Goal: Task Accomplishment & Management: Manage account settings

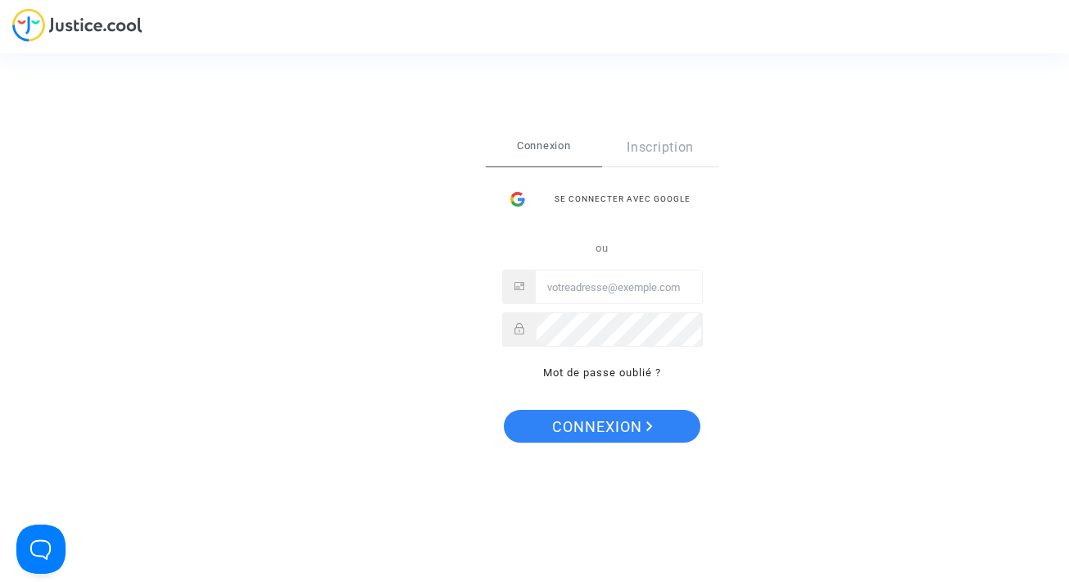
type input "tom@pitcher-avocat.fr"
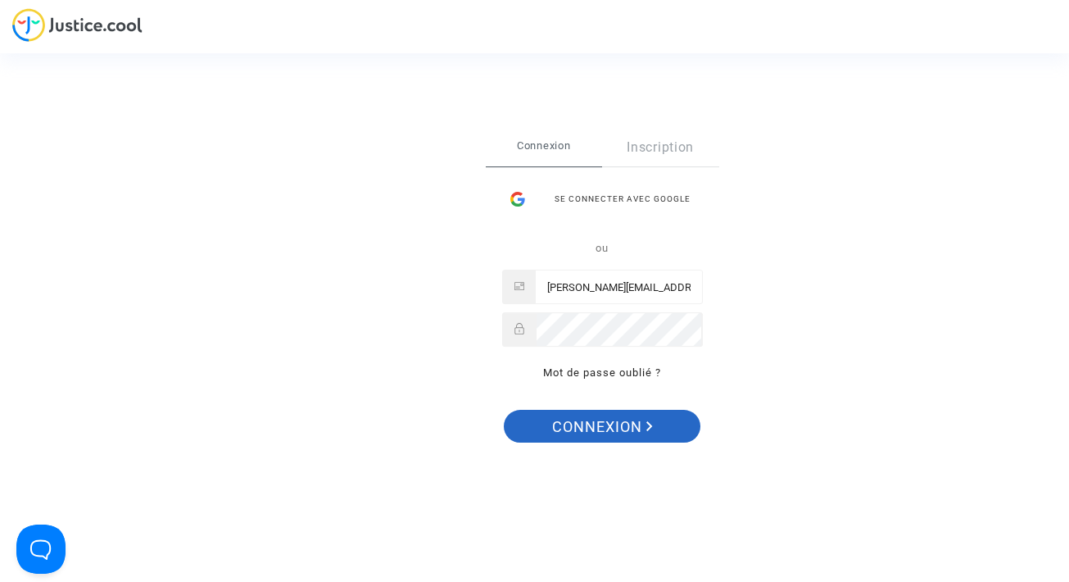
click at [618, 415] on span "Connexion" at bounding box center [602, 427] width 101 height 34
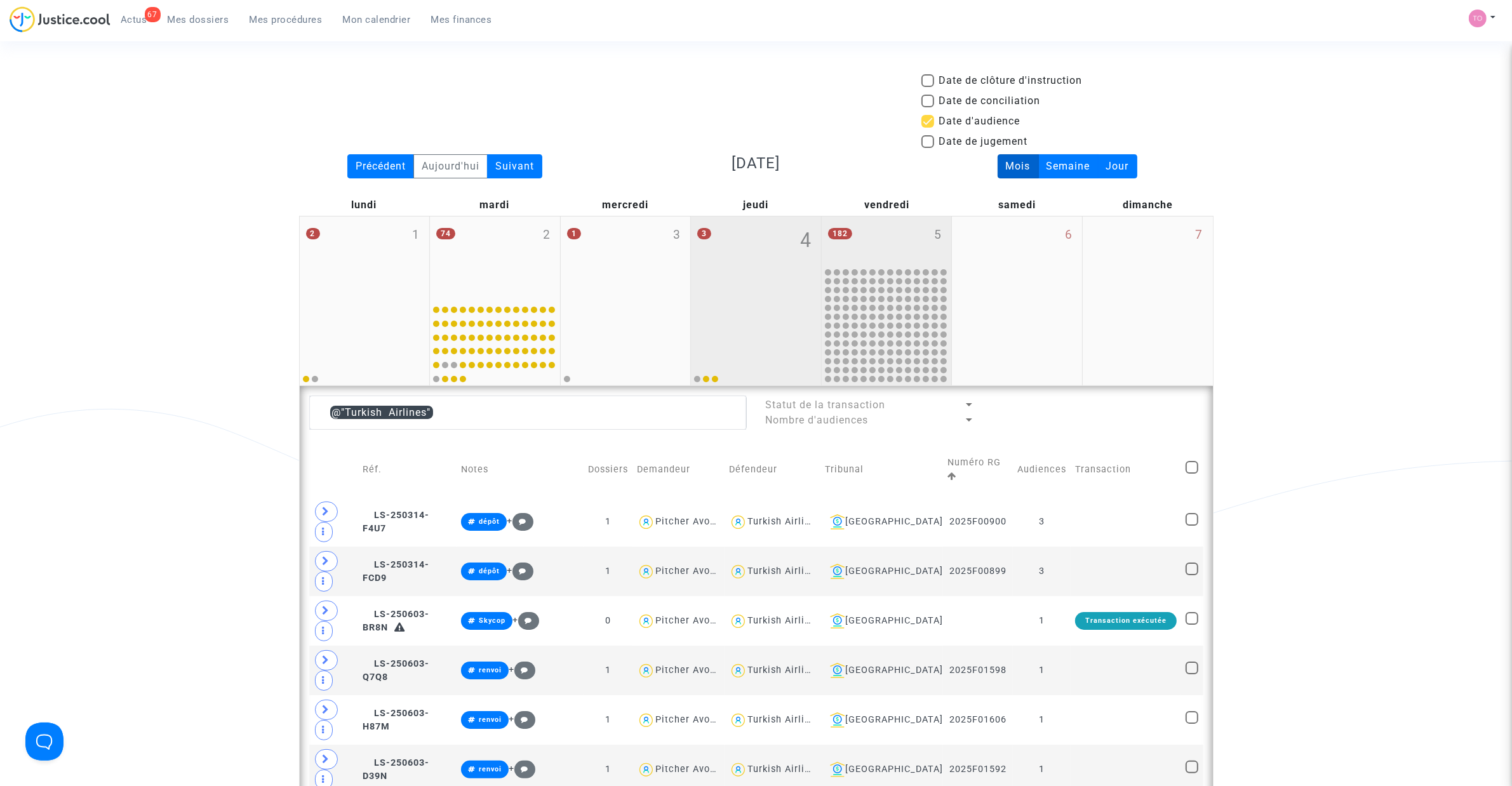
click at [750, 278] on div "3 4" at bounding box center [756, 257] width 130 height 83
type textarea "@"Turkish Airlines""
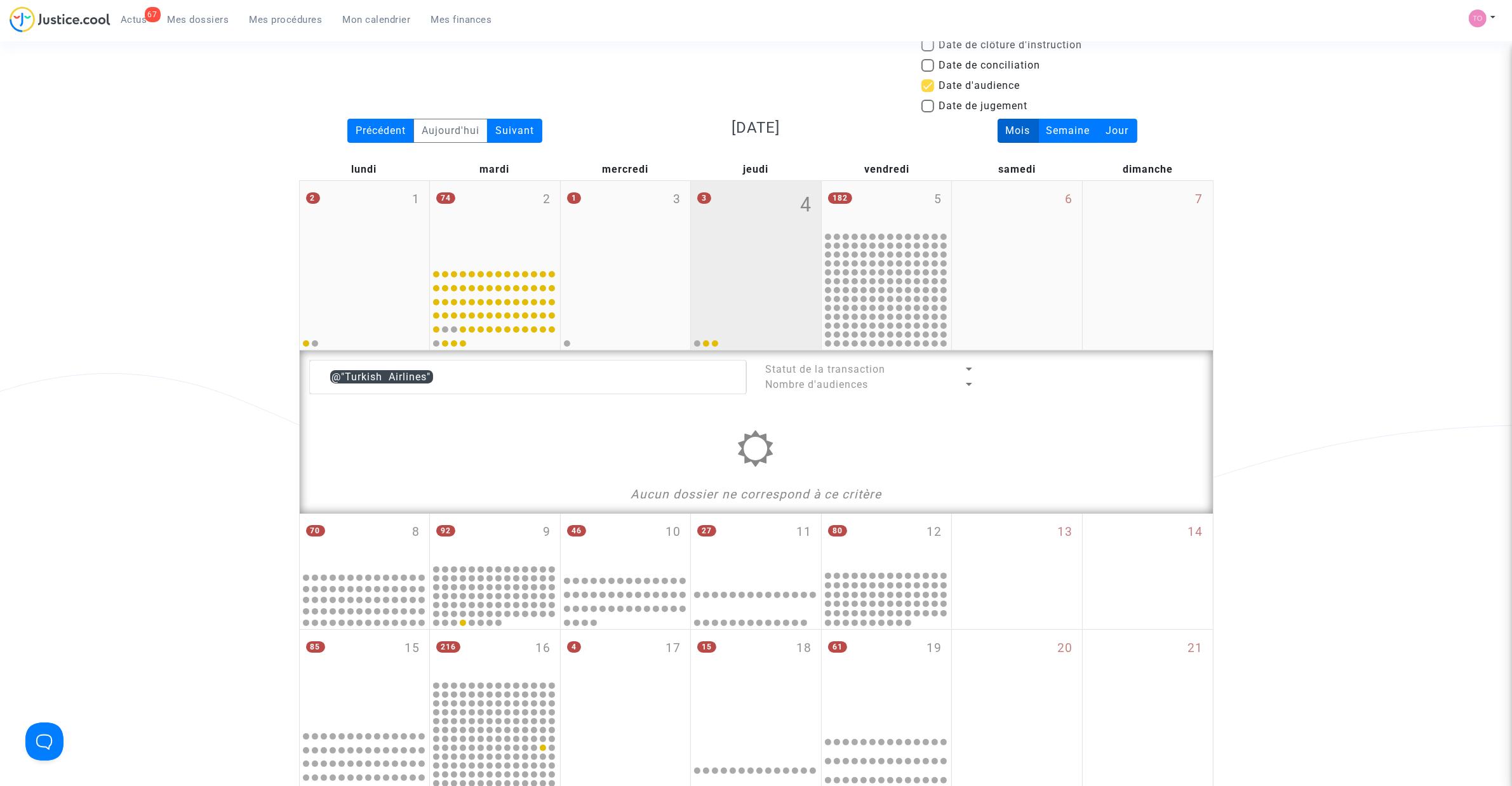
scroll to position [79, 0]
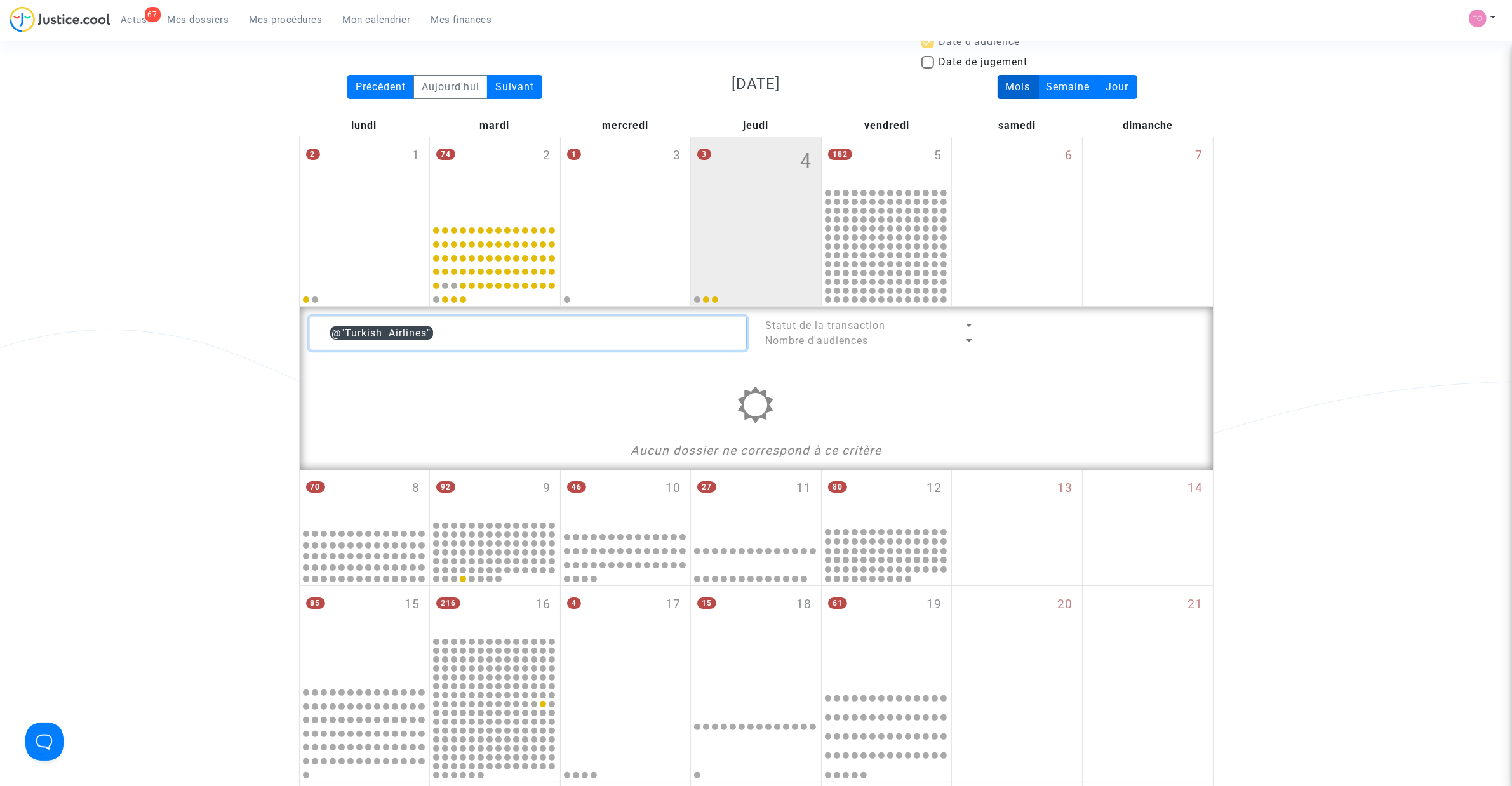
drag, startPoint x: 297, startPoint y: 326, endPoint x: 208, endPoint y: 329, distance: 89.1
click at [219, 328] on div "Date de clôture d'instruction Date de conciliation Date d'audience Date de juge…" at bounding box center [756, 504] width 1512 height 1021
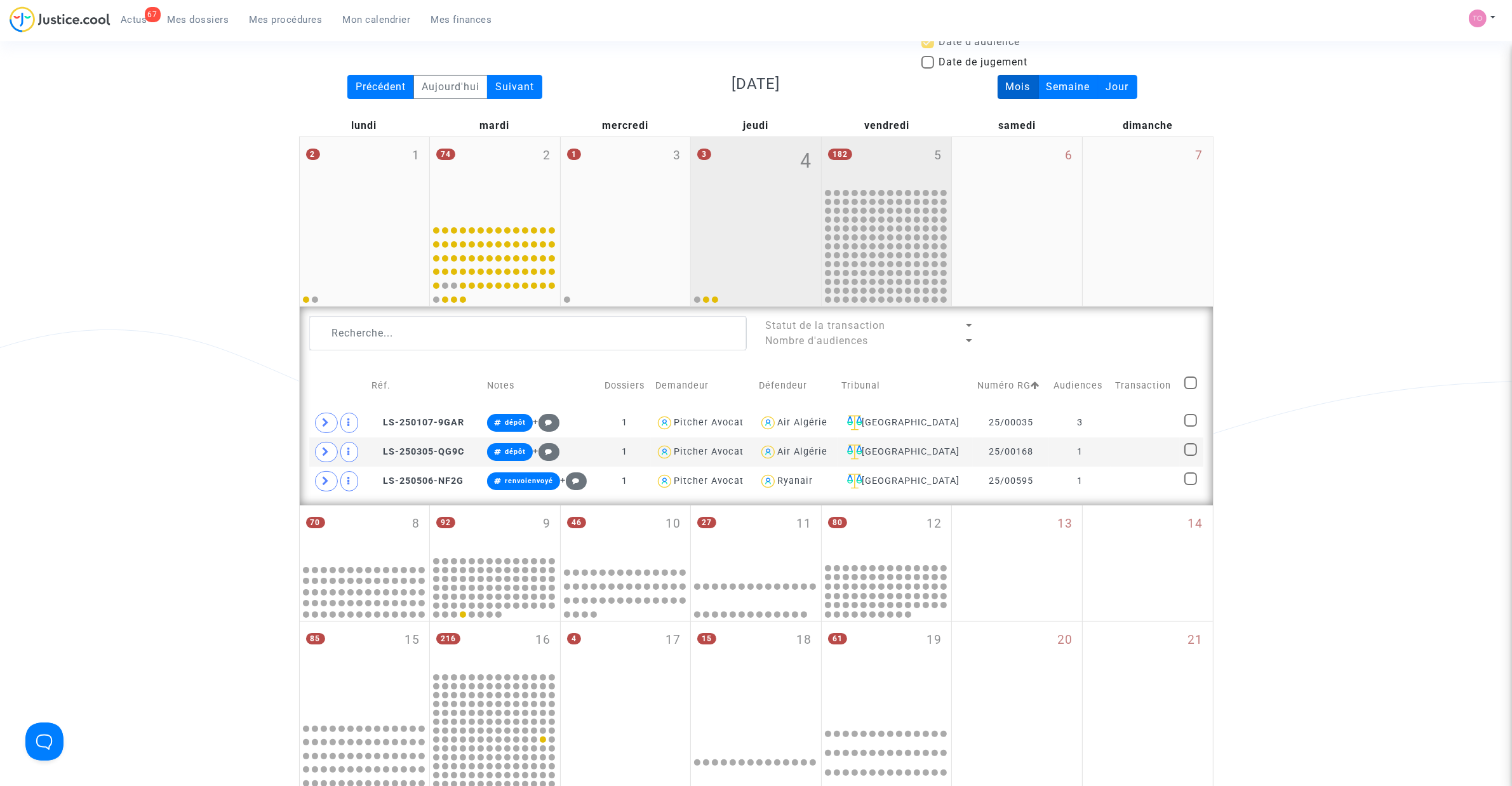
click at [883, 164] on div "182 5" at bounding box center [887, 162] width 130 height 50
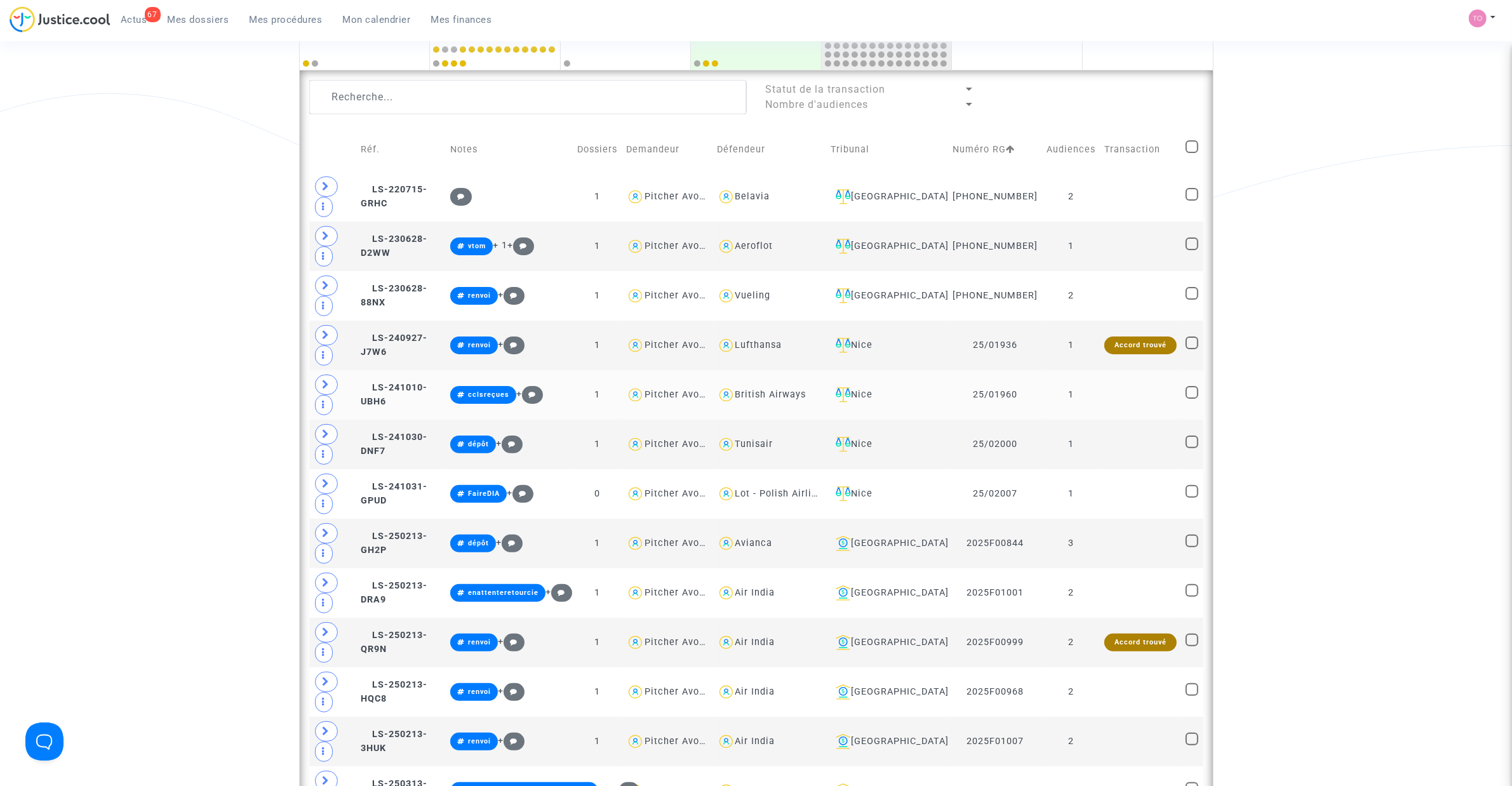
scroll to position [318, 0]
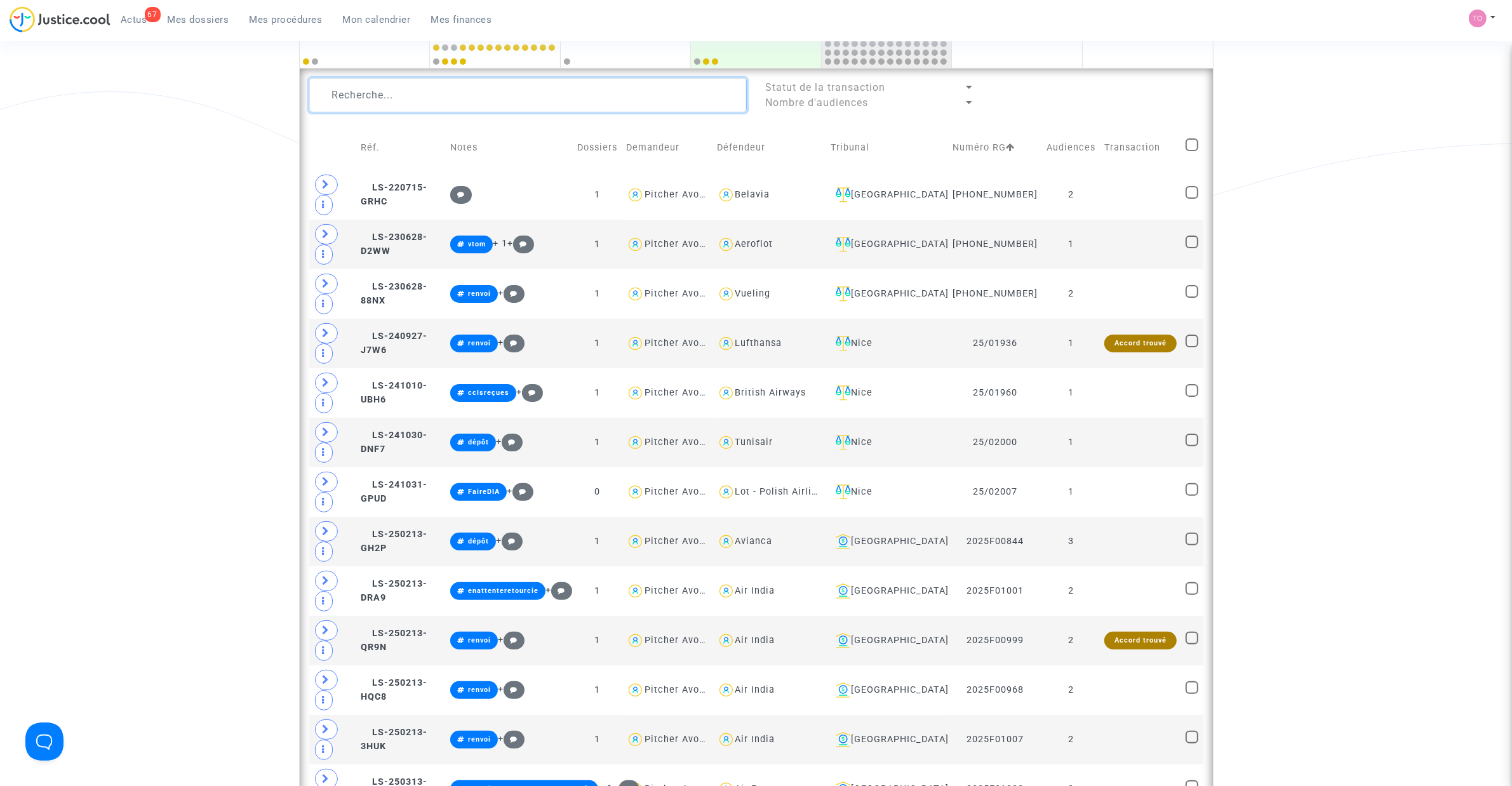
click at [413, 93] on textarea at bounding box center [528, 95] width 438 height 34
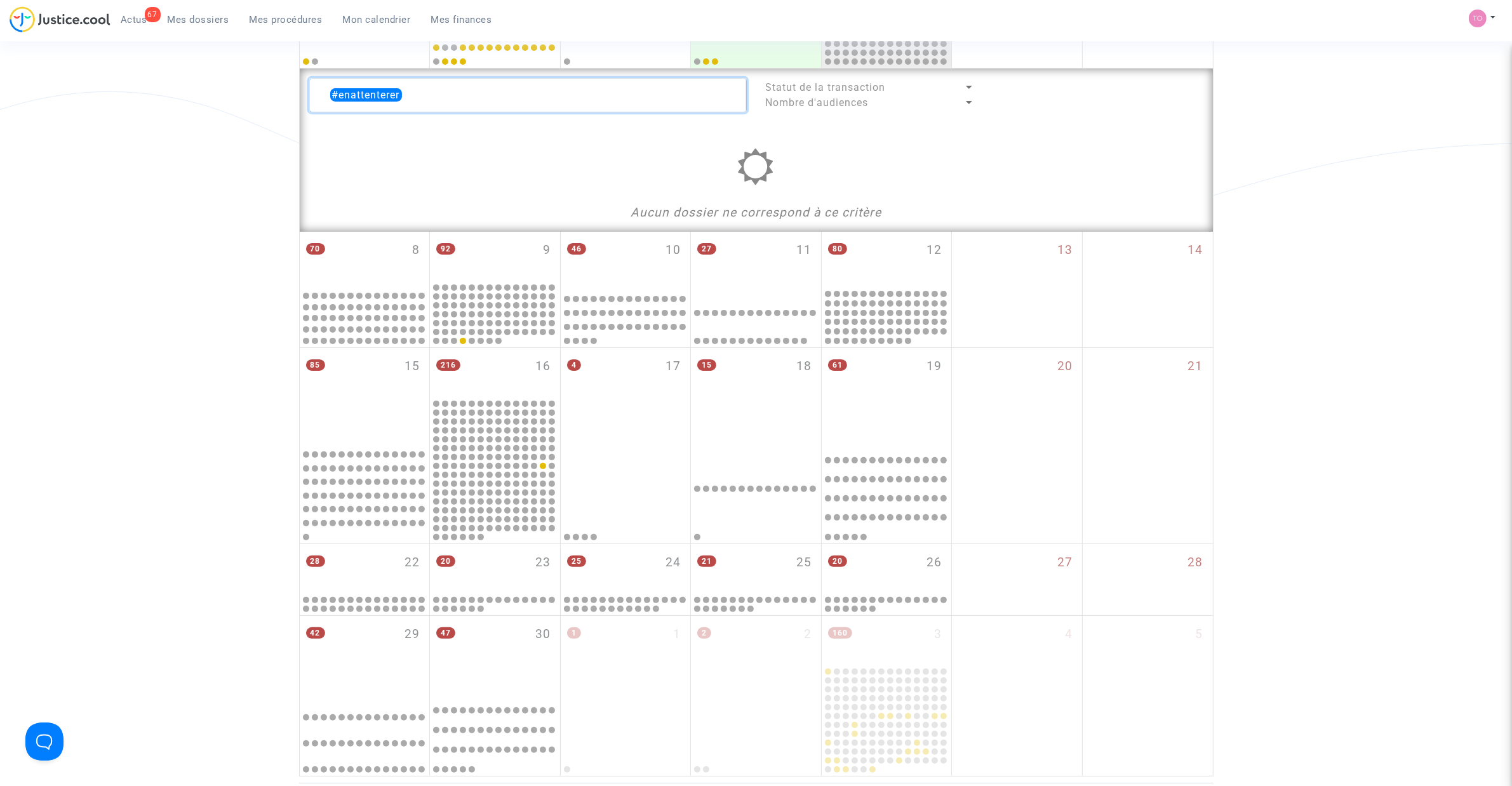
click at [417, 92] on textarea at bounding box center [528, 95] width 438 height 34
click at [405, 92] on textarea at bounding box center [528, 95] width 438 height 34
click at [401, 92] on textarea at bounding box center [528, 95] width 438 height 34
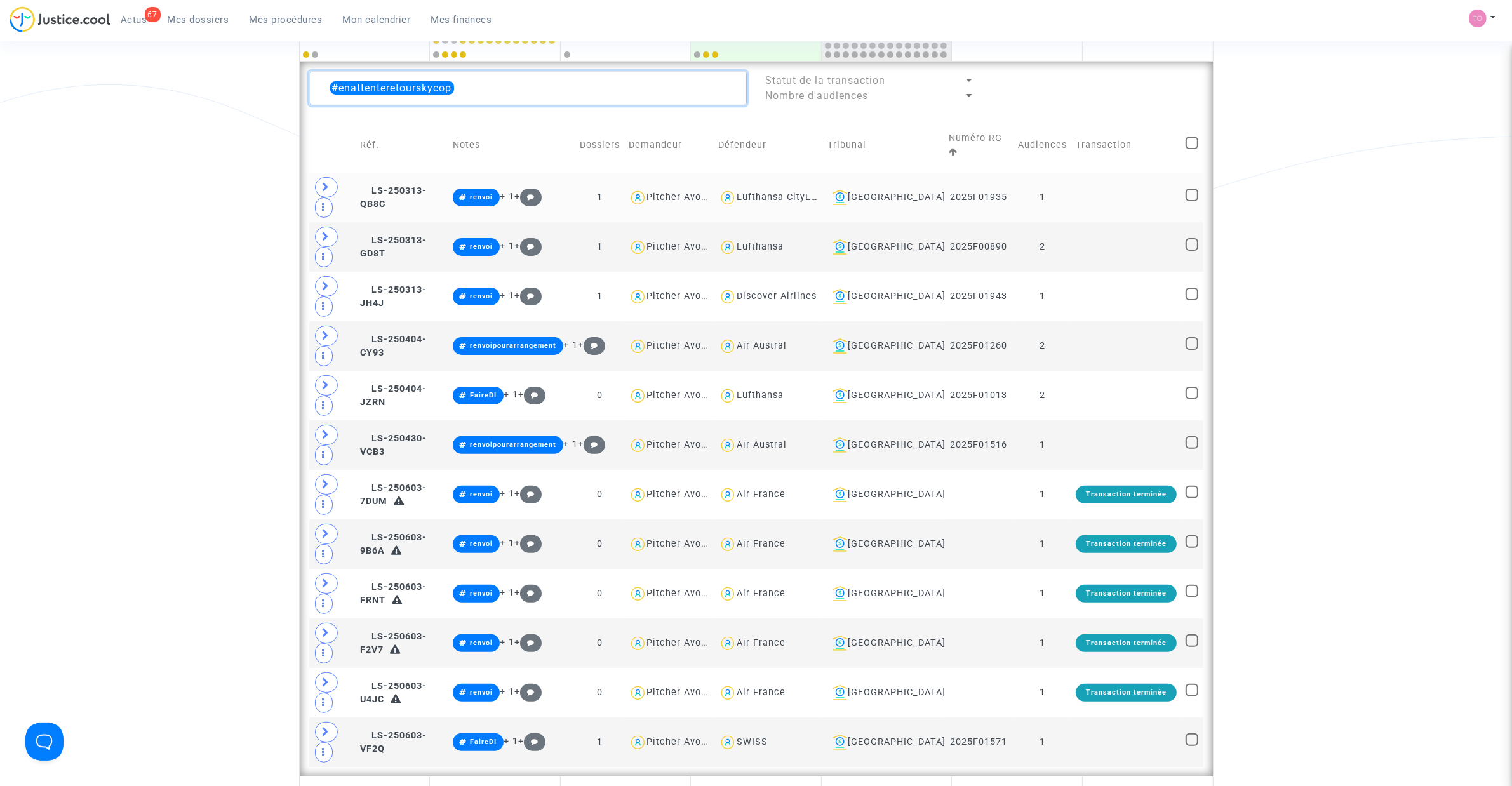
scroll to position [318, 0]
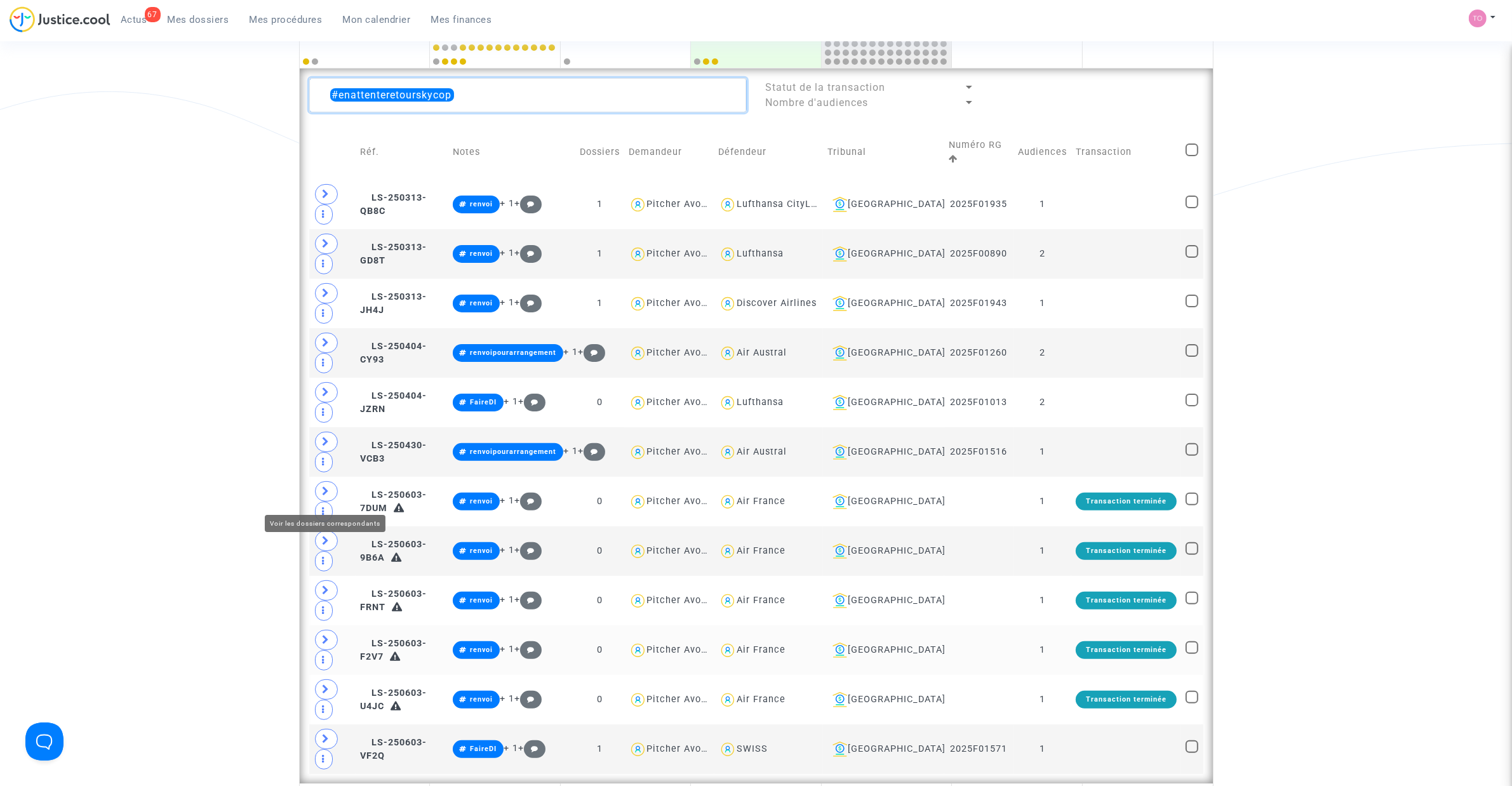
type textarea "#enattenteretourskycop"
click at [319, 494] on span at bounding box center [325, 491] width 22 height 20
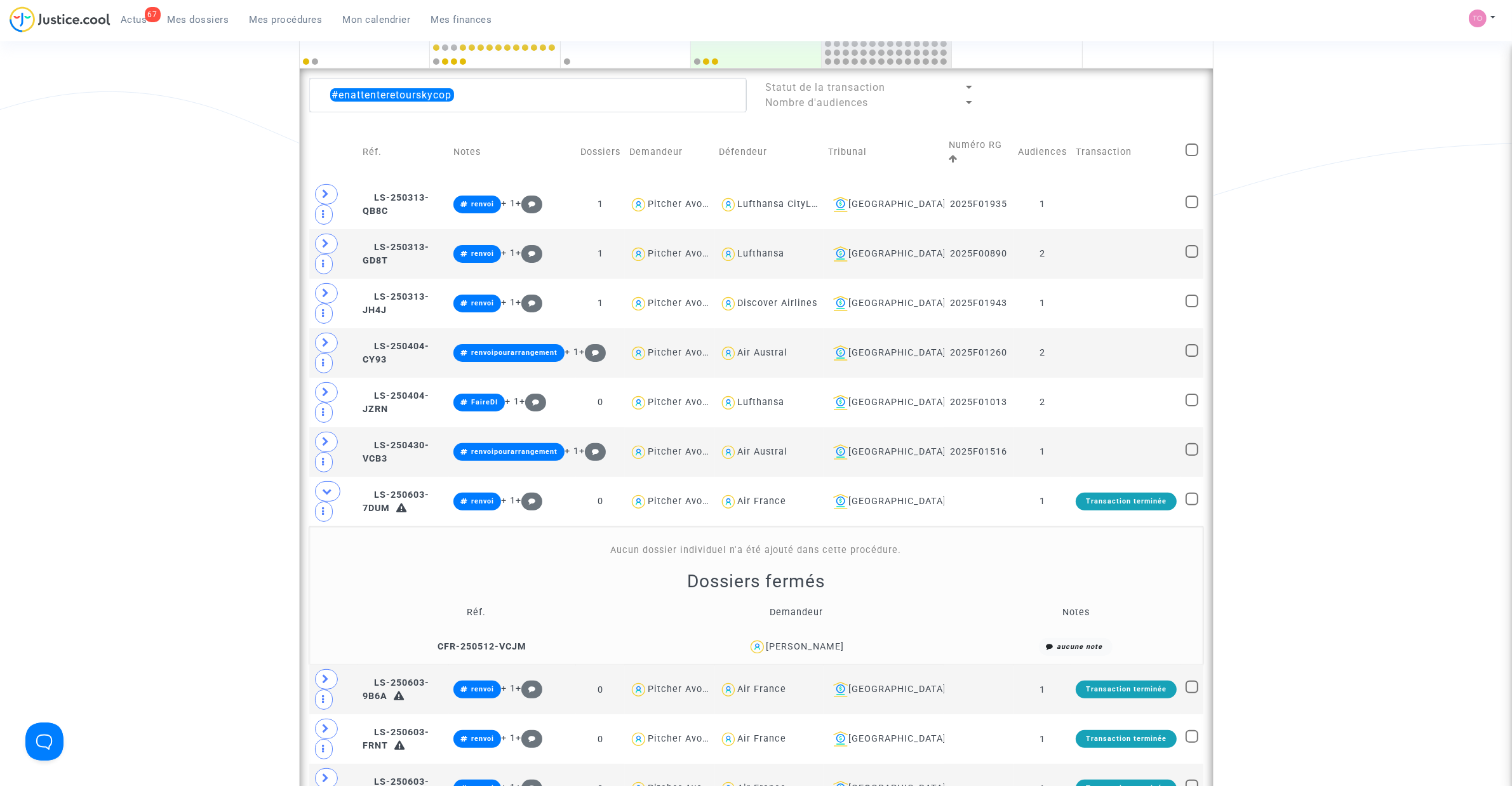
click at [791, 501] on div "Ana Leite" at bounding box center [805, 647] width 78 height 11
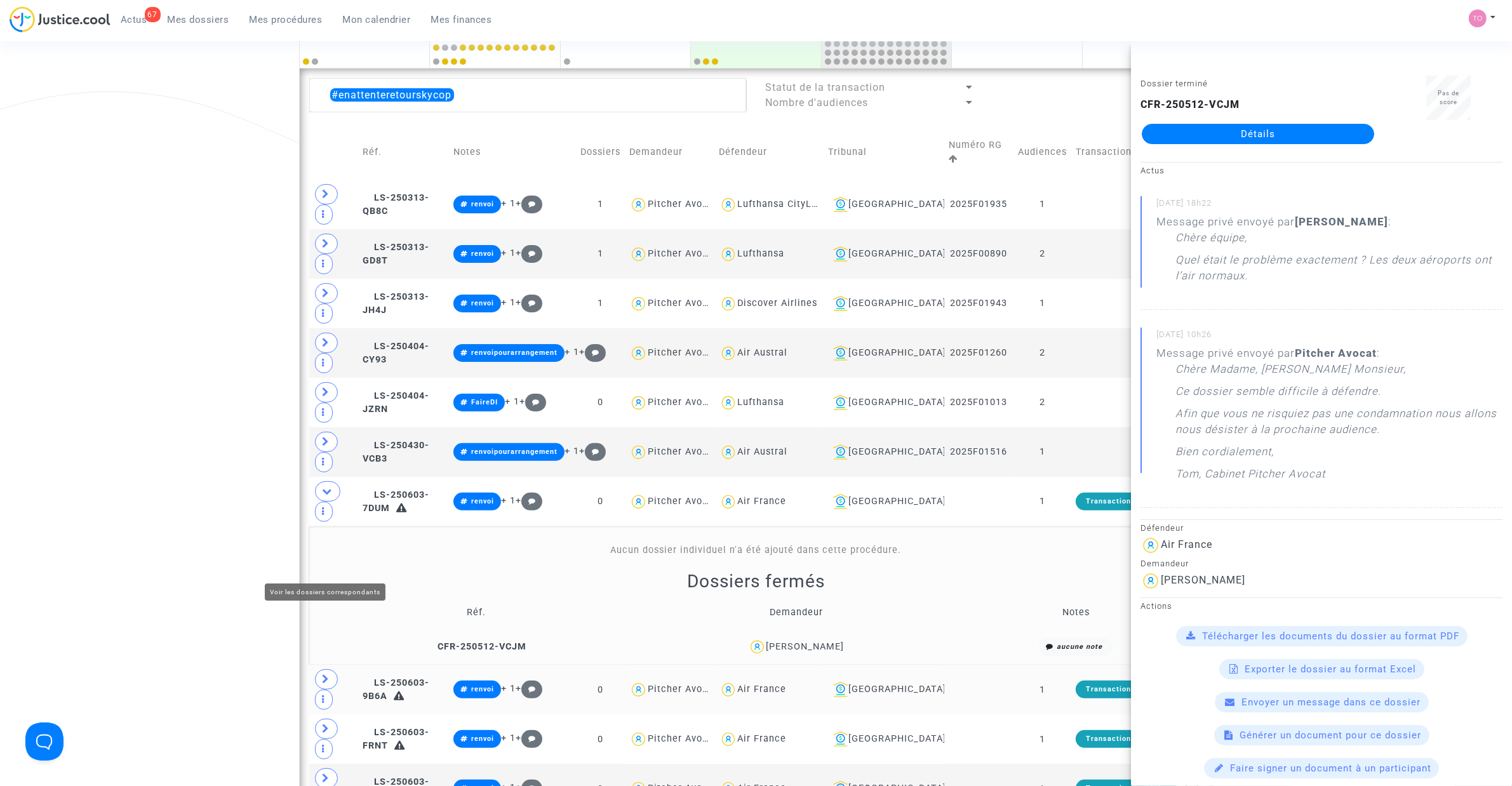
click at [322, 501] on icon at bounding box center [326, 679] width 8 height 9
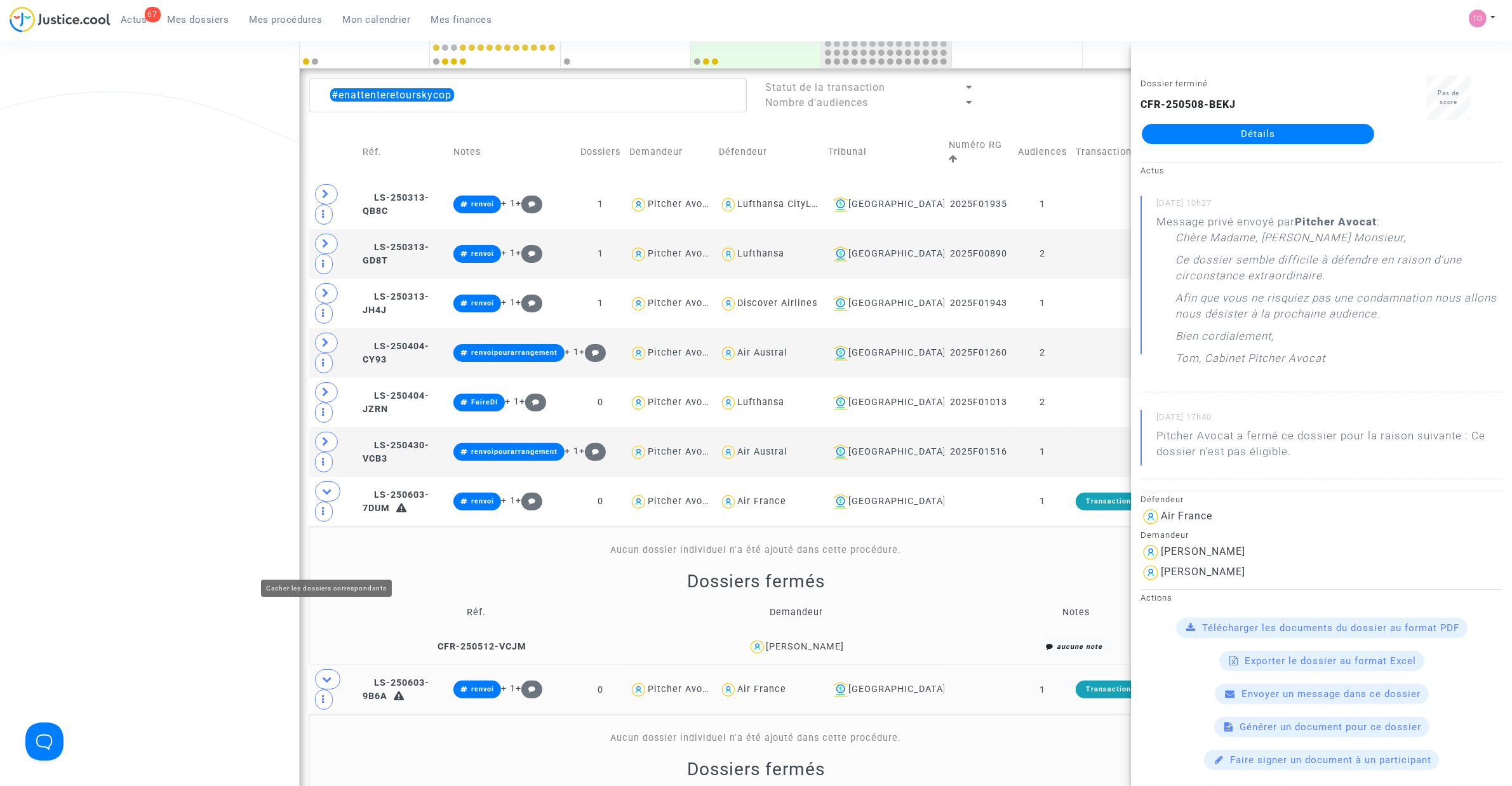
click at [325, 501] on icon at bounding box center [327, 679] width 10 height 9
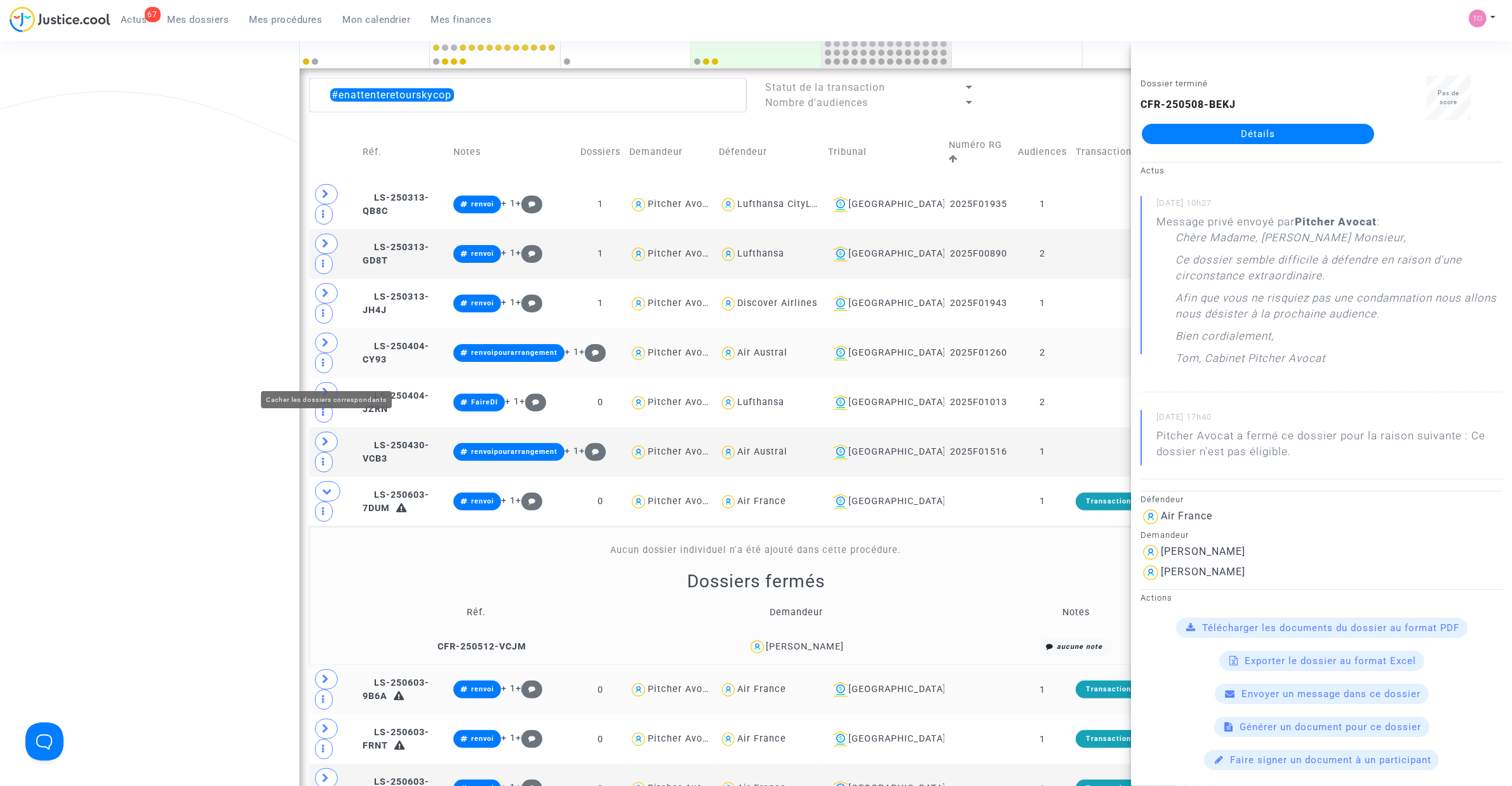
click at [322, 481] on span at bounding box center [327, 491] width 26 height 20
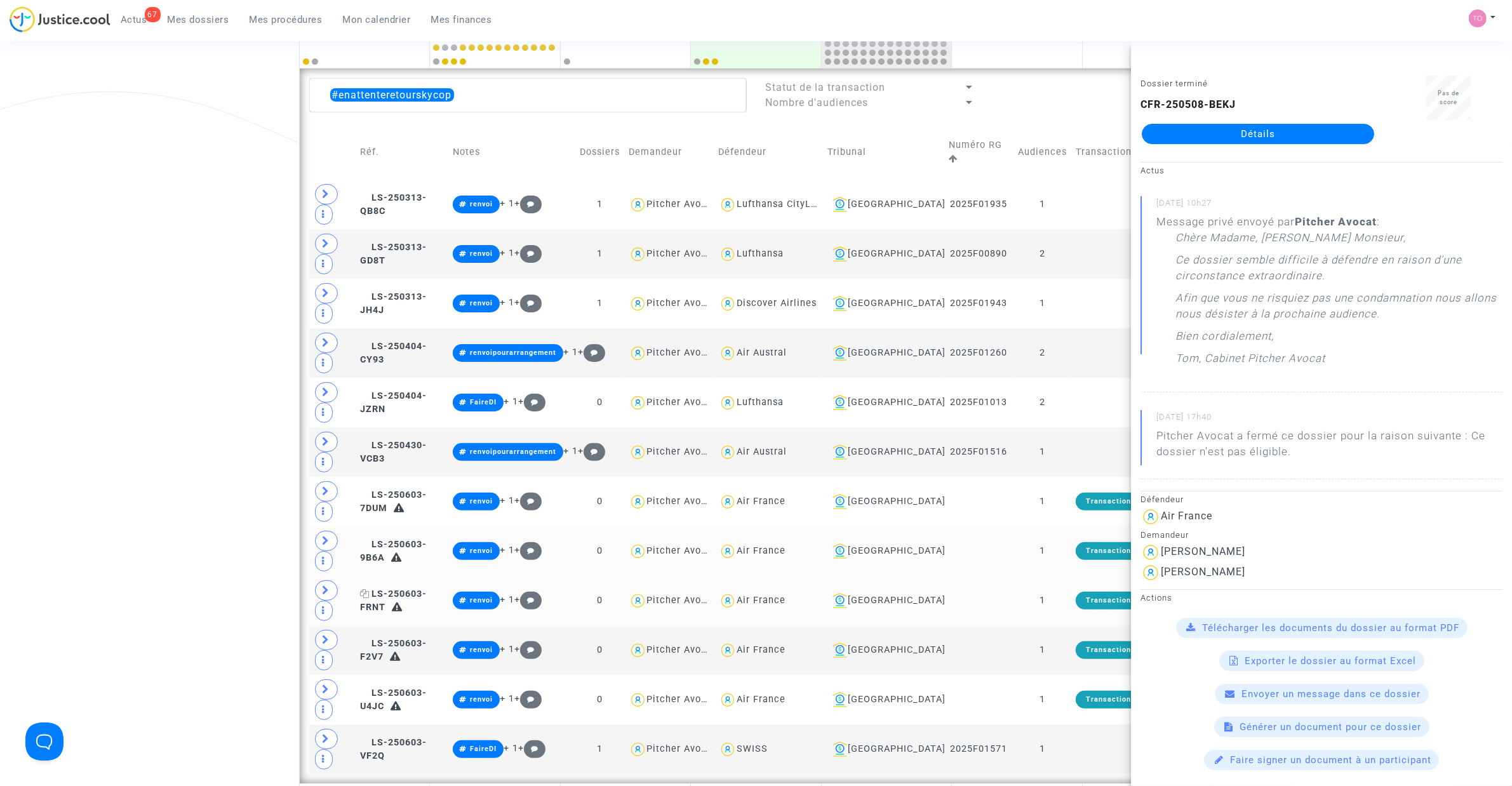
click at [427, 501] on span "LS-250603-FRNT" at bounding box center [394, 602] width 67 height 25
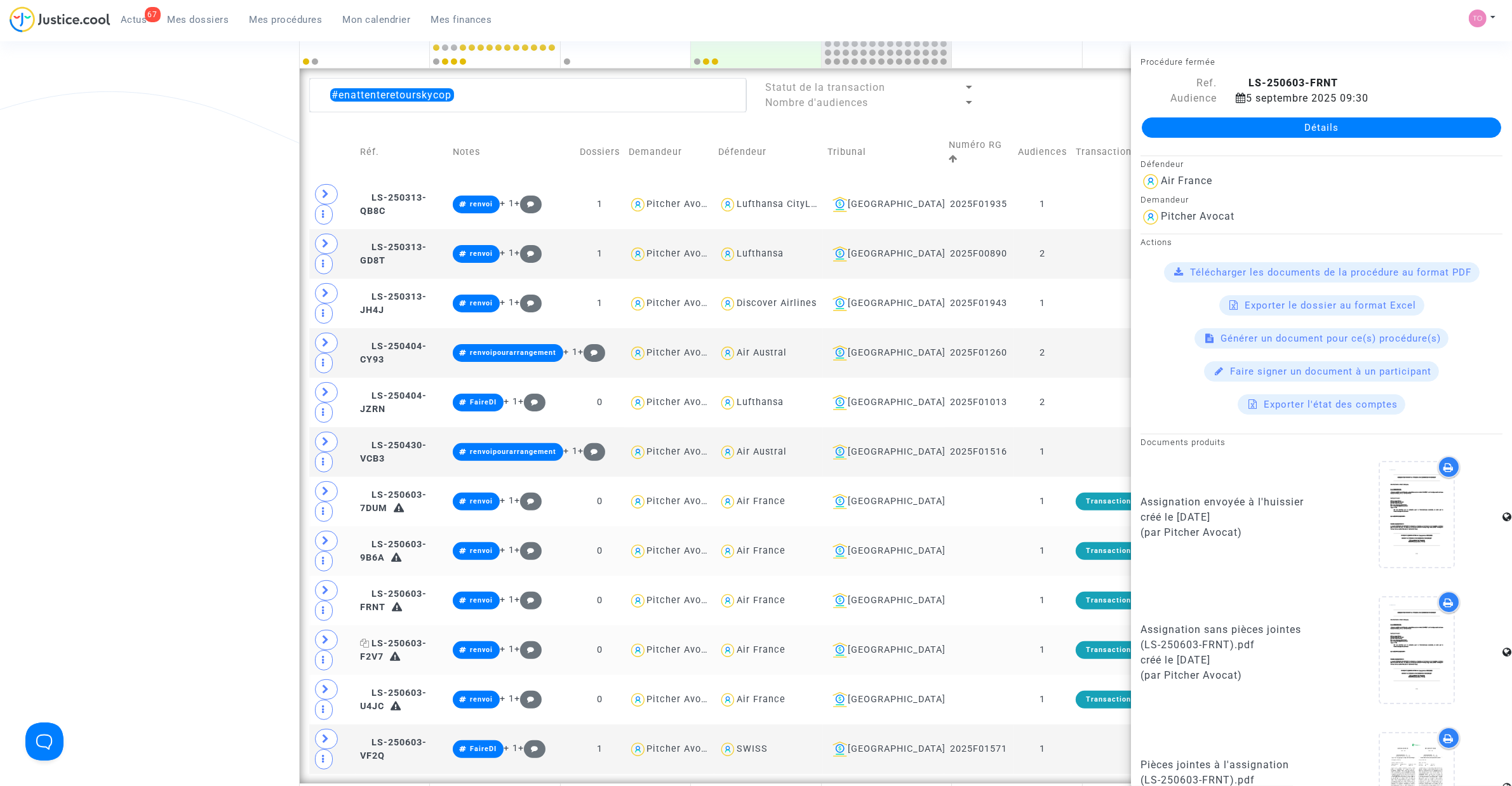
click at [420, 501] on span "LS-250603-F2V7" at bounding box center [394, 650] width 67 height 25
click at [420, 451] on span "LS-250430-VCB3" at bounding box center [394, 453] width 67 height 25
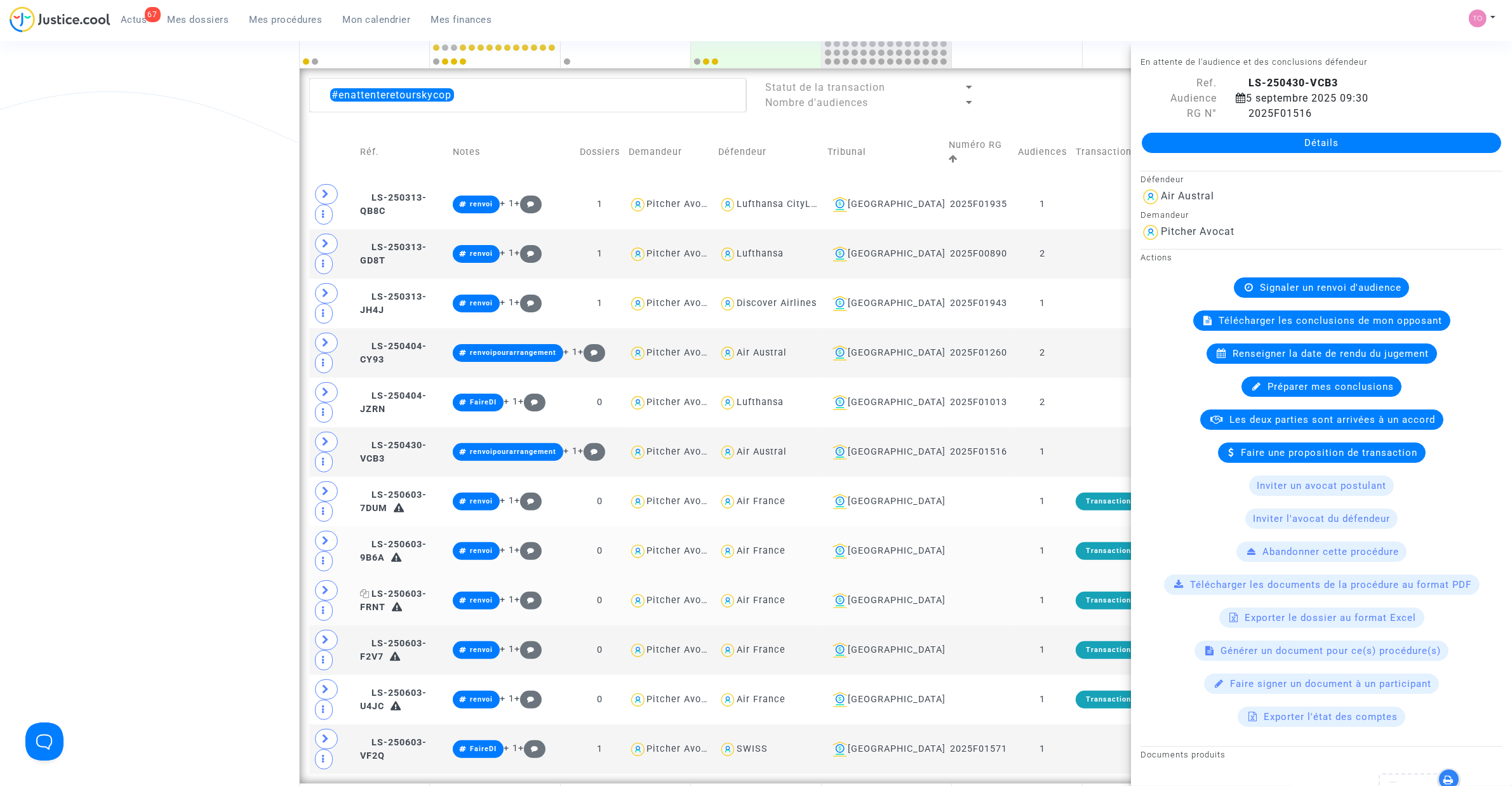
click at [420, 501] on span "LS-250603-FRNT" at bounding box center [394, 602] width 67 height 25
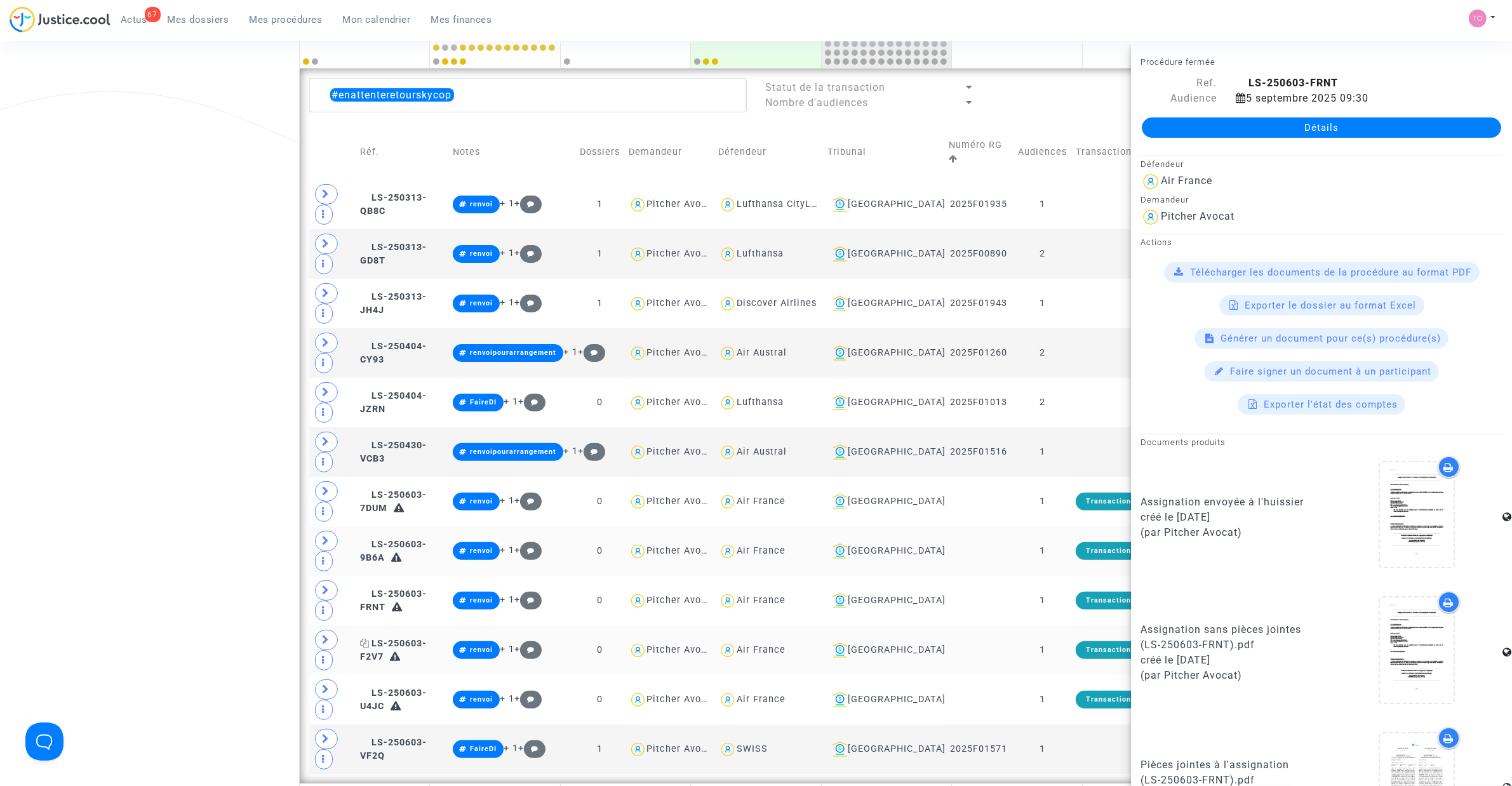
click at [424, 501] on span "LS-250603-F2V7" at bounding box center [394, 650] width 67 height 25
click at [439, 501] on td "LS-250603-U4JC" at bounding box center [401, 700] width 92 height 50
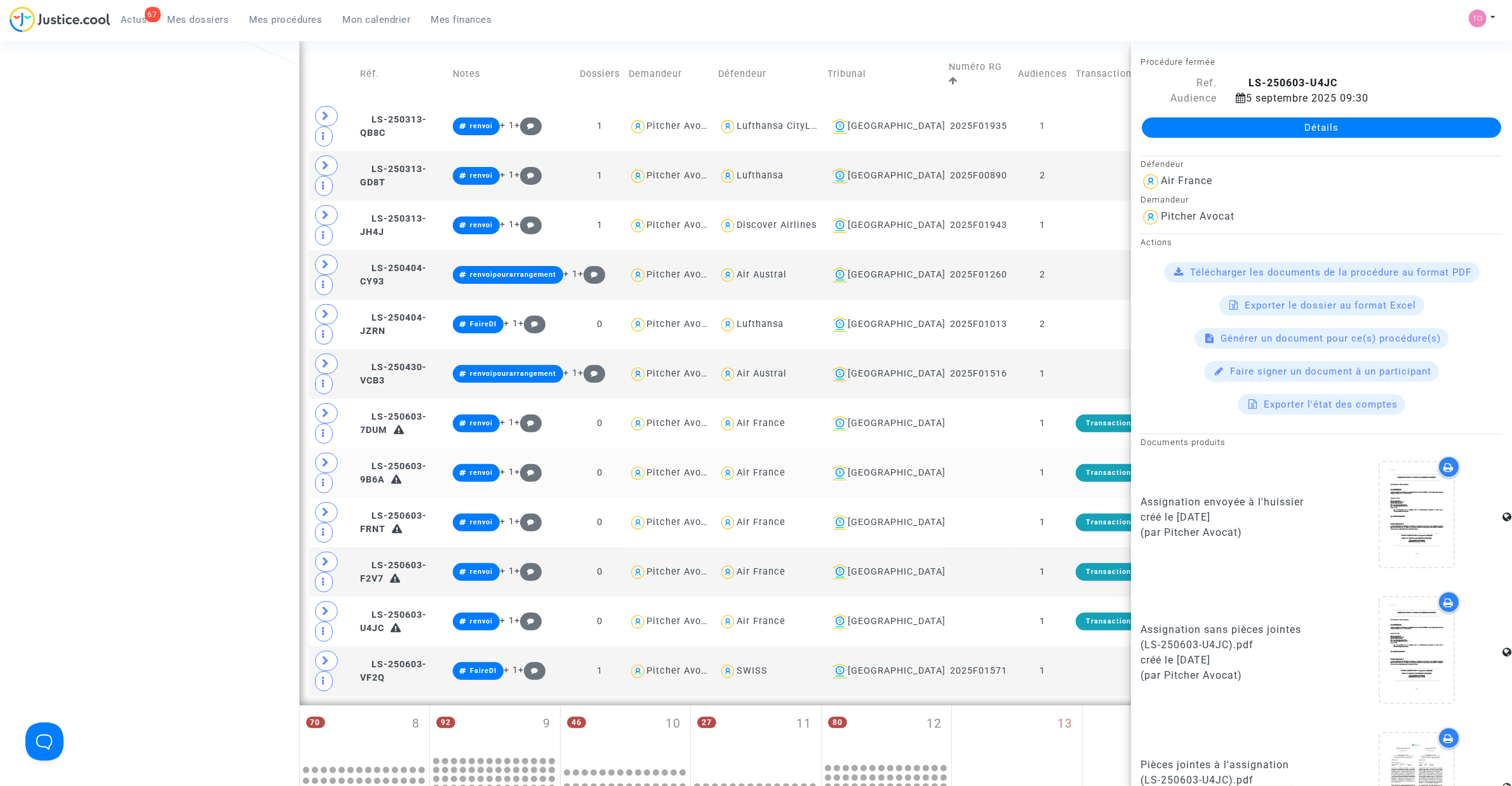
scroll to position [397, 0]
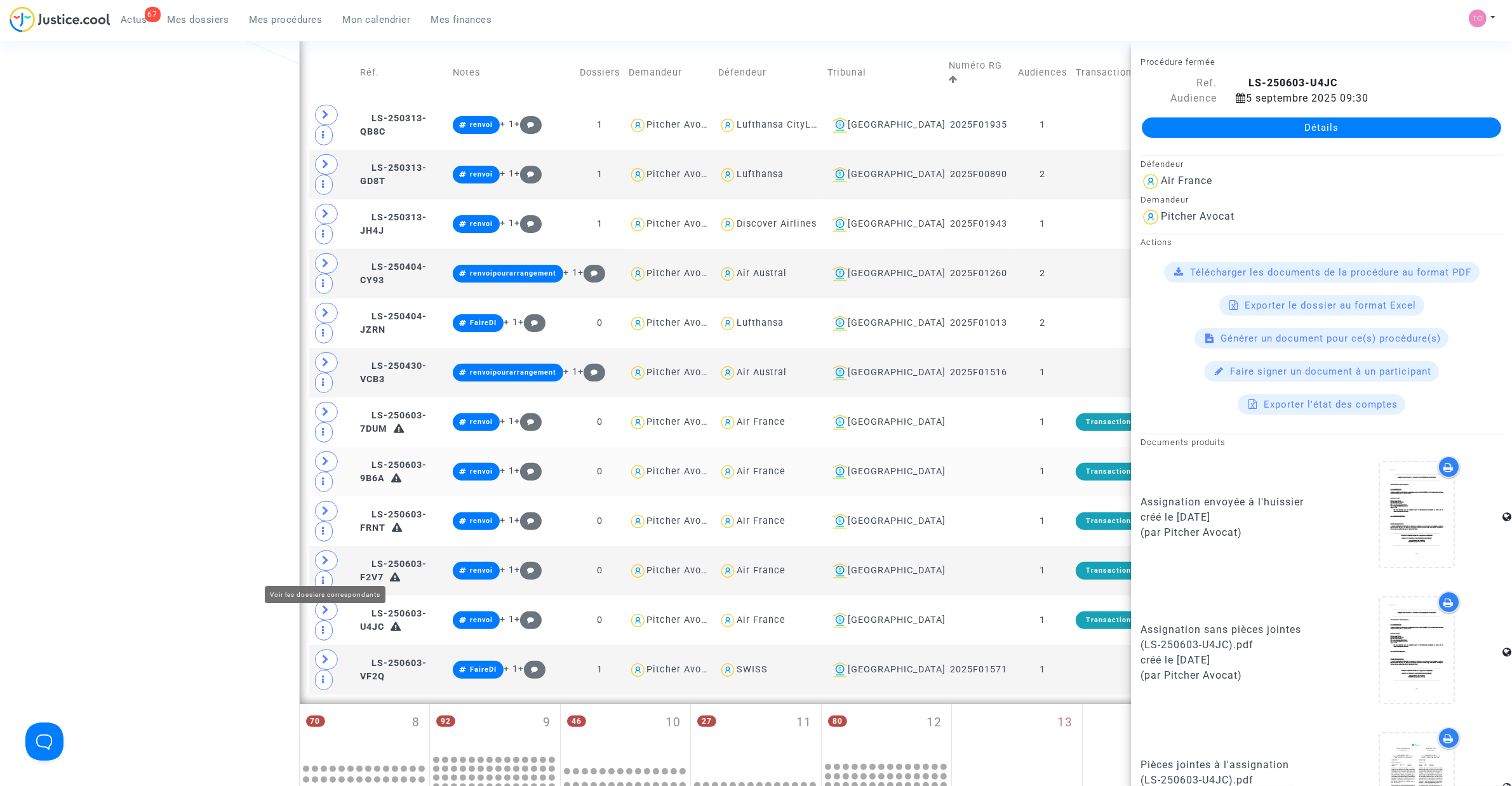
click at [171, 501] on div "Date de clôture d'instruction Date de conciliation Date d'audience Date de juge…" at bounding box center [756, 462] width 1512 height 1573
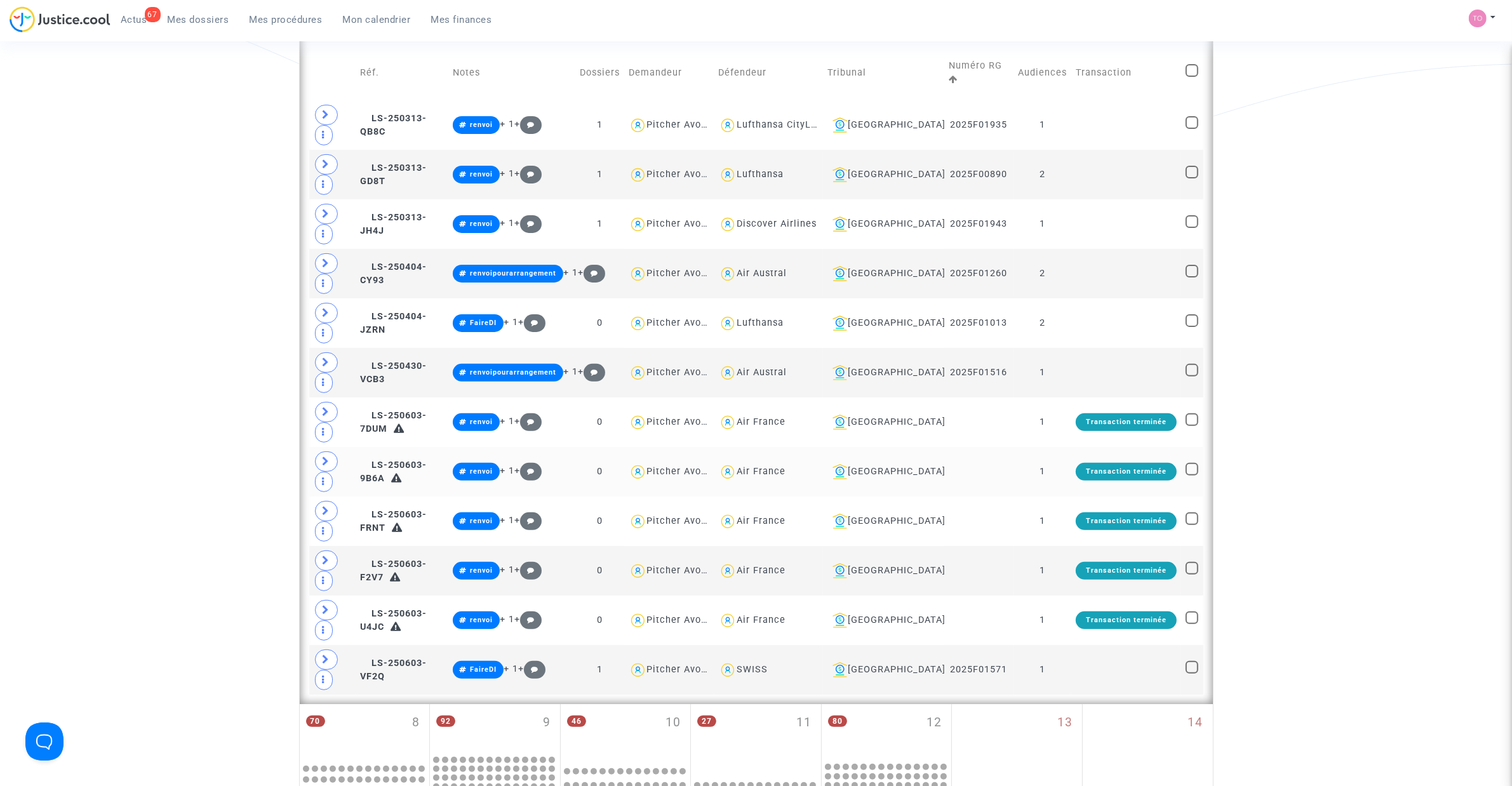
drag, startPoint x: 167, startPoint y: 513, endPoint x: -61, endPoint y: 493, distance: 228.9
click at [0, 493] on html "67 Actus Mes dossiers Mes procédures Mon calendrier Mes finances Mon profil Par…" at bounding box center [756, 665] width 1512 height 2125
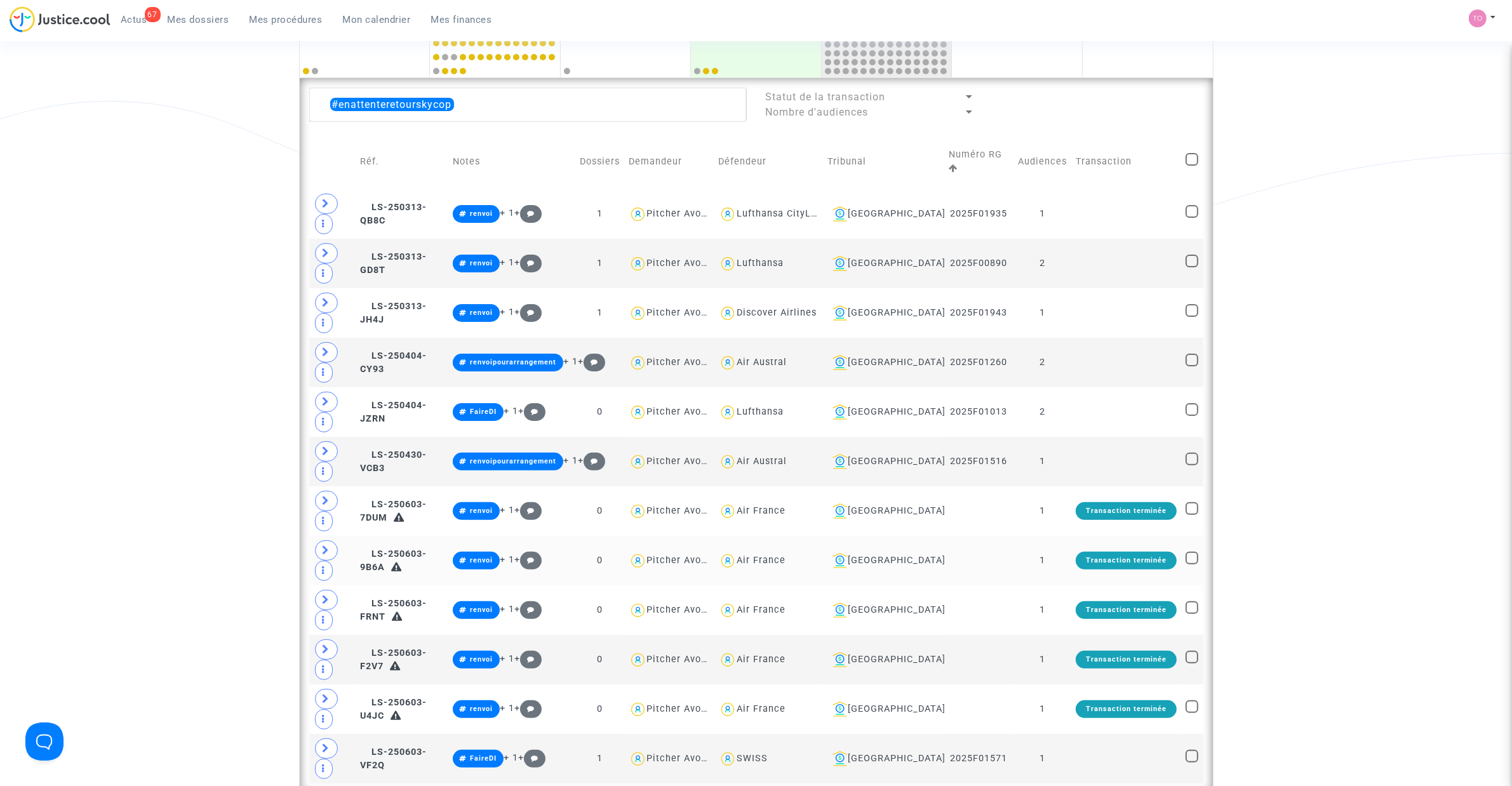
scroll to position [318, 0]
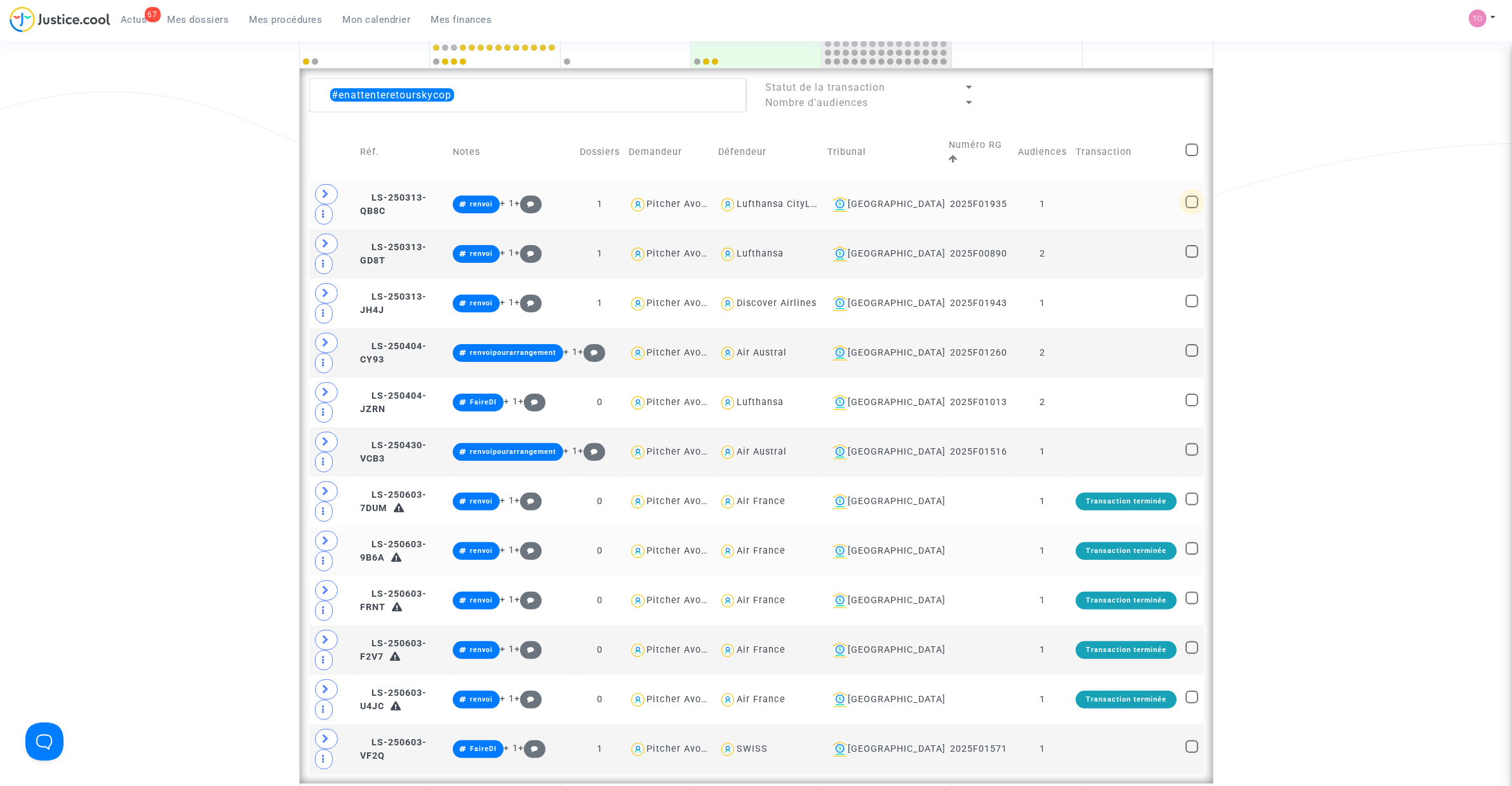
click at [1004, 205] on span at bounding box center [1192, 202] width 12 height 12
click at [1004, 209] on input "checkbox" at bounding box center [1191, 209] width 1 height 1
checkbox input "true"
drag, startPoint x: 1193, startPoint y: 248, endPoint x: 1193, endPoint y: 272, distance: 24.0
click at [1004, 249] on span at bounding box center [1192, 251] width 12 height 12
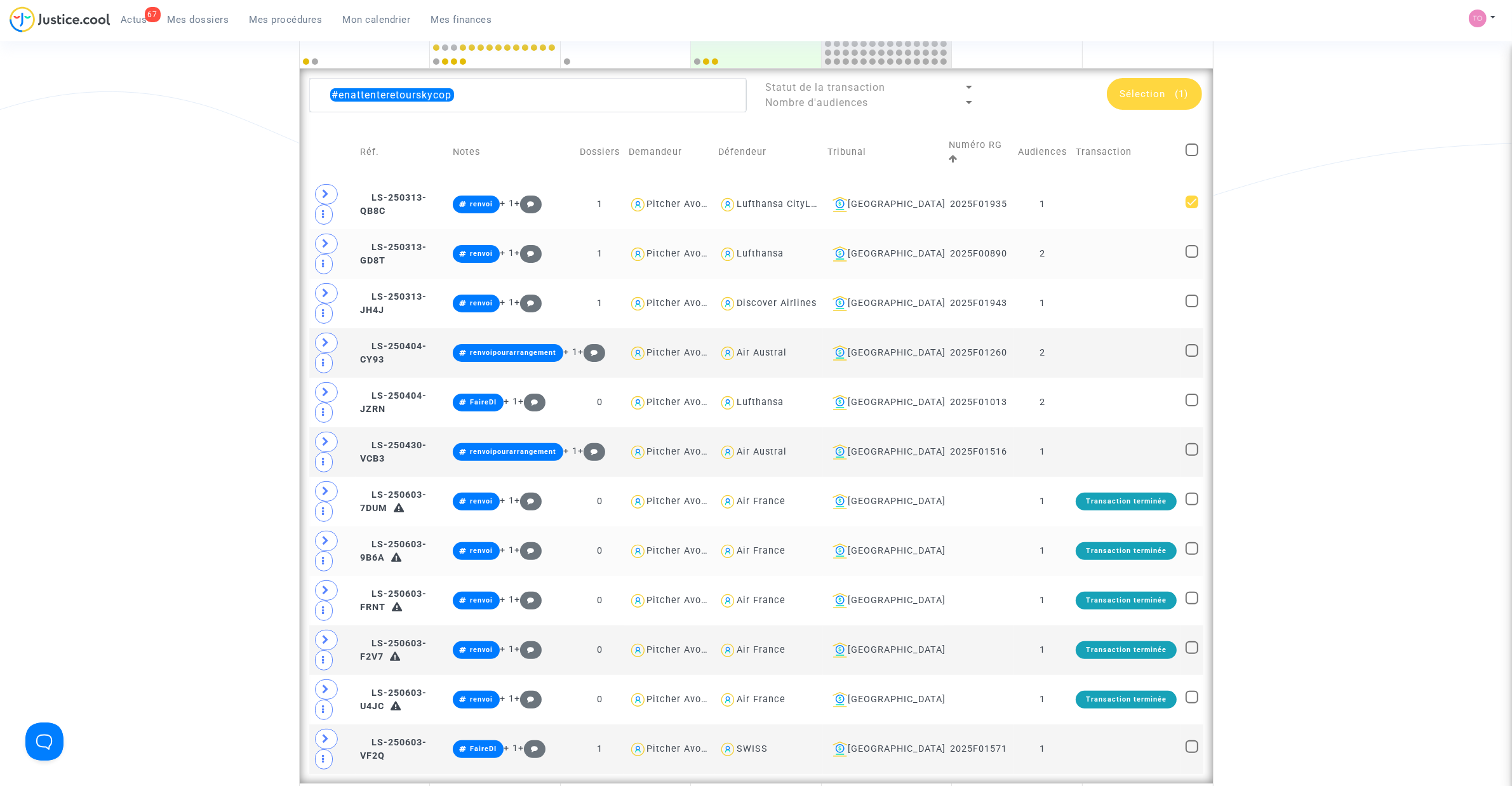
click at [1004, 258] on input "checkbox" at bounding box center [1191, 258] width 1 height 1
checkbox input "true"
click at [1004, 302] on span at bounding box center [1192, 301] width 12 height 12
click at [1004, 308] on input "checkbox" at bounding box center [1191, 308] width 1 height 1
checkbox input "true"
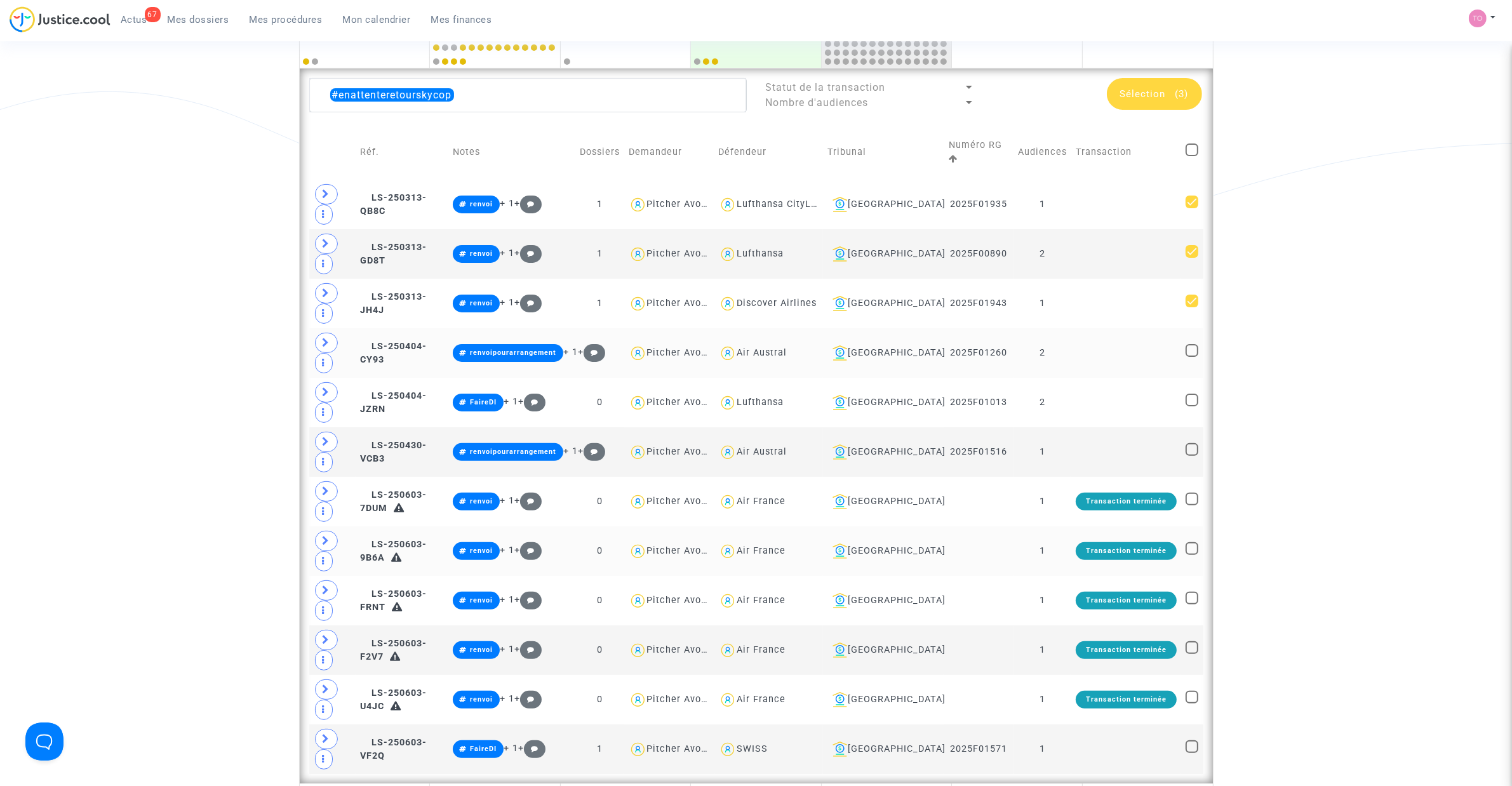
click at [1004, 350] on span at bounding box center [1192, 350] width 12 height 12
click at [1004, 357] on input "checkbox" at bounding box center [1191, 357] width 1 height 1
checkbox input "true"
click at [1004, 405] on span at bounding box center [1192, 400] width 12 height 12
click at [1004, 406] on input "checkbox" at bounding box center [1191, 406] width 1 height 1
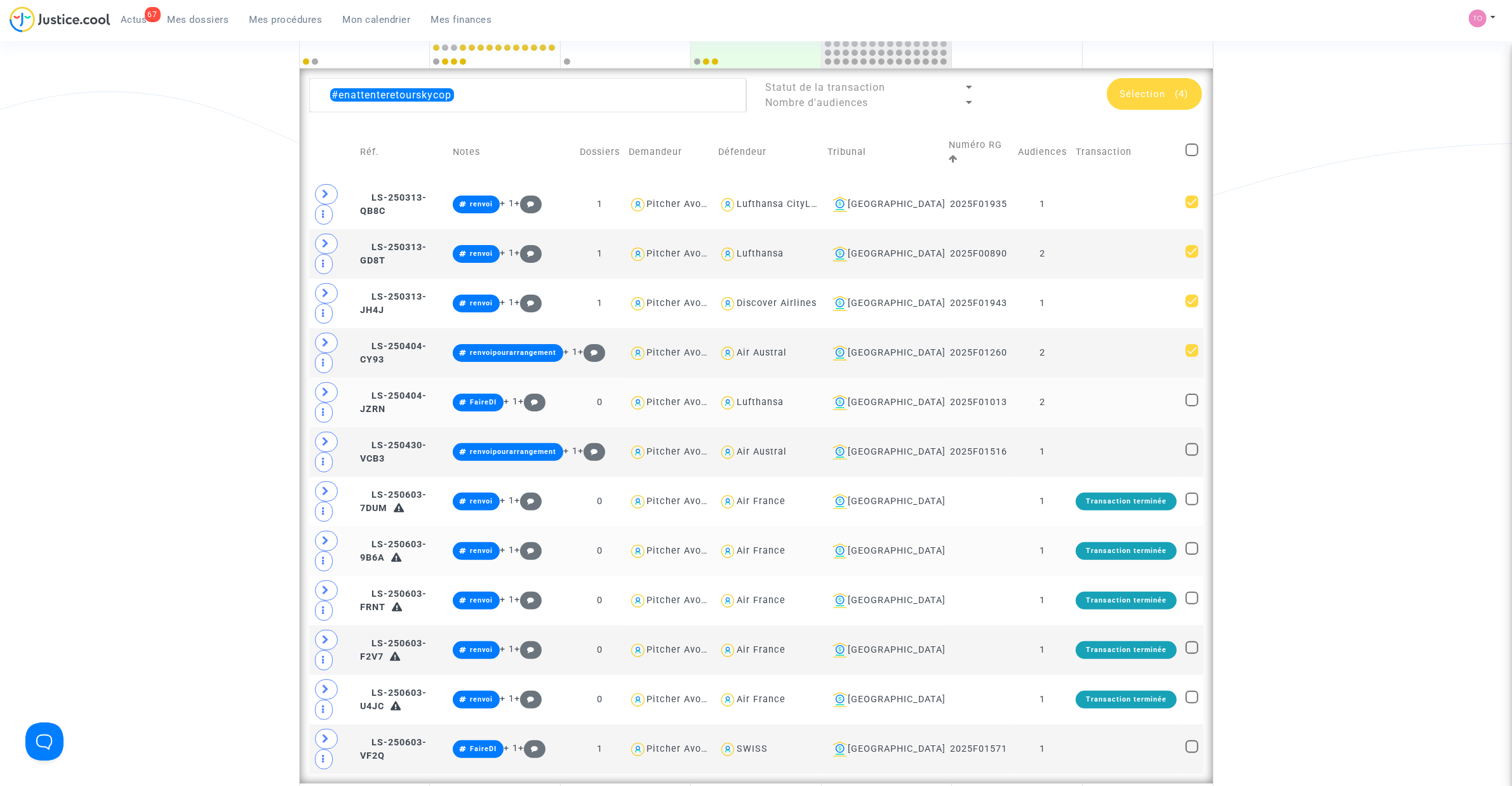
checkbox input "true"
click at [1004, 452] on span at bounding box center [1192, 450] width 12 height 12
click at [1004, 456] on input "checkbox" at bounding box center [1191, 456] width 1 height 1
checkbox input "true"
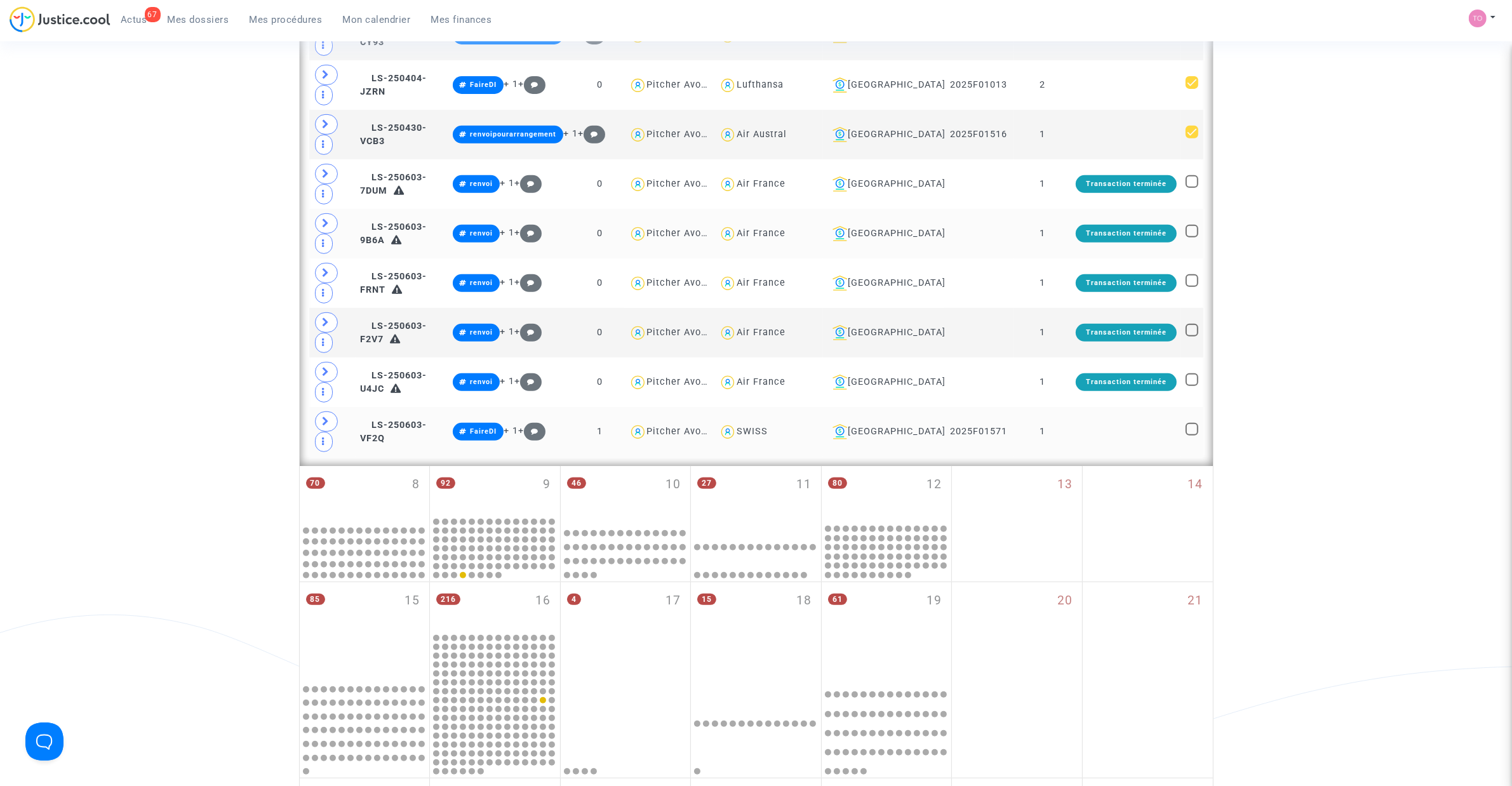
click at [1004, 436] on span at bounding box center [1192, 429] width 12 height 12
click at [1004, 436] on input "checkbox" at bounding box center [1191, 436] width 1 height 1
checkbox input "true"
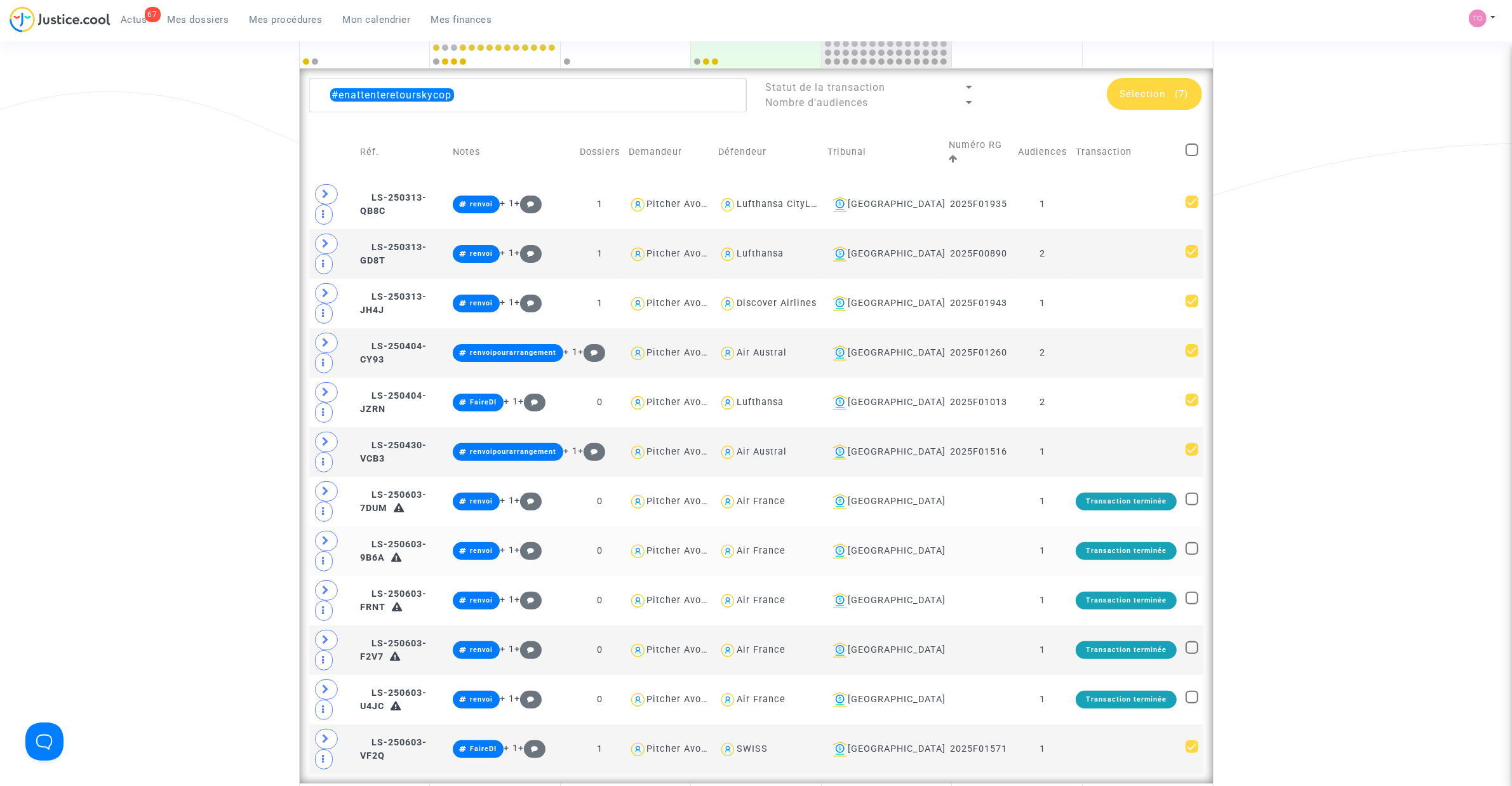
click at [1004, 95] on span "Sélection" at bounding box center [1142, 94] width 46 height 12
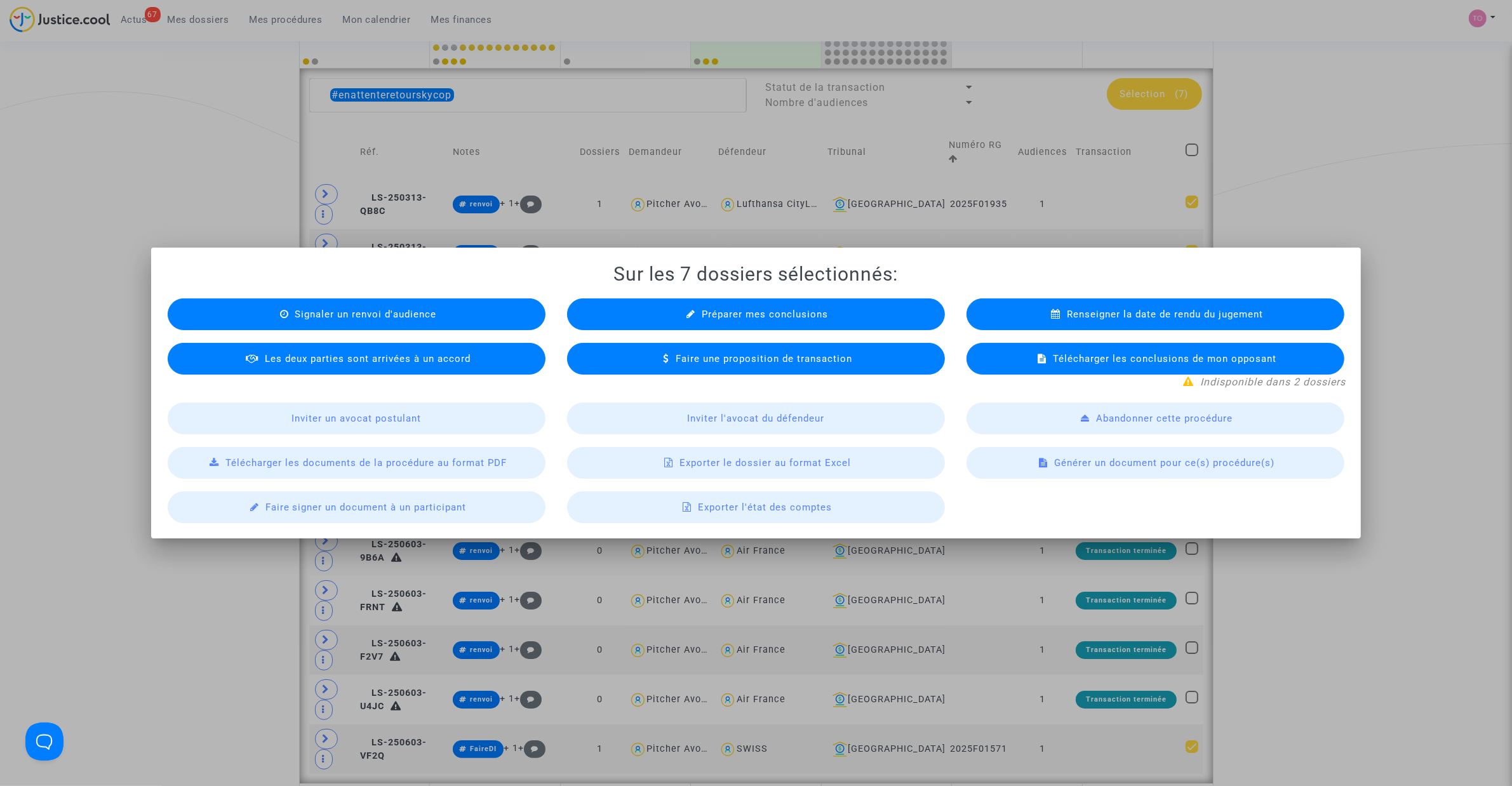
click at [687, 471] on div "Exporter le dossier au format Excel" at bounding box center [756, 463] width 377 height 32
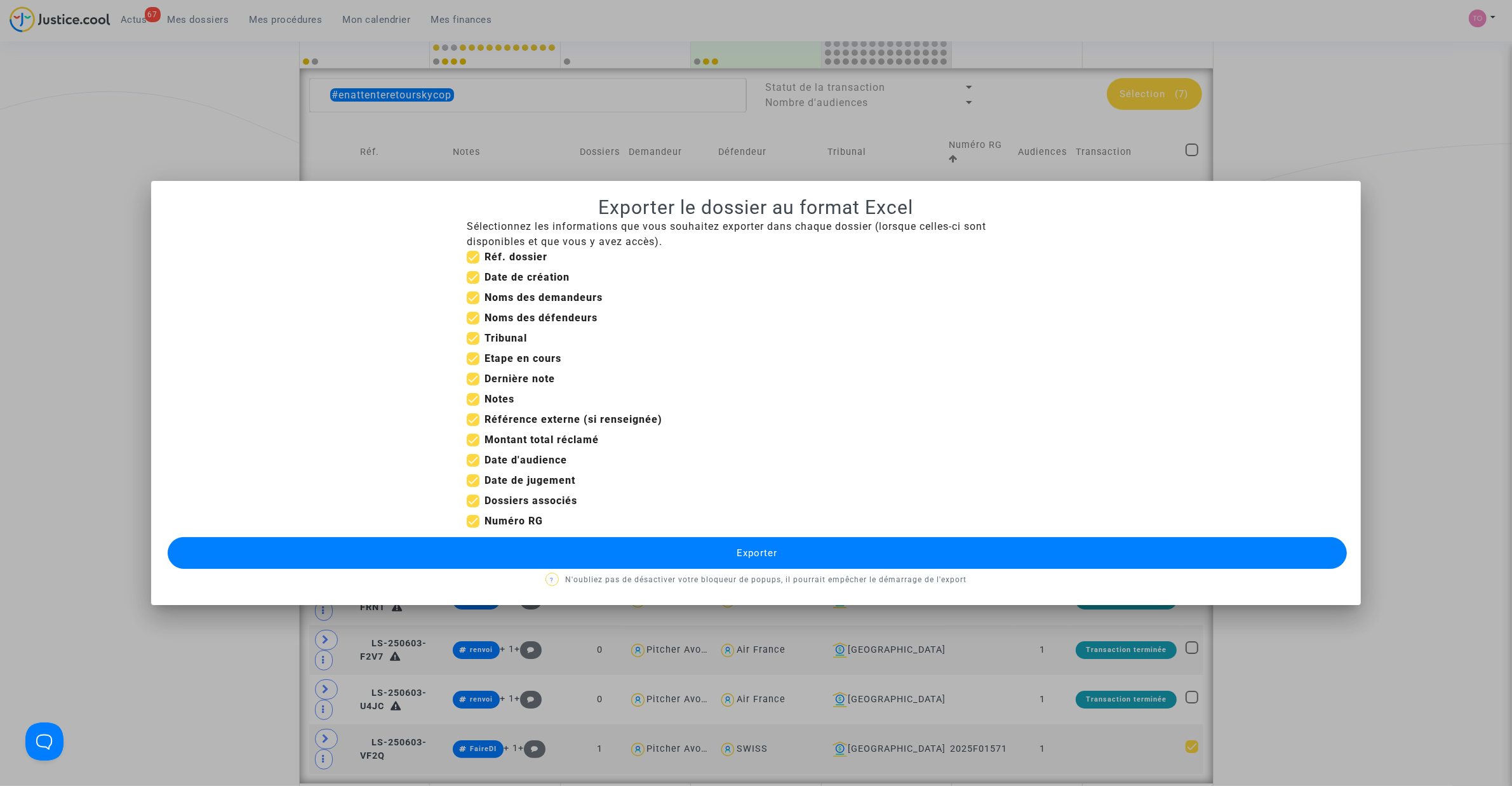
click at [206, 134] on div at bounding box center [756, 393] width 1512 height 786
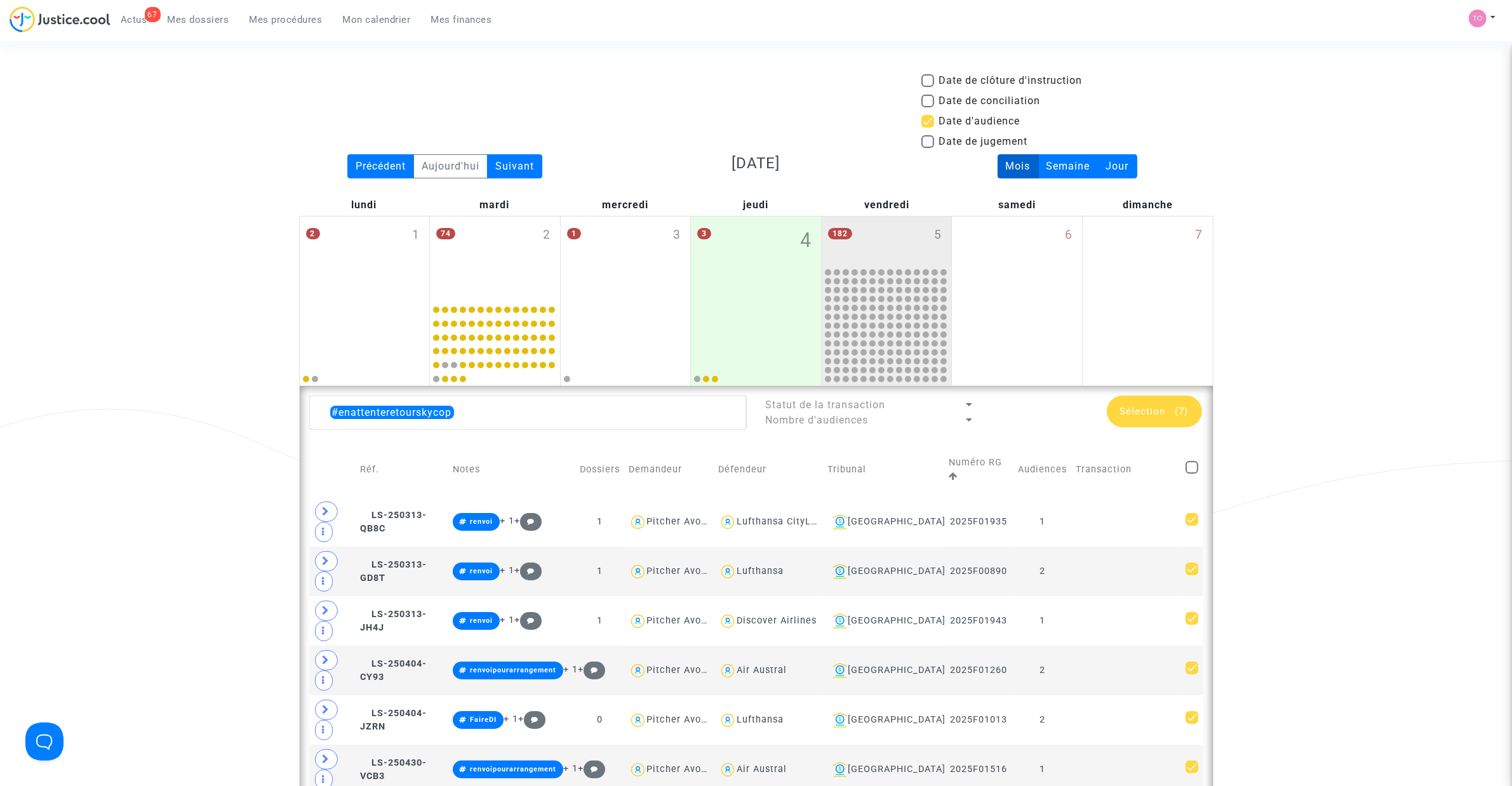
scroll to position [318, 0]
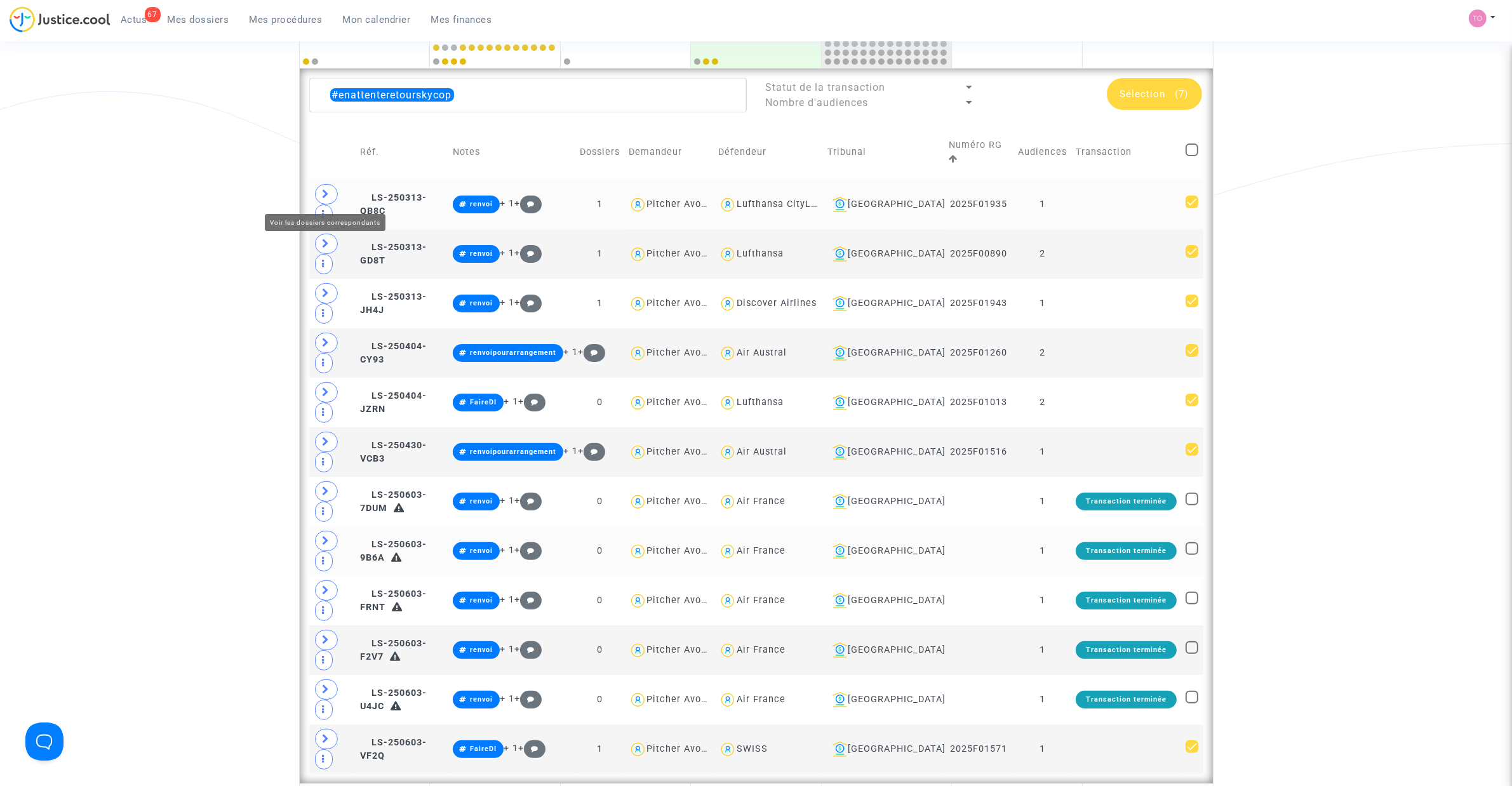
click at [332, 188] on span at bounding box center [325, 195] width 22 height 20
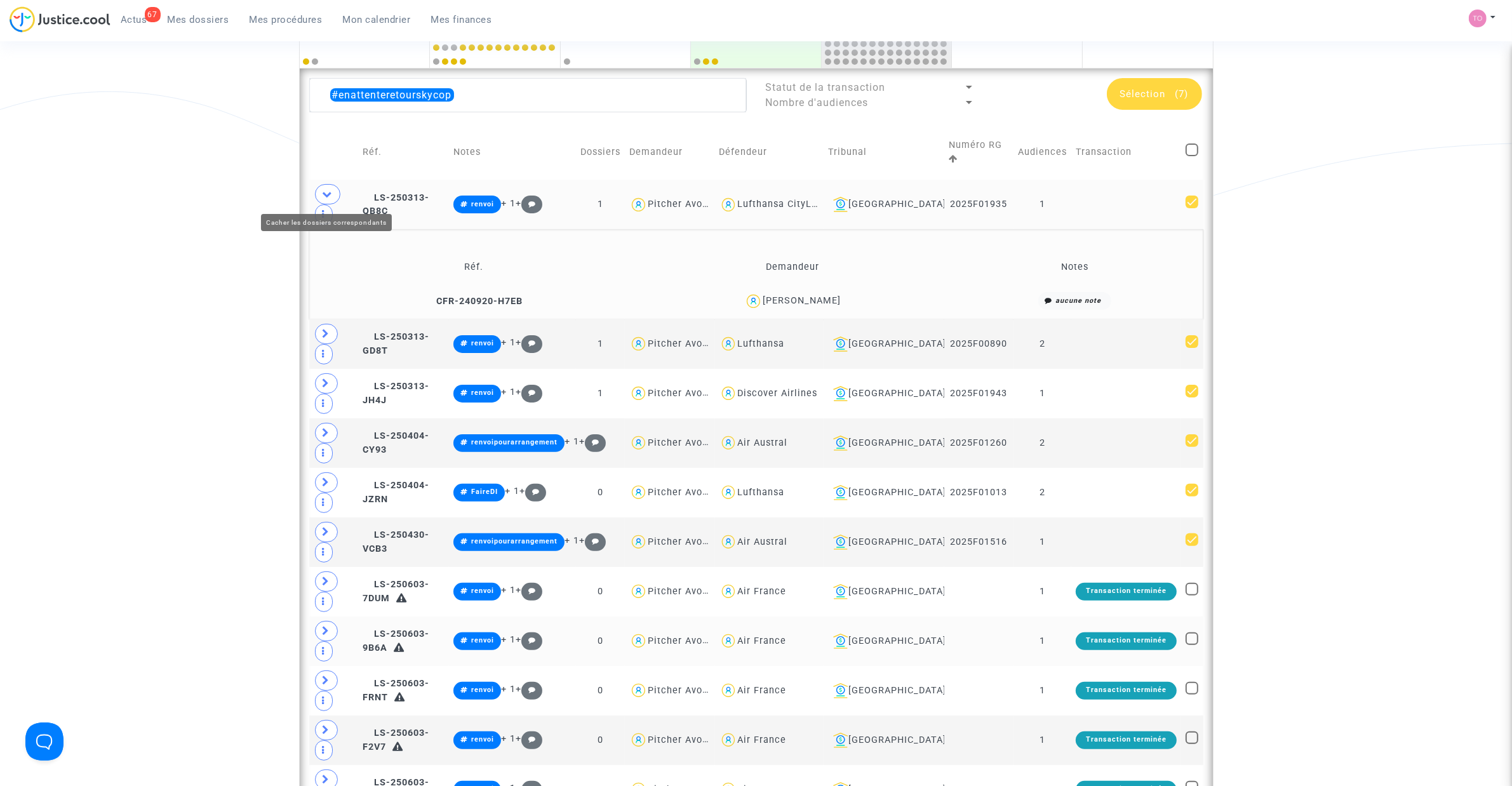
click at [332, 188] on span at bounding box center [327, 195] width 26 height 20
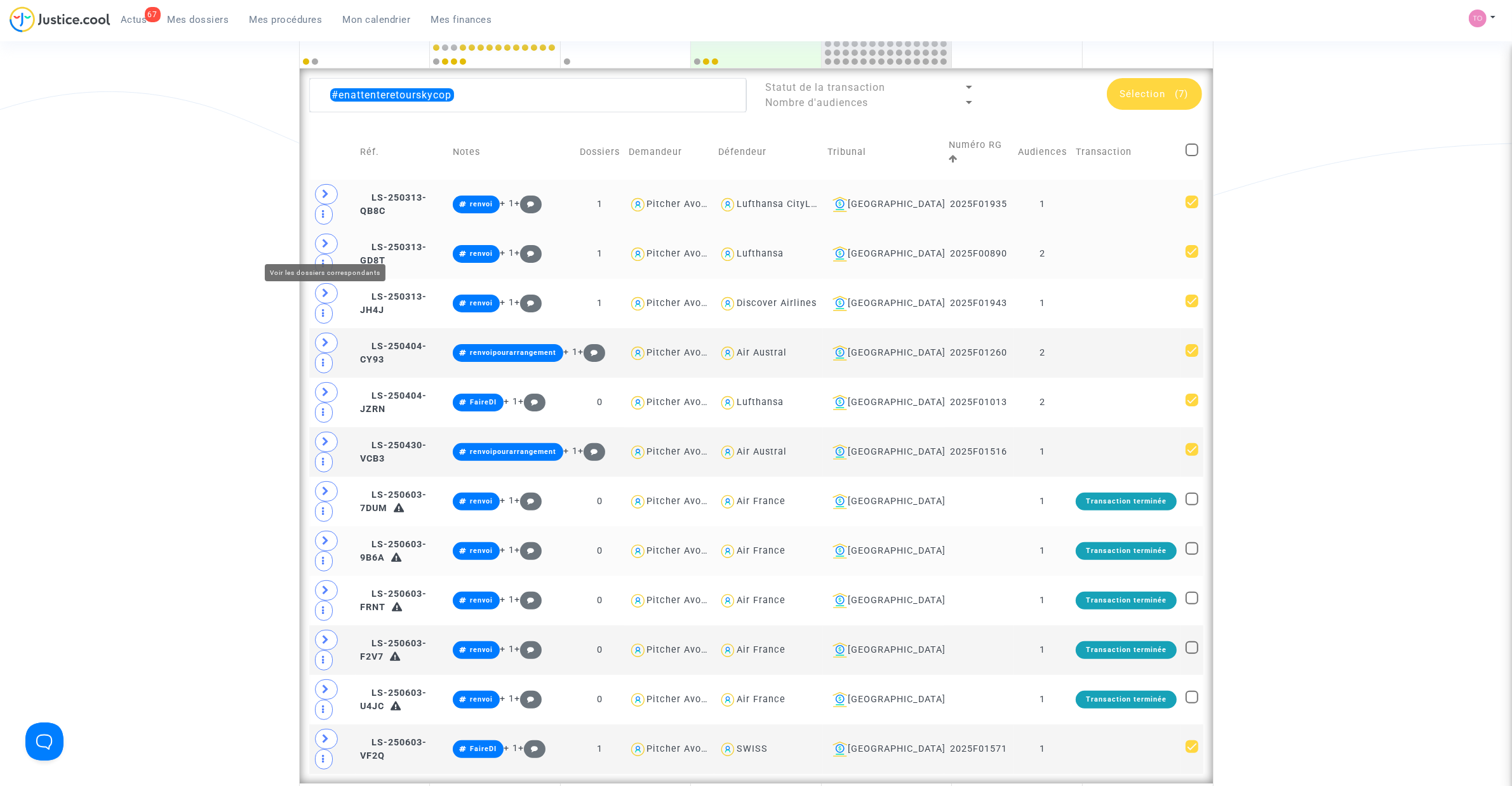
click at [324, 241] on icon at bounding box center [326, 243] width 8 height 9
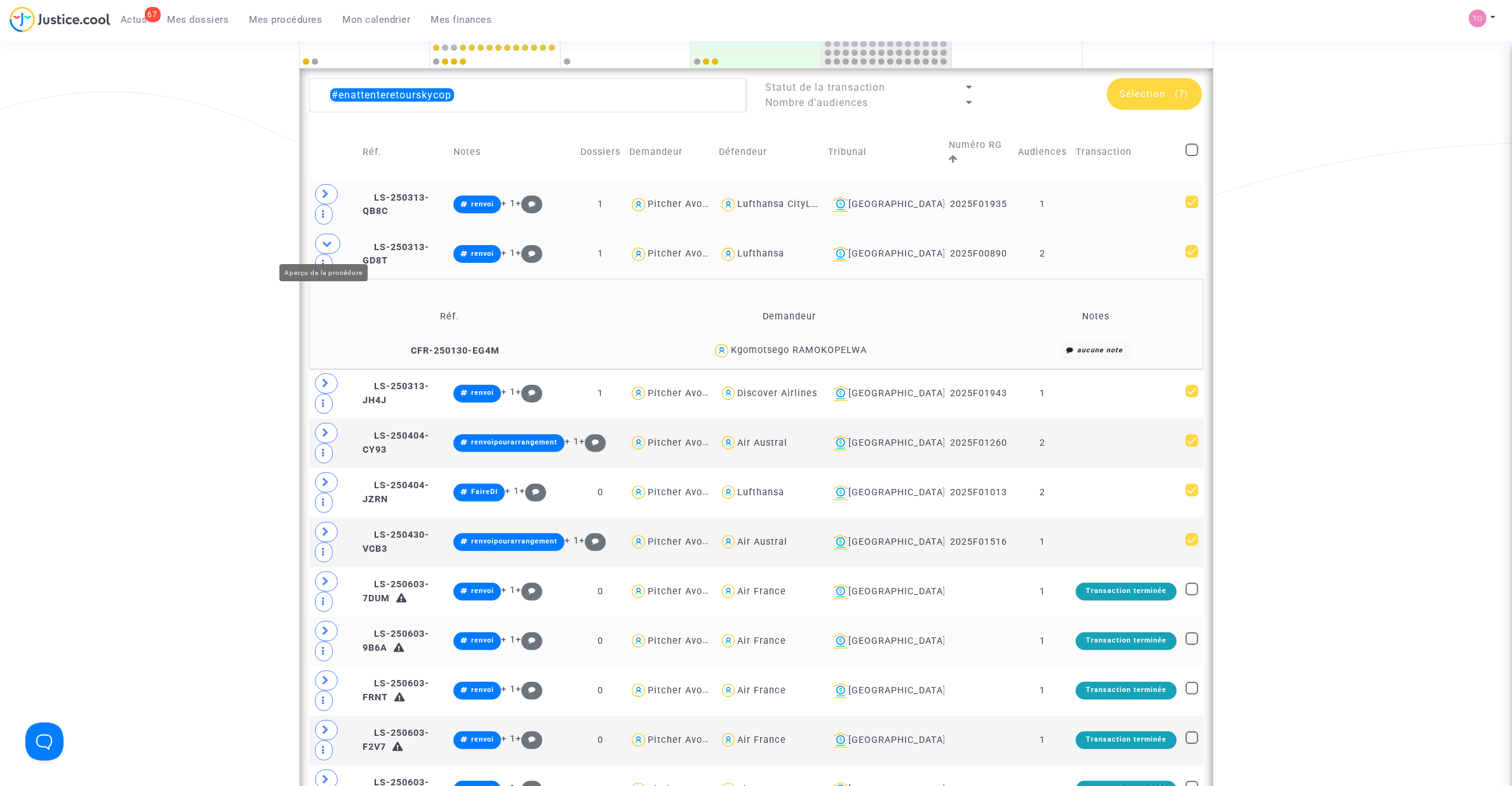
click at [324, 259] on icon at bounding box center [323, 264] width 2 height 9
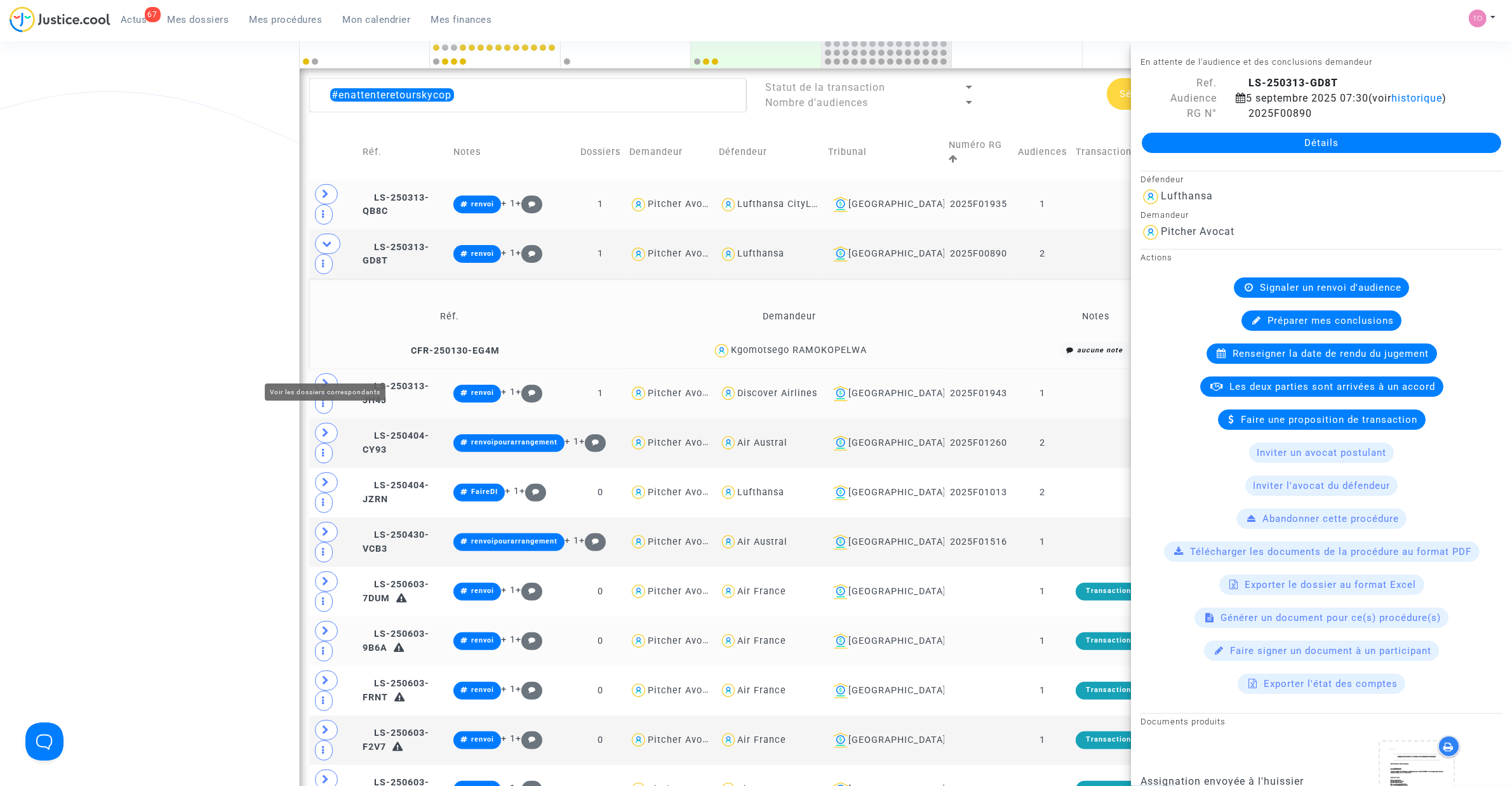
click at [325, 378] on icon at bounding box center [326, 383] width 8 height 9
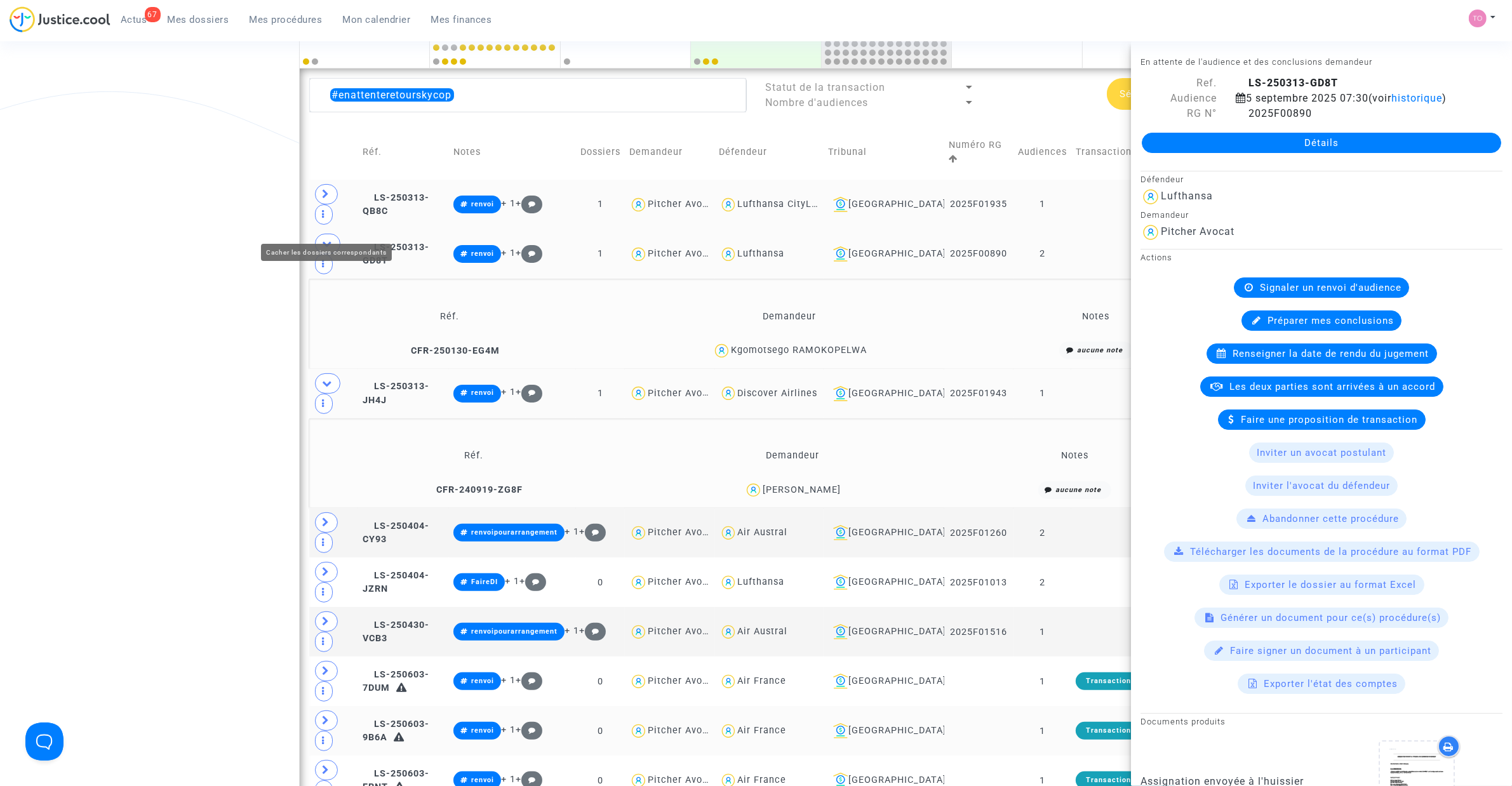
click at [332, 239] on icon at bounding box center [327, 243] width 10 height 9
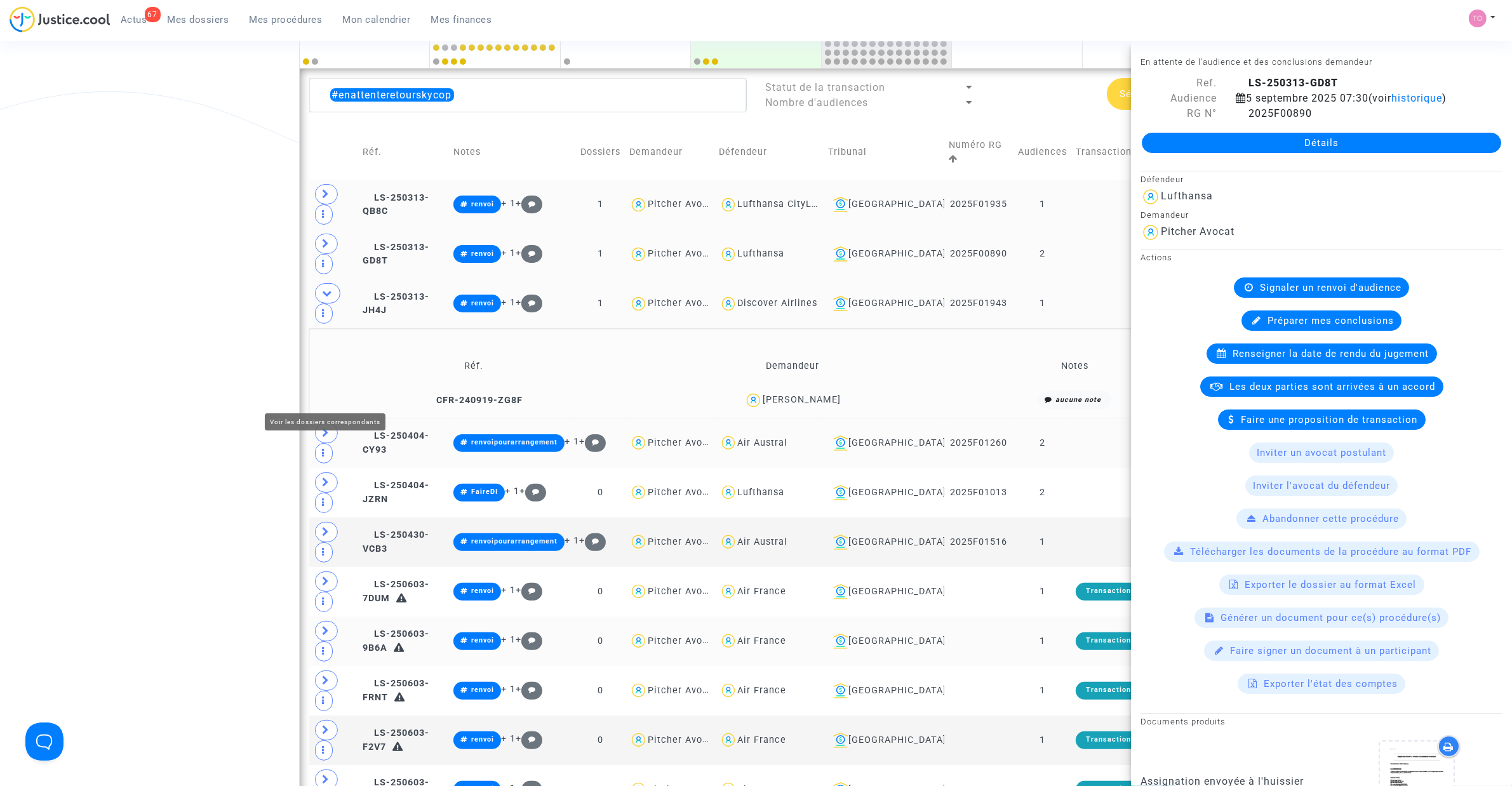
click at [322, 423] on span at bounding box center [325, 433] width 22 height 20
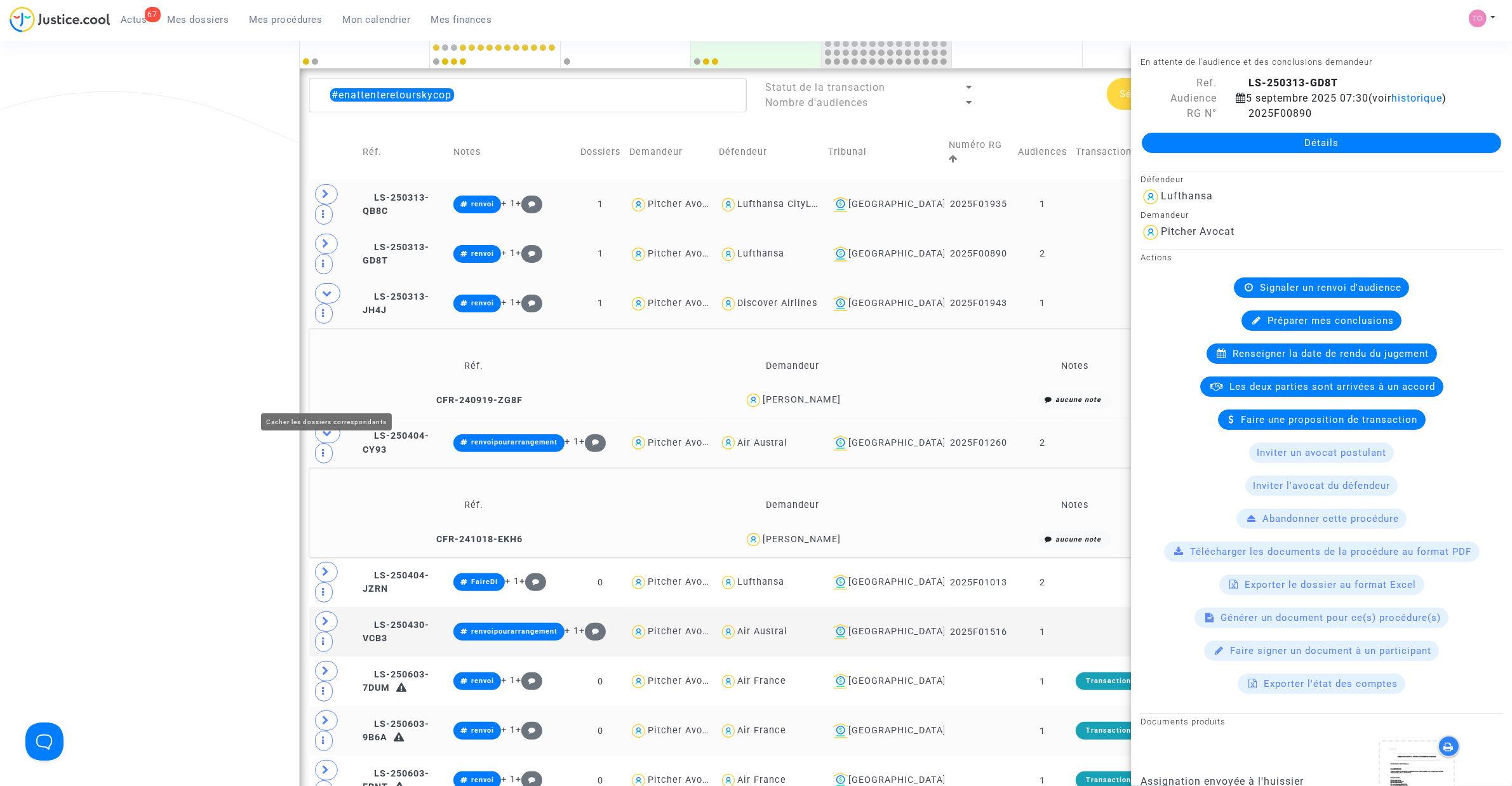
scroll to position [397, 0]
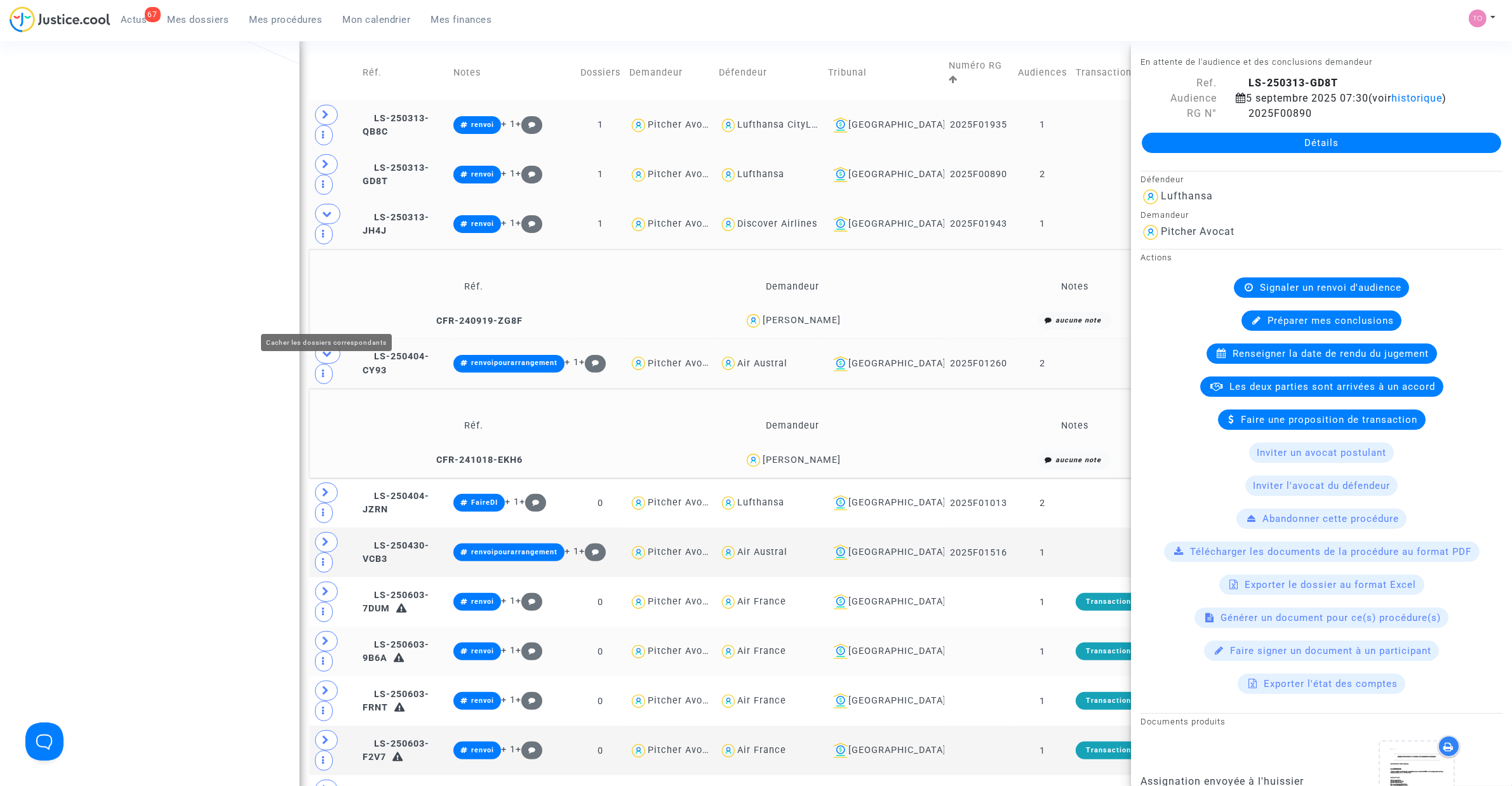
click at [319, 343] on span at bounding box center [327, 353] width 26 height 20
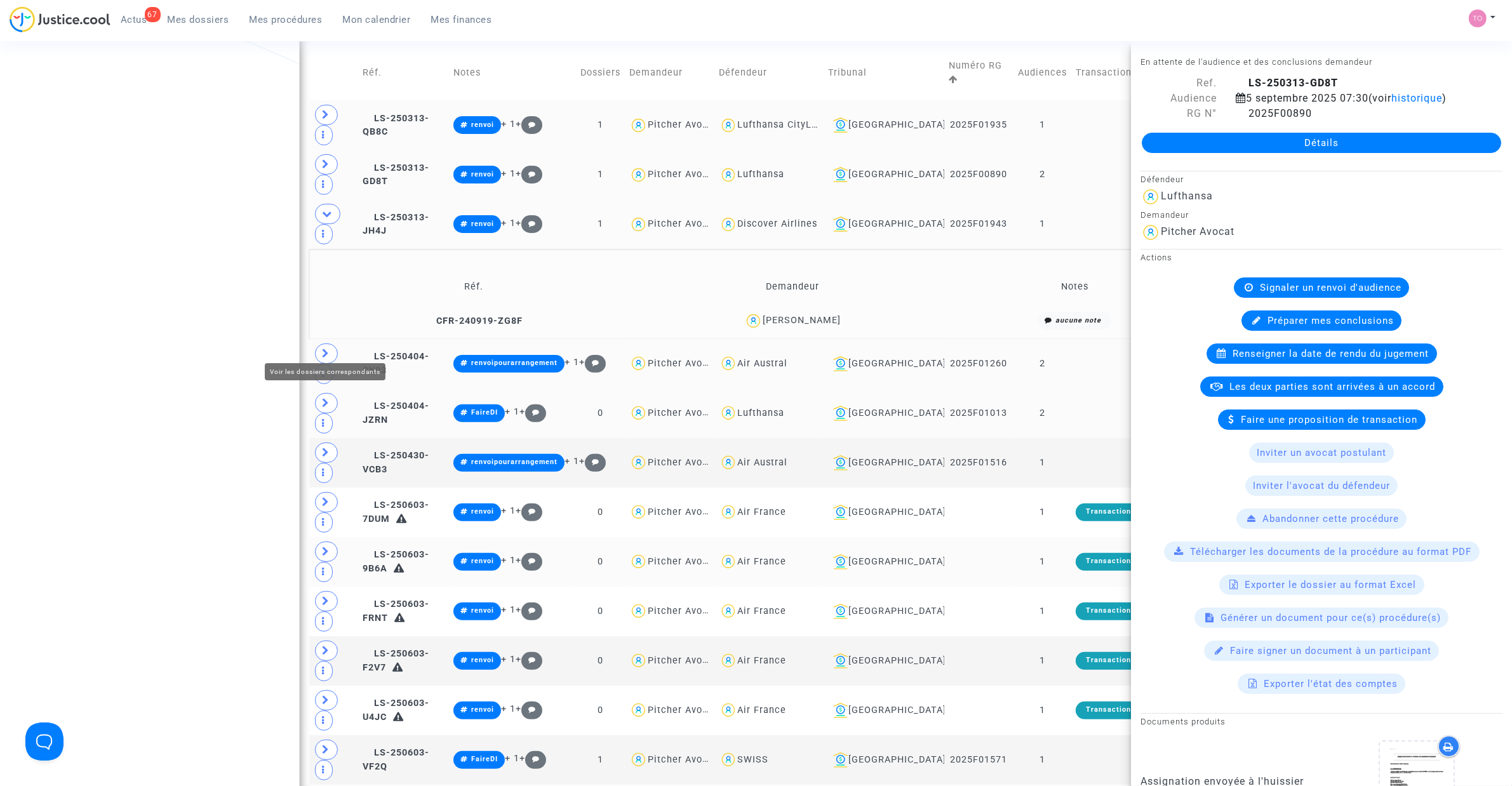
click at [327, 398] on icon at bounding box center [326, 403] width 8 height 9
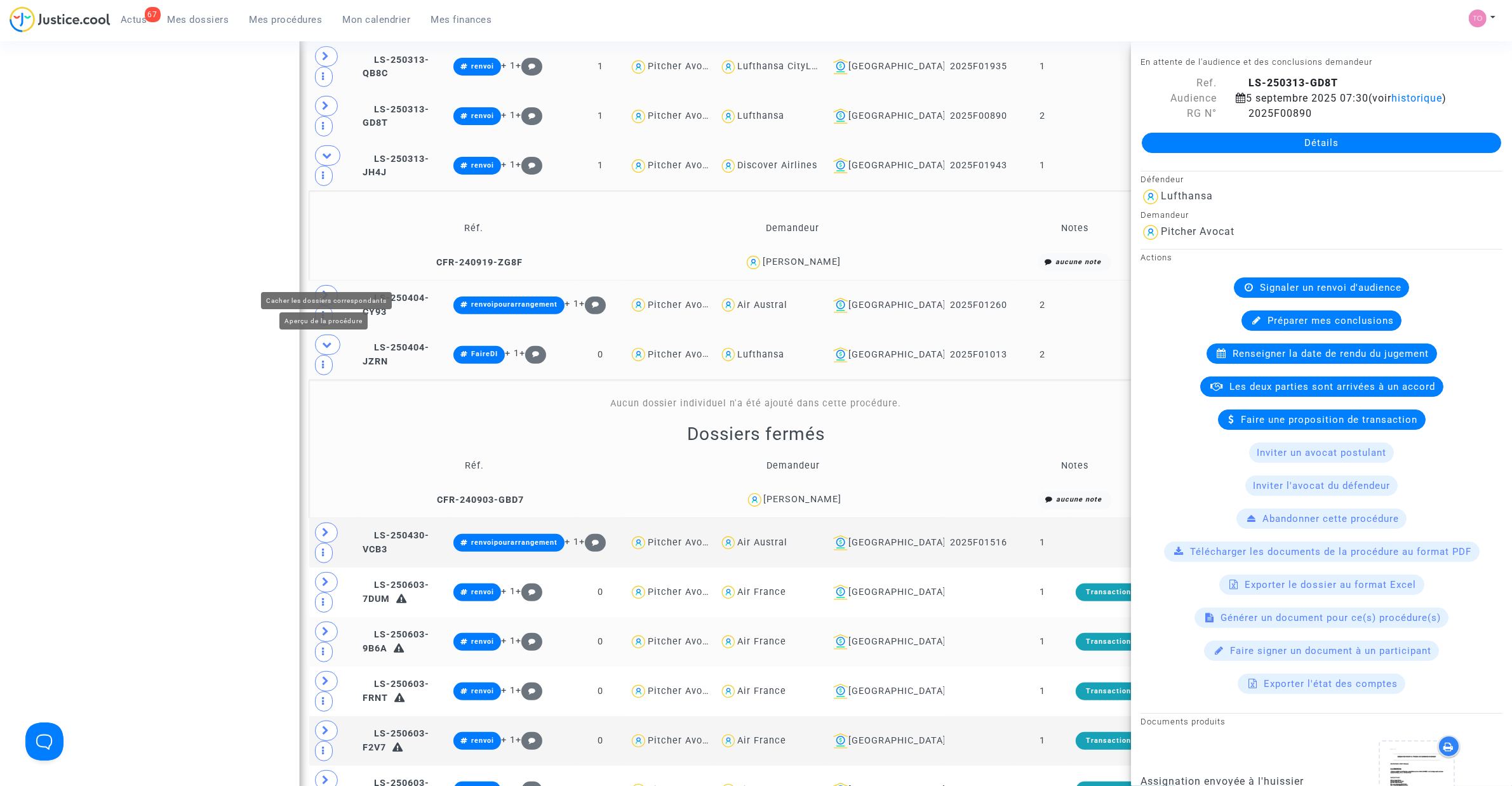
scroll to position [476, 0]
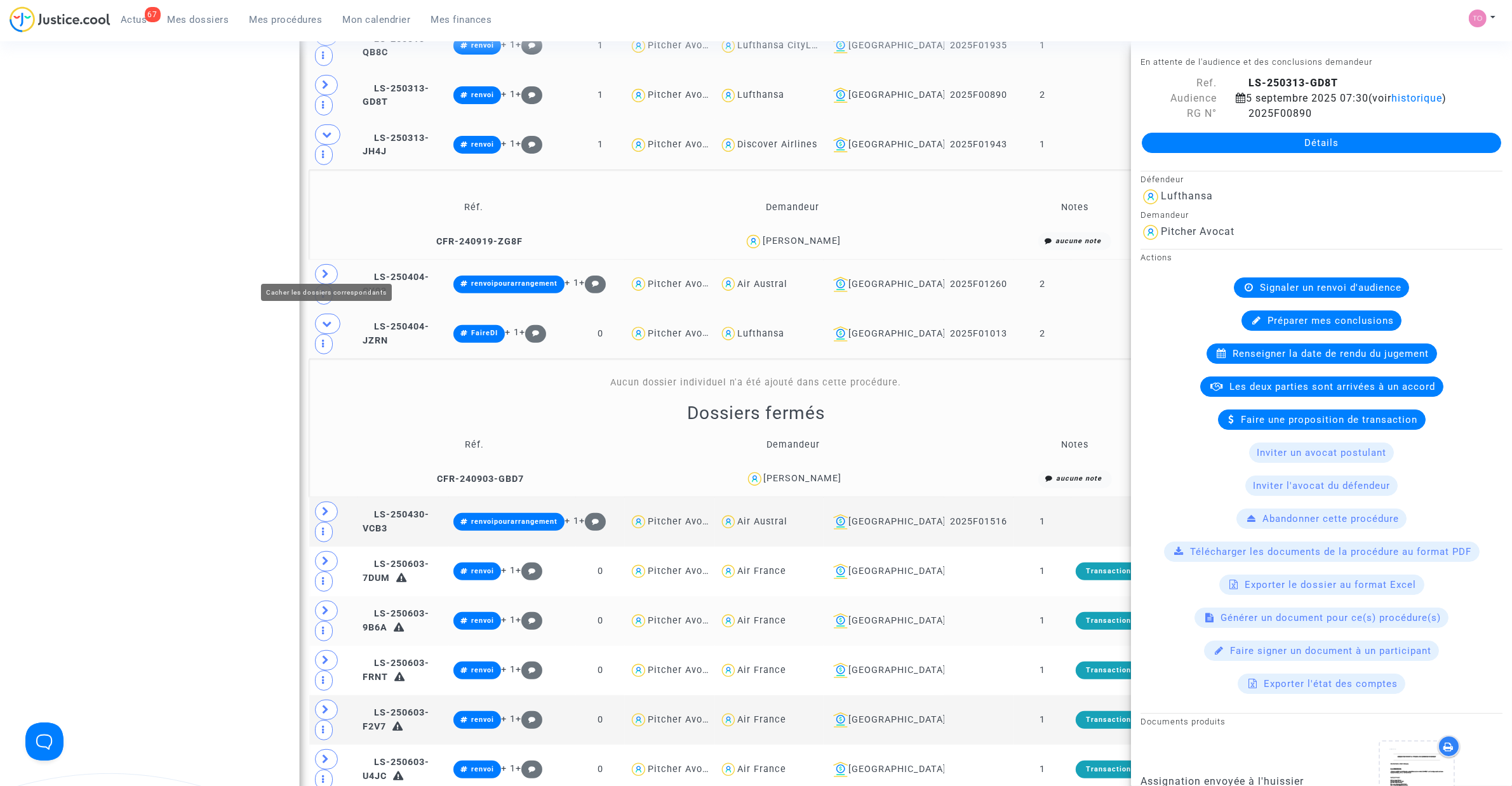
click at [325, 319] on icon at bounding box center [327, 323] width 10 height 9
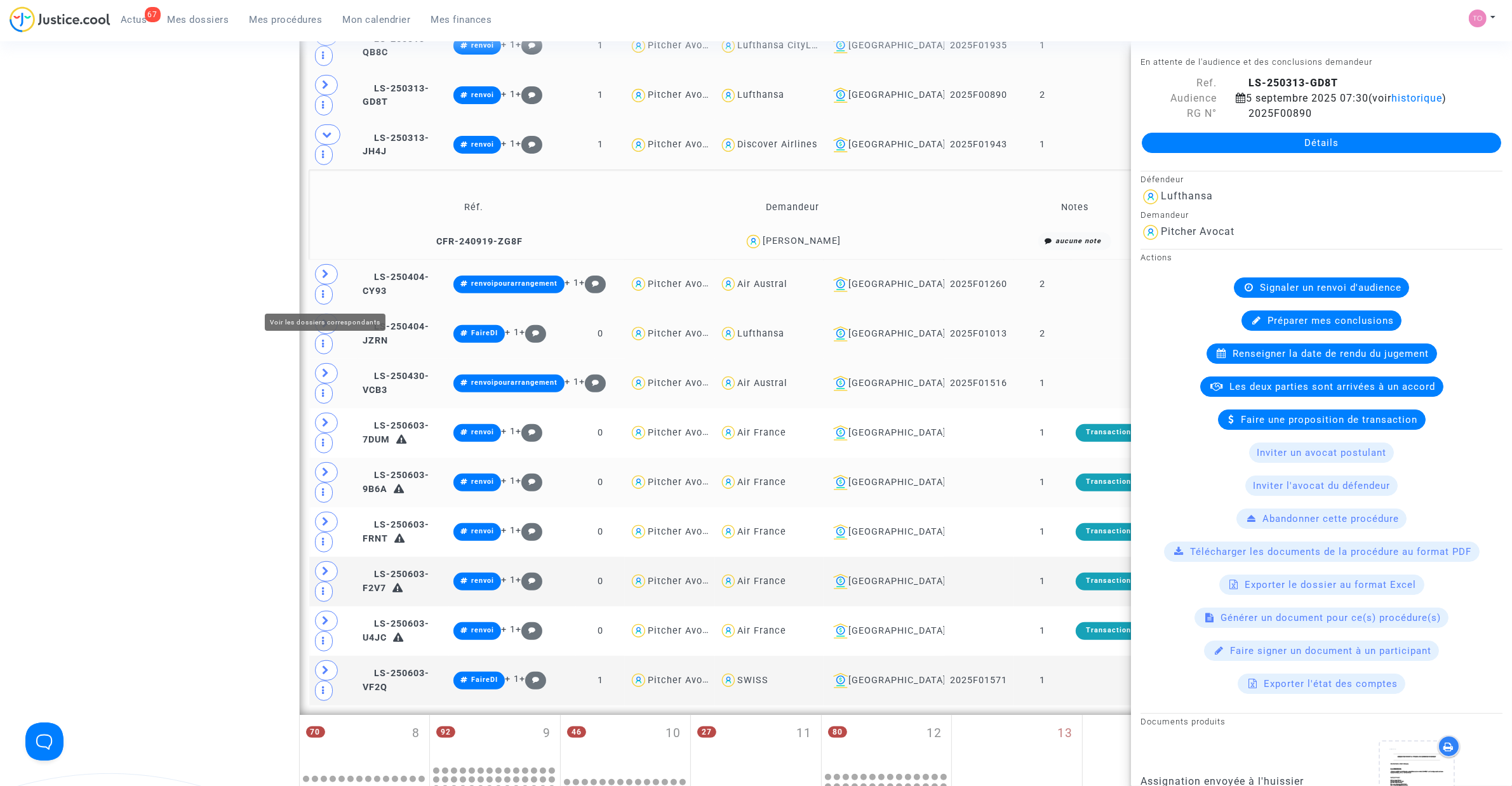
click at [329, 368] on icon at bounding box center [326, 373] width 8 height 9
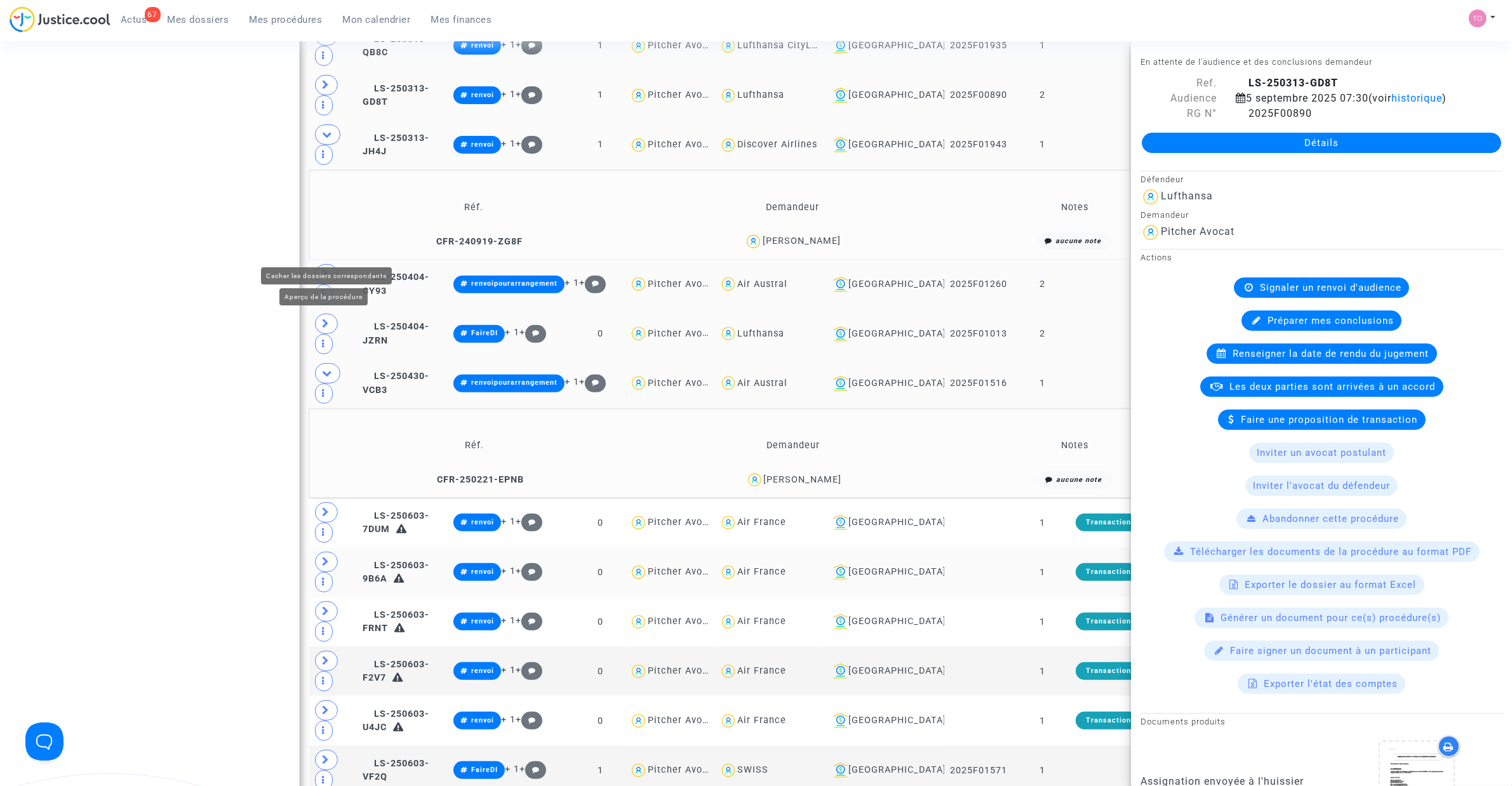
scroll to position [556, 0]
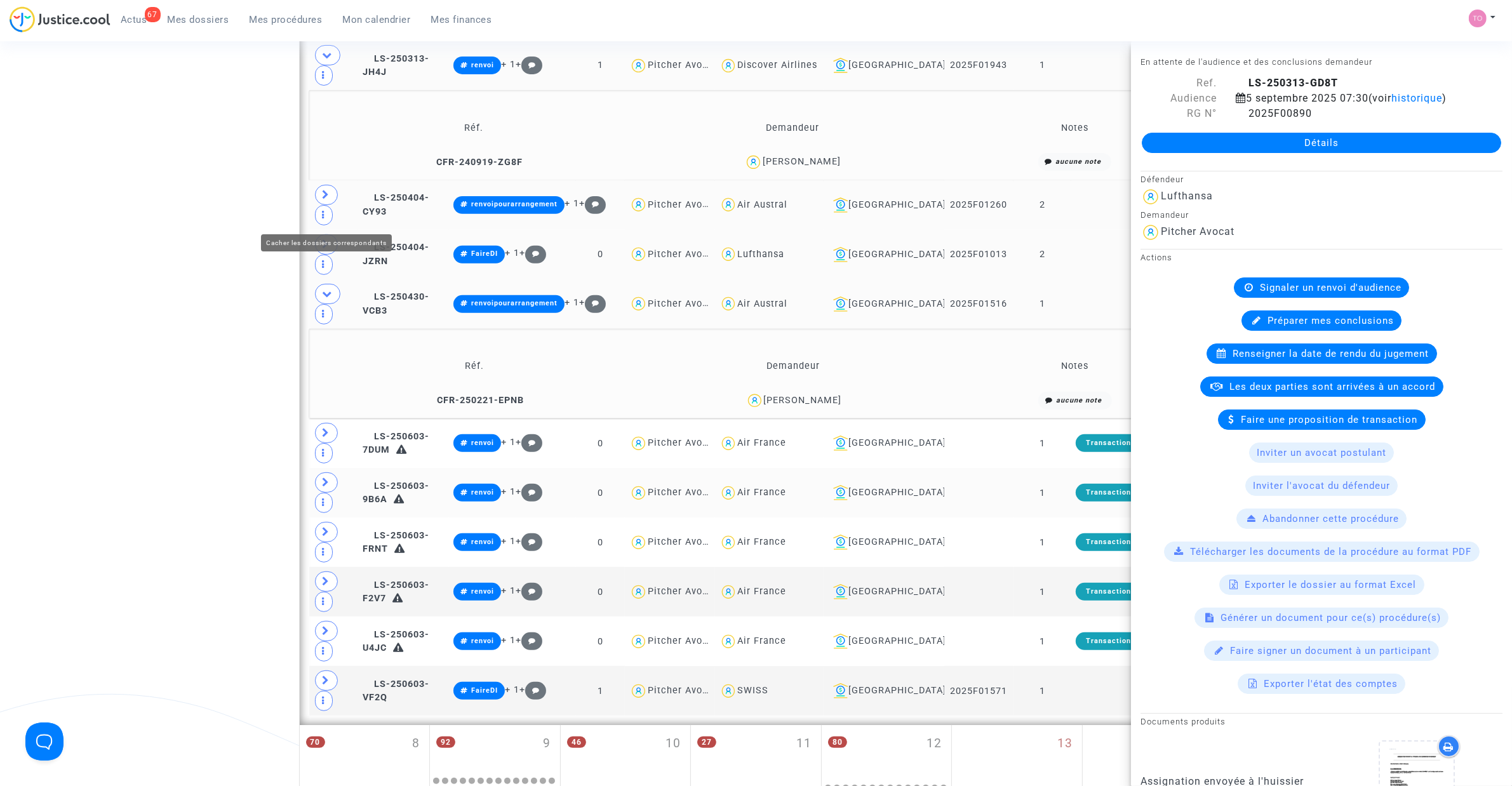
click at [330, 284] on span at bounding box center [327, 294] width 26 height 20
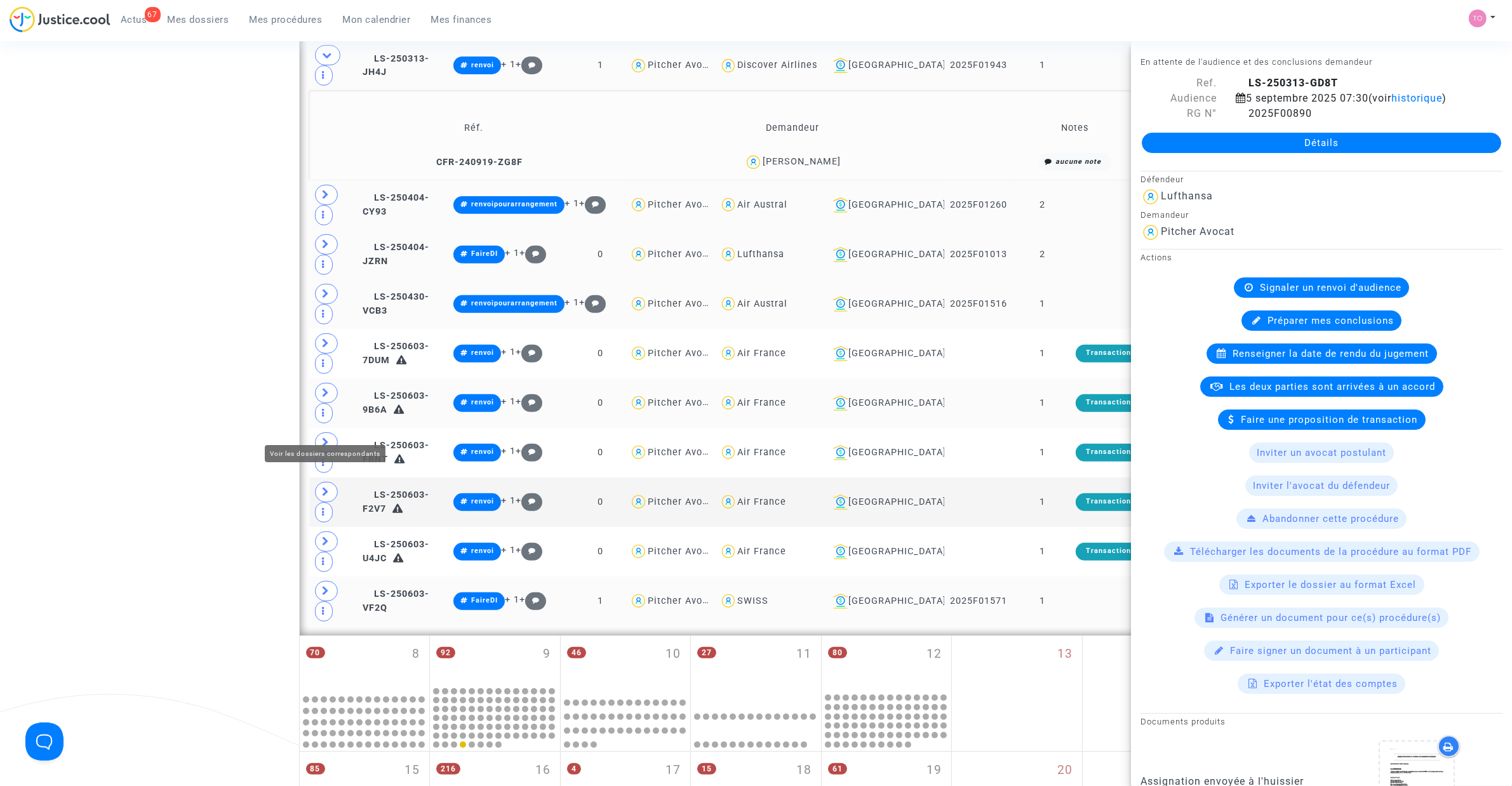
click at [331, 501] on span at bounding box center [325, 591] width 22 height 20
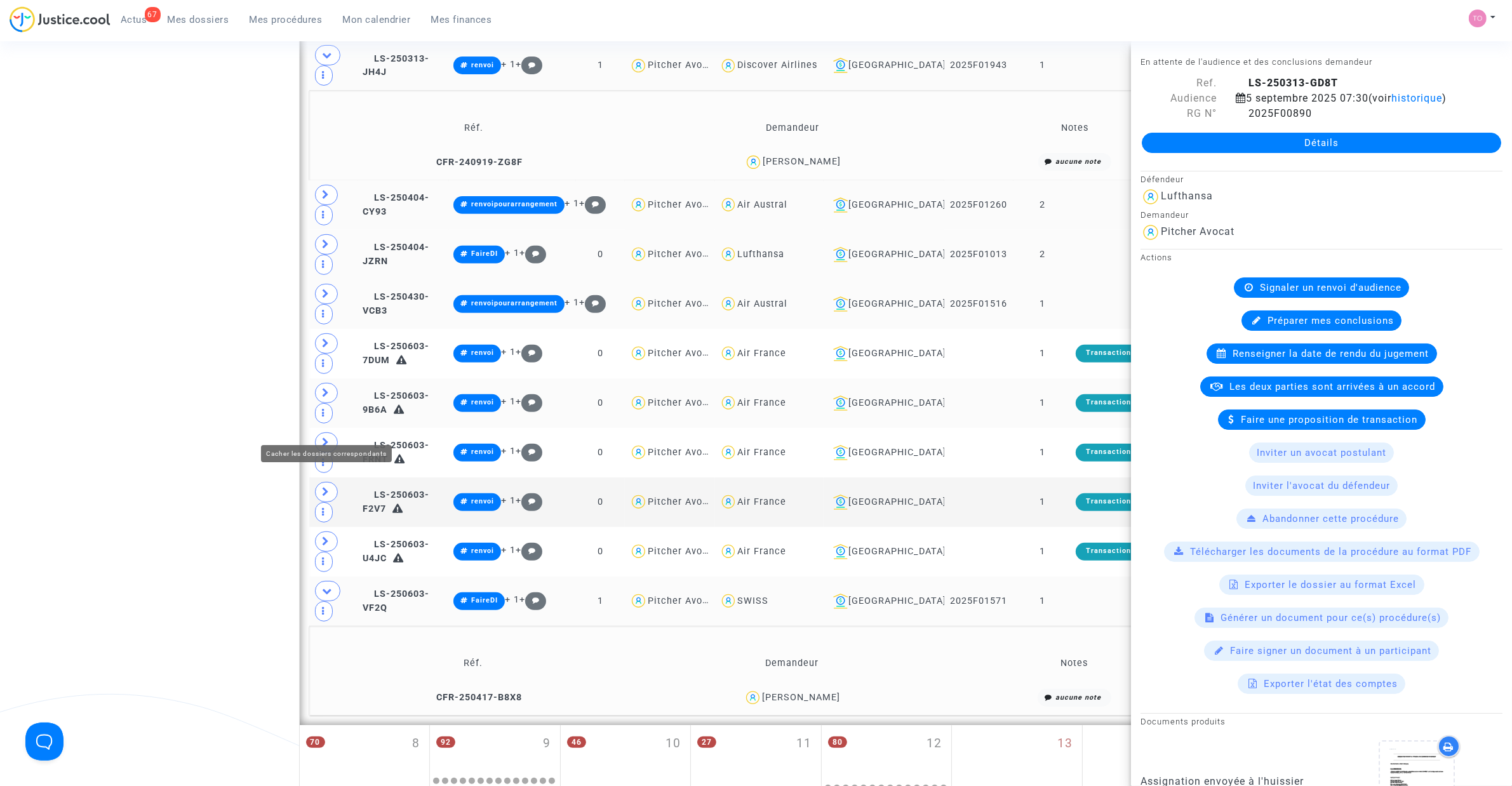
click at [329, 501] on icon at bounding box center [327, 591] width 10 height 9
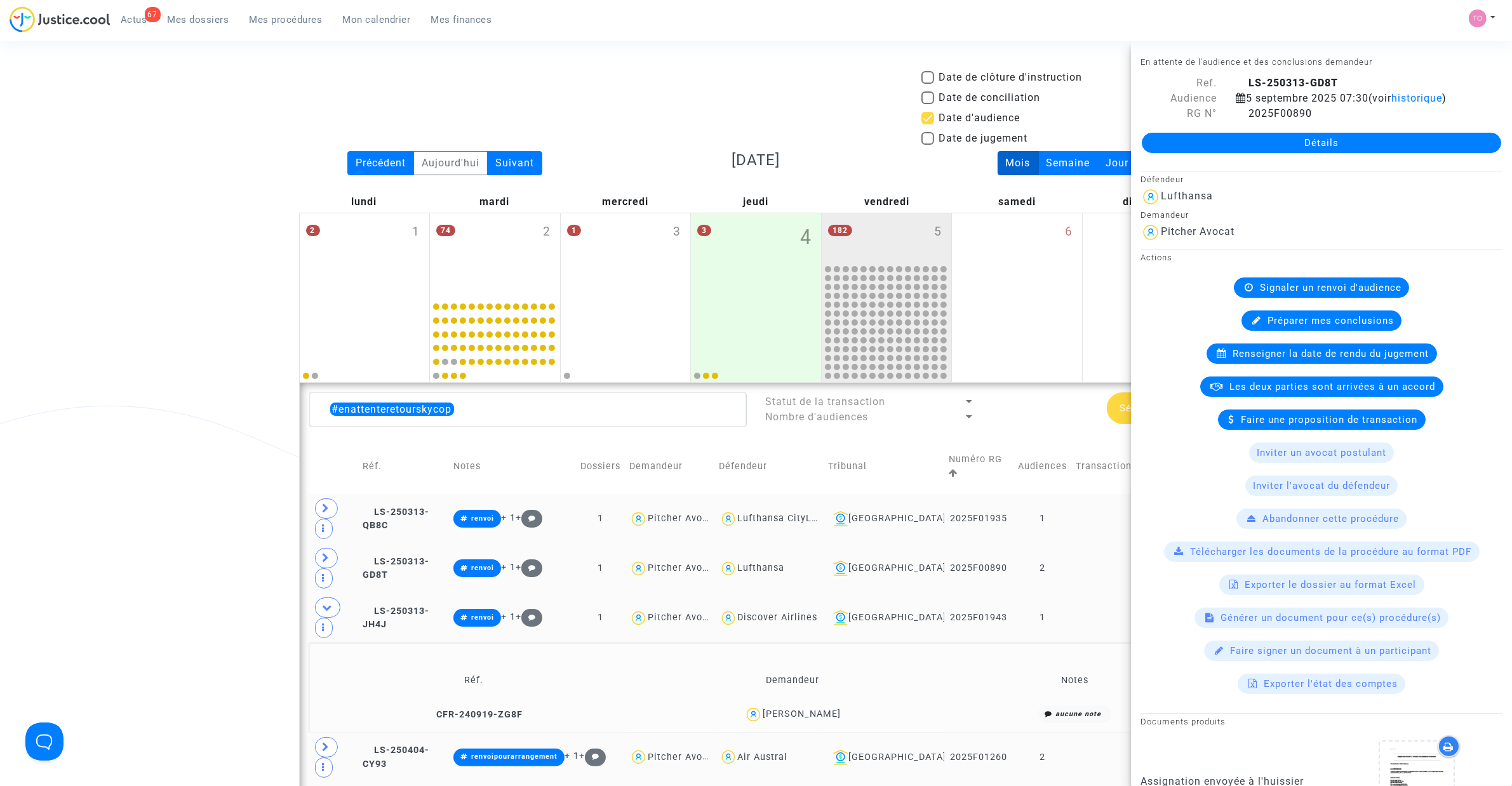
scroll to position [0, 0]
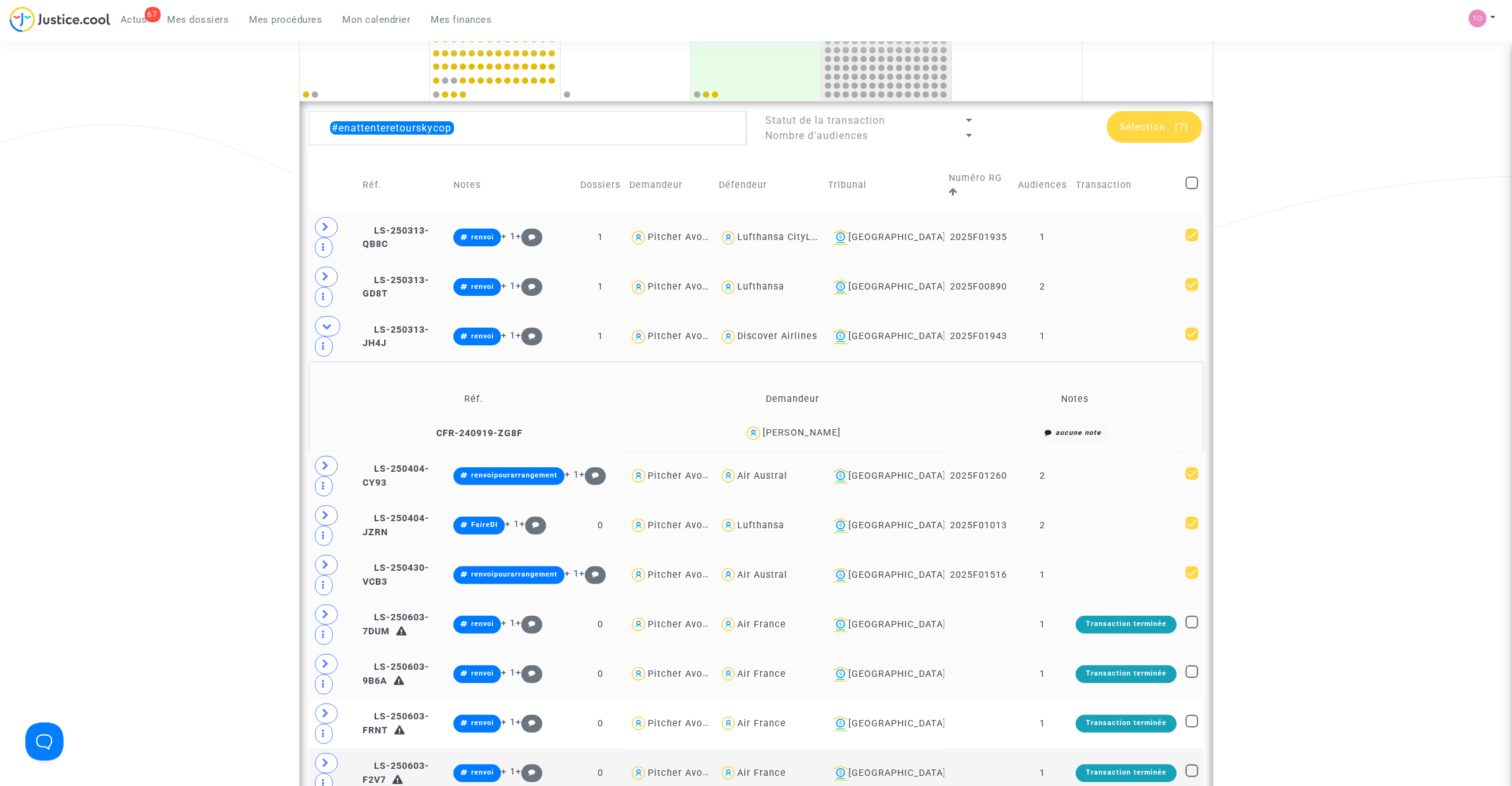
scroll to position [238, 0]
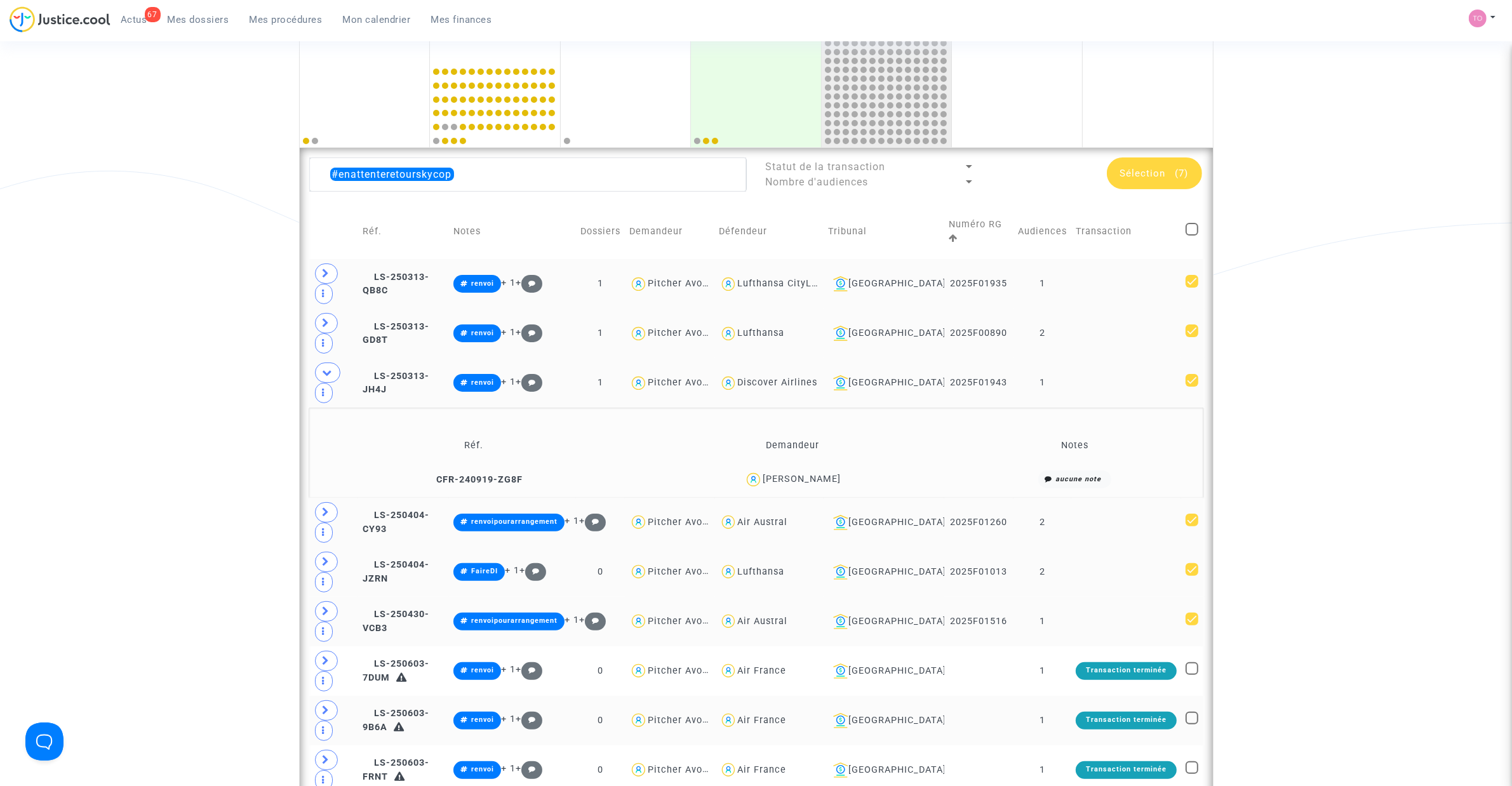
click at [1004, 171] on span "Sélection" at bounding box center [1142, 173] width 46 height 12
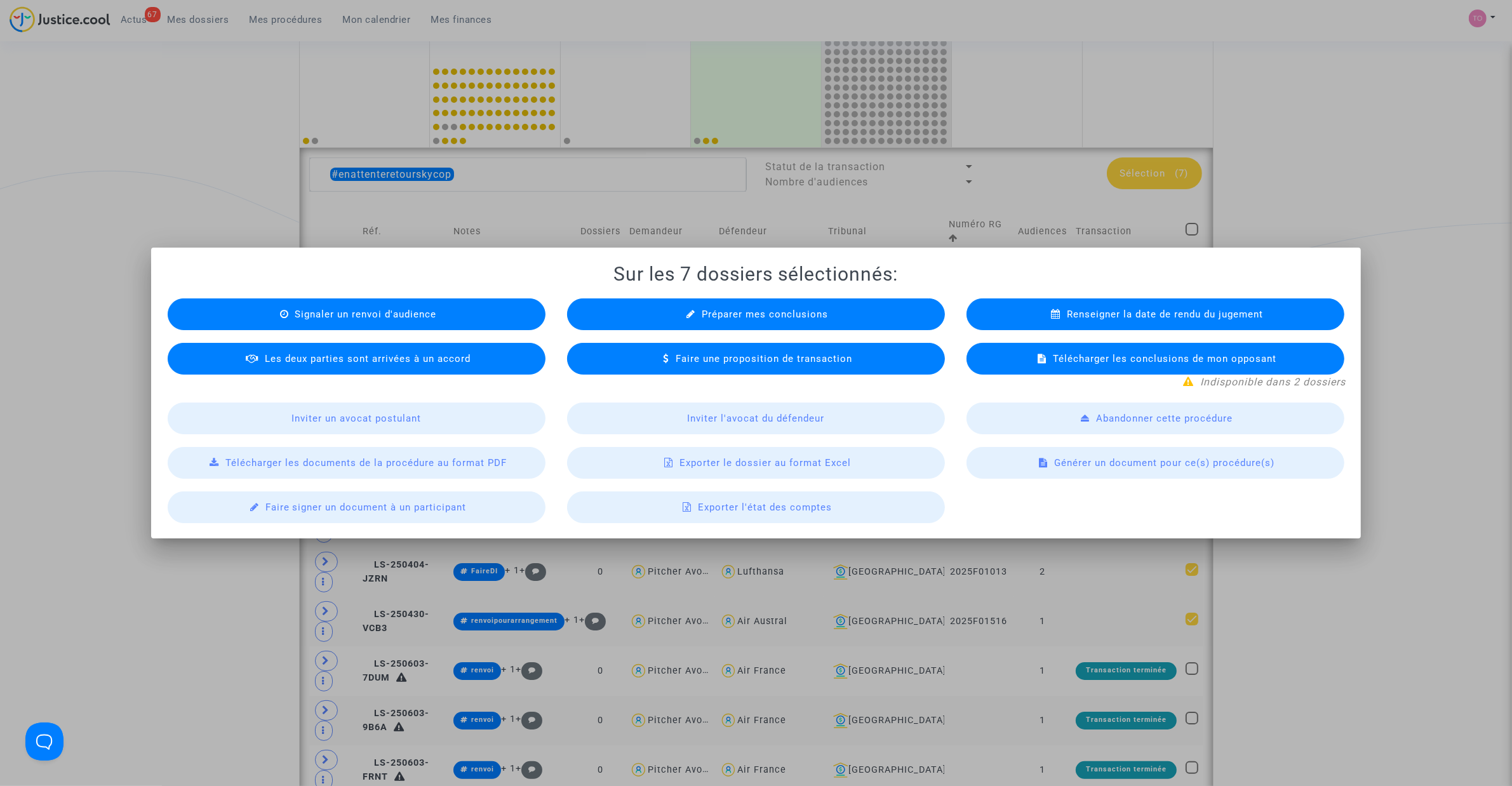
click at [718, 462] on span "Exporter le dossier au format Excel" at bounding box center [765, 463] width 171 height 12
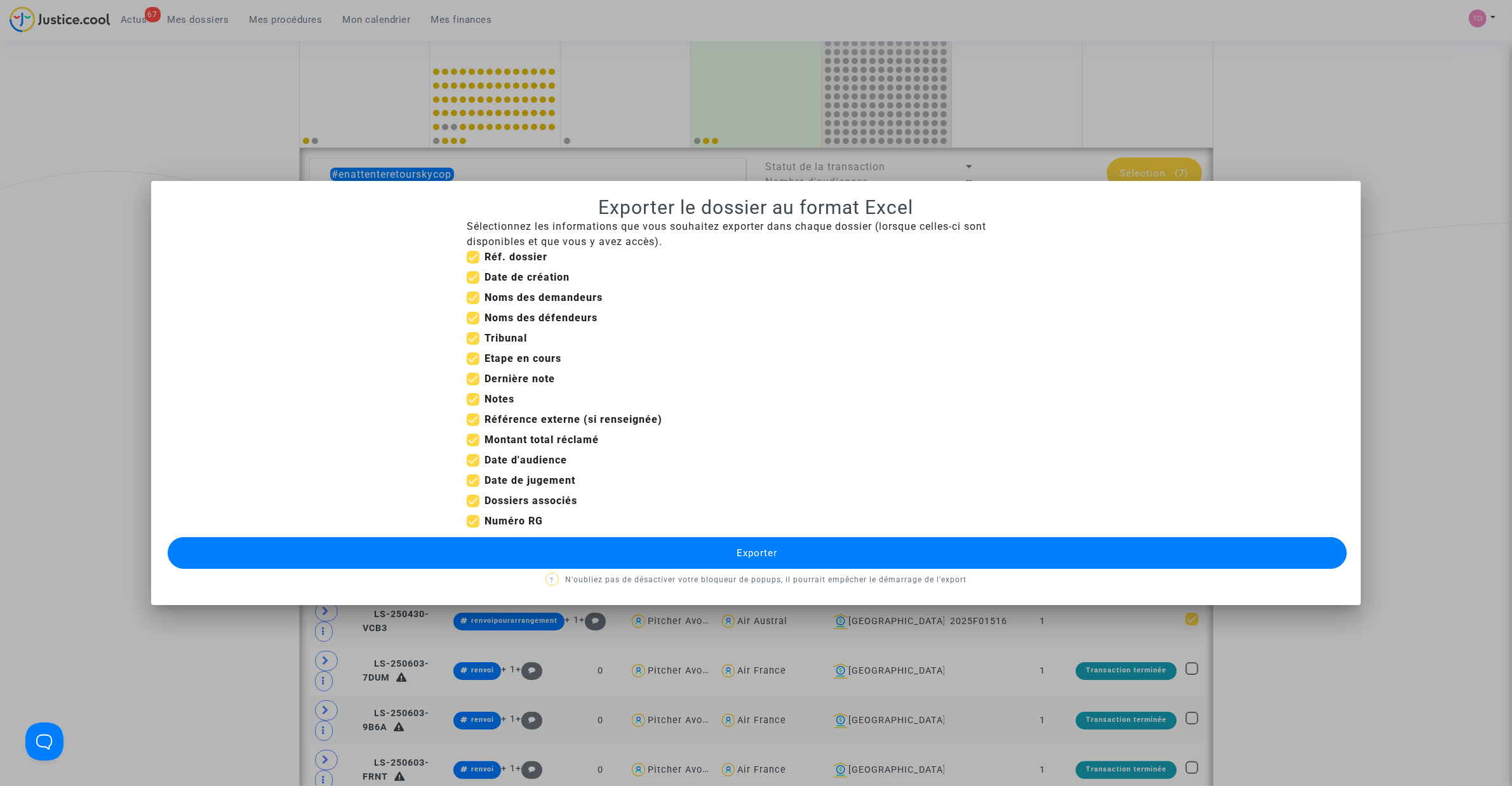
click at [536, 501] on button "Exporter" at bounding box center [756, 553] width 1179 height 32
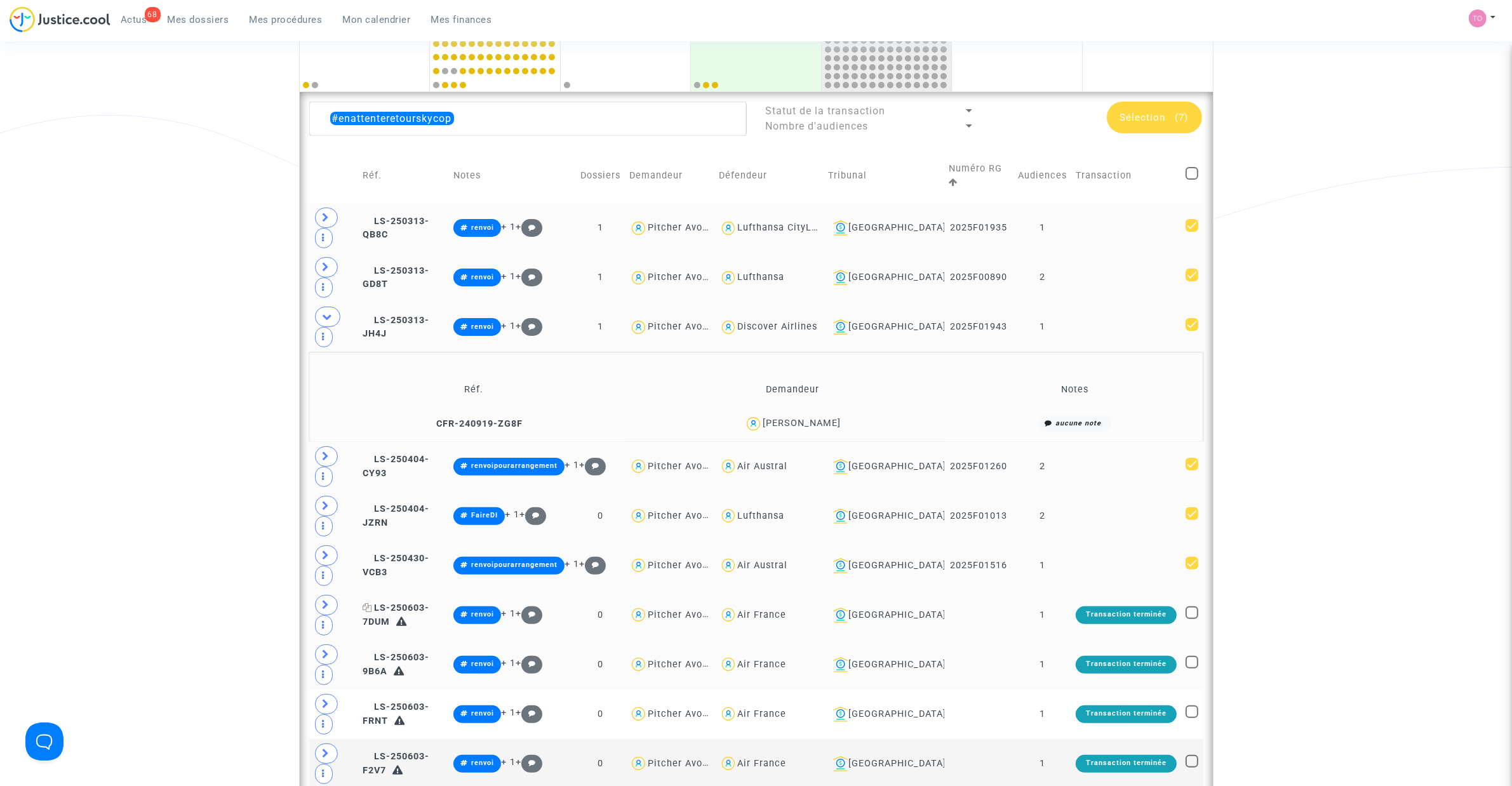
scroll to position [318, 0]
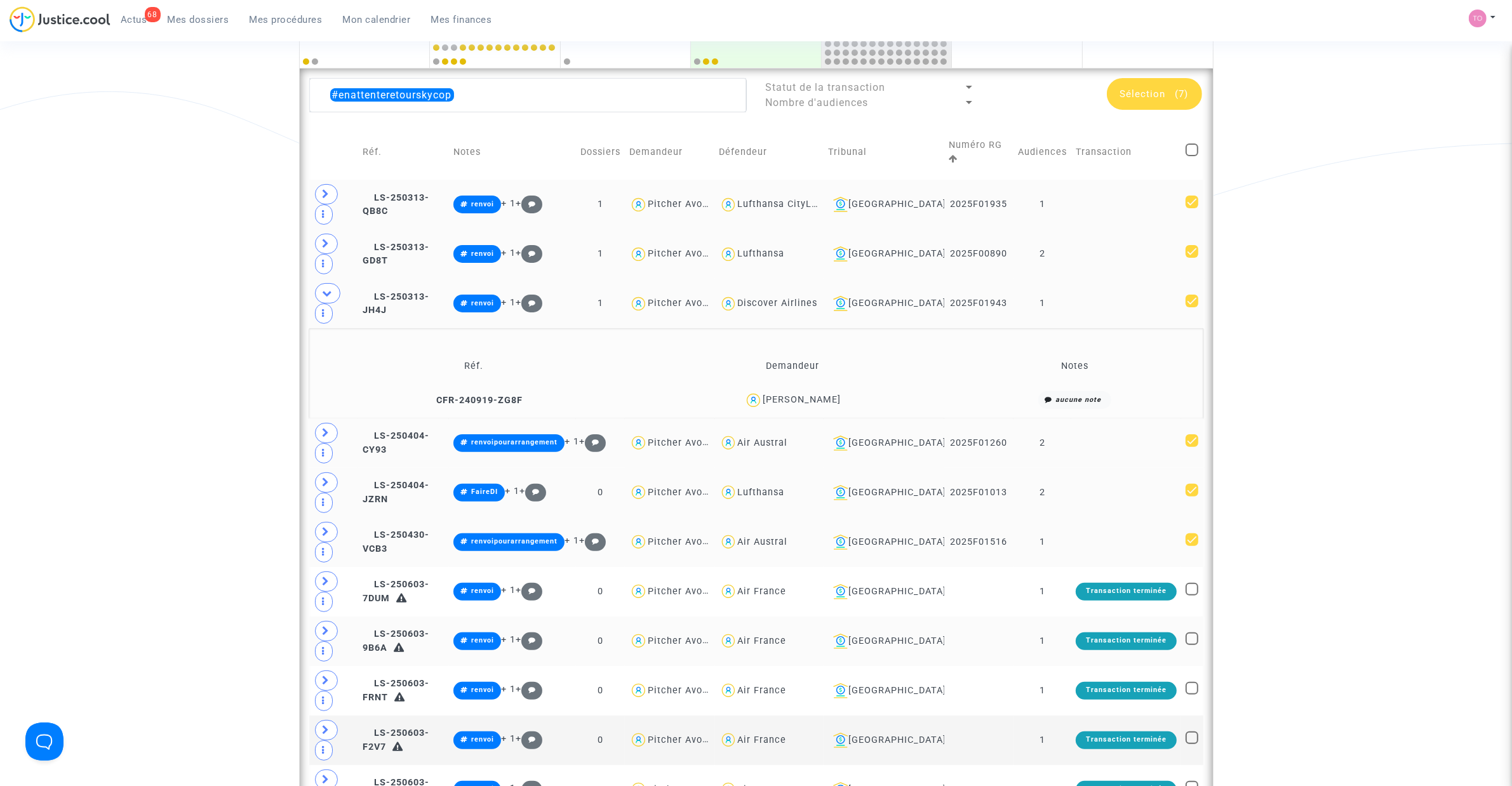
click at [1004, 103] on div "Sélection (7)" at bounding box center [1154, 94] width 95 height 32
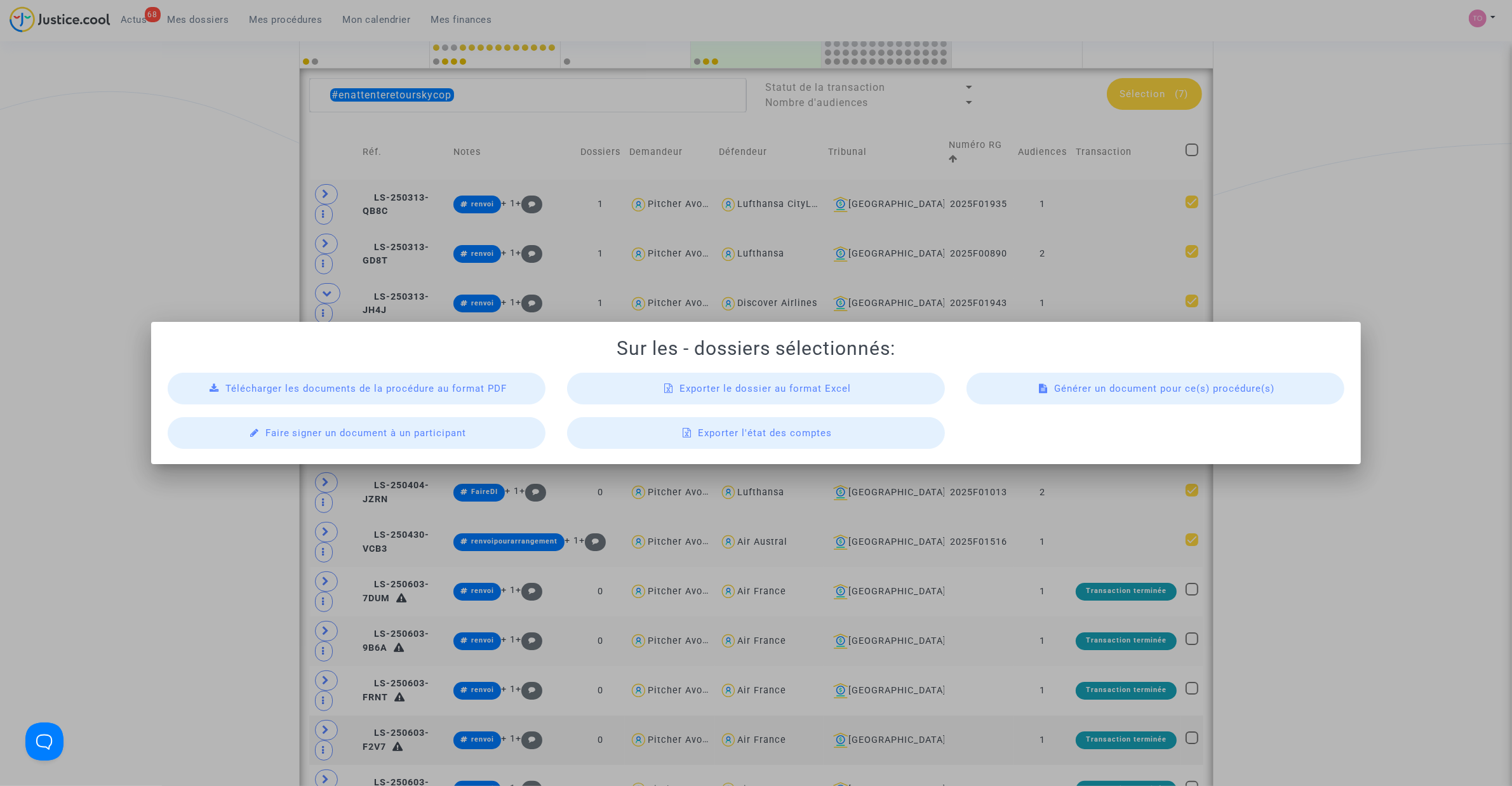
scroll to position [0, 0]
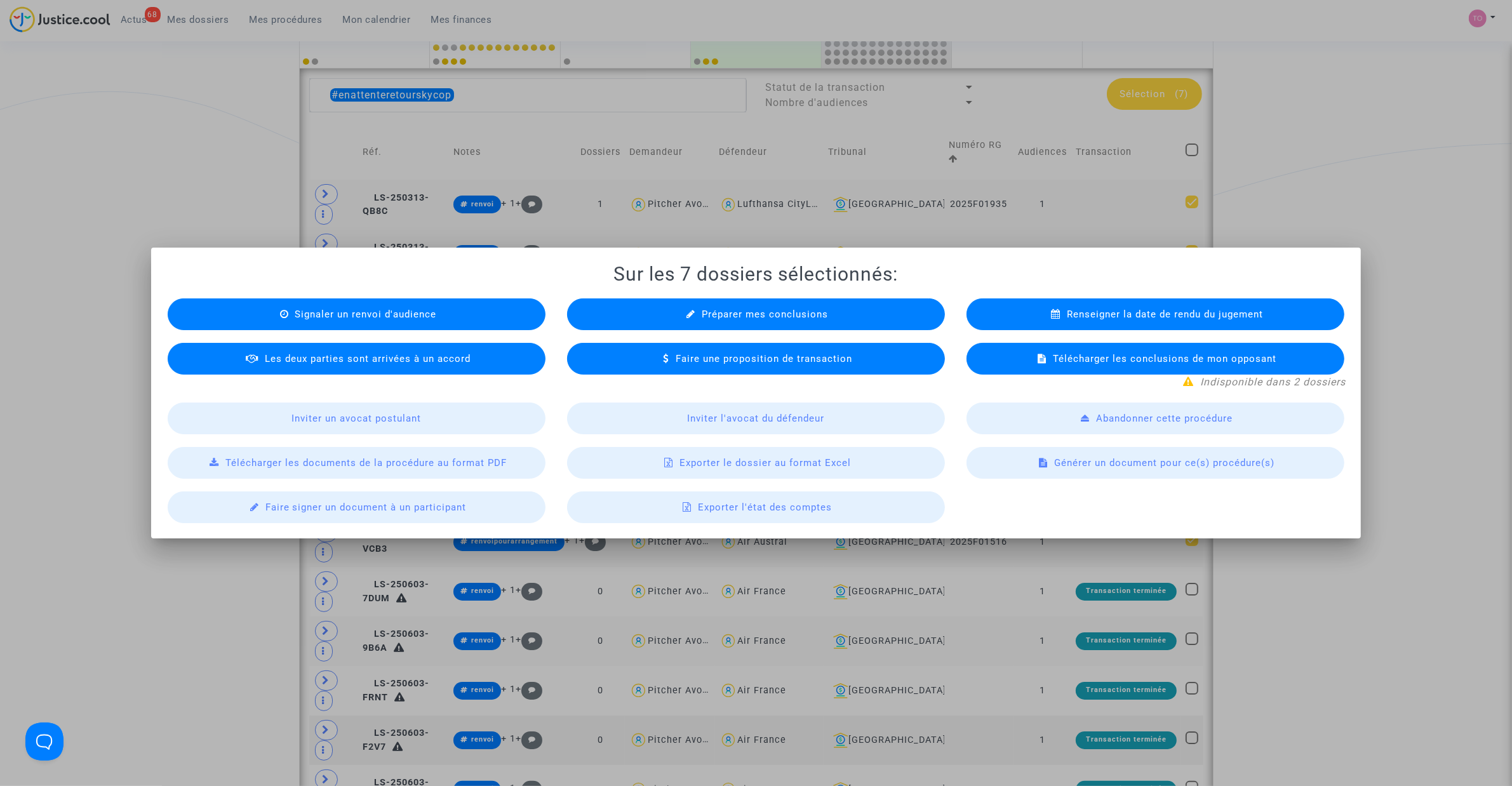
click at [735, 462] on span "Exporter le dossier au format Excel" at bounding box center [765, 463] width 171 height 12
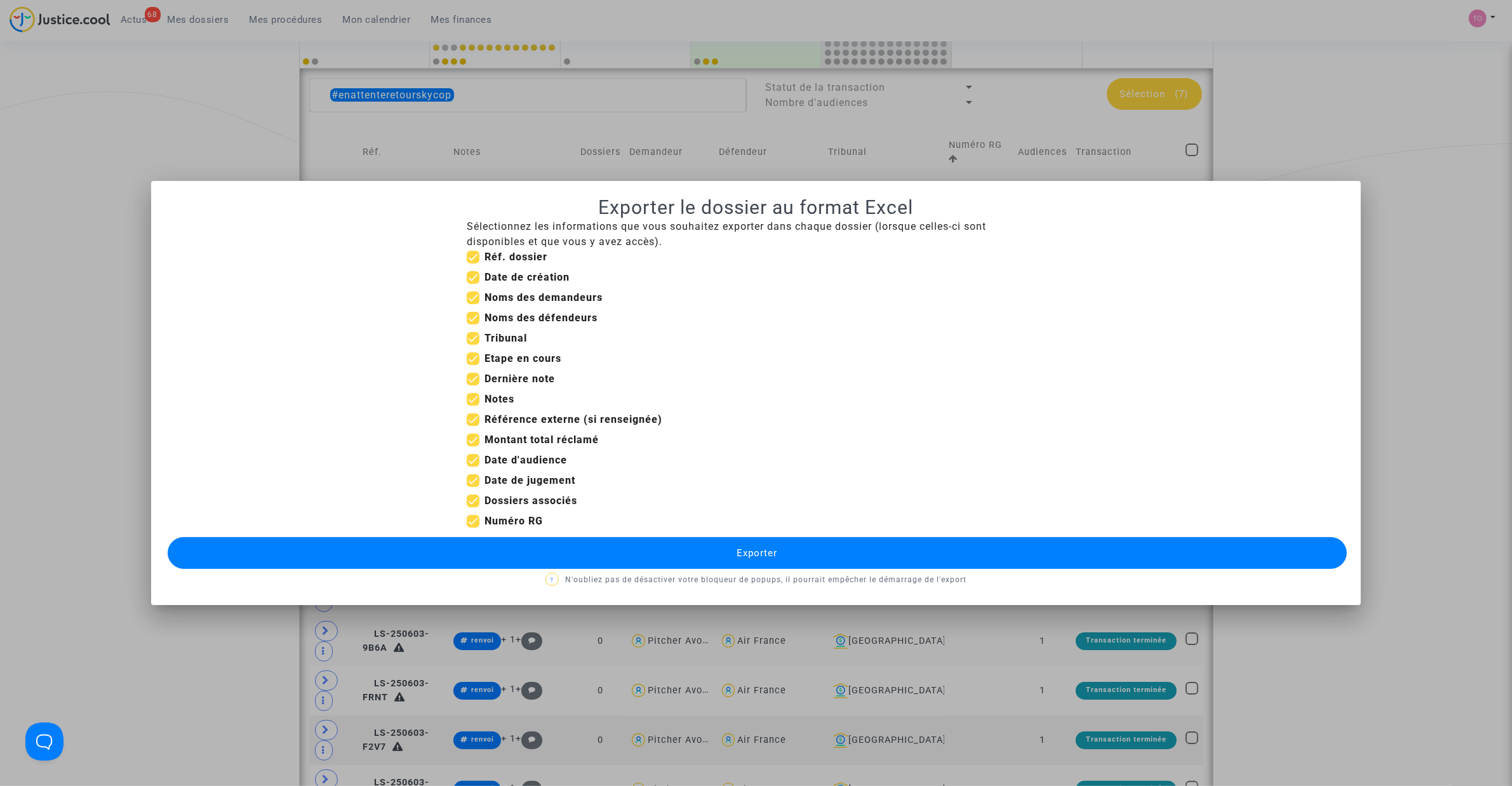
click at [608, 501] on button "Exporter" at bounding box center [756, 553] width 1179 height 32
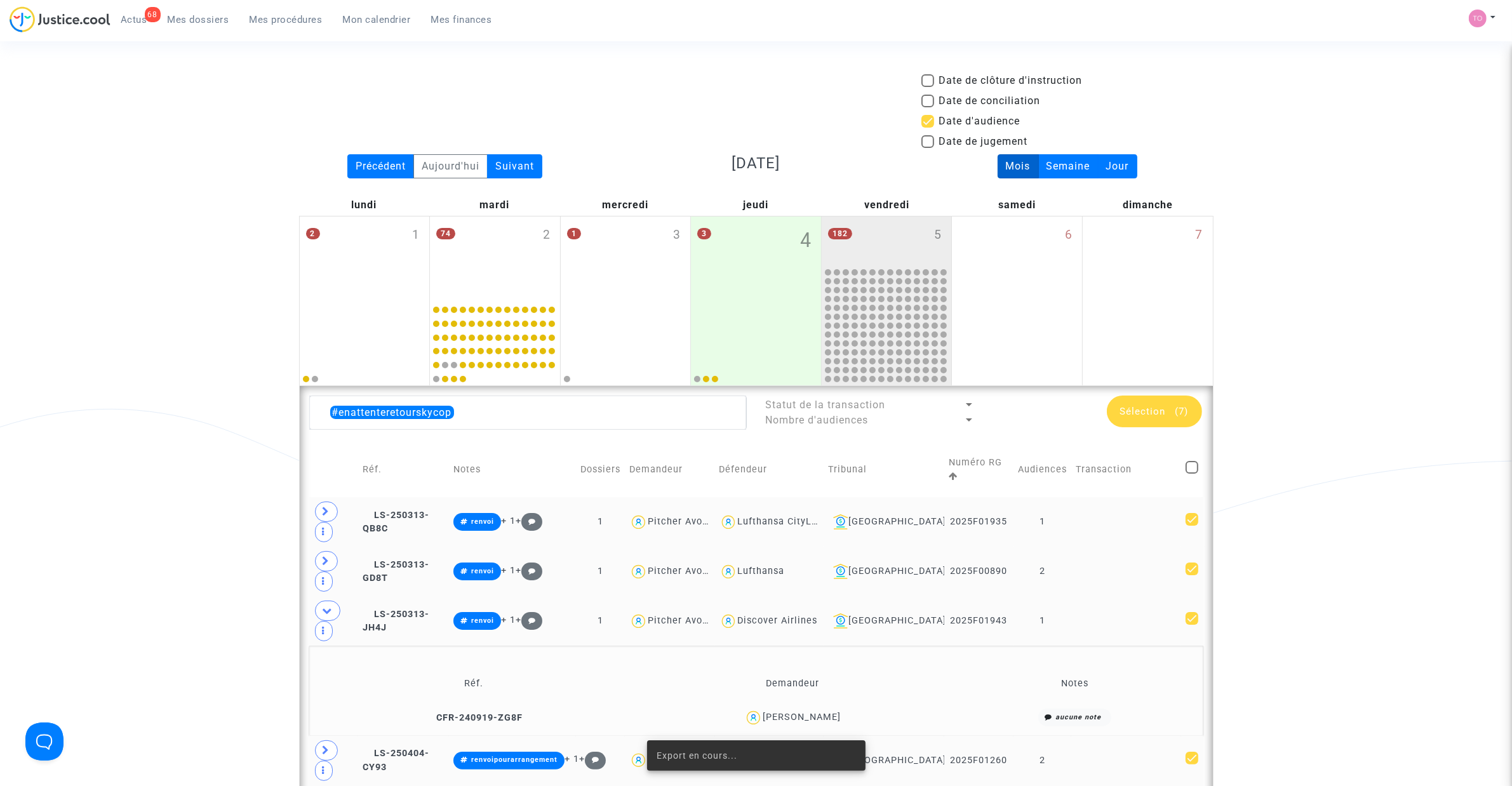
scroll to position [318, 0]
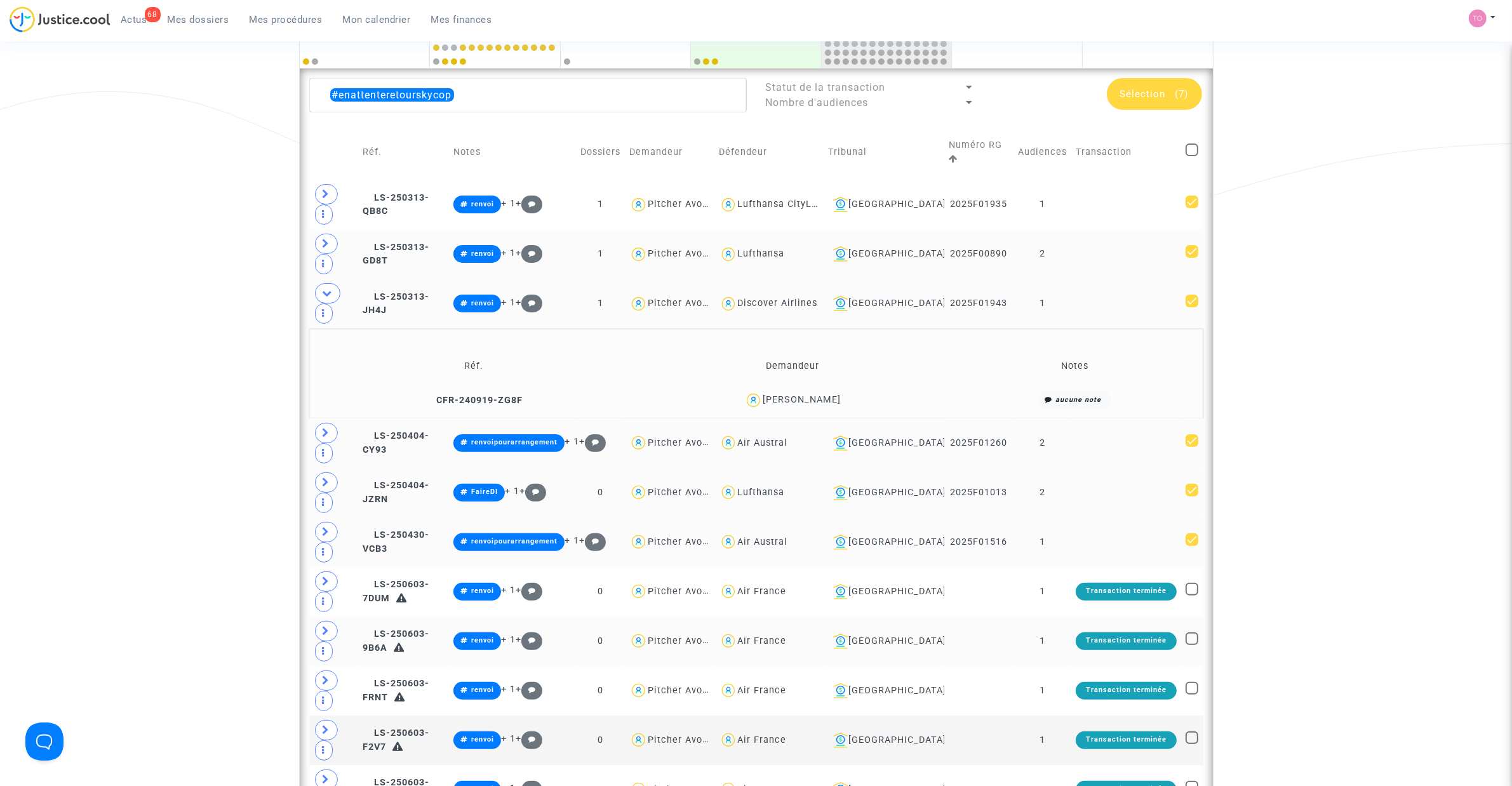
click at [1004, 103] on div "Sélection (7)" at bounding box center [1154, 94] width 95 height 32
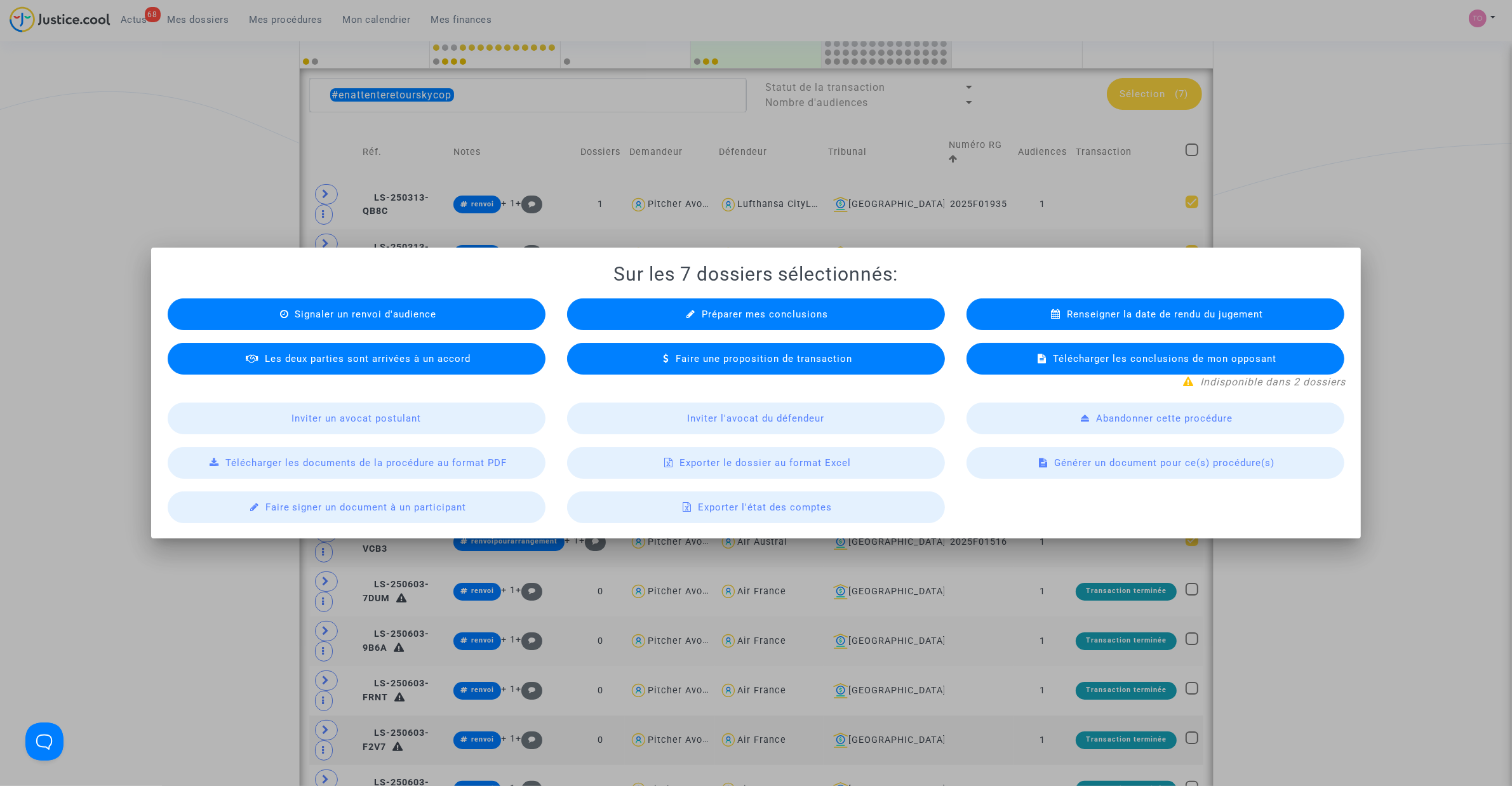
click at [1004, 157] on div at bounding box center [756, 393] width 1512 height 786
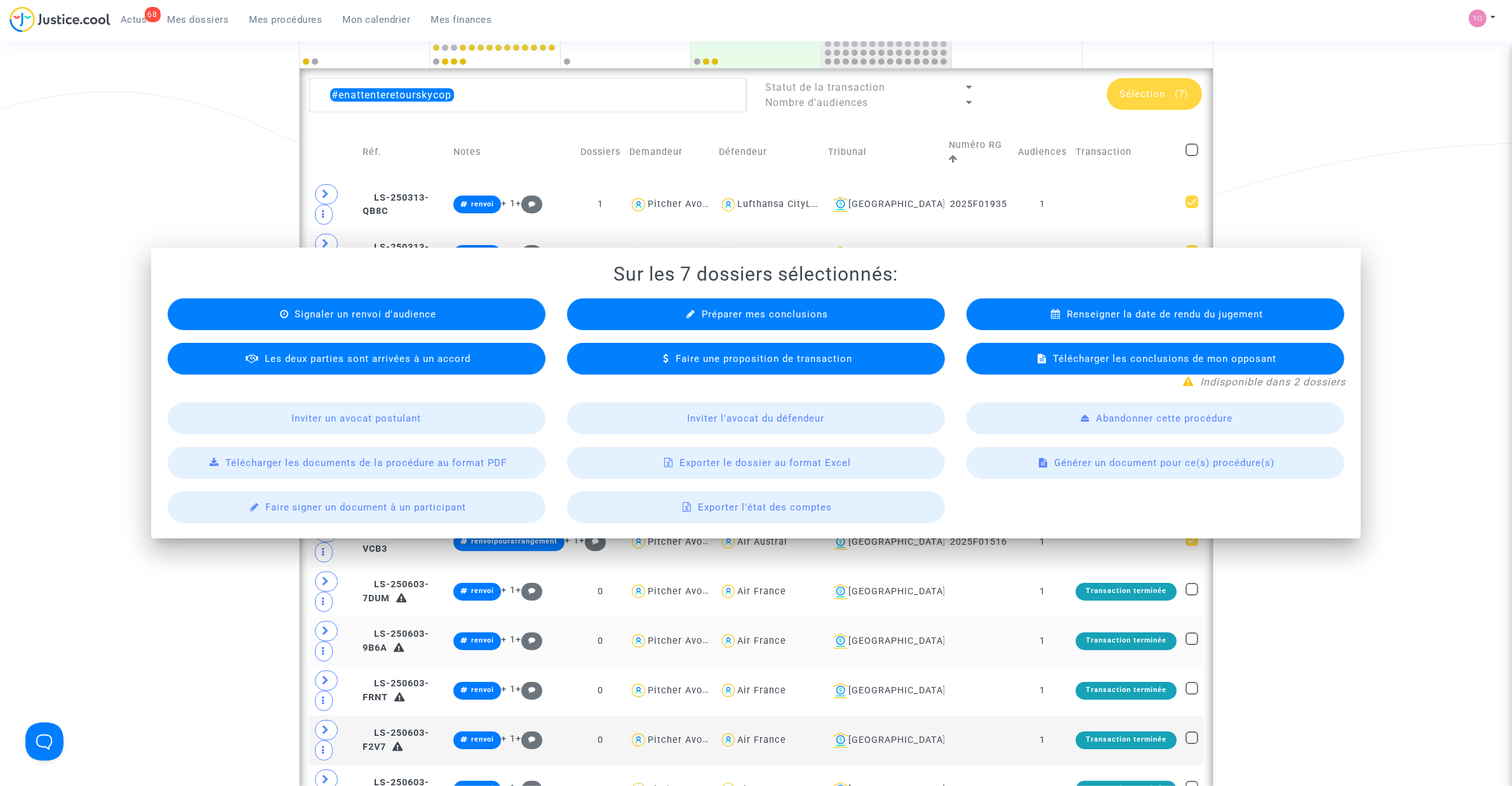
scroll to position [318, 0]
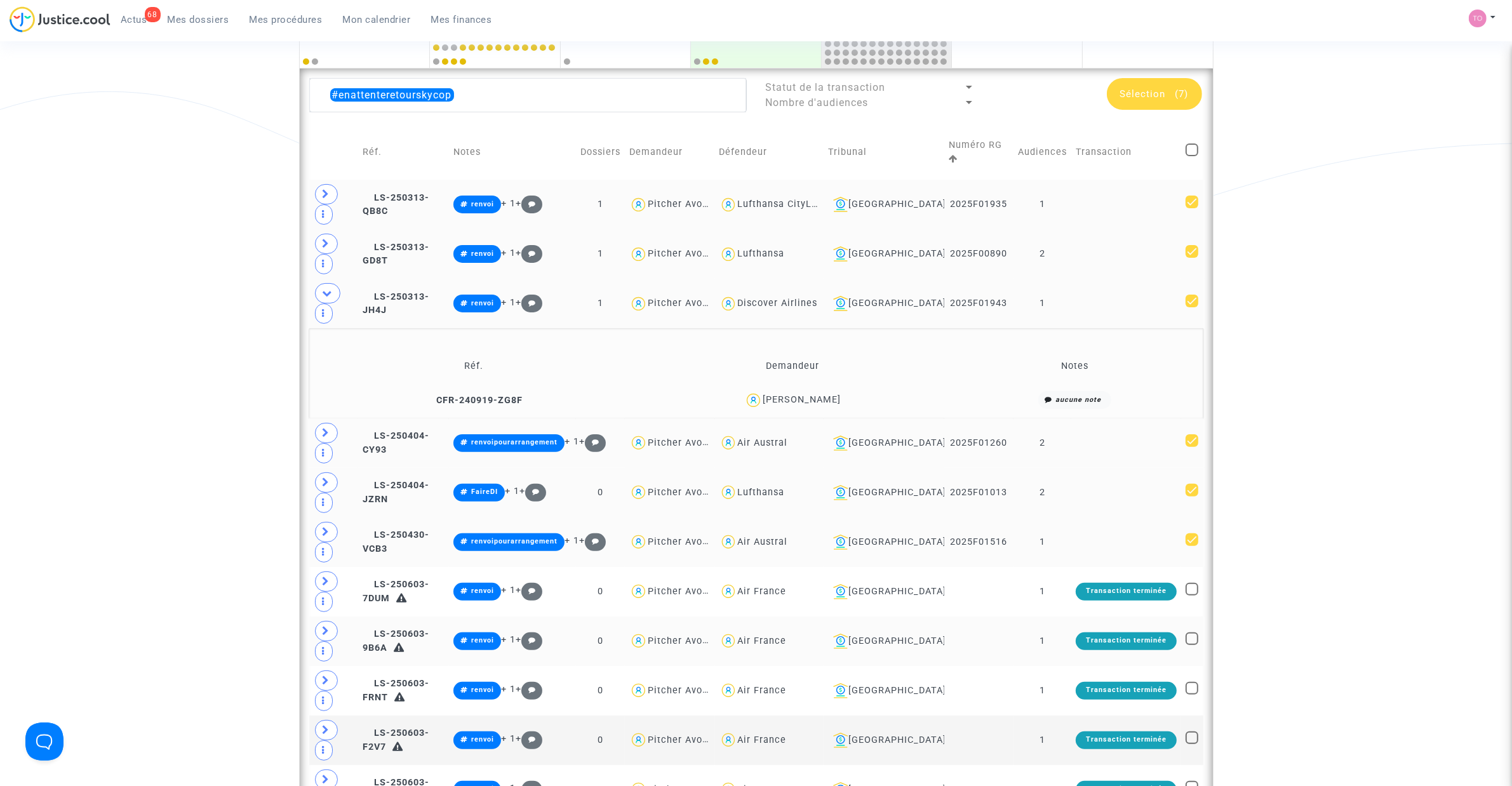
click at [1004, 195] on td at bounding box center [1192, 205] width 22 height 50
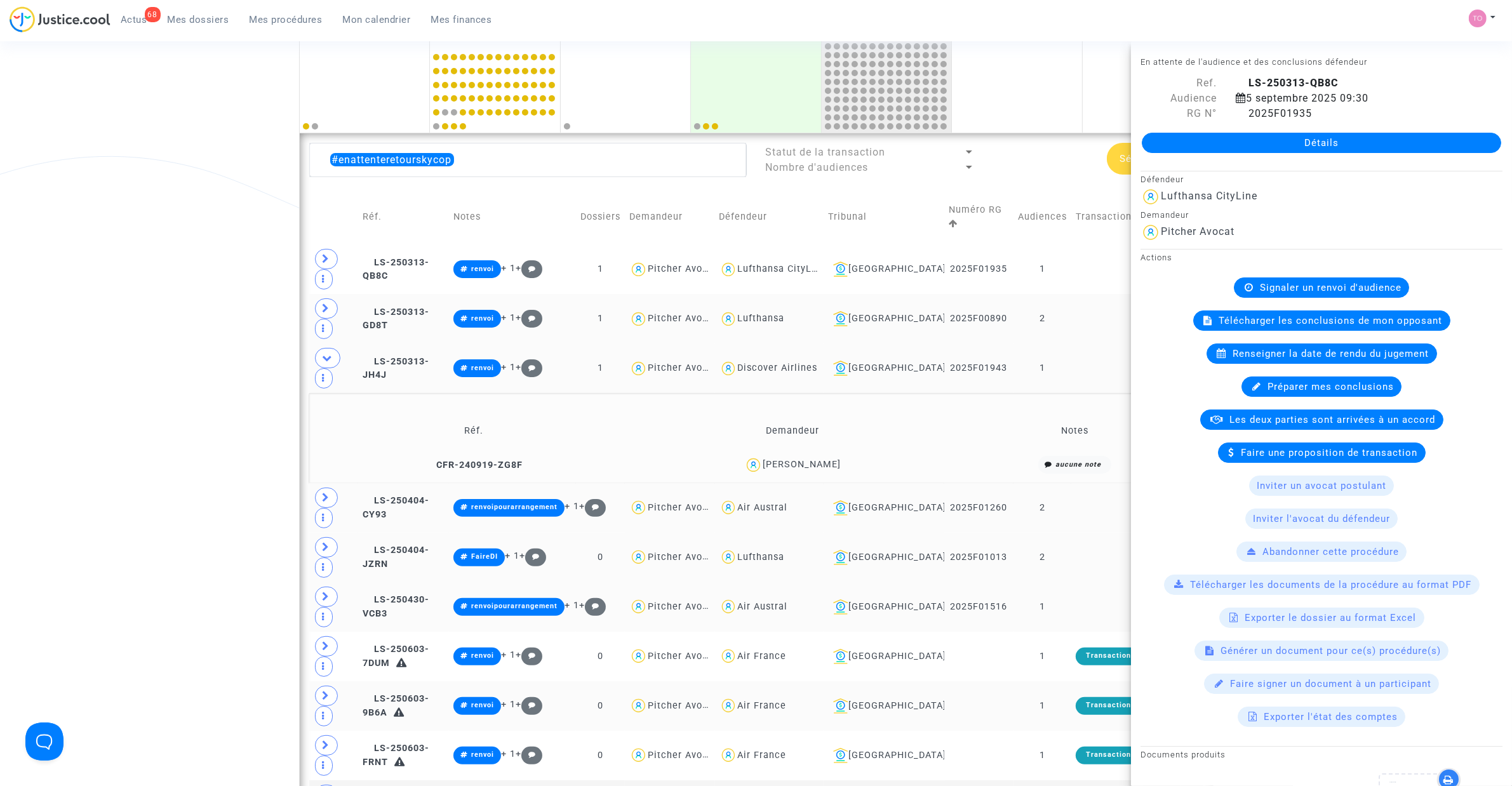
scroll to position [0, 0]
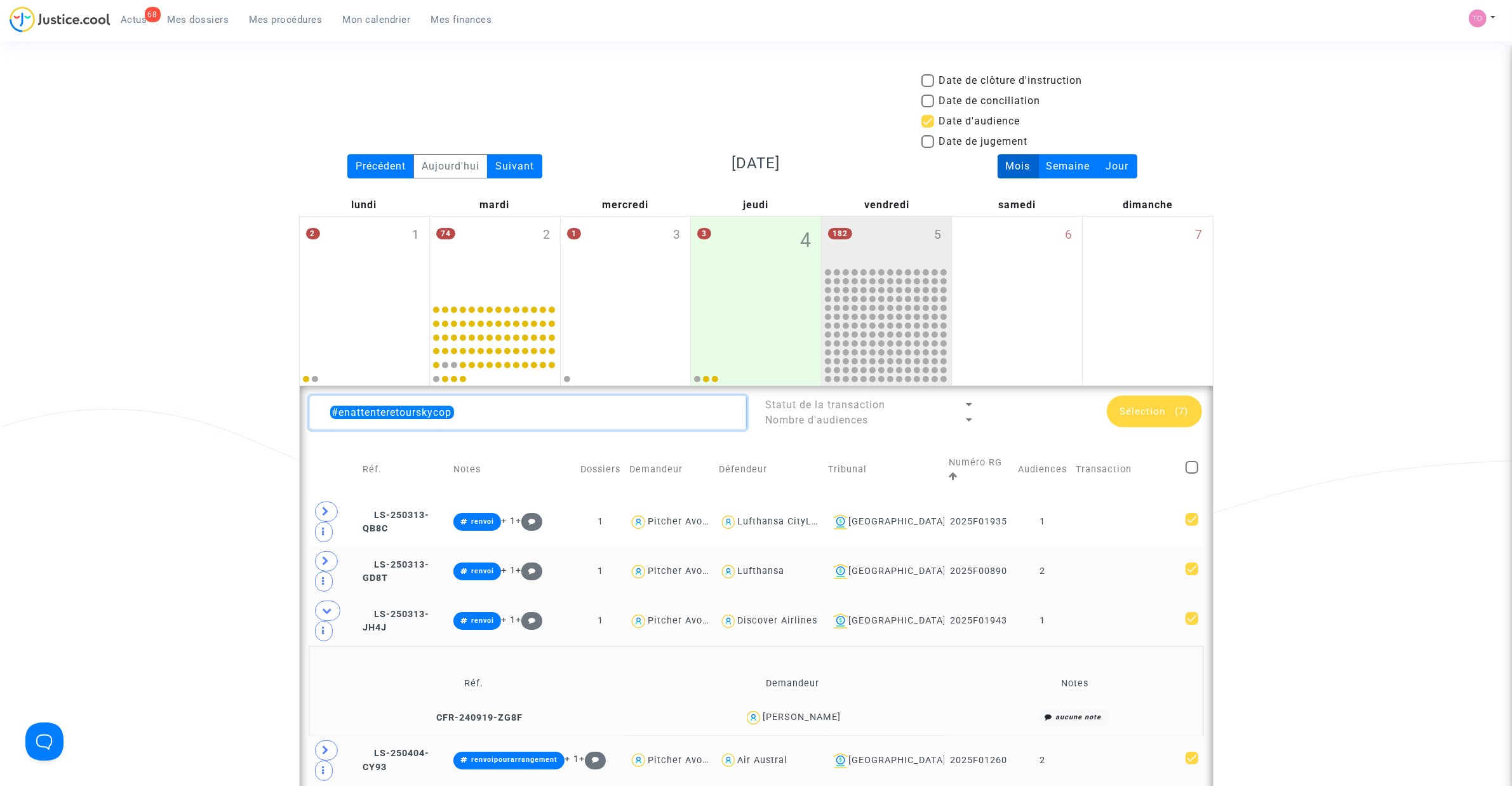
drag, startPoint x: 495, startPoint y: 418, endPoint x: 1, endPoint y: 423, distance: 494.0
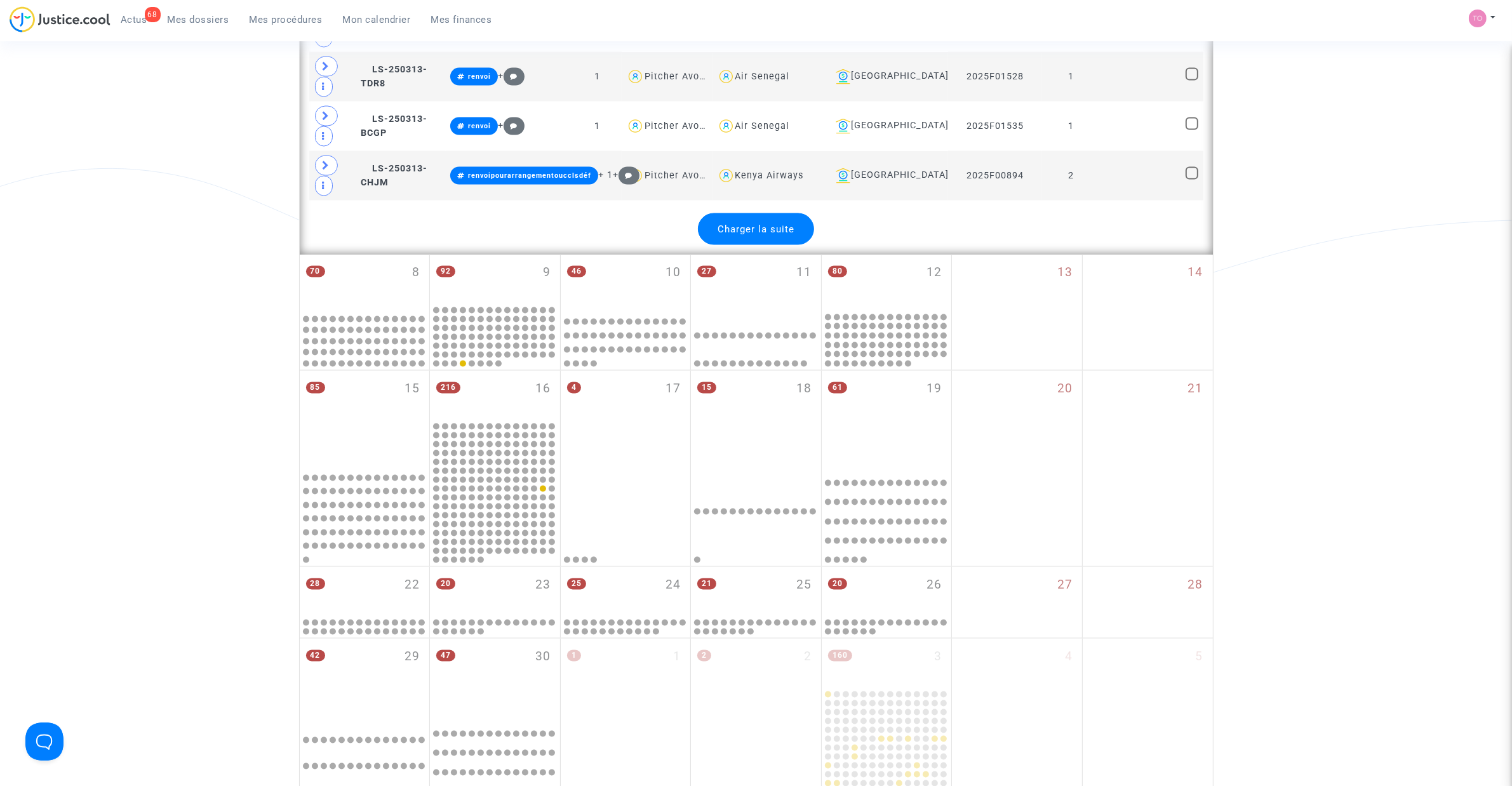
scroll to position [2779, 0]
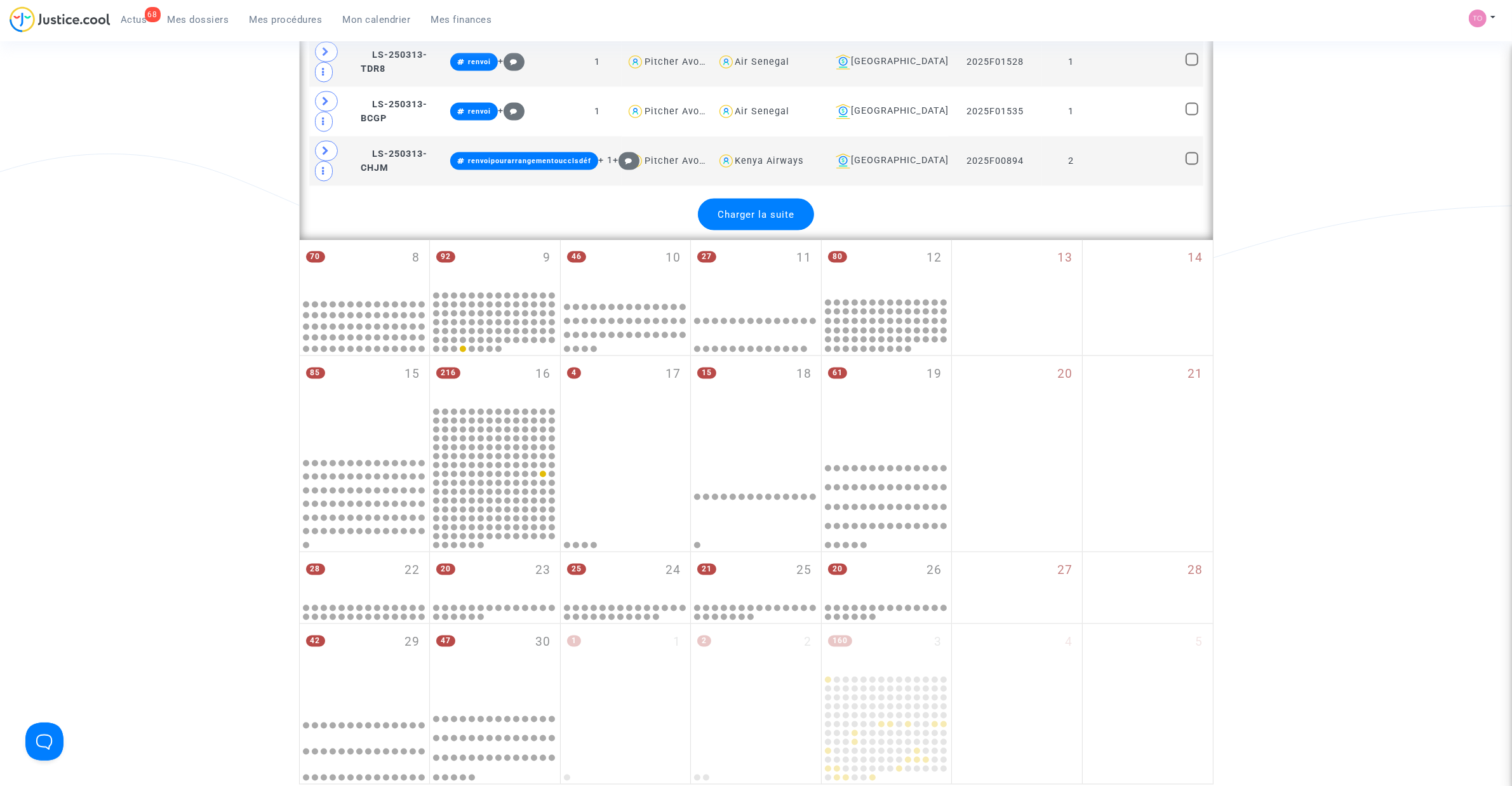
click at [778, 220] on span "Charger la suite" at bounding box center [756, 215] width 77 height 12
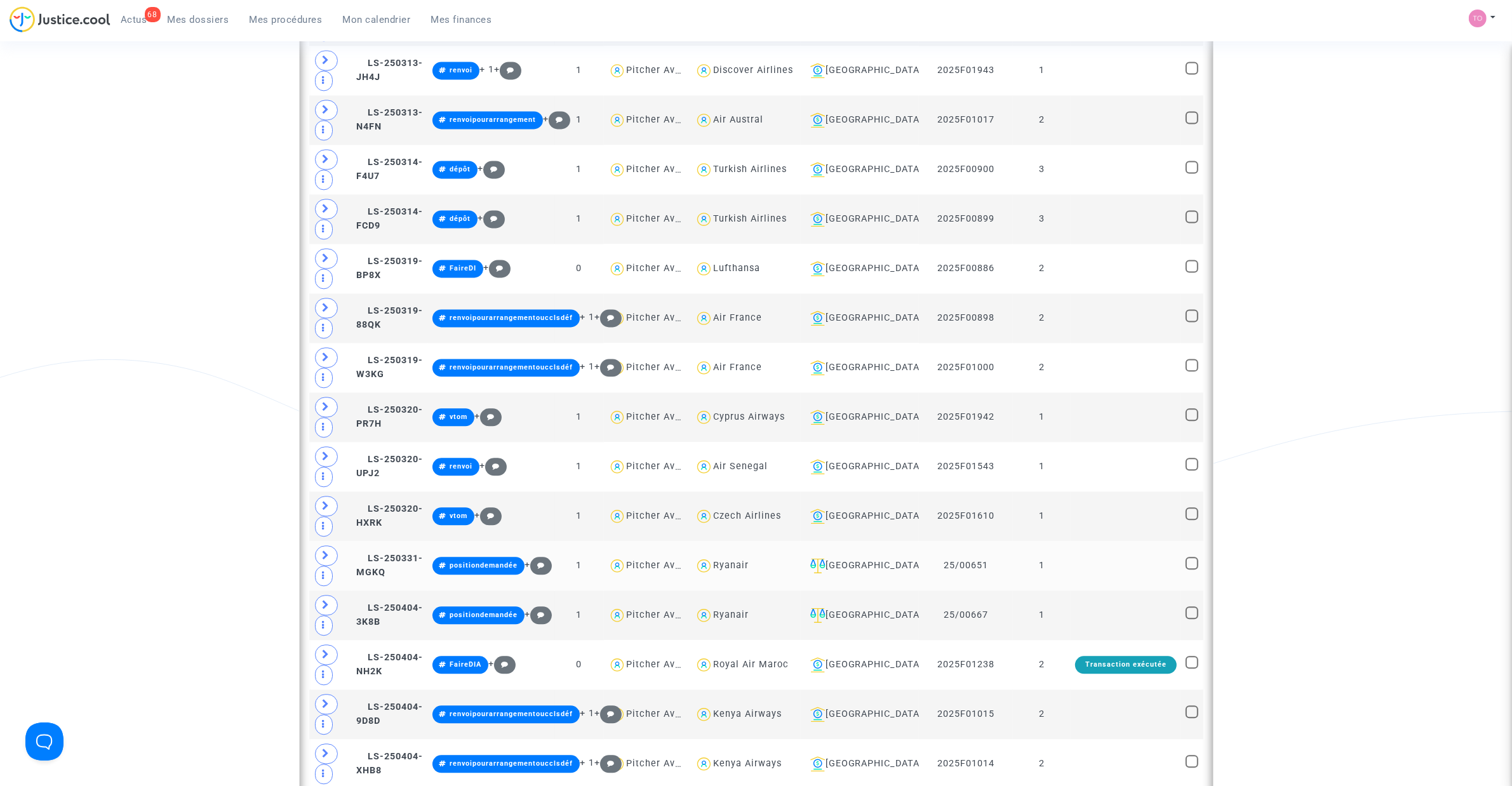
scroll to position [3414, 0]
click at [862, 178] on div "Bobigny" at bounding box center [859, 171] width 109 height 16
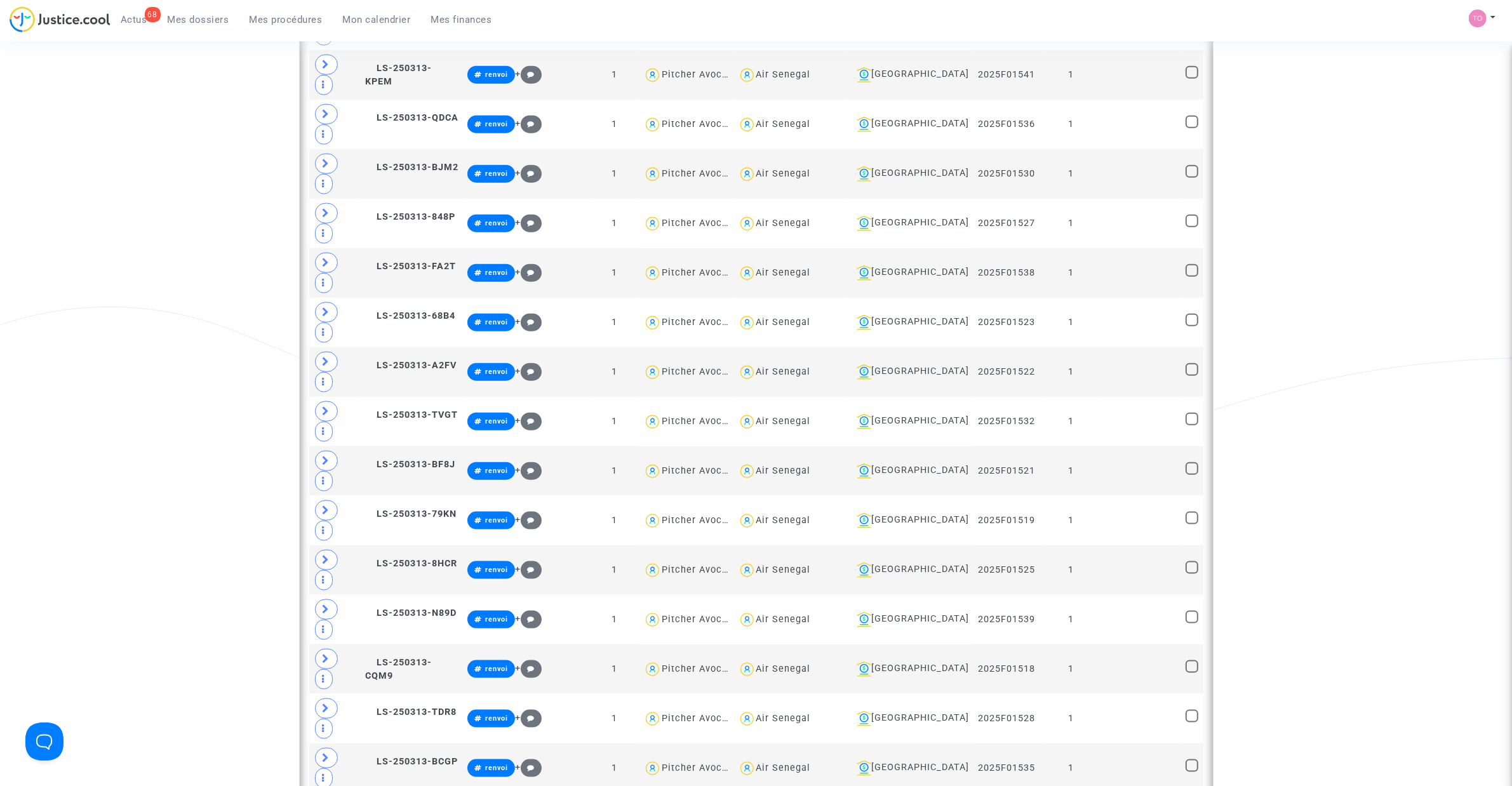
scroll to position [1700, 0]
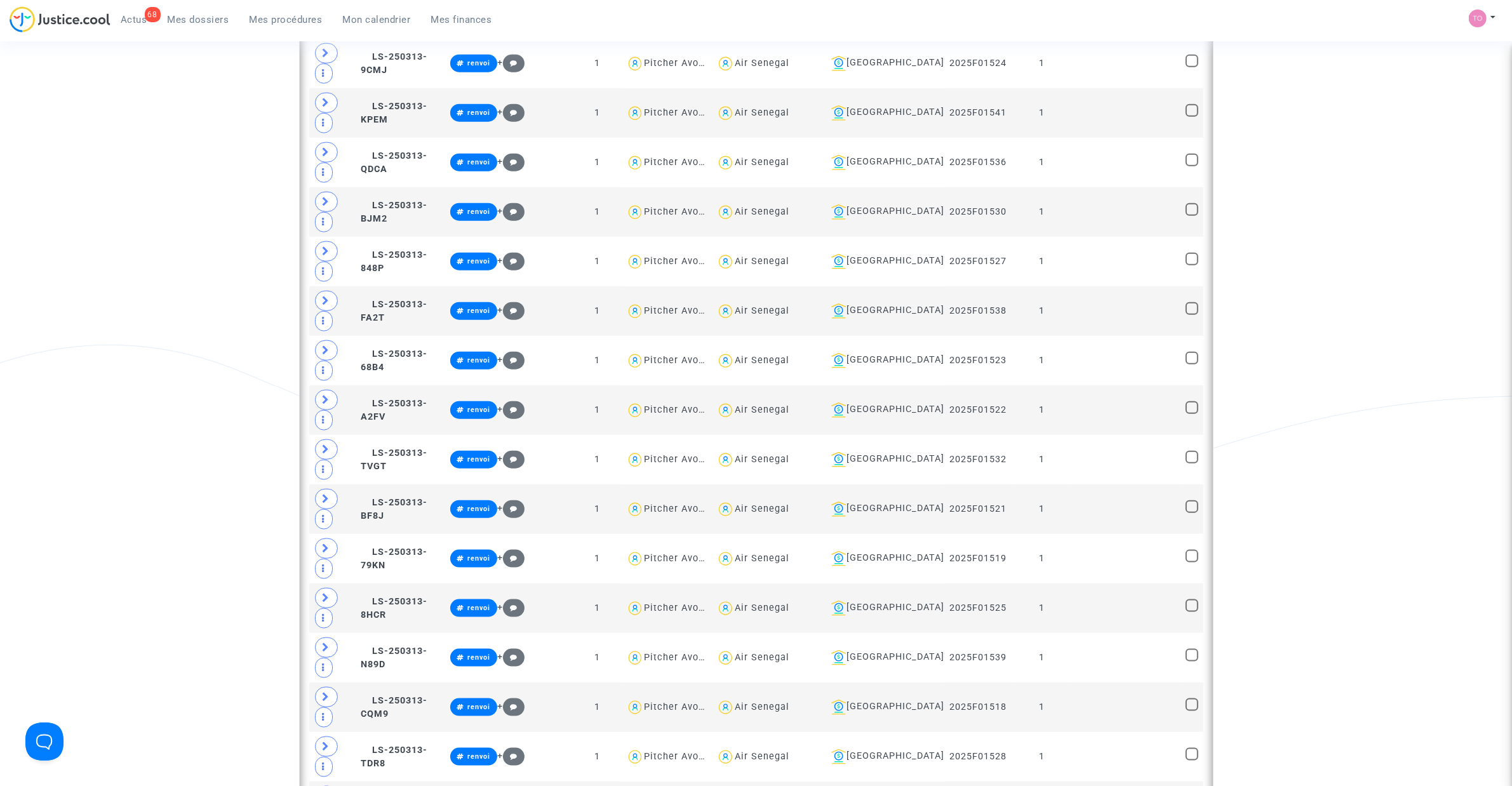
scroll to position [1779, 0]
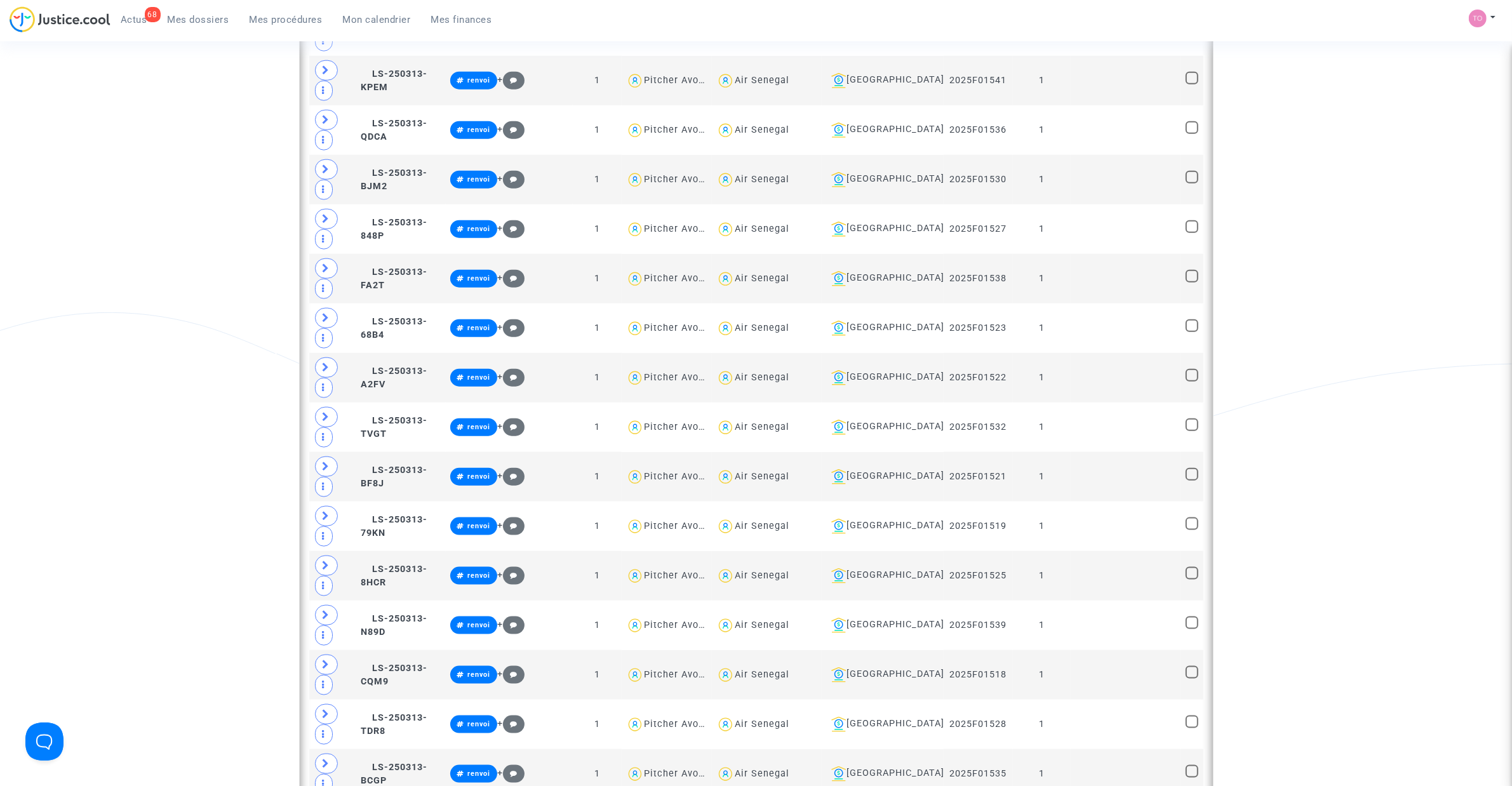
type textarea "@"Turkish Airlines""
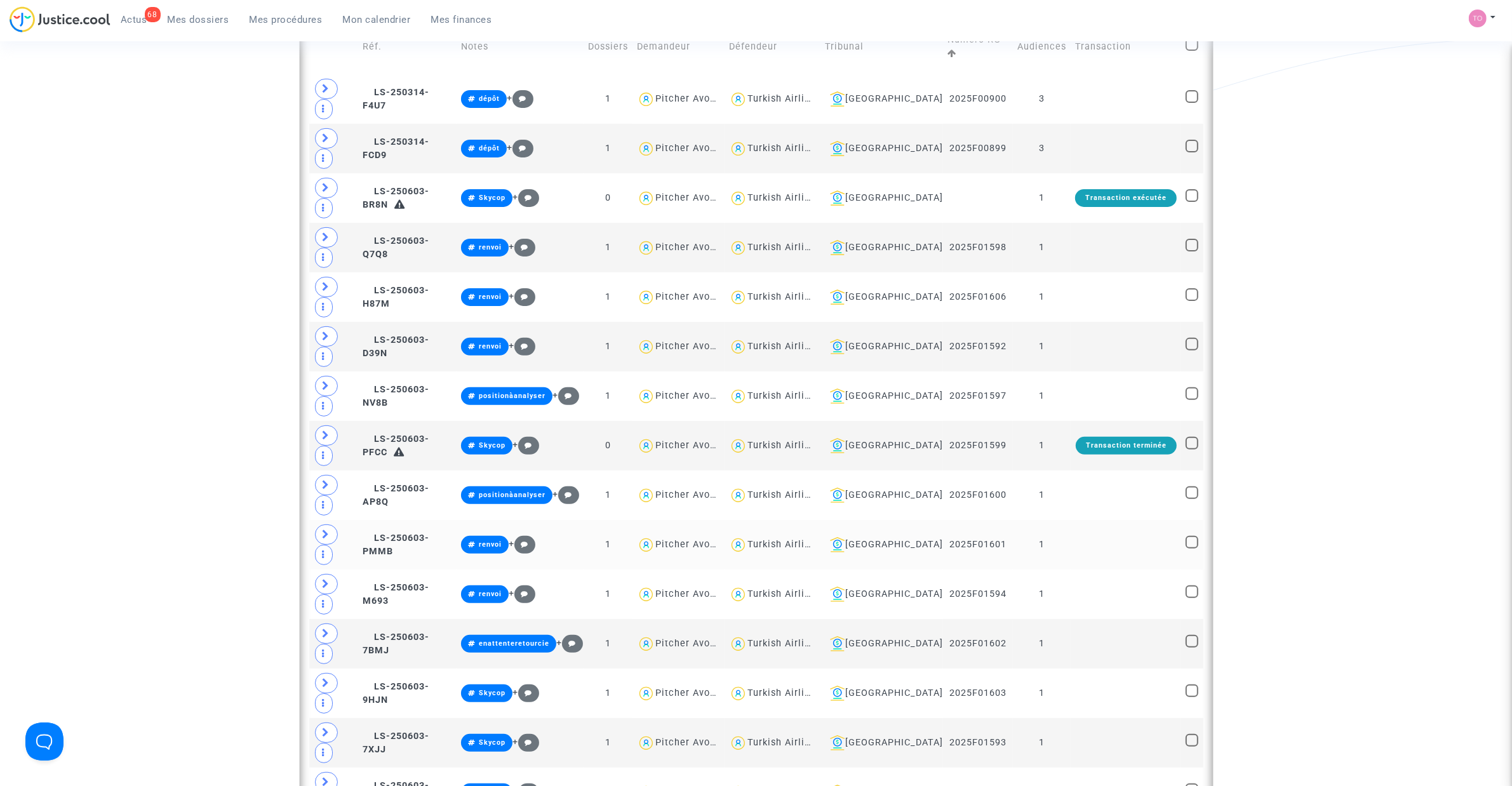
scroll to position [413, 0]
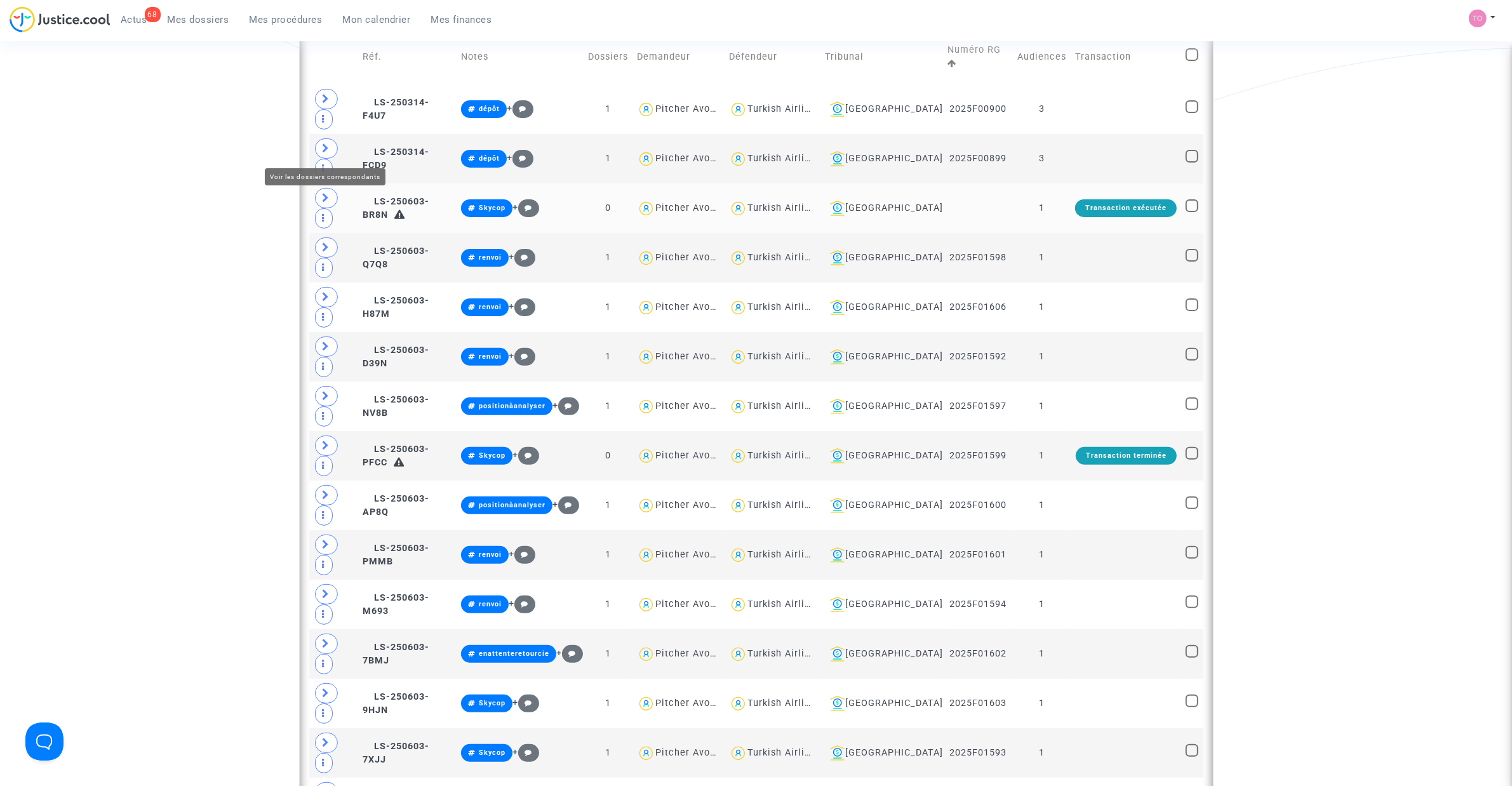
click at [329, 193] on icon at bounding box center [326, 198] width 8 height 9
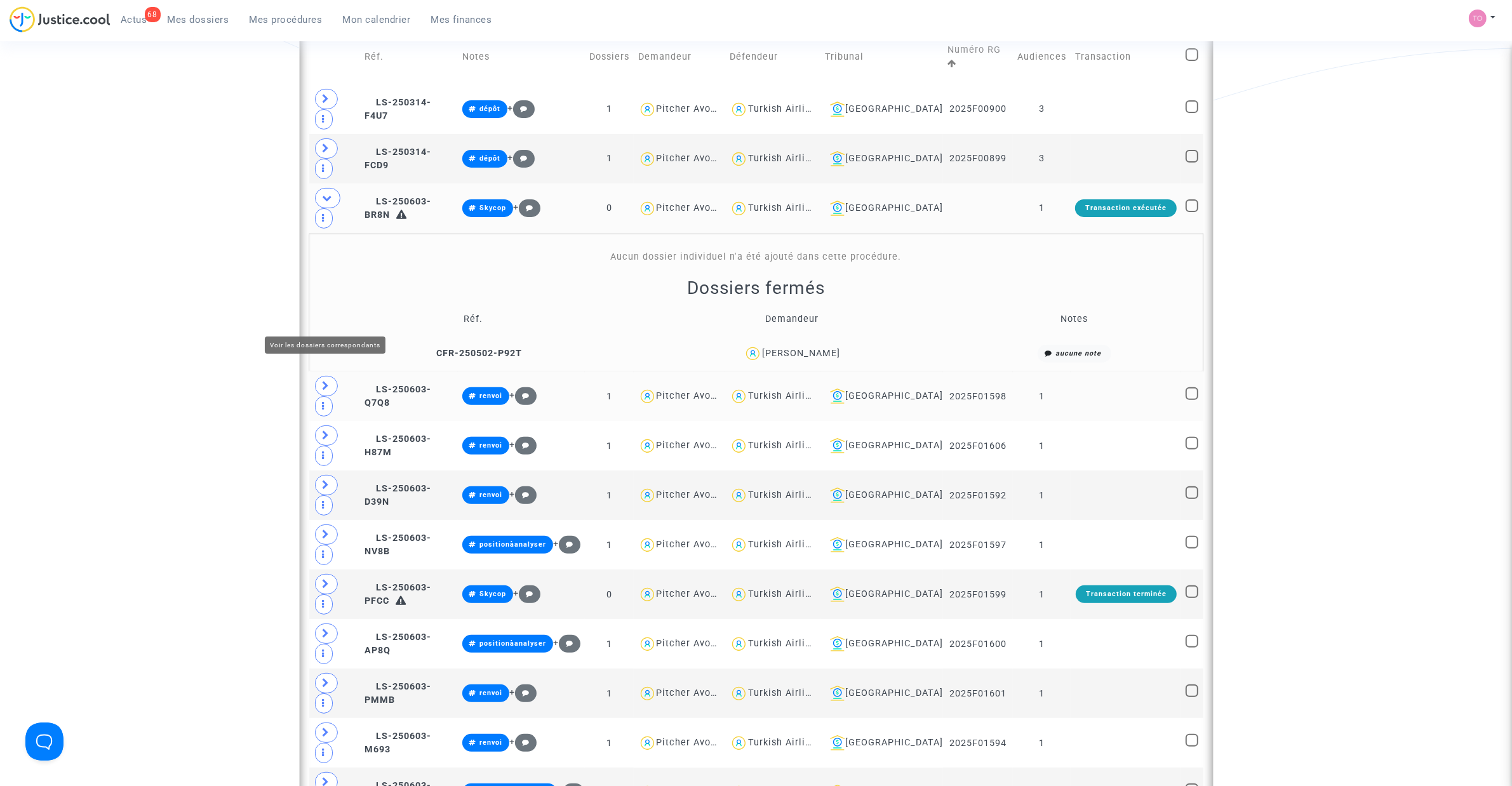
click at [325, 381] on icon at bounding box center [326, 386] width 8 height 9
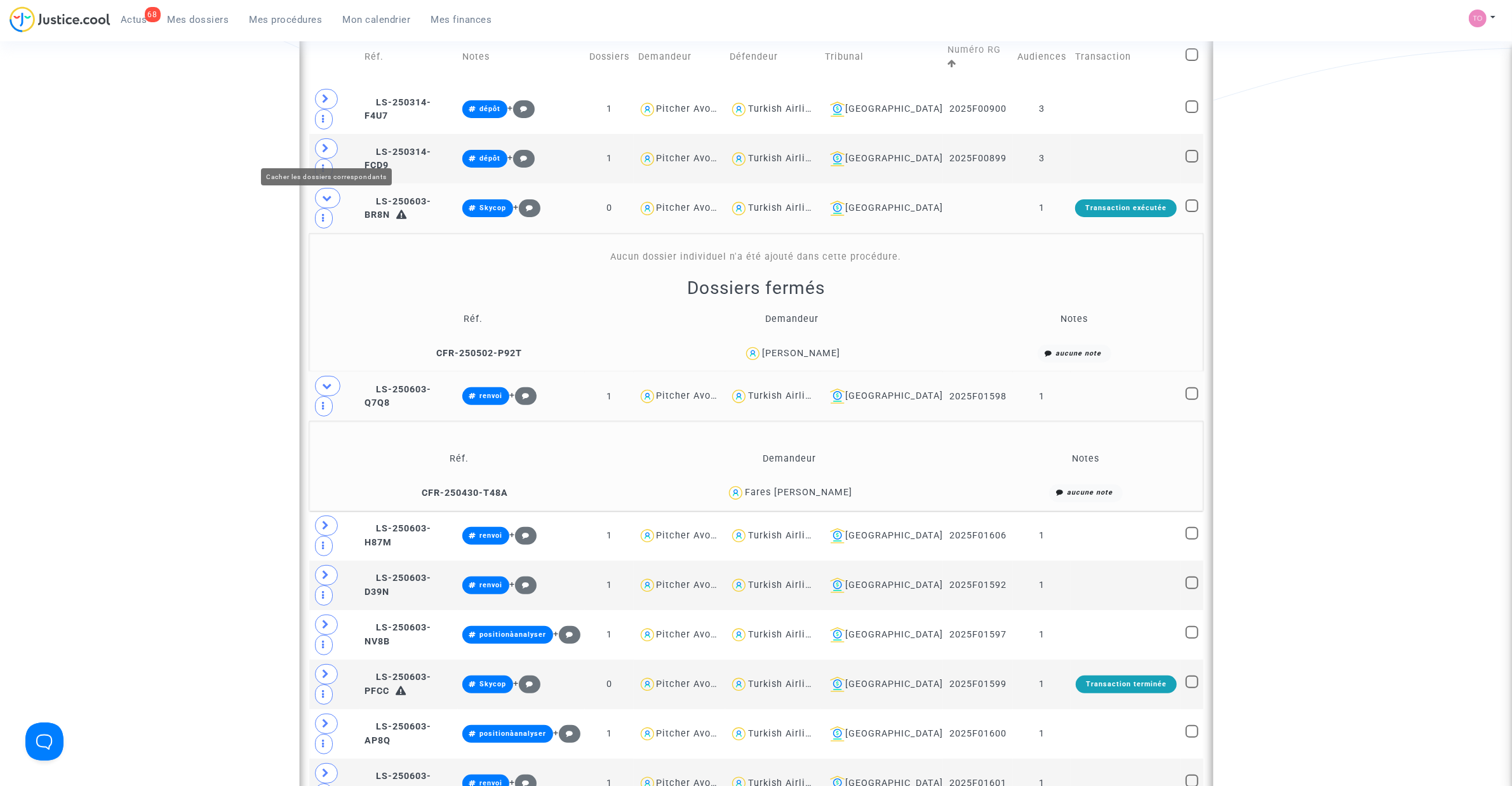
click at [318, 188] on span at bounding box center [327, 198] width 26 height 20
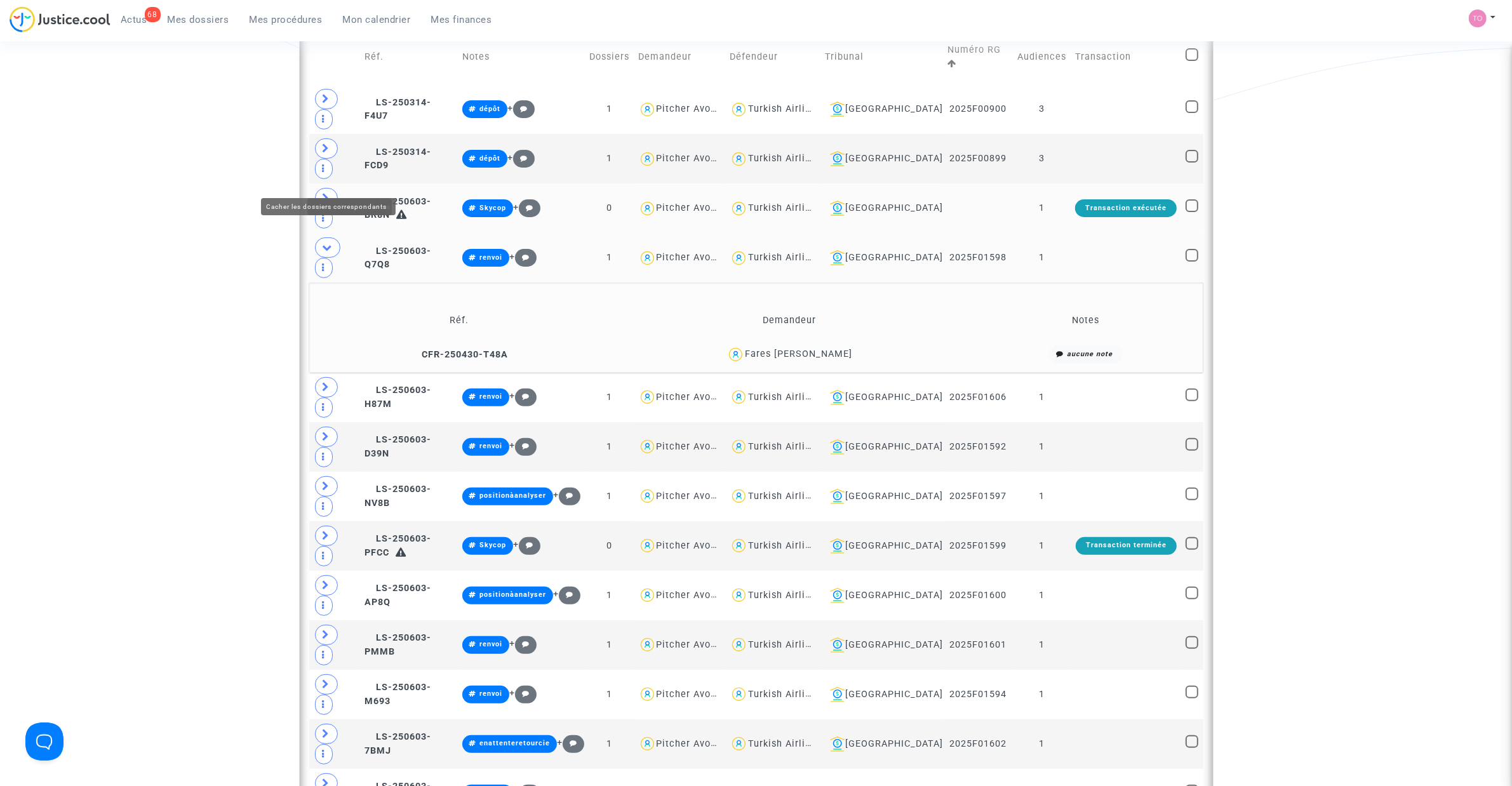
click at [332, 243] on icon at bounding box center [327, 247] width 10 height 9
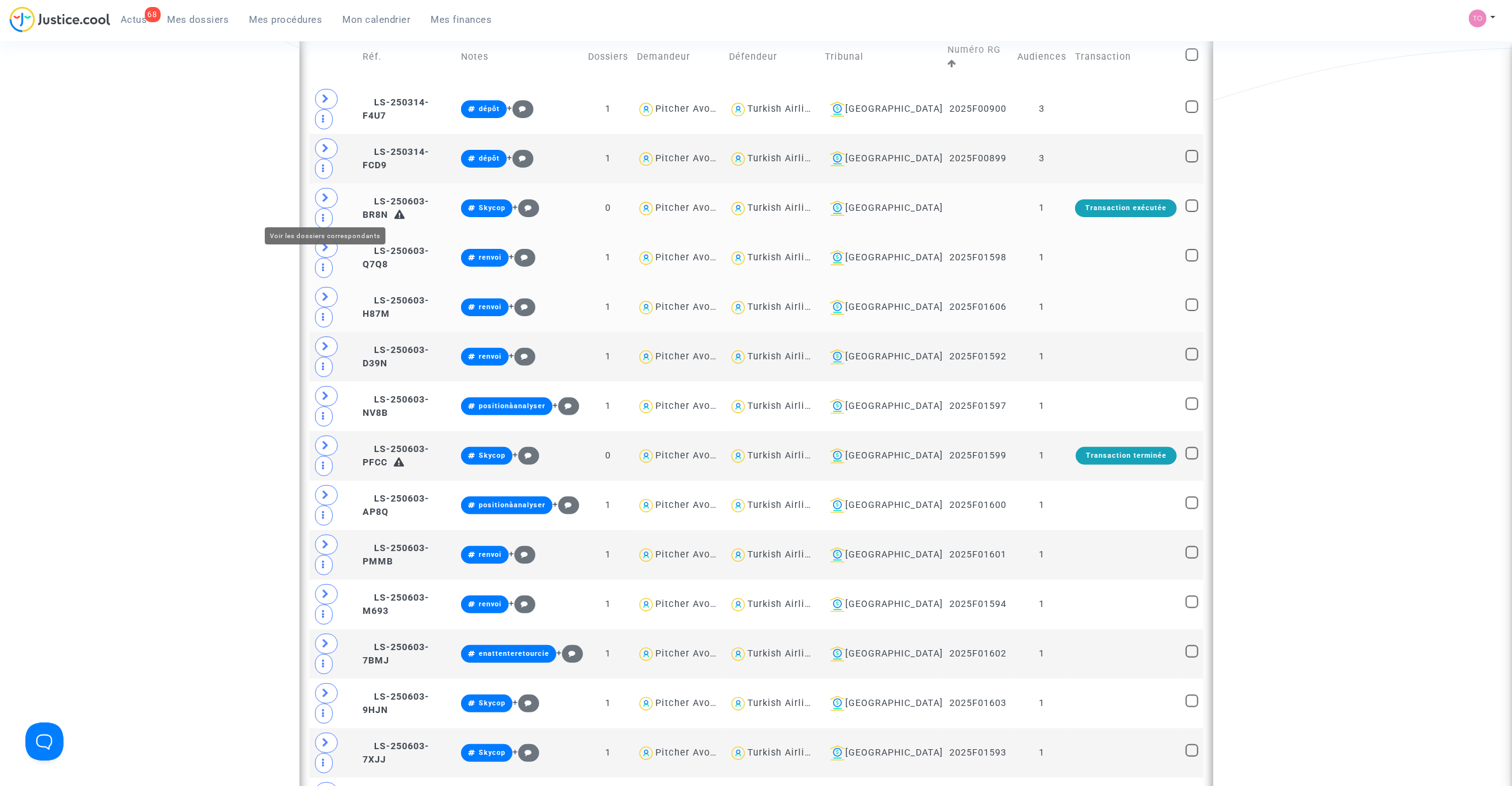
click at [330, 287] on span at bounding box center [325, 297] width 22 height 20
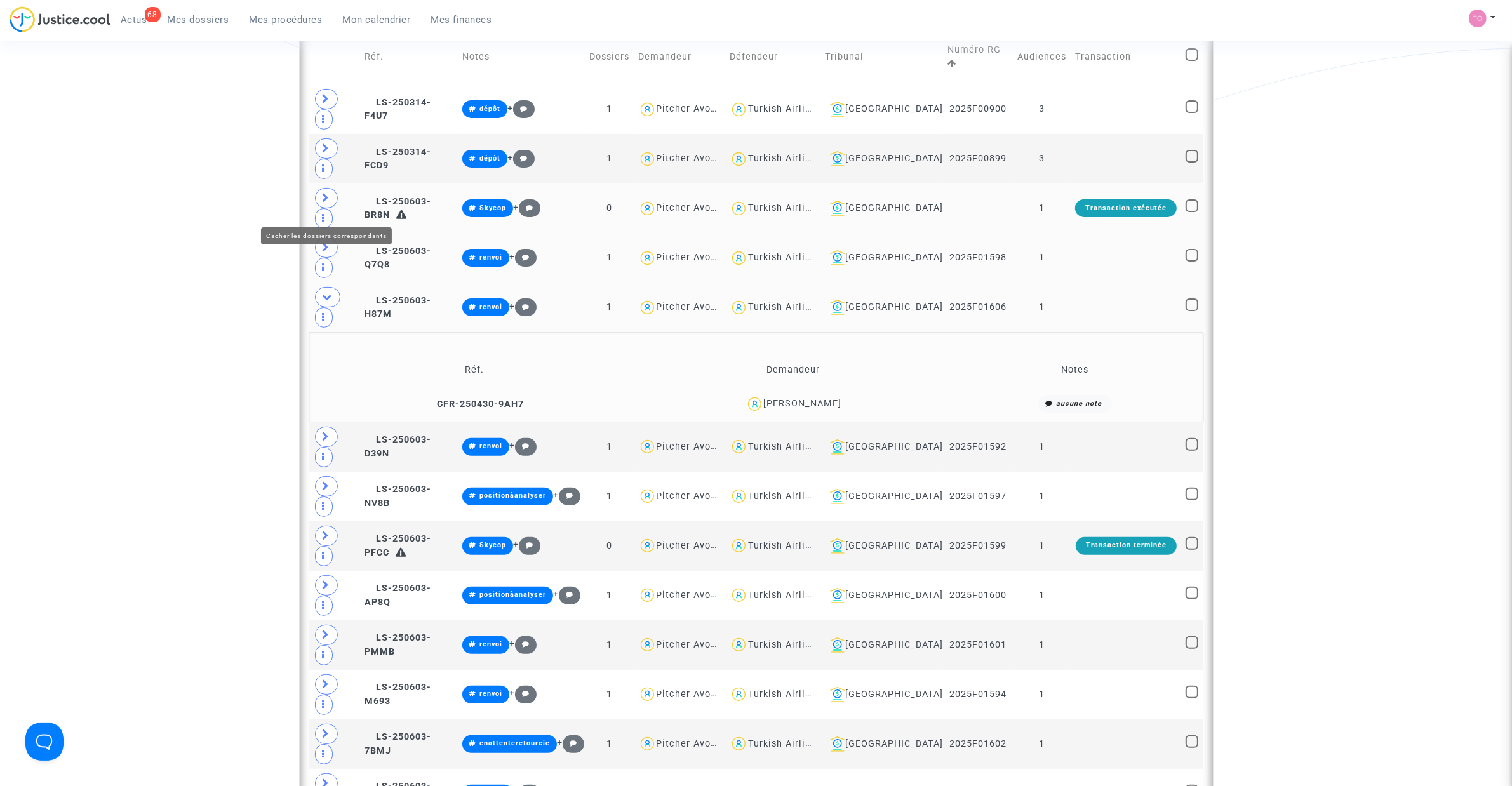
click at [322, 292] on icon at bounding box center [327, 297] width 10 height 9
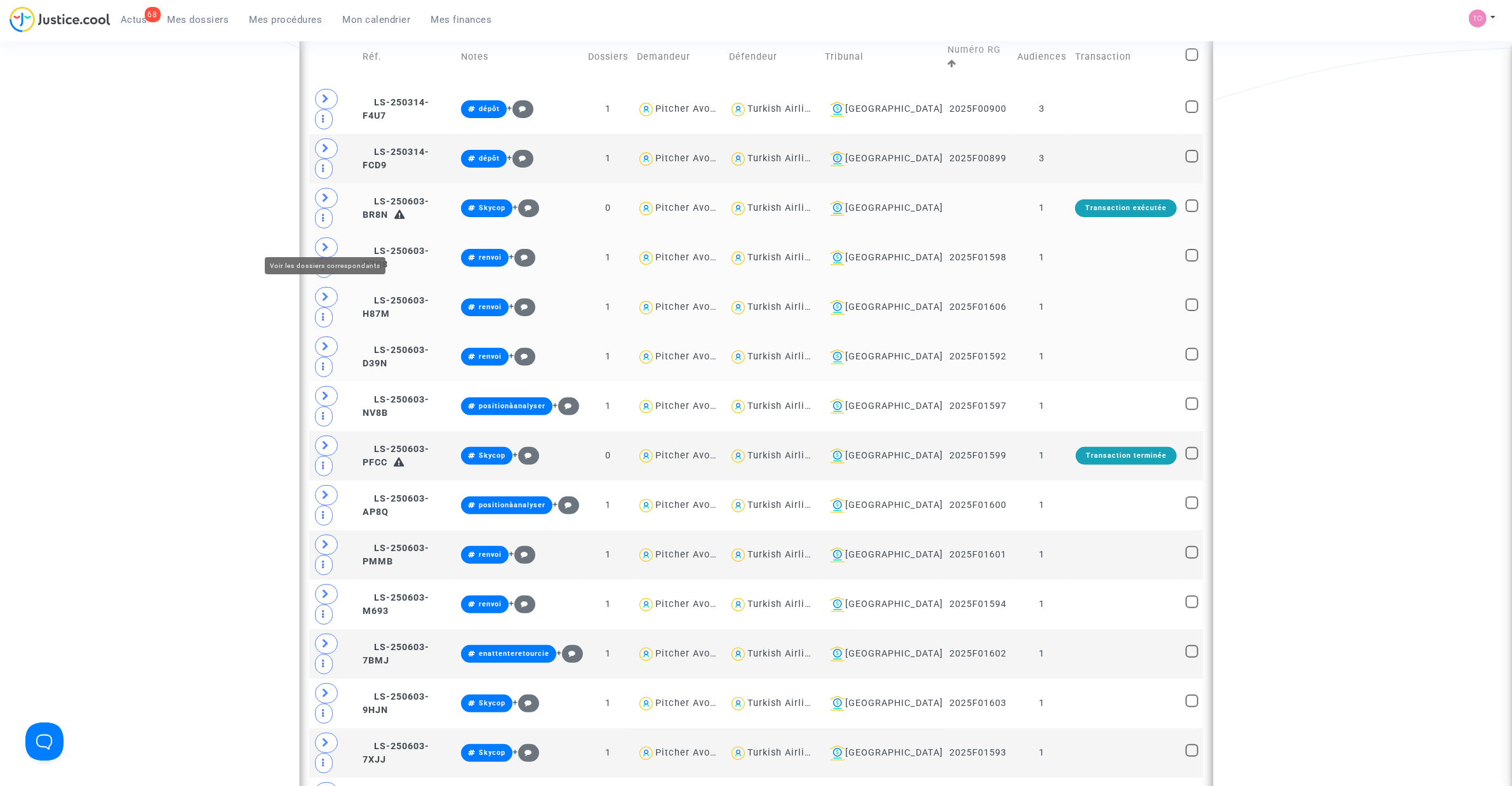
click at [332, 336] on span at bounding box center [325, 346] width 22 height 20
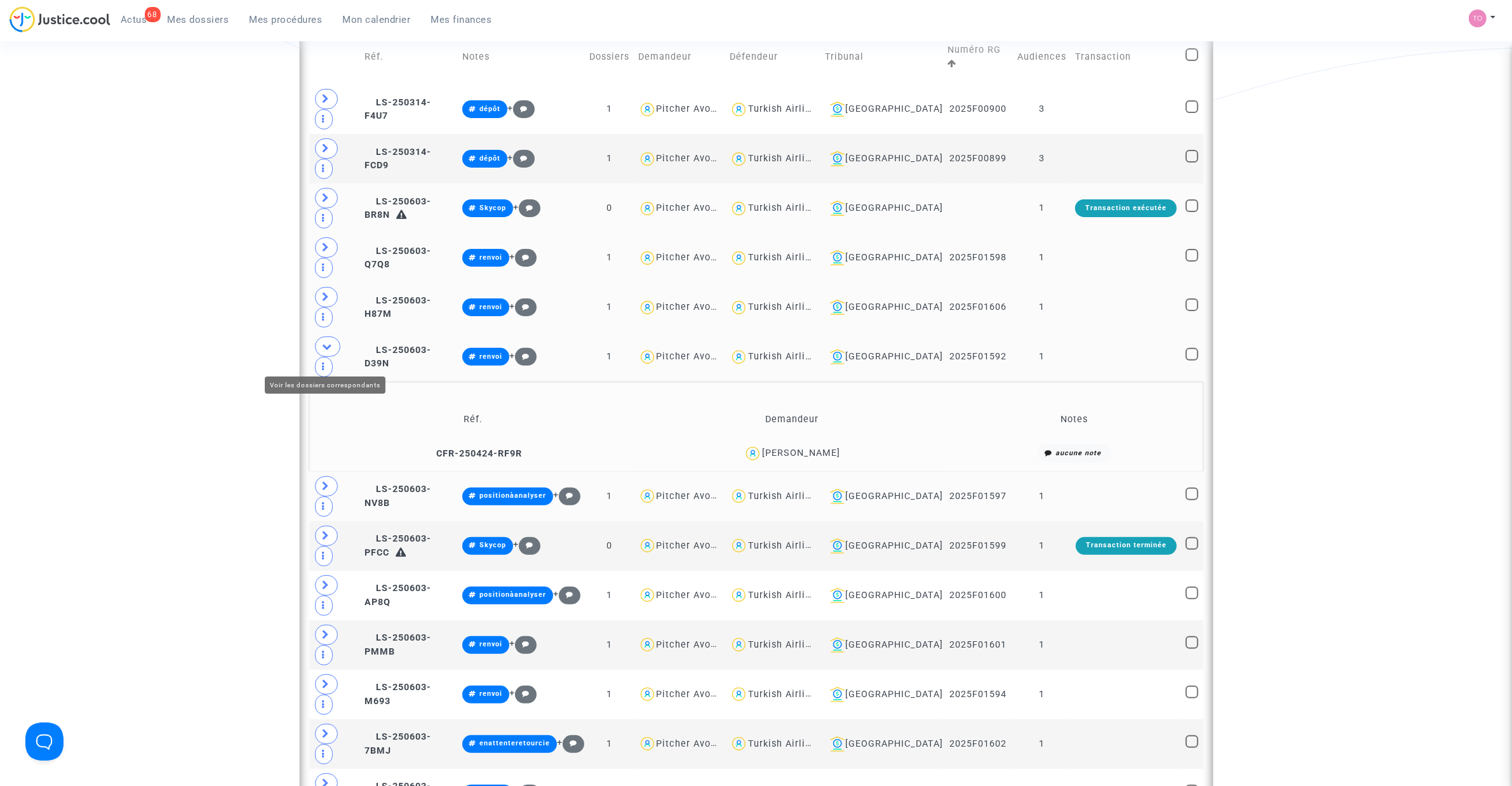
click at [318, 476] on span at bounding box center [325, 486] width 22 height 20
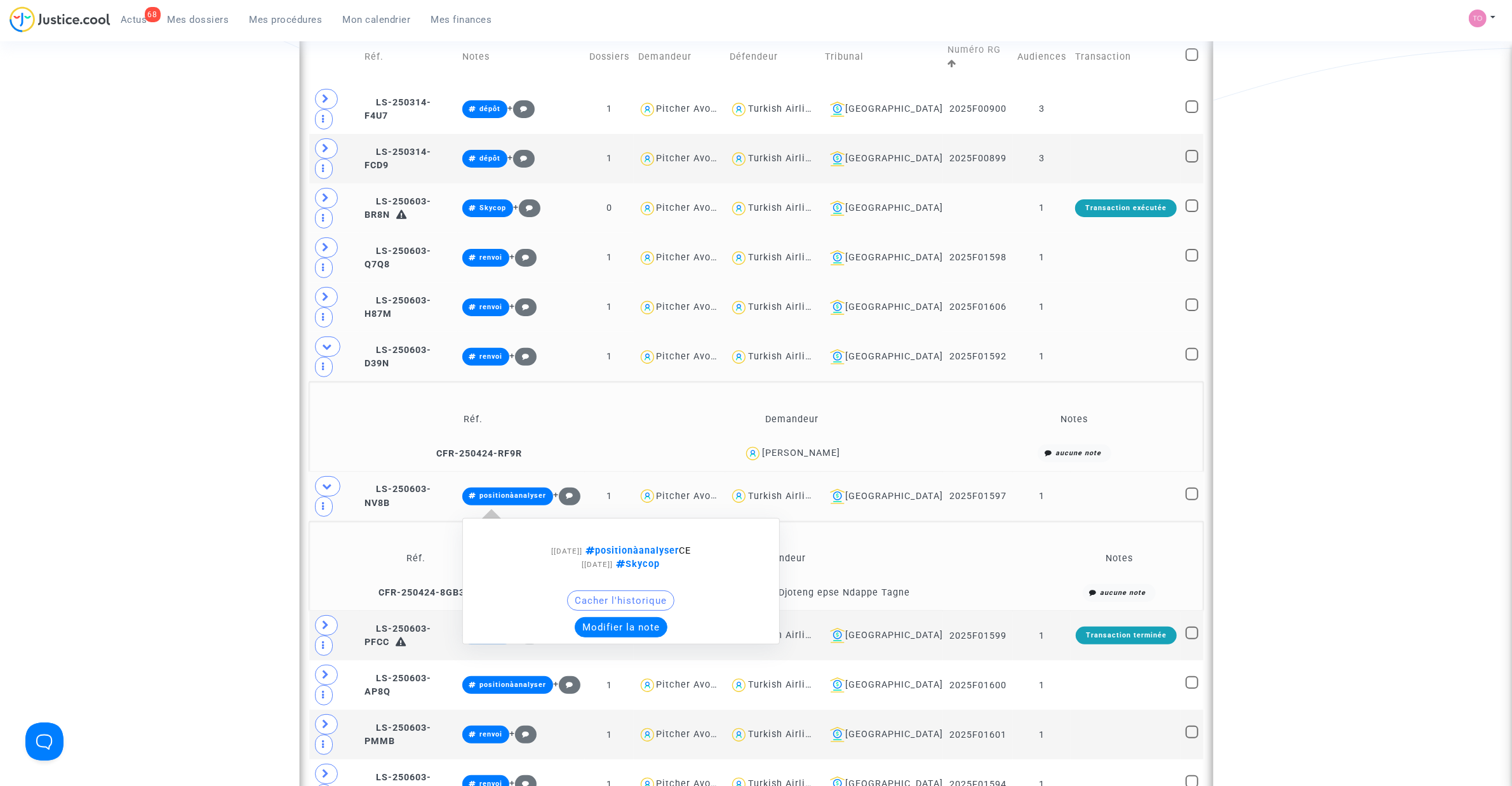
click at [635, 501] on button "Modifier la note" at bounding box center [621, 627] width 93 height 20
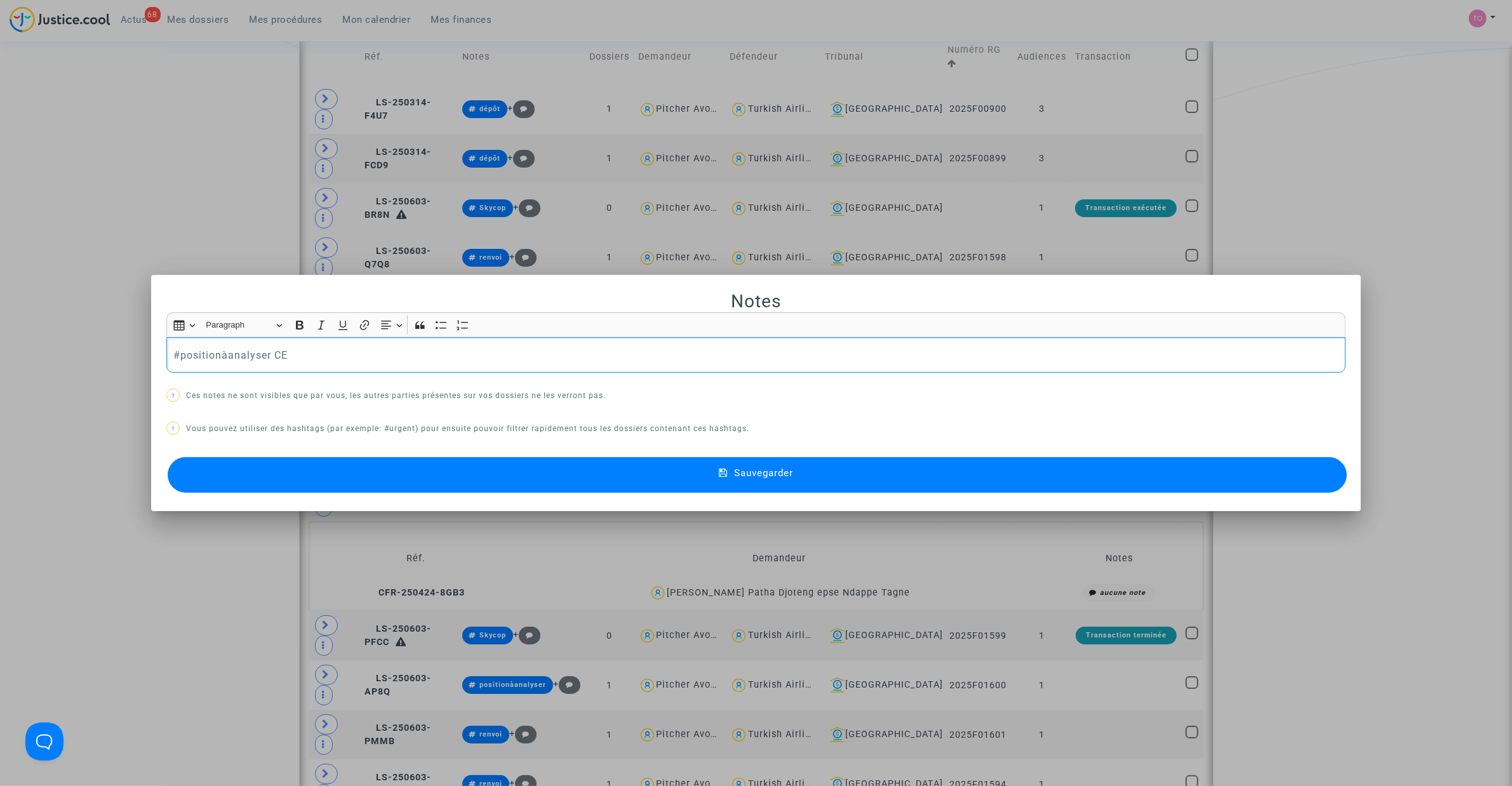
drag, startPoint x: 212, startPoint y: 356, endPoint x: 29, endPoint y: 351, distance: 183.1
click at [29, 351] on div "Notes Rich Text Editor Insert table Insert table Heading Paragraph Paragraph He…" at bounding box center [756, 393] width 1512 height 786
click at [453, 477] on button "Sauvegarder" at bounding box center [756, 475] width 1179 height 36
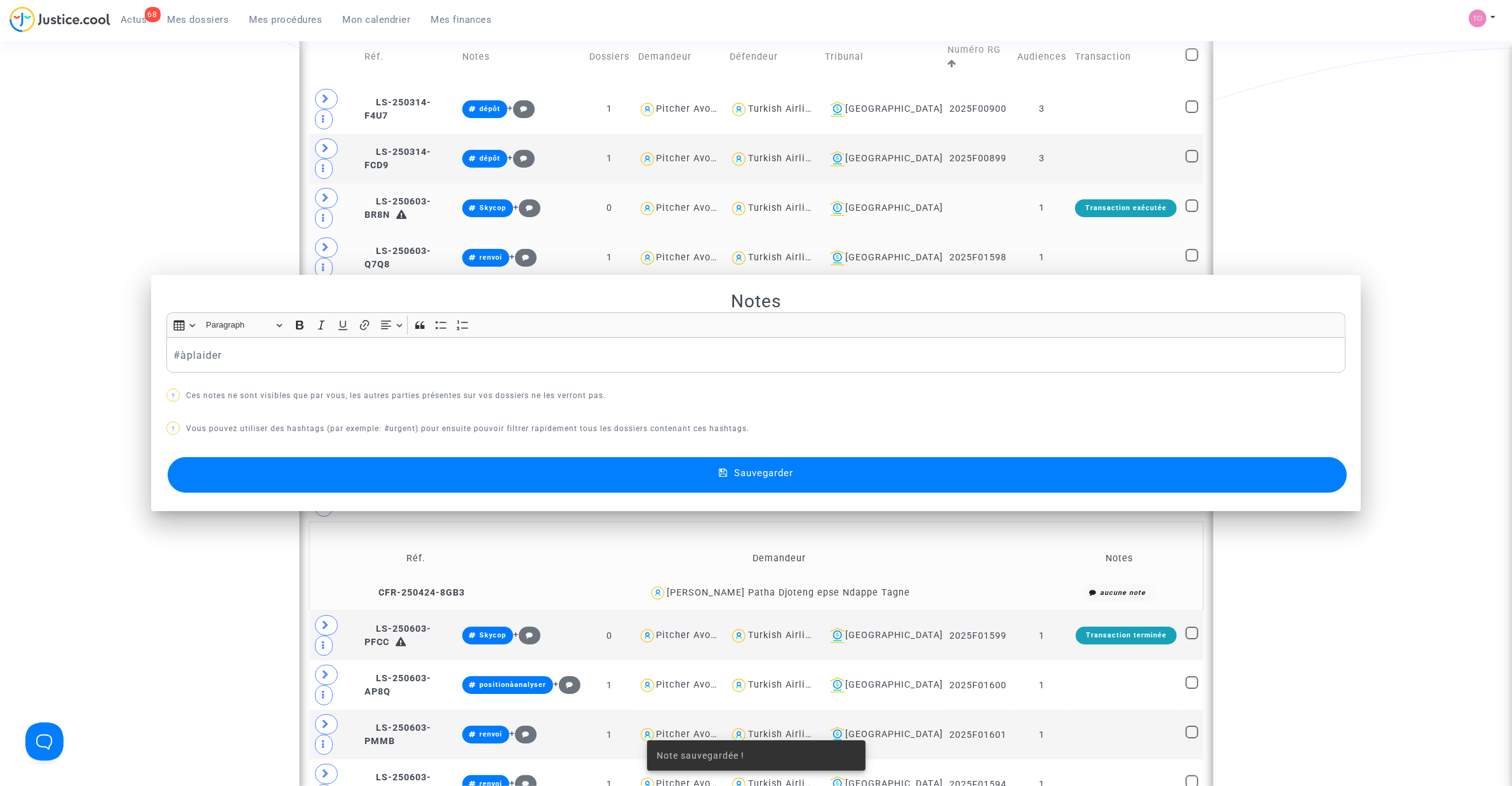
scroll to position [413, 0]
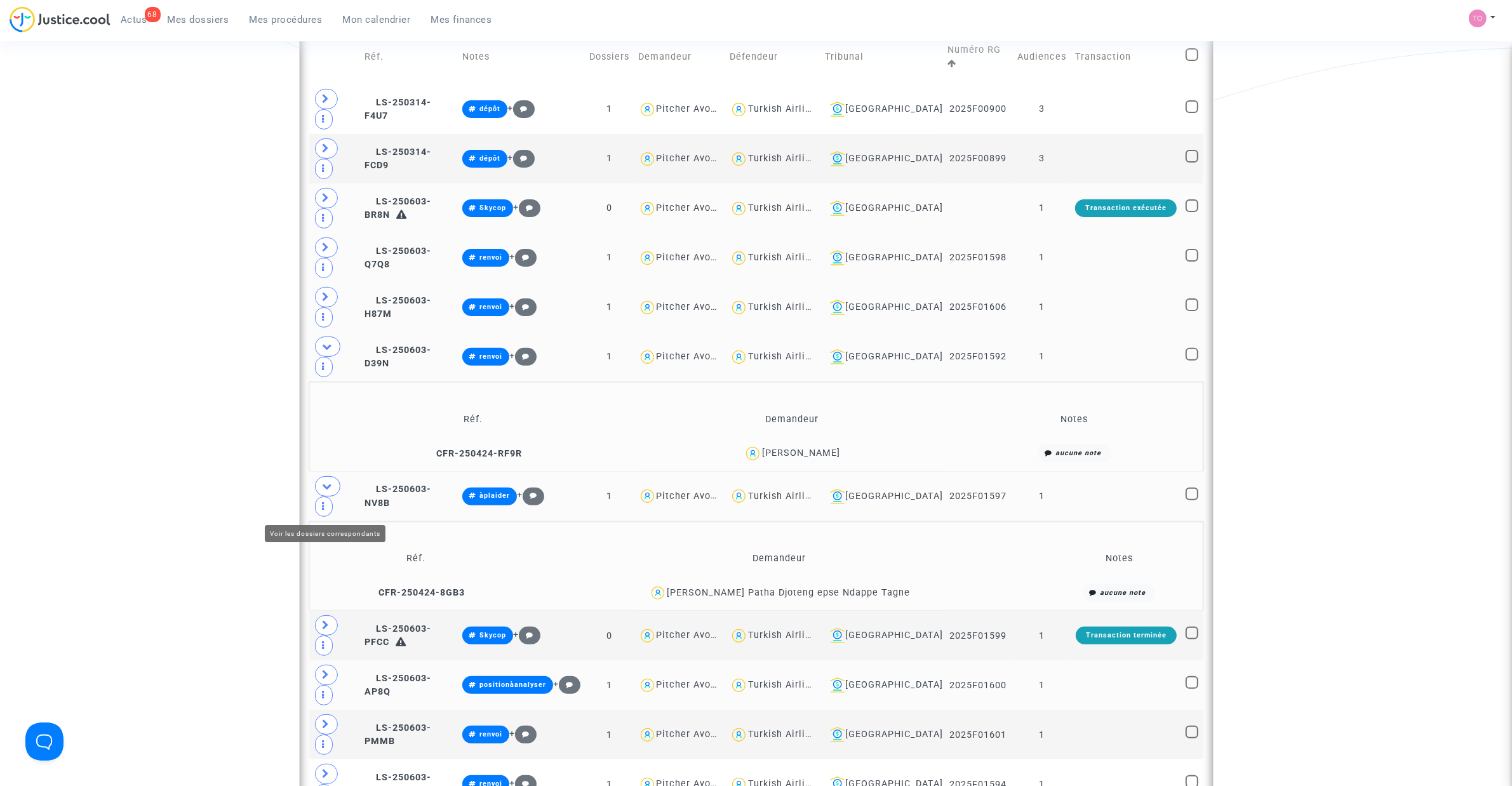
click at [319, 501] on span at bounding box center [325, 675] width 22 height 20
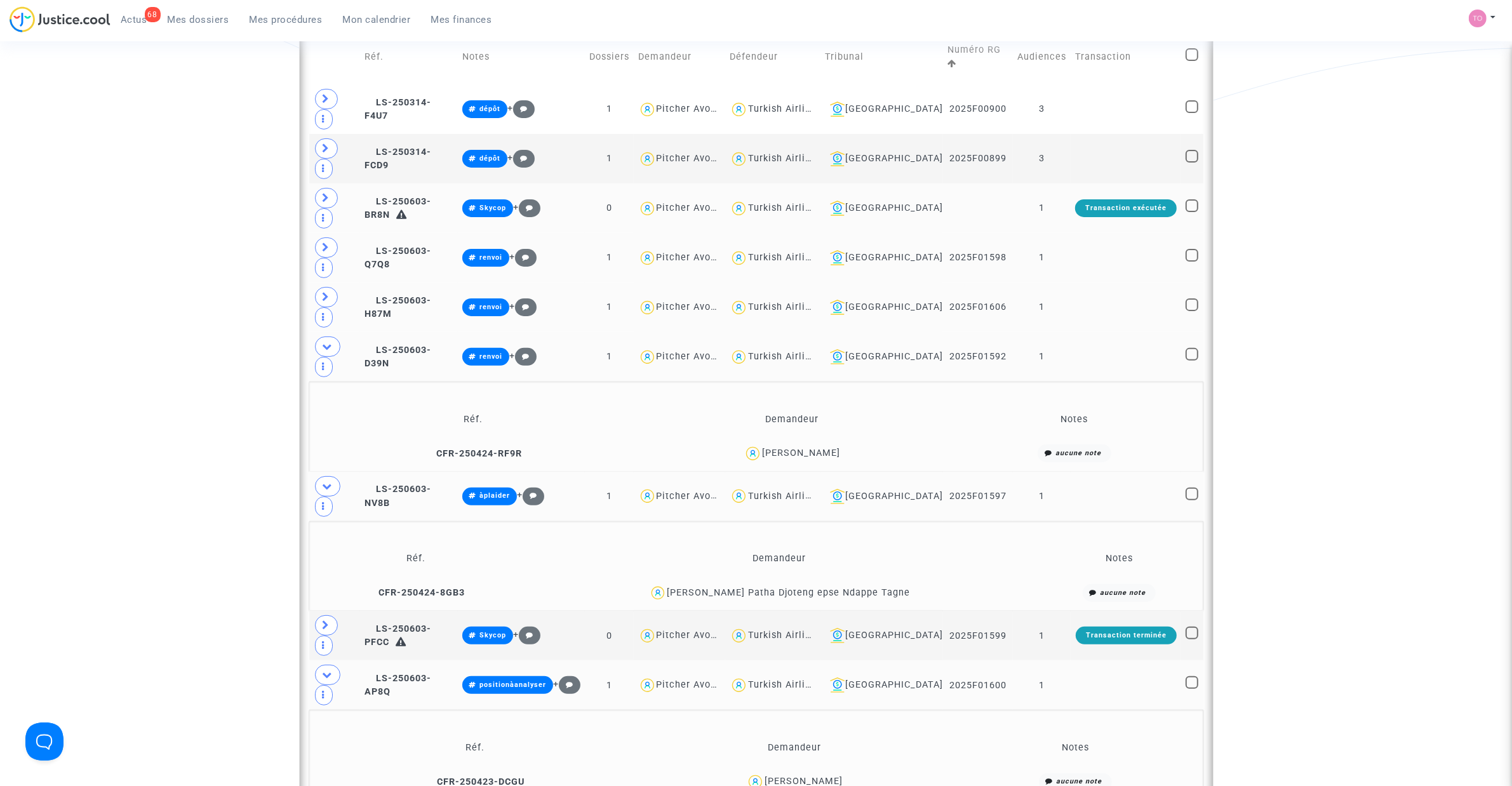
click at [819, 501] on div "Fanny Lebreton" at bounding box center [803, 781] width 78 height 11
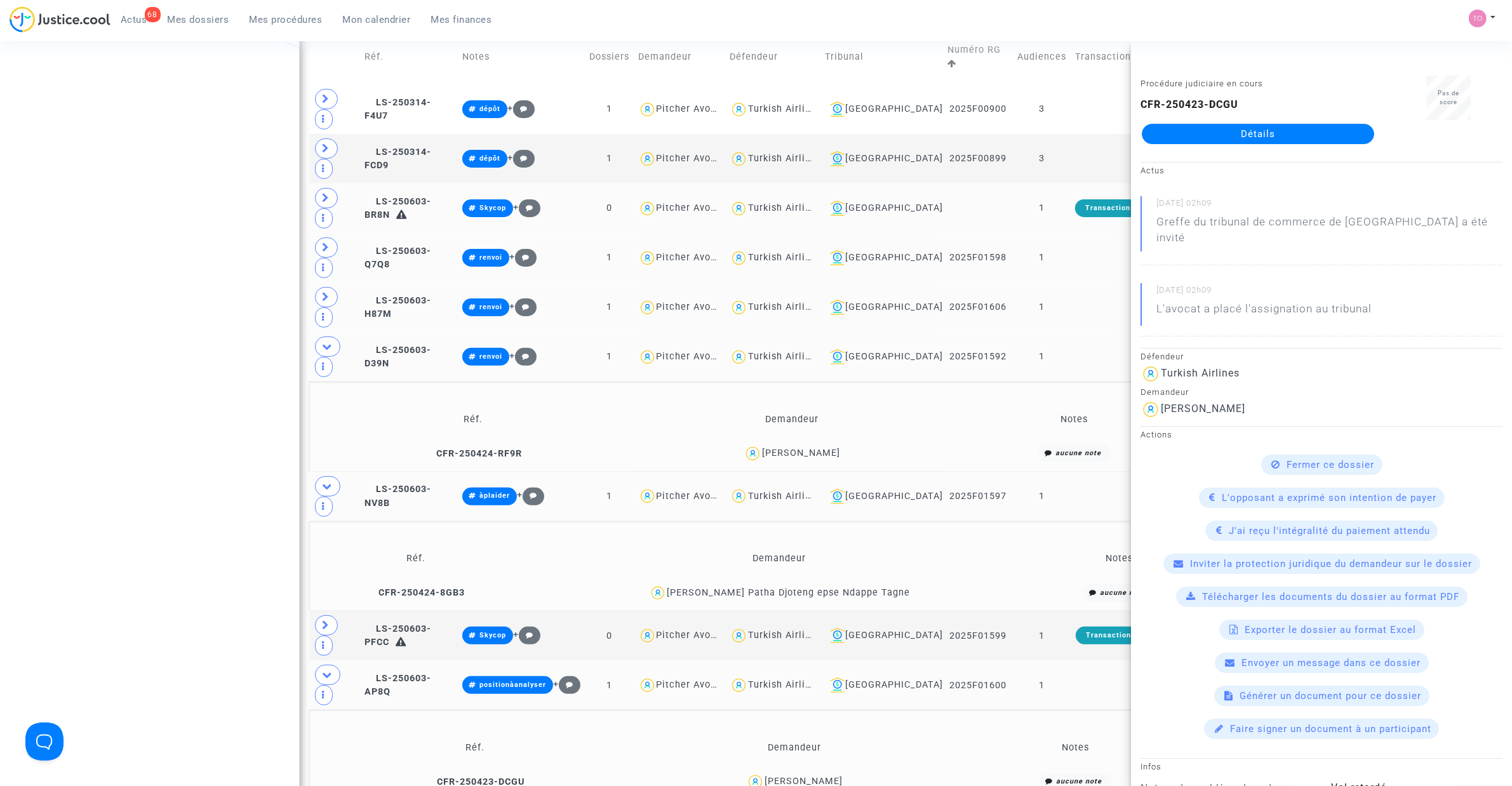
copy div "Lebreton"
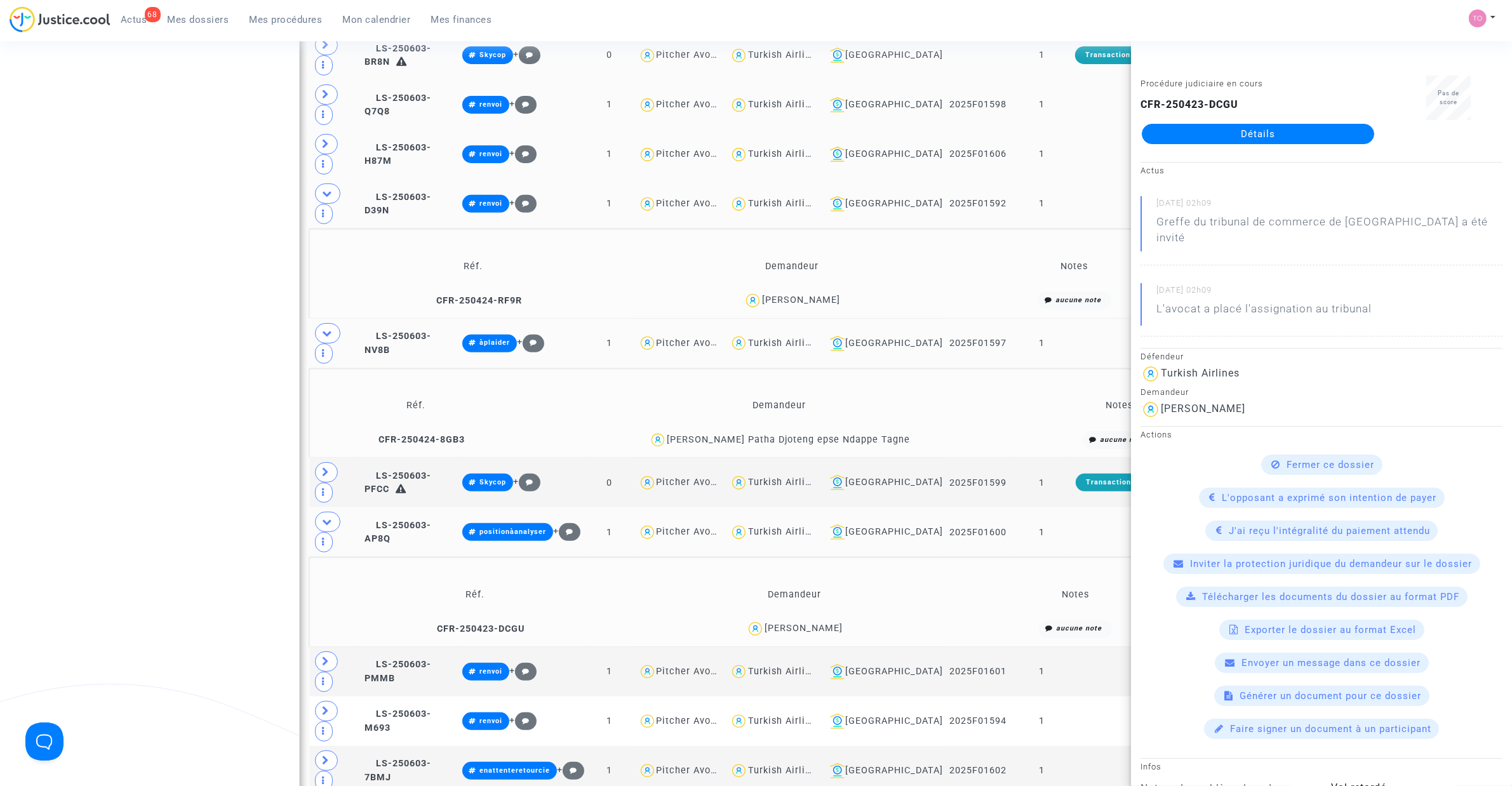
scroll to position [571, 0]
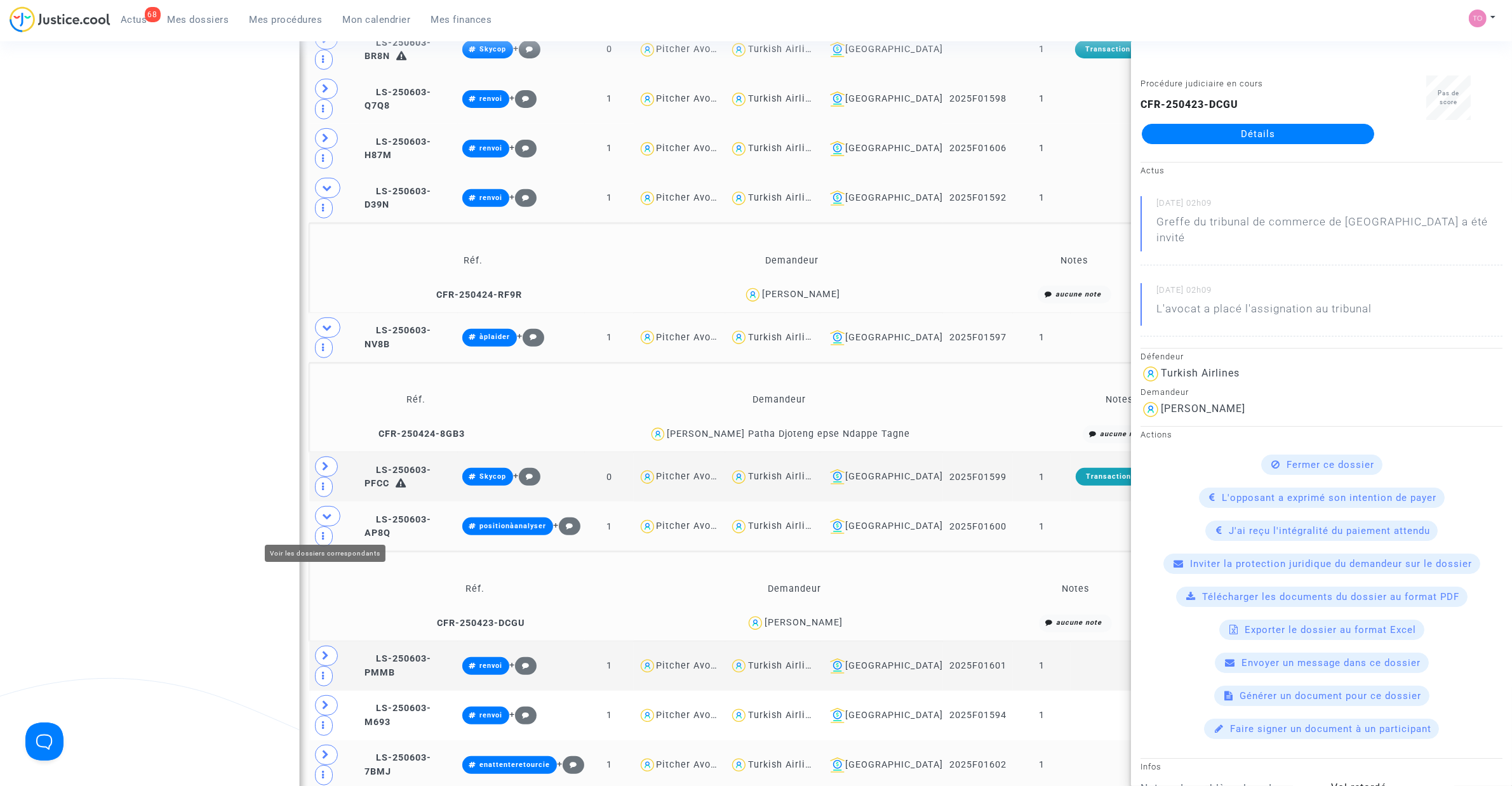
click at [328, 501] on icon at bounding box center [326, 755] width 8 height 9
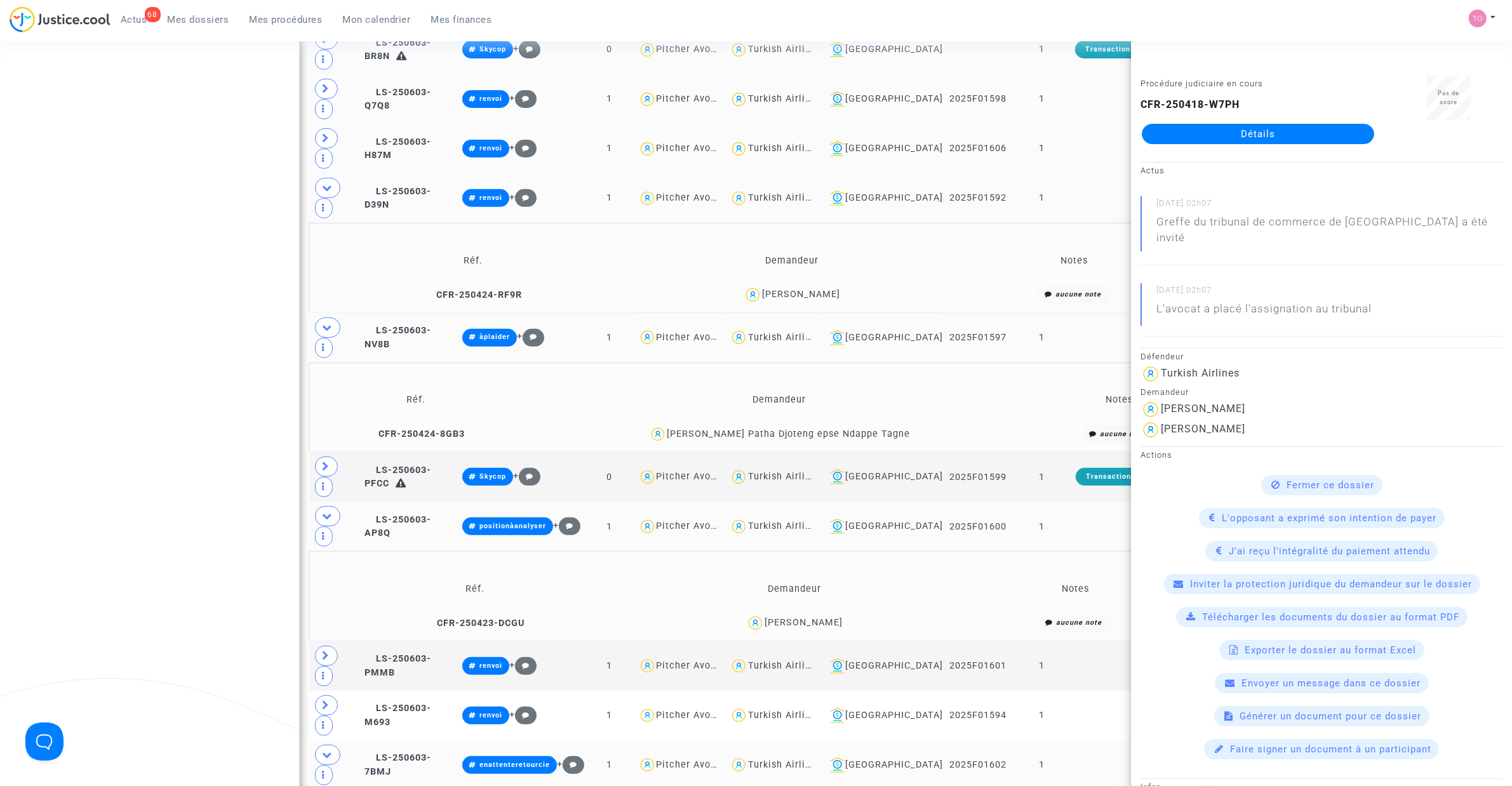
copy div "HERISSON"
click at [164, 420] on div "Date de clôture d'instruction Date de conciliation Date d'audience Date de juge…" at bounding box center [756, 567] width 1512 height 2132
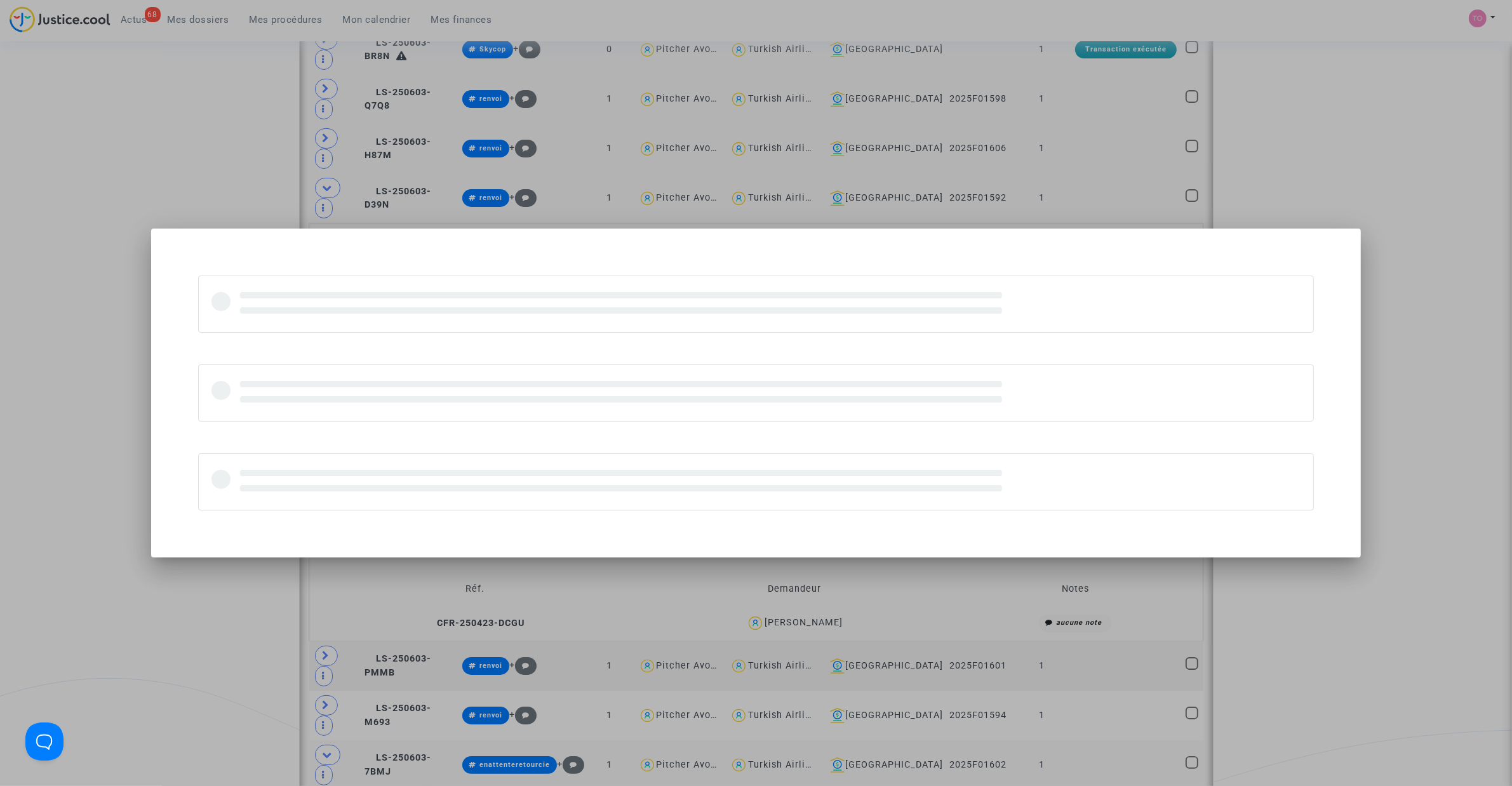
scroll to position [0, 0]
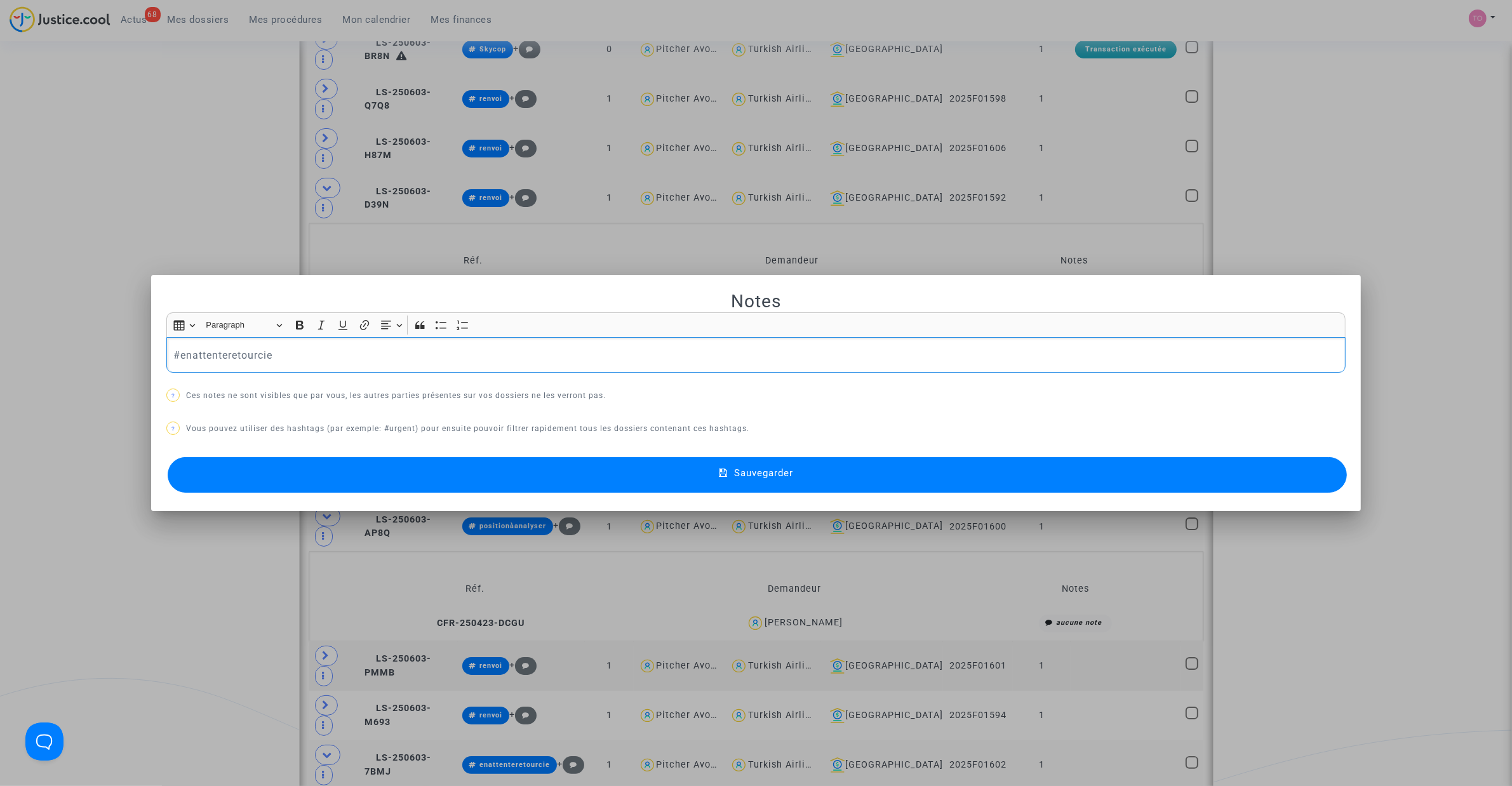
drag, startPoint x: 360, startPoint y: 360, endPoint x: -132, endPoint y: 337, distance: 492.5
click at [0, 337] on html "68 Actus Mes dossiers Mes procédures Mon calendrier Mes finances Mon profil Par…" at bounding box center [756, 770] width 1512 height 2682
click at [381, 484] on button "Sauvegarder" at bounding box center [756, 475] width 1179 height 36
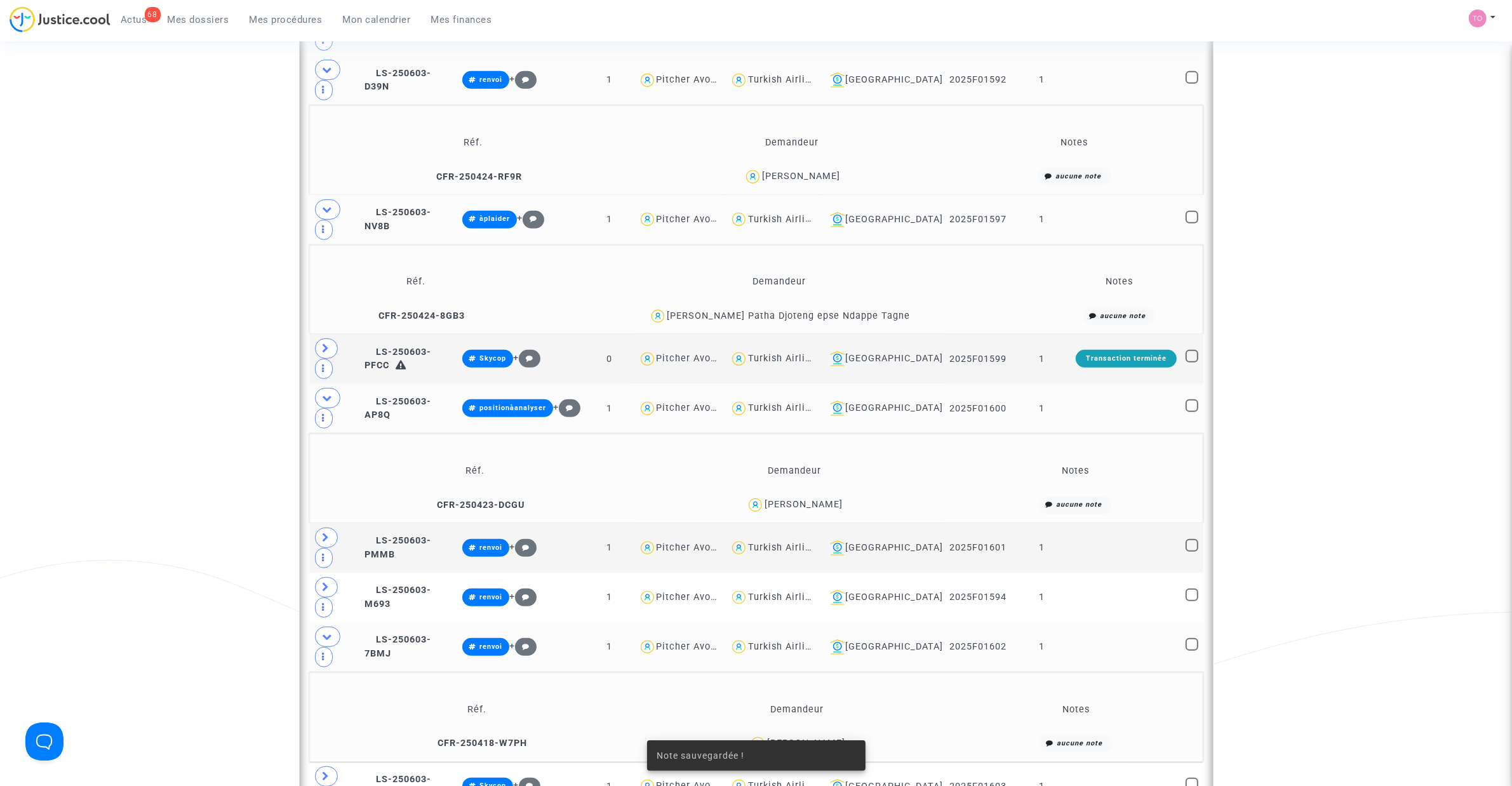
scroll to position [730, 0]
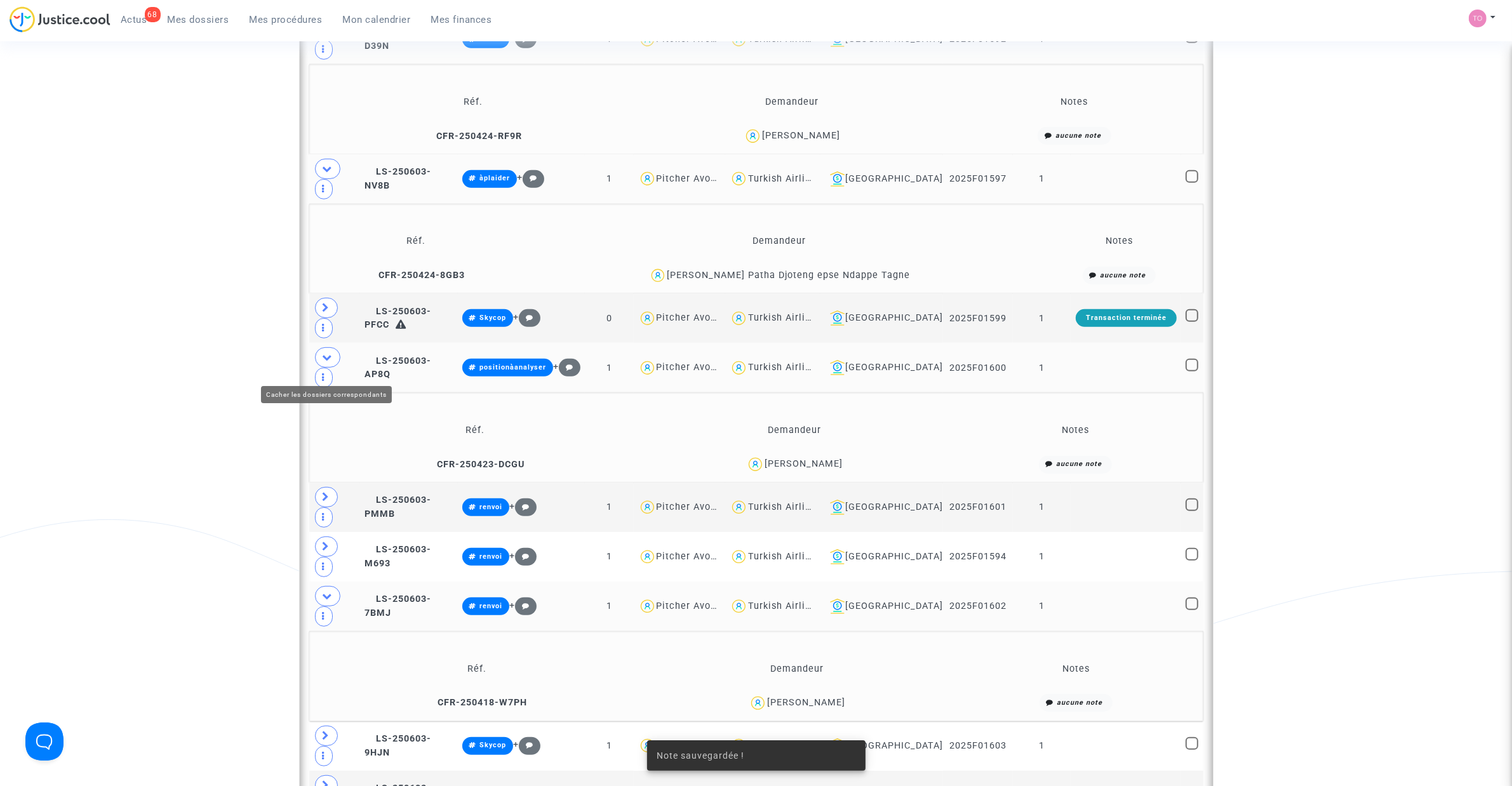
click at [327, 501] on icon at bounding box center [327, 596] width 10 height 9
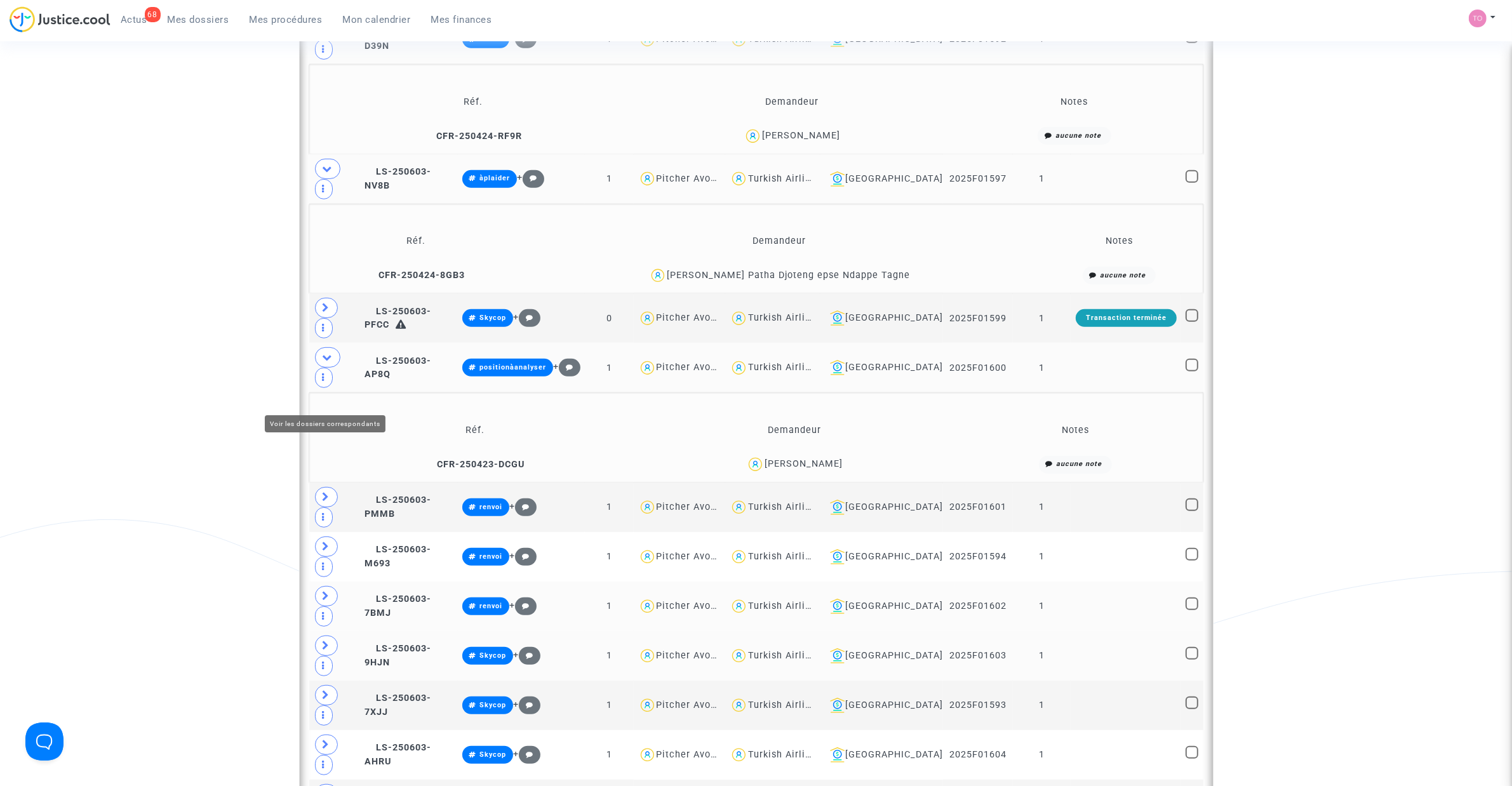
click at [325, 501] on icon at bounding box center [326, 646] width 8 height 9
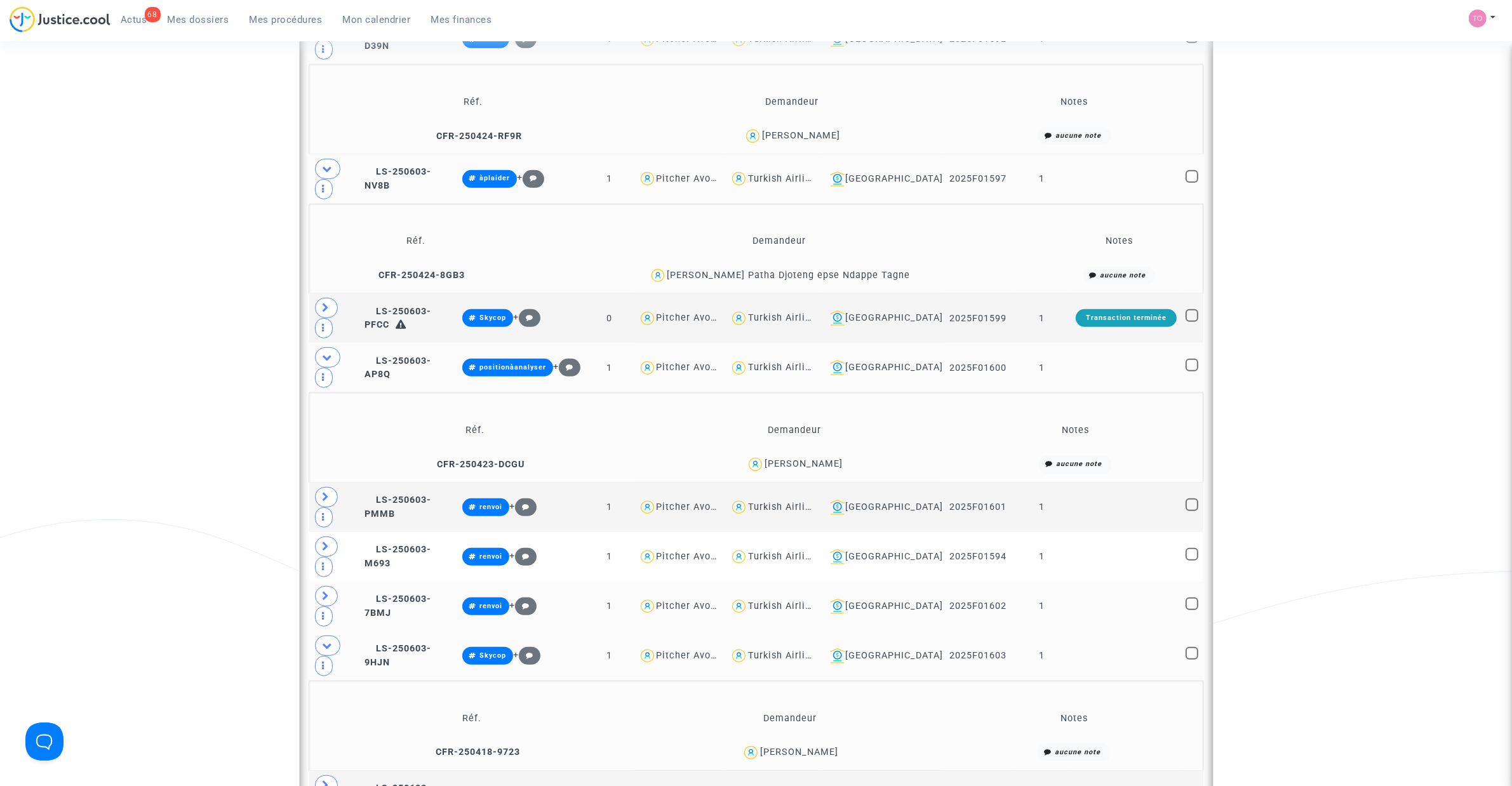
click at [832, 501] on div "Abdelwadoud Amzil" at bounding box center [799, 753] width 78 height 11
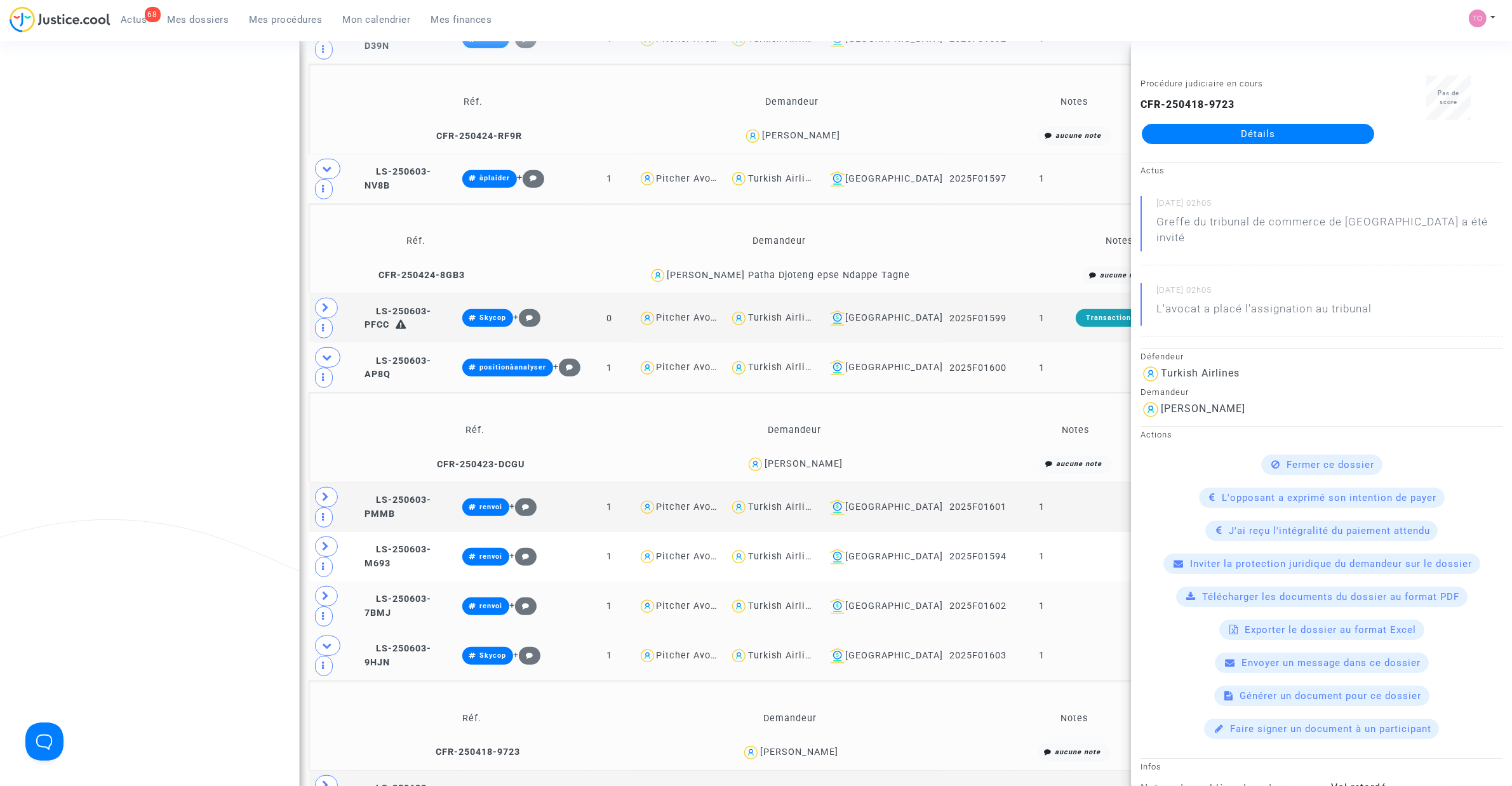
copy div "Amzil"
click at [639, 501] on button "Modifier la note" at bounding box center [621, 746] width 93 height 20
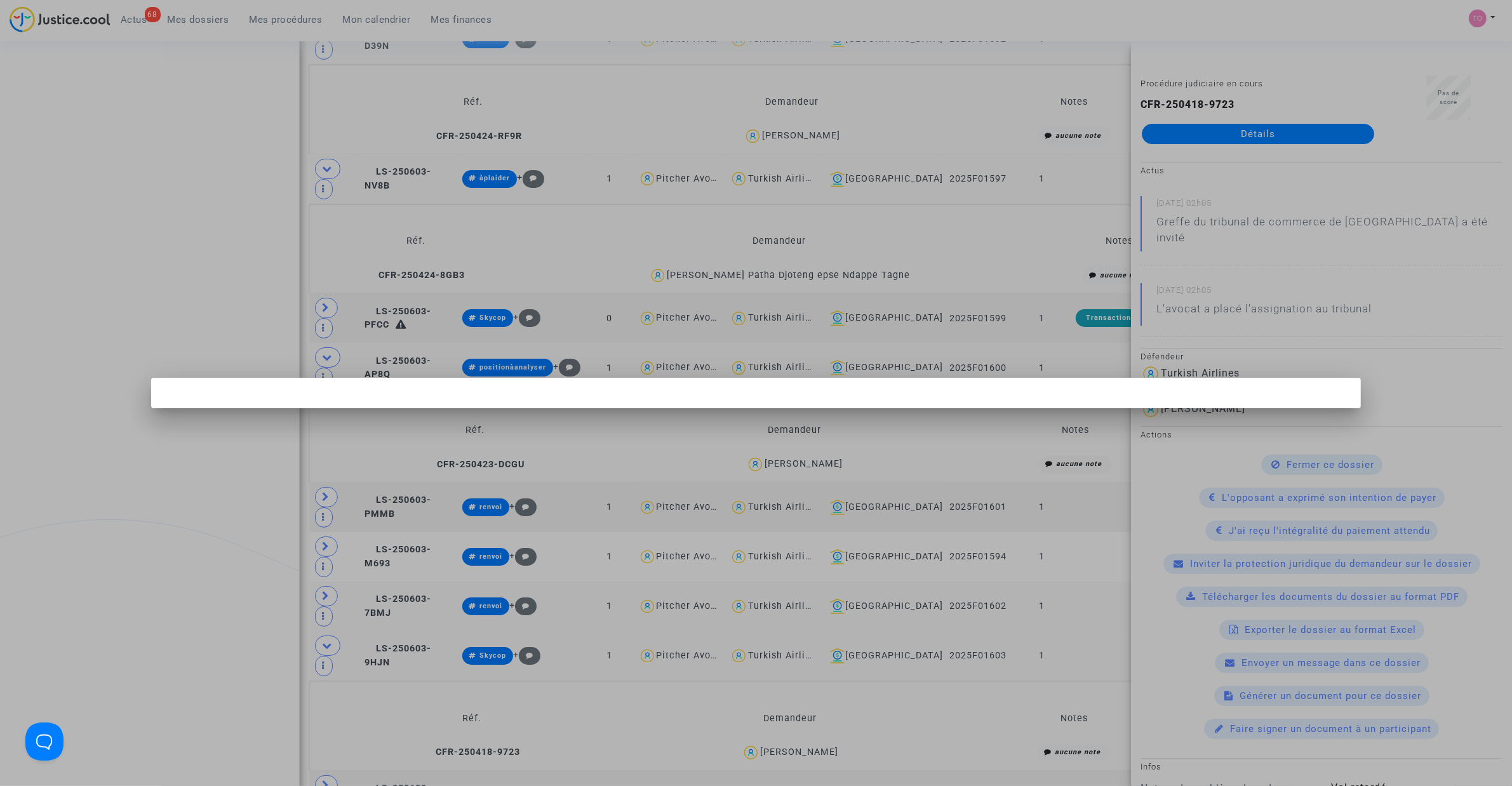
scroll to position [0, 0]
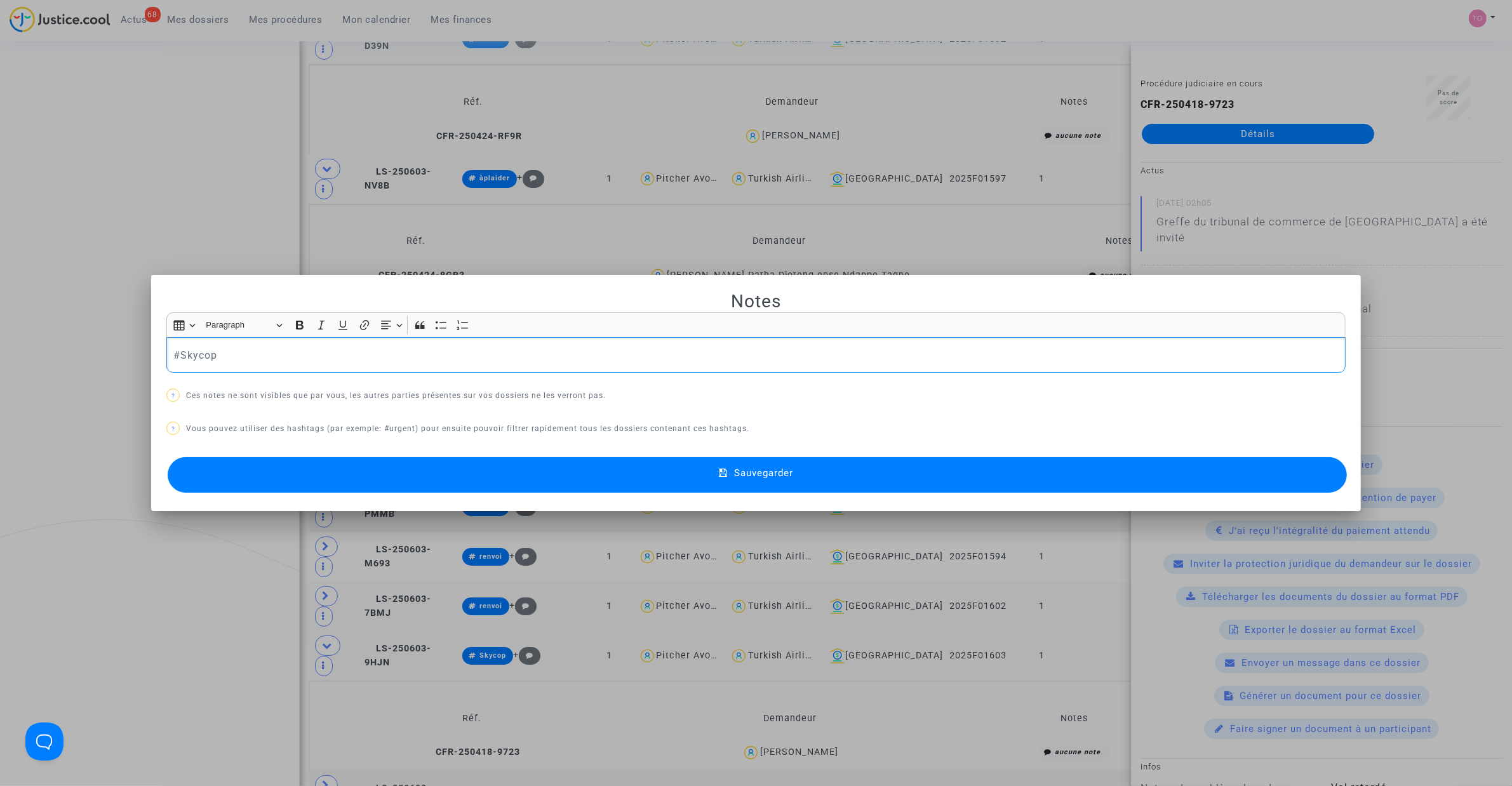
drag, startPoint x: 297, startPoint y: 357, endPoint x: 4, endPoint y: 364, distance: 293.1
click at [7, 364] on div "Notes Rich Text Editor Insert table Insert table Heading Paragraph Paragraph He…" at bounding box center [756, 393] width 1512 height 786
click at [572, 473] on button "Sauvegarder" at bounding box center [756, 475] width 1179 height 36
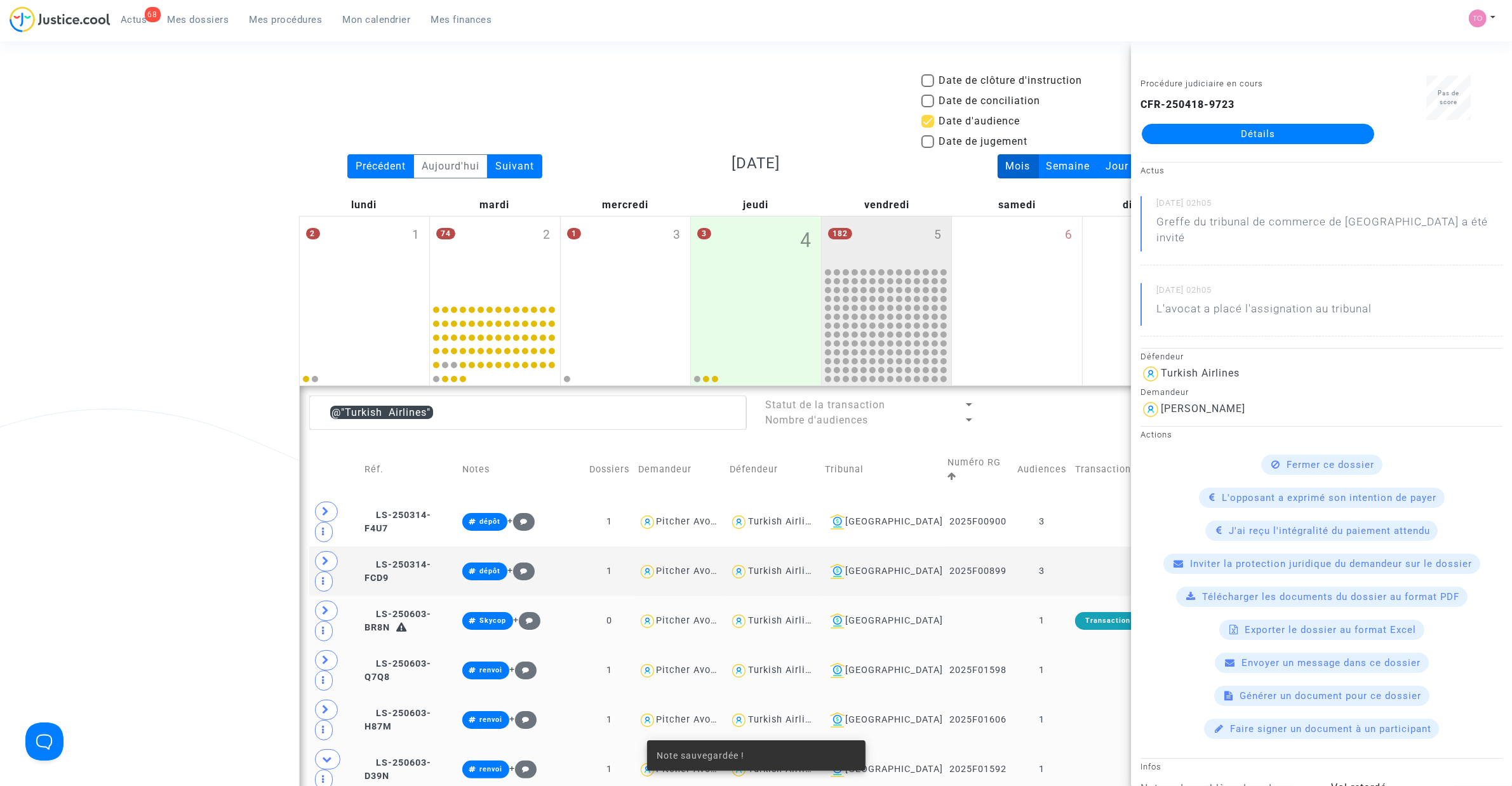
scroll to position [730, 0]
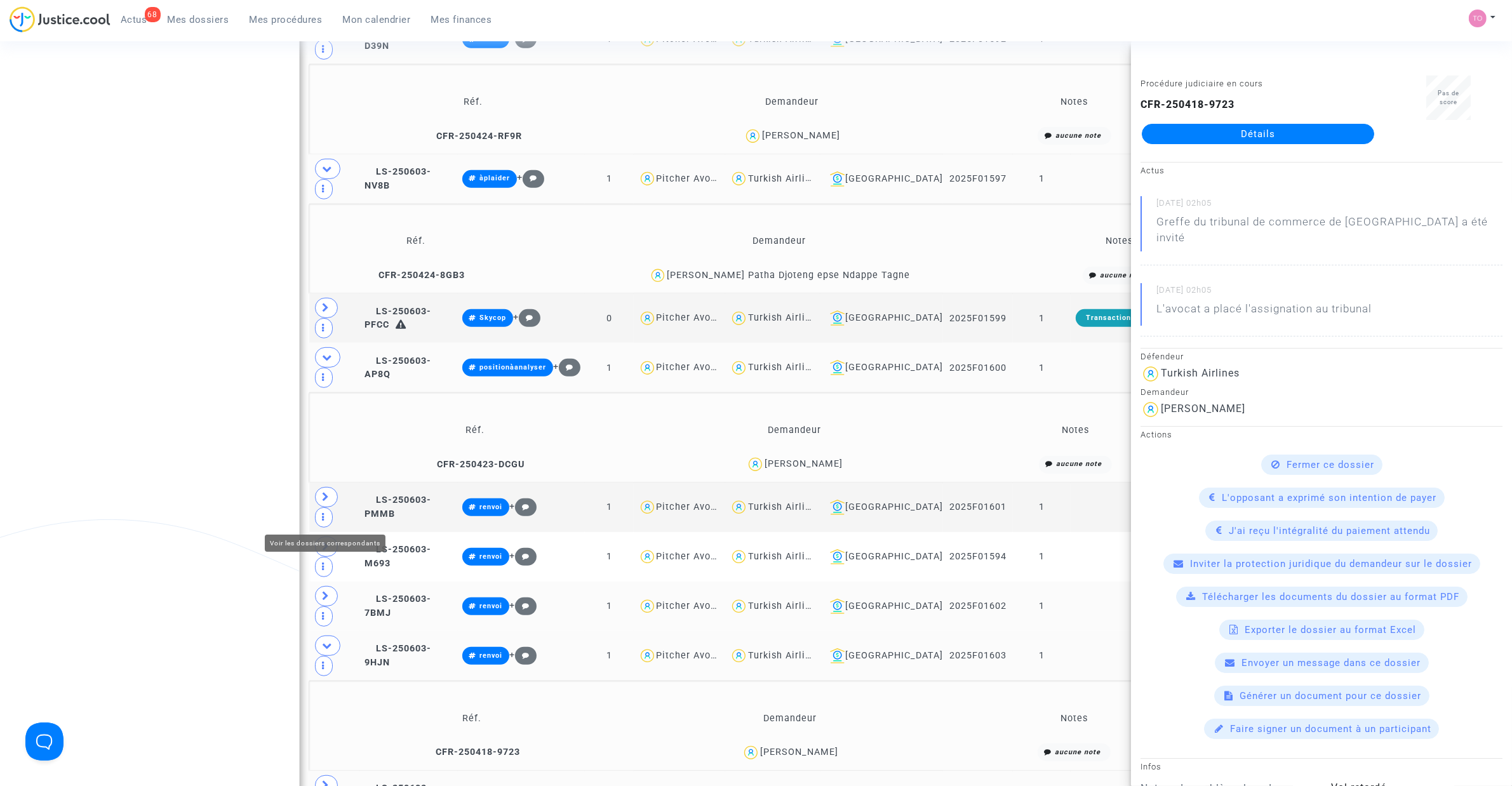
click at [327, 501] on icon at bounding box center [326, 785] width 8 height 9
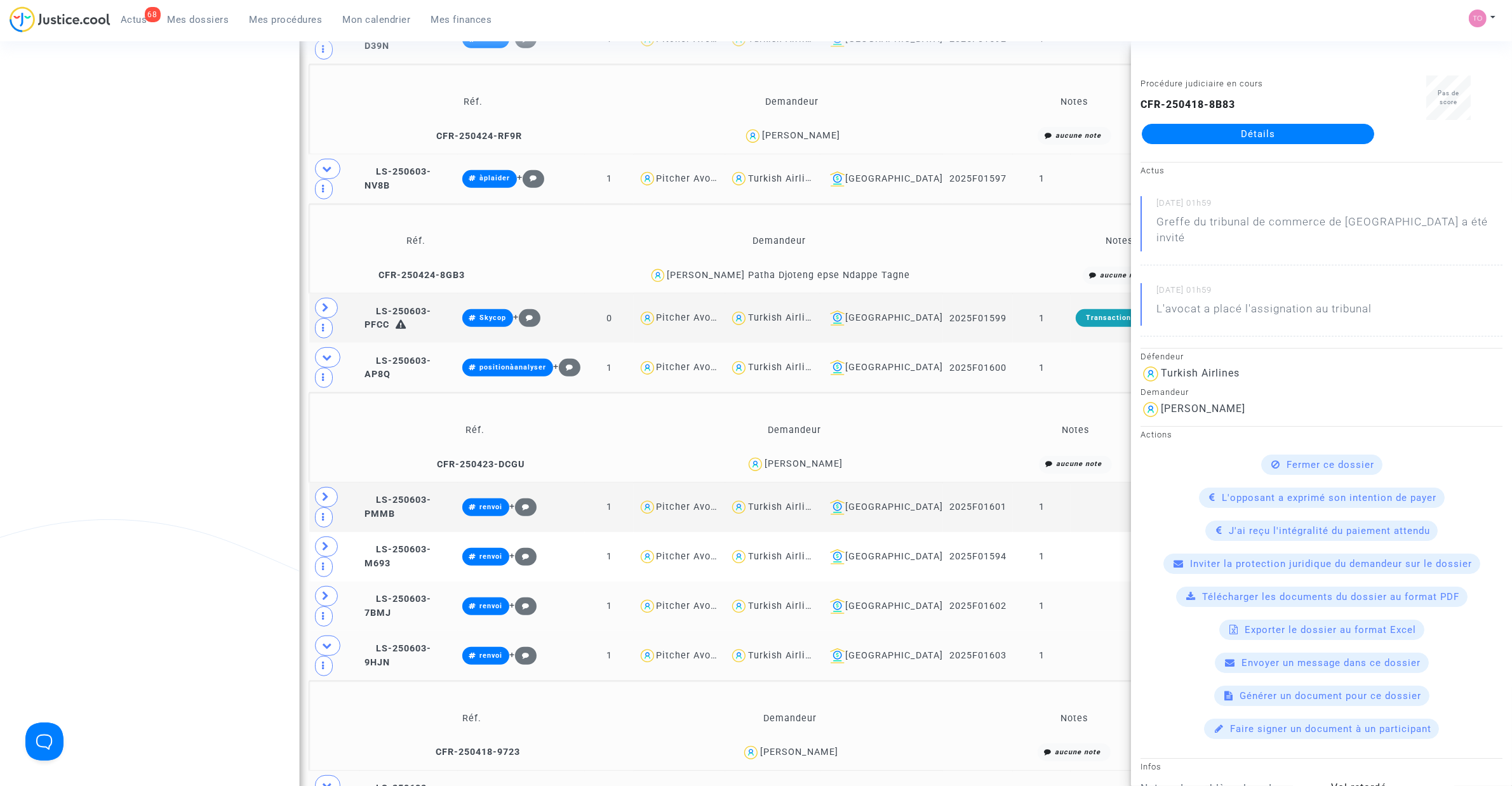
copy div "Aboraah"
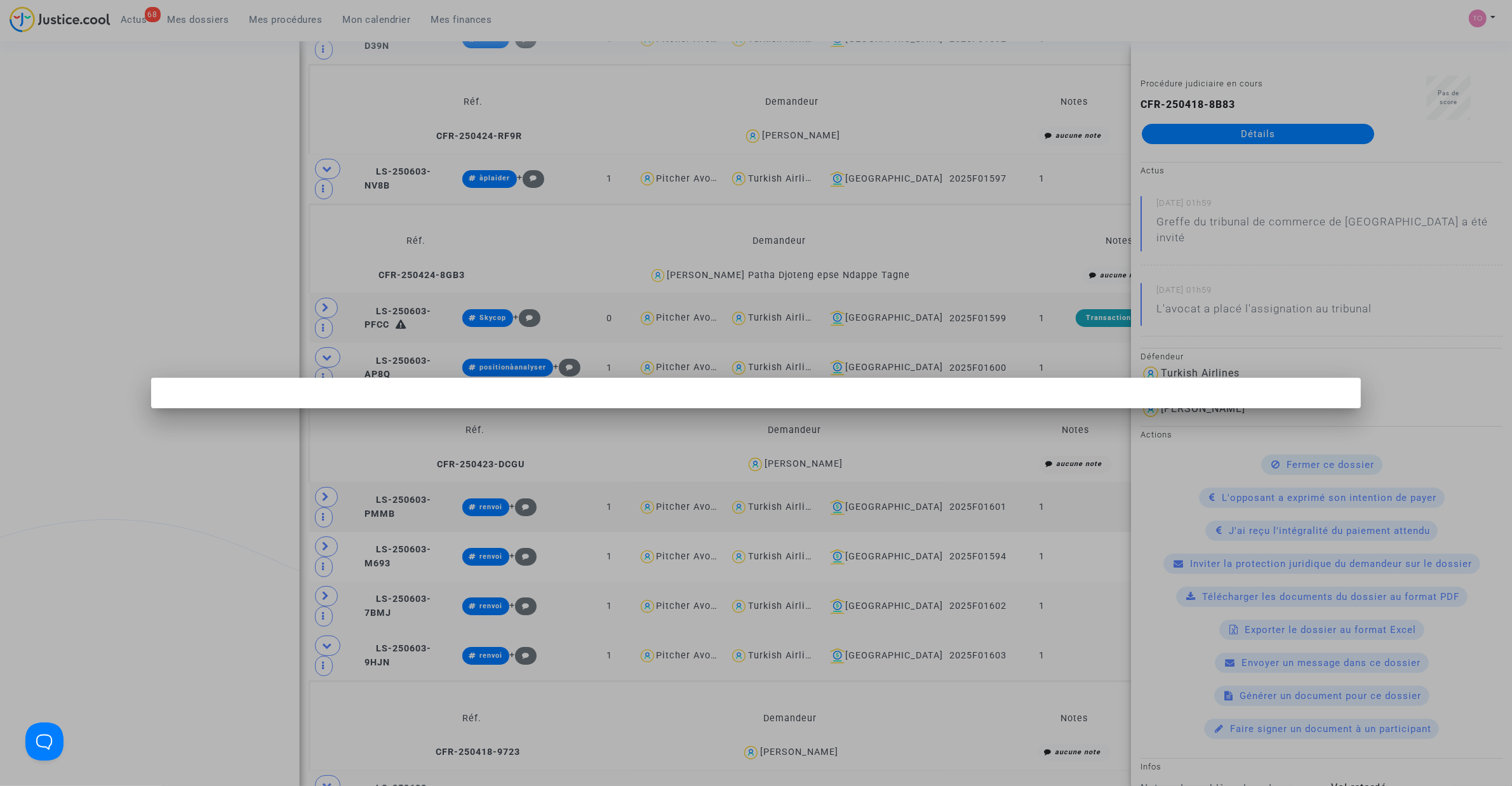
scroll to position [0, 0]
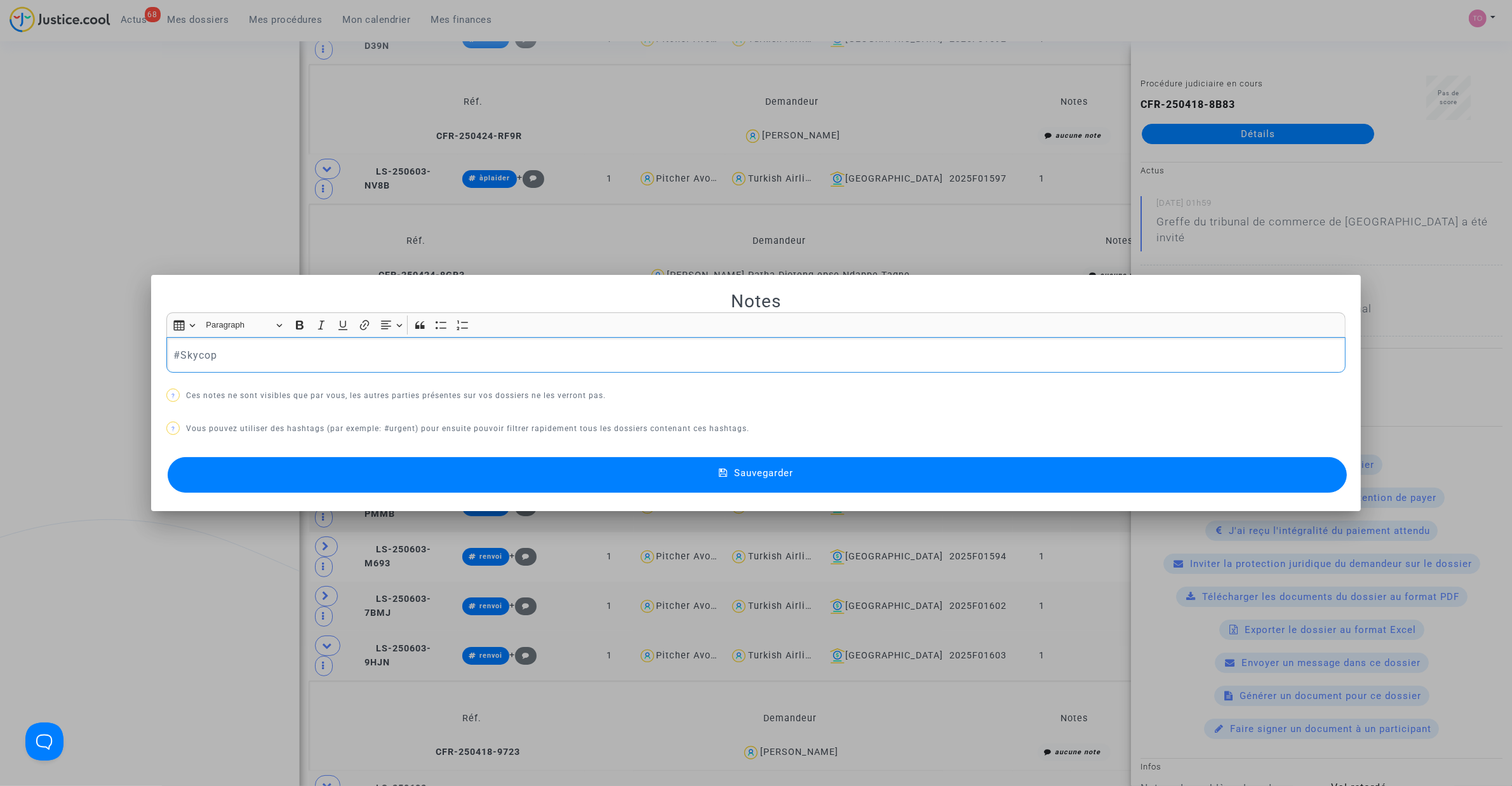
drag, startPoint x: 277, startPoint y: 356, endPoint x: -17, endPoint y: 357, distance: 294.0
click at [0, 357] on html "68 Actus Mes dossiers Mes procédures Mon calendrier Mes finances Mon profil Par…" at bounding box center [756, 656] width 1512 height 2772
click at [388, 477] on button "Sauvegarder" at bounding box center [756, 475] width 1179 height 36
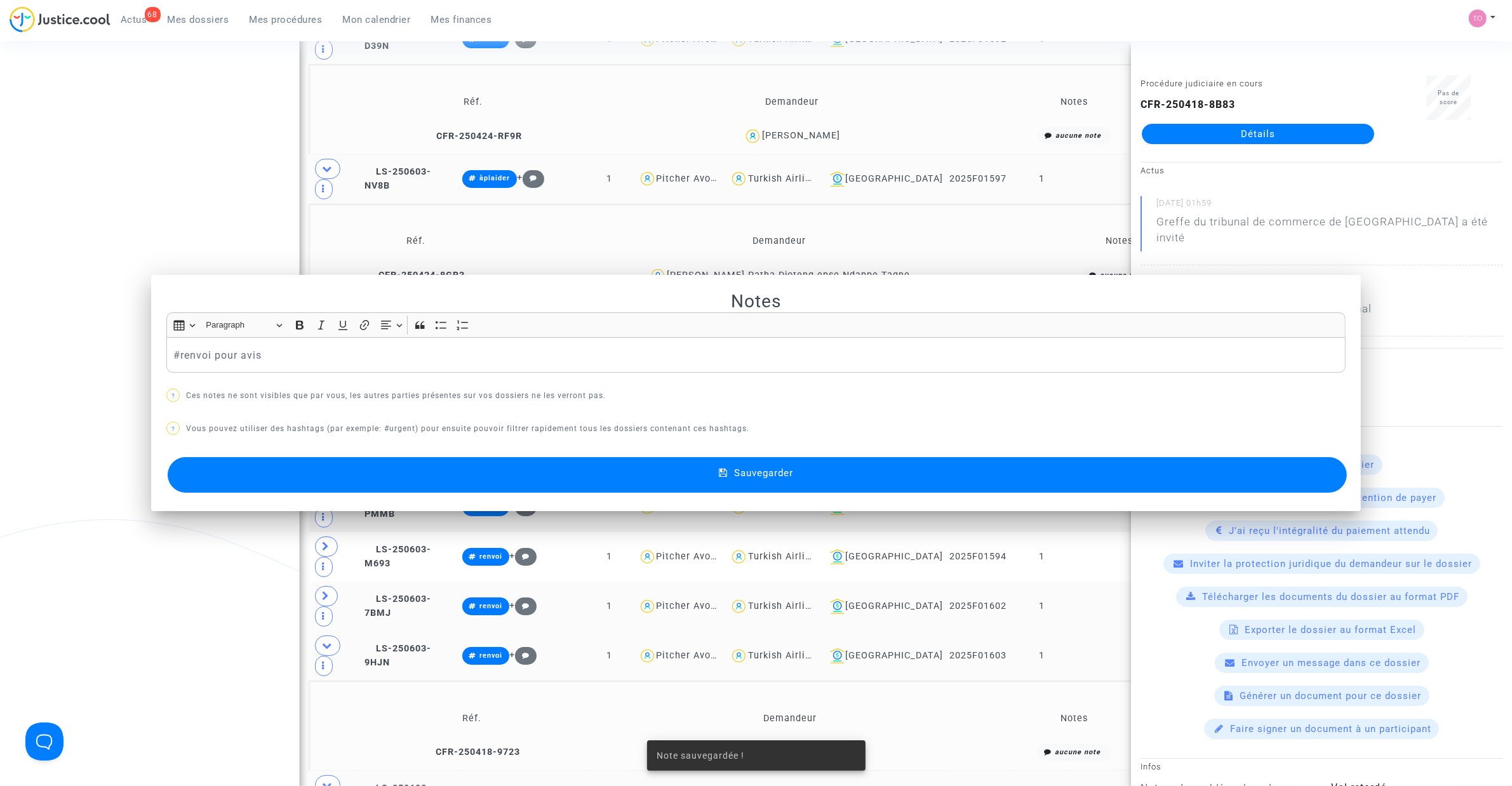
scroll to position [730, 0]
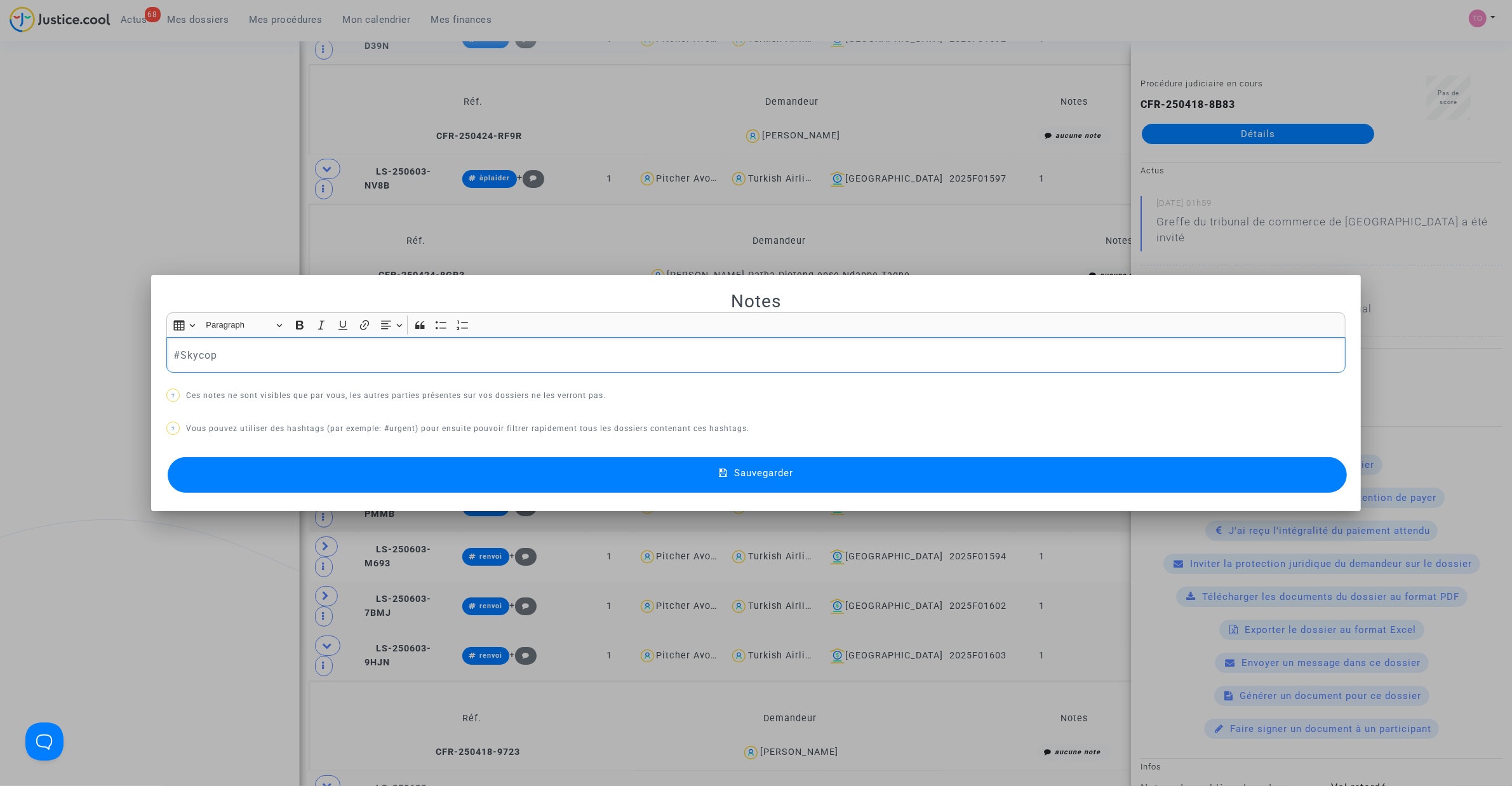
scroll to position [0, 0]
drag, startPoint x: 223, startPoint y: 342, endPoint x: 41, endPoint y: 348, distance: 182.1
click at [53, 343] on div "Notes Rich Text Editor Insert table Insert table Heading Paragraph Paragraph He…" at bounding box center [756, 393] width 1512 height 786
click at [340, 471] on button "Sauvegarder" at bounding box center [756, 475] width 1179 height 36
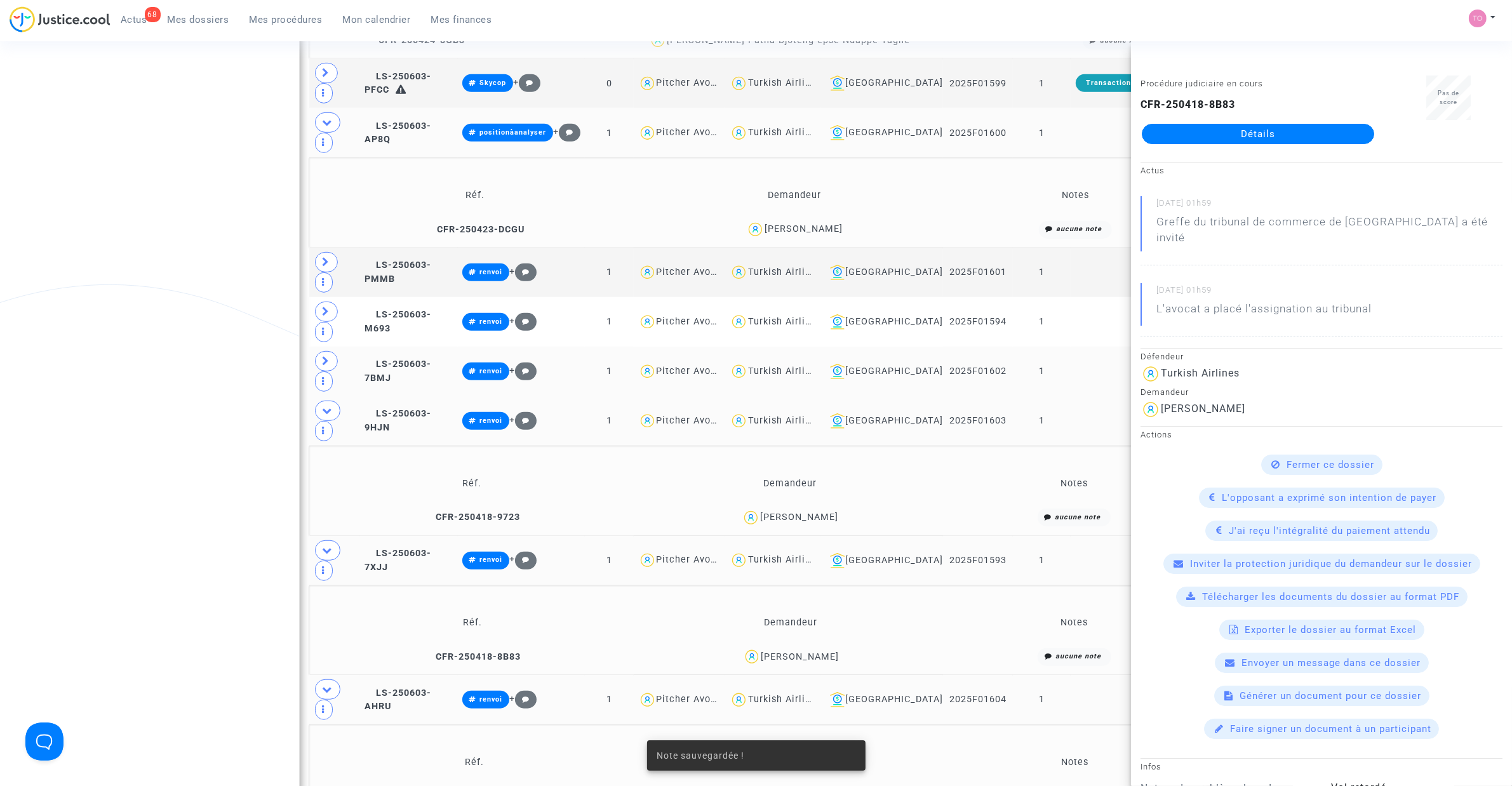
scroll to position [1048, 0]
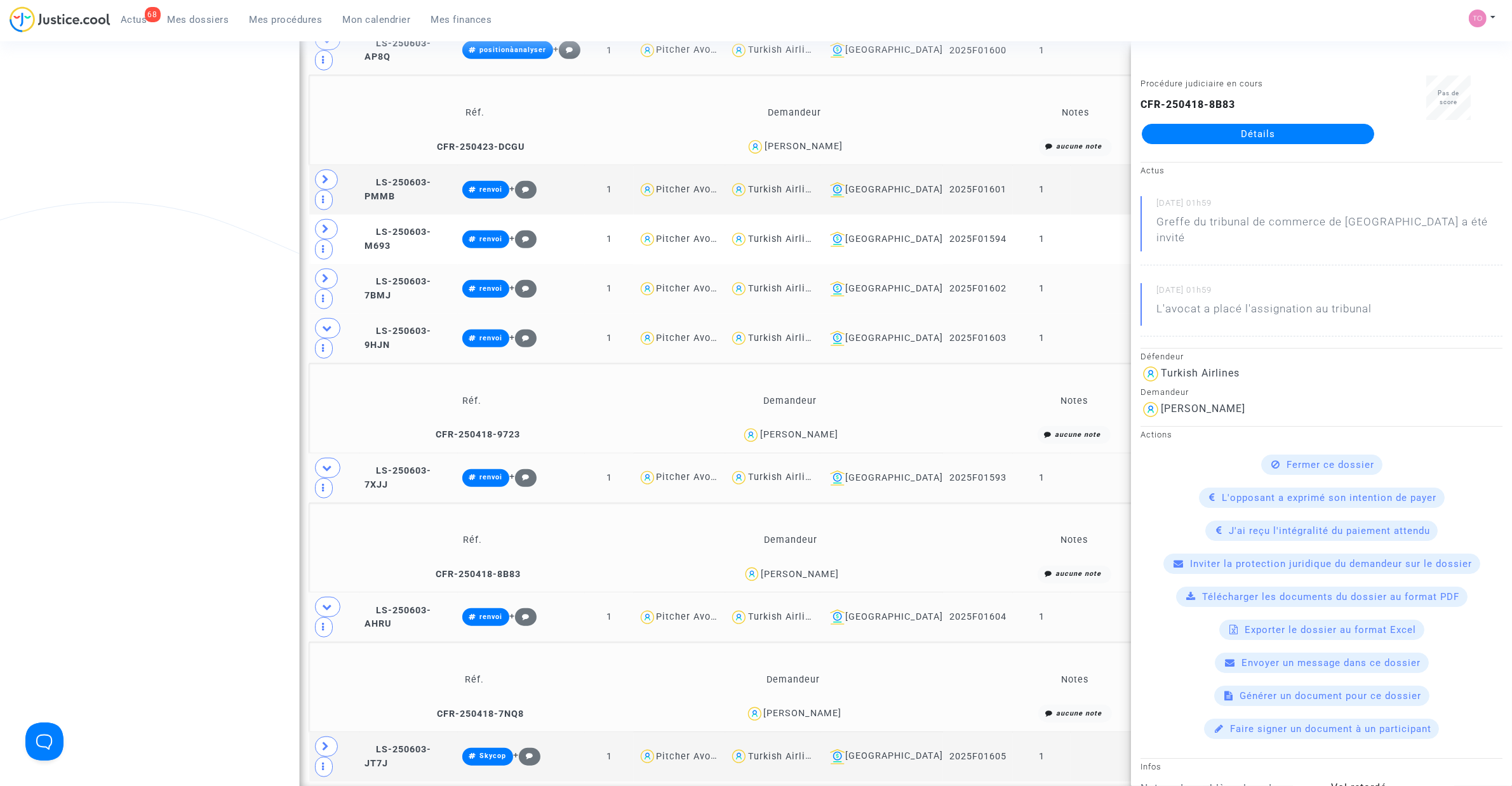
click at [822, 501] on div "Awais Khan" at bounding box center [803, 714] width 78 height 11
copy div "Khan"
click at [328, 501] on icon at bounding box center [326, 746] width 8 height 9
click at [331, 501] on icon at bounding box center [327, 607] width 10 height 9
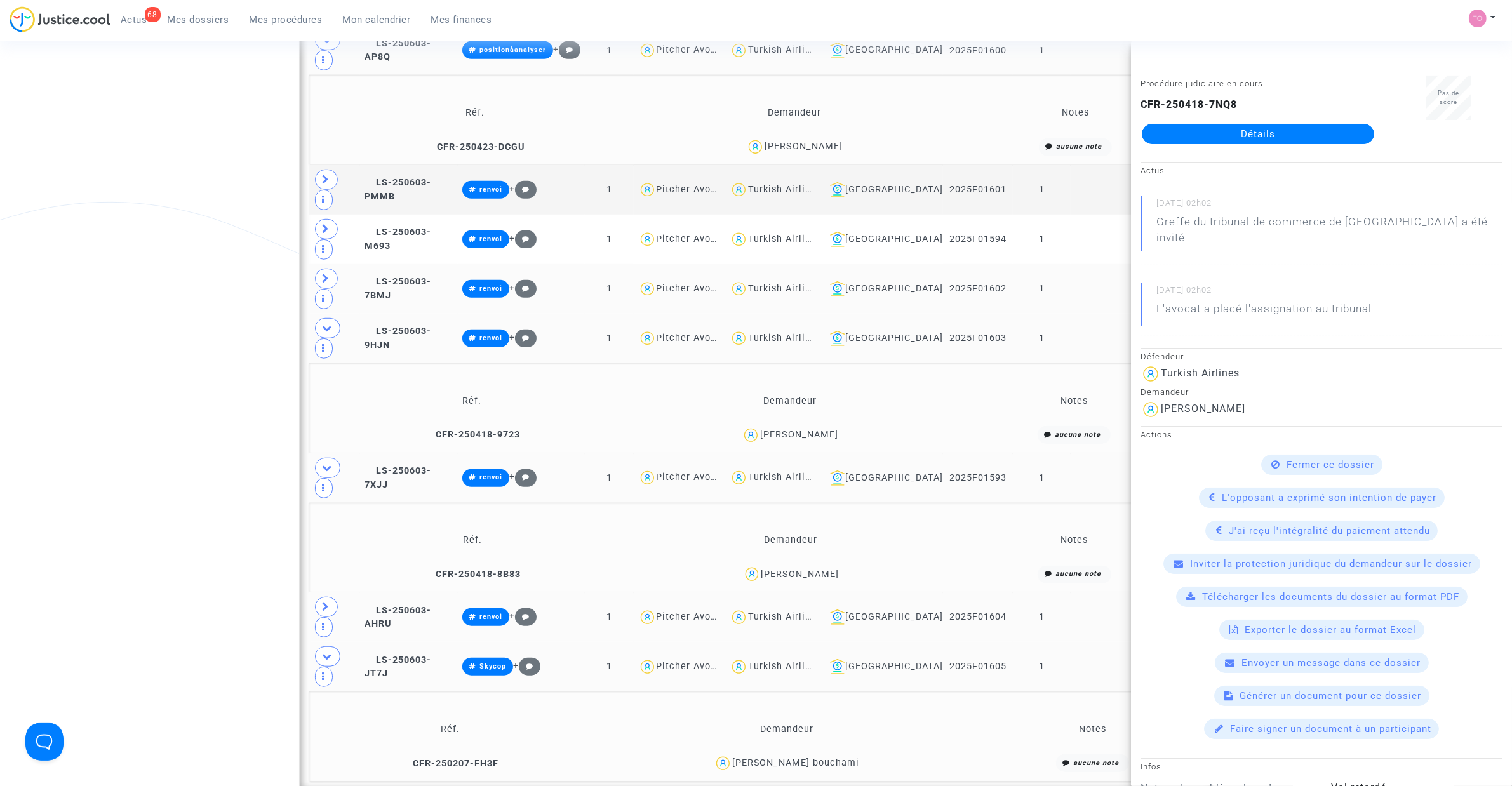
click at [845, 501] on div "Safia Makhloufi bouchami" at bounding box center [796, 763] width 128 height 11
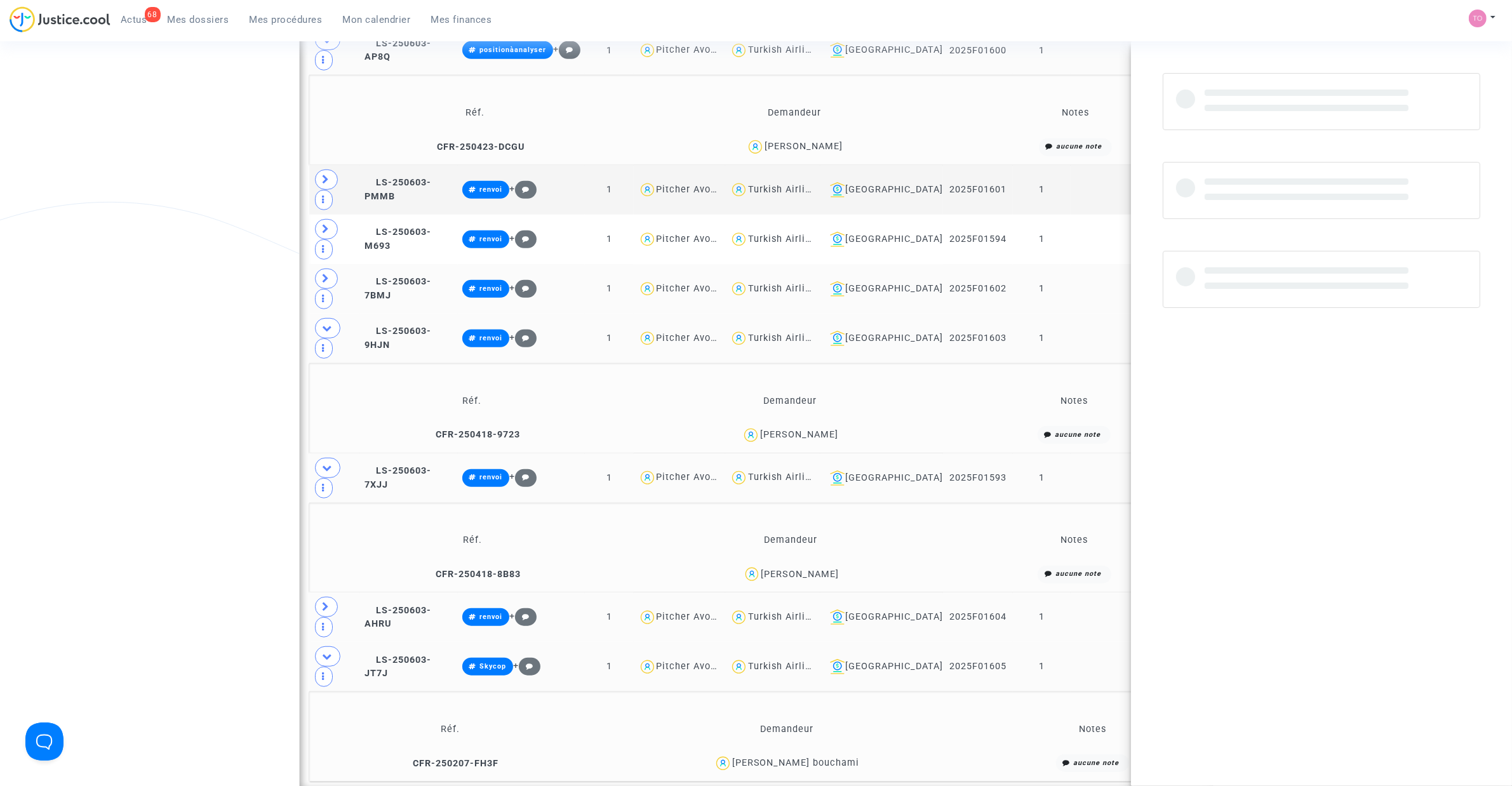
click at [845, 501] on div "Safia Makhloufi bouchami" at bounding box center [796, 763] width 128 height 11
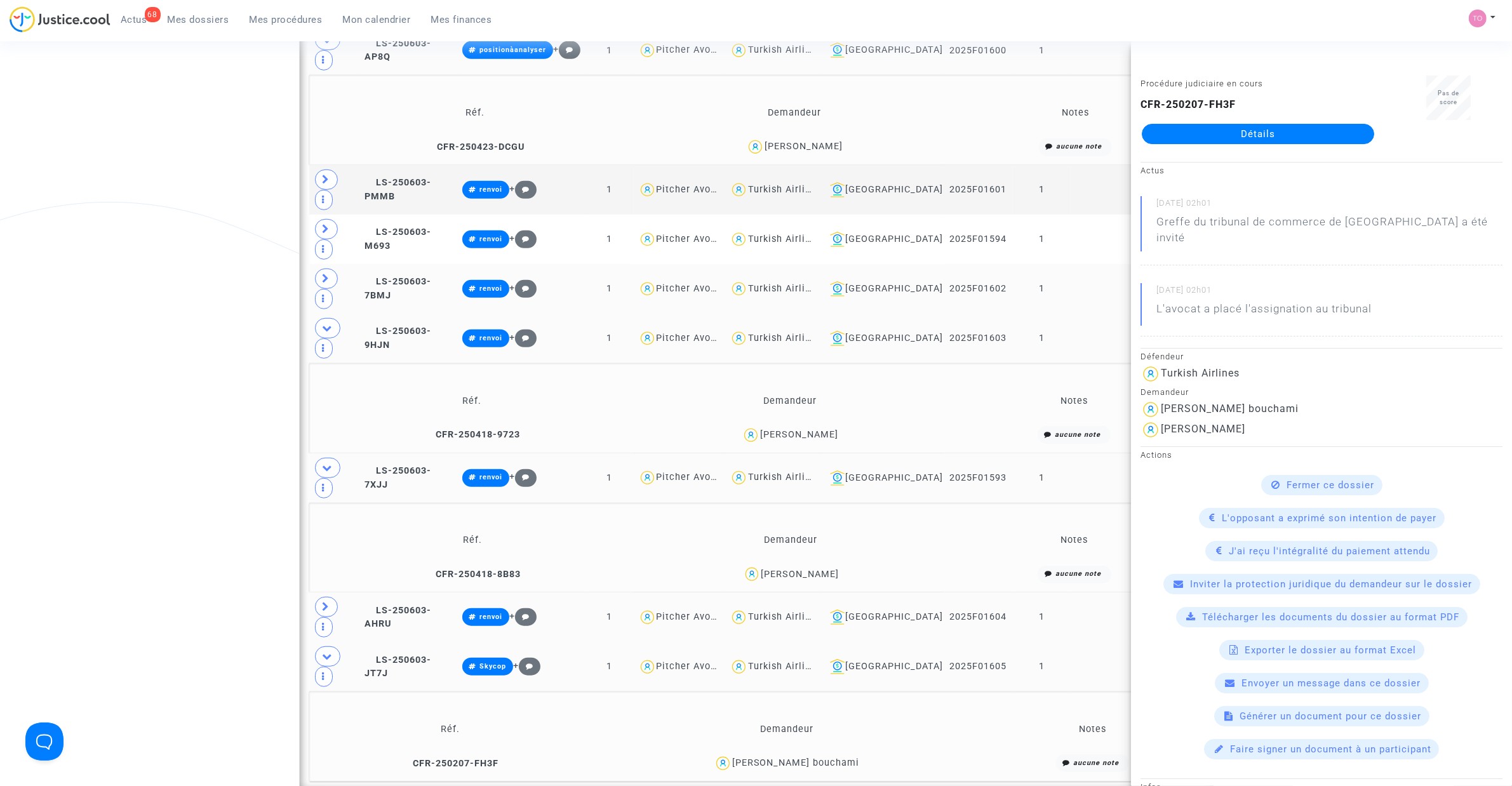
copy div "bouchami"
click at [226, 374] on div "Date de clôture d'instruction Date de conciliation Date d'audience Date de juge…" at bounding box center [756, 181] width 1512 height 2311
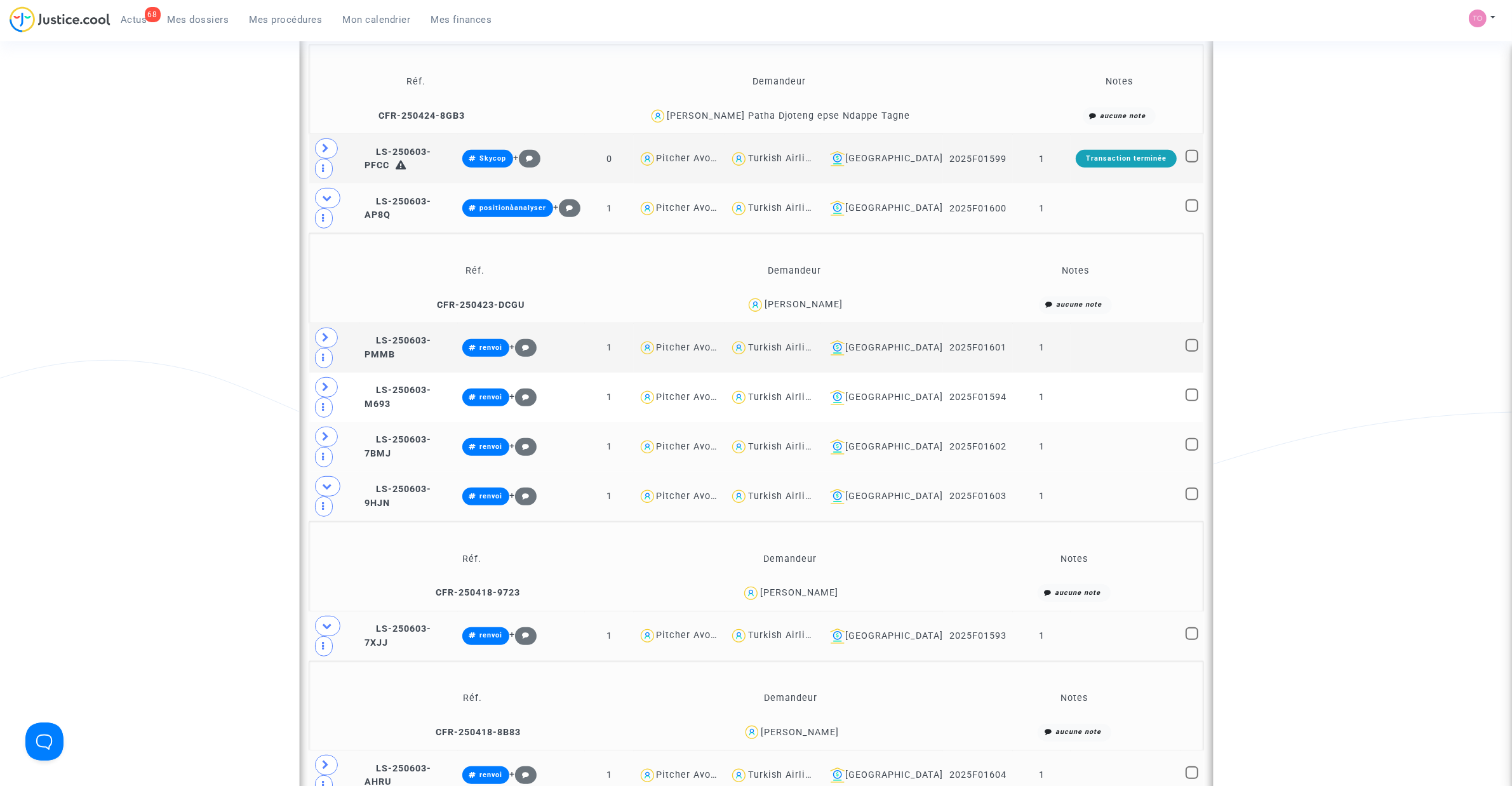
scroll to position [889, 0]
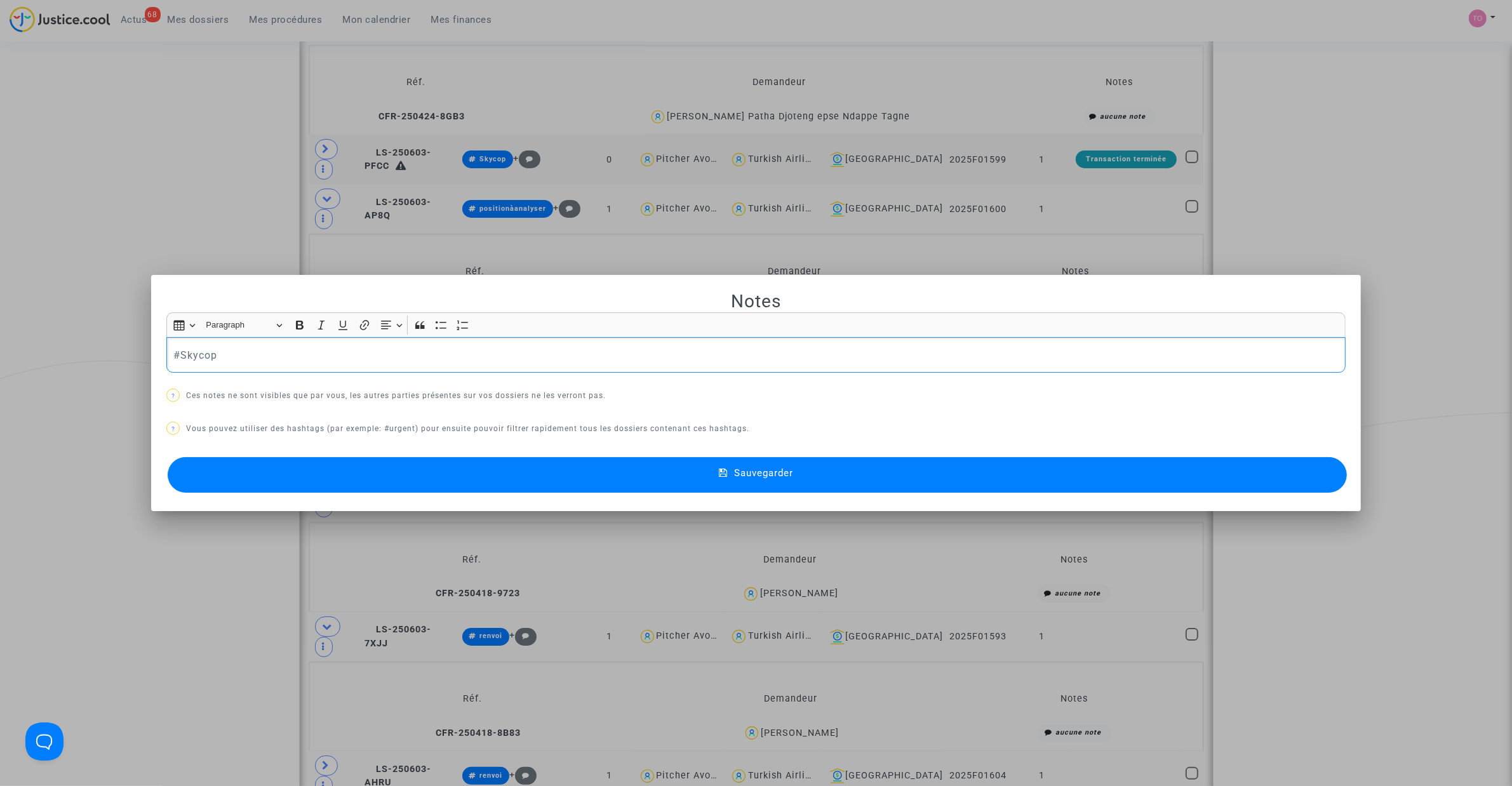
scroll to position [0, 0]
drag, startPoint x: 254, startPoint y: 350, endPoint x: -12, endPoint y: 346, distance: 266.0
click at [0, 346] on html "68 Actus Mes dossiers Mes procédures Mon calendrier Mes finances Mon profil Par…" at bounding box center [756, 542] width 1512 height 2862
click at [433, 471] on button "Sauvegarder" at bounding box center [756, 475] width 1179 height 36
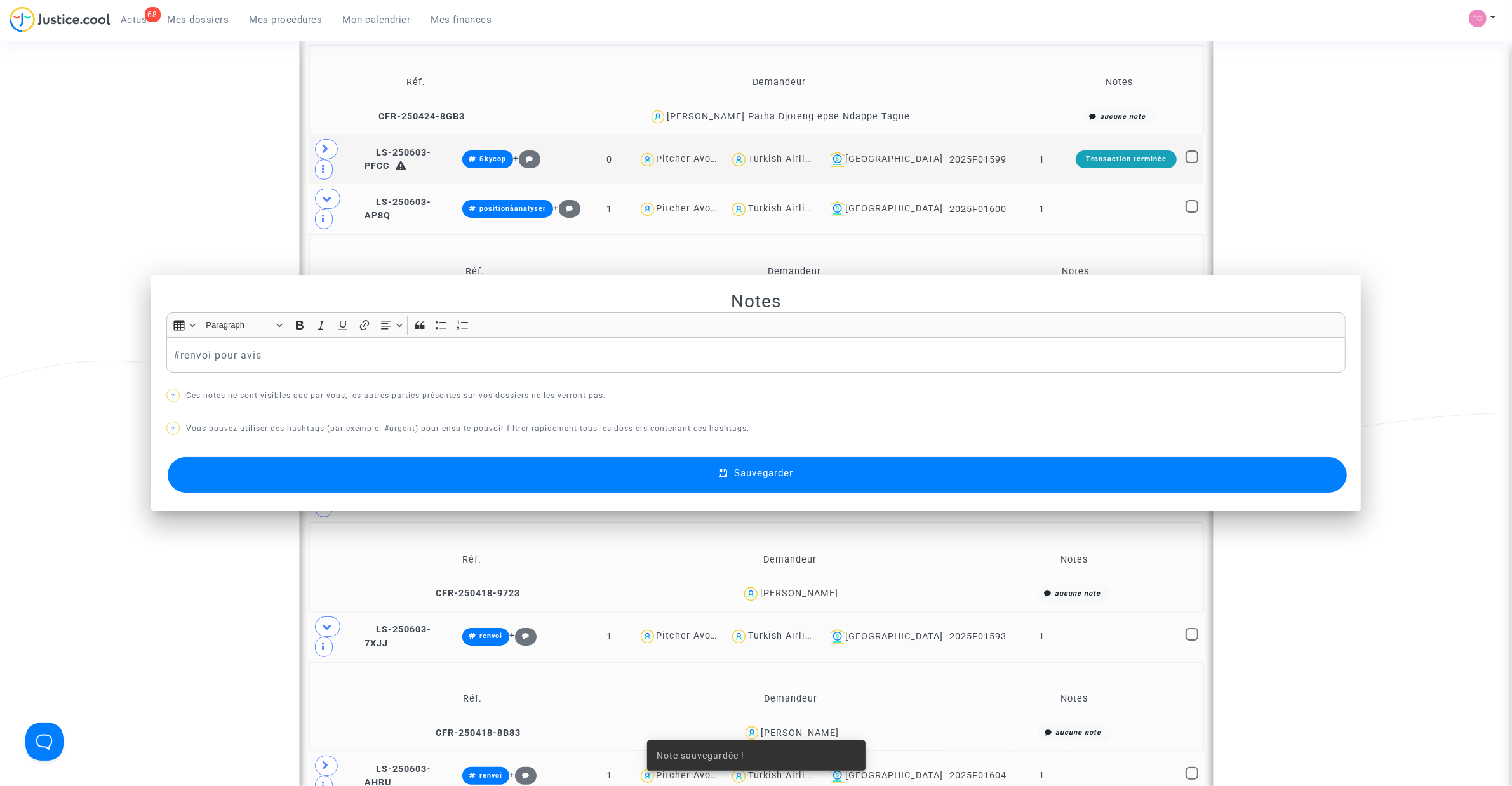
scroll to position [889, 0]
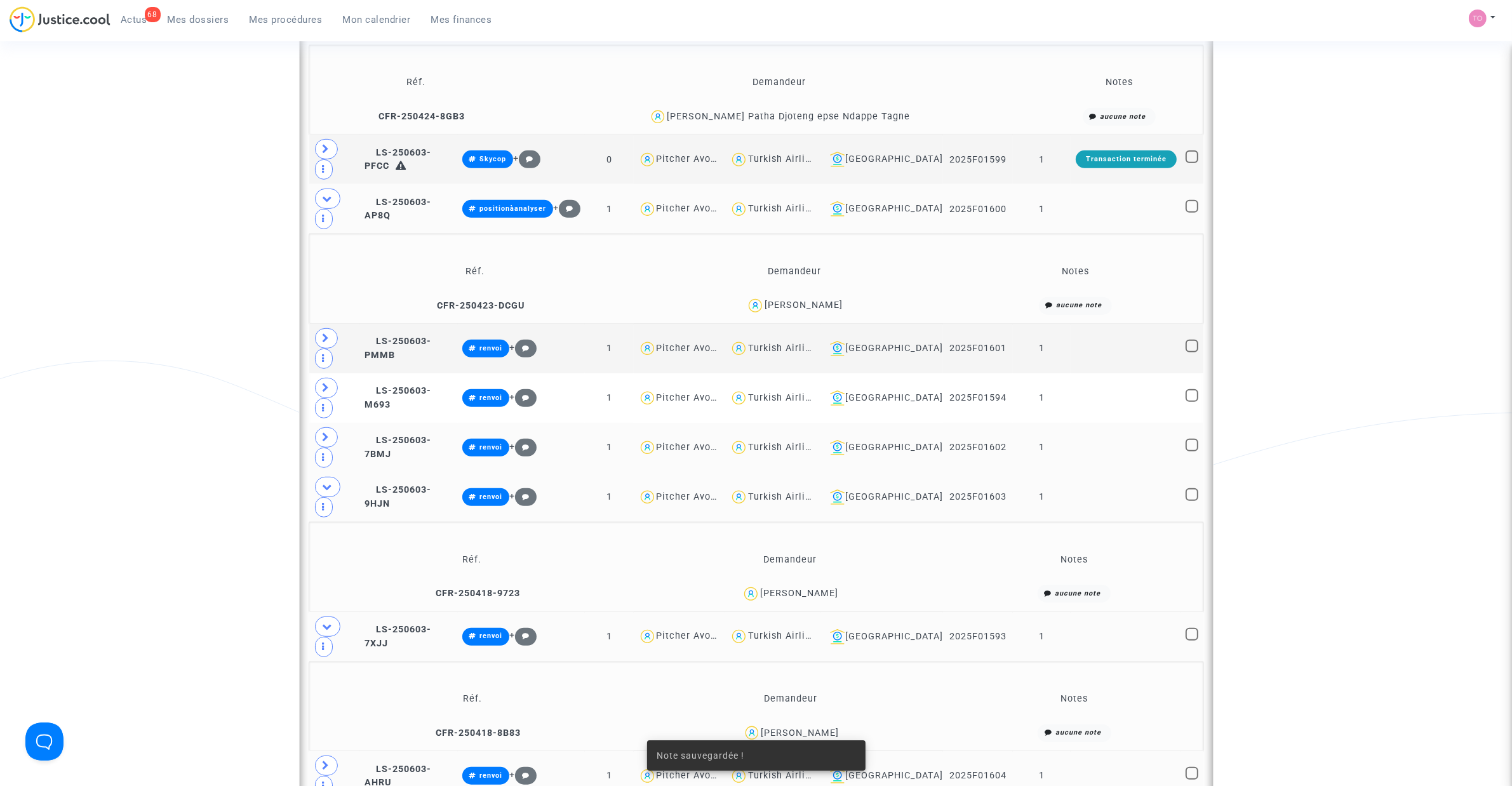
drag, startPoint x: 405, startPoint y: 505, endPoint x: 377, endPoint y: 513, distance: 29.1
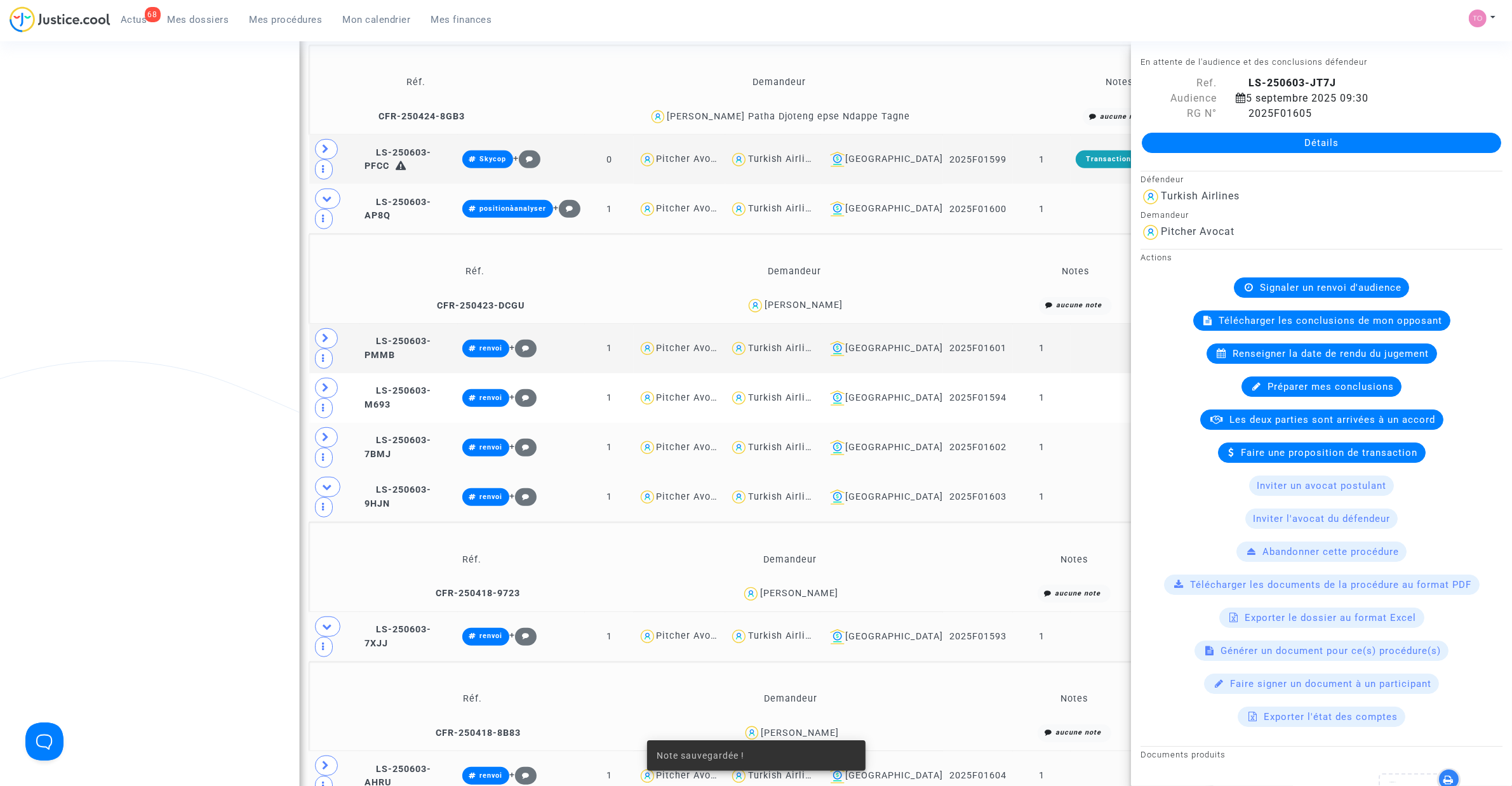
click at [240, 501] on div "Date de clôture d'instruction Date de conciliation Date d'audience Date de juge…" at bounding box center [756, 340] width 1512 height 2311
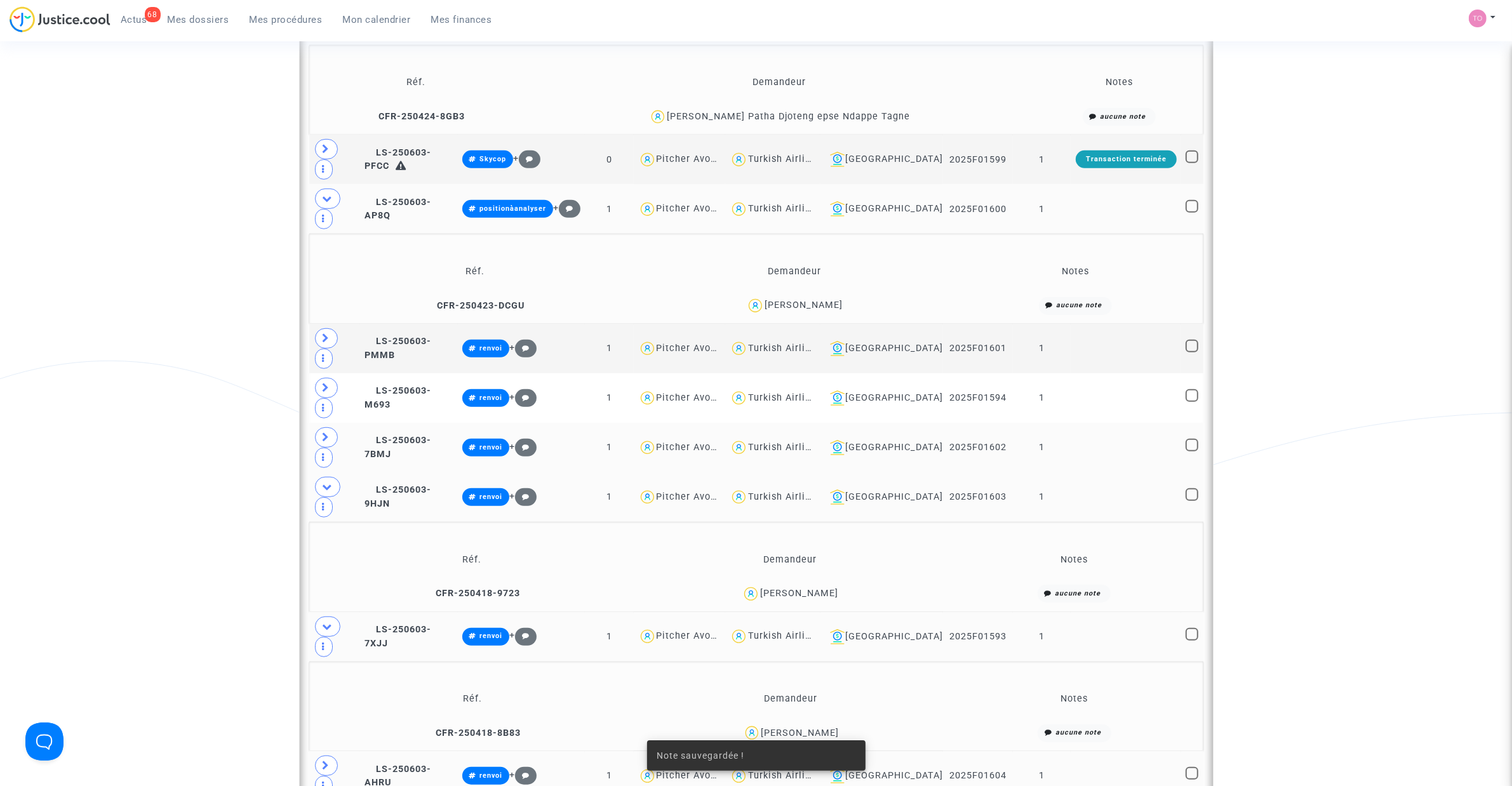
checkbox input "true"
click at [1004, 501] on span at bounding box center [1192, 774] width 12 height 12
click at [1004, 501] on input "checkbox" at bounding box center [1191, 780] width 1 height 1
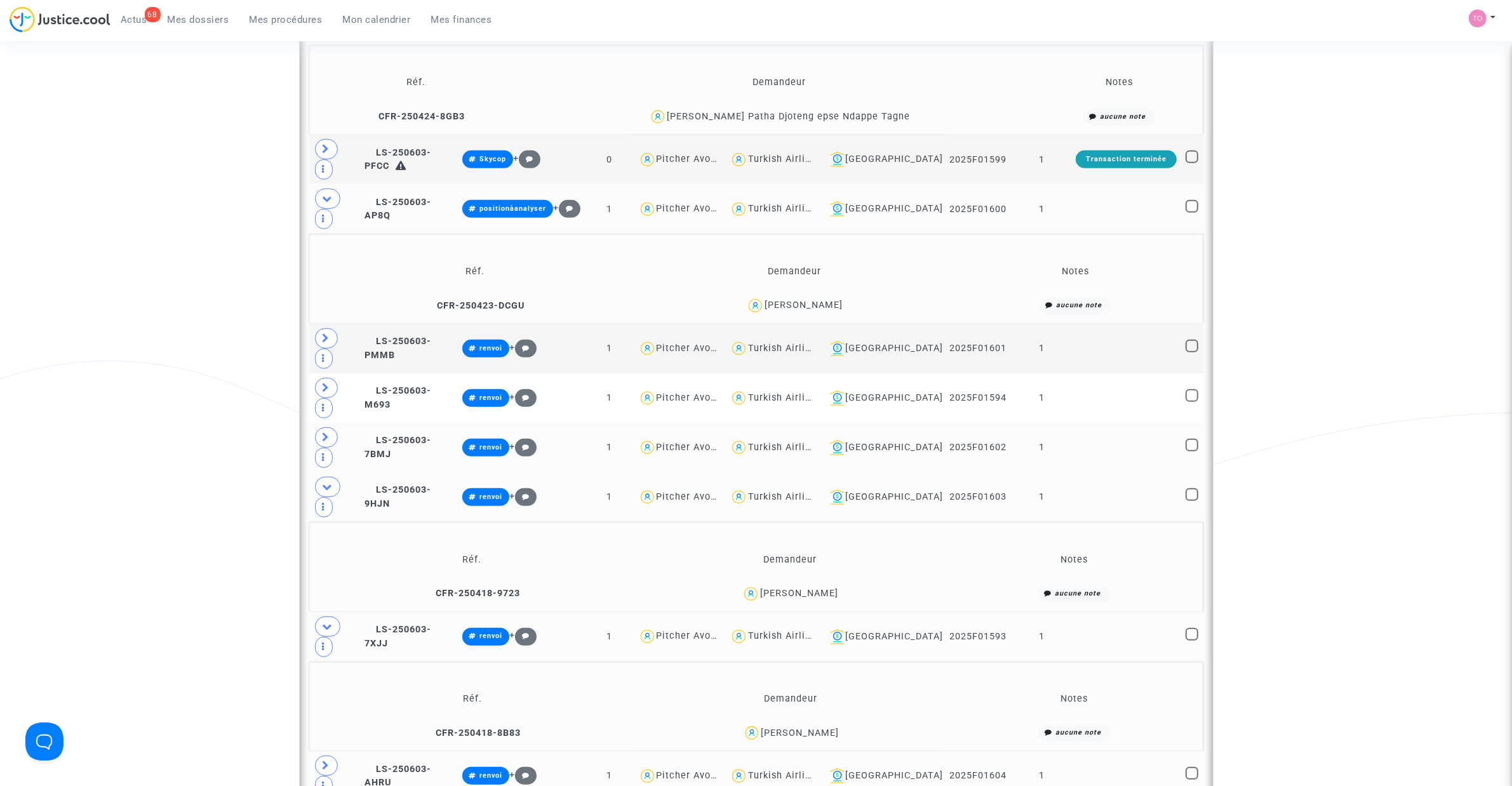
checkbox input "true"
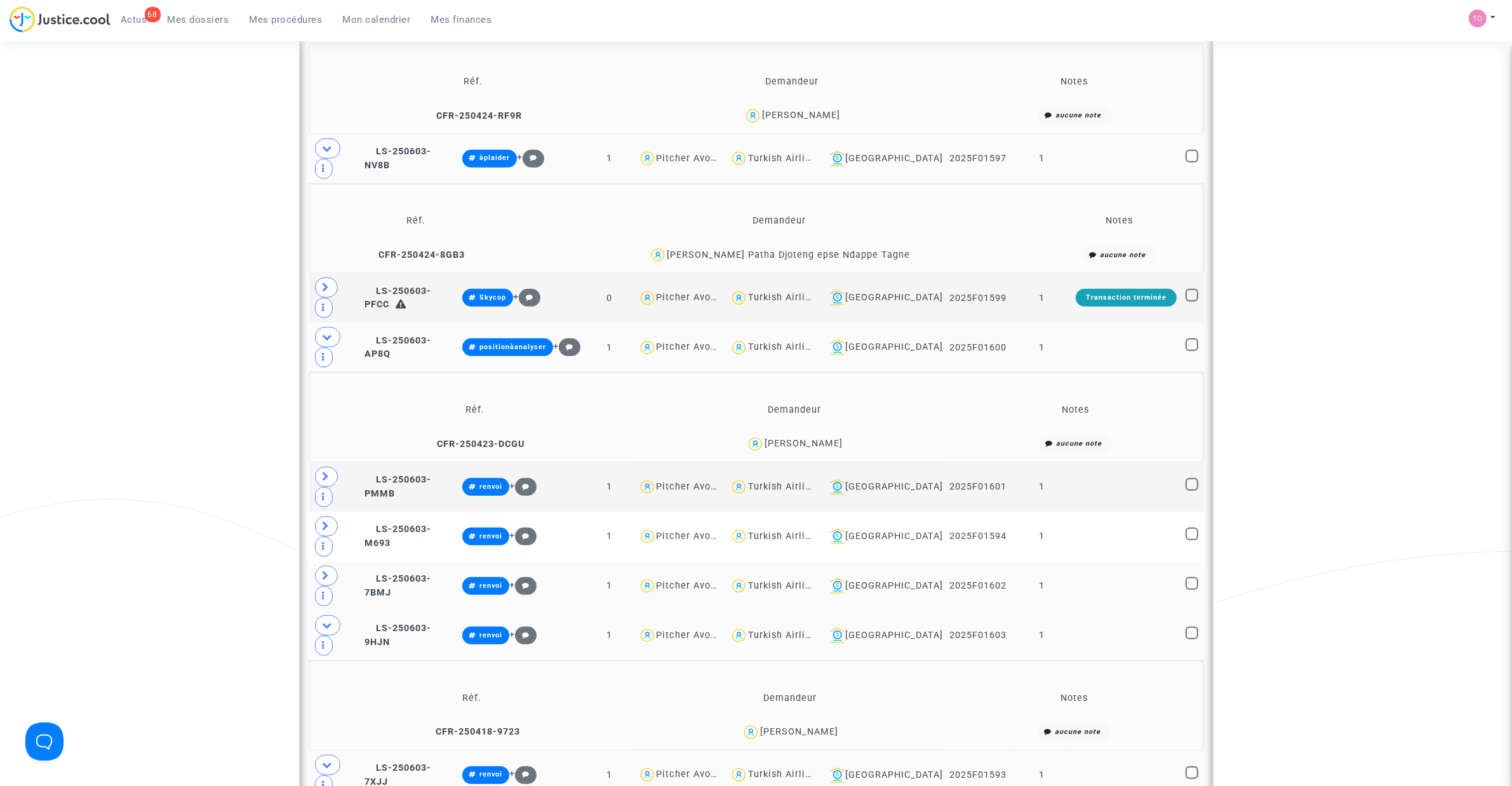
scroll to position [730, 0]
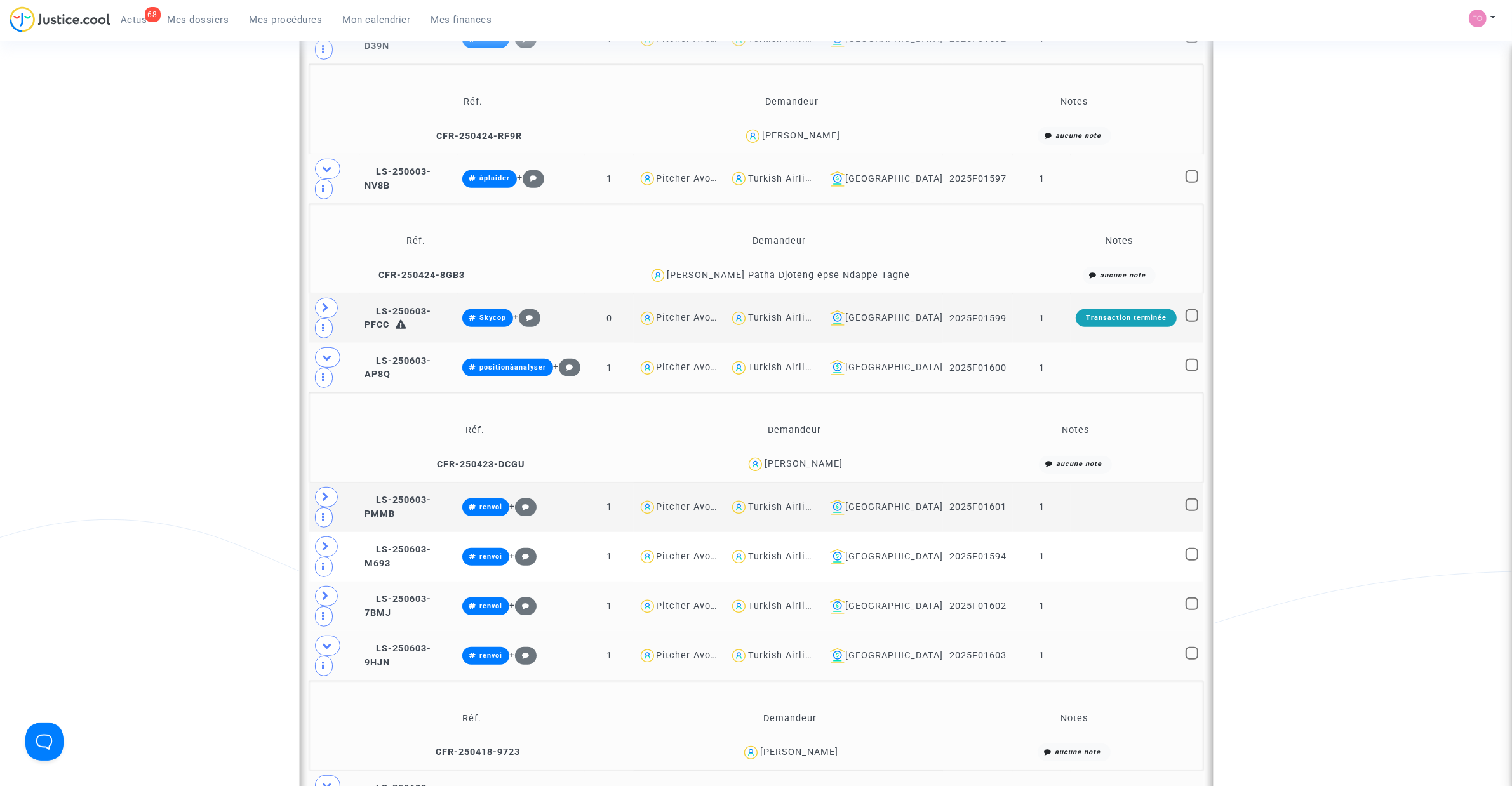
click at [1004, 501] on span at bounding box center [1192, 793] width 12 height 12
click at [1004, 501] on input "checkbox" at bounding box center [1191, 800] width 1 height 1
checkbox input "true"
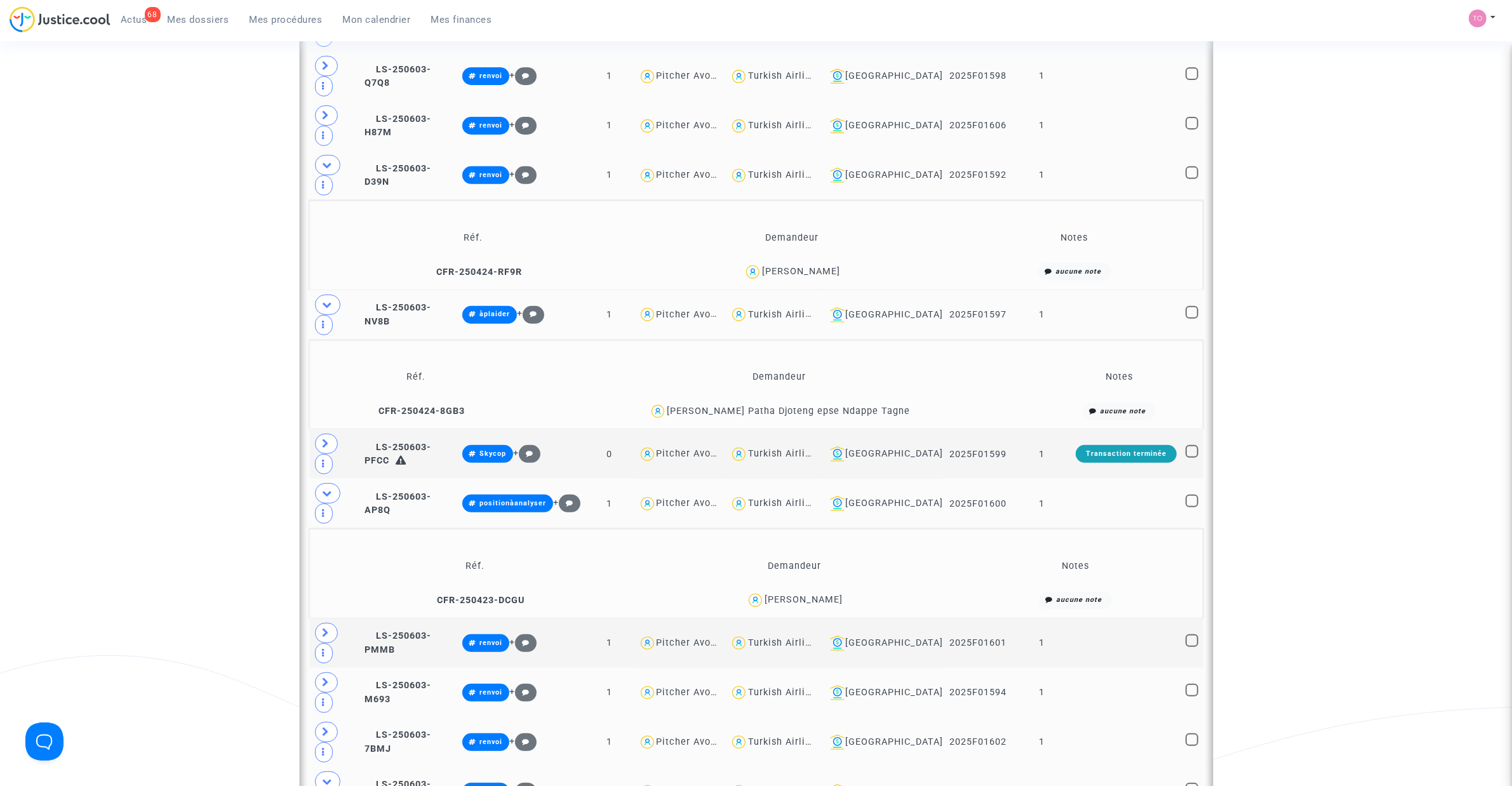
scroll to position [571, 0]
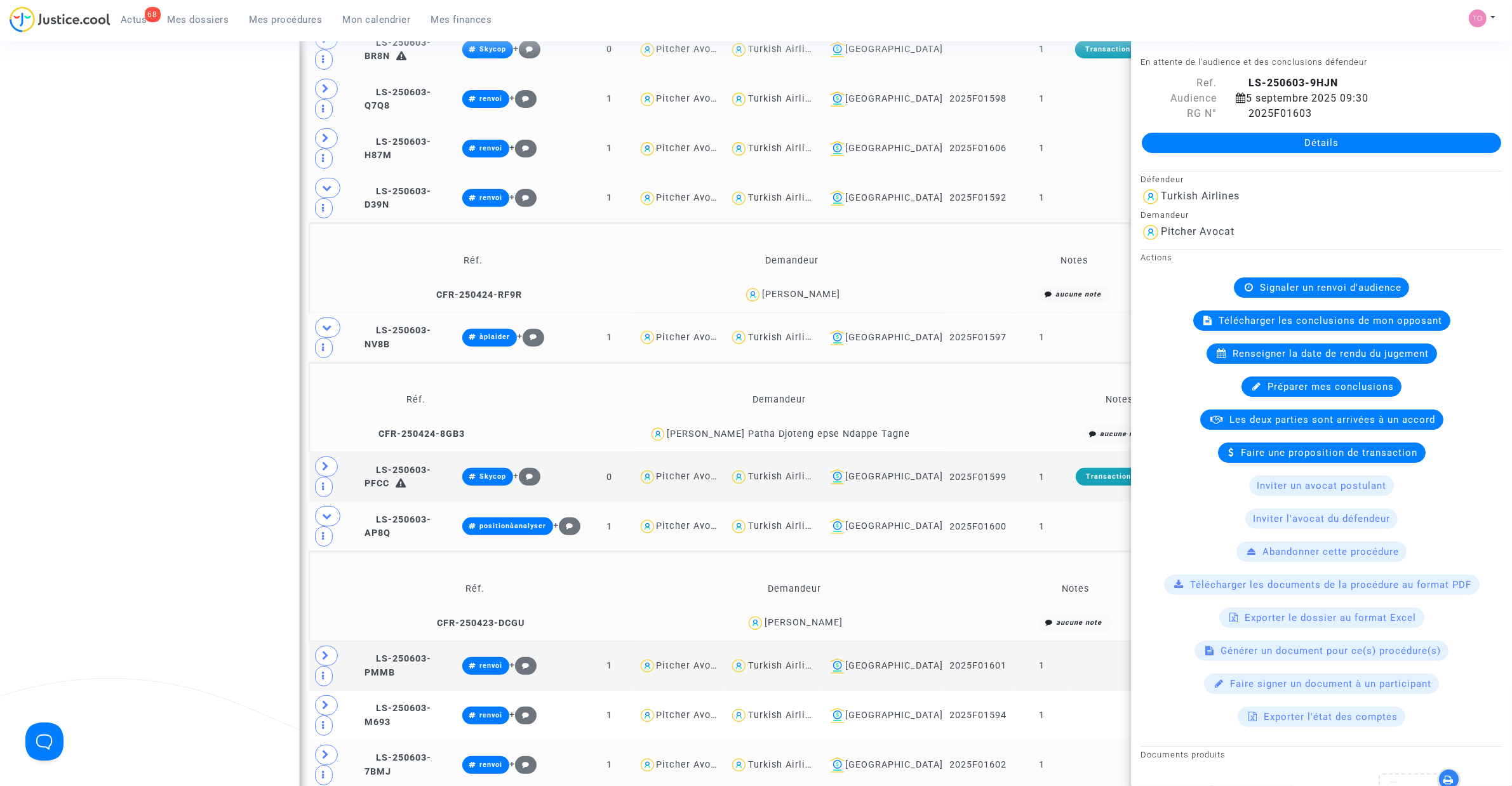
click at [78, 501] on div "Date de clôture d'instruction Date de conciliation Date d'audience Date de juge…" at bounding box center [756, 657] width 1512 height 2311
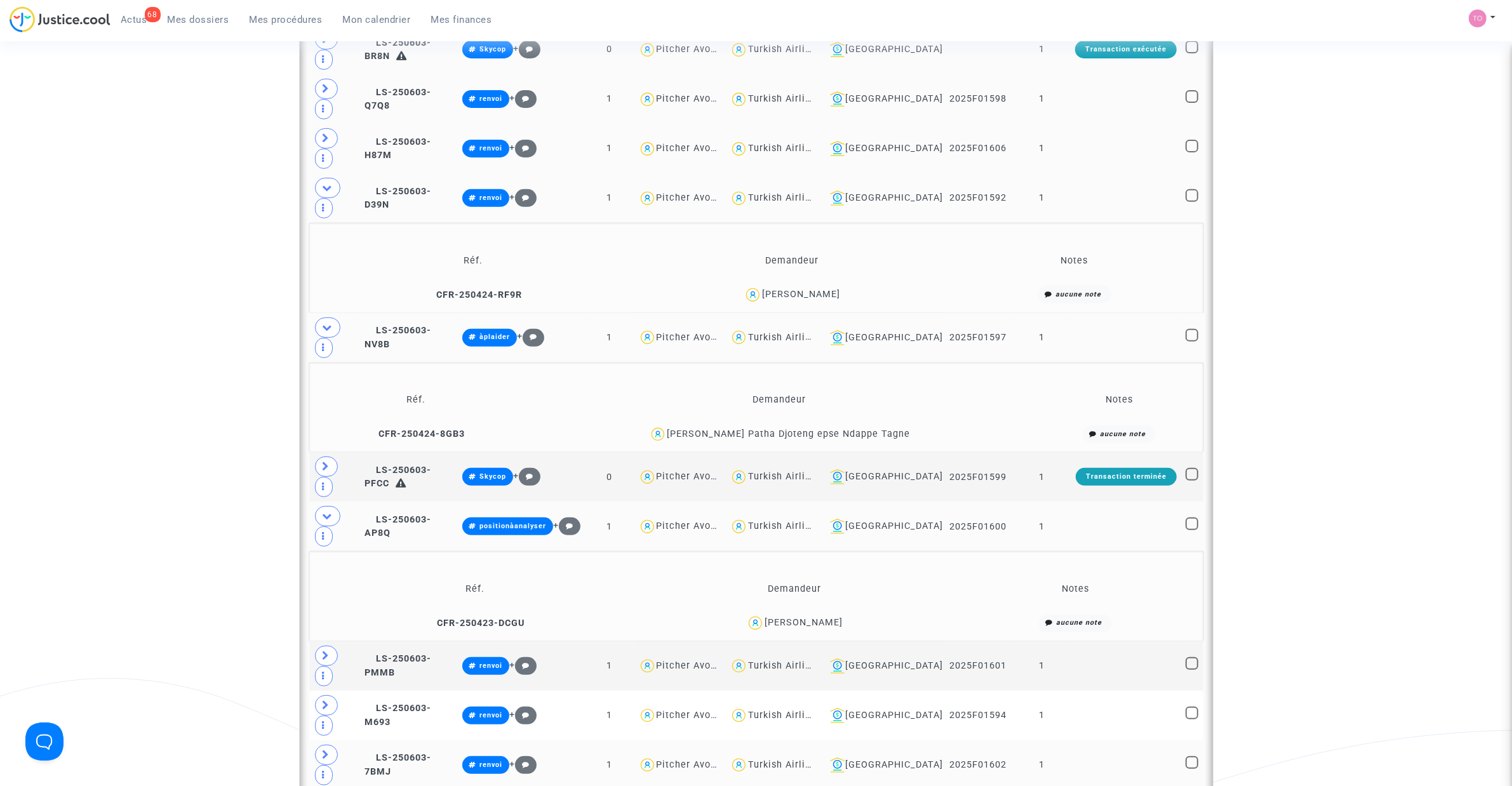
checkbox input "true"
click at [318, 501] on span at bounding box center [325, 755] width 22 height 20
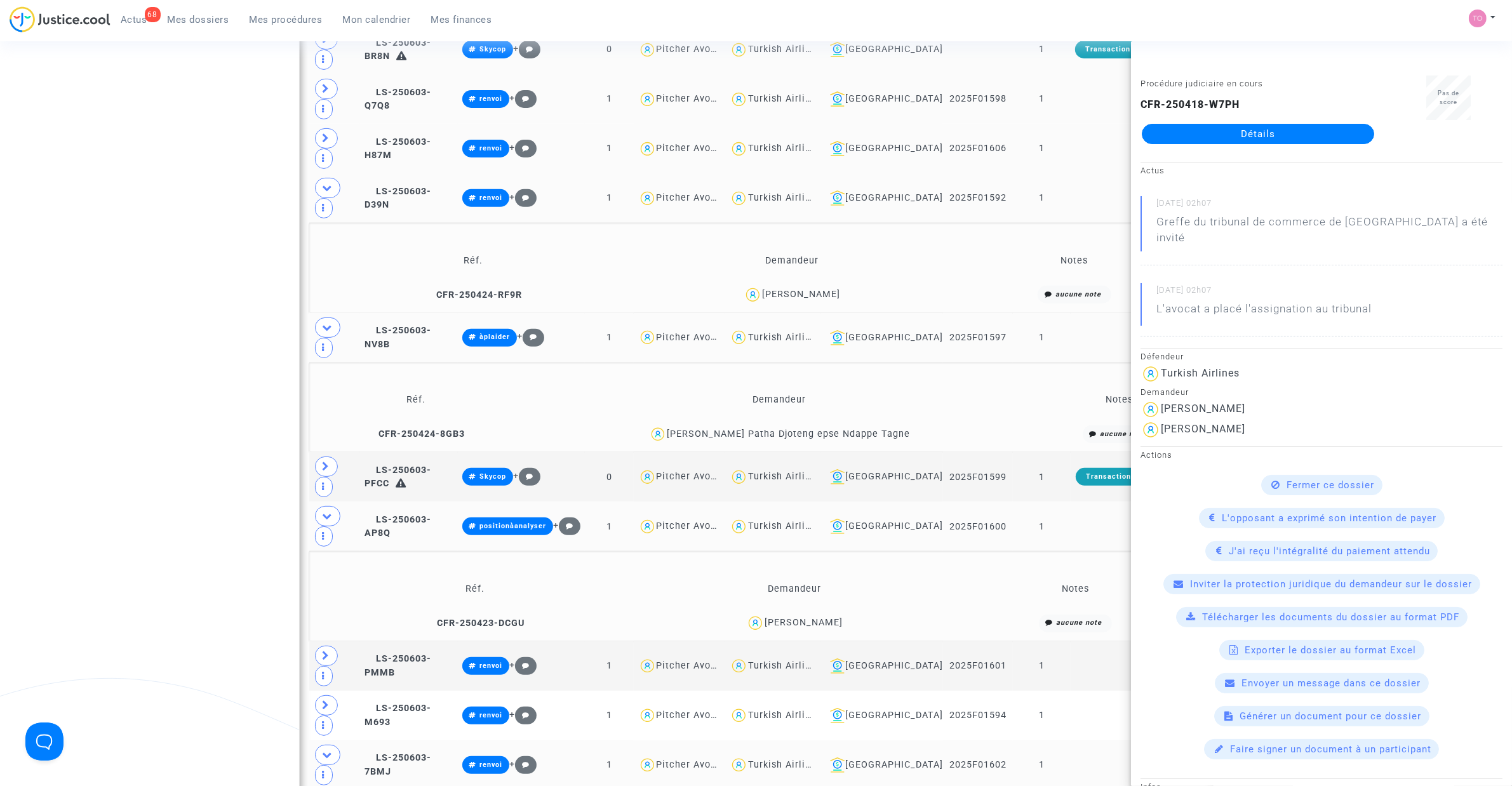
click at [222, 426] on div "Date de clôture d'instruction Date de conciliation Date d'audience Date de juge…" at bounding box center [756, 657] width 1512 height 2311
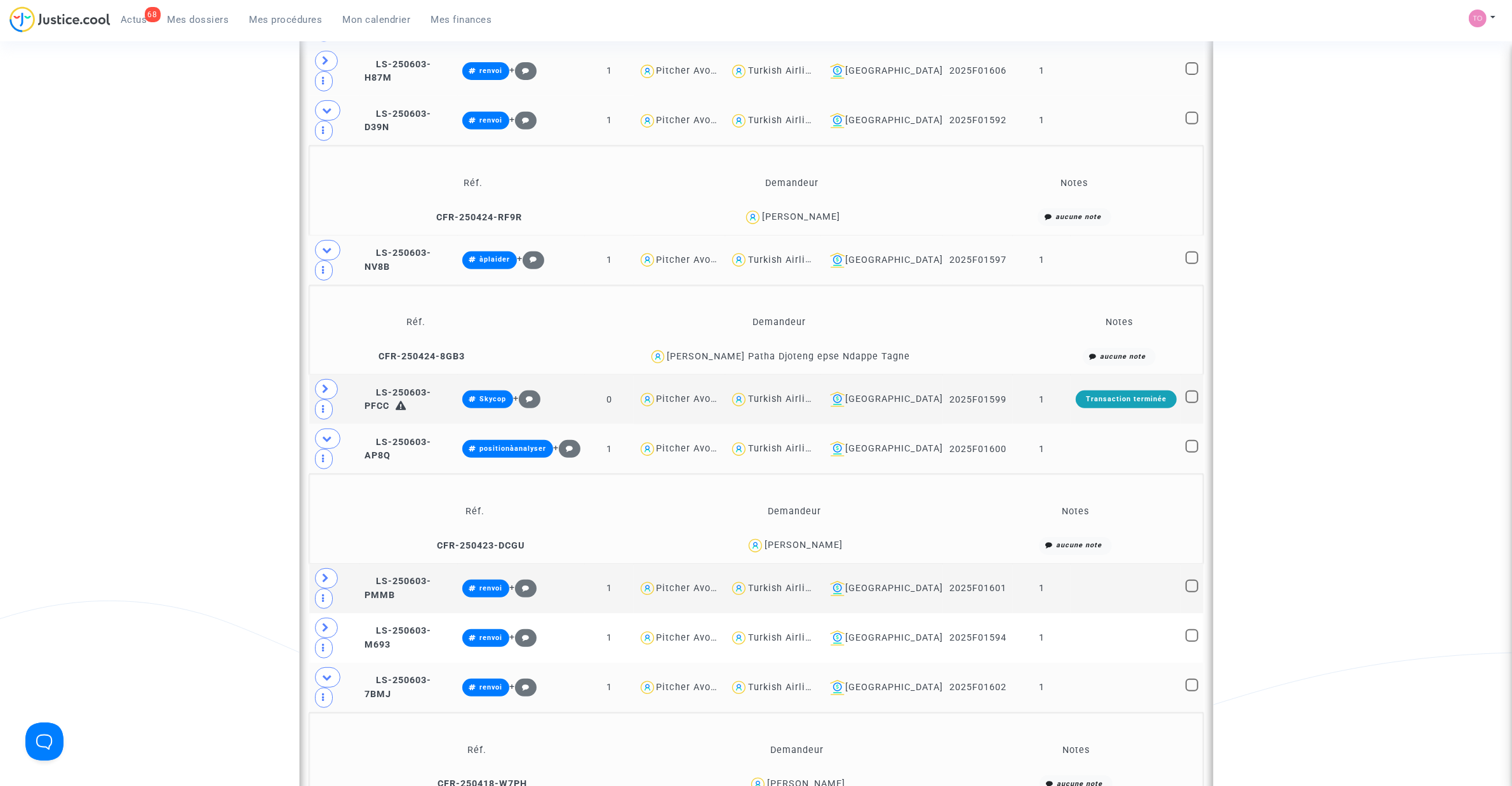
scroll to position [651, 0]
click at [1004, 501] on span at bounding box center [1192, 683] width 12 height 12
click at [1004, 501] on input "checkbox" at bounding box center [1191, 690] width 1 height 1
checkbox input "true"
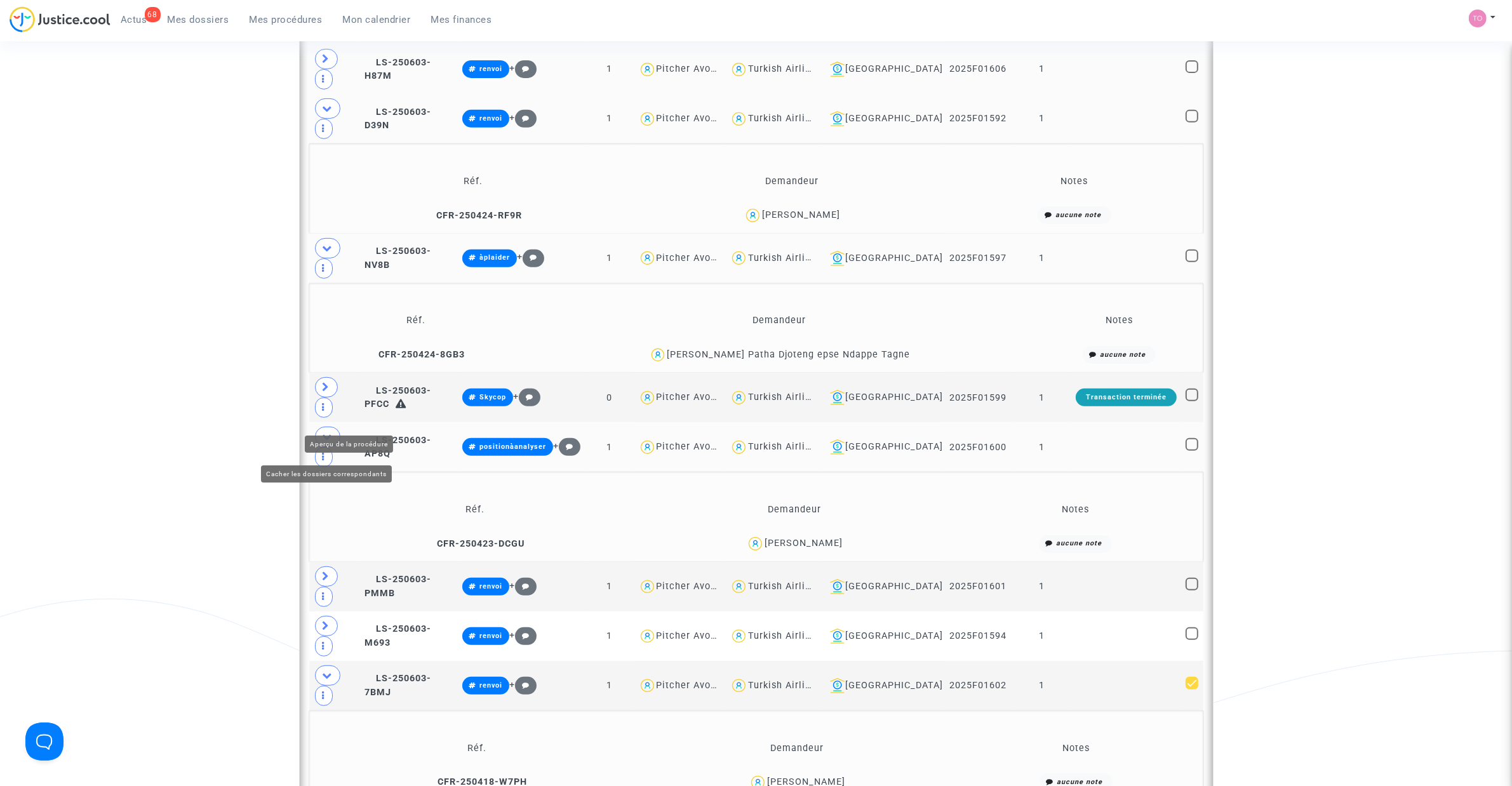
click at [329, 501] on icon at bounding box center [327, 675] width 10 height 9
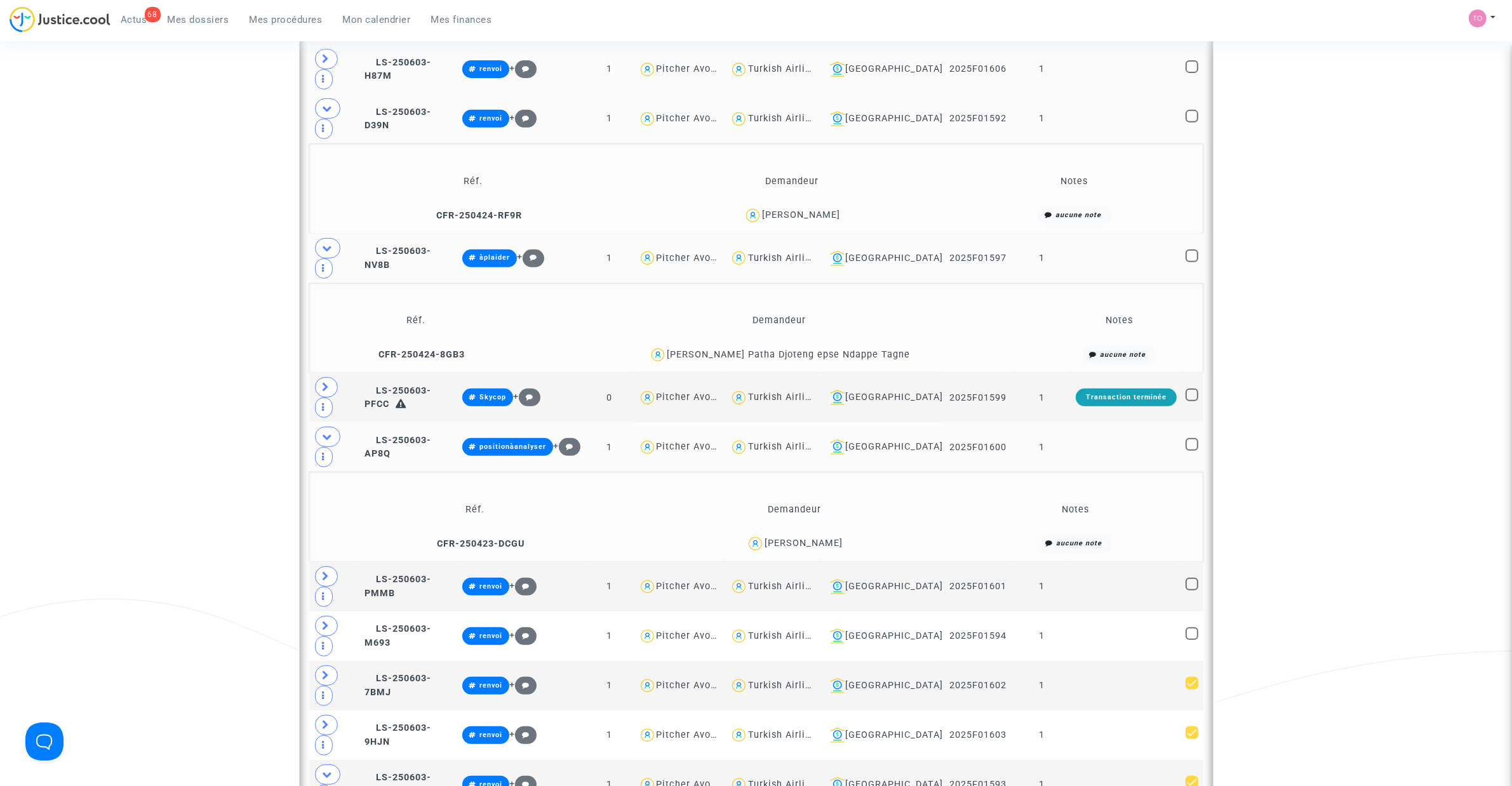
click at [332, 501] on icon at bounding box center [327, 774] width 10 height 9
click at [1004, 501] on span at bounding box center [1192, 633] width 12 height 12
click at [1004, 501] on input "checkbox" at bounding box center [1191, 640] width 1 height 1
checkbox input "true"
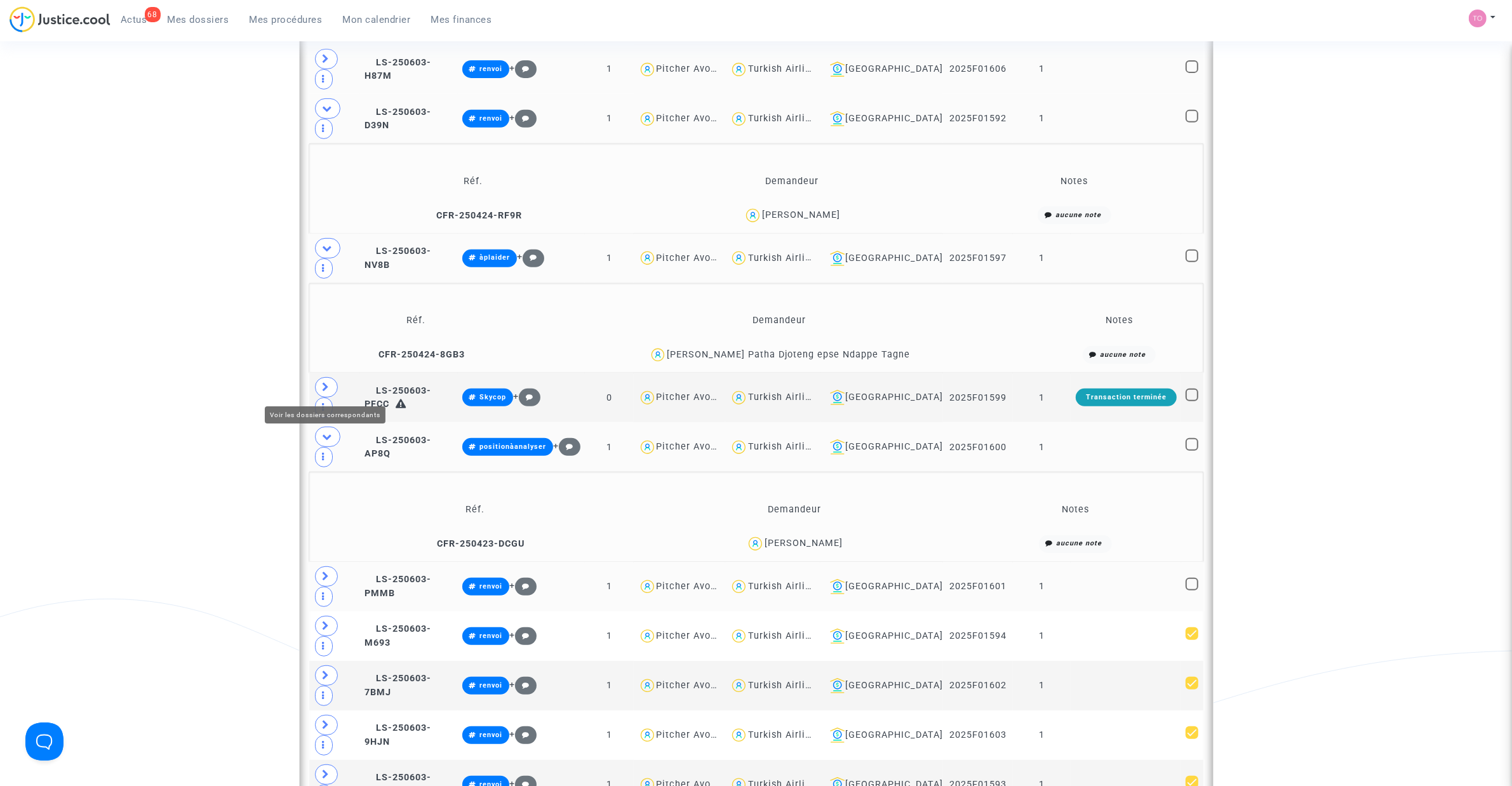
click at [315, 501] on span at bounding box center [325, 577] width 22 height 20
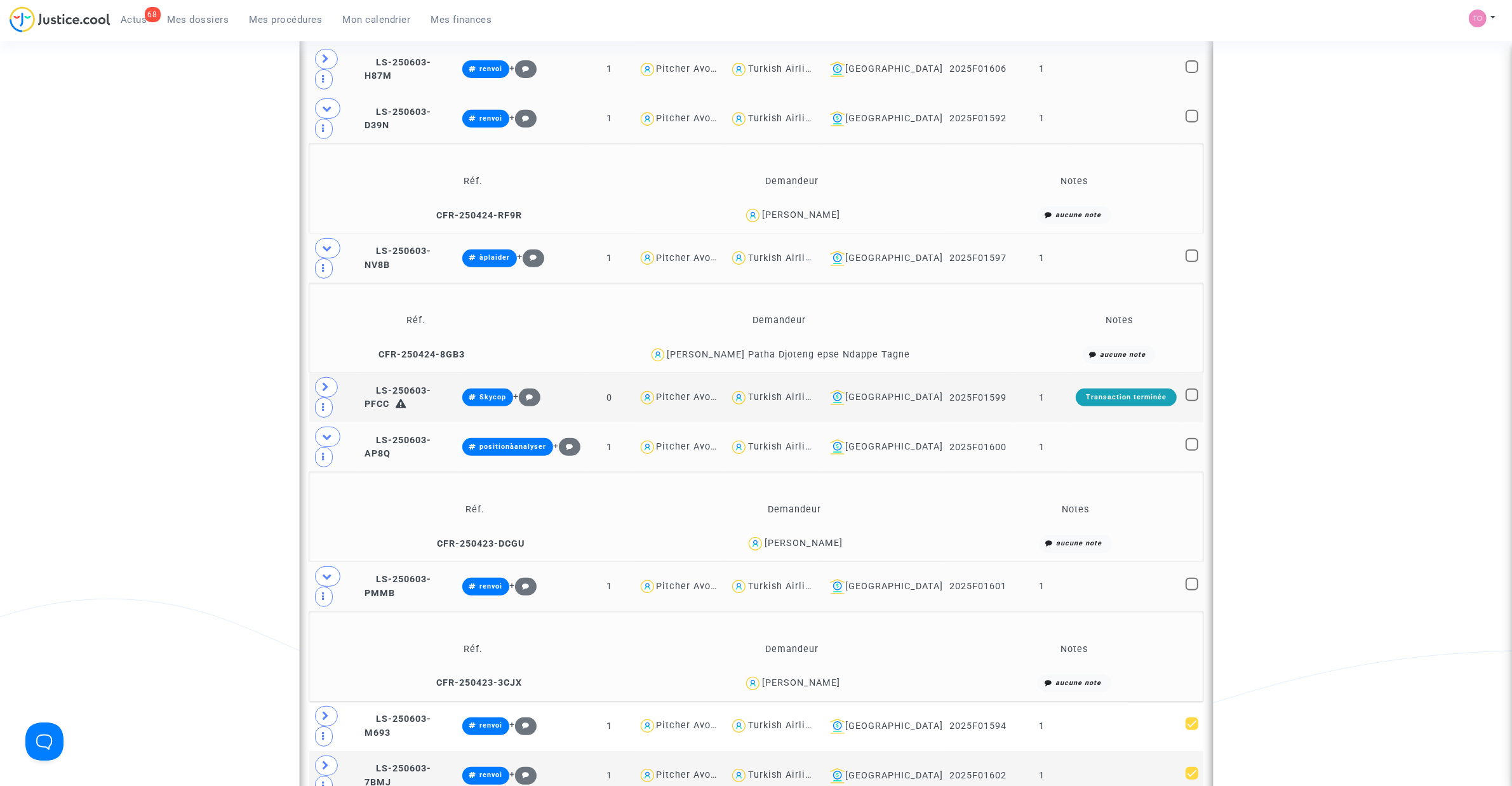
click at [322, 501] on icon at bounding box center [327, 576] width 10 height 9
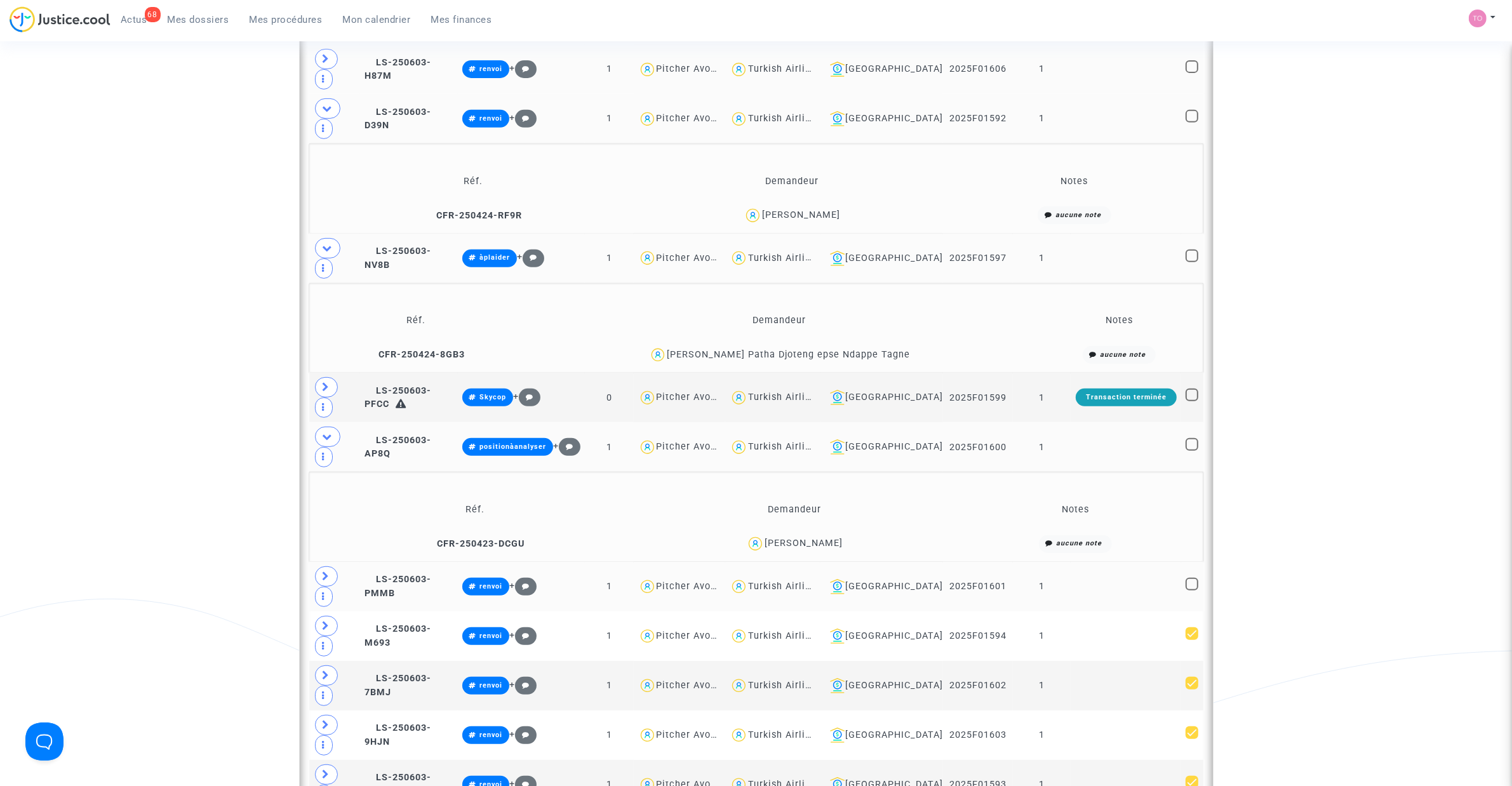
click at [1004, 501] on span at bounding box center [1192, 584] width 12 height 12
click at [1004, 501] on input "checkbox" at bounding box center [1191, 591] width 1 height 1
checkbox input "true"
click at [325, 432] on icon at bounding box center [327, 436] width 10 height 9
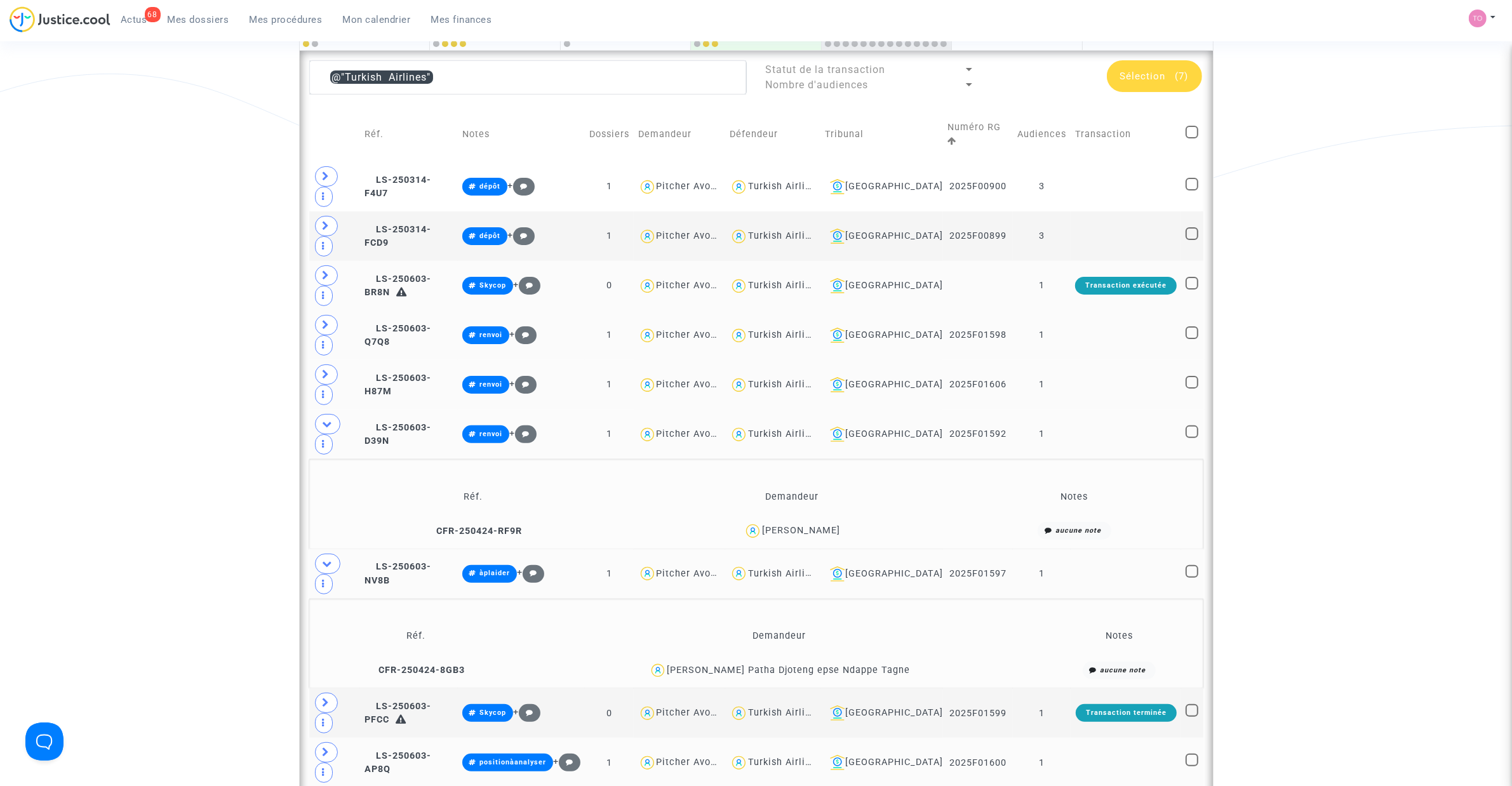
scroll to position [333, 0]
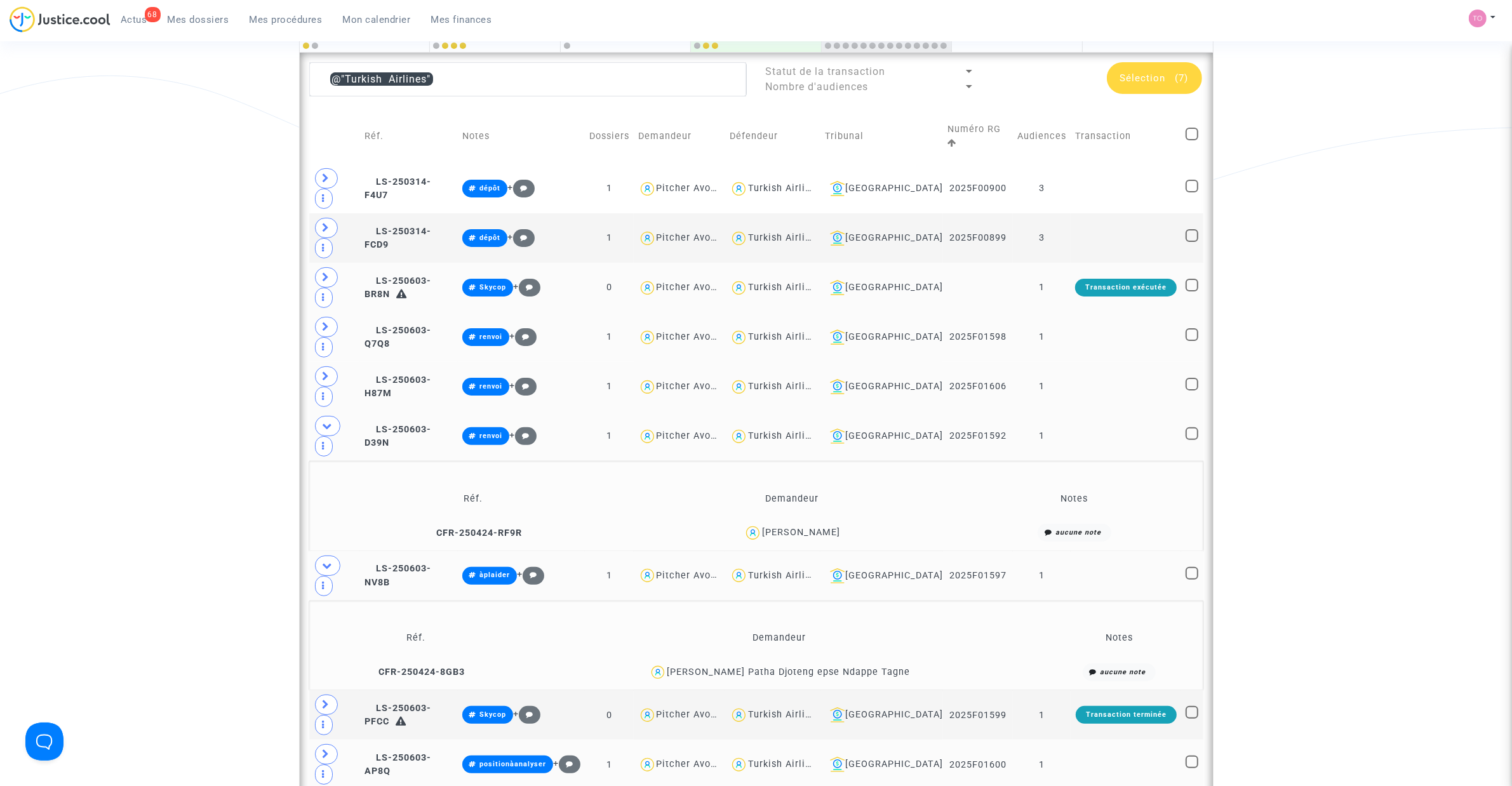
click at [1004, 287] on div "@"Turkish Airlines" Statut de la transaction Nombre d'audiences Sélection (7) R…" at bounding box center [756, 599] width 913 height 1094
click at [1004, 377] on span at bounding box center [1192, 384] width 12 height 12
click at [1004, 391] on input "checkbox" at bounding box center [1191, 391] width 1 height 1
checkbox input "true"
click at [322, 421] on icon at bounding box center [327, 426] width 10 height 9
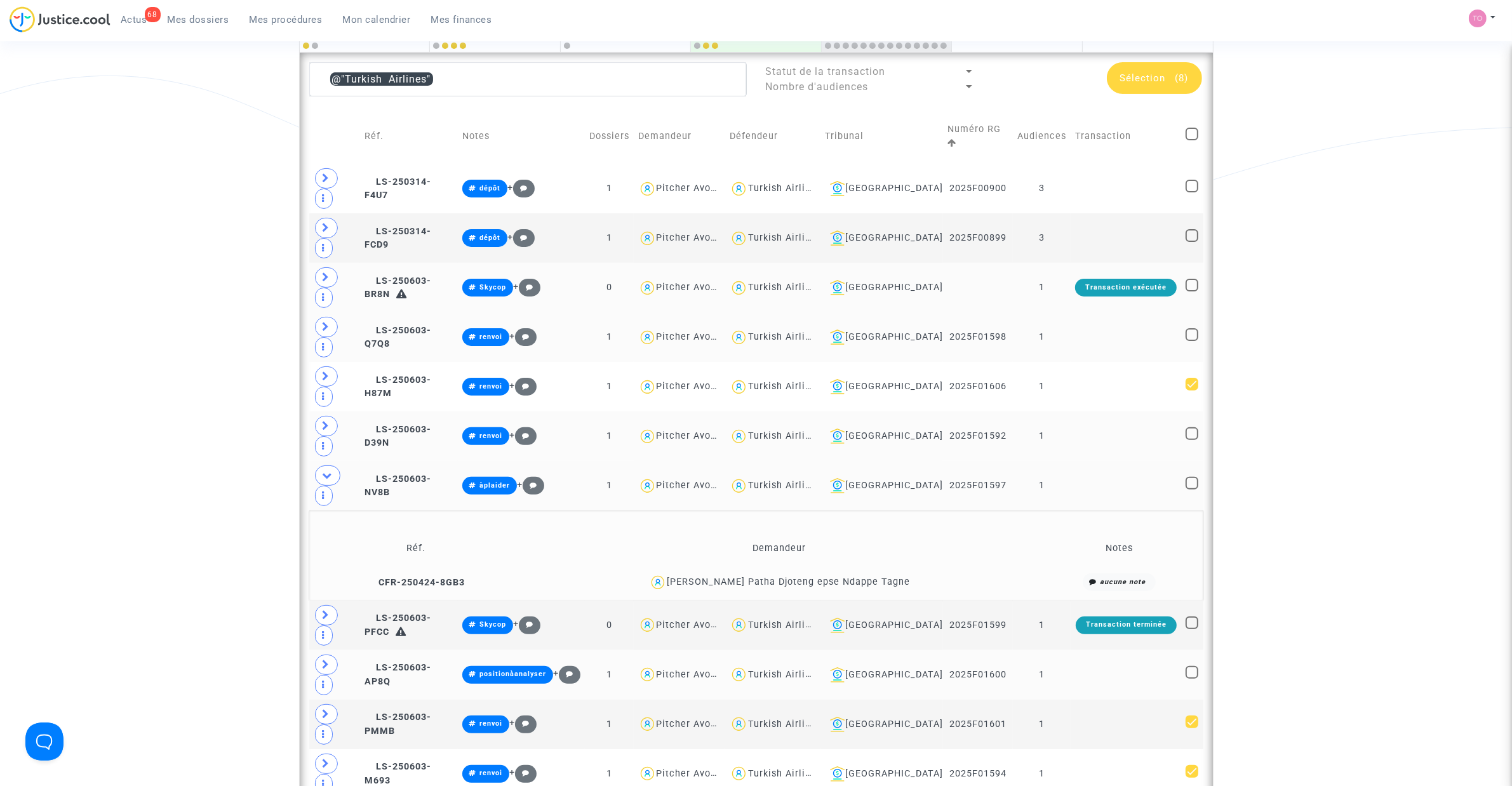
click at [1004, 81] on span "Sélection" at bounding box center [1142, 78] width 46 height 12
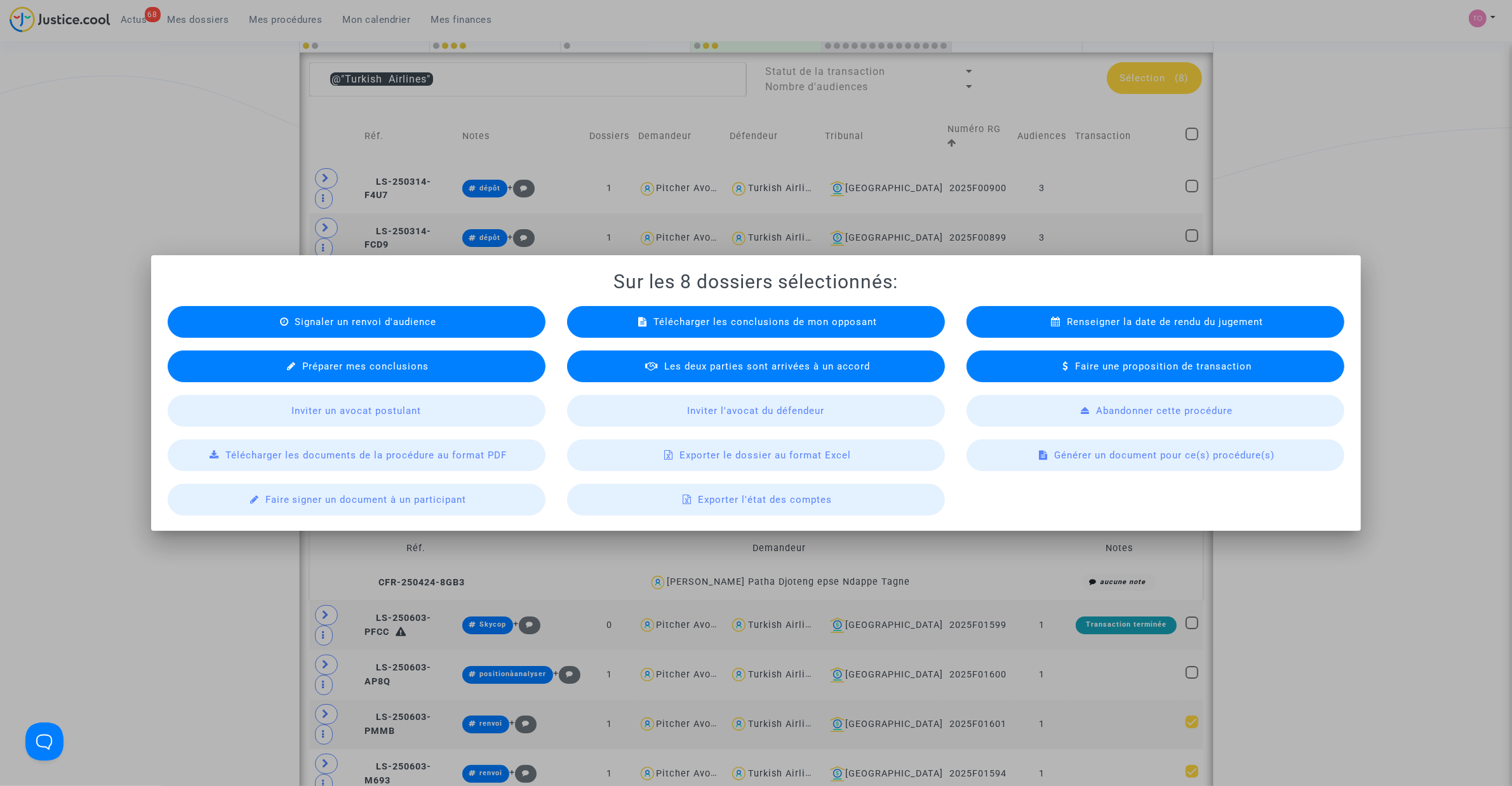
click at [747, 462] on div "Exporter le dossier au format Excel" at bounding box center [756, 455] width 377 height 32
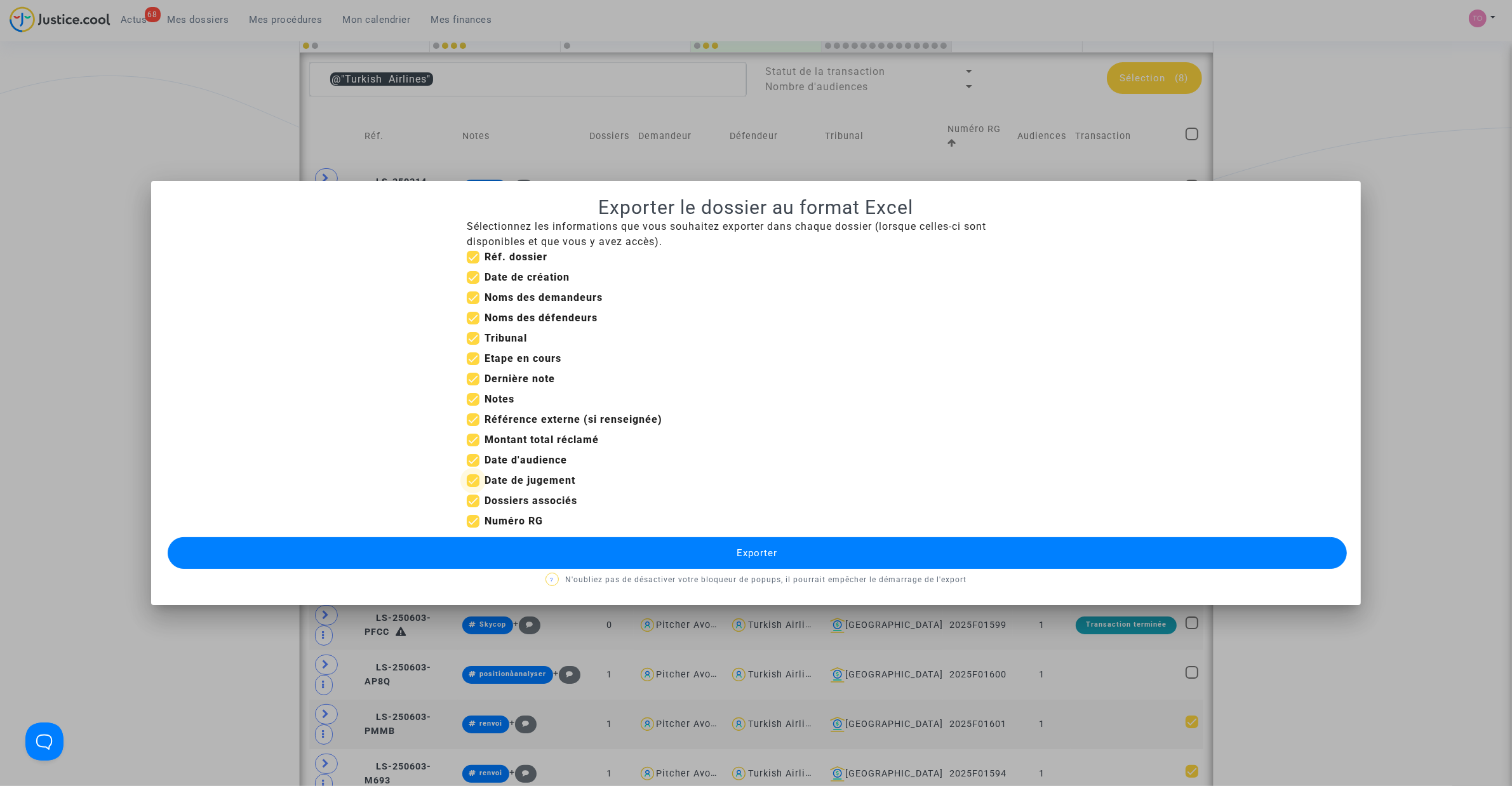
click at [474, 481] on span at bounding box center [473, 481] width 12 height 12
click at [473, 487] on input "Date de jugement" at bounding box center [473, 487] width 1 height 1
checkbox input "false"
click at [474, 278] on span at bounding box center [473, 278] width 12 height 12
click at [473, 284] on input "Date de création" at bounding box center [473, 284] width 1 height 1
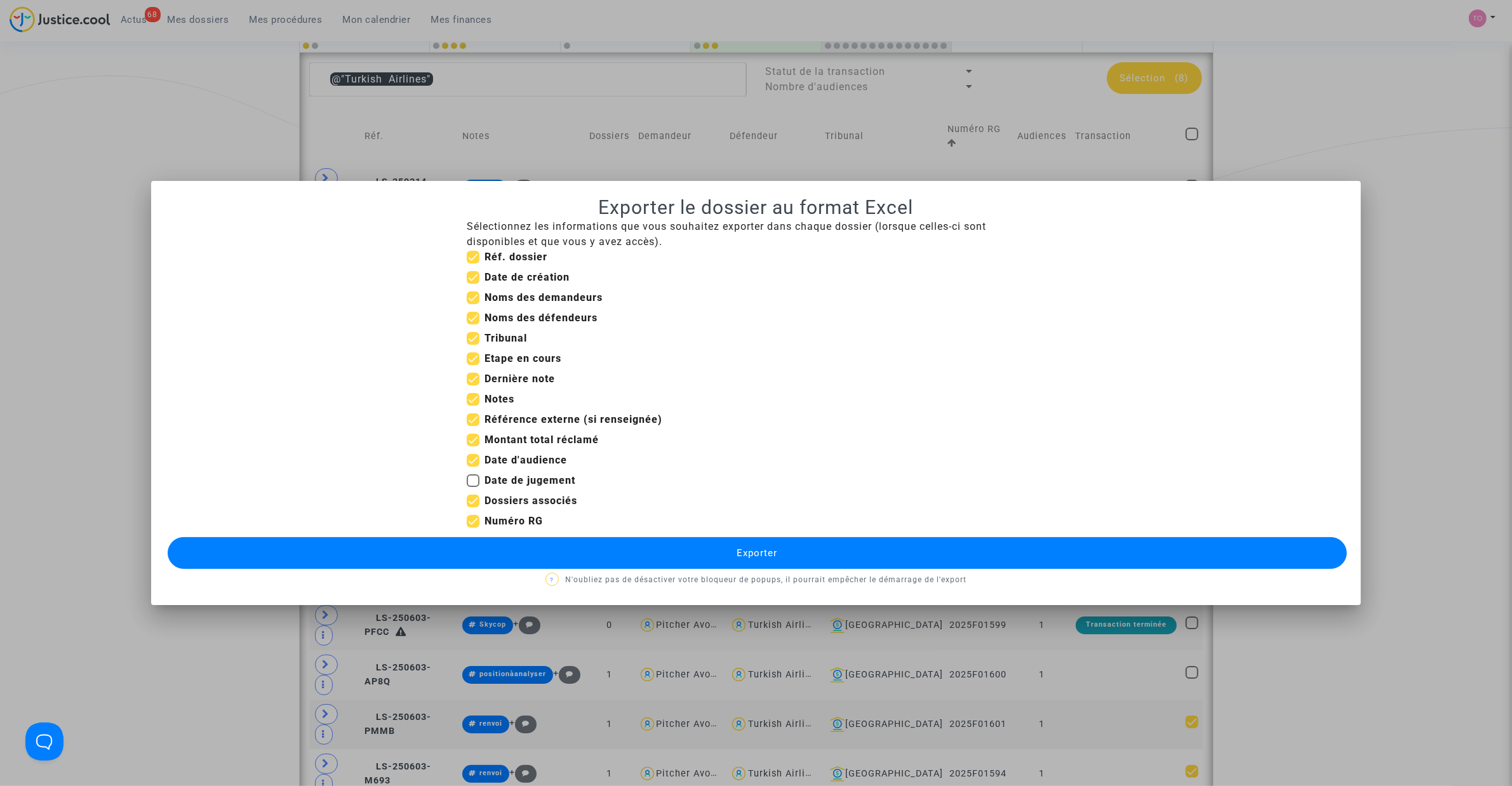
checkbox input "false"
click at [467, 378] on span at bounding box center [473, 379] width 12 height 12
click at [473, 385] on input "Dernière note" at bounding box center [473, 385] width 1 height 1
checkbox input "false"
click at [476, 350] on mat-checkbox "Tribunal" at bounding box center [497, 341] width 60 height 20
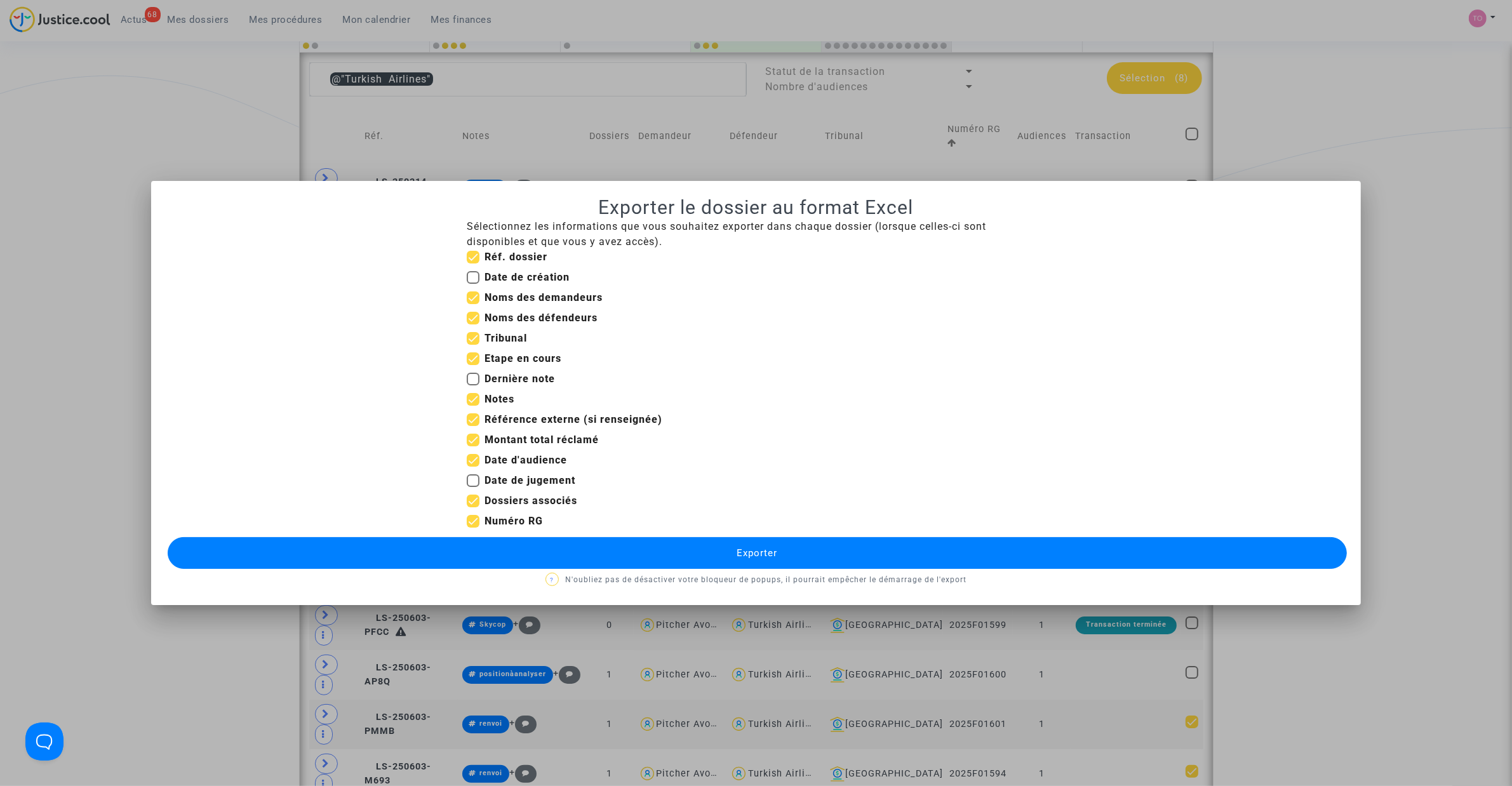
click at [472, 357] on span at bounding box center [473, 359] width 12 height 12
click at [473, 365] on input "Etape en cours" at bounding box center [473, 365] width 1 height 1
checkbox input "false"
click at [471, 394] on span at bounding box center [473, 399] width 12 height 12
click at [473, 406] on input "Notes" at bounding box center [473, 406] width 1 height 1
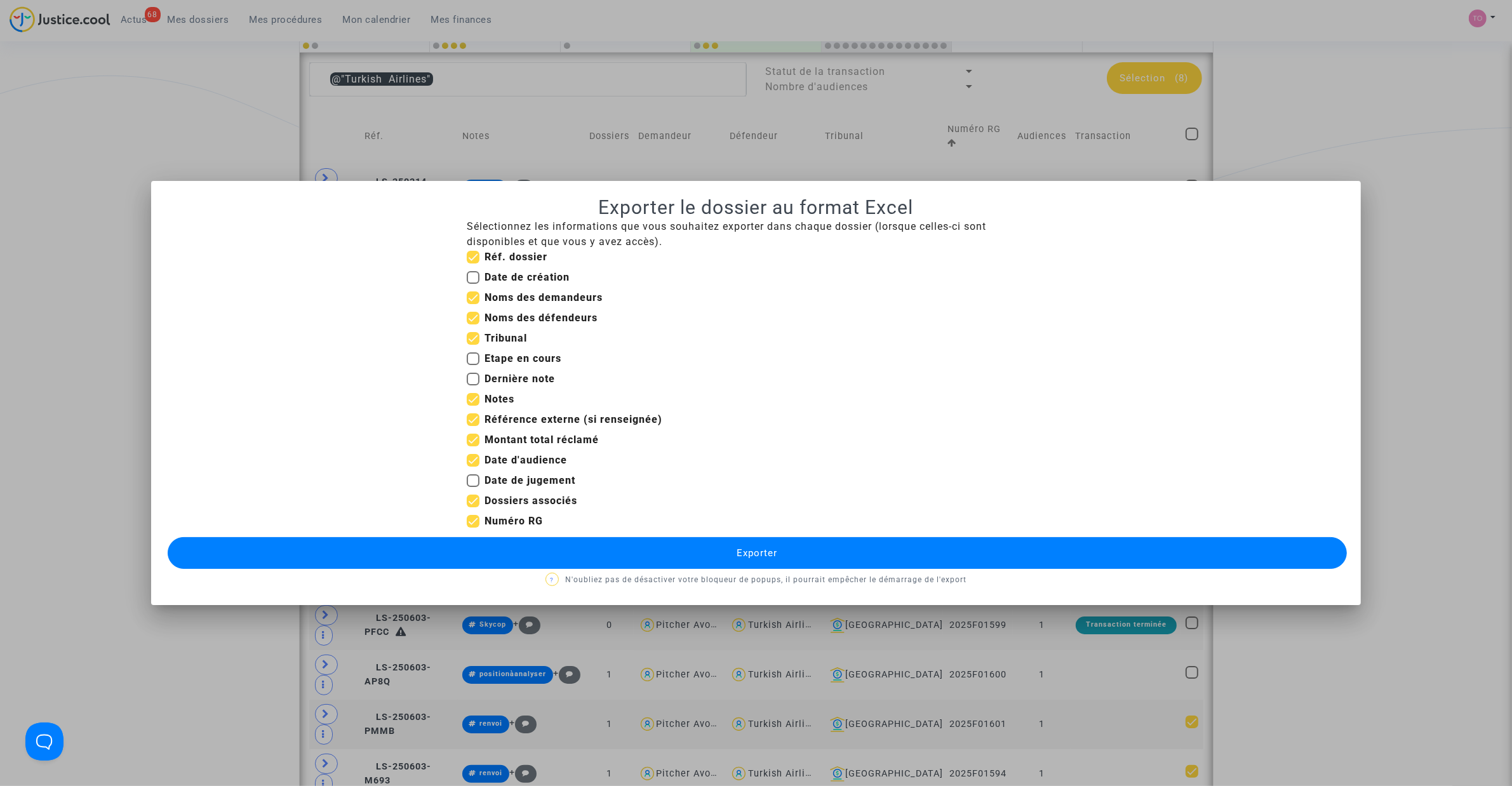
checkbox input "false"
click at [477, 413] on span at bounding box center [473, 419] width 12 height 12
click at [473, 426] on input "Référence externe (si renseignée)" at bounding box center [473, 426] width 1 height 1
checkbox input "false"
click at [468, 434] on span at bounding box center [473, 440] width 12 height 12
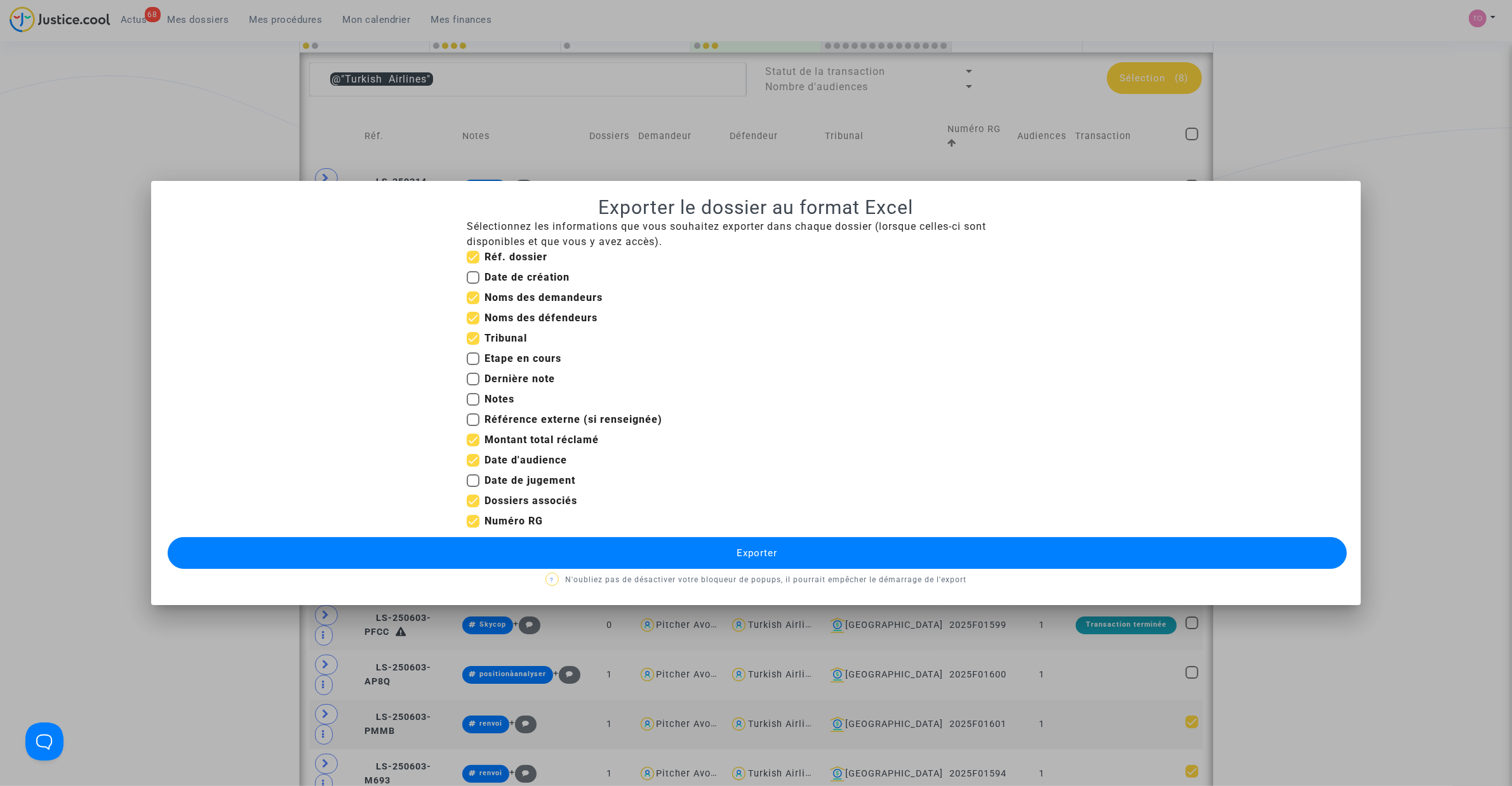
click at [473, 446] on input "Montant total réclamé" at bounding box center [473, 446] width 1 height 1
checkbox input "false"
click at [477, 415] on span at bounding box center [473, 419] width 12 height 12
click at [473, 426] on input "Référence externe (si renseignée)" at bounding box center [473, 426] width 1 height 1
checkbox input "true"
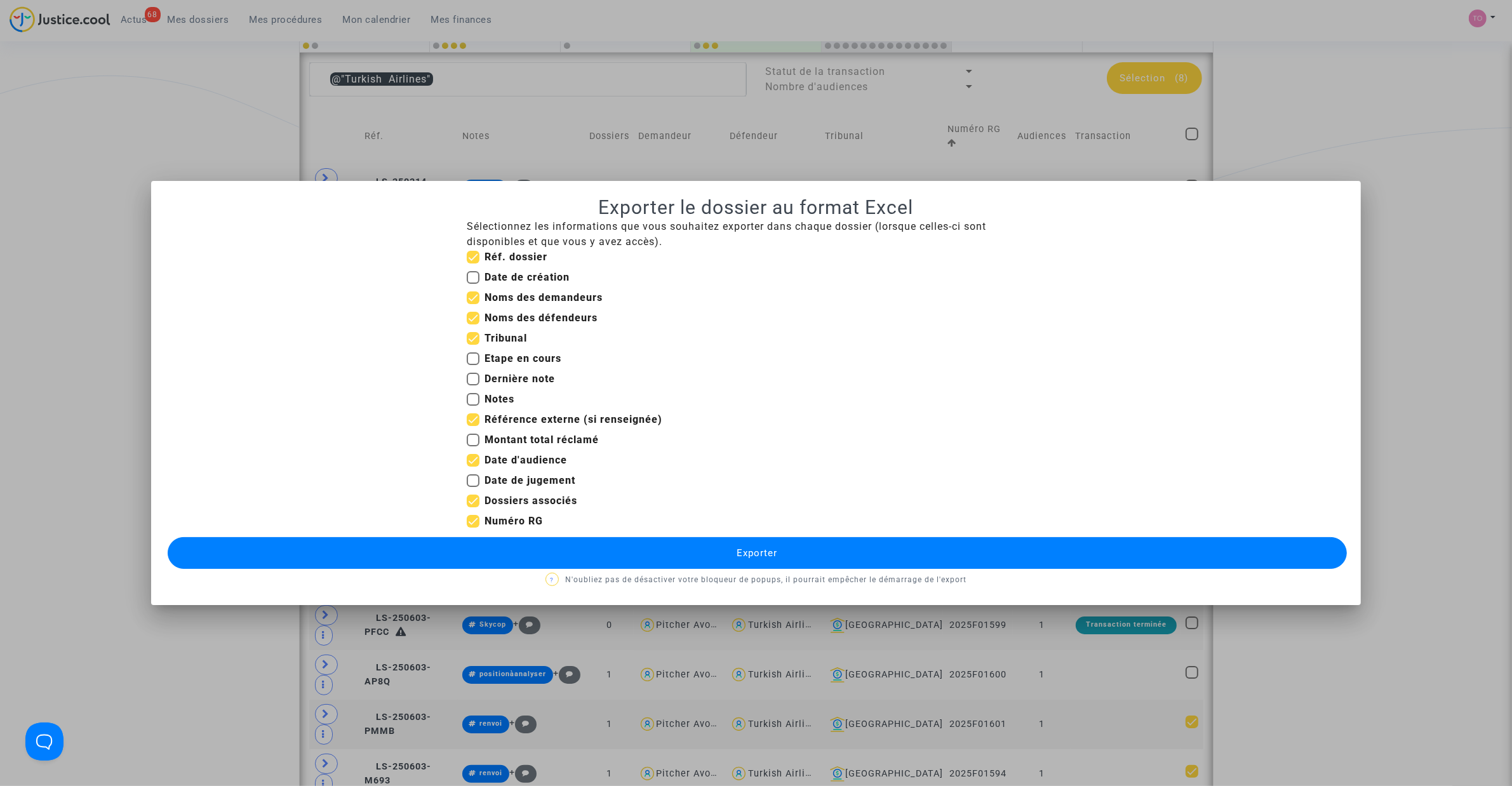
click at [567, 501] on button "Exporter" at bounding box center [756, 553] width 1179 height 32
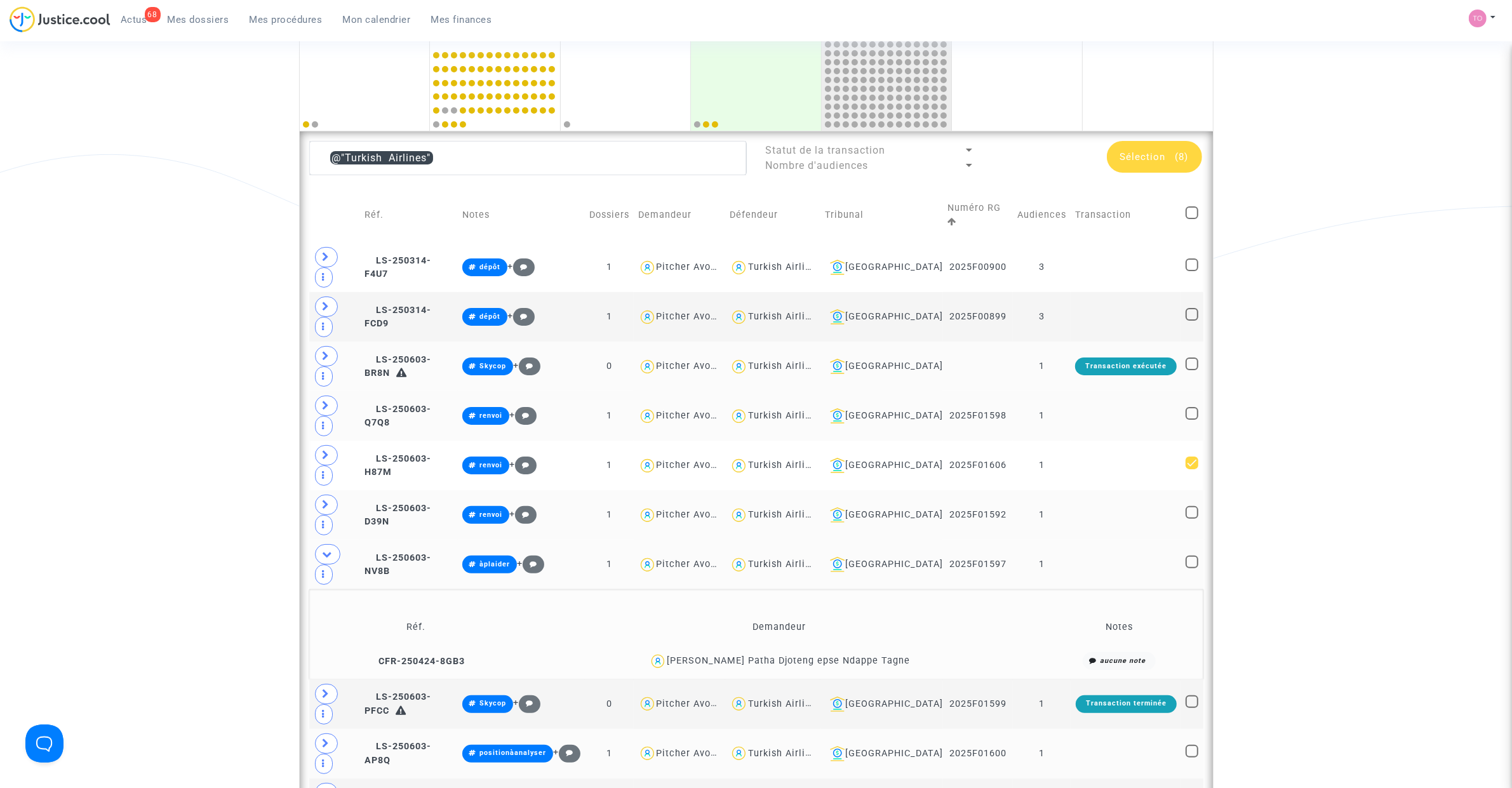
scroll to position [254, 0]
click at [330, 501] on icon at bounding box center [327, 555] width 10 height 9
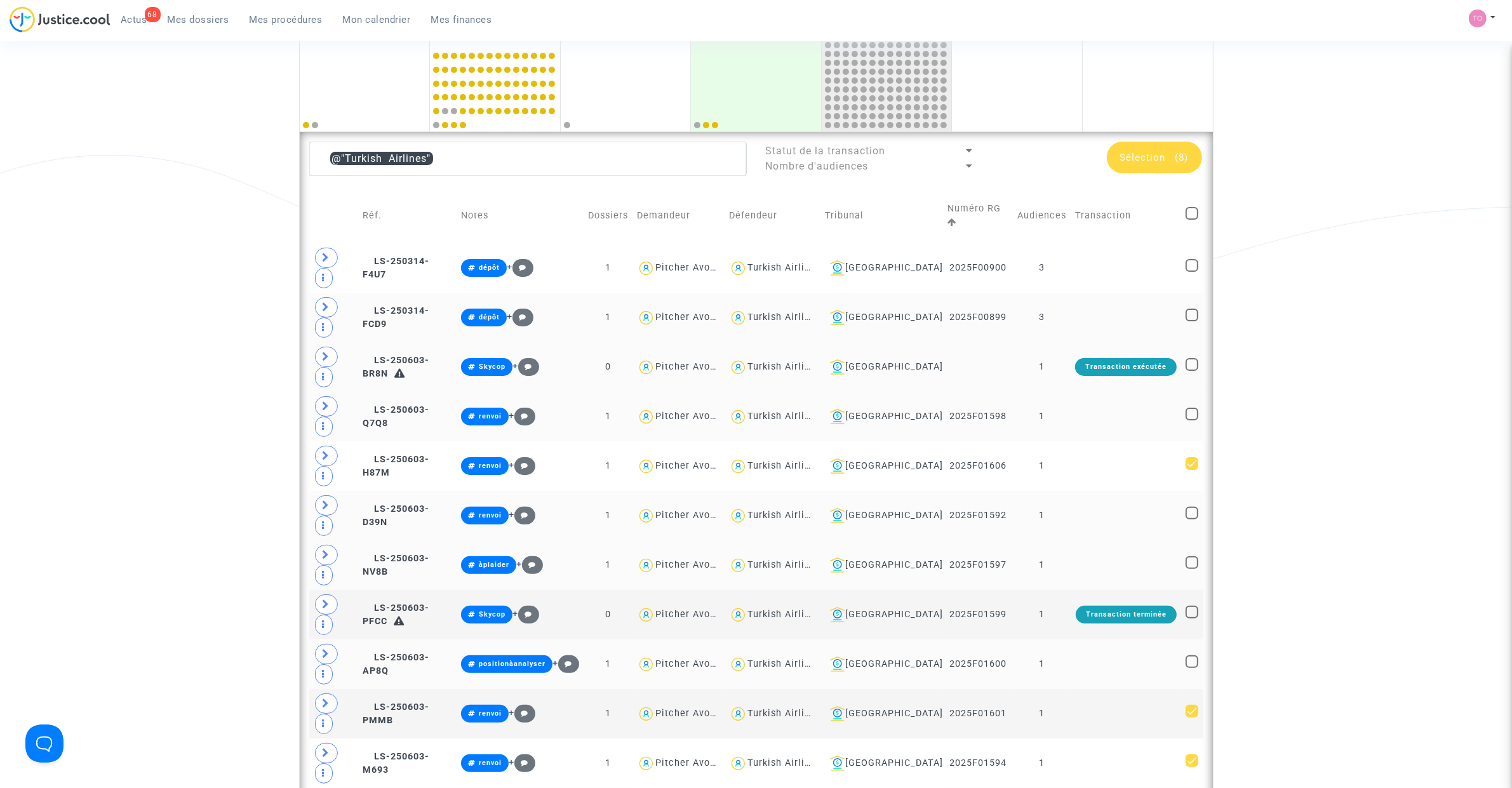
click at [807, 311] on div "Turkish Airlines" at bounding box center [784, 317] width 74 height 11
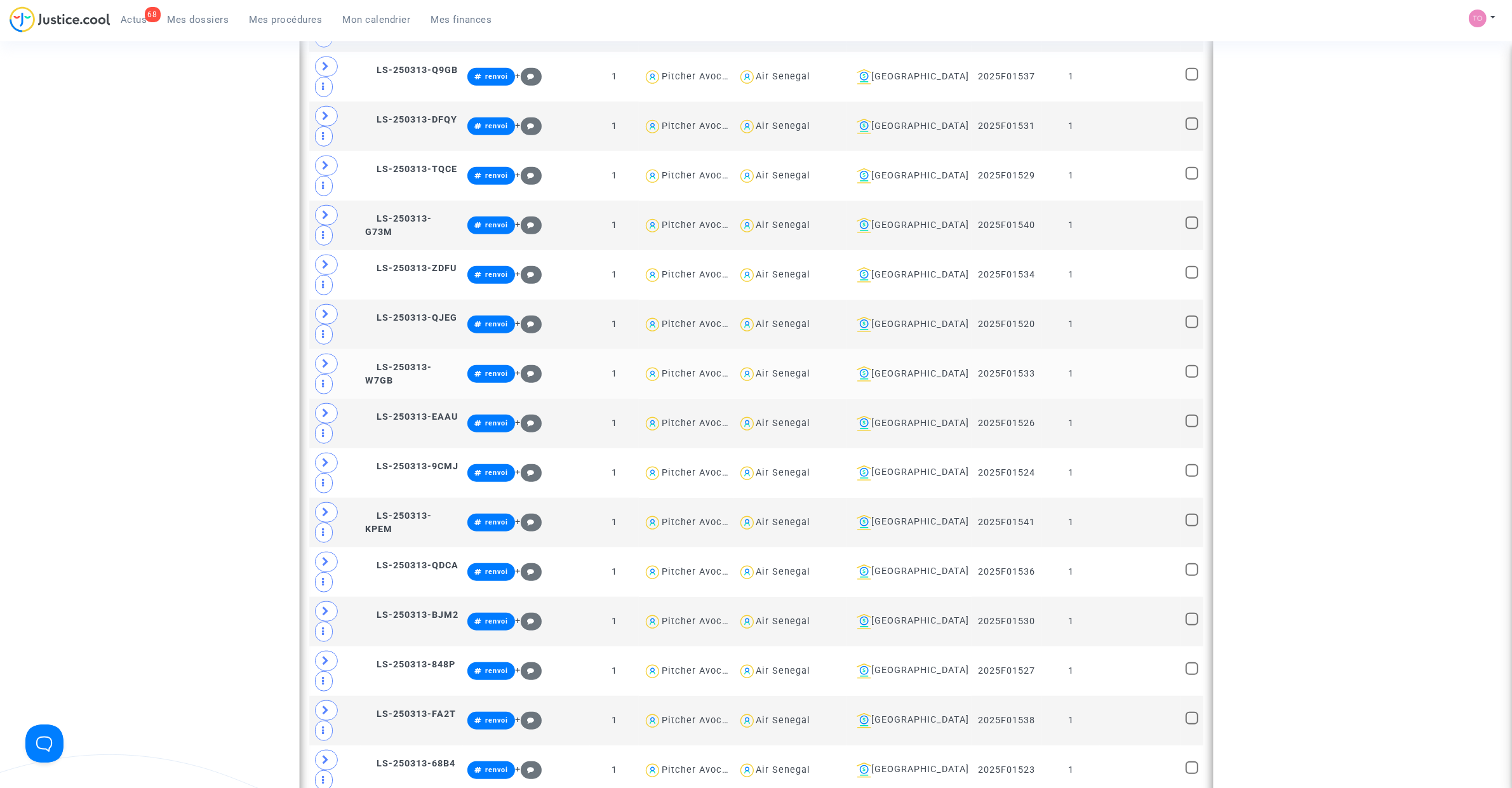
scroll to position [1365, 0]
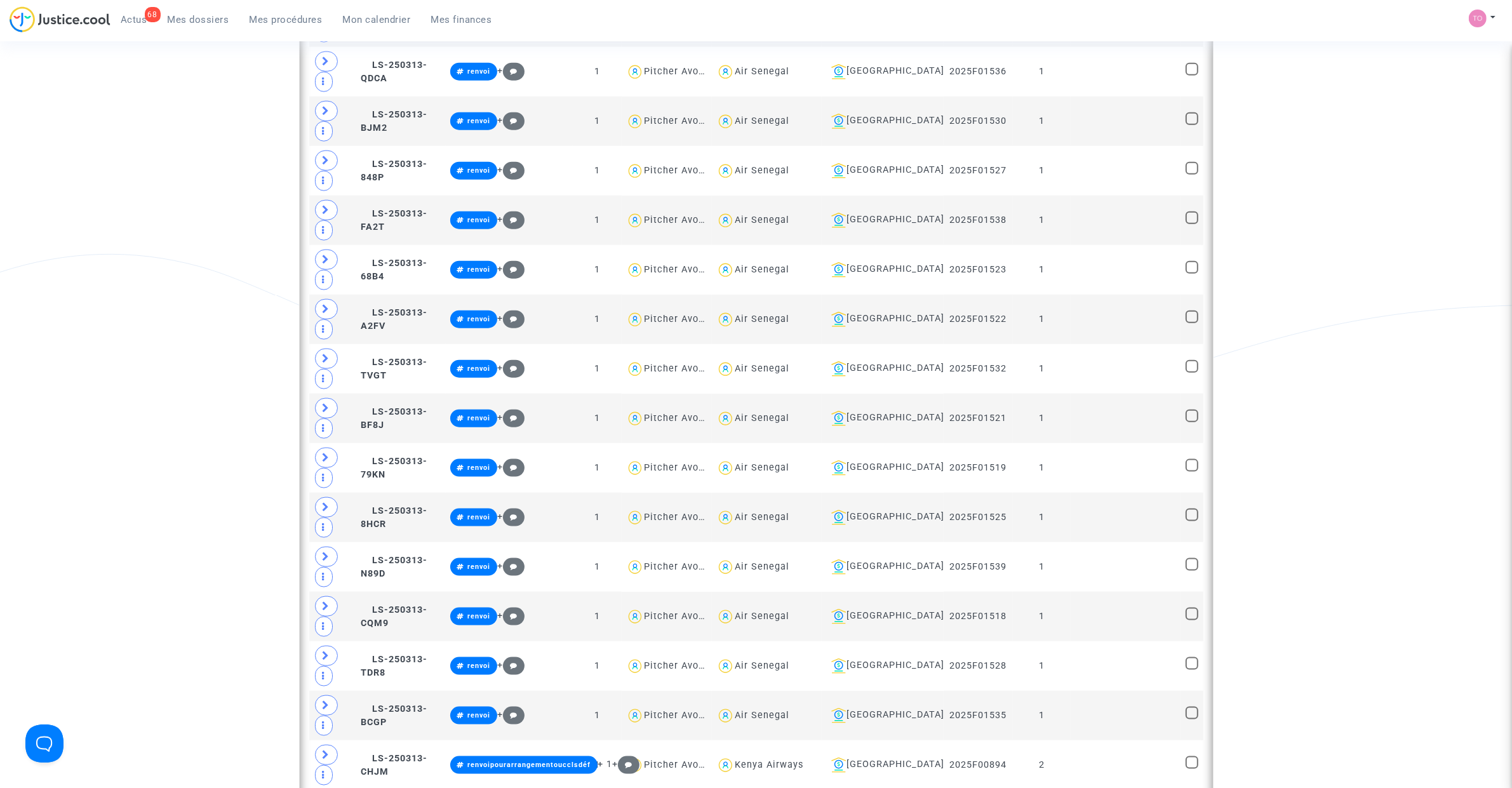
scroll to position [1841, 0]
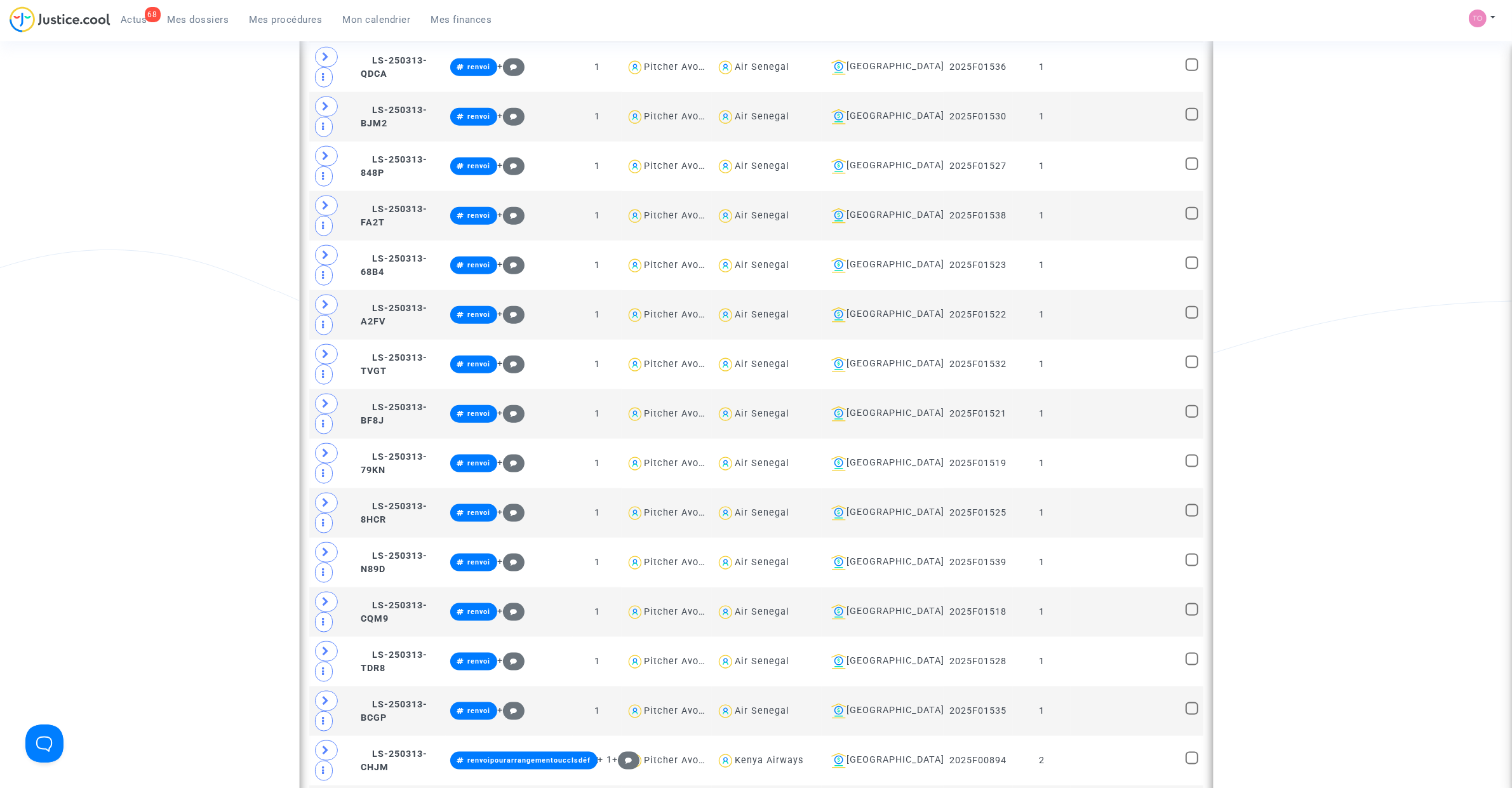
type textarea "@"Cyprus Airways""
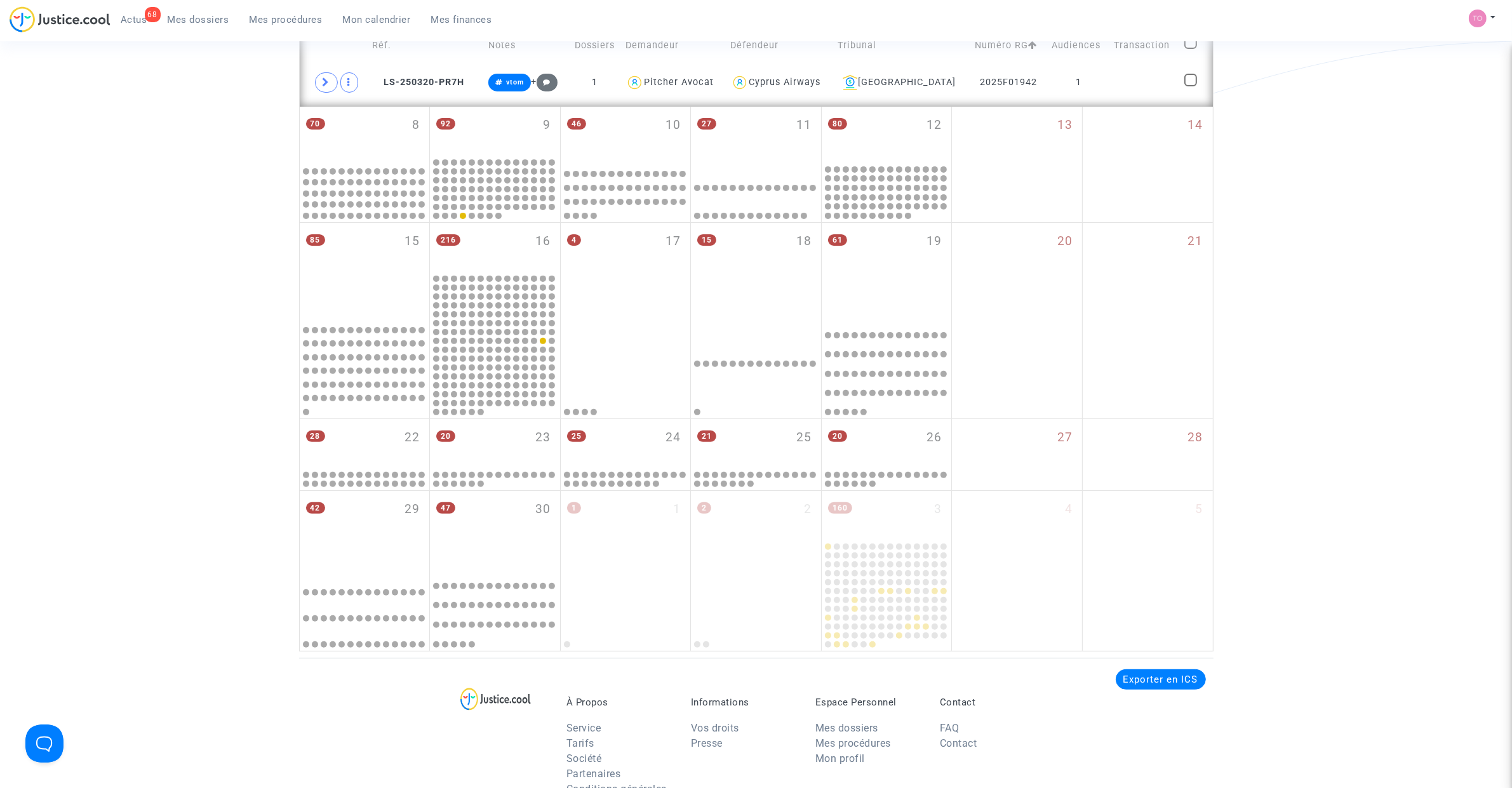
scroll to position [127, 0]
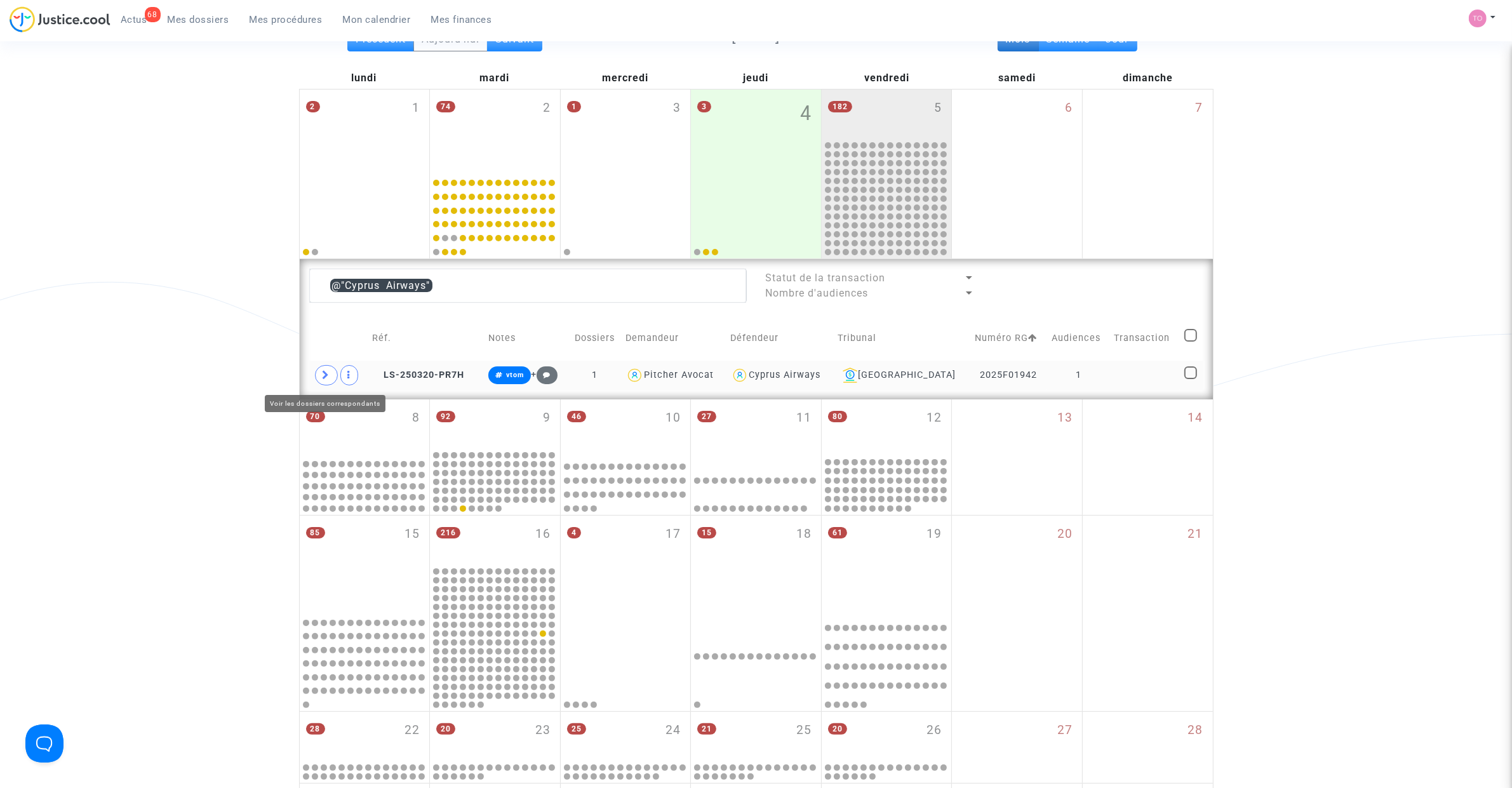
click at [329, 377] on icon at bounding box center [326, 375] width 8 height 9
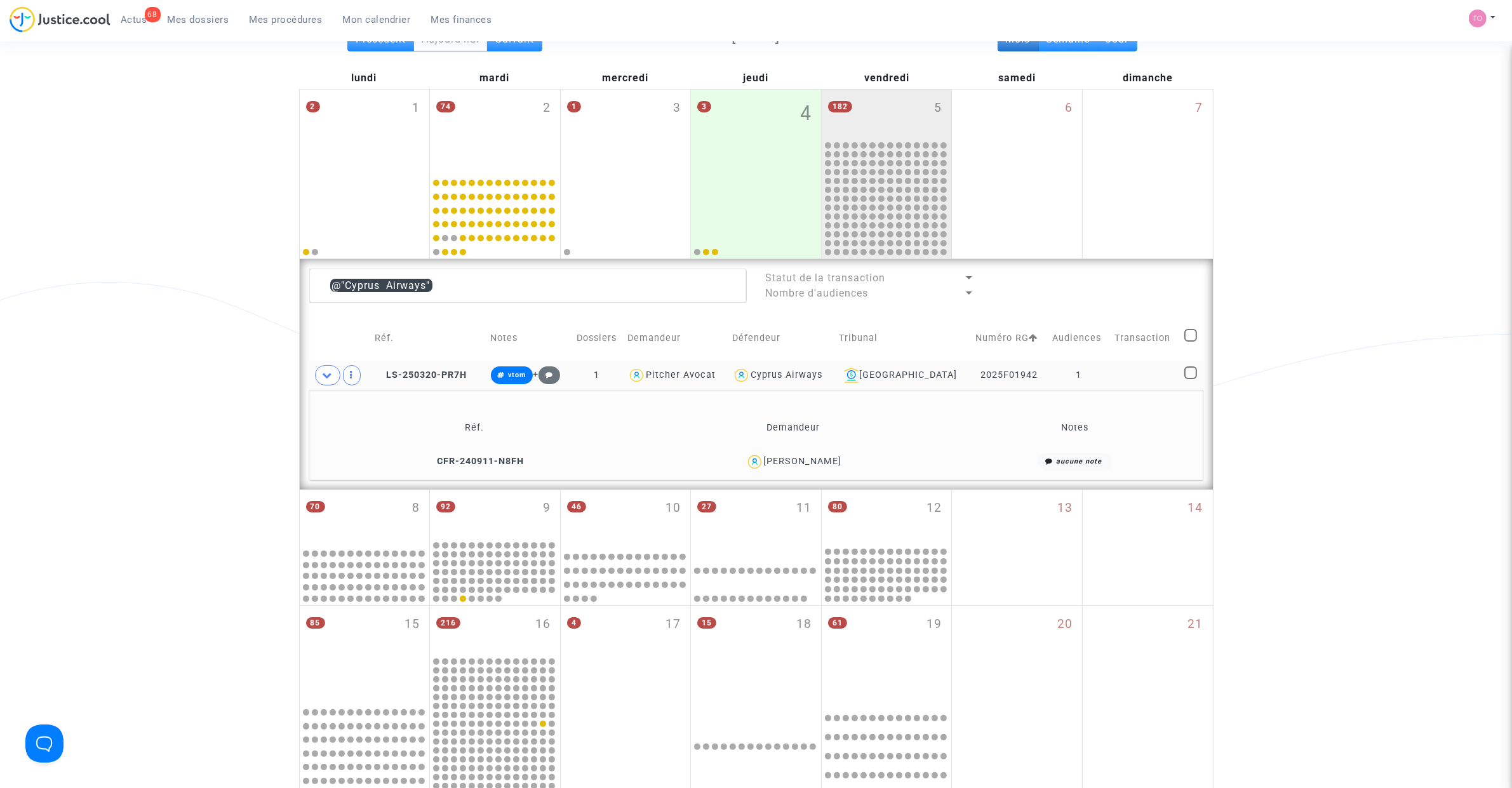
click at [814, 452] on span "Mihail Delenikov" at bounding box center [803, 425] width 78 height 84
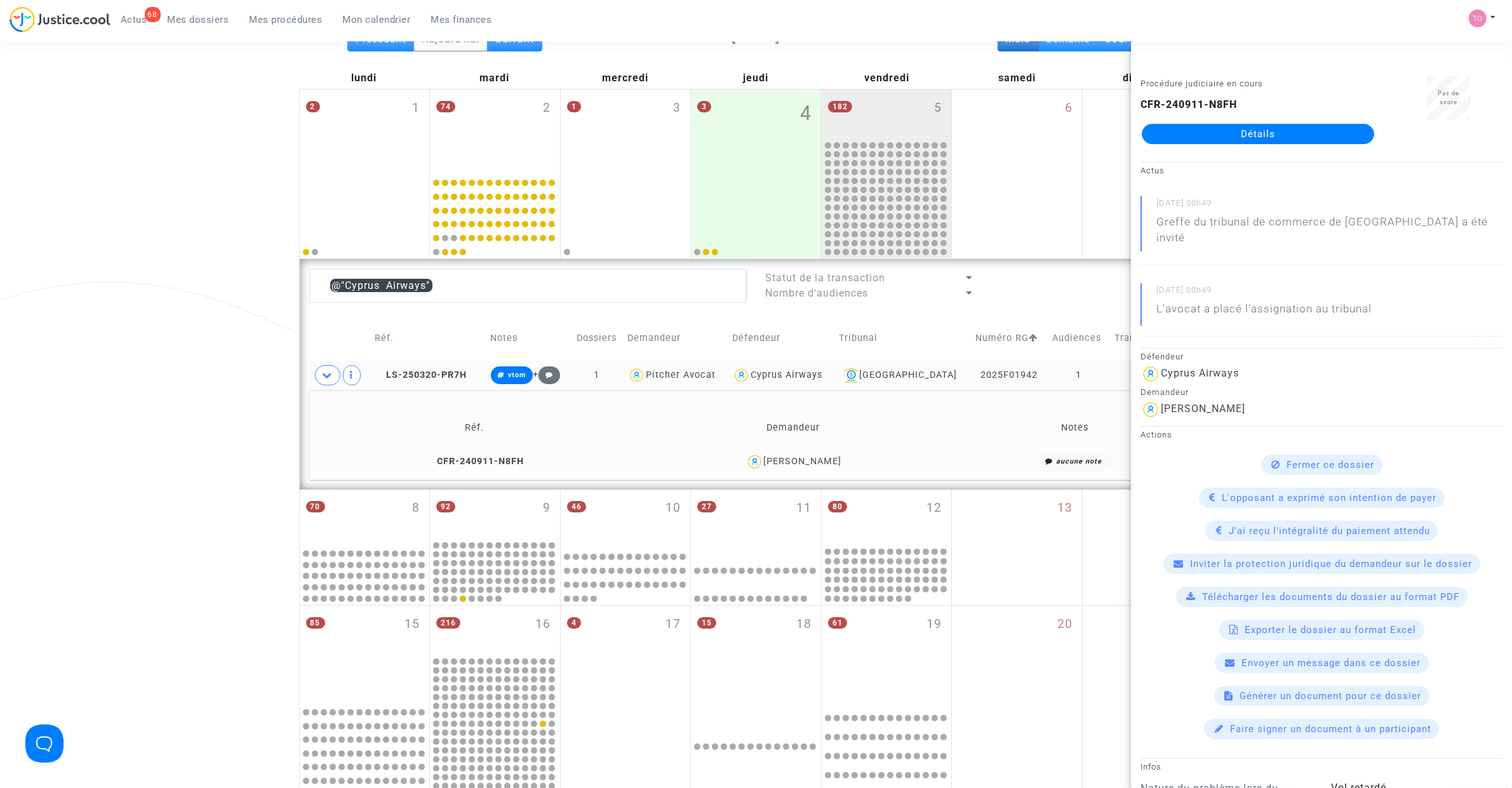
copy div "Delenikov"
click at [115, 475] on div "Date de clôture d'instruction Date de conciliation Date d'audience Date de juge…" at bounding box center [756, 490] width 1512 height 1088
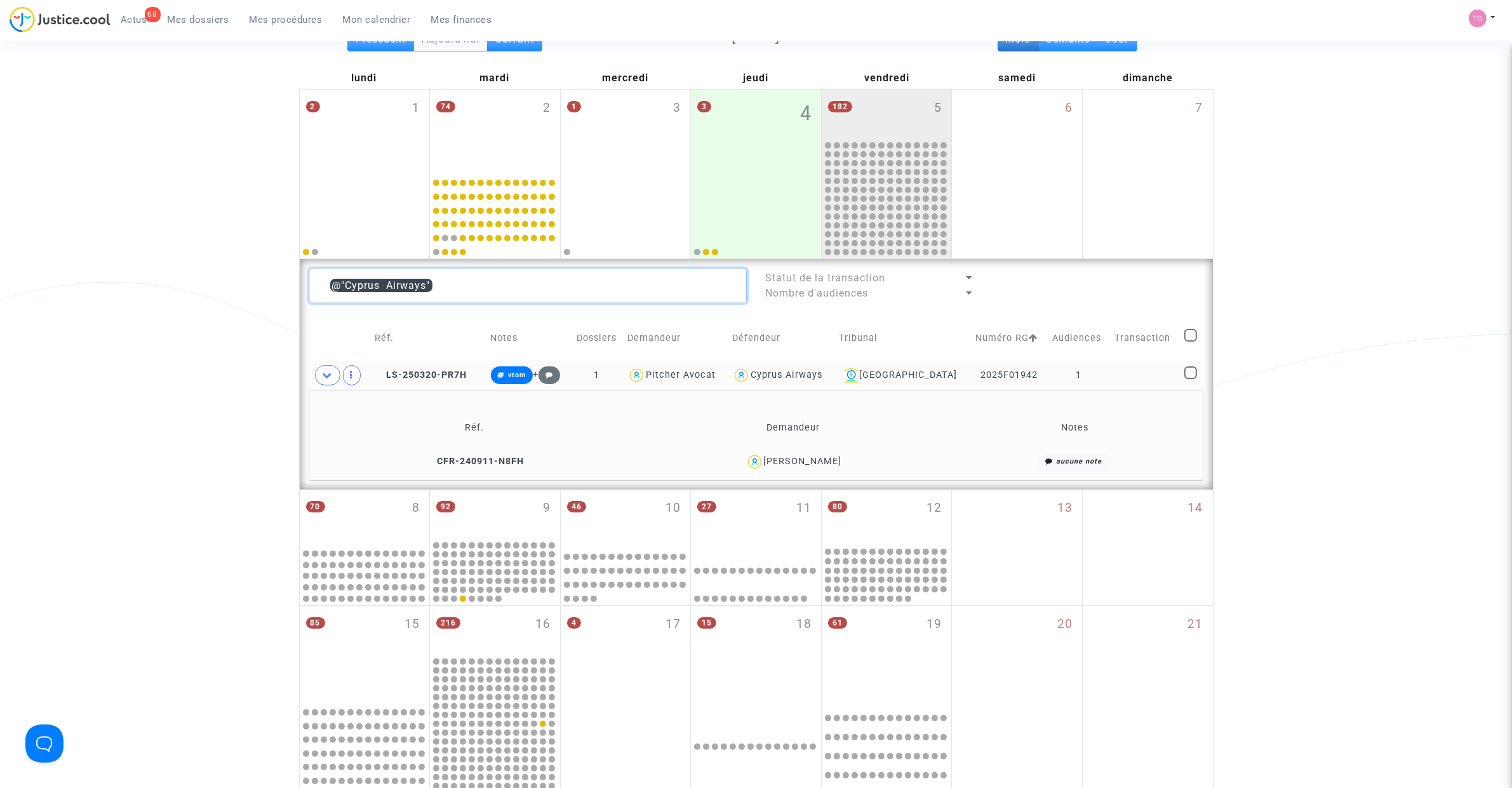
drag, startPoint x: 459, startPoint y: 289, endPoint x: 226, endPoint y: 280, distance: 233.2
click at [226, 280] on div "Date de clôture d'instruction Date de conciliation Date d'audience Date de juge…" at bounding box center [756, 490] width 1512 height 1088
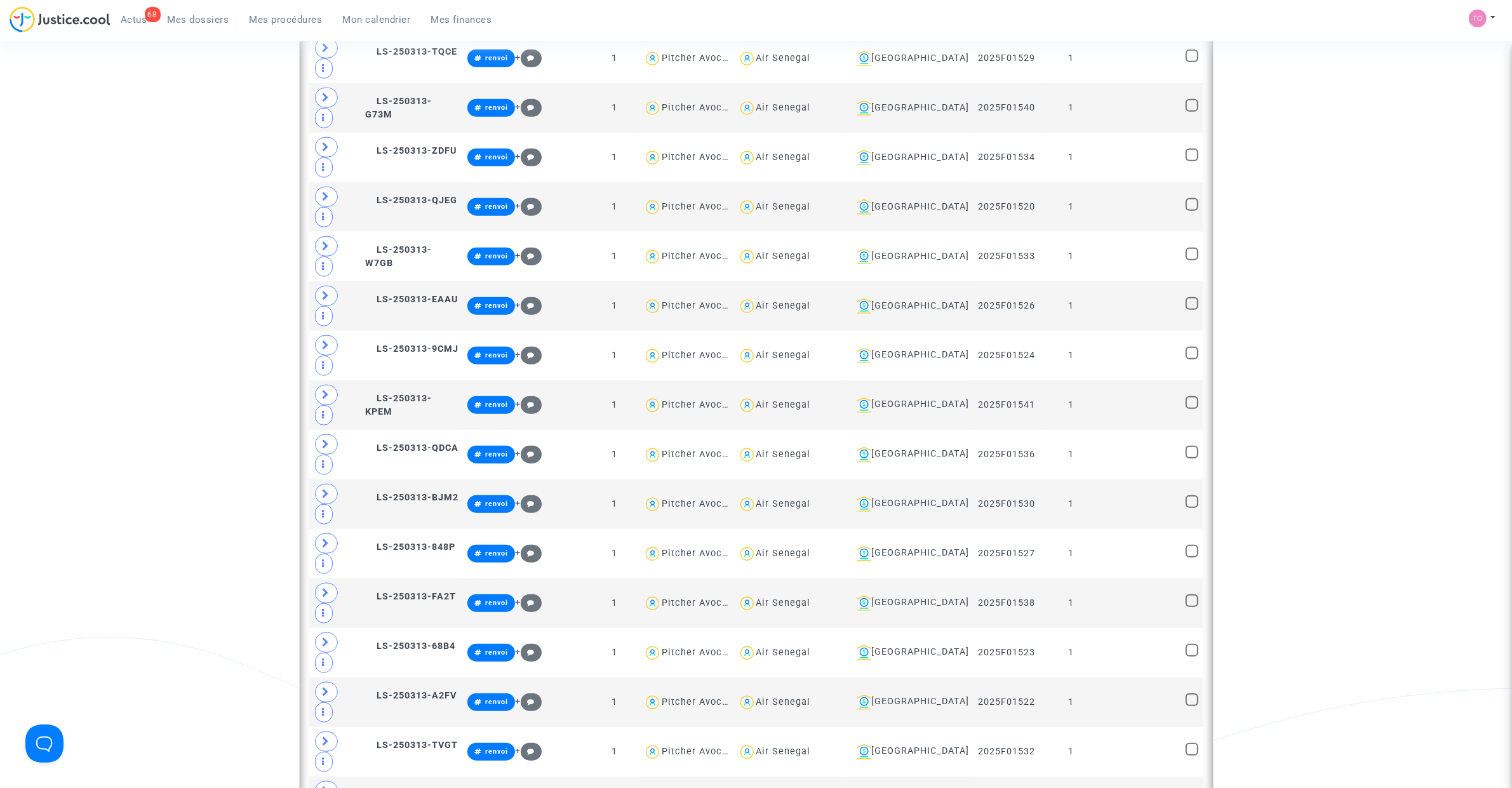
scroll to position [1476, 0]
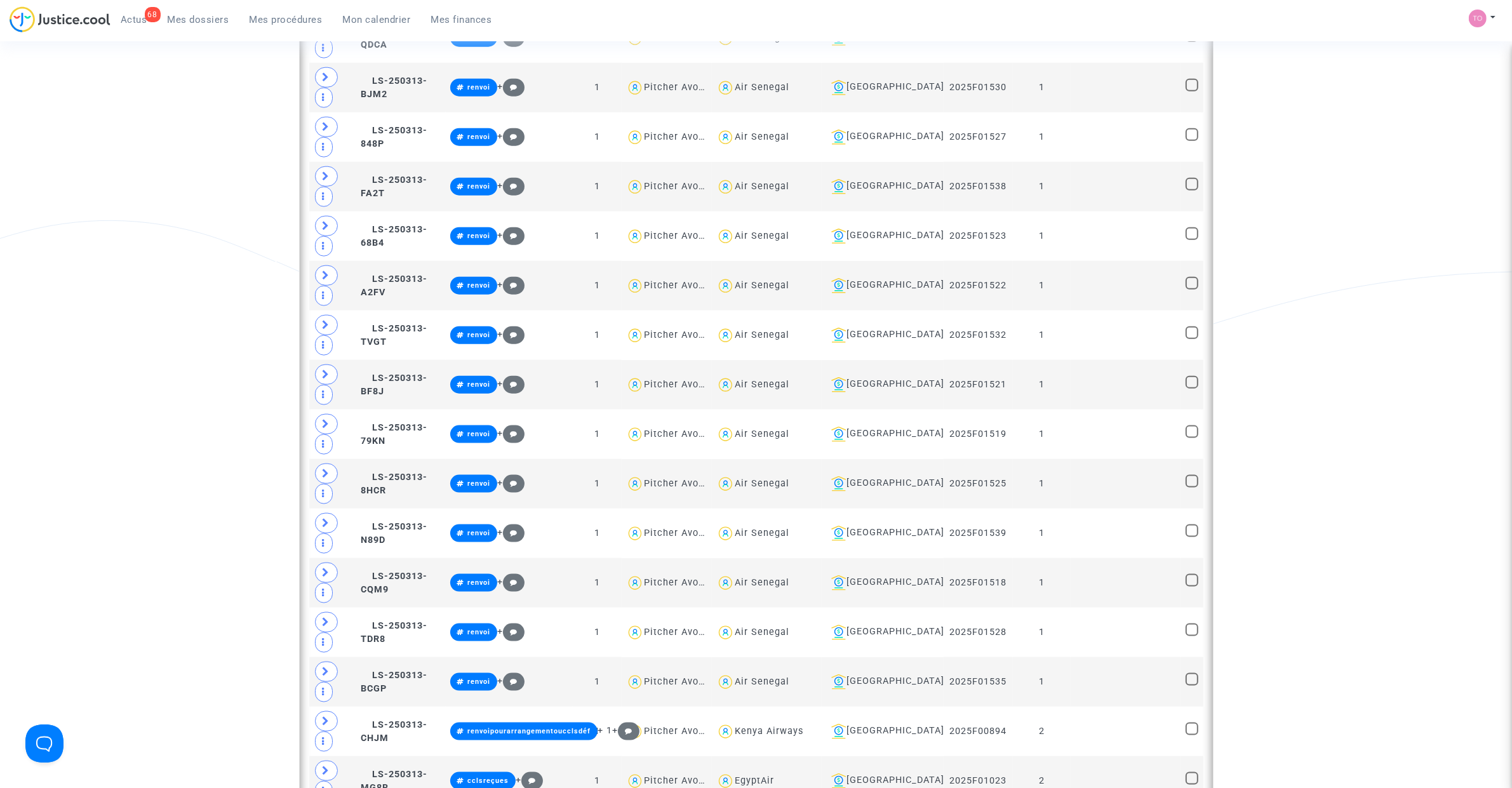
scroll to position [1873, 0]
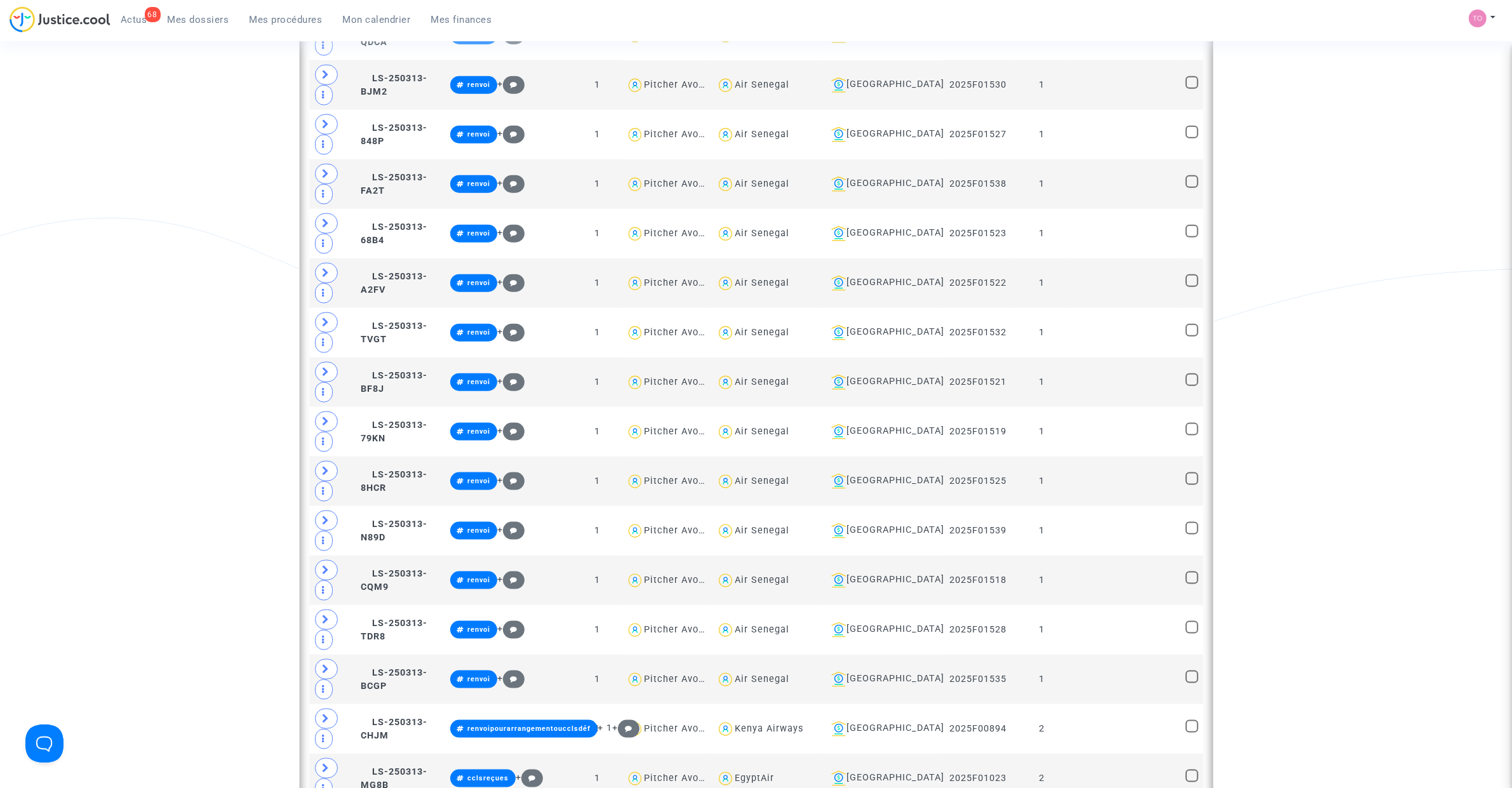
type textarea "@"Czech Airlines""
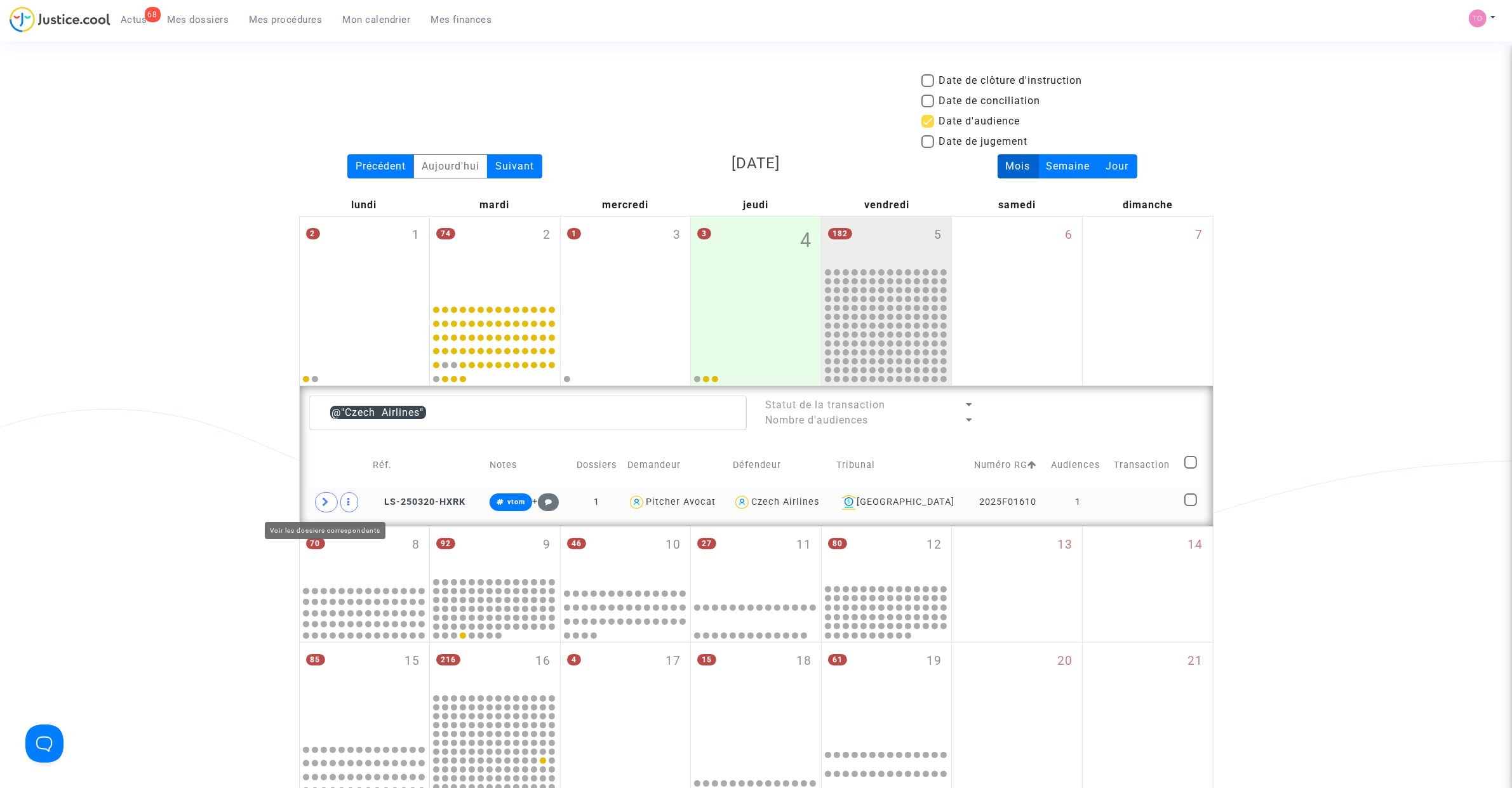
click at [329, 500] on icon at bounding box center [326, 502] width 8 height 9
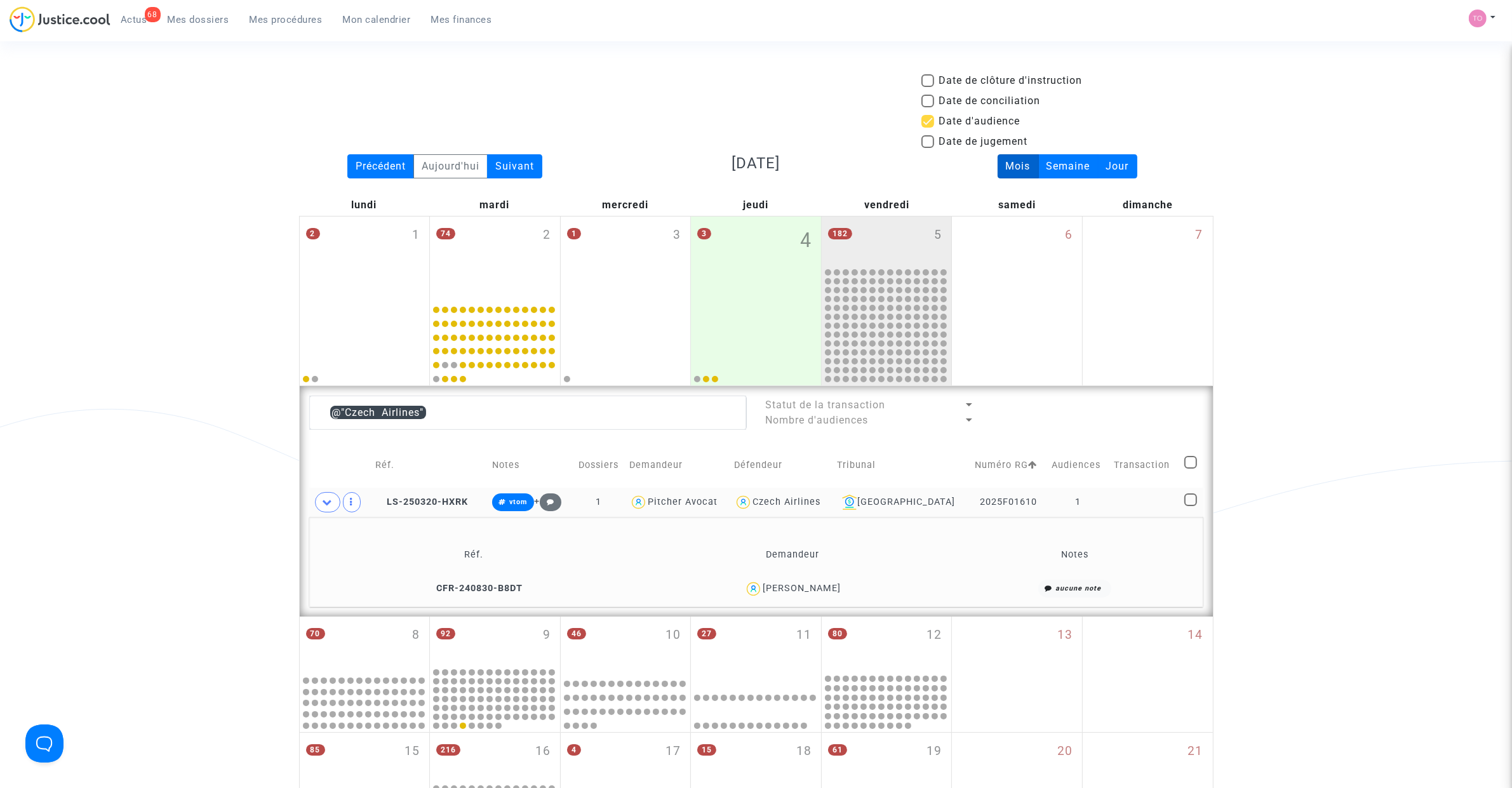
click at [828, 501] on div "Orestes Cerna" at bounding box center [801, 588] width 78 height 11
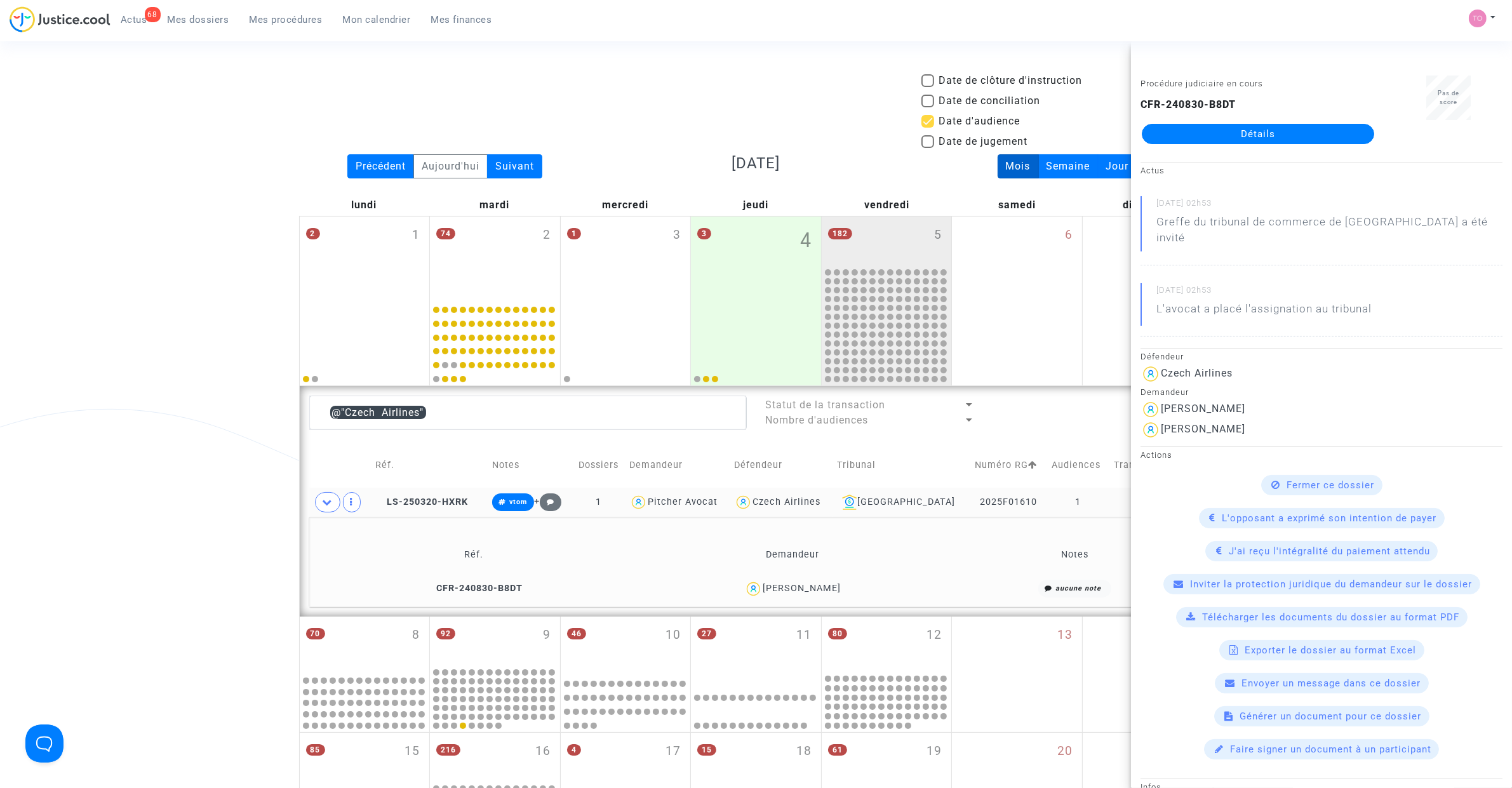
copy div "Cerna"
click at [146, 366] on div "Date de clôture d'instruction Date de conciliation Date d'audience Date de juge…" at bounding box center [756, 617] width 1512 height 1088
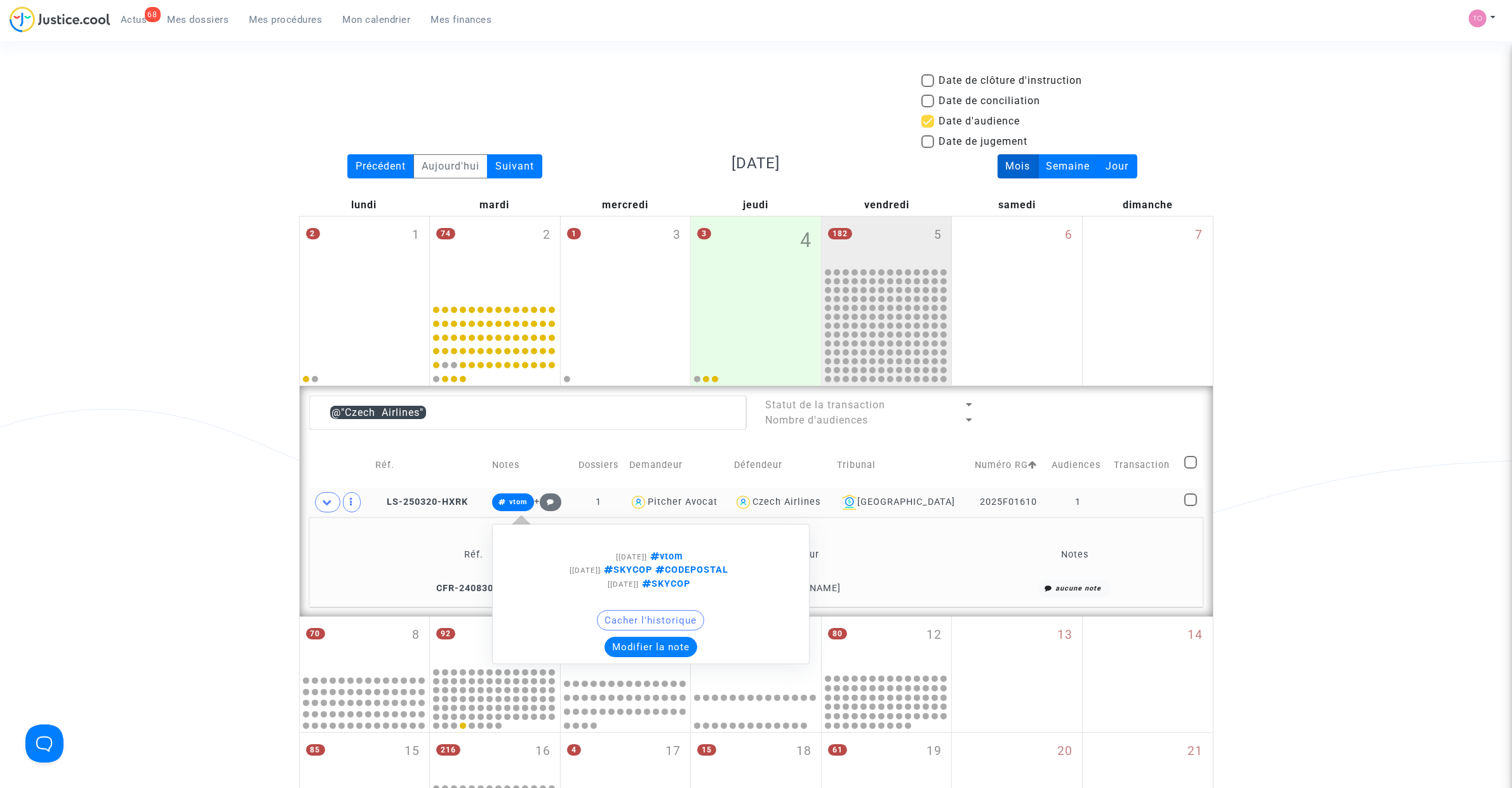
click at [653, 501] on button "Modifier la note" at bounding box center [651, 647] width 93 height 20
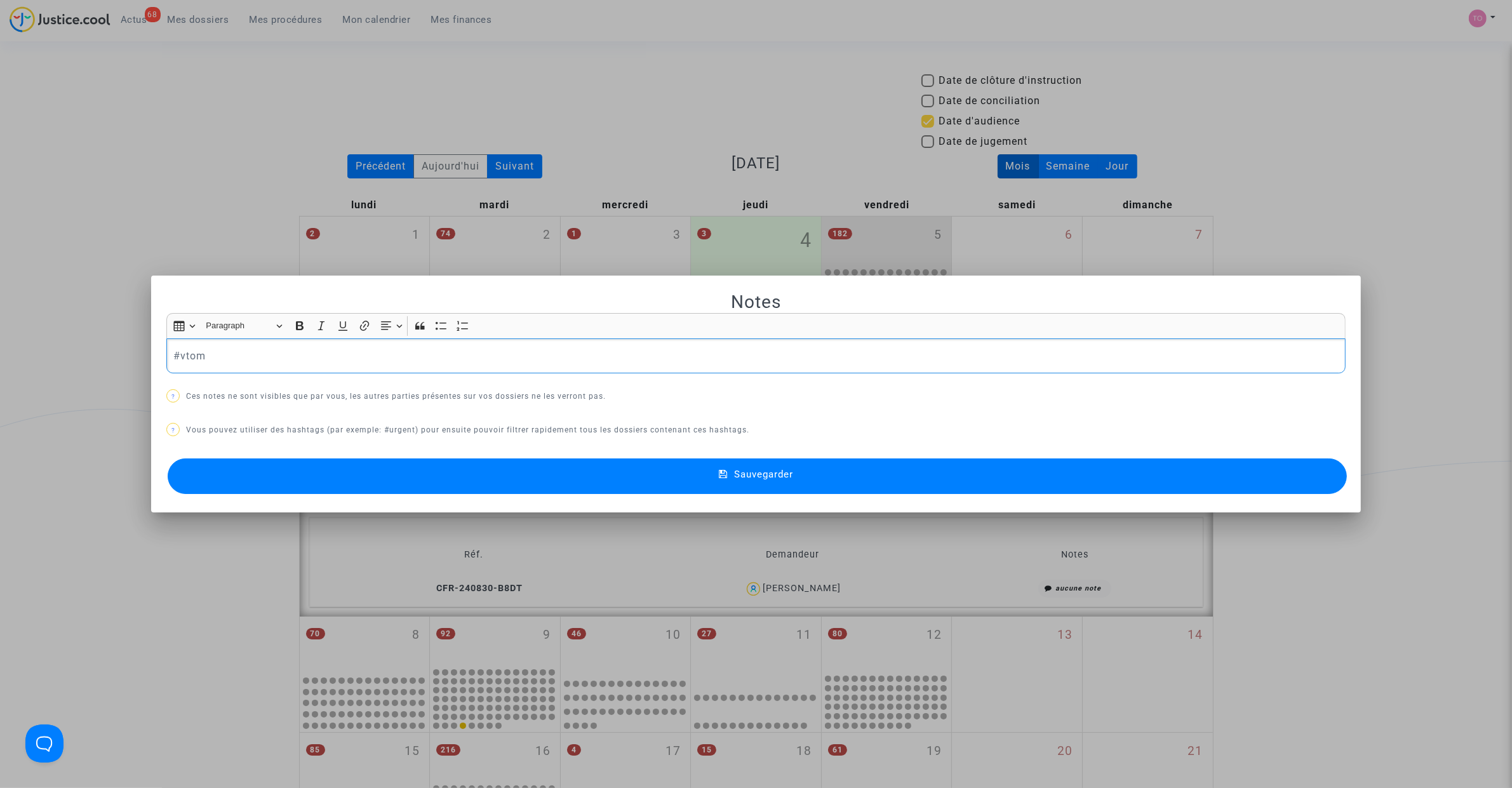
drag, startPoint x: 318, startPoint y: 366, endPoint x: 73, endPoint y: 351, distance: 245.5
click at [73, 351] on div "Notes Rich Text Editor Insert table Insert table Heading Paragraph Paragraph He…" at bounding box center [756, 394] width 1512 height 788
click at [234, 377] on button "#dépôt" at bounding box center [226, 376] width 99 height 26
click at [439, 481] on button "Sauvegarder" at bounding box center [756, 477] width 1179 height 36
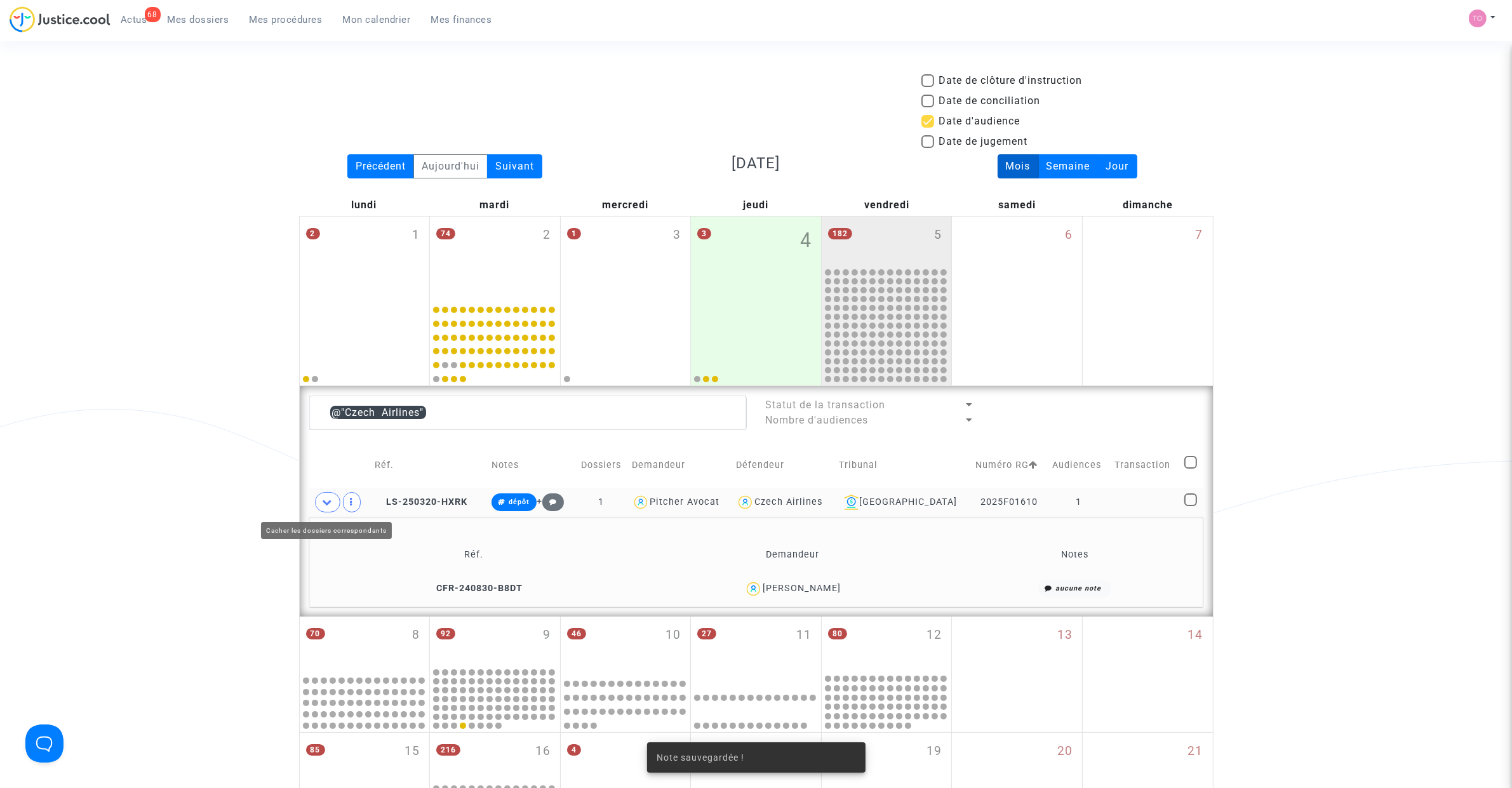
click at [333, 501] on span at bounding box center [327, 502] width 26 height 20
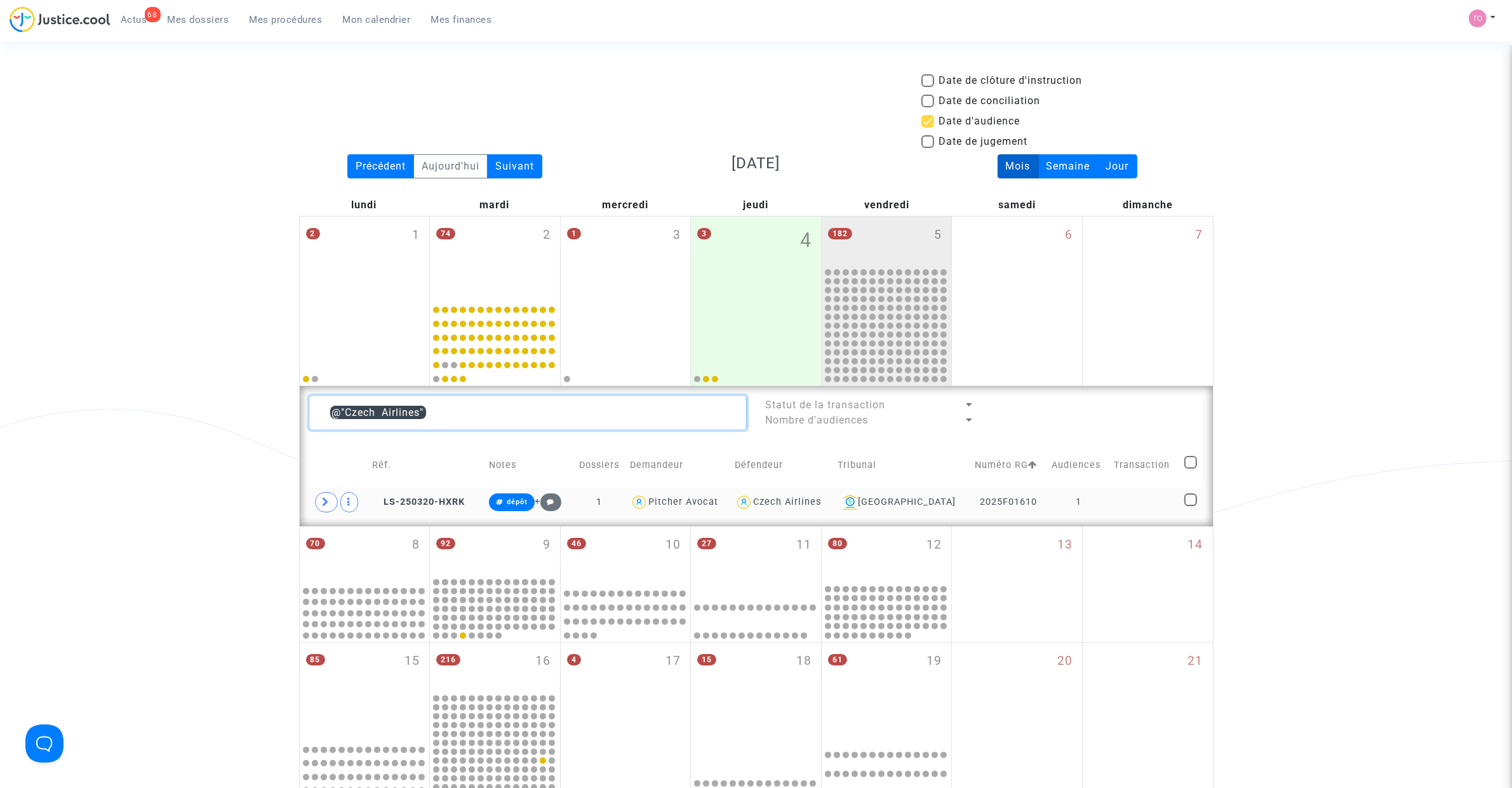
click at [664, 408] on textarea at bounding box center [528, 412] width 438 height 34
drag, startPoint x: 646, startPoint y: 408, endPoint x: 131, endPoint y: 392, distance: 515.2
click at [131, 392] on div "Date de clôture d'instruction Date de conciliation Date d'audience Date de juge…" at bounding box center [756, 572] width 1512 height 998
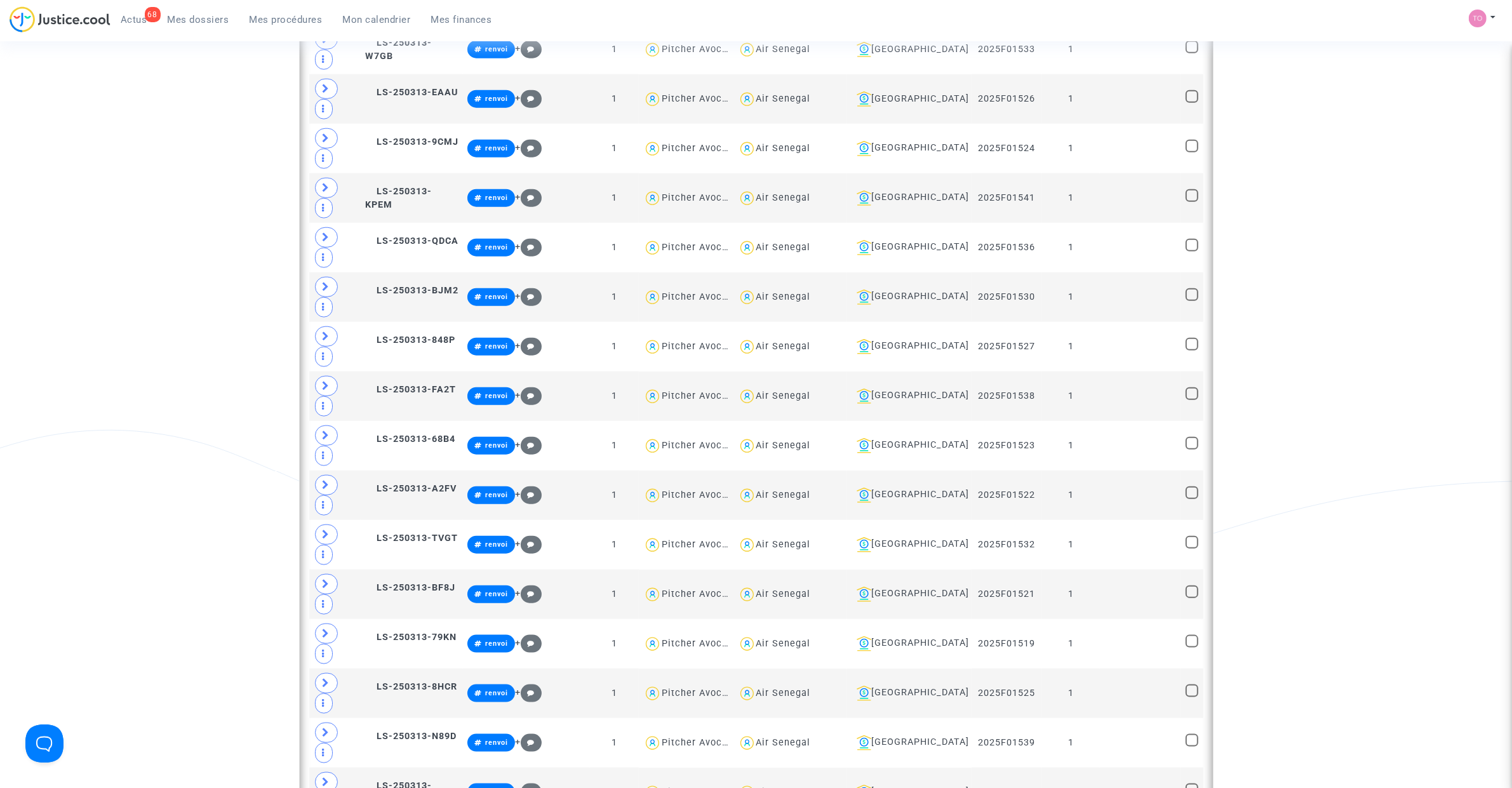
scroll to position [1667, 0]
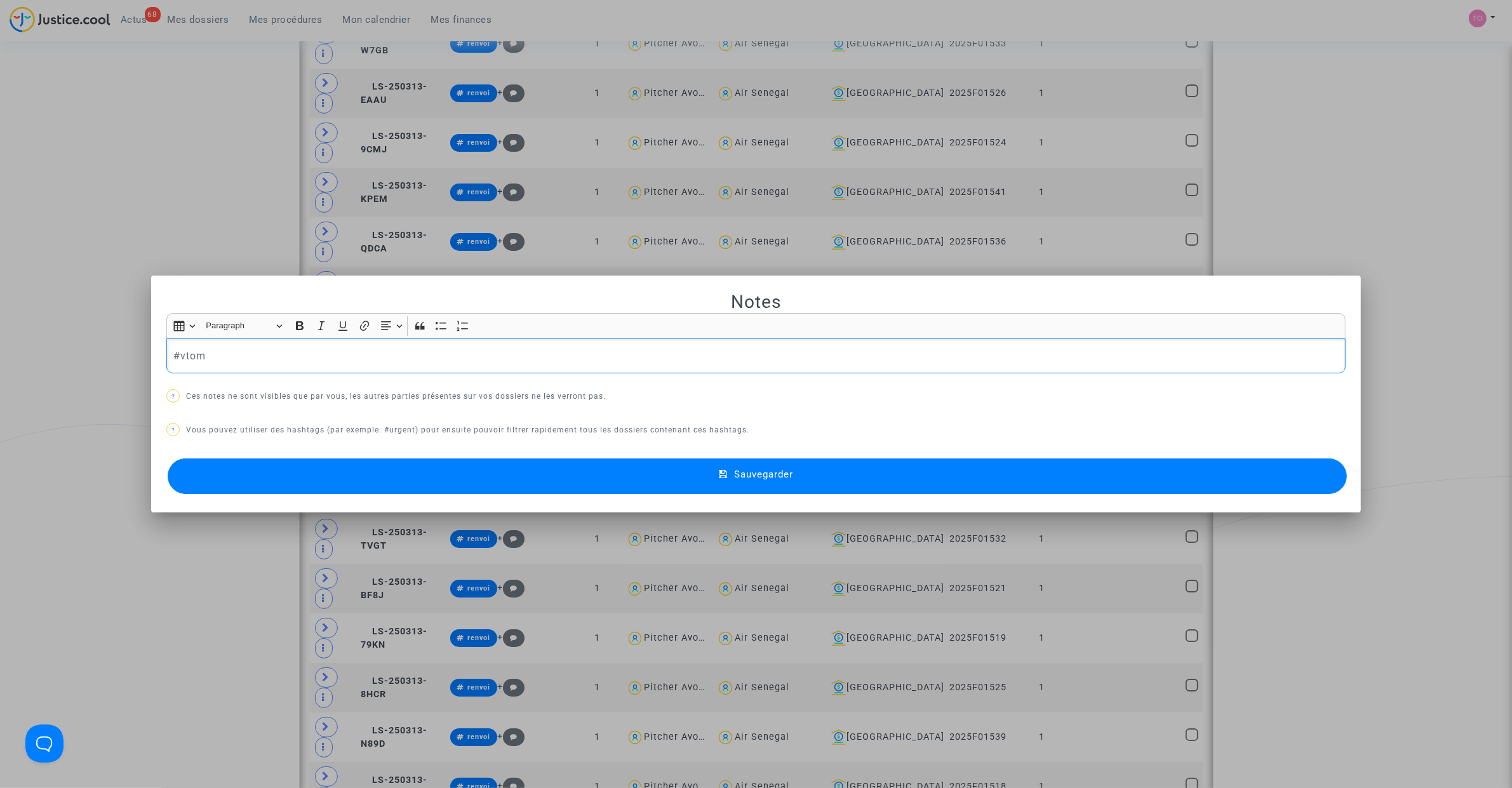
drag, startPoint x: 97, startPoint y: 356, endPoint x: 30, endPoint y: 363, distance: 67.4
click at [30, 363] on div "Notes Rich Text Editor Insert table Insert table Heading Paragraph Paragraph He…" at bounding box center [756, 394] width 1512 height 788
click at [321, 475] on button "Sauvegarder" at bounding box center [756, 477] width 1179 height 36
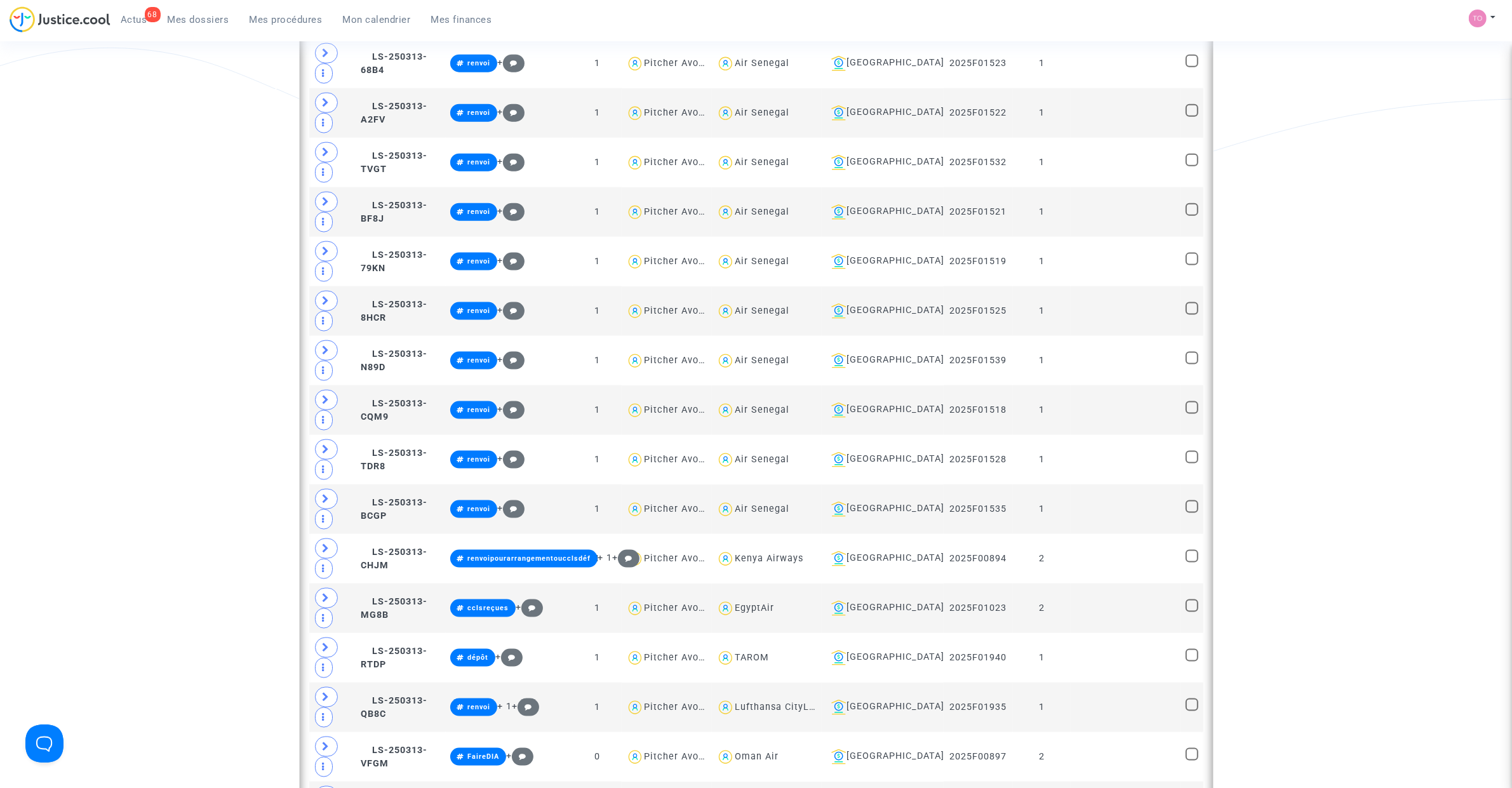
scroll to position [1984, 0]
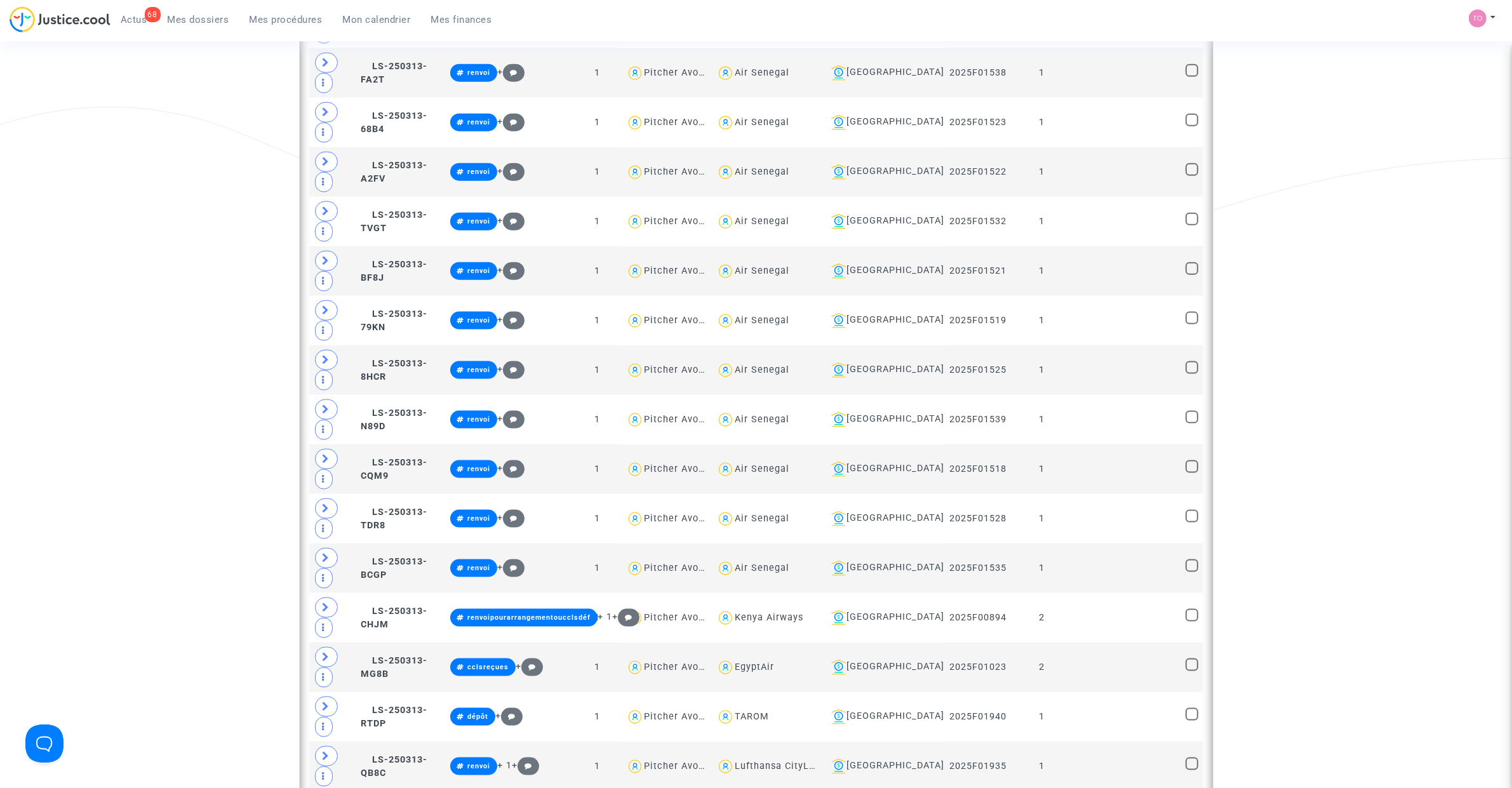
type textarea "@"Turkish Airlines""
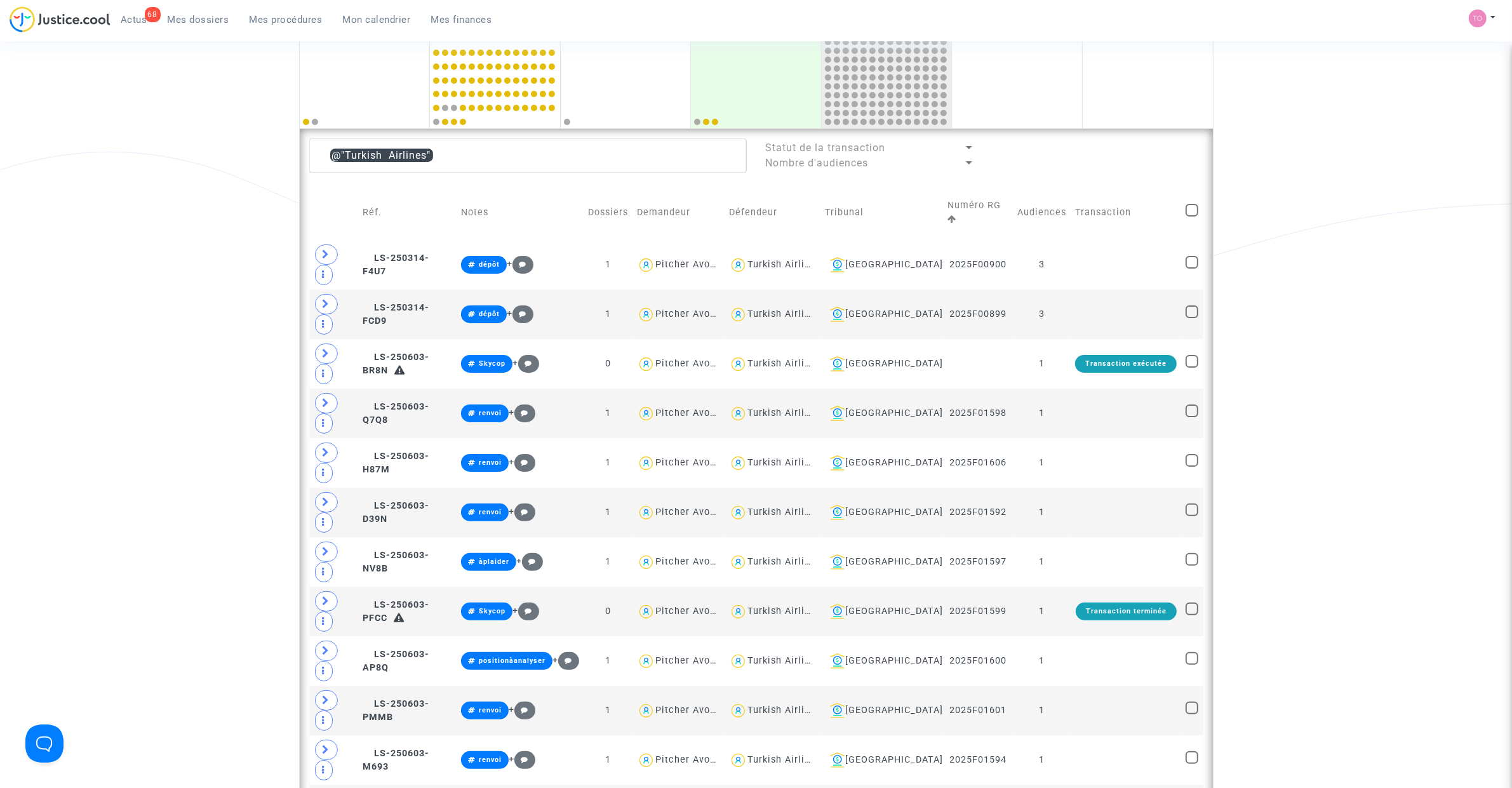
scroll to position [252, 0]
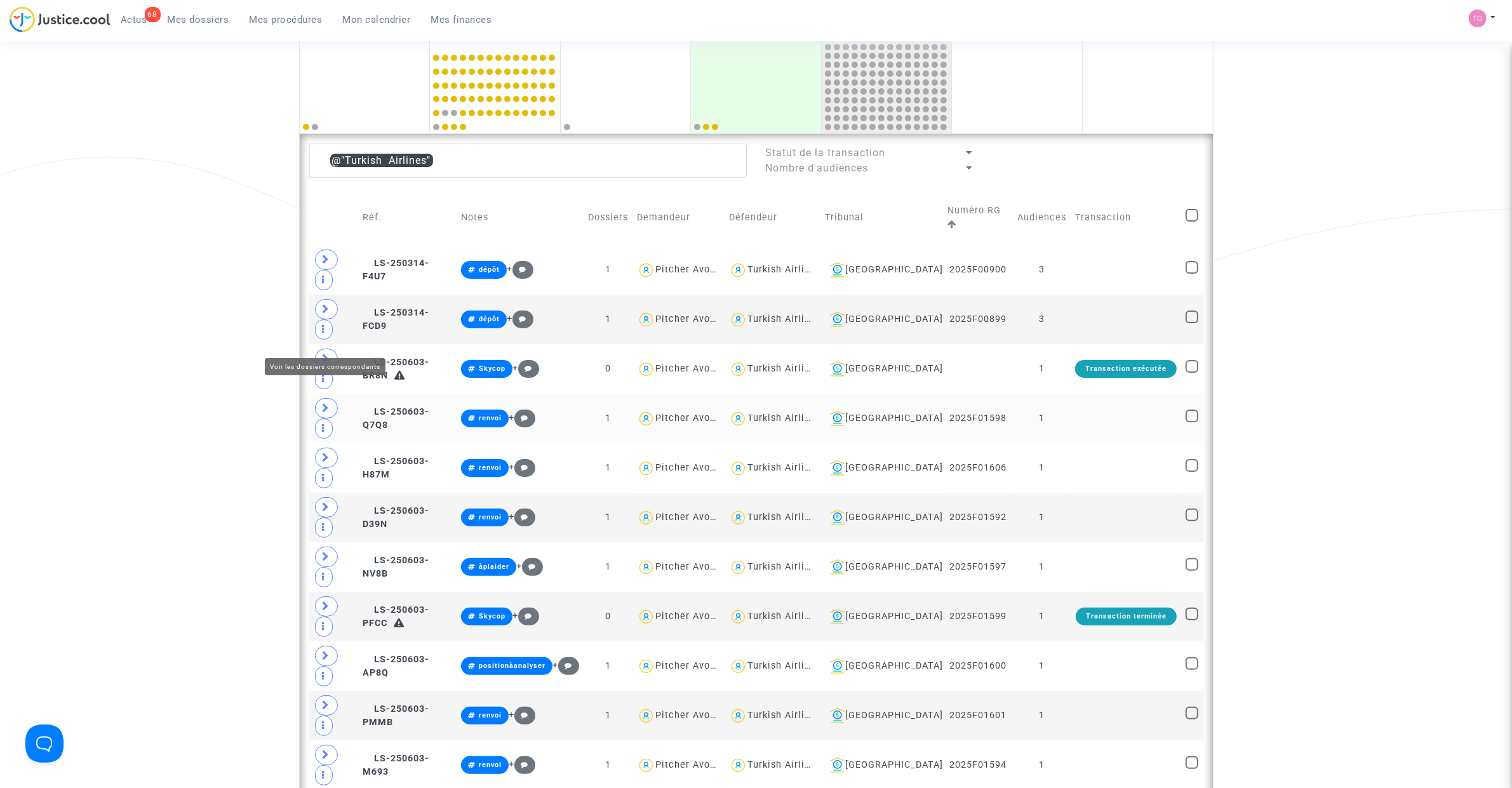
click at [329, 398] on span at bounding box center [325, 408] width 22 height 20
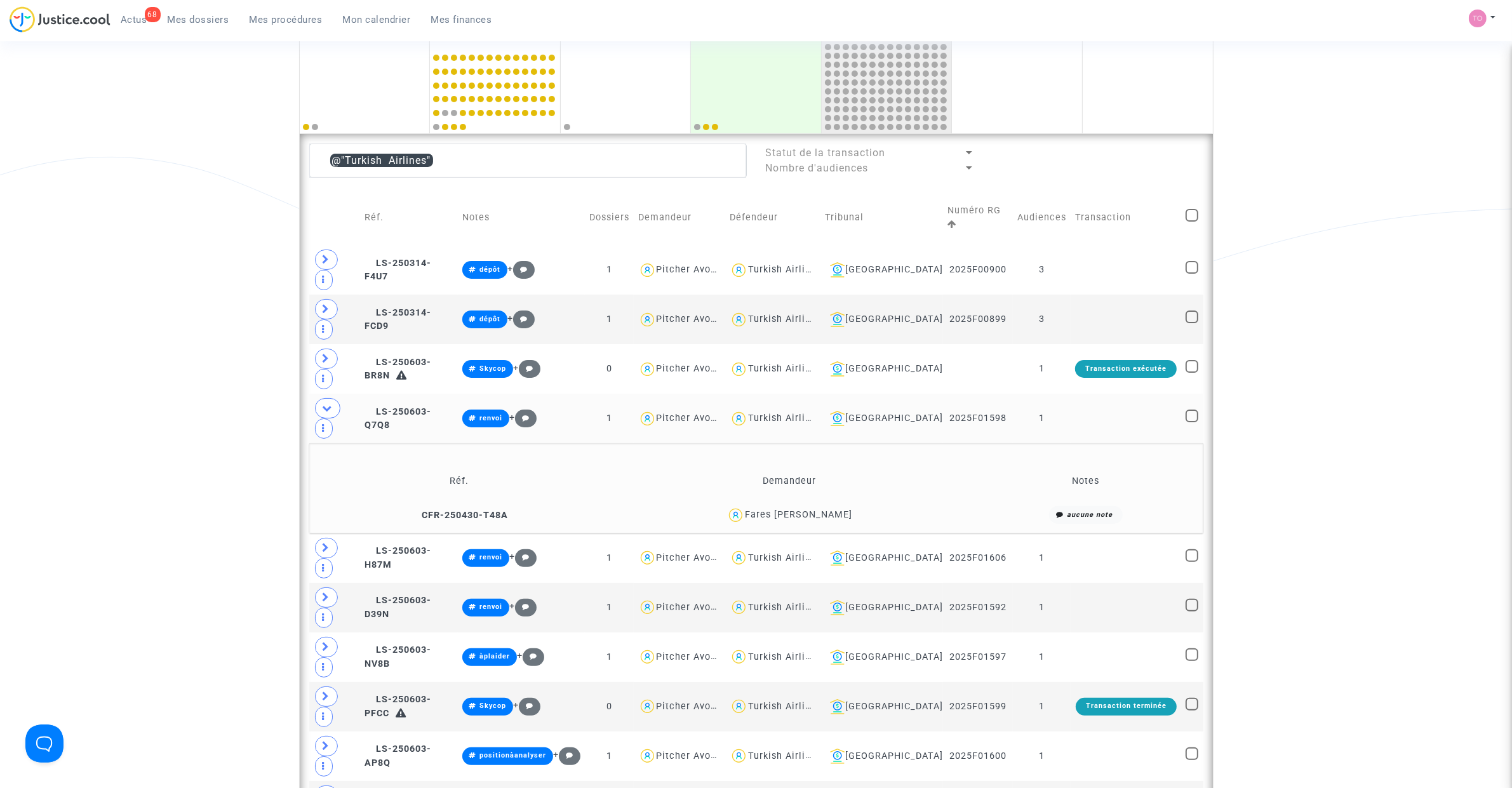
drag, startPoint x: 880, startPoint y: 421, endPoint x: 831, endPoint y: 422, distance: 49.0
click at [831, 501] on div "Fares Hikmat Abdullah Al Bazaz" at bounding box center [790, 515] width 360 height 19
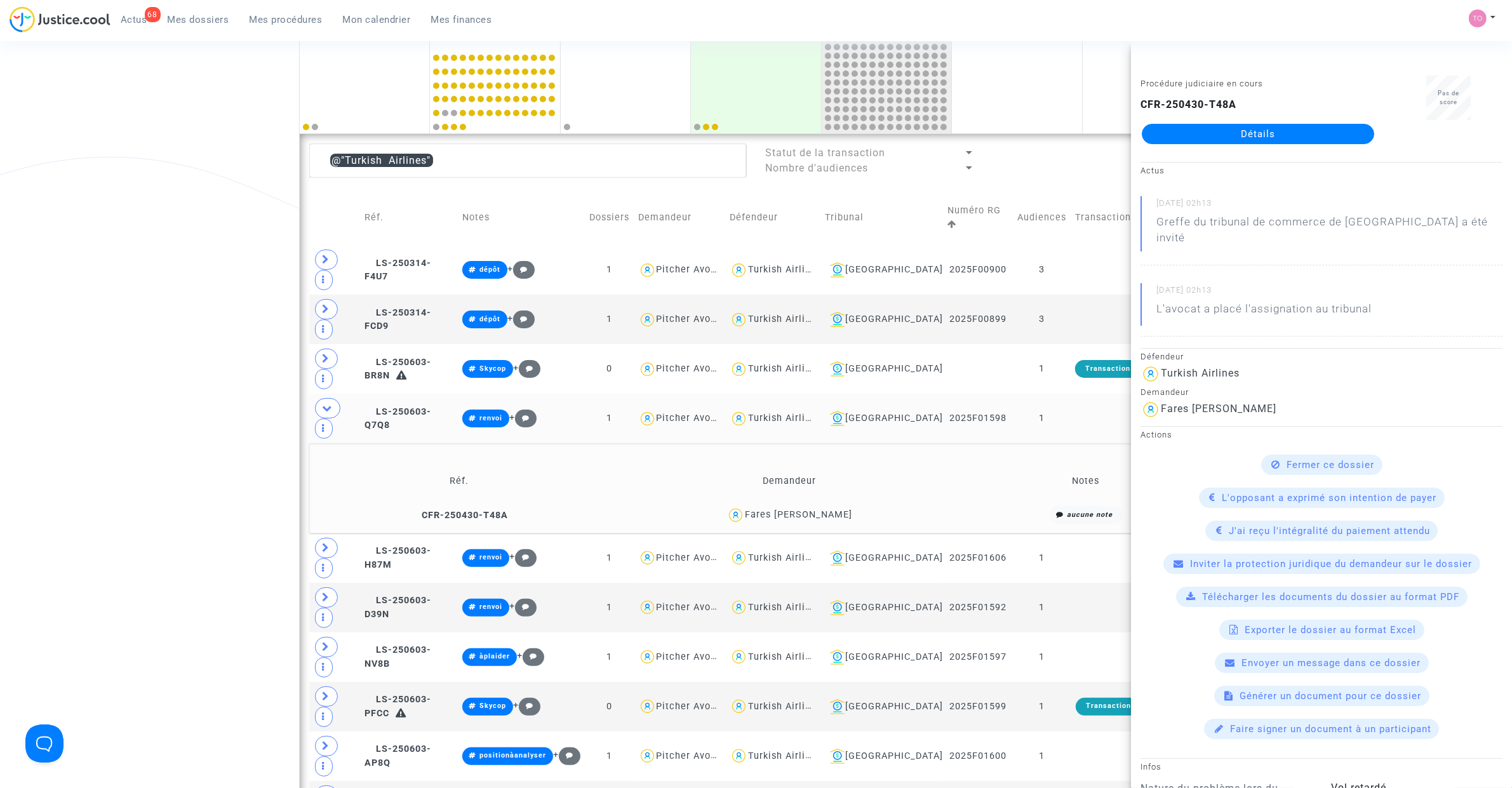
copy div "Al Bazaz"
click at [157, 341] on div "Date de clôture d'instruction Date de conciliation Date d'audience Date de juge…" at bounding box center [756, 751] width 1512 height 1860
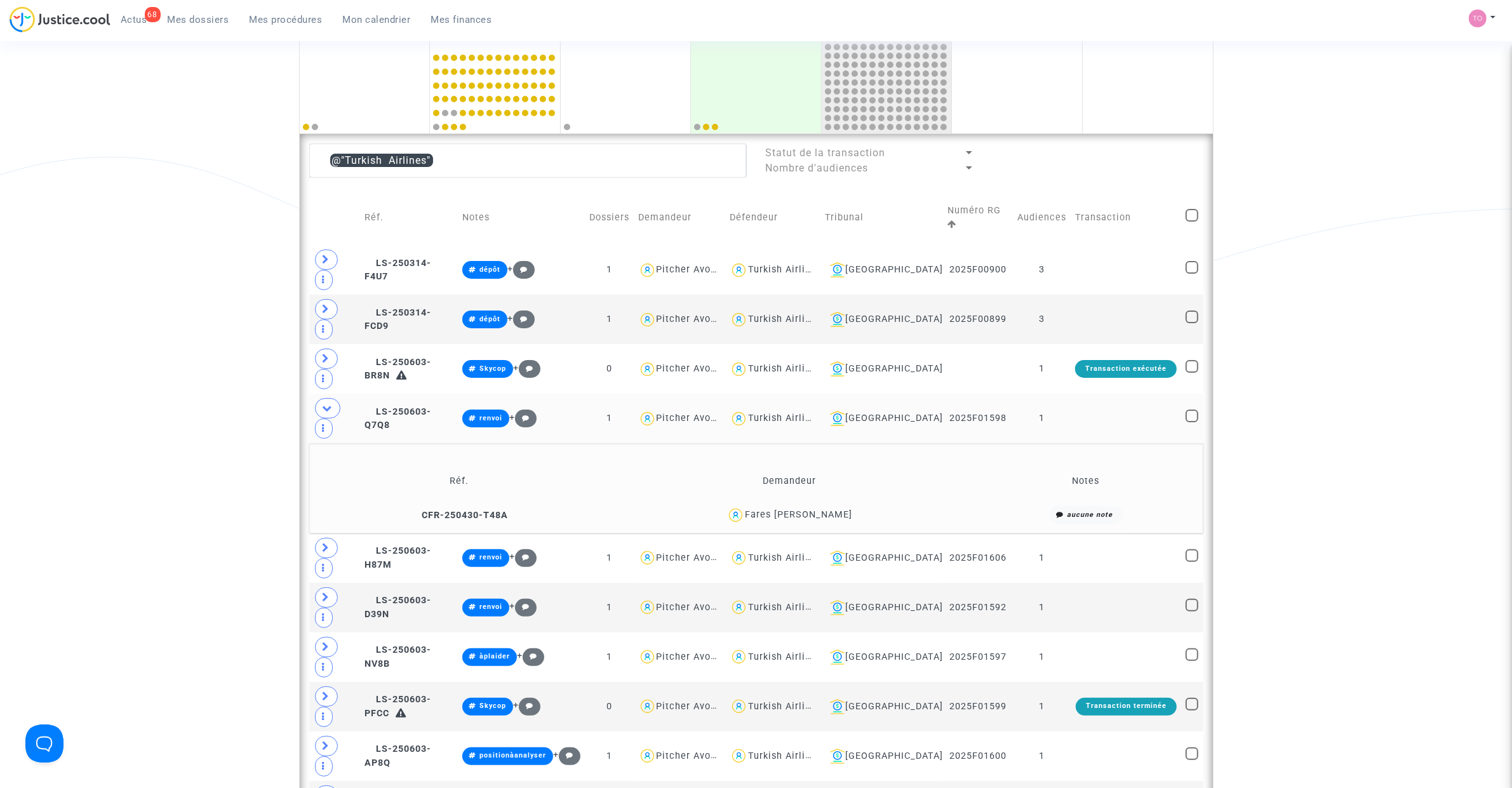
click at [842, 501] on div "Fares Hikmat Abdullah Al Bazaz" at bounding box center [798, 514] width 107 height 11
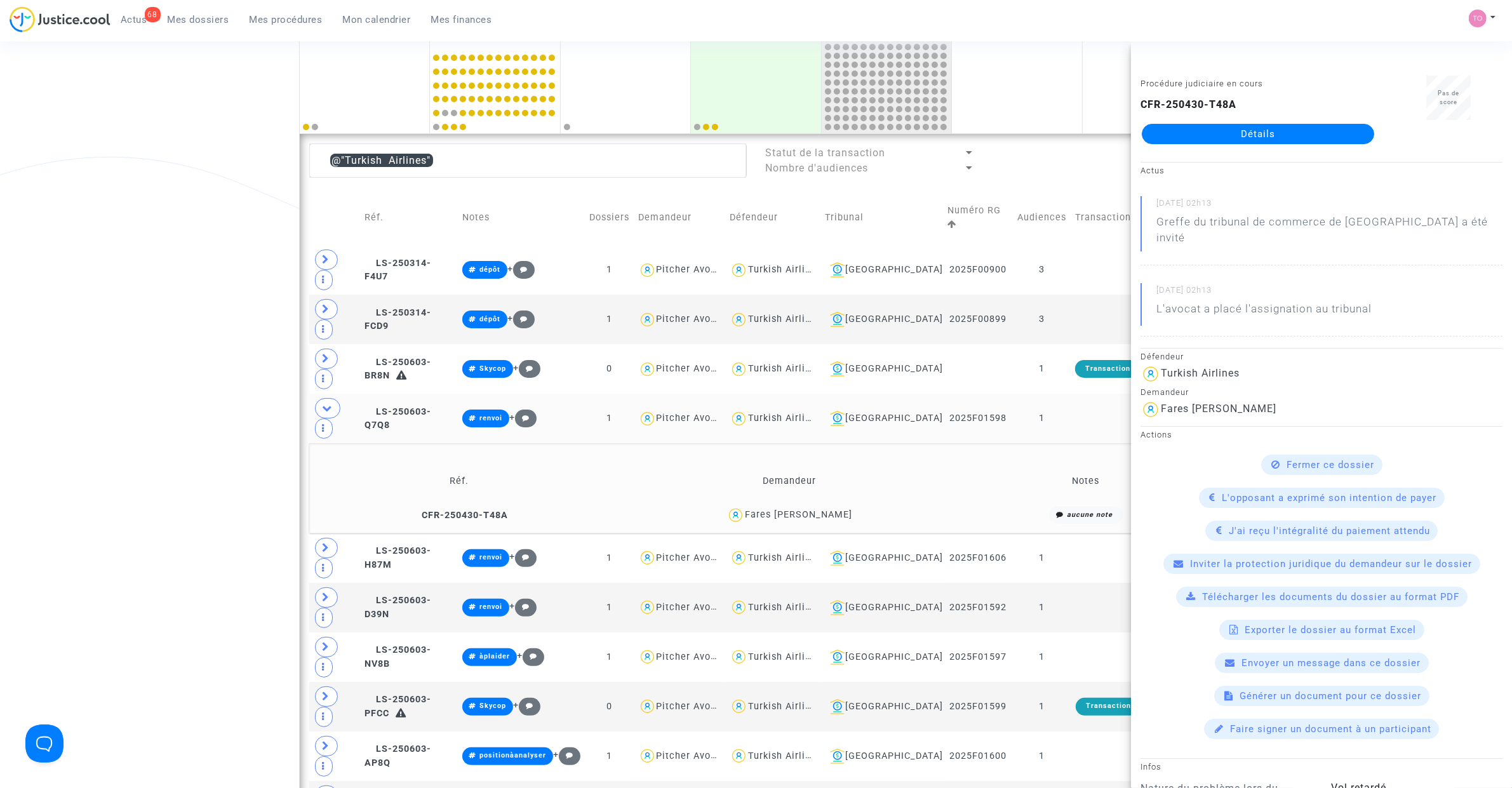
click at [107, 255] on div "Date de clôture d'instruction Date de conciliation Date d'audience Date de juge…" at bounding box center [756, 751] width 1512 height 1860
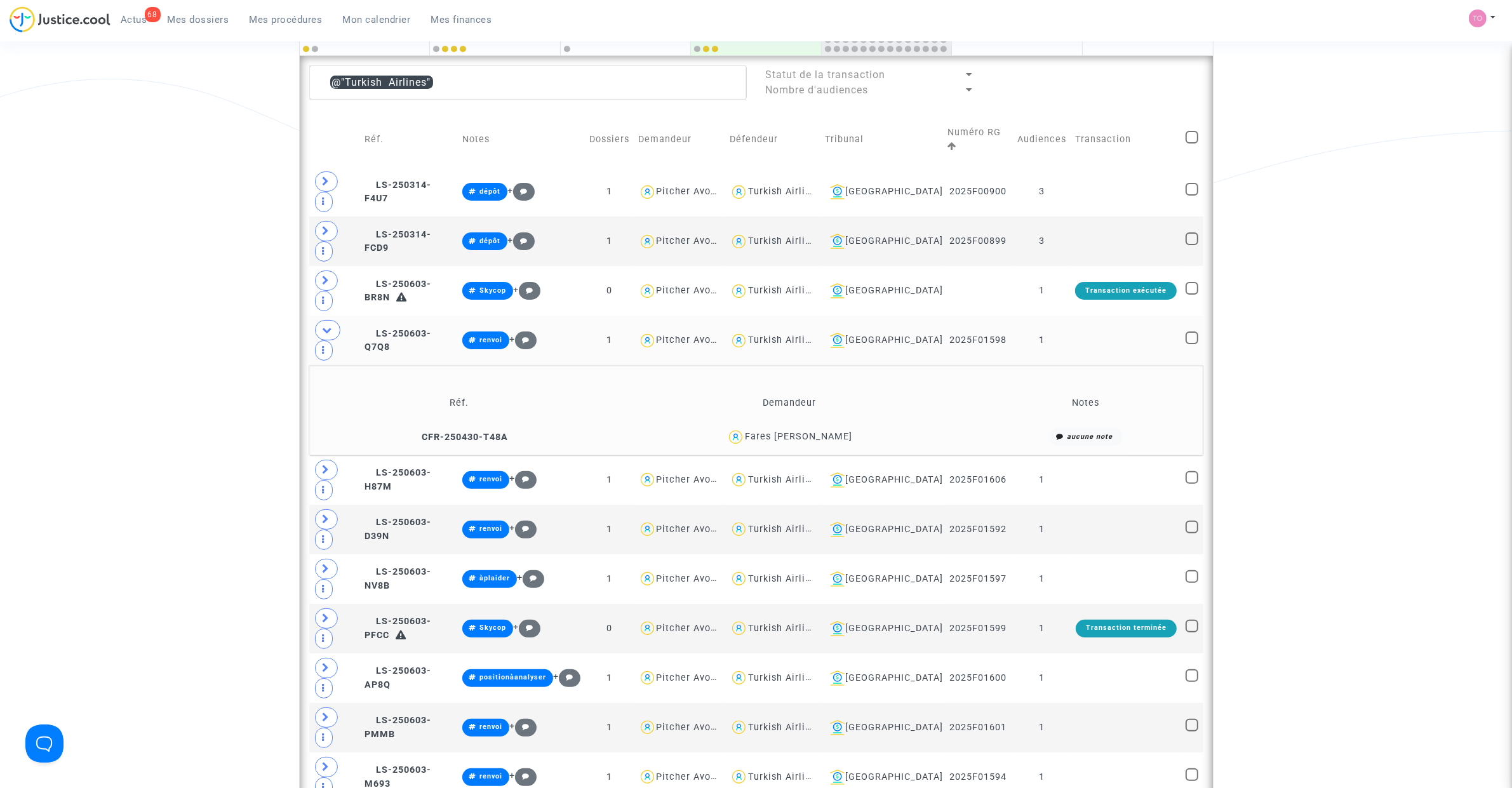
scroll to position [332, 0]
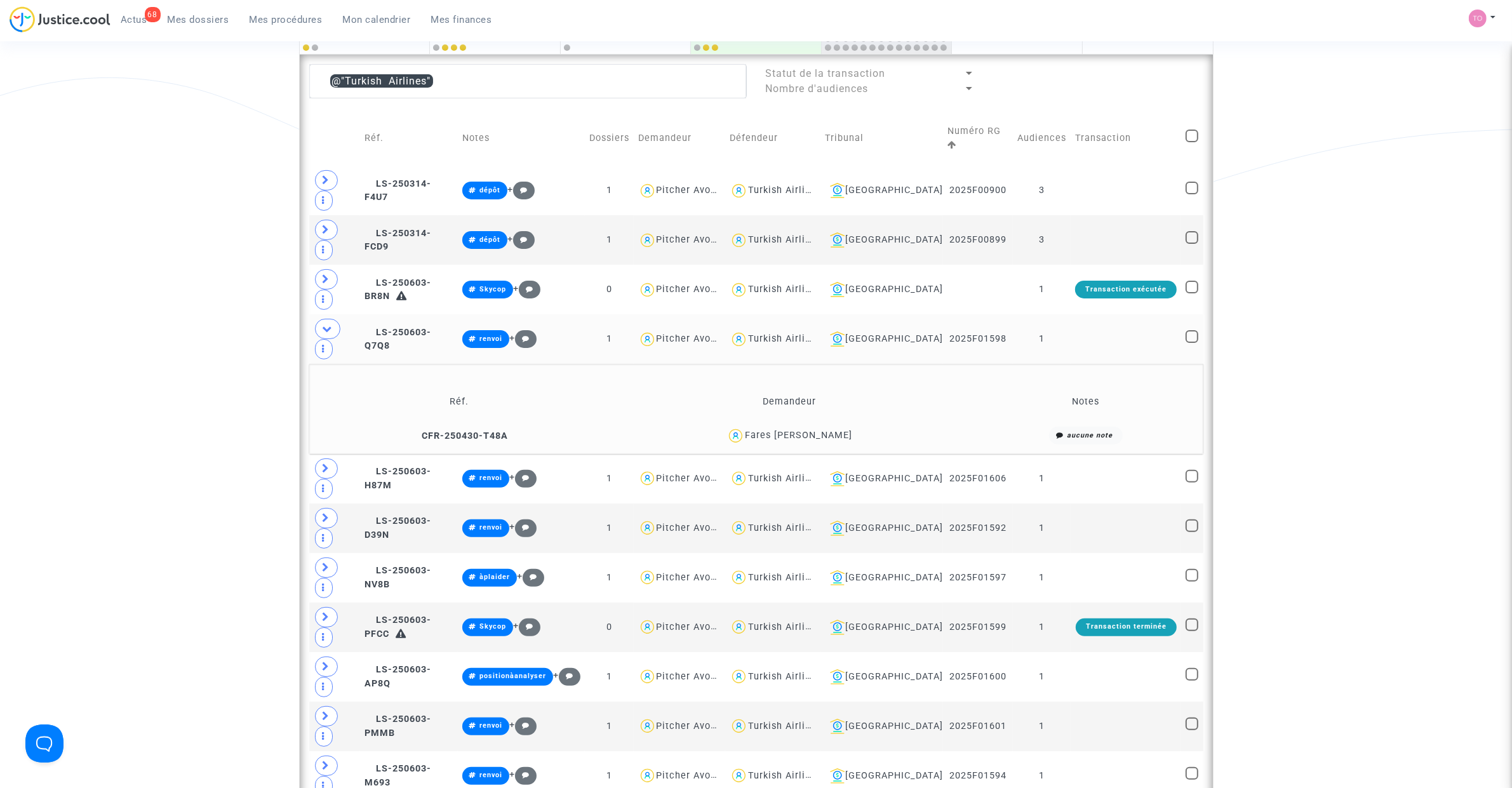
click at [808, 422] on td "Fares Hikmat Abdullah Al Bazaz" at bounding box center [789, 435] width 368 height 27
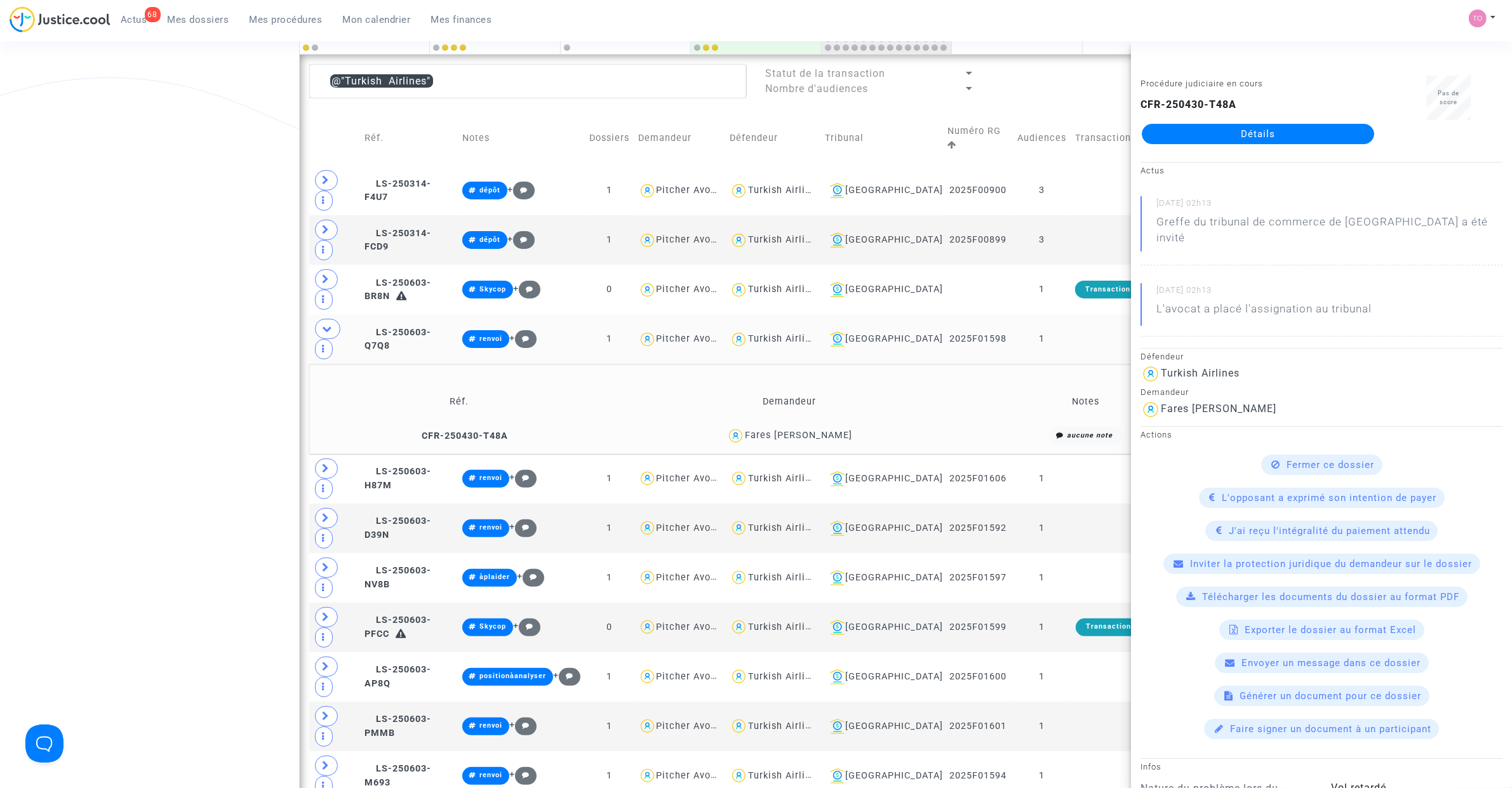
drag, startPoint x: 1216, startPoint y: 145, endPoint x: 1226, endPoint y: 138, distance: 12.2
click at [630, 459] on button "Modifier la note" at bounding box center [621, 470] width 93 height 20
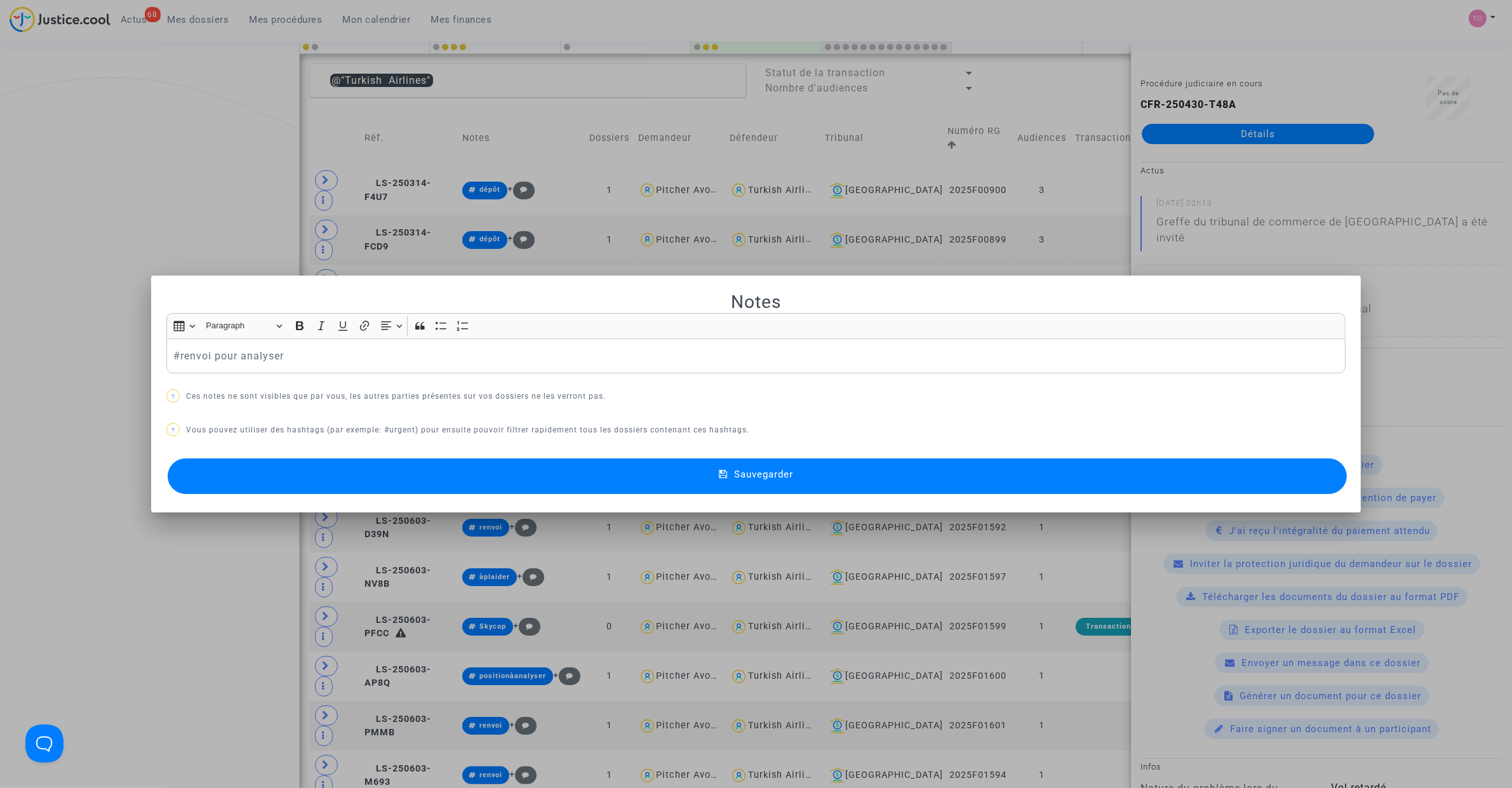
scroll to position [0, 0]
click at [297, 353] on p "#renvoi pour analyser" at bounding box center [756, 356] width 1166 height 15
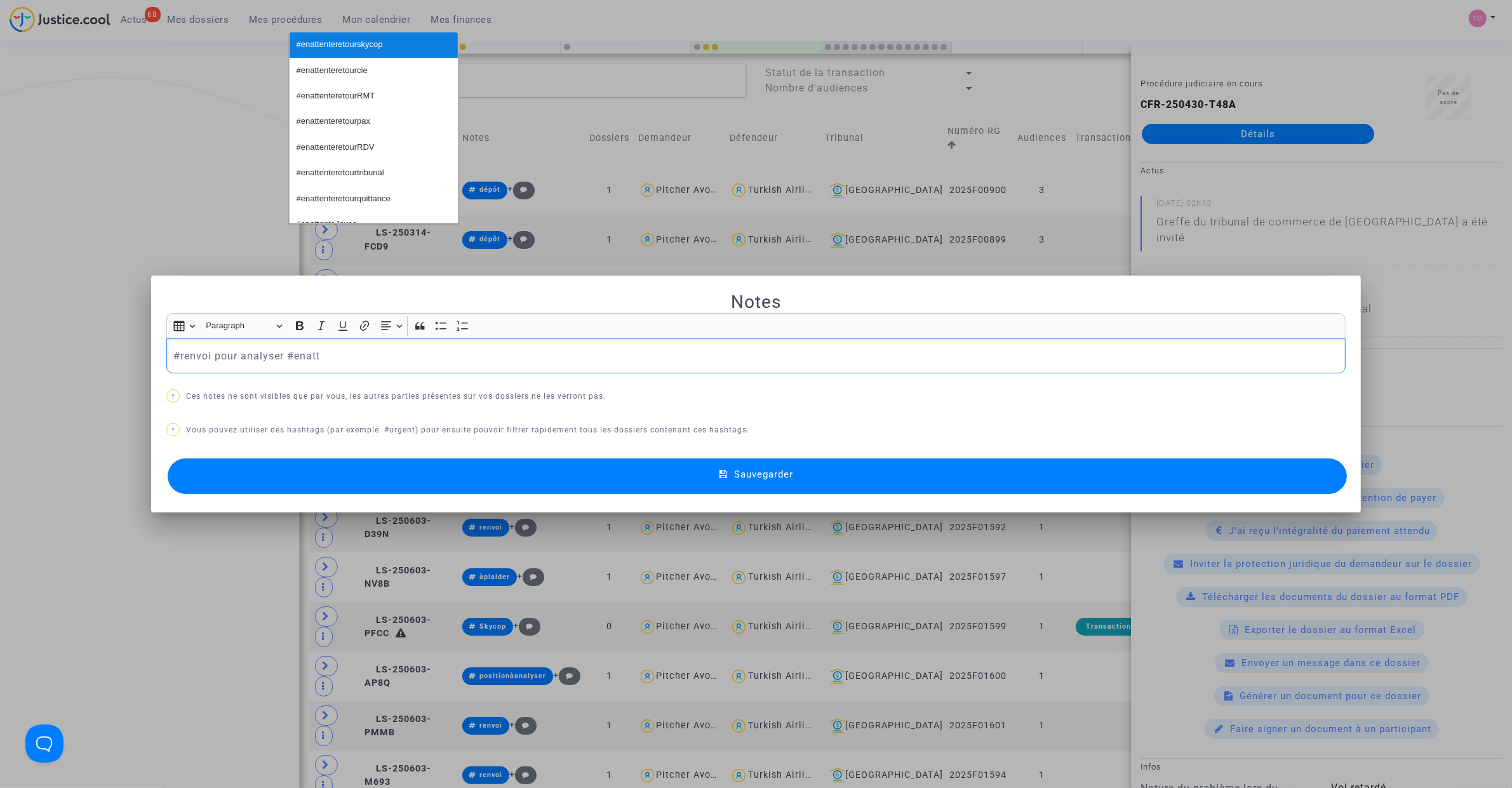
click at [363, 41] on span "#enattenteretourskycop" at bounding box center [339, 45] width 86 height 19
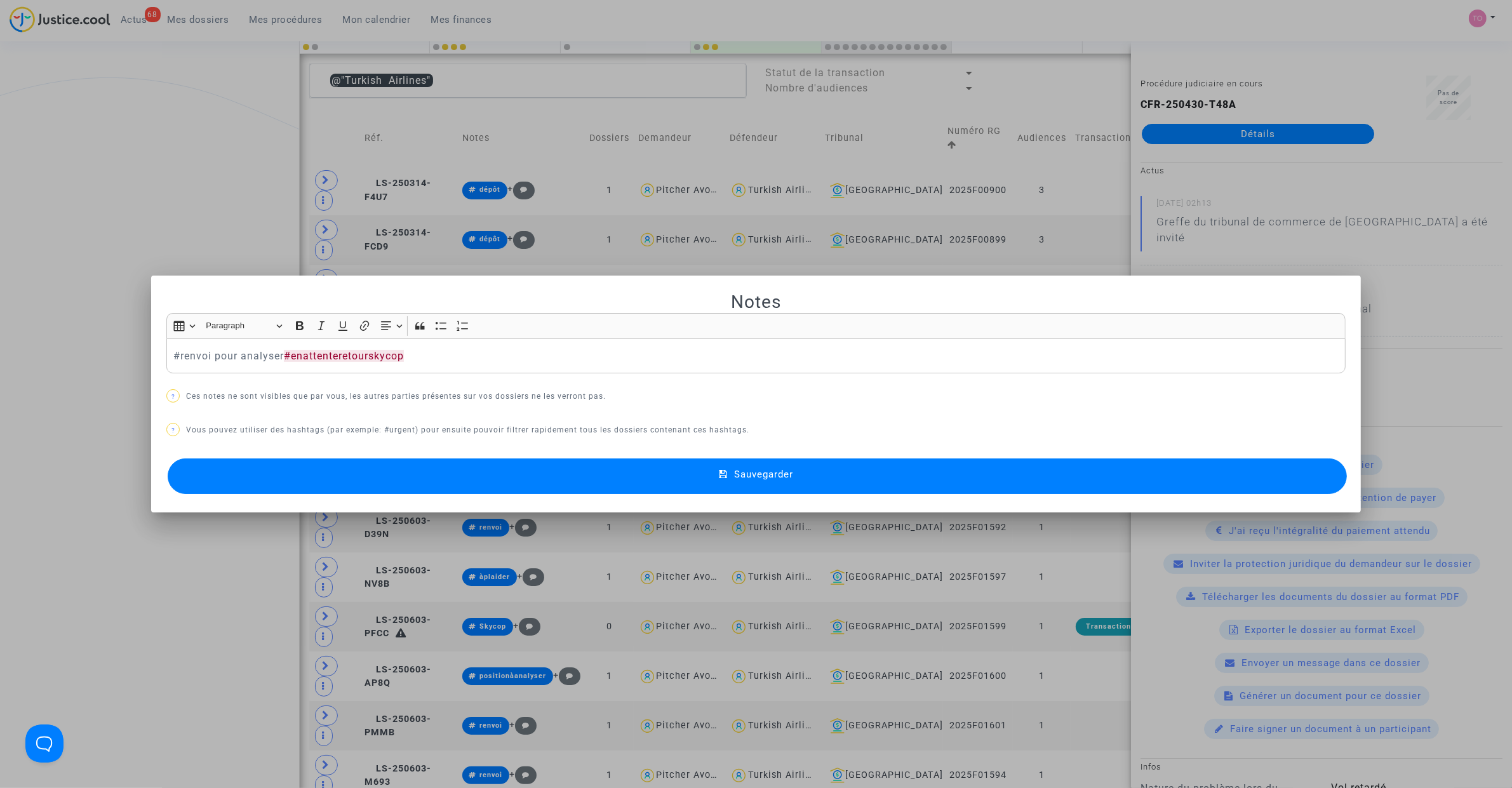
click at [474, 466] on button "Sauvegarder" at bounding box center [756, 477] width 1179 height 36
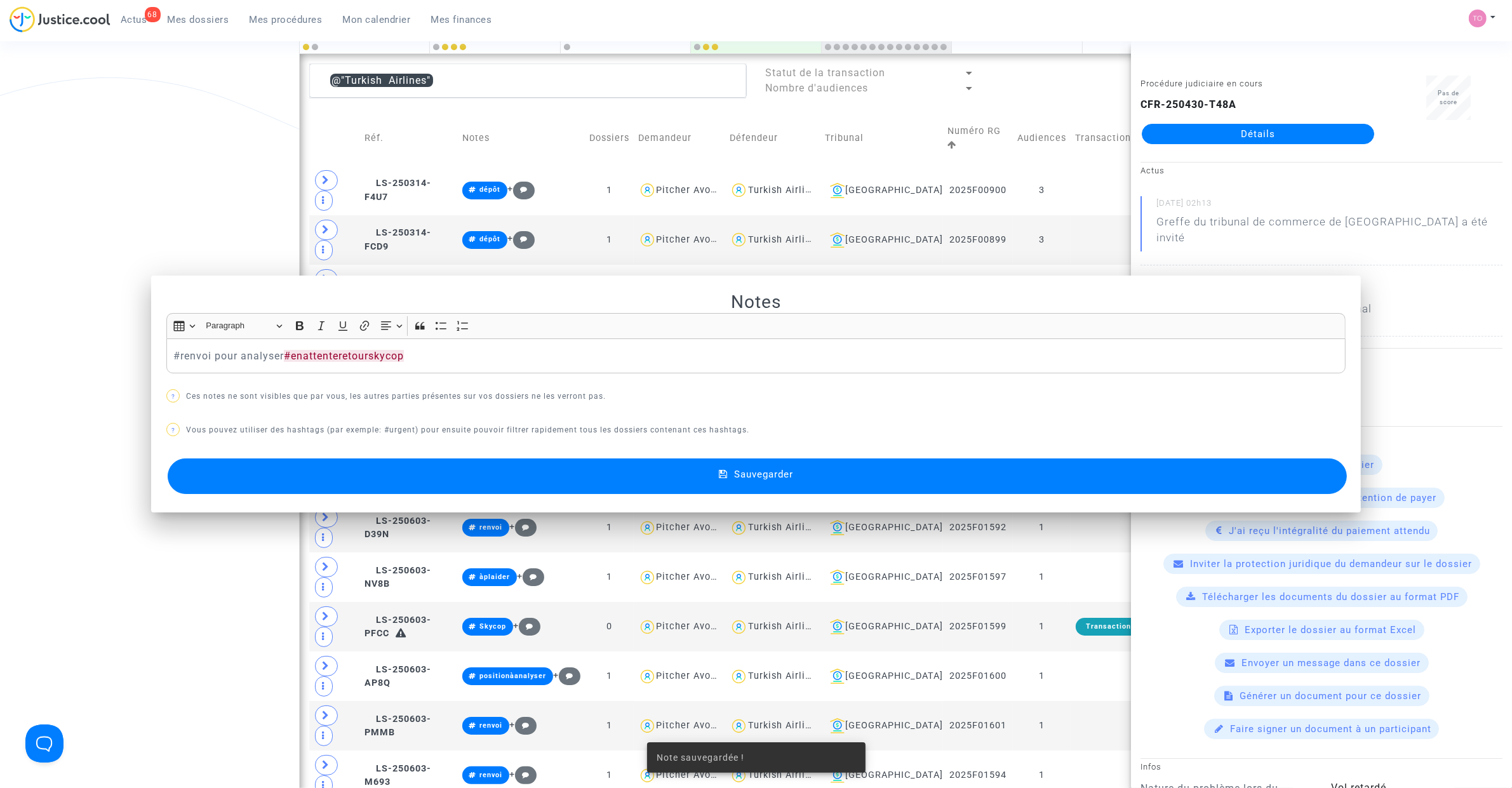
scroll to position [332, 0]
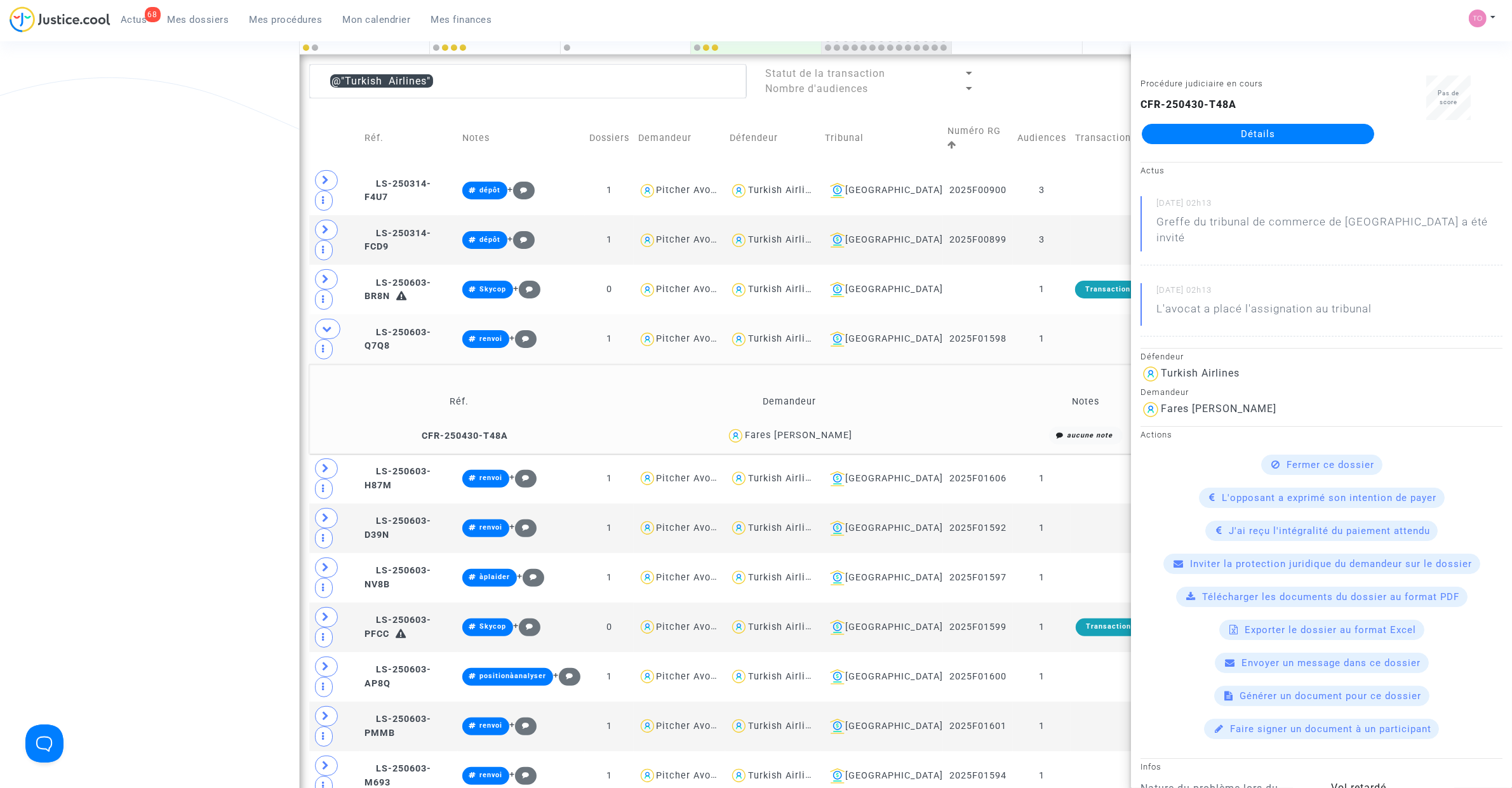
click at [226, 194] on div "Date de clôture d'instruction Date de conciliation Date d'audience Date de juge…" at bounding box center [756, 672] width 1512 height 1860
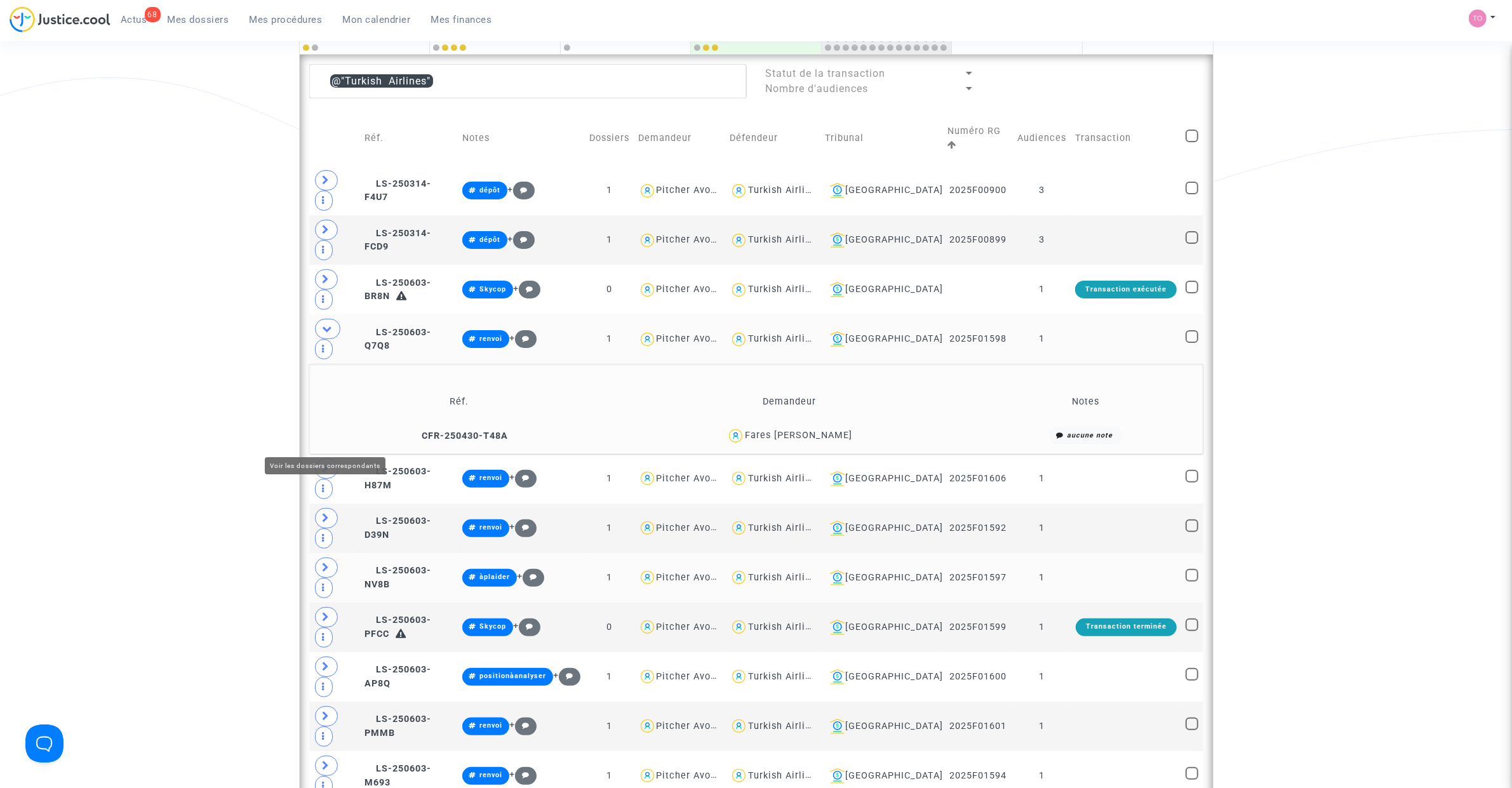
click at [333, 501] on span at bounding box center [325, 567] width 22 height 20
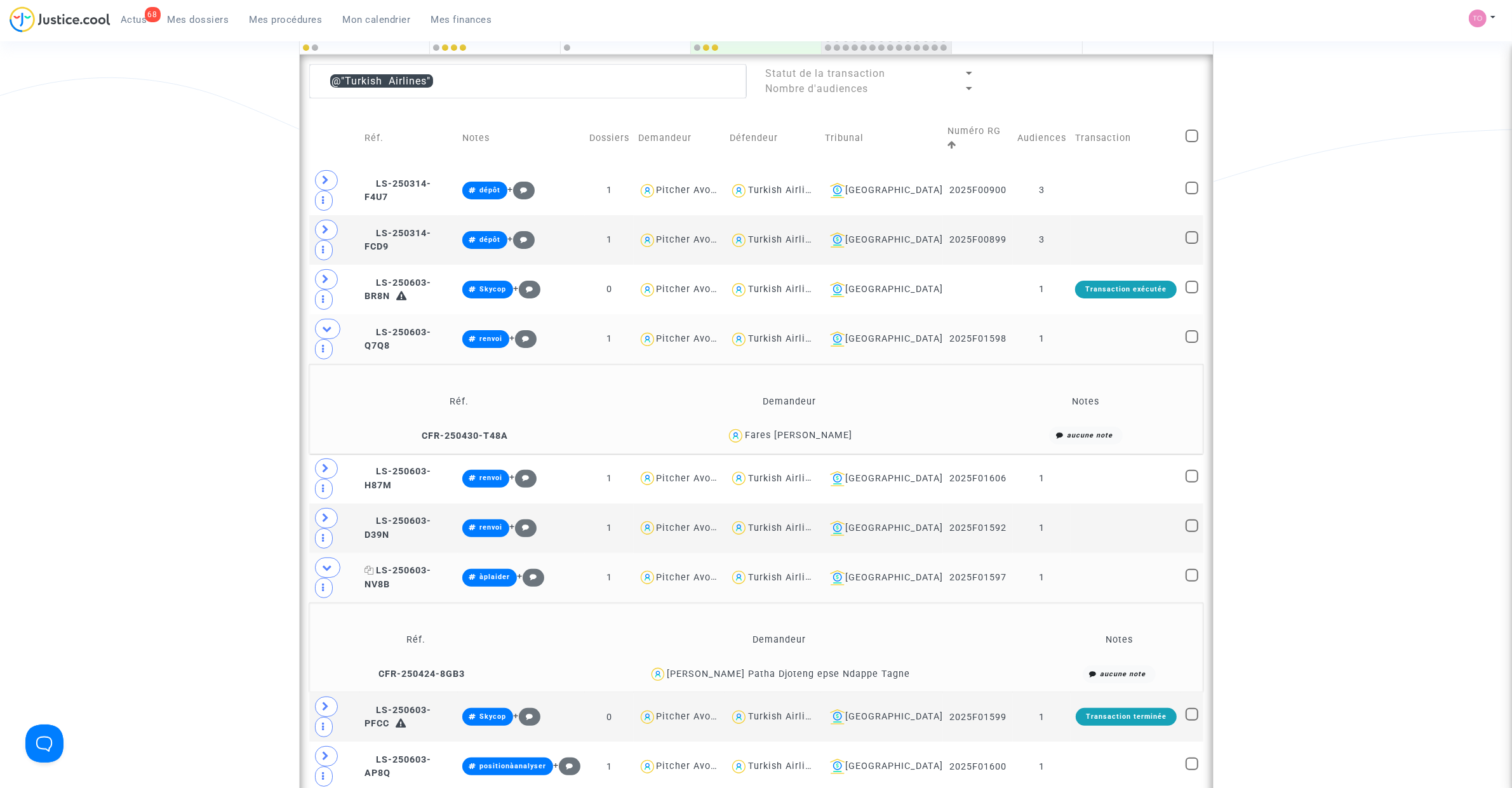
click at [374, 501] on icon at bounding box center [369, 569] width 9 height 9
click at [330, 501] on span at bounding box center [325, 518] width 22 height 20
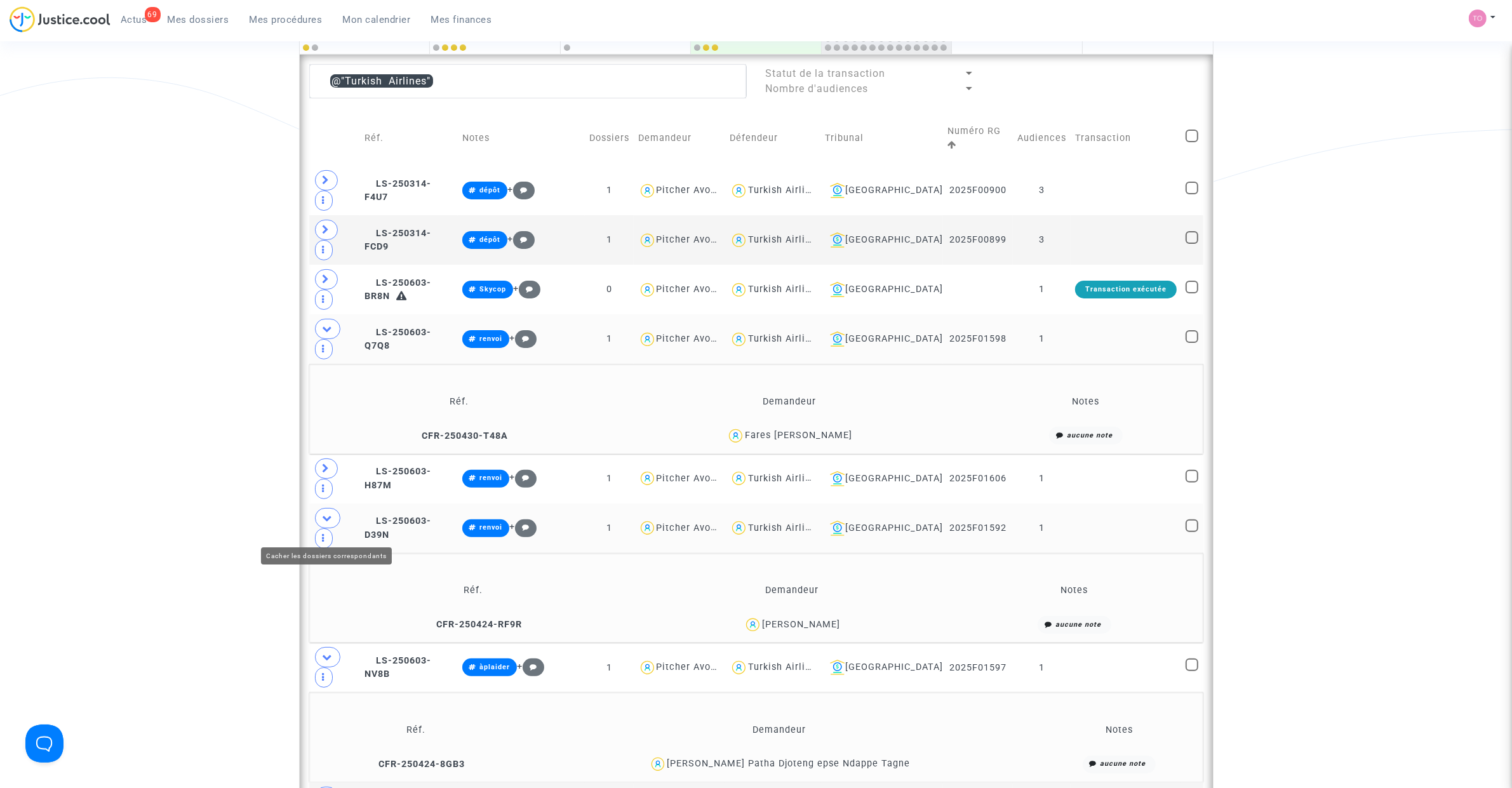
click at [325, 501] on icon at bounding box center [327, 656] width 10 height 9
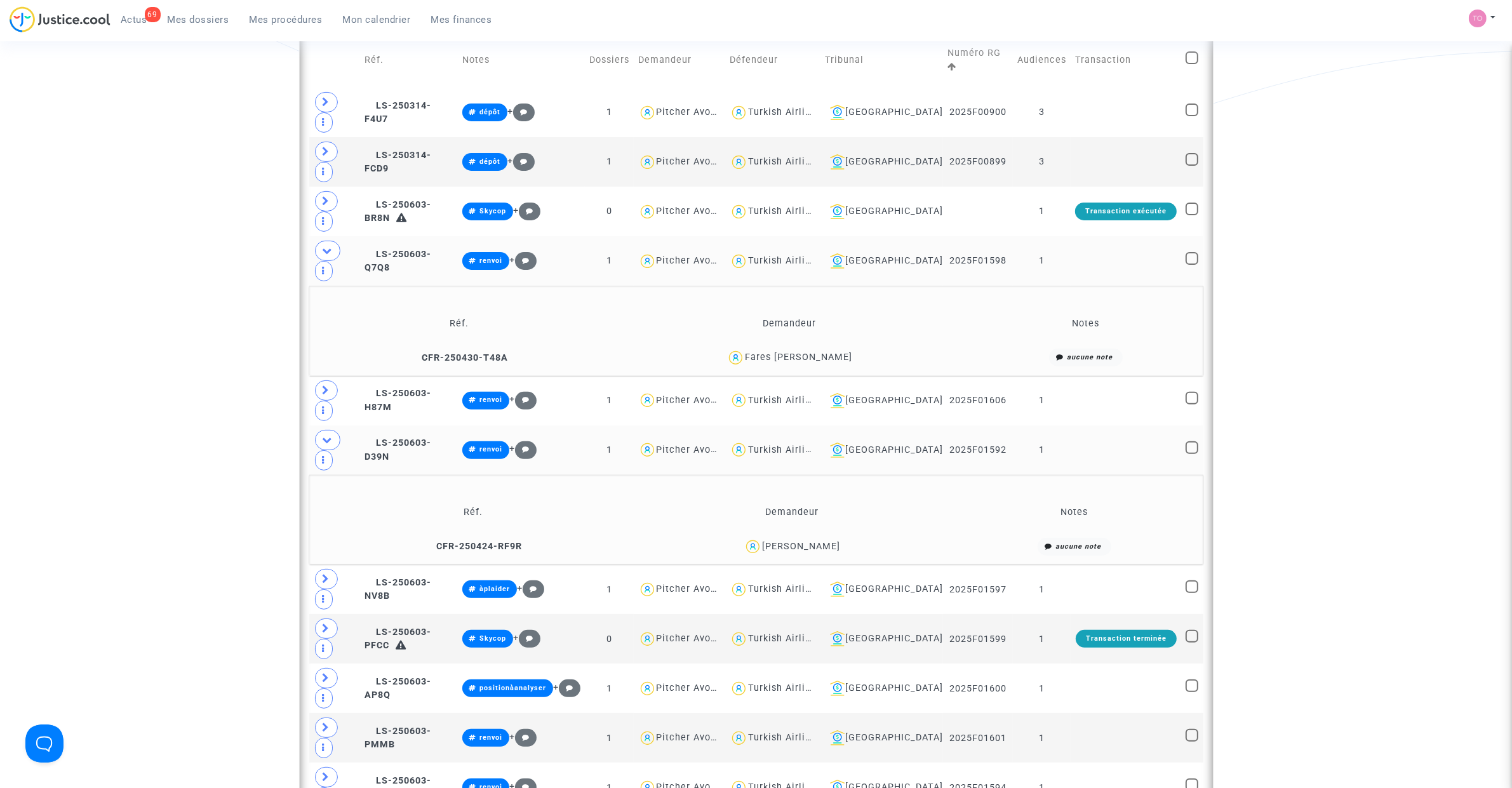
scroll to position [411, 0]
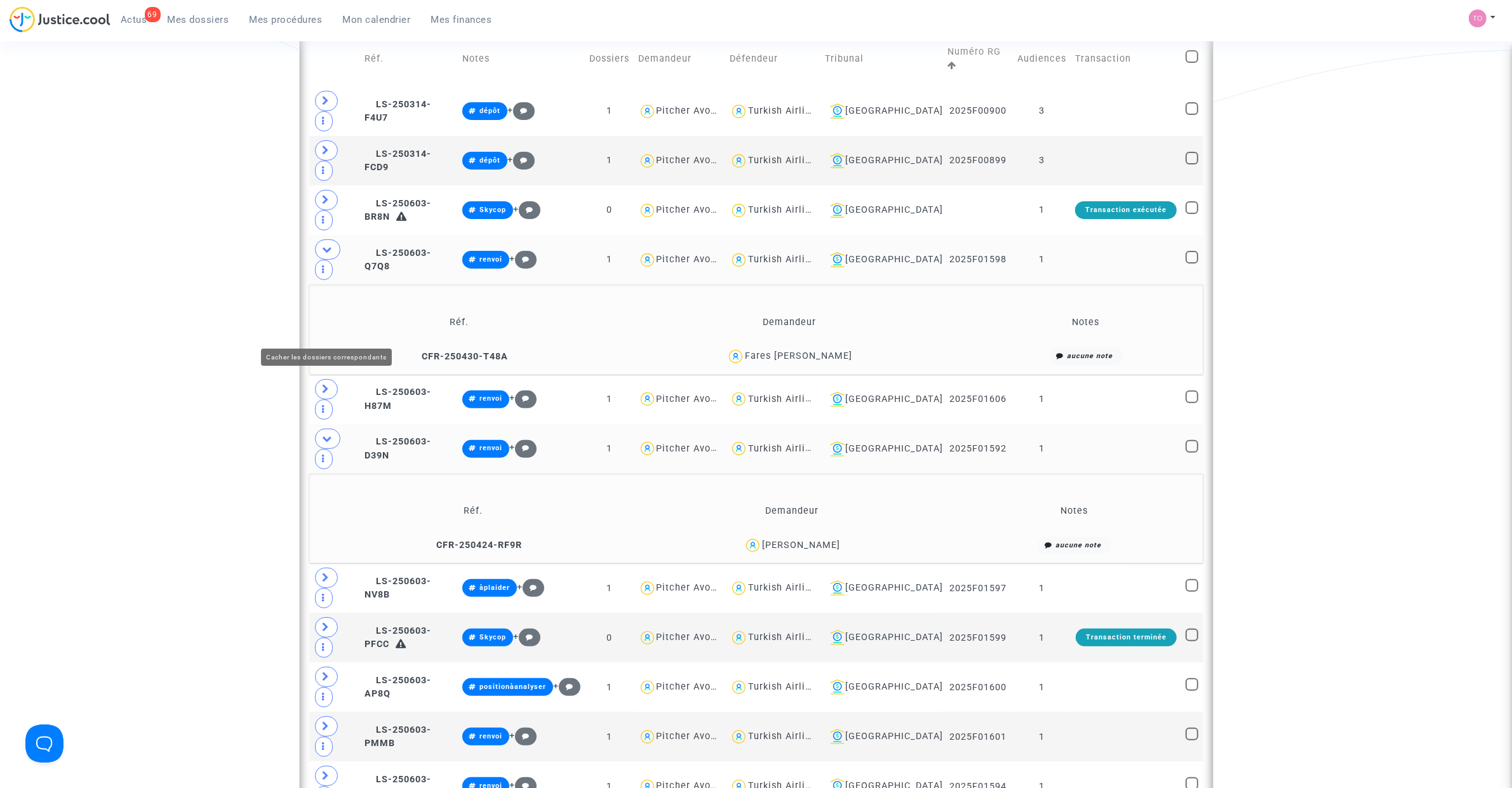
click at [330, 434] on icon at bounding box center [327, 439] width 10 height 9
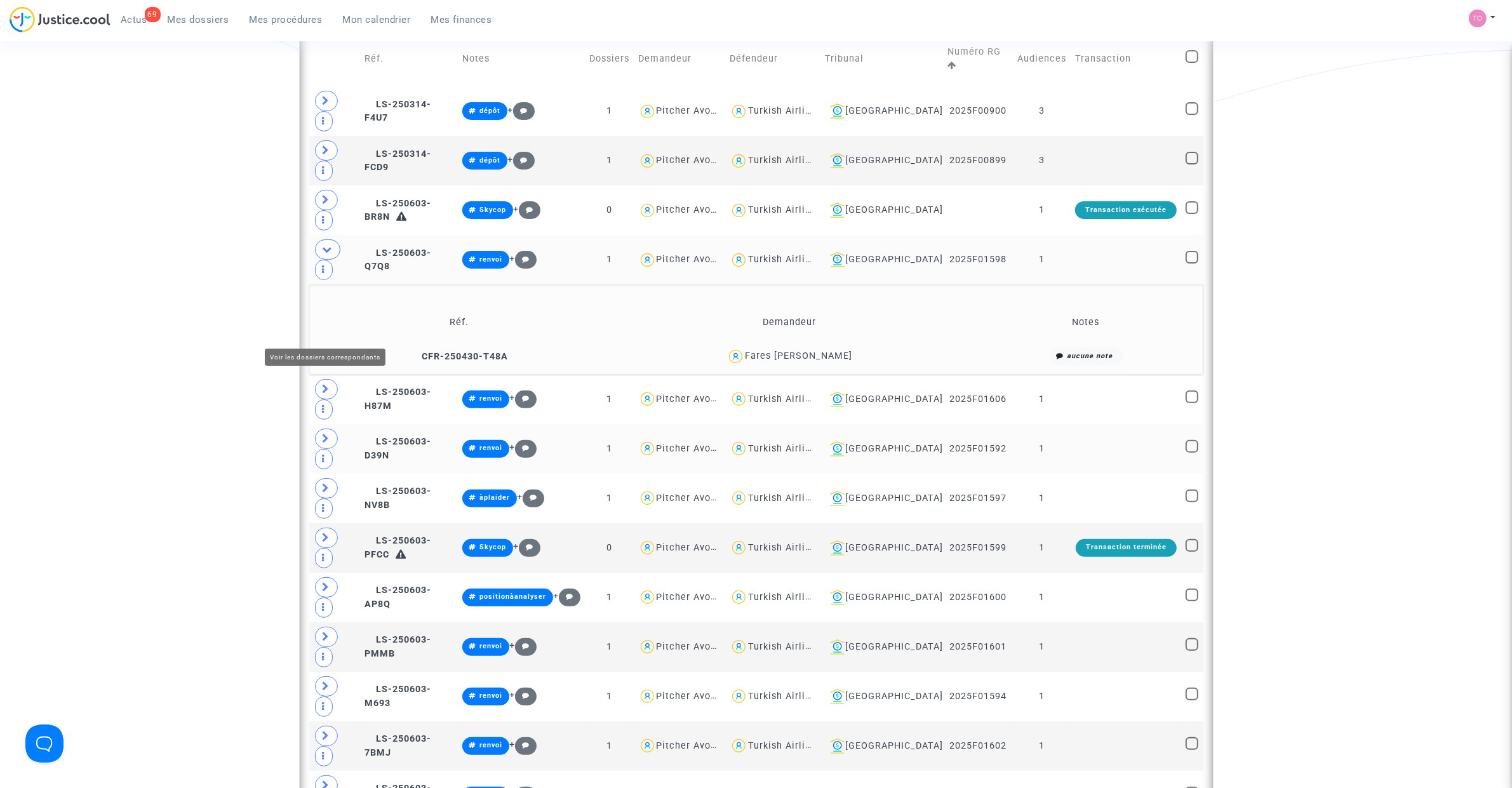
click at [327, 434] on icon at bounding box center [326, 439] width 8 height 9
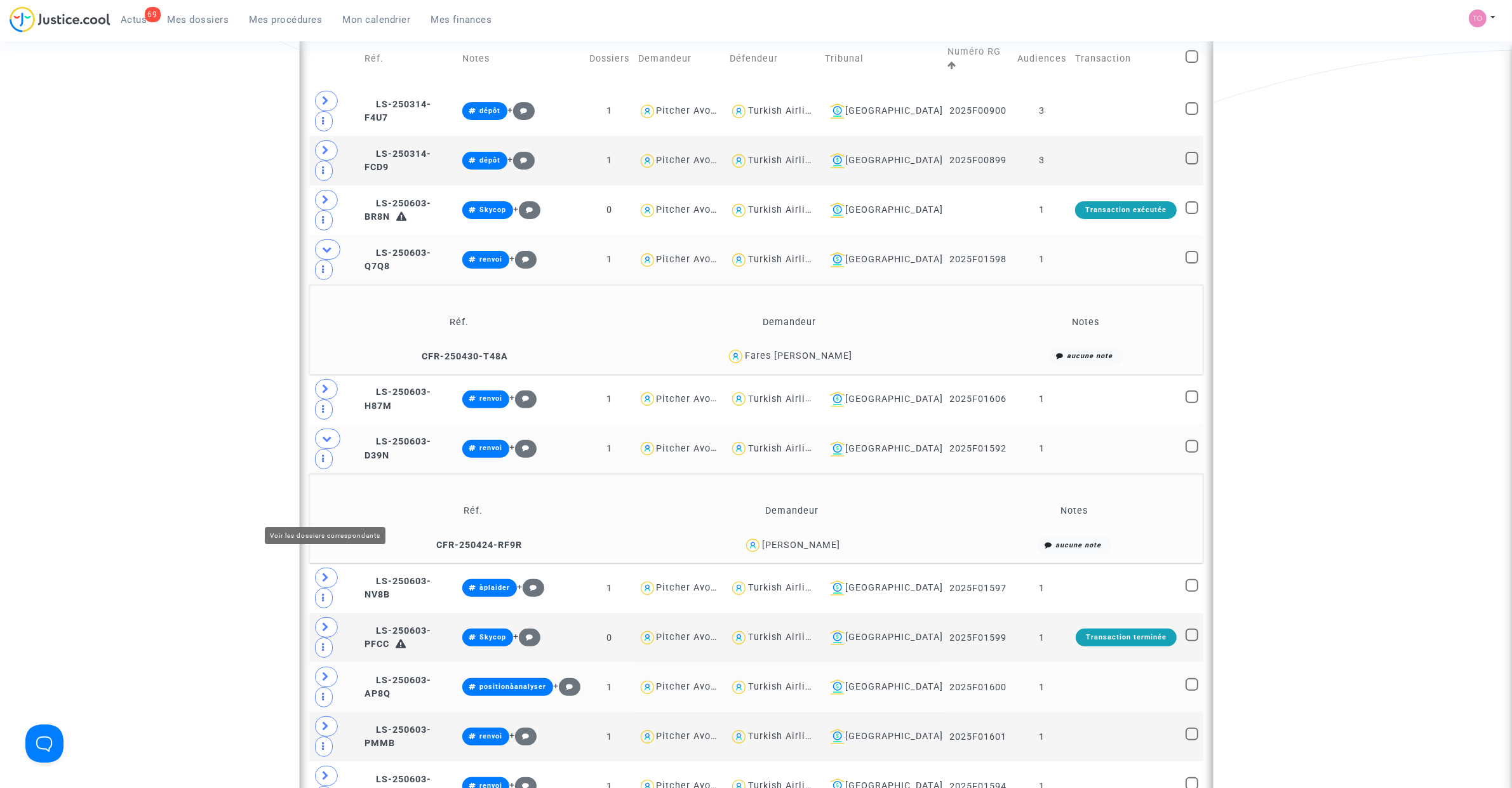
click at [321, 501] on span at bounding box center [325, 676] width 22 height 20
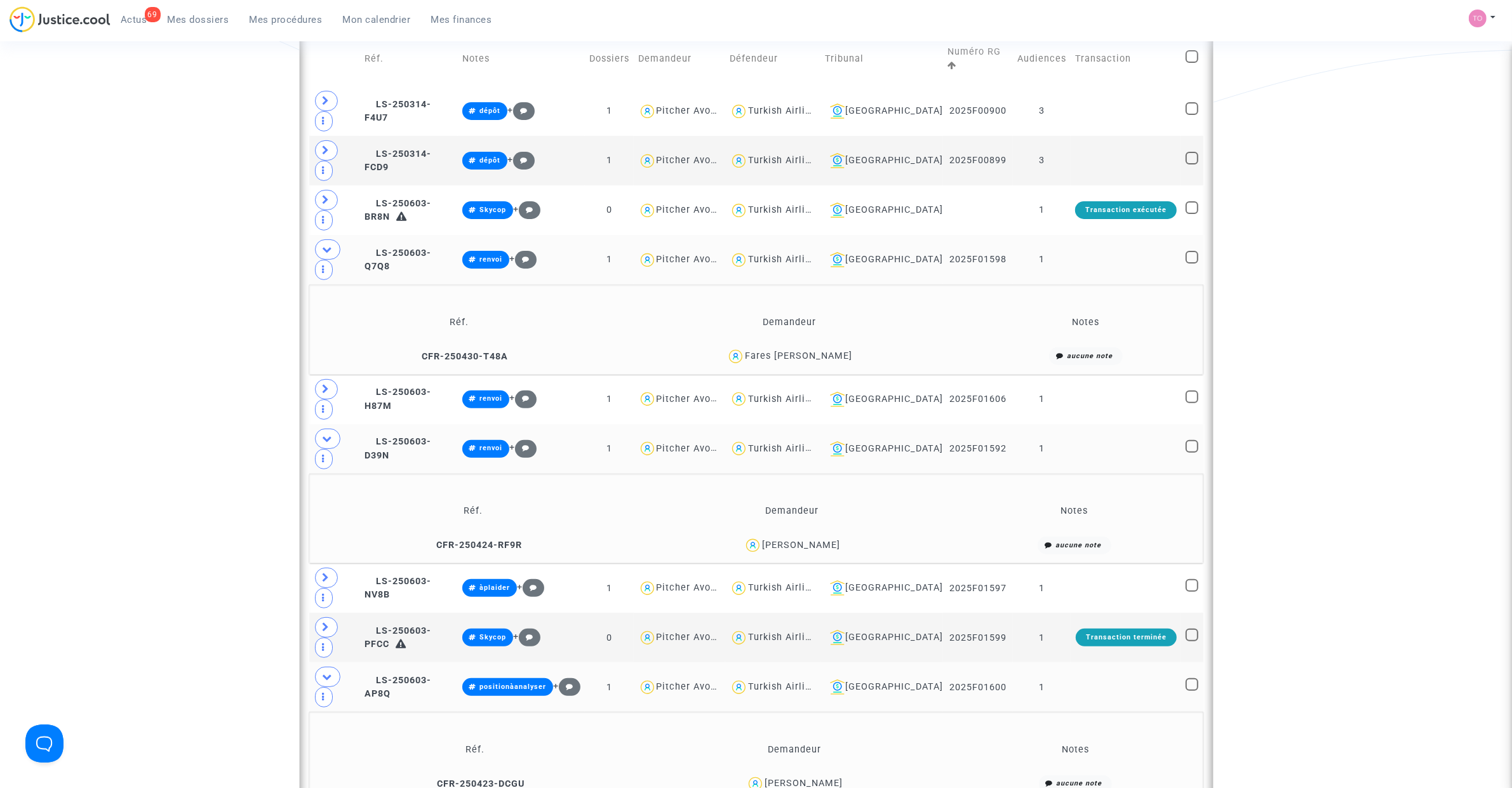
click at [811, 501] on div "Fanny Lebreton" at bounding box center [803, 783] width 78 height 11
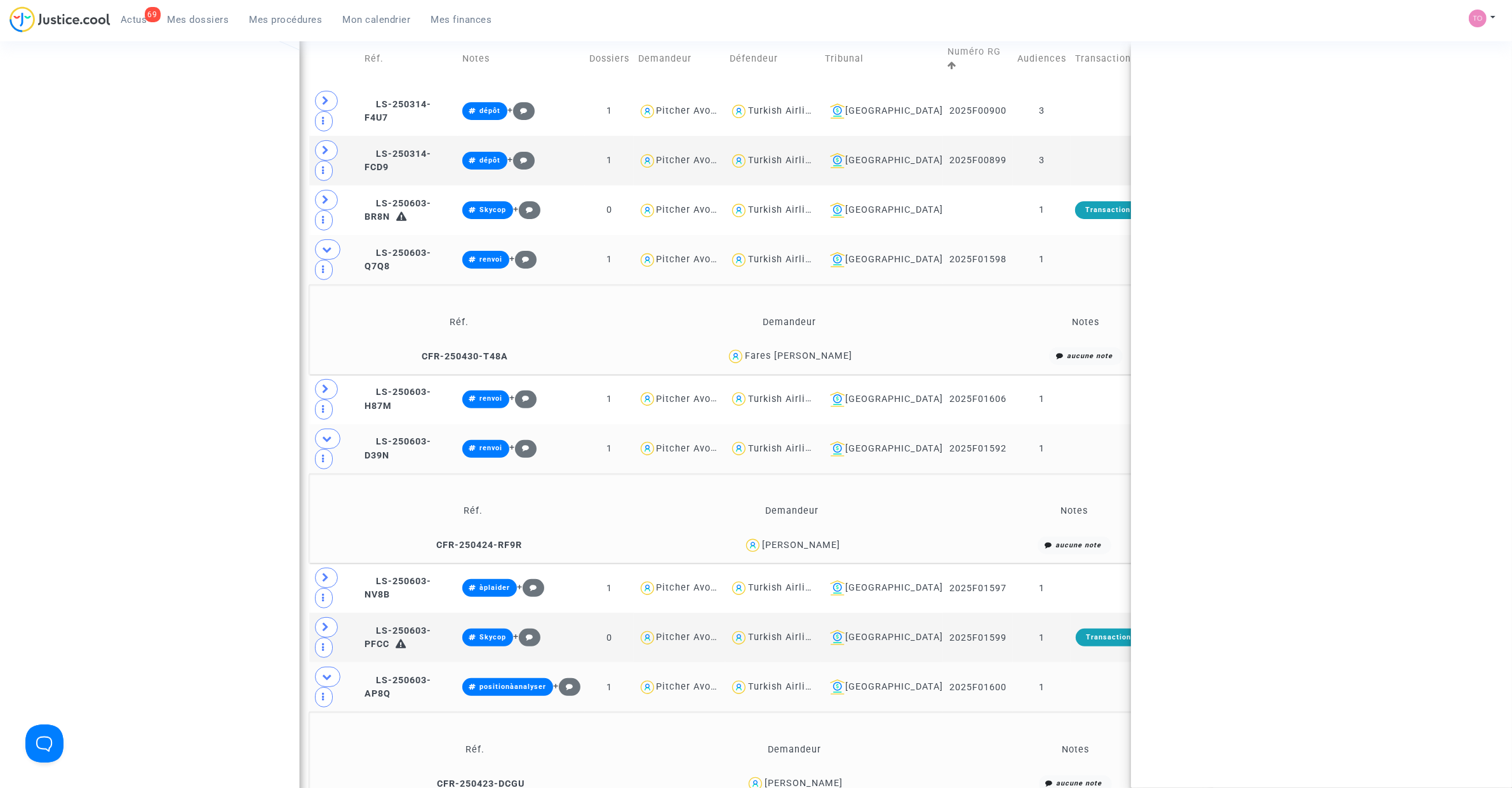
click at [811, 501] on div "Fanny Lebreton" at bounding box center [803, 783] width 78 height 11
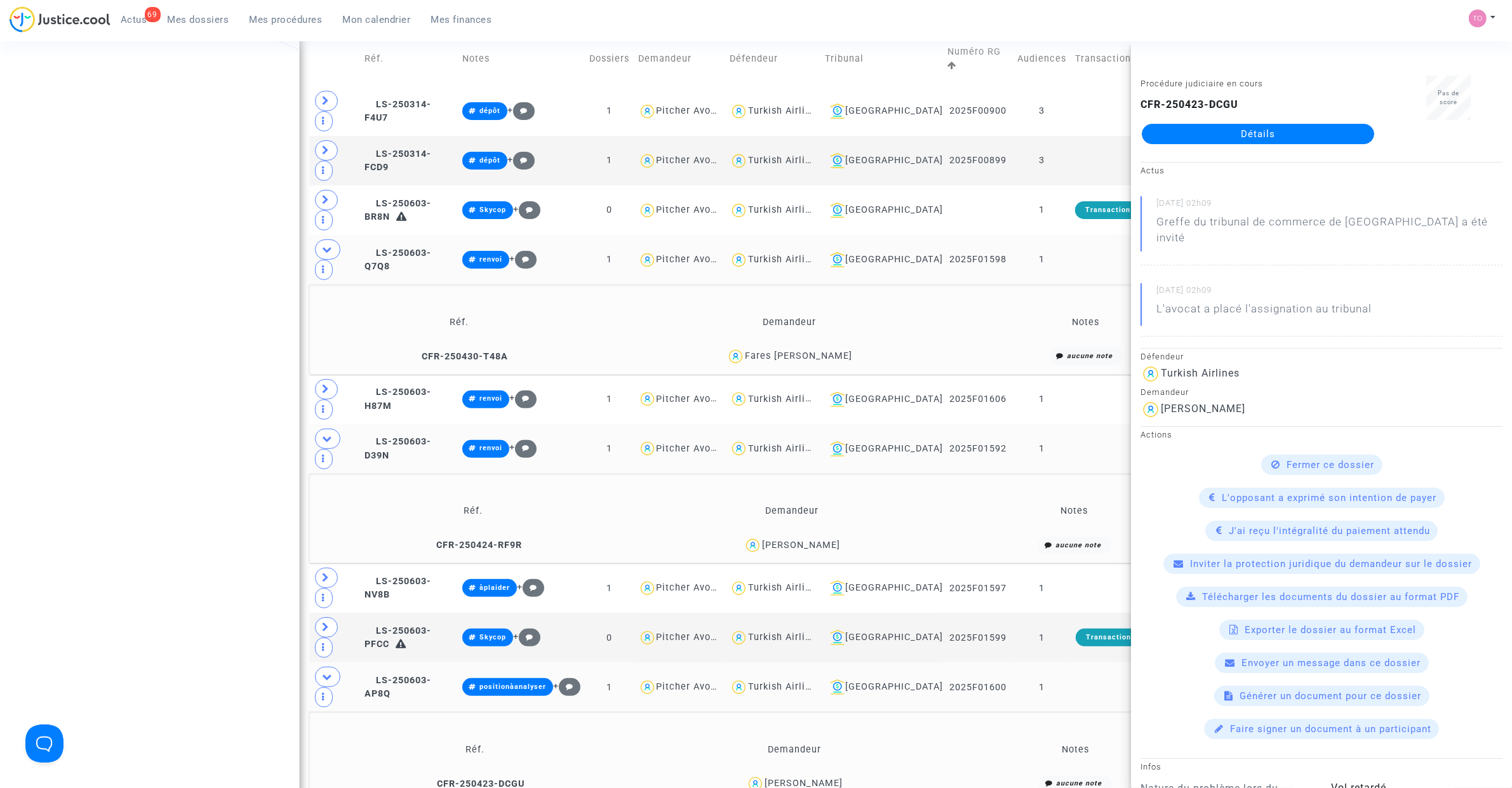
copy div "Lebreton"
click at [789, 501] on div "Fanny Lebreton" at bounding box center [803, 783] width 78 height 11
click at [226, 315] on div "Date de clôture d'instruction Date de conciliation Date d'audience Date de juge…" at bounding box center [756, 682] width 1512 height 2040
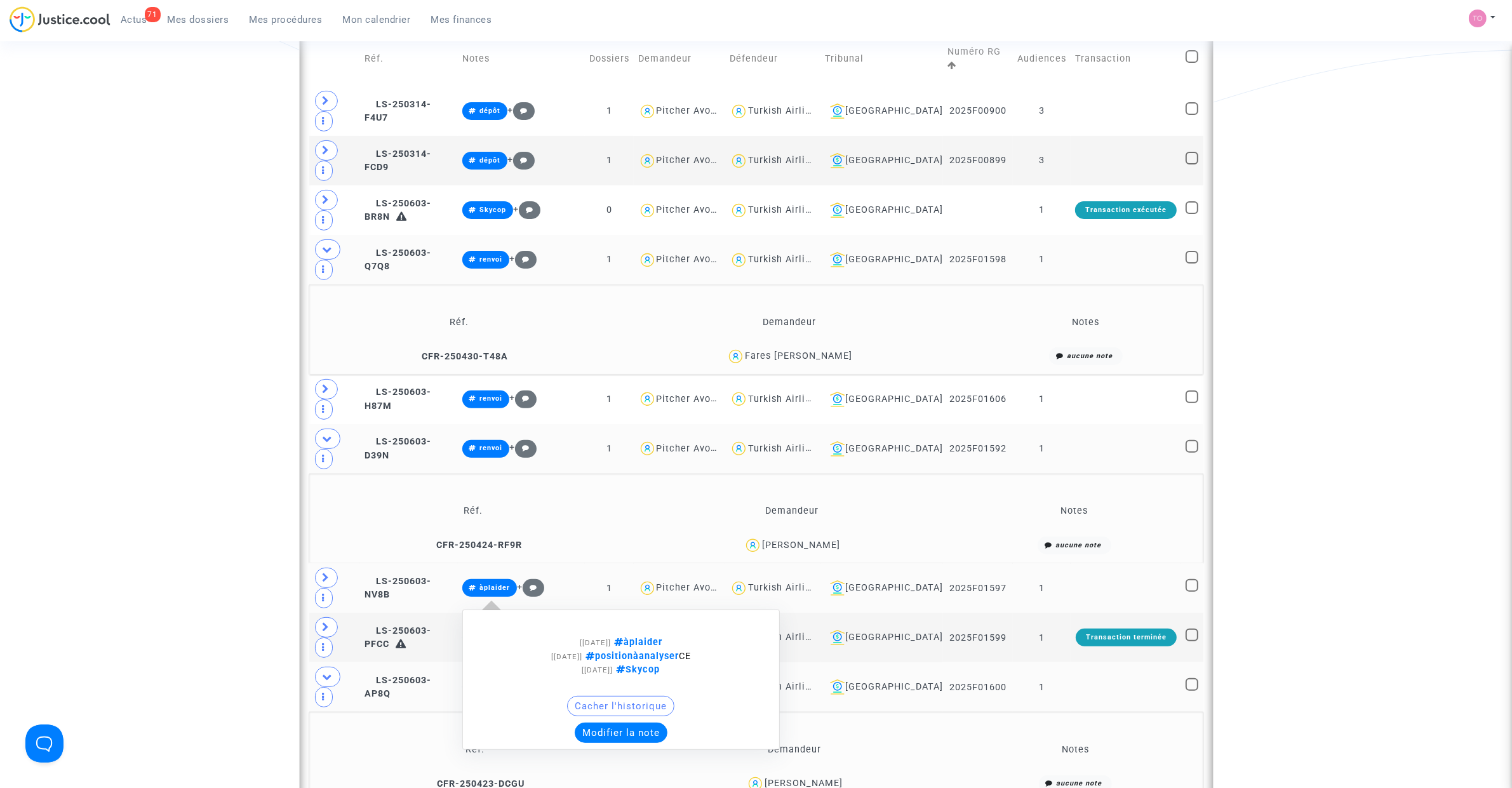
click at [632, 501] on div "Cacher l'historique" at bounding box center [621, 709] width 304 height 26
click at [635, 501] on button "Modifier la note" at bounding box center [621, 732] width 93 height 20
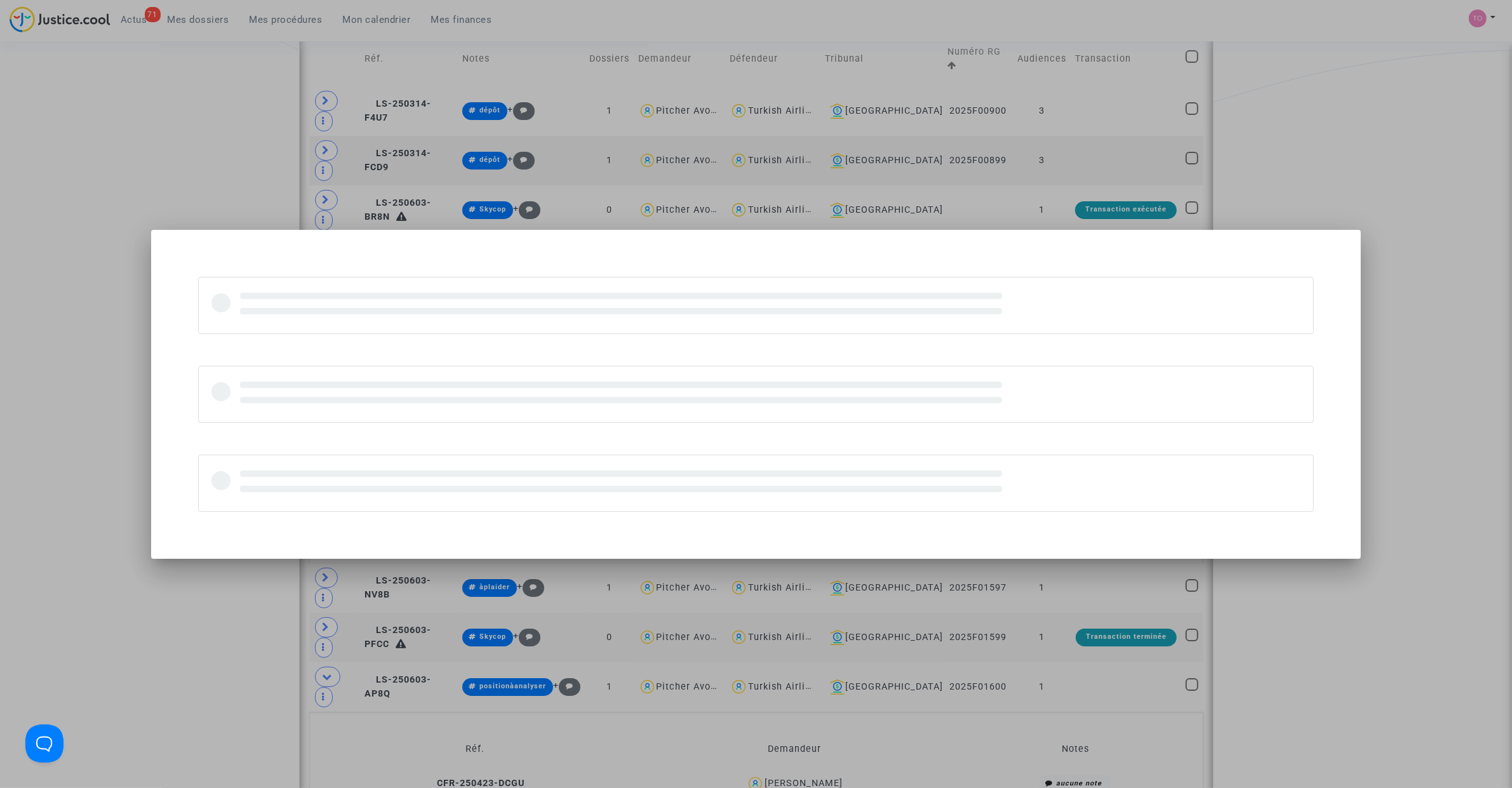
scroll to position [0, 0]
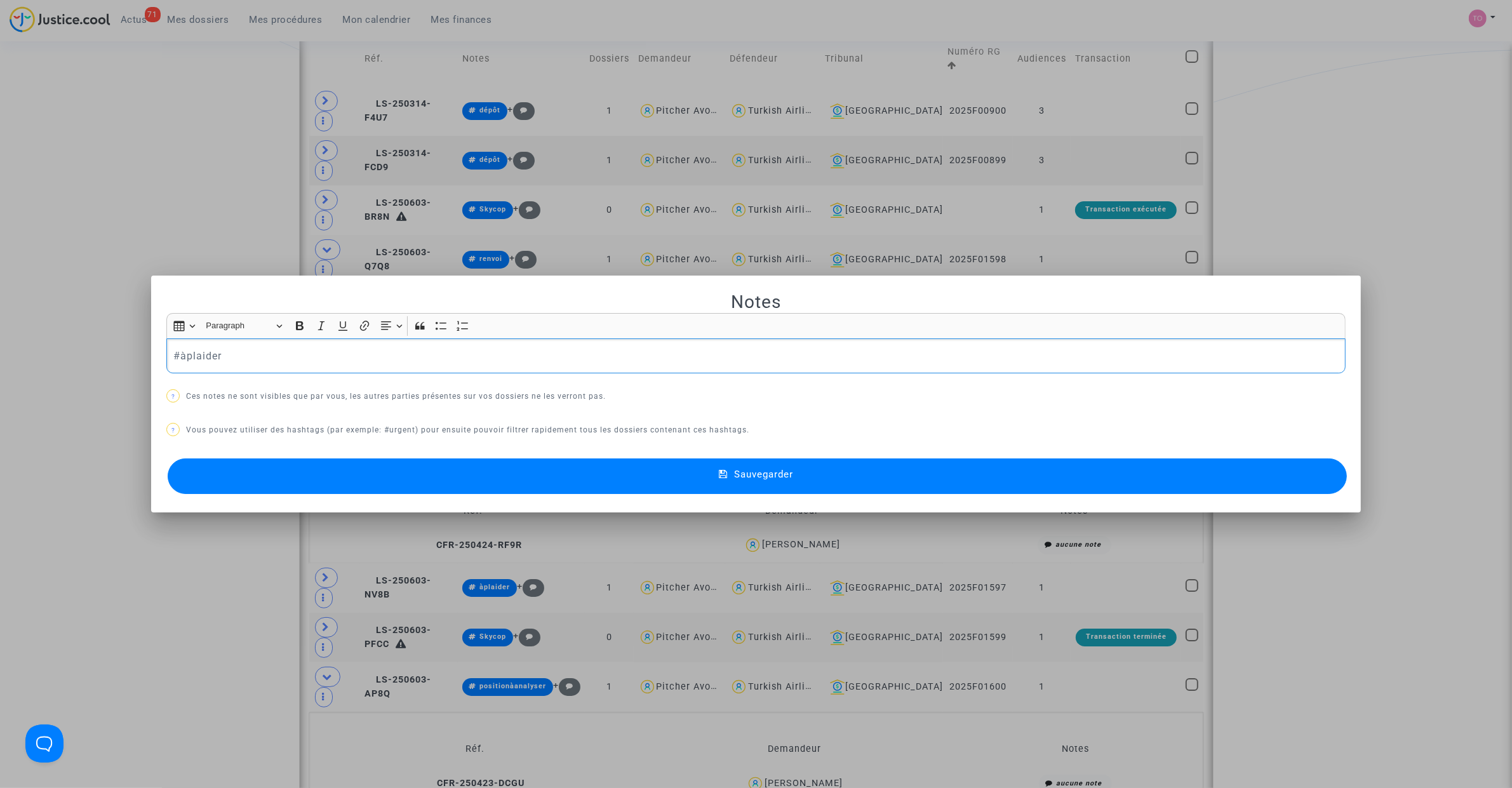
drag, startPoint x: 252, startPoint y: 356, endPoint x: 45, endPoint y: 356, distance: 207.0
click at [45, 356] on div "Notes Rich Text Editor Insert table Insert table Heading Paragraph Paragraph He…" at bounding box center [756, 394] width 1512 height 788
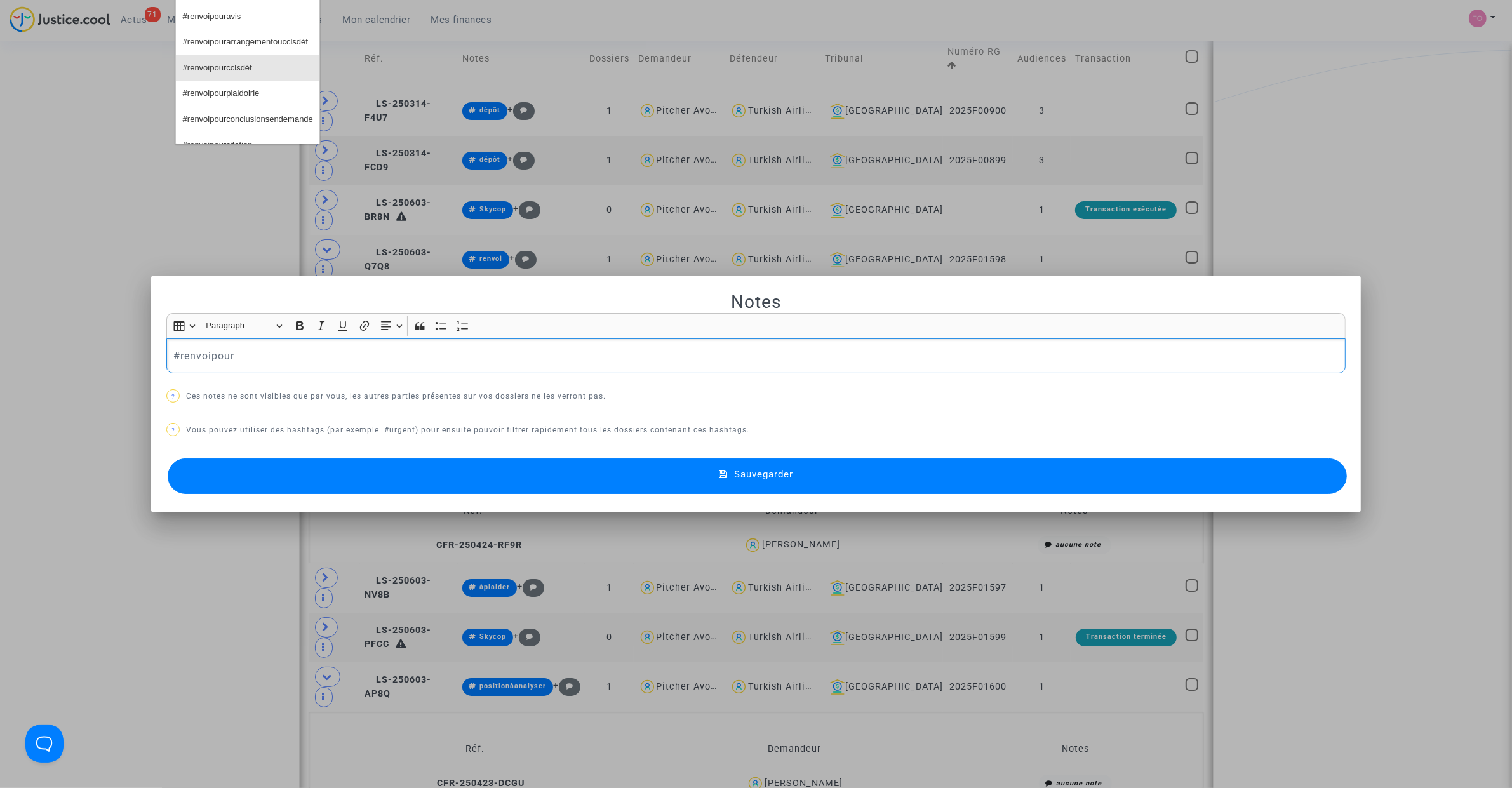
click at [197, 75] on span "#renvoipourcclsdéf" at bounding box center [217, 68] width 69 height 19
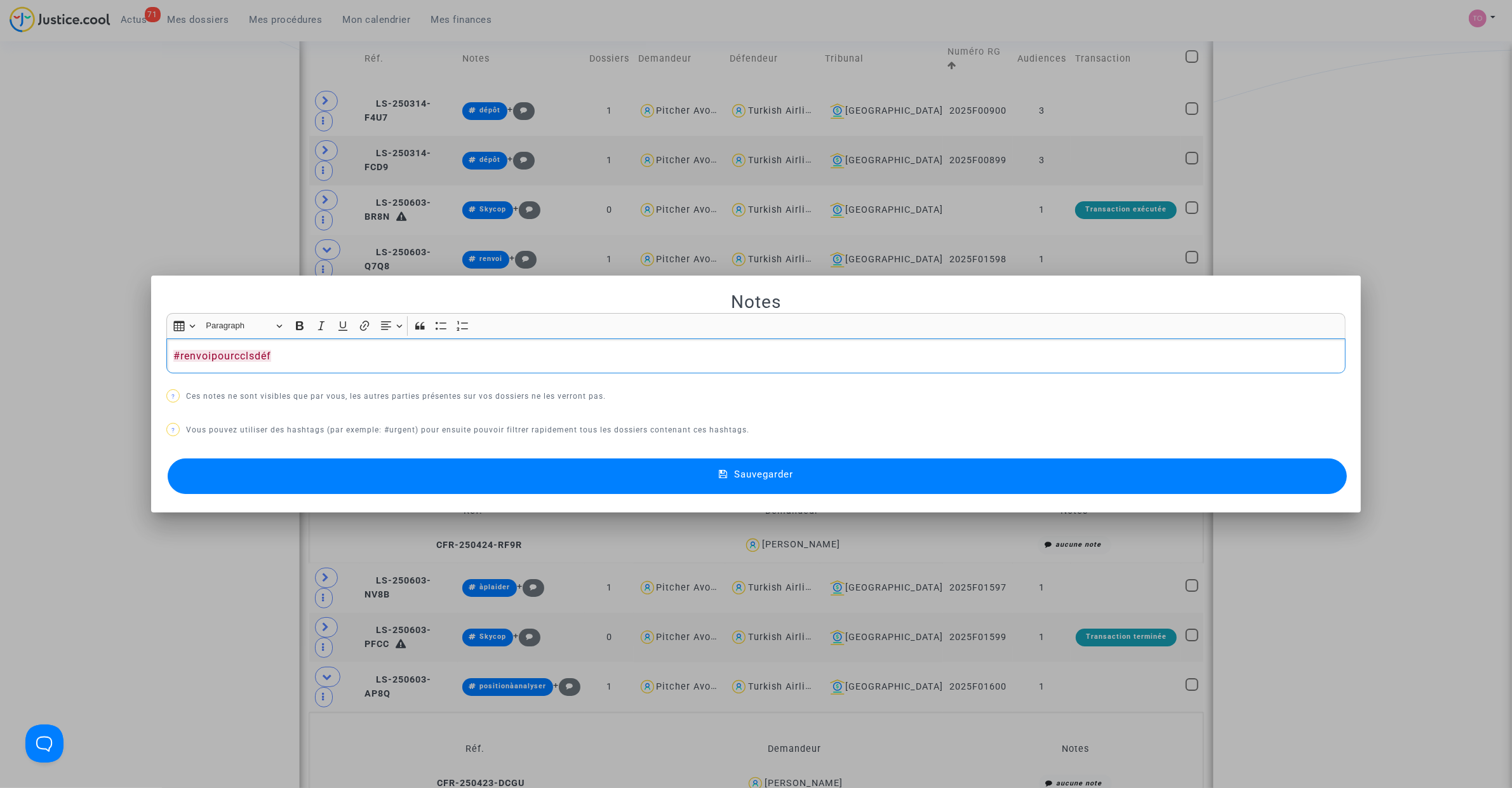
drag, startPoint x: 284, startPoint y: 349, endPoint x: 142, endPoint y: 357, distance: 142.2
click at [142, 357] on div "Notes Rich Text Editor Insert table Insert table Heading Paragraph Paragraph He…" at bounding box center [756, 394] width 1512 height 788
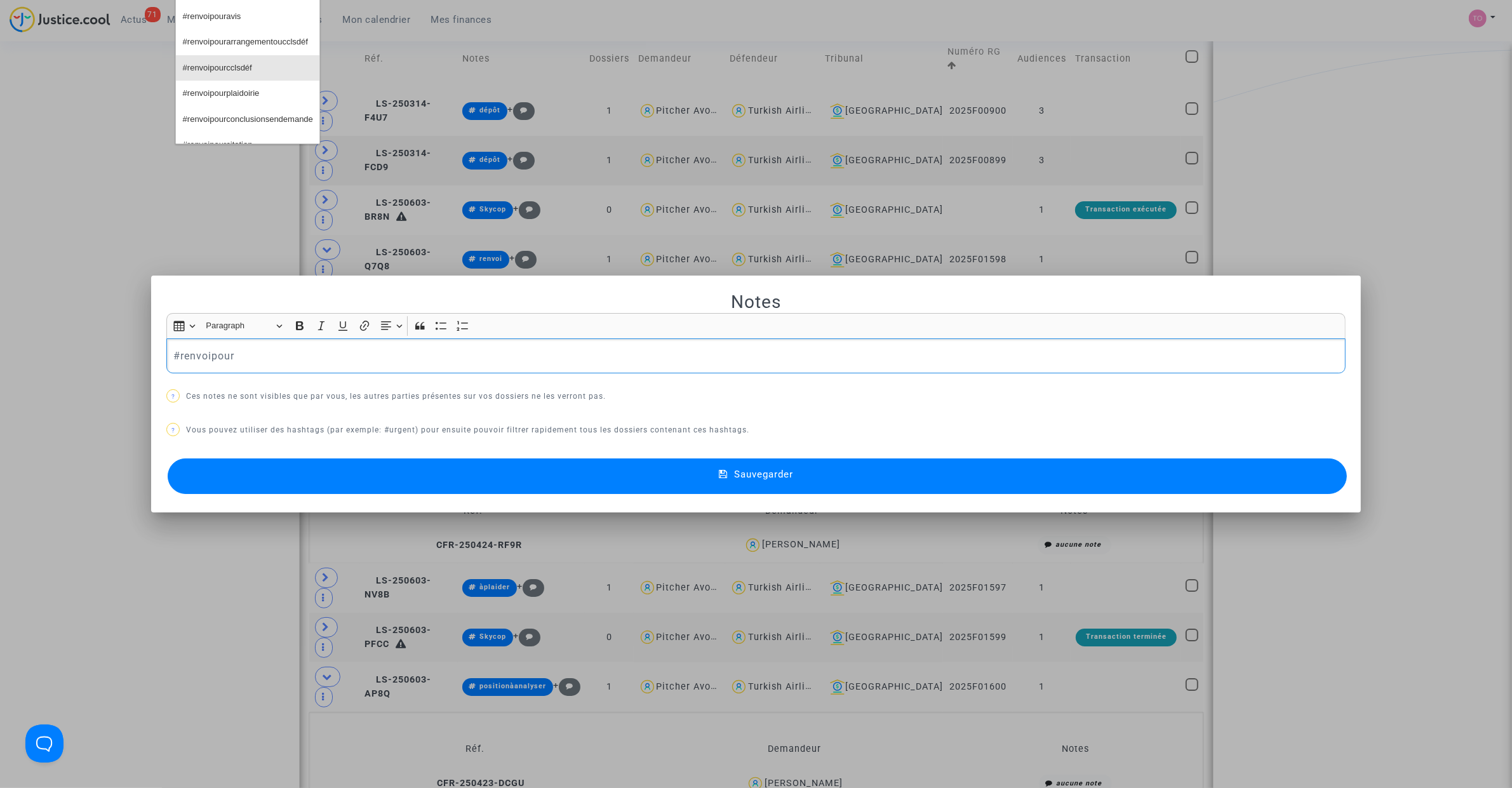
click at [232, 65] on span "#renvoipourcclsdéf" at bounding box center [217, 68] width 69 height 19
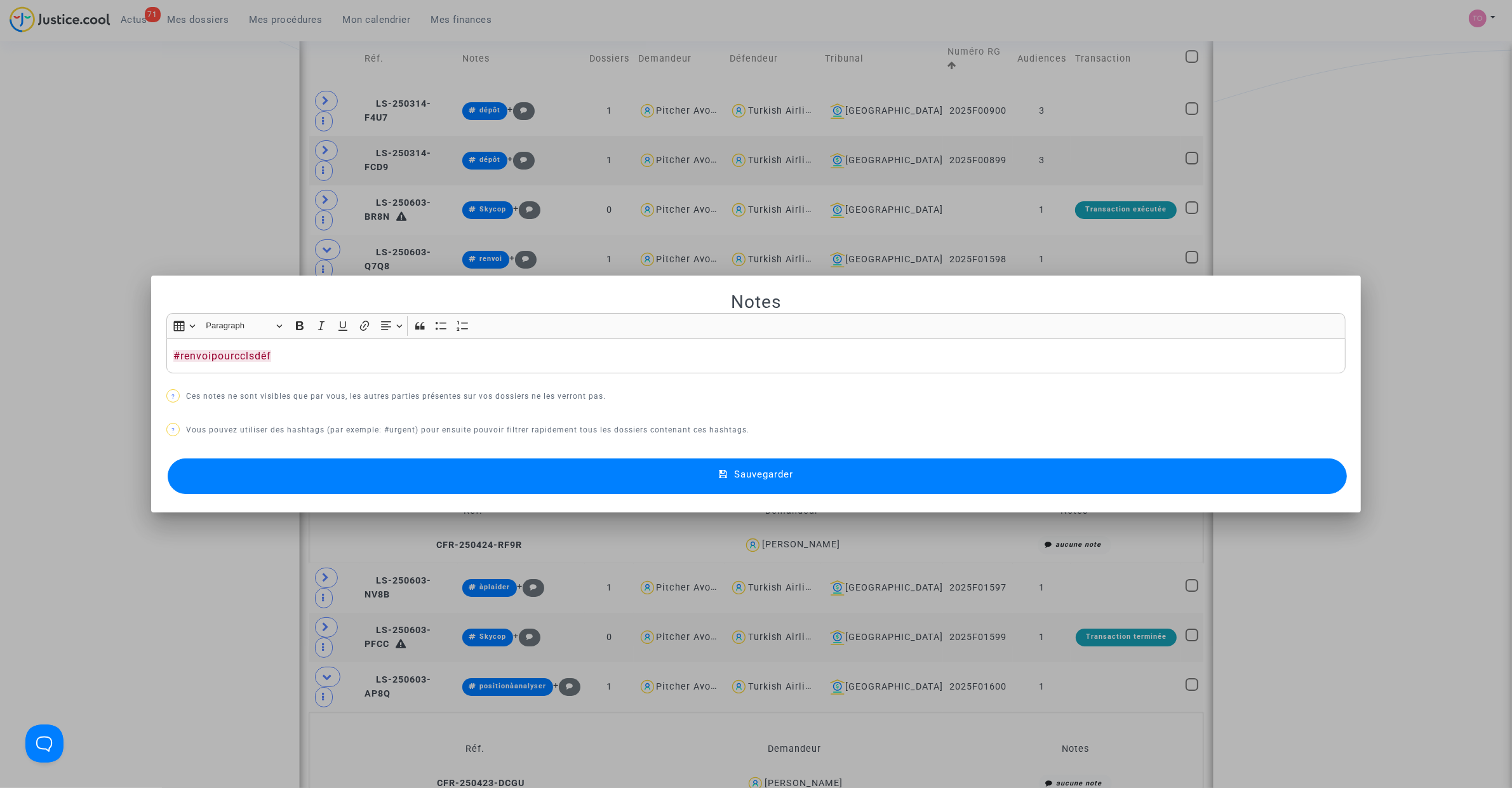
click at [452, 480] on button "Sauvegarder" at bounding box center [756, 477] width 1179 height 36
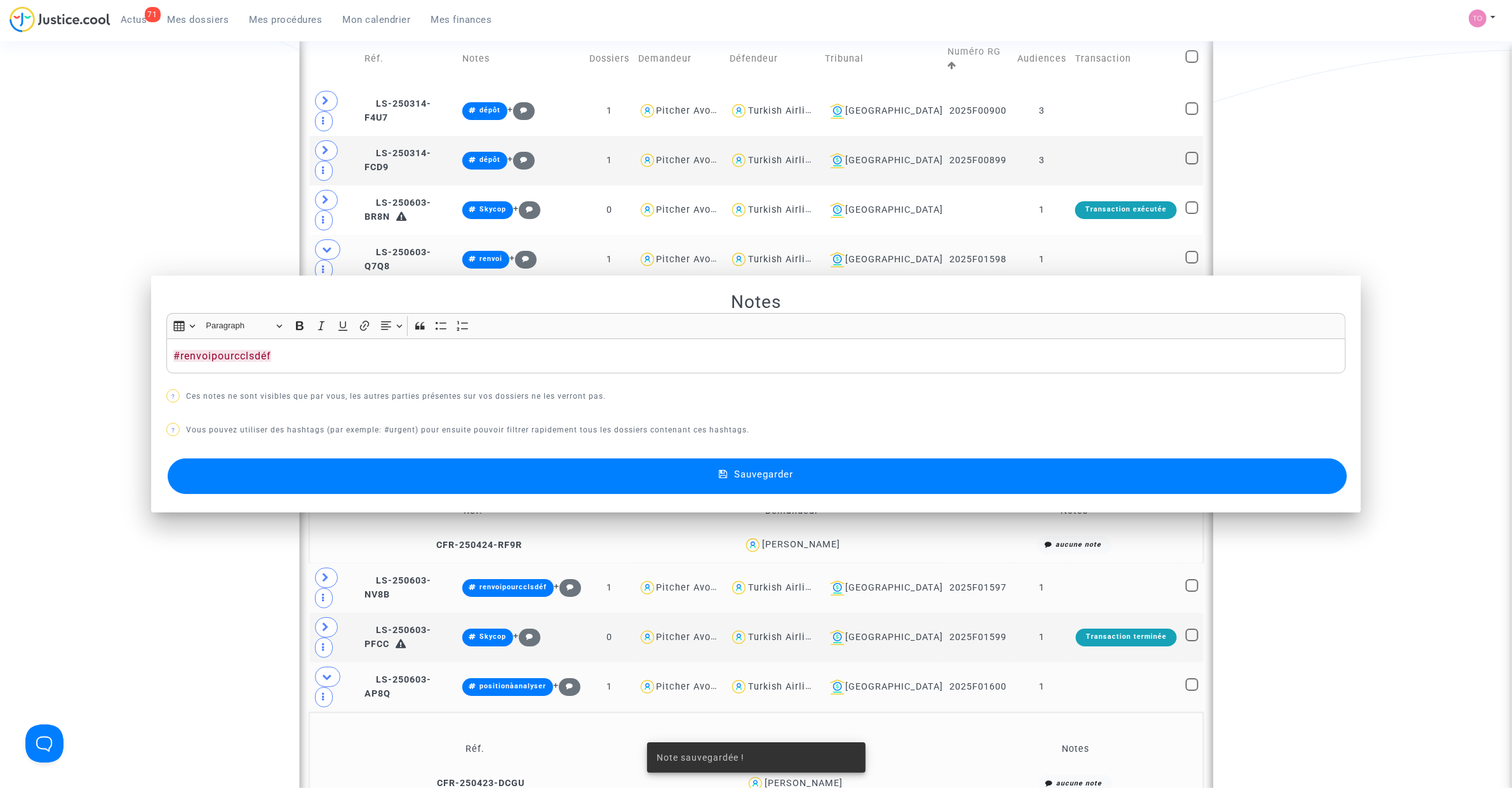
scroll to position [411, 0]
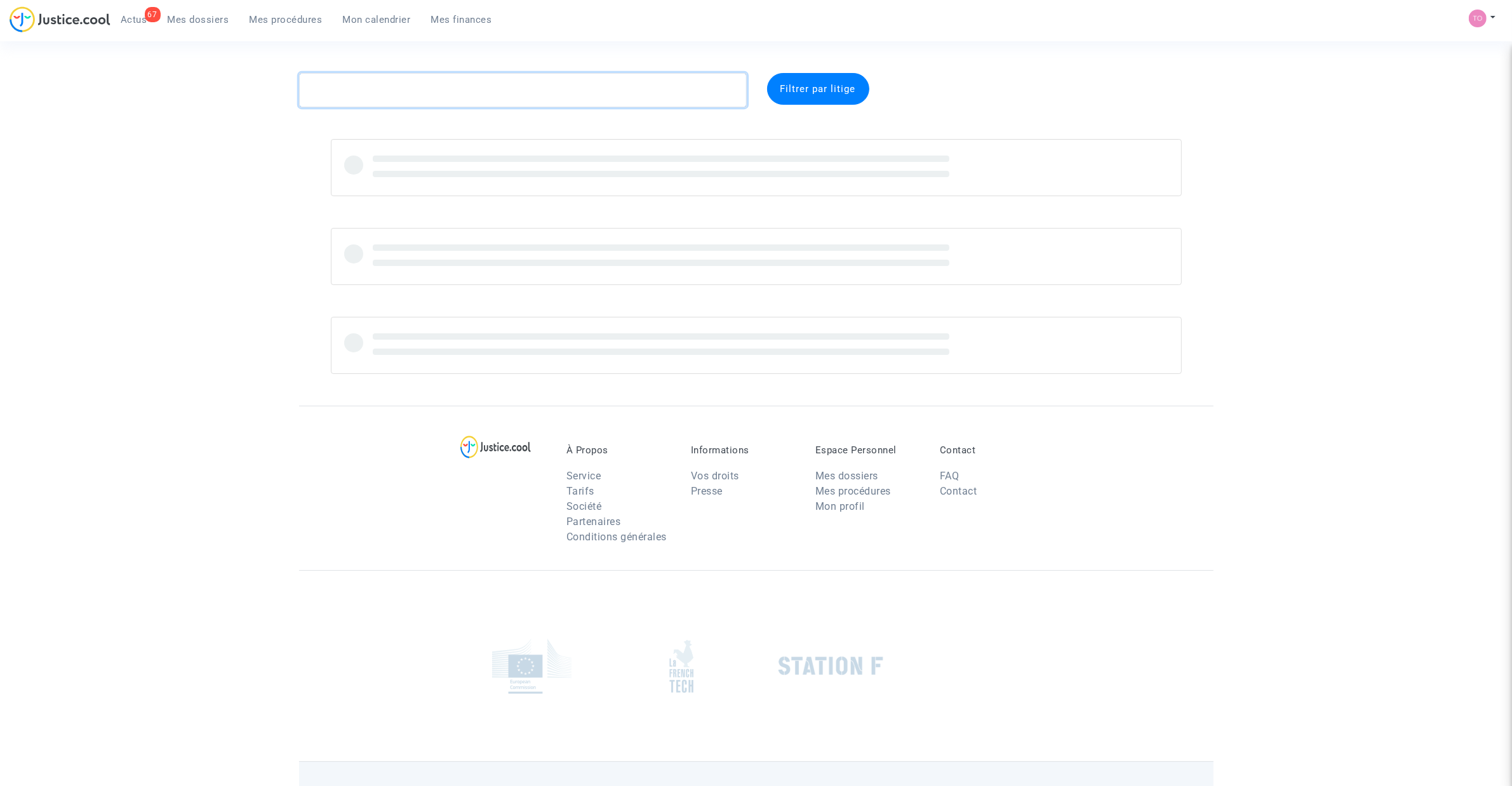
click at [368, 100] on textarea at bounding box center [523, 90] width 448 height 34
paste textarea "LINDE"
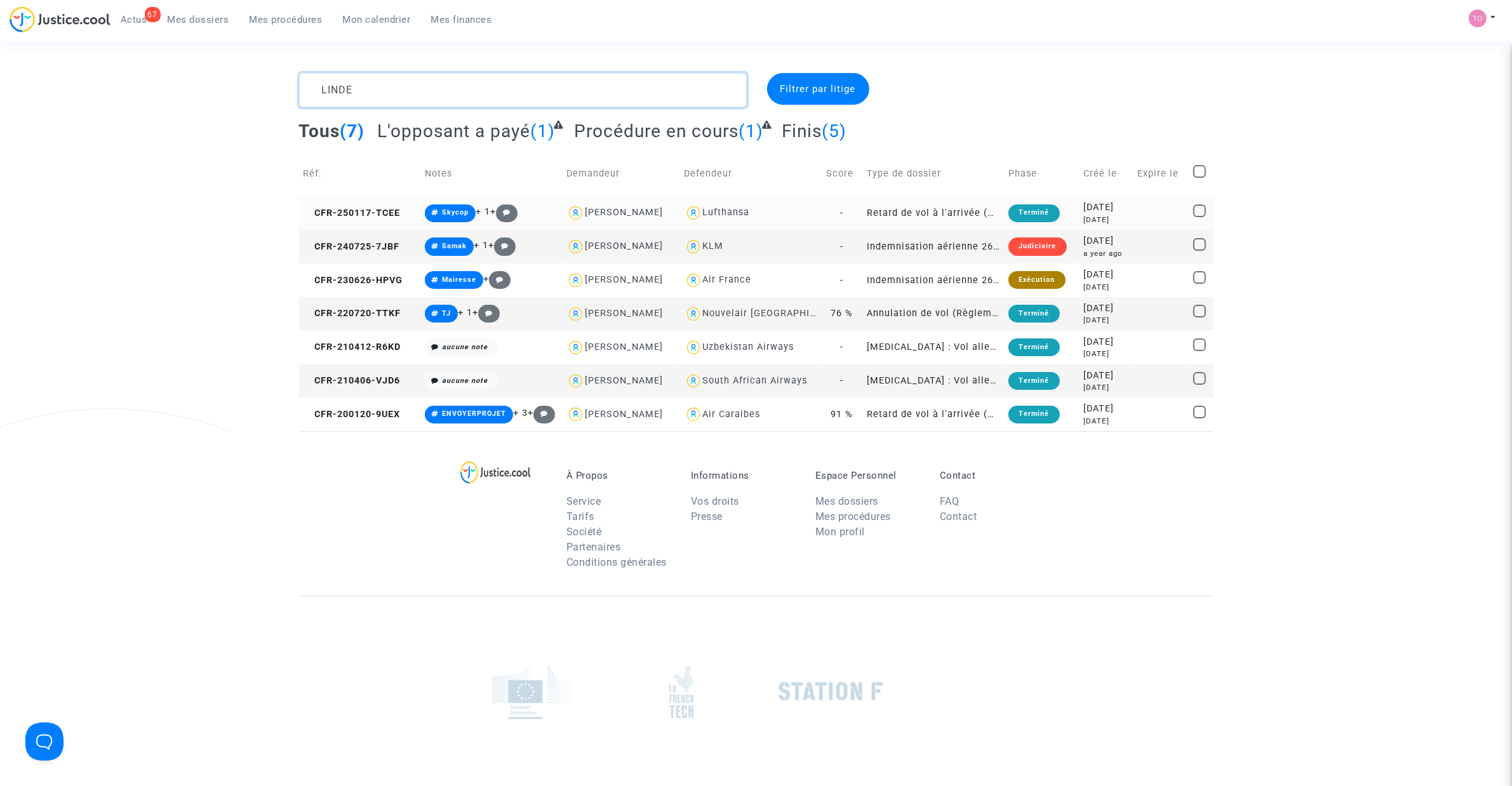
type textarea "LINDE"
click at [1063, 211] on td "Terminé" at bounding box center [1041, 212] width 75 height 33
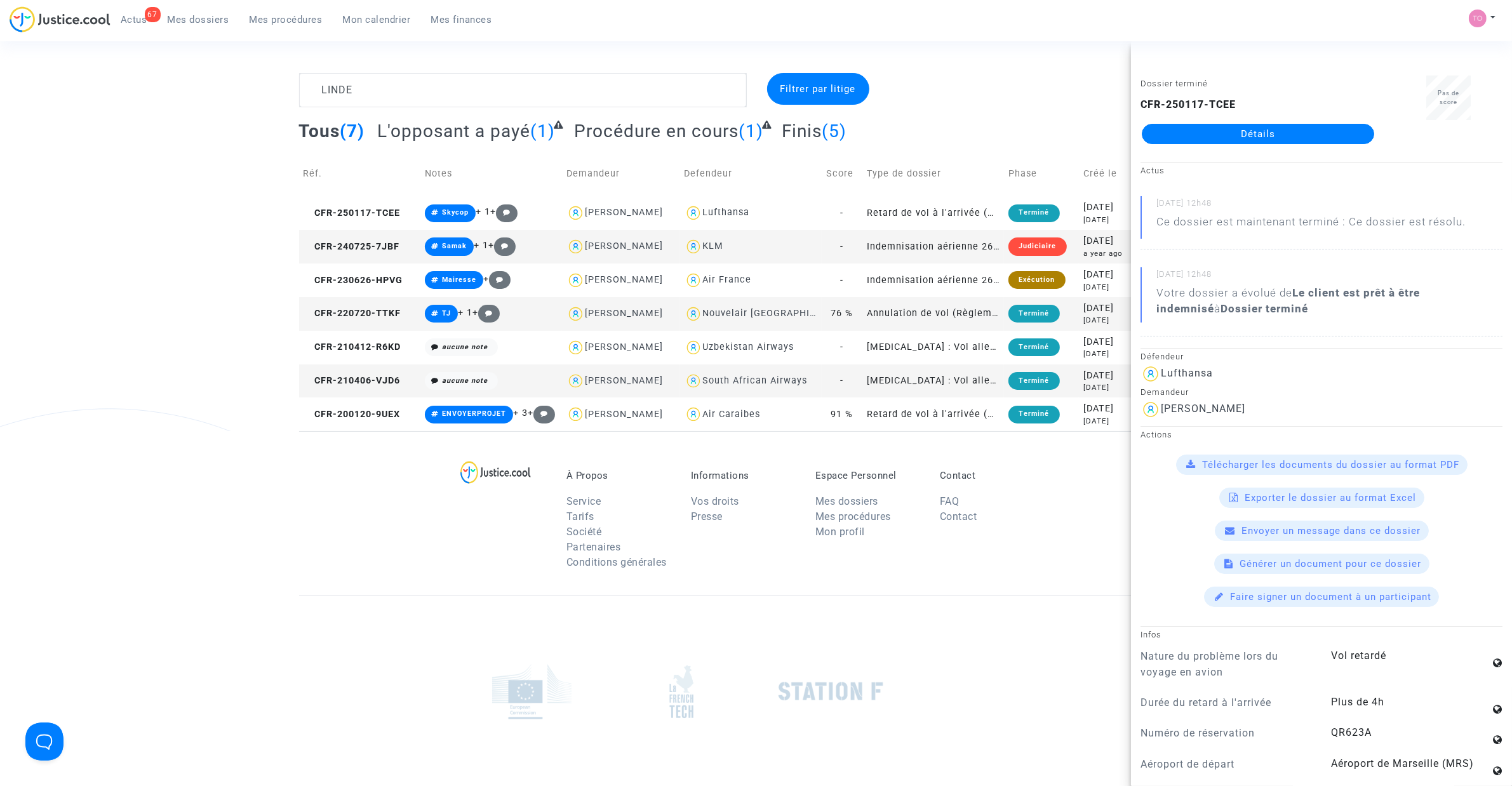
click at [1245, 122] on div "CFR-250117-TCEE Détails" at bounding box center [1257, 120] width 235 height 47
click at [1245, 124] on link "Détails" at bounding box center [1258, 134] width 232 height 20
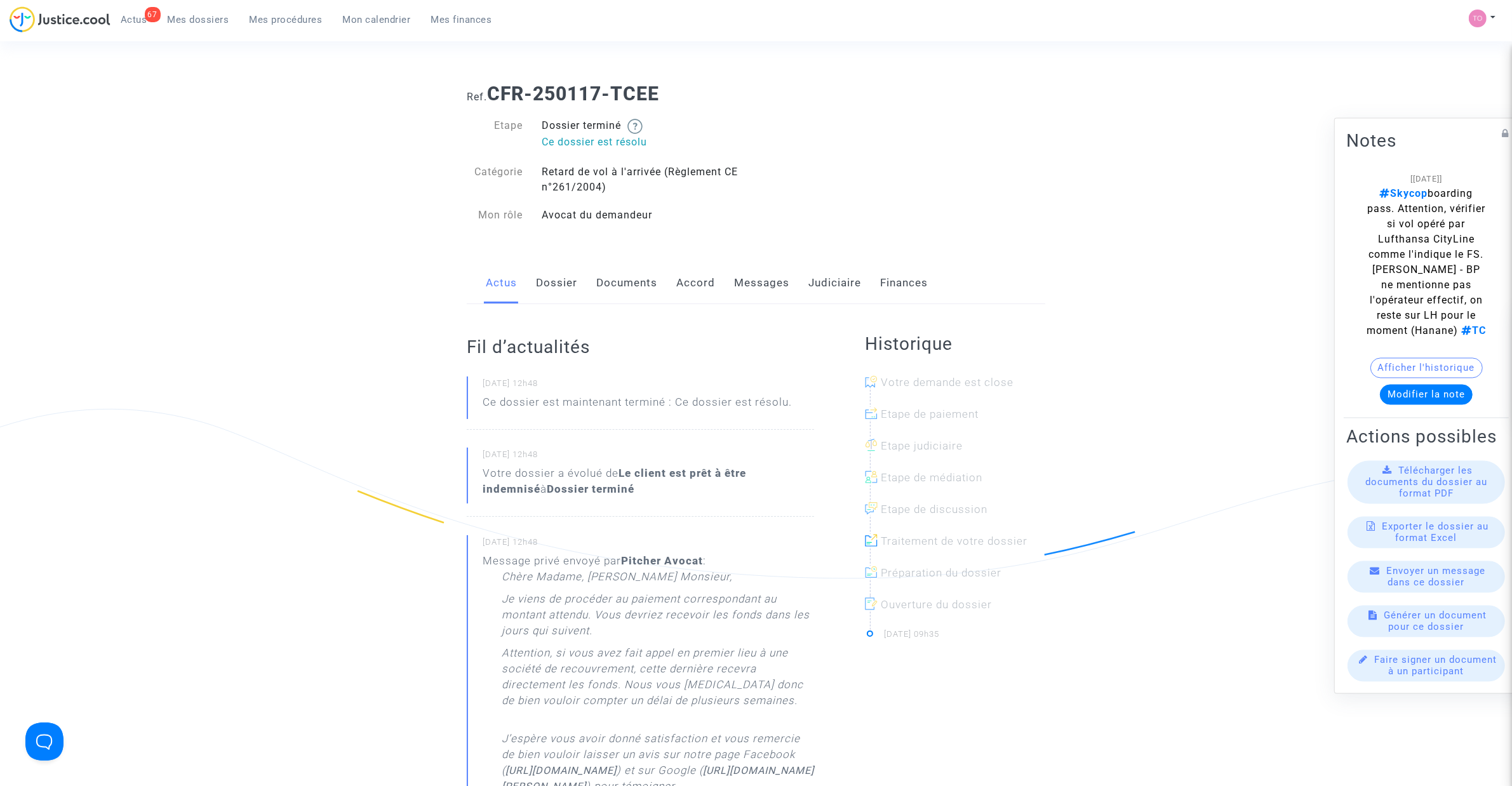
click at [869, 277] on div "Actus Dossier Documents Accord Messages Judiciaire Finances" at bounding box center [756, 283] width 578 height 43
click at [835, 286] on link "Judiciaire" at bounding box center [835, 283] width 53 height 42
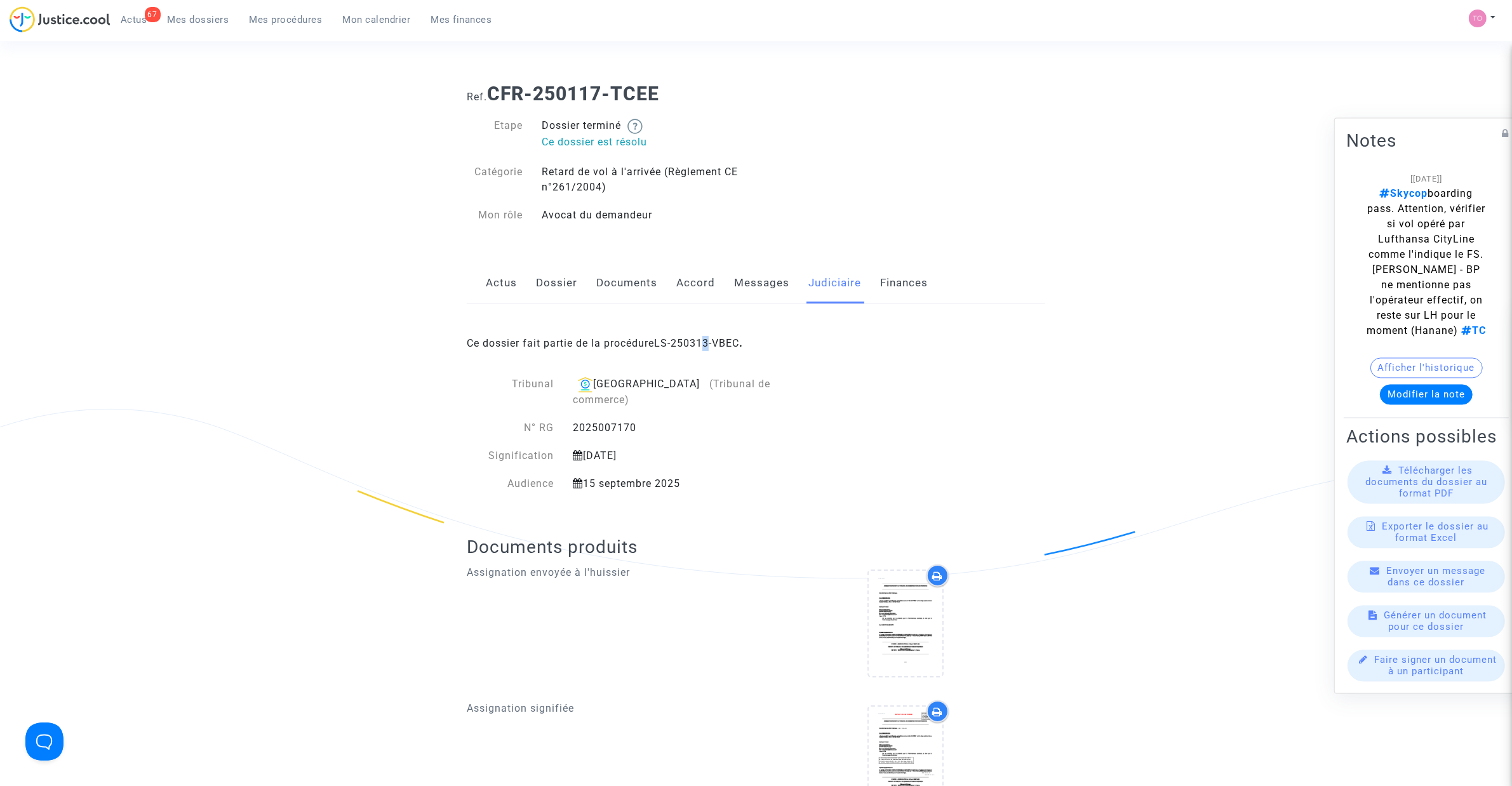
drag, startPoint x: 711, startPoint y: 324, endPoint x: 708, endPoint y: 333, distance: 9.5
click at [708, 333] on div "Ce dossier fait partie de la procédure LS-250313-VBEC ." at bounding box center [756, 333] width 578 height 60
click at [704, 345] on link "LS-250313-VBEC" at bounding box center [697, 343] width 85 height 12
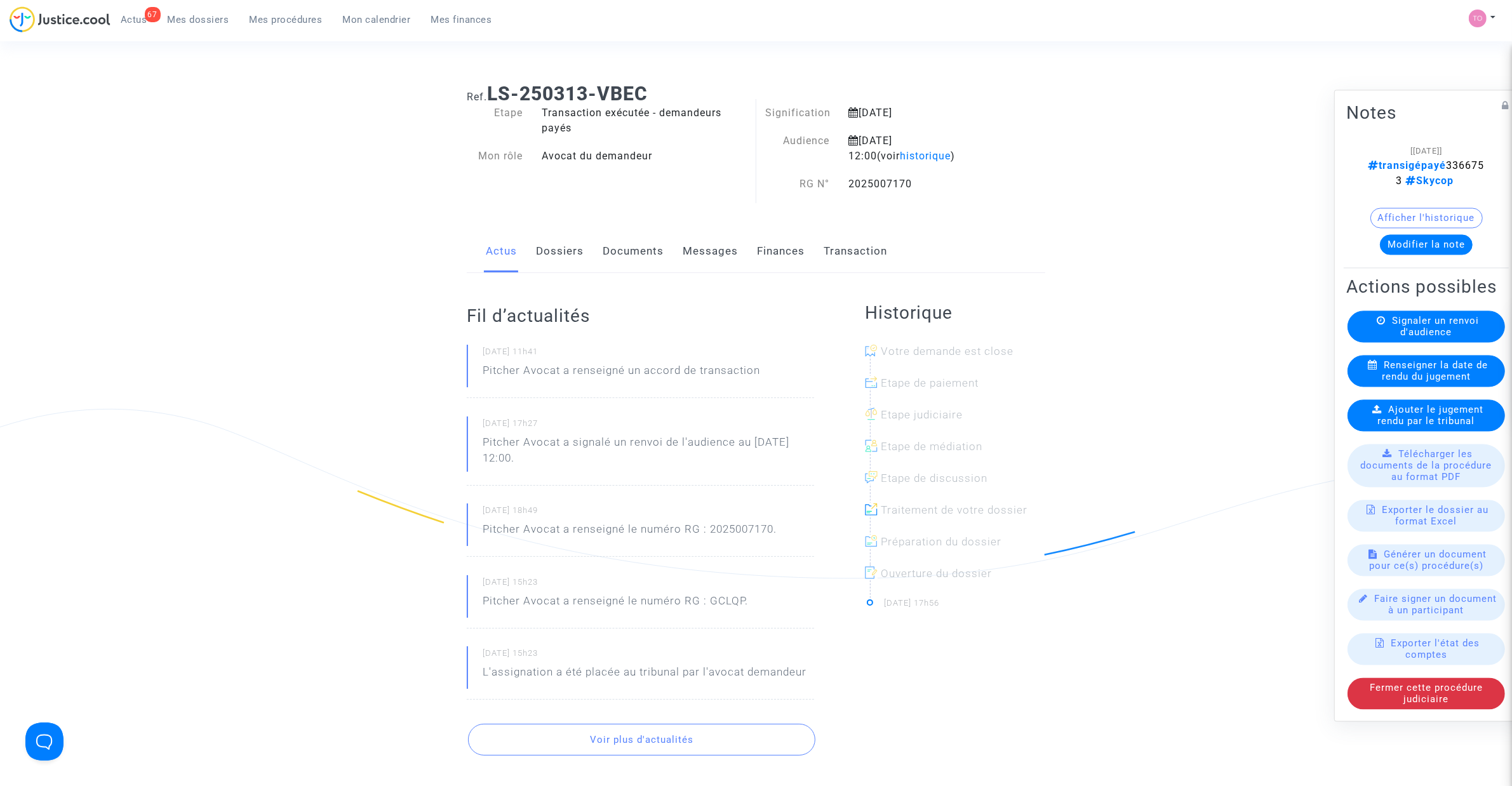
click at [205, 24] on span "Mes dossiers" at bounding box center [198, 19] width 61 height 12
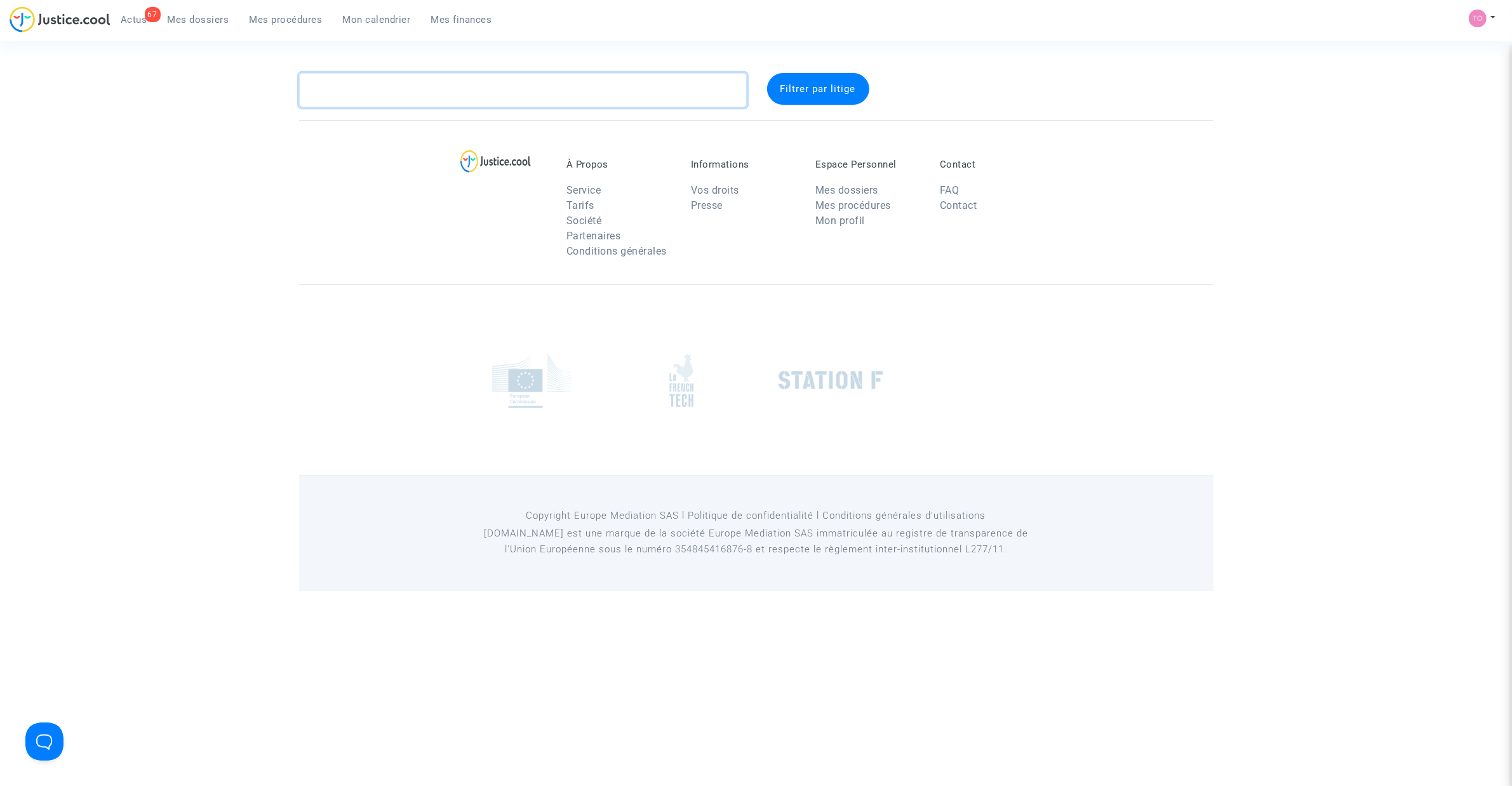
click at [406, 98] on textarea at bounding box center [523, 90] width 448 height 34
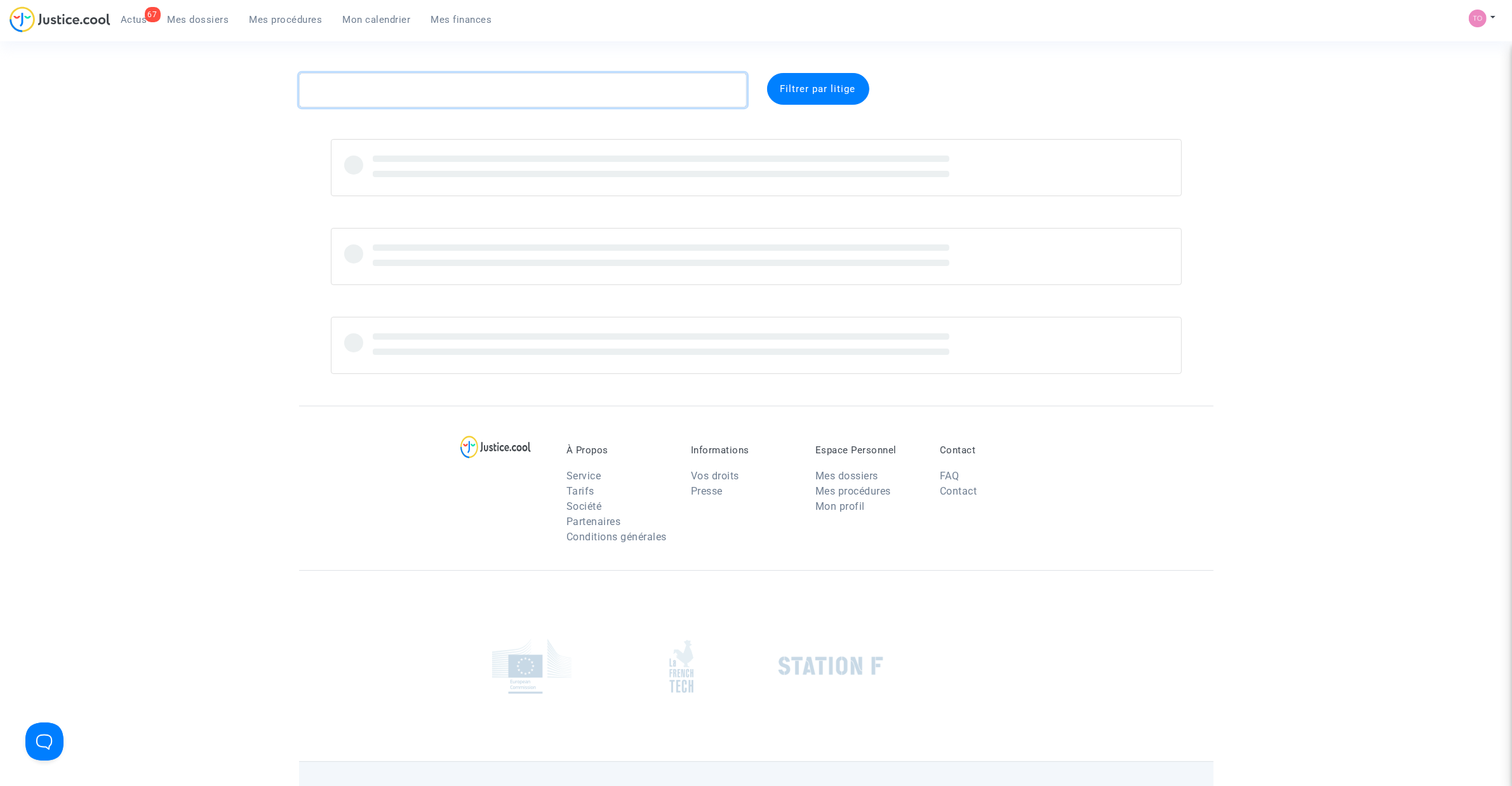
paste textarea "CALUSER"
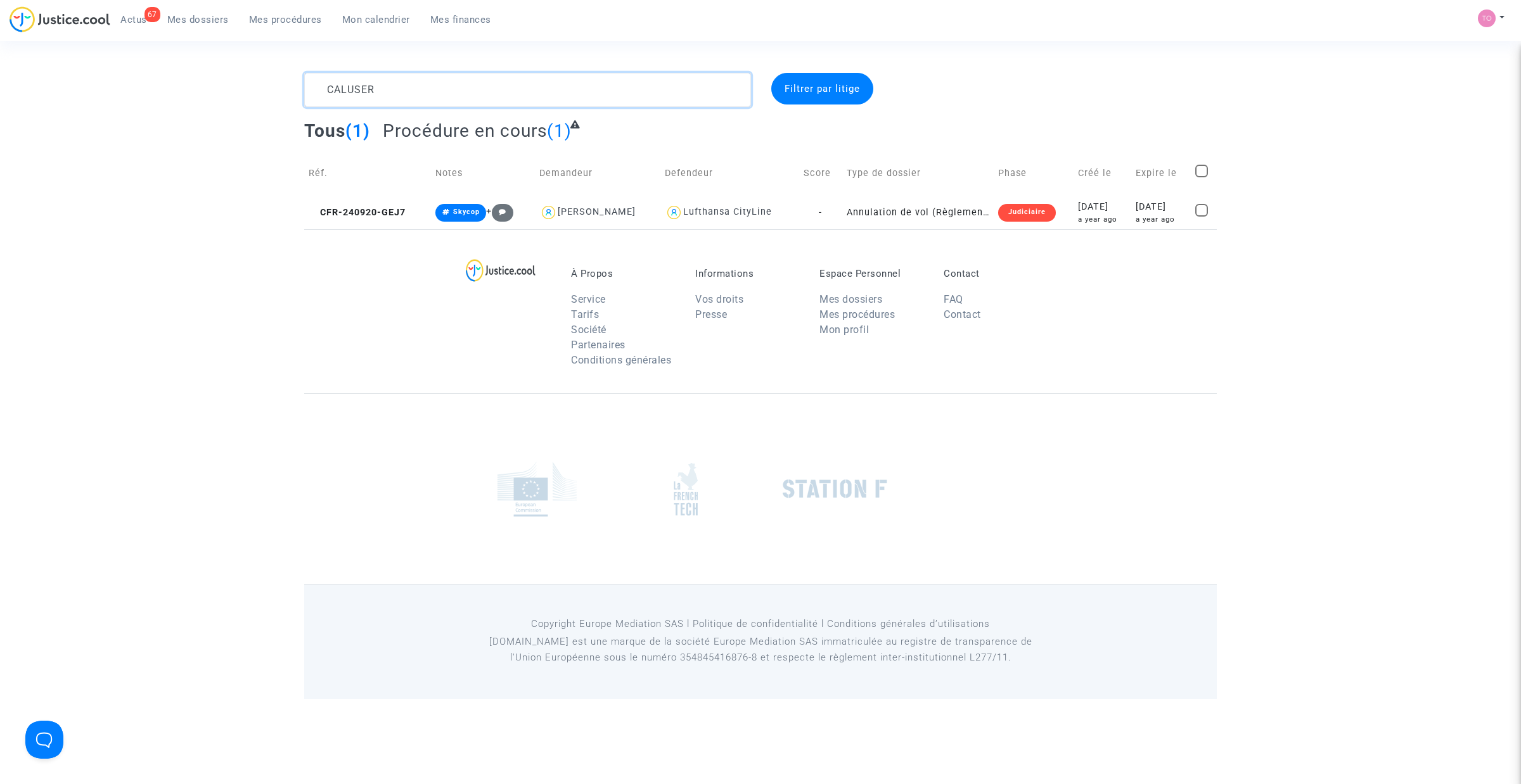
drag, startPoint x: 330, startPoint y: 104, endPoint x: 133, endPoint y: 111, distance: 197.1
click at [133, 111] on div "CALUSER Filtrer par litige Tous (1) Procédure en cours (1) Réf. Notes Demandeur…" at bounding box center [760, 151] width 1521 height 156
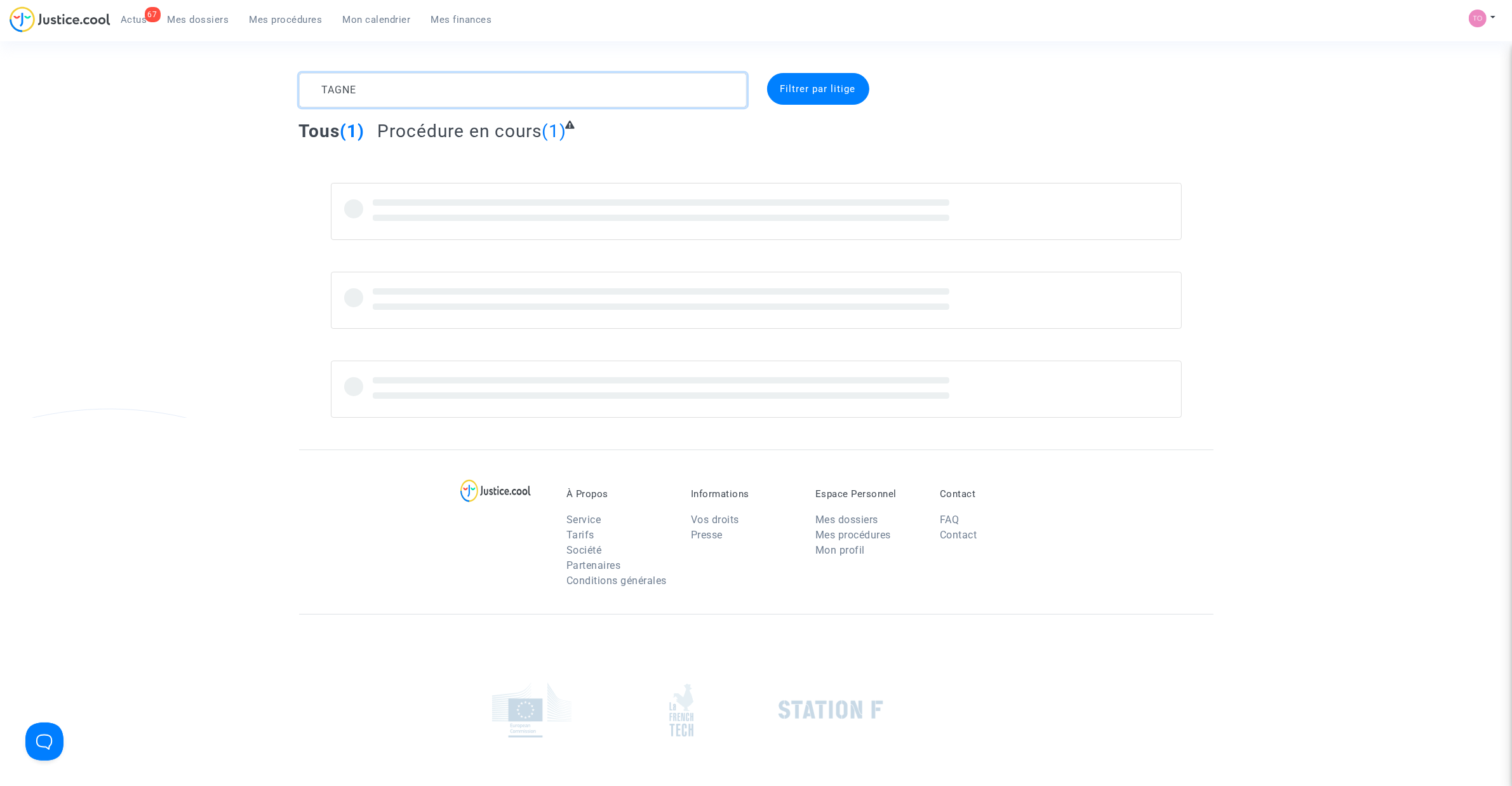
type textarea "TAGNE"
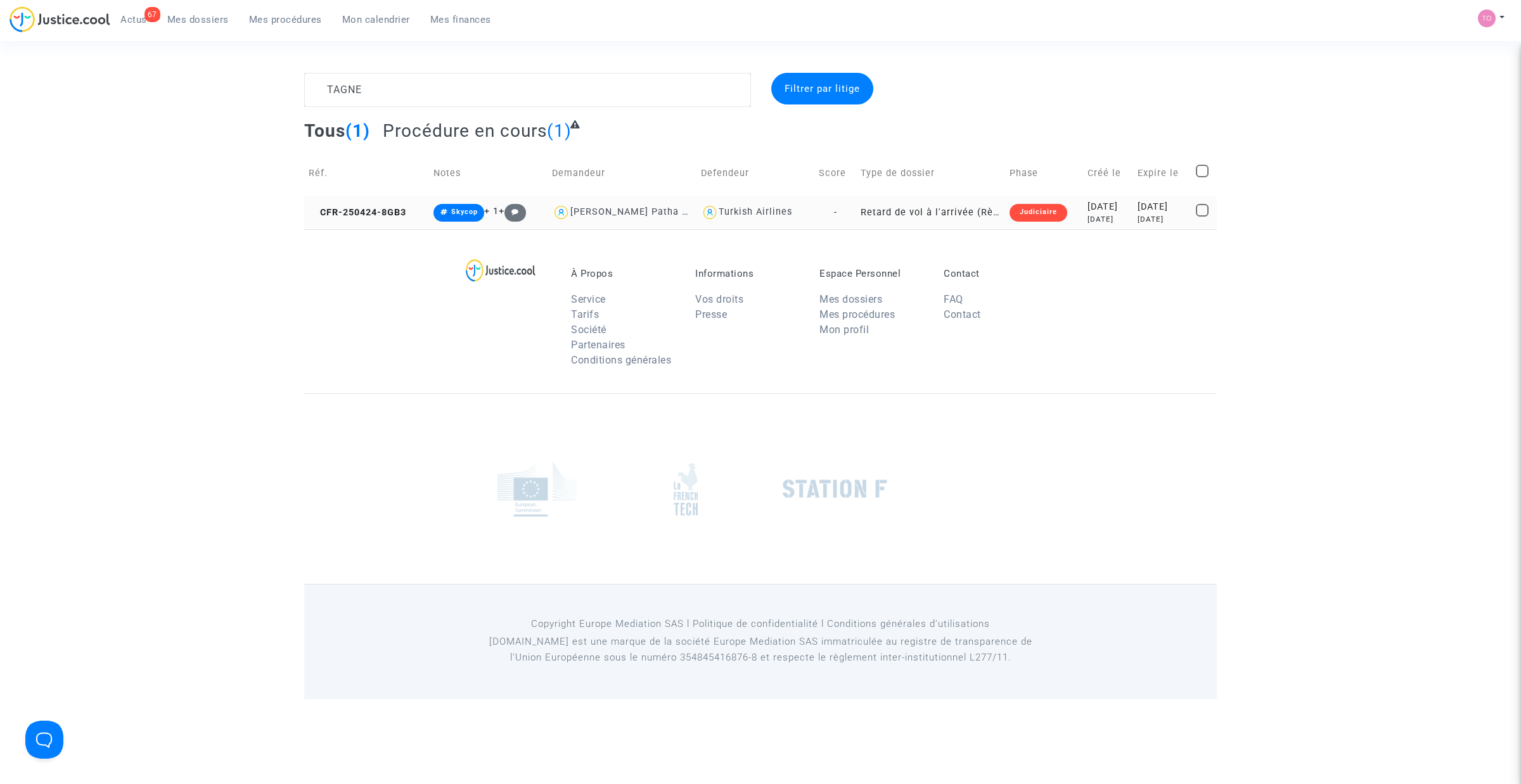
click at [1133, 207] on td "2025-05-10 4 months ago" at bounding box center [1163, 212] width 59 height 33
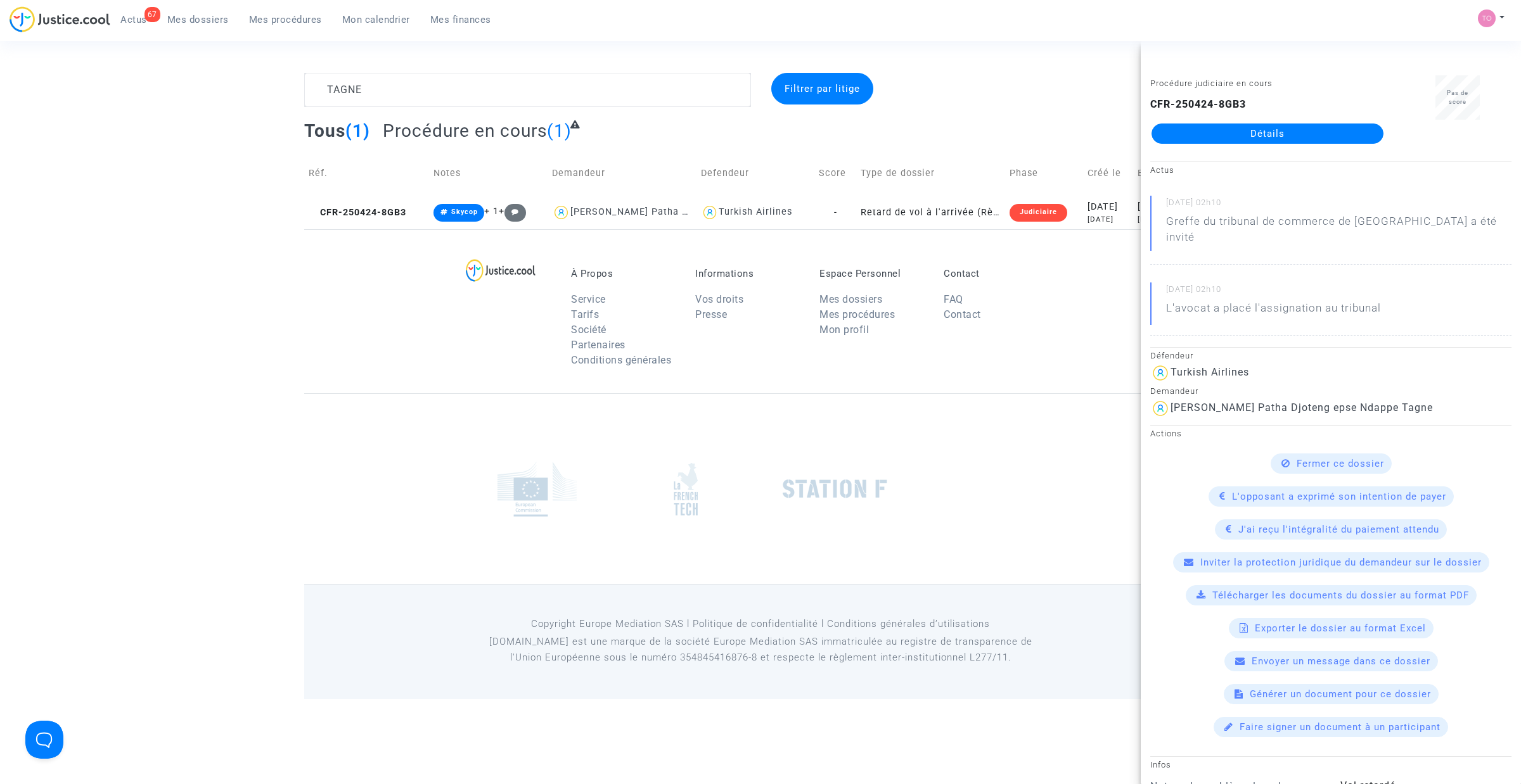
click at [1297, 133] on link "Détails" at bounding box center [1268, 134] width 232 height 20
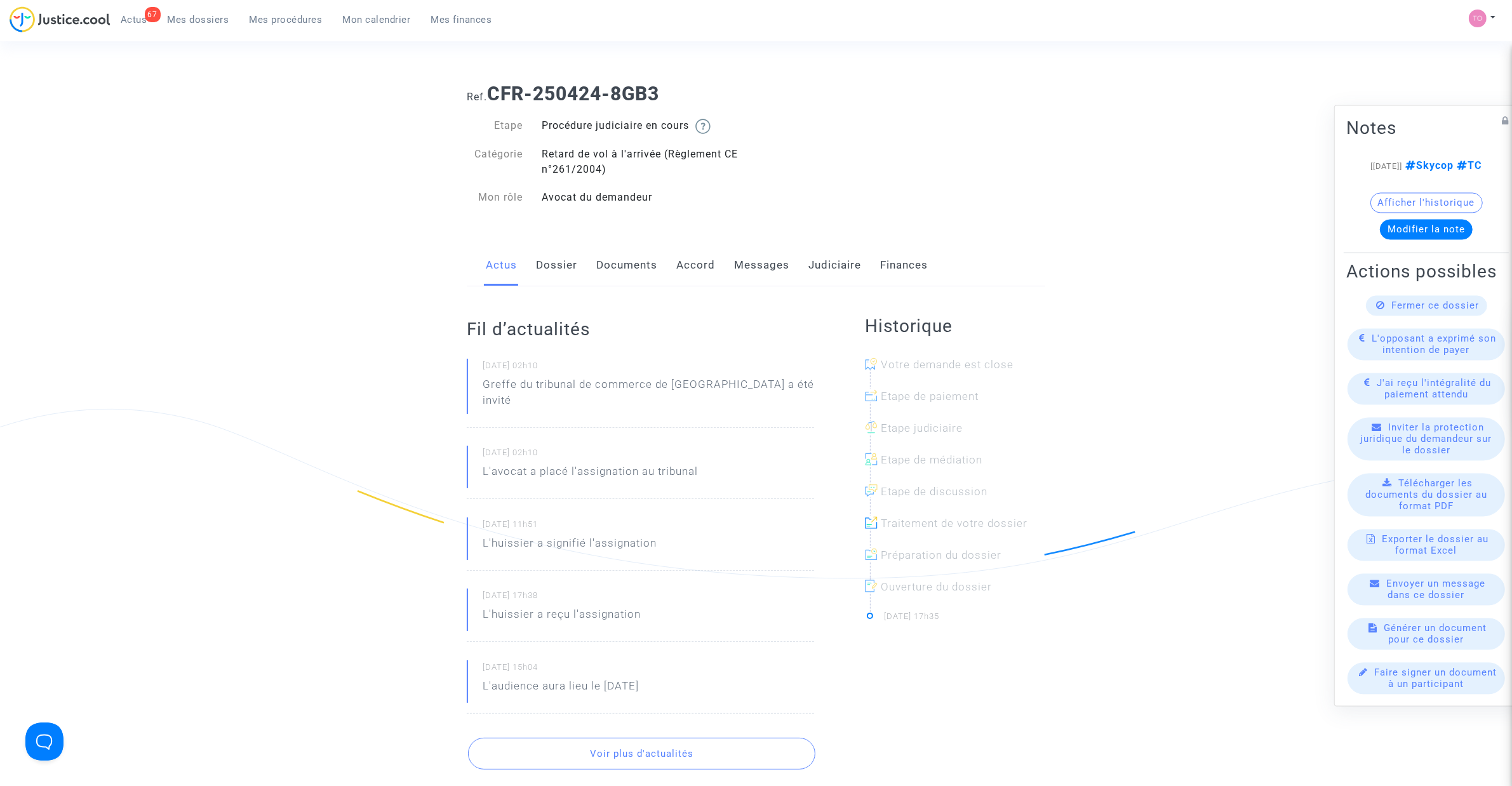
click at [819, 265] on link "Judiciaire" at bounding box center [835, 265] width 53 height 42
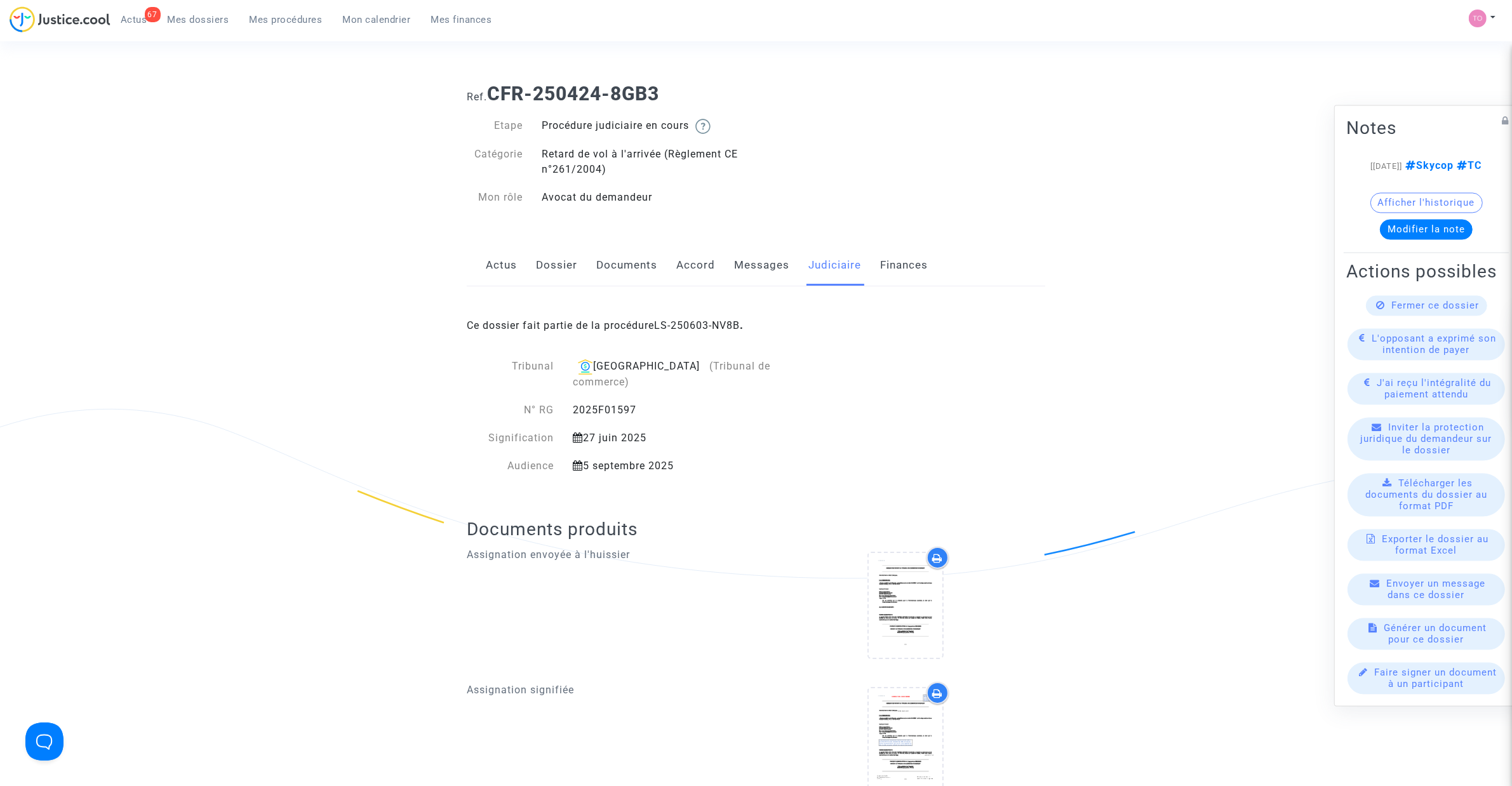
click at [1396, 193] on button "Afficher l'historique" at bounding box center [1426, 203] width 112 height 20
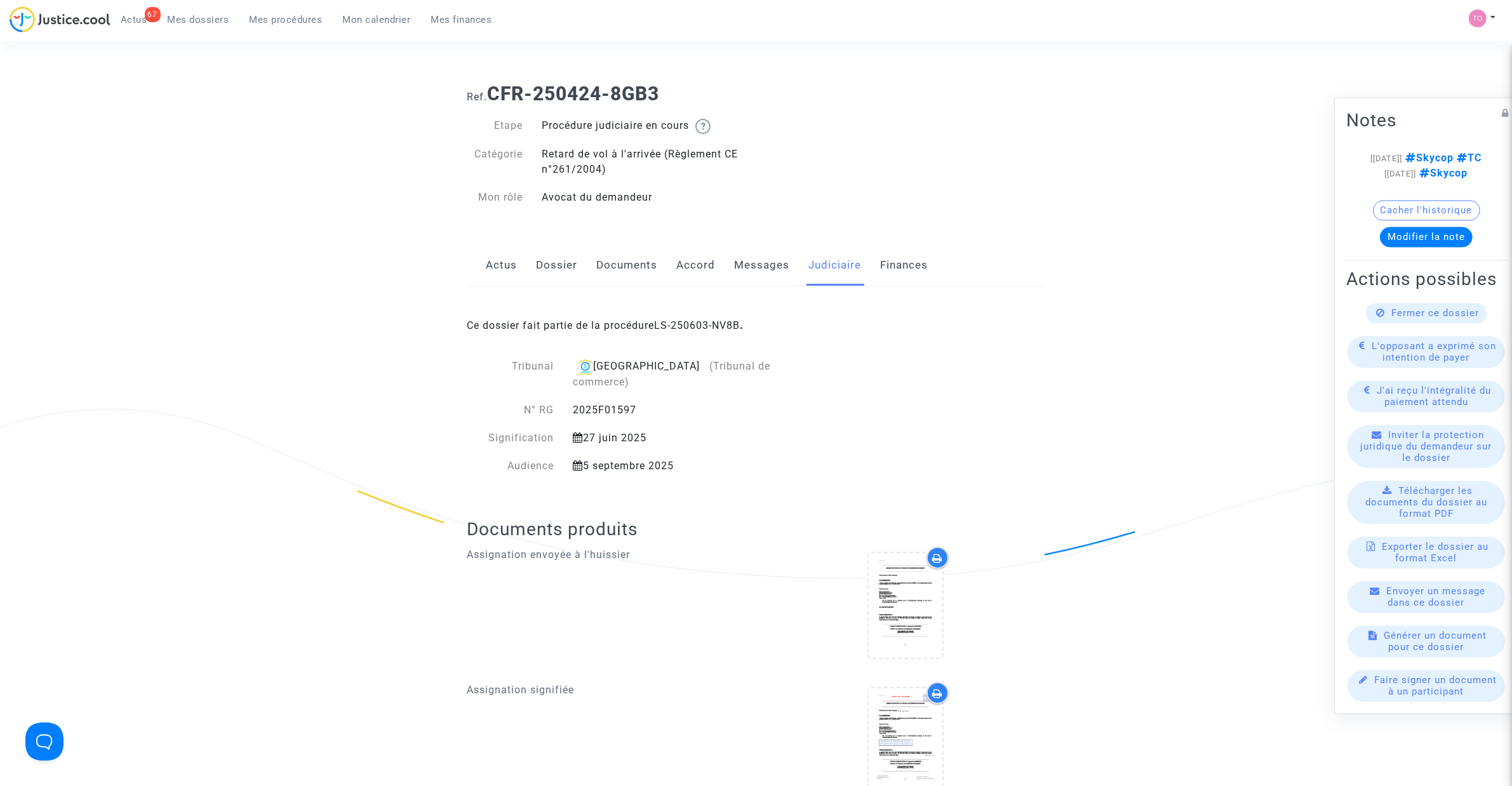
click at [711, 319] on div "Ce dossier fait partie de la procédure LS-250603-NV8B ." at bounding box center [756, 316] width 578 height 60
click at [711, 325] on link "LS-250603-NV8B" at bounding box center [697, 326] width 86 height 12
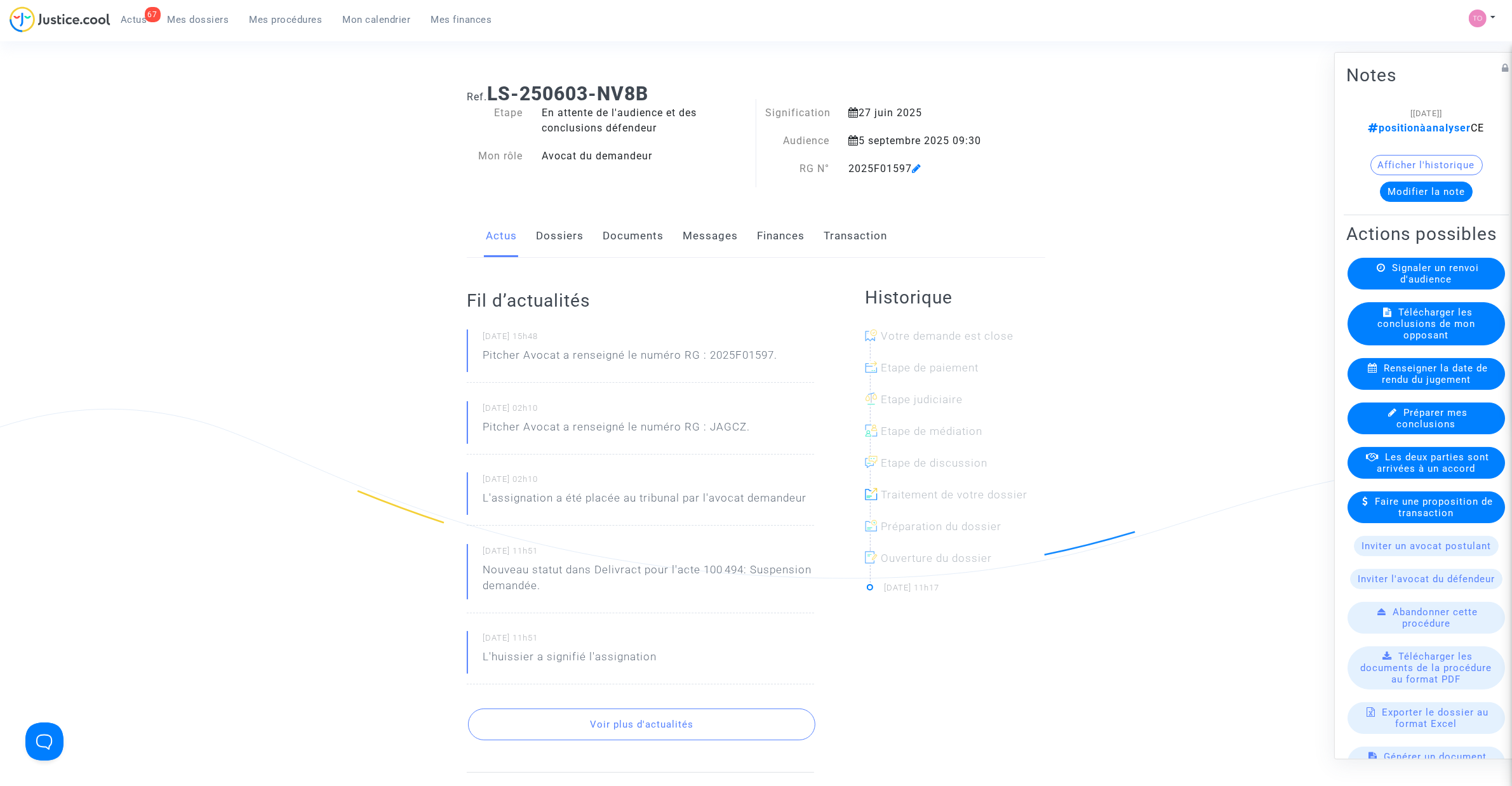
click at [1426, 168] on note-viewer "[01/09/2025] positionàanalyser CE Afficher l'historique Modifier la note" at bounding box center [1426, 153] width 160 height 97
click at [1424, 173] on button "Afficher l'historique" at bounding box center [1426, 165] width 112 height 20
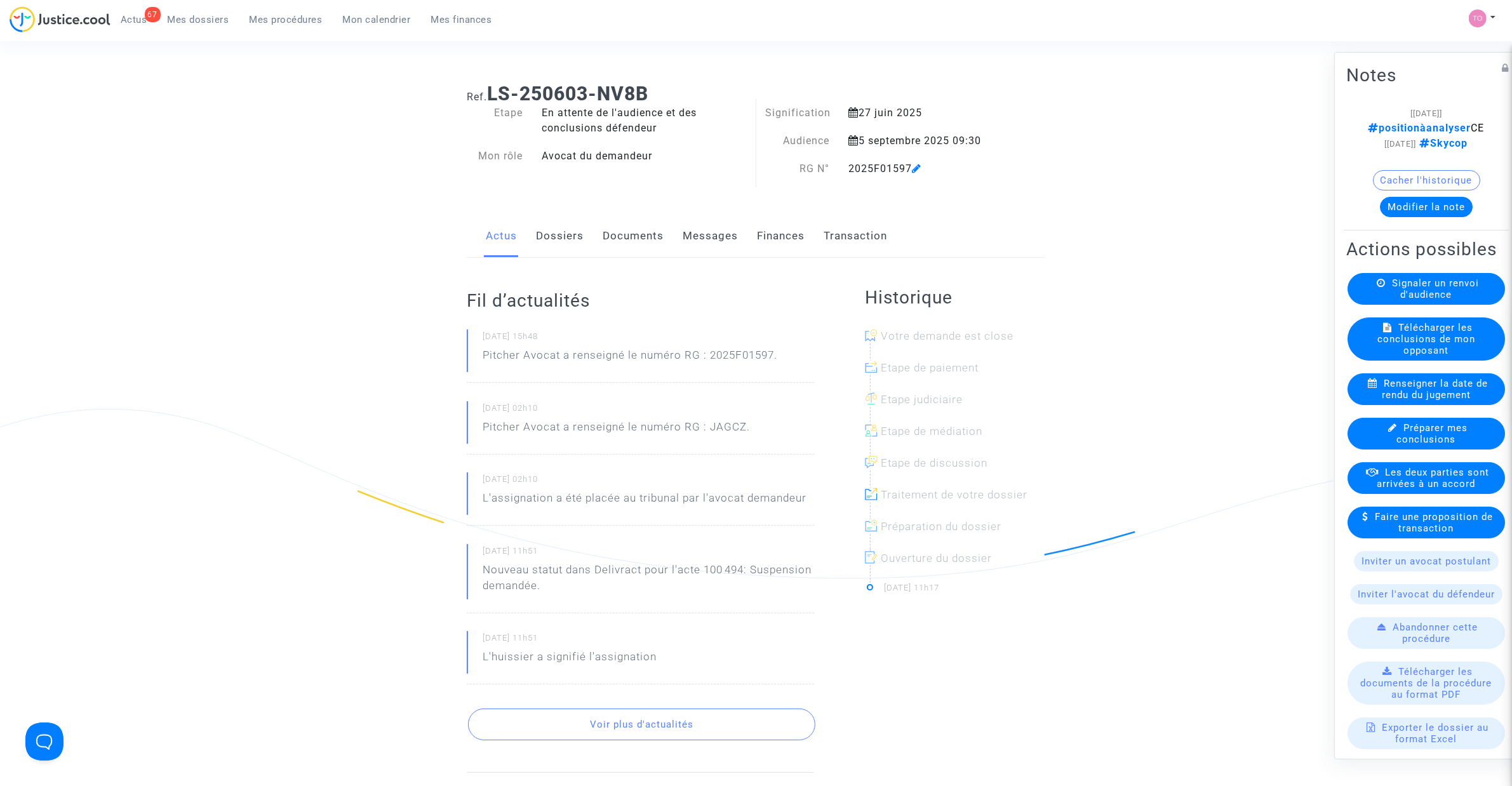
click at [1400, 217] on button "Modifier la note" at bounding box center [1426, 207] width 93 height 20
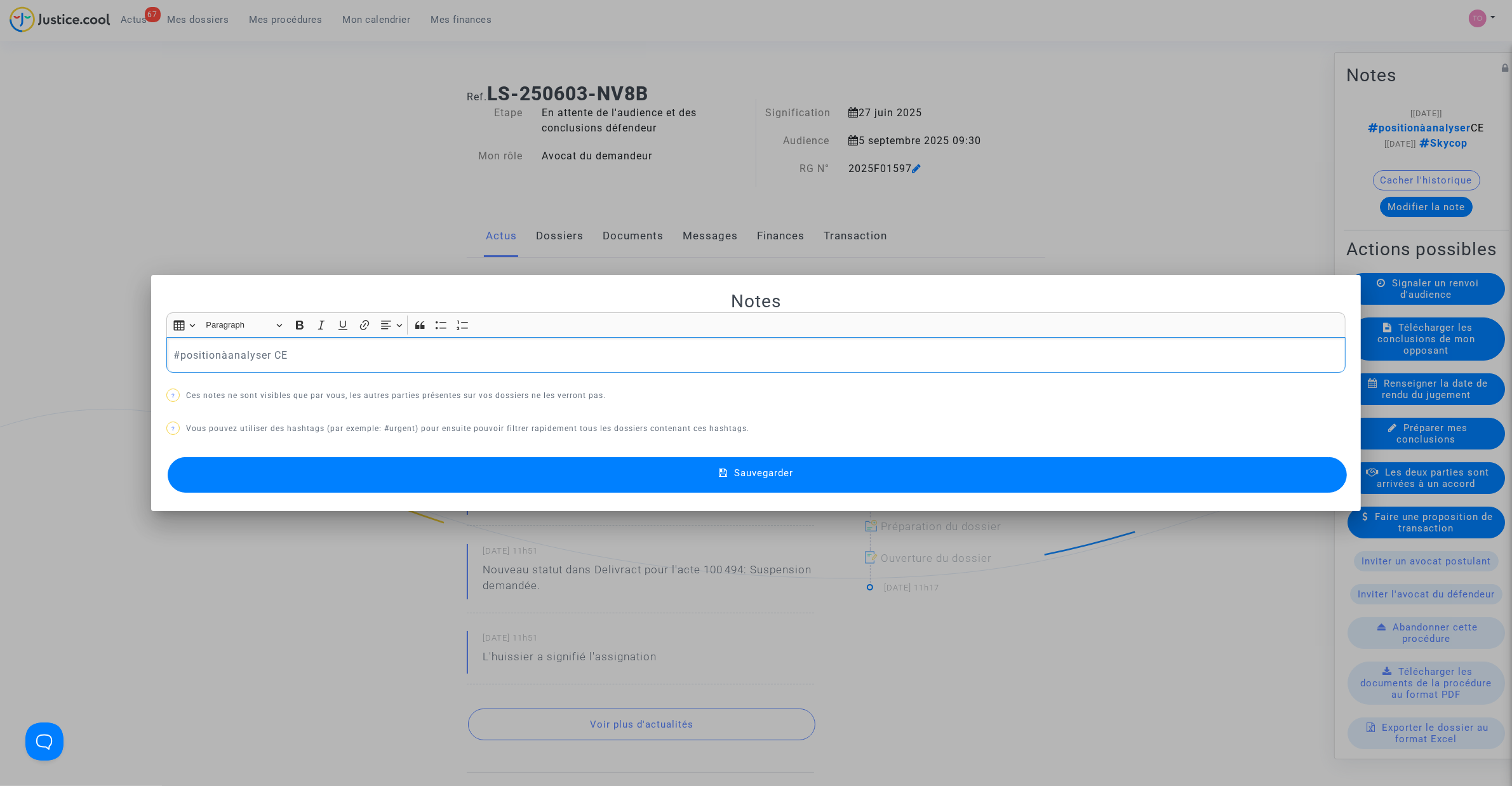
click at [309, 255] on div at bounding box center [756, 393] width 1512 height 786
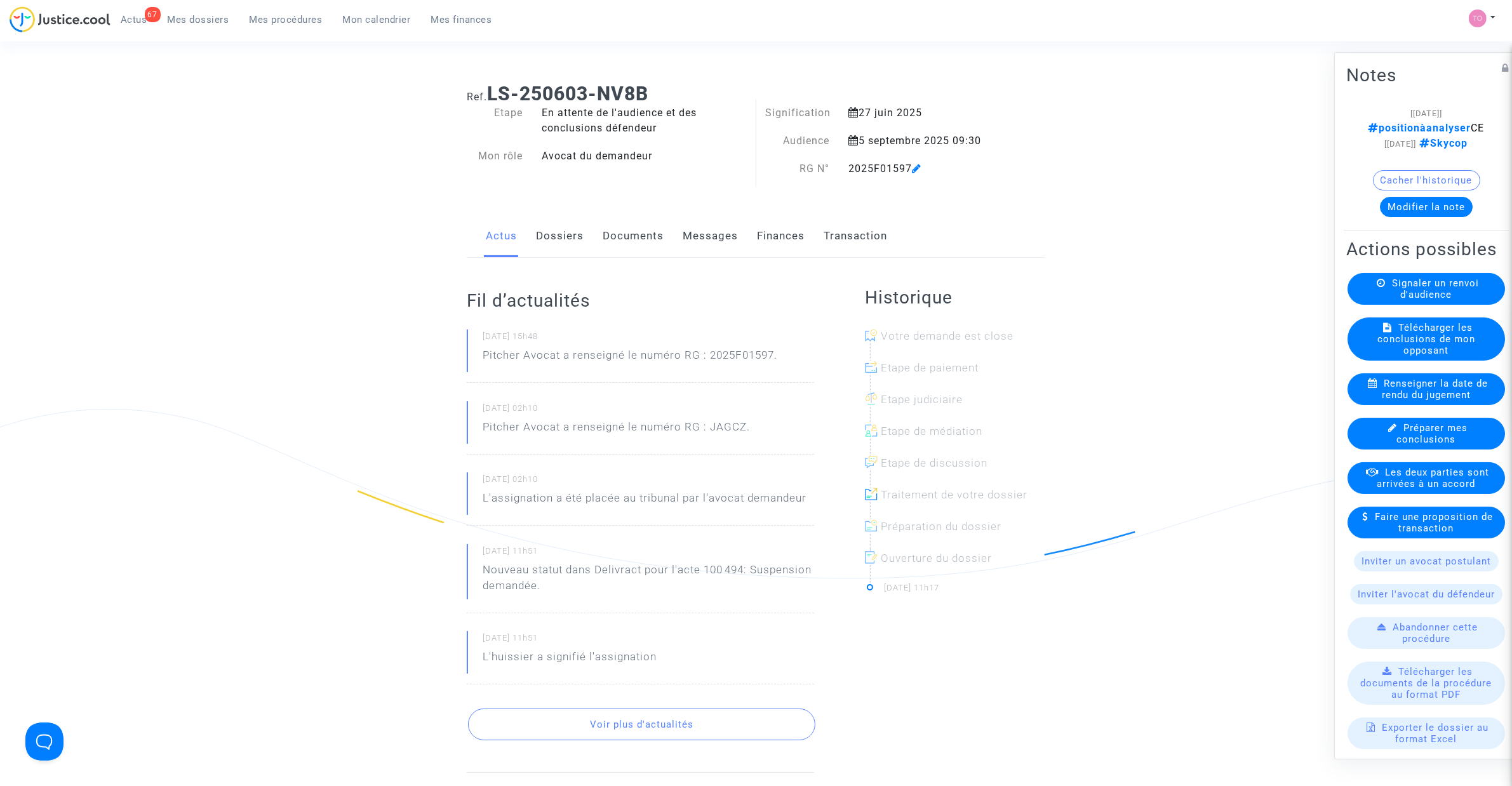
click at [897, 137] on div "5 septembre 2025 09:30" at bounding box center [921, 141] width 166 height 16
click at [1420, 217] on button "Modifier la note" at bounding box center [1426, 207] width 93 height 20
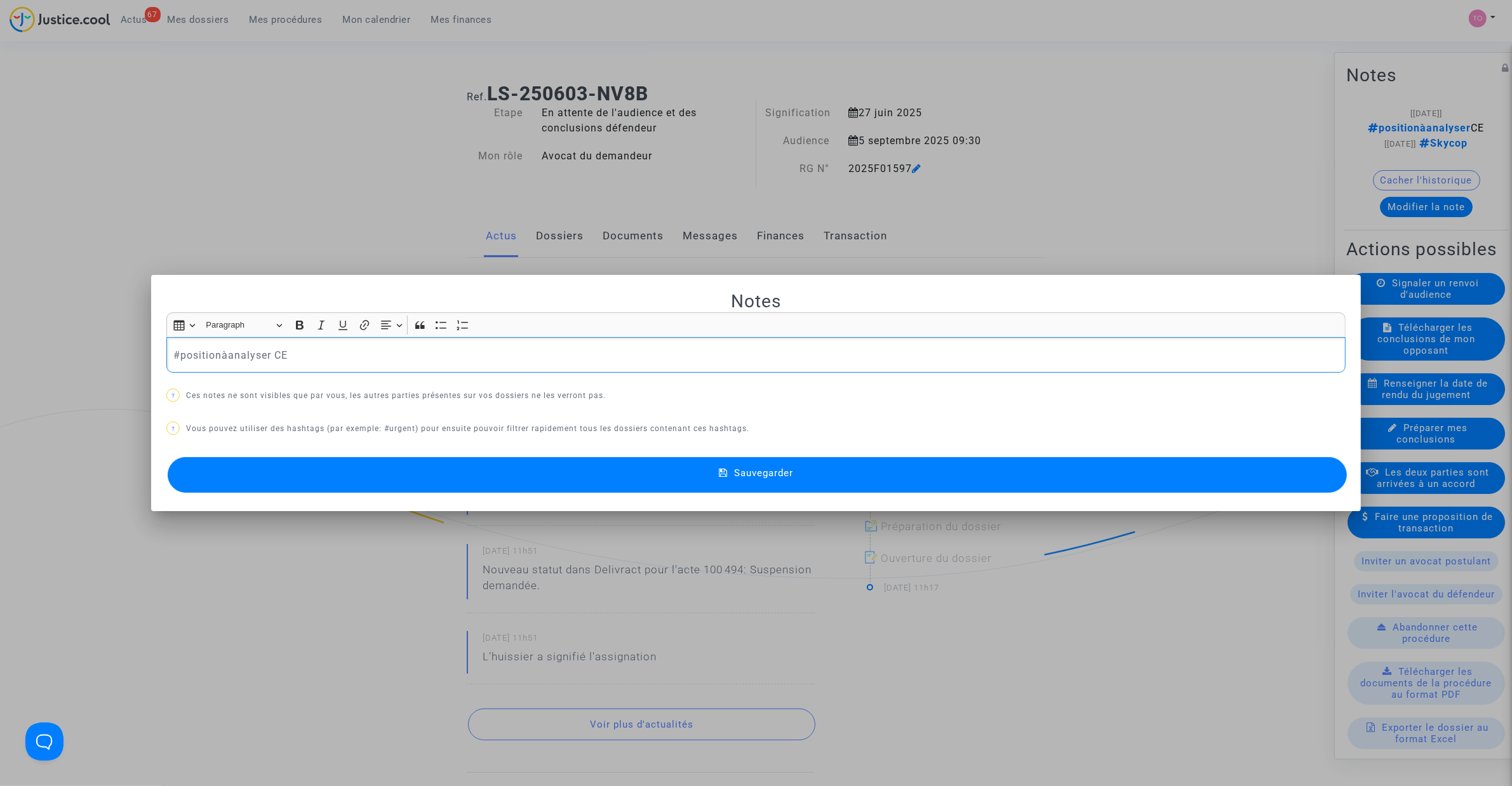
drag, startPoint x: 230, startPoint y: 357, endPoint x: 100, endPoint y: 367, distance: 130.4
click at [100, 367] on div "Notes Rich Text Editor Insert table Insert table Heading Paragraph Paragraph He…" at bounding box center [756, 393] width 1512 height 786
click at [214, 219] on div at bounding box center [756, 393] width 1512 height 786
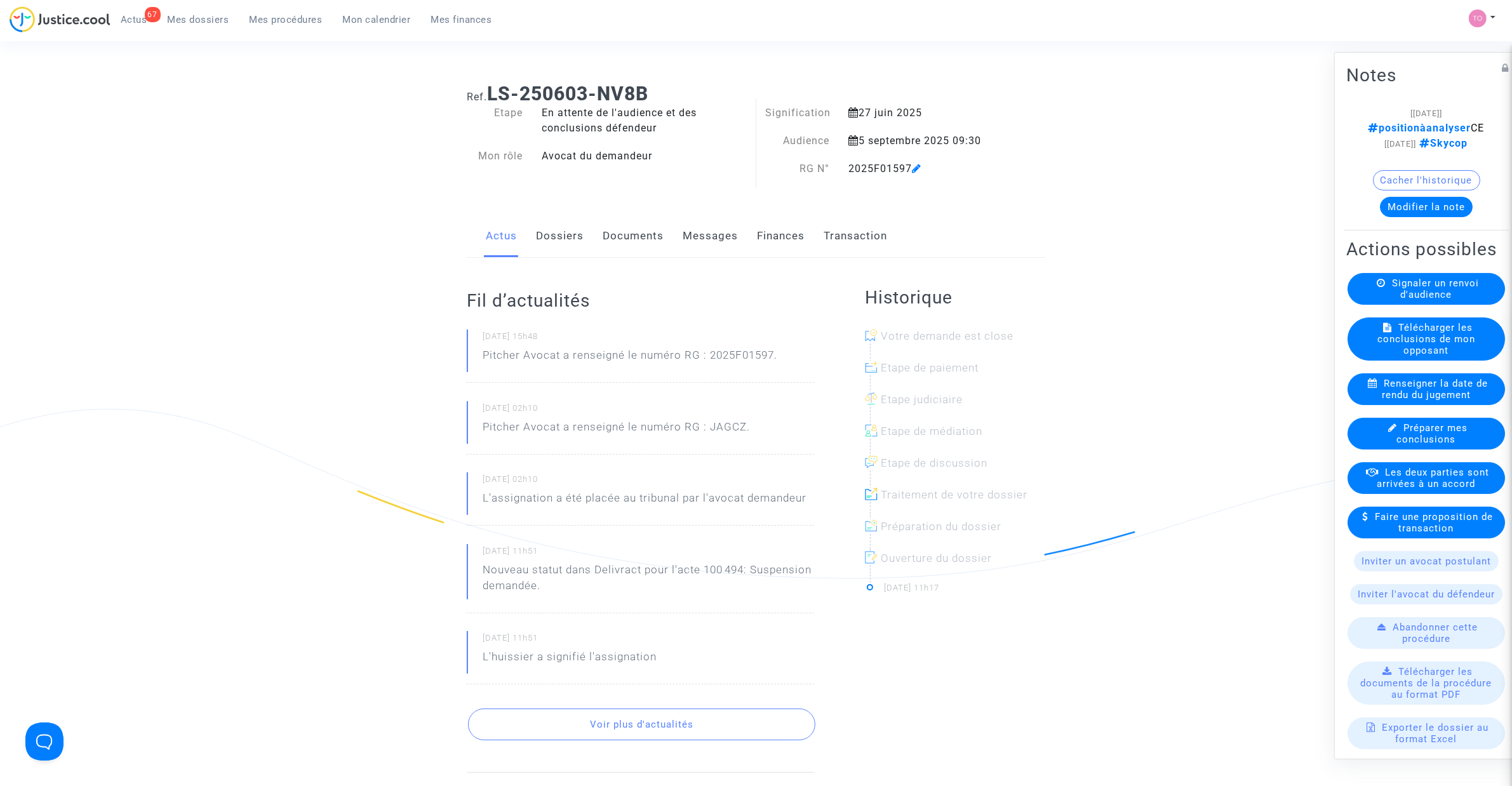
click at [201, 22] on span "Mes dossiers" at bounding box center [198, 19] width 61 height 12
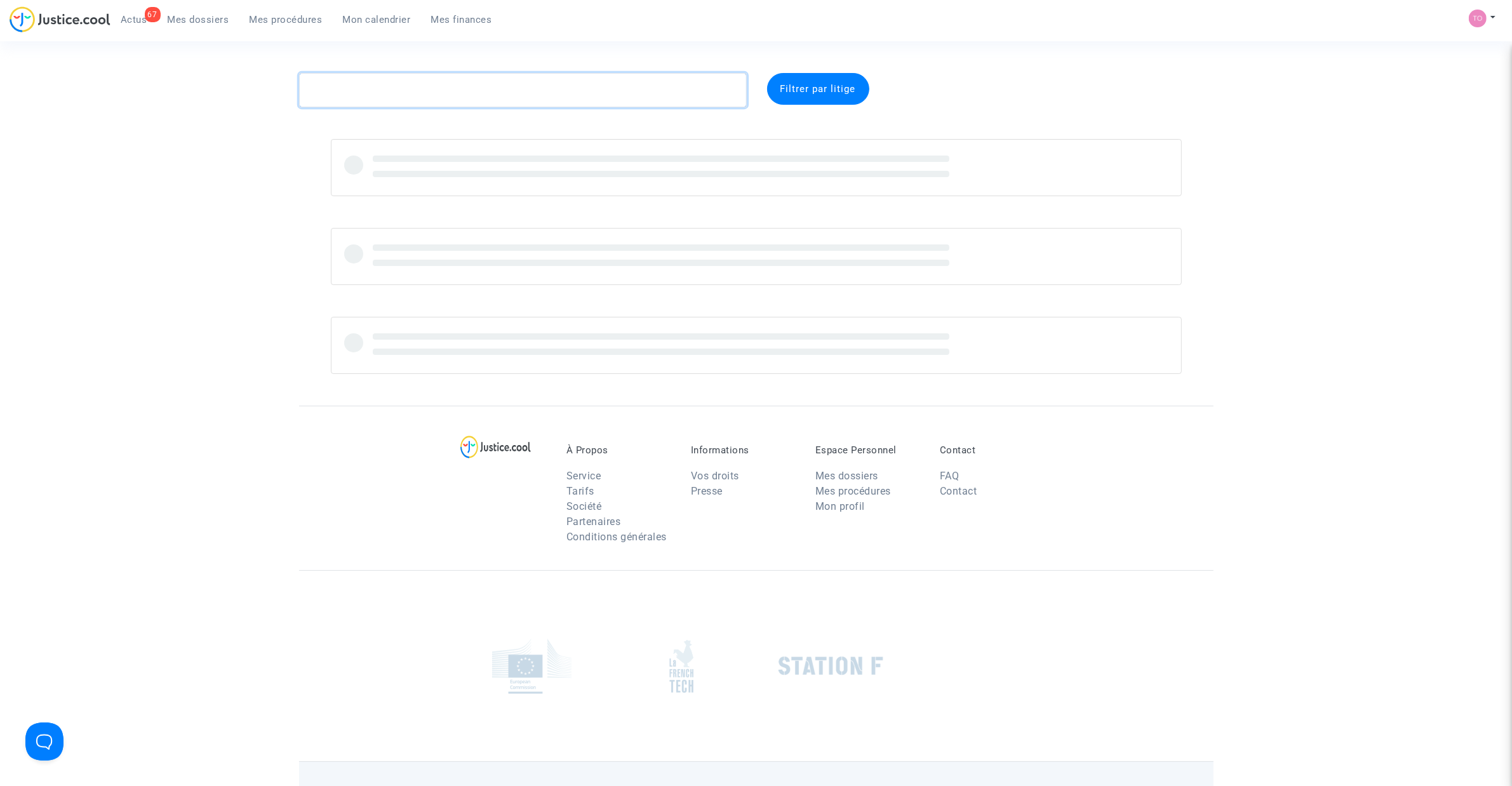
click at [341, 78] on textarea at bounding box center [523, 90] width 448 height 34
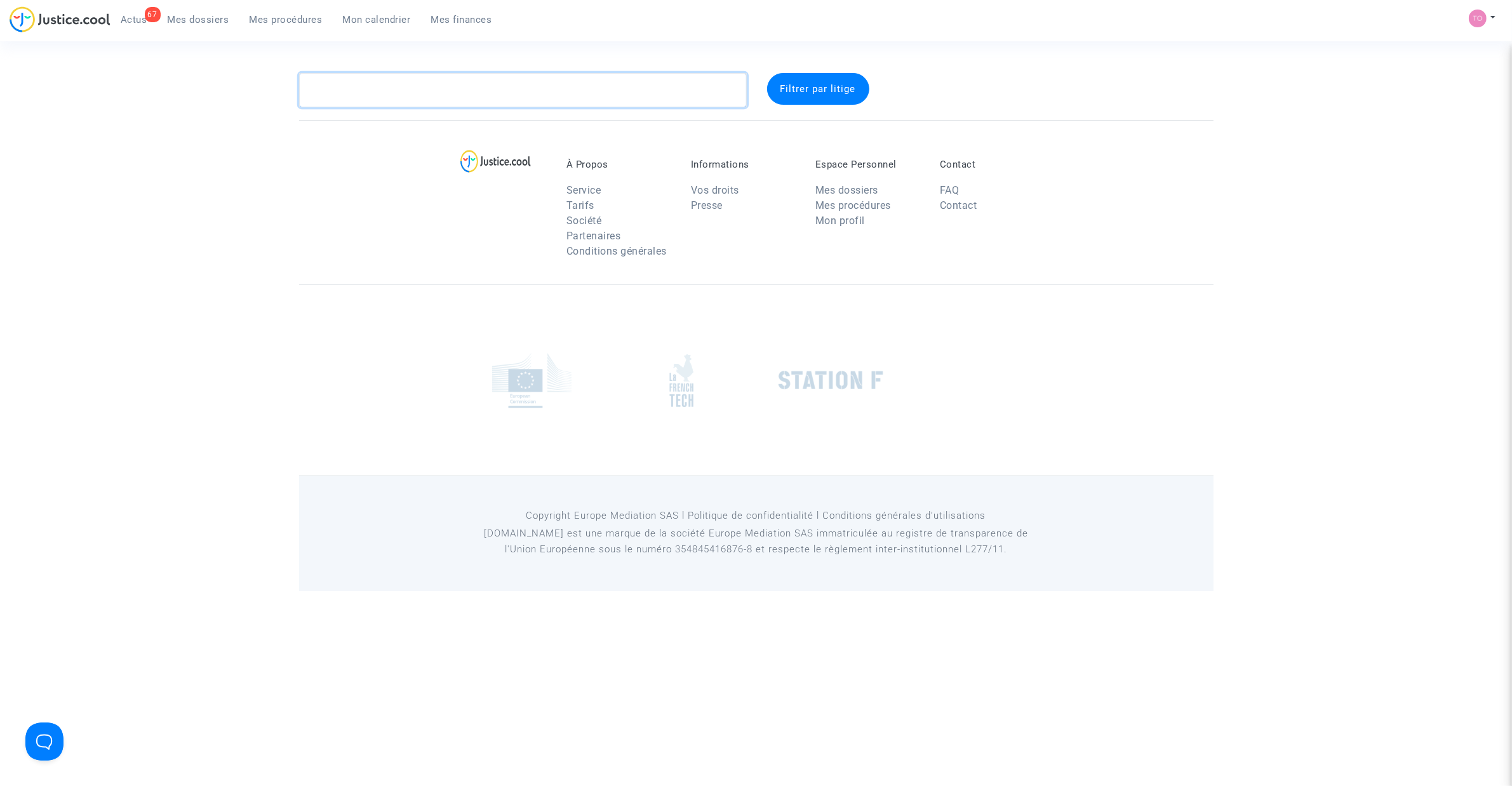
paste textarea "Rwuta"
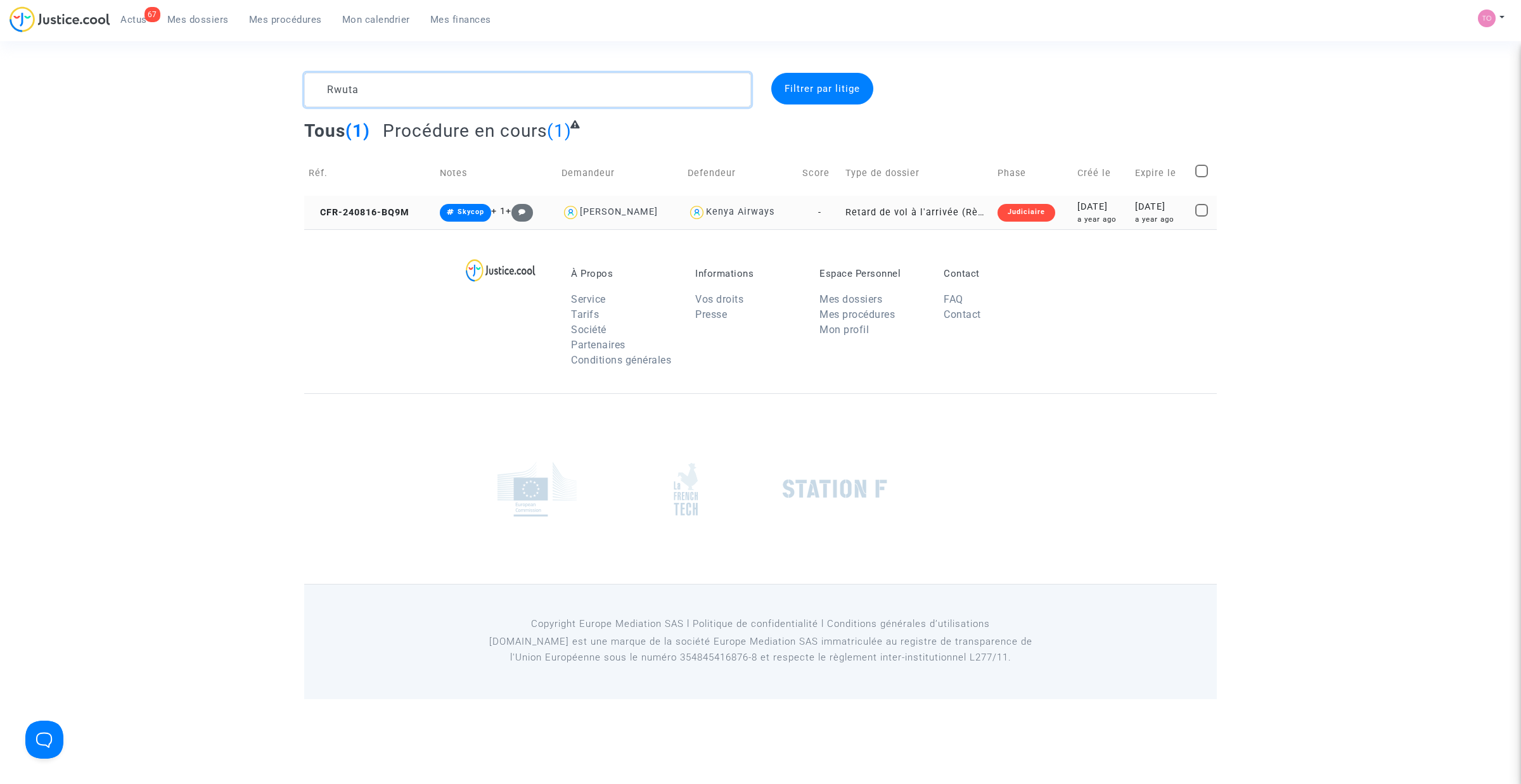
type textarea "Rwuta"
click at [1095, 209] on div "2024-08-16" at bounding box center [1102, 207] width 49 height 14
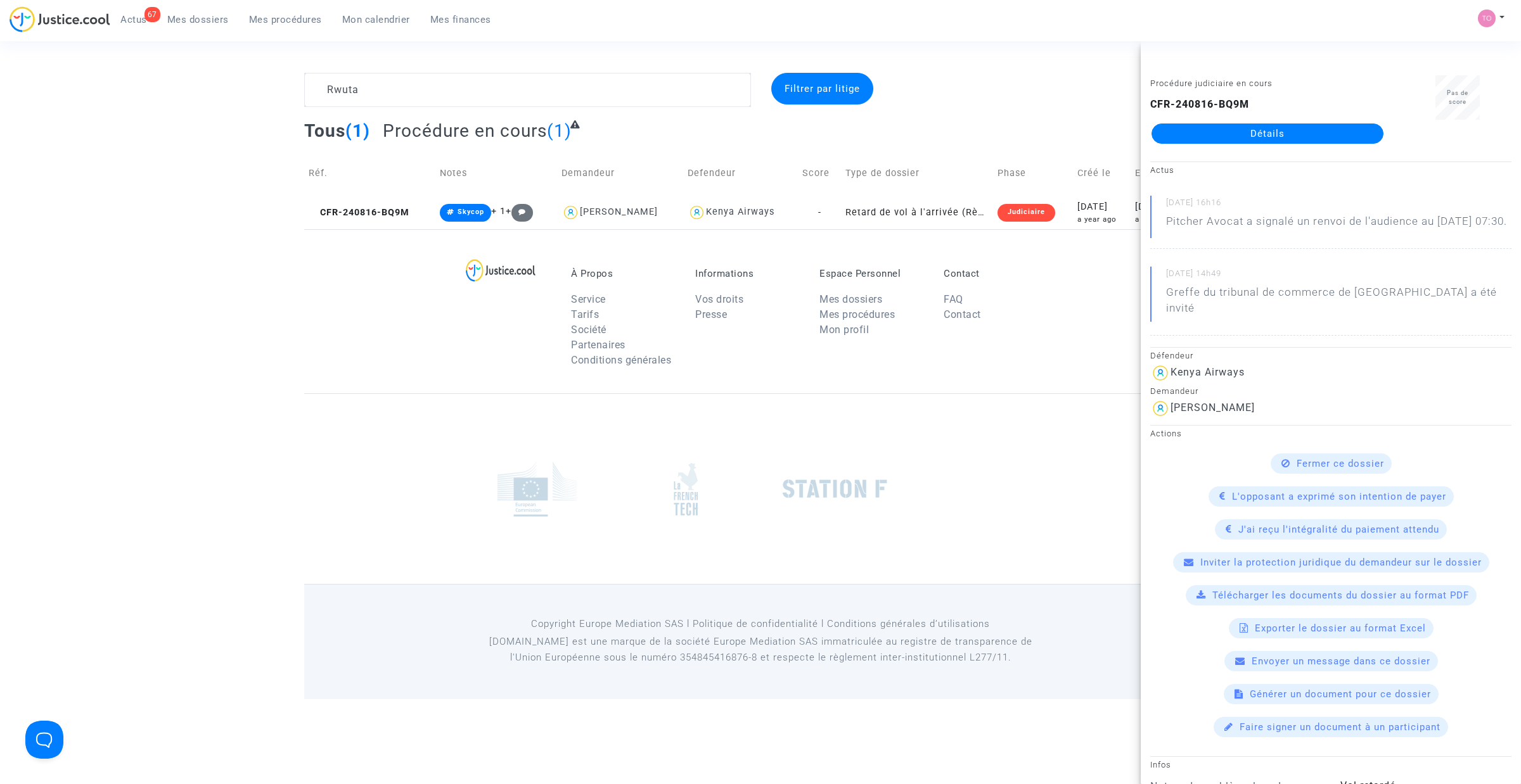
click at [1244, 133] on link "Détails" at bounding box center [1268, 134] width 232 height 20
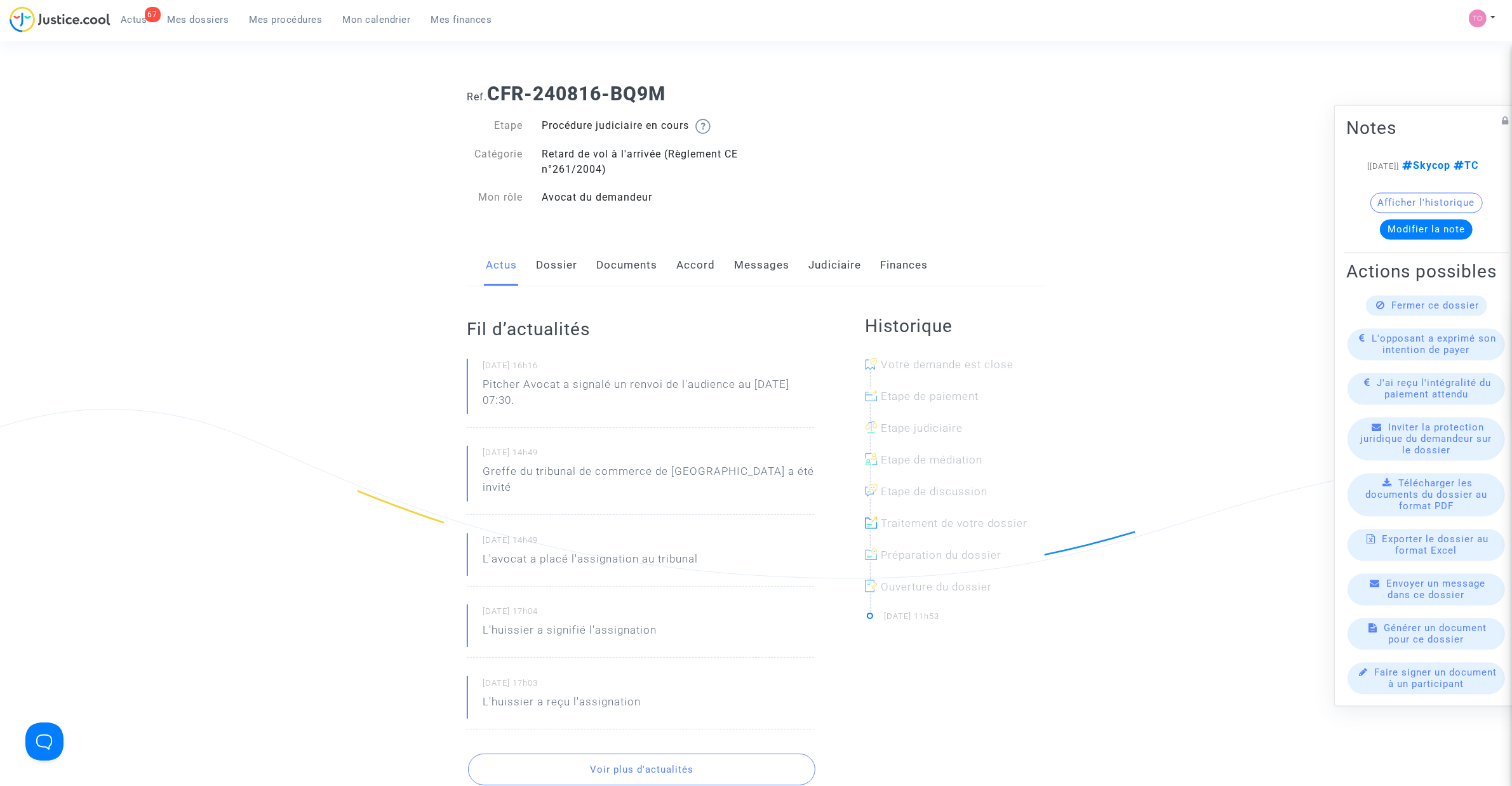
click at [747, 258] on link "Messages" at bounding box center [761, 265] width 55 height 42
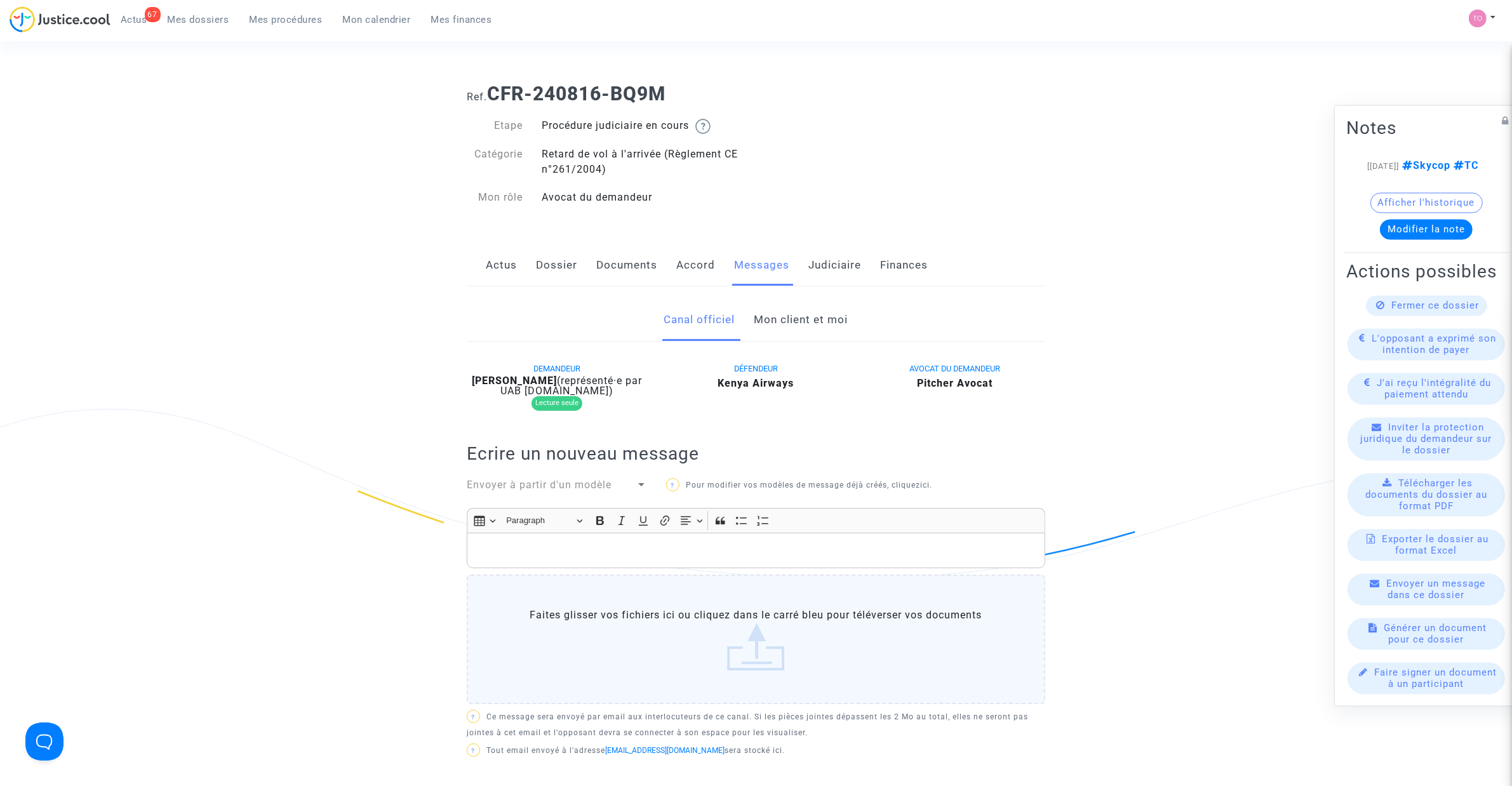
click at [767, 316] on link "Mon client et moi" at bounding box center [801, 320] width 94 height 42
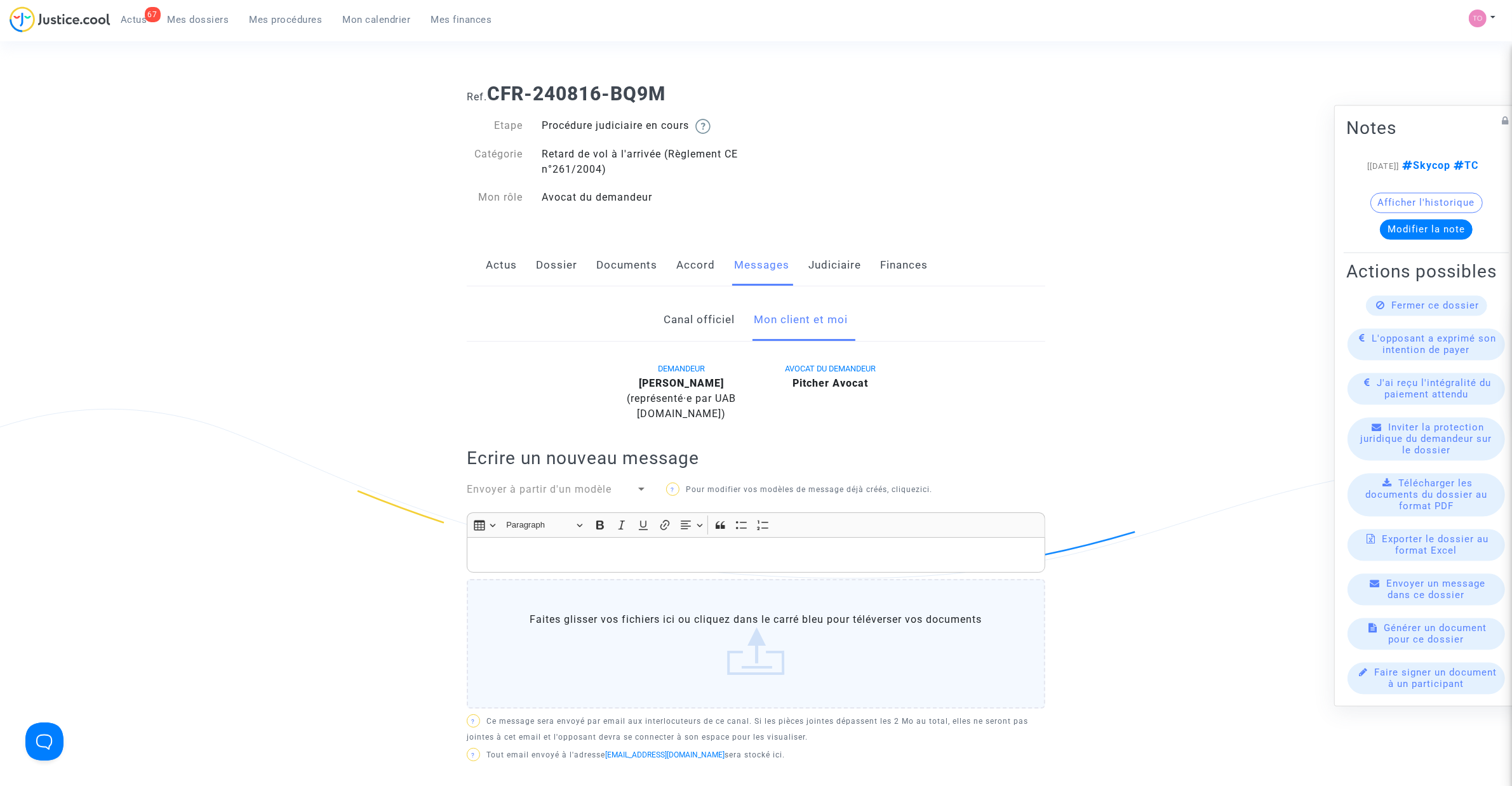
click at [568, 270] on link "Dossier" at bounding box center [556, 265] width 41 height 42
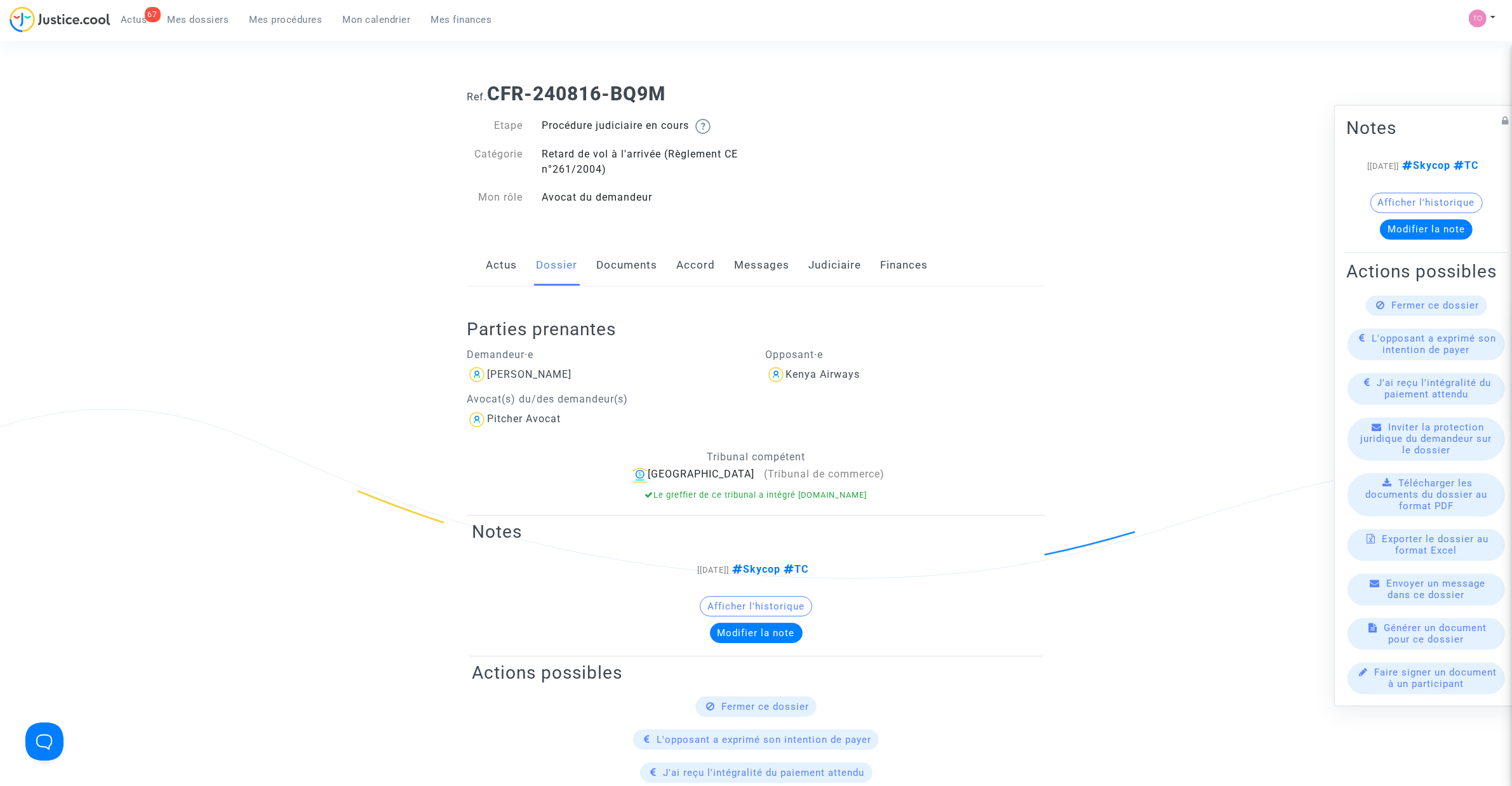
click at [864, 262] on div "Actus Dossier Documents Accord Messages Judiciaire Finances" at bounding box center [756, 265] width 578 height 43
click at [828, 267] on link "Judiciaire" at bounding box center [835, 265] width 53 height 42
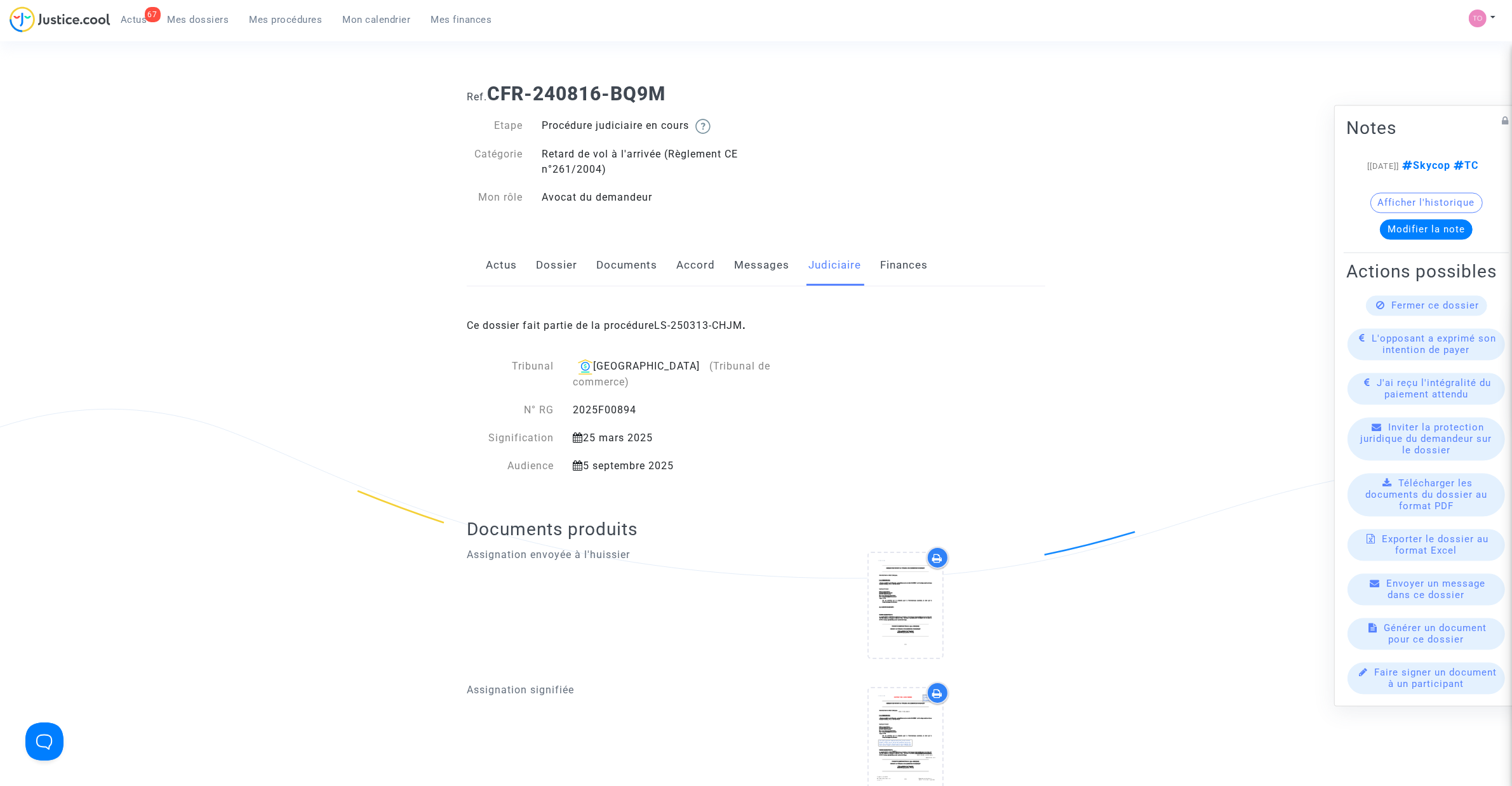
click at [618, 258] on link "Documents" at bounding box center [626, 265] width 61 height 42
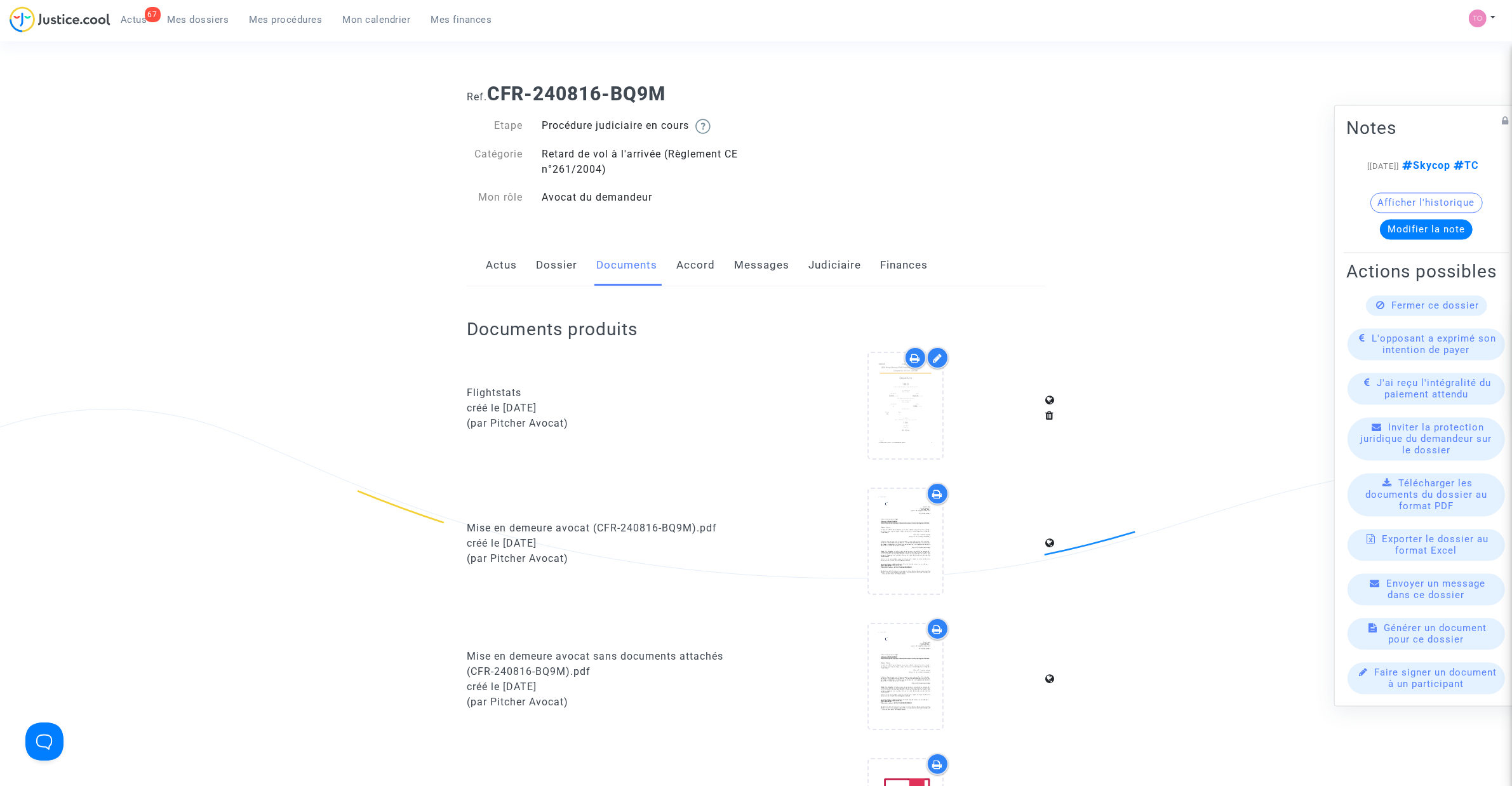
click at [571, 273] on link "Dossier" at bounding box center [556, 265] width 41 height 42
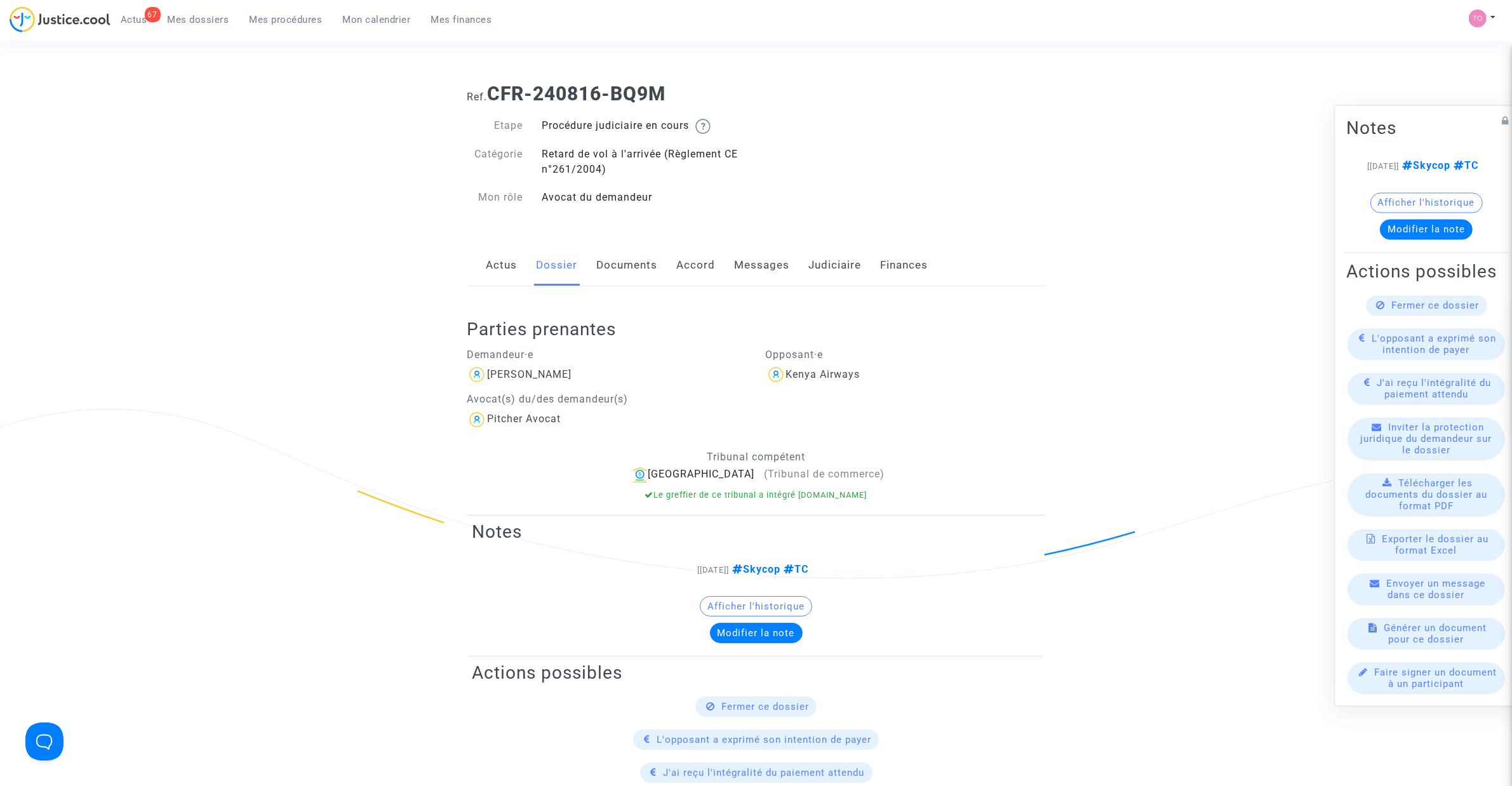
click at [510, 264] on link "Actus" at bounding box center [501, 265] width 31 height 42
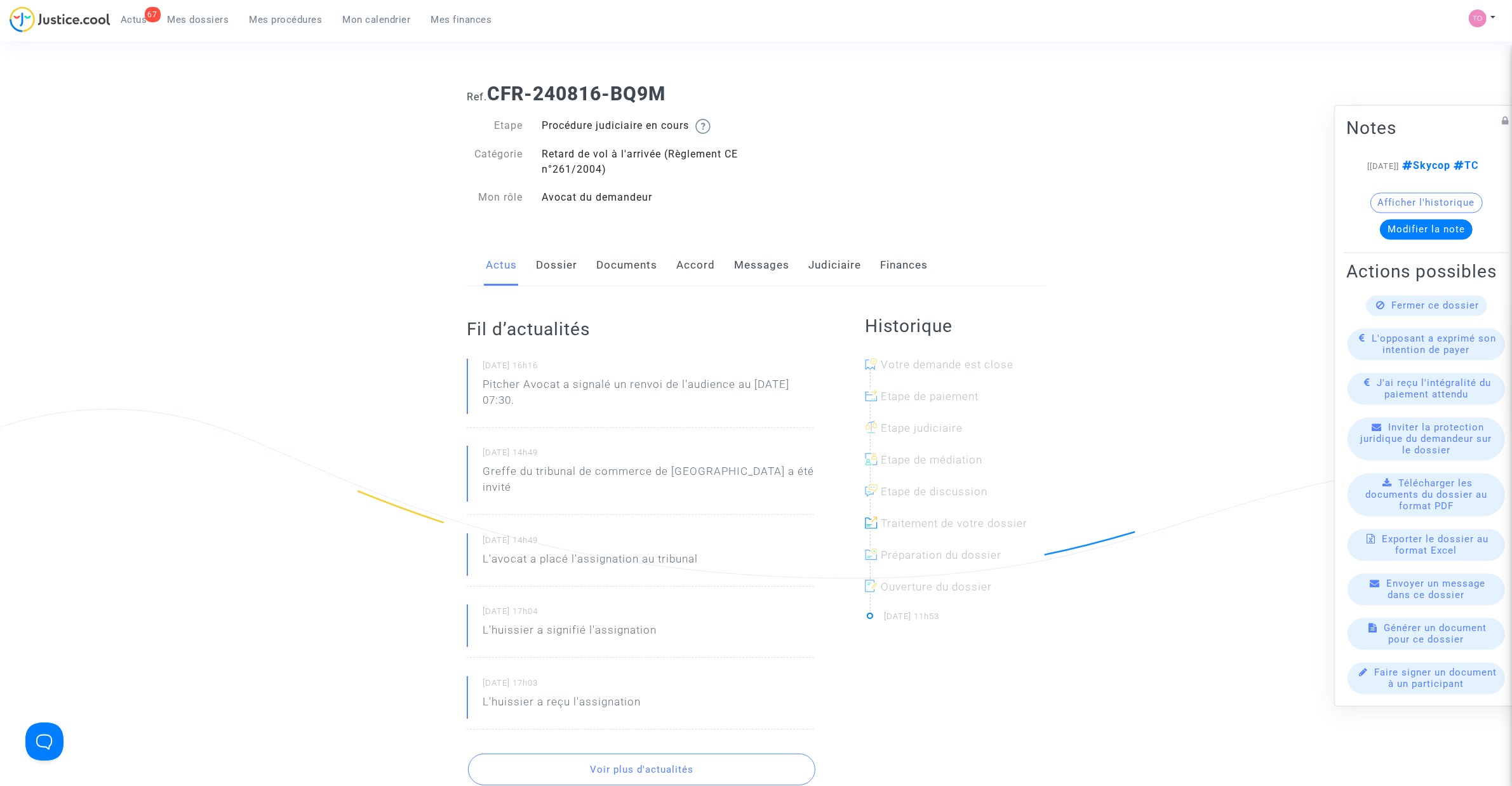
click at [845, 267] on link "Judiciaire" at bounding box center [835, 265] width 53 height 42
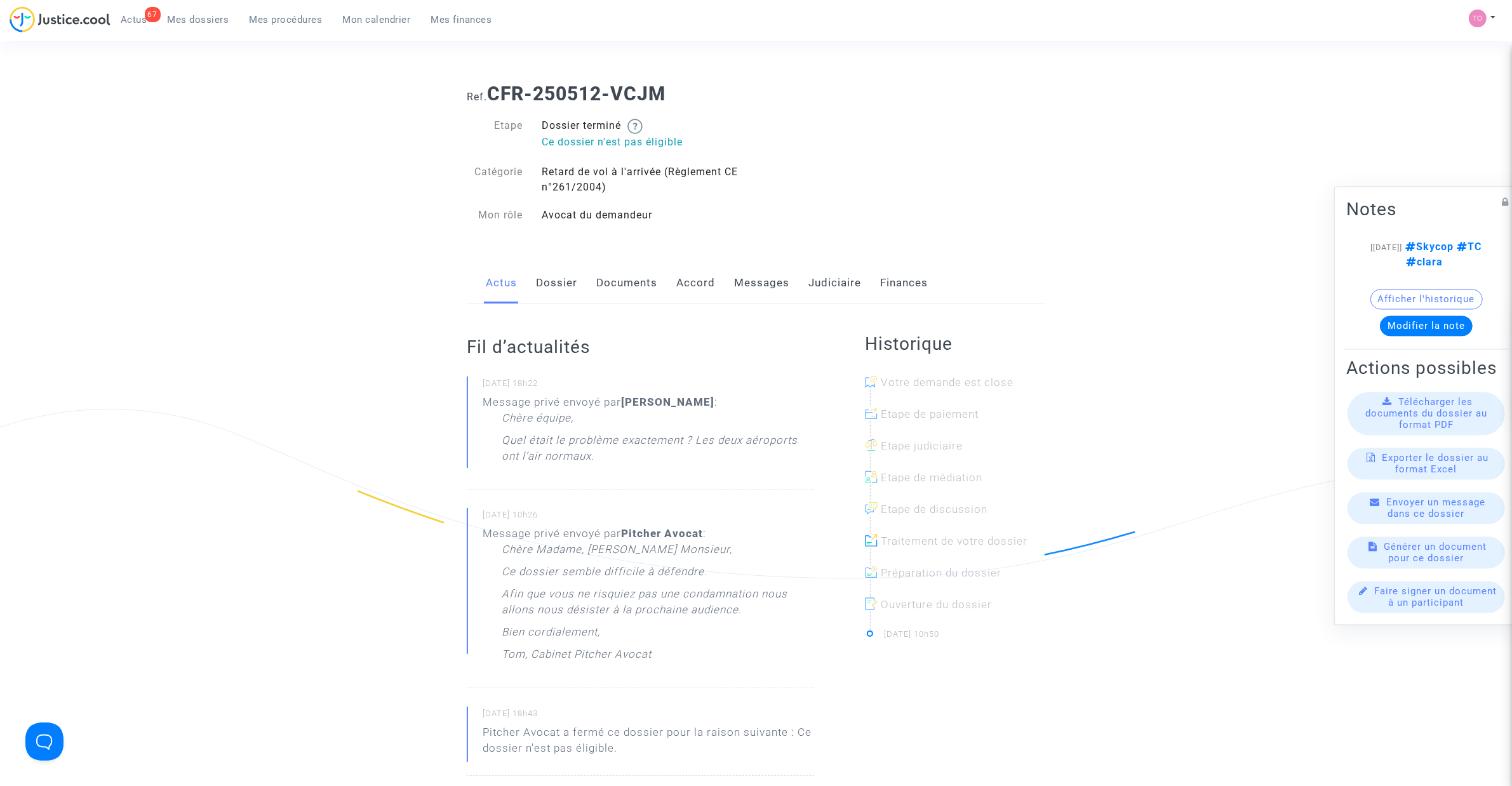
click at [810, 286] on link "Judiciaire" at bounding box center [835, 283] width 53 height 42
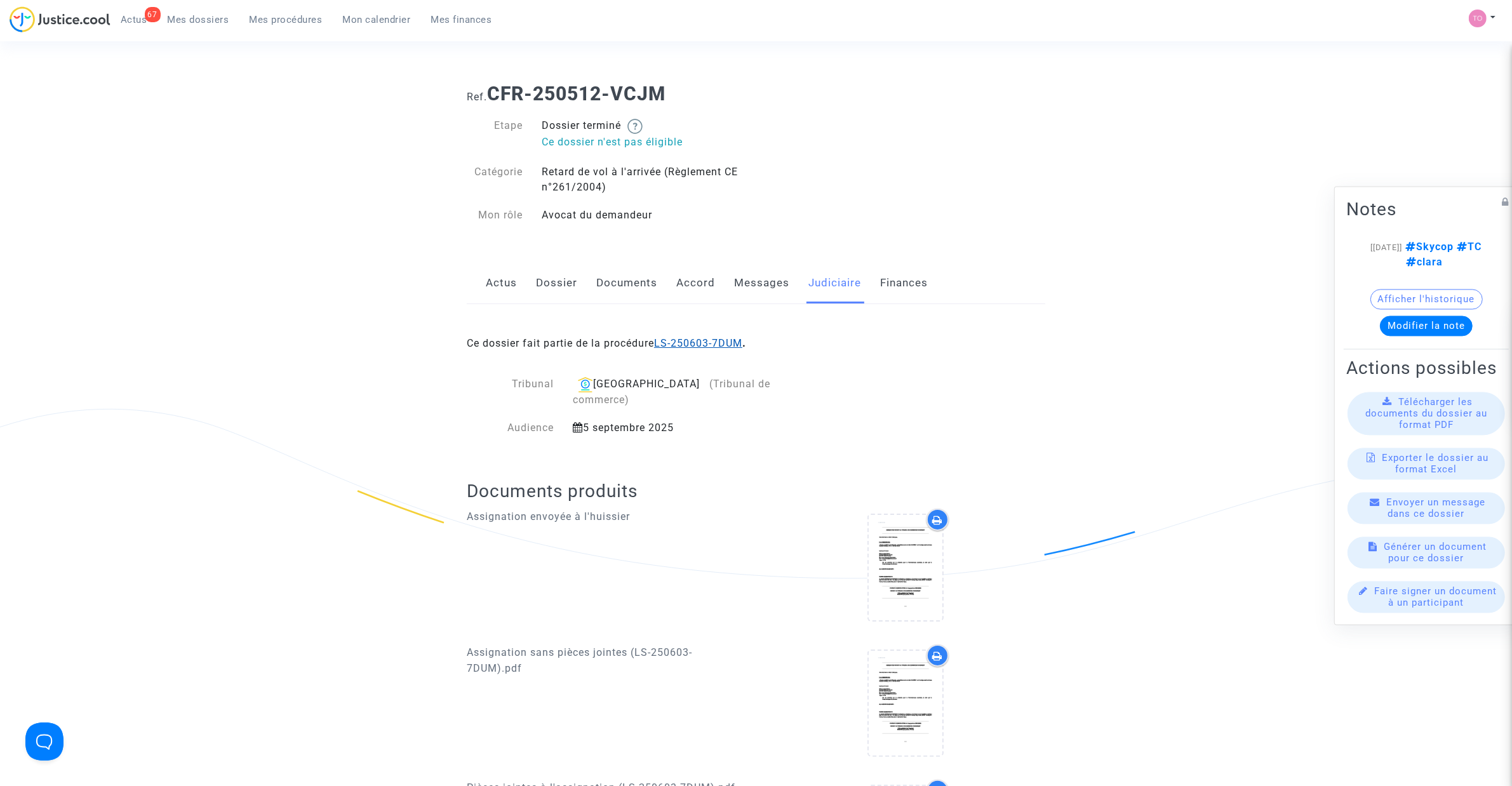
click at [706, 345] on link "LS-250603-7DUM" at bounding box center [698, 343] width 88 height 12
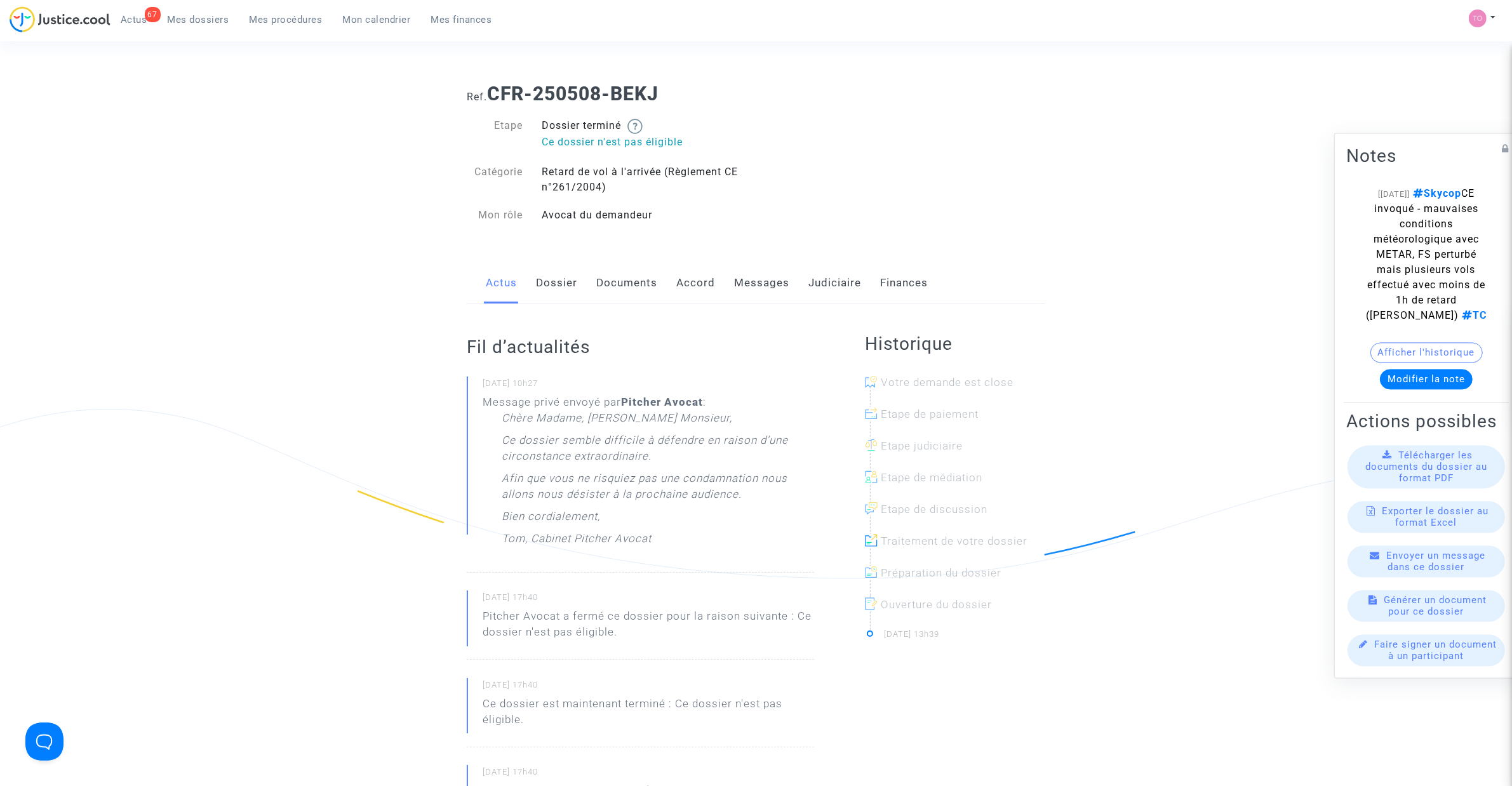
click at [823, 284] on link "Judiciaire" at bounding box center [835, 283] width 53 height 42
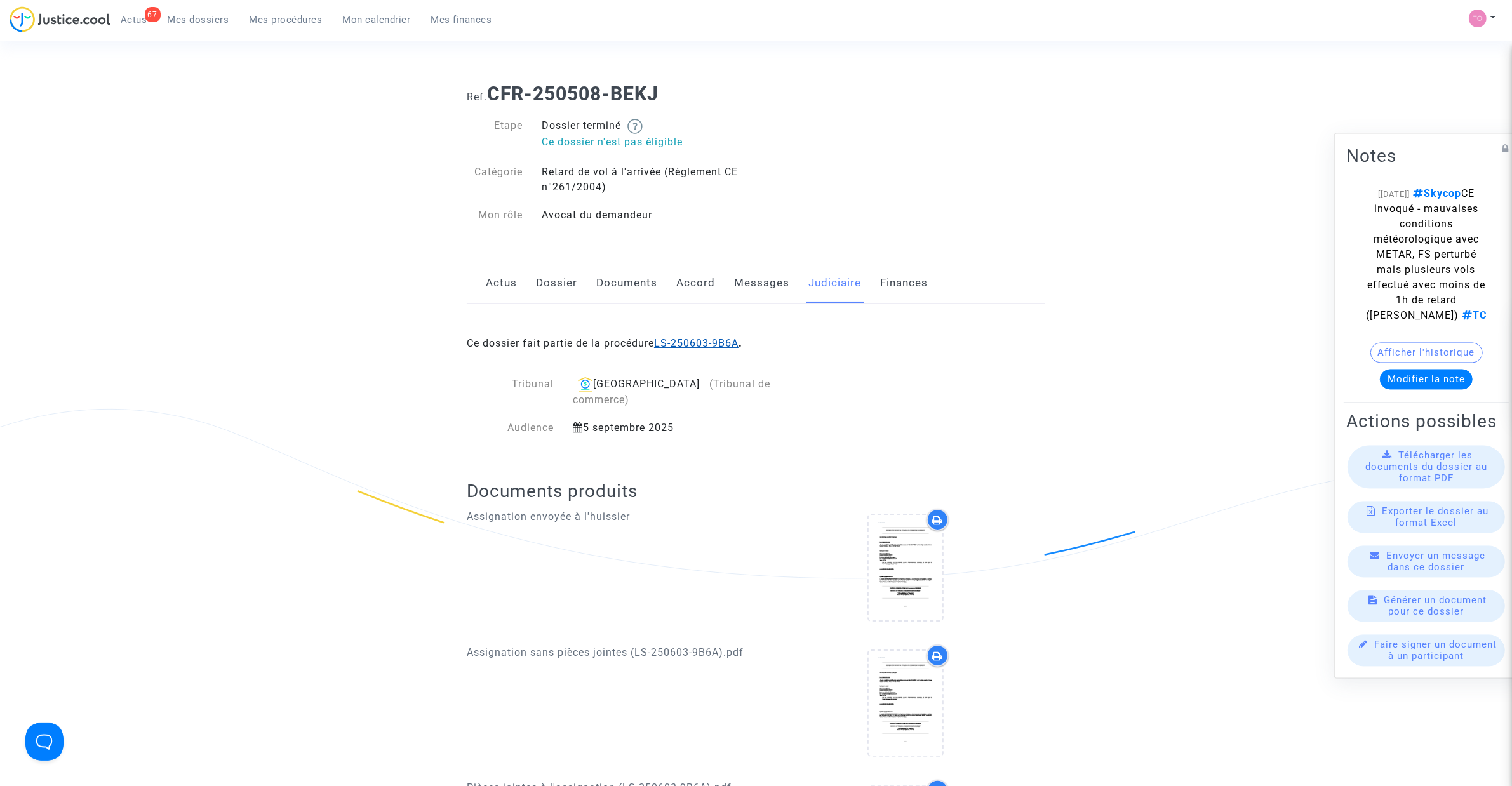
click at [699, 341] on link "LS-250603-9B6A" at bounding box center [696, 343] width 84 height 12
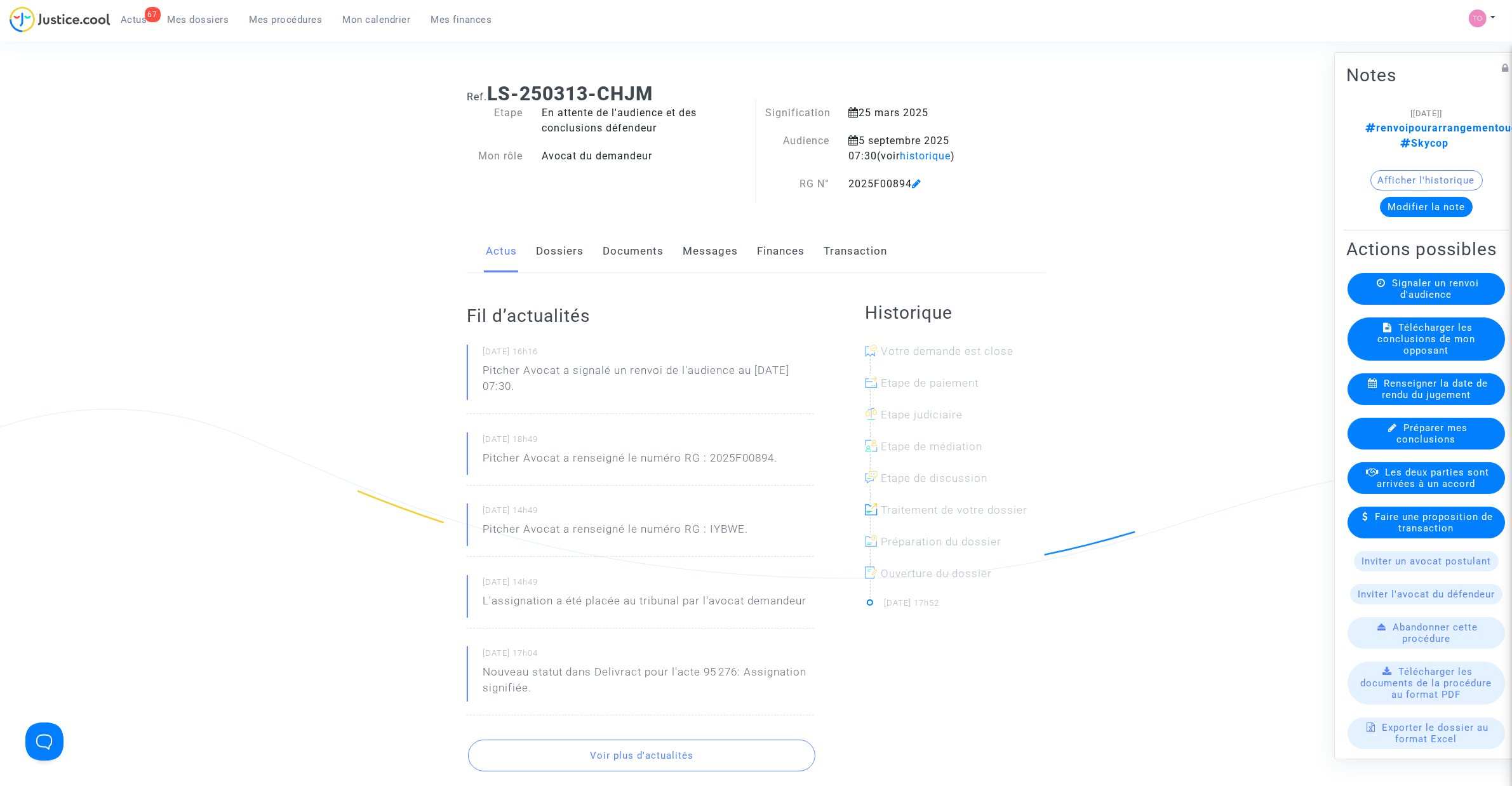
click at [1417, 171] on button "Afficher l'historique" at bounding box center [1426, 181] width 112 height 20
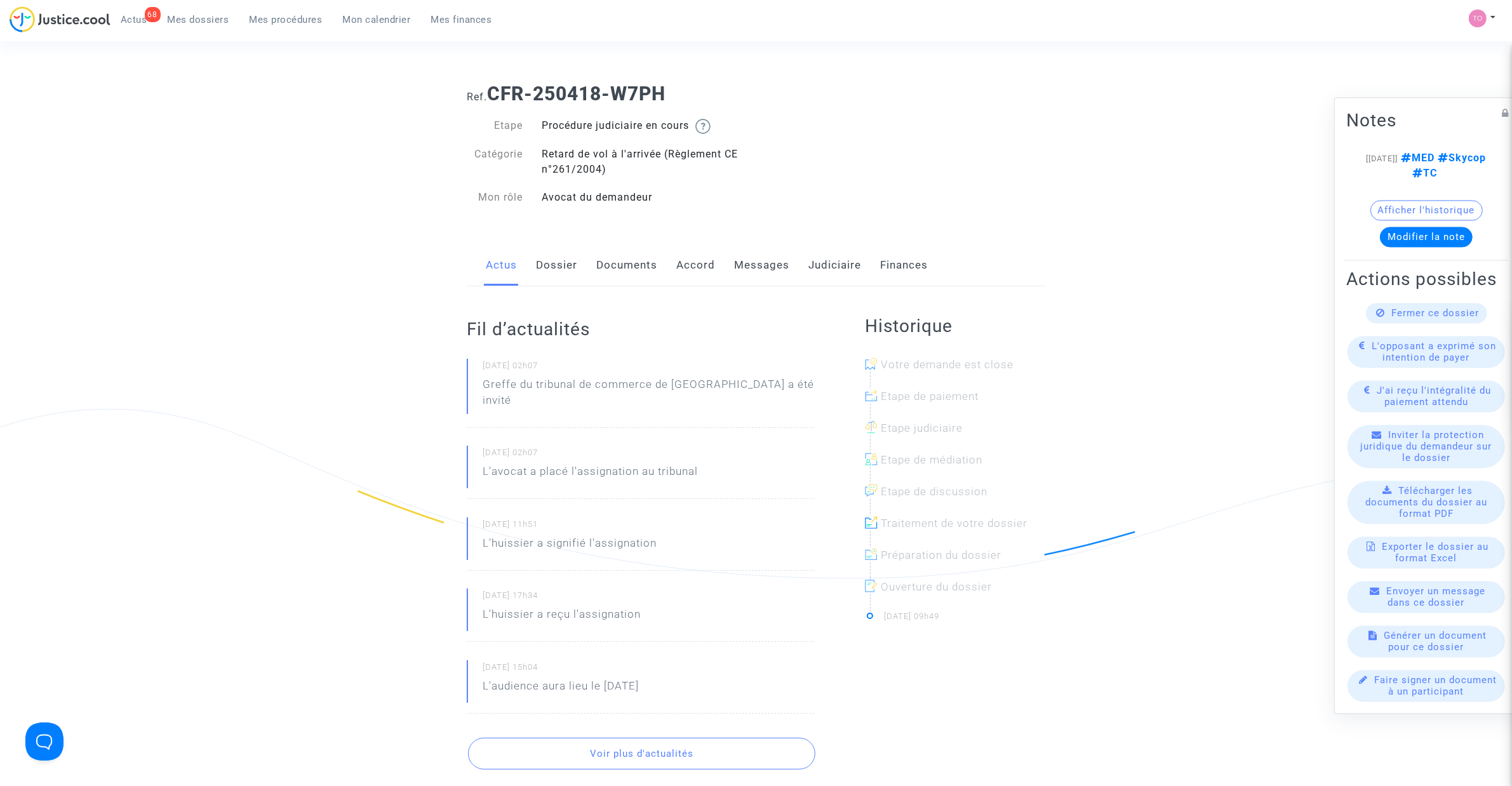
click at [618, 262] on link "Documents" at bounding box center [626, 265] width 61 height 42
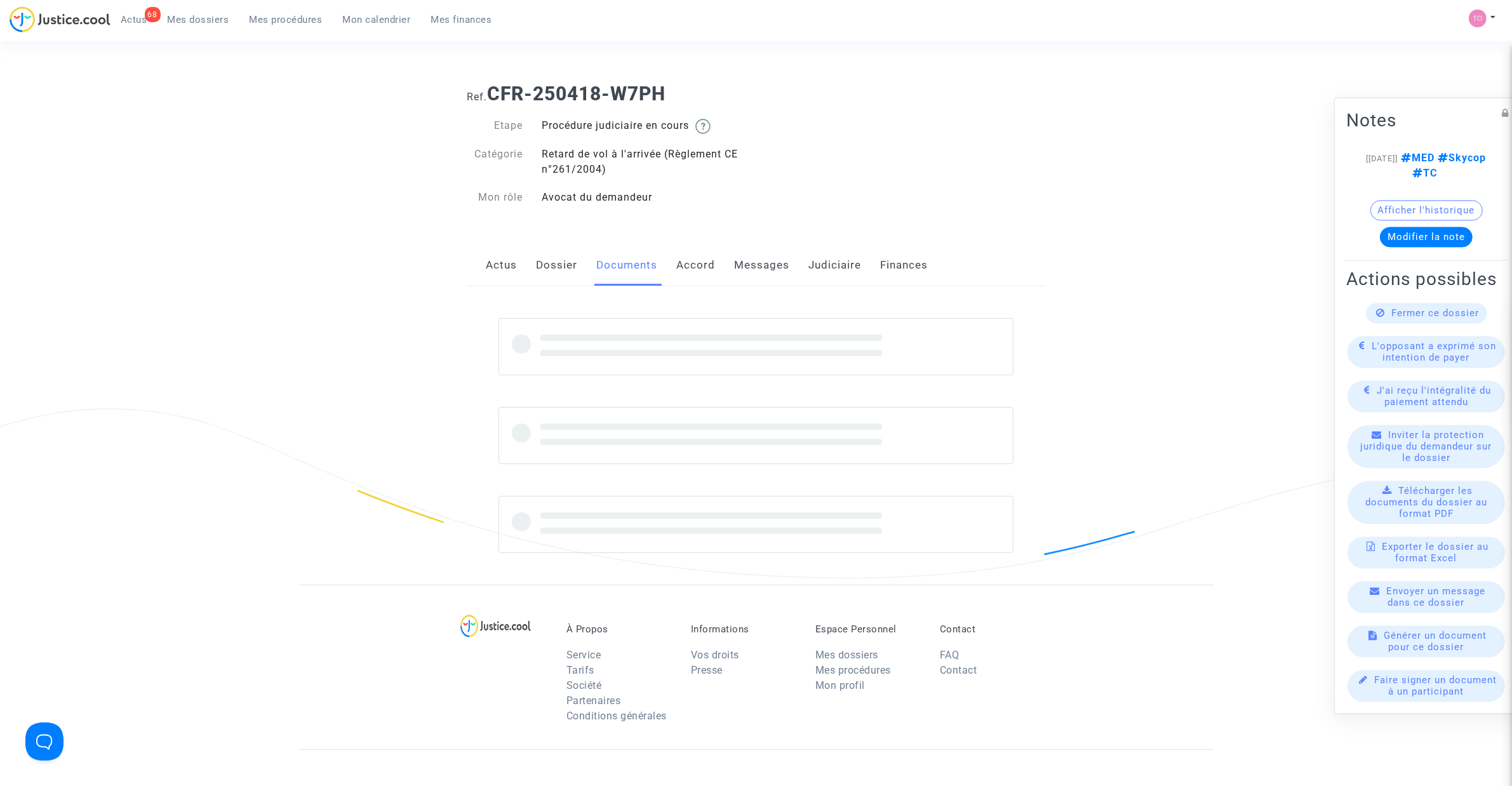
click at [559, 267] on link "Dossier" at bounding box center [556, 265] width 41 height 42
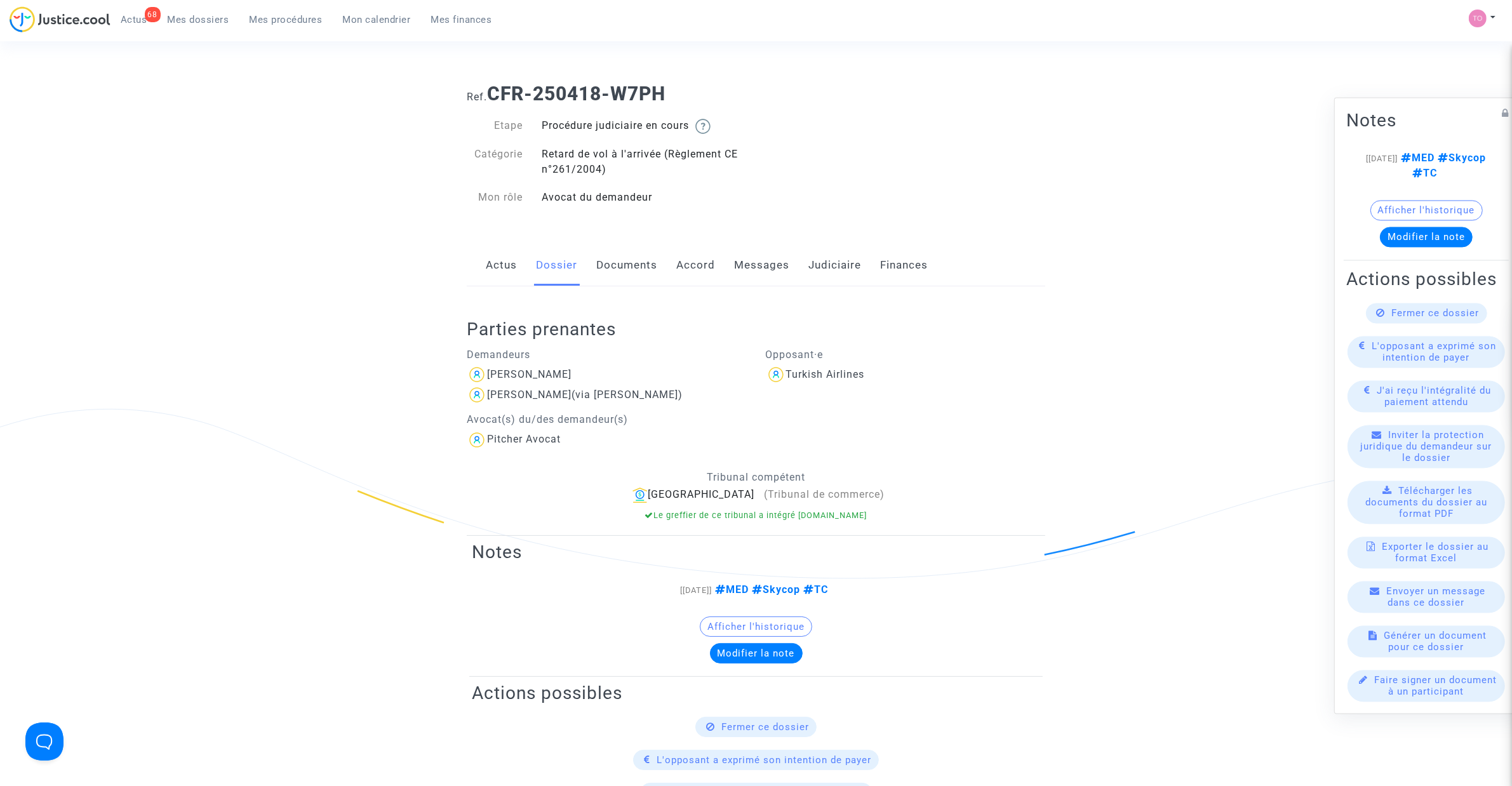
click at [784, 272] on link "Messages" at bounding box center [761, 265] width 55 height 42
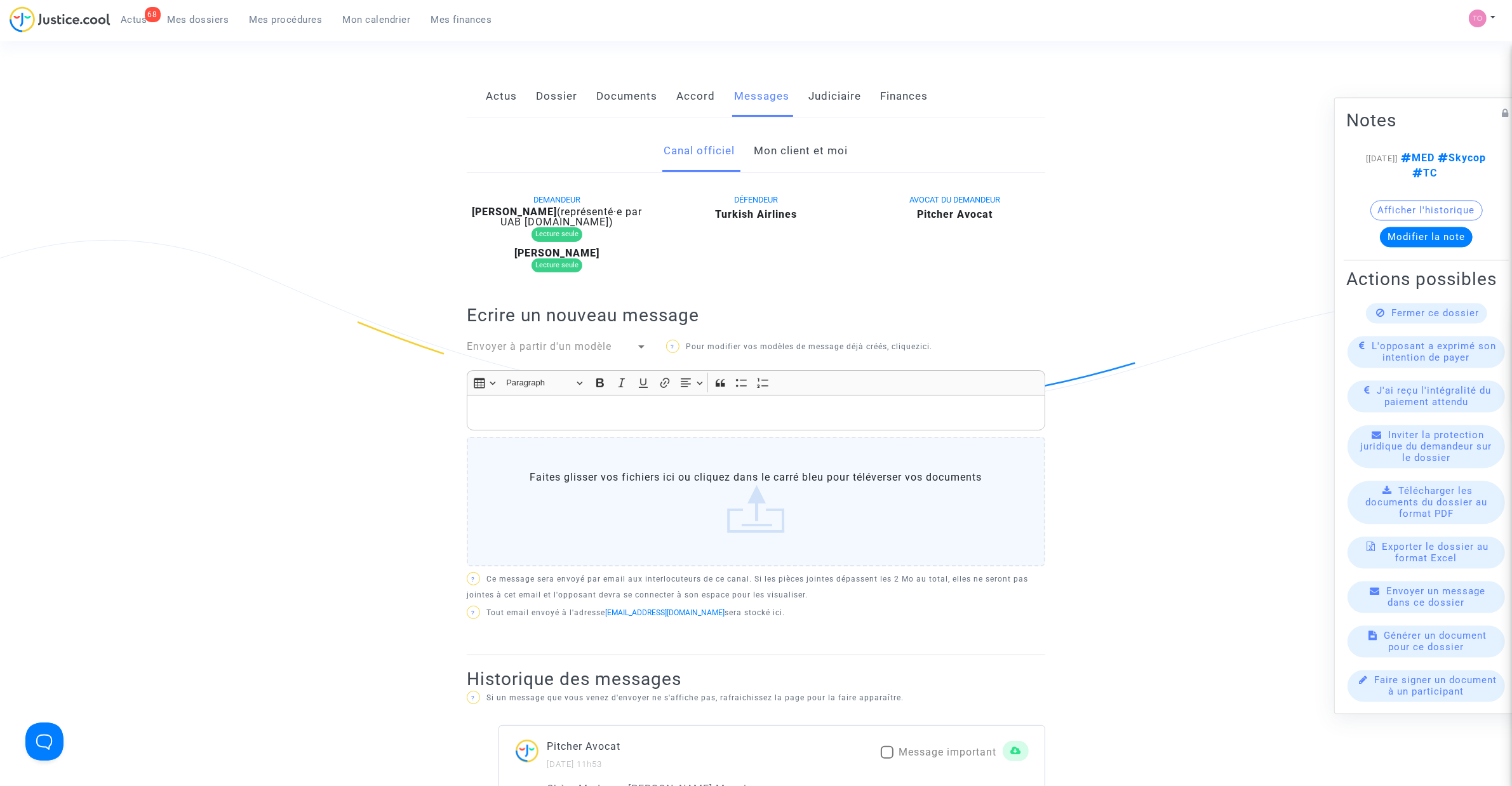
scroll to position [159, 0]
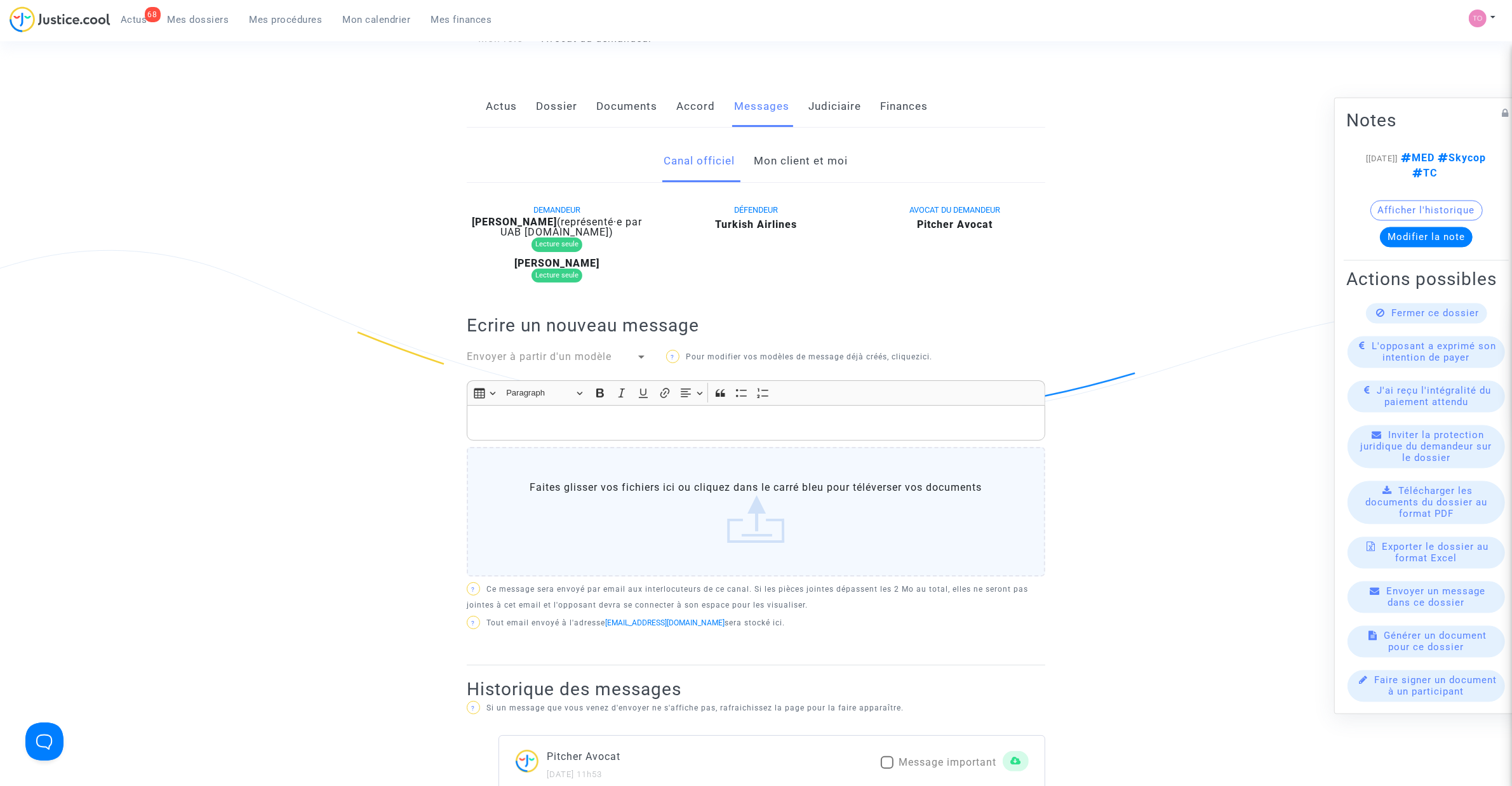
click at [798, 167] on link "Mon client et moi" at bounding box center [801, 161] width 94 height 42
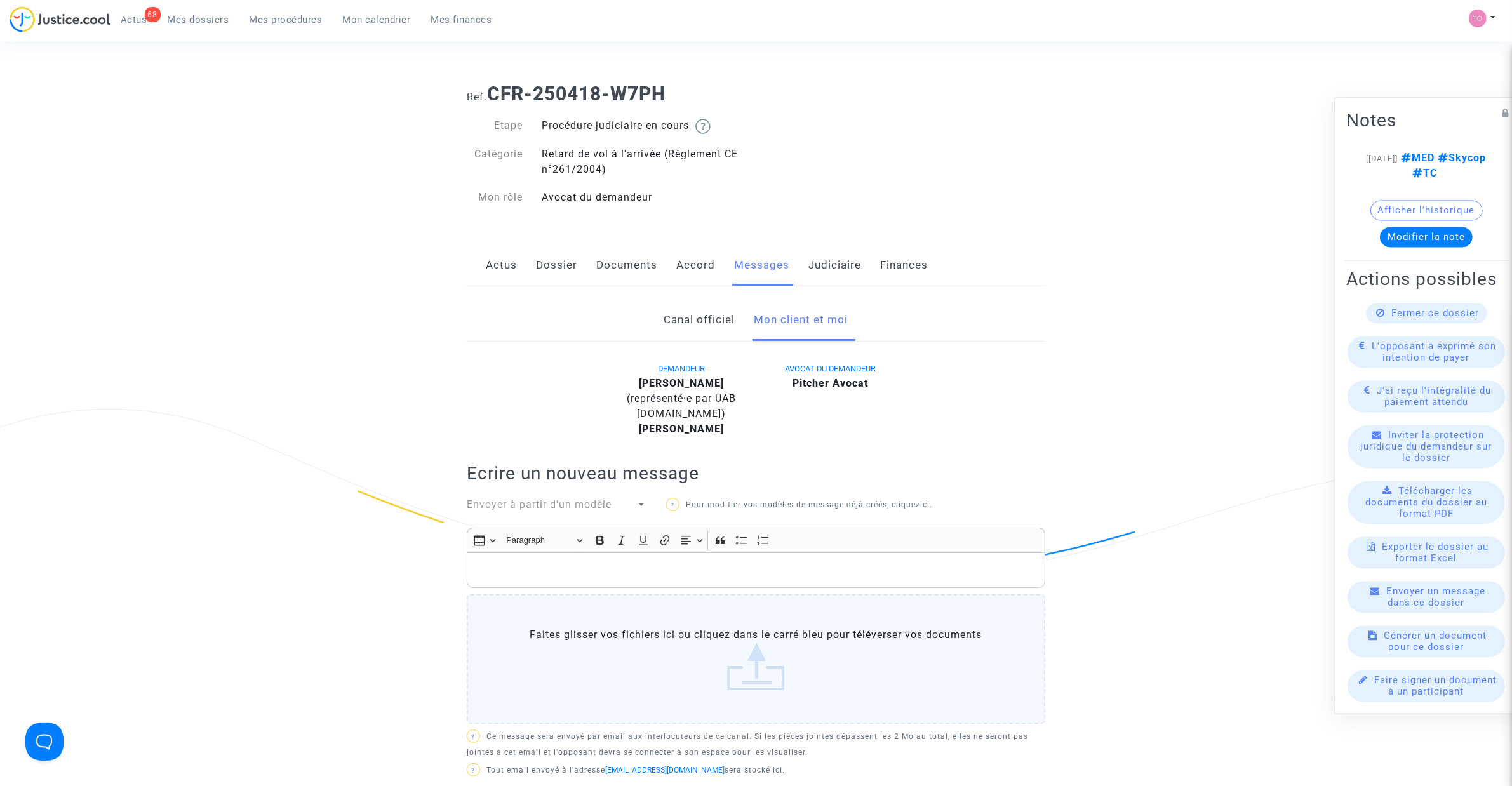
click at [691, 319] on link "Canal officiel" at bounding box center [700, 320] width 71 height 42
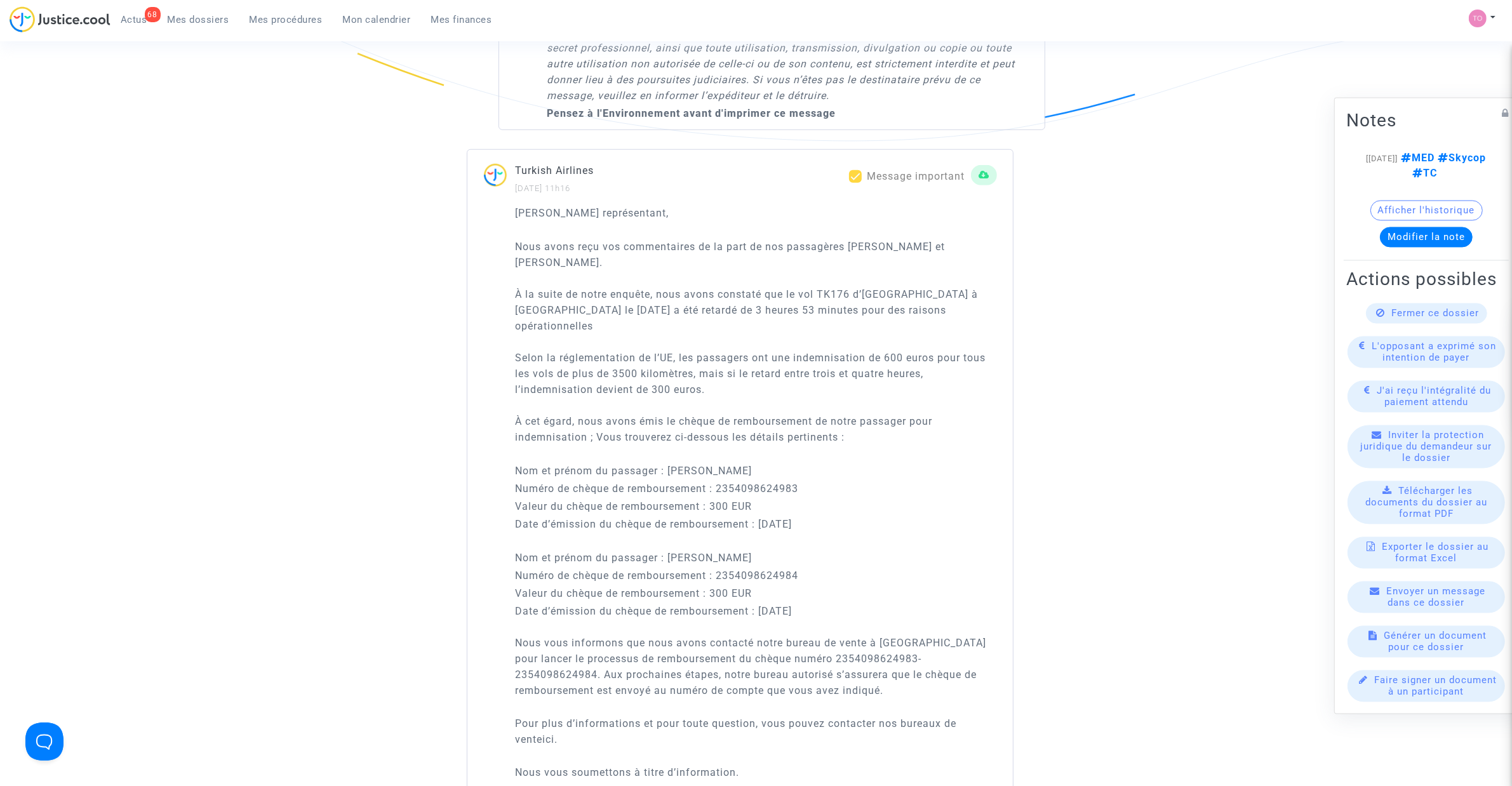
scroll to position [1270, 0]
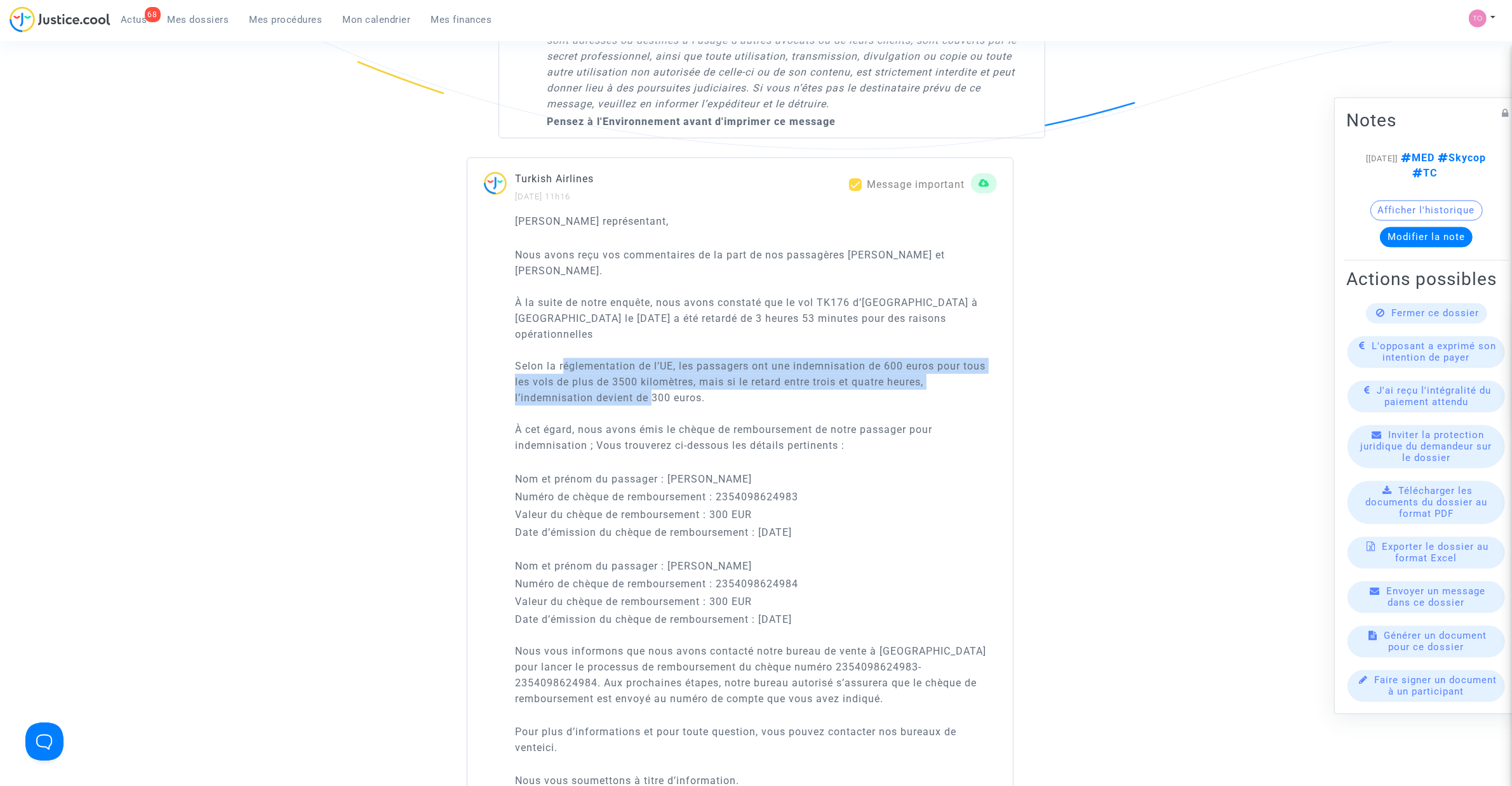
drag, startPoint x: 563, startPoint y: 348, endPoint x: 654, endPoint y: 380, distance: 96.5
click at [654, 380] on span "Nous avons reçu vos commentaires de la part de nos passagères Joana CARVALHO RI…" at bounding box center [749, 350] width 470 height 202
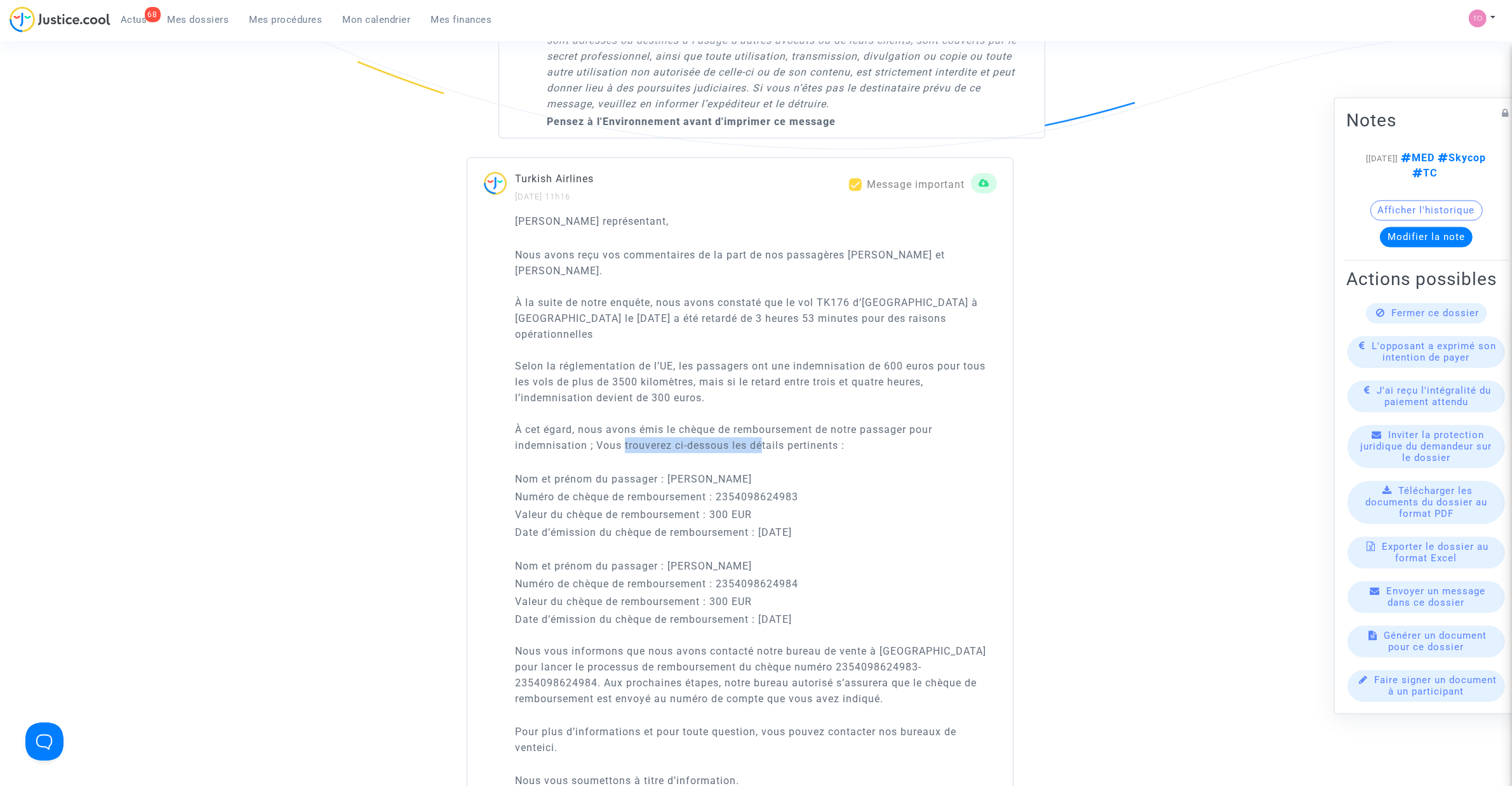
drag, startPoint x: 624, startPoint y: 433, endPoint x: 766, endPoint y: 424, distance: 142.3
click at [766, 424] on span "Nous avons reçu vos commentaires de la part de nos passagères Joana CARVALHO RI…" at bounding box center [749, 350] width 470 height 202
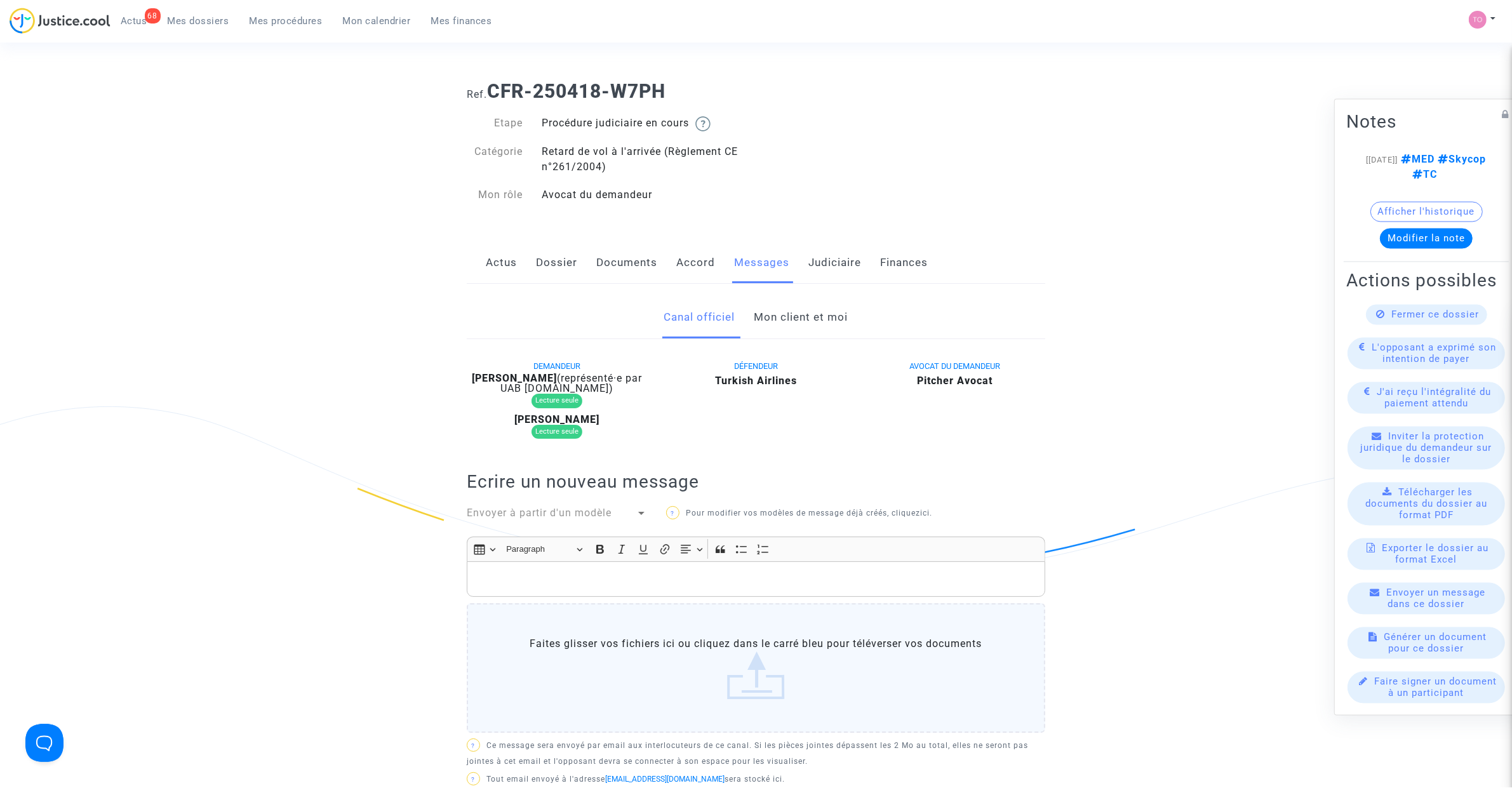
scroll to position [0, 0]
click at [222, 11] on link "Mes dossiers" at bounding box center [198, 19] width 82 height 19
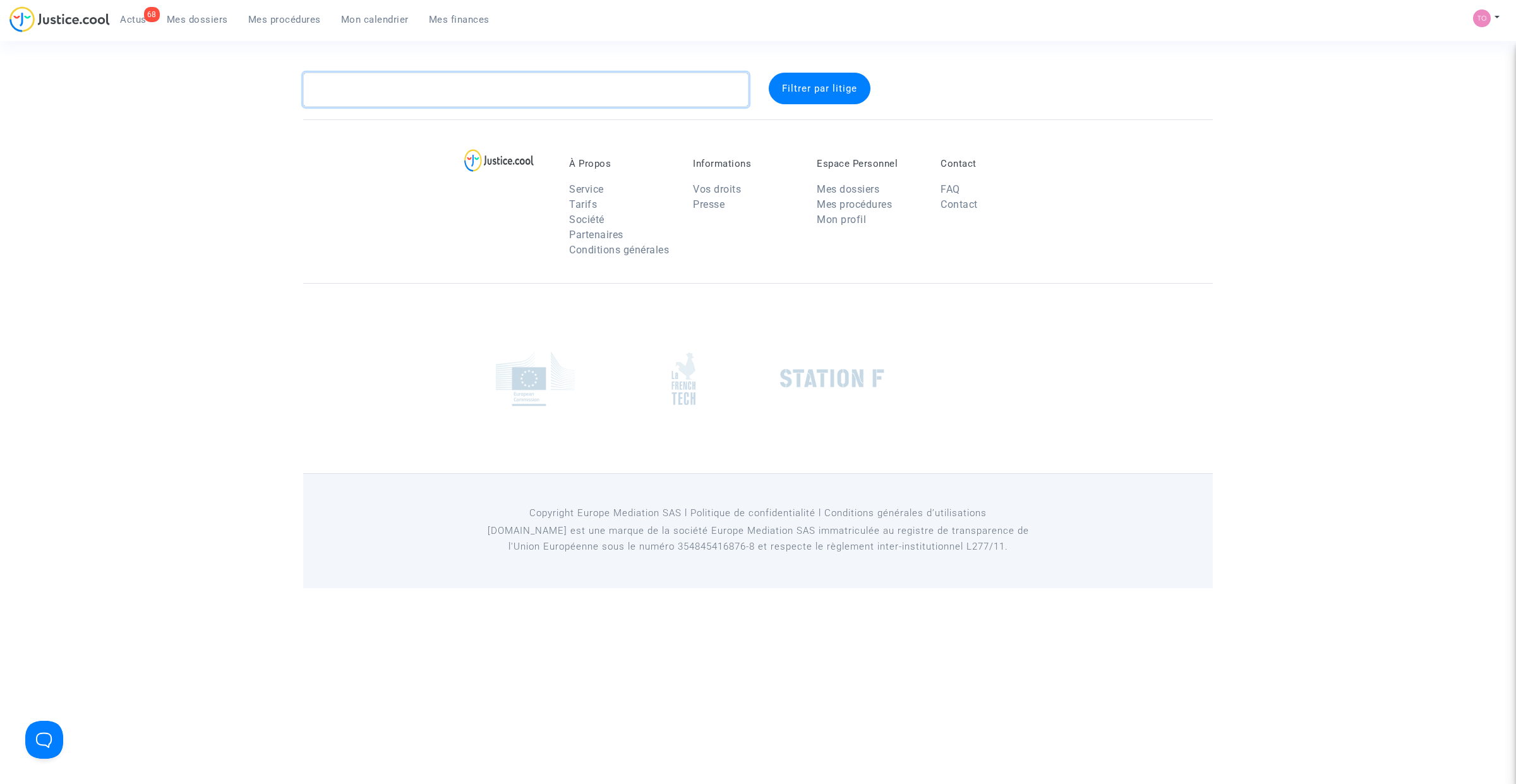
click at [352, 93] on textarea at bounding box center [526, 89] width 446 height 34
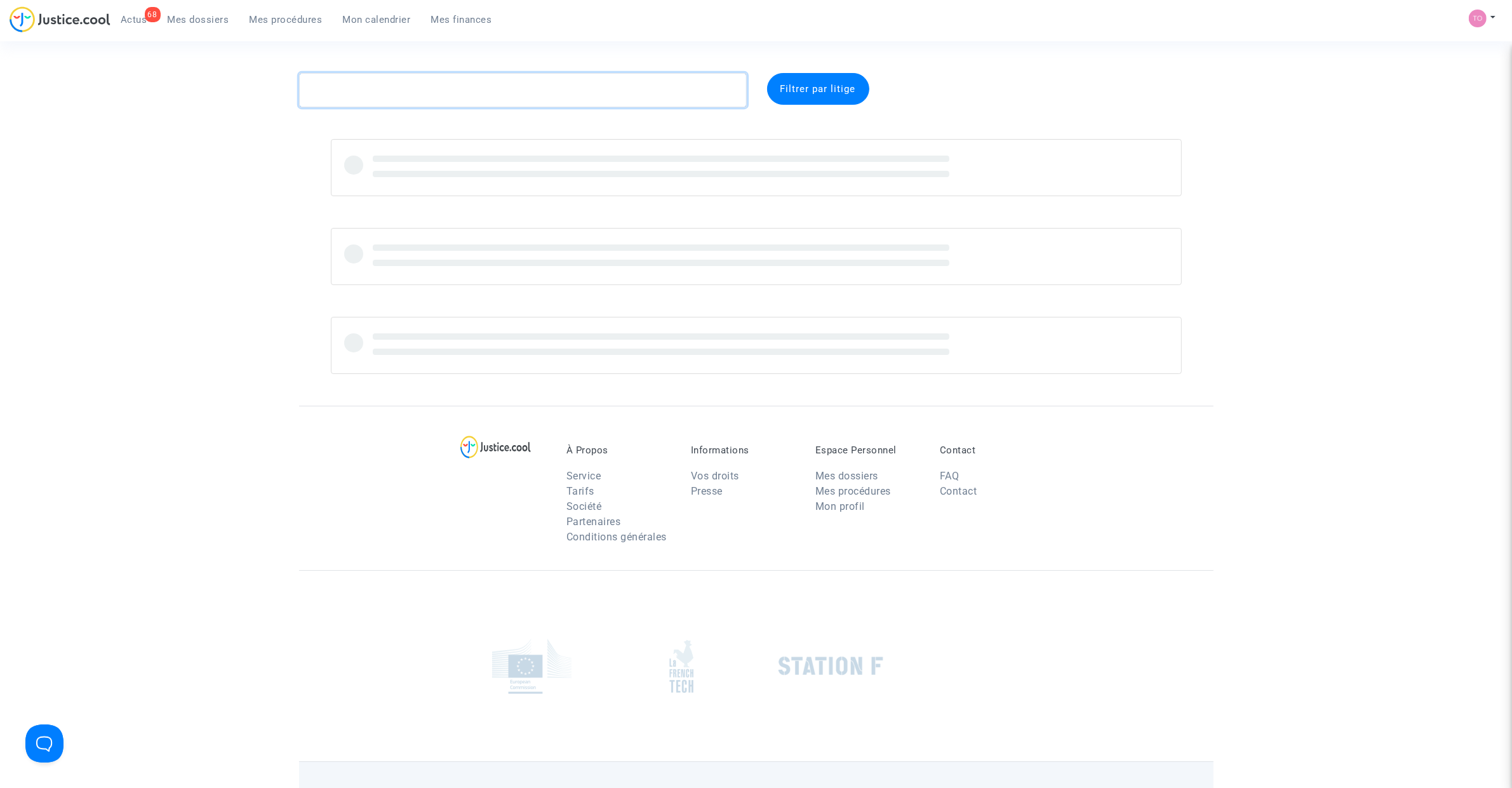
paste textarea "Caluser"
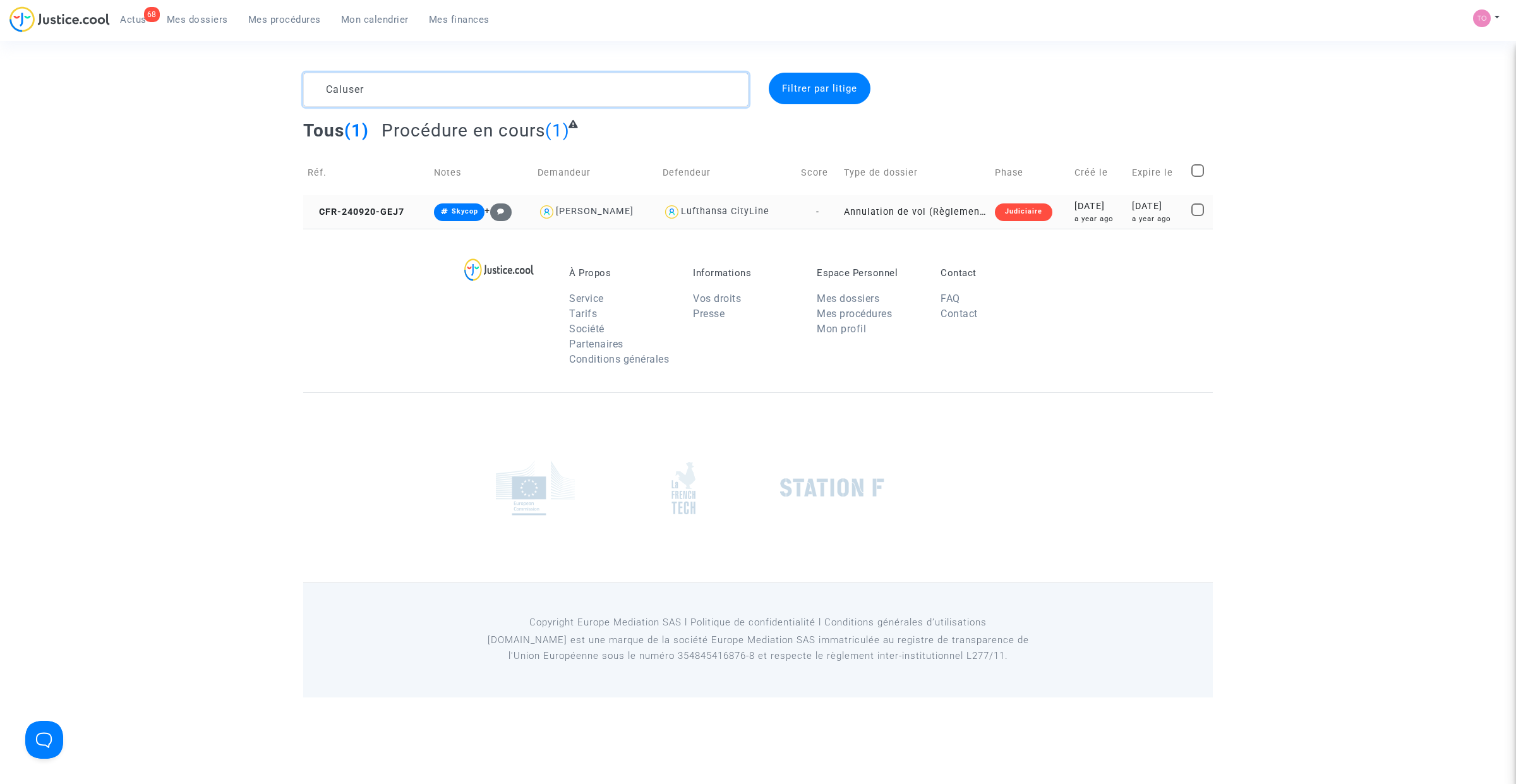
type textarea "Caluser"
click at [1093, 222] on div "a year ago" at bounding box center [1099, 219] width 49 height 11
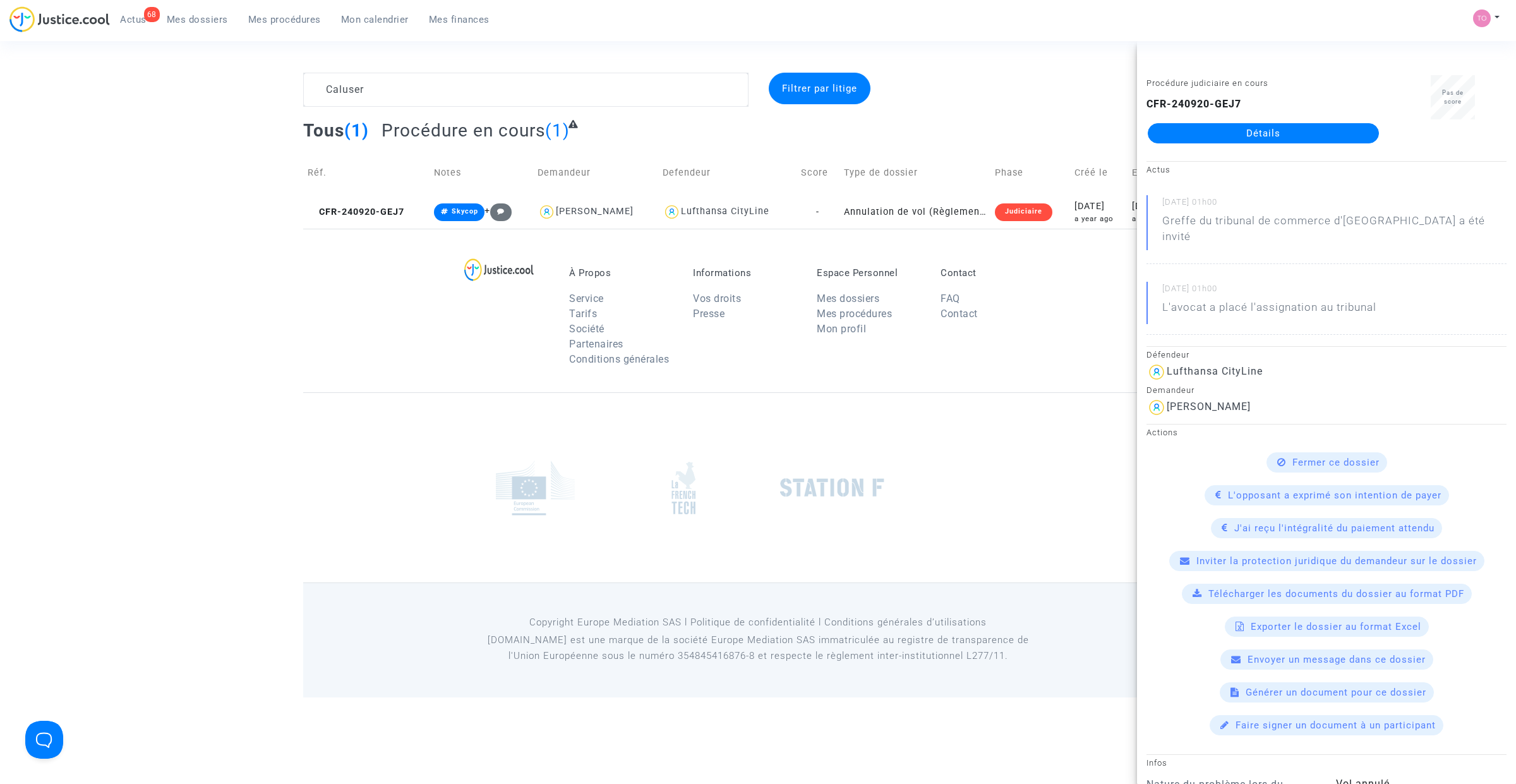
click at [1191, 131] on link "Détails" at bounding box center [1264, 133] width 231 height 20
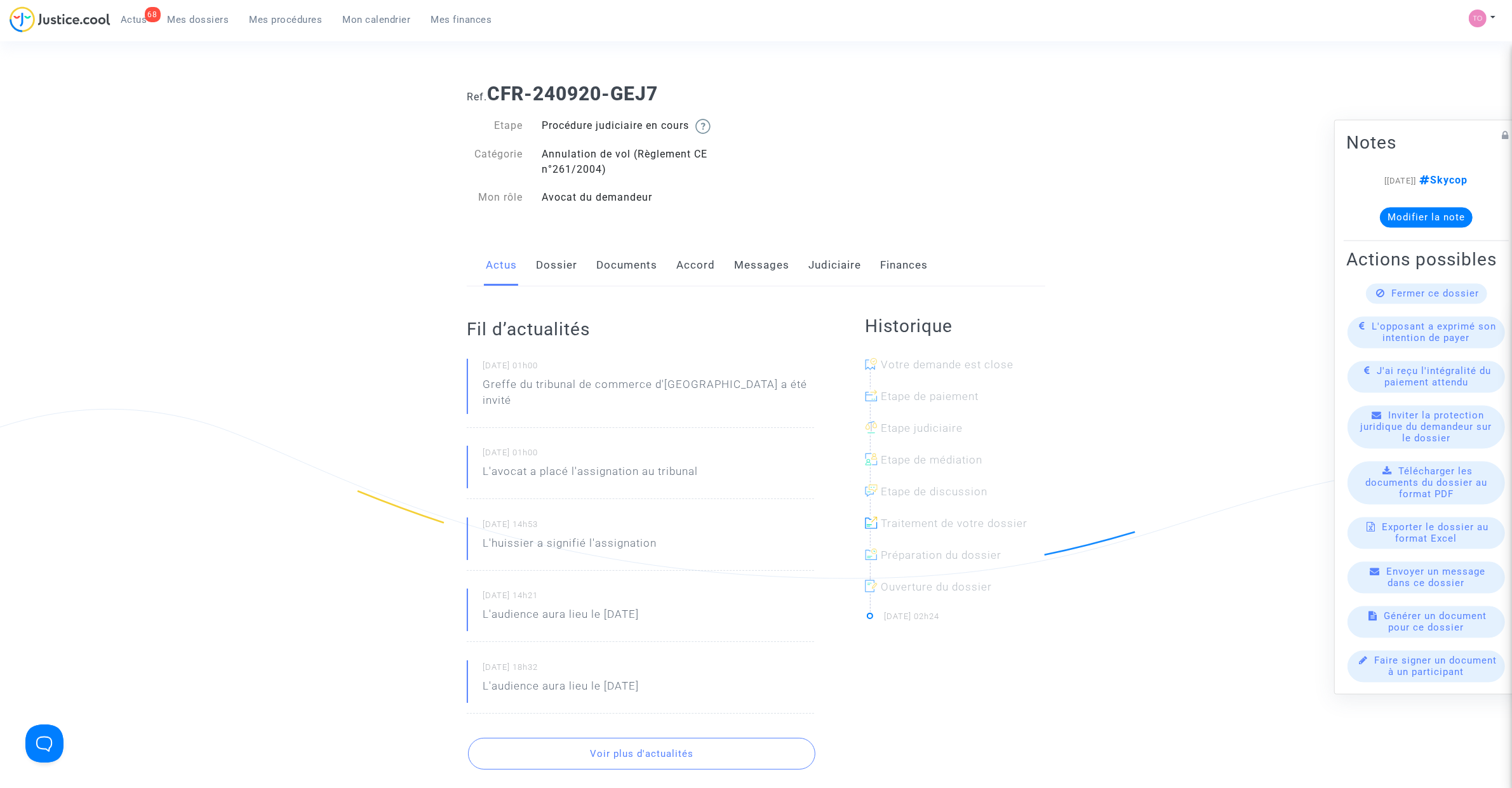
click at [815, 259] on link "Judiciaire" at bounding box center [835, 265] width 53 height 42
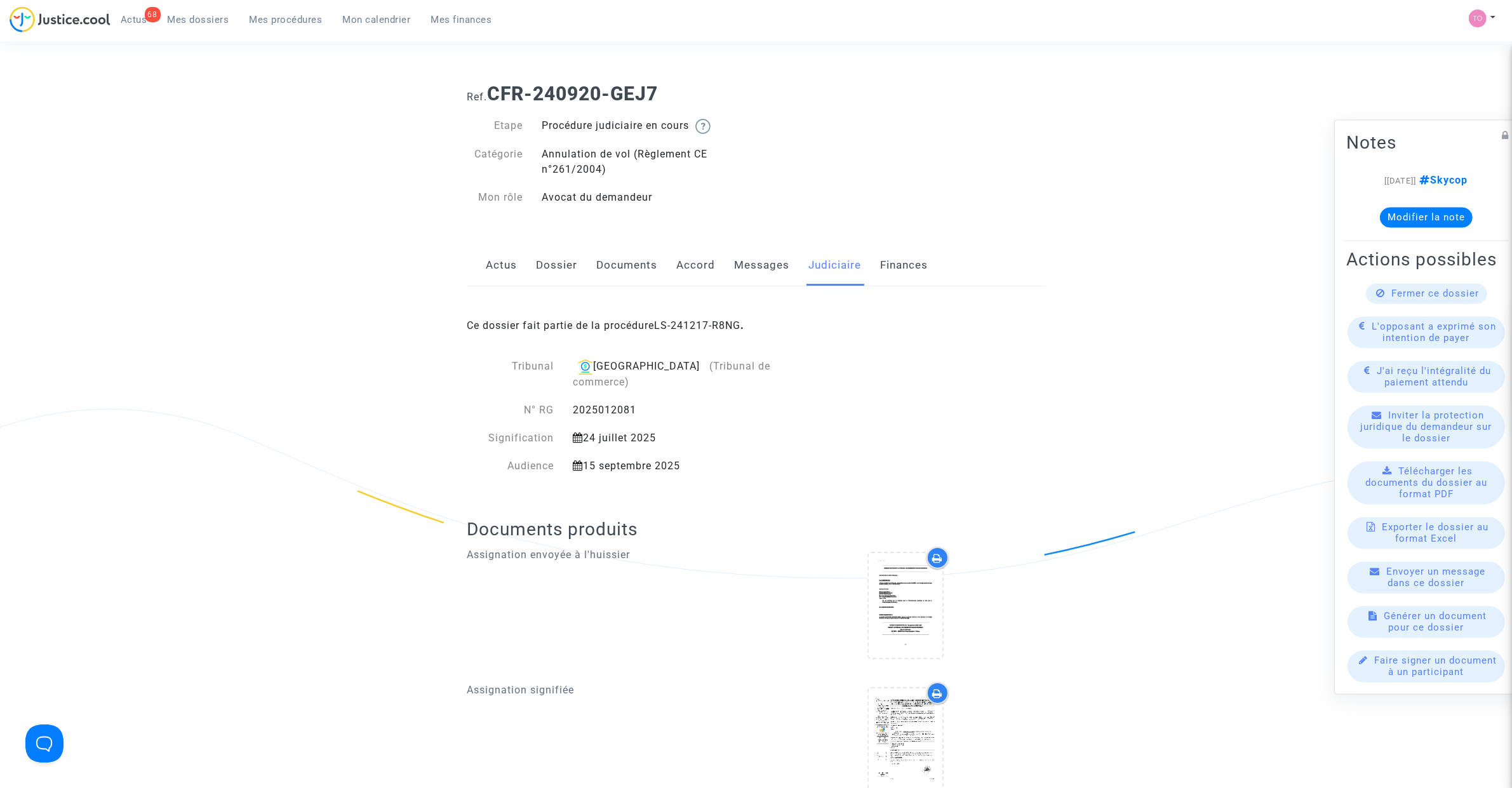
click at [216, 14] on span "Mes dossiers" at bounding box center [198, 19] width 61 height 12
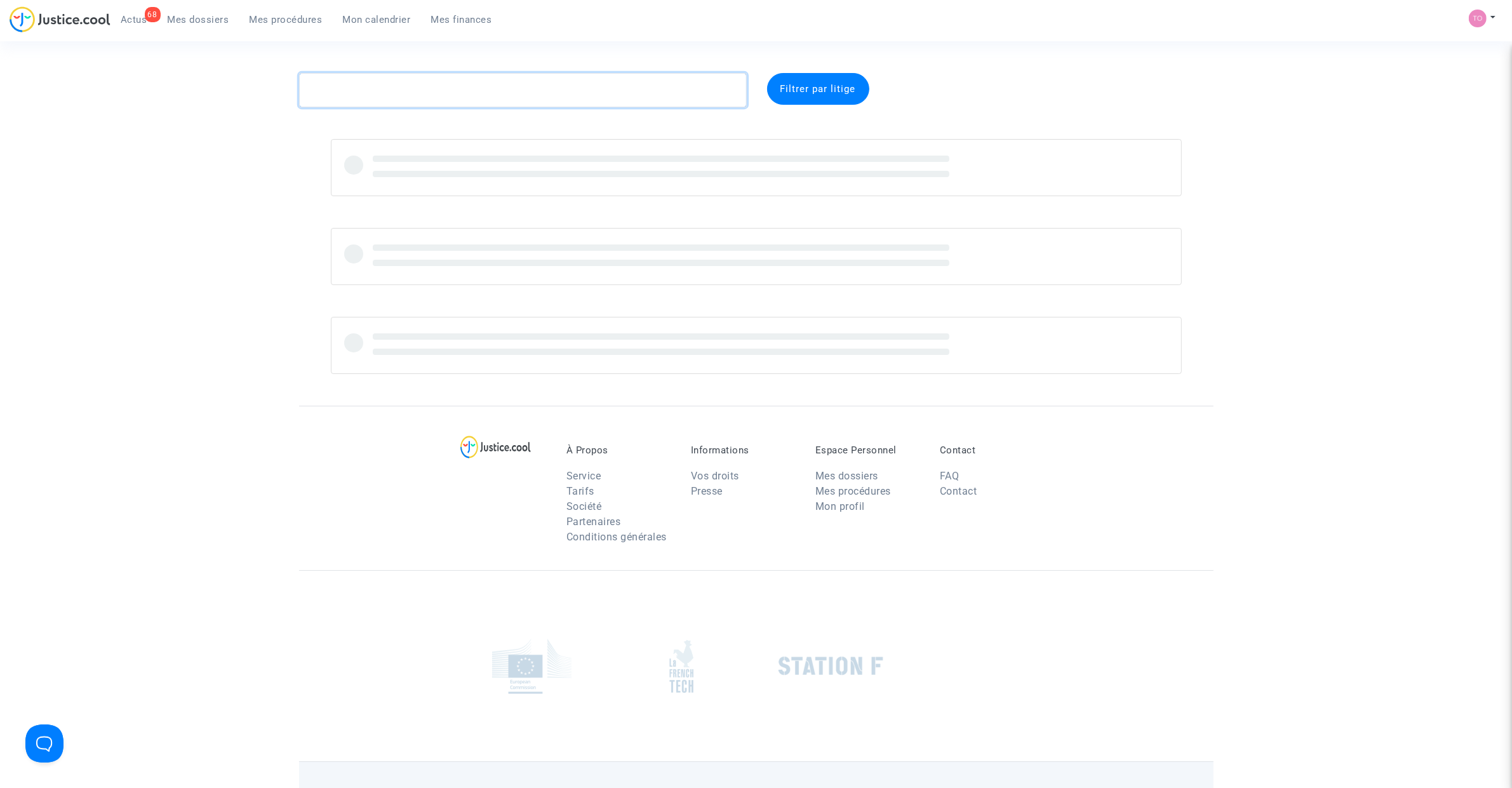
click at [392, 97] on textarea at bounding box center [523, 90] width 448 height 34
paste textarea "Delenikov"
type textarea "Delenikov"
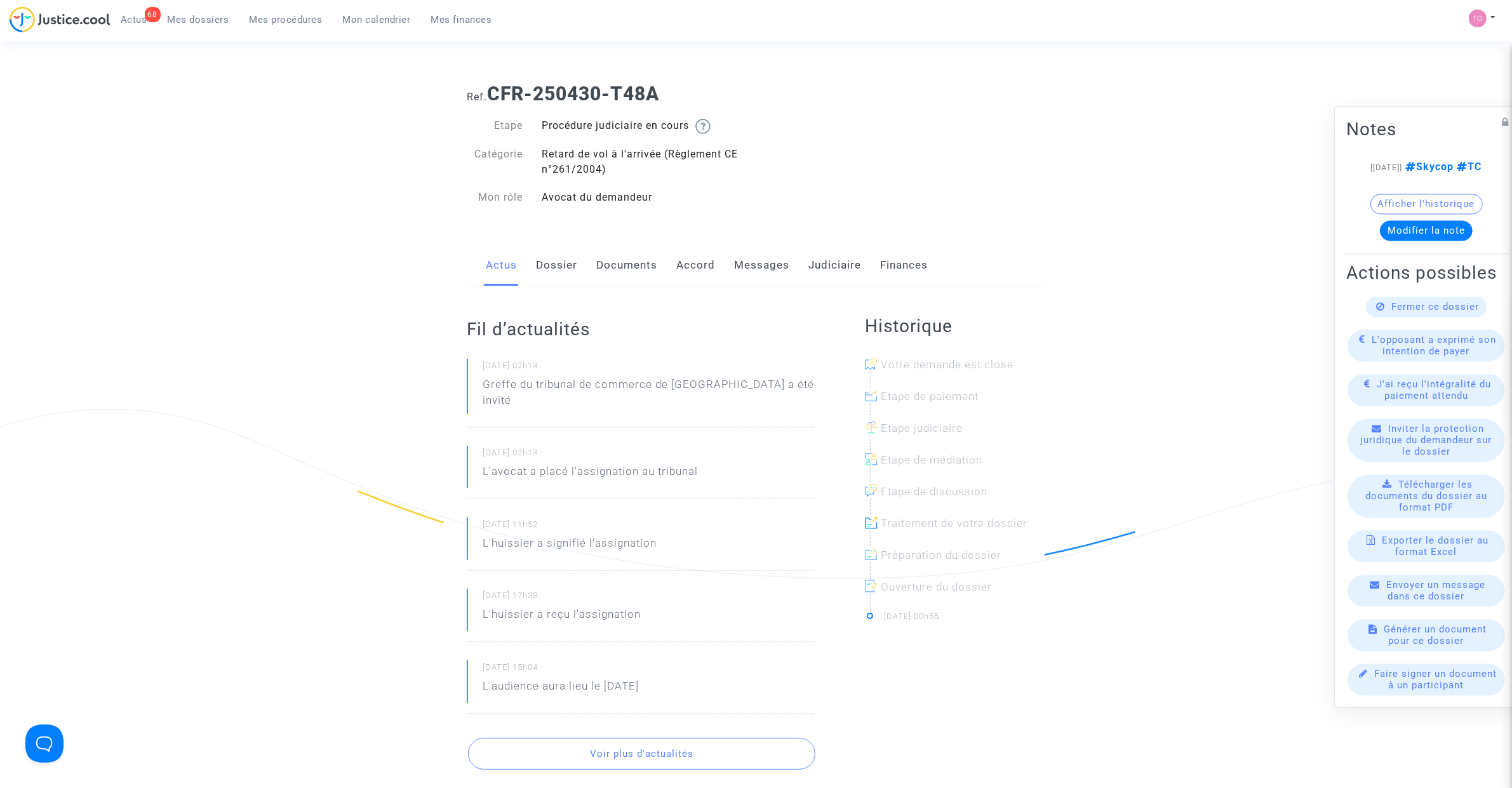
click at [550, 274] on link "Dossier" at bounding box center [556, 265] width 41 height 42
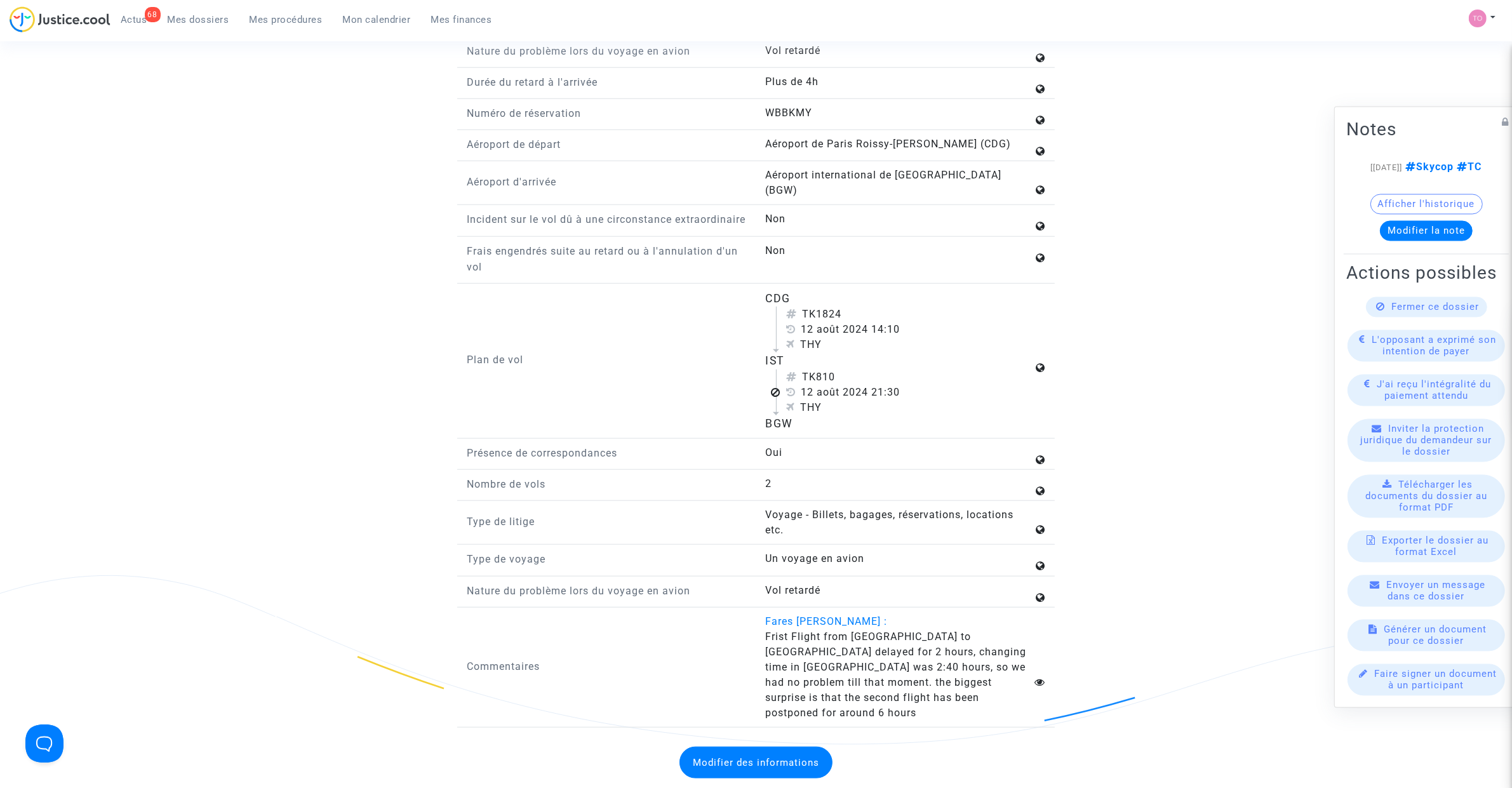
scroll to position [1905, 0]
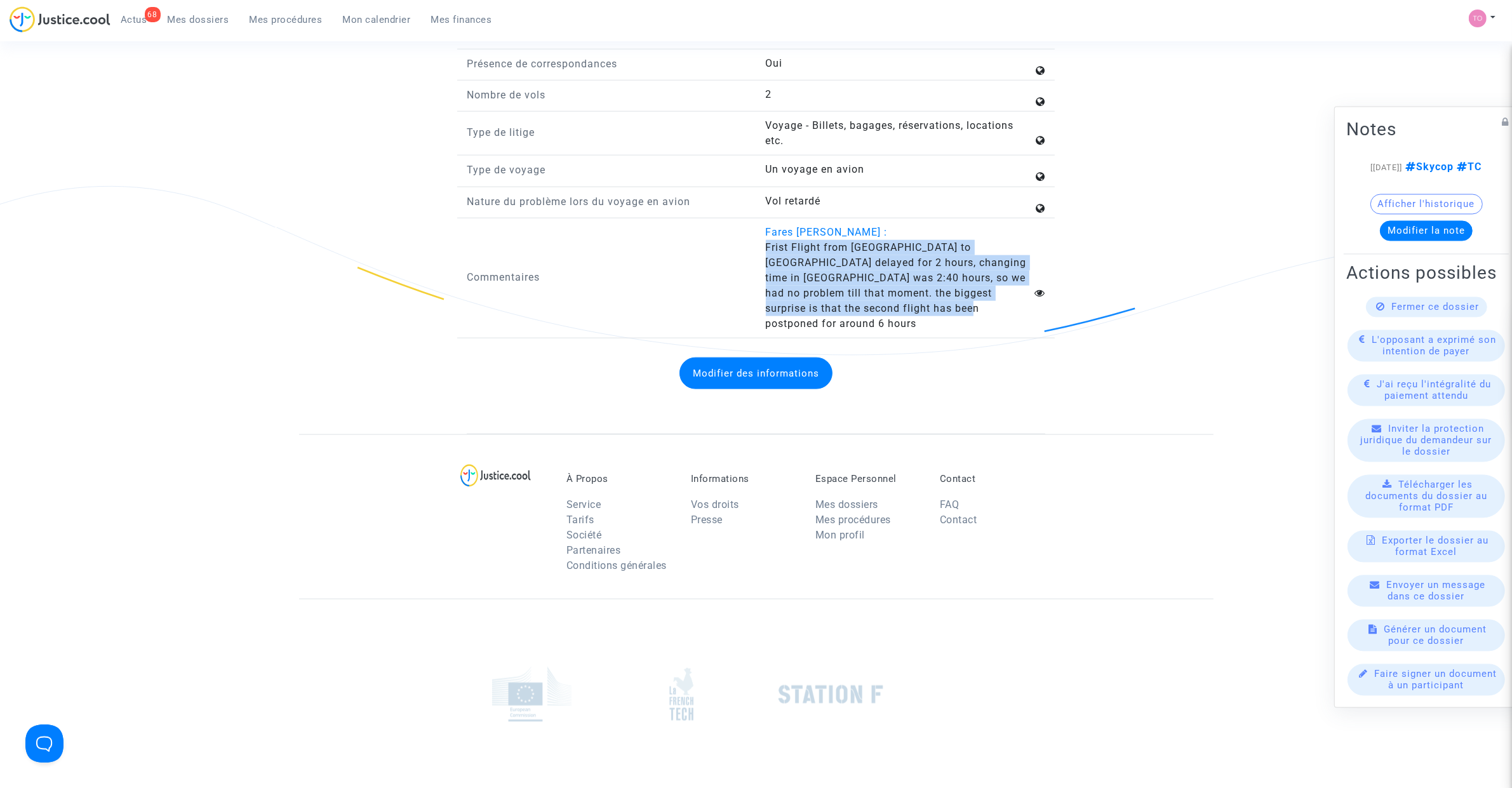
drag, startPoint x: 767, startPoint y: 254, endPoint x: 954, endPoint y: 312, distance: 195.8
click at [954, 312] on answer "Frist Flight from [GEOGRAPHIC_DATA] to [GEOGRAPHIC_DATA] delayed for 2 hours, c…" at bounding box center [899, 286] width 267 height 91
copy span "Frist Flight from [GEOGRAPHIC_DATA] to [GEOGRAPHIC_DATA] delayed for 2 hours, c…"
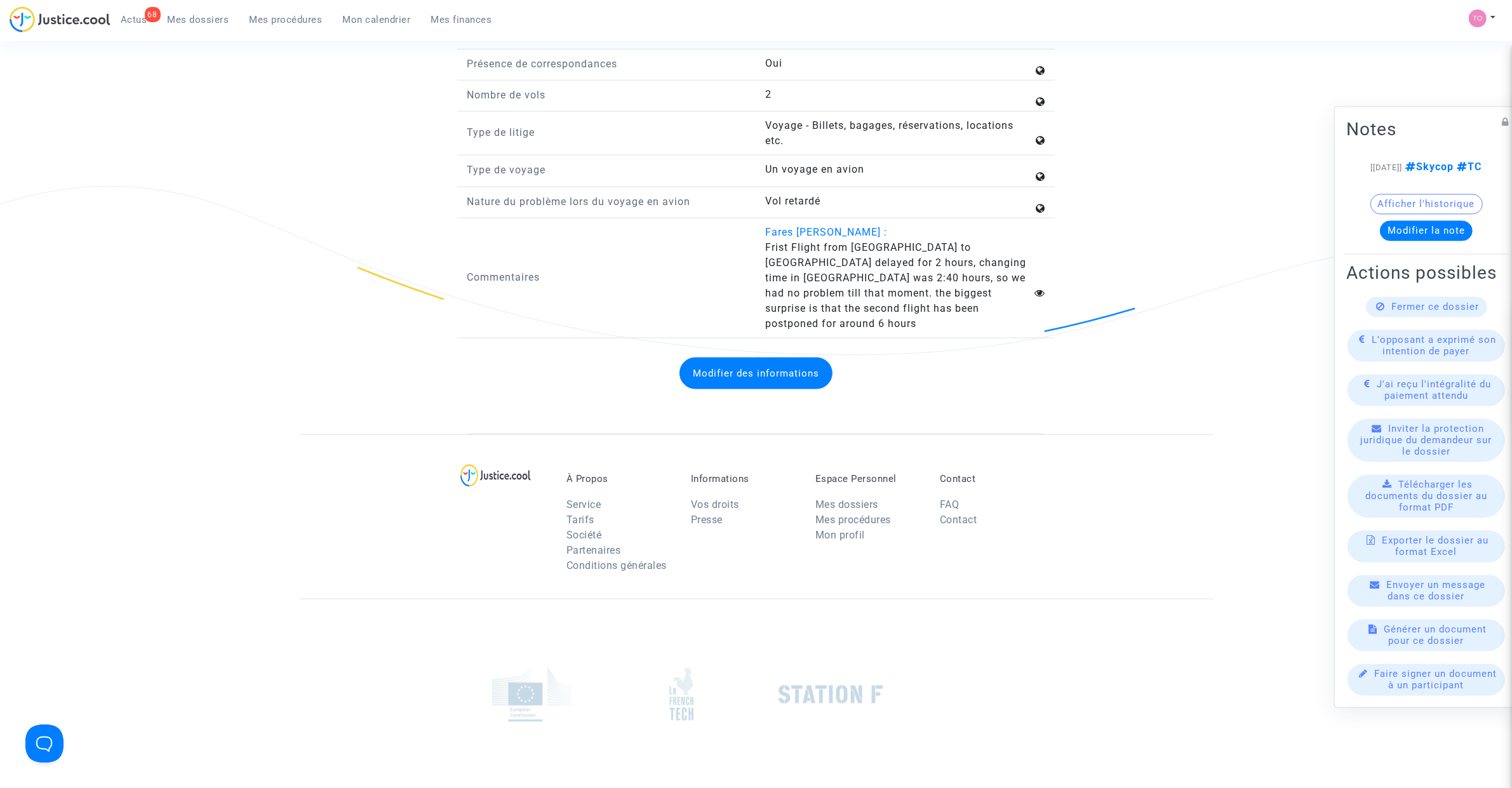
drag, startPoint x: 265, startPoint y: 353, endPoint x: 280, endPoint y: 339, distance: 20.5
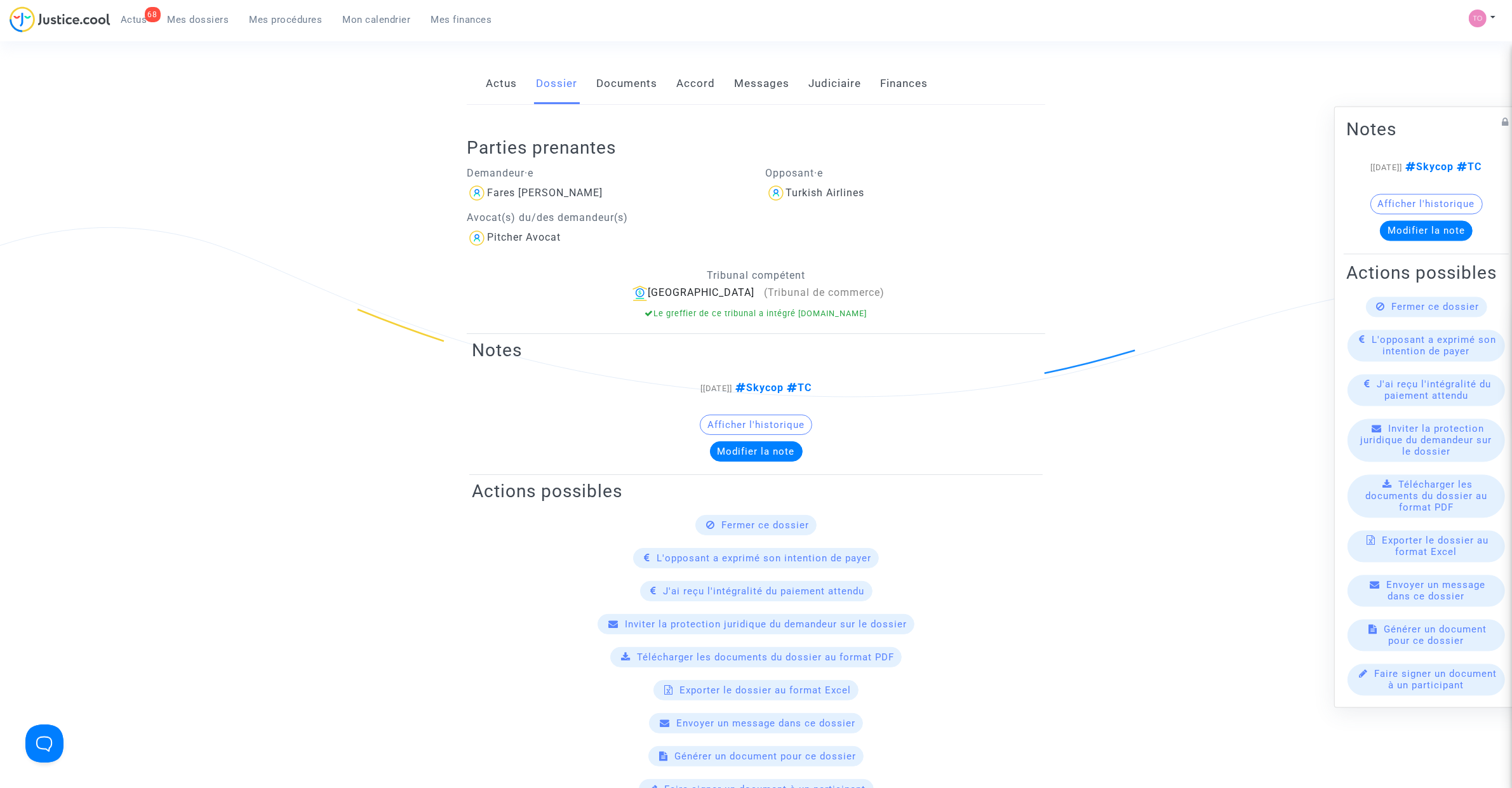
scroll to position [159, 0]
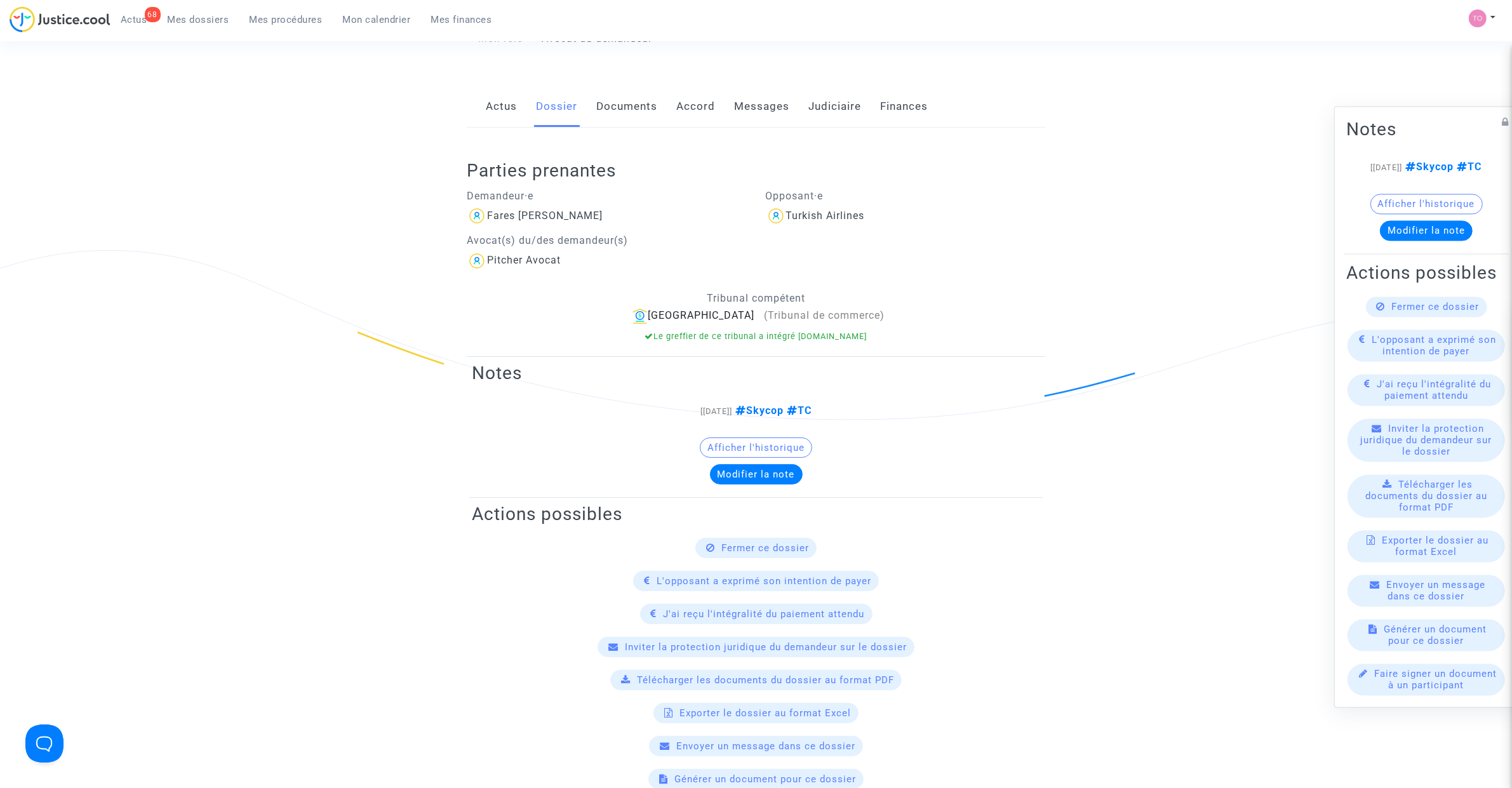
click at [640, 86] on link "Documents" at bounding box center [626, 107] width 61 height 42
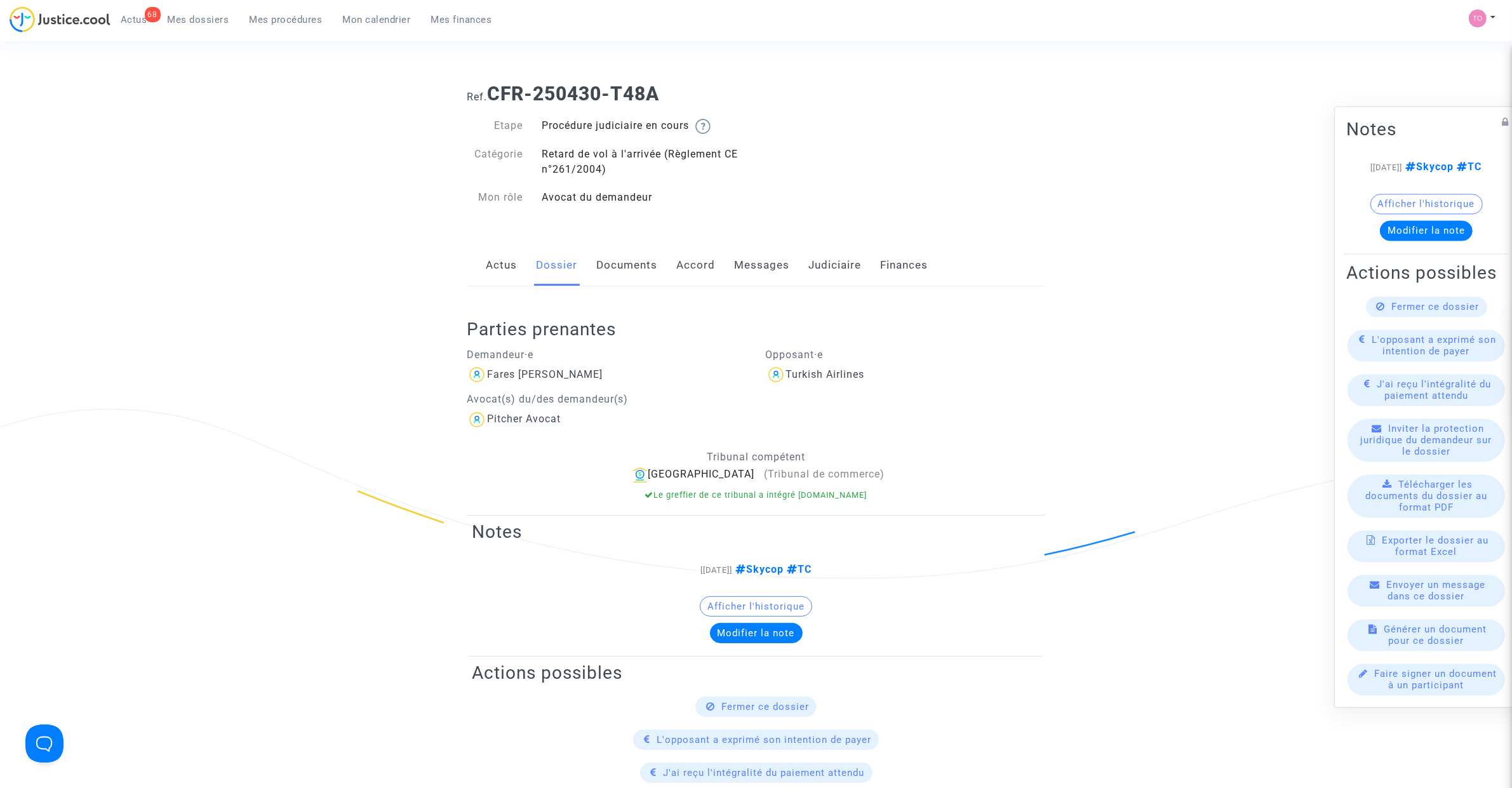
click at [639, 104] on b "CFR-250430-T48A" at bounding box center [573, 94] width 172 height 22
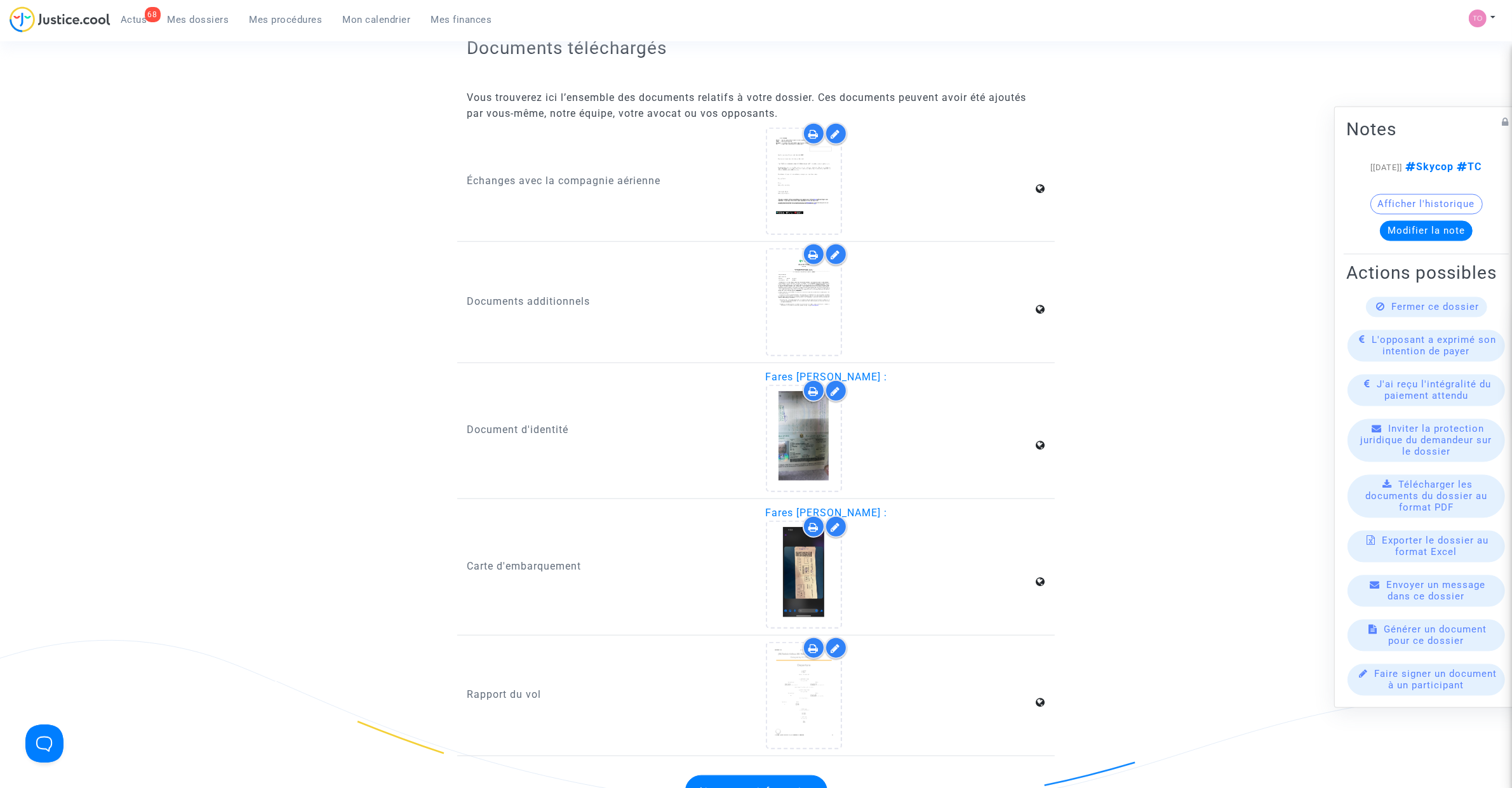
scroll to position [1428, 0]
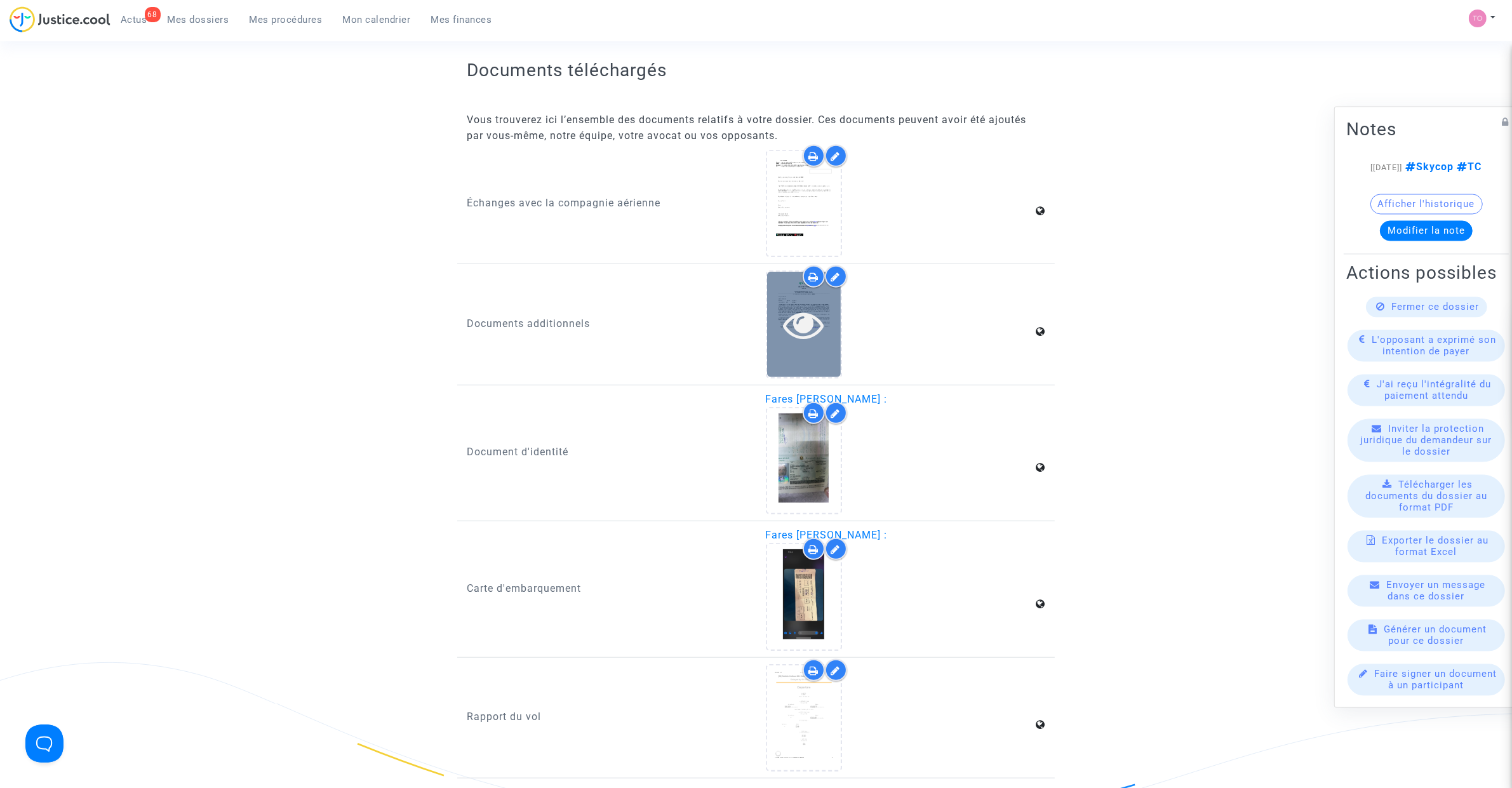
click at [810, 329] on icon at bounding box center [803, 324] width 41 height 40
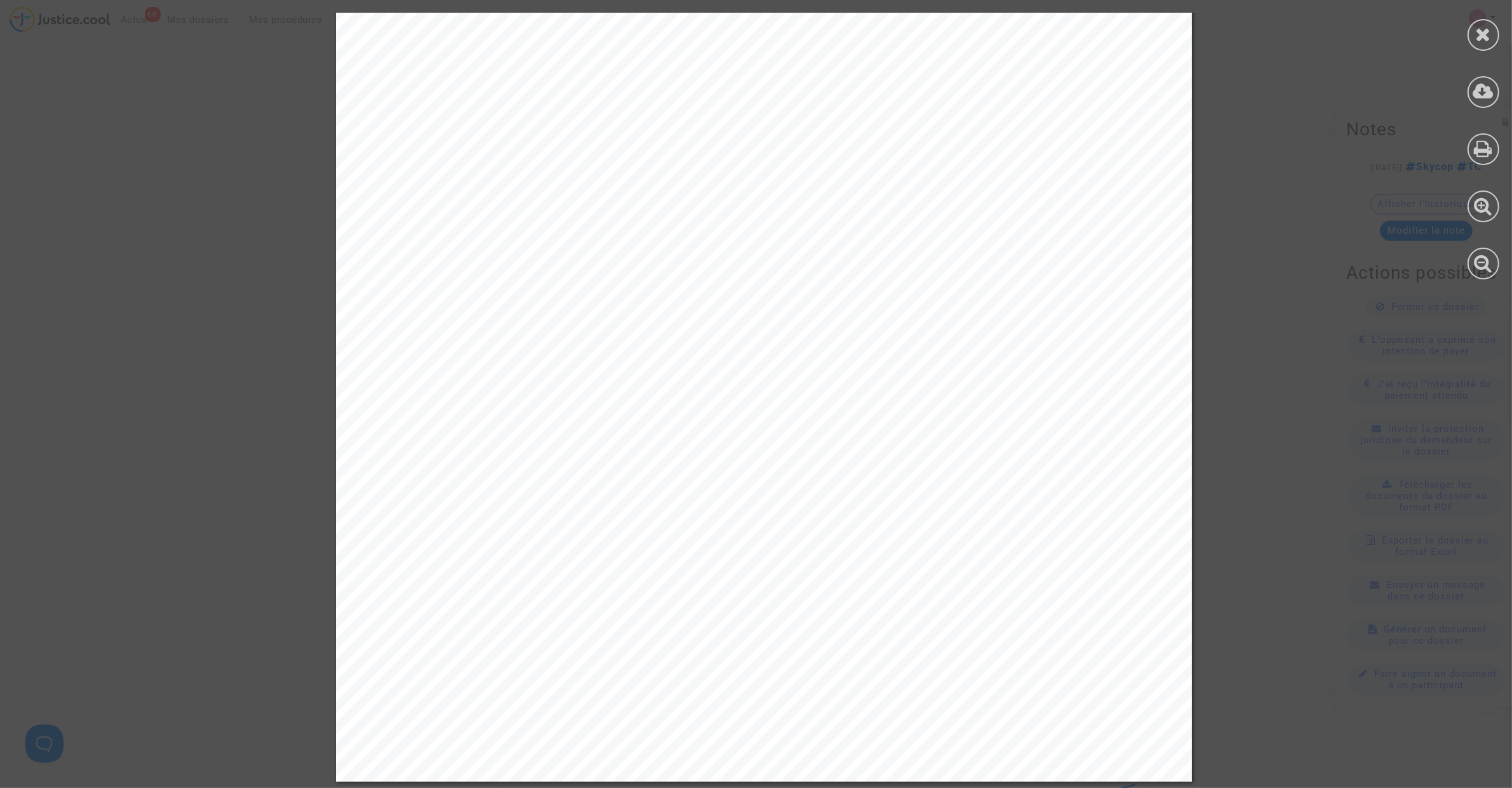
scroll to position [1671, 0]
click at [1471, 26] on div at bounding box center [1483, 35] width 32 height 32
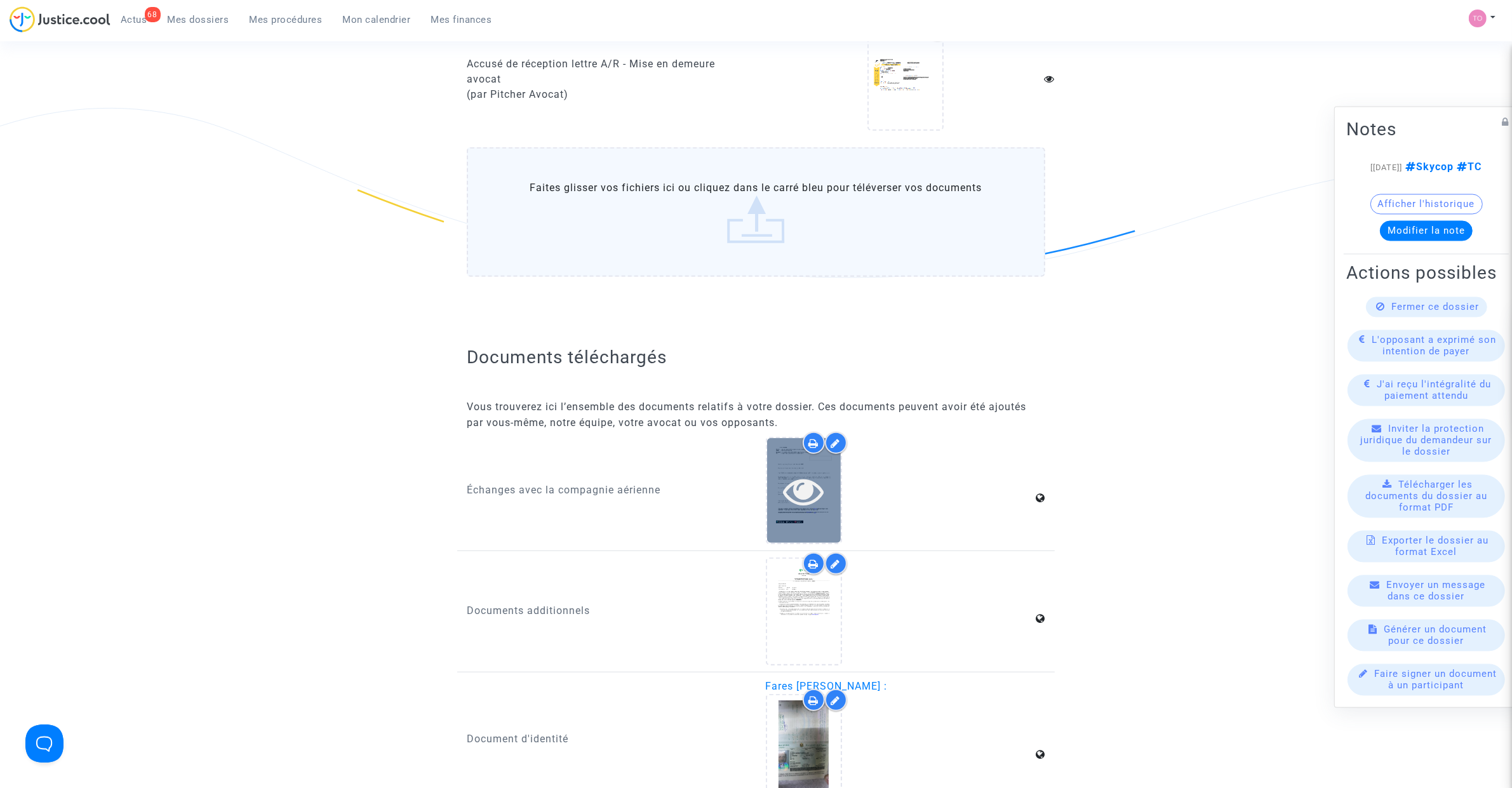
scroll to position [1270, 0]
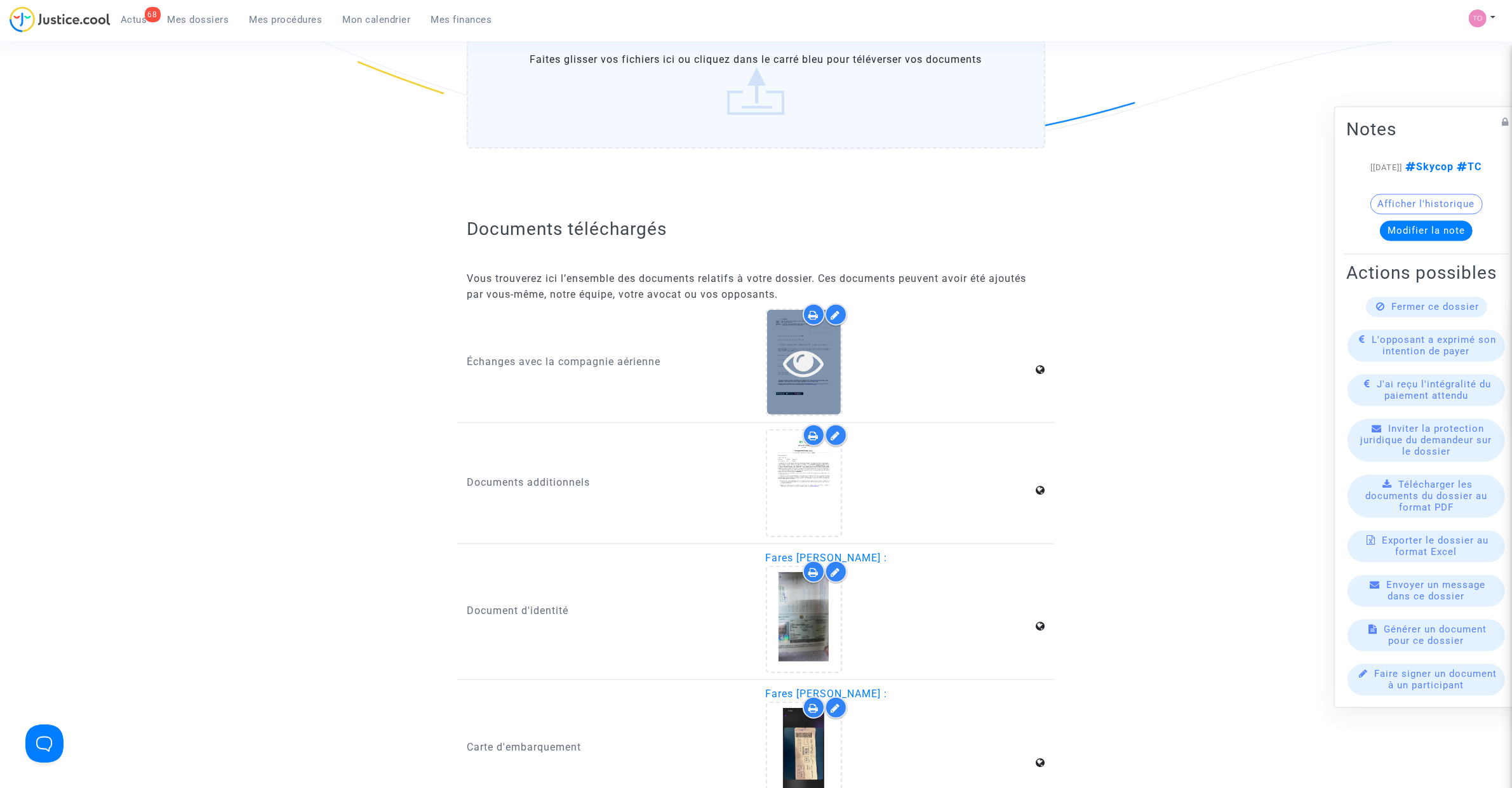
click at [799, 359] on icon at bounding box center [803, 363] width 41 height 40
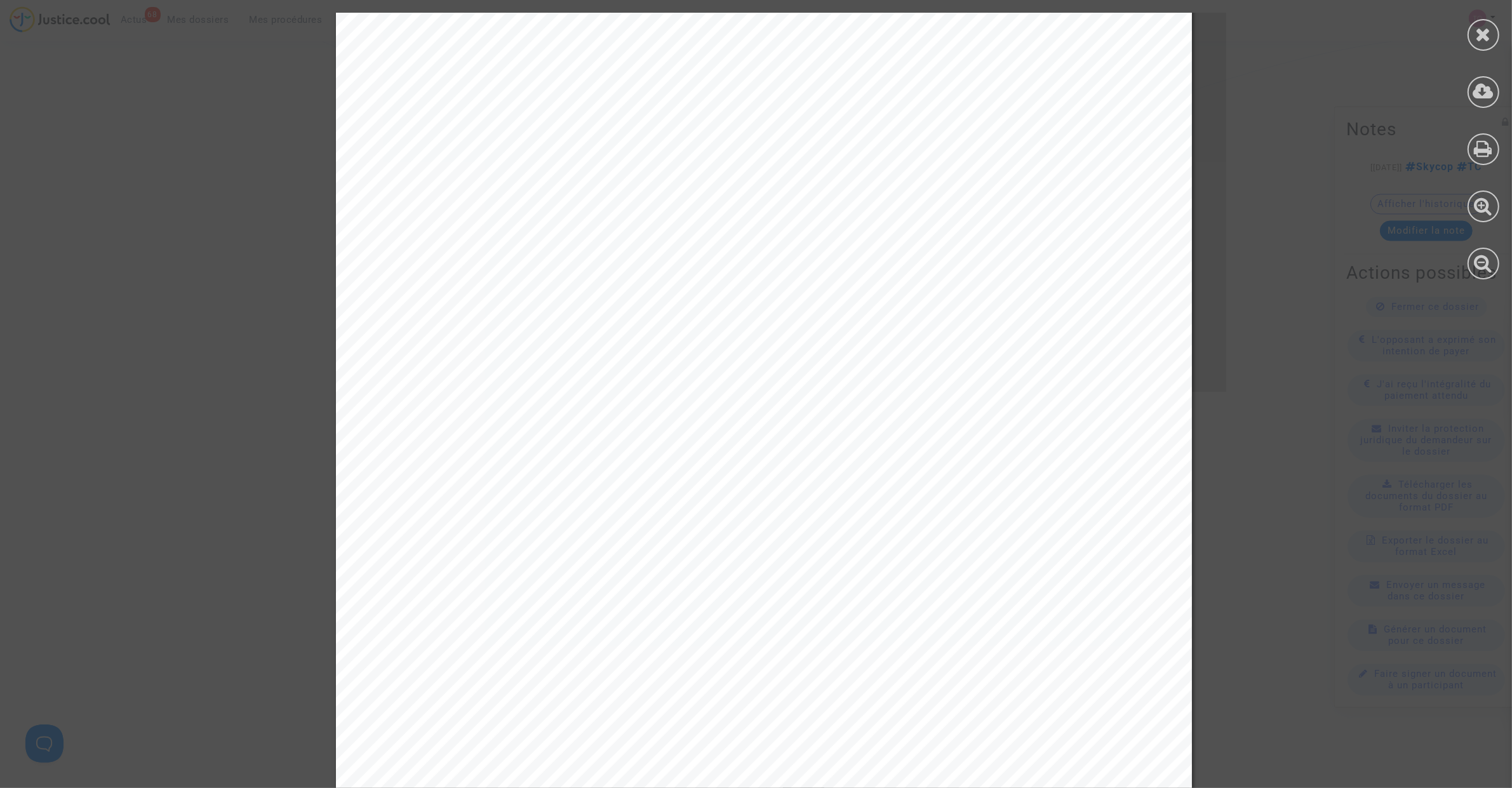
scroll to position [1671, 0]
click at [1469, 27] on div at bounding box center [1483, 35] width 32 height 32
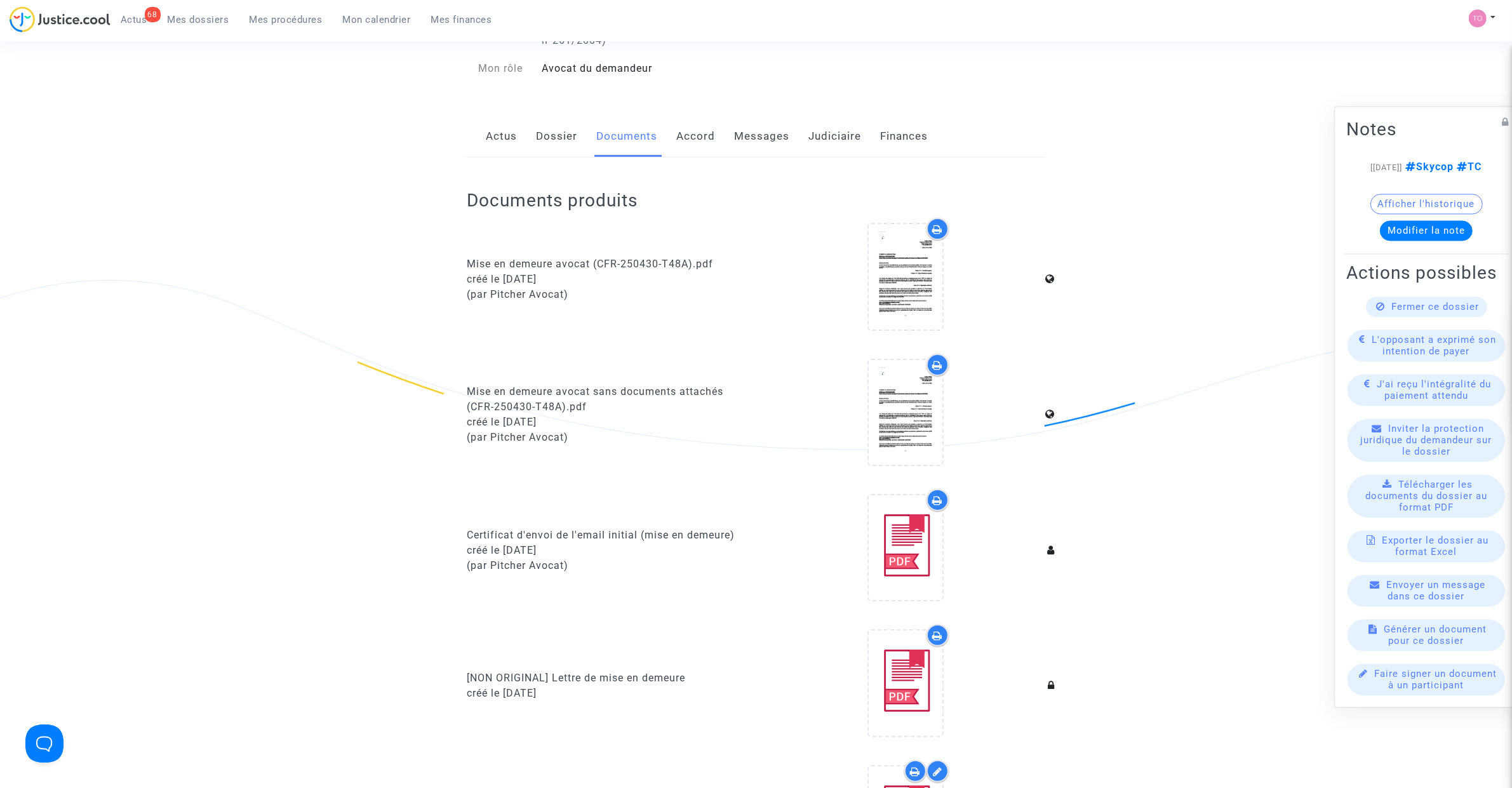
scroll to position [0, 0]
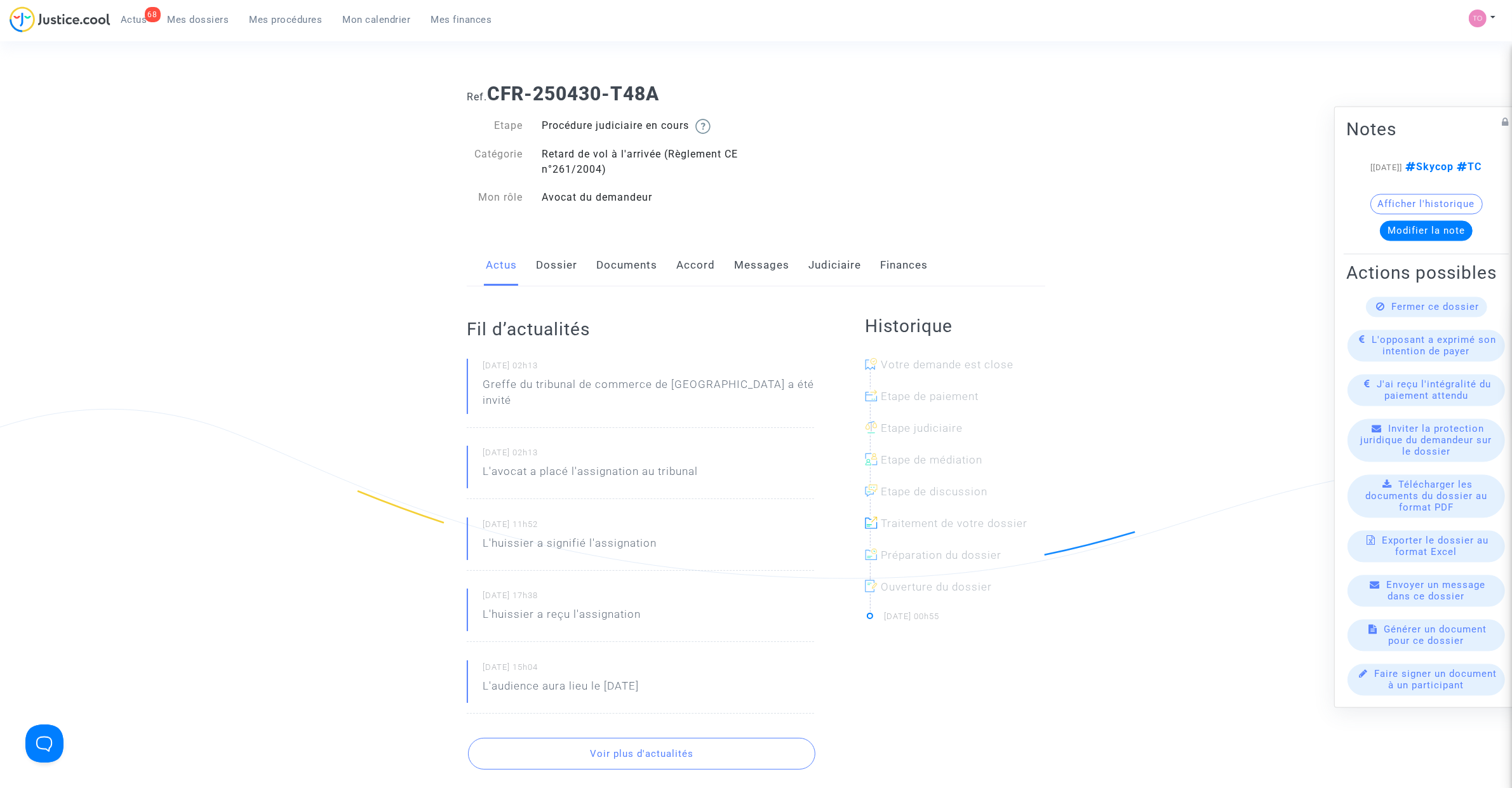
click at [765, 269] on link "Messages" at bounding box center [761, 265] width 55 height 42
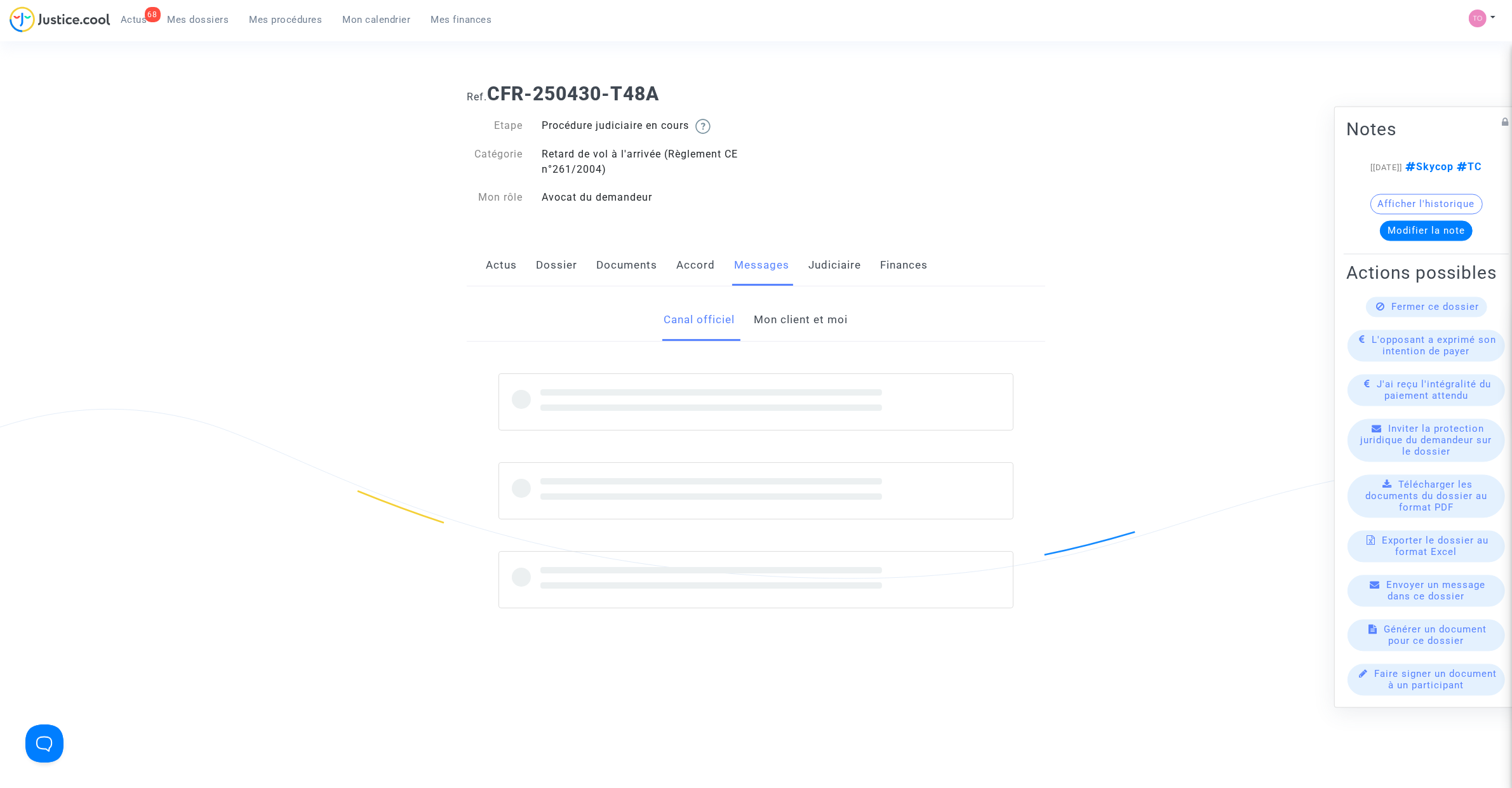
click at [840, 328] on link "Mon client et moi" at bounding box center [801, 320] width 94 height 42
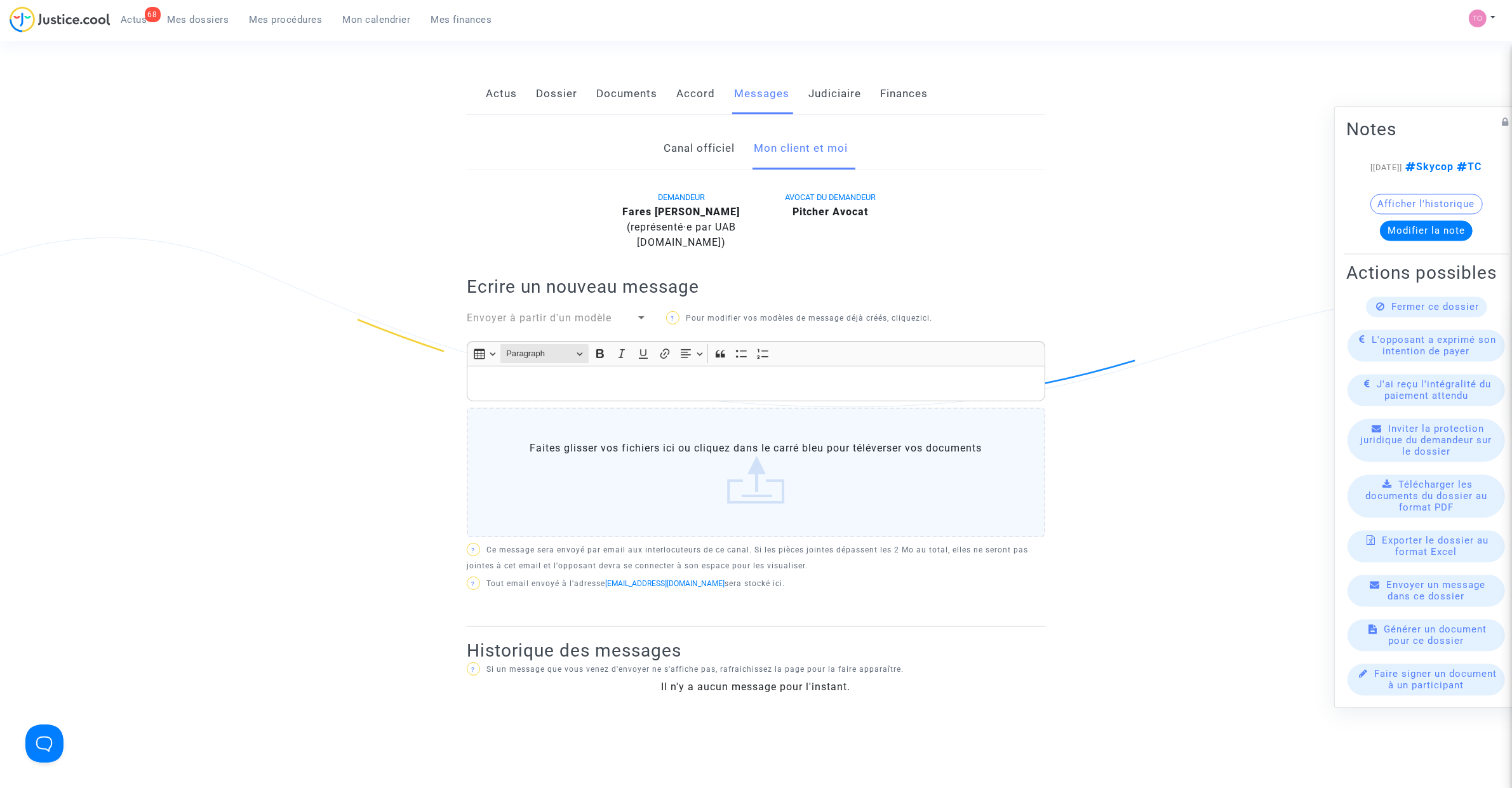
scroll to position [79, 0]
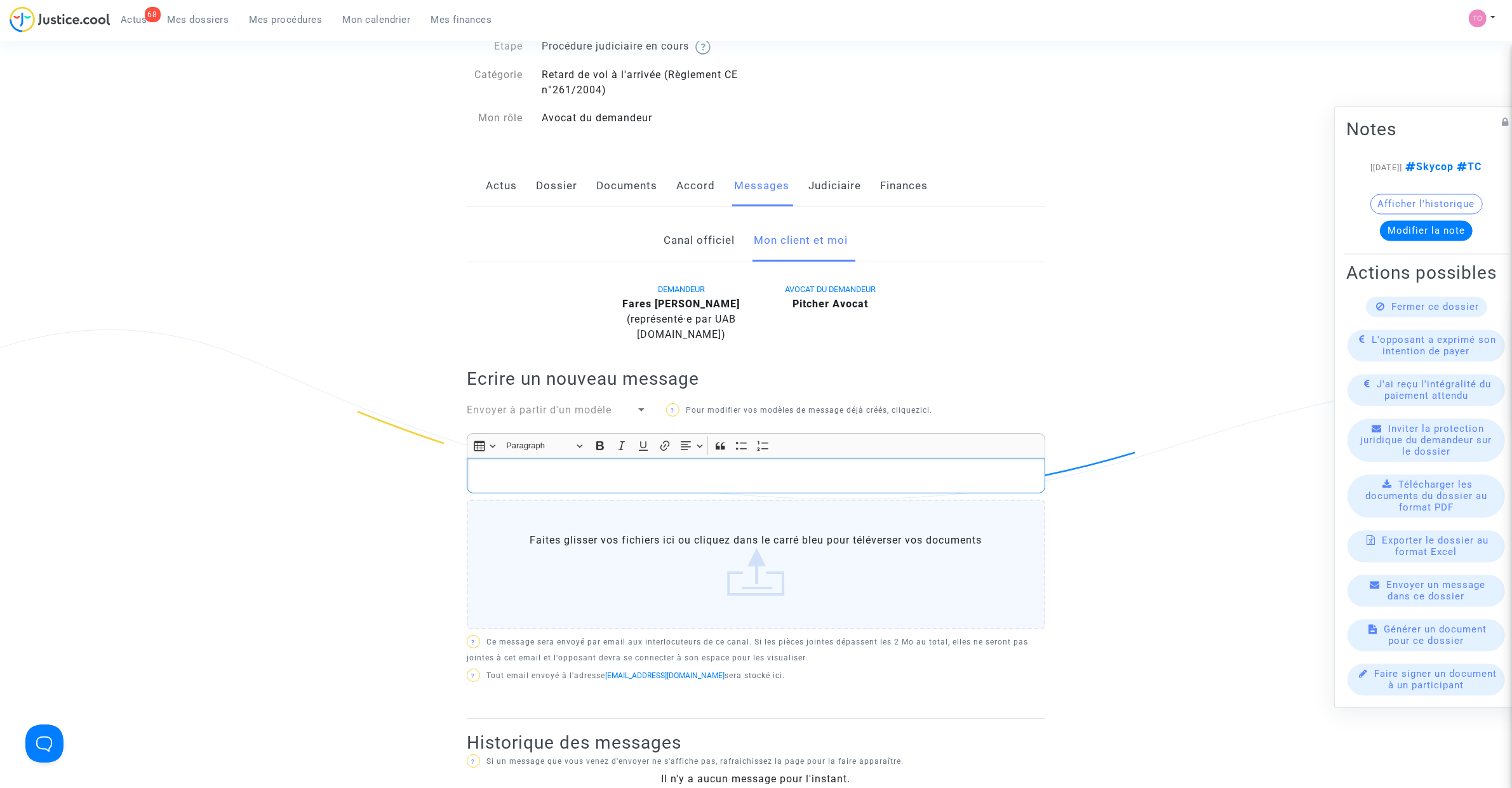
click at [529, 473] on p "Rich Text Editor, main" at bounding box center [756, 476] width 565 height 15
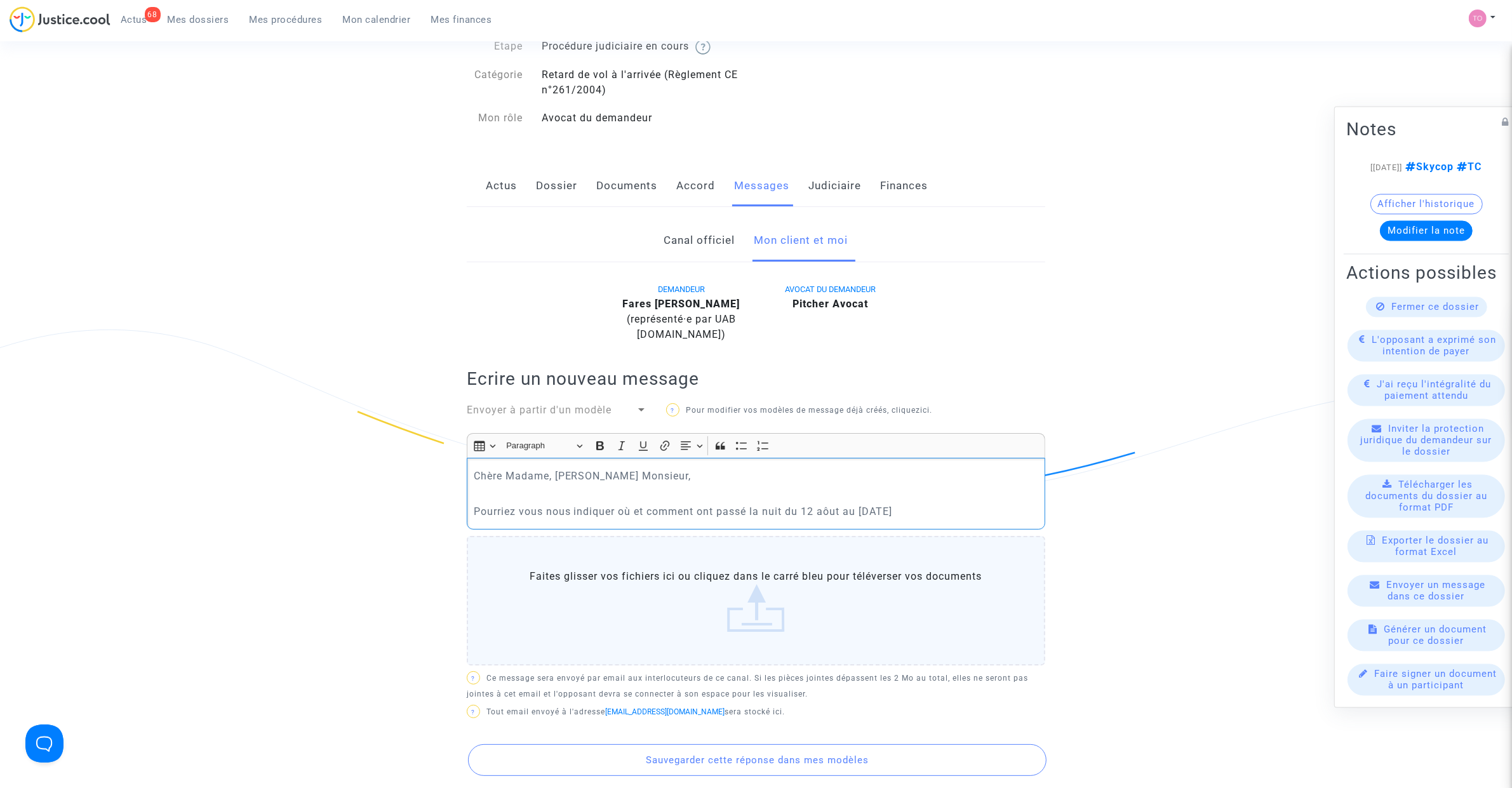
click at [833, 510] on p "Pourriez vous nous indiquer où et comment ont passé la nuit du 12 aôut au 13 ao…" at bounding box center [756, 511] width 565 height 15
drag, startPoint x: 495, startPoint y: 509, endPoint x: 624, endPoint y: 507, distance: 129.0
click at [624, 507] on p "Pourriez vous nous indiquer où et comment ont passé la nuit du 12 août au 13 ao…" at bounding box center [756, 511] width 565 height 15
click at [697, 506] on p "Pourriez vous nous indiquer où et comment ont passé la nuit du 12 août au 13 ao…" at bounding box center [756, 511] width 565 height 15
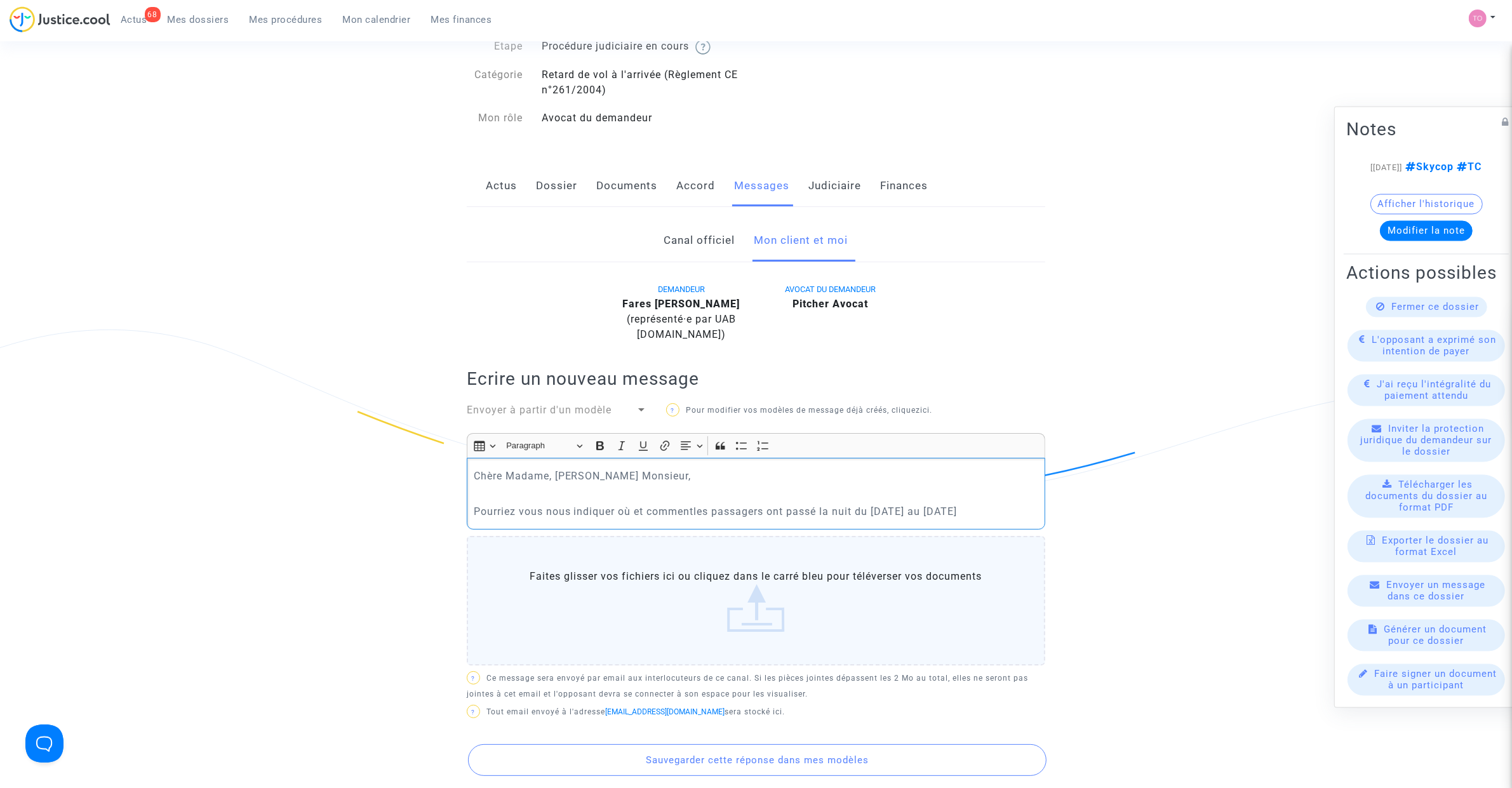
click at [697, 508] on p "Pourriez vous nous indiquer où et commentles passagers ont passé la nuit du 12 …" at bounding box center [756, 511] width 565 height 15
click at [821, 510] on p "Pourriez vous nous indiquer où et comment les passagers ont passé la nuit du 12…" at bounding box center [756, 511] width 565 height 15
drag, startPoint x: 901, startPoint y: 511, endPoint x: 976, endPoint y: 508, distance: 75.1
click at [967, 508] on p "Pourriez vous nous indiquer où et comment les passagers ont passés la nuit du 1…" at bounding box center [756, 511] width 565 height 15
drag, startPoint x: 972, startPoint y: 508, endPoint x: 981, endPoint y: 508, distance: 9.0
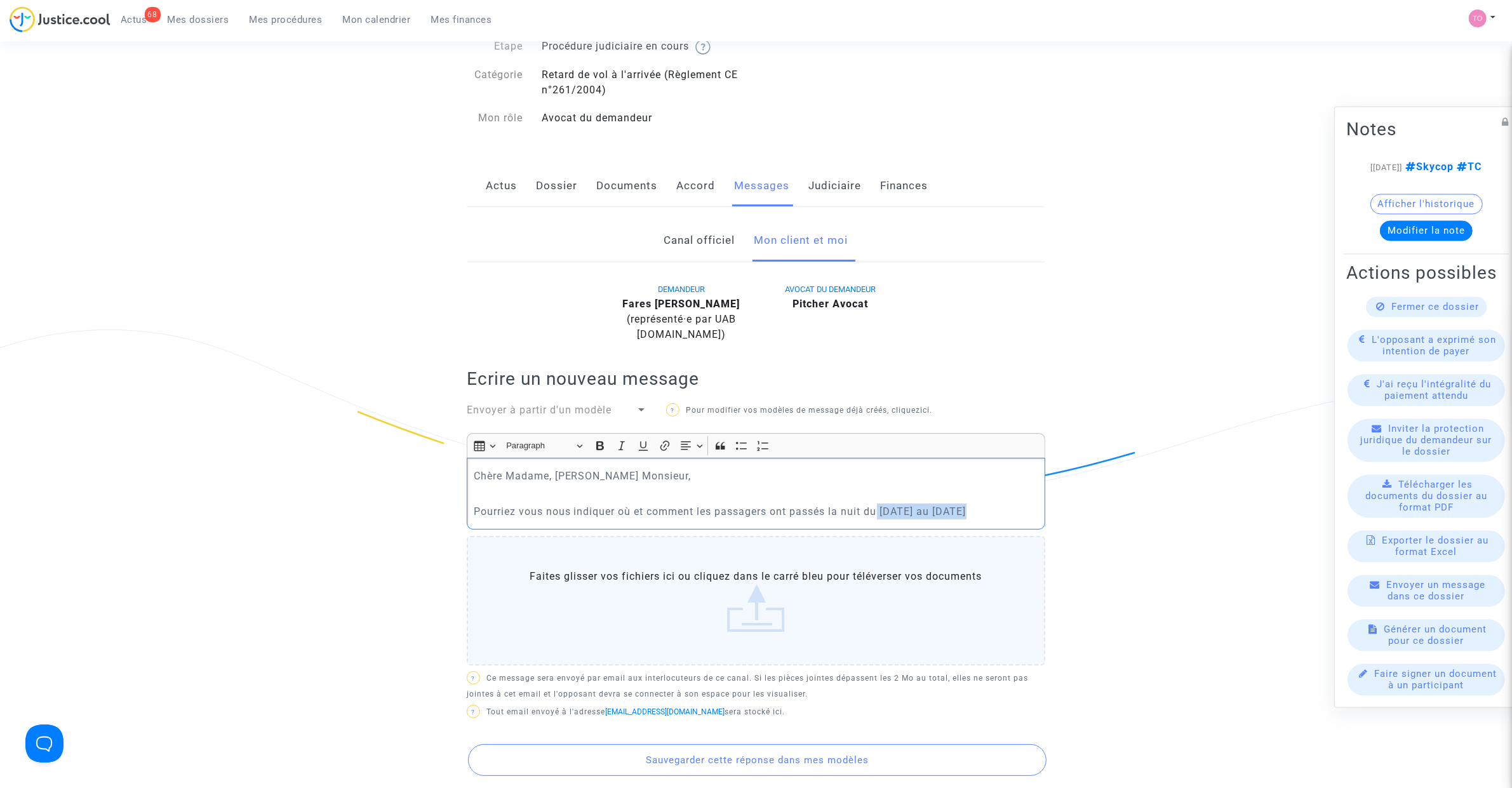
click at [972, 508] on p "Pourriez vous nous indiquer où et comment les passagers ont passés la nuit du 1…" at bounding box center [756, 511] width 565 height 15
click at [981, 508] on p "Pourriez vous nous indiquer où et comment les passagers ont passés la nuit du 1…" at bounding box center [756, 511] width 565 height 15
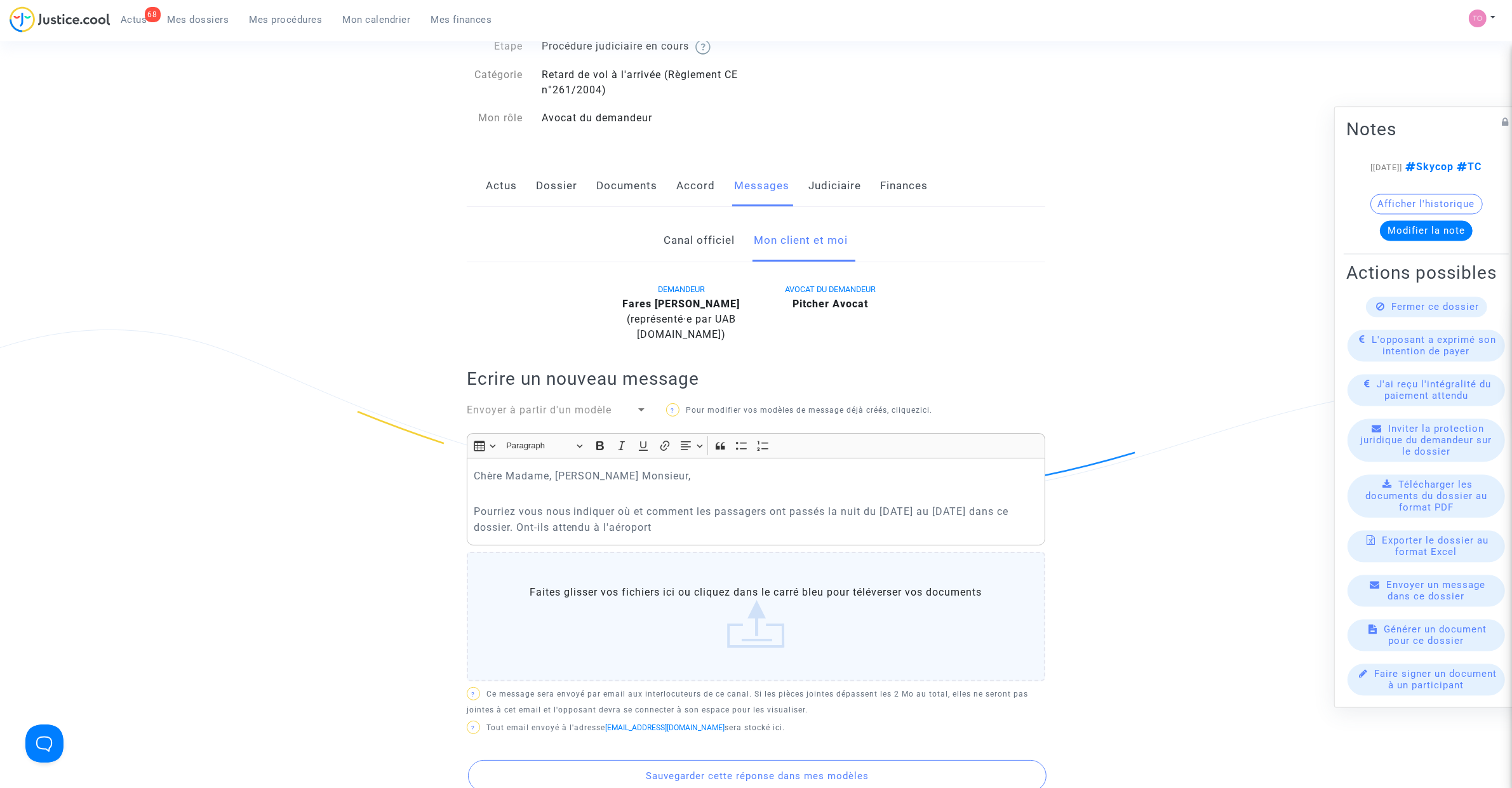
click at [699, 525] on p "Pourriez vous nous indiquer où et comment les passagers ont passés la nuit du 1…" at bounding box center [756, 519] width 565 height 32
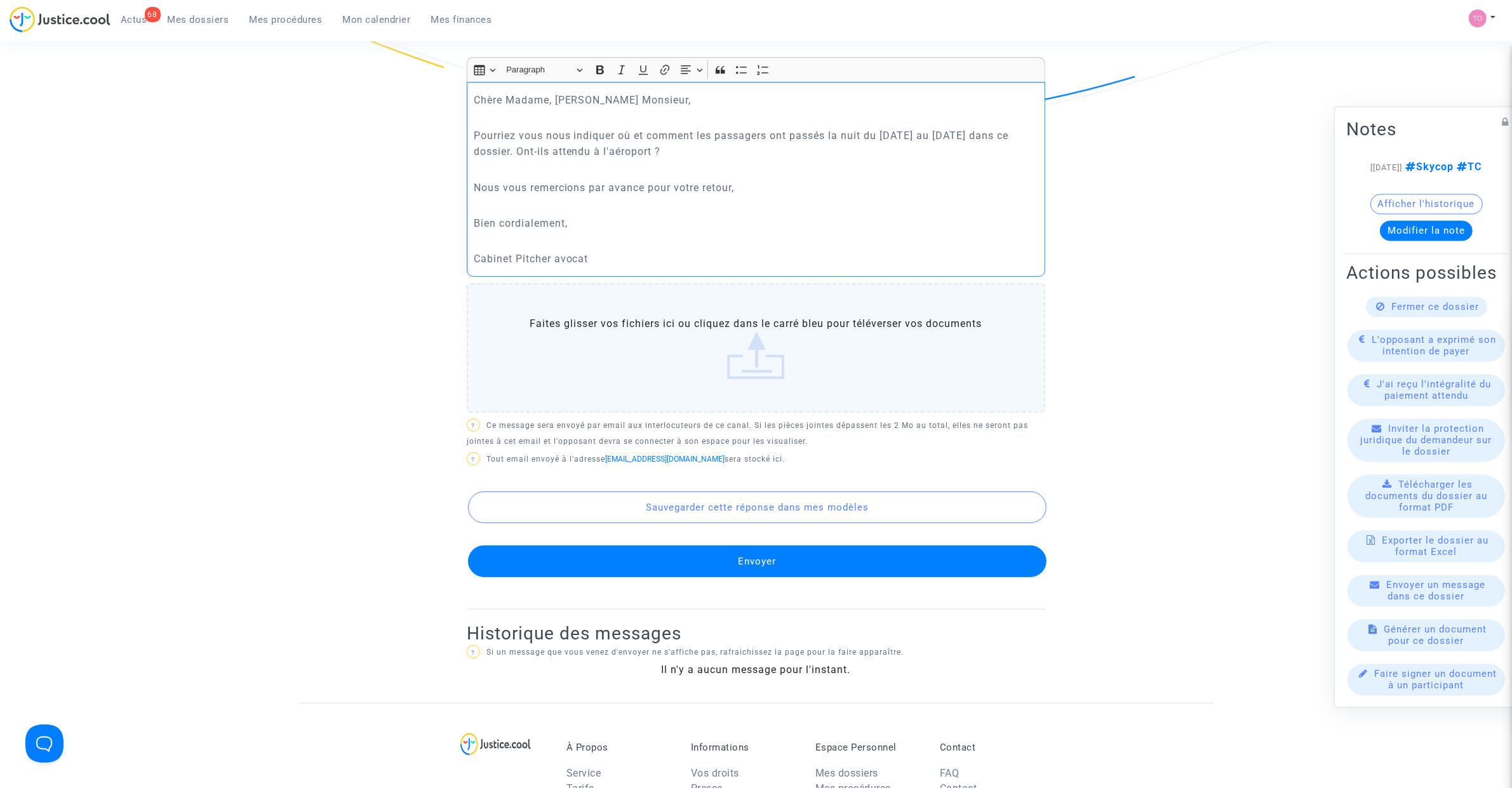
scroll to position [556, 0]
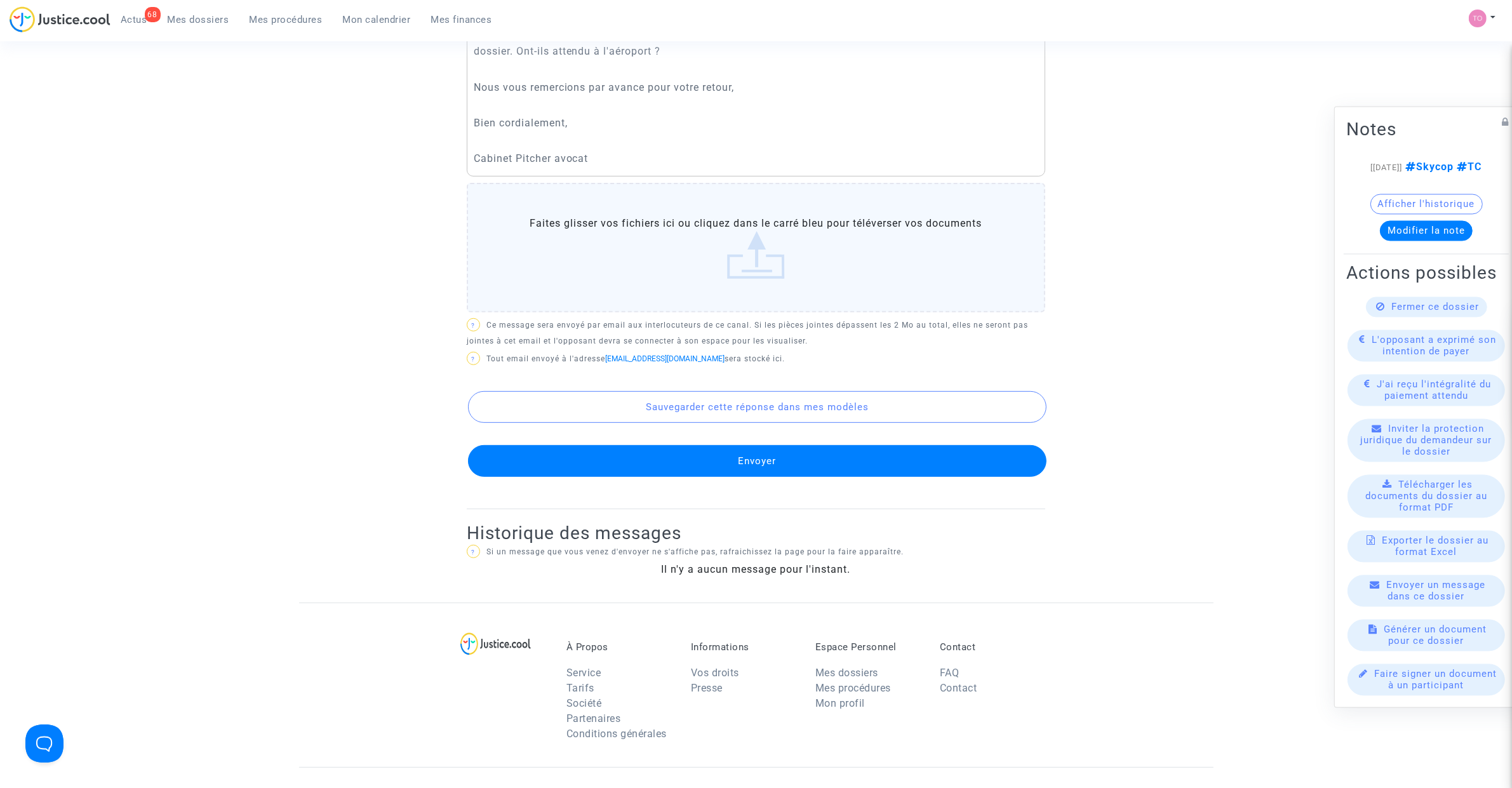
click at [715, 463] on button "Envoyer" at bounding box center [757, 460] width 578 height 32
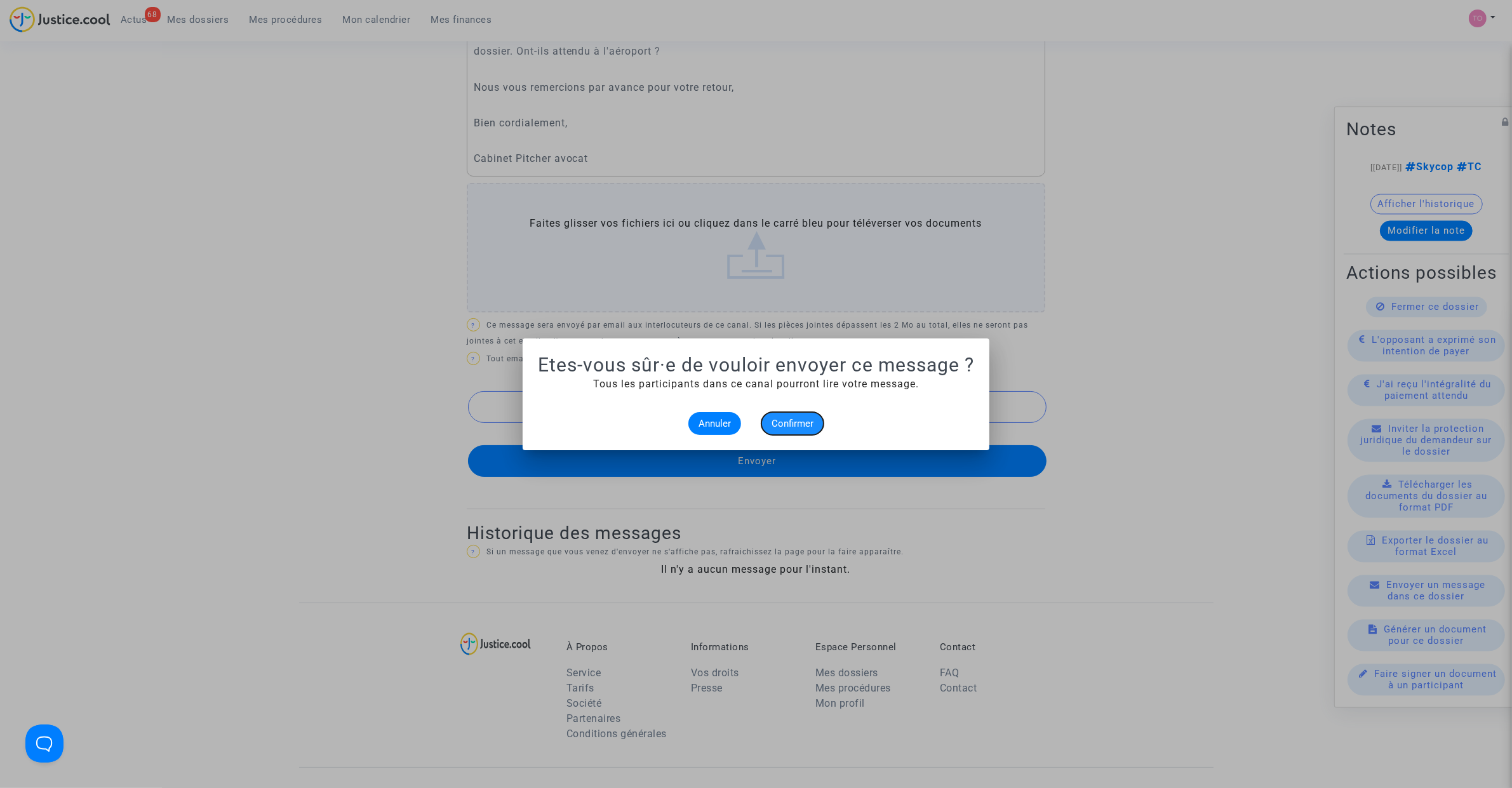
click at [785, 420] on span "Confirmer" at bounding box center [792, 423] width 42 height 12
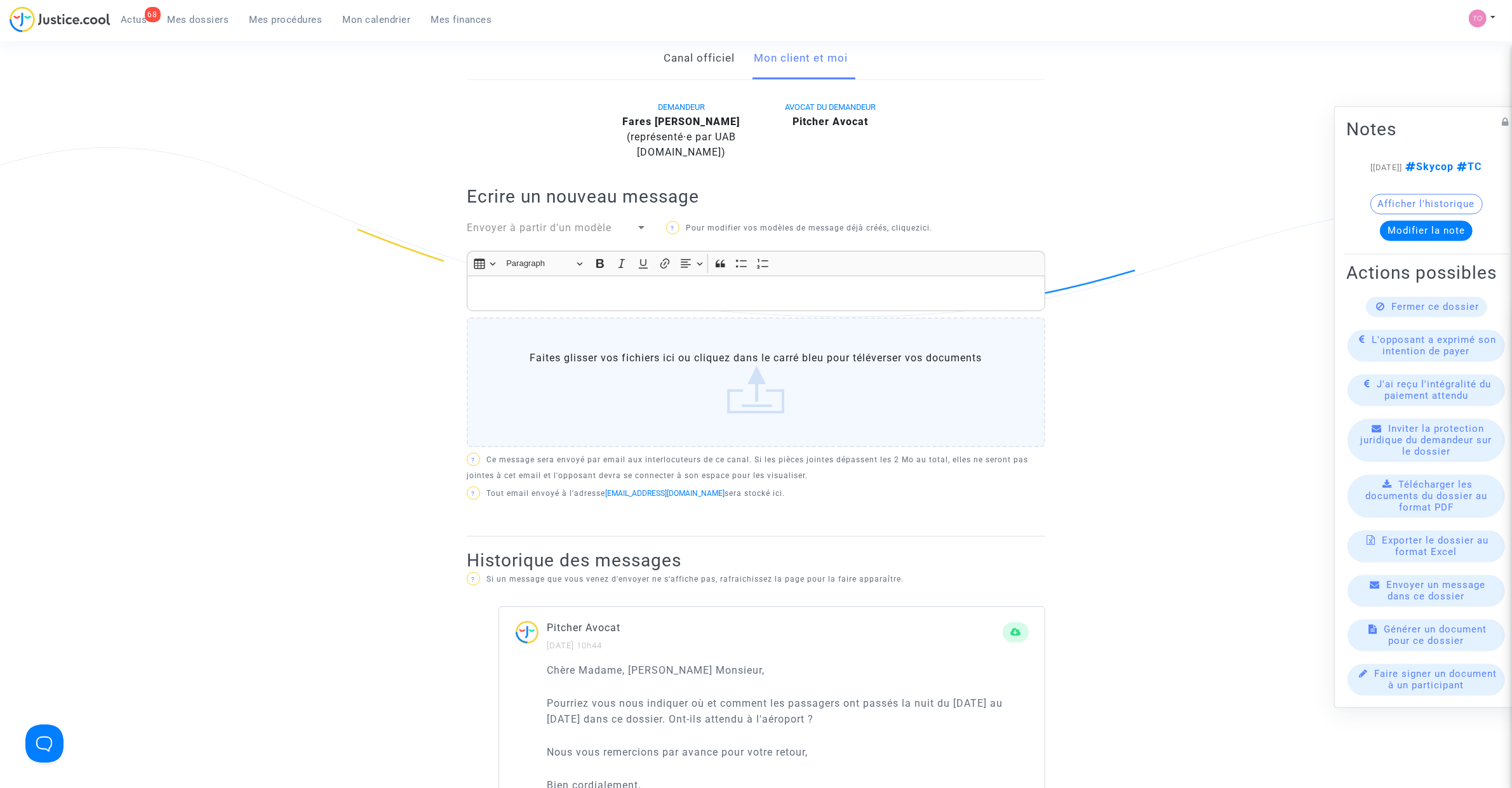
scroll to position [238, 0]
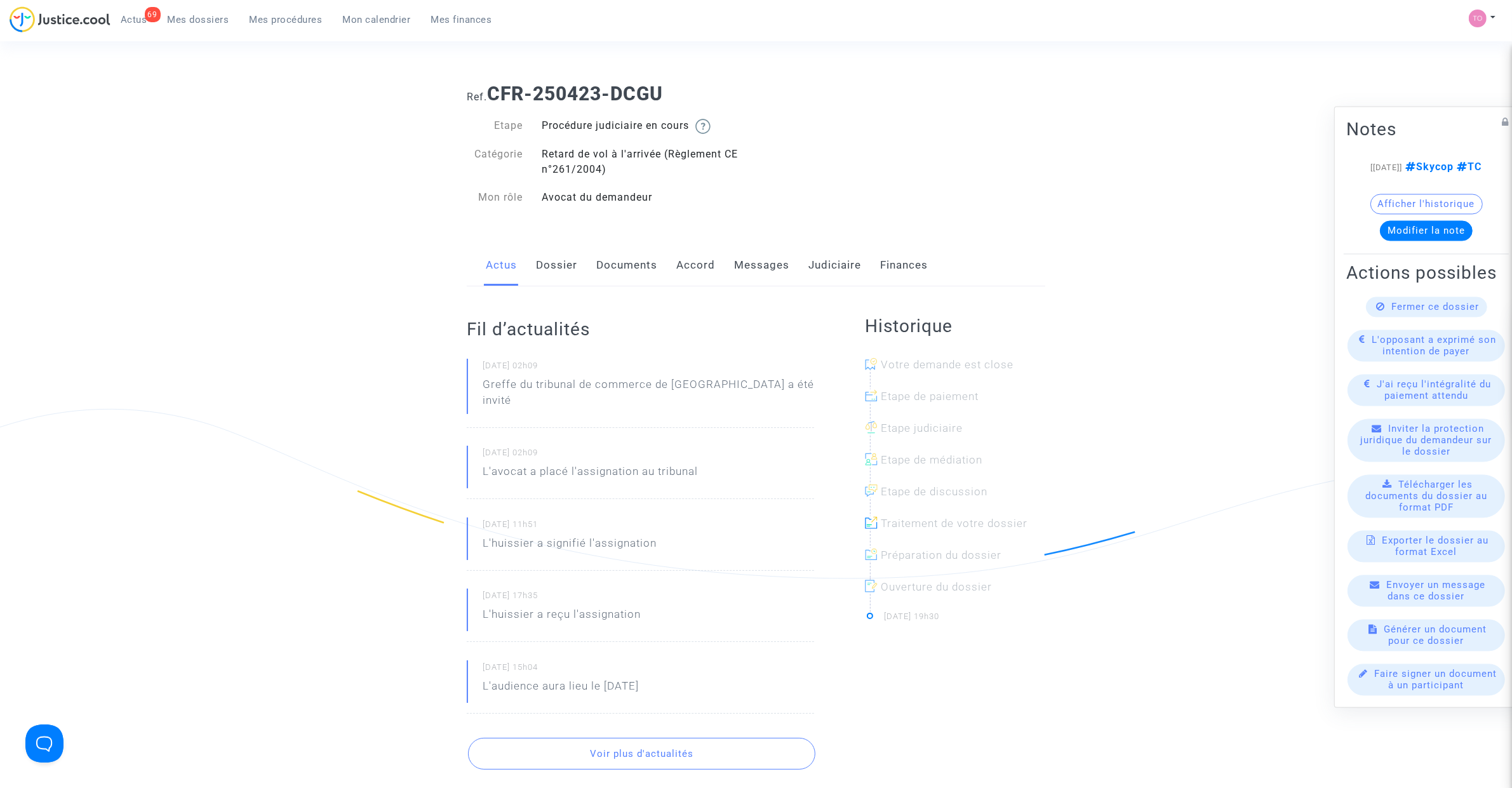
click at [546, 265] on link "Dossier" at bounding box center [556, 265] width 41 height 42
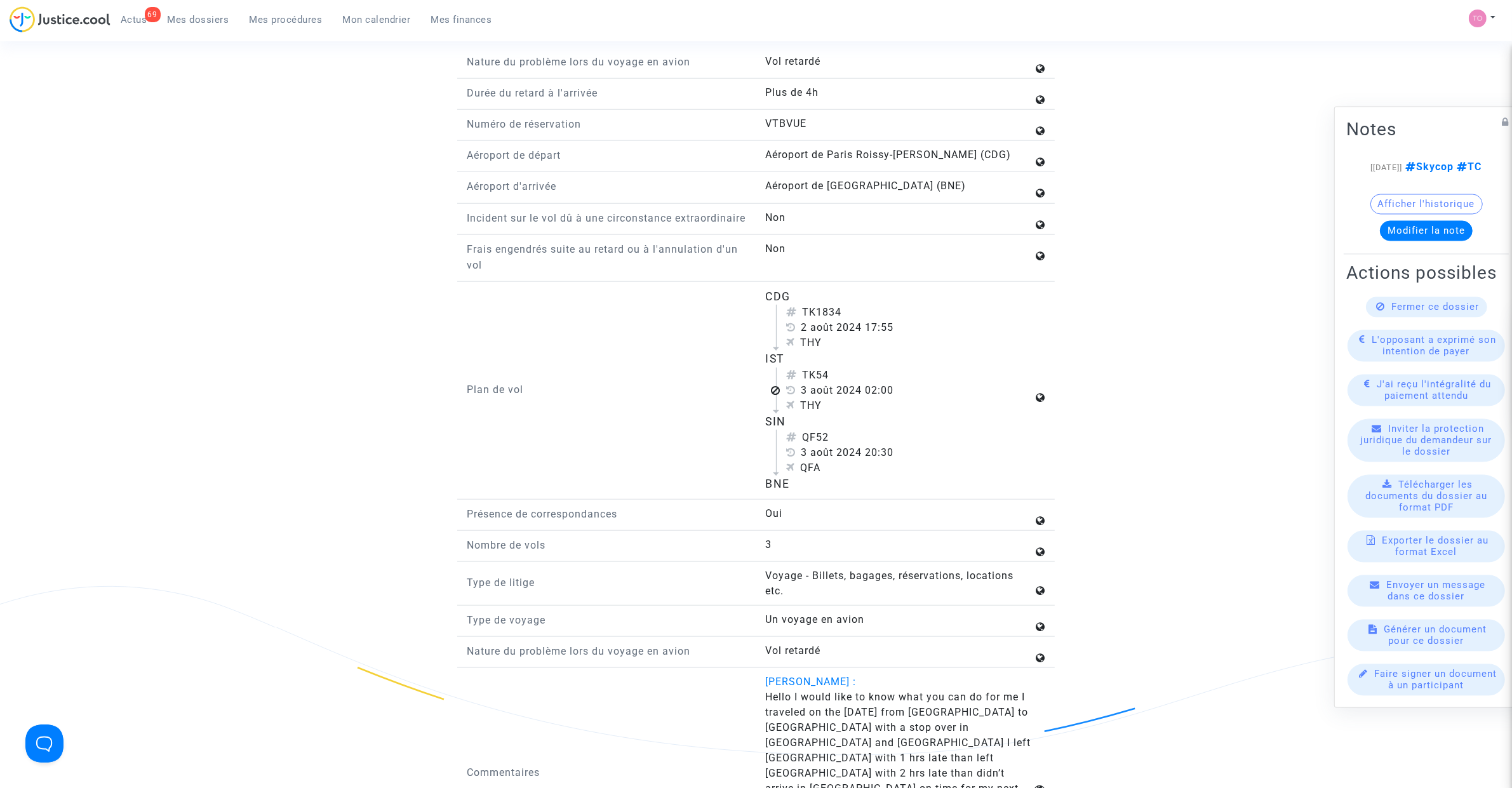
scroll to position [1508, 0]
drag, startPoint x: 763, startPoint y: 311, endPoint x: 795, endPoint y: 511, distance: 202.5
click at [795, 497] on div "Plan de vol CDG TK1834 2 août 2024 17:55 THY IST TK54 3 août 2024 02:00 THY SIN…" at bounding box center [756, 391] width 598 height 212
copy flight-plan "CDG TK1834 2 août 2024 17:55 THY IST TK54 3 août 2024 02:00 THY SIN QF52 3 août…"
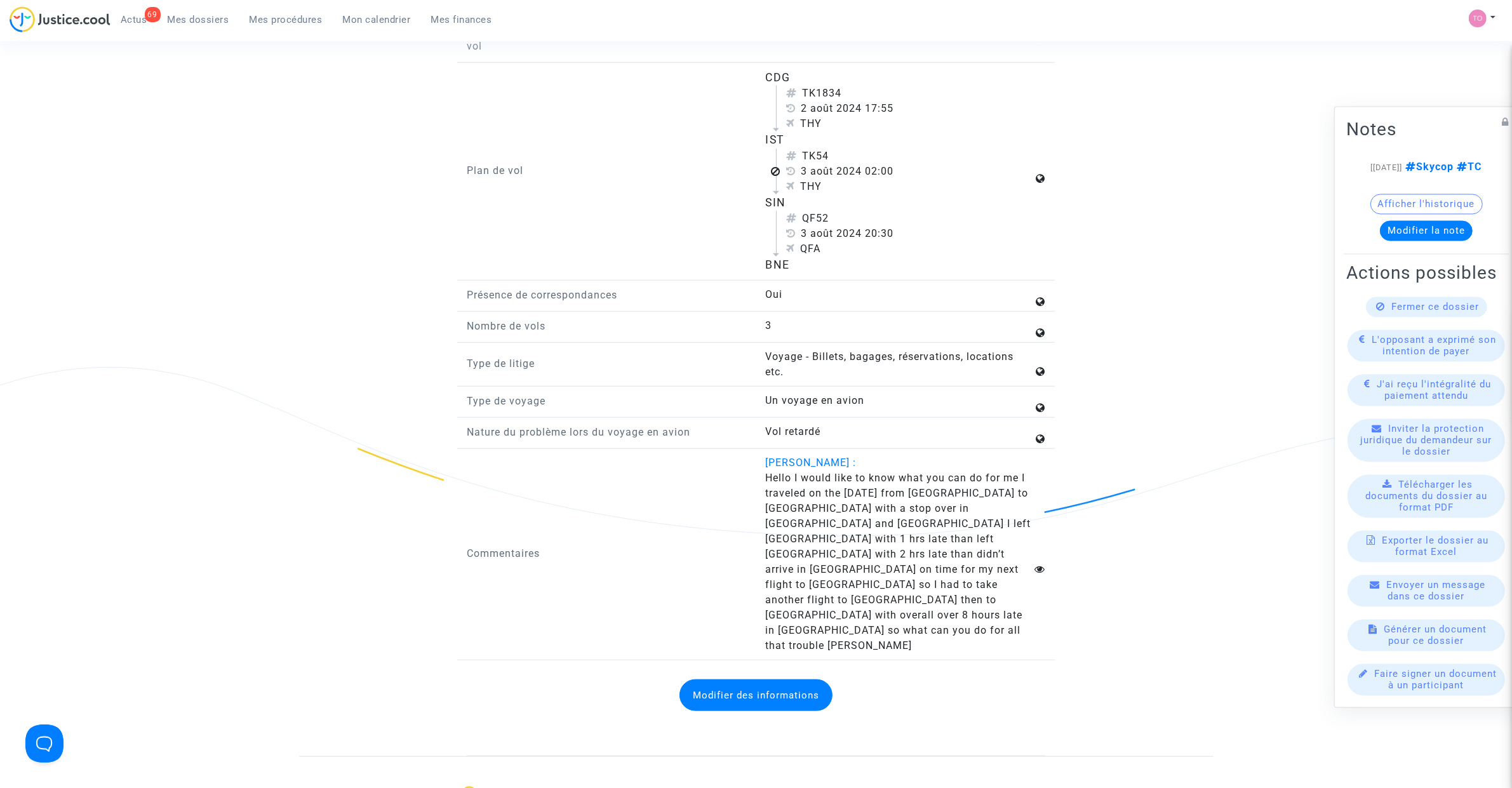
scroll to position [1746, 0]
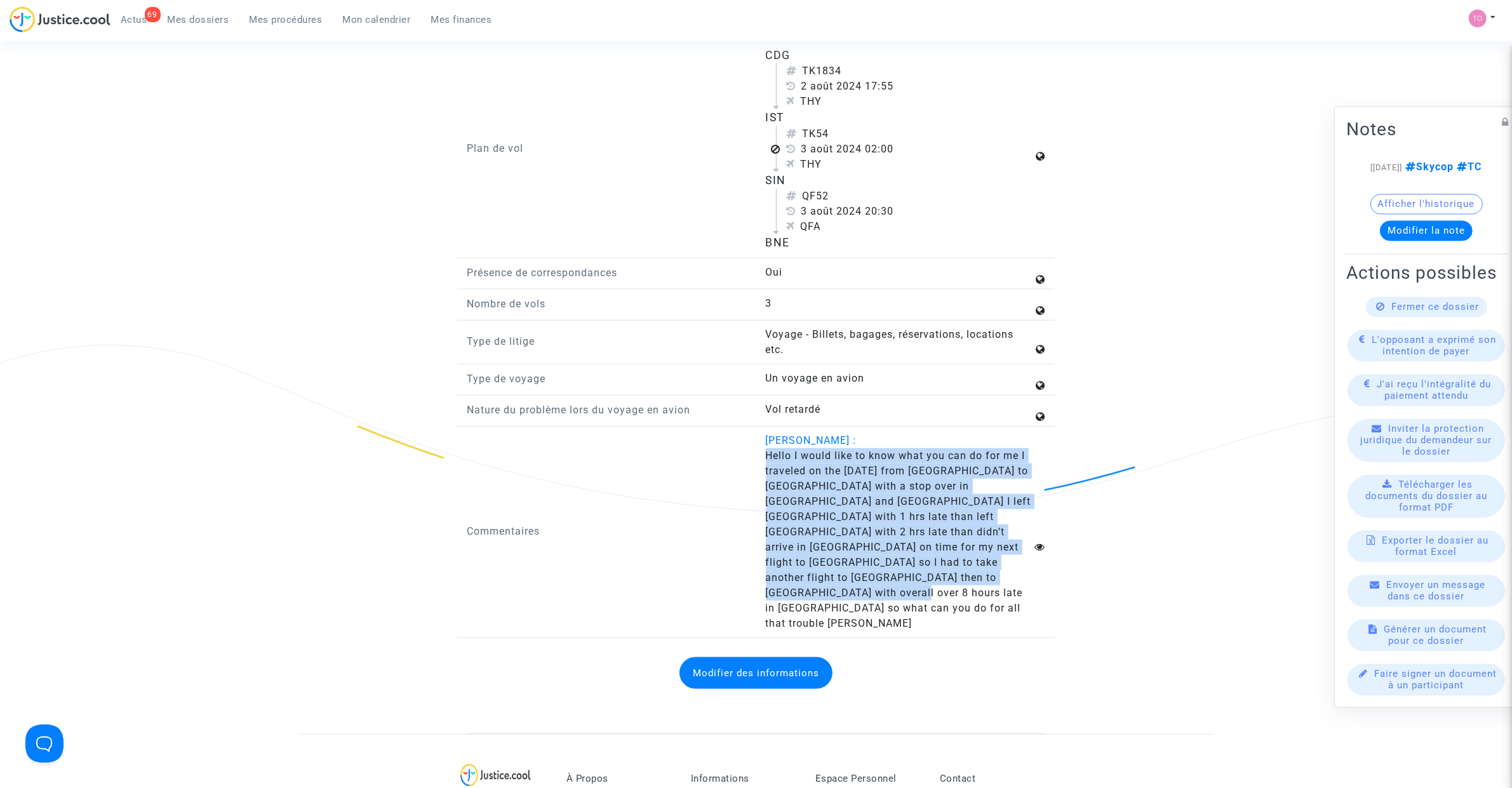
drag, startPoint x: 763, startPoint y: 472, endPoint x: 960, endPoint y: 604, distance: 237.1
click at [960, 604] on div "[PERSON_NAME] : Hello I would like to know what you can do for me I traveled on…" at bounding box center [906, 532] width 299 height 198
copy span "Hello I would like to know what you can do for me I traveled on the [DATE] from…"
click at [863, 554] on span "Hello I would like to know what you can do for me I traveled on the [DATE] from…" at bounding box center [898, 539] width 265 height 180
copy span "Hello I would like to know what you can do for me I traveled on the [DATE] from…"
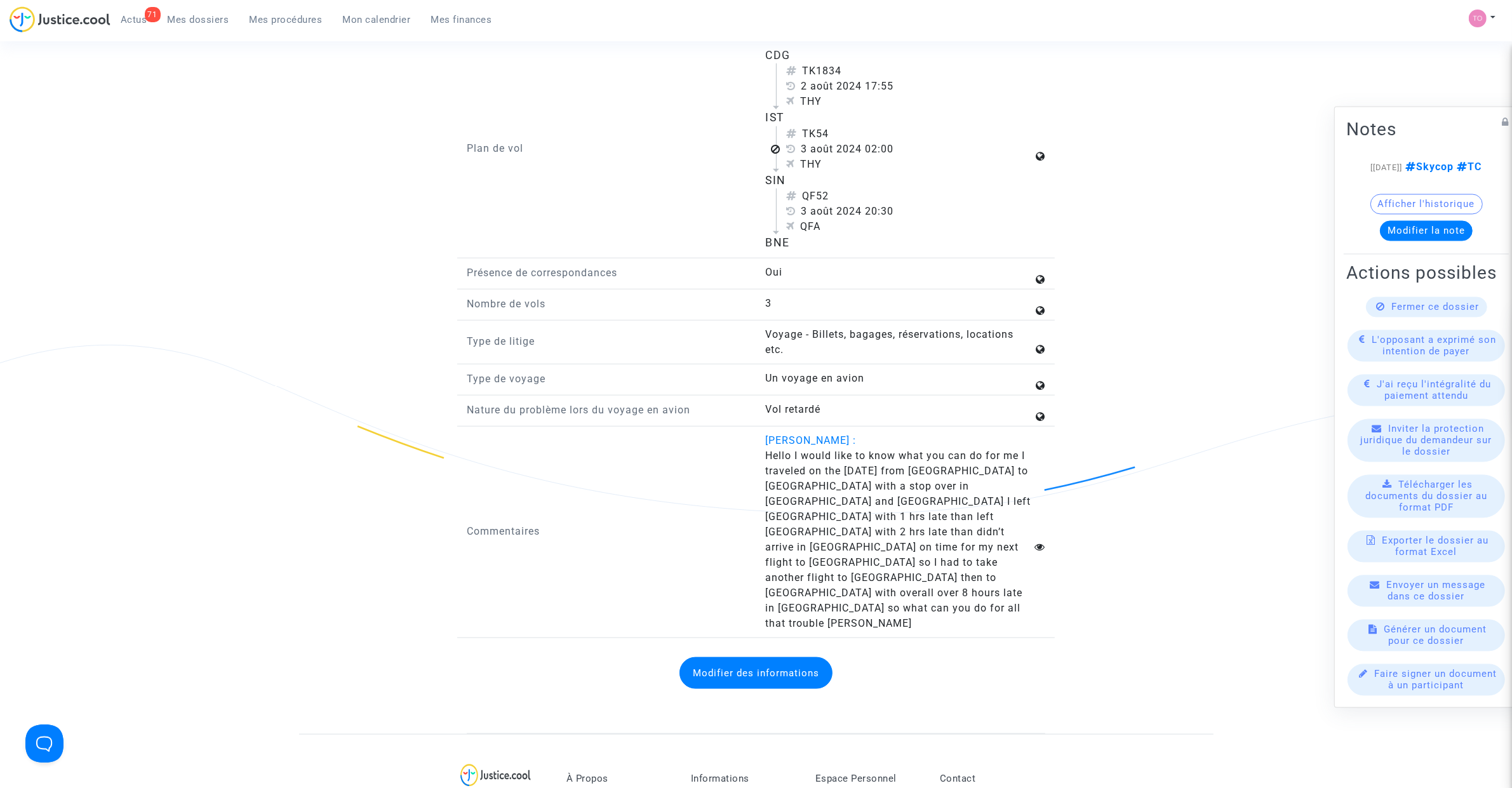
click at [635, 251] on div "Plan de vol" at bounding box center [607, 150] width 299 height 205
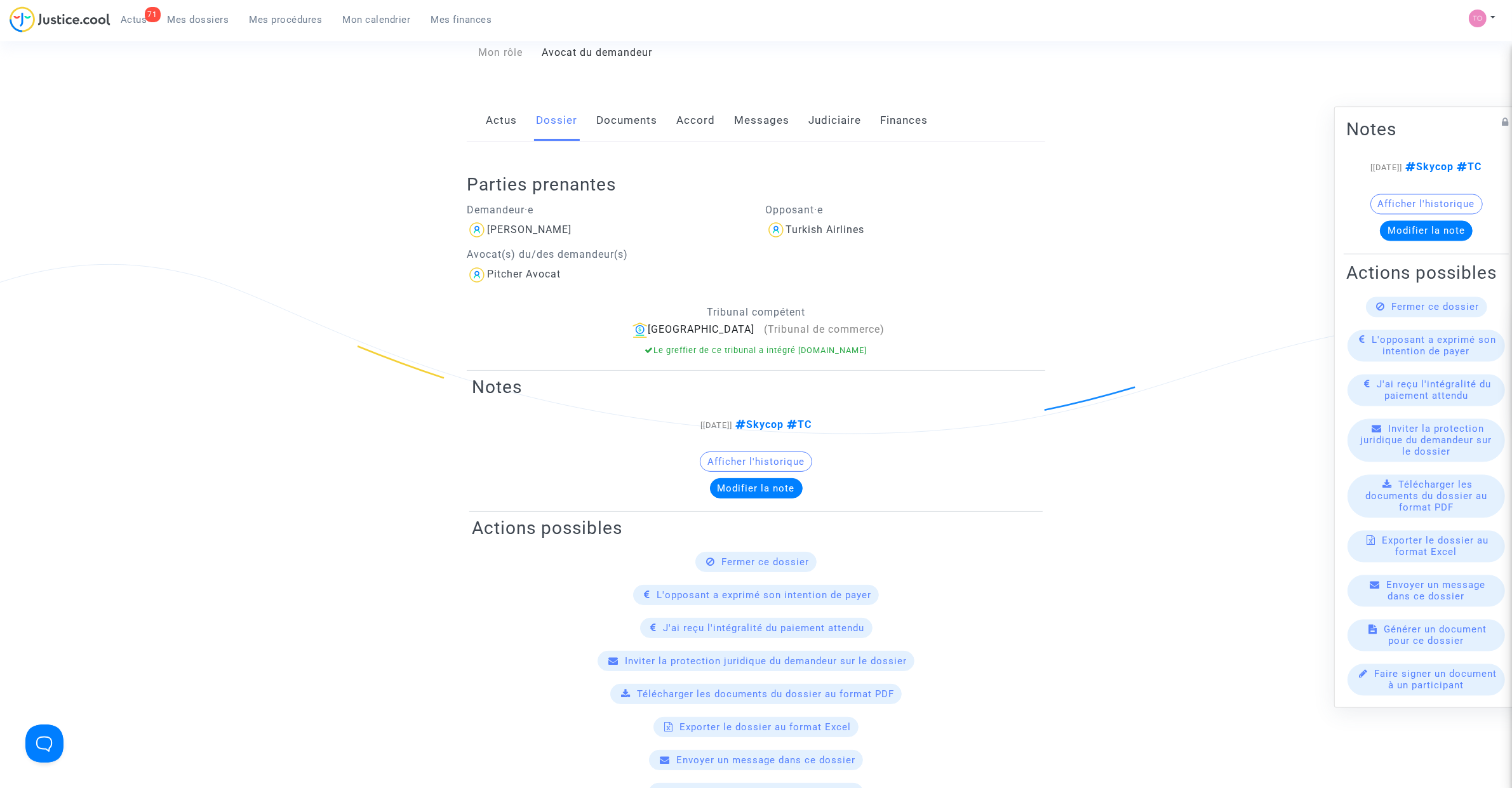
scroll to position [79, 0]
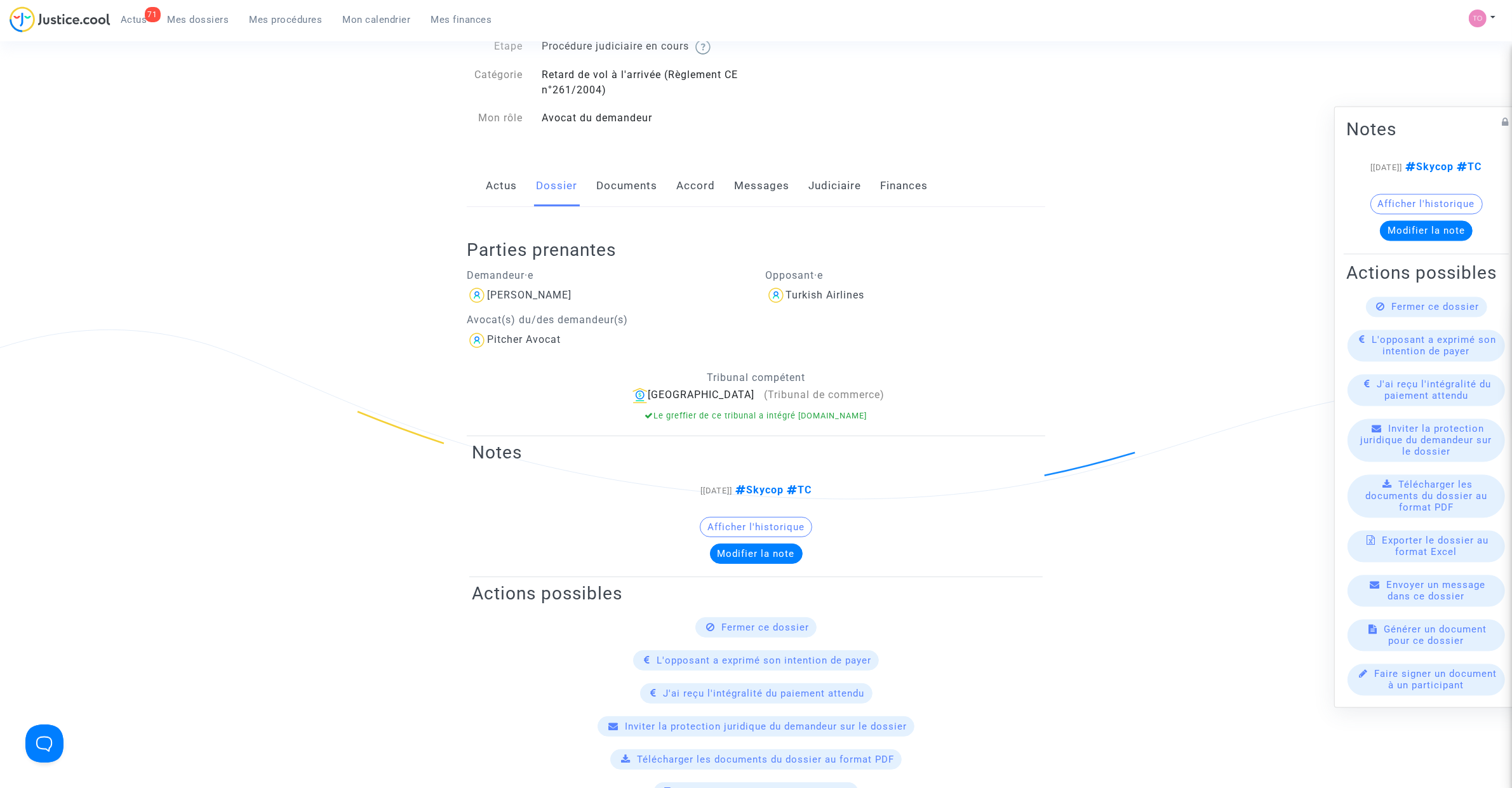
drag, startPoint x: 574, startPoint y: 296, endPoint x: 489, endPoint y: 302, distance: 85.2
click at [489, 302] on div "[PERSON_NAME]" at bounding box center [606, 295] width 280 height 20
copy div "[PERSON_NAME]"
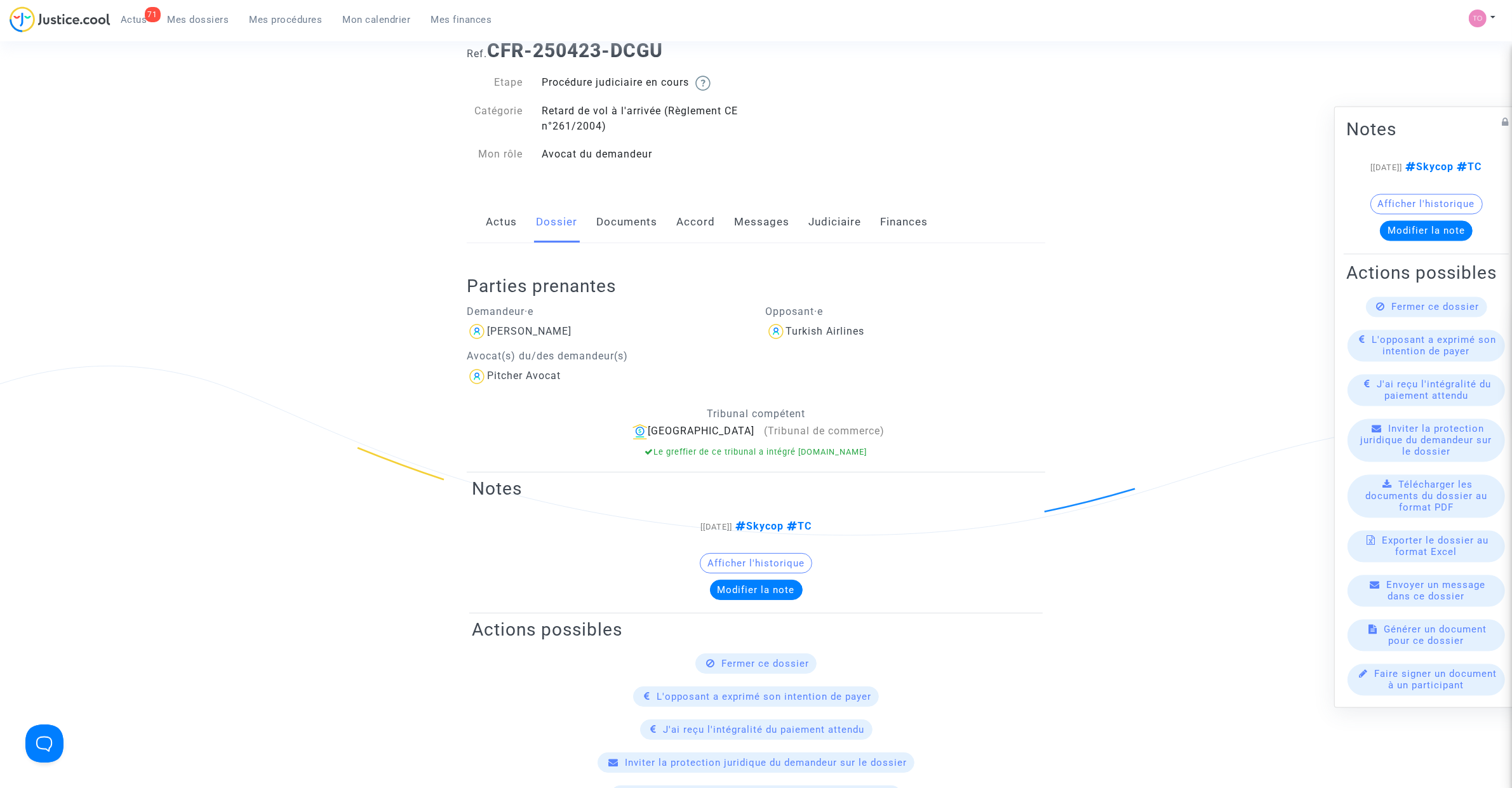
scroll to position [0, 0]
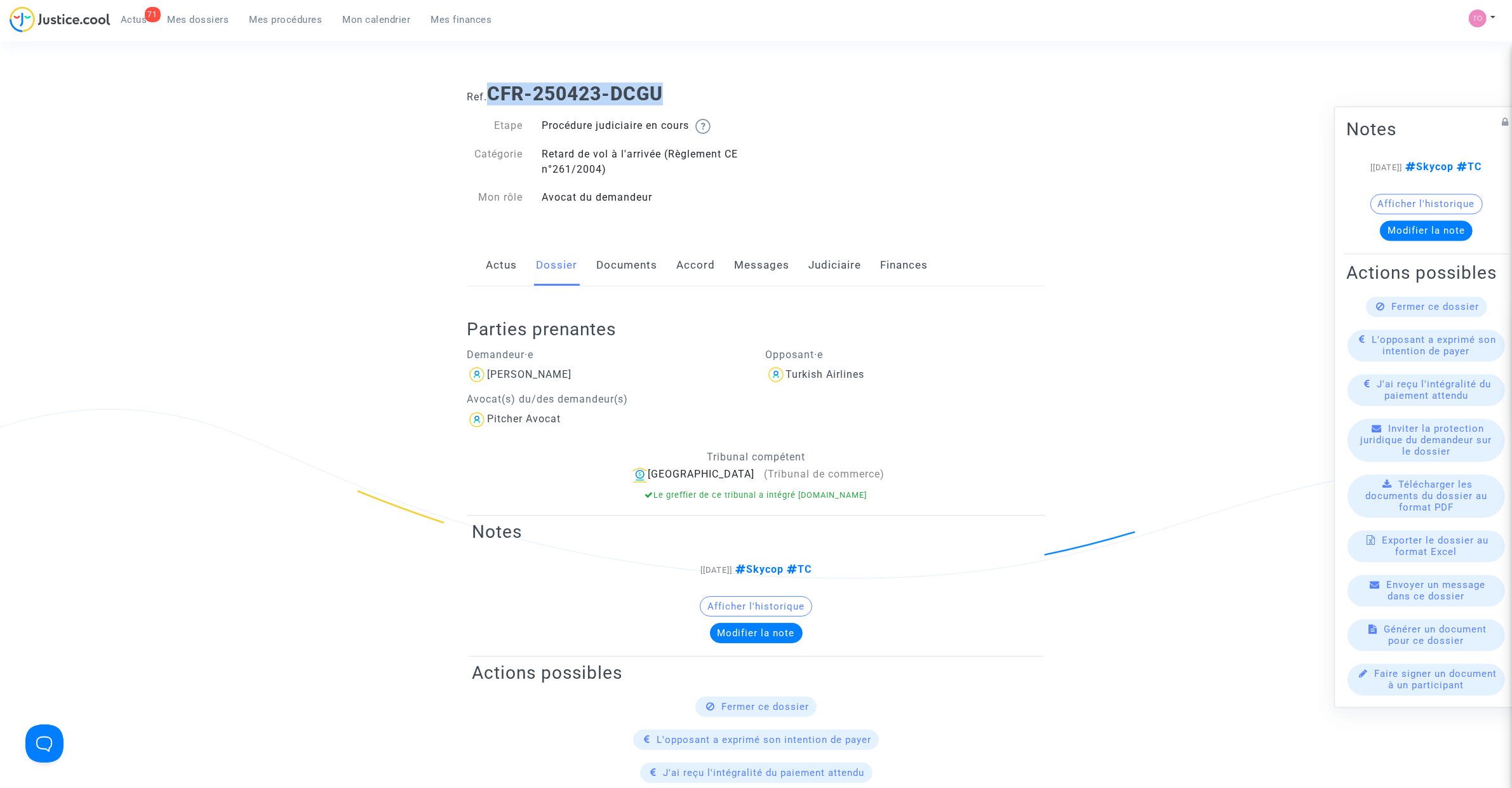
drag, startPoint x: 666, startPoint y: 97, endPoint x: 495, endPoint y: 93, distance: 171.0
click at [495, 93] on b "CFR-250423-DCGU" at bounding box center [574, 94] width 176 height 22
copy b "CFR-250423-DCGU"
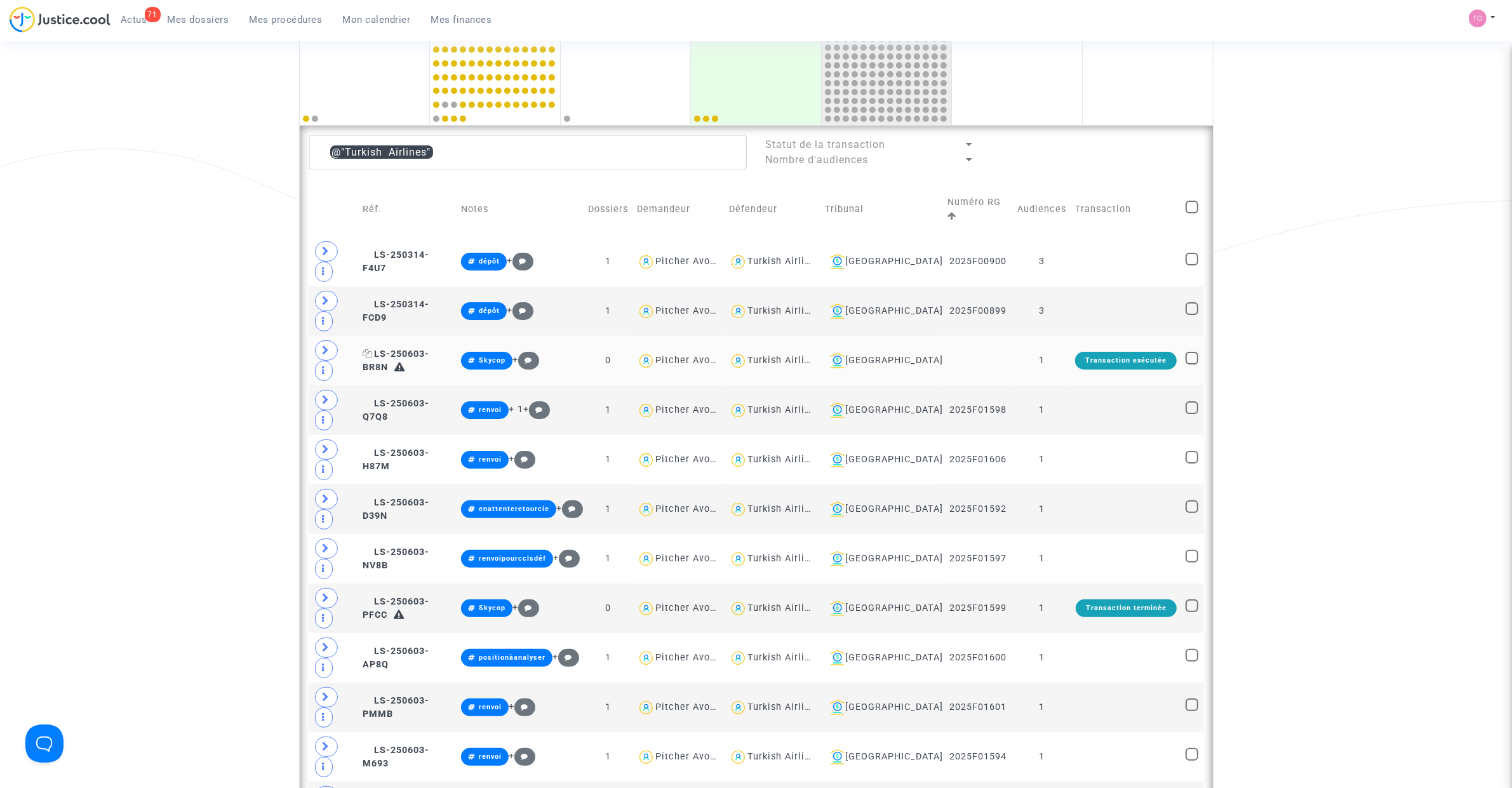
scroll to position [262, 0]
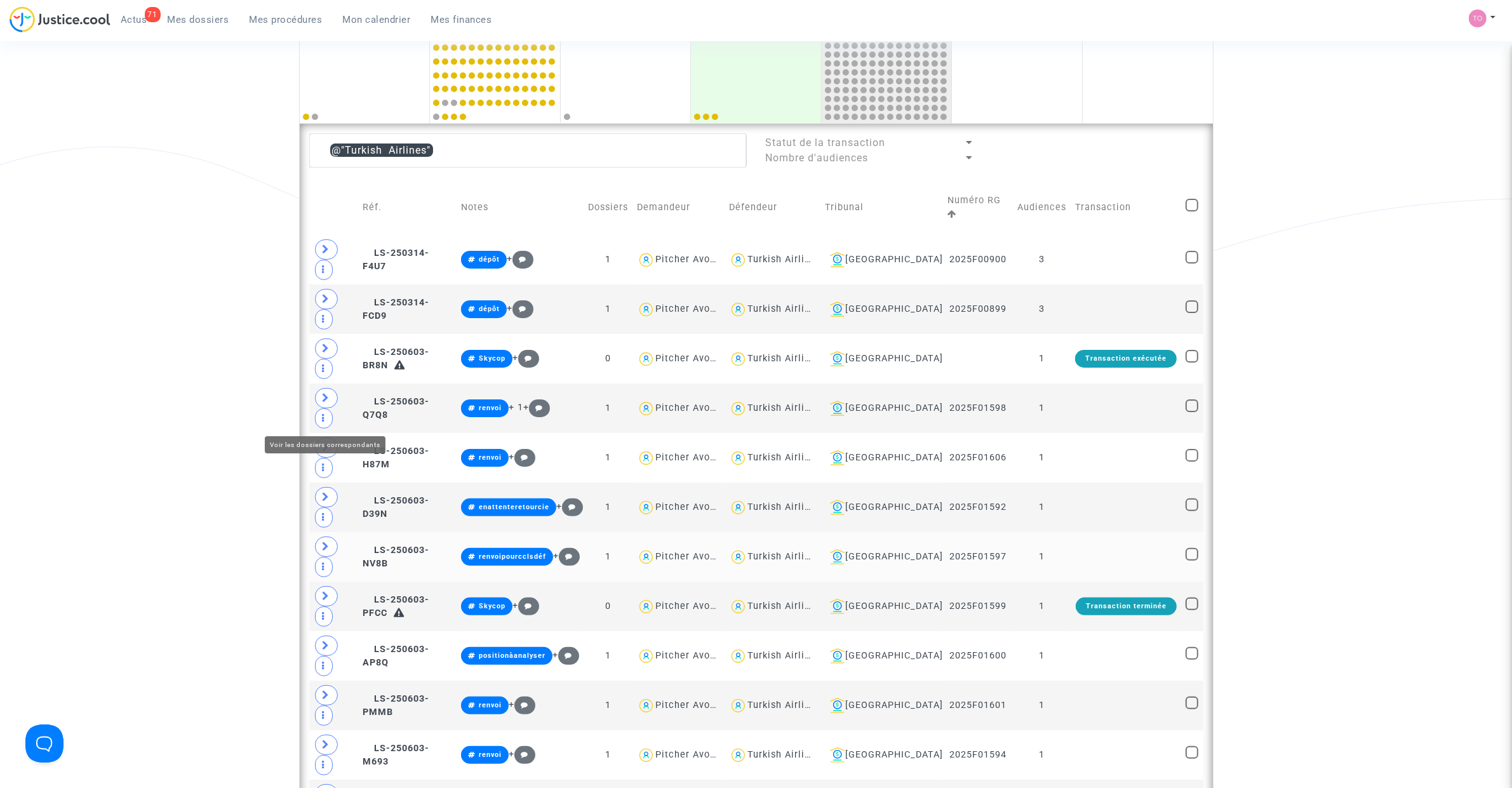
click at [325, 536] on span at bounding box center [325, 546] width 22 height 20
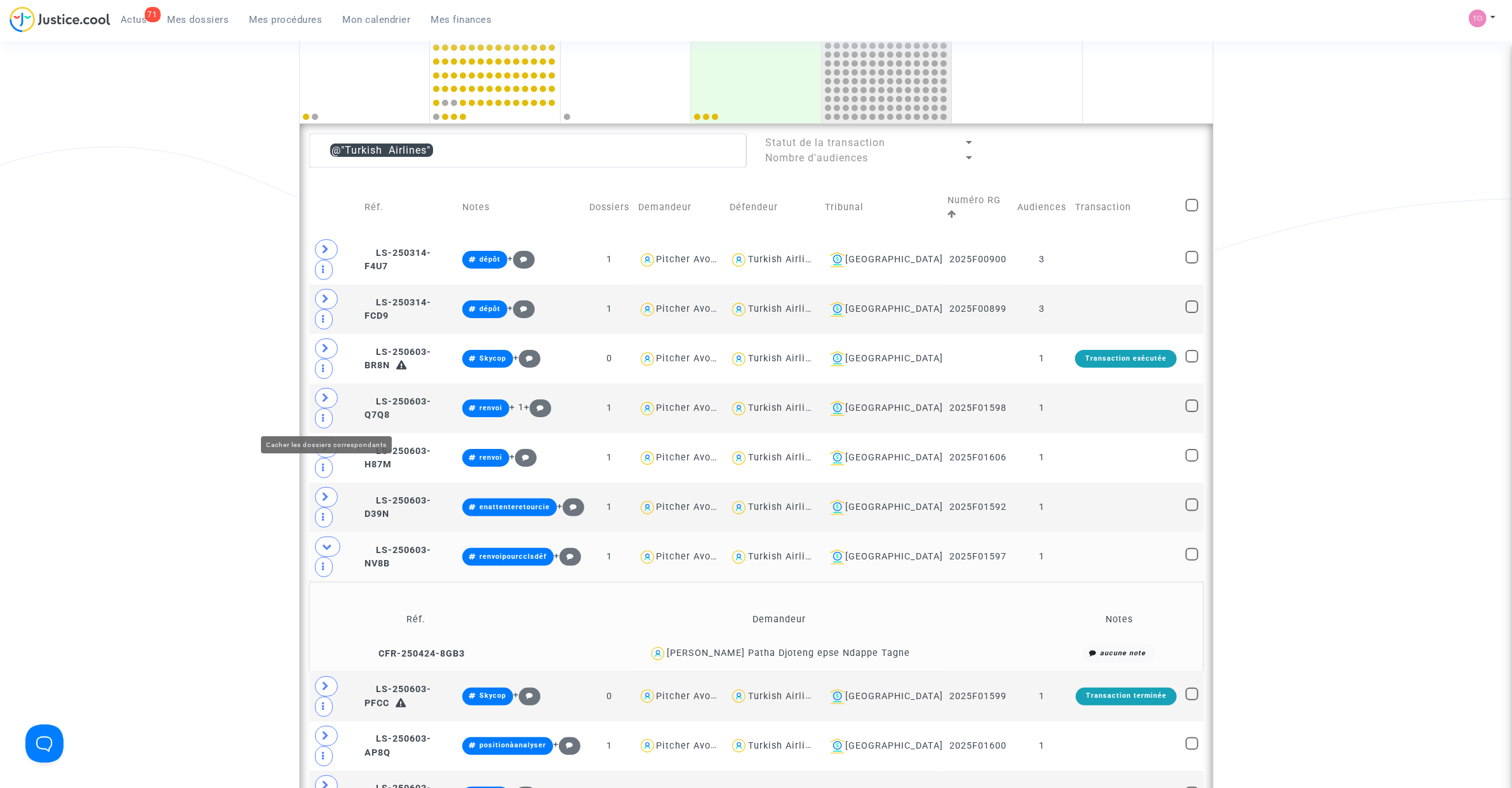
click at [335, 536] on span at bounding box center [327, 546] width 26 height 20
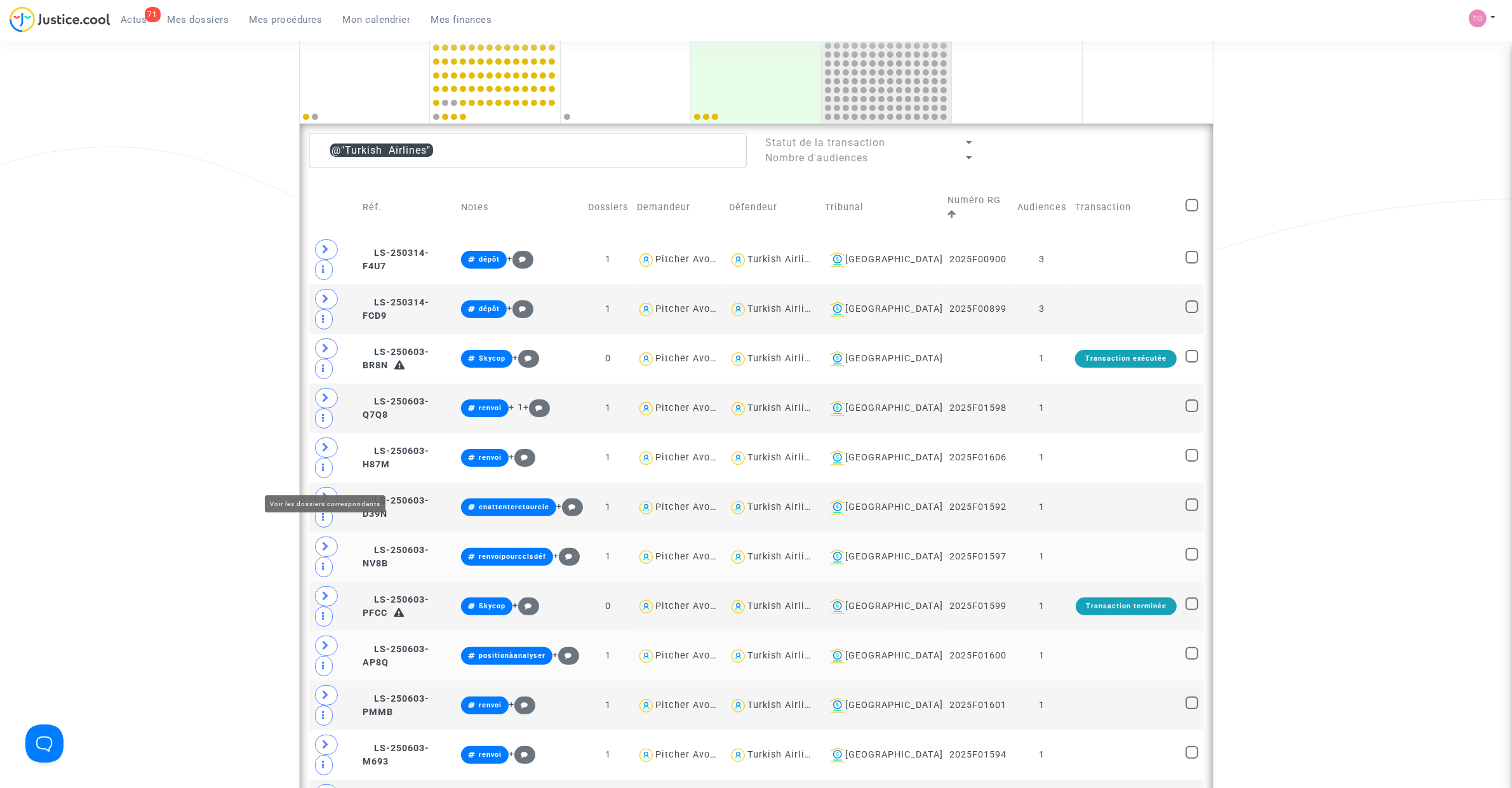
click at [325, 641] on icon at bounding box center [326, 645] width 8 height 9
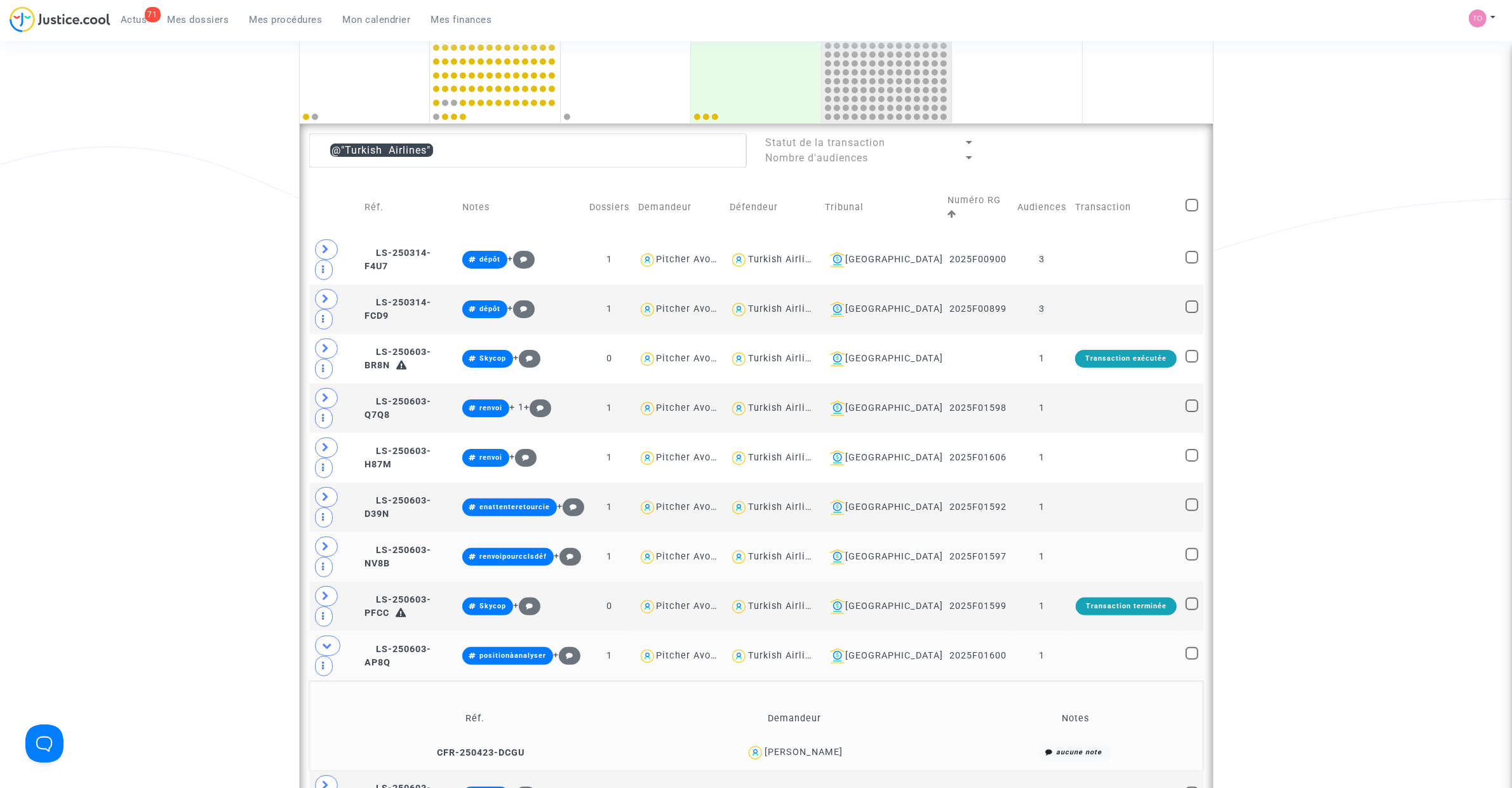
click at [824, 747] on div "[PERSON_NAME]" at bounding box center [803, 752] width 78 height 11
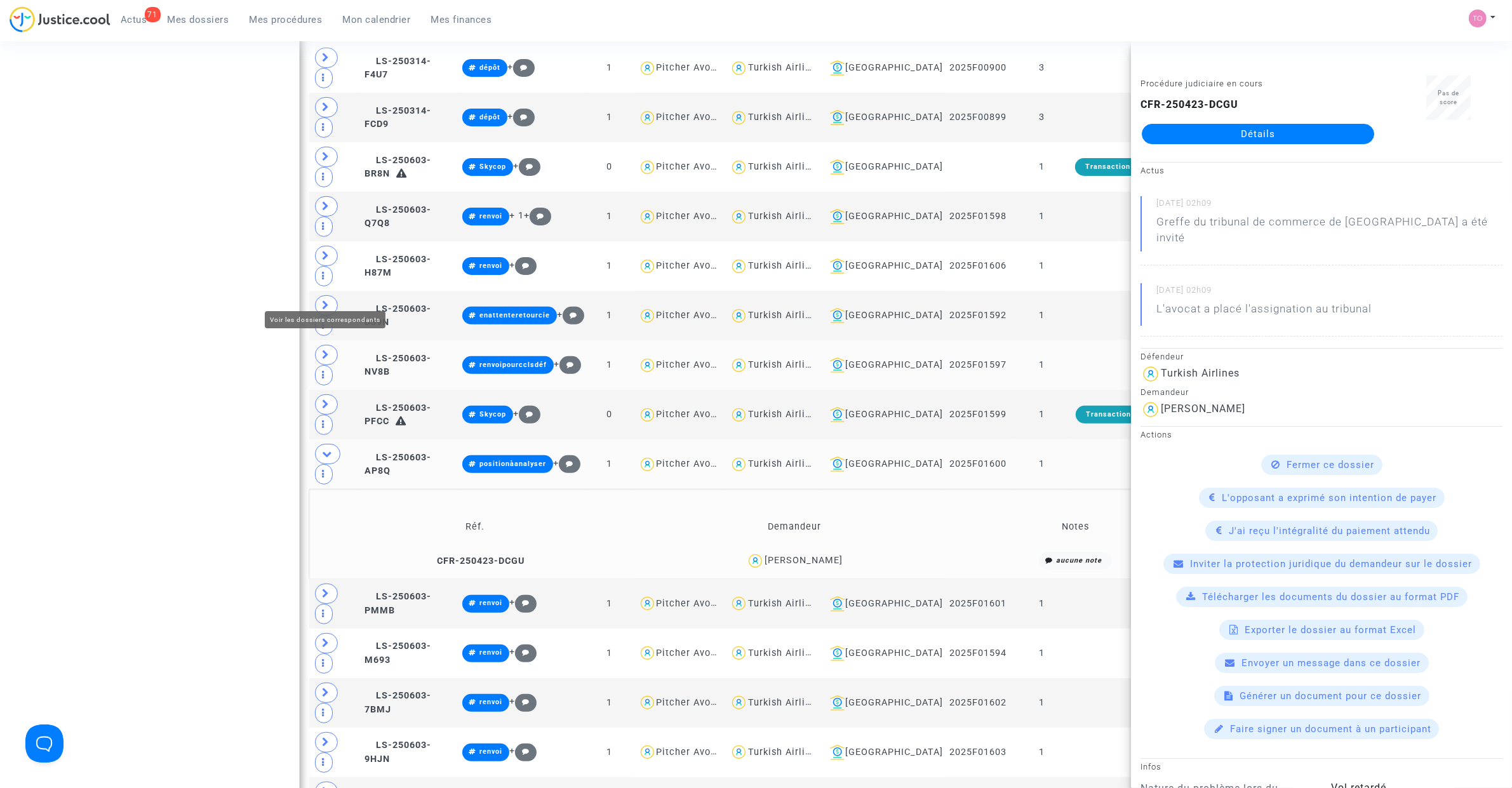
scroll to position [501, 0]
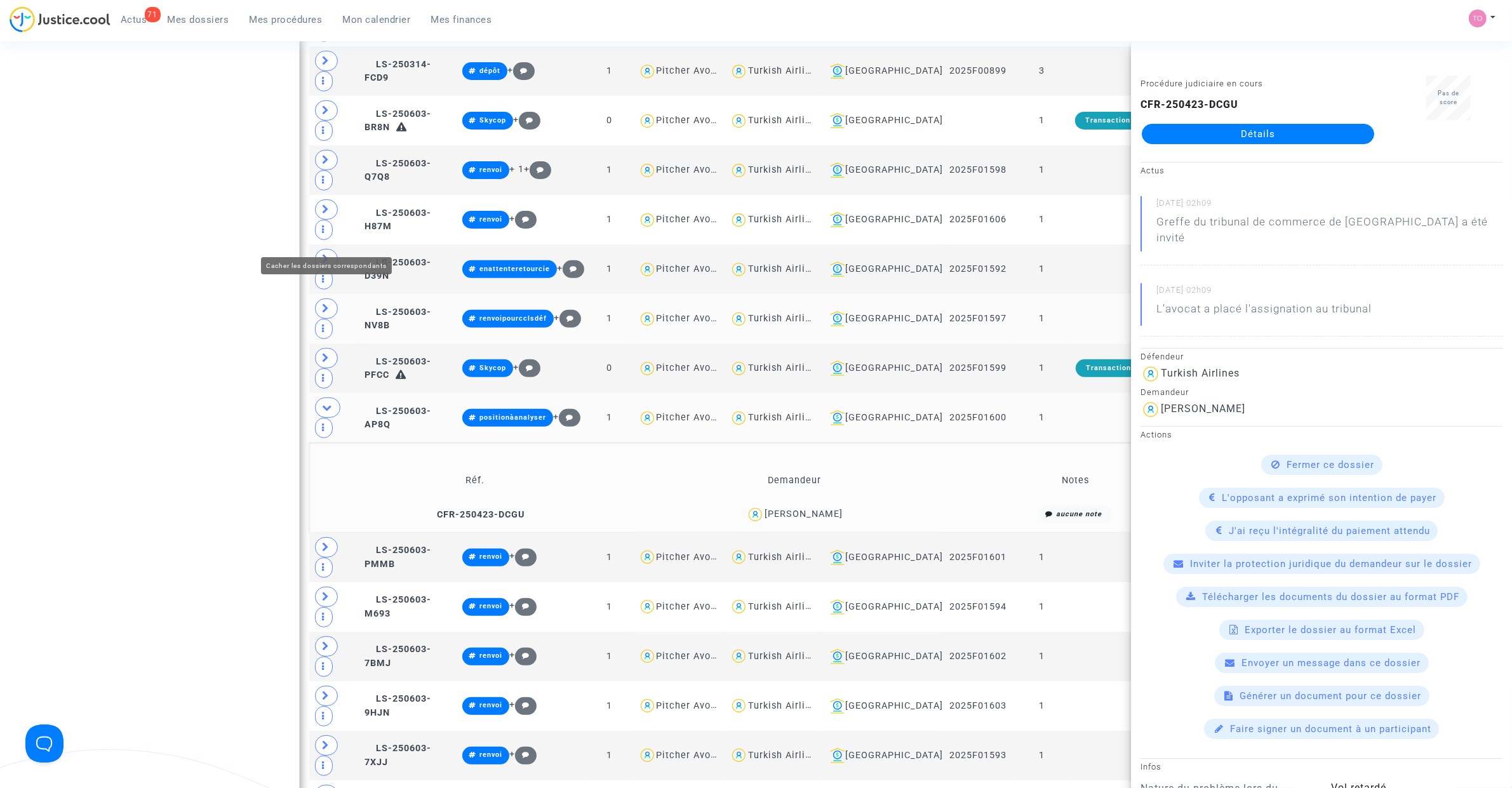
click at [322, 397] on span at bounding box center [327, 408] width 26 height 20
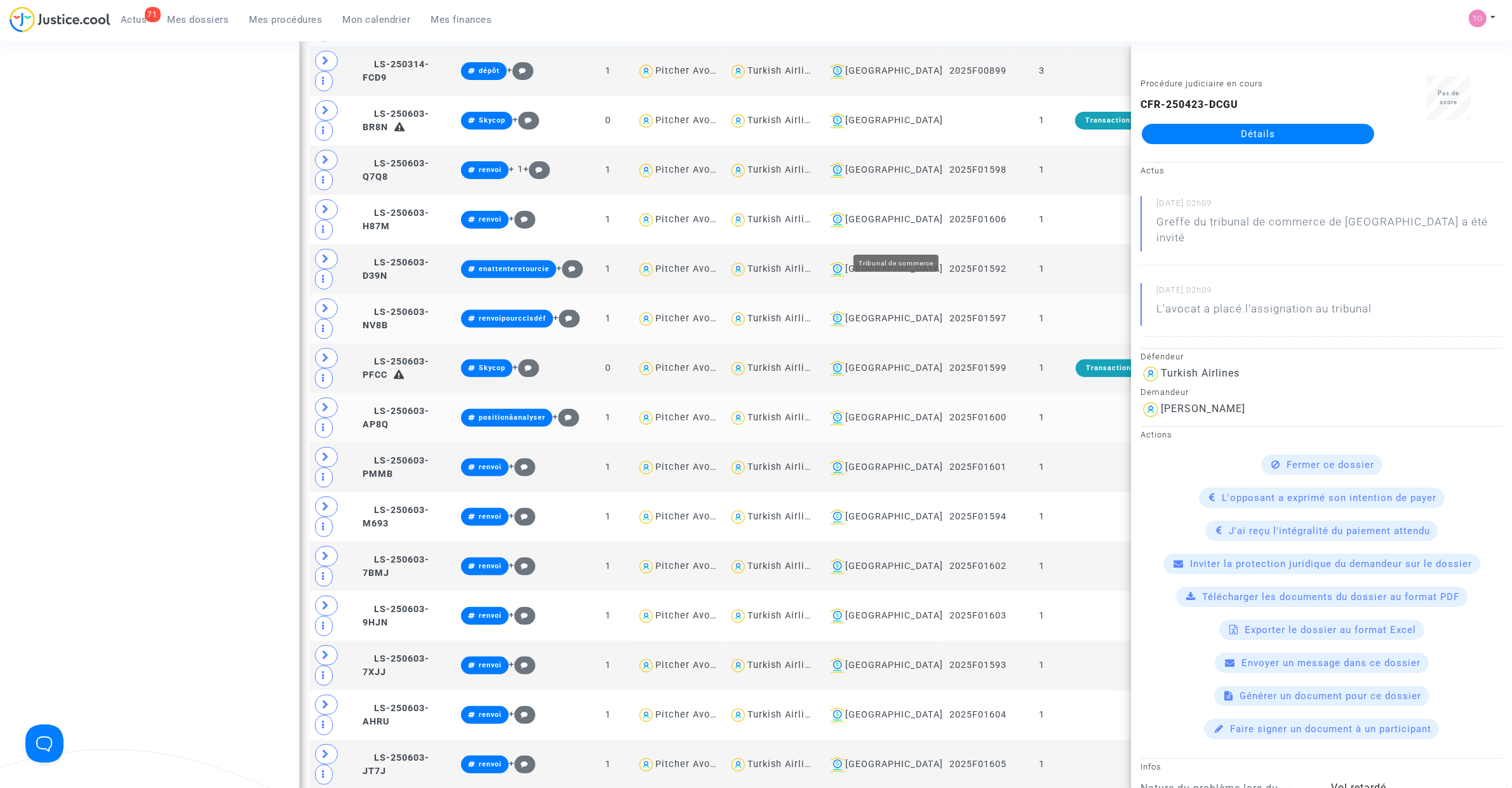
click at [907, 410] on div "[GEOGRAPHIC_DATA]" at bounding box center [881, 418] width 114 height 15
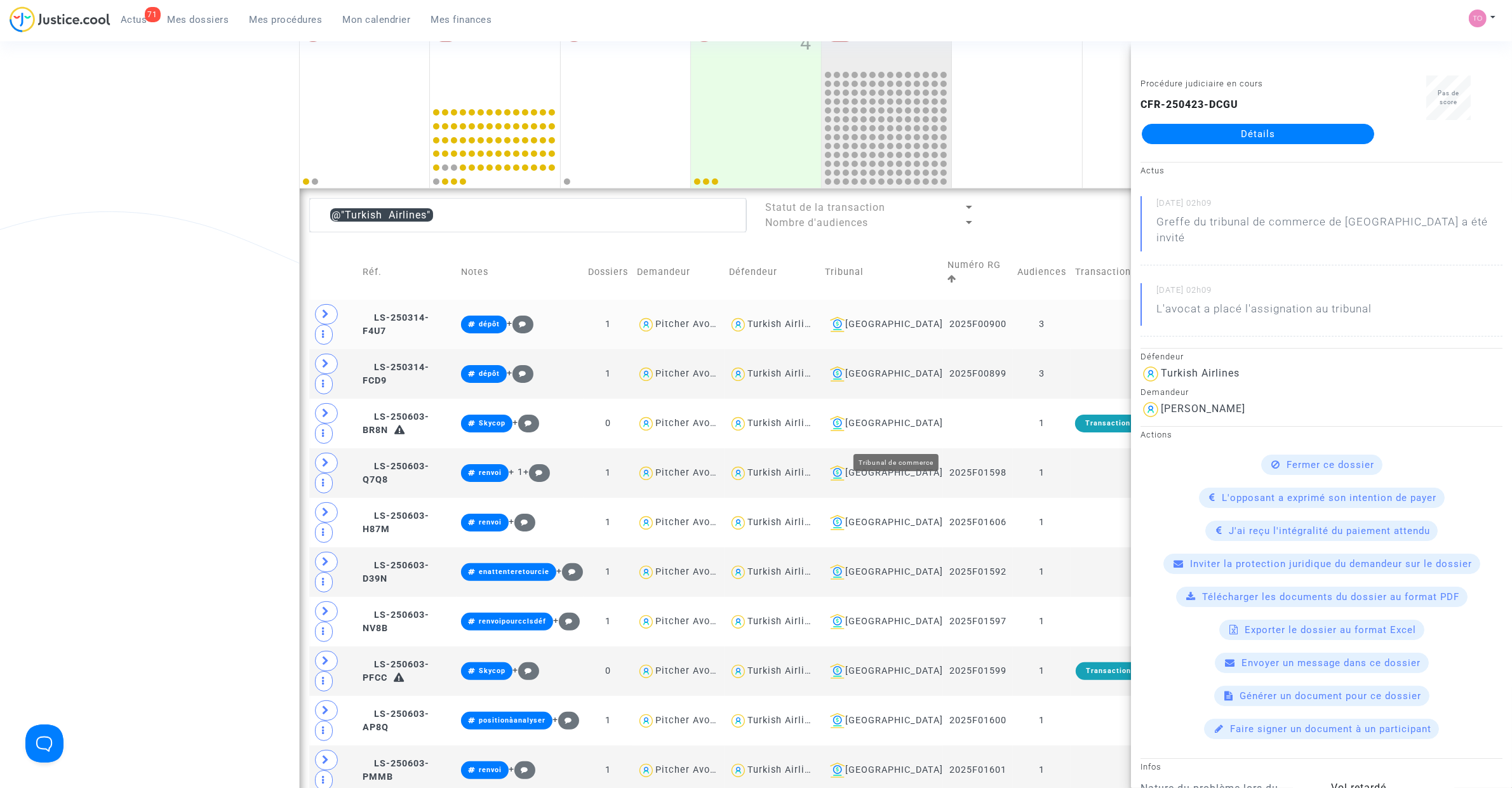
scroll to position [183, 0]
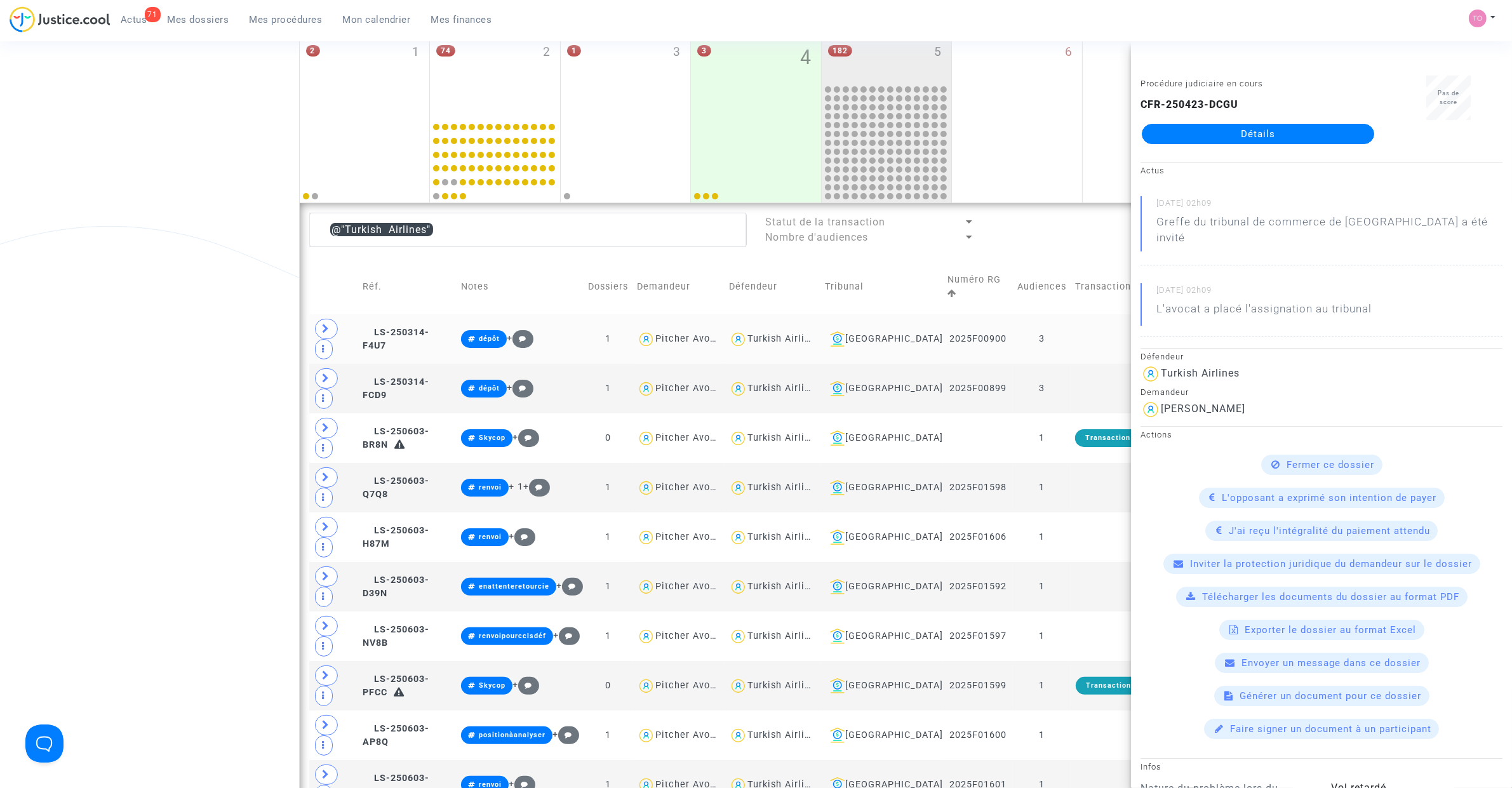
click at [821, 333] on div "Turkish Airlines" at bounding box center [784, 339] width 74 height 11
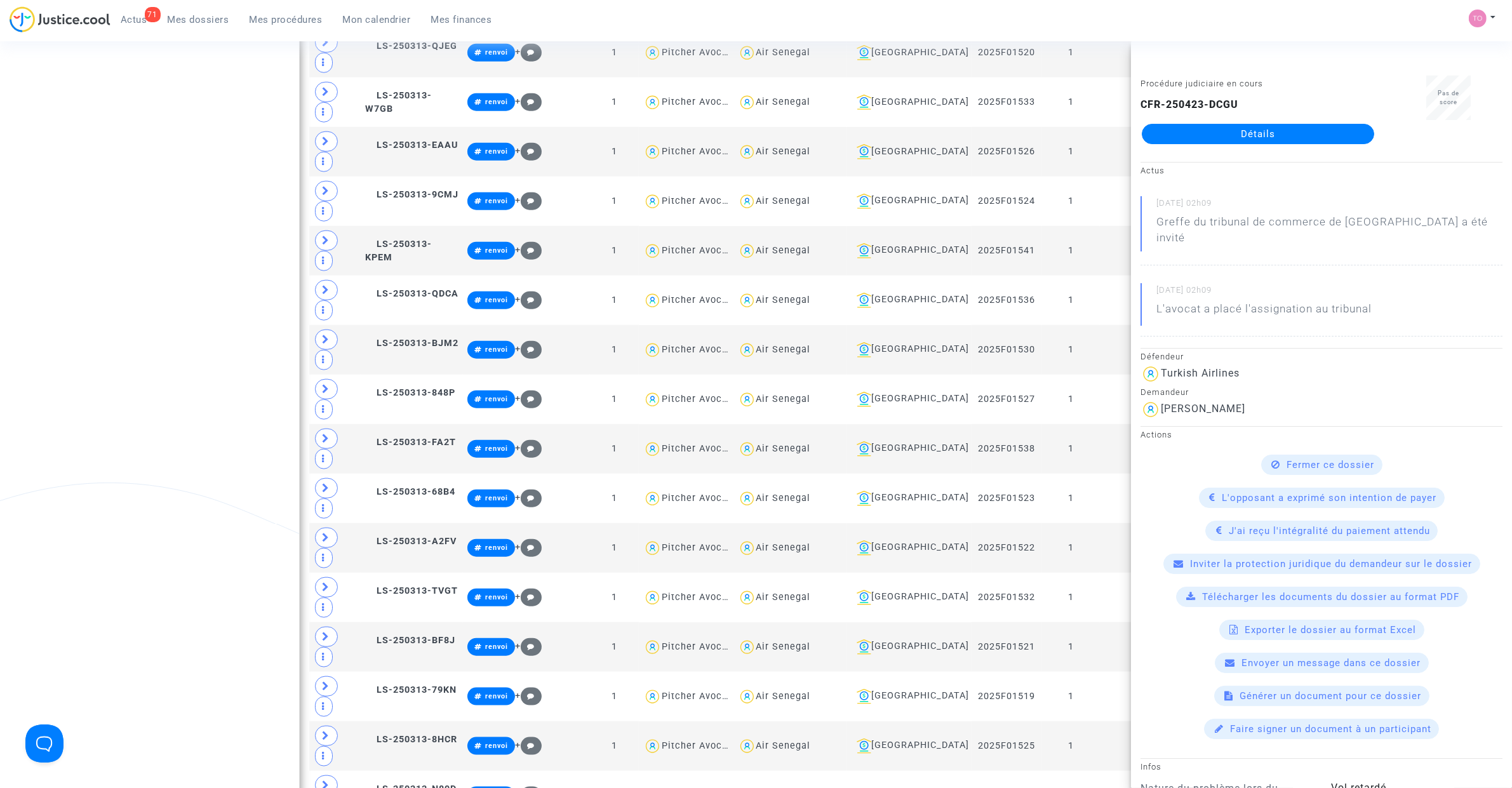
scroll to position [1611, 0]
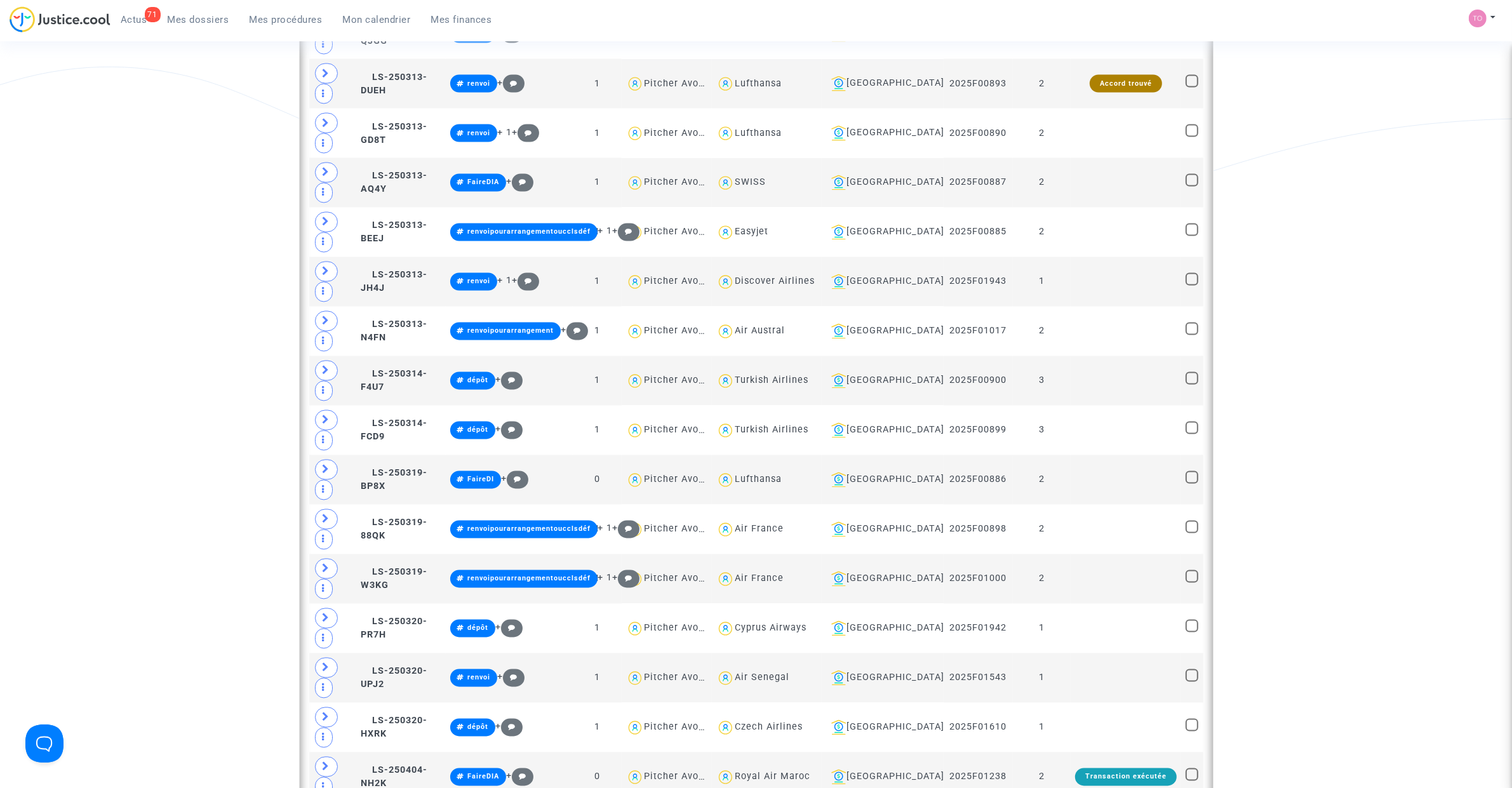
scroll to position [2881, 0]
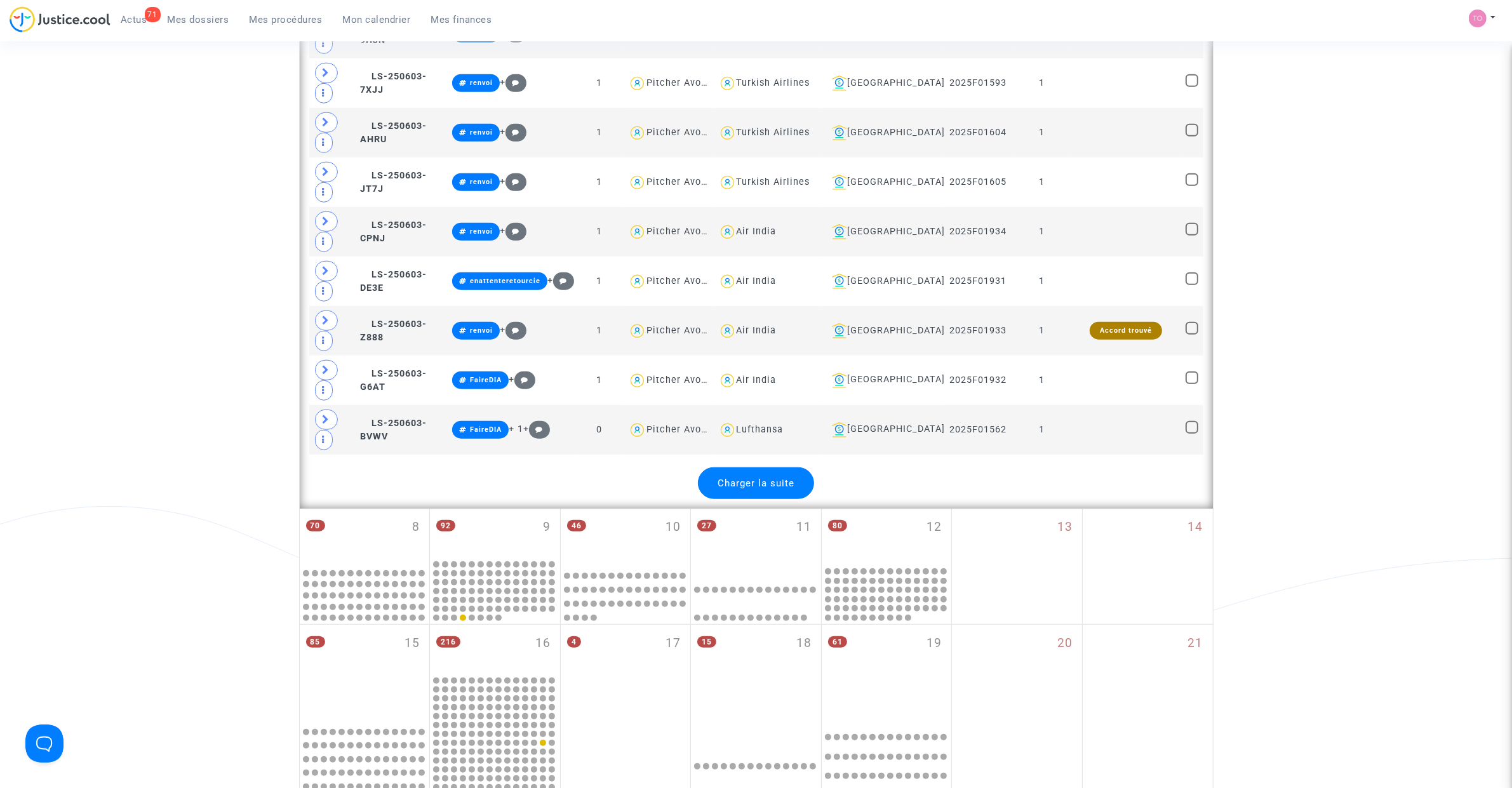
scroll to position [7483, 0]
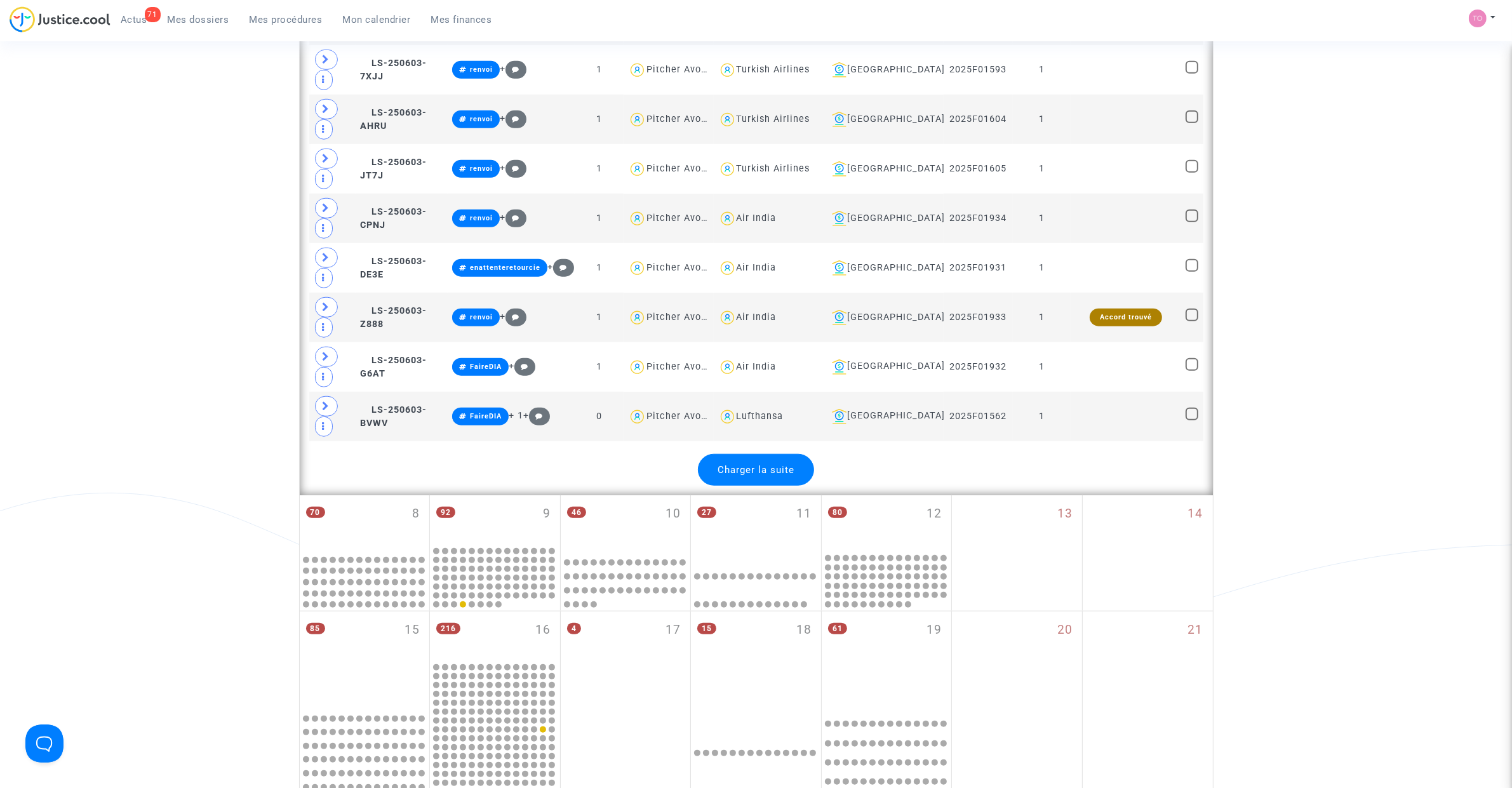
click at [775, 476] on span "Charger la suite" at bounding box center [756, 470] width 77 height 12
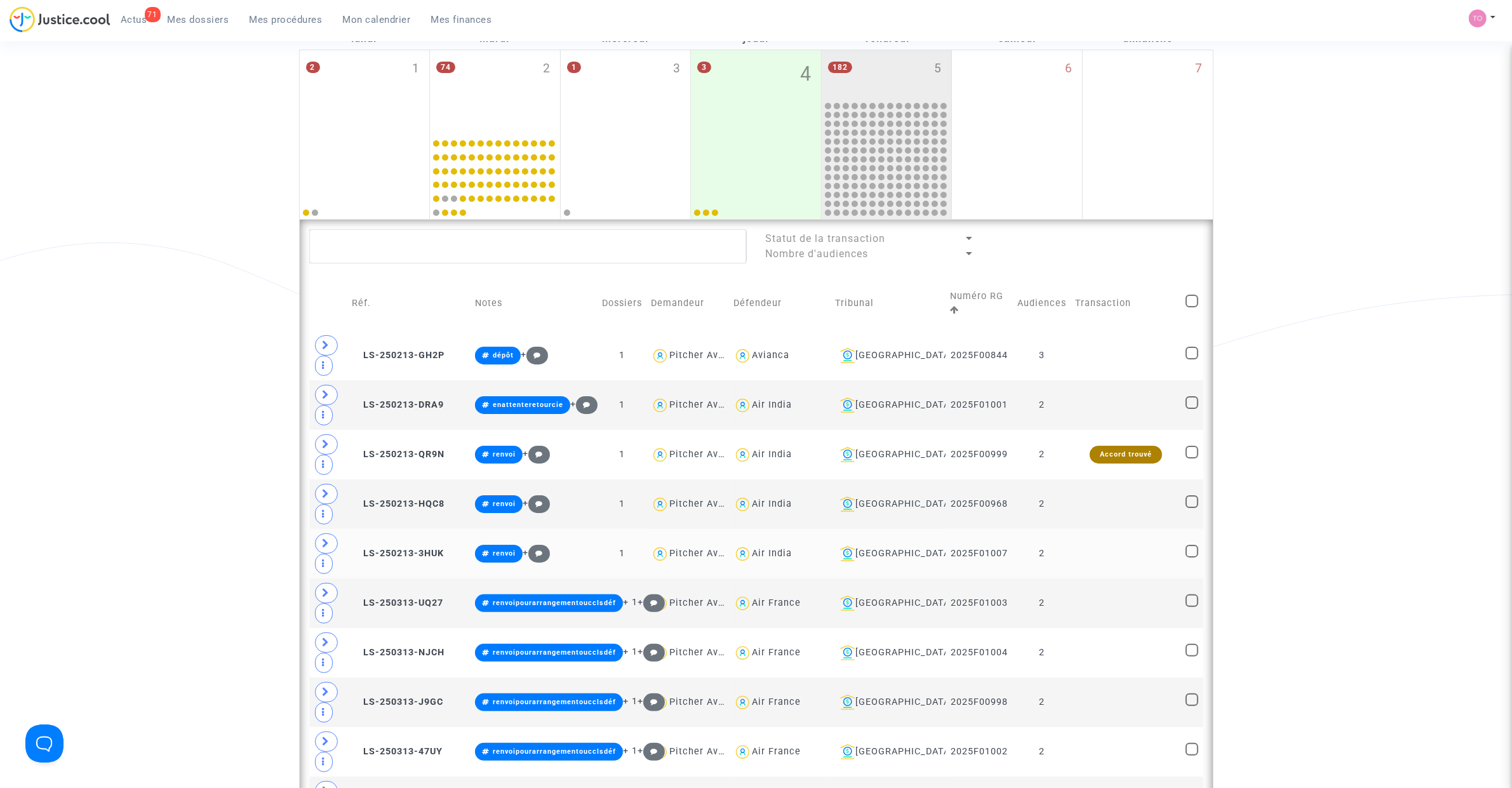
scroll to position [104, 0]
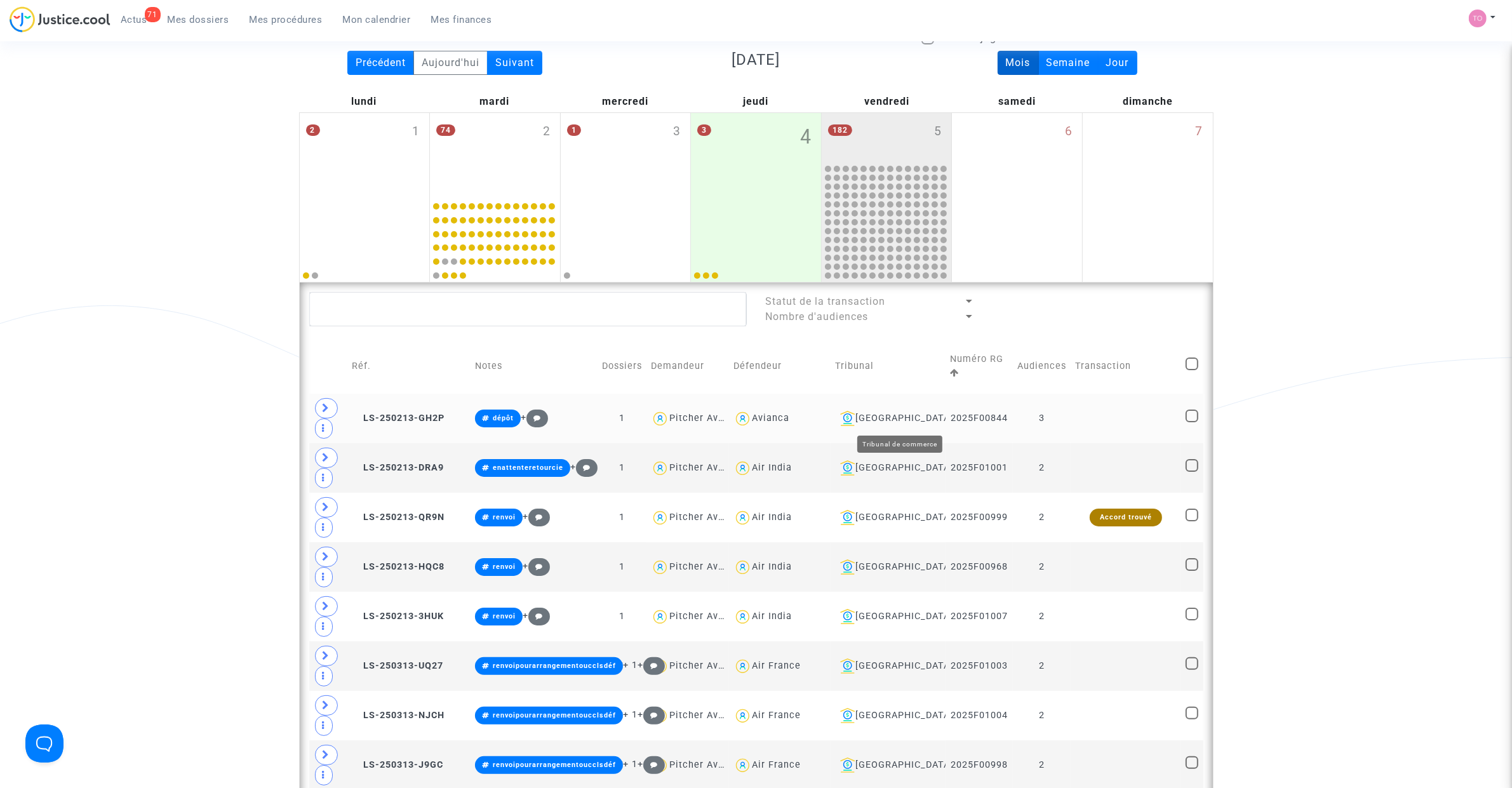
click at [899, 416] on div "Bobigny" at bounding box center [887, 418] width 106 height 15
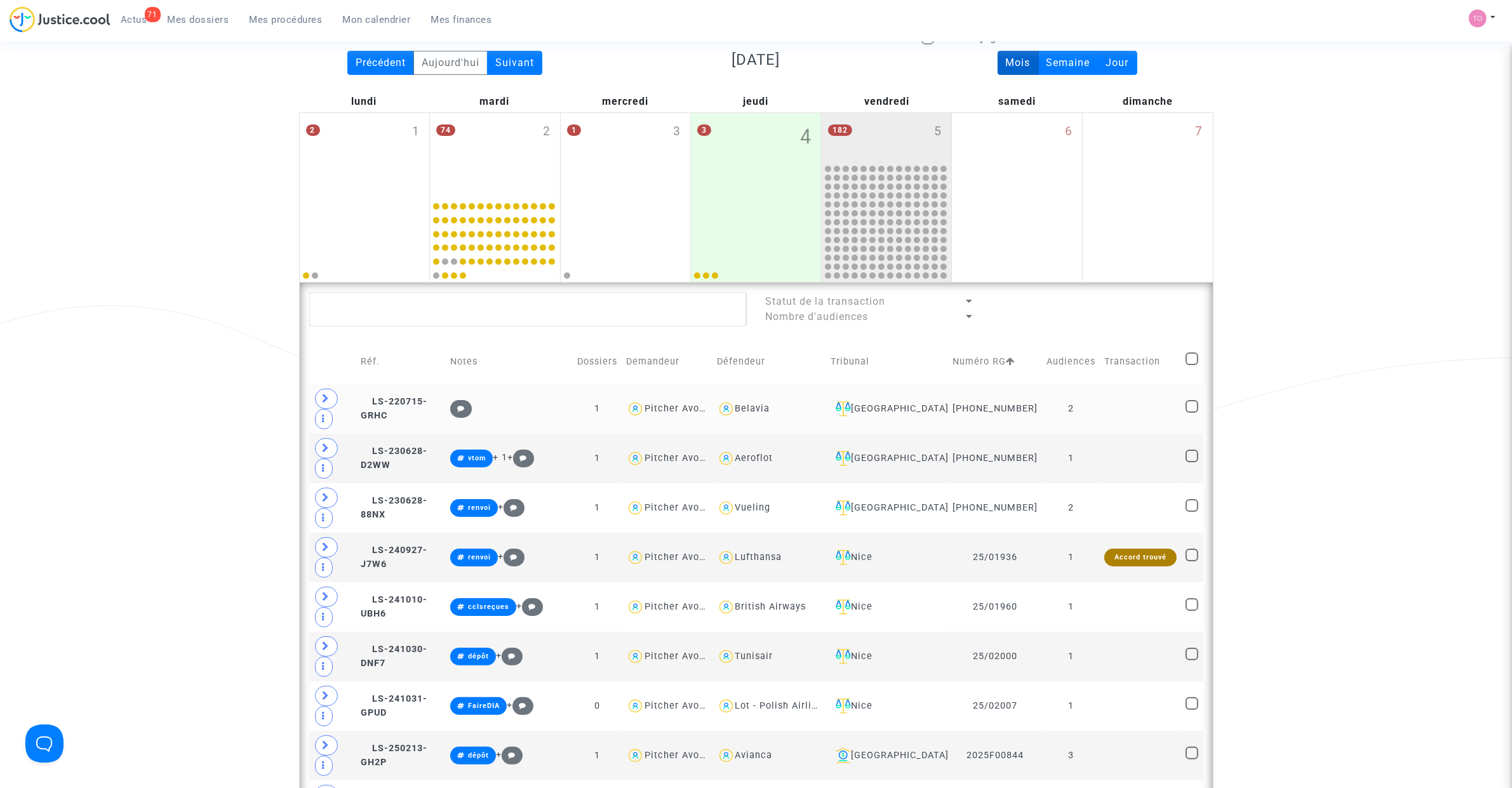
click at [770, 414] on div "Belavia" at bounding box center [753, 408] width 35 height 11
type textarea "@Belavia"
click at [770, 414] on div "Belavia" at bounding box center [753, 408] width 35 height 11
copy div "Belavia"
click at [328, 403] on icon at bounding box center [326, 398] width 8 height 9
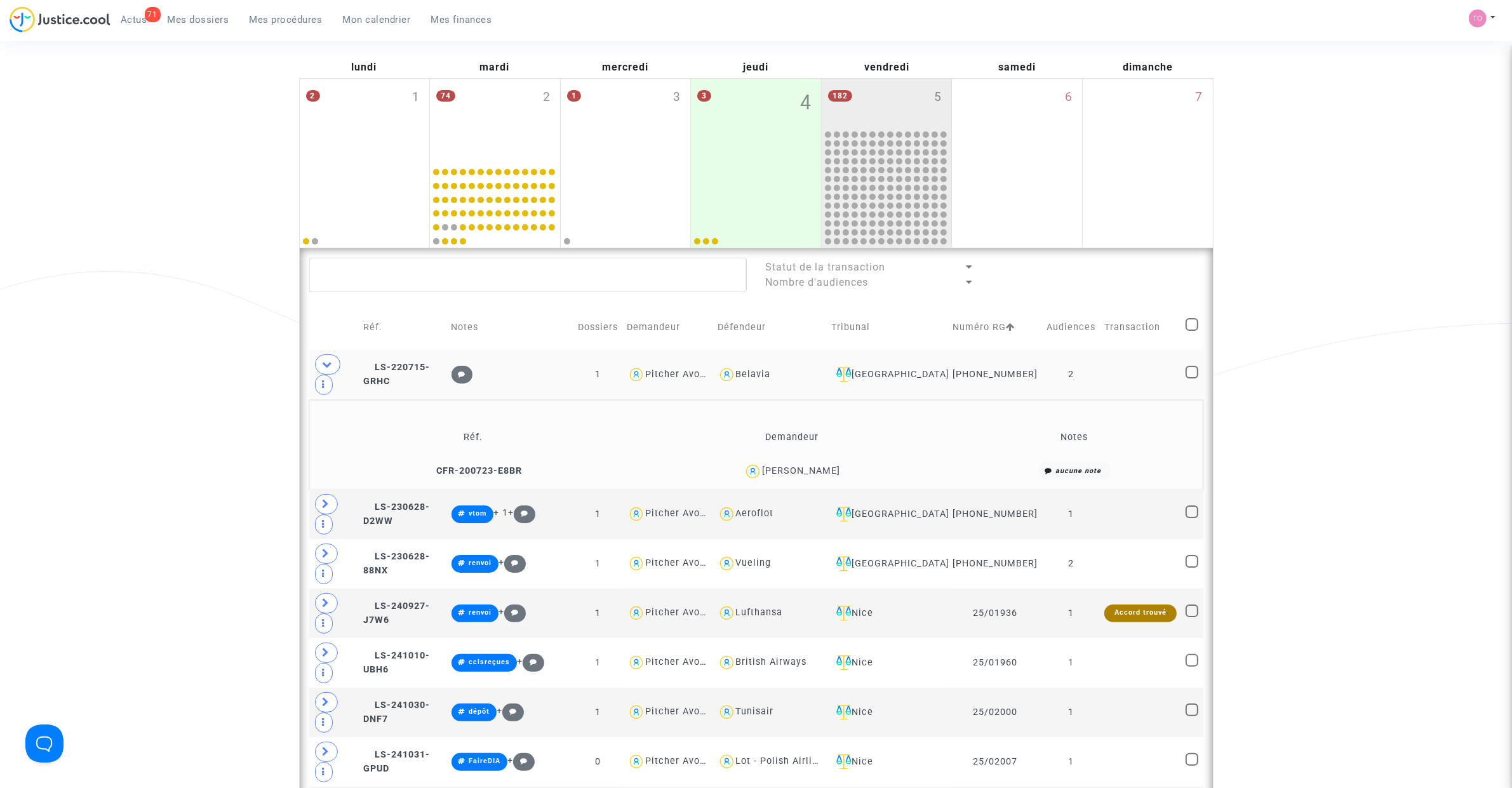
scroll to position [183, 0]
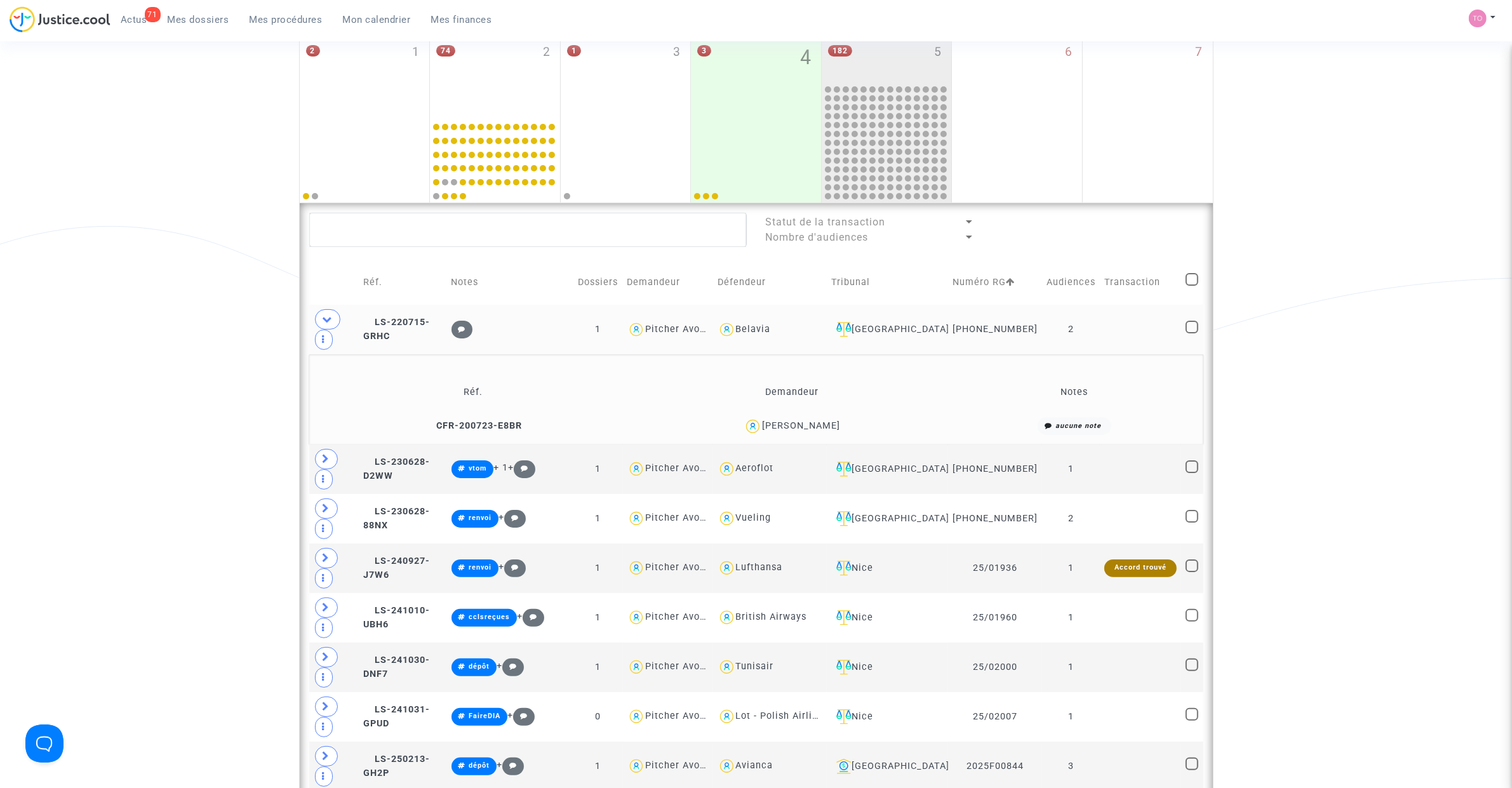
click at [831, 430] on div "Artem Mardian" at bounding box center [801, 425] width 78 height 11
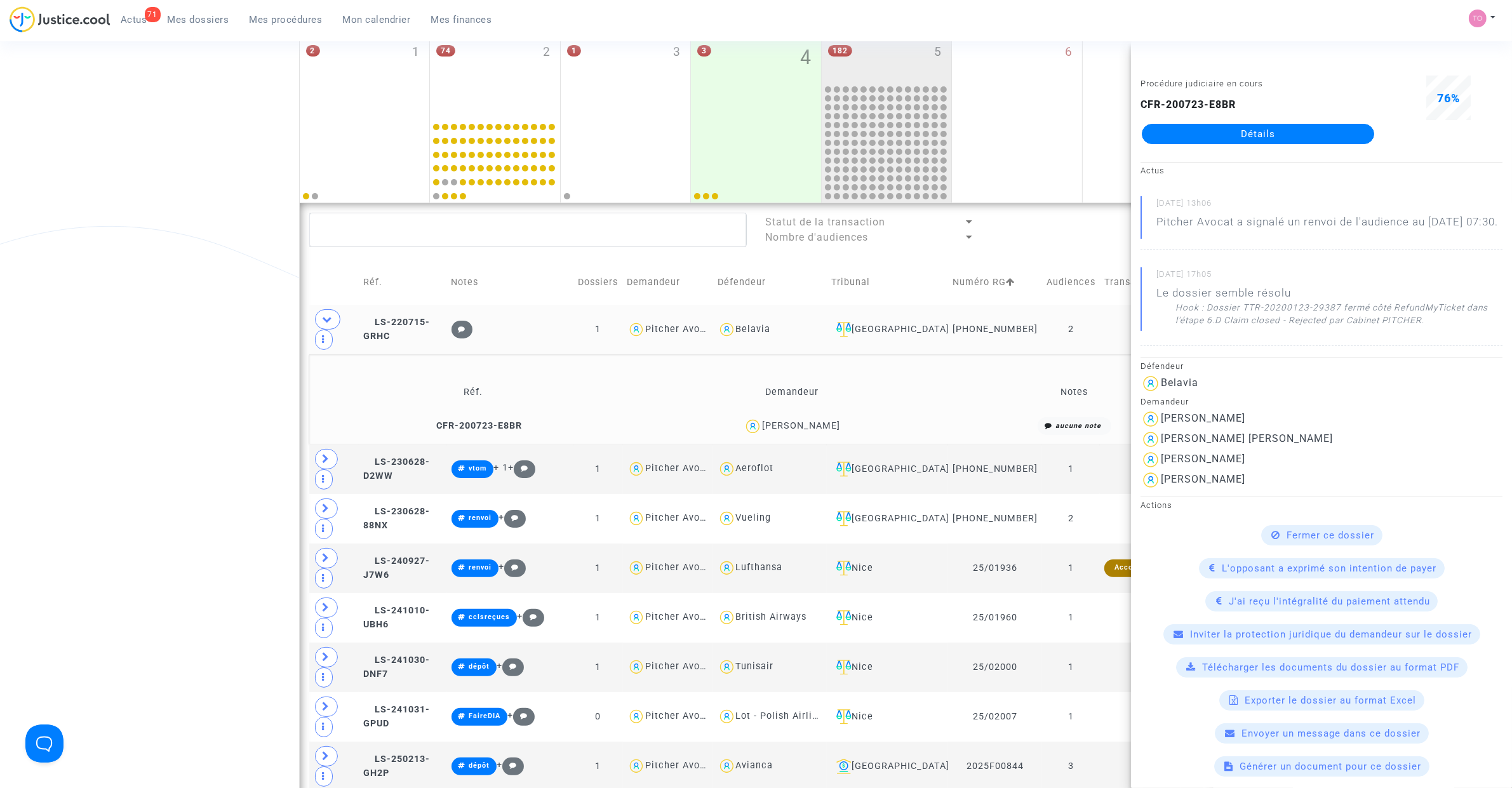
copy div "Mardian"
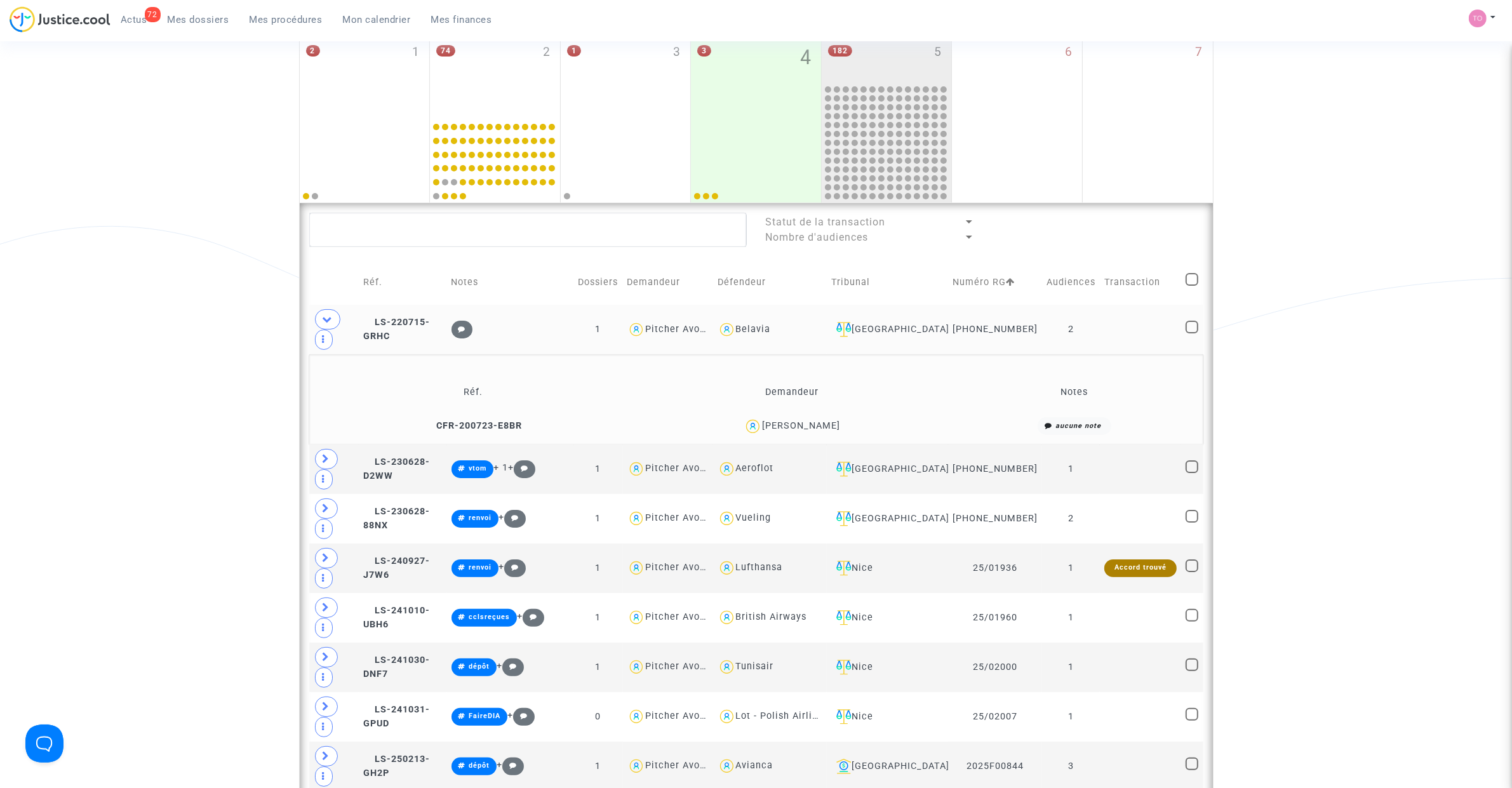
click at [328, 322] on span at bounding box center [327, 319] width 26 height 20
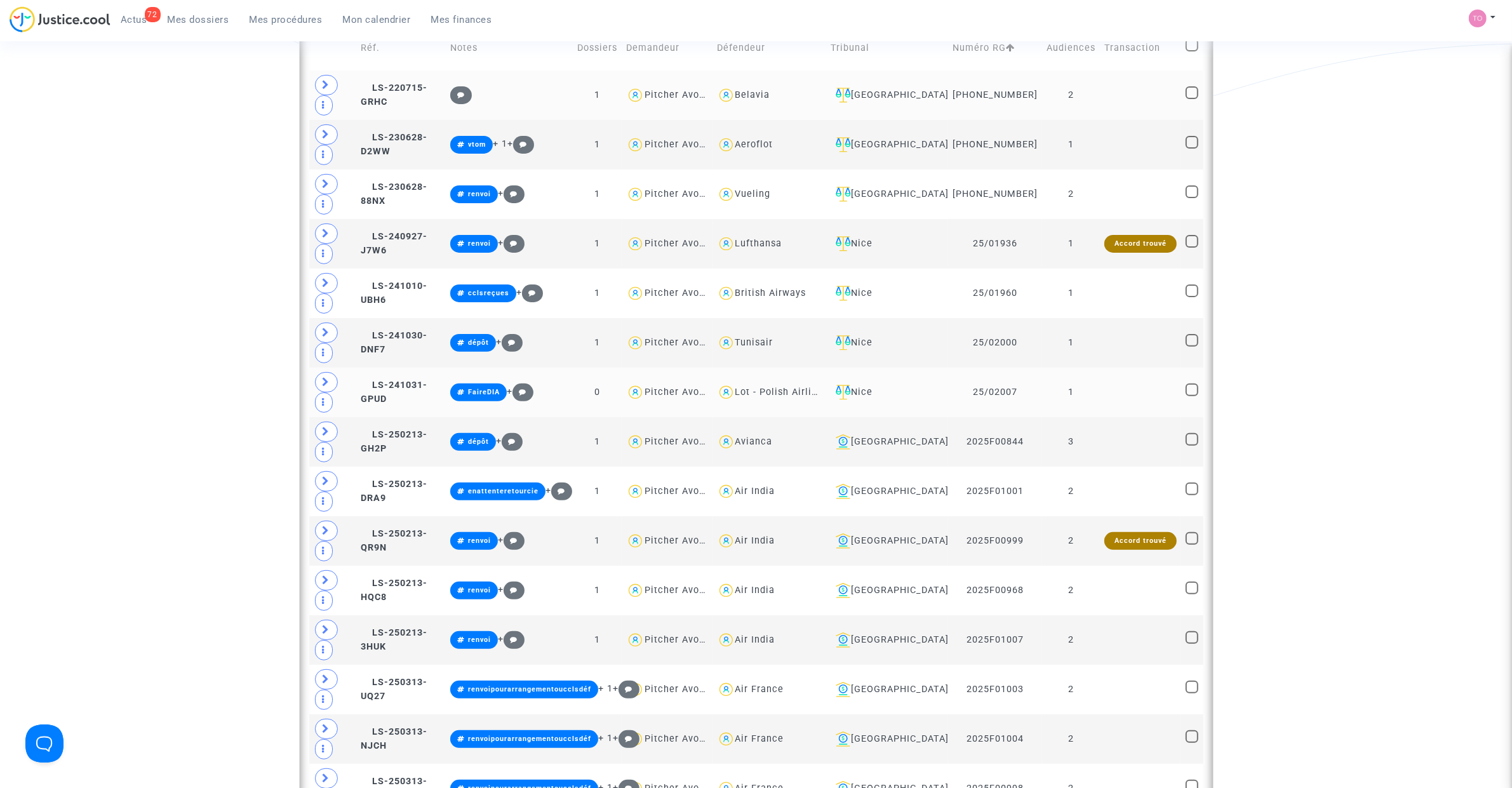
scroll to position [421, 0]
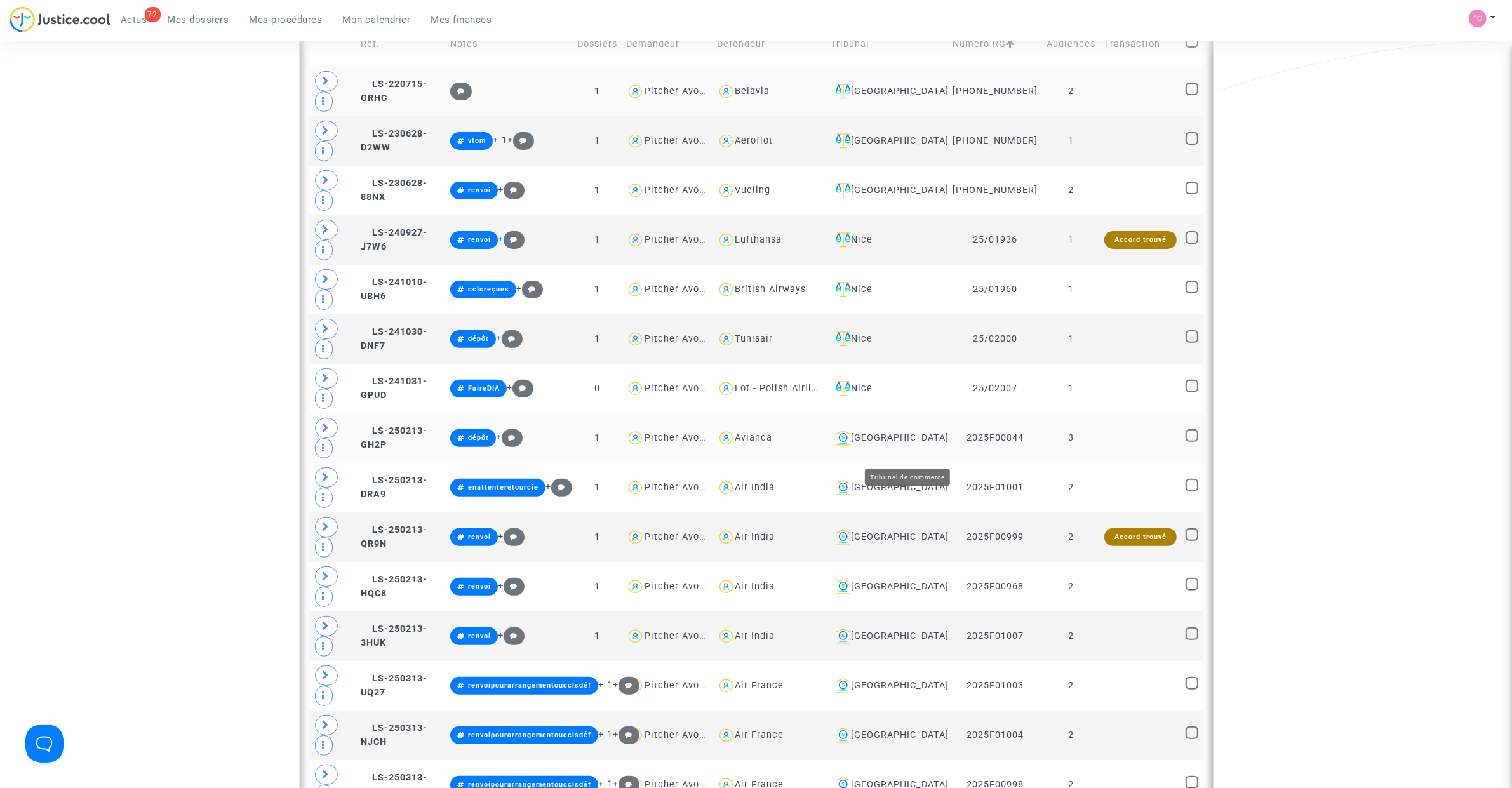
click at [901, 445] on div "Bobigny" at bounding box center [887, 438] width 113 height 15
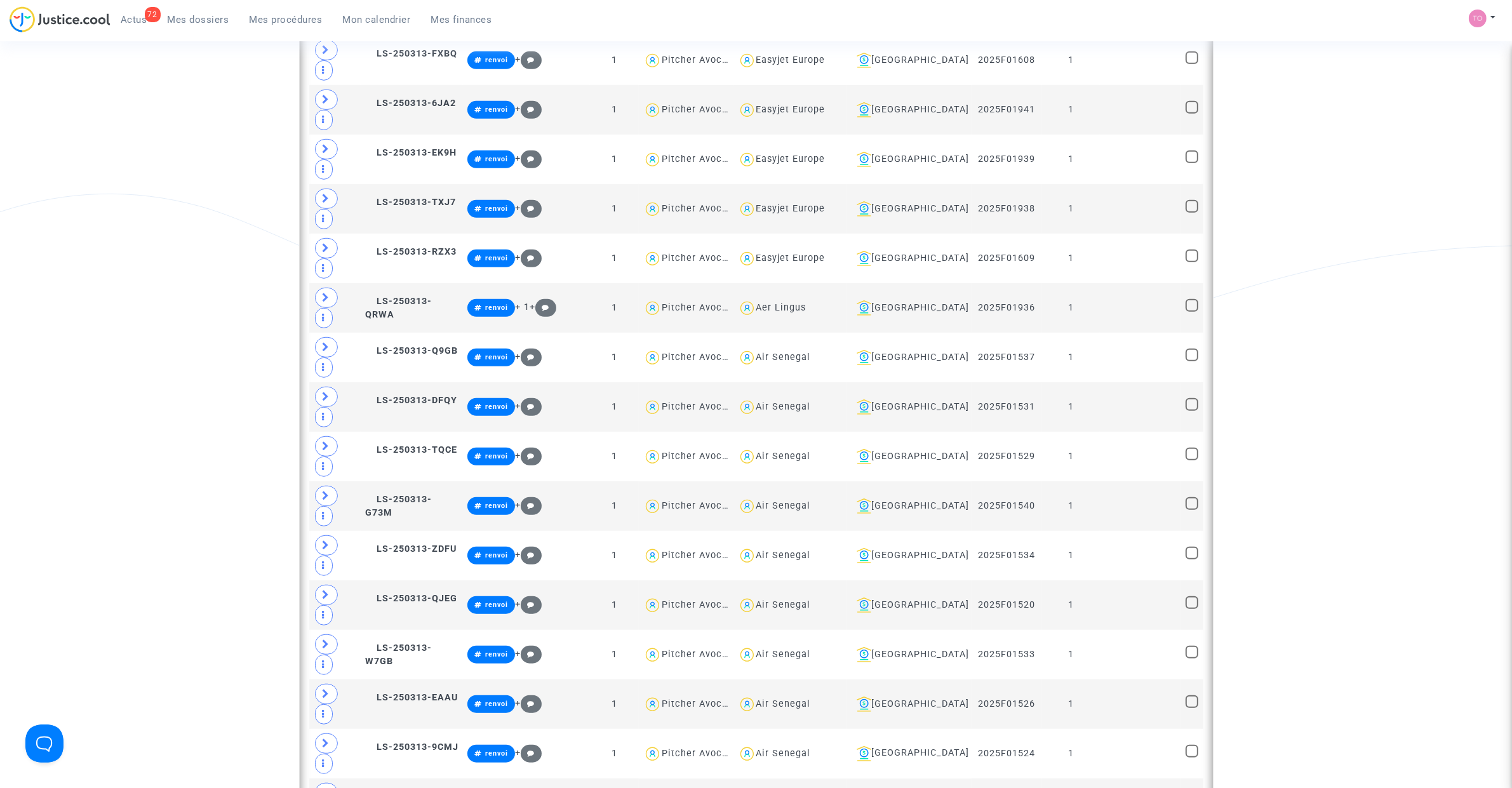
scroll to position [1611, 0]
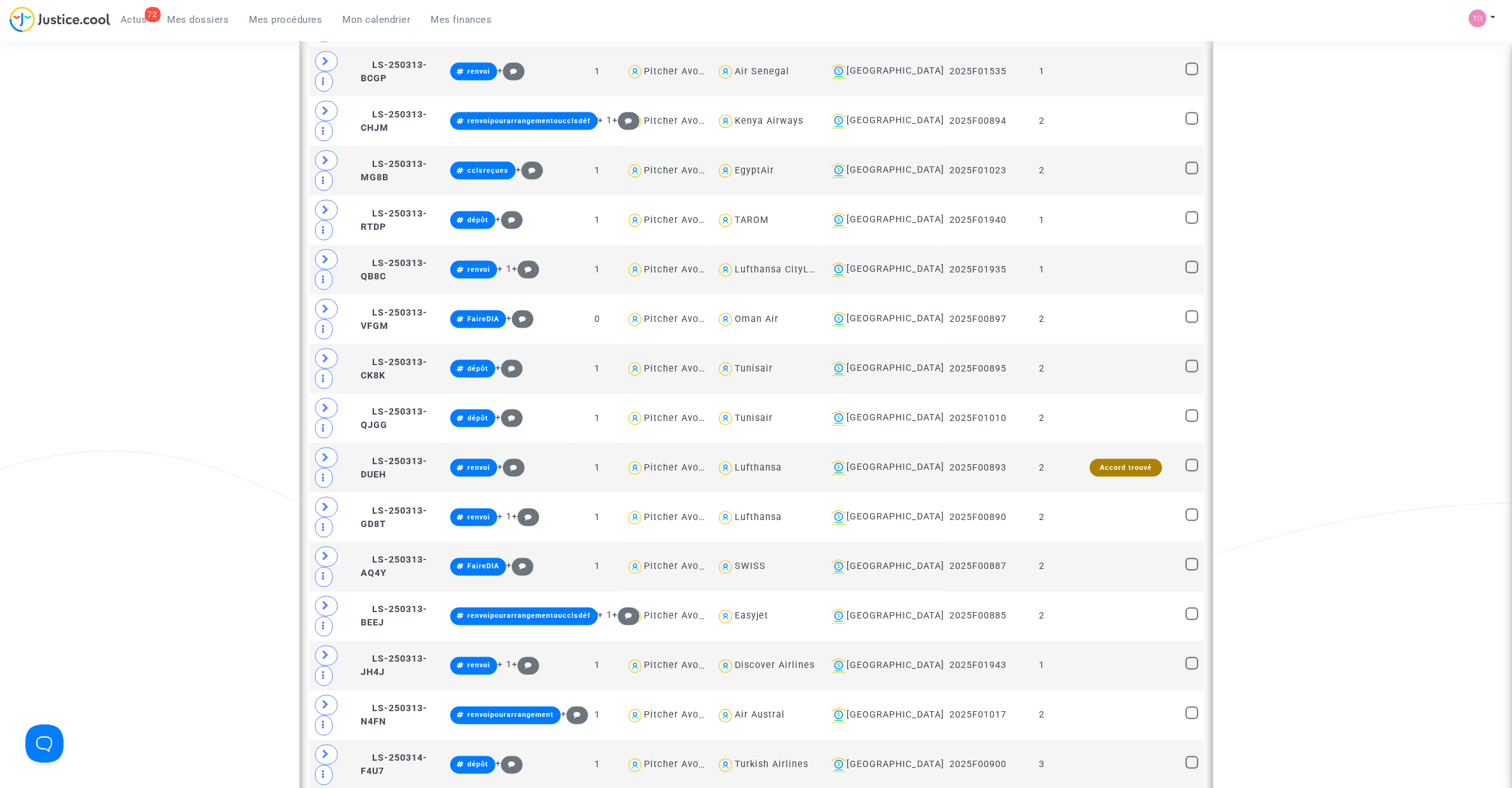
scroll to position [2405, 0]
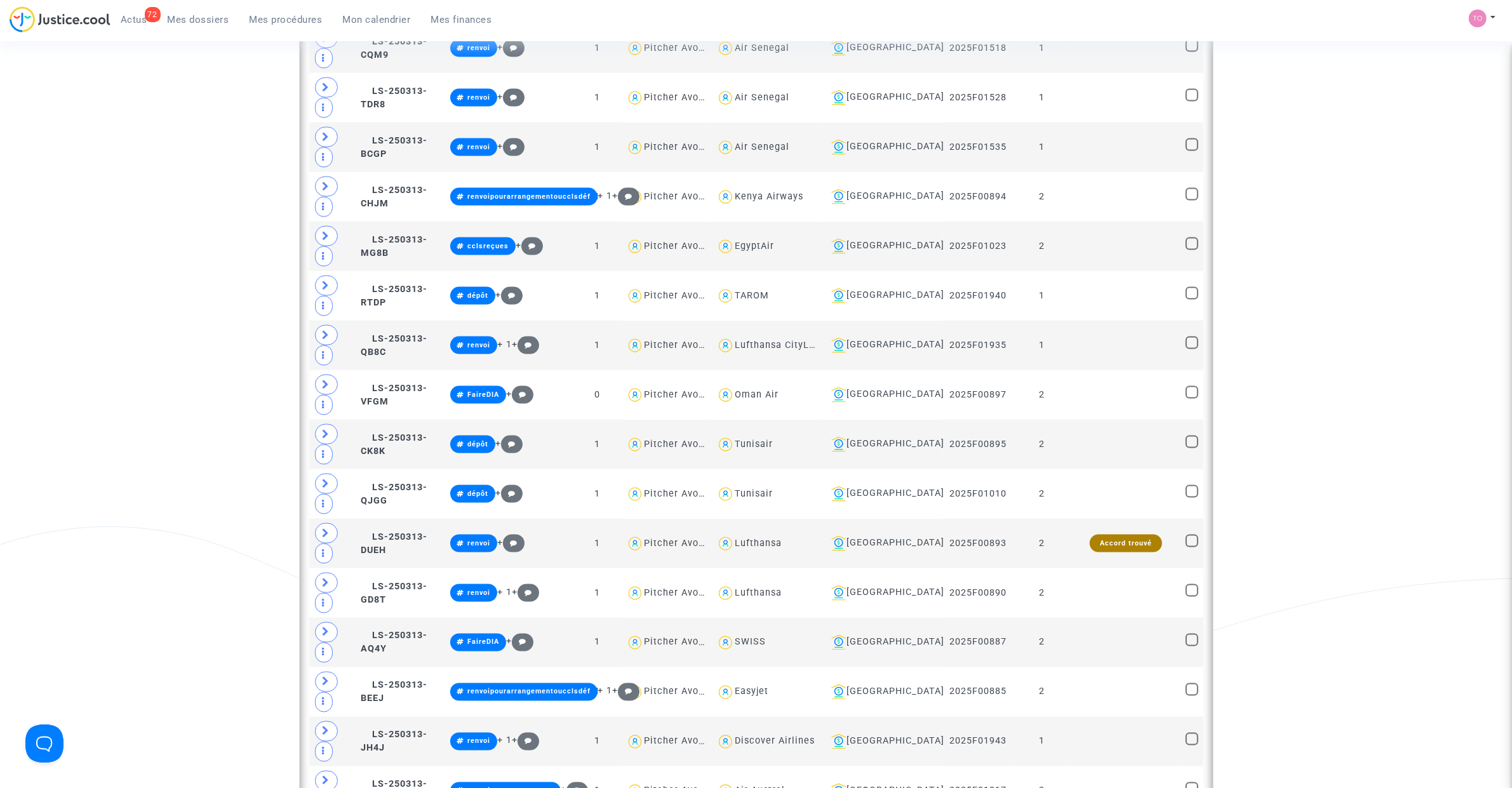
type textarea "@Saudia"
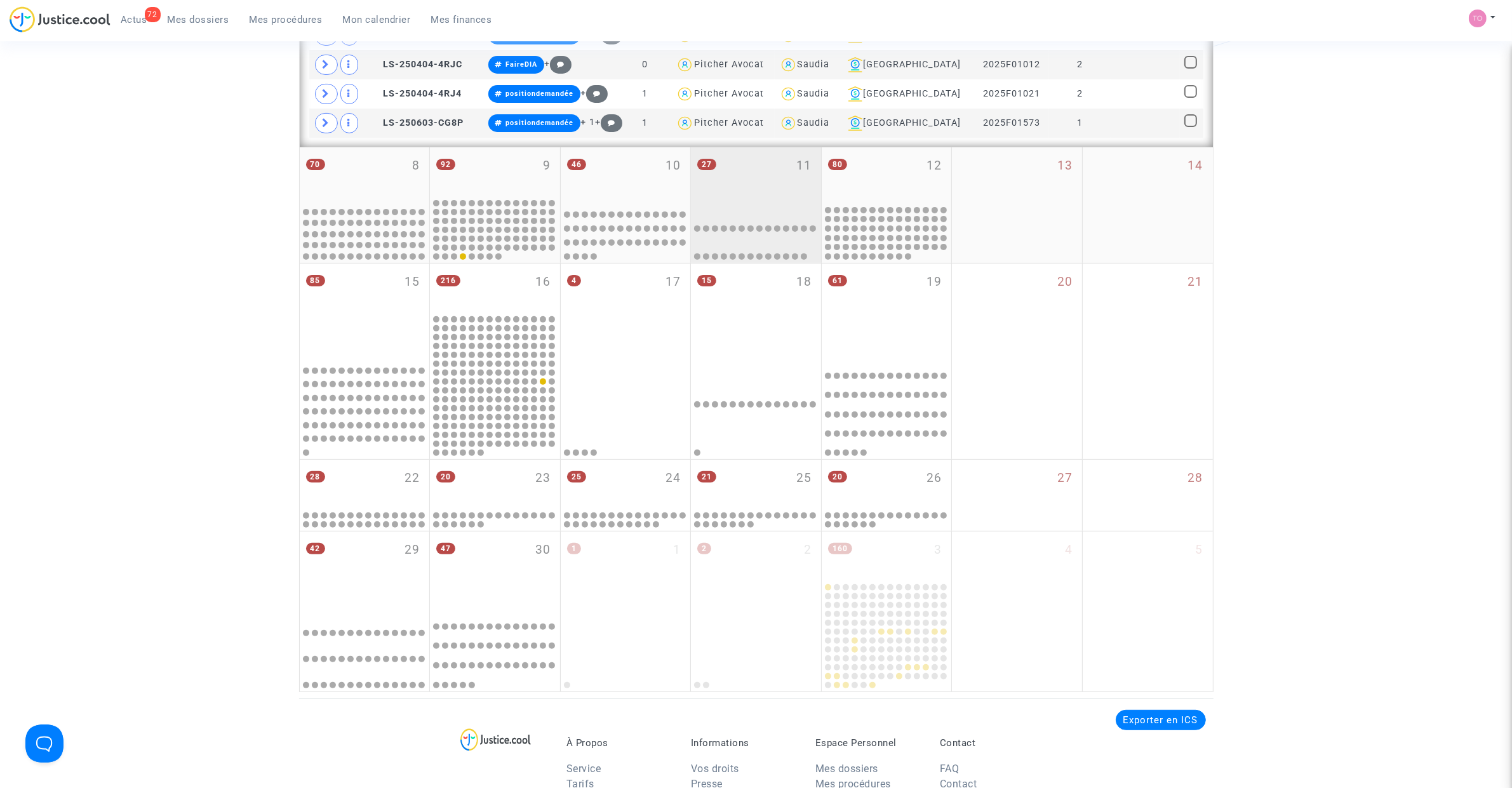
scroll to position [216, 0]
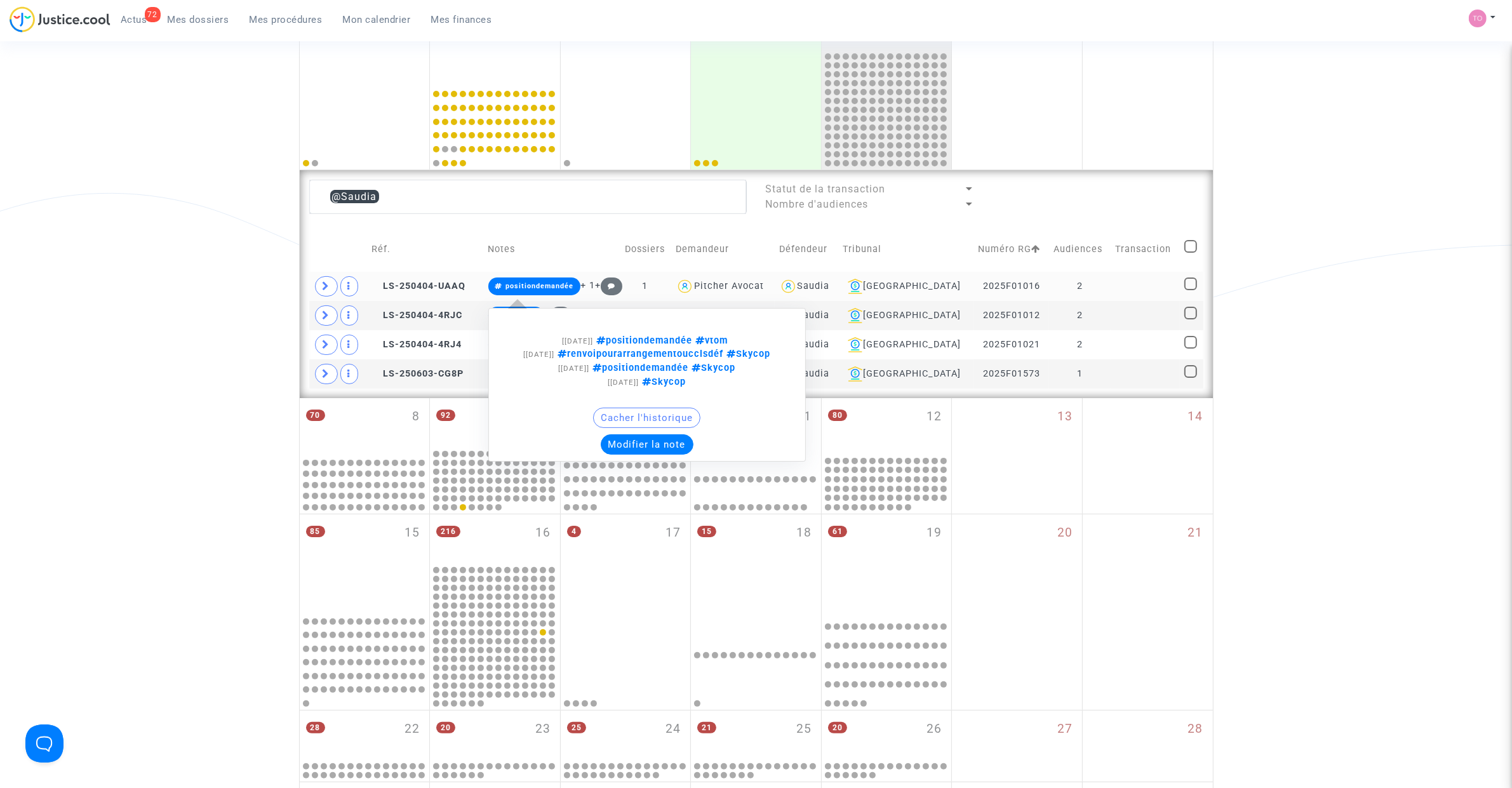
click at [656, 455] on button "Modifier la note" at bounding box center [647, 444] width 93 height 20
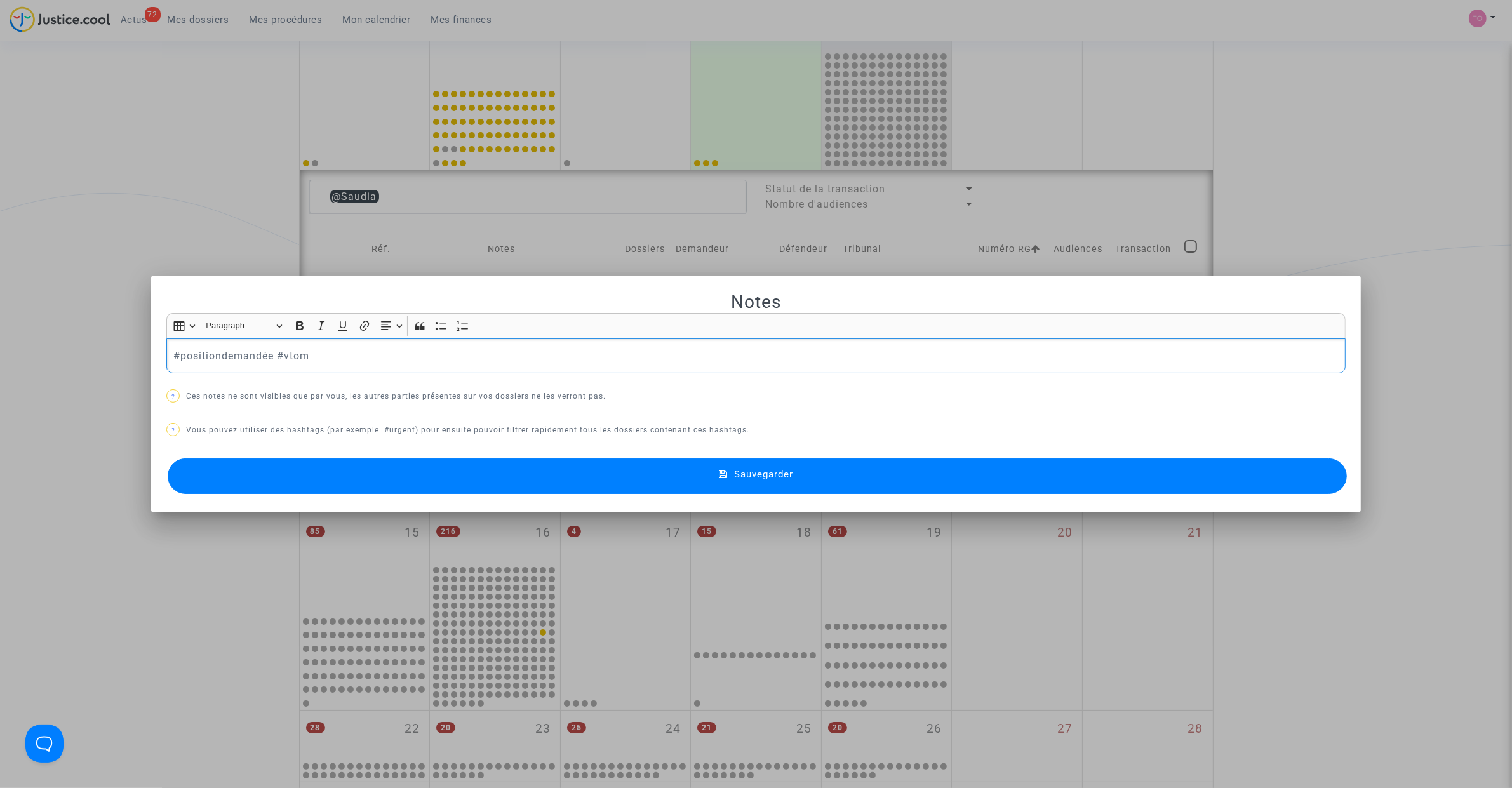
click at [46, 195] on div at bounding box center [756, 394] width 1512 height 788
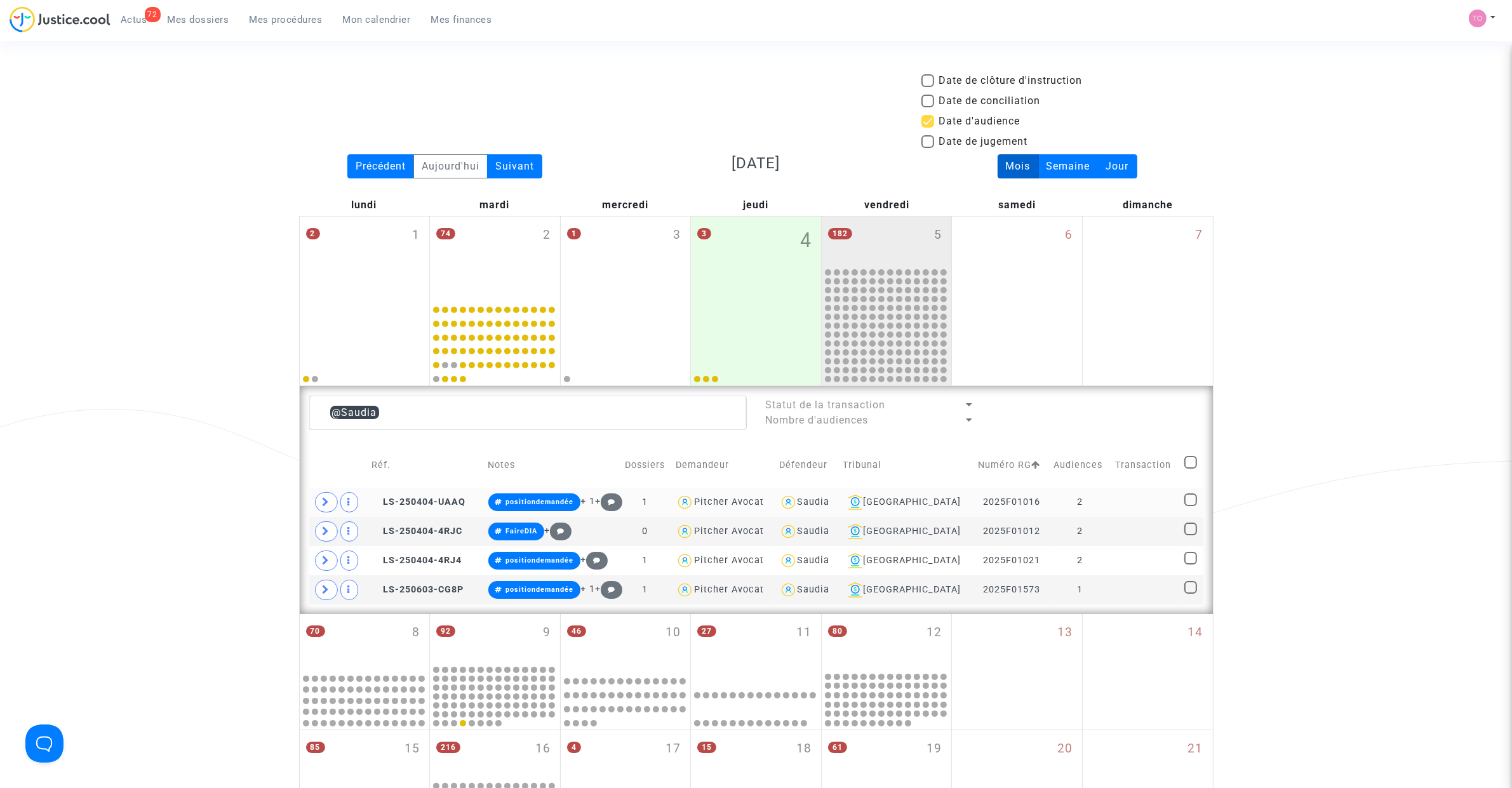
scroll to position [216, 0]
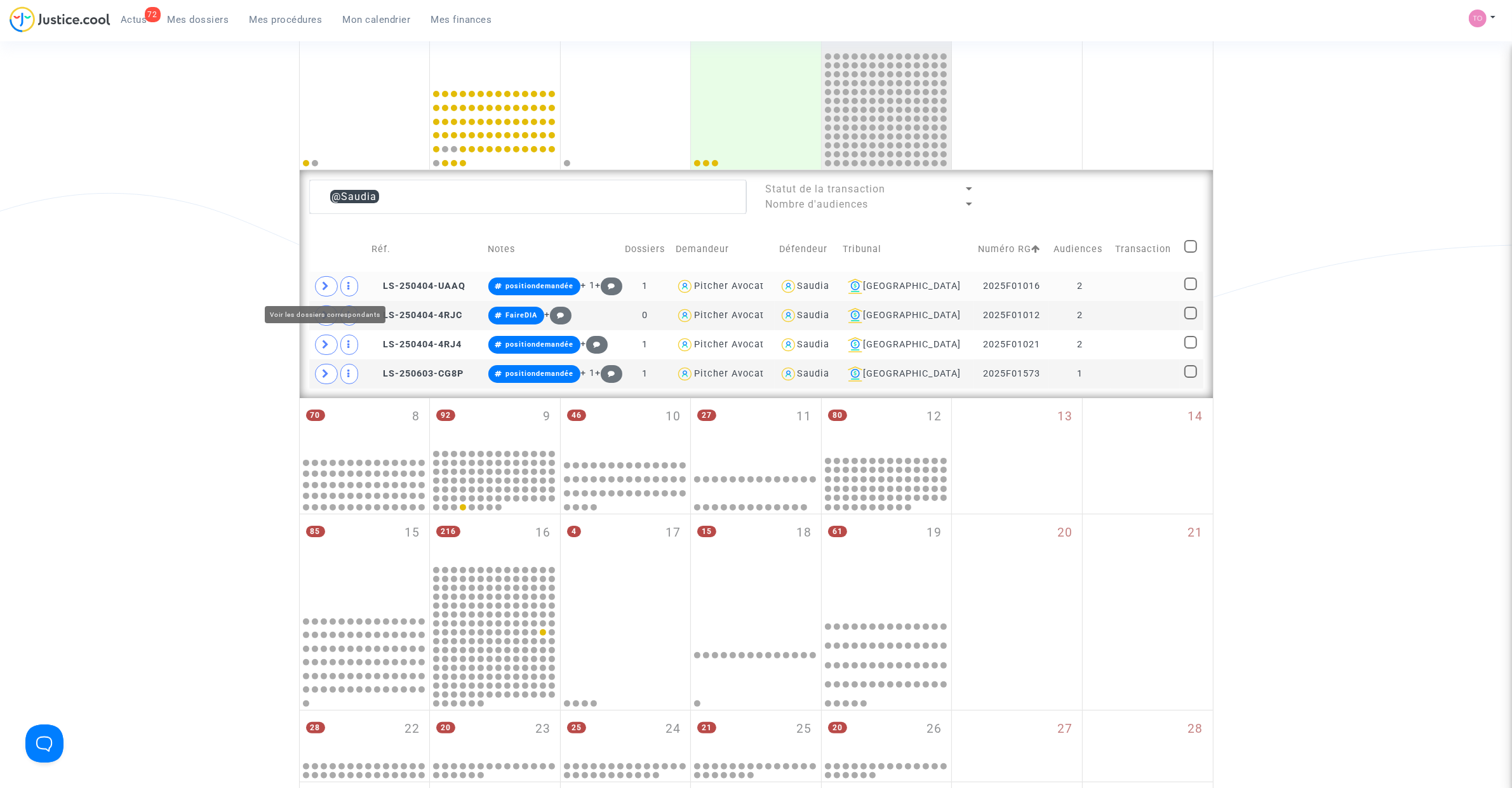
click at [322, 290] on icon at bounding box center [326, 286] width 8 height 9
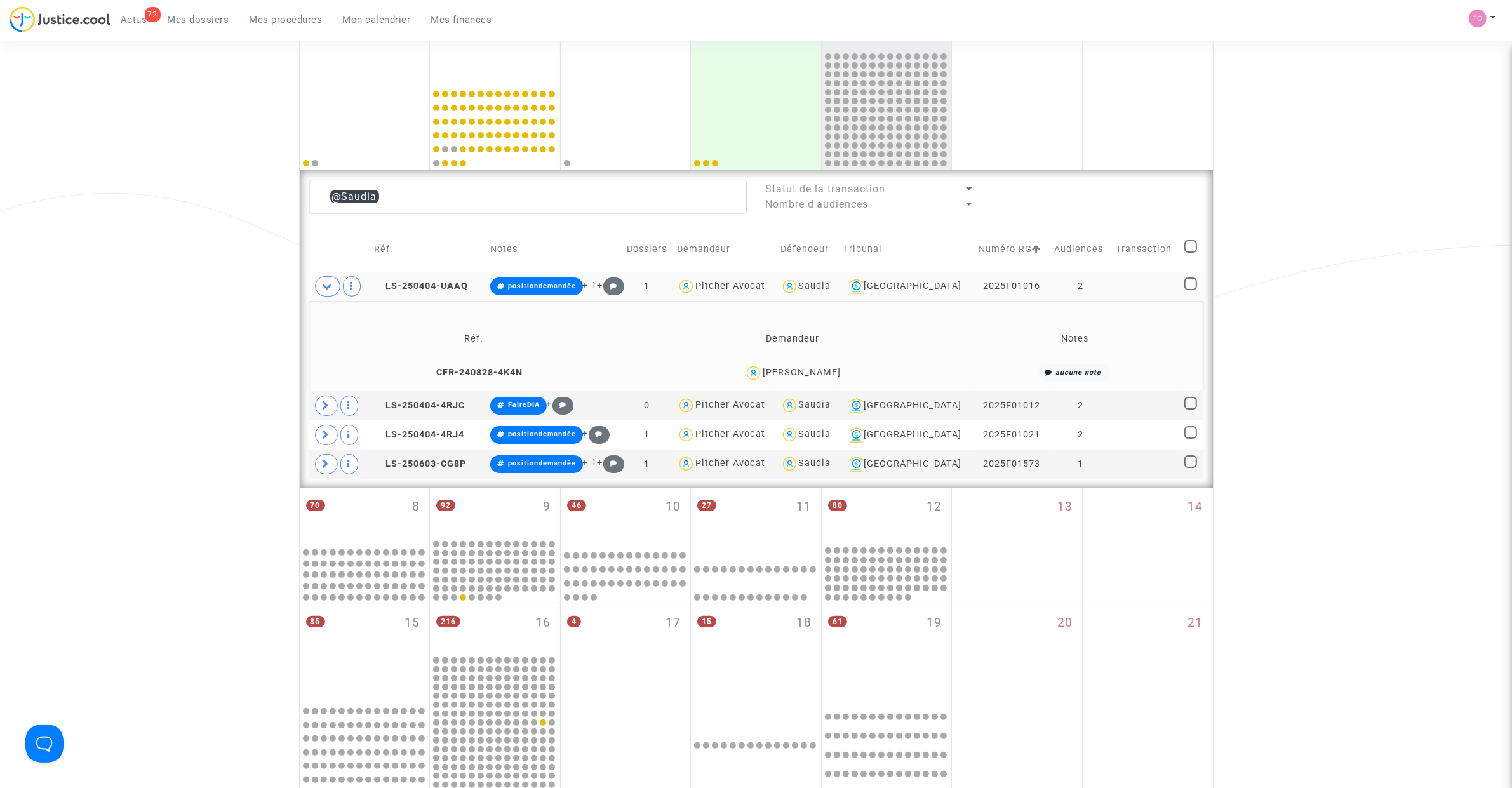
click at [817, 367] on div "Jassim Ibn Haddou" at bounding box center [801, 373] width 78 height 11
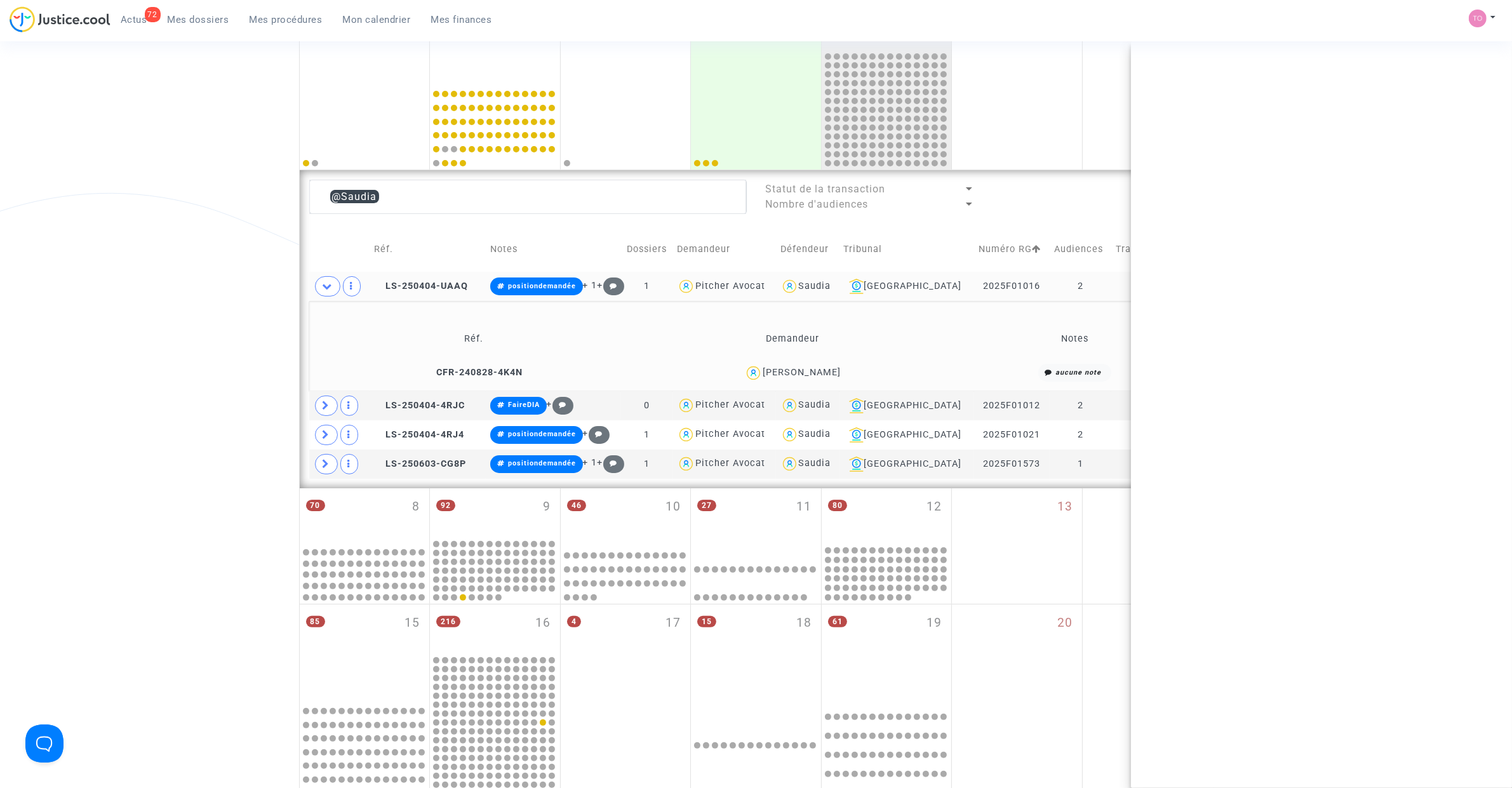
click at [817, 367] on div "Jassim Ibn Haddou" at bounding box center [801, 373] width 78 height 11
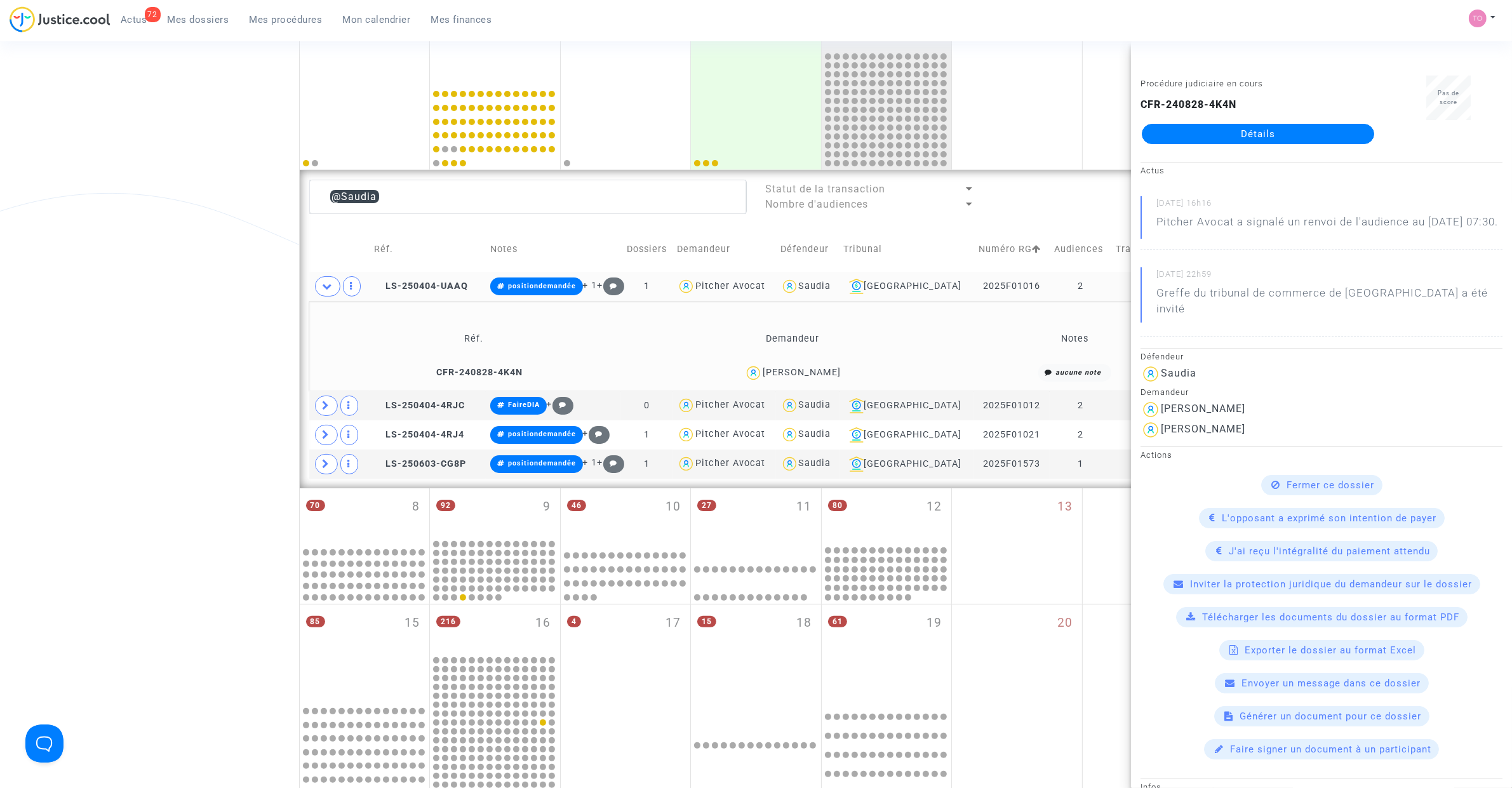
copy div "Haddou"
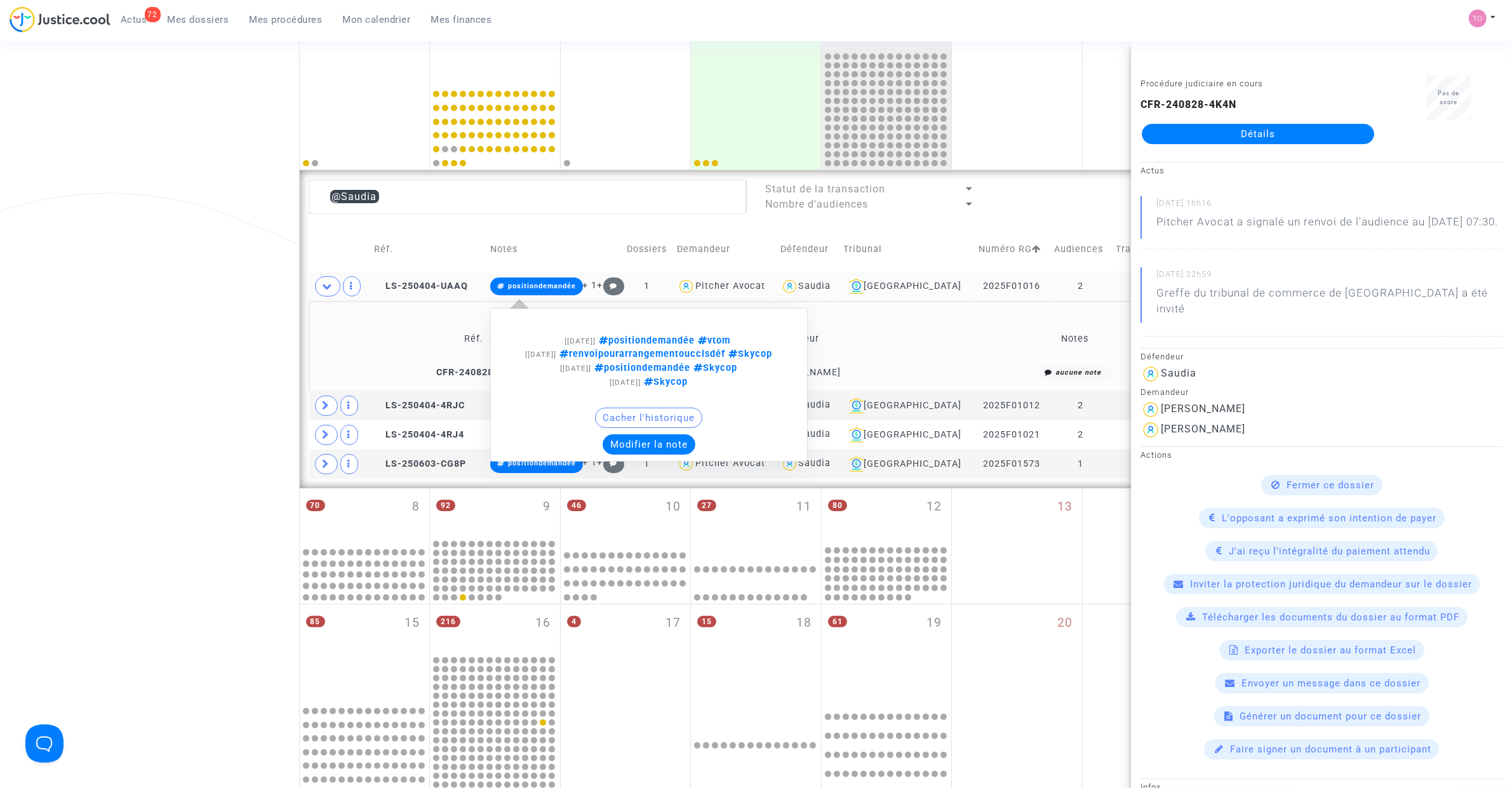
click at [654, 455] on button "Modifier la note" at bounding box center [649, 444] width 93 height 20
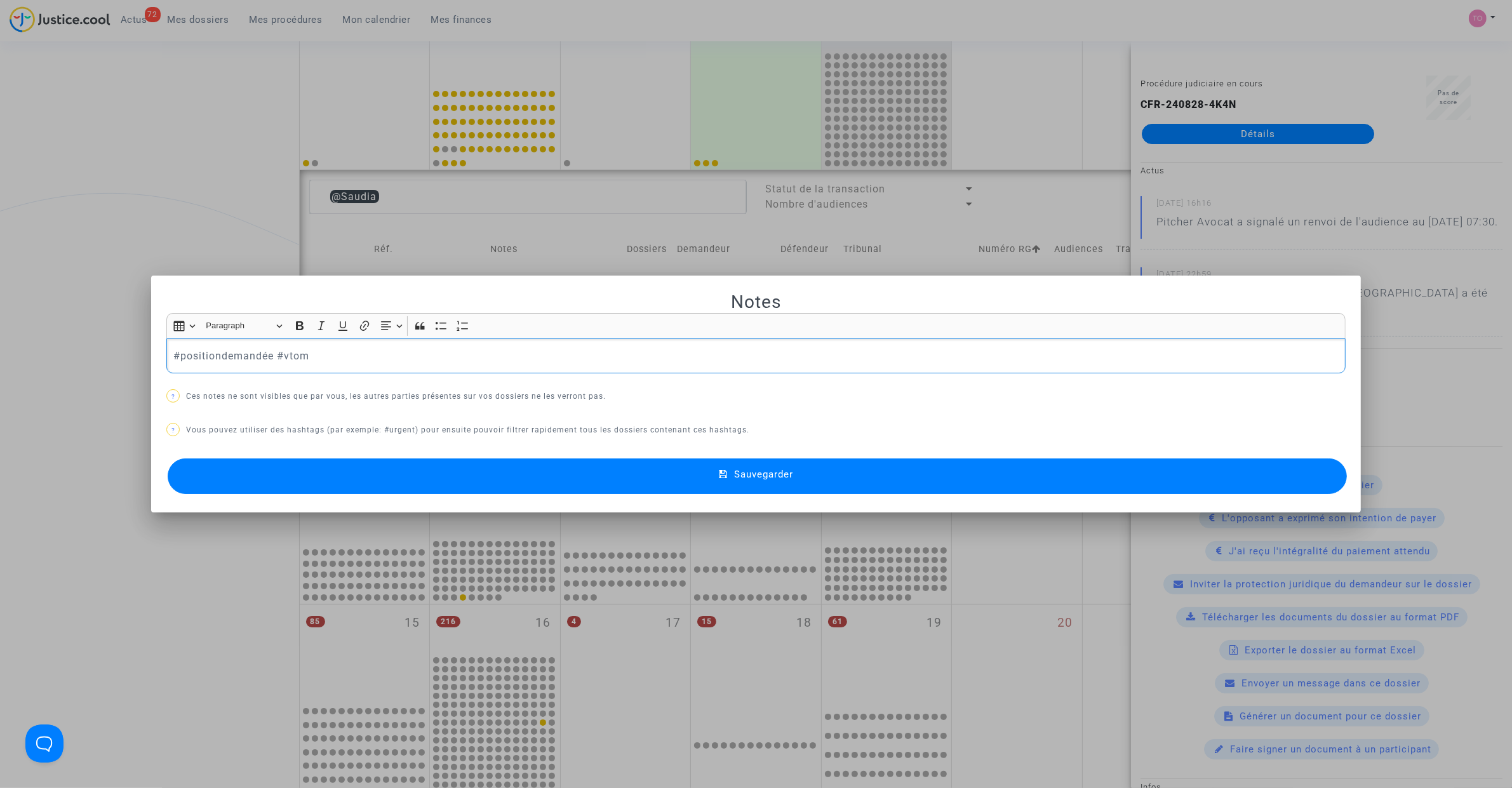
scroll to position [0, 0]
drag, startPoint x: 356, startPoint y: 357, endPoint x: 2, endPoint y: 356, distance: 354.0
click at [2, 356] on div "Notes Rich Text Editor Insert table Insert table Heading Paragraph Paragraph He…" at bounding box center [756, 394] width 1512 height 788
click at [218, 156] on button "#dépôt" at bounding box center [226, 160] width 99 height 26
click at [433, 486] on button "Sauvegarder" at bounding box center [756, 477] width 1179 height 36
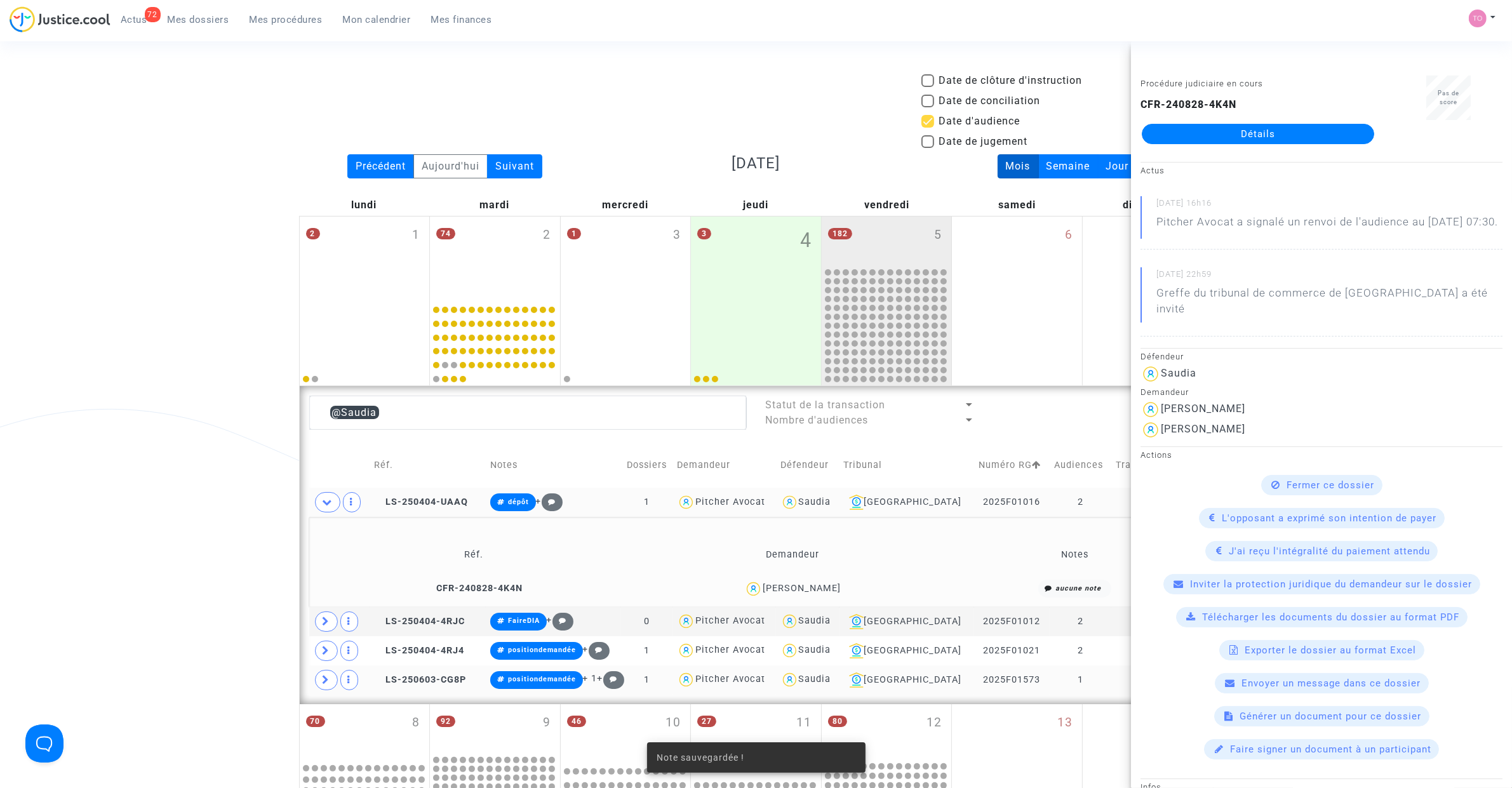
scroll to position [216, 0]
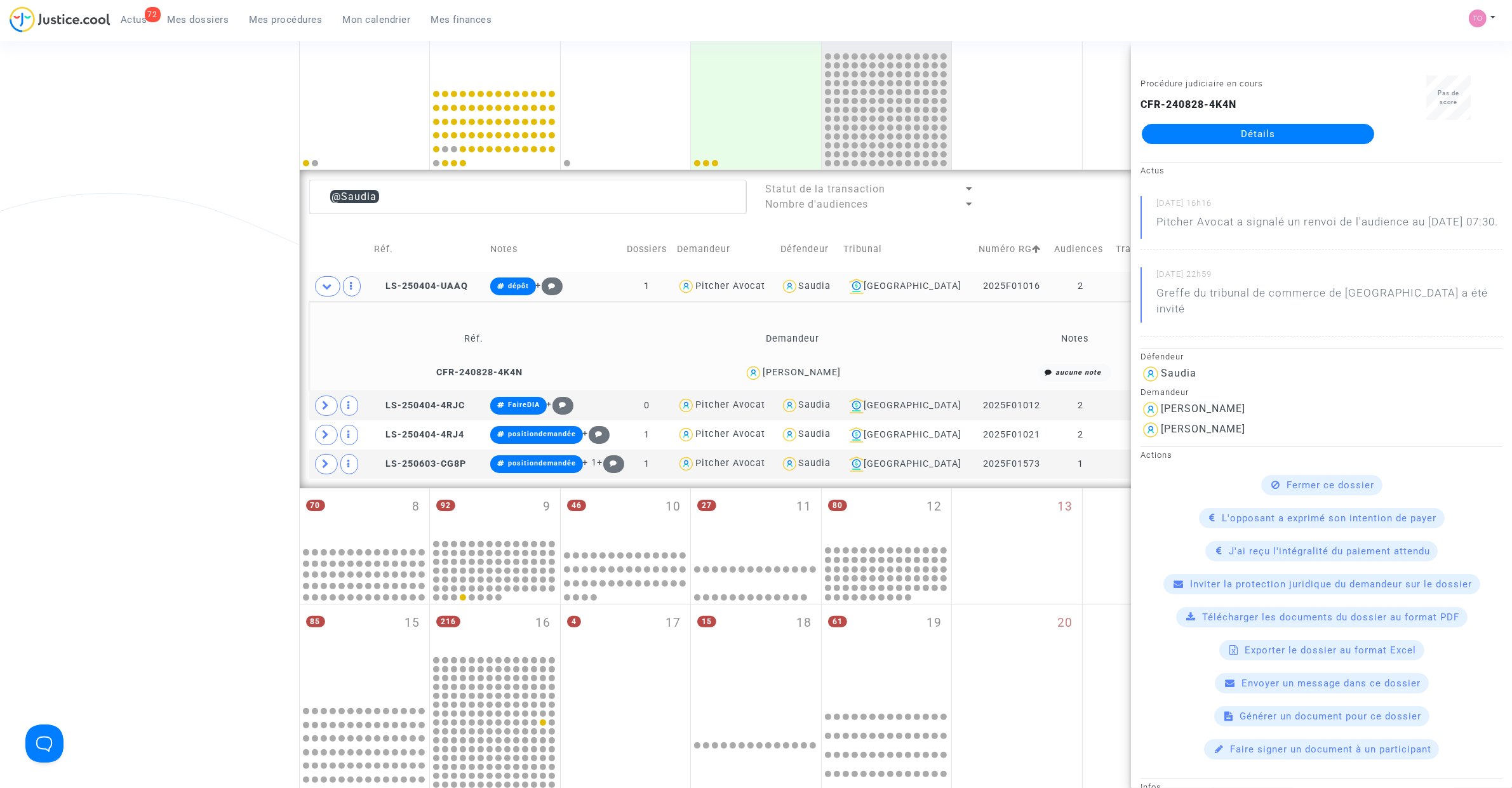
click at [192, 273] on div "Date de clôture d'instruction Date de conciliation Date d'audience Date de juge…" at bounding box center [756, 445] width 1512 height 1175
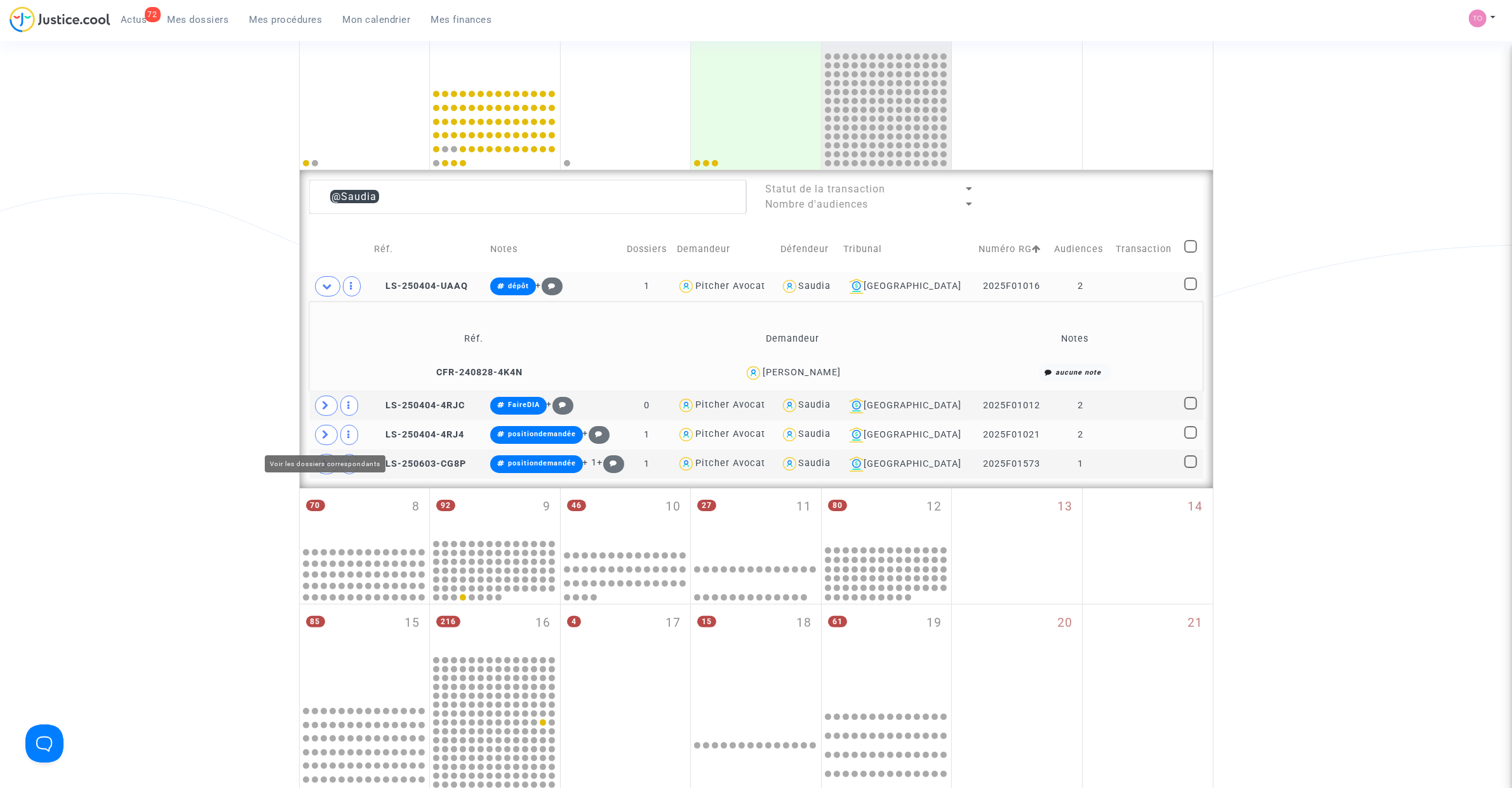
click at [319, 434] on span at bounding box center [325, 435] width 22 height 20
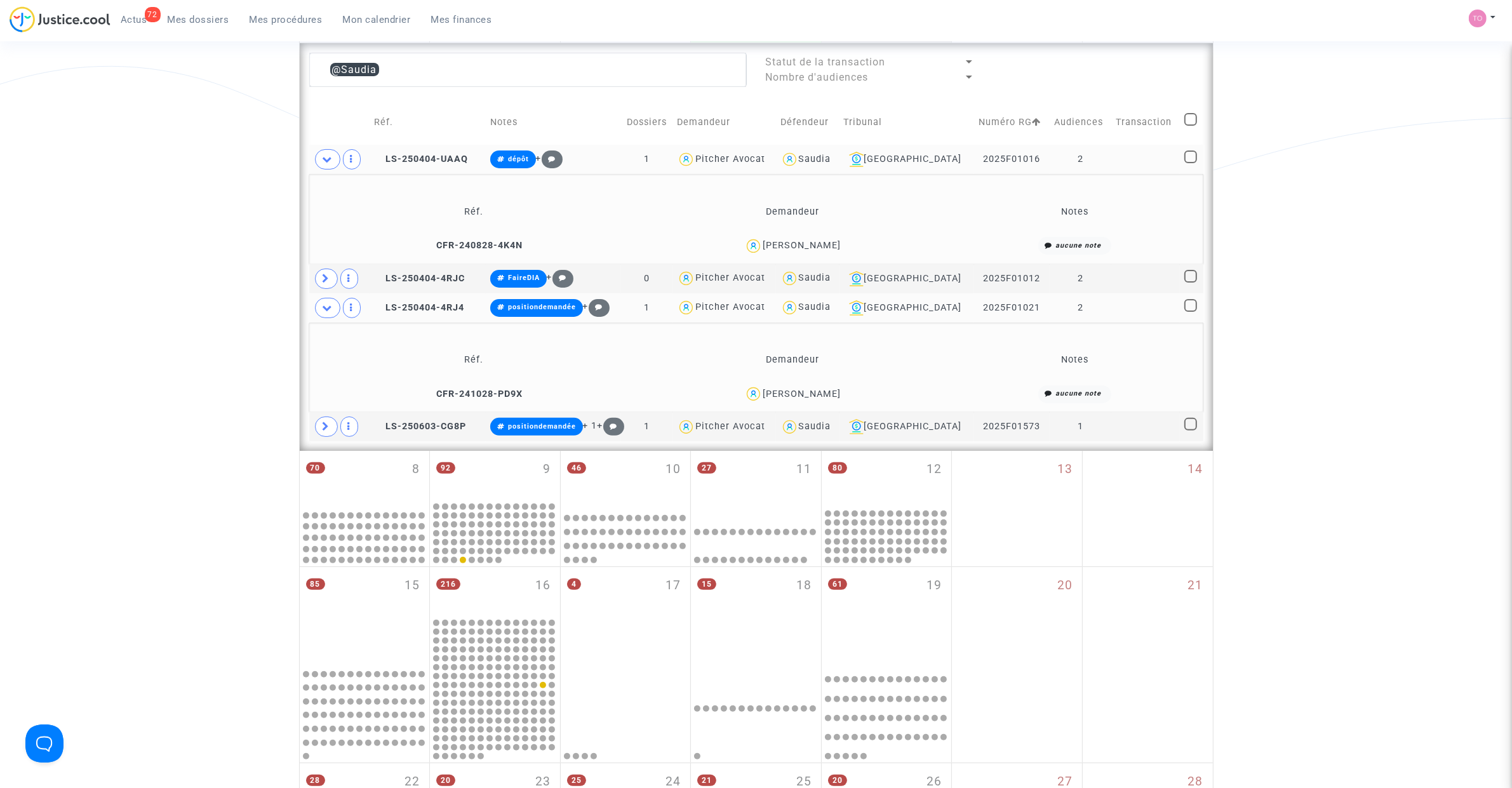
scroll to position [374, 0]
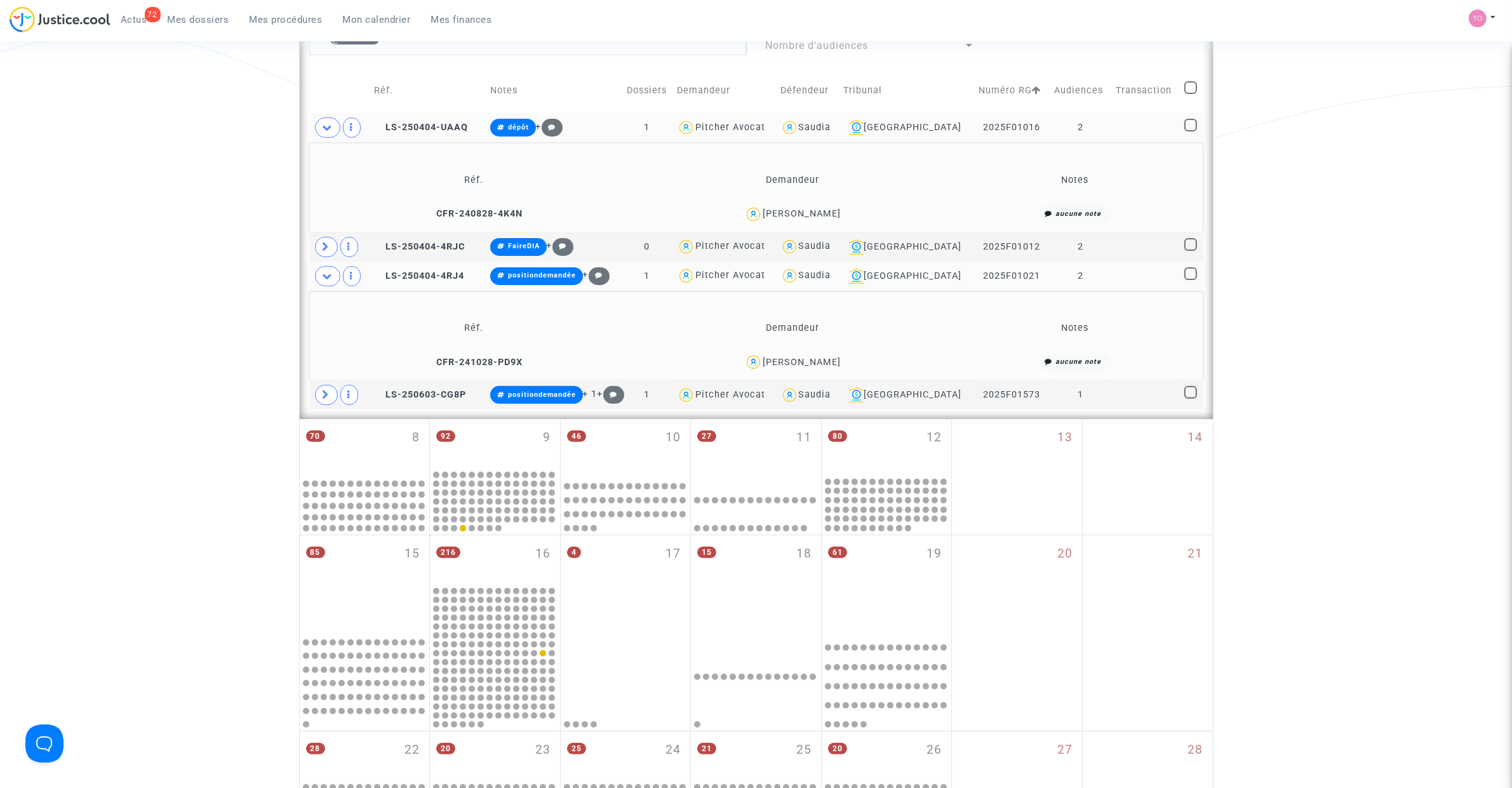
click at [828, 363] on div "Mohamed Ibn Haddou" at bounding box center [801, 362] width 78 height 11
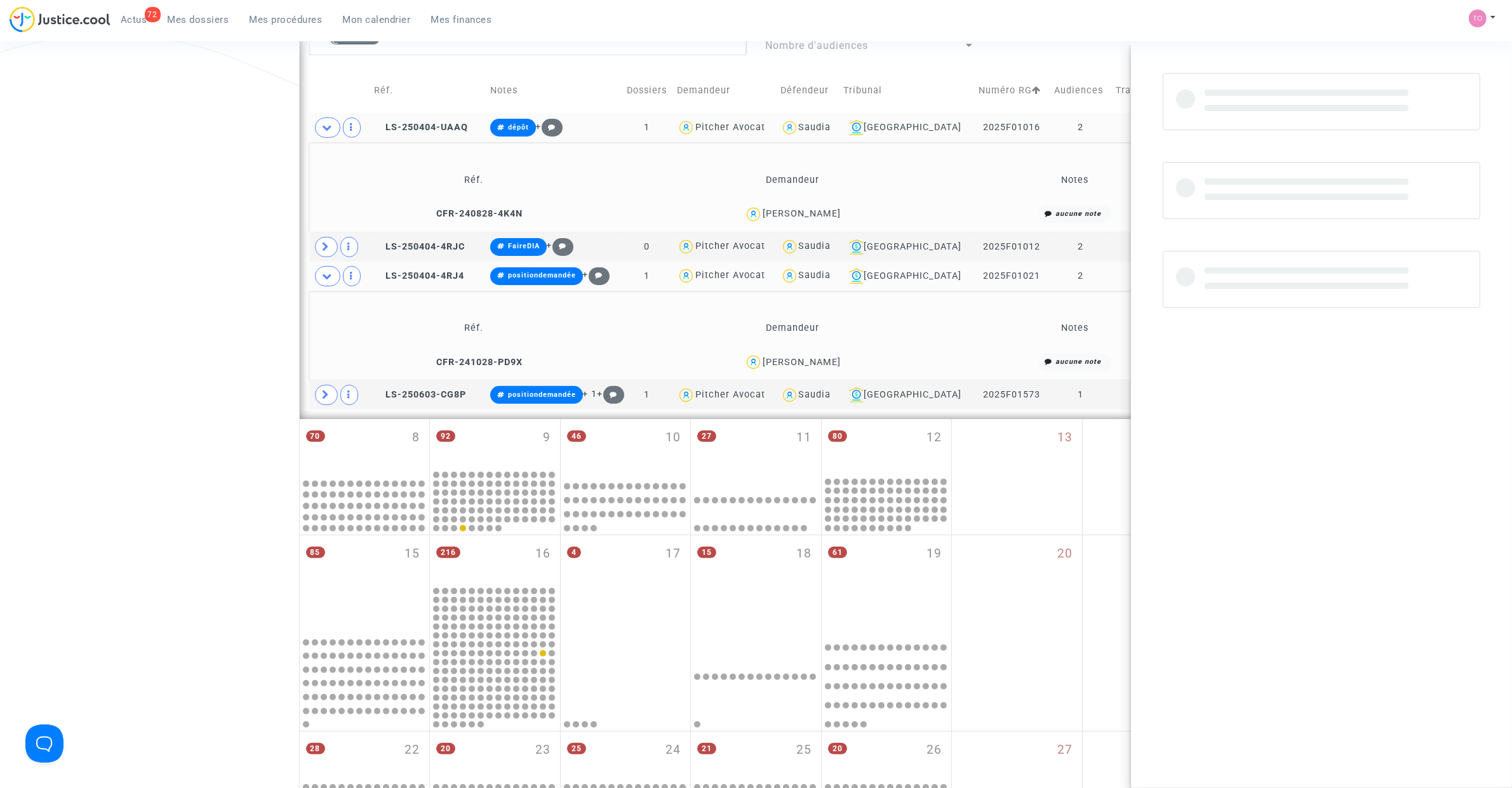
click at [828, 363] on div "Mohamed Ibn Haddou" at bounding box center [801, 362] width 78 height 11
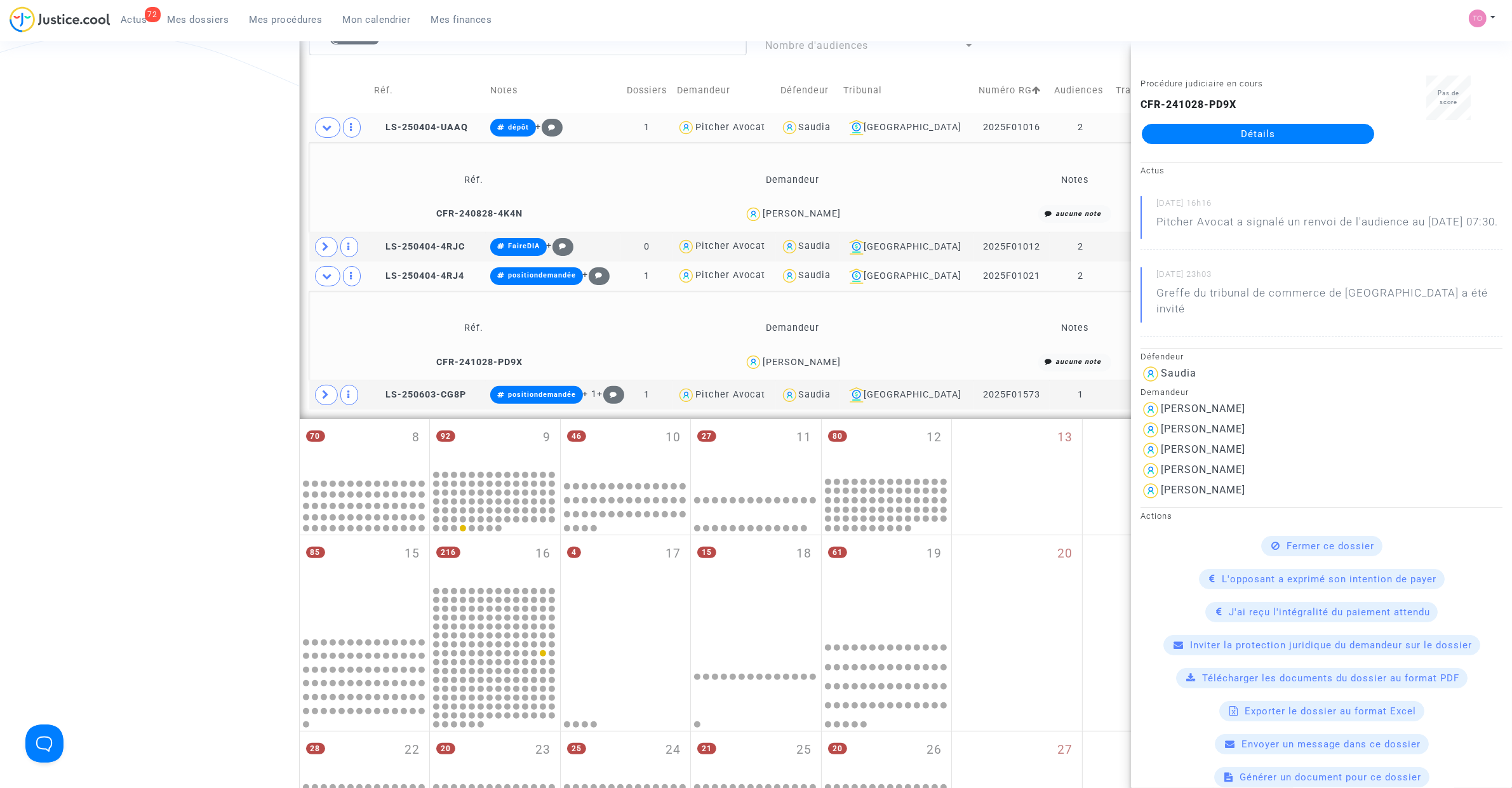
click at [160, 328] on div "Date de clôture d'instruction Date de conciliation Date d'audience Date de juge…" at bounding box center [756, 331] width 1512 height 1265
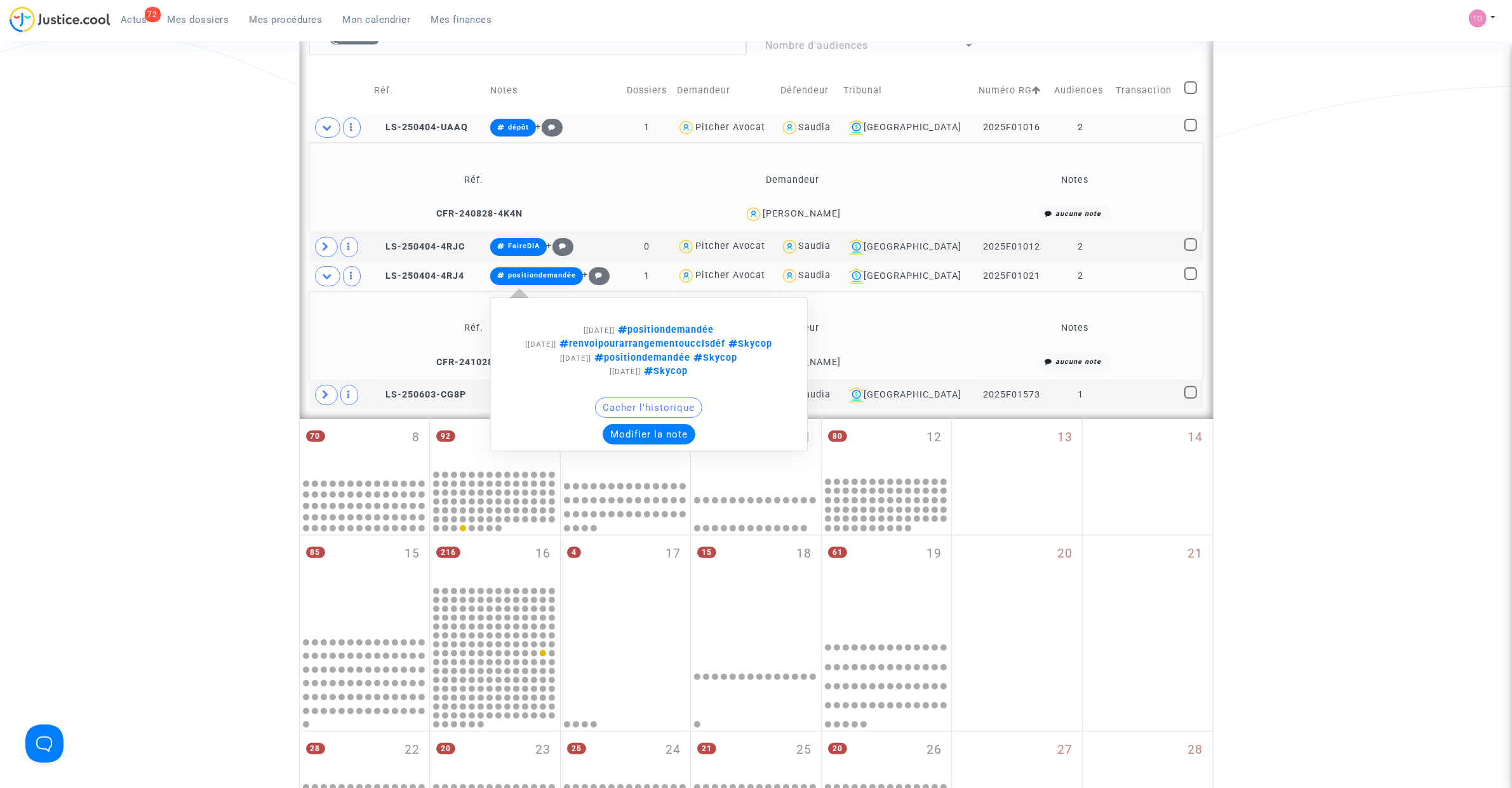
click at [677, 445] on button "Modifier la note" at bounding box center [649, 434] width 93 height 20
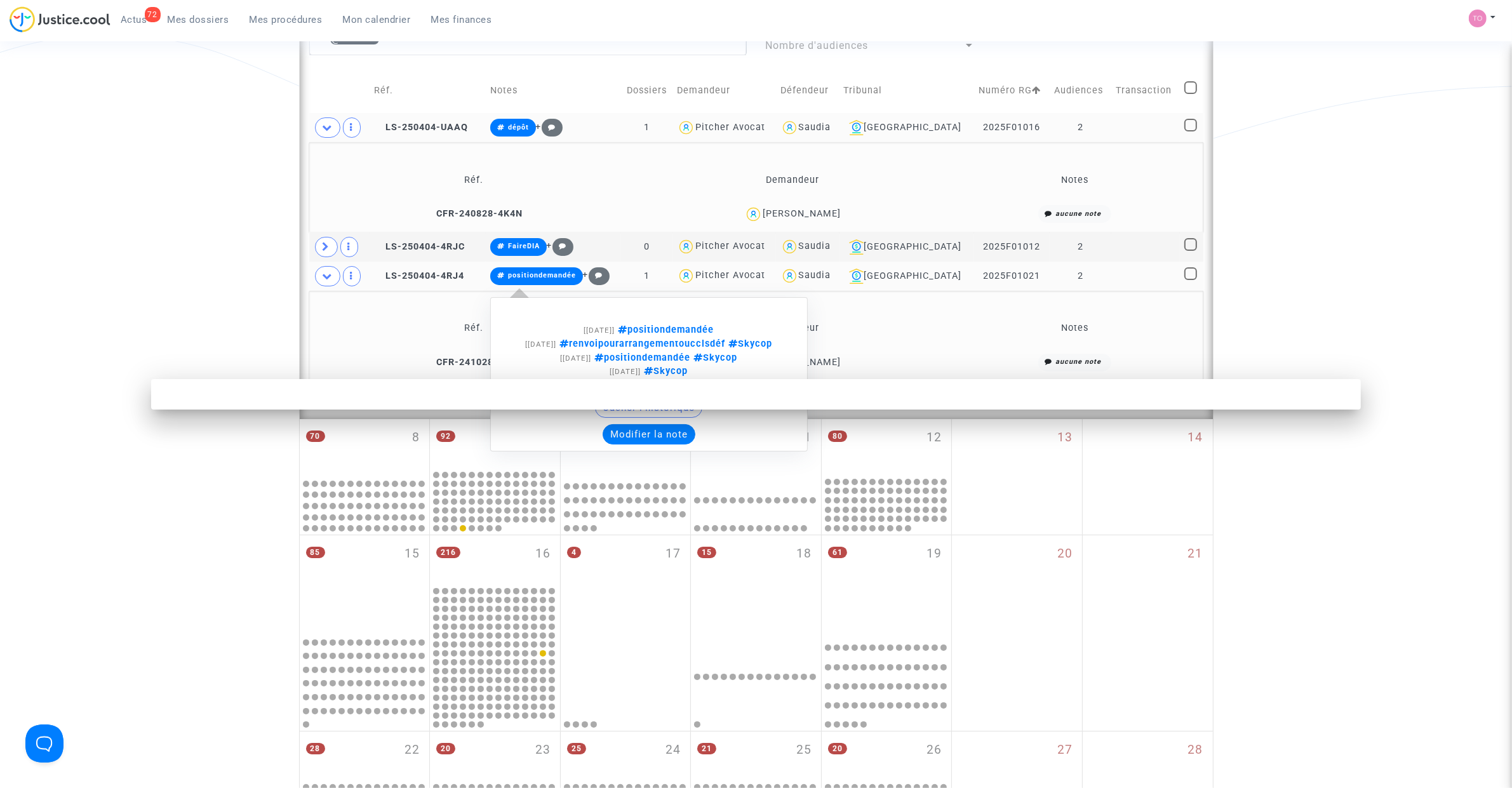
scroll to position [0, 0]
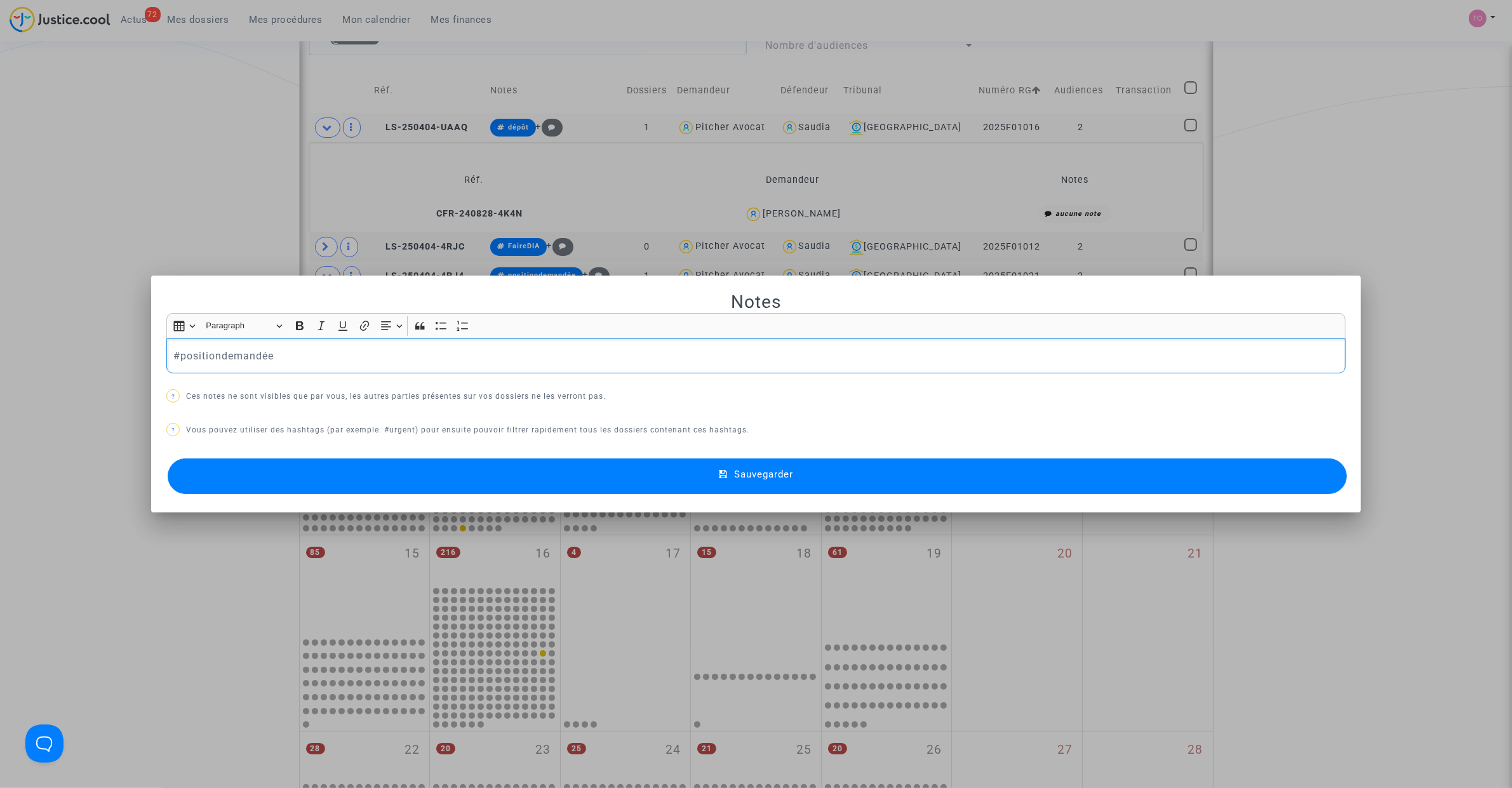
drag, startPoint x: 93, startPoint y: 353, endPoint x: -58, endPoint y: 349, distance: 151.1
click at [0, 349] on html "72 Actus Mes dossiers Mes procédures Mon calendrier Mes finances Mon profil Par…" at bounding box center [756, 534] width 1512 height 1816
click at [503, 477] on button "Sauvegarder" at bounding box center [756, 477] width 1179 height 36
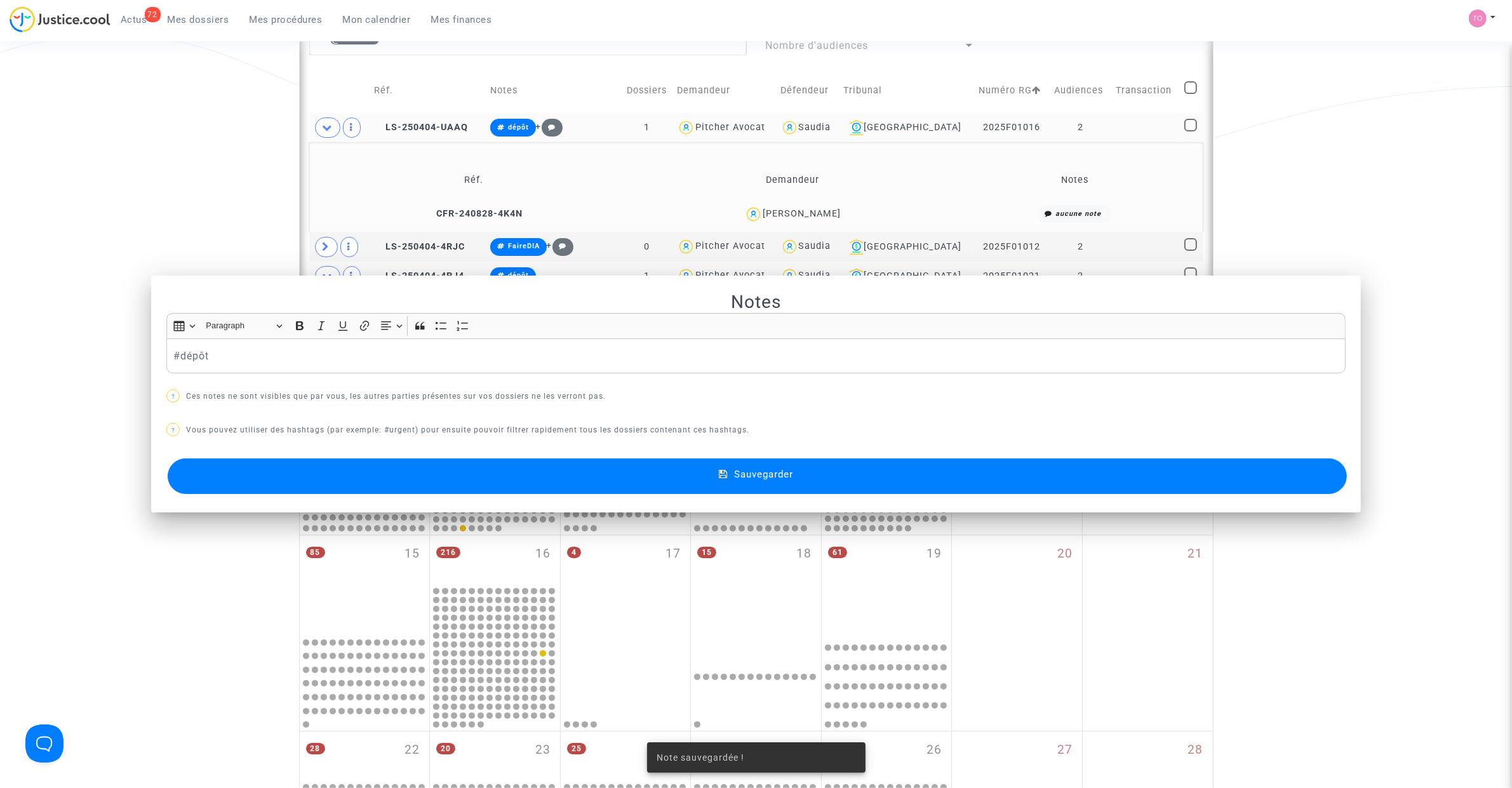
scroll to position [374, 0]
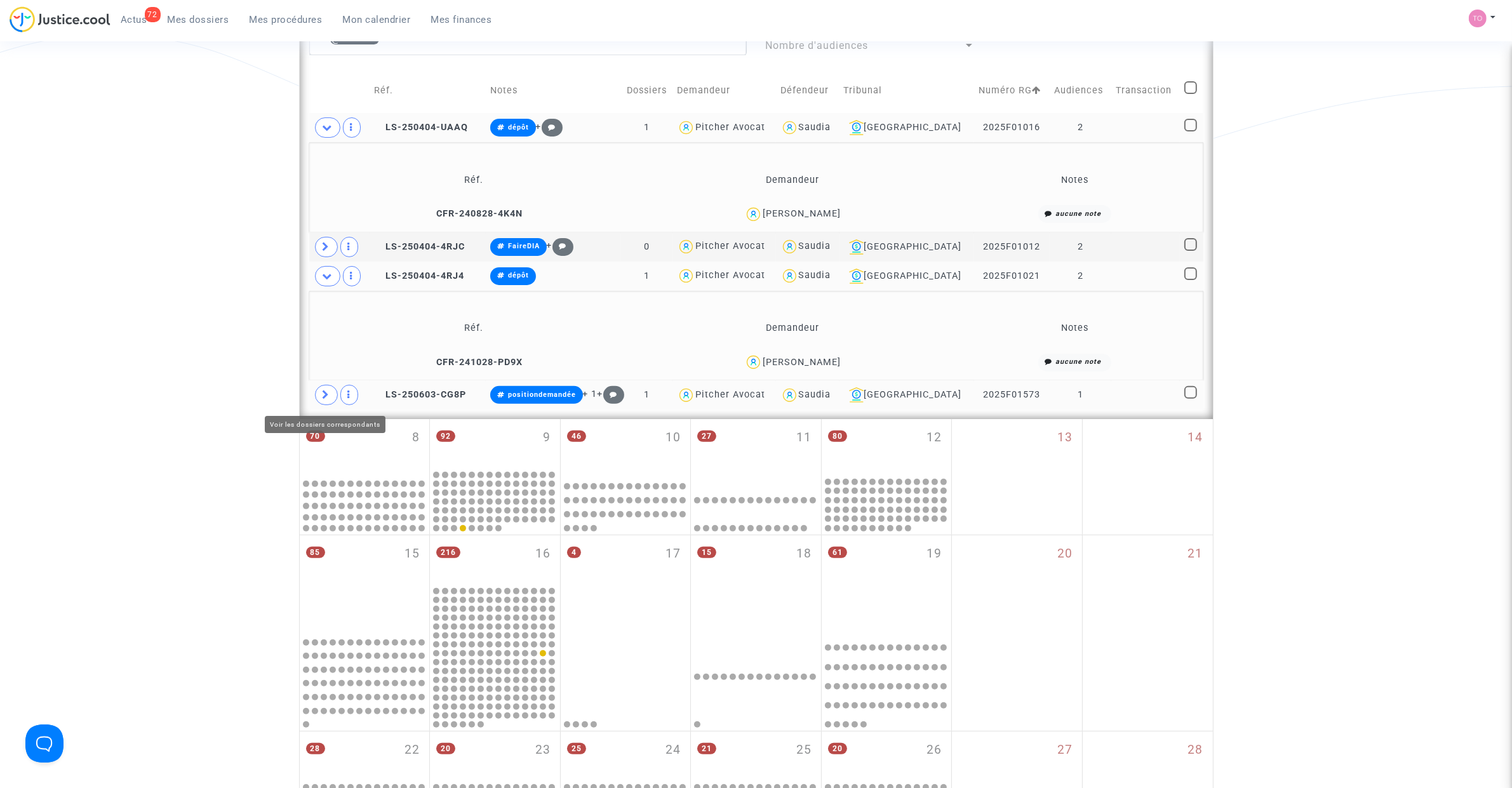
click at [316, 397] on span at bounding box center [325, 395] width 22 height 20
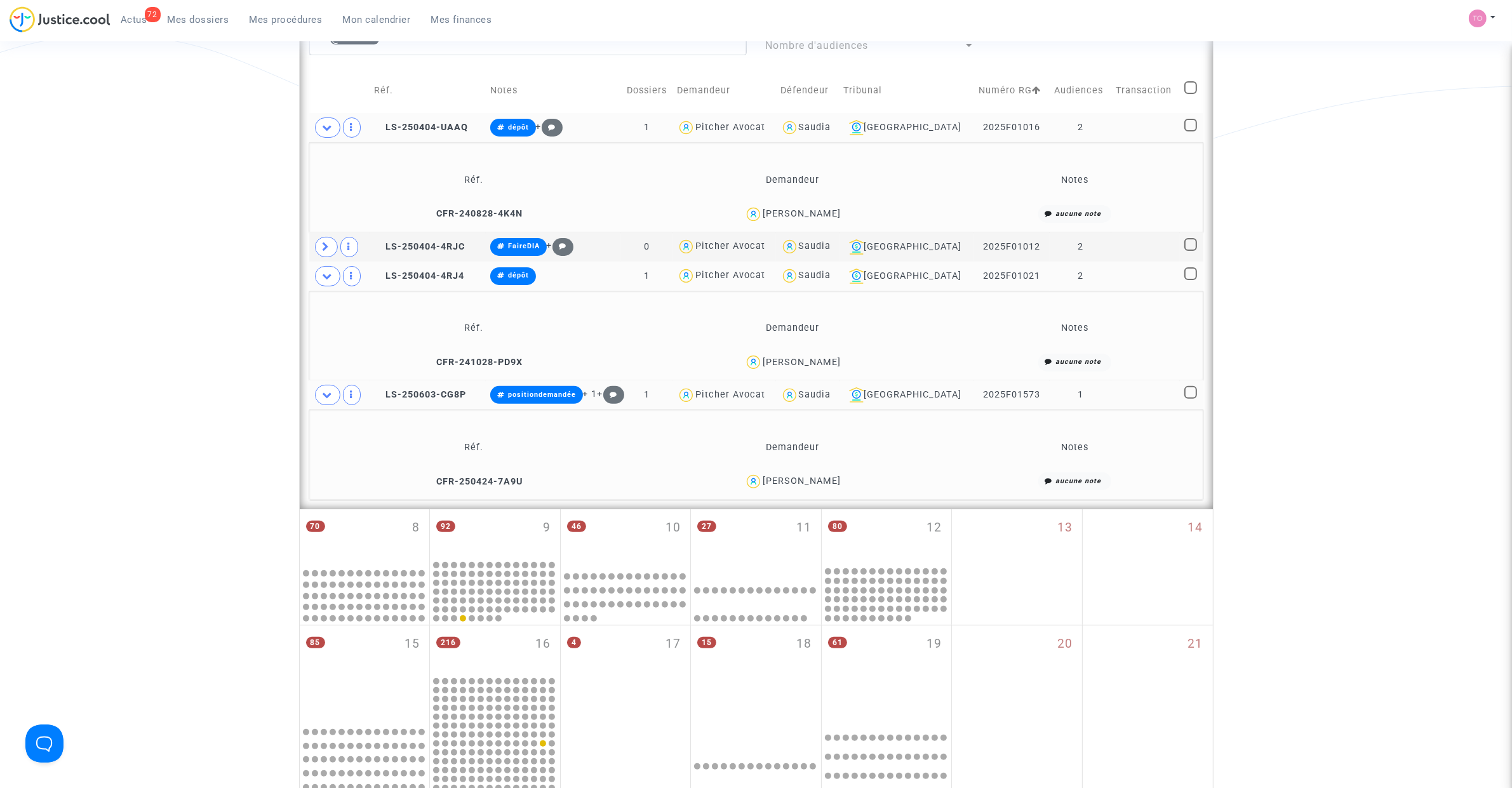
click at [832, 484] on div "MAAMAR DERAZE" at bounding box center [801, 481] width 78 height 11
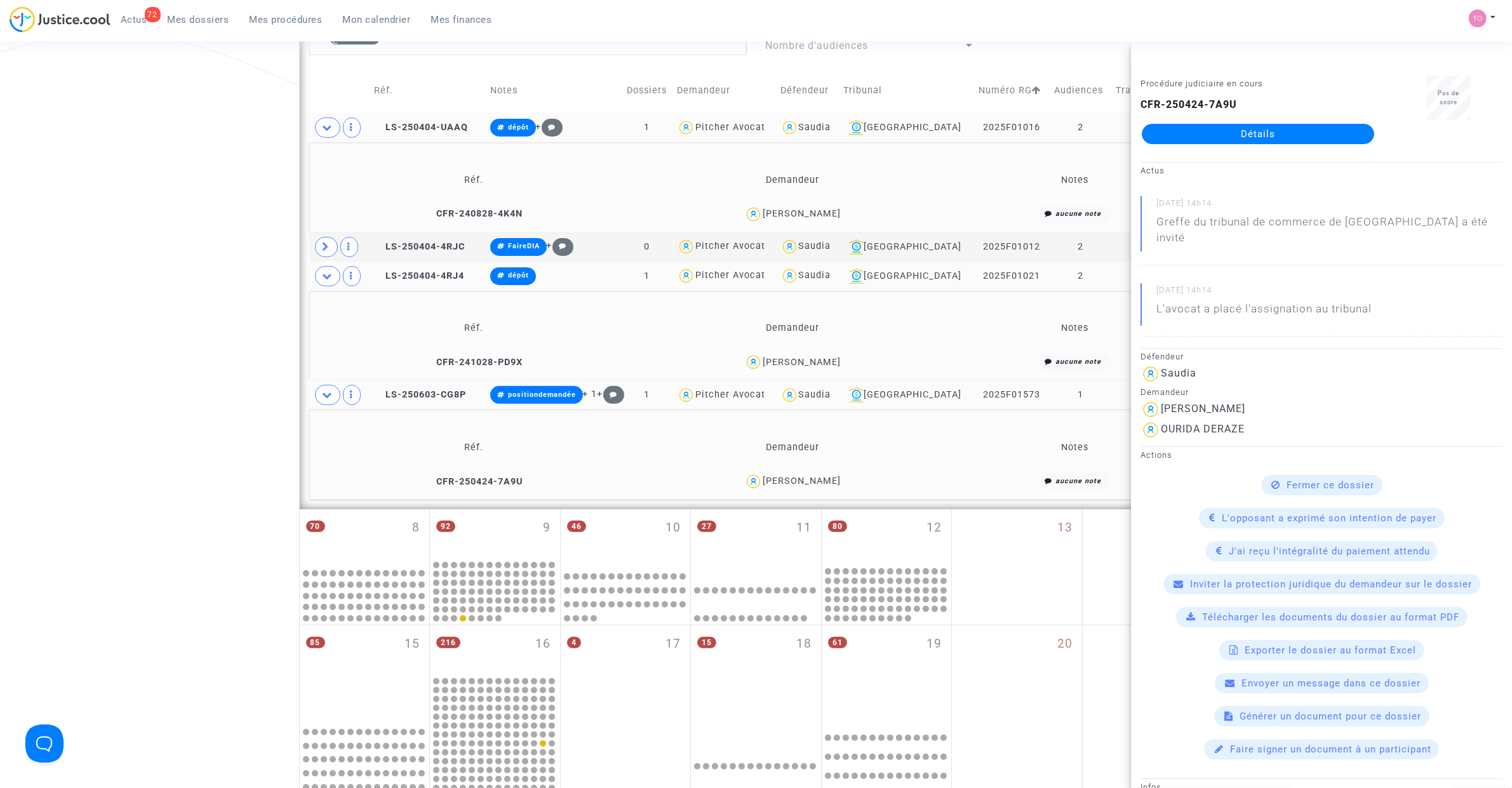
copy div "DERAZE"
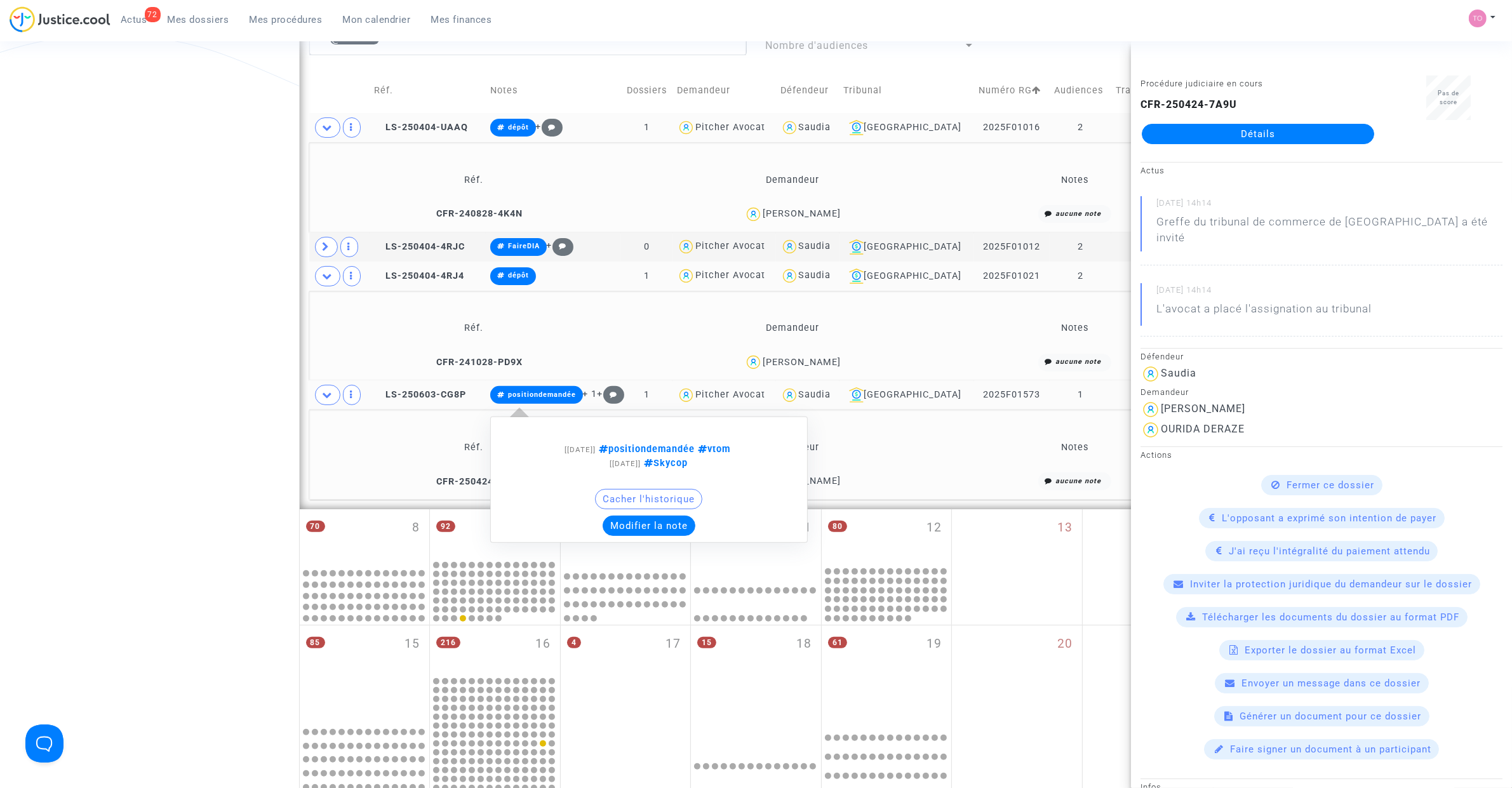
click at [649, 516] on button "Modifier la note" at bounding box center [649, 525] width 93 height 20
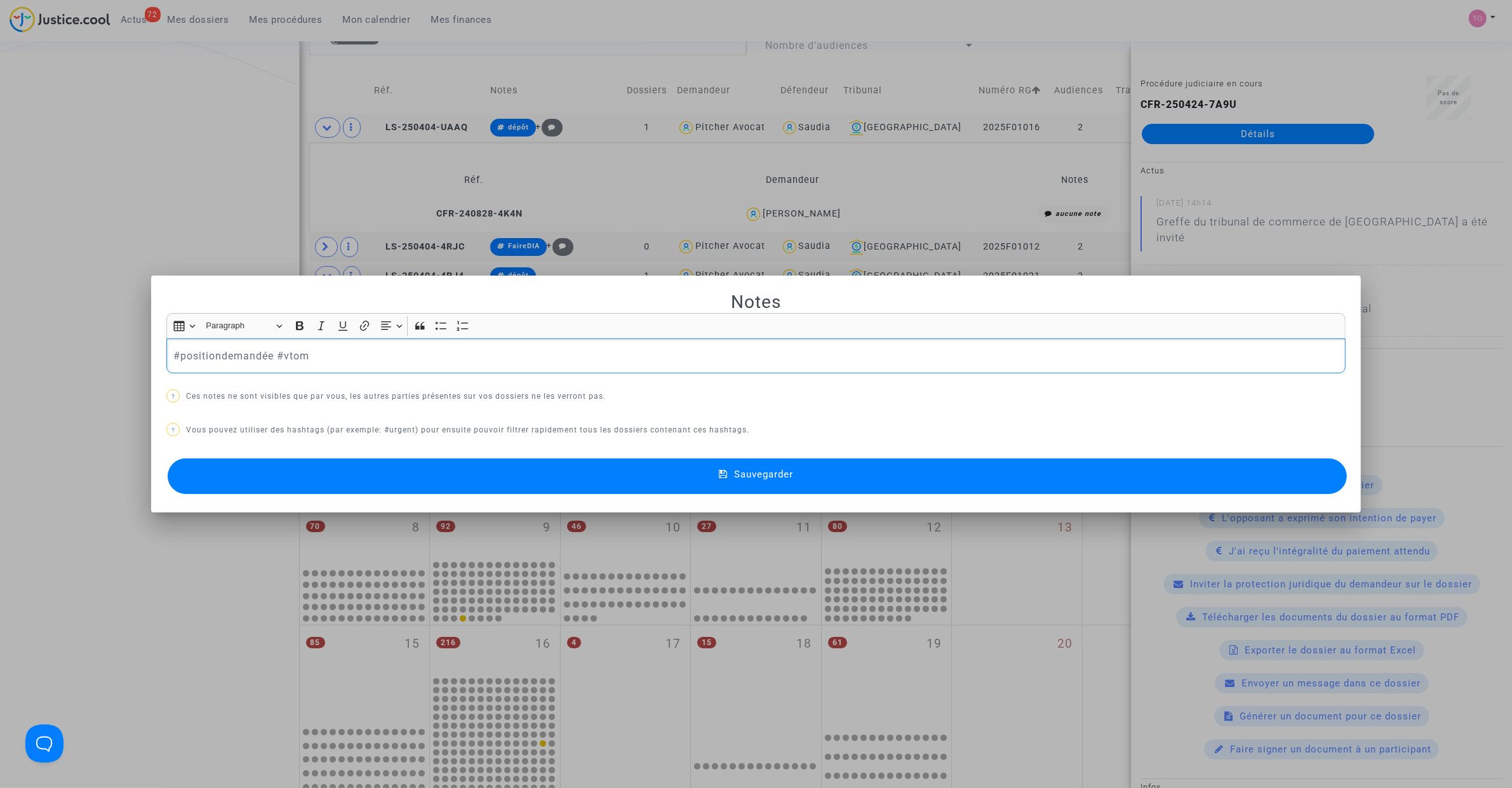
drag, startPoint x: 333, startPoint y: 335, endPoint x: 60, endPoint y: 343, distance: 273.1
click at [58, 344] on div "Notes Rich Text Editor Insert table Insert table Heading Paragraph Paragraph He…" at bounding box center [756, 394] width 1512 height 788
drag, startPoint x: 332, startPoint y: 368, endPoint x: -94, endPoint y: 347, distance: 426.5
click at [0, 347] on html "72 Actus Mes dossiers Mes procédures Mon calendrier Mes finances Mon profil Par…" at bounding box center [756, 579] width 1512 height 1906
click at [202, 2] on span "#dépôt" at bounding box center [195, 2] width 26 height 19
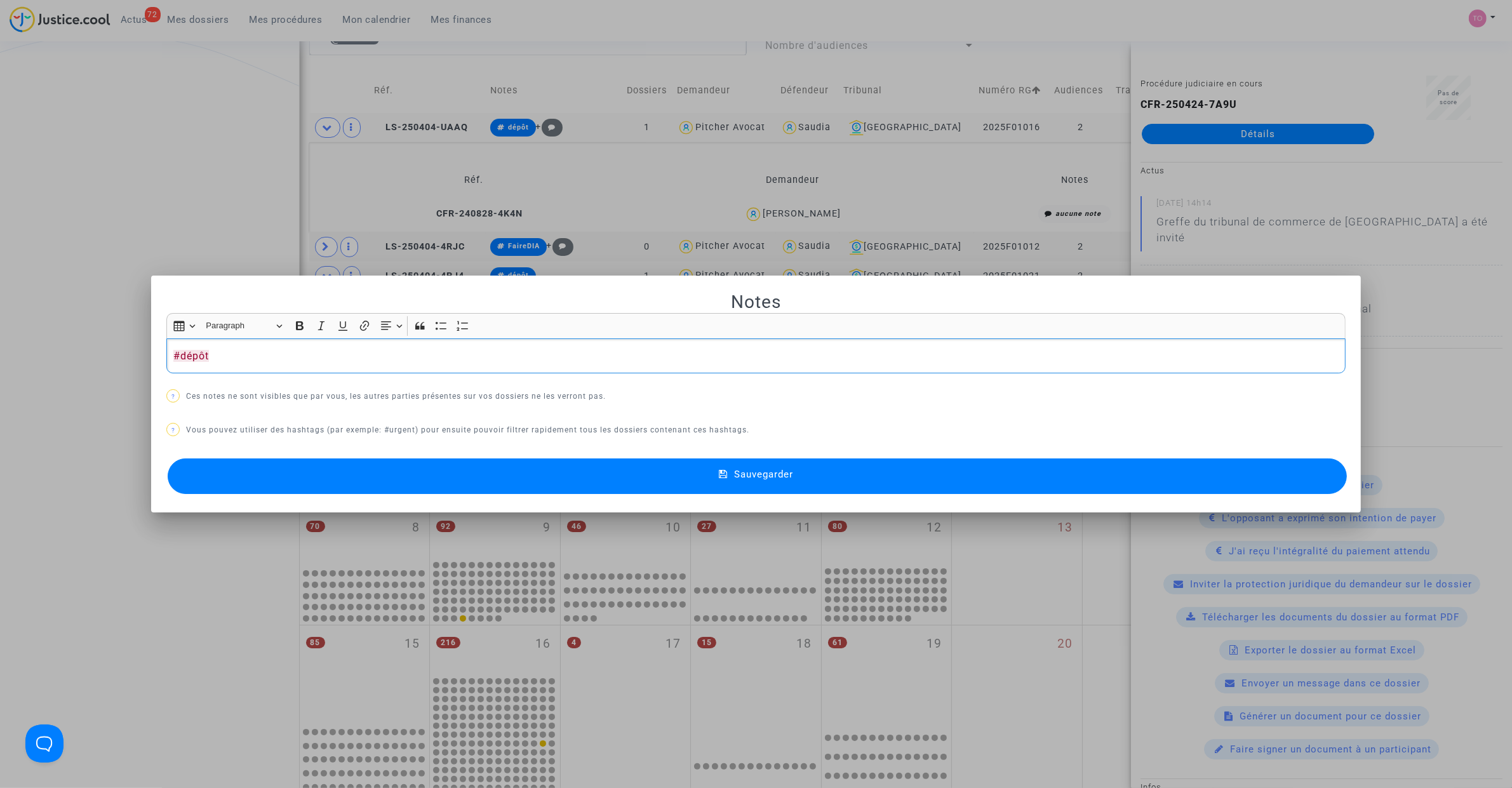
click at [176, 239] on div at bounding box center [756, 394] width 1512 height 788
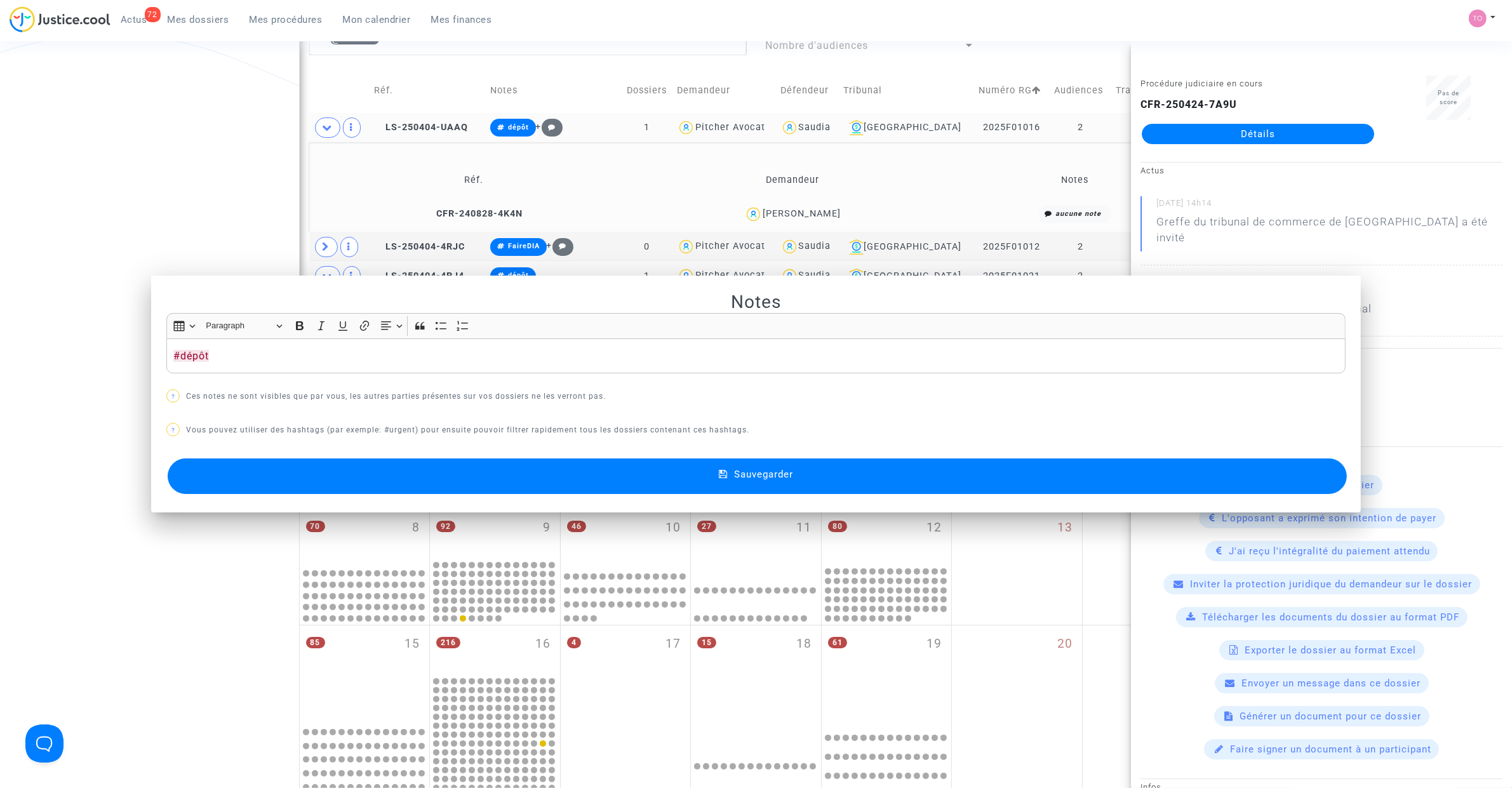
scroll to position [374, 0]
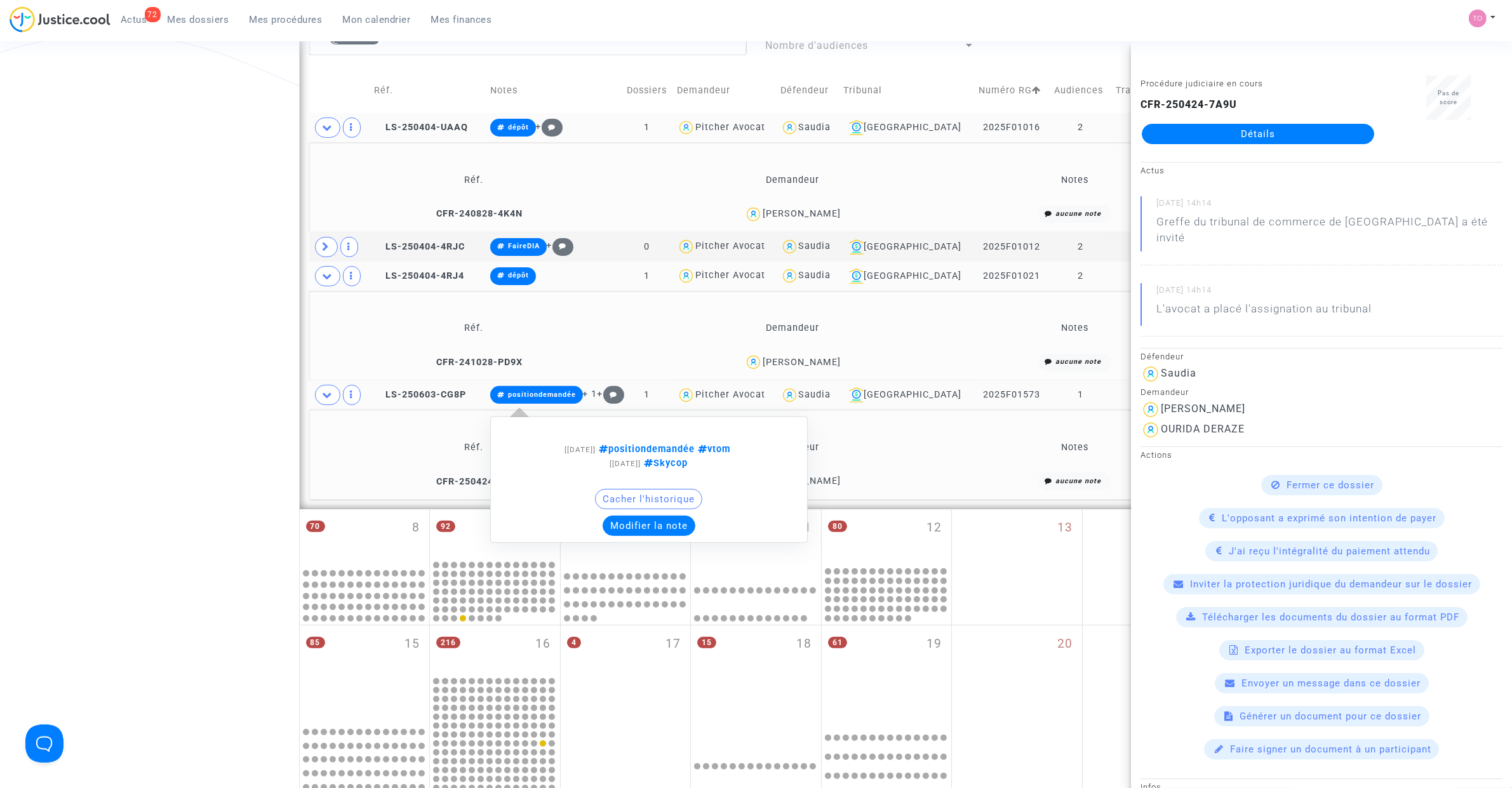
click at [680, 536] on button "Modifier la note" at bounding box center [649, 525] width 93 height 20
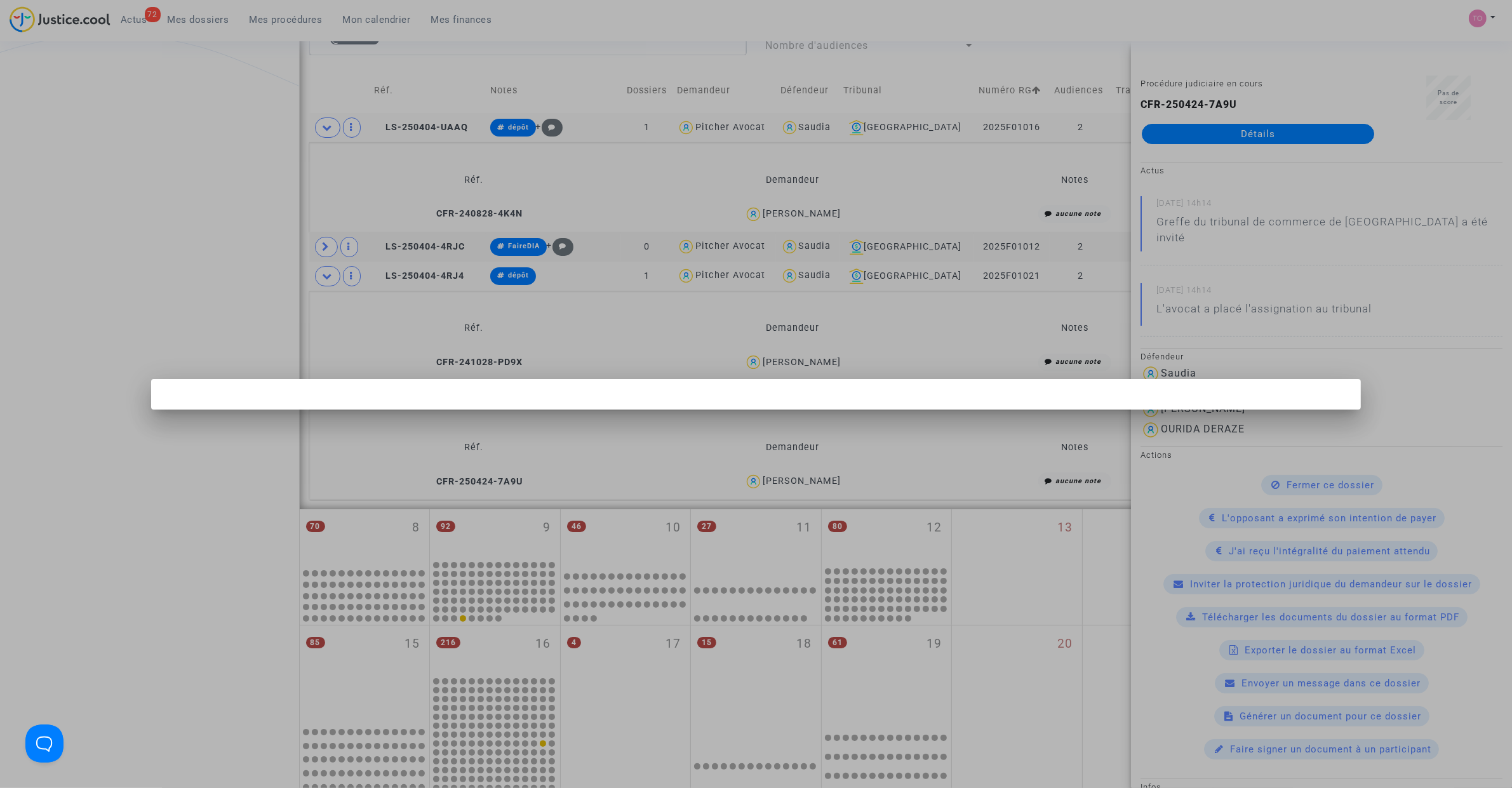
scroll to position [0, 0]
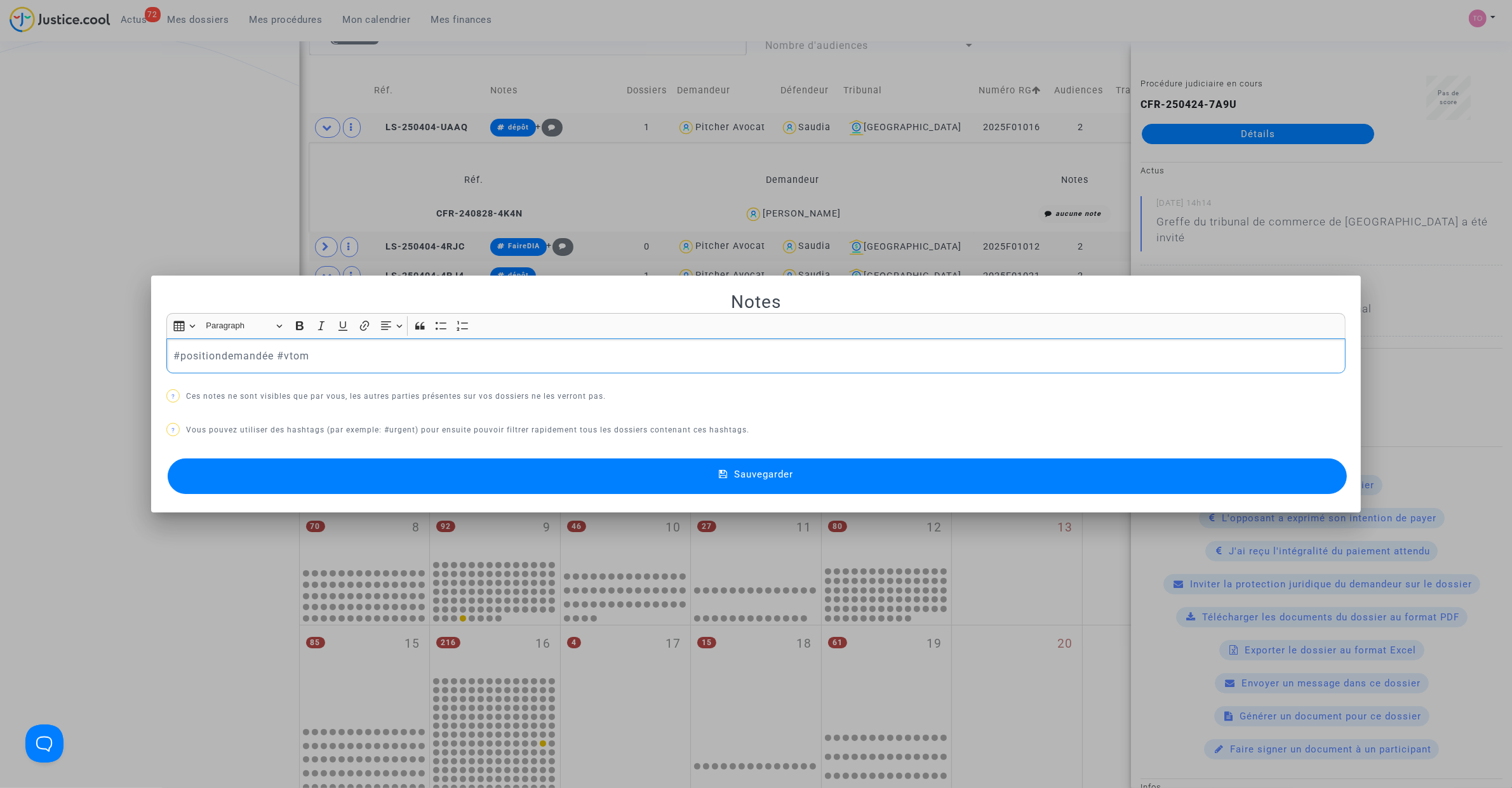
drag, startPoint x: 312, startPoint y: 346, endPoint x: -32, endPoint y: 342, distance: 344.0
click at [0, 342] on html "72 Actus Mes dossiers Mes procédures Mon calendrier Mes finances Mon profil Par…" at bounding box center [756, 579] width 1512 height 1906
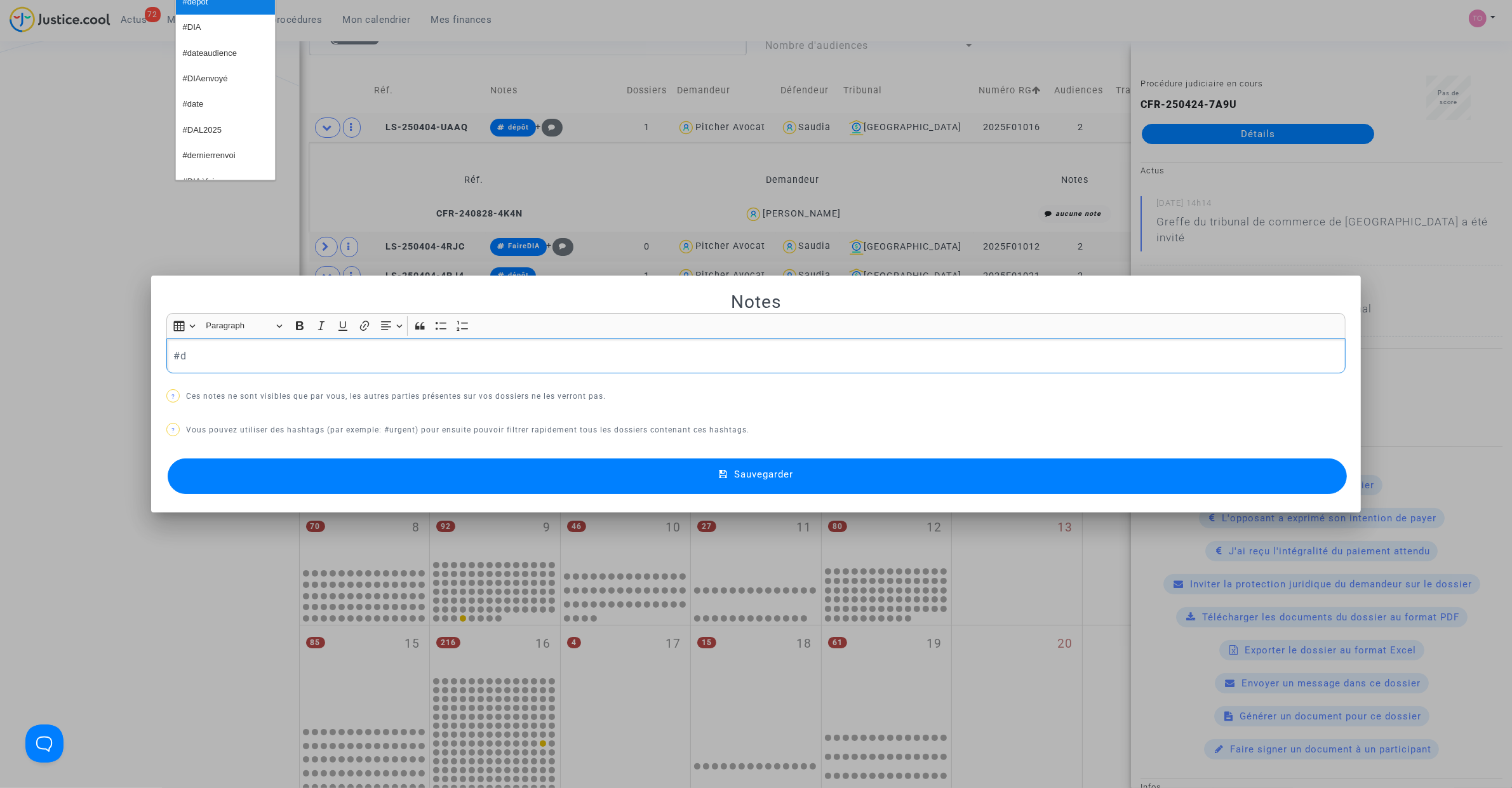
click at [205, 9] on span "#dépôt" at bounding box center [195, 2] width 26 height 19
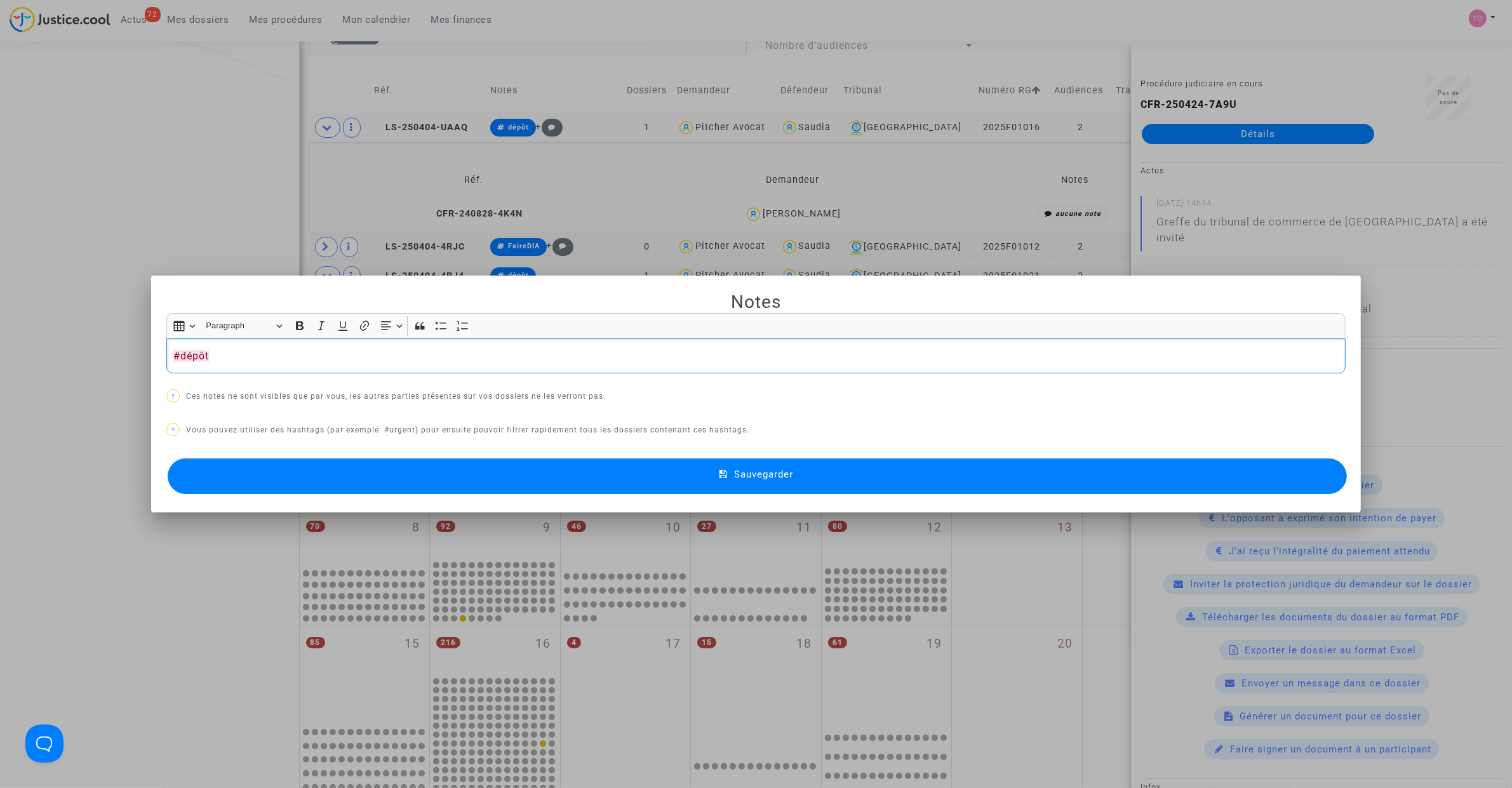
click at [391, 469] on button "Sauvegarder" at bounding box center [756, 477] width 1179 height 36
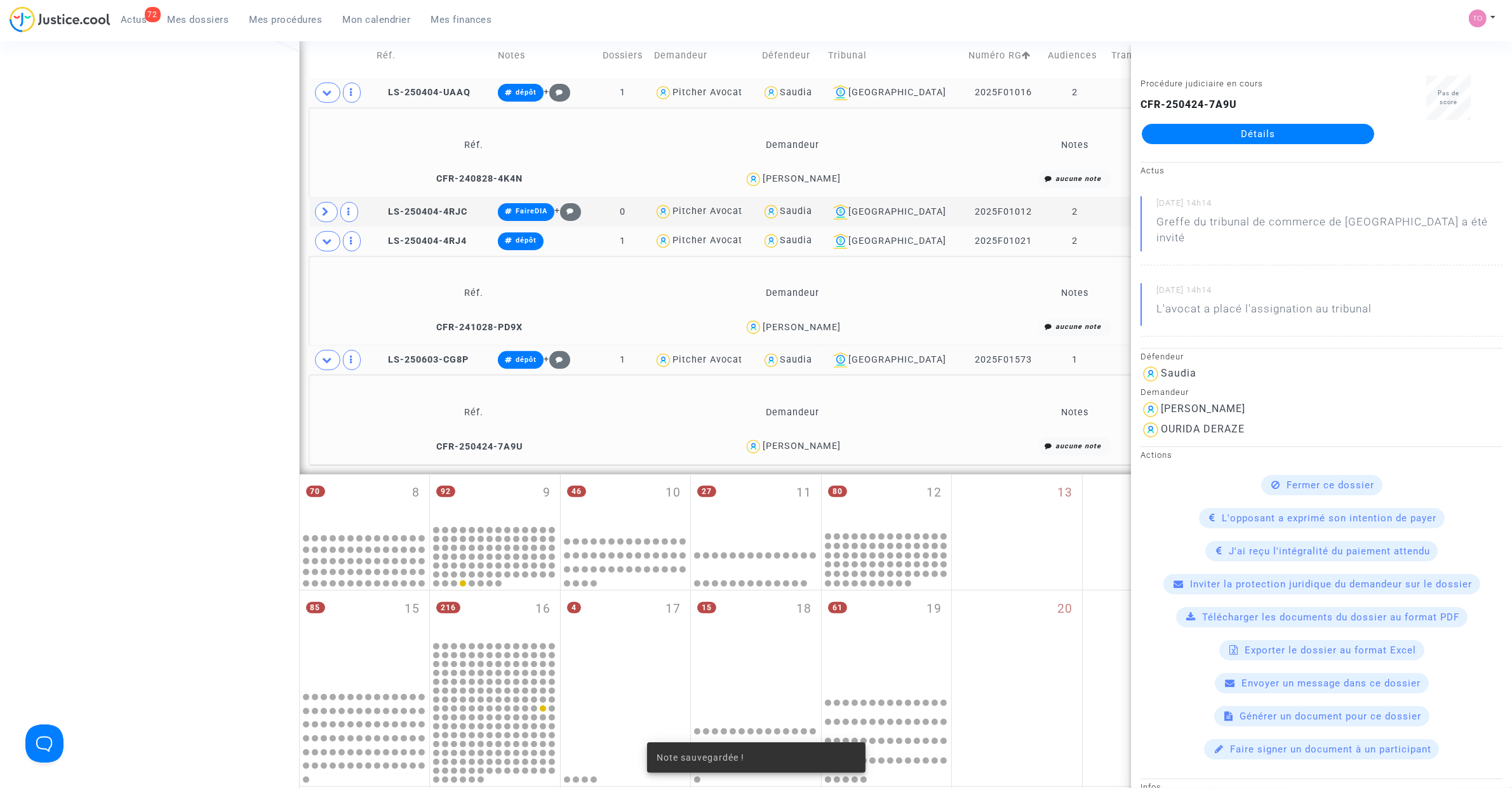
scroll to position [454, 0]
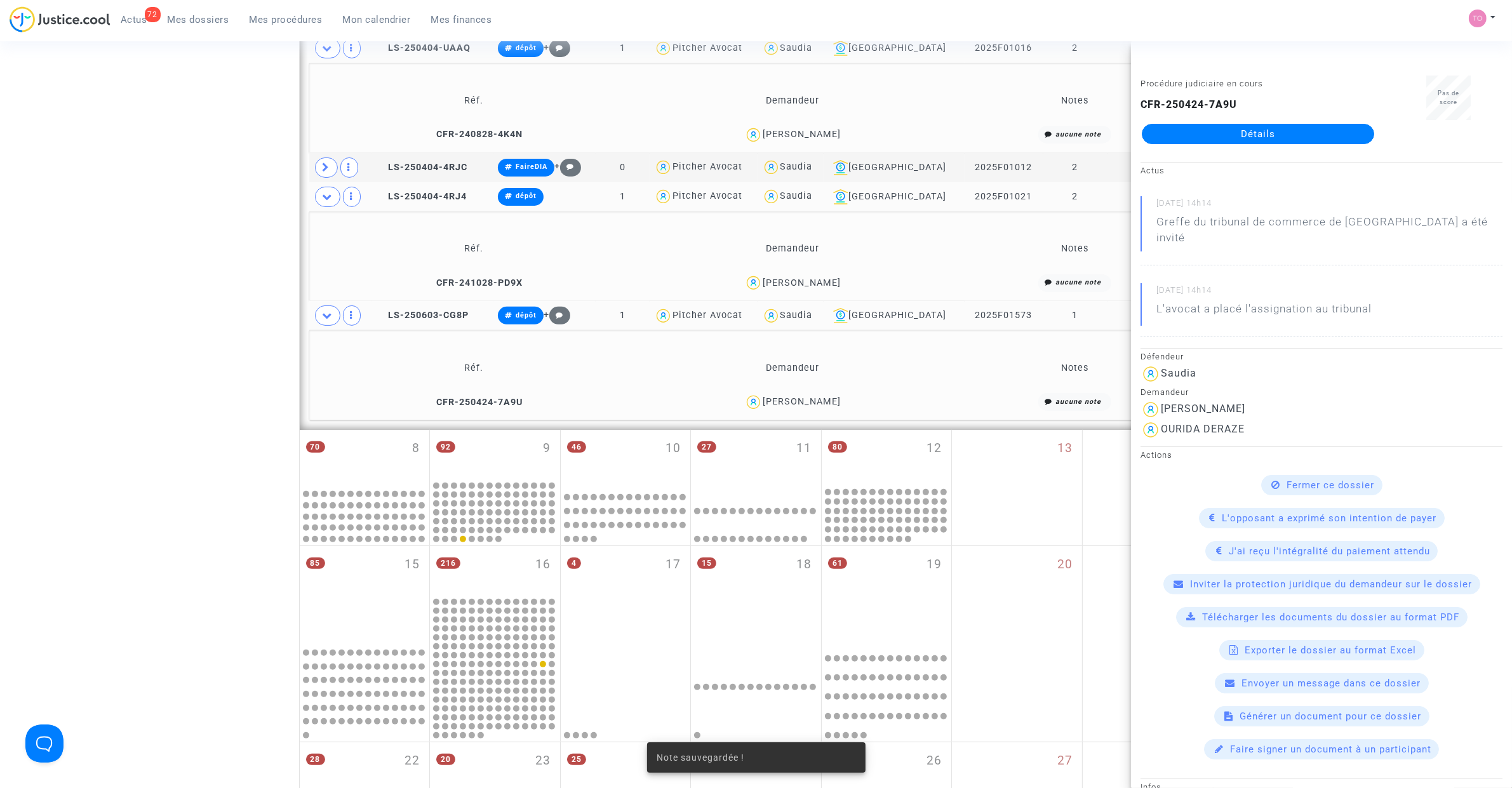
drag, startPoint x: 226, startPoint y: 377, endPoint x: 230, endPoint y: 370, distance: 8.1
click at [226, 374] on div "Date de clôture d'instruction Date de conciliation Date d'audience Date de juge…" at bounding box center [756, 296] width 1512 height 1355
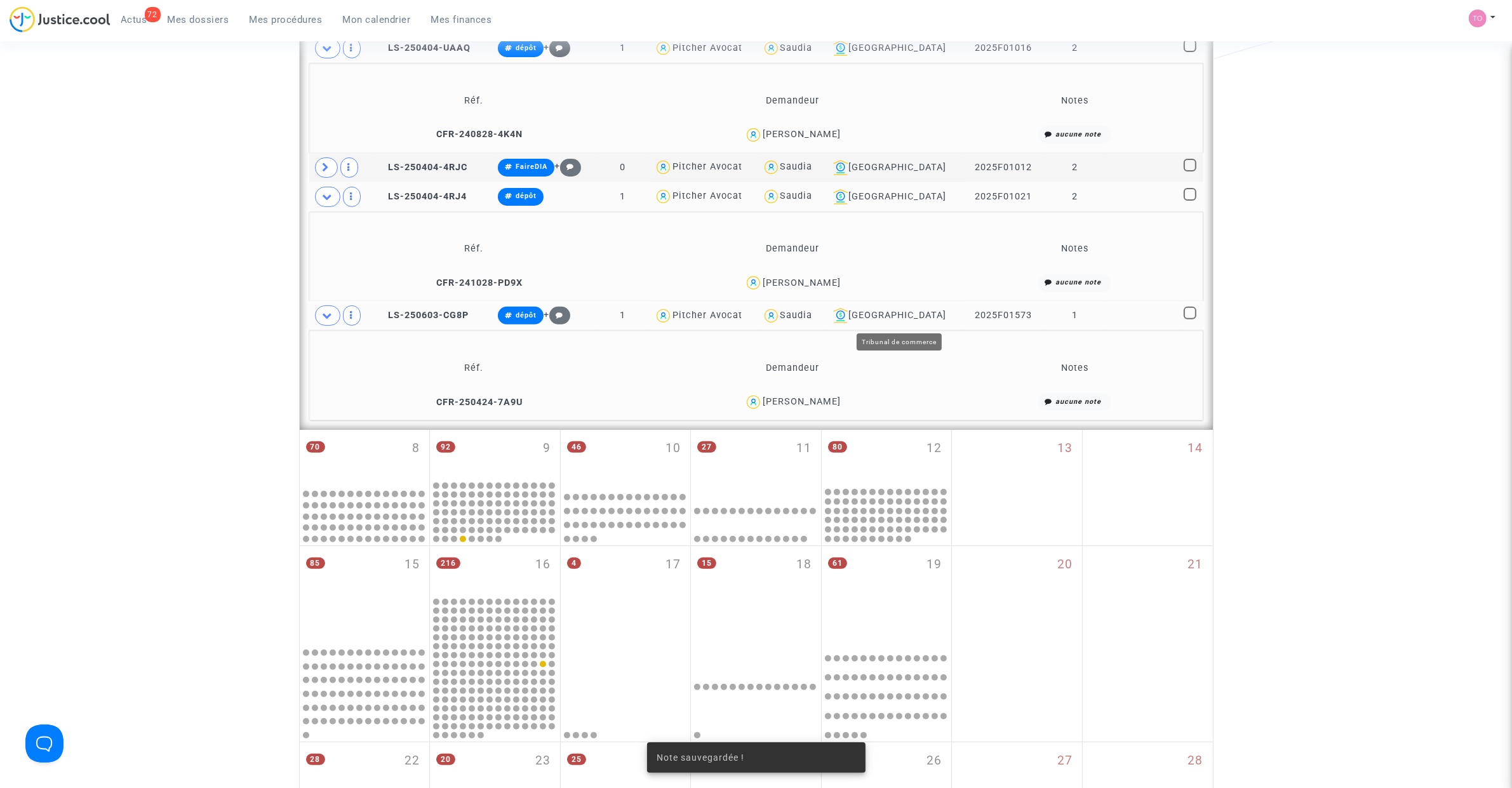
click at [813, 315] on div "Saudia" at bounding box center [797, 315] width 33 height 11
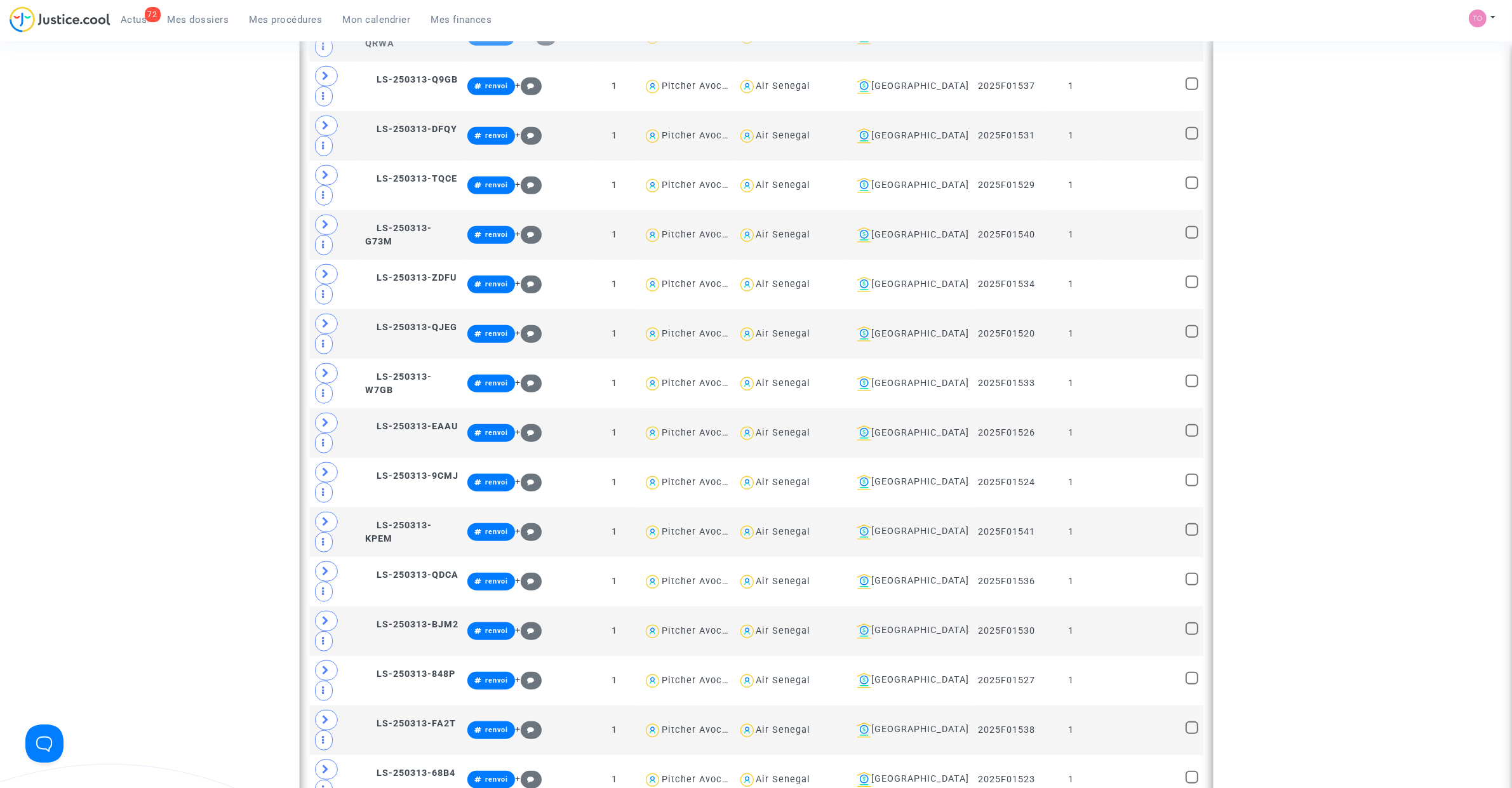
scroll to position [1803, 0]
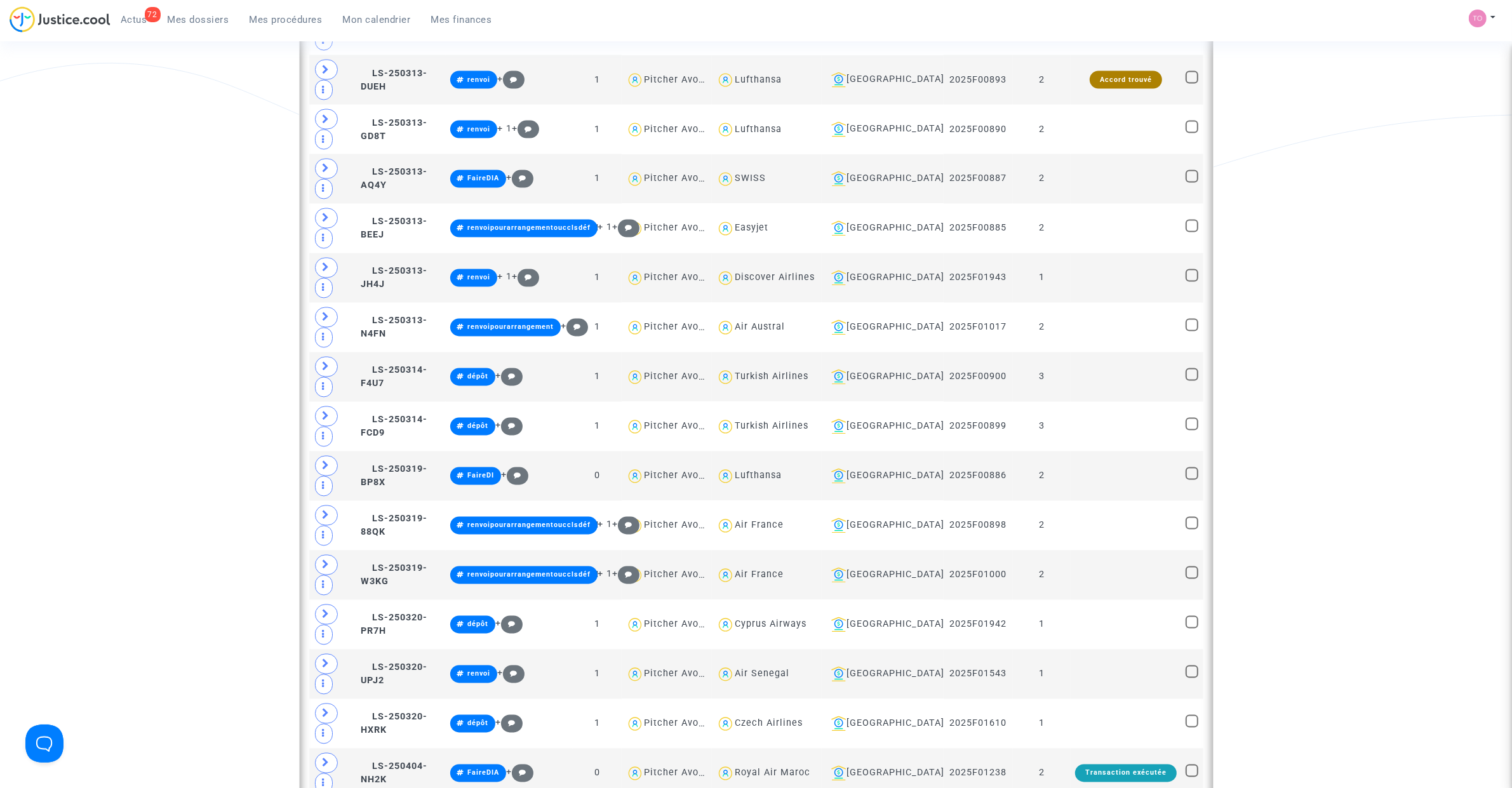
scroll to position [2993, 0]
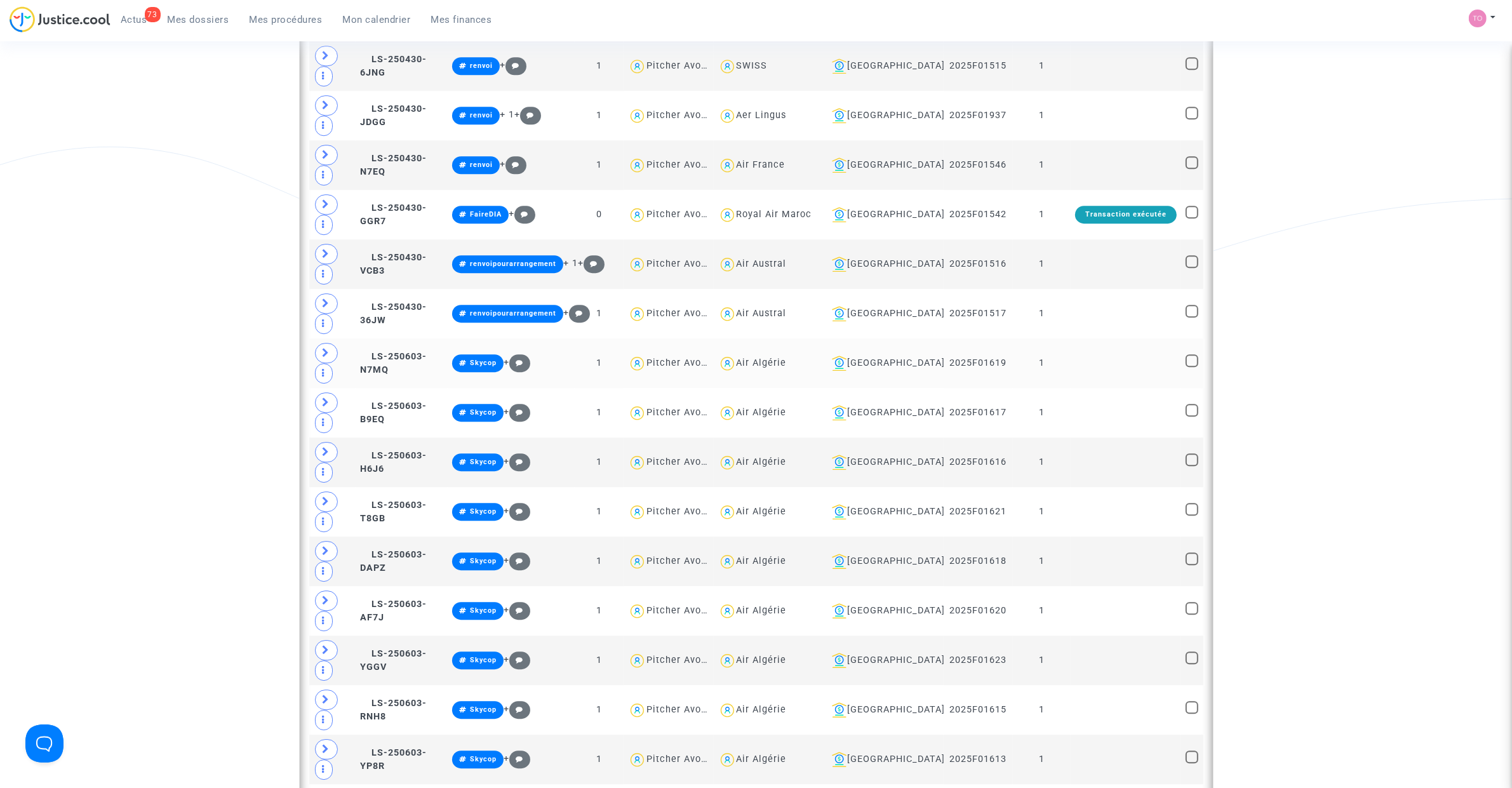
scroll to position [4422, 0]
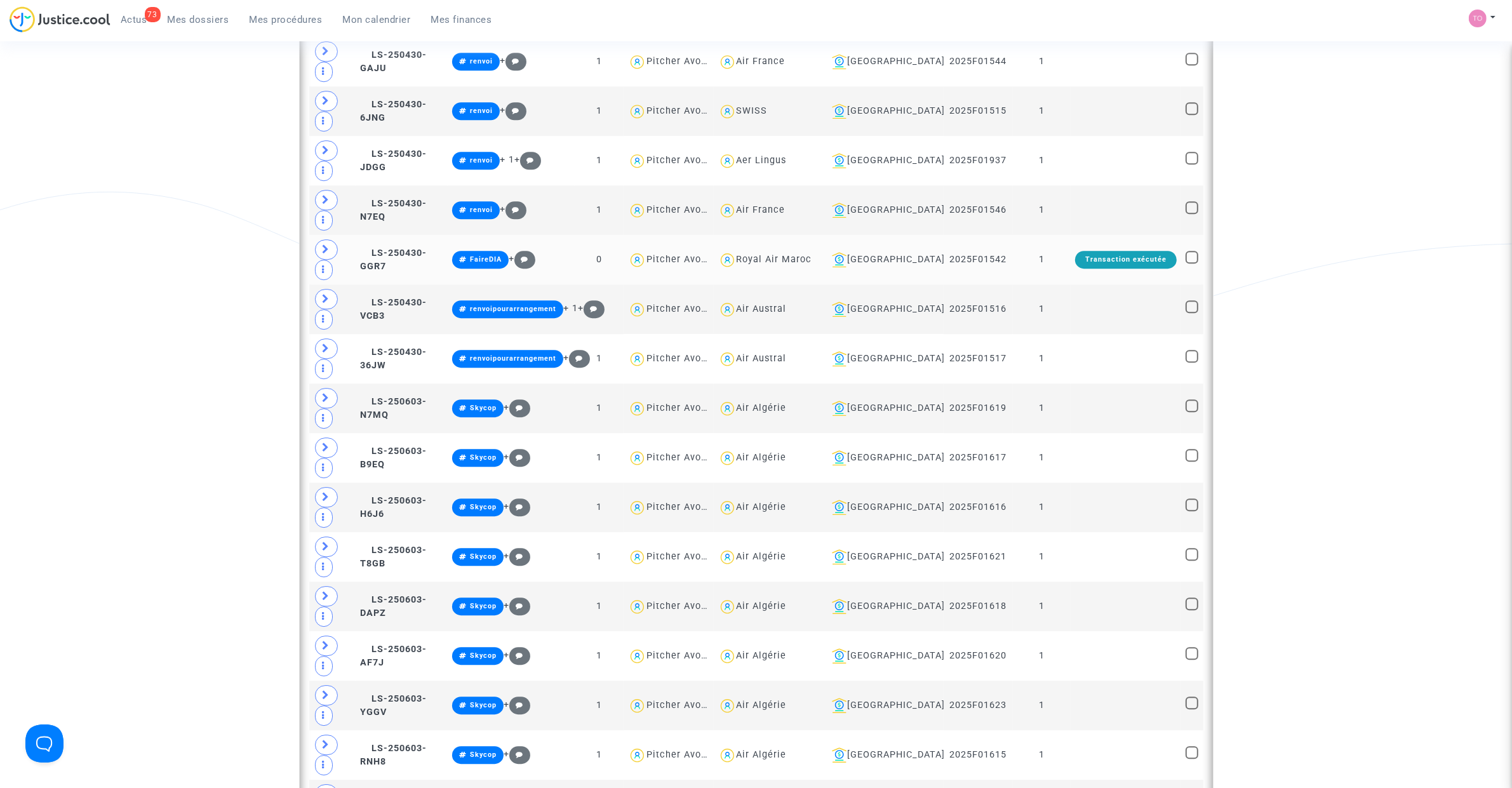
click at [795, 265] on div "Royal Air Maroc" at bounding box center [773, 260] width 75 height 11
type textarea "@"Royal Air Maroc""
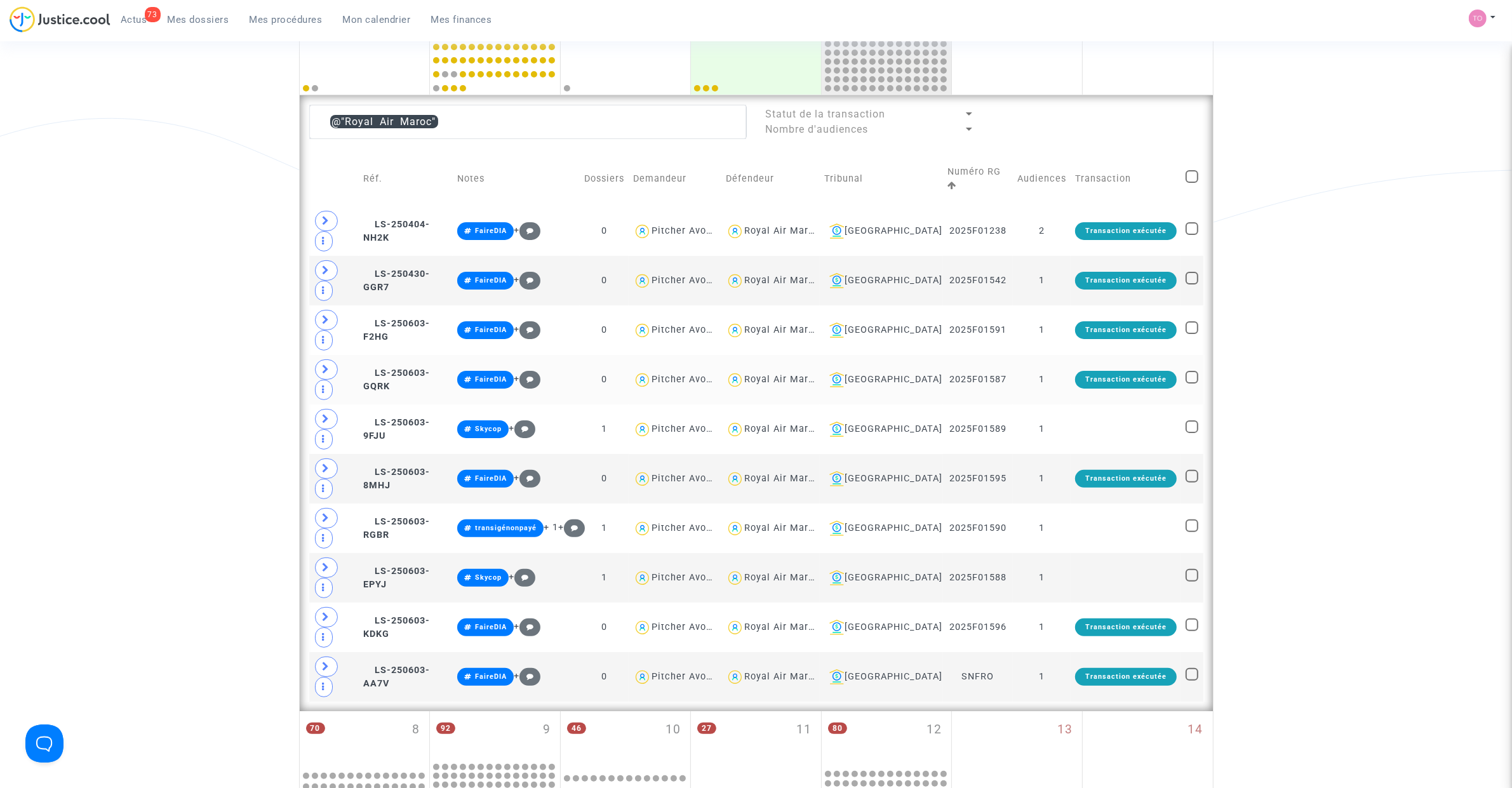
scroll to position [234, 0]
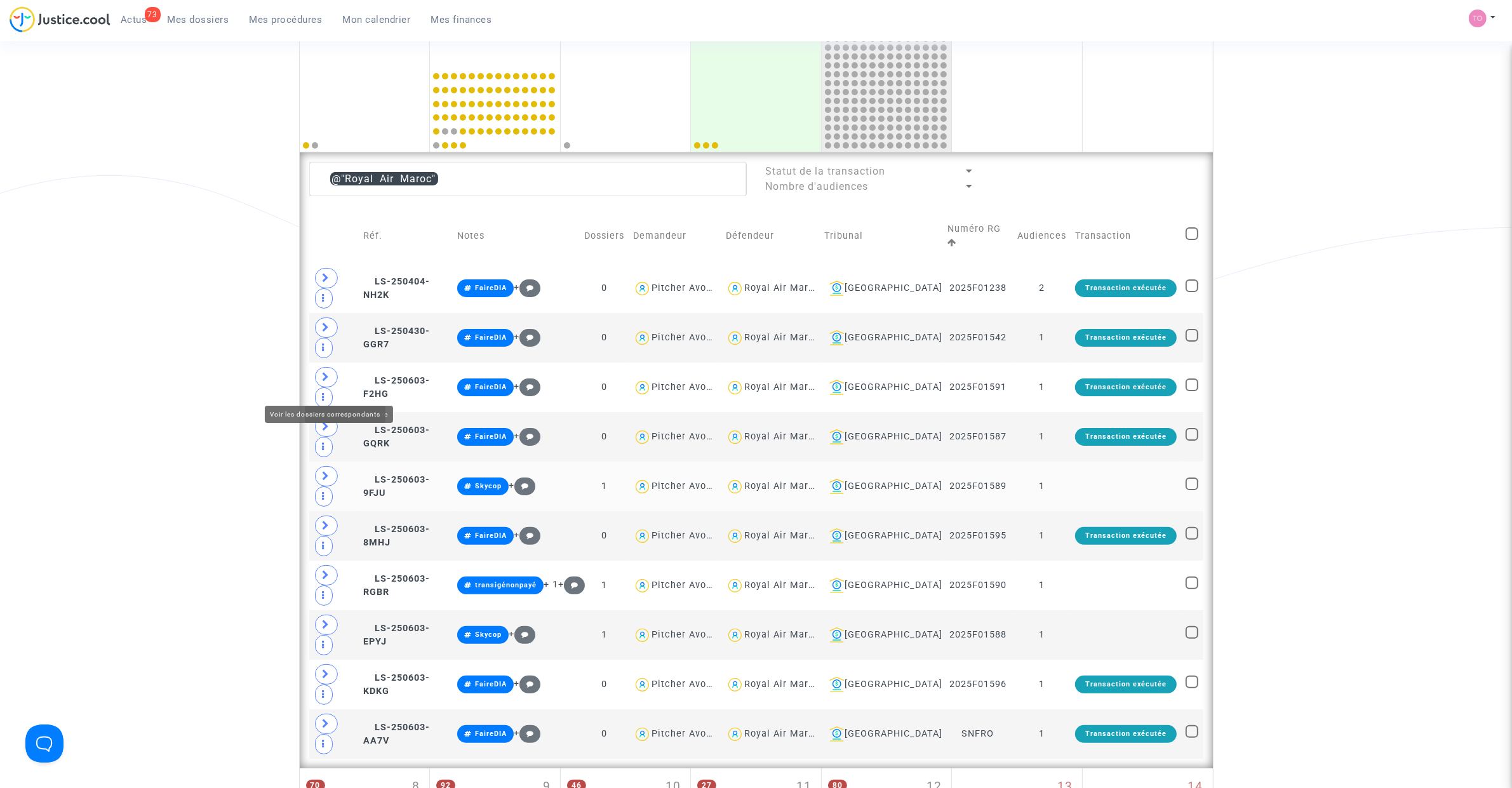
click at [325, 471] on icon at bounding box center [326, 476] width 8 height 9
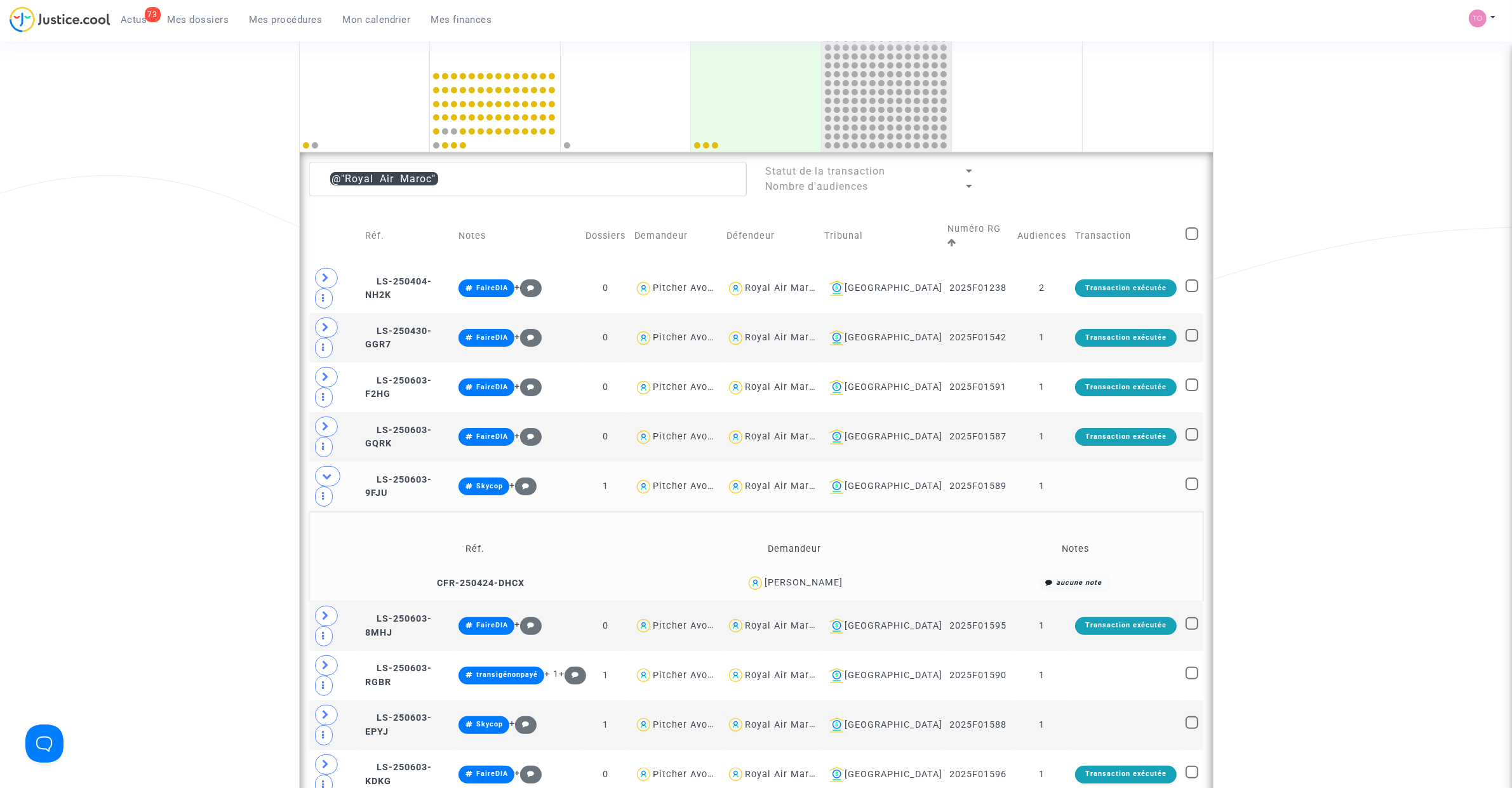
click at [821, 577] on div "Ayoub Bouhia" at bounding box center [803, 583] width 78 height 11
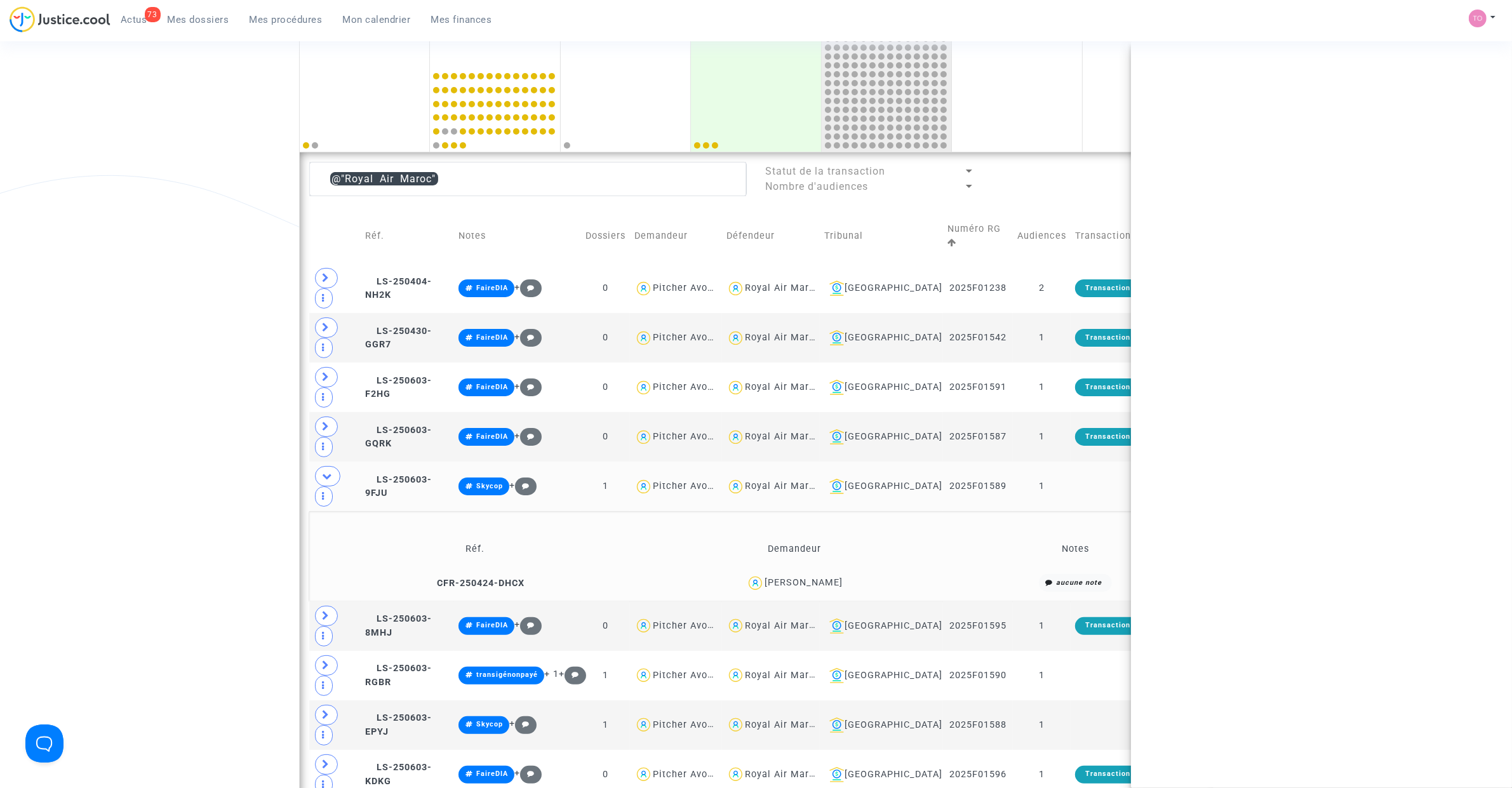
click at [821, 577] on div "Ayoub Bouhia" at bounding box center [803, 583] width 78 height 11
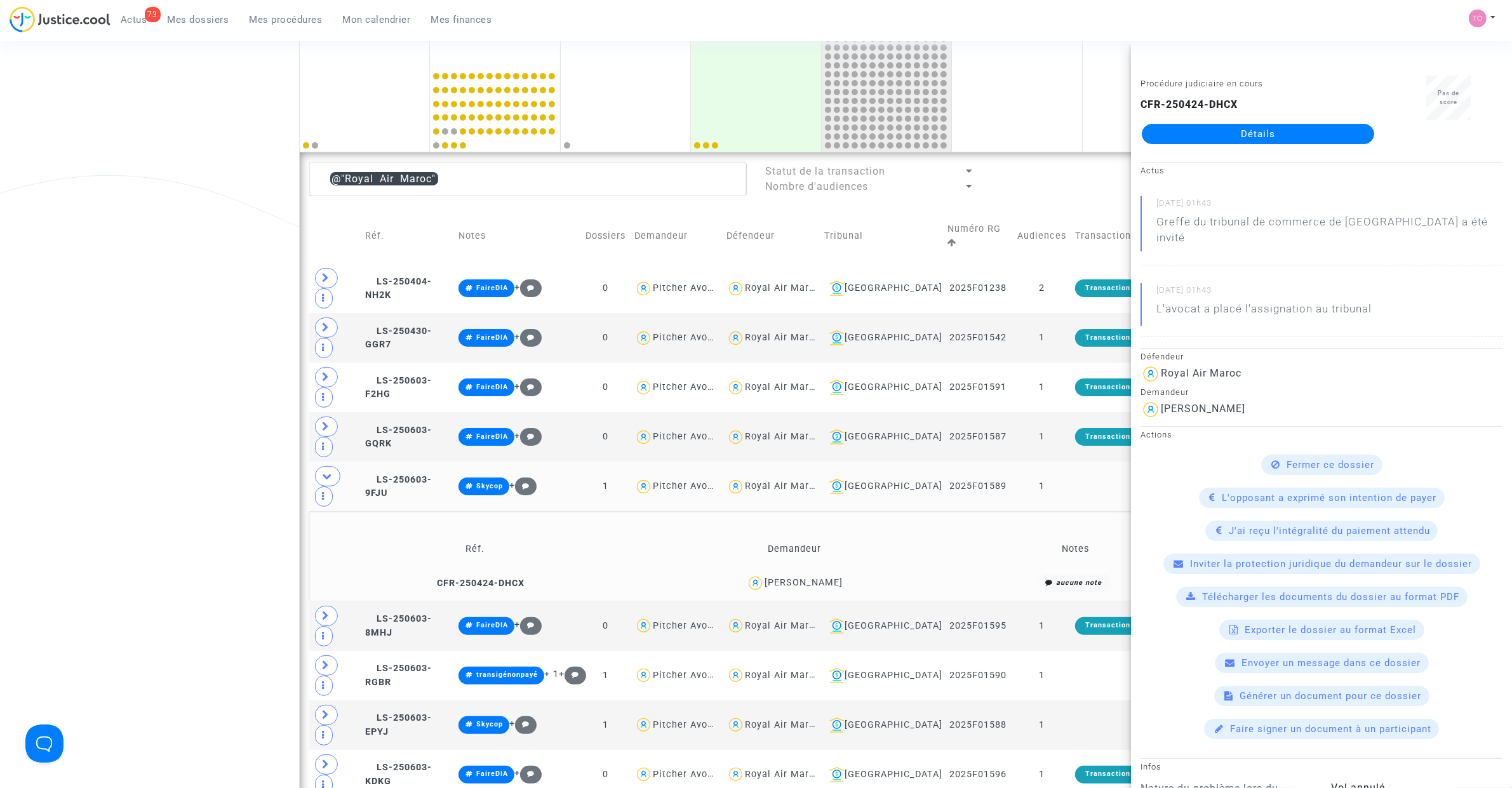
copy div "Bouhia"
drag, startPoint x: 630, startPoint y: 475, endPoint x: 627, endPoint y: 495, distance: 20.2
click at [630, 567] on button "Modifier la note" at bounding box center [618, 577] width 93 height 20
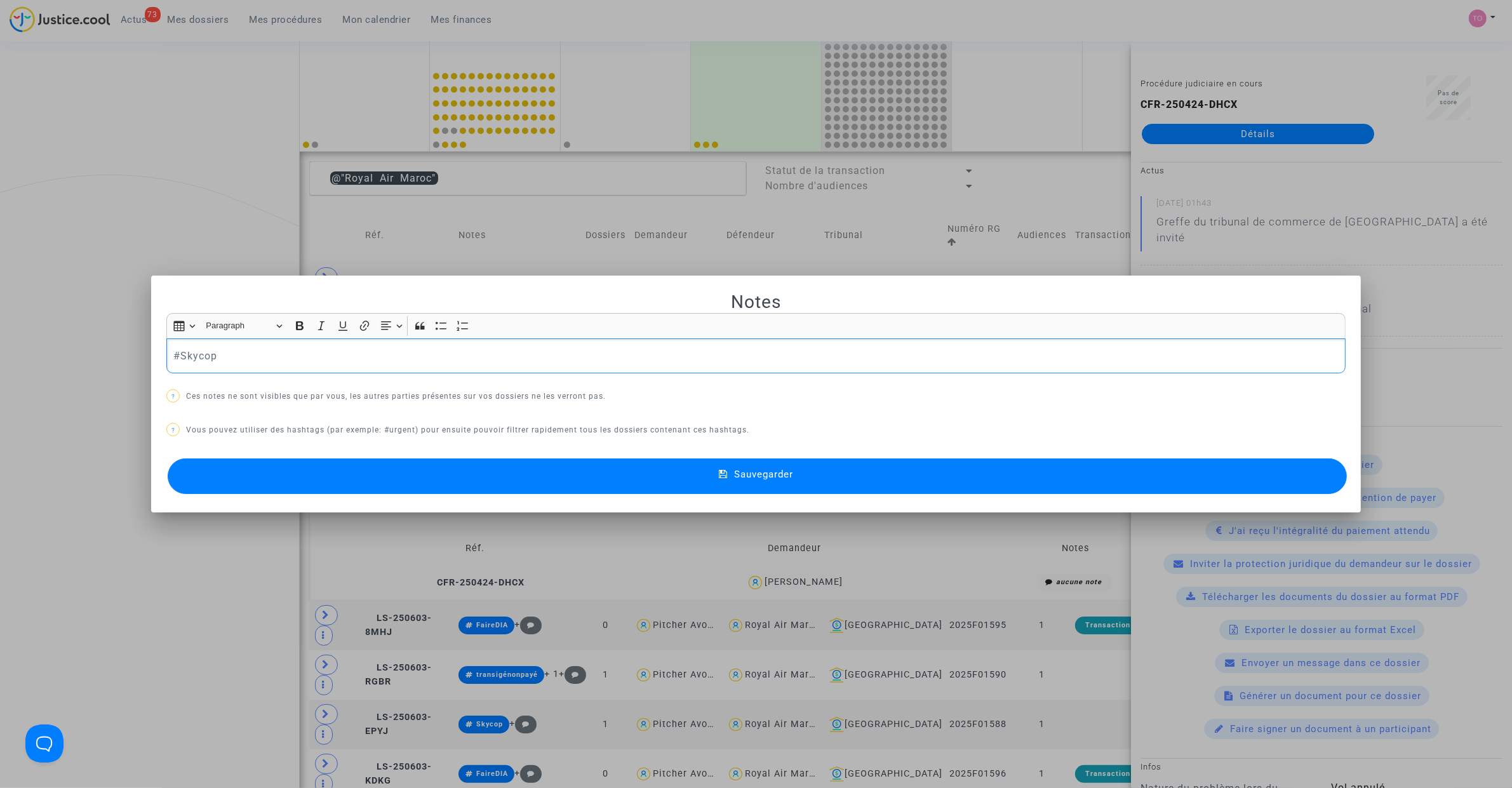
drag, startPoint x: 222, startPoint y: 348, endPoint x: 68, endPoint y: 345, distance: 154.0
click at [68, 345] on div "Notes Rich Text Editor Insert table Insert table Heading Paragraph Paragraph He…" at bounding box center [756, 394] width 1512 height 788
click at [129, 248] on div at bounding box center [756, 394] width 1512 height 788
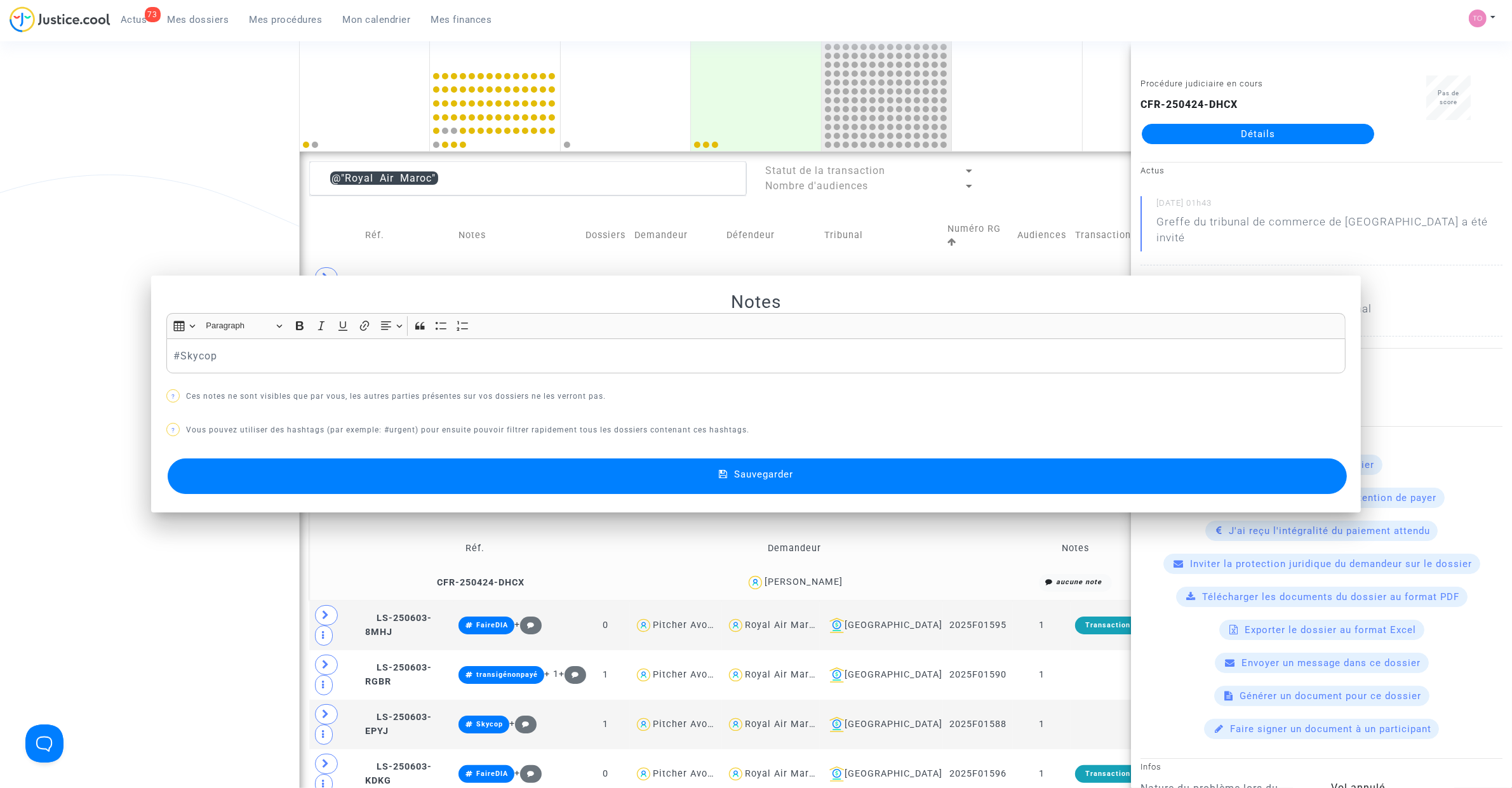
scroll to position [234, 0]
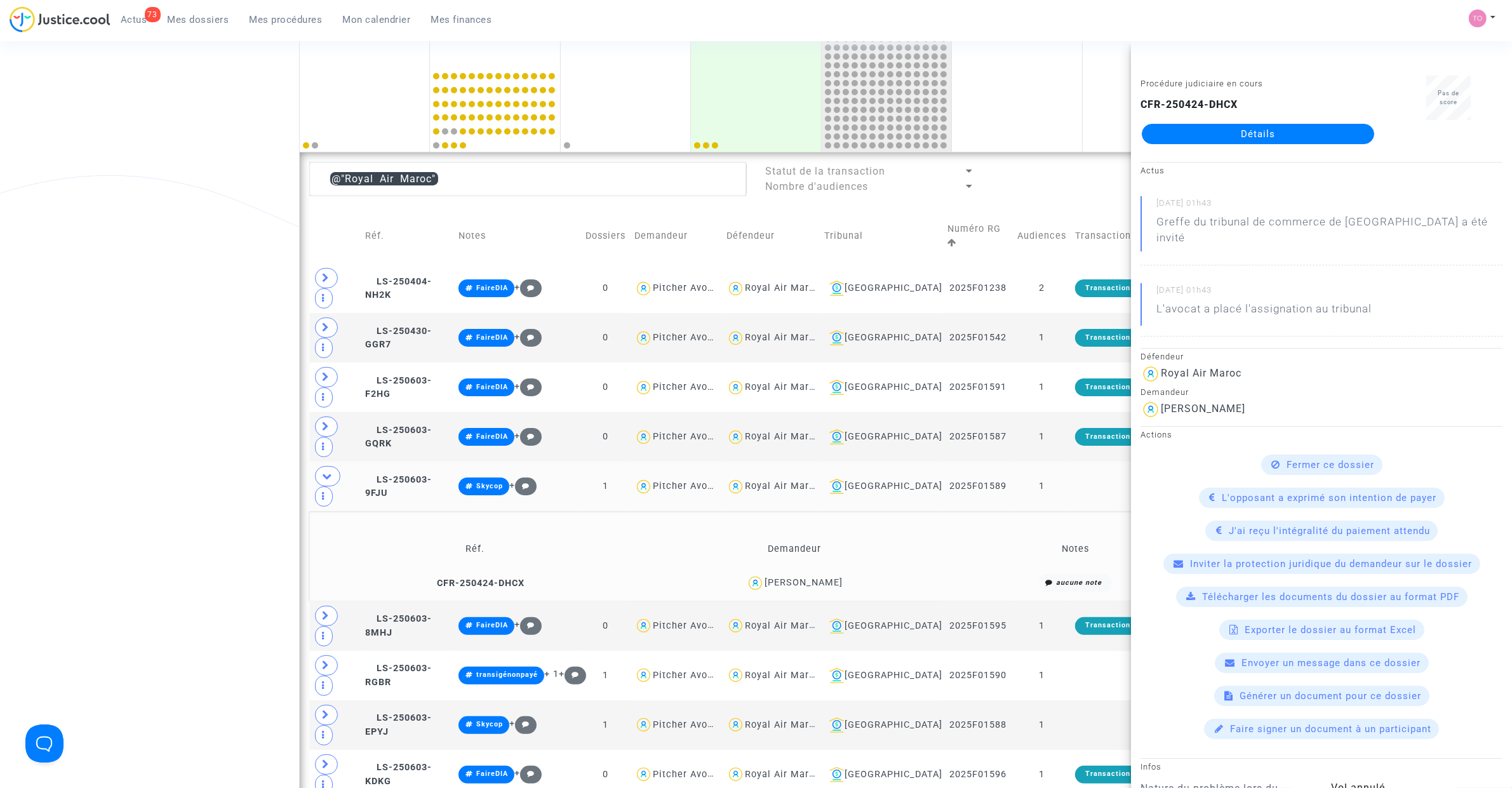
click at [207, 349] on div "Date de clôture d'instruction Date de conciliation Date d'audience Date de juge…" at bounding box center [756, 621] width 1512 height 1564
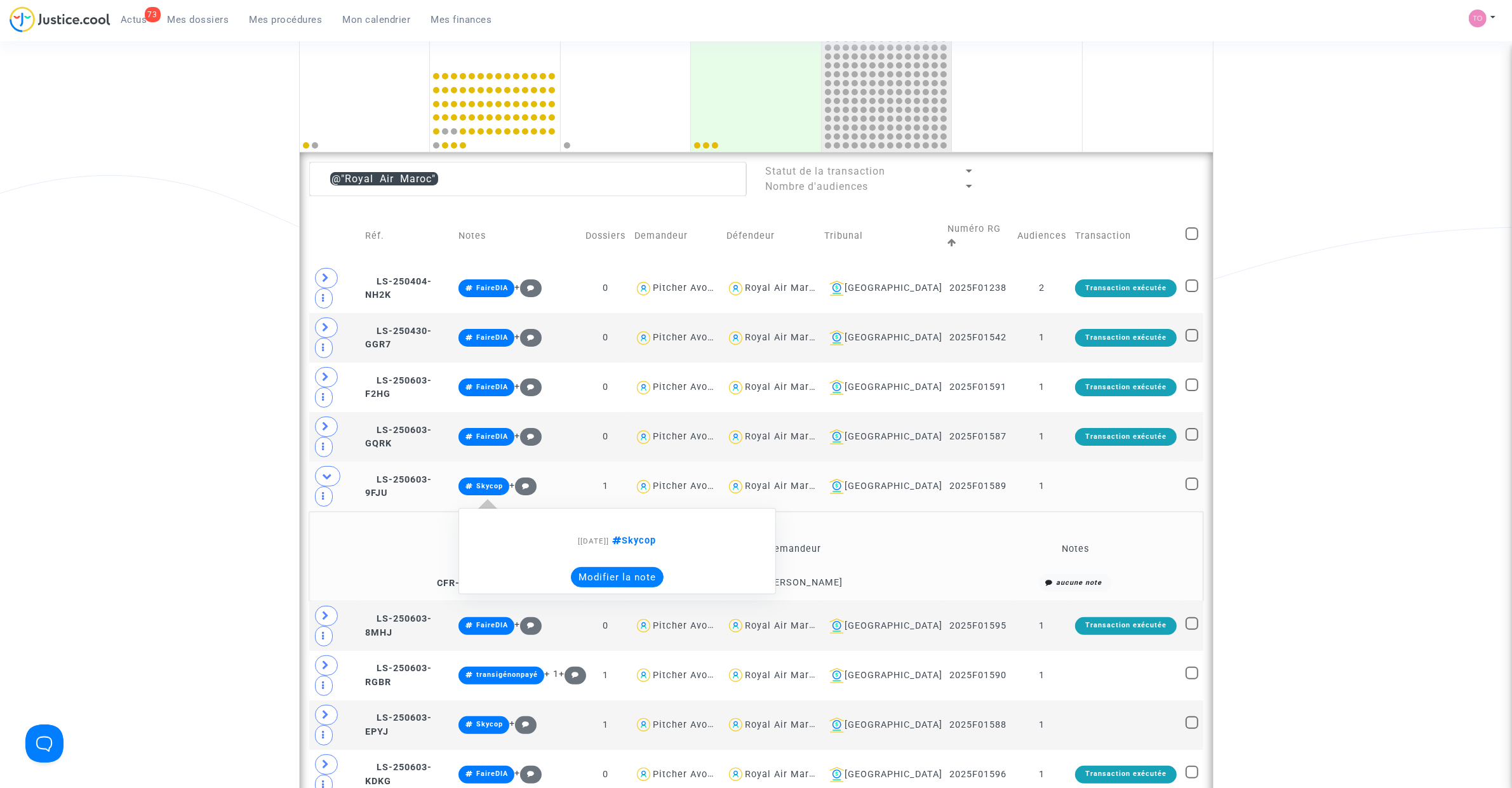
click at [623, 567] on button "Modifier la note" at bounding box center [618, 577] width 93 height 20
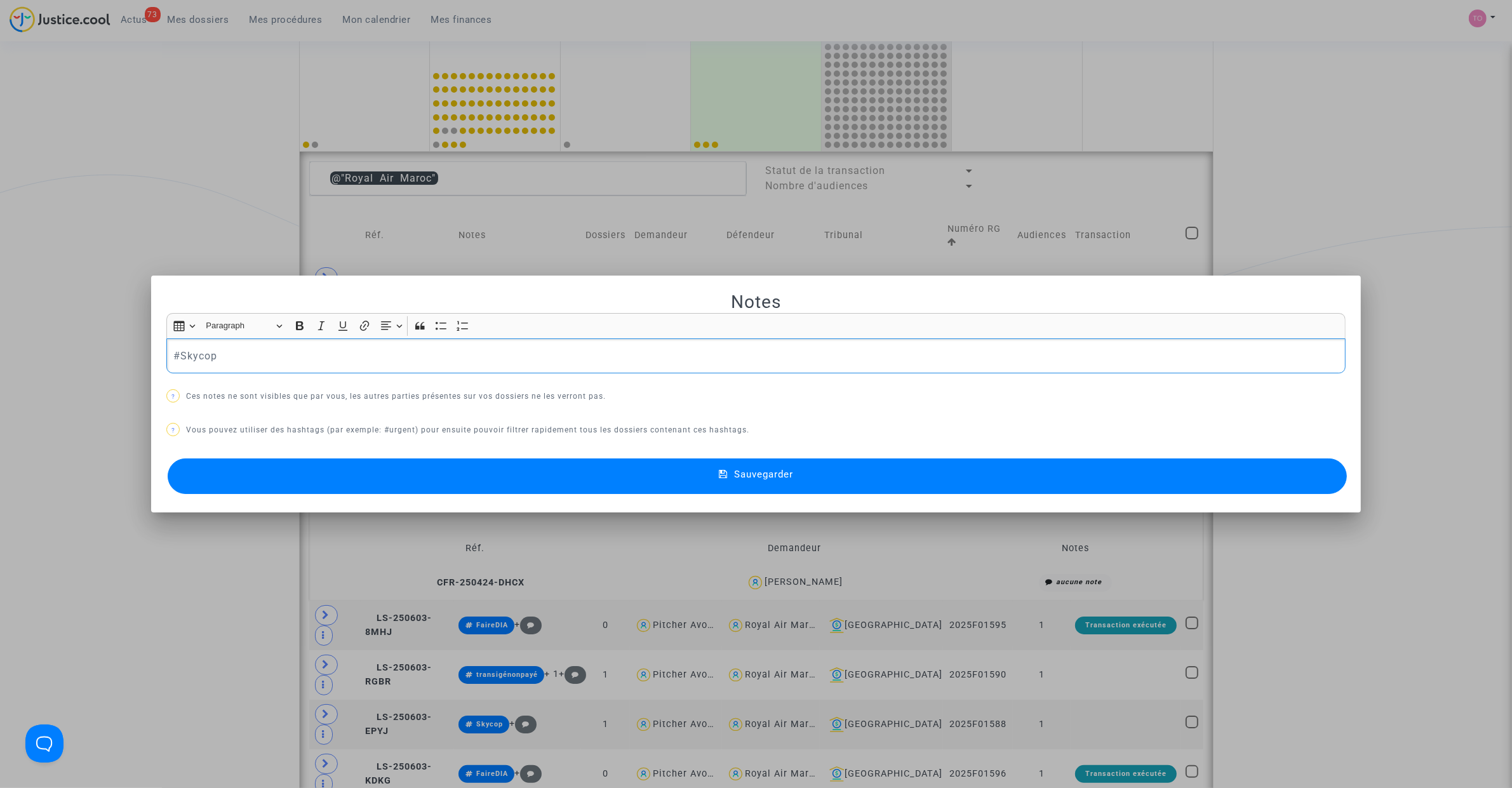
drag, startPoint x: 65, startPoint y: 350, endPoint x: -21, endPoint y: 344, distance: 86.2
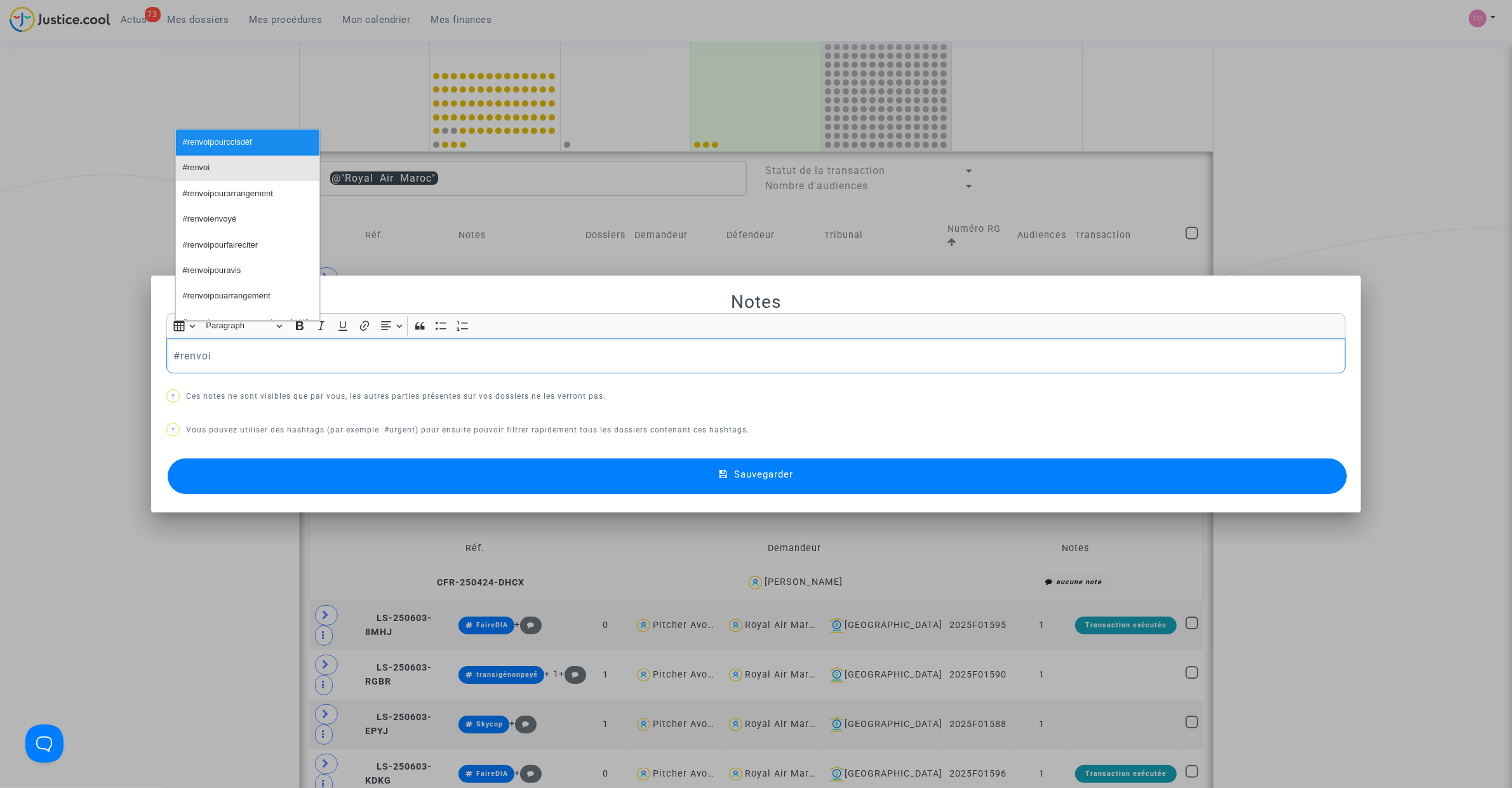
click at [195, 170] on span "#renvoi" at bounding box center [196, 168] width 27 height 19
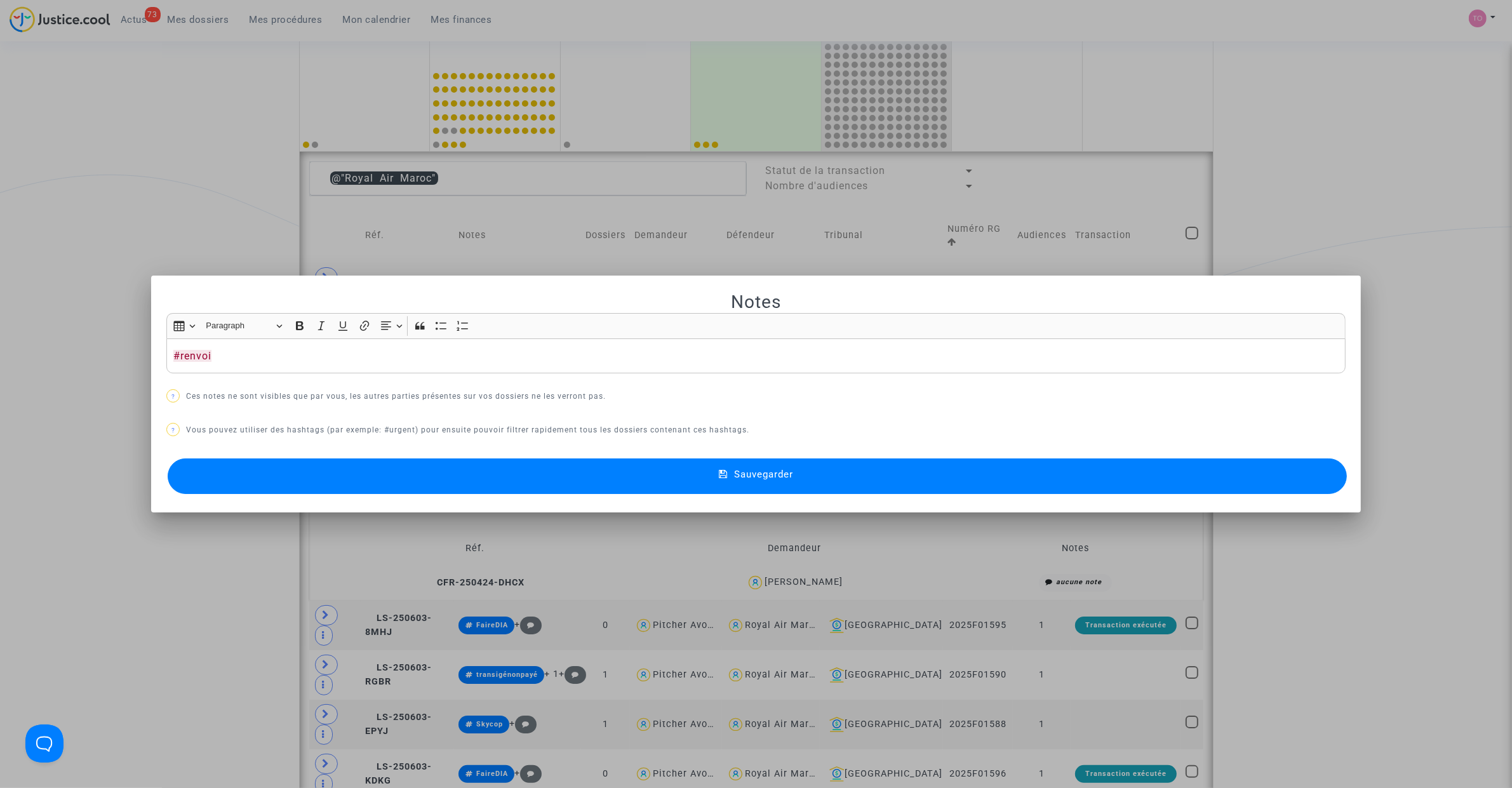
drag, startPoint x: 195, startPoint y: 170, endPoint x: 296, endPoint y: 347, distance: 203.8
click at [272, 325] on div "Notes Rich Text Editor Insert table Insert table Heading Paragraph Paragraph He…" at bounding box center [756, 394] width 1512 height 788
click at [663, 477] on button "Sauvegarder" at bounding box center [756, 477] width 1179 height 36
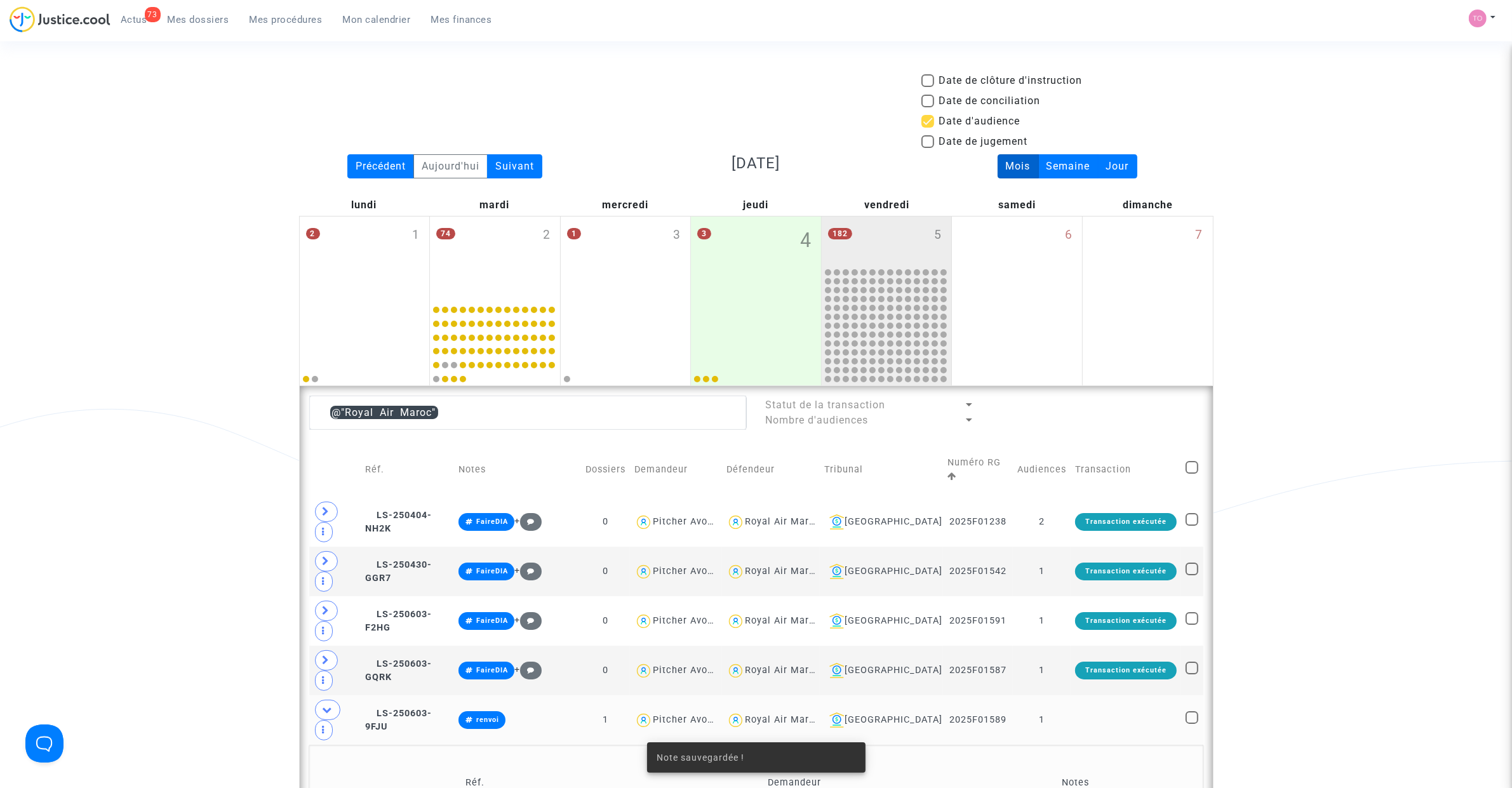
scroll to position [234, 0]
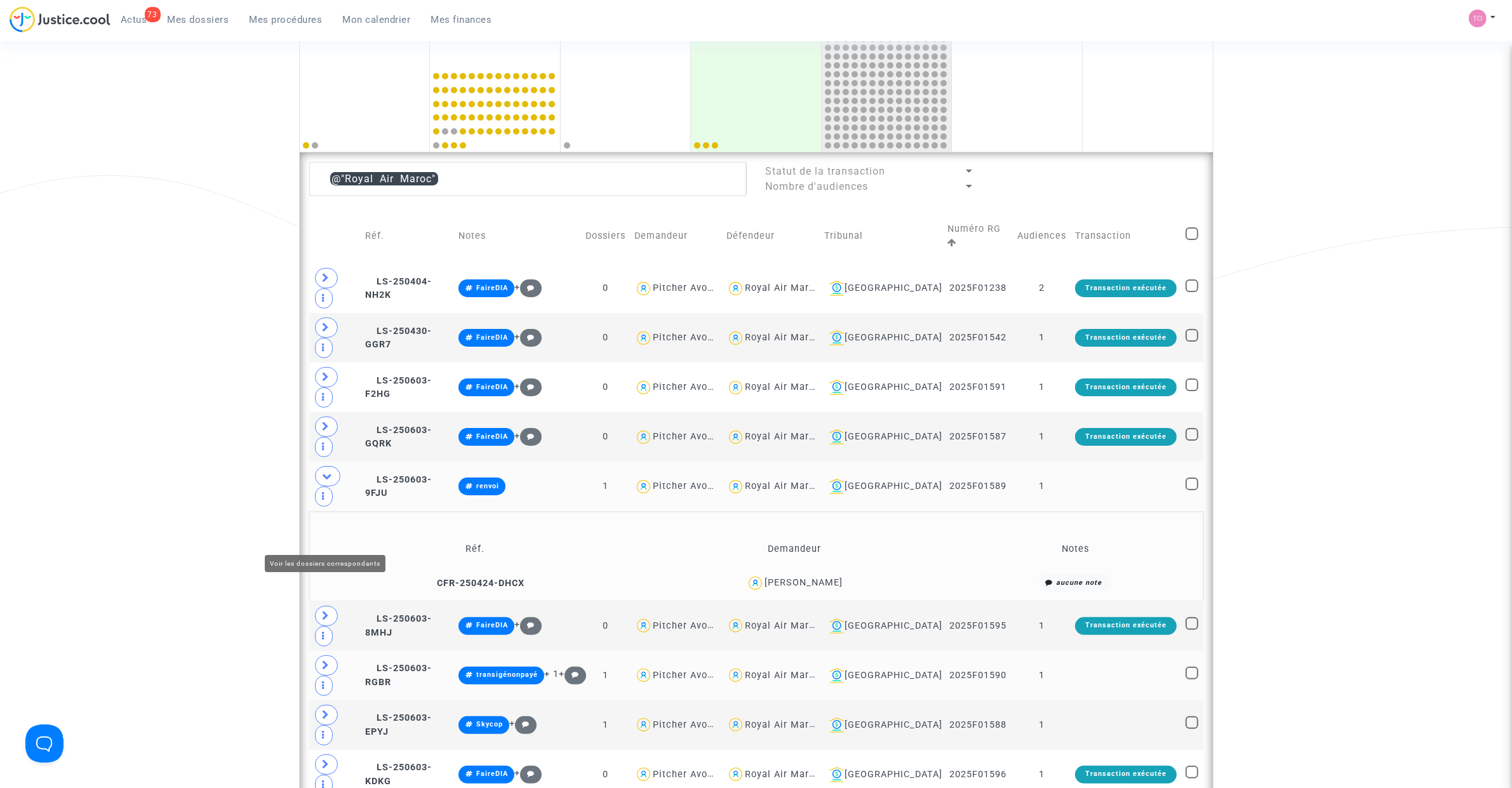
click at [325, 660] on icon at bounding box center [326, 665] width 8 height 9
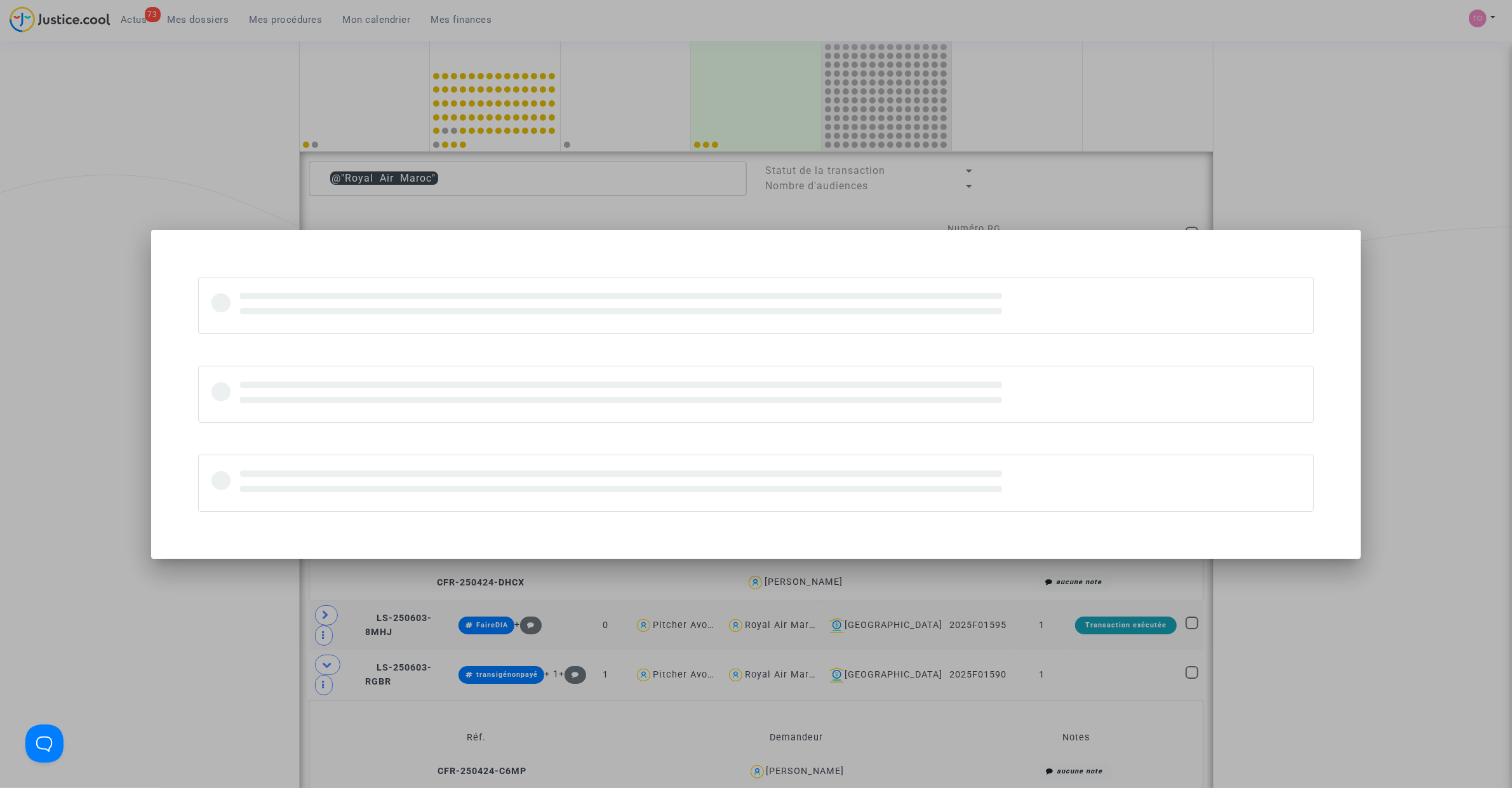
scroll to position [0, 0]
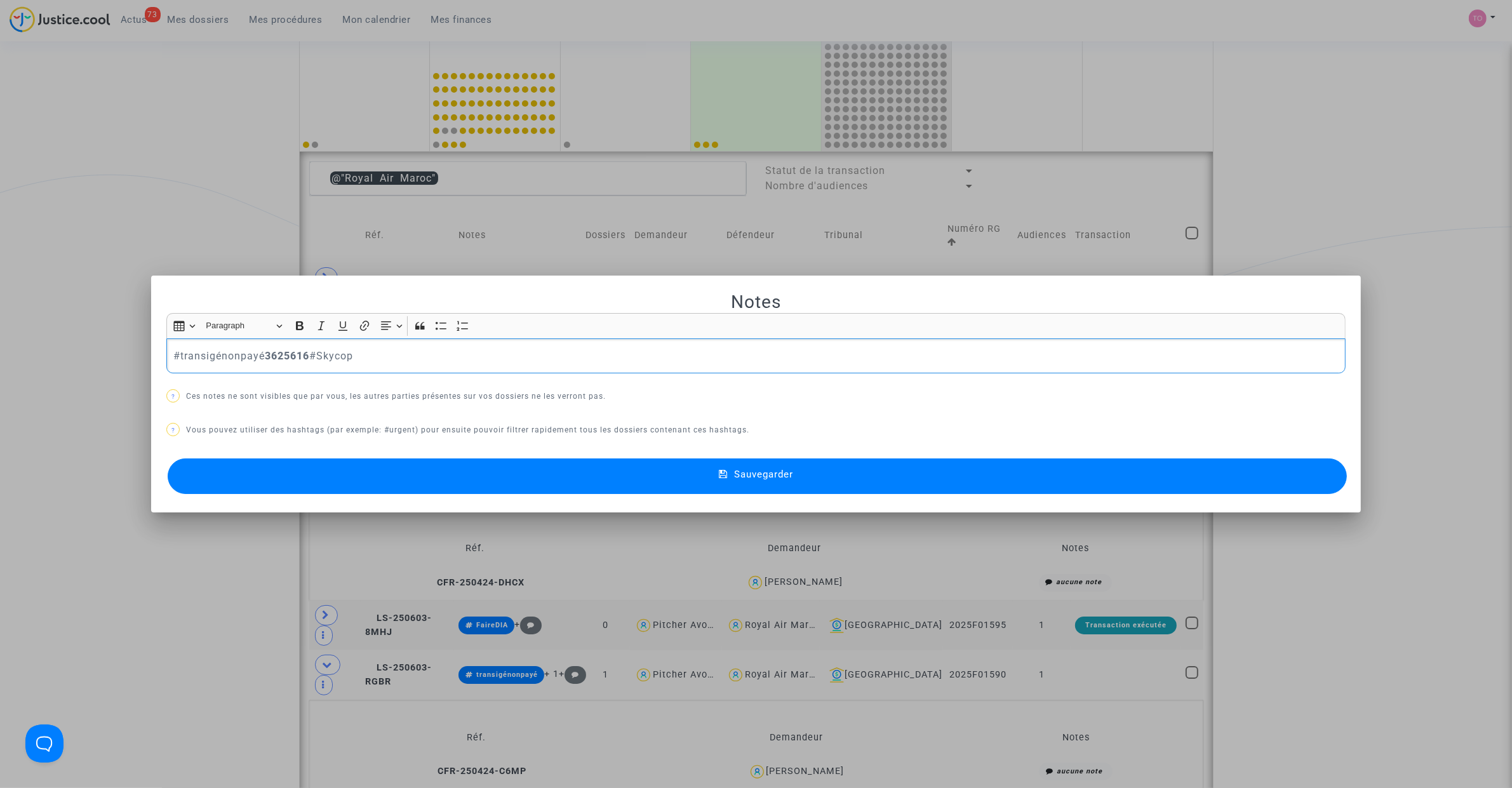
drag, startPoint x: 378, startPoint y: 362, endPoint x: 54, endPoint y: 372, distance: 324.2
click at [54, 372] on div "Notes Rich Text Editor Insert table Insert table Heading Paragraph Paragraph He…" at bounding box center [756, 394] width 1512 height 788
click at [377, 473] on button "Sauvegarder" at bounding box center [756, 477] width 1179 height 36
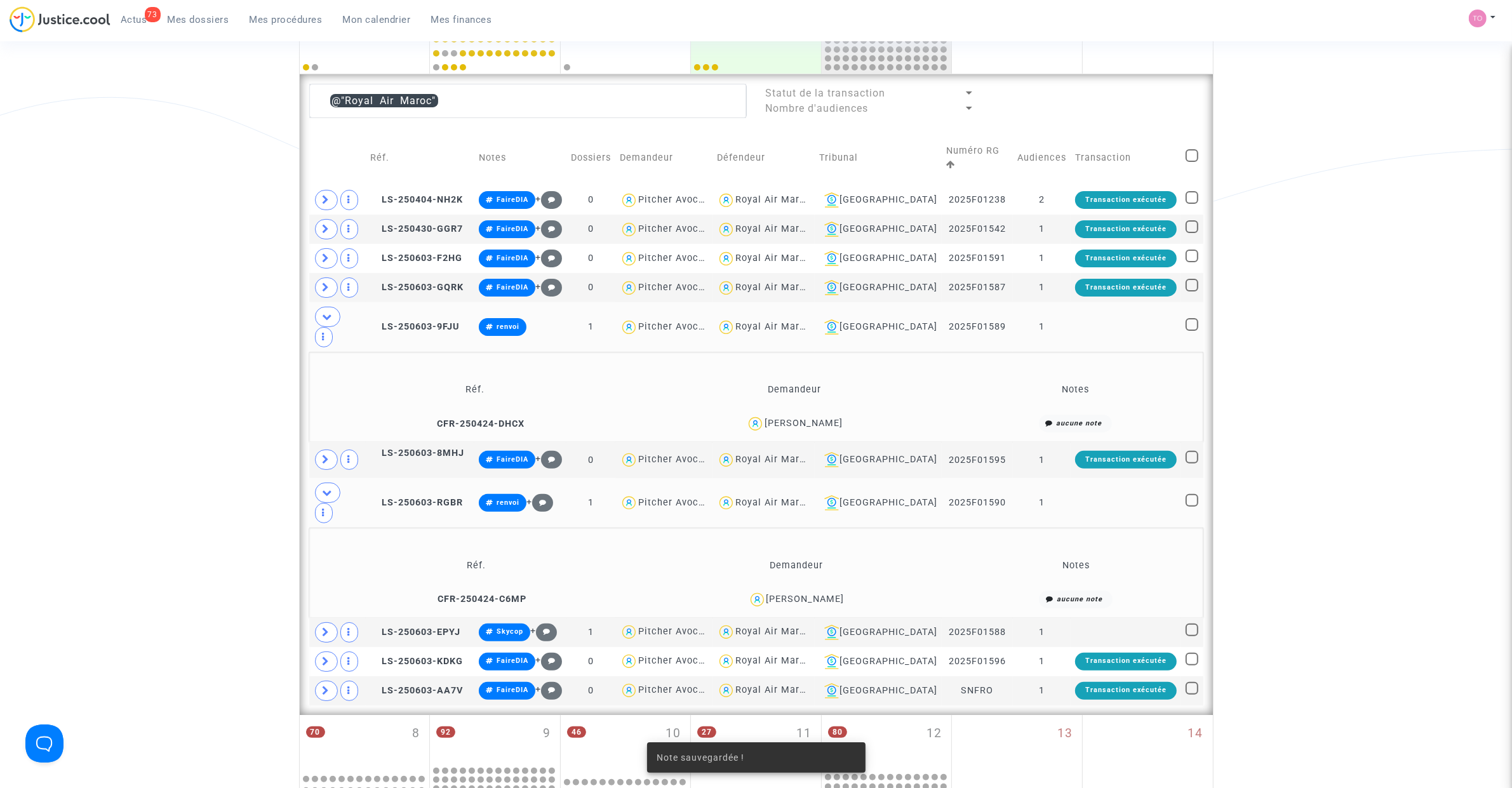
scroll to position [313, 0]
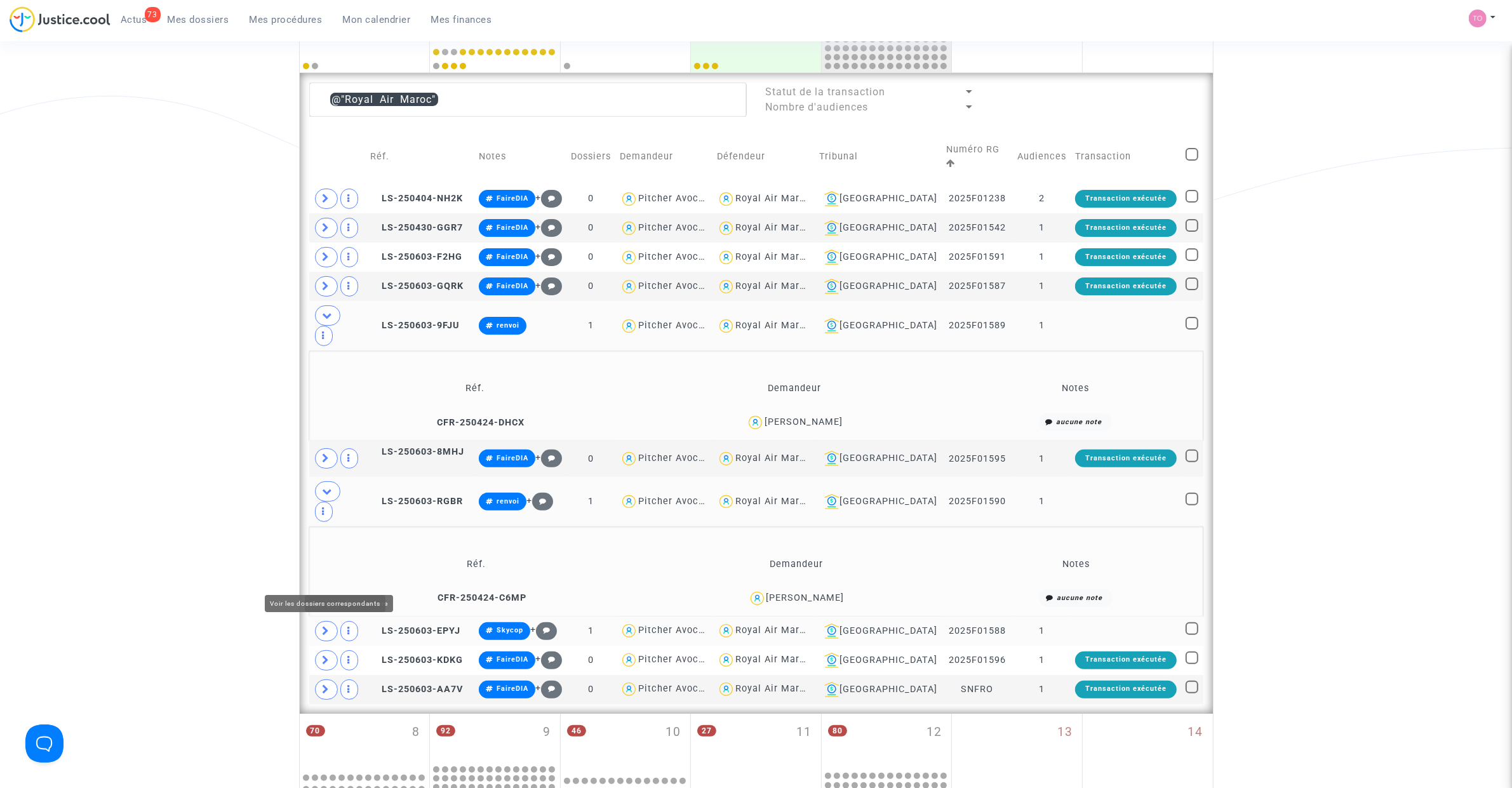
click at [329, 626] on icon at bounding box center [326, 631] width 8 height 9
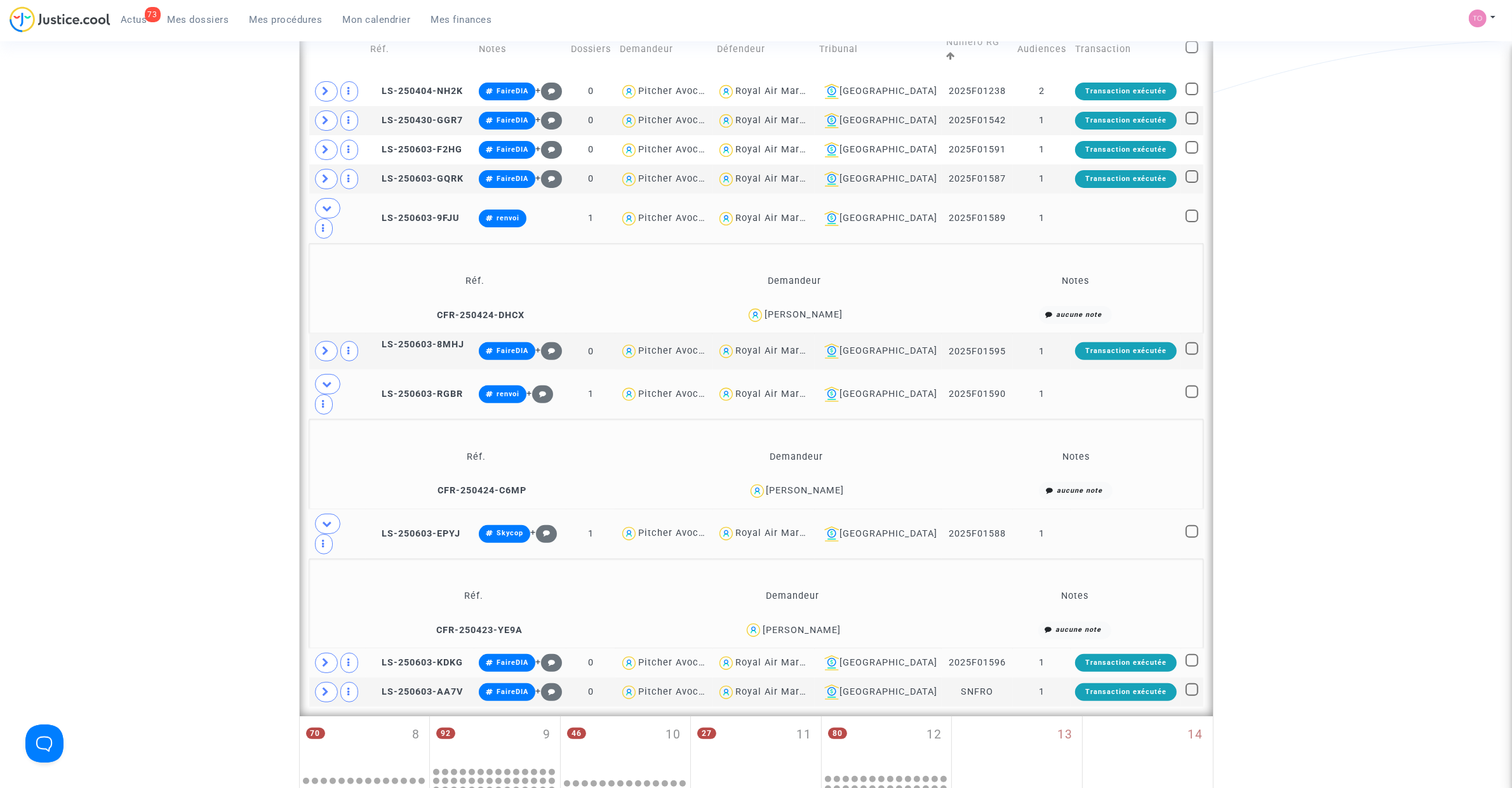
scroll to position [472, 0]
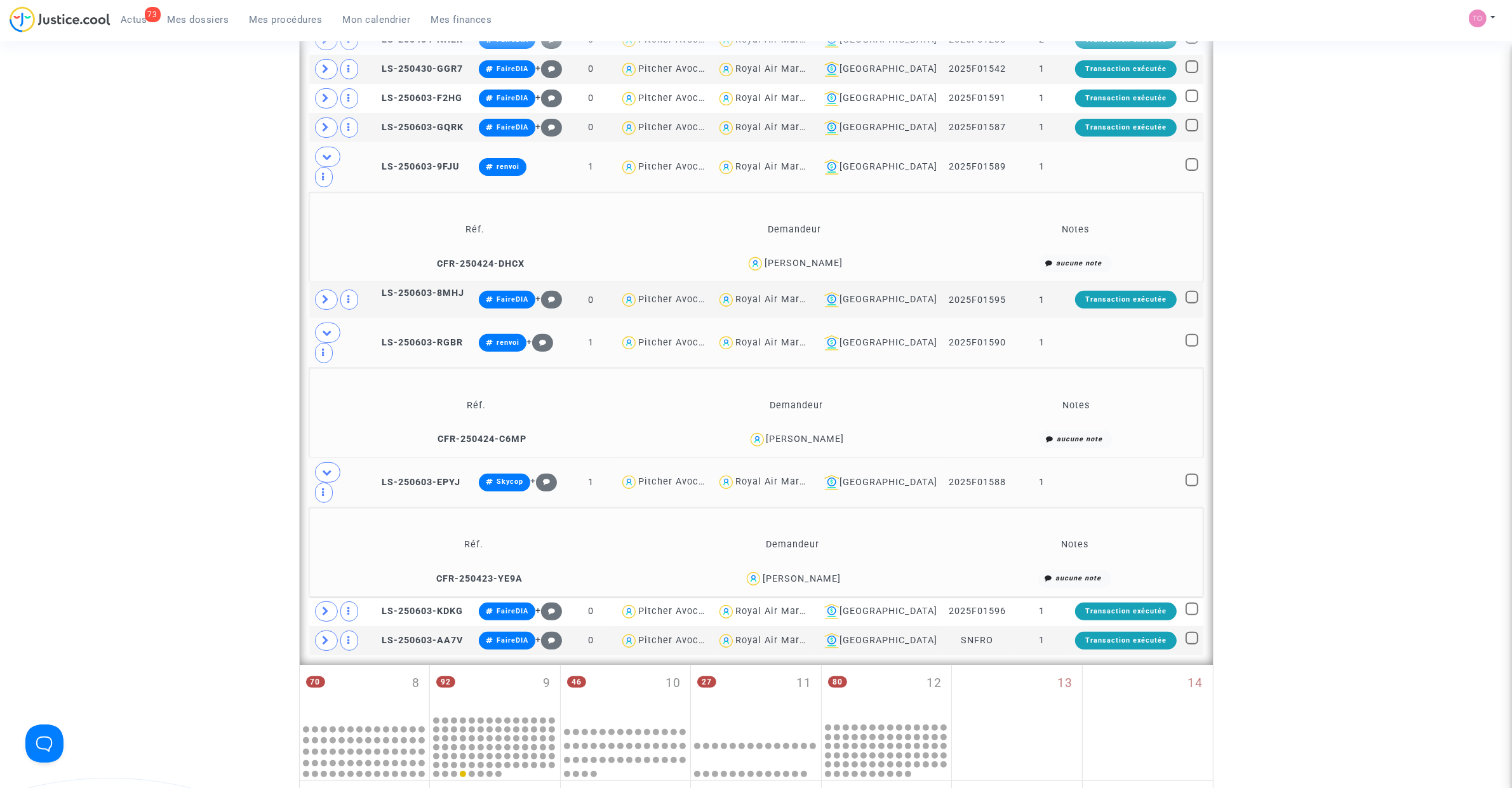
click at [810, 501] on span "Bob NGONGO" at bounding box center [801, 542] width 78 height 84
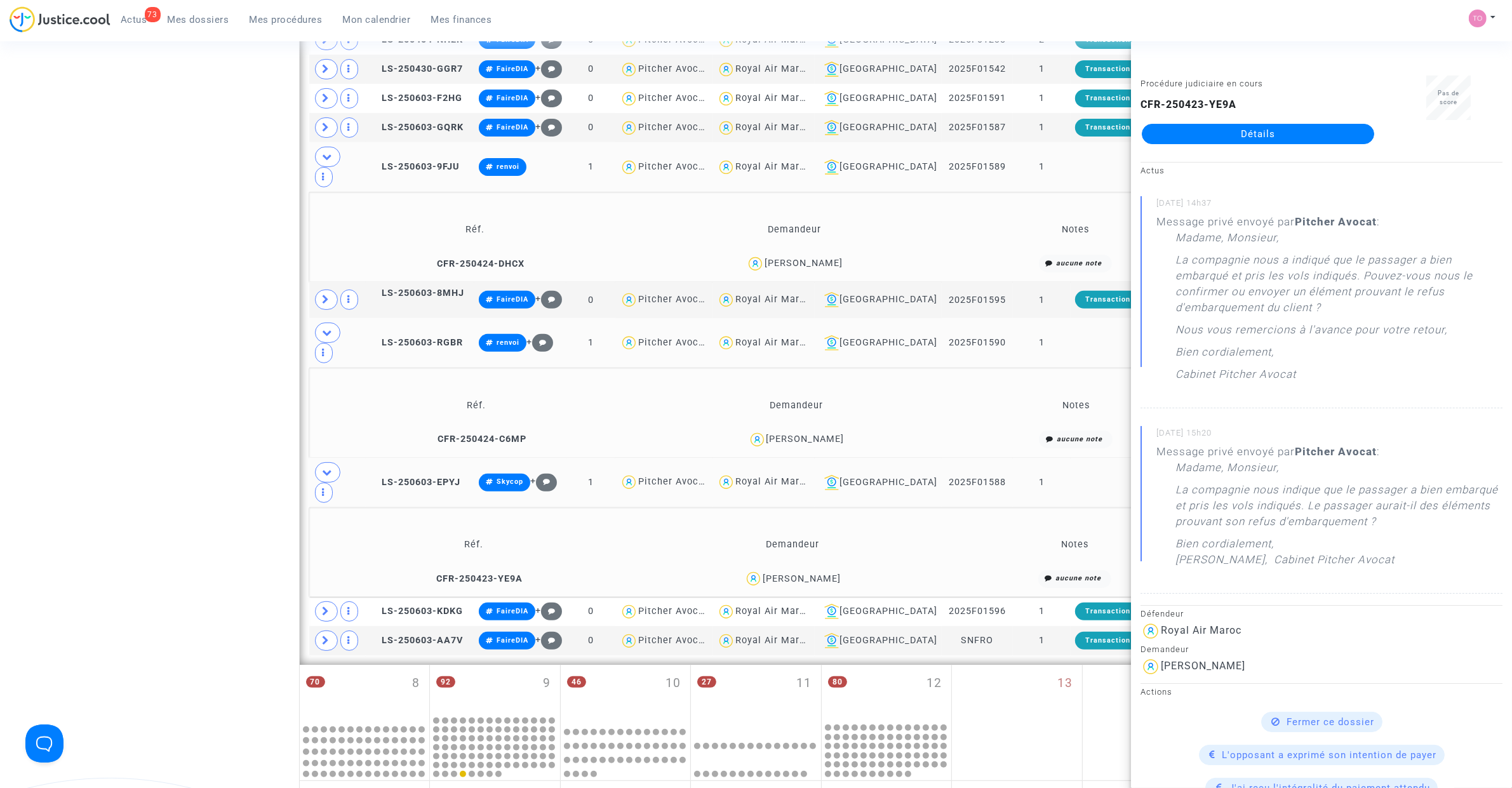
copy div "NGONGO"
click at [212, 423] on div "Date de clôture d'instruction Date de conciliation Date d'audience Date de juge…" at bounding box center [756, 404] width 1512 height 1608
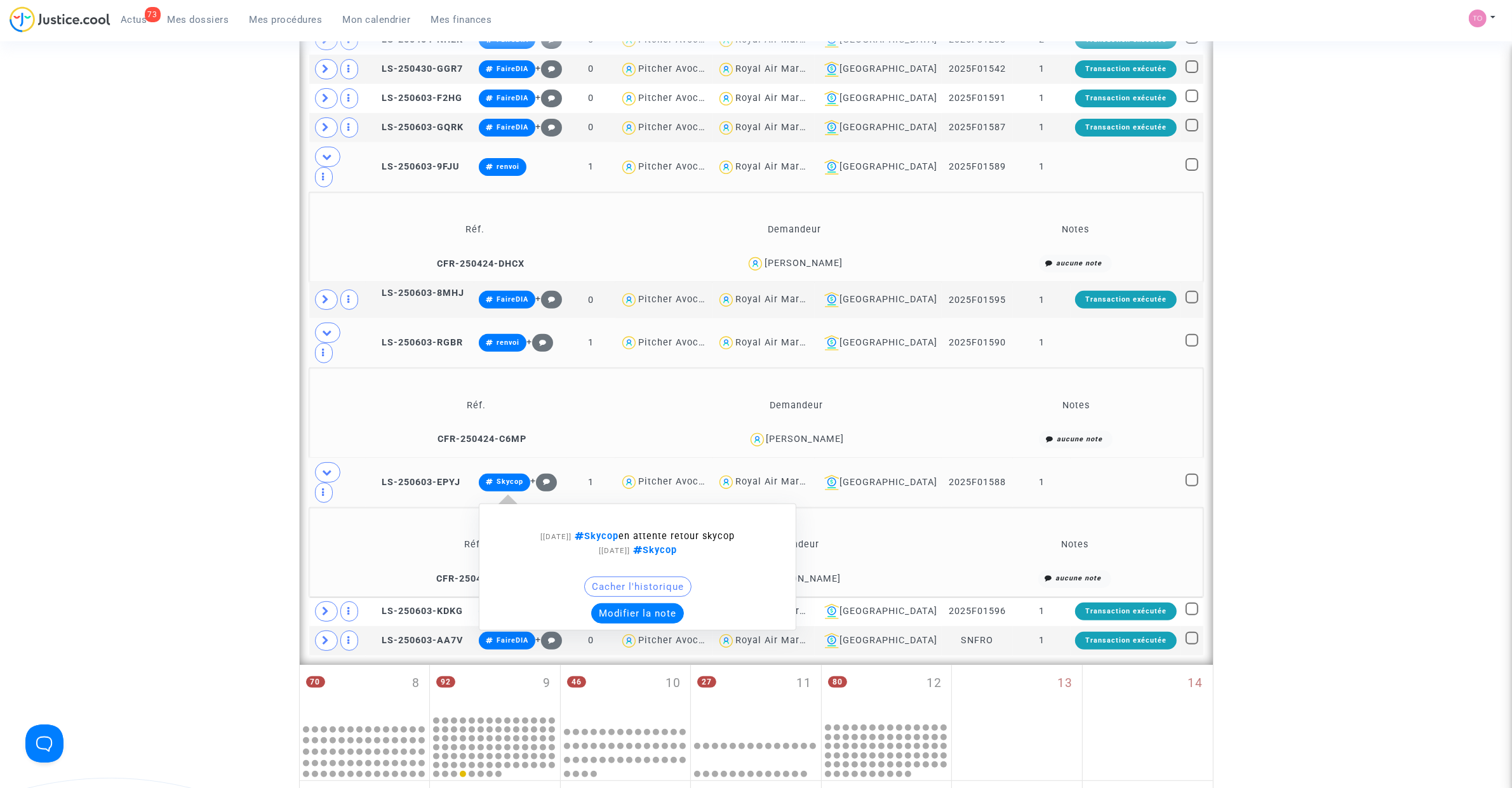
click at [625, 603] on button "Modifier la note" at bounding box center [638, 613] width 93 height 20
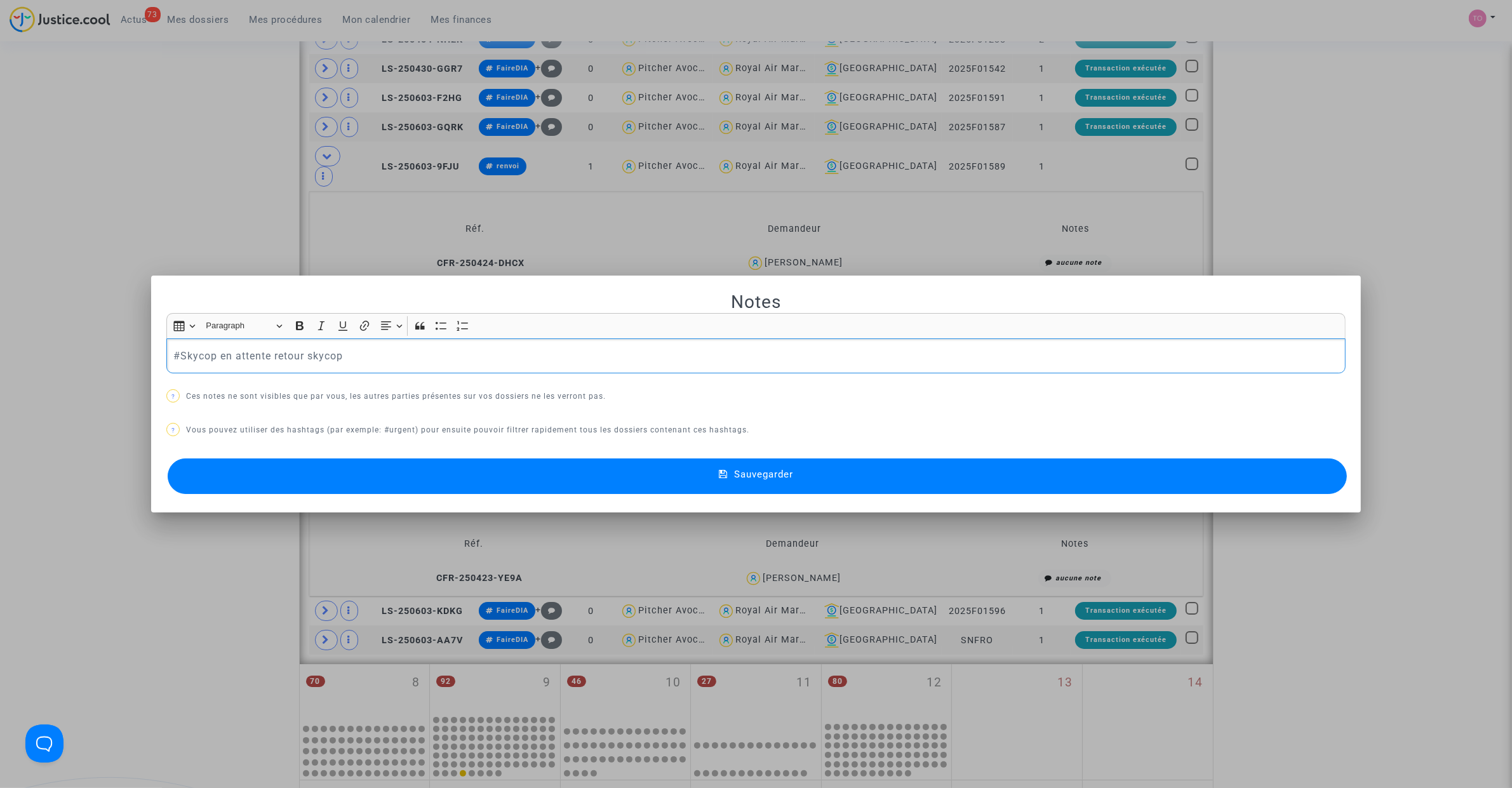
drag, startPoint x: 346, startPoint y: 373, endPoint x: 19, endPoint y: 367, distance: 327.1
click at [19, 367] on div "Notes Rich Text Editor Insert table Insert table Heading Paragraph Paragraph He…" at bounding box center [756, 394] width 1512 height 788
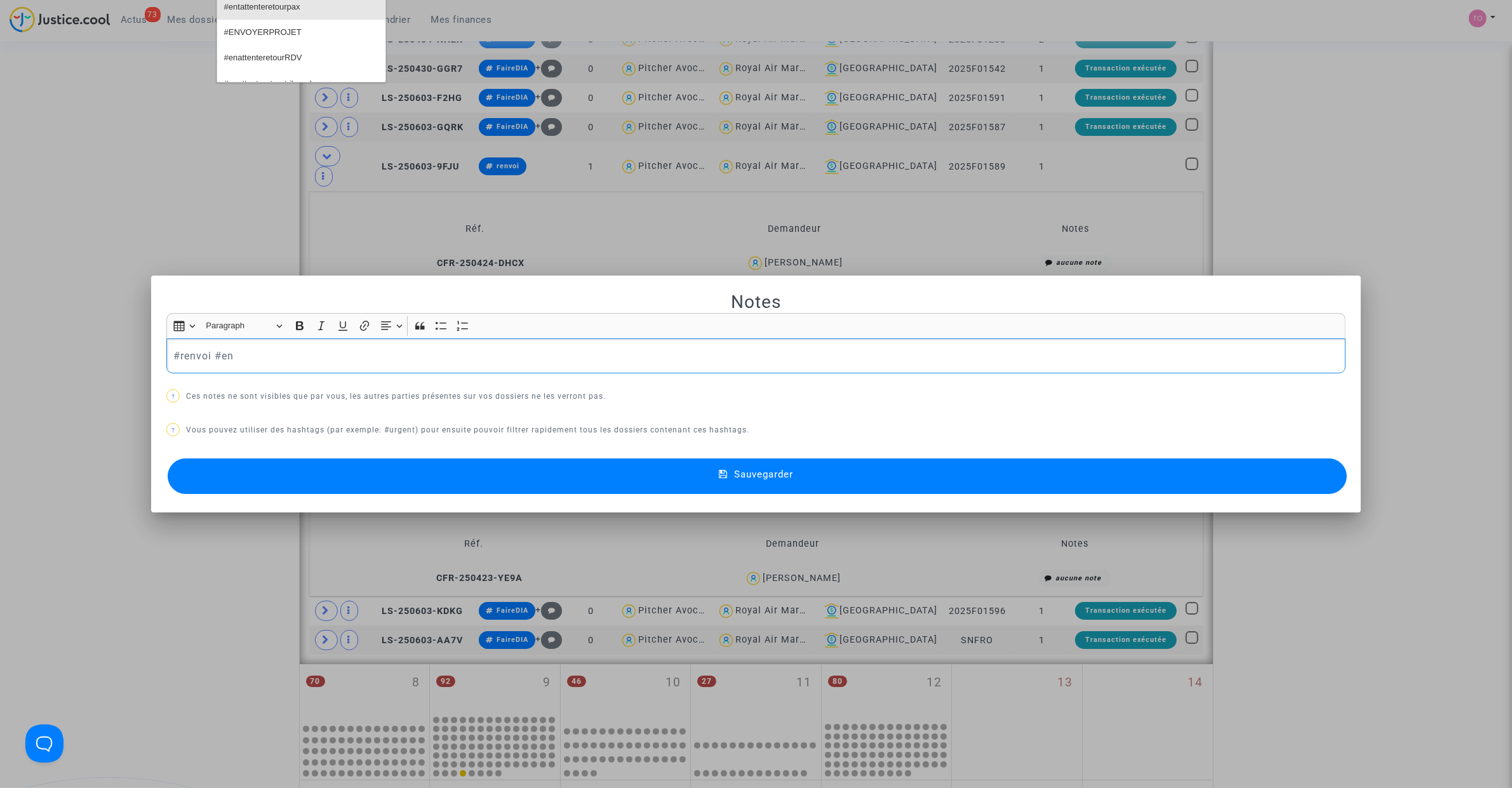
click at [270, 7] on span "#entattenteretourpax" at bounding box center [262, 8] width 76 height 19
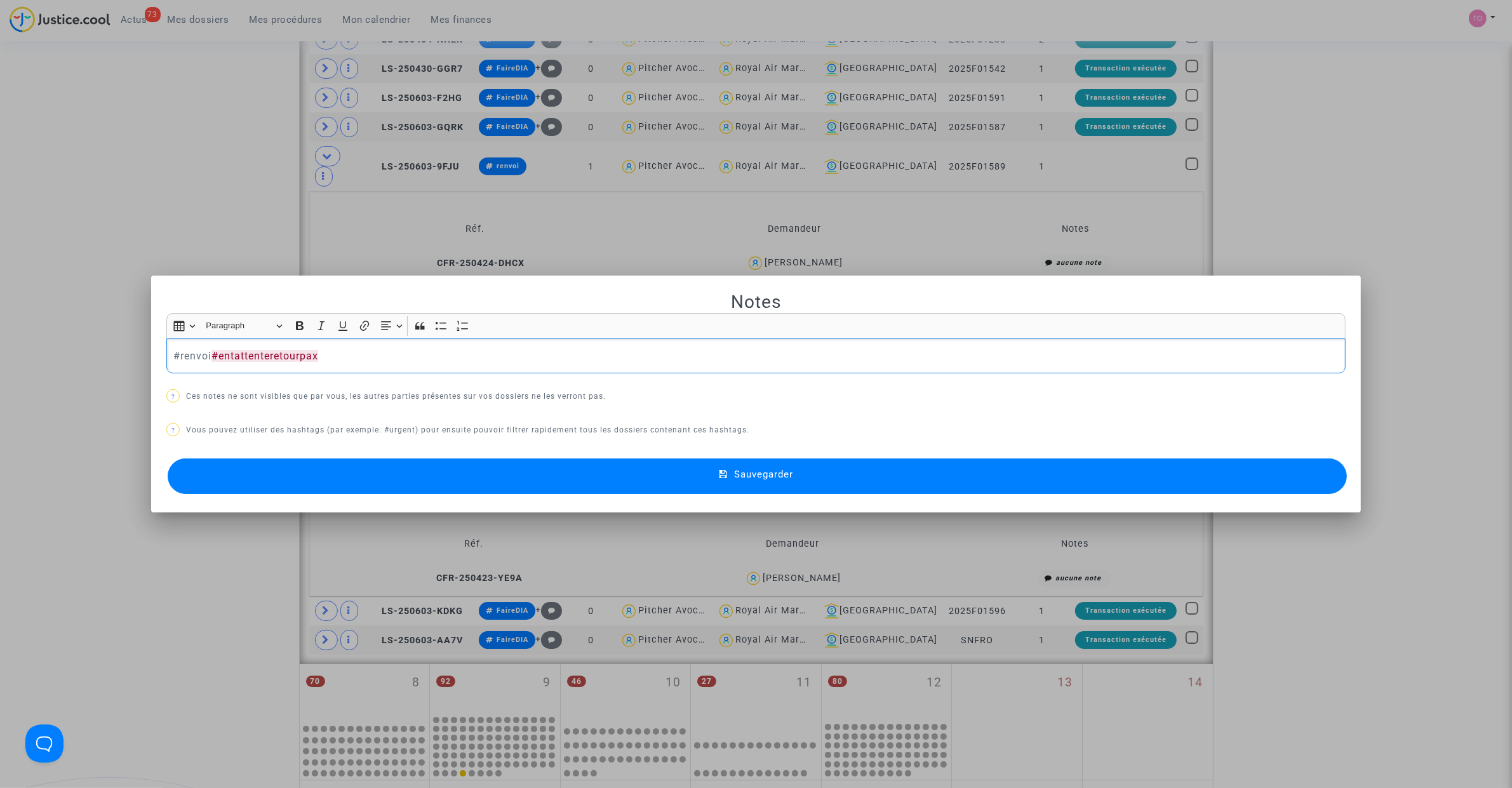
click at [329, 350] on p "#renvoi #entattenteretourpax" at bounding box center [756, 356] width 1166 height 15
click at [391, 480] on button "Sauvegarder" at bounding box center [756, 477] width 1179 height 36
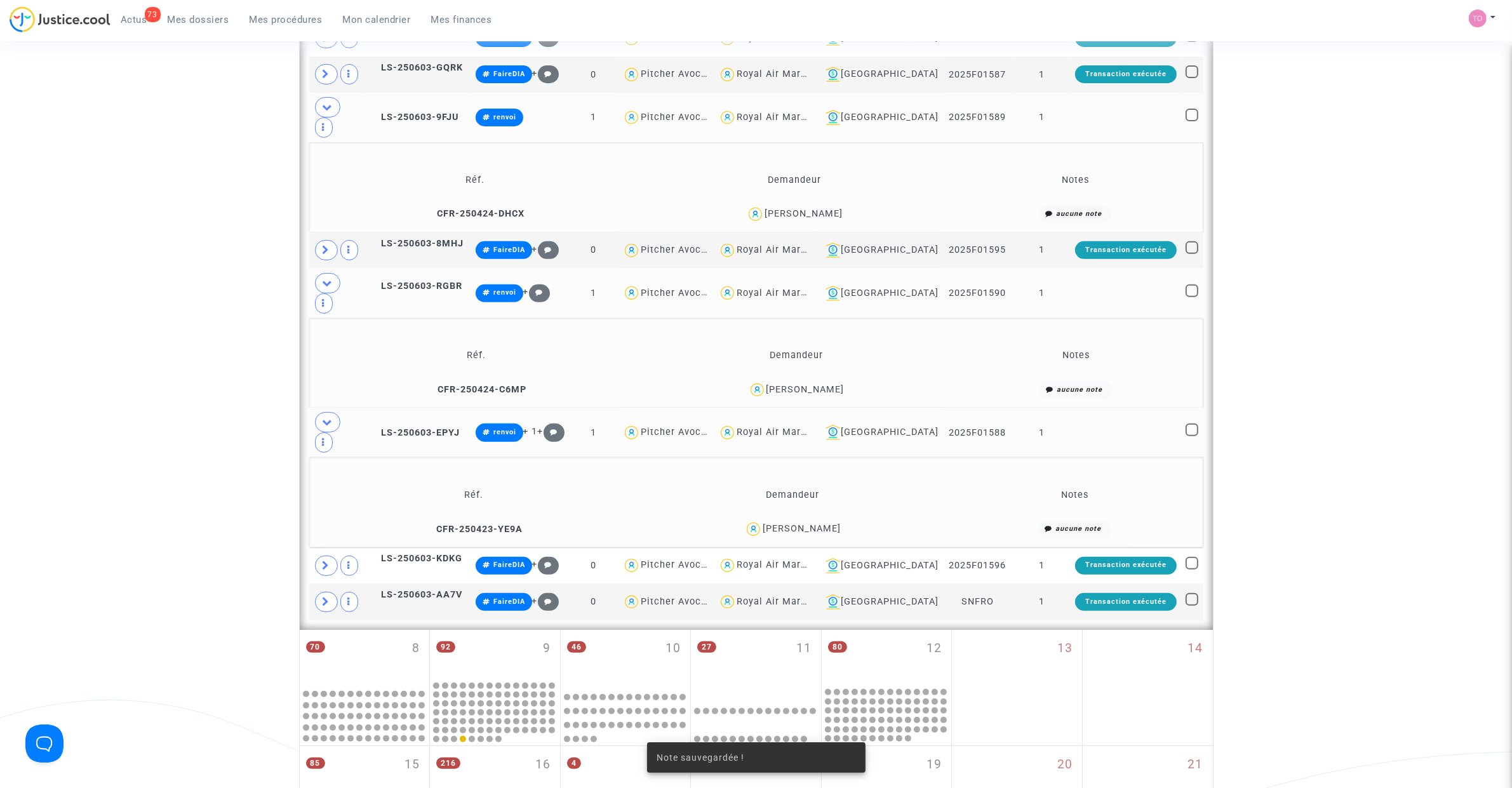
scroll to position [551, 0]
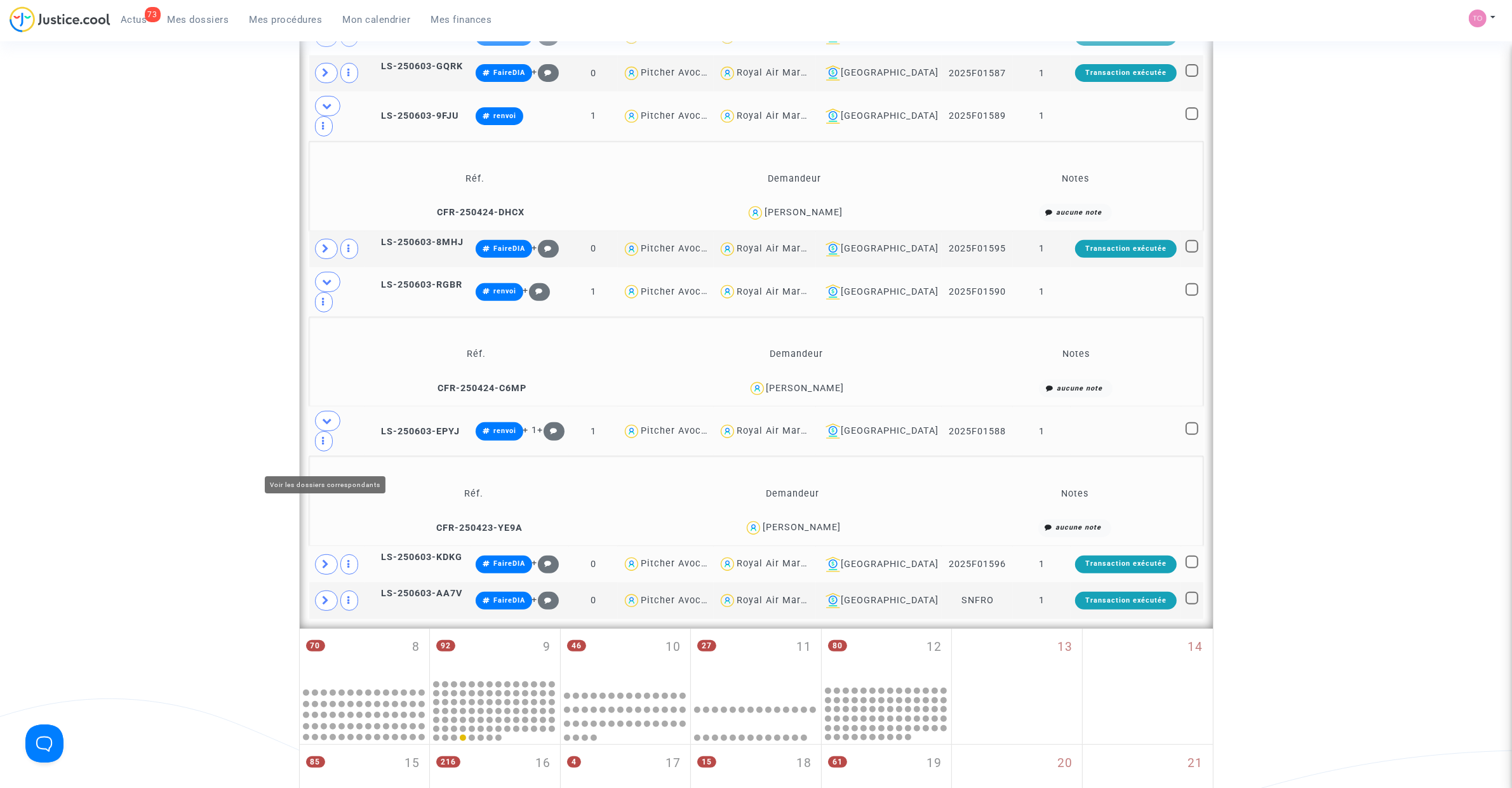
click at [331, 554] on span at bounding box center [325, 564] width 22 height 20
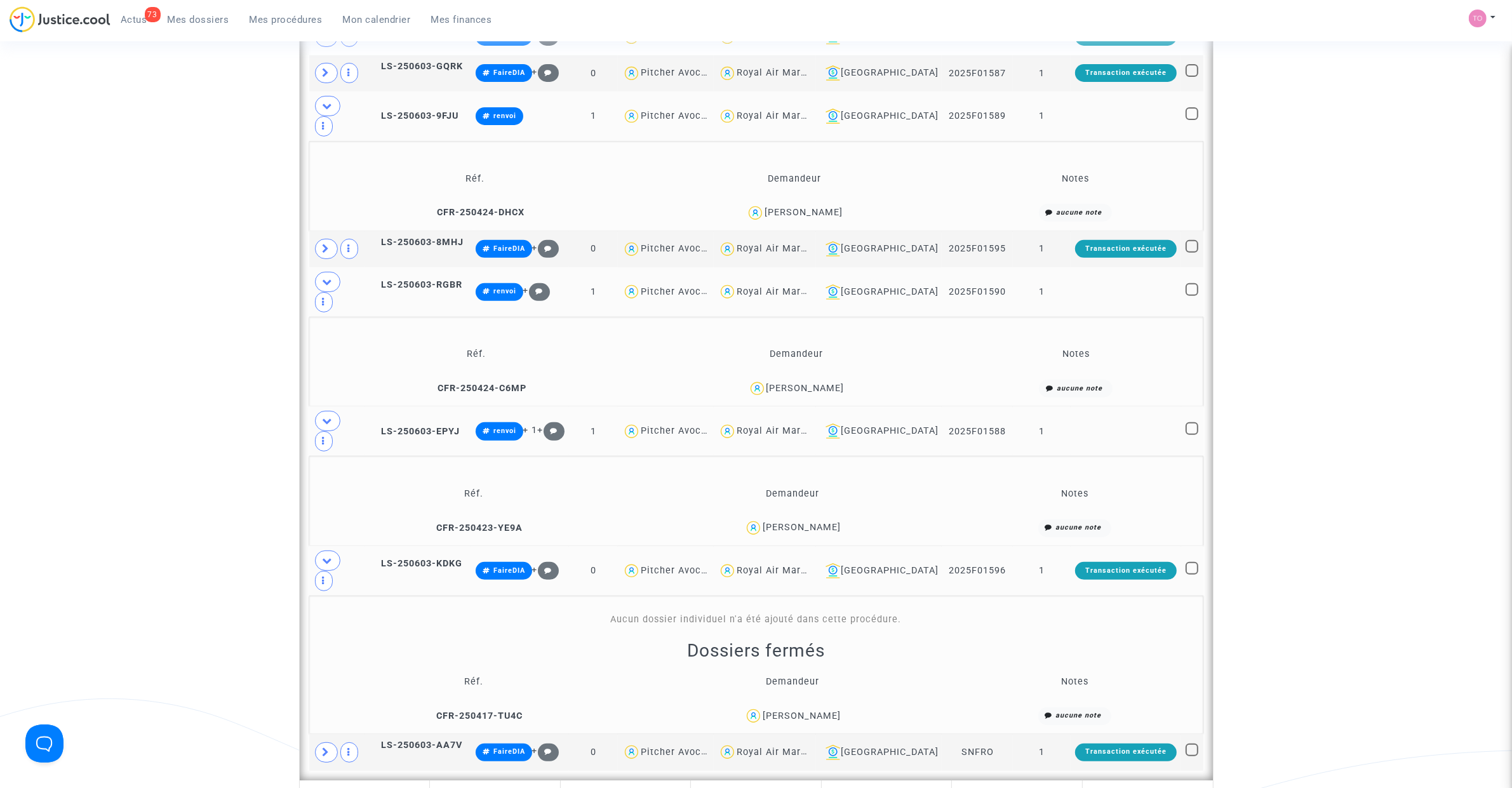
click at [322, 411] on span at bounding box center [327, 421] width 26 height 20
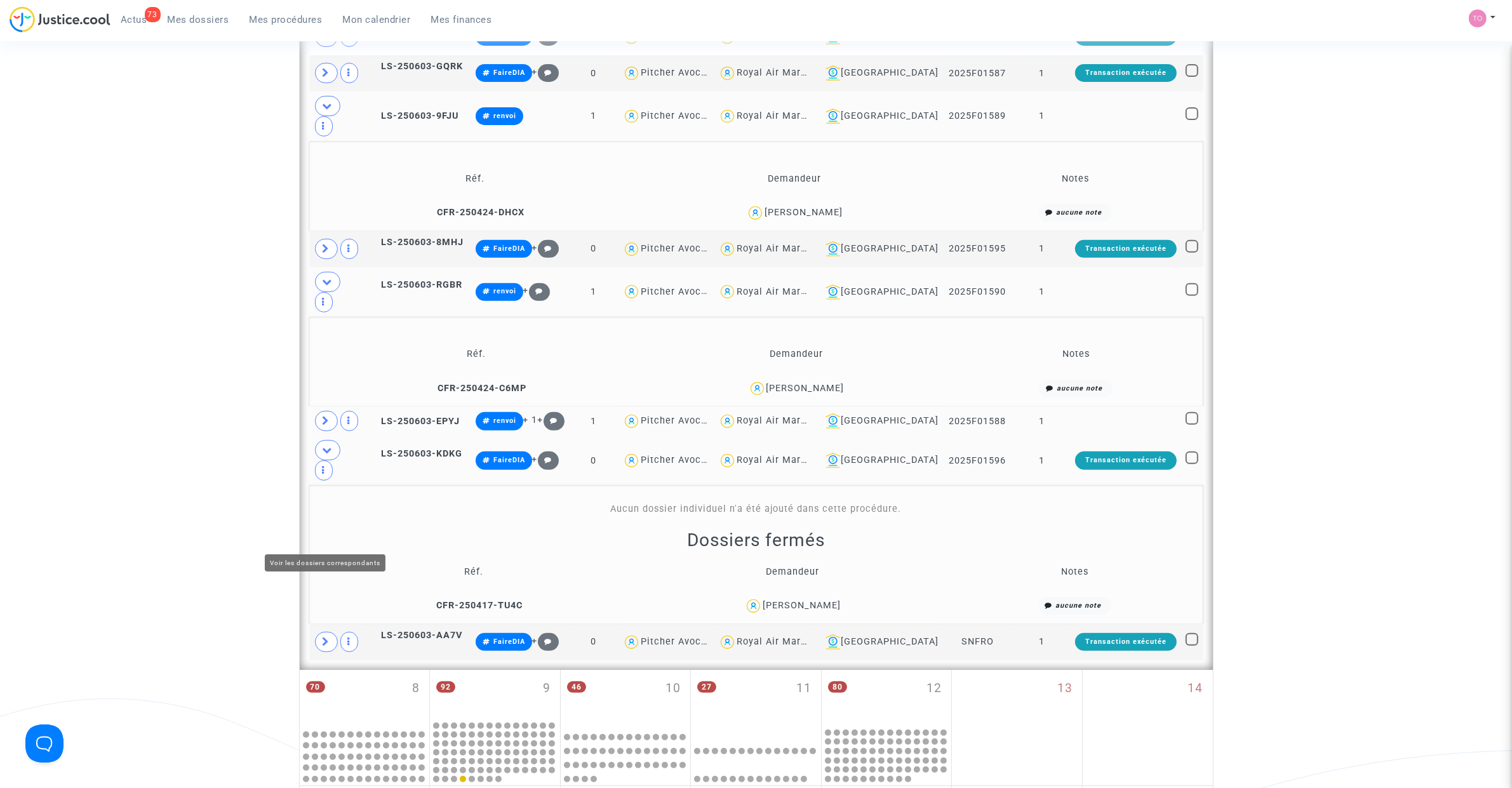
drag, startPoint x: 335, startPoint y: 534, endPoint x: 343, endPoint y: 503, distance: 32.0
click at [336, 631] on span at bounding box center [325, 642] width 22 height 20
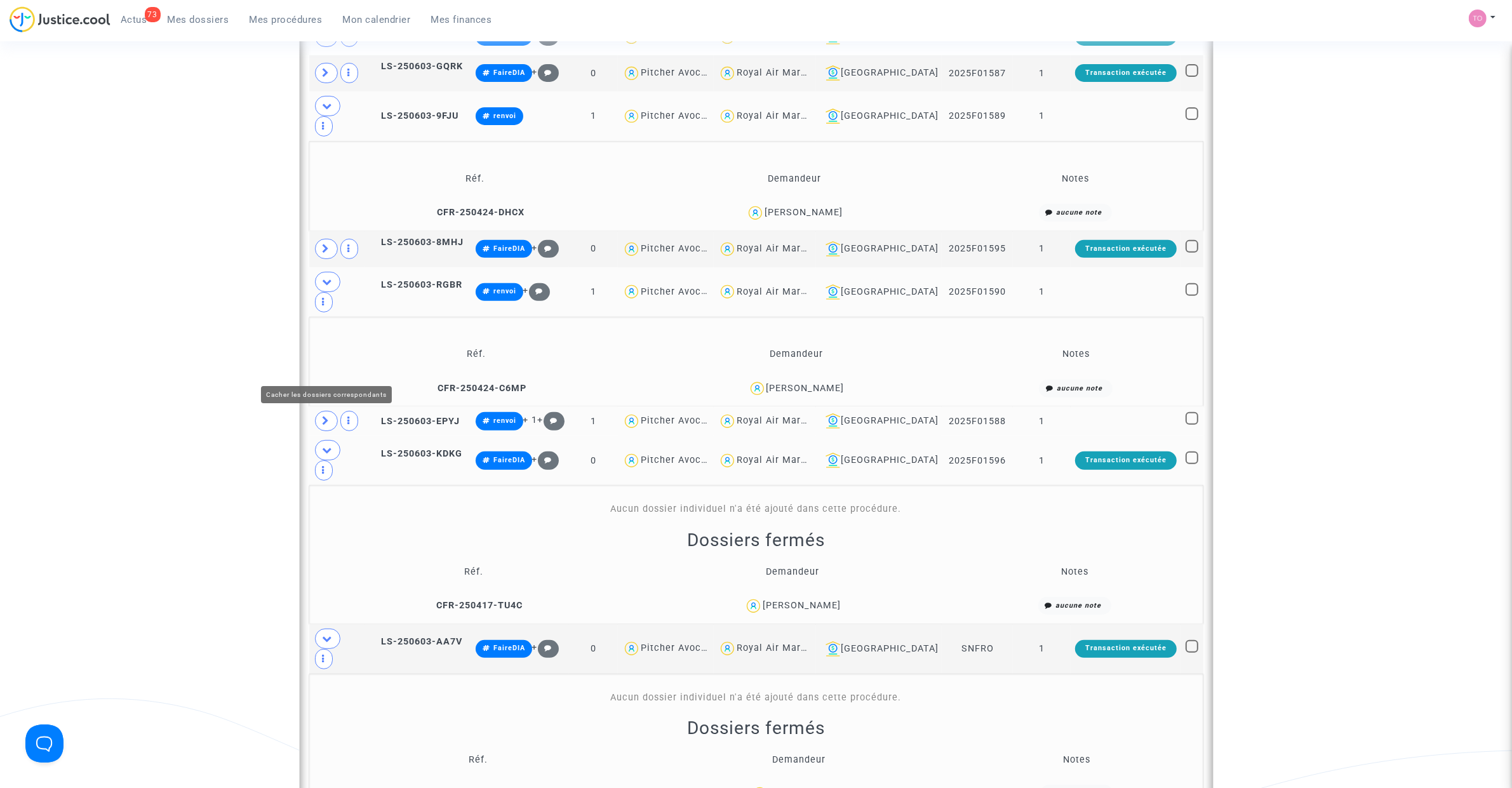
click at [334, 440] on span at bounding box center [327, 450] width 26 height 20
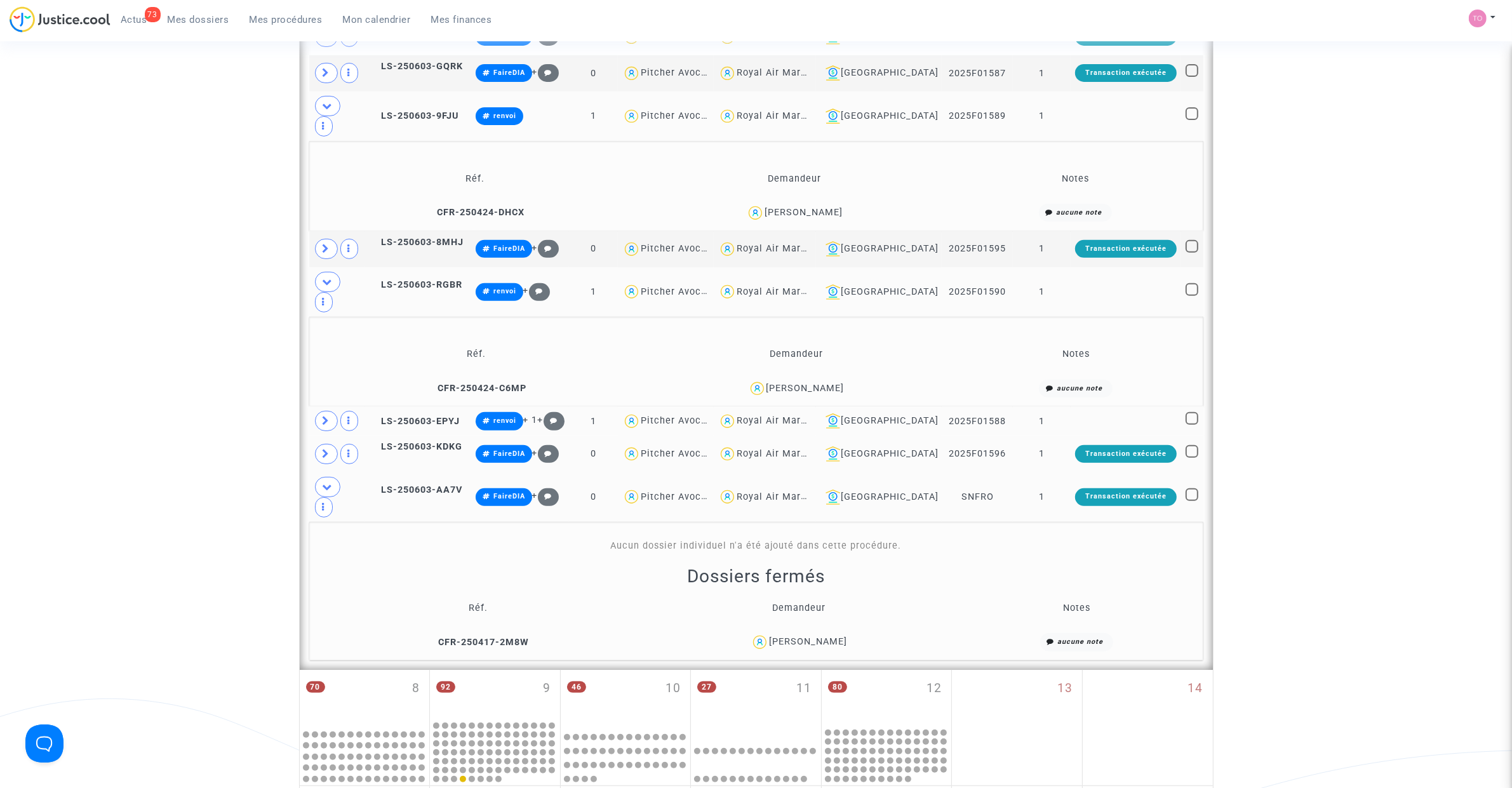
click at [325, 473] on td at bounding box center [337, 497] width 56 height 50
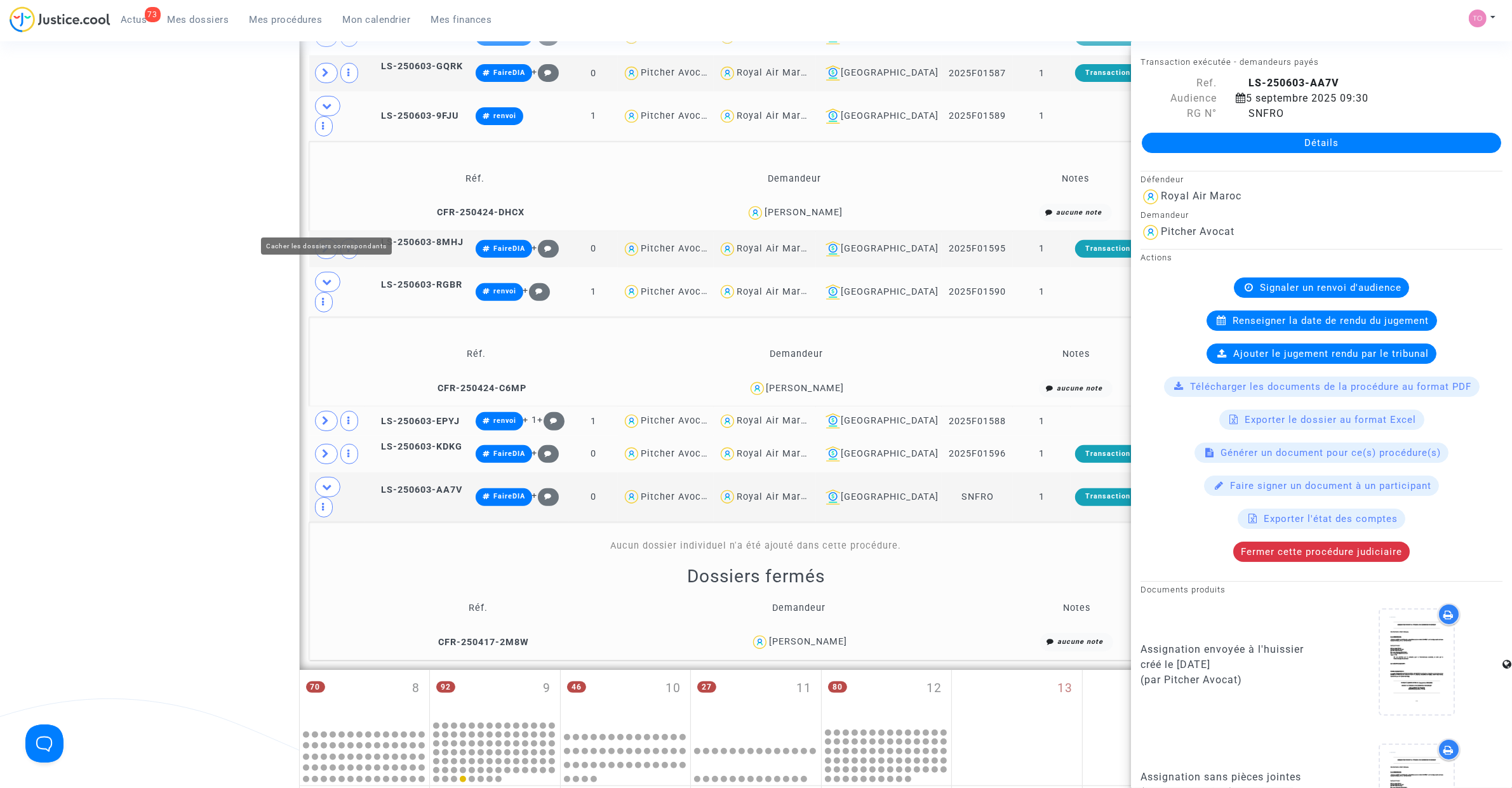
click at [333, 272] on span at bounding box center [327, 282] width 26 height 20
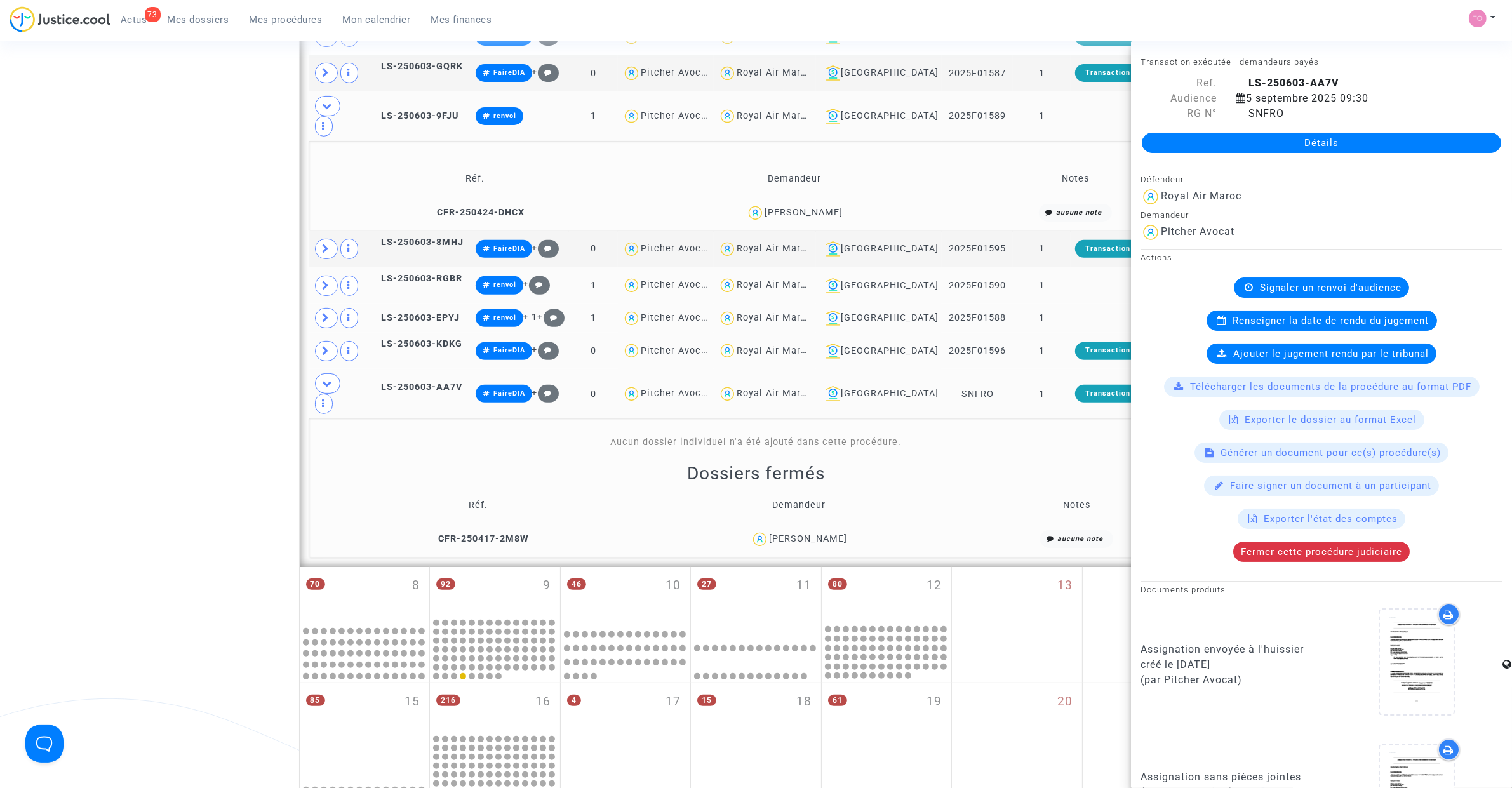
click at [329, 378] on icon at bounding box center [327, 383] width 10 height 9
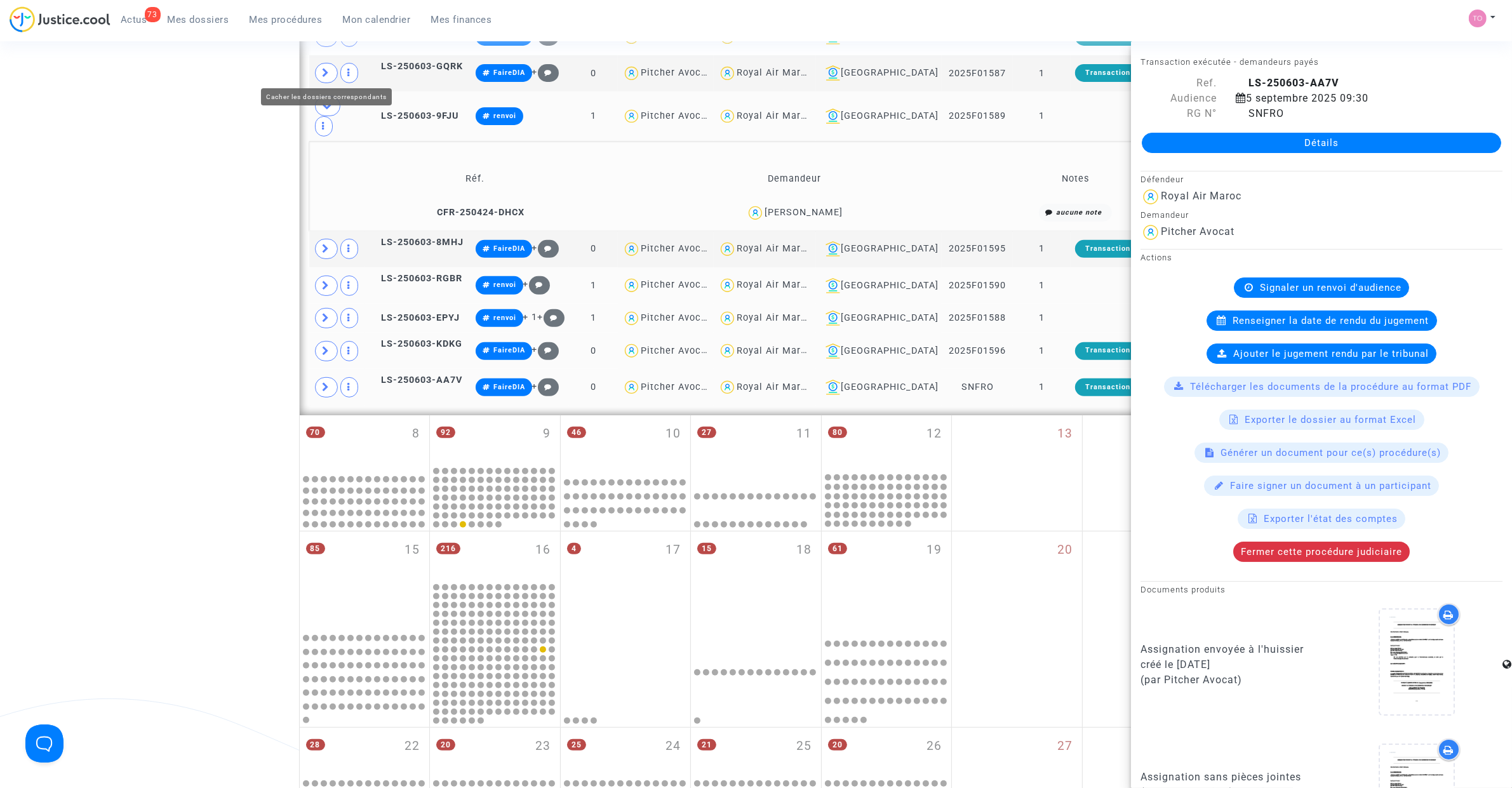
click at [327, 101] on icon at bounding box center [327, 105] width 10 height 9
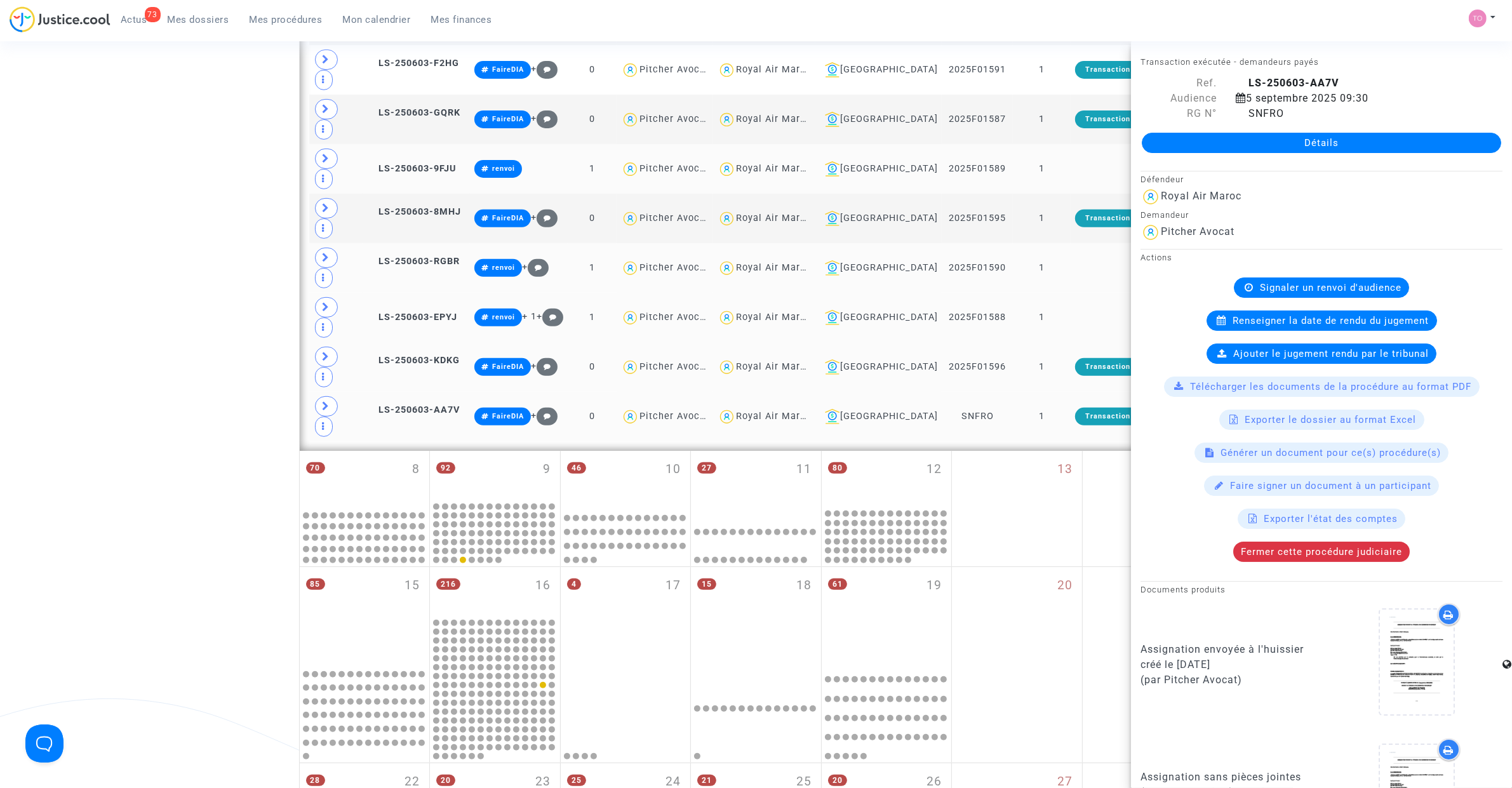
click at [808, 311] on div "Royal Air Maroc" at bounding box center [773, 317] width 75 height 11
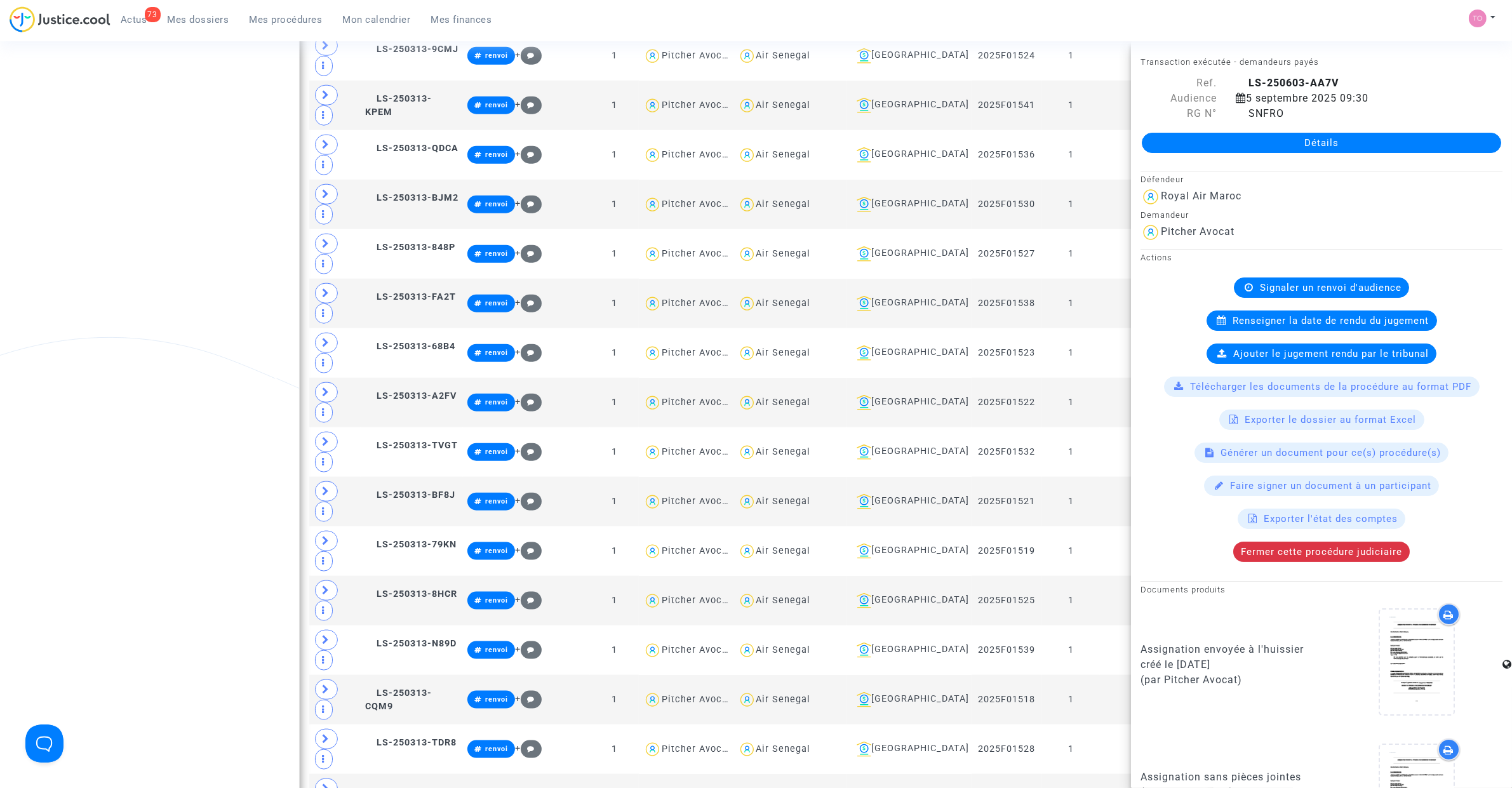
scroll to position [1538, 0]
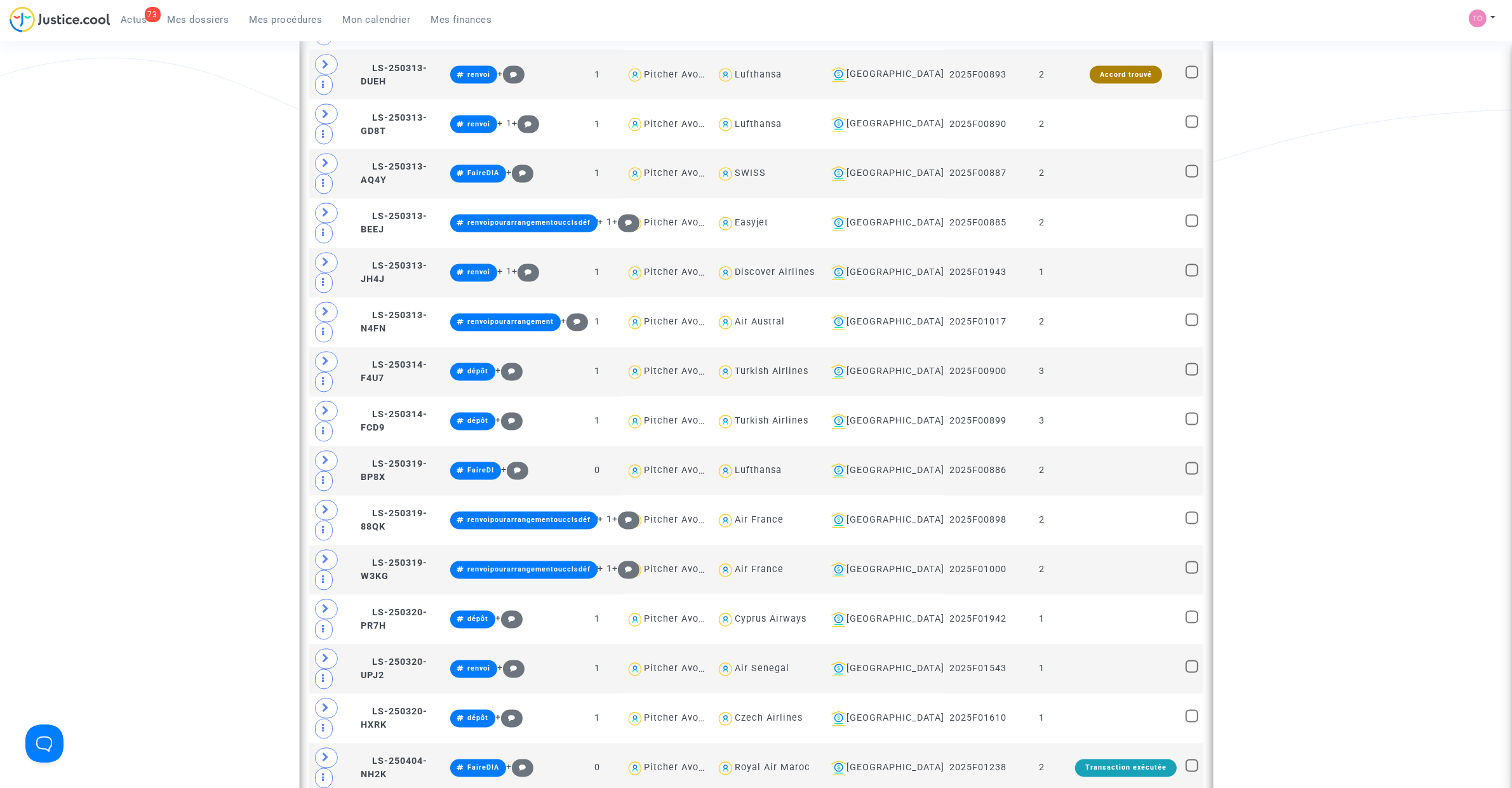
scroll to position [2887, 0]
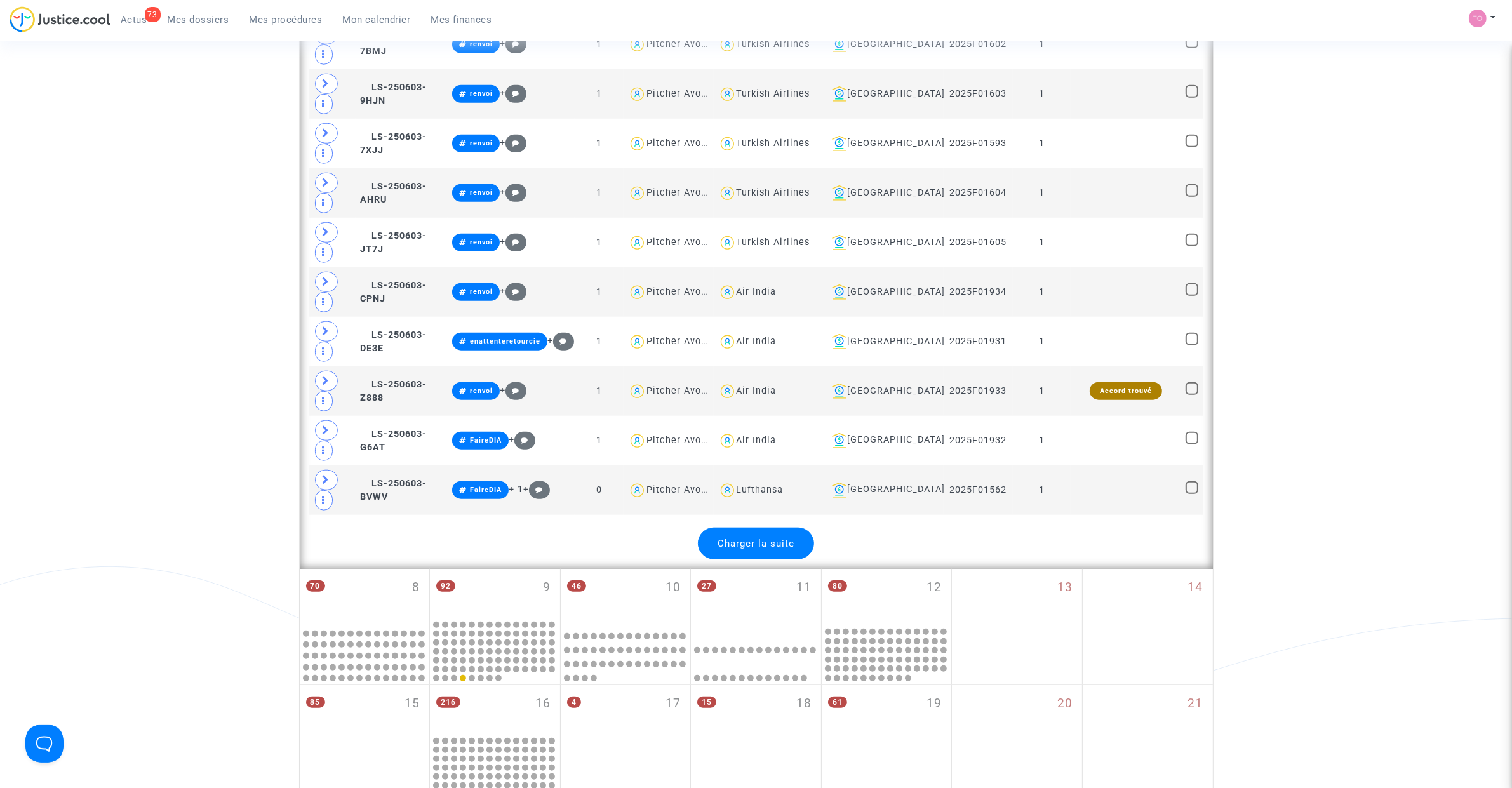
scroll to position [7410, 0]
click at [765, 549] on span "Charger la suite" at bounding box center [756, 542] width 77 height 12
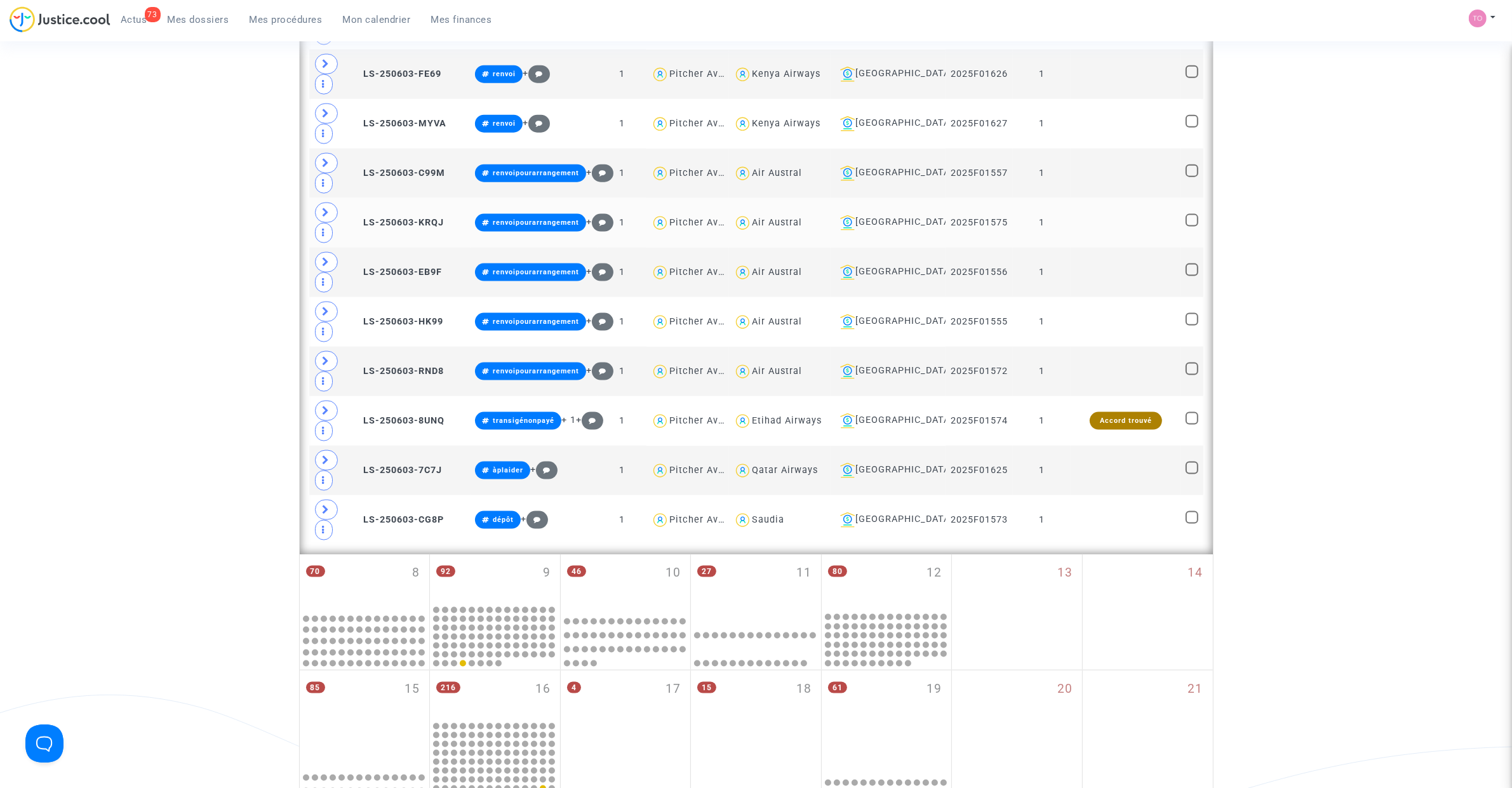
scroll to position [8125, 0]
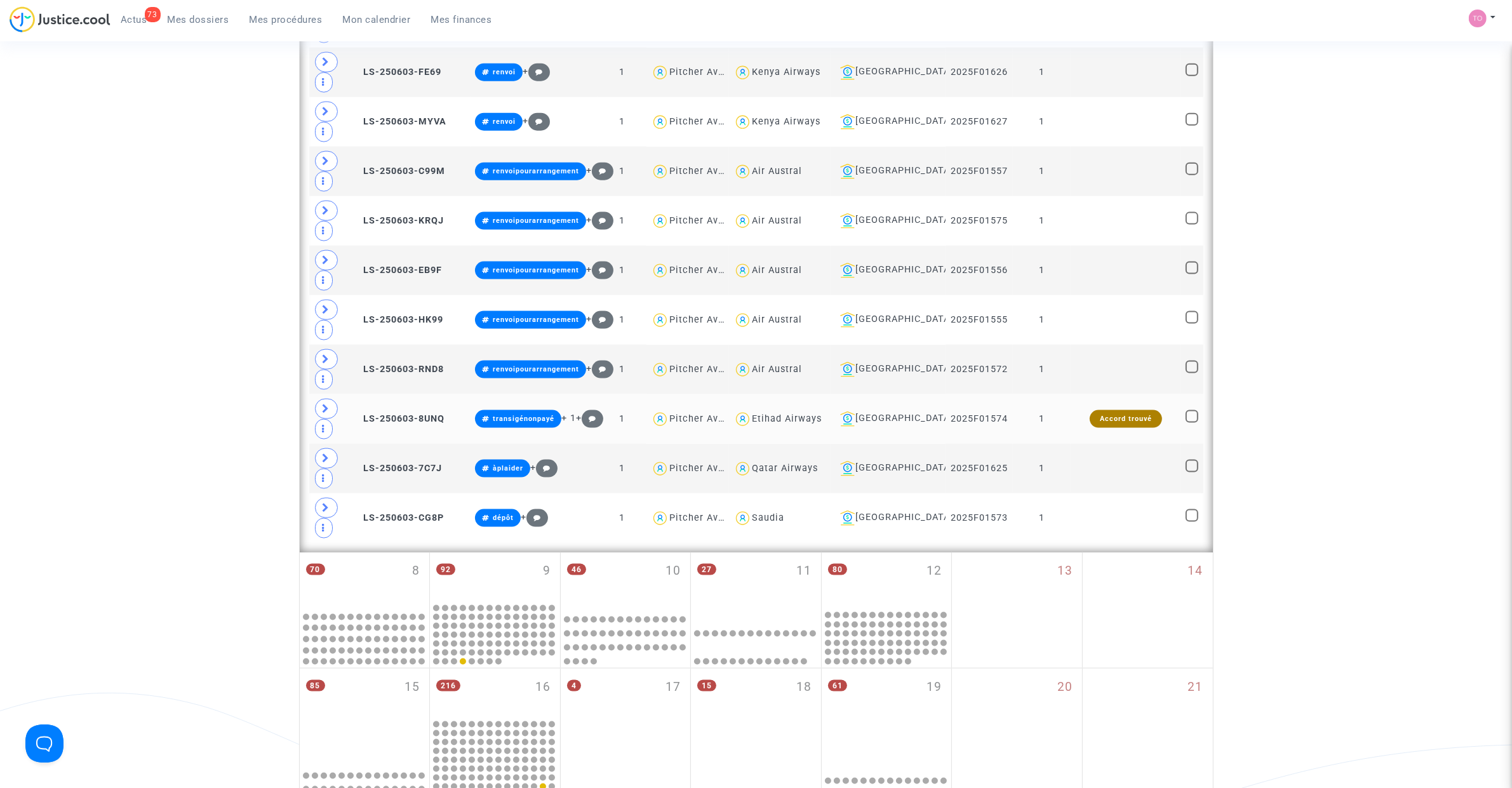
click at [795, 424] on div "Etihad Airways" at bounding box center [787, 418] width 70 height 11
type textarea "@"Etihad Airways""
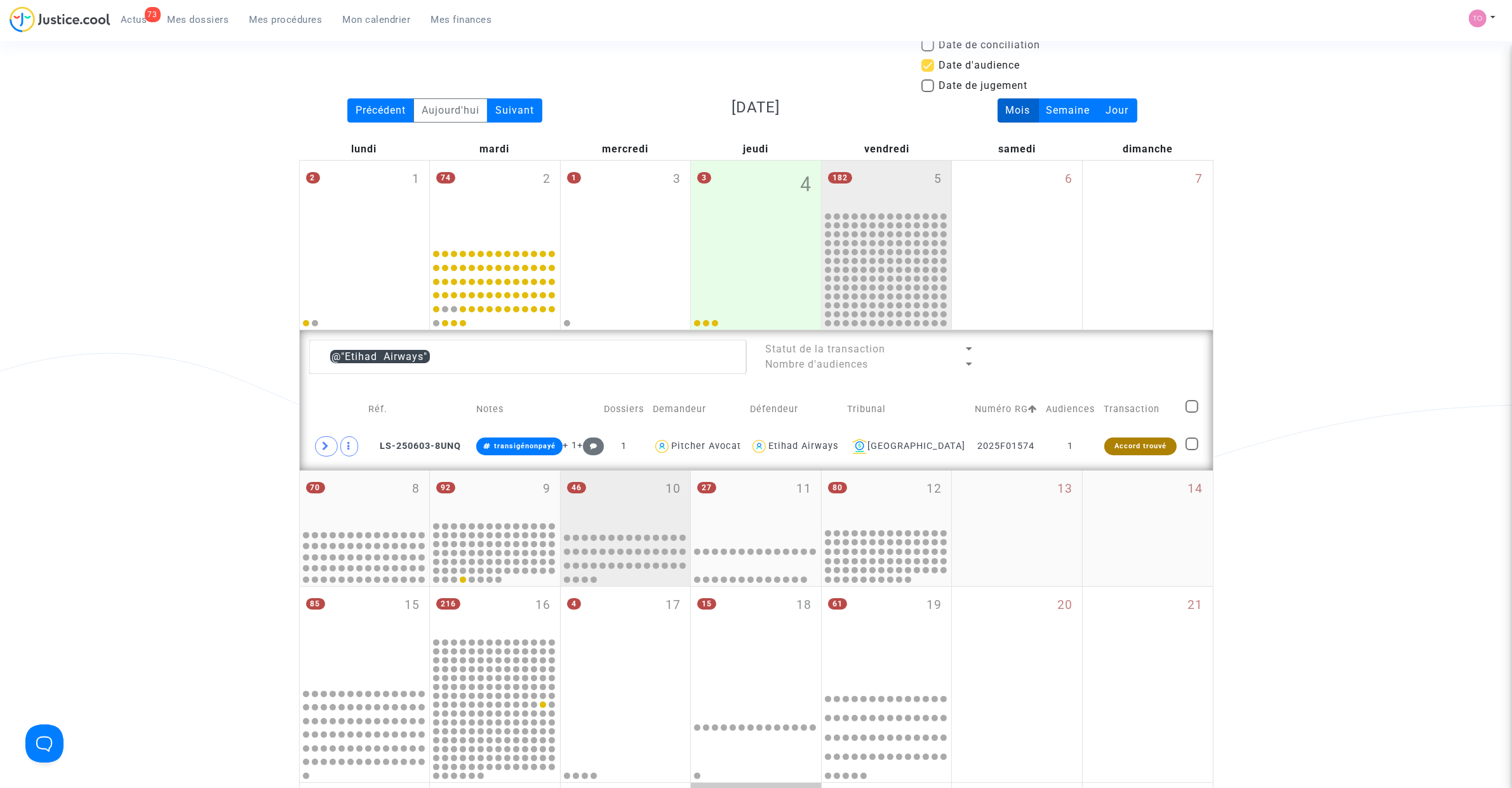
scroll to position [47, 0]
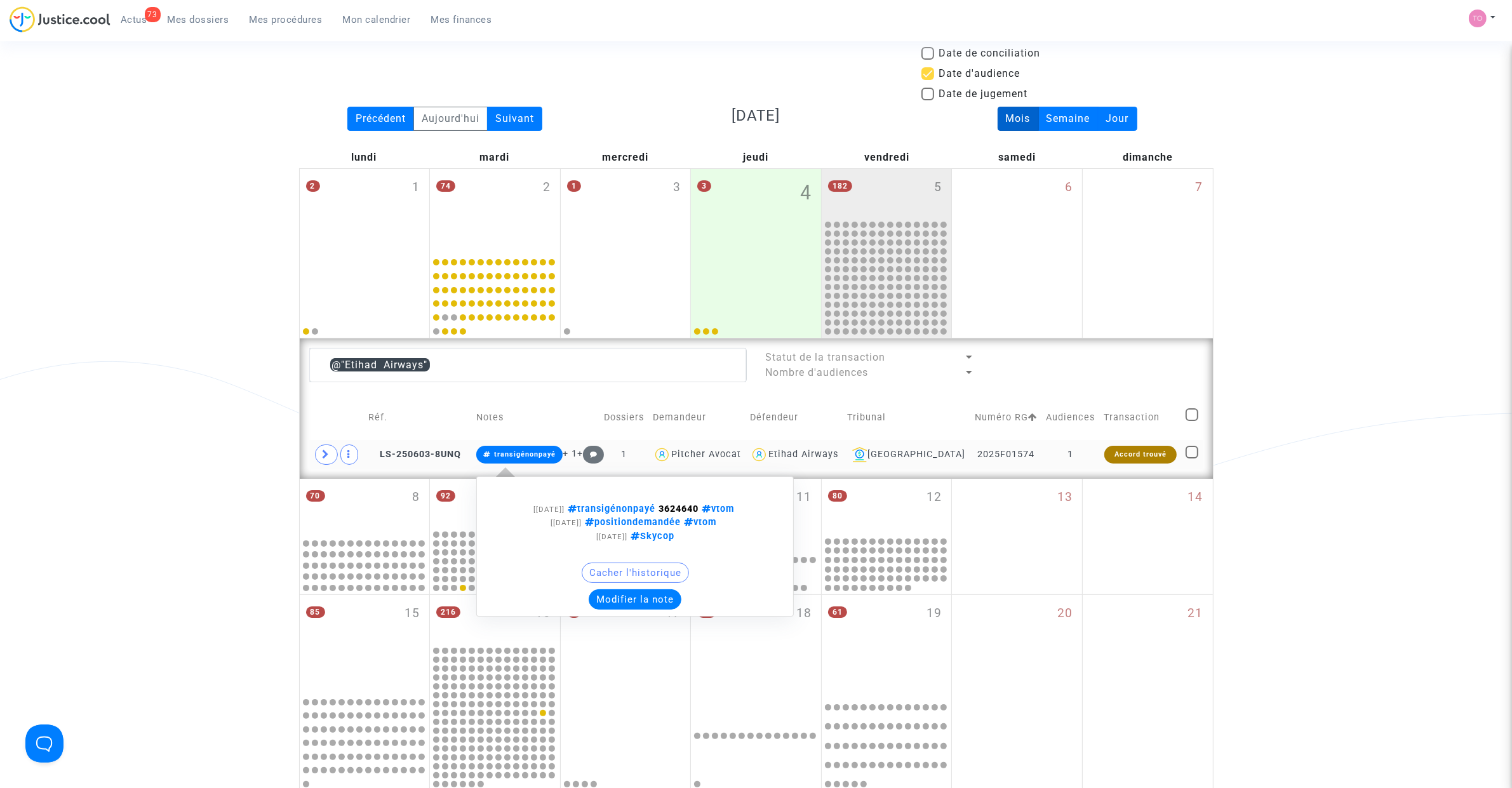
click at [643, 597] on button "Modifier la note" at bounding box center [635, 599] width 93 height 20
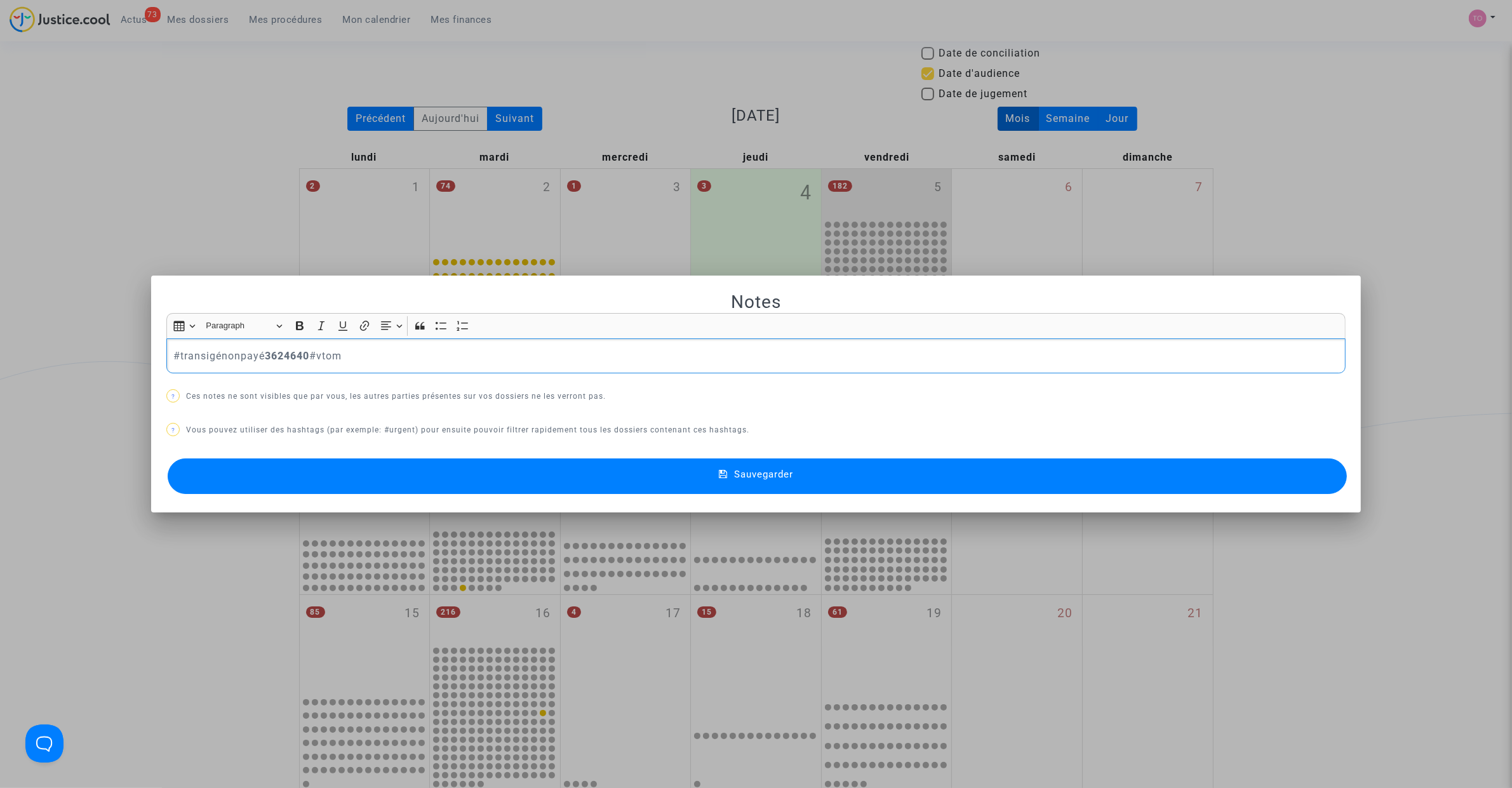
drag, startPoint x: 366, startPoint y: 363, endPoint x: -89, endPoint y: 376, distance: 455.2
click at [0, 376] on html "73 Actus Mes dossiers Mes procédures Mon calendrier Mes finances Mon profil Par…" at bounding box center [756, 727] width 1512 height 1548
click at [422, 473] on button "Sauvegarder" at bounding box center [756, 477] width 1179 height 36
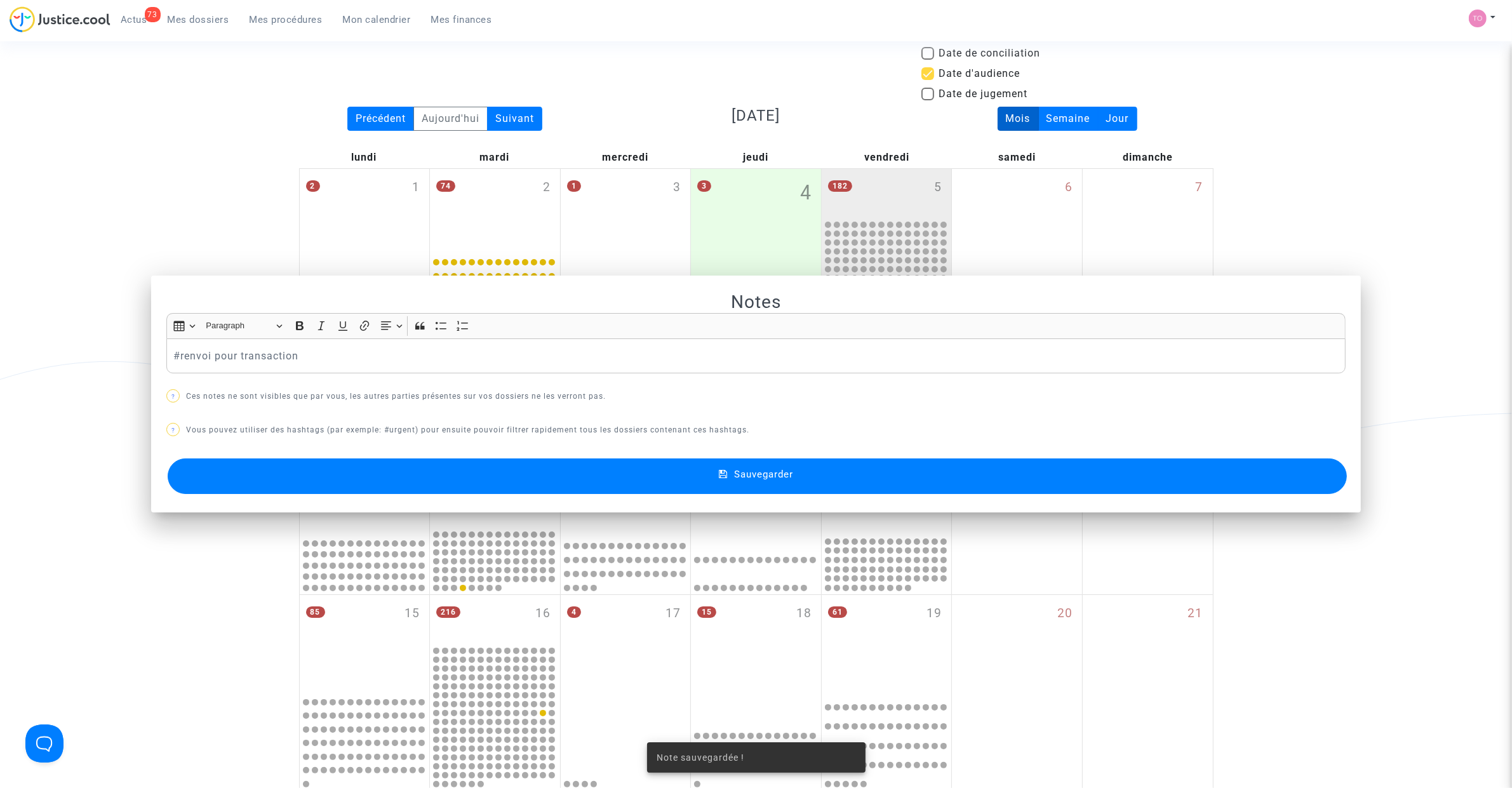
scroll to position [47, 0]
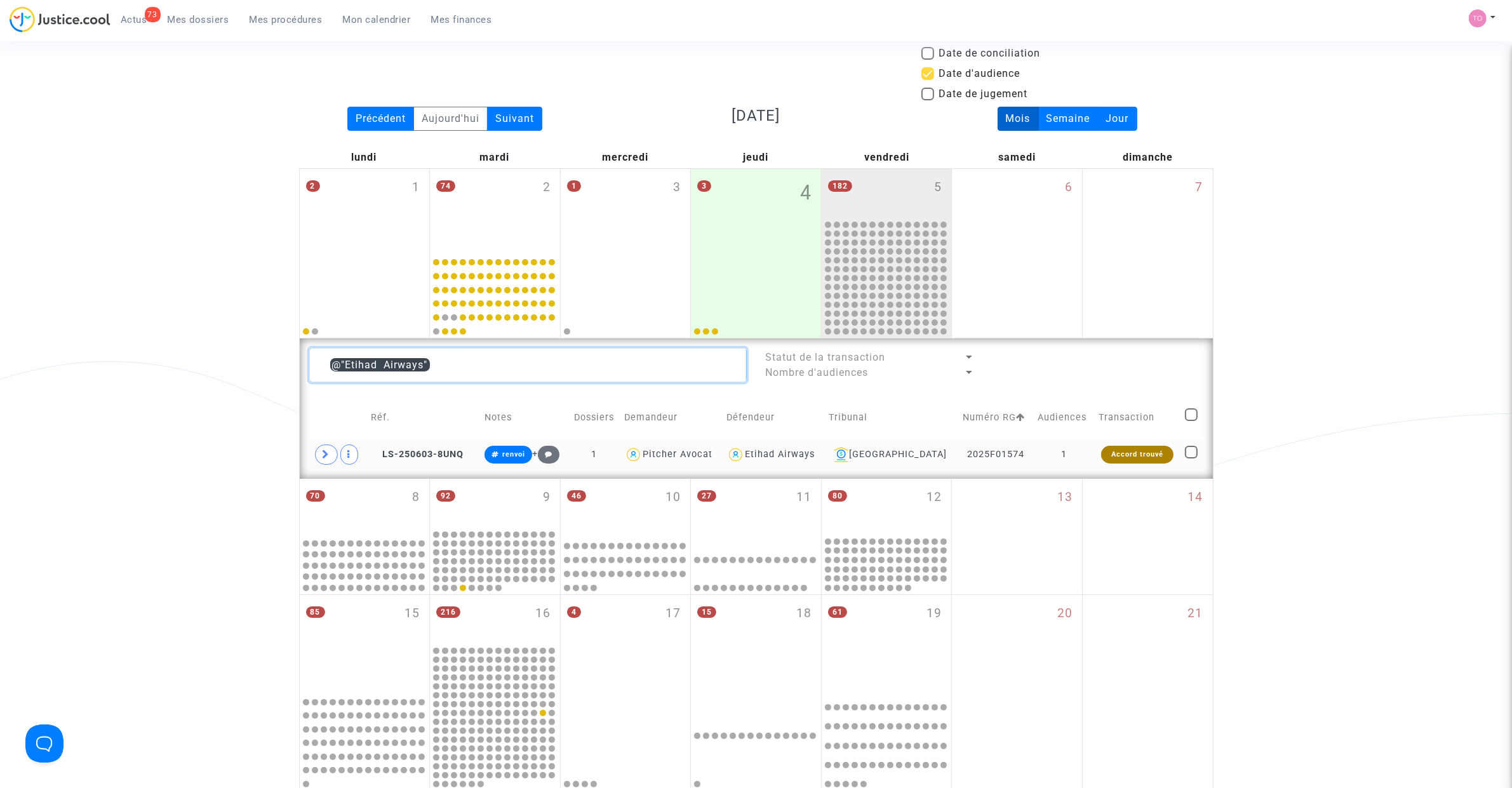
drag, startPoint x: 456, startPoint y: 363, endPoint x: 150, endPoint y: 383, distance: 306.7
click at [150, 383] on div "Date de clôture d'instruction Date de conciliation Date d'audience Date de juge…" at bounding box center [756, 525] width 1512 height 998
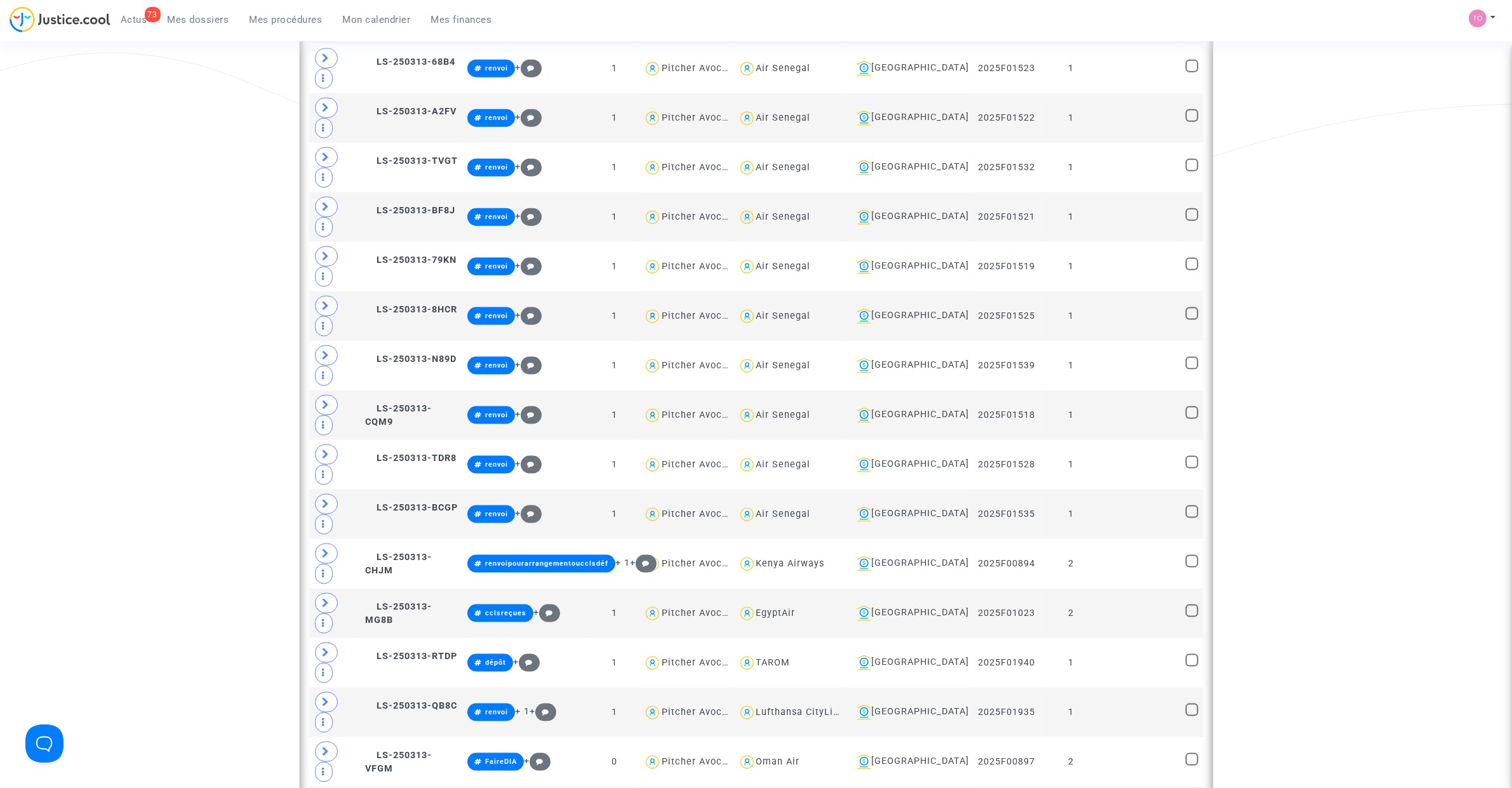
scroll to position [1697, 0]
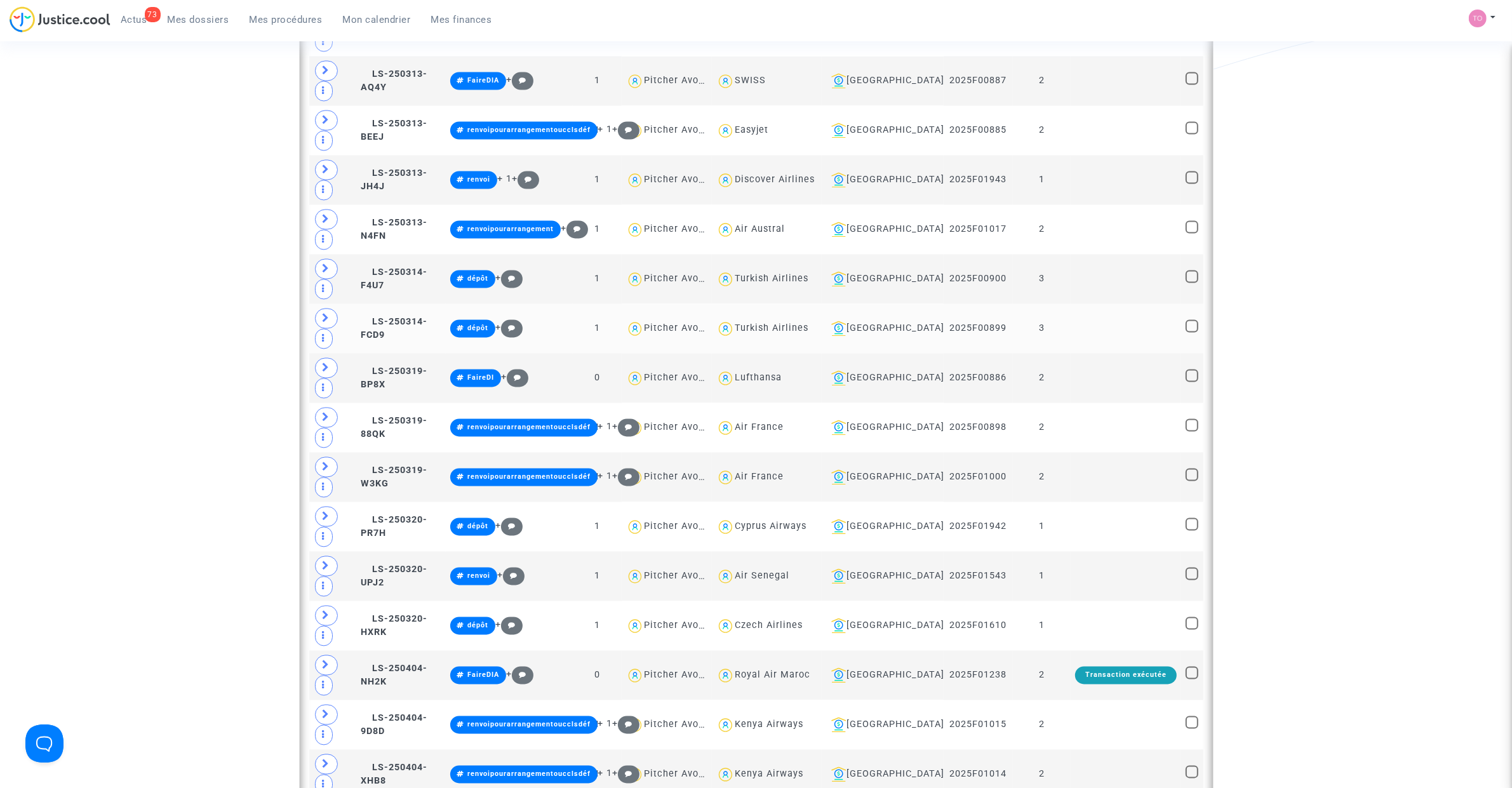
scroll to position [2967, 0]
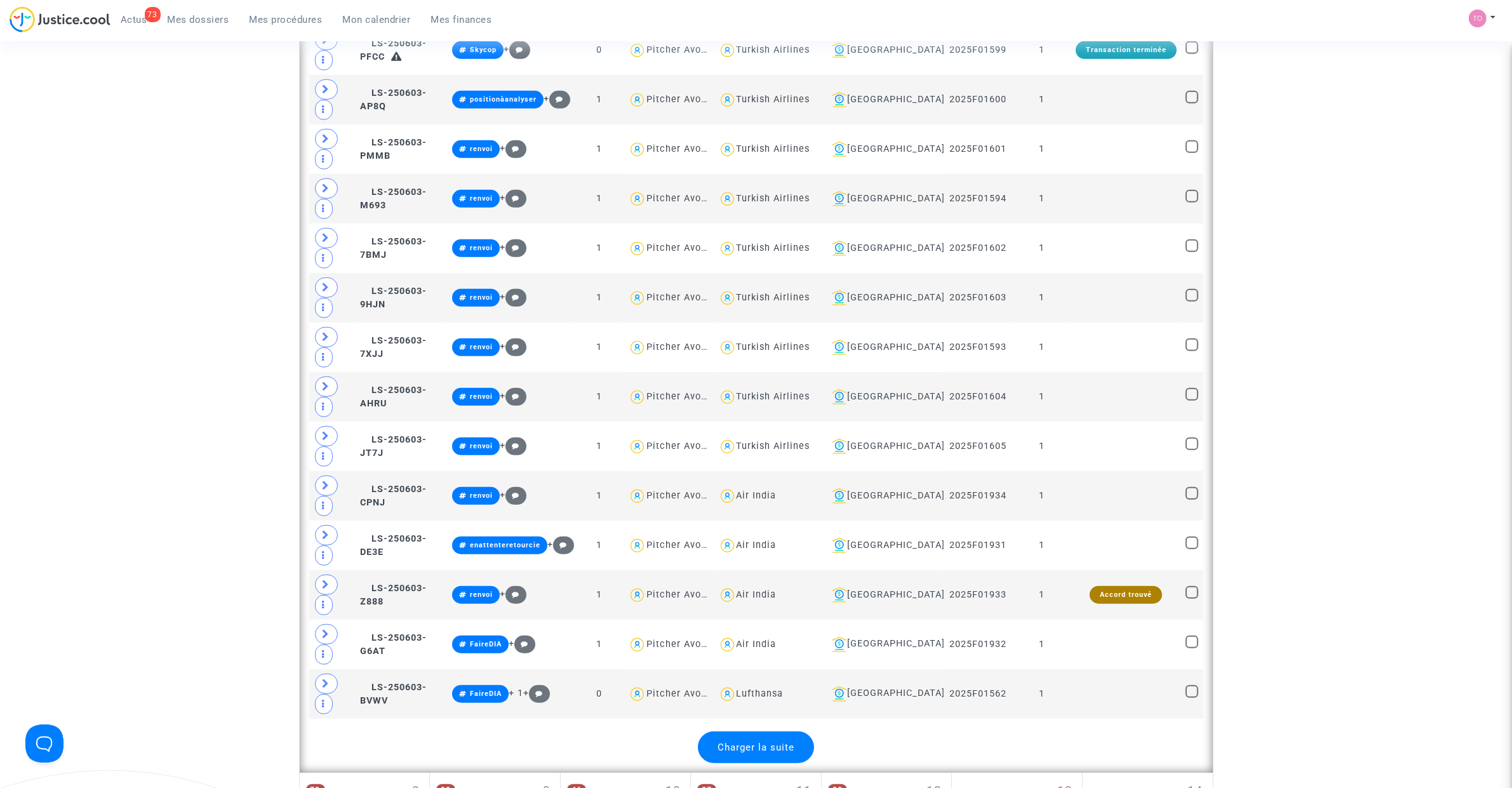
scroll to position [7331, 0]
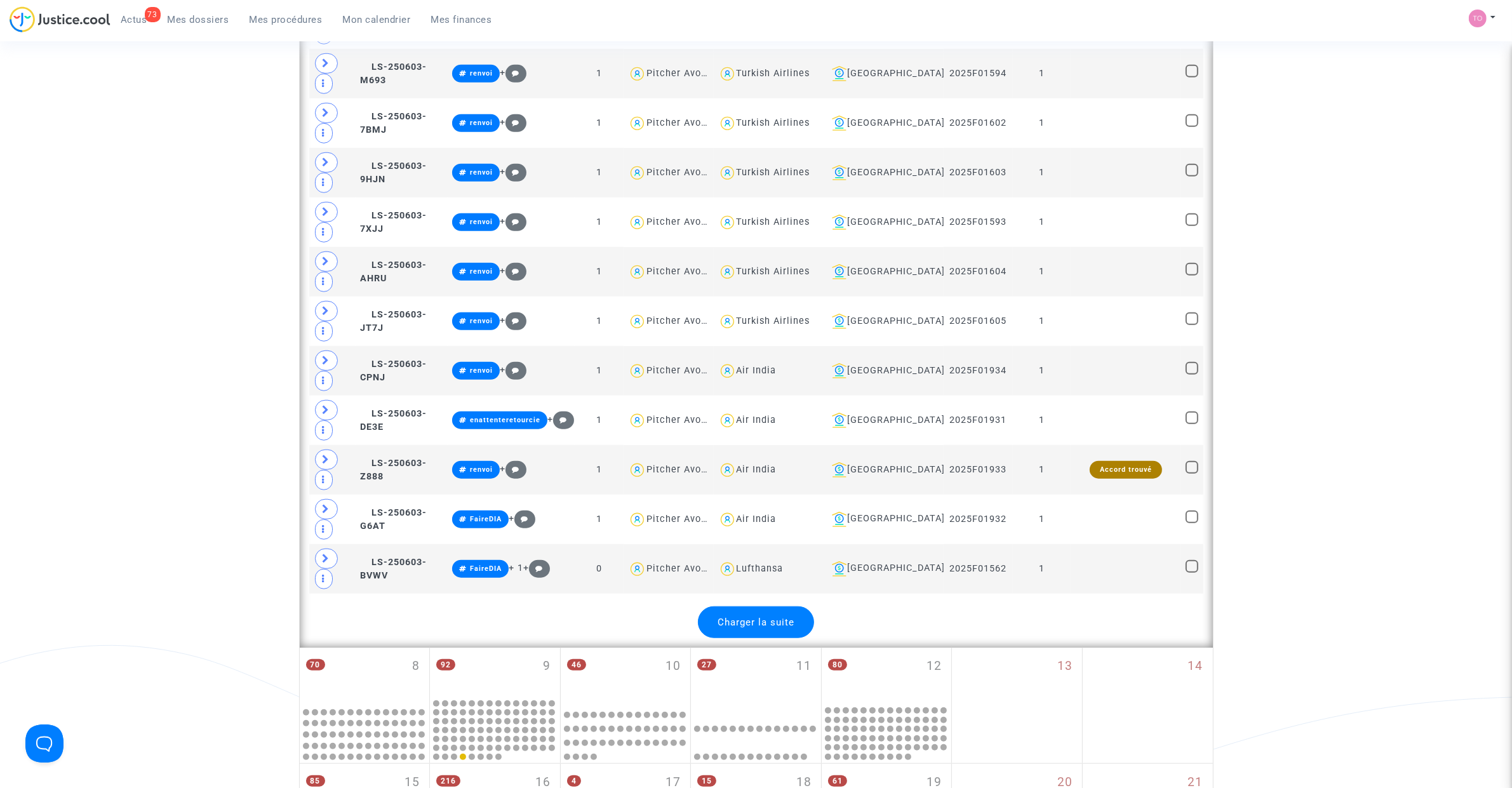
click at [796, 638] on div "Charger la suite" at bounding box center [756, 621] width 116 height 32
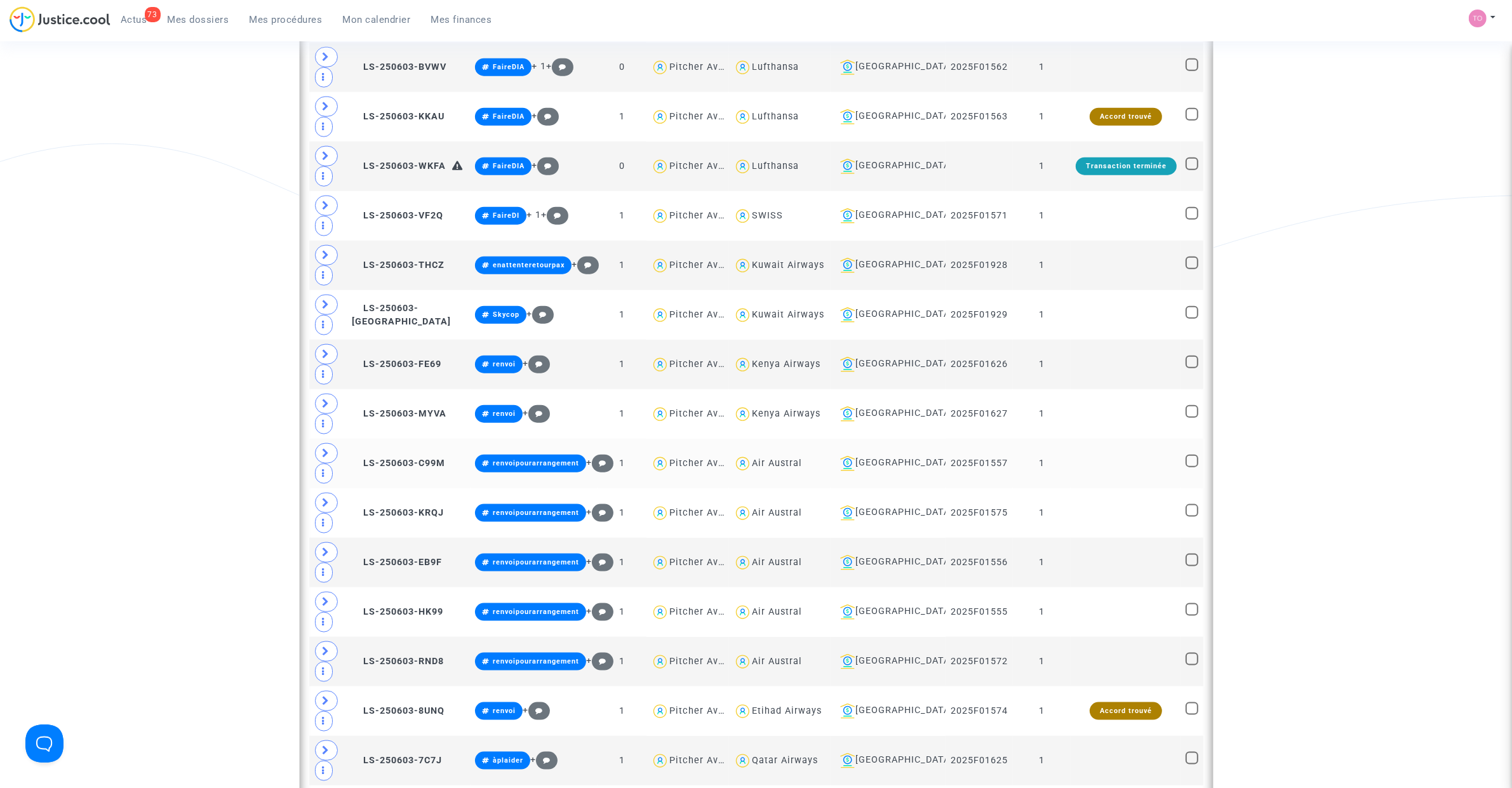
scroll to position [7807, 0]
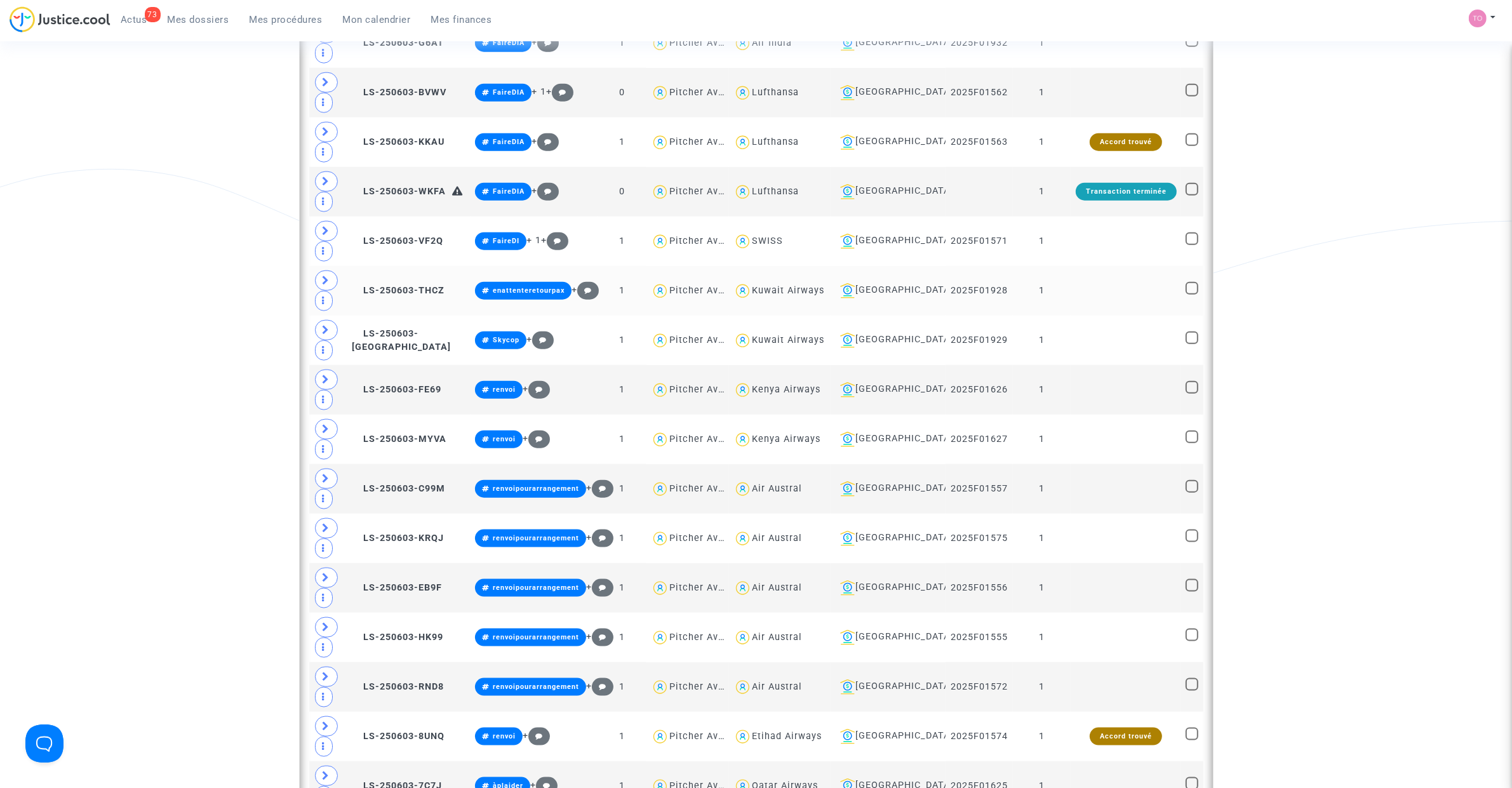
click at [817, 296] on div "Kuwait Airways" at bounding box center [787, 291] width 72 height 11
type textarea "@"Kuwait Airways""
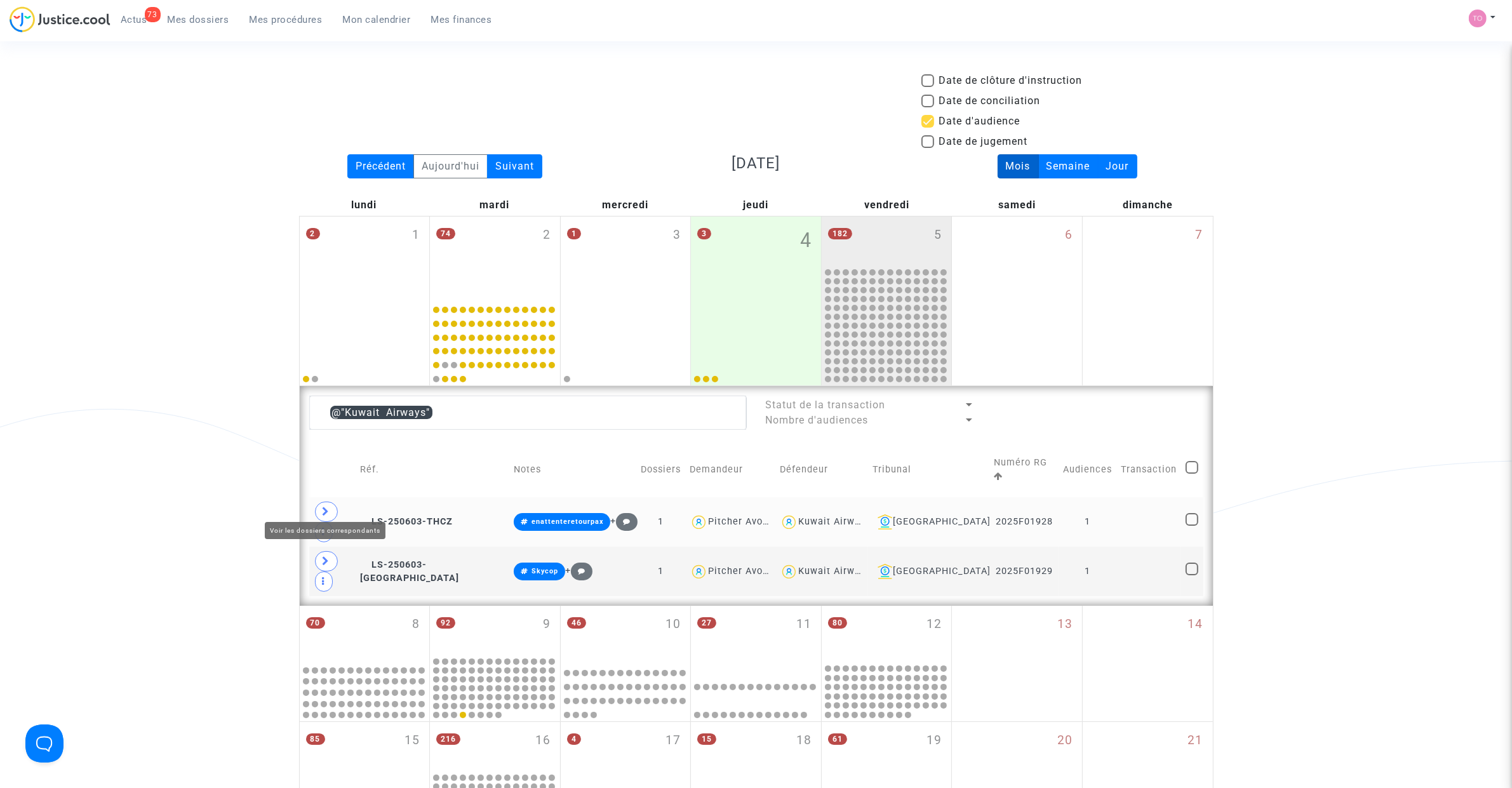
click at [325, 501] on span at bounding box center [325, 511] width 22 height 20
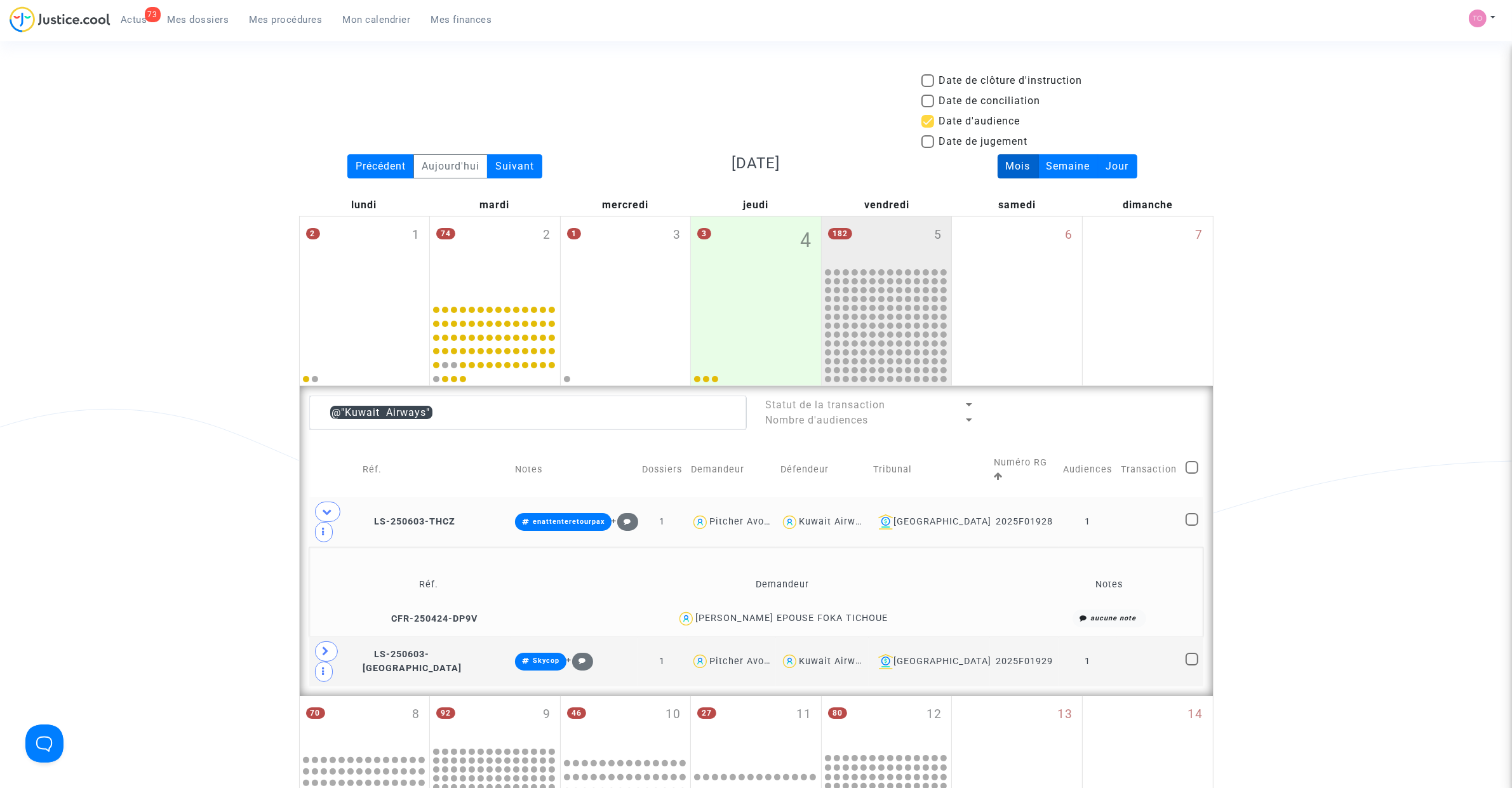
click at [887, 613] on div "PRISCILLE Marie NANGA EPOUSE FOKA TICHOUE" at bounding box center [791, 618] width 192 height 11
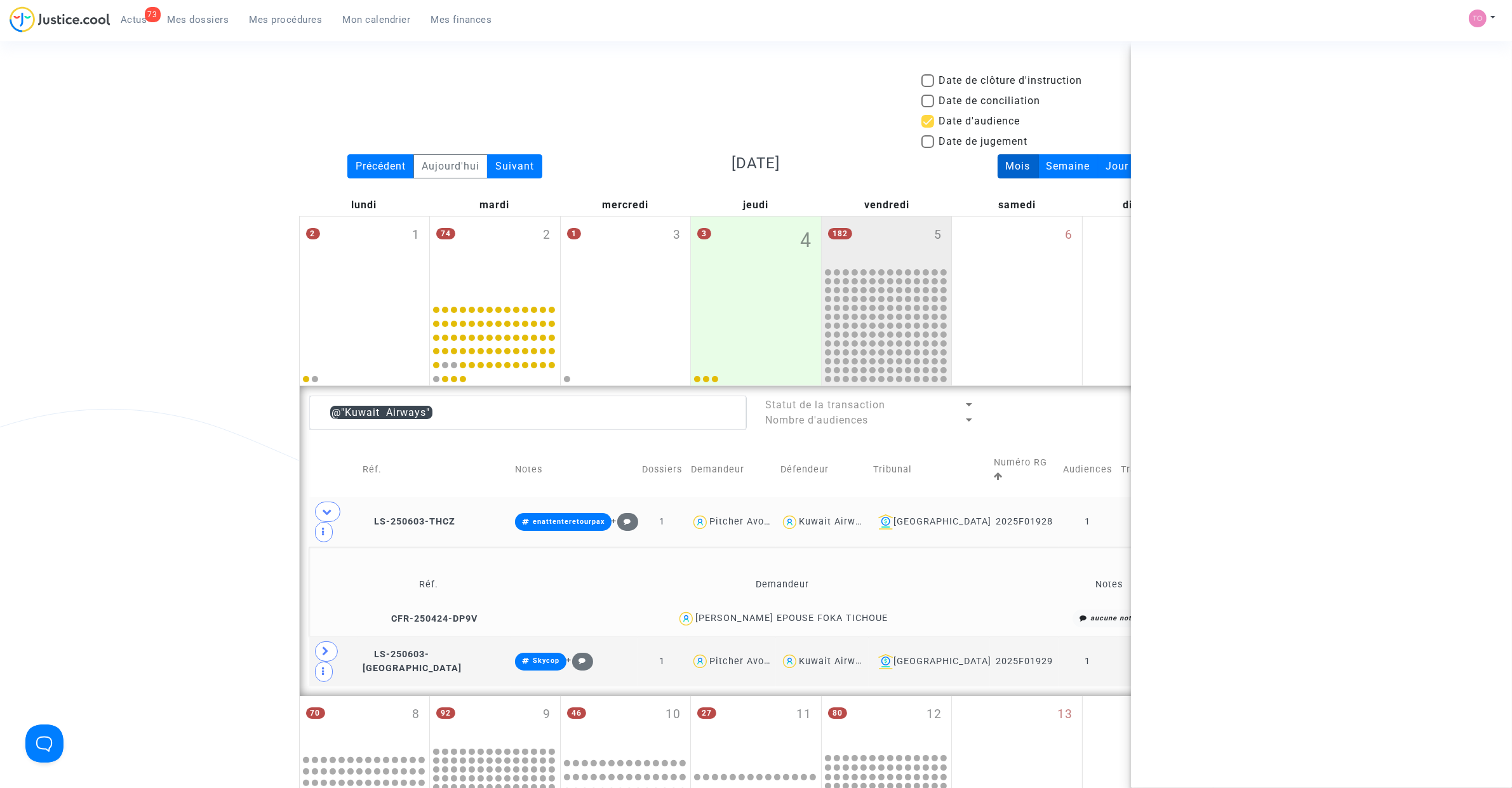
click at [887, 613] on div "PRISCILLE Marie NANGA EPOUSE FOKA TICHOUE" at bounding box center [791, 618] width 192 height 11
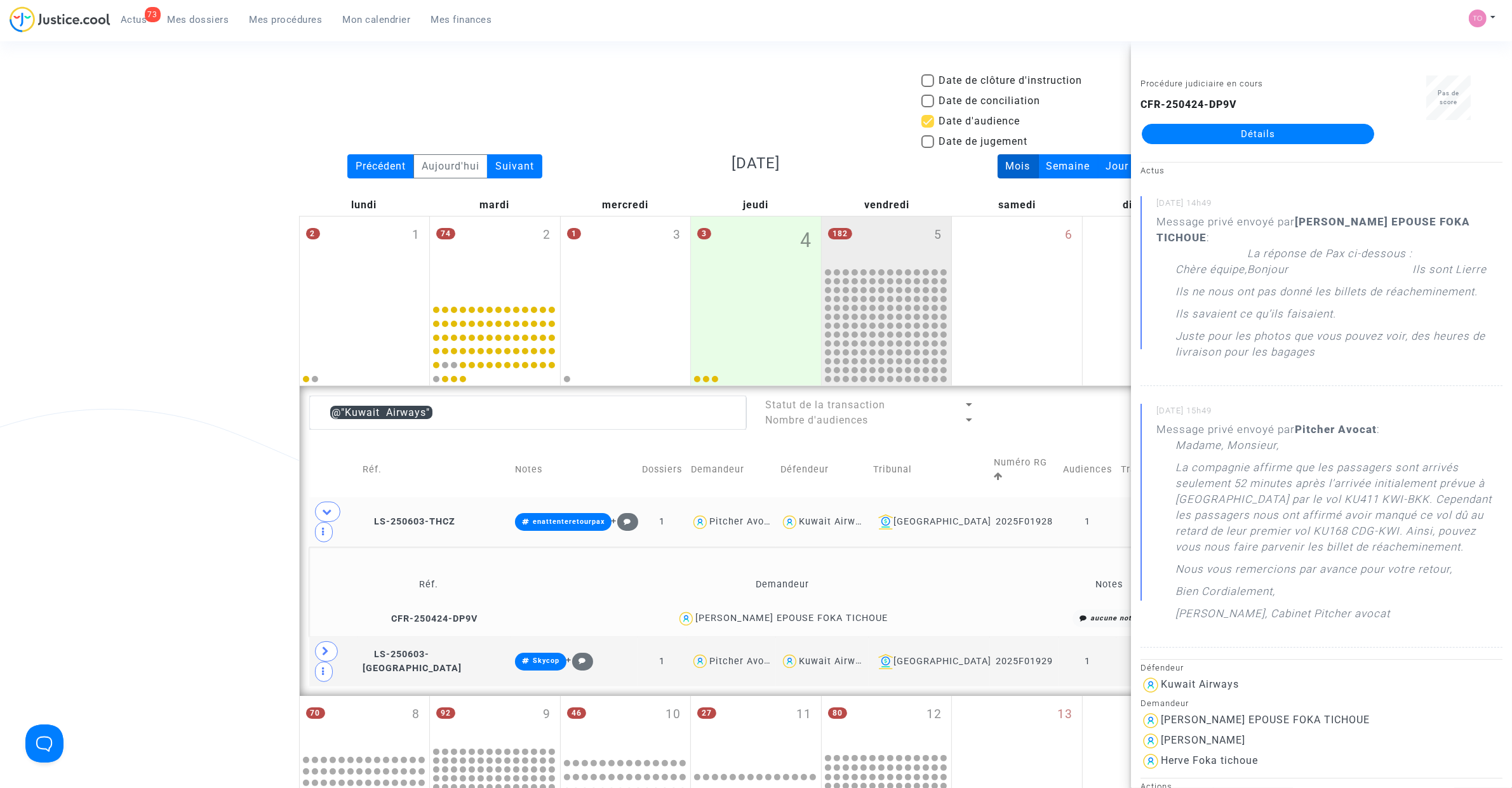
copy div "TICHOUE"
drag, startPoint x: 1263, startPoint y: 294, endPoint x: 1397, endPoint y: 293, distance: 134.0
click at [1397, 293] on p "Ils ne nous ont pas donné les billets de réacheminement." at bounding box center [1327, 294] width 302 height 22
drag, startPoint x: 1234, startPoint y: 311, endPoint x: 1295, endPoint y: 307, distance: 61.1
click at [1295, 307] on p "Ils savaient ce qu’ils faisaient." at bounding box center [1255, 317] width 160 height 22
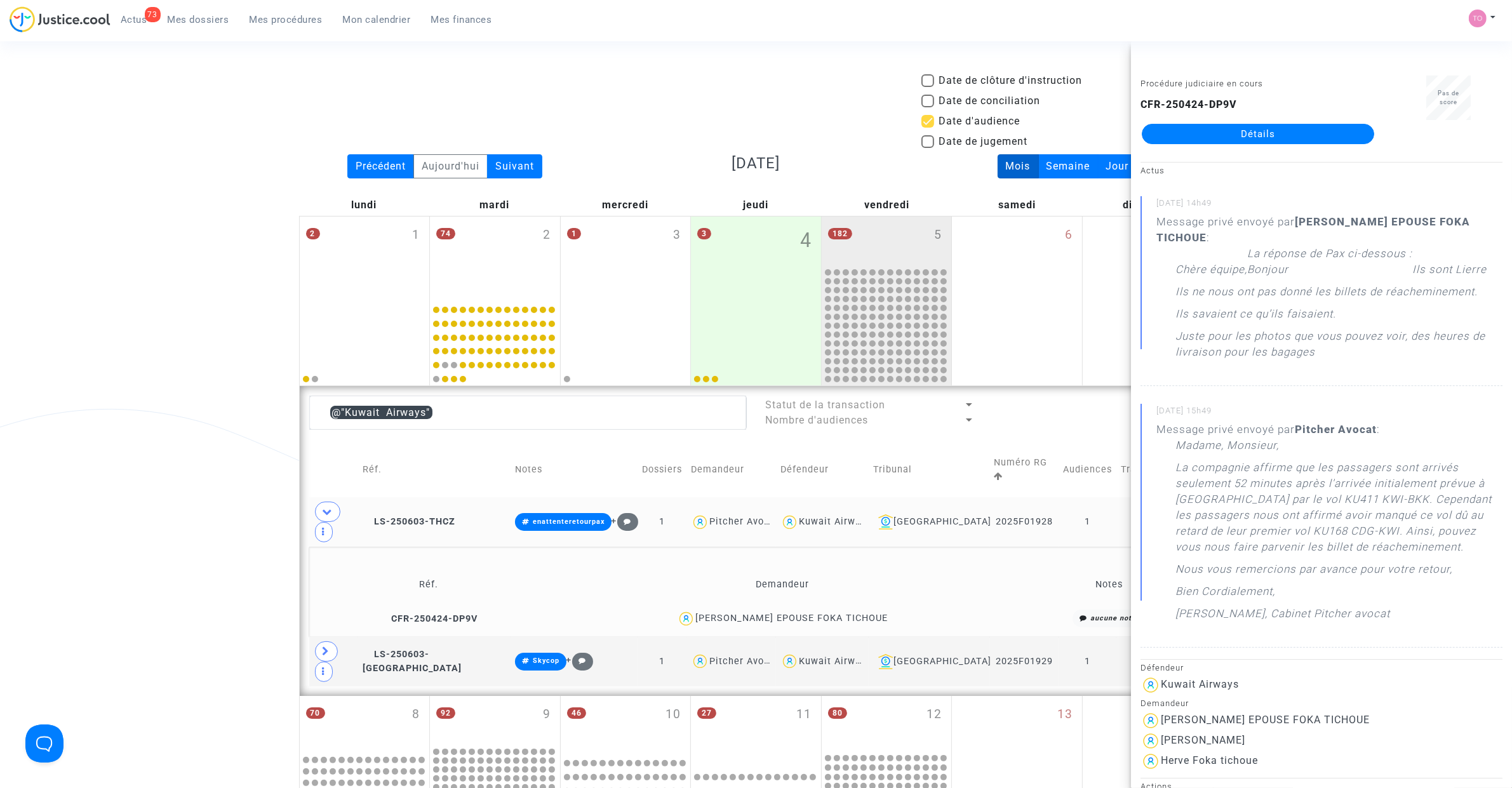
drag, startPoint x: 1228, startPoint y: 339, endPoint x: 1426, endPoint y: 331, distance: 198.2
click at [1426, 331] on p "Juste pour les photos que vous pouvez voir, des heures de livraison pour les ba…" at bounding box center [1339, 347] width 327 height 38
click at [176, 490] on div "Date de clôture d'instruction Date de conciliation Date d'audience Date de juge…" at bounding box center [756, 656] width 1512 height 1168
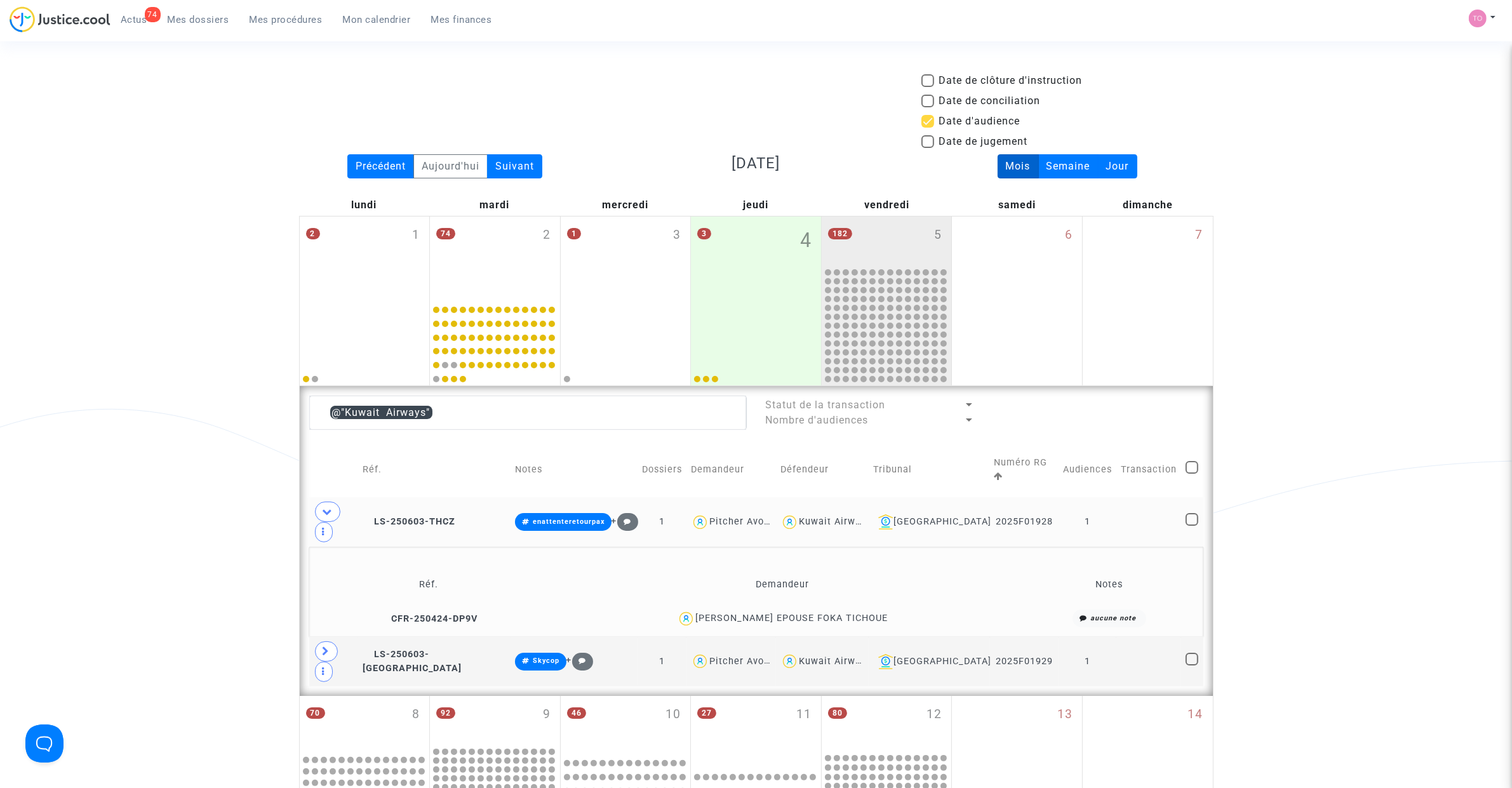
drag, startPoint x: 204, startPoint y: 419, endPoint x: 198, endPoint y: 428, distance: 10.8
click at [201, 423] on div "Date de clôture d'instruction Date de conciliation Date d'audience Date de juge…" at bounding box center [756, 656] width 1512 height 1168
drag, startPoint x: 255, startPoint y: 484, endPoint x: 280, endPoint y: 486, distance: 25.1
click at [255, 484] on div "Date de clôture d'instruction Date de conciliation Date d'audience Date de juge…" at bounding box center [756, 656] width 1512 height 1168
click at [321, 642] on span at bounding box center [325, 652] width 22 height 20
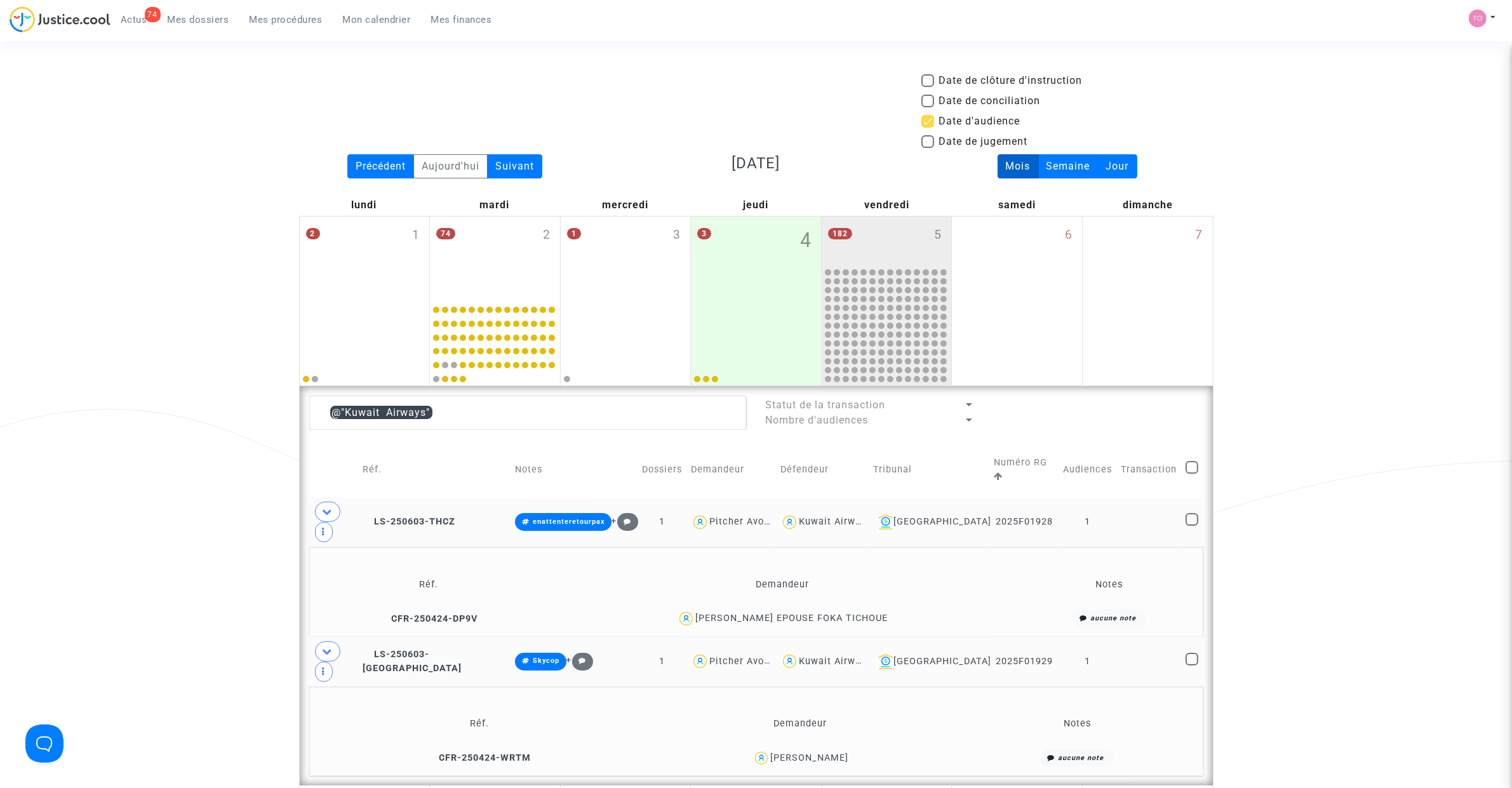
click at [830, 752] on div "Arthur Caraco" at bounding box center [809, 758] width 78 height 11
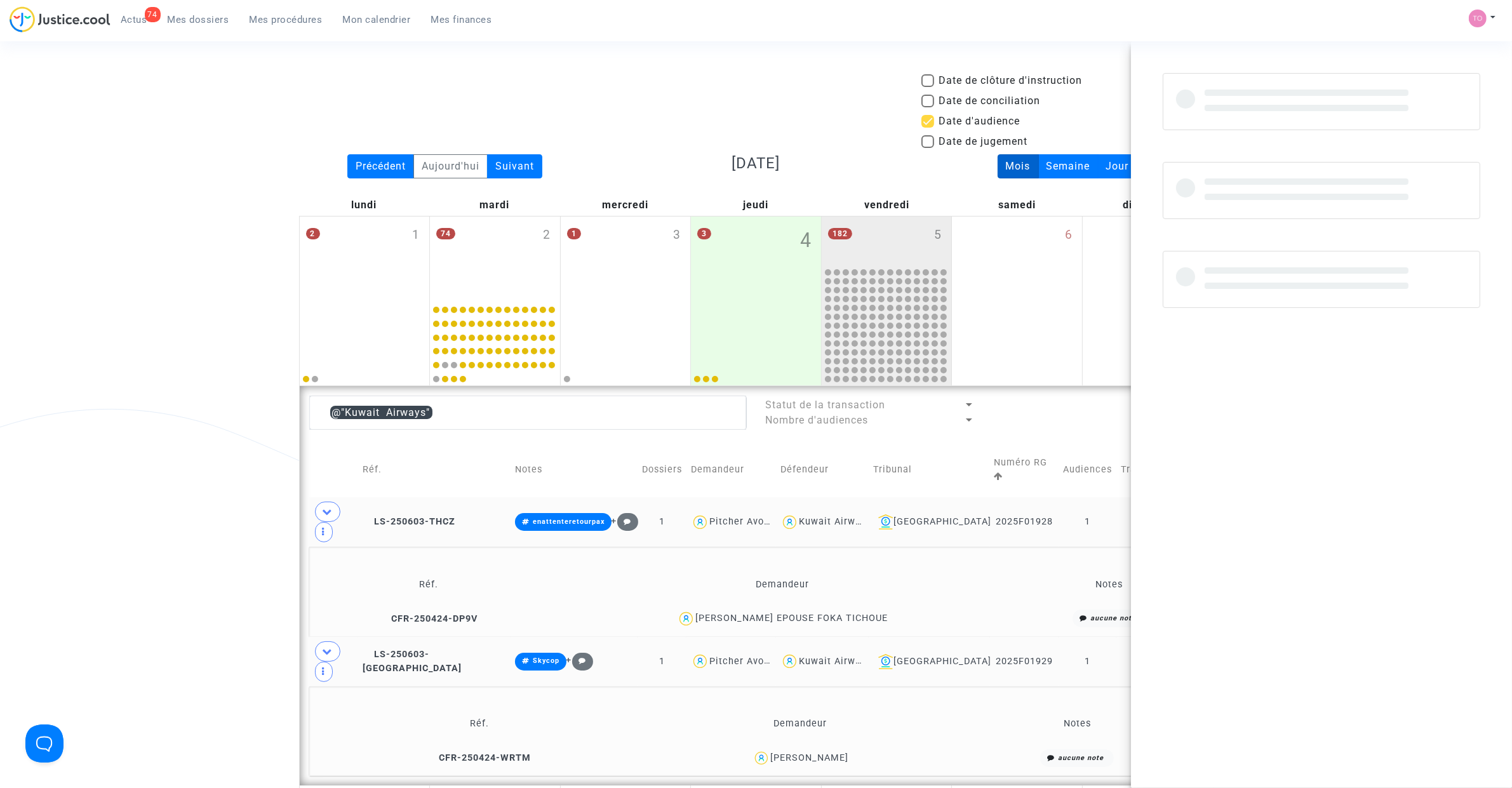
click at [830, 752] on div "Arthur Caraco" at bounding box center [809, 758] width 78 height 11
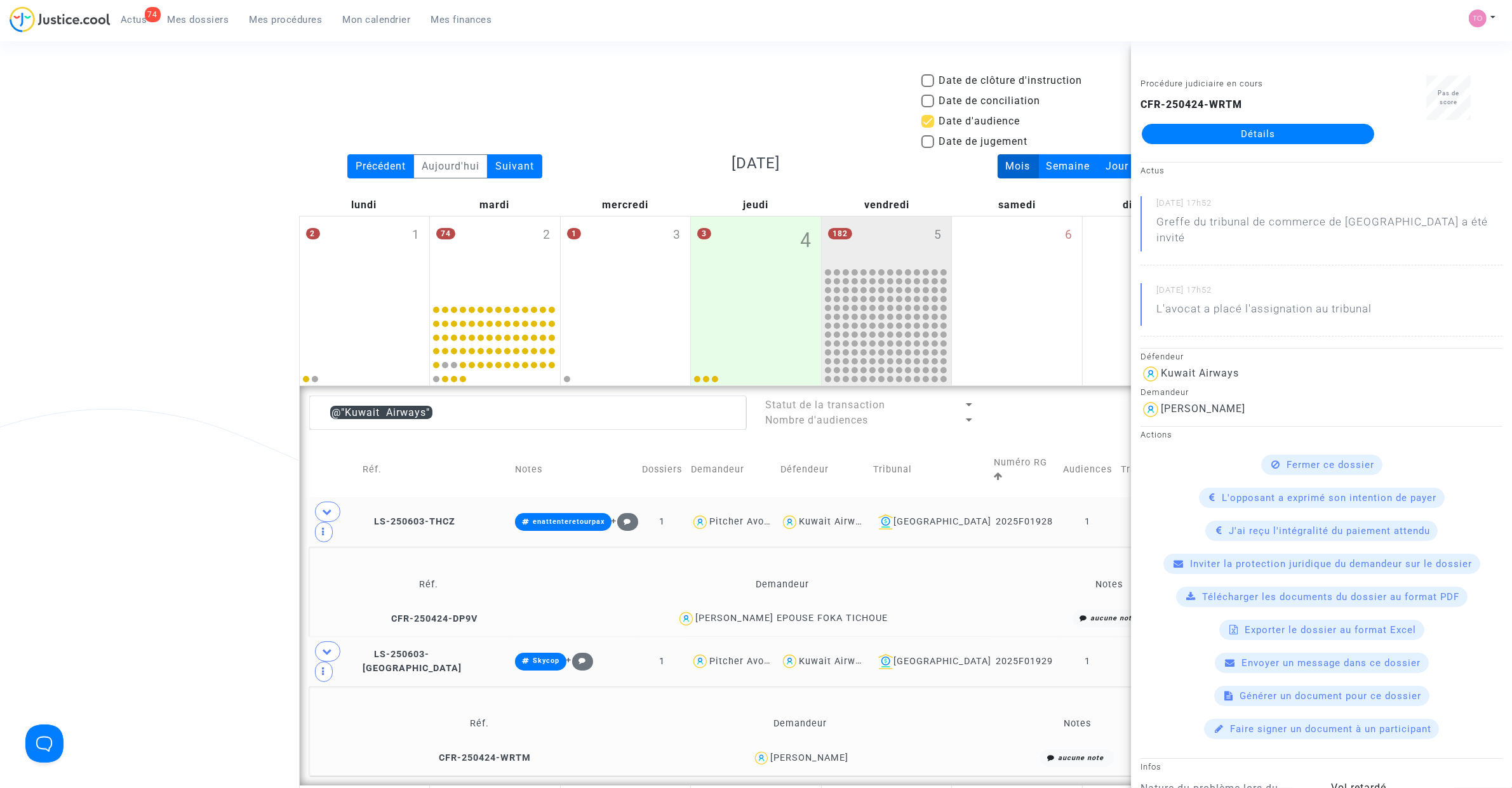
copy div "Caraco"
click at [200, 471] on div "Date de clôture d'instruction Date de conciliation Date d'audience Date de juge…" at bounding box center [756, 701] width 1512 height 1257
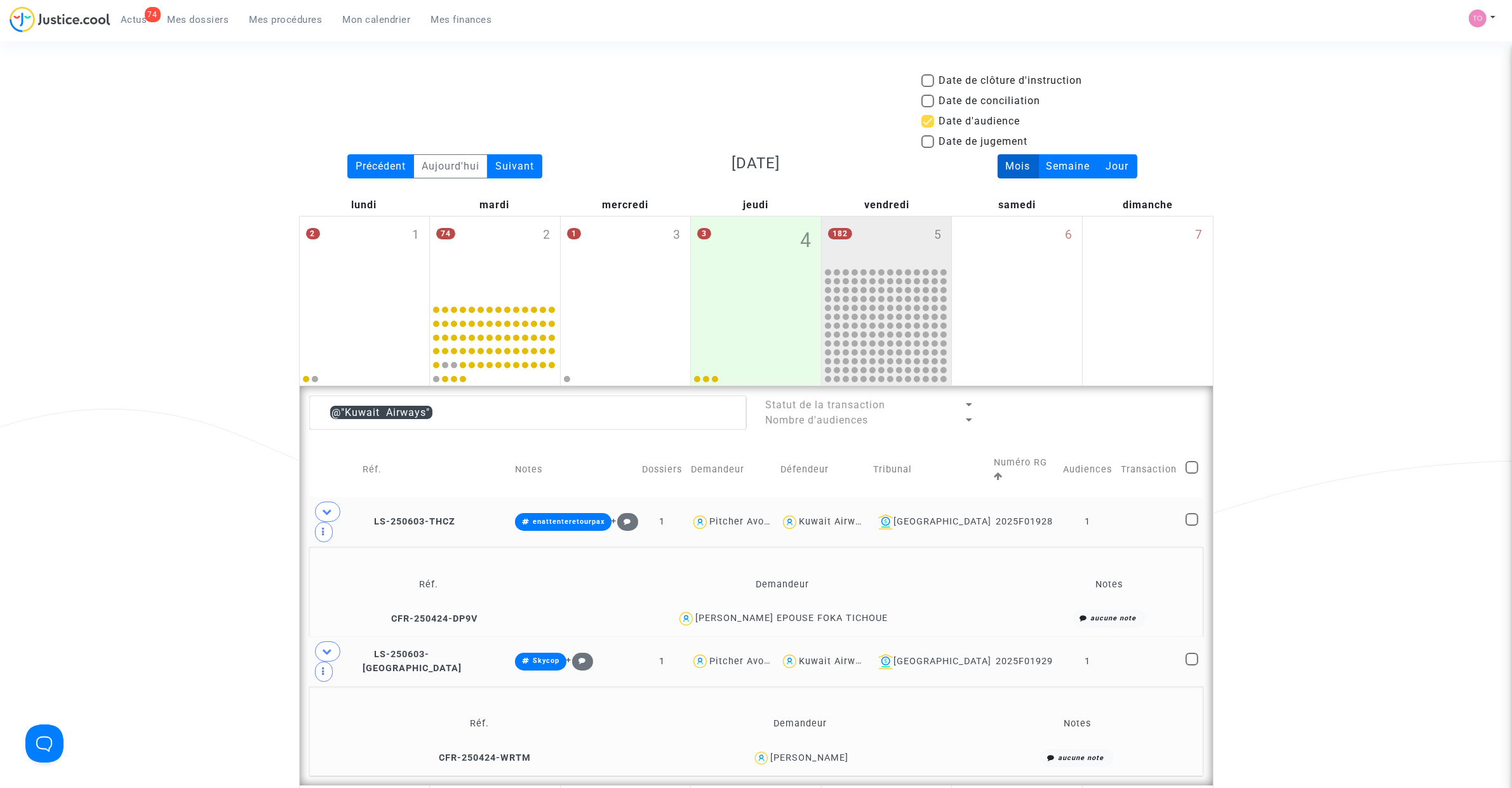
click at [181, 506] on div "Date de clôture d'instruction Date de conciliation Date d'audience Date de juge…" at bounding box center [756, 701] width 1512 height 1257
click at [849, 613] on div "PRISCILLE Marie NANGA EPOUSE FOKA TICHOUE" at bounding box center [791, 618] width 192 height 11
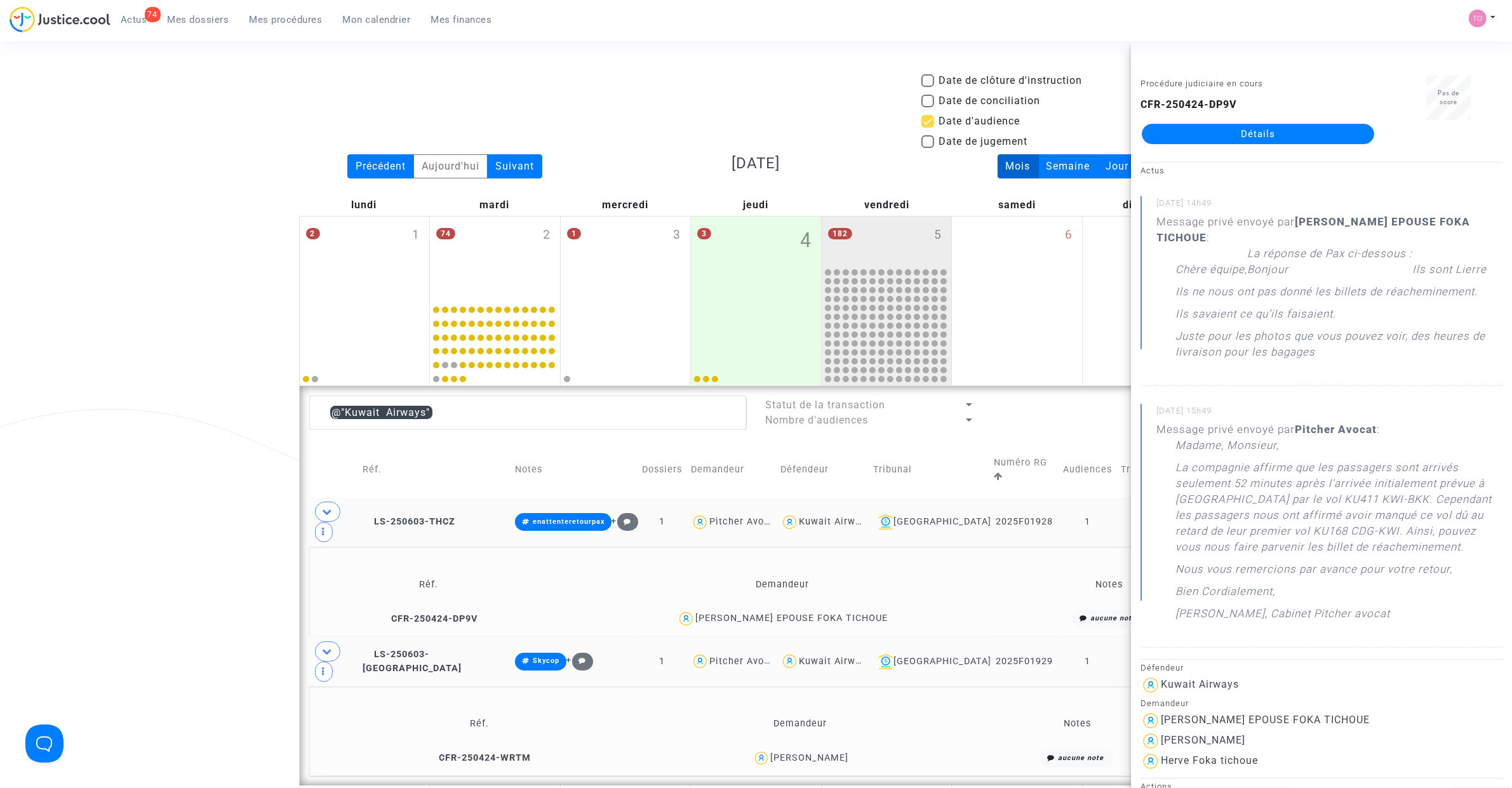
drag, startPoint x: 1370, startPoint y: 291, endPoint x: 1446, endPoint y: 294, distance: 76.1
click at [1446, 294] on p "Ils ne nous ont pas donné les billets de réacheminement." at bounding box center [1327, 294] width 302 height 22
drag, startPoint x: 1204, startPoint y: 318, endPoint x: 1280, endPoint y: 316, distance: 76.0
click at [1280, 316] on p "Ils savaient ce qu’ils faisaient." at bounding box center [1255, 317] width 160 height 22
drag, startPoint x: 1194, startPoint y: 340, endPoint x: 1395, endPoint y: 329, distance: 201.3
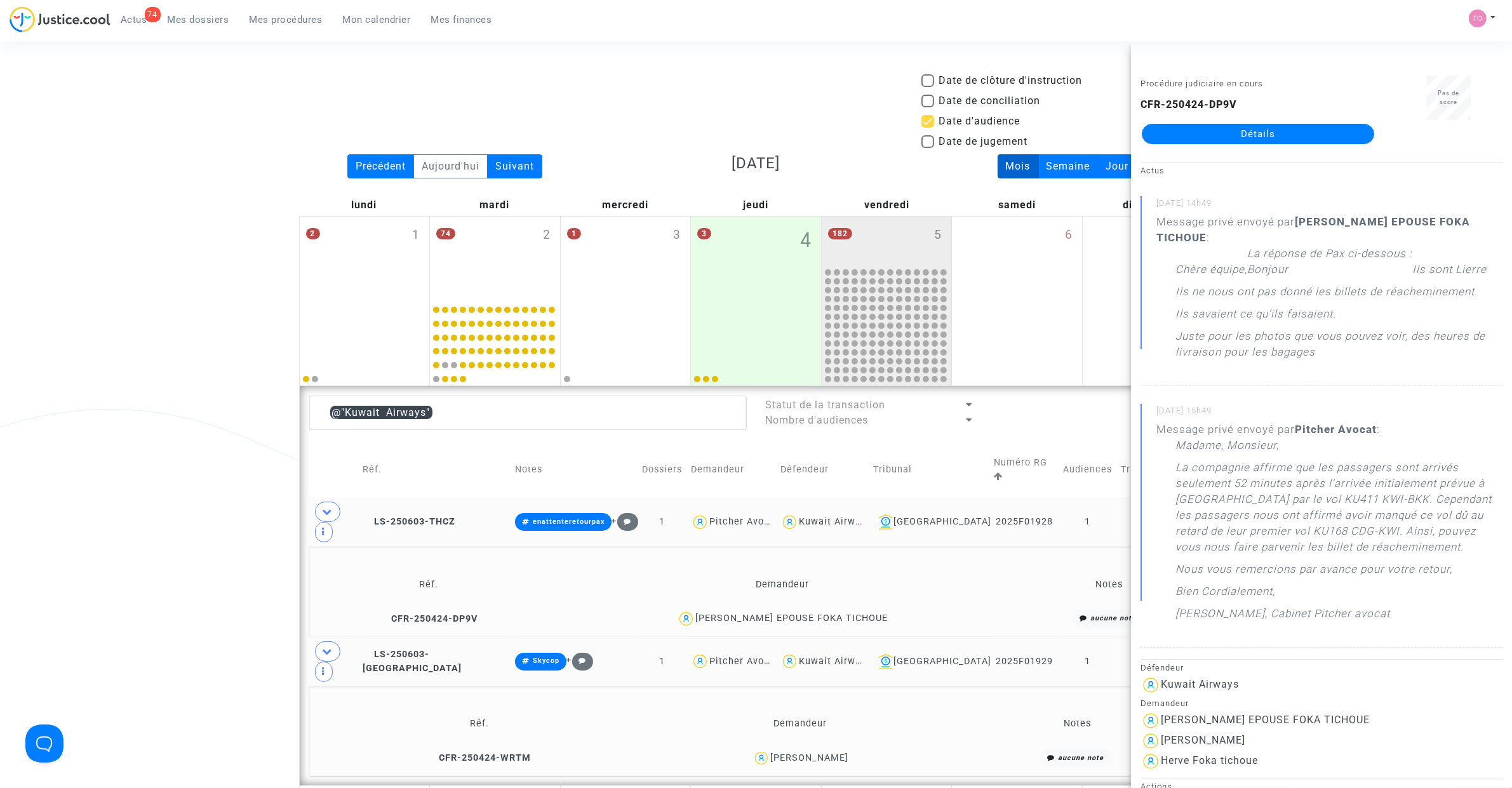
click at [1395, 329] on p "Juste pour les photos que vous pouvez voir, des heures de livraison pour les ba…" at bounding box center [1339, 347] width 327 height 38
click at [184, 327] on div "Date de clôture d'instruction Date de conciliation Date d'audience Date de juge…" at bounding box center [756, 701] width 1512 height 1257
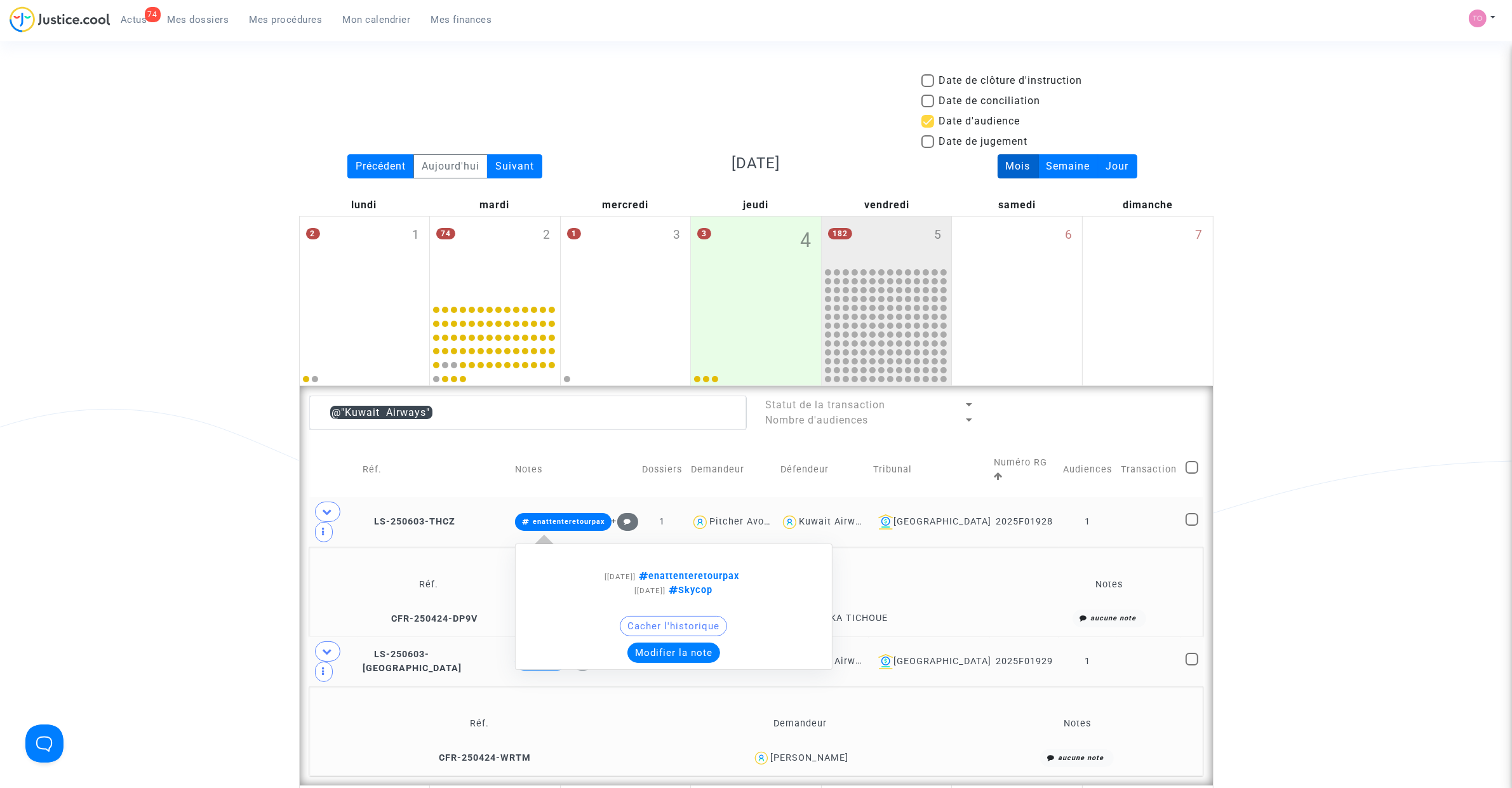
click at [648, 642] on button "Modifier la note" at bounding box center [673, 652] width 93 height 20
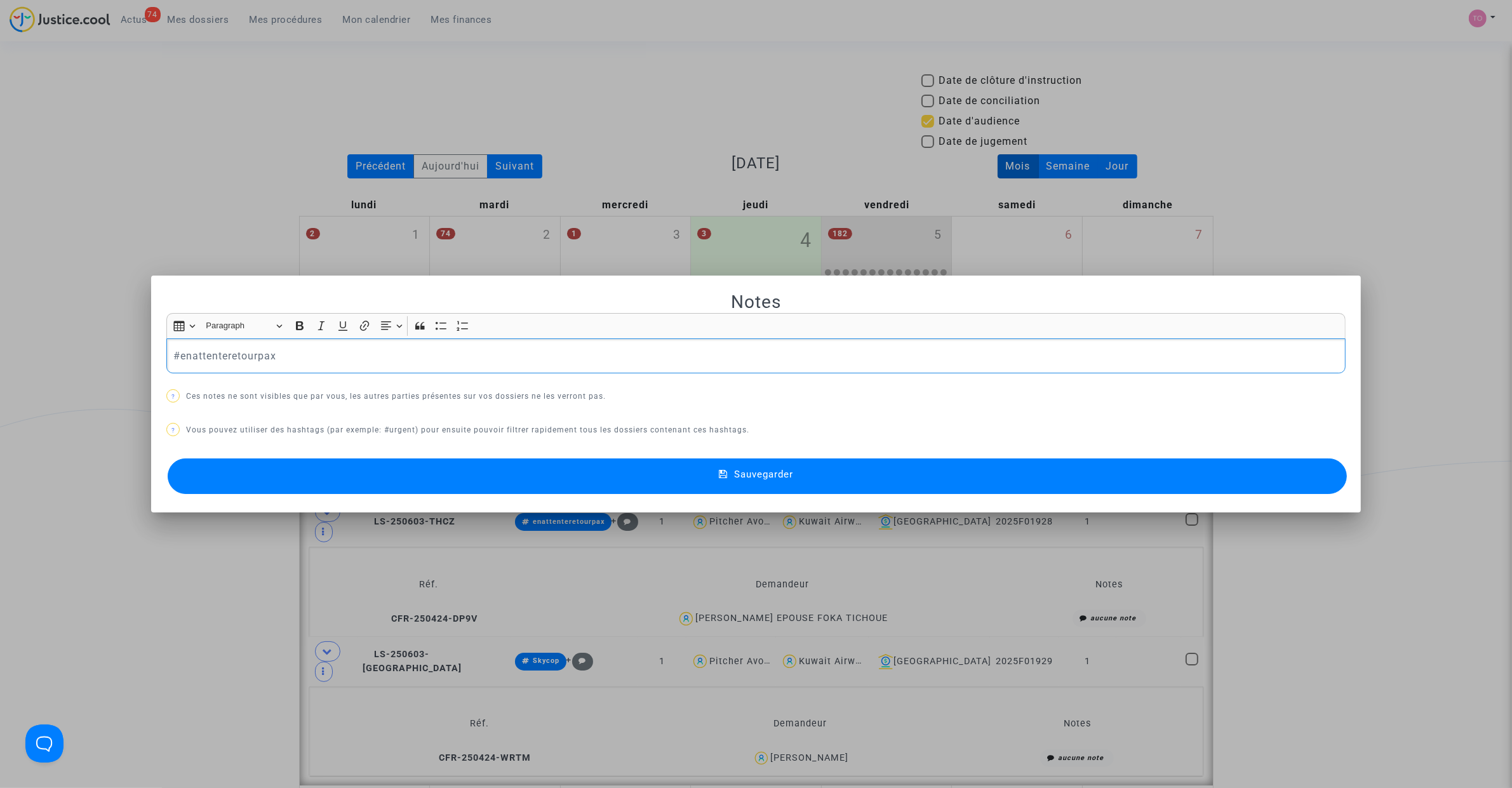
drag, startPoint x: 265, startPoint y: 353, endPoint x: 35, endPoint y: 336, distance: 230.6
click at [35, 336] on div "Notes Rich Text Editor Insert table Insert table Heading Paragraph Paragraph He…" at bounding box center [756, 394] width 1512 height 788
click at [174, 351] on p "#enattenteretourpax" at bounding box center [756, 356] width 1166 height 15
click at [448, 481] on button "Sauvegarder" at bounding box center [756, 477] width 1179 height 36
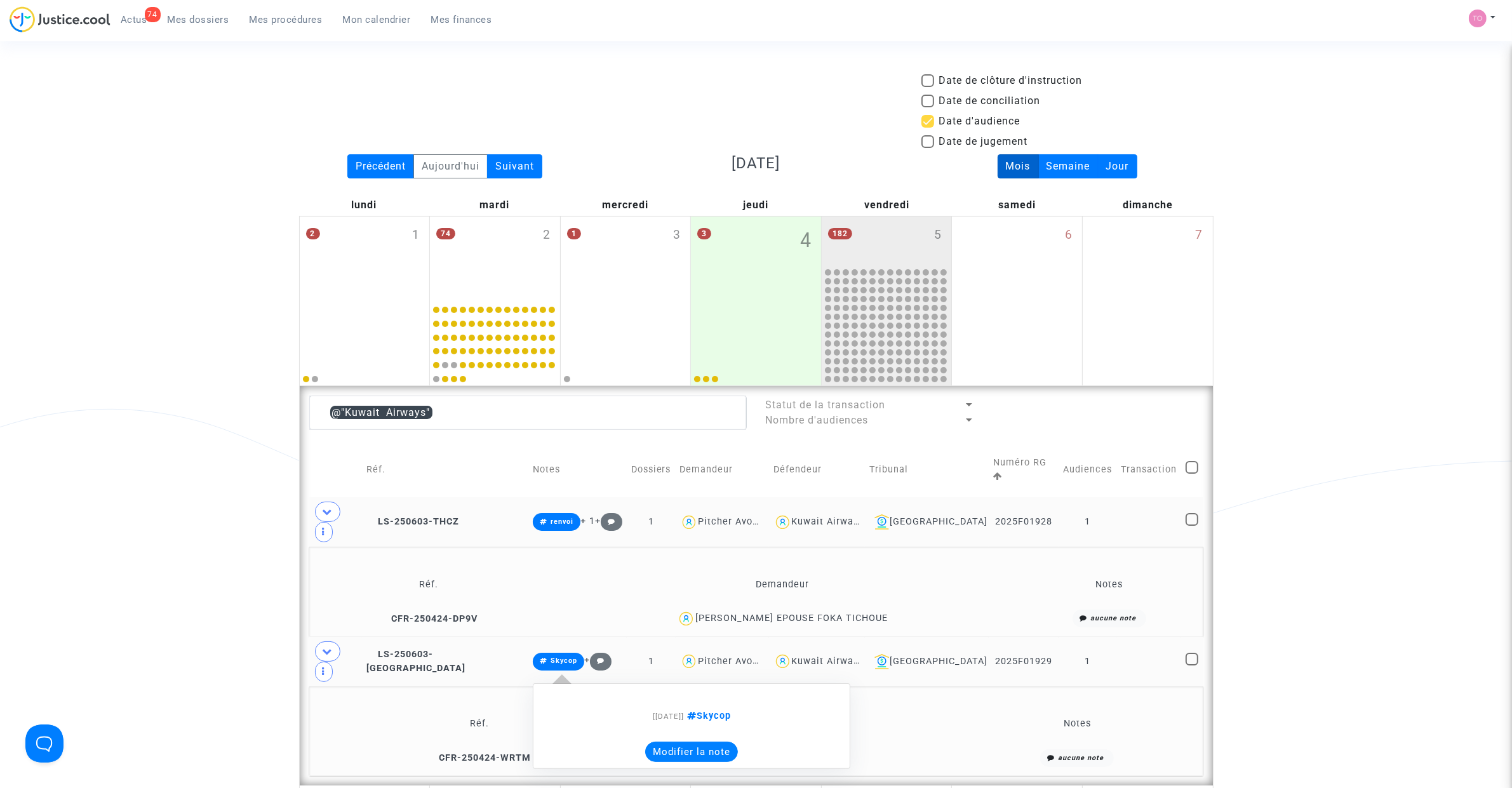
click at [670, 742] on button "Modifier la note" at bounding box center [691, 752] width 93 height 20
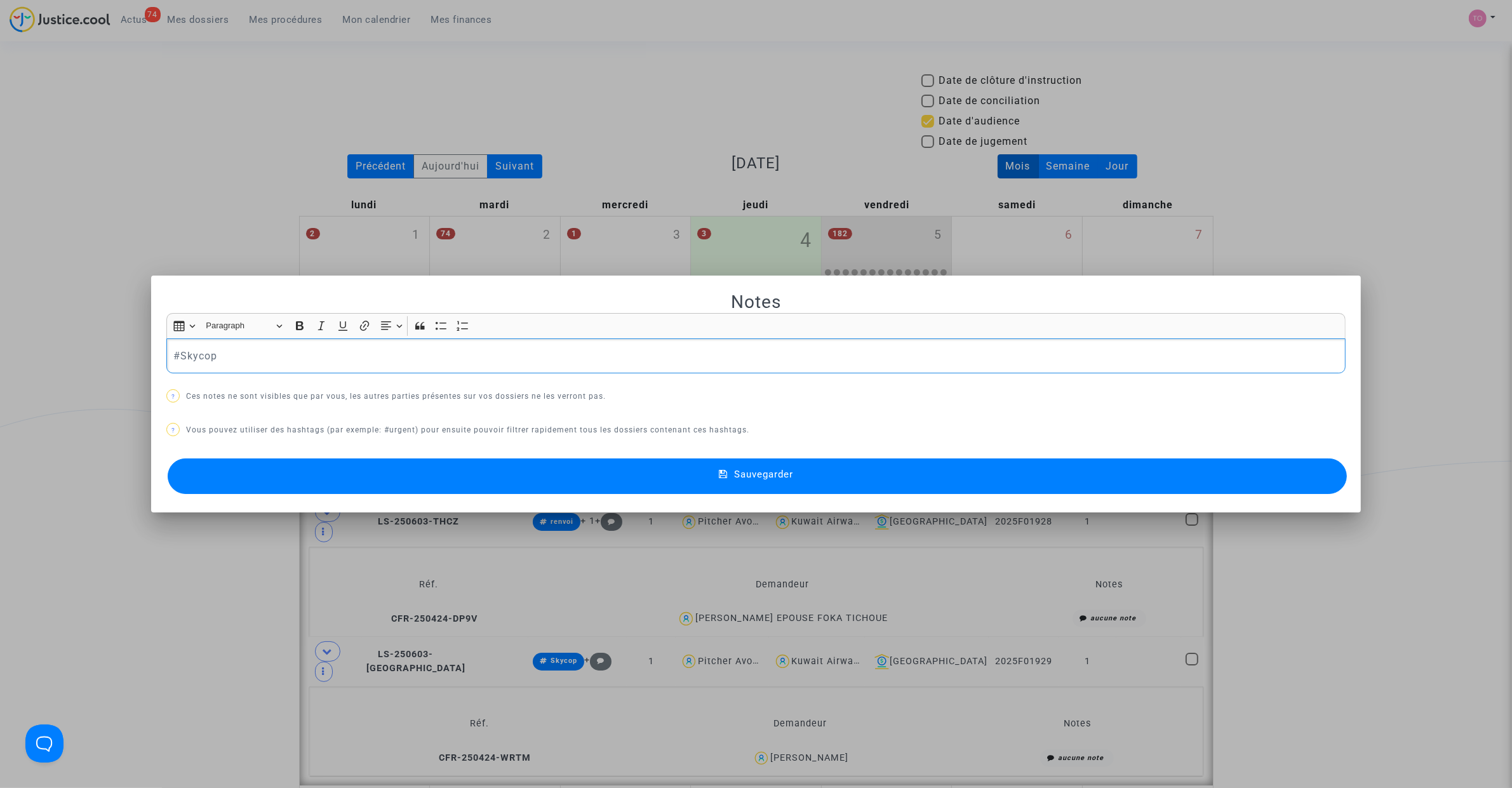
drag, startPoint x: 179, startPoint y: 351, endPoint x: -64, endPoint y: 318, distance: 245.2
click at [186, 157] on div at bounding box center [756, 394] width 1512 height 788
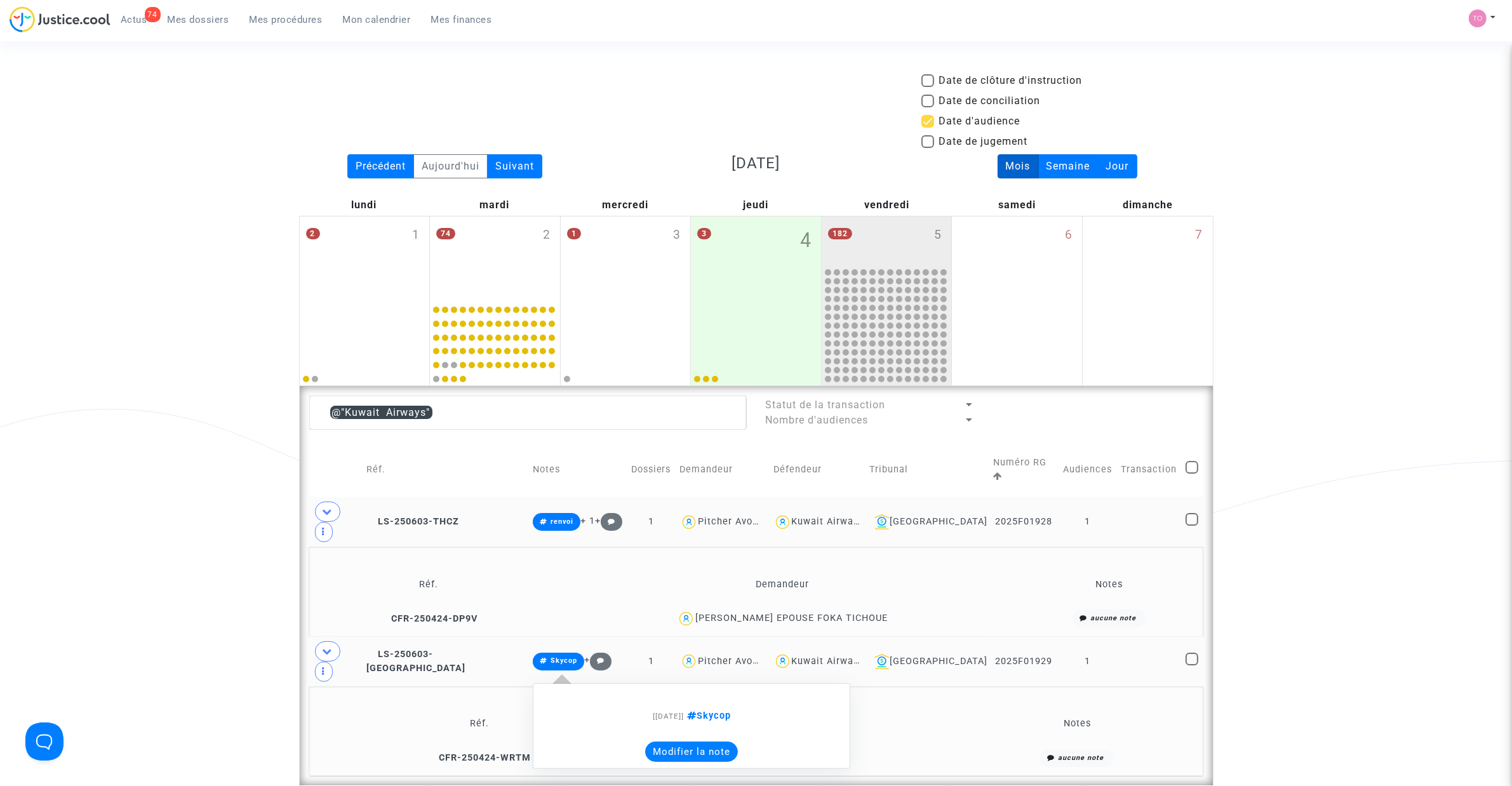
click at [645, 742] on button "Modifier la note" at bounding box center [691, 752] width 93 height 20
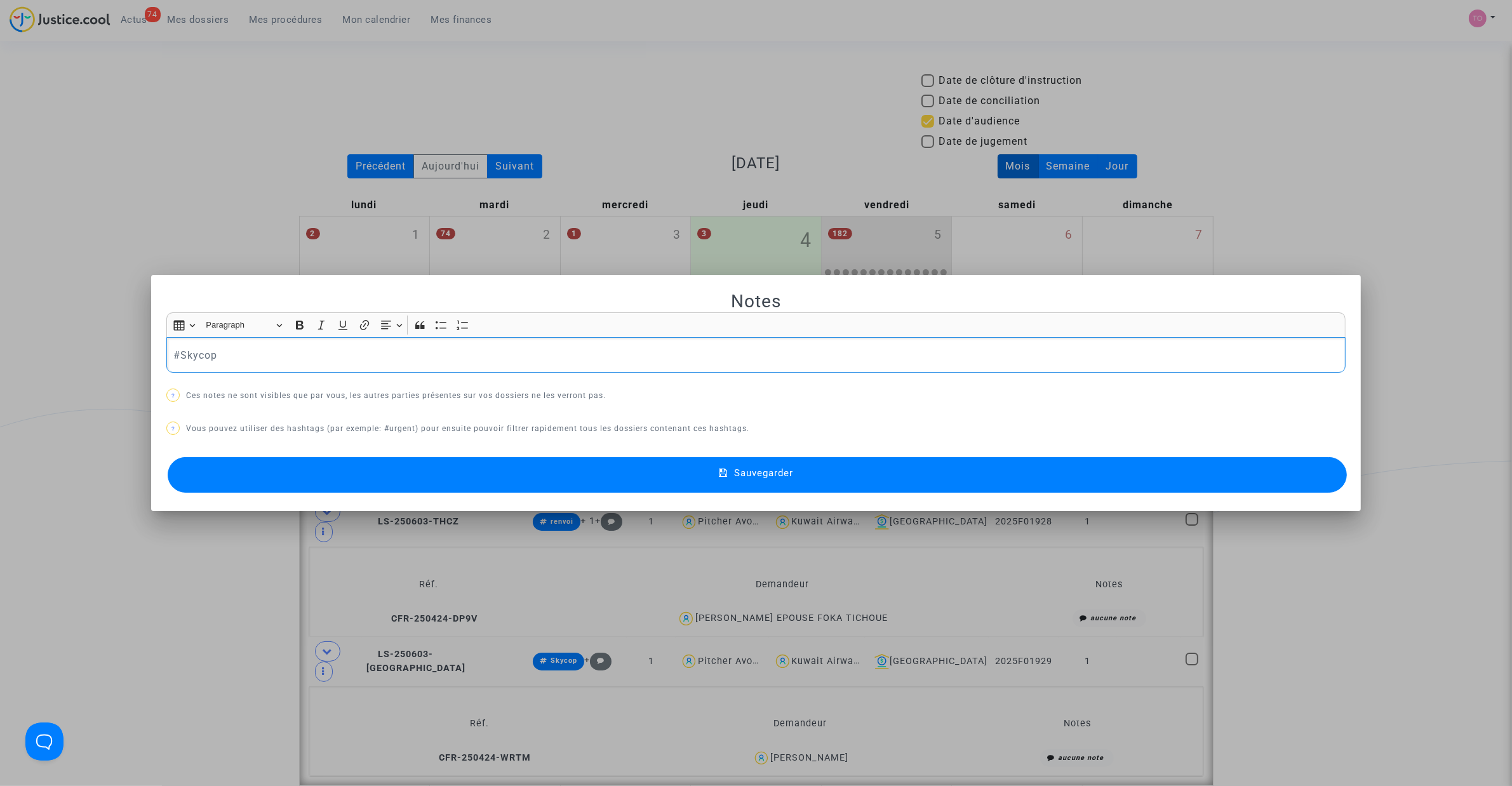
drag, startPoint x: 297, startPoint y: 357, endPoint x: 35, endPoint y: 346, distance: 262.2
click at [36, 346] on div "Notes Rich Text Editor Insert table Insert table Heading Paragraph Paragraph He…" at bounding box center [756, 393] width 1512 height 786
click at [629, 486] on button "Sauvegarder" at bounding box center [756, 475] width 1179 height 36
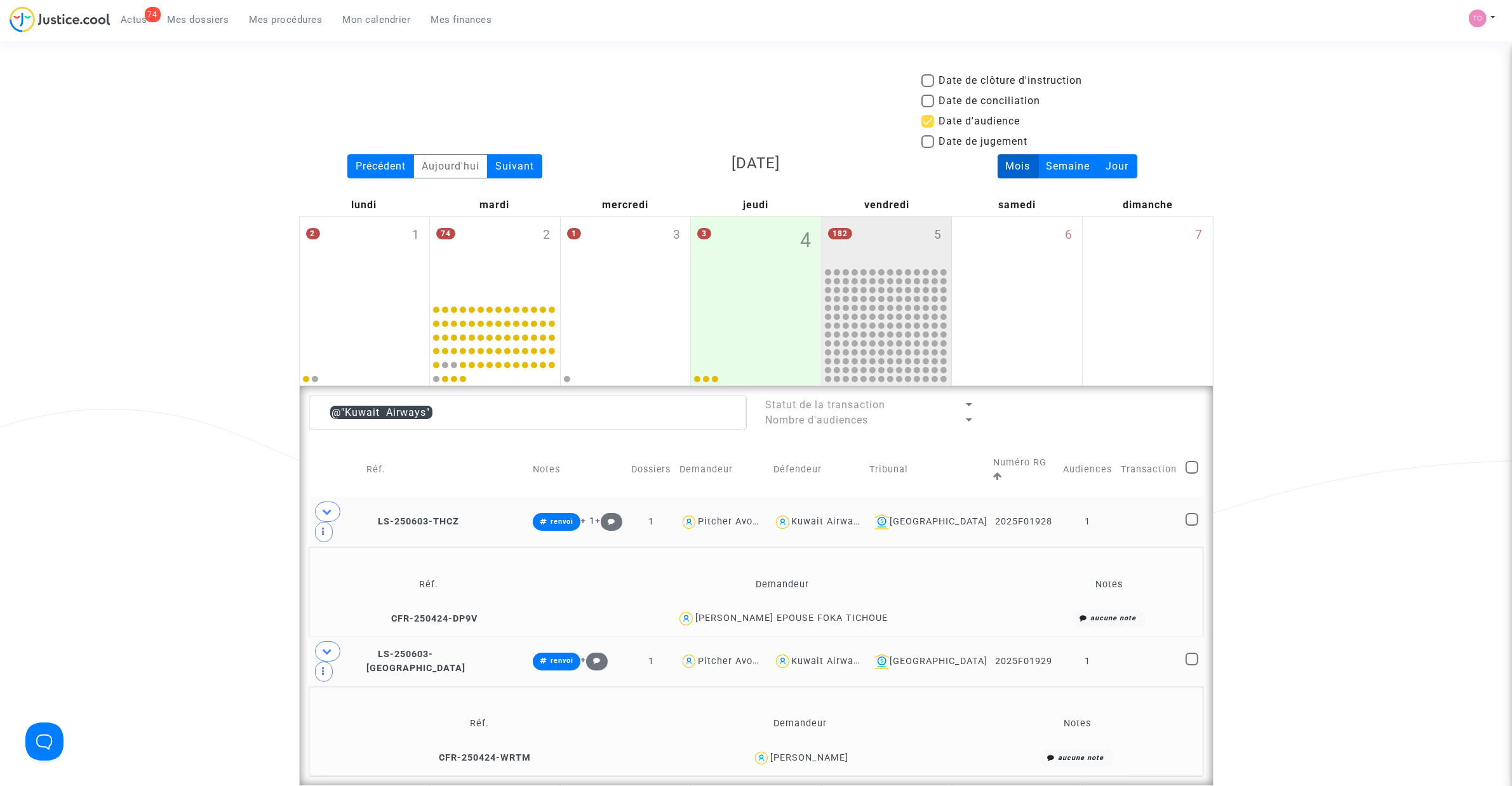
click at [141, 553] on div "Date de clôture d'instruction Date de conciliation Date d'audience Date de juge…" at bounding box center [756, 702] width 1512 height 1257
click at [887, 613] on div "PRISCILLE Marie NANGA EPOUSE FOKA TICHOUE" at bounding box center [791, 619] width 192 height 11
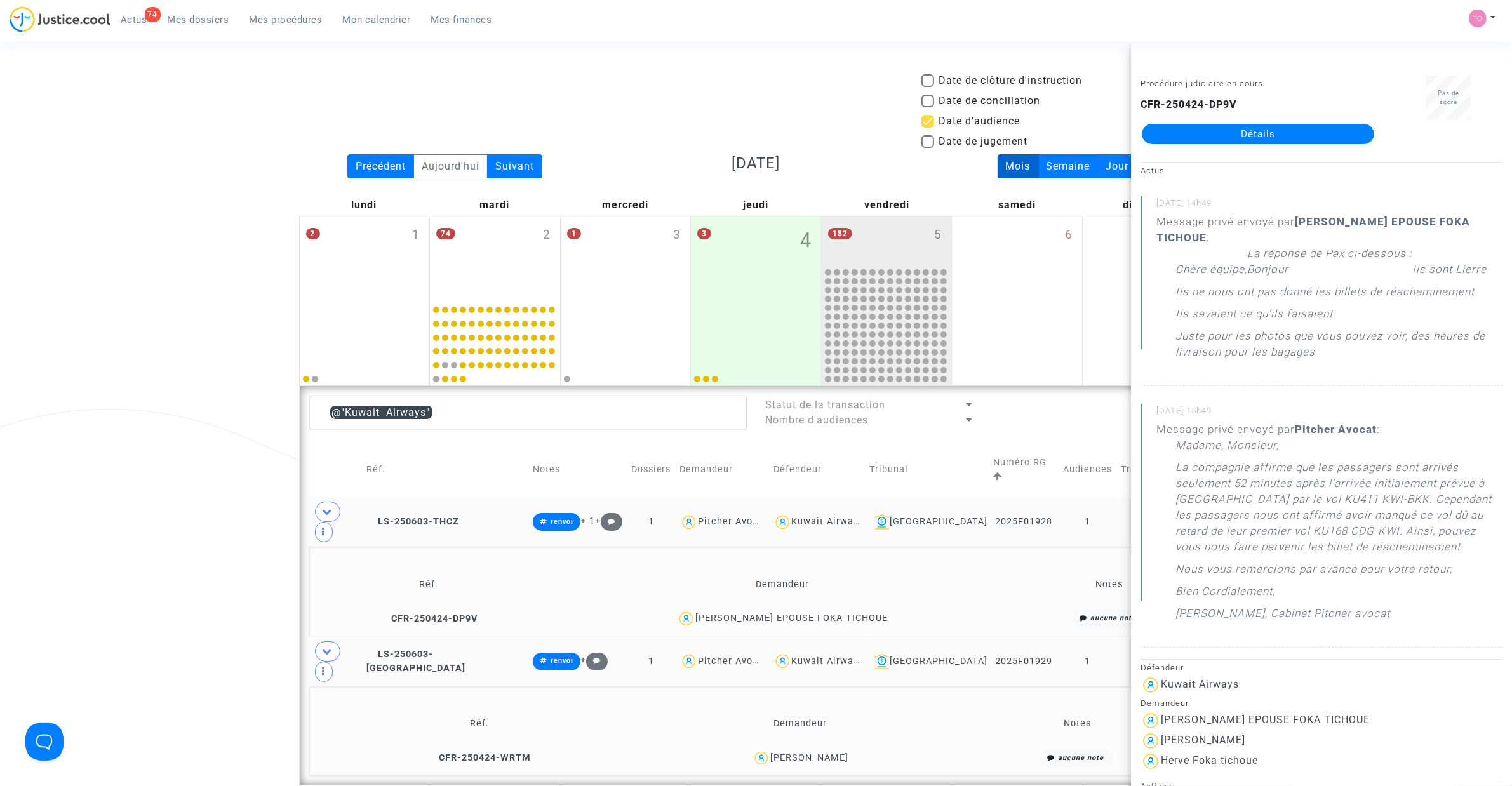
click at [811, 516] on div "Kuwait Airways" at bounding box center [828, 522] width 72 height 11
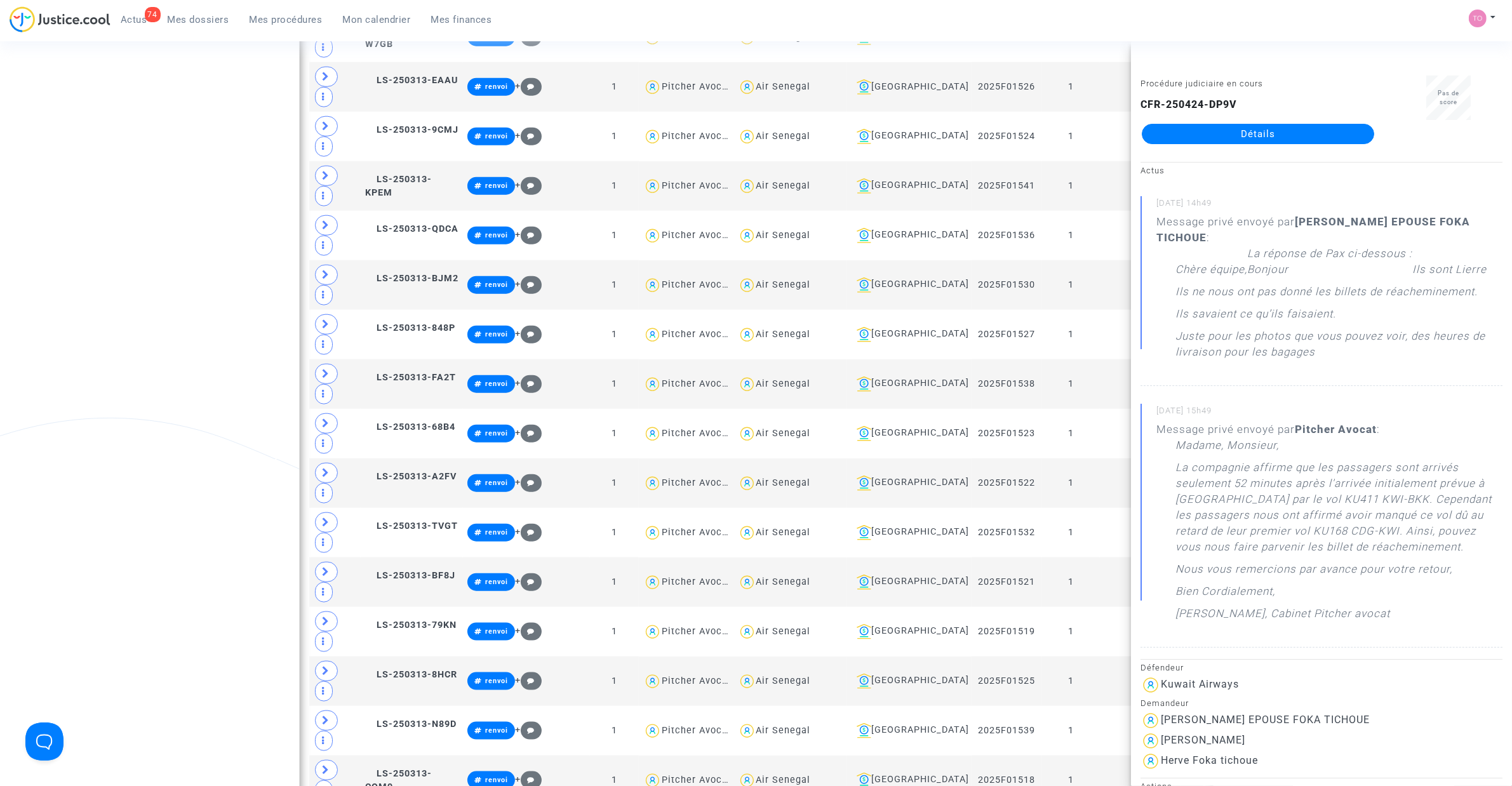
scroll to position [1667, 0]
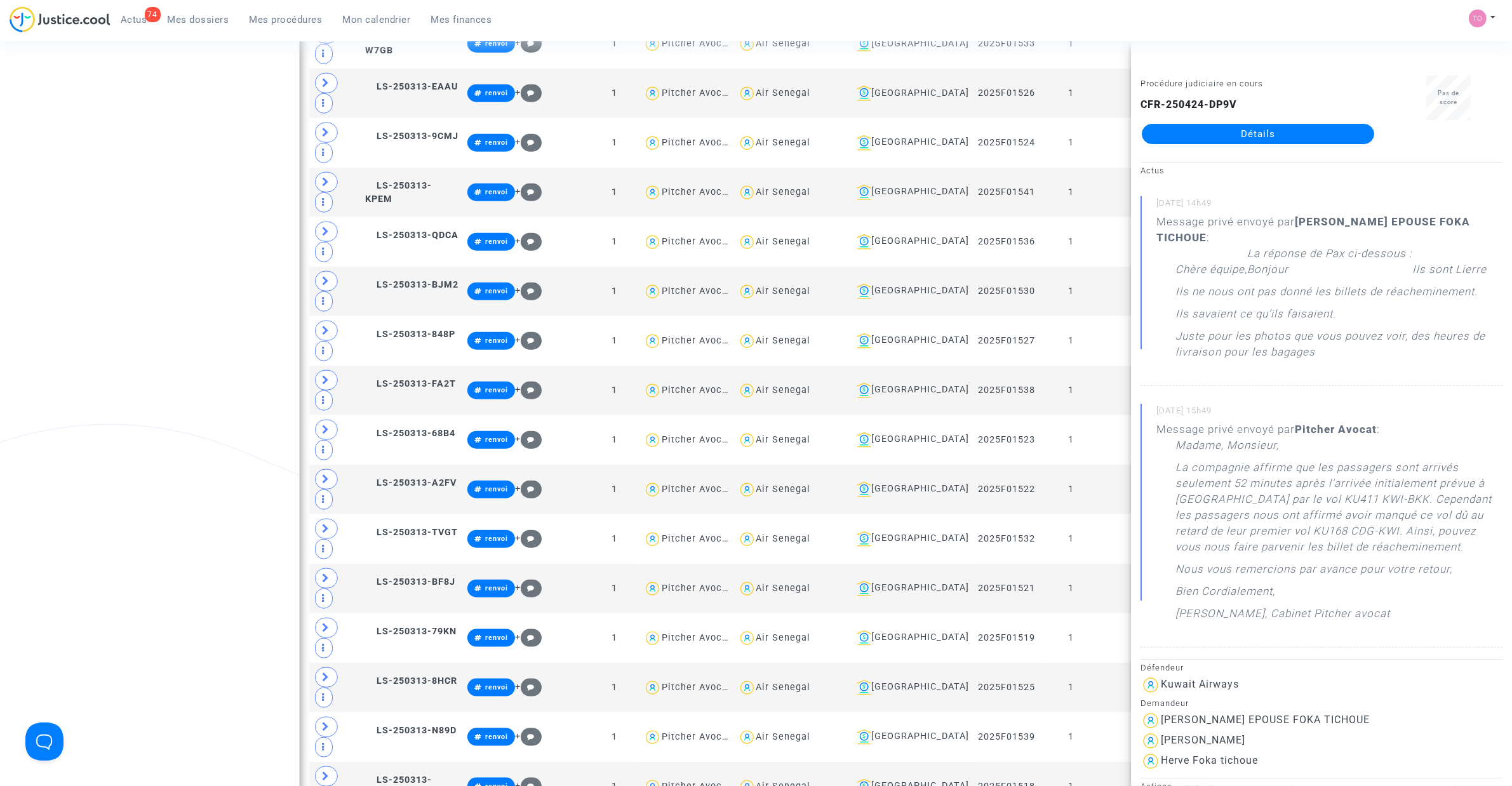
click at [218, 222] on div "Date de clôture d'instruction Date de conciliation Date d'audience Date de juge…" at bounding box center [756, 156] width 1512 height 3500
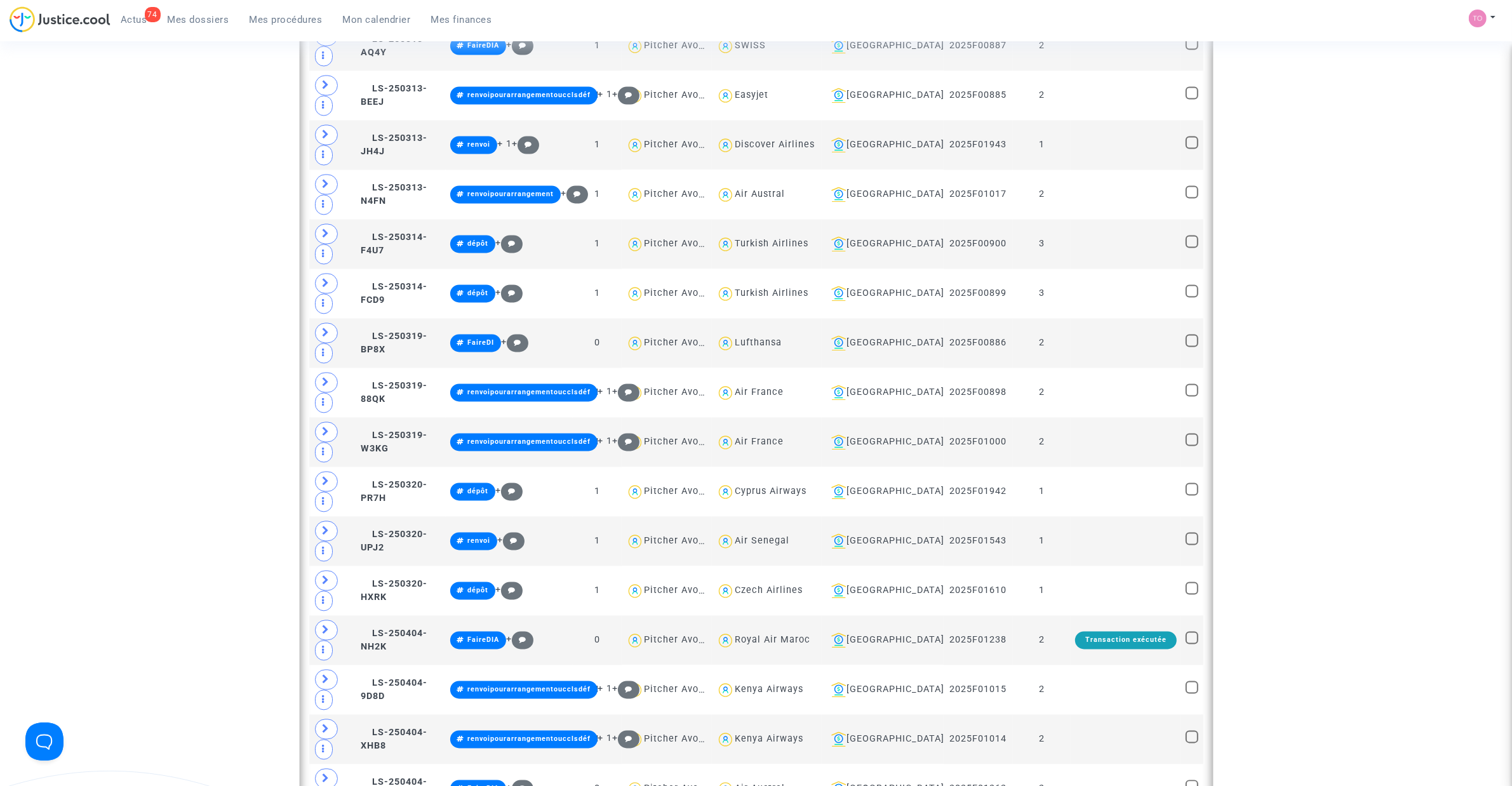
scroll to position [2937, 0]
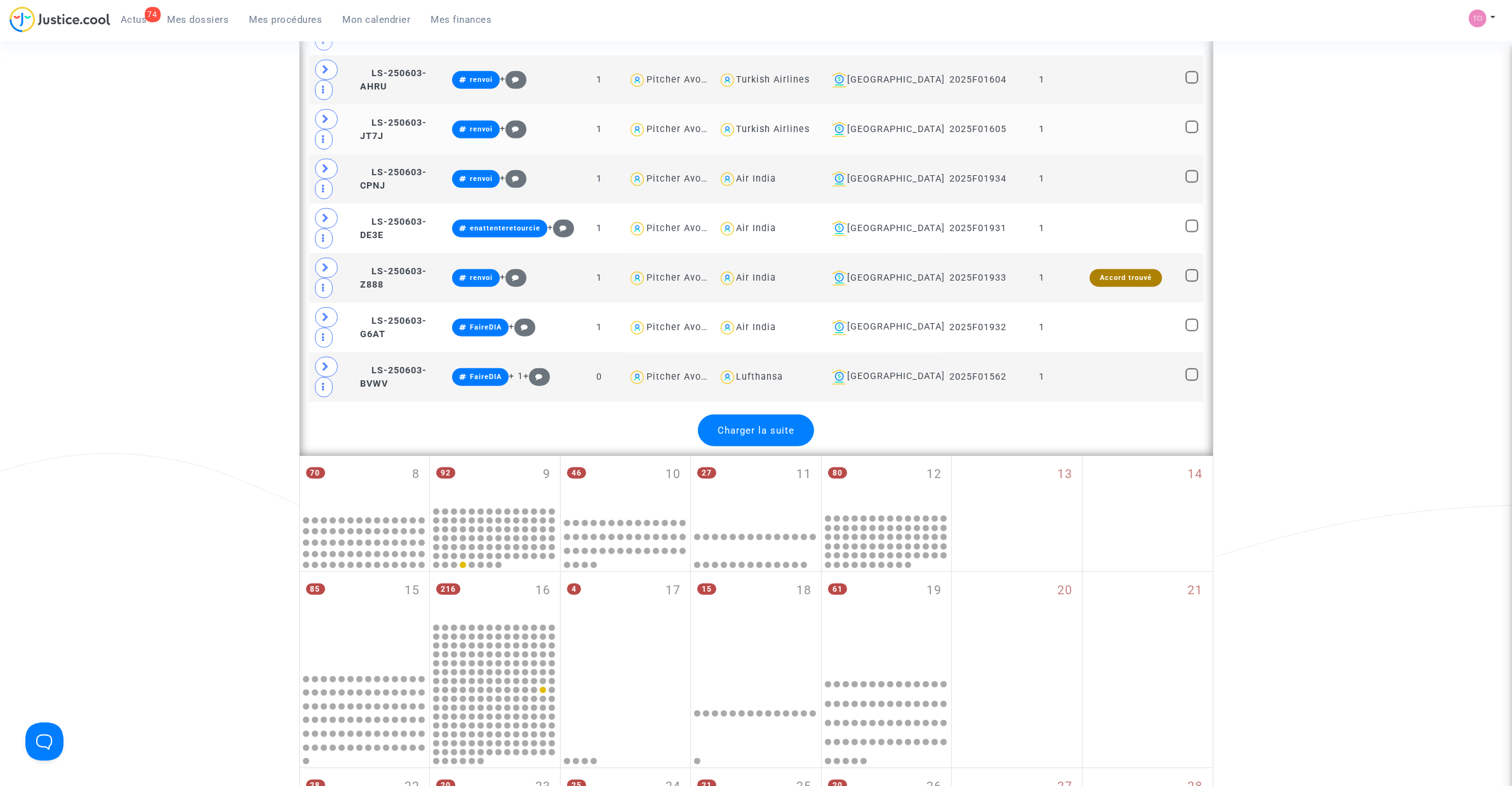
scroll to position [7541, 0]
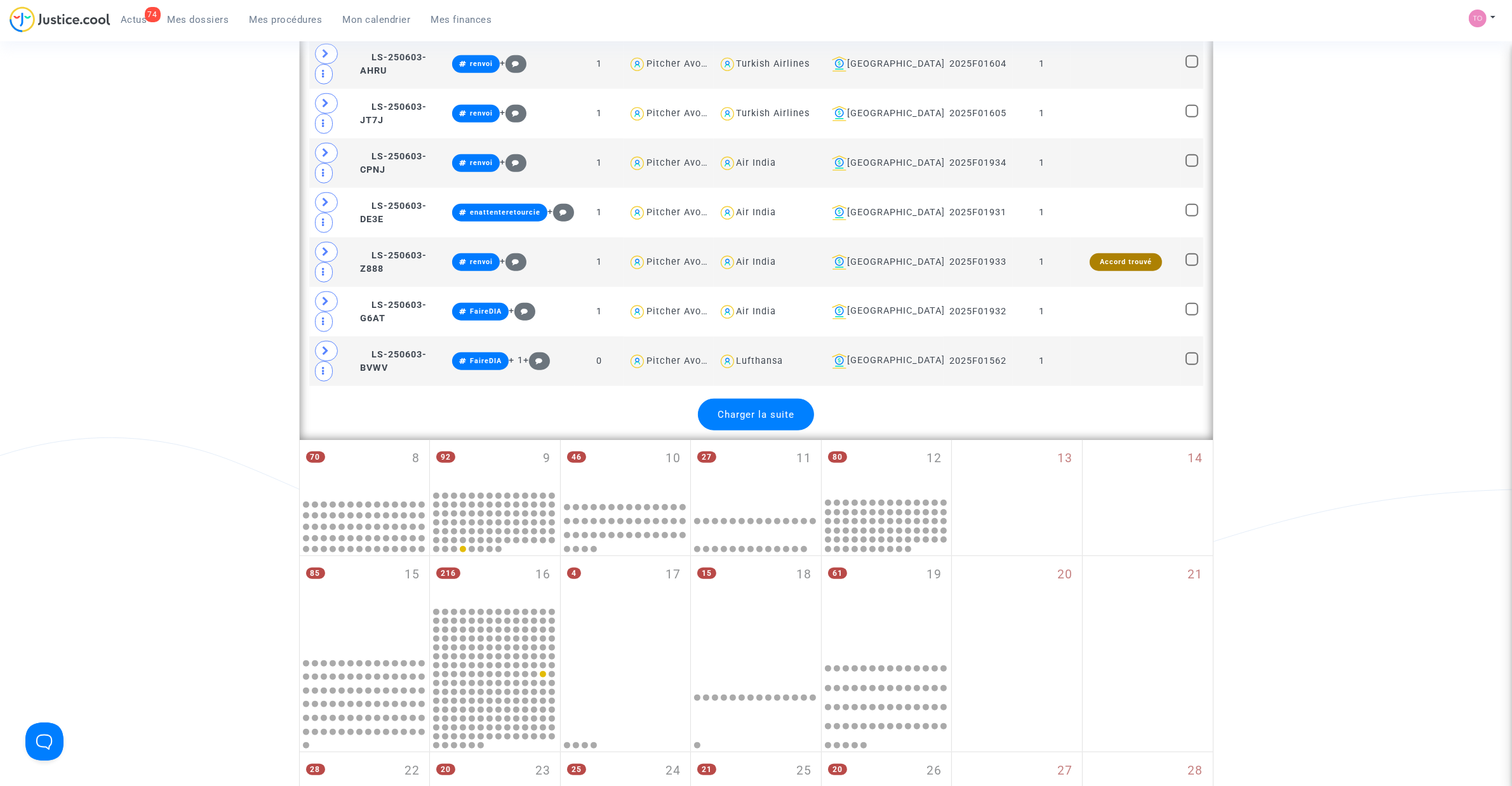
click at [762, 420] on span "Charger la suite" at bounding box center [756, 415] width 77 height 12
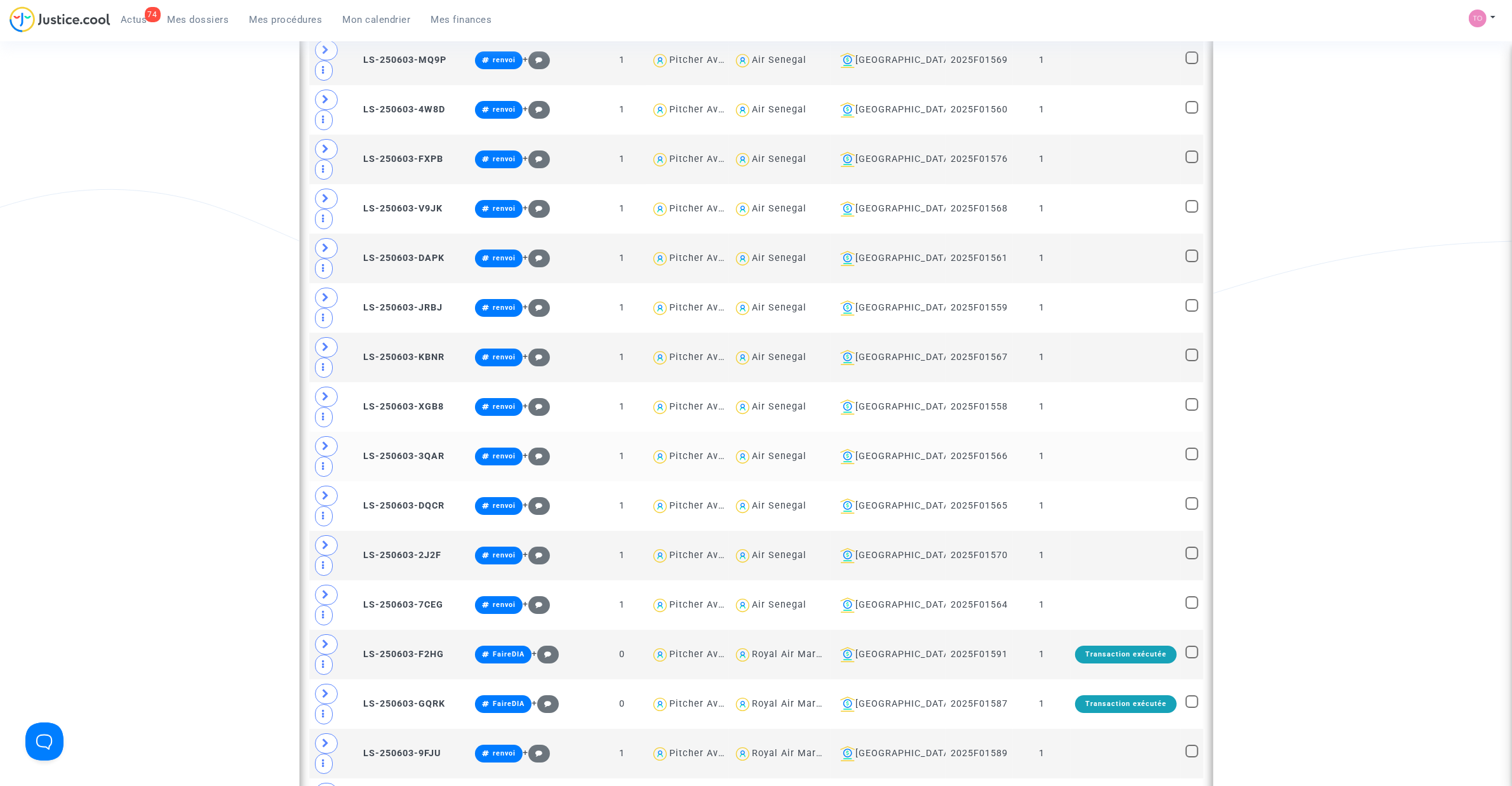
scroll to position [4922, 0]
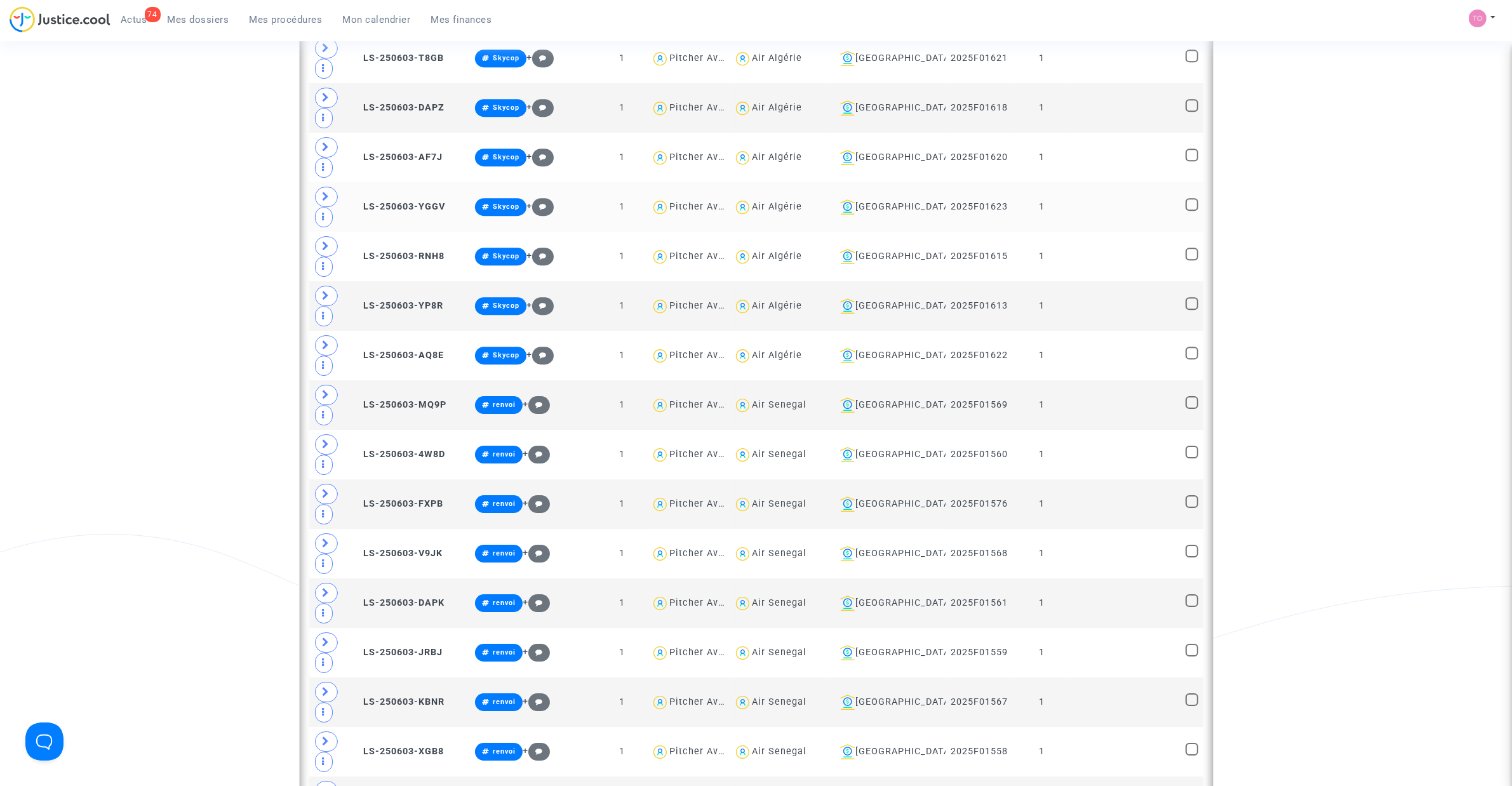
click at [802, 212] on div "Air Algérie" at bounding box center [777, 207] width 50 height 11
type textarea "@"Air Algérie""
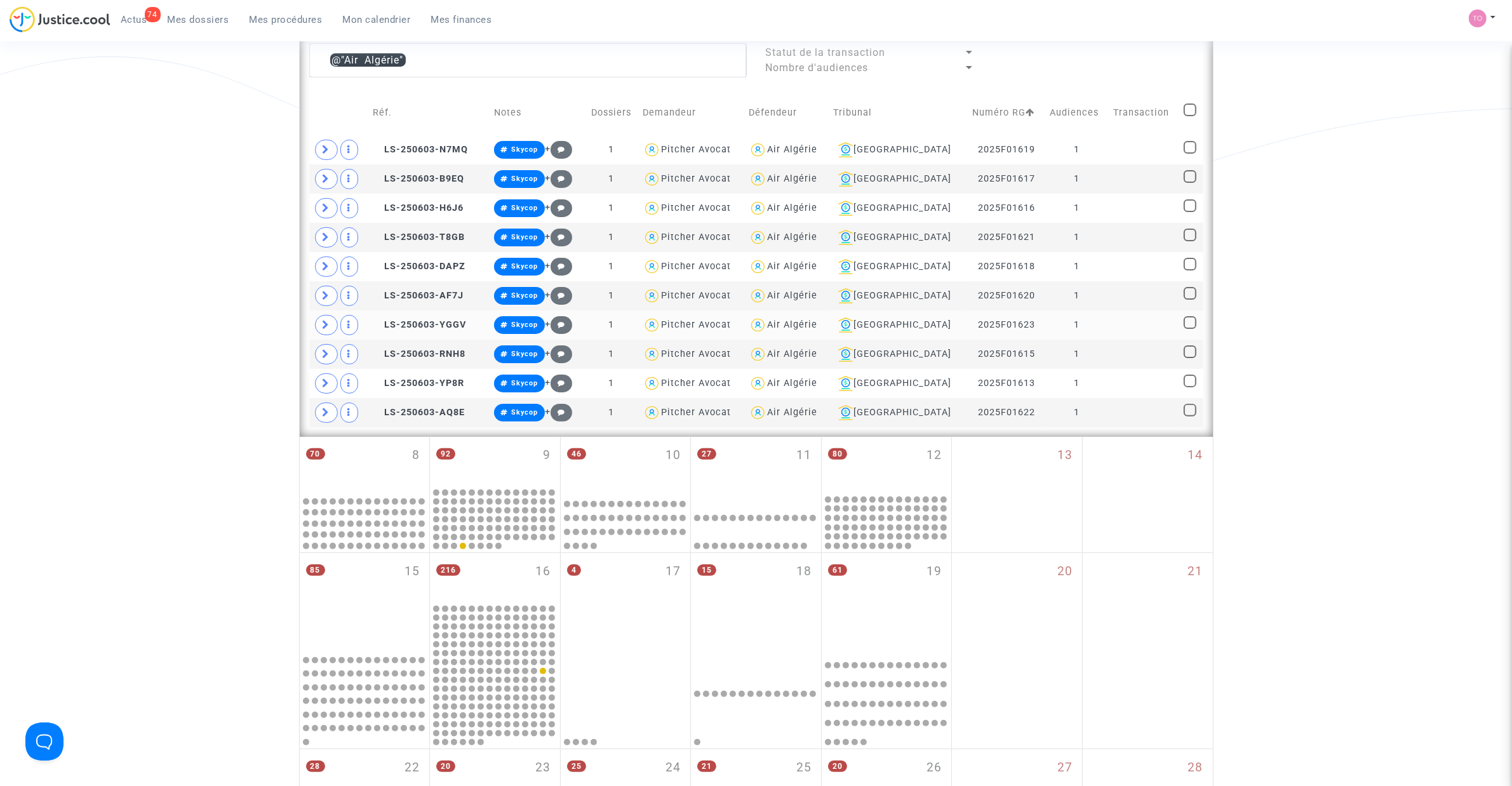
scroll to position [315, 0]
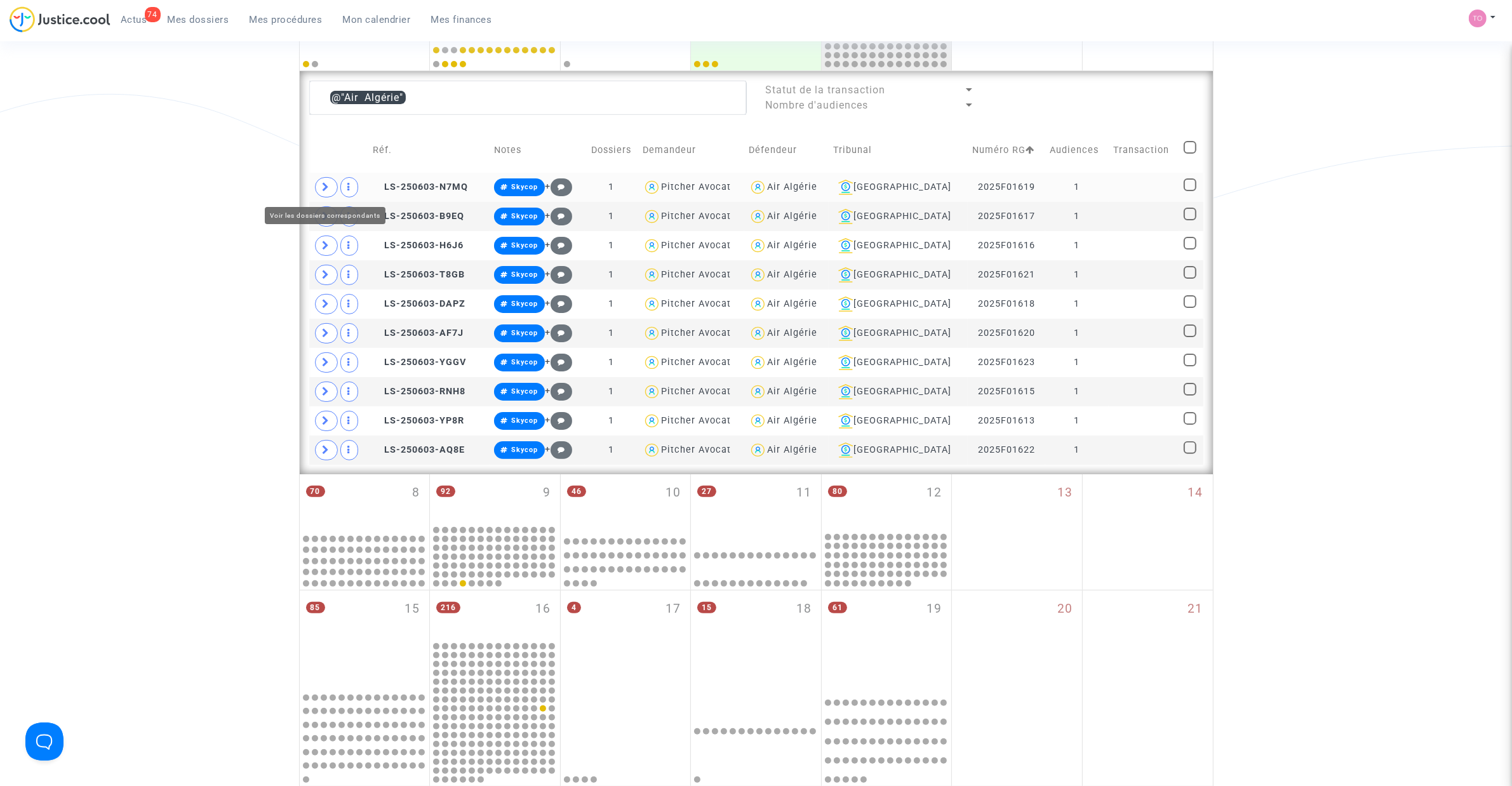
click at [319, 186] on span at bounding box center [325, 188] width 22 height 20
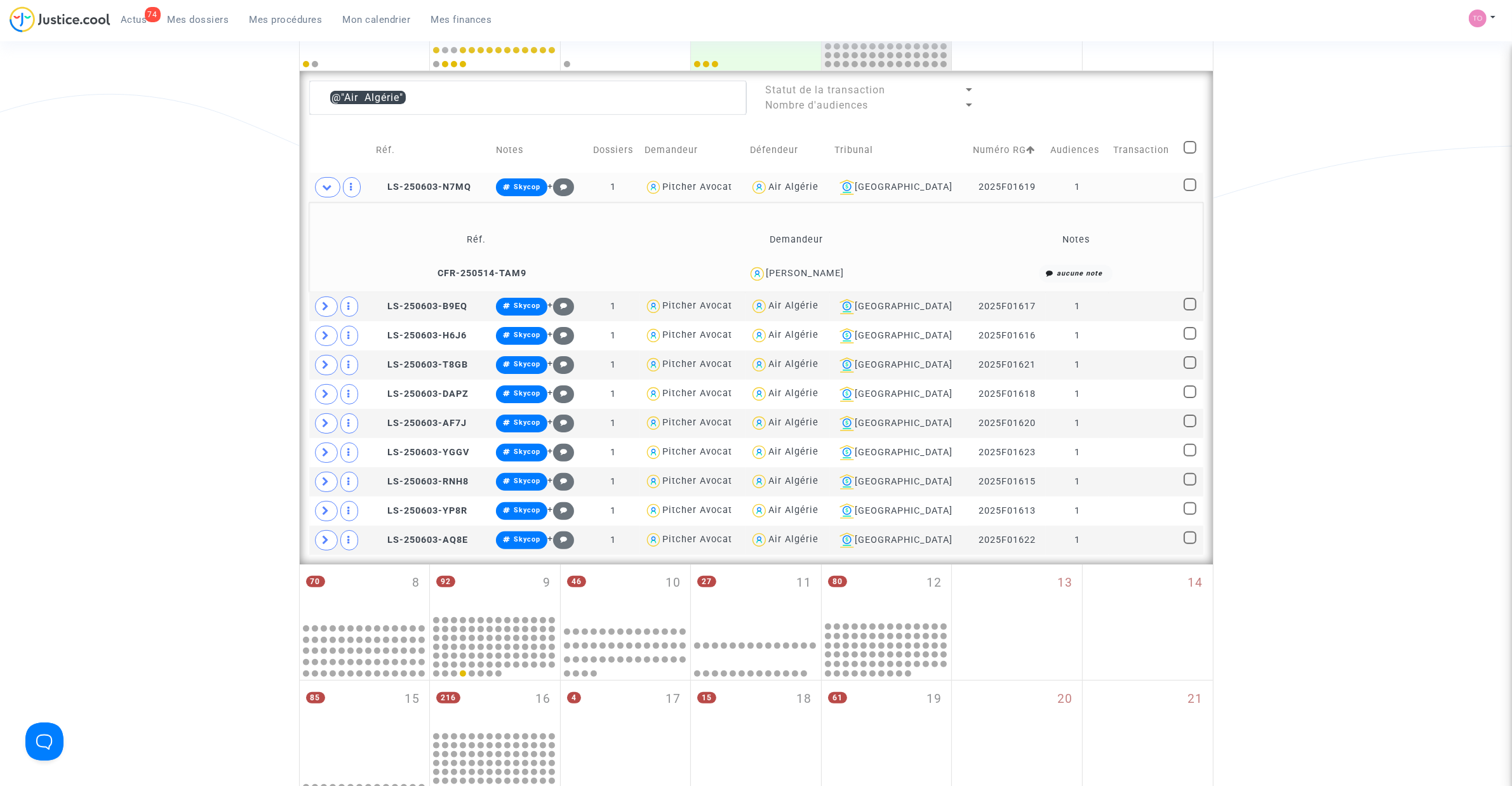
click at [823, 270] on div "Mamou Coulibaly" at bounding box center [805, 274] width 78 height 11
click at [824, 270] on div "Mamou Coulibaly" at bounding box center [805, 274] width 78 height 11
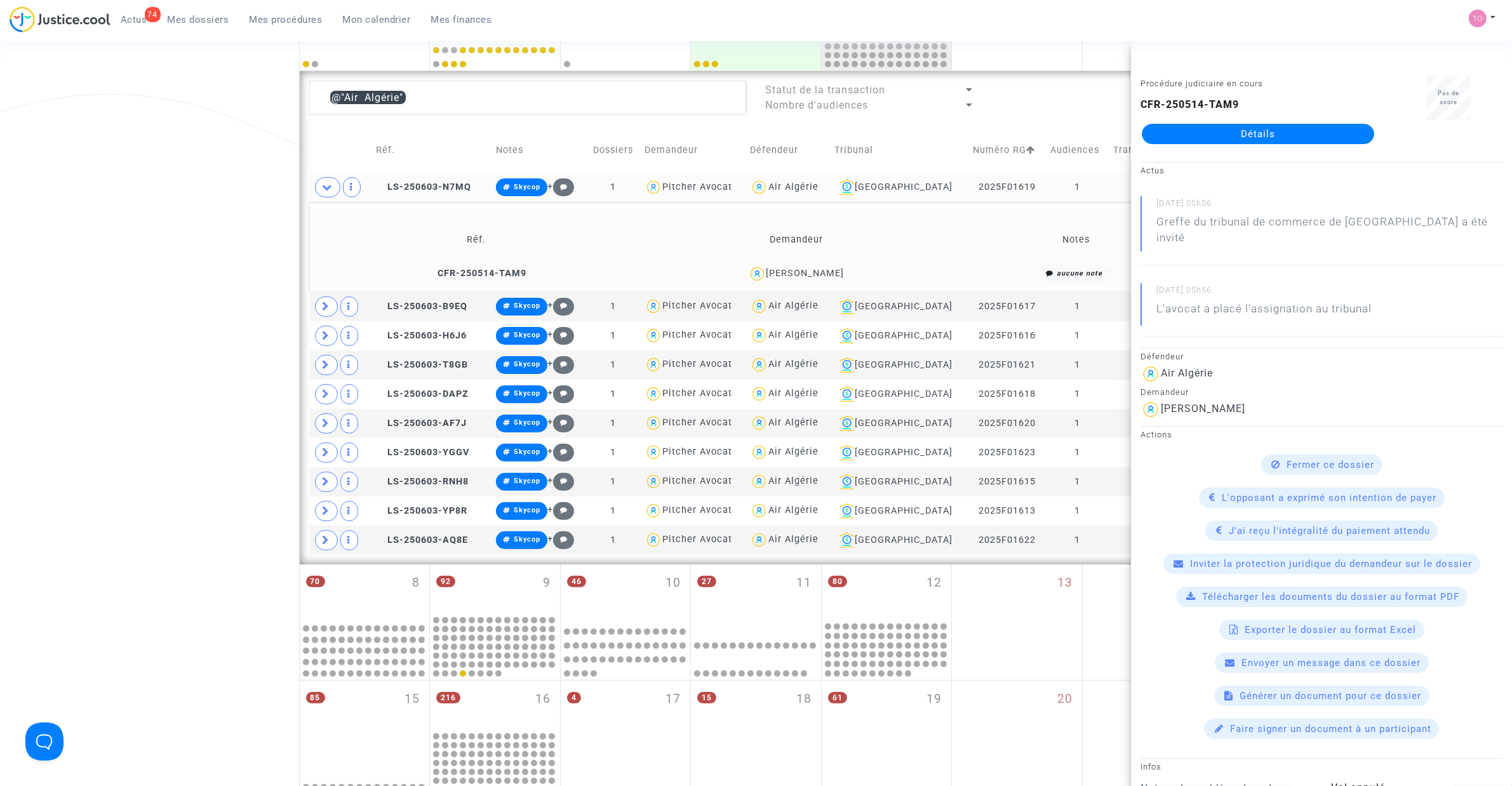
copy div "Coulibaly"
click at [653, 278] on button "Modifier la note" at bounding box center [655, 278] width 93 height 20
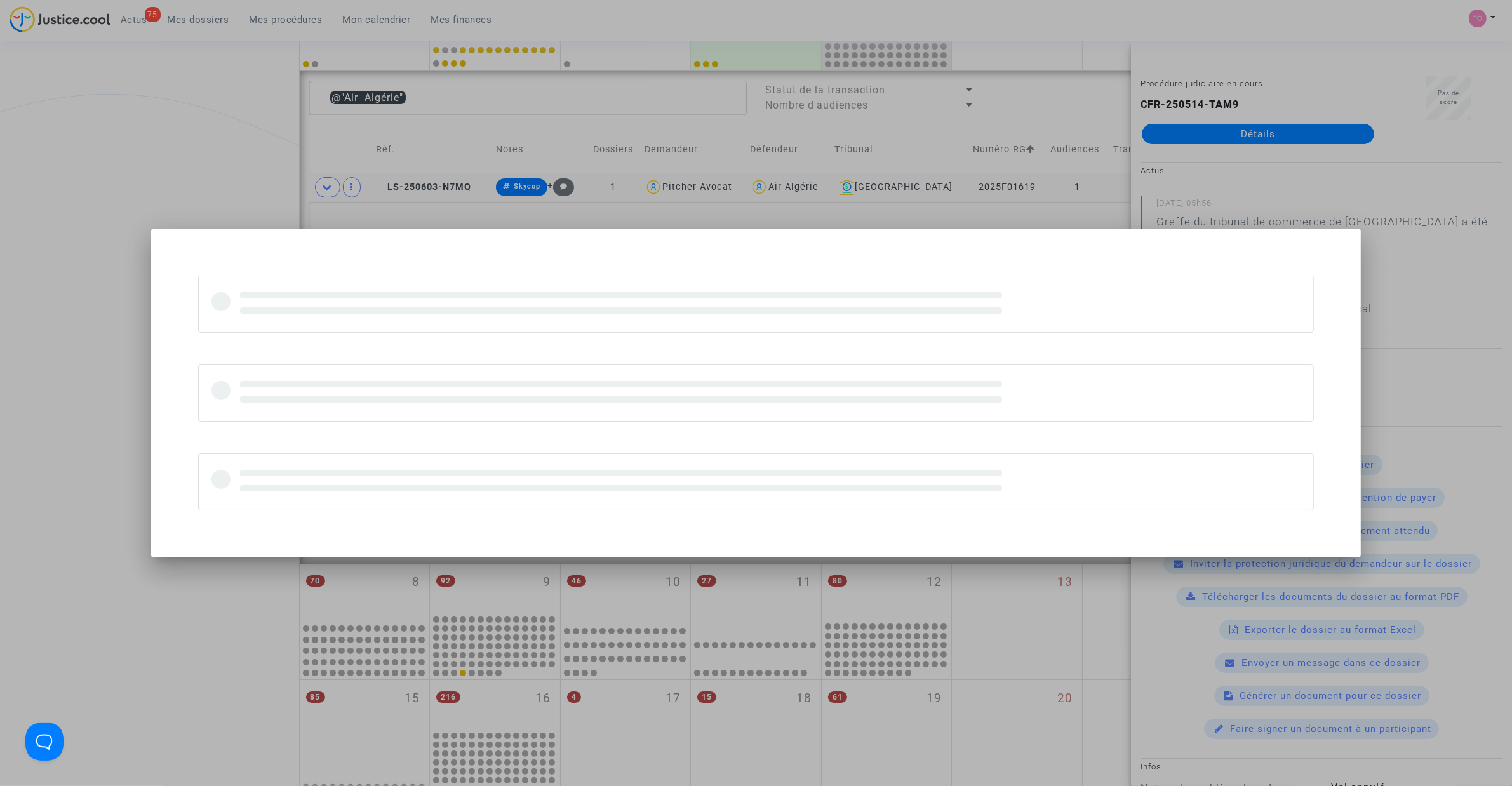
scroll to position [0, 0]
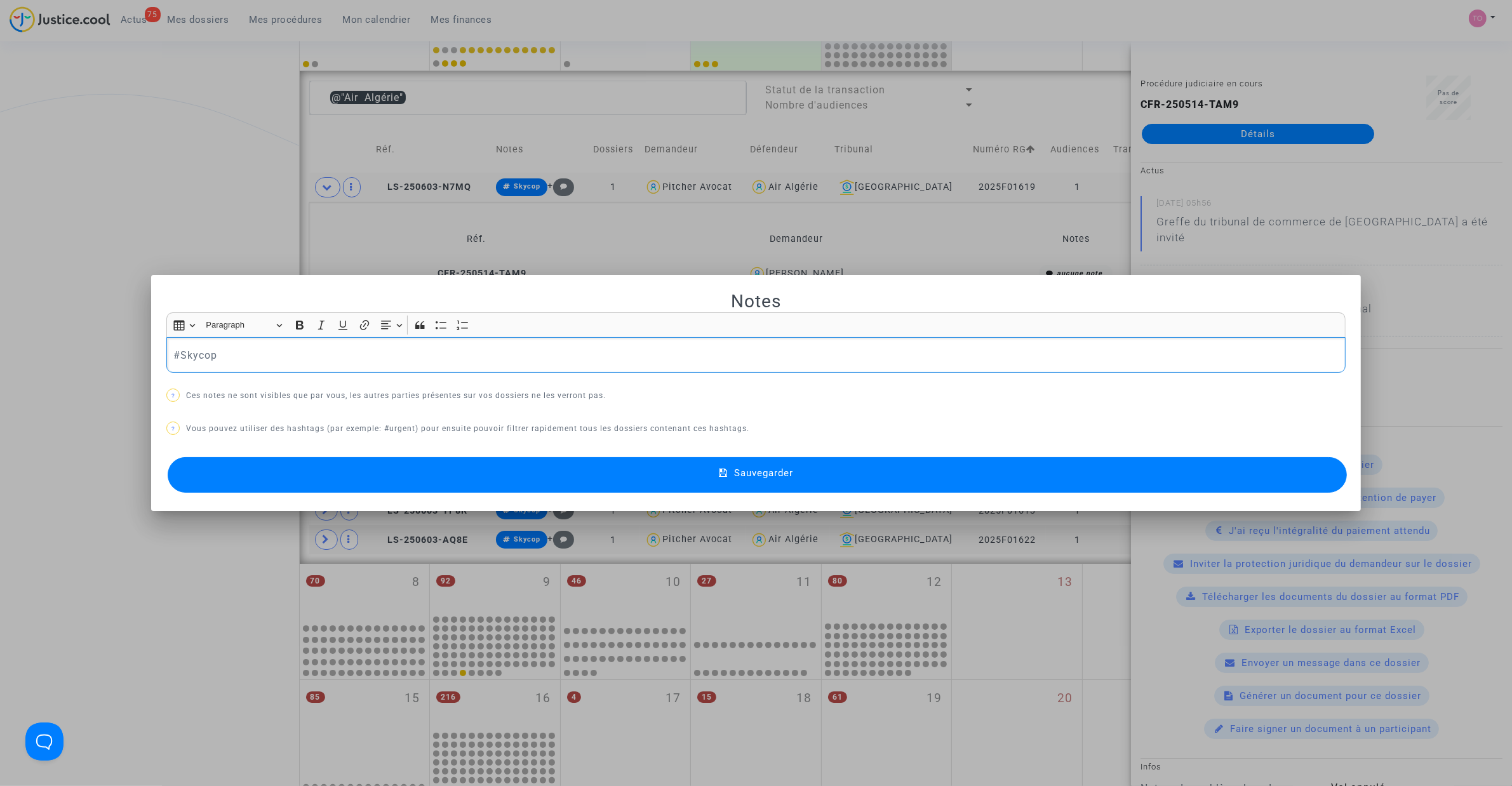
click at [186, 205] on div at bounding box center [756, 393] width 1512 height 786
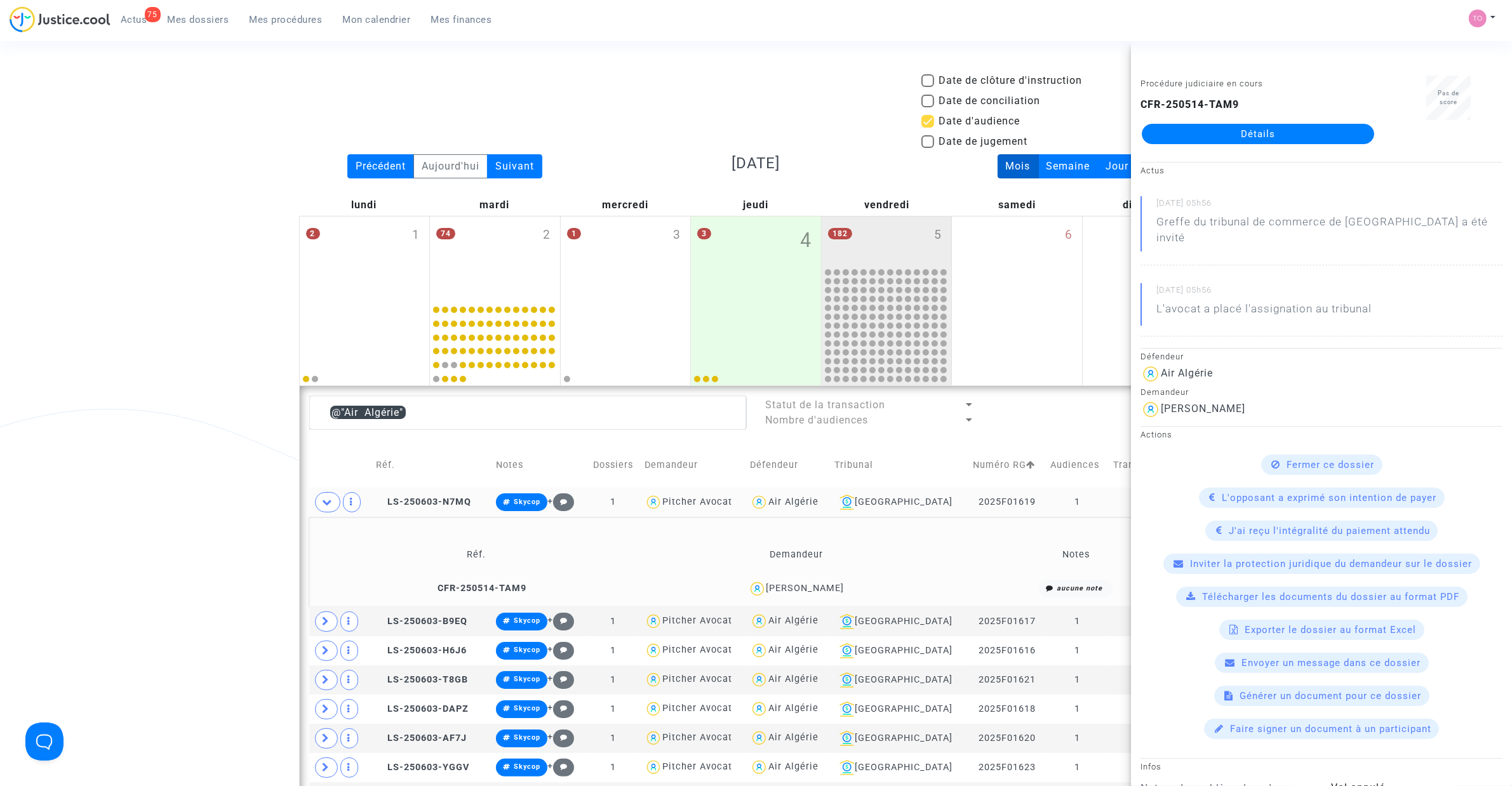
scroll to position [315, 0]
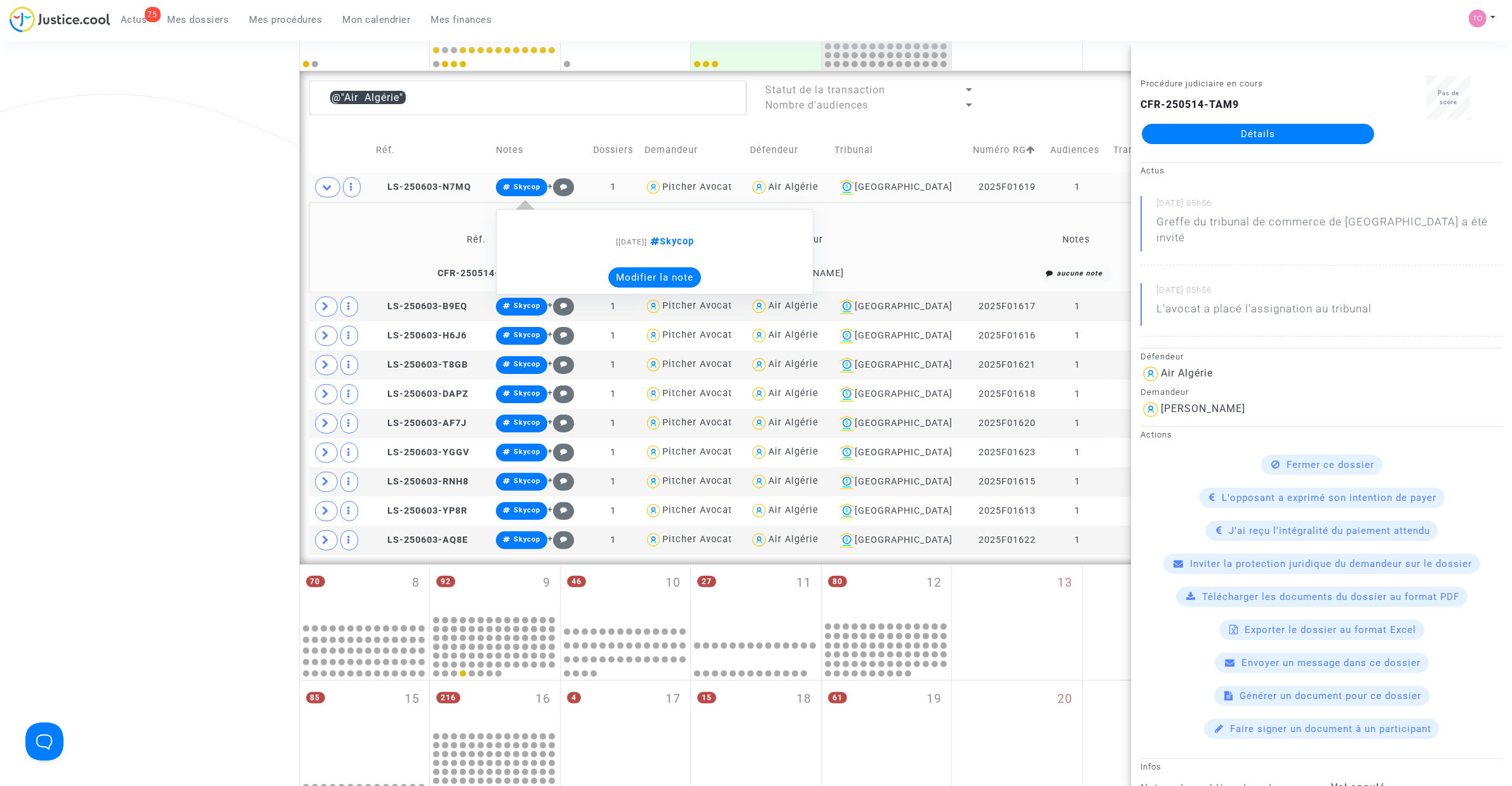
click at [645, 276] on button "Modifier la note" at bounding box center [655, 278] width 93 height 20
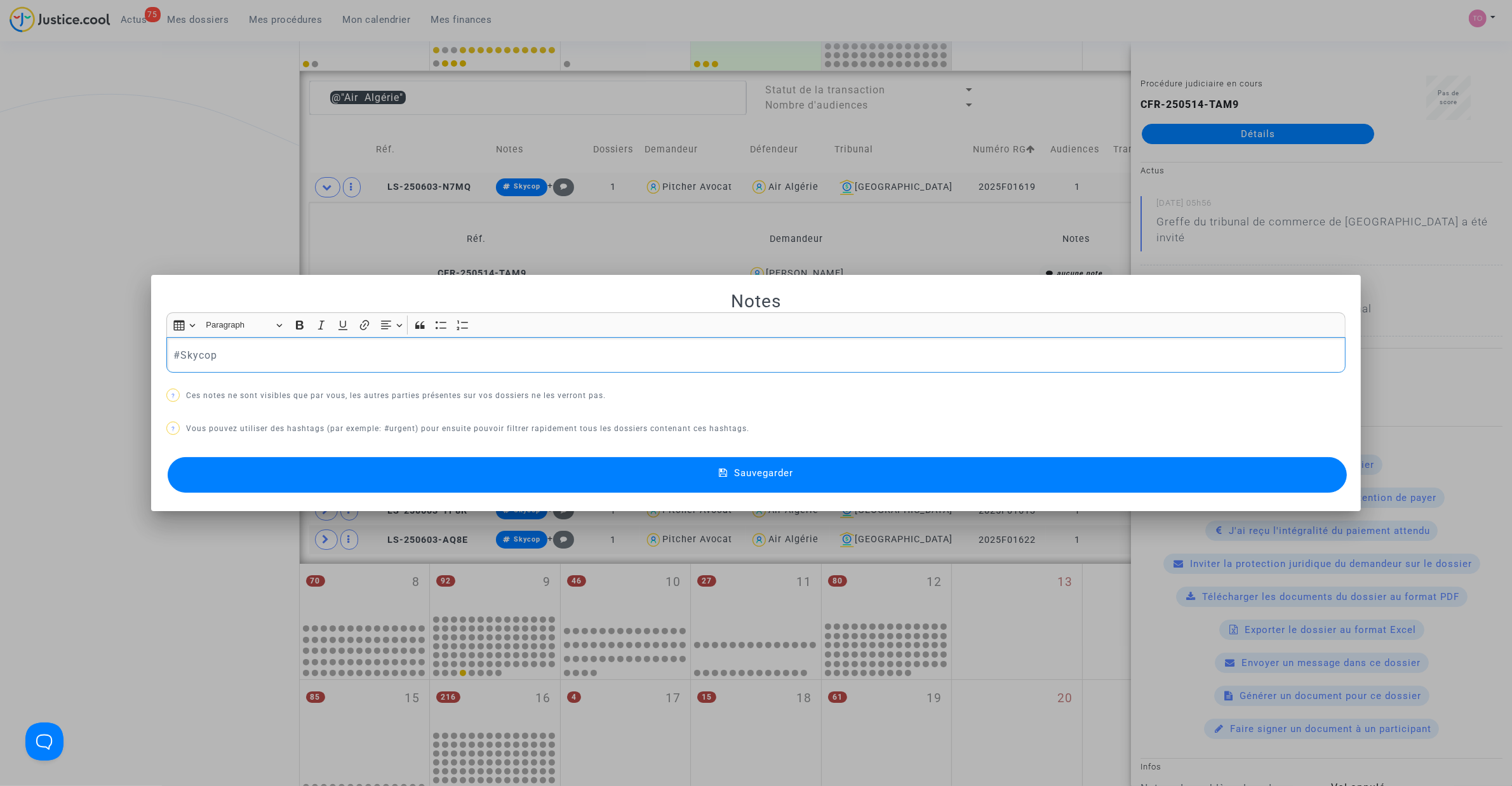
drag, startPoint x: 49, startPoint y: 354, endPoint x: 19, endPoint y: 357, distance: 30.1
click at [19, 357] on div "Notes Rich Text Editor Insert table Insert table Heading Paragraph Paragraph He…" at bounding box center [756, 393] width 1512 height 786
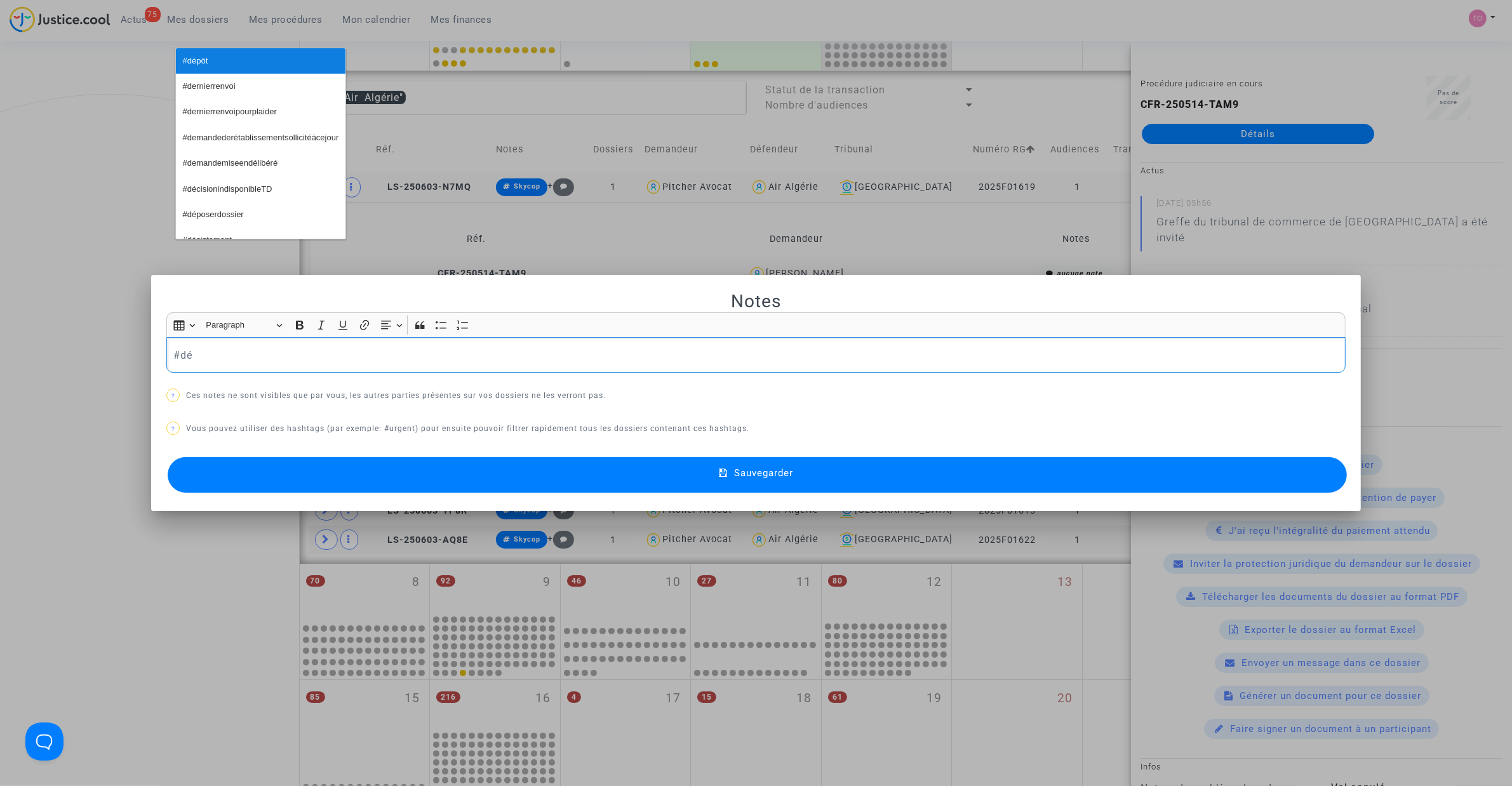
click at [206, 50] on button "#dépôt" at bounding box center [260, 60] width 170 height 26
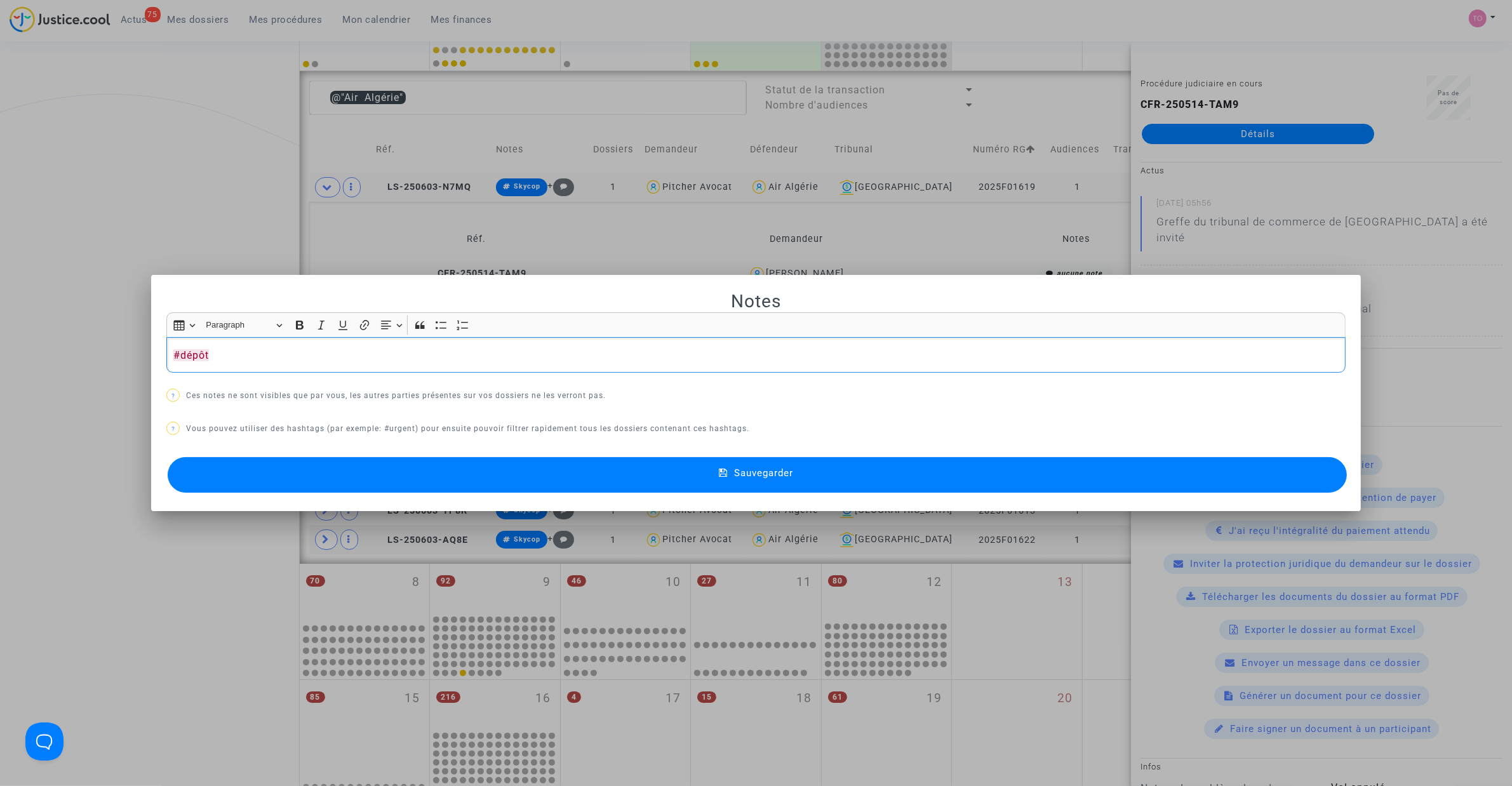
drag, startPoint x: 226, startPoint y: 357, endPoint x: -2, endPoint y: 360, distance: 228.0
click at [0, 360] on html "75 Actus Mes dossiers Mes procédures Mon calendrier Mes finances Mon profil Par…" at bounding box center [756, 636] width 1512 height 1902
copy p "#dépôt"
drag, startPoint x: 399, startPoint y: 472, endPoint x: 412, endPoint y: 471, distance: 13.0
click at [412, 471] on button "Sauvegarder" at bounding box center [756, 475] width 1179 height 36
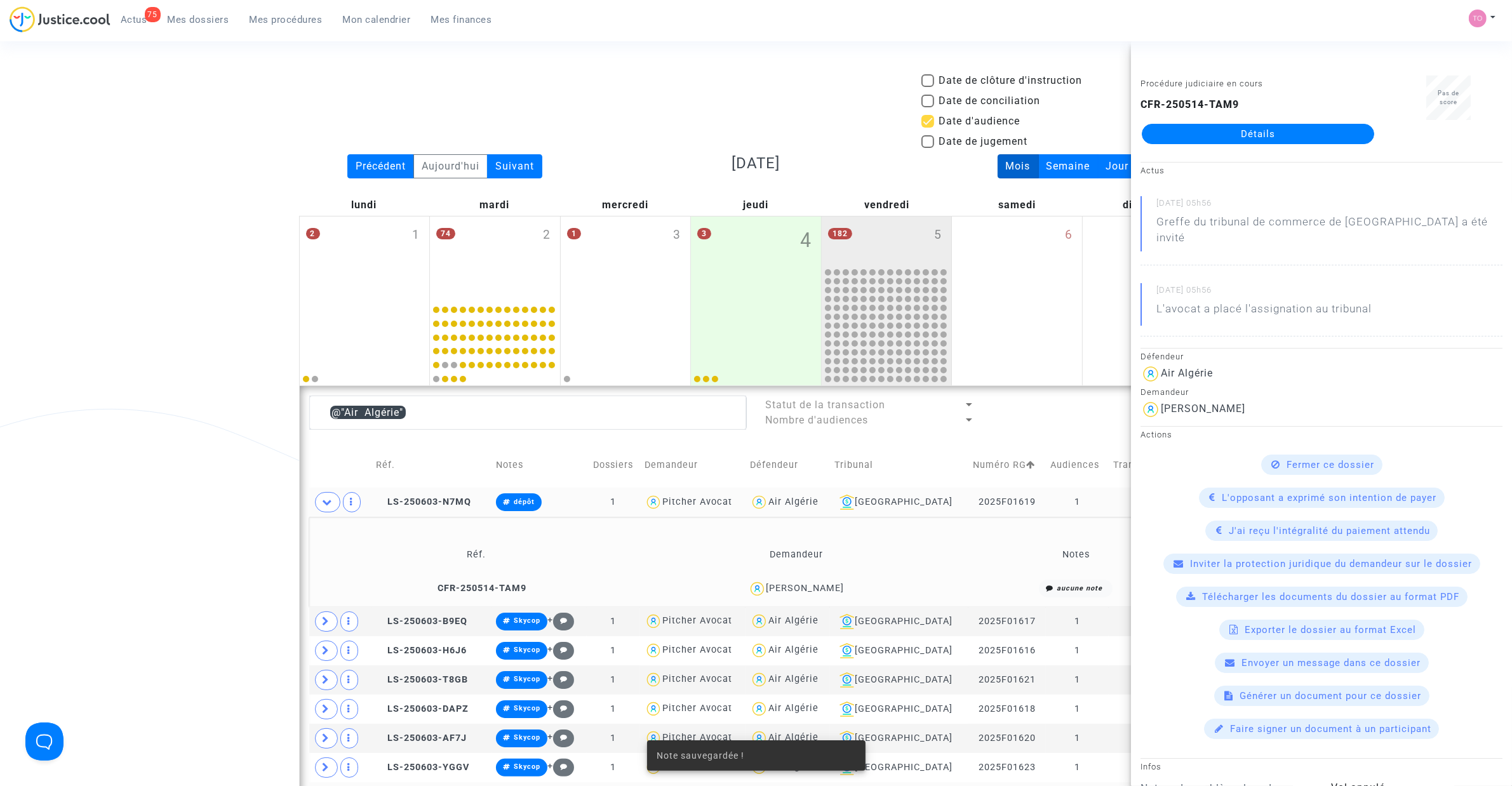
scroll to position [315, 0]
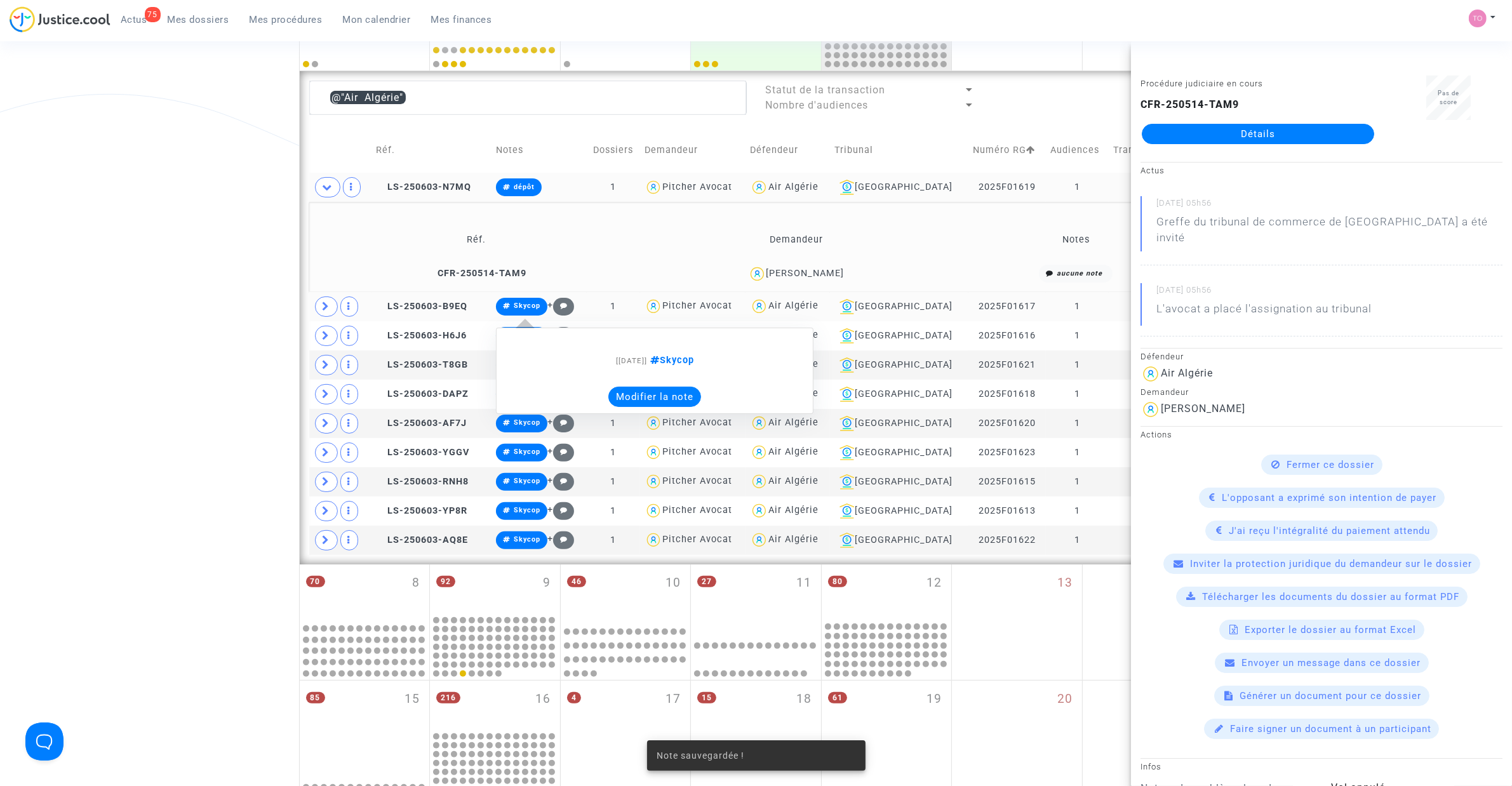
click at [645, 388] on button "Modifier la note" at bounding box center [655, 397] width 93 height 20
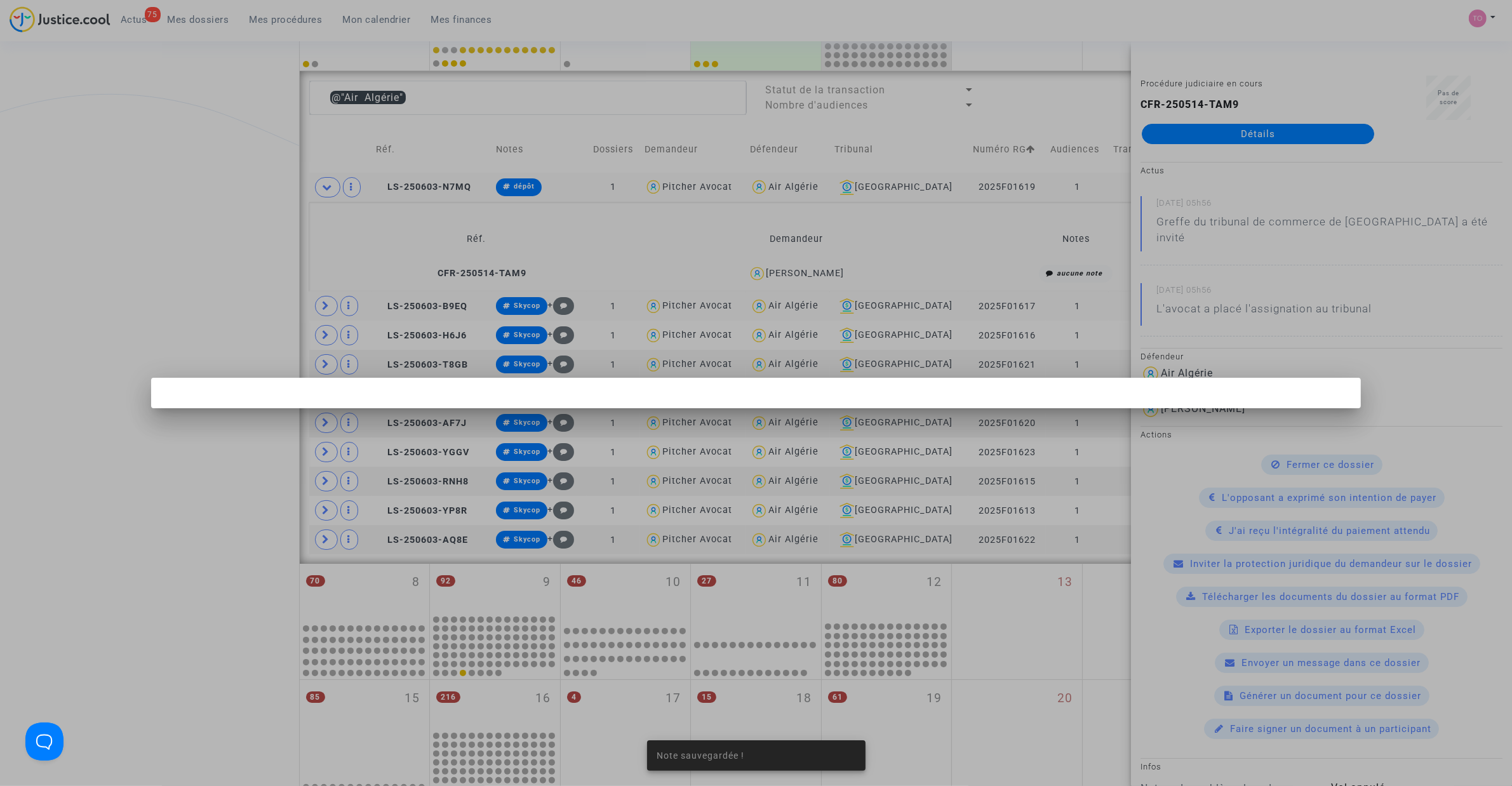
scroll to position [0, 0]
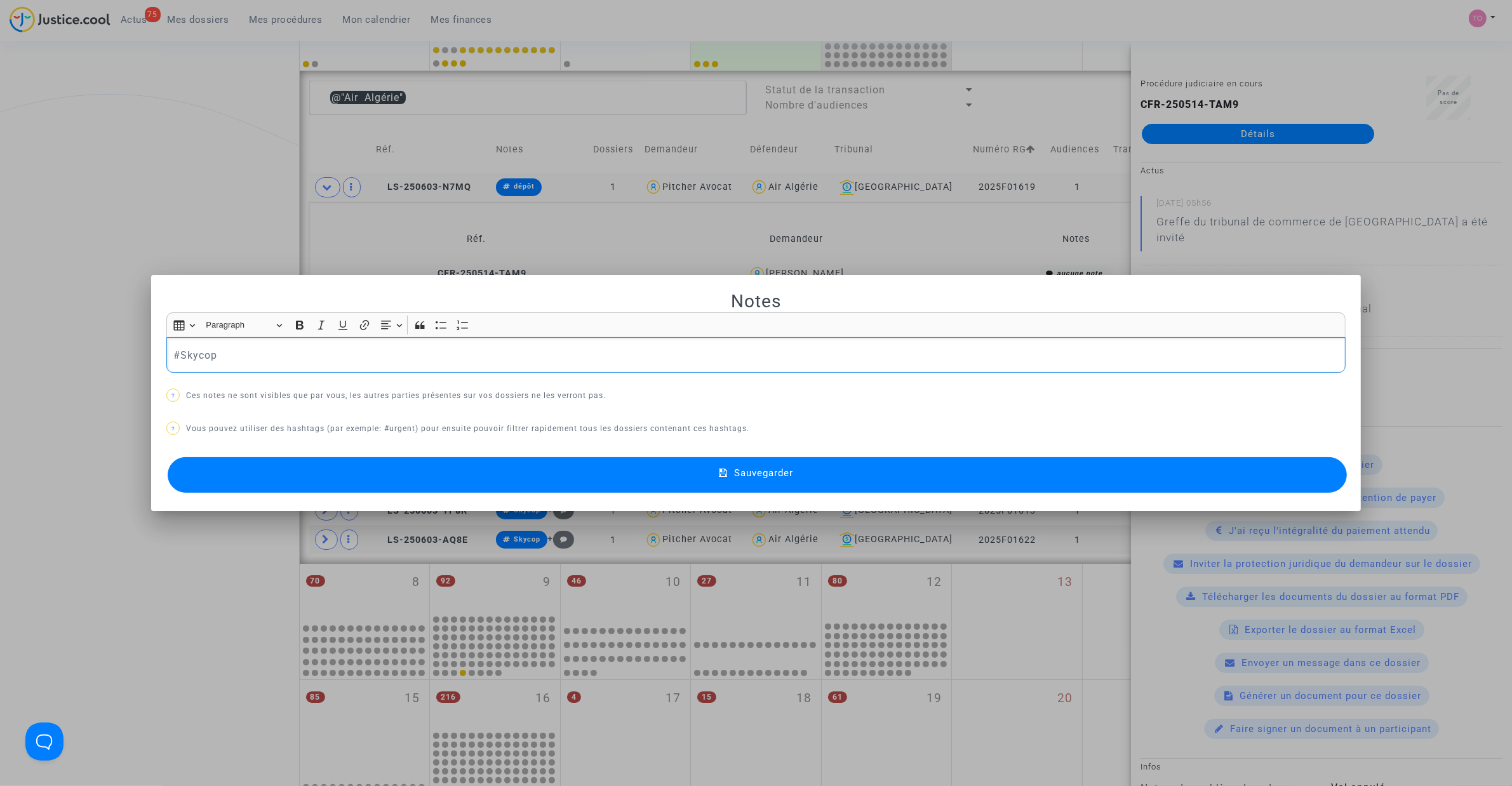
drag, startPoint x: 239, startPoint y: 350, endPoint x: 90, endPoint y: 346, distance: 149.1
click at [92, 346] on div "Notes Rich Text Editor Insert table Insert table Heading Paragraph Paragraph He…" at bounding box center [756, 393] width 1512 height 786
click at [434, 443] on div "Notes Rich Text Editor Insert table Insert table Heading Paragraph Paragraph He…" at bounding box center [756, 393] width 1179 height 206
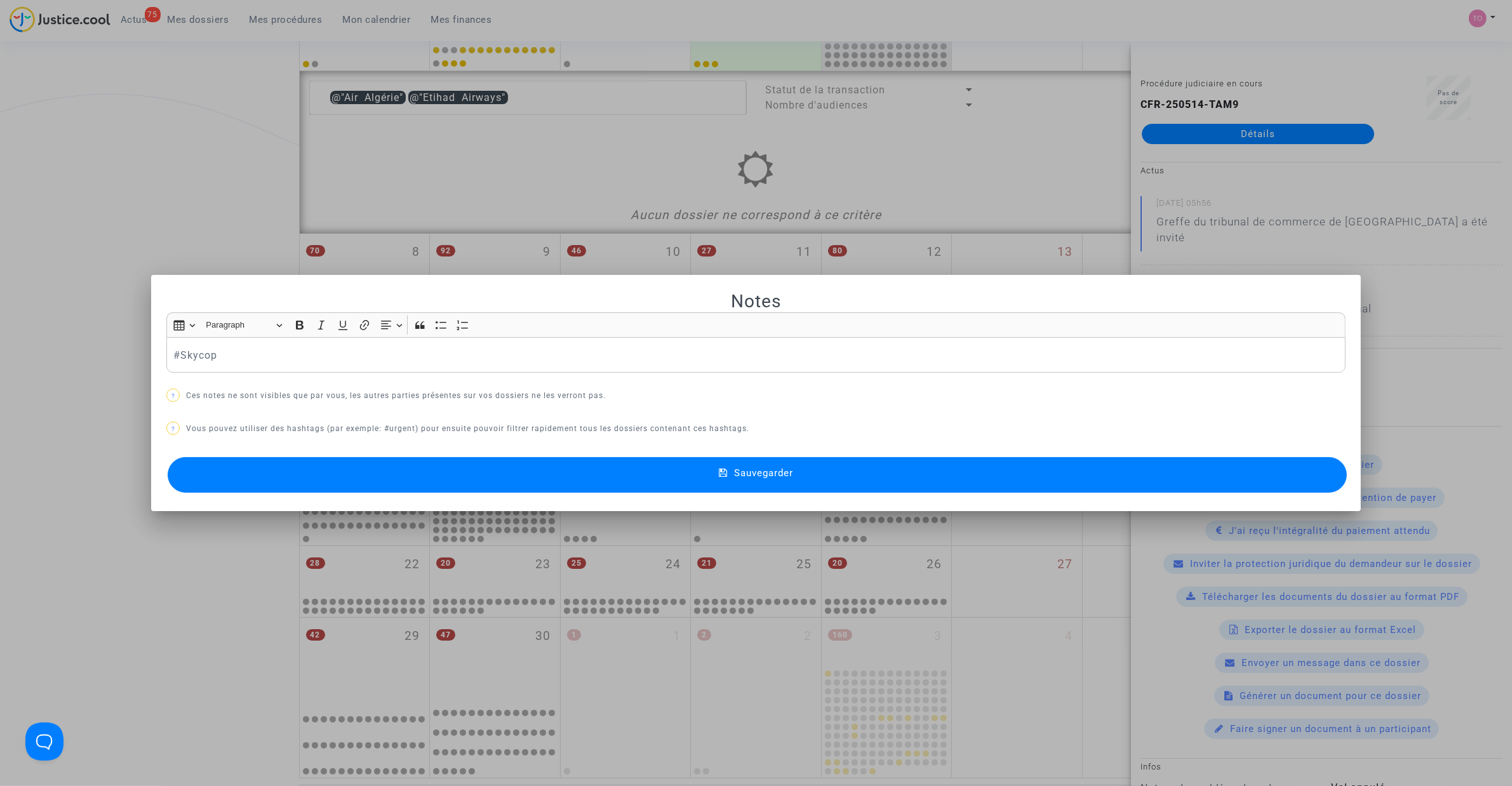
drag, startPoint x: 24, startPoint y: 200, endPoint x: 26, endPoint y: 169, distance: 31.1
click at [26, 169] on div at bounding box center [756, 393] width 1512 height 786
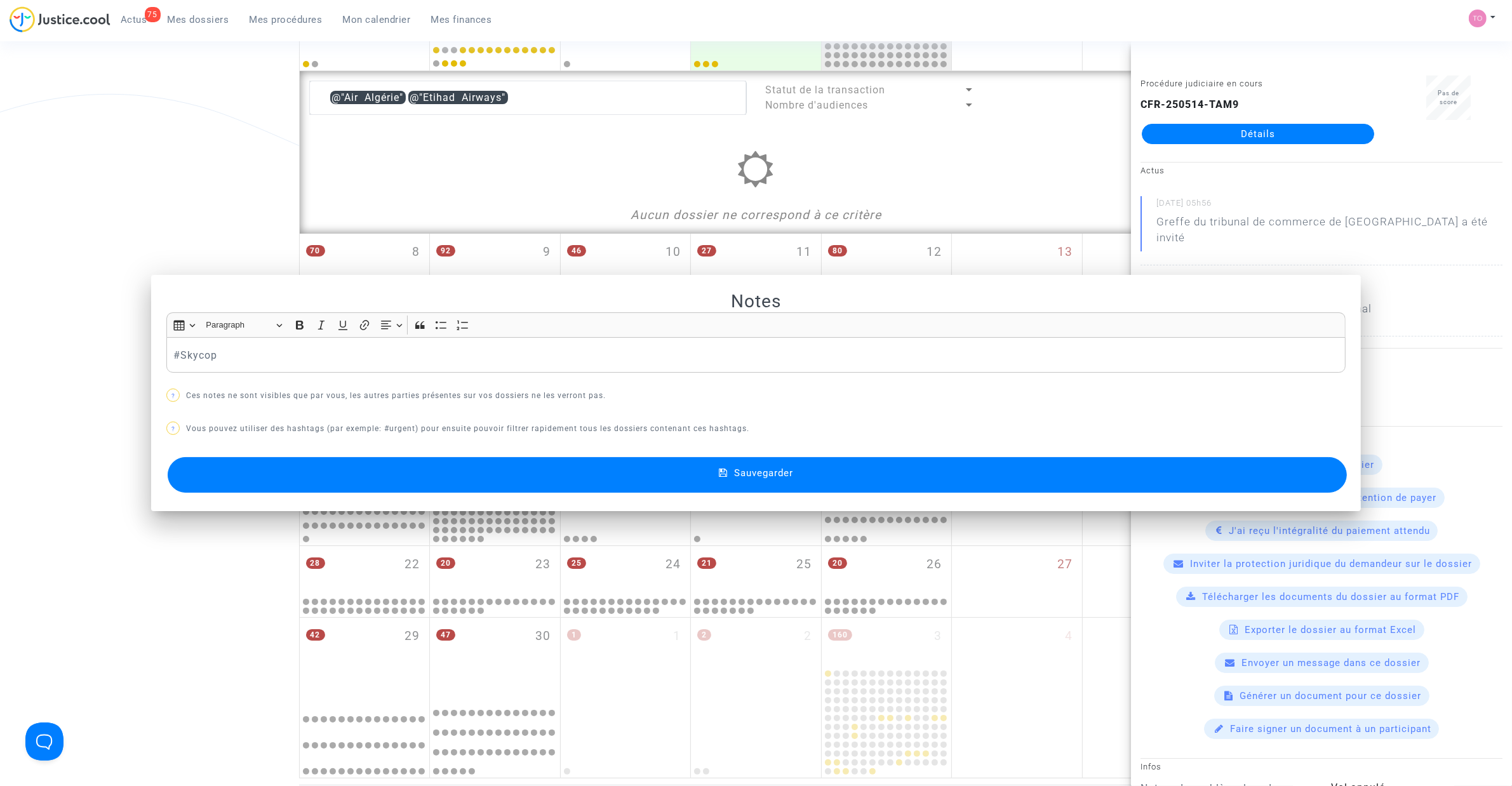
scroll to position [315, 0]
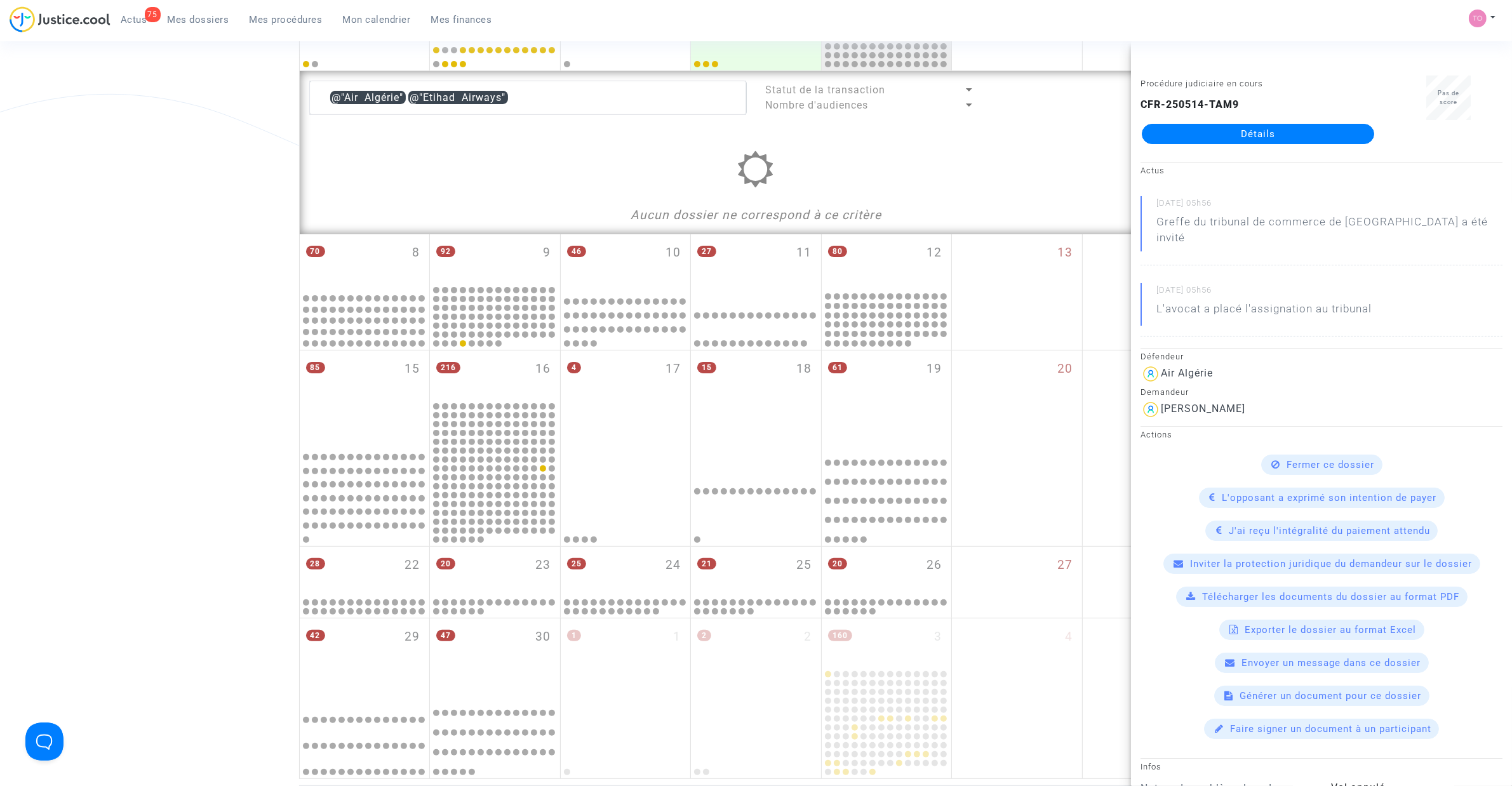
click at [33, 166] on div "Date de clôture d'instruction Date de conciliation Date d'audience Date de juge…" at bounding box center [756, 268] width 1512 height 1021
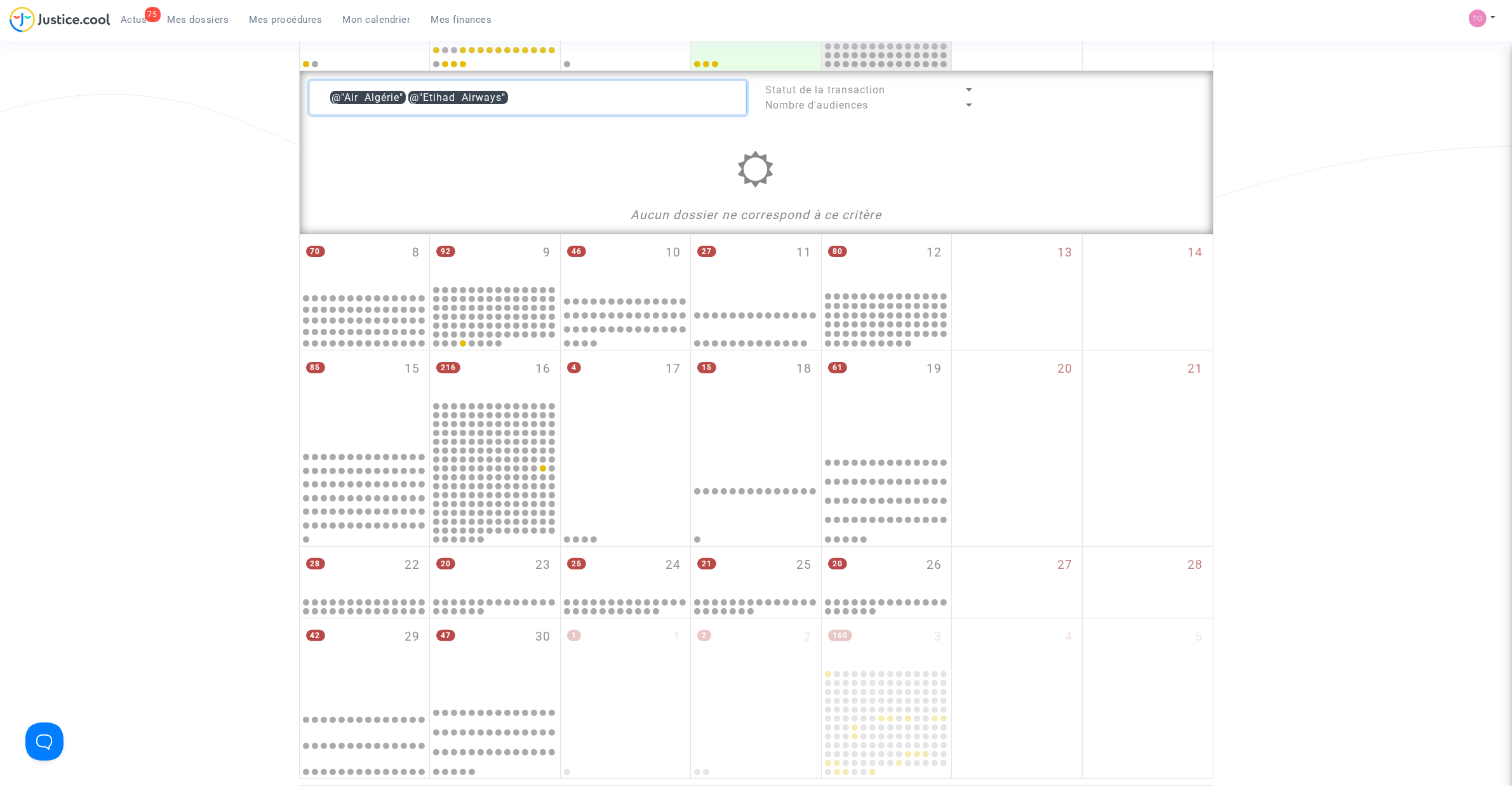
click at [530, 90] on textarea at bounding box center [528, 98] width 438 height 34
drag, startPoint x: 530, startPoint y: 90, endPoint x: 416, endPoint y: 93, distance: 114.0
click at [416, 93] on textarea at bounding box center [528, 98] width 438 height 34
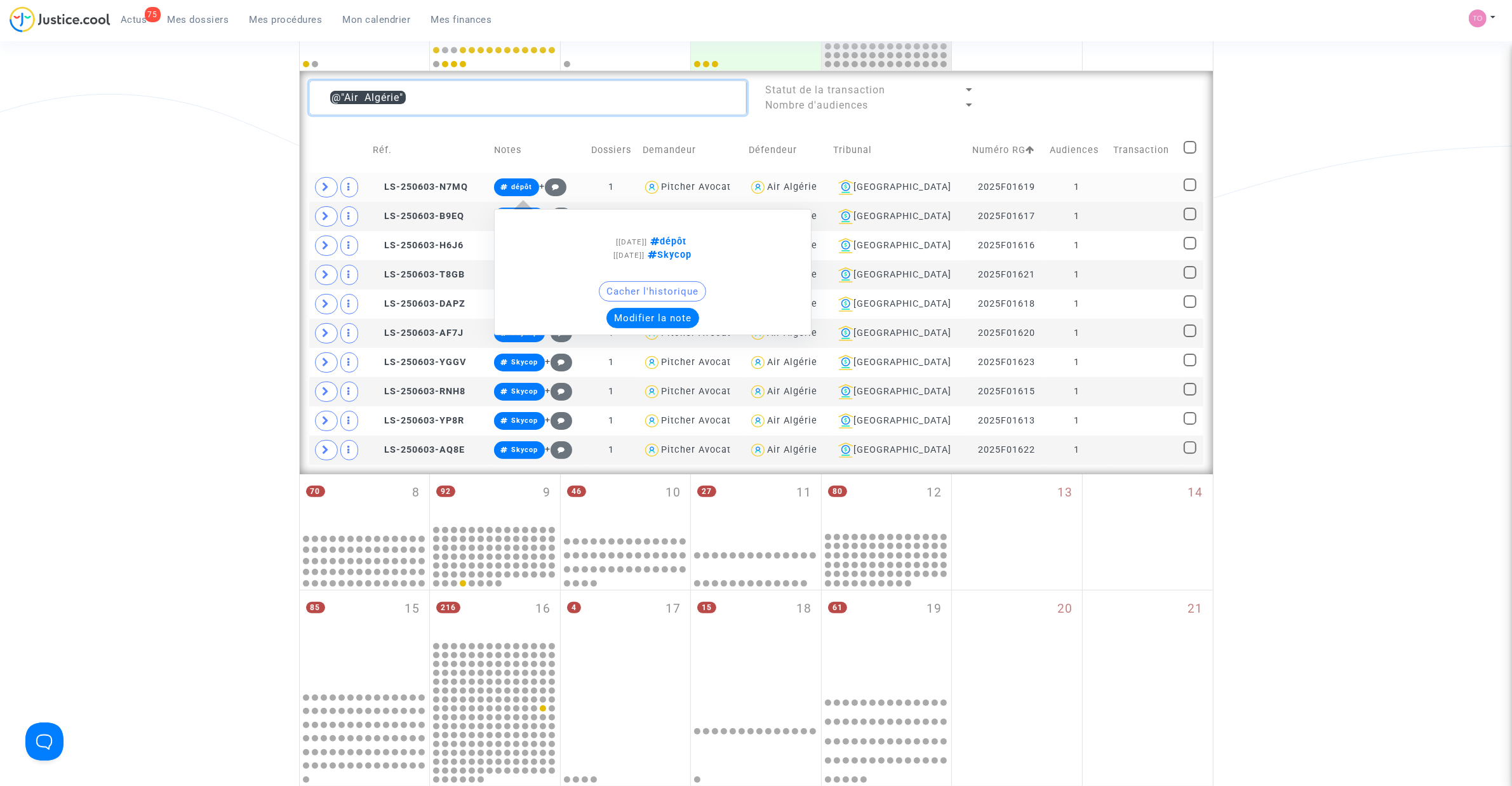
type textarea "@"Air Algérie""
click at [652, 308] on div "Cacher l'historique" at bounding box center [653, 295] width 304 height 26
click at [640, 315] on button "Modifier la note" at bounding box center [653, 318] width 93 height 20
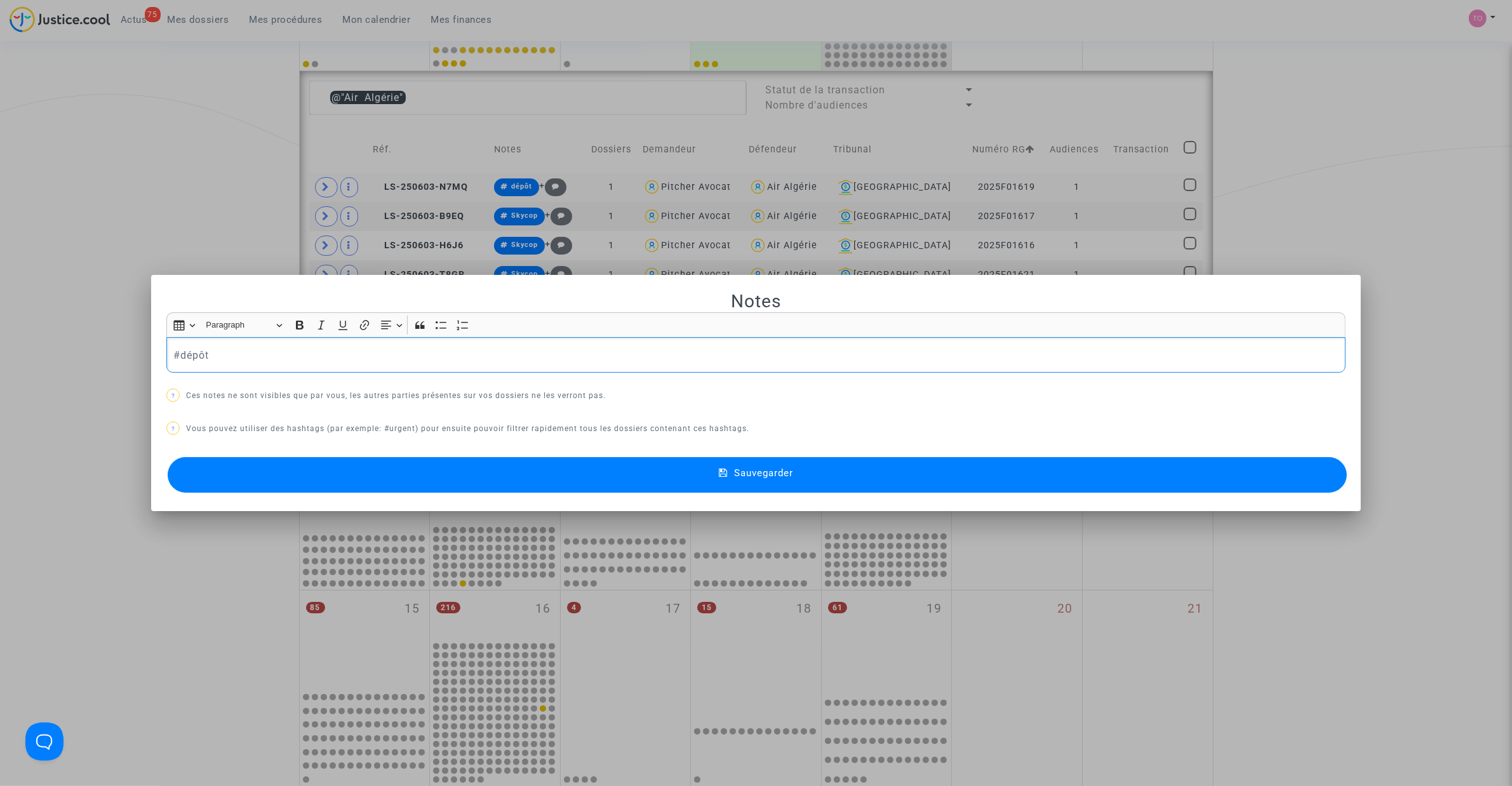
drag, startPoint x: 122, startPoint y: 339, endPoint x: 26, endPoint y: 339, distance: 96.0
click at [30, 339] on div "Notes Rich Text Editor Insert table Insert table Heading Paragraph Paragraph He…" at bounding box center [756, 393] width 1512 height 786
click at [154, 211] on div at bounding box center [756, 393] width 1512 height 786
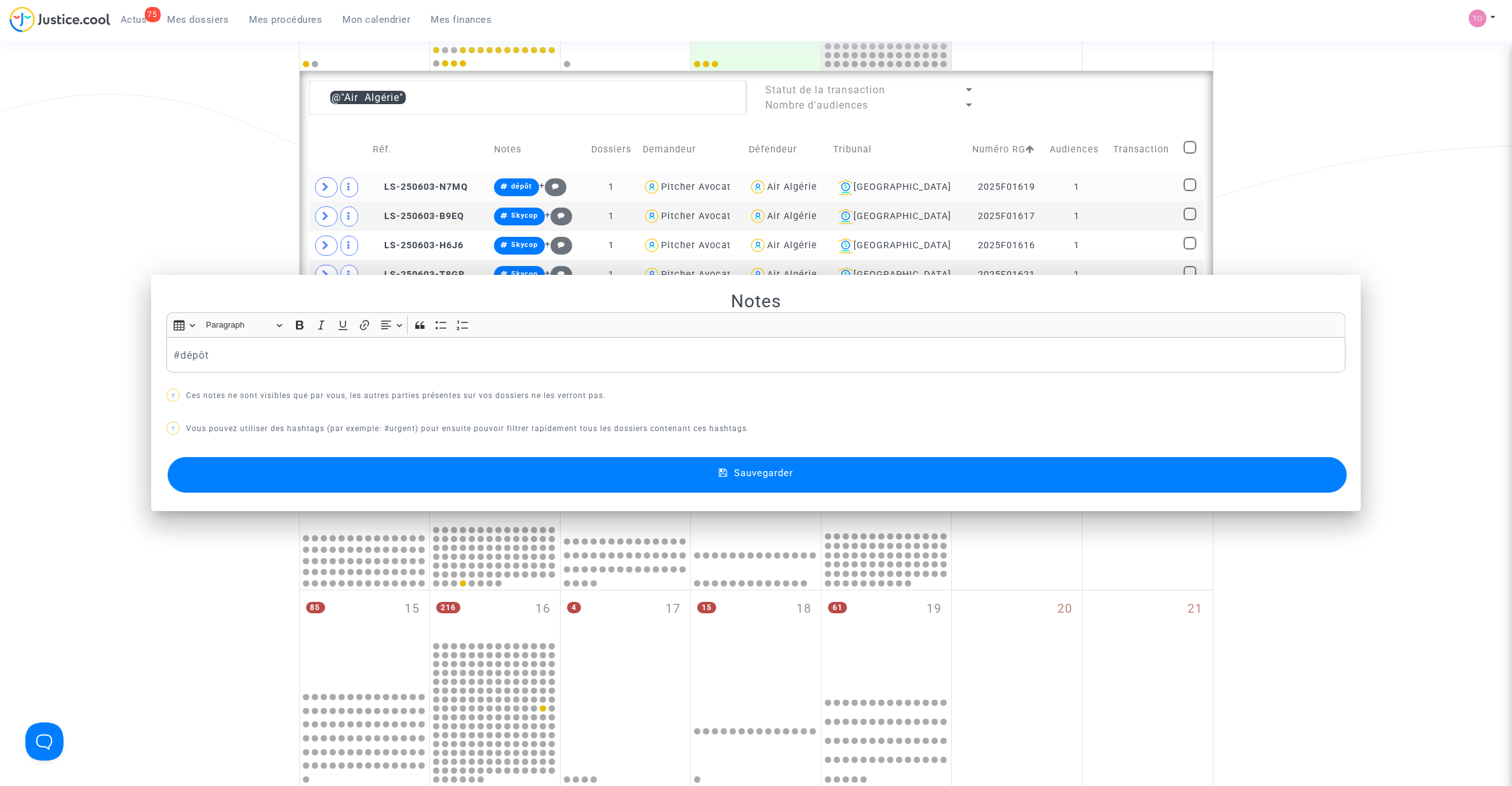
scroll to position [315, 0]
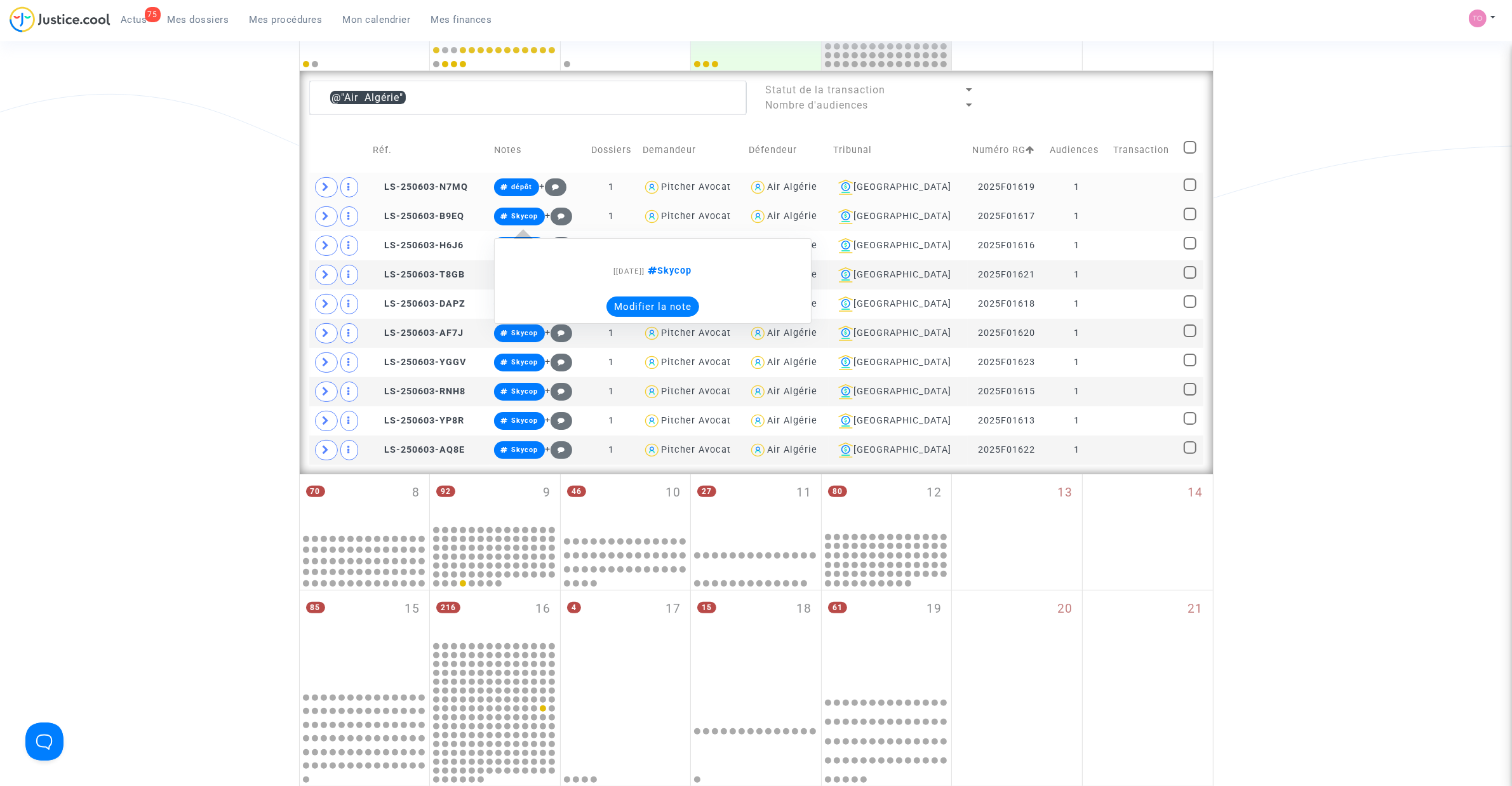
click at [663, 305] on button "Modifier la note" at bounding box center [653, 307] width 93 height 20
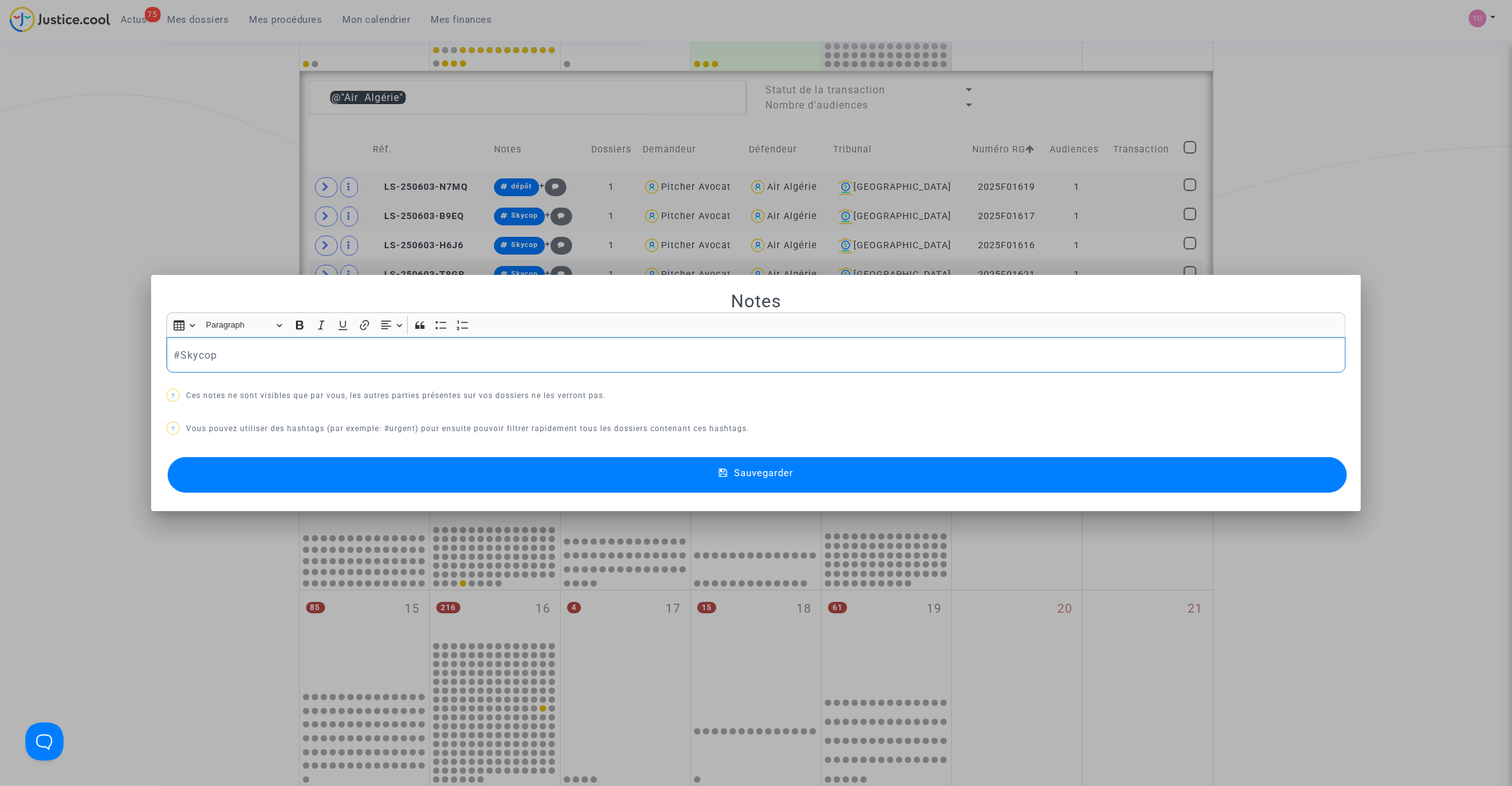
scroll to position [0, 0]
drag, startPoint x: 527, startPoint y: 359, endPoint x: 297, endPoint y: 369, distance: 230.2
click at [297, 369] on div "#Skycop" at bounding box center [756, 355] width 1179 height 36
drag, startPoint x: 296, startPoint y: 369, endPoint x: 33, endPoint y: 353, distance: 263.5
click at [33, 353] on div "Notes Rich Text Editor Insert table Insert table Heading Paragraph Paragraph He…" at bounding box center [756, 393] width 1512 height 786
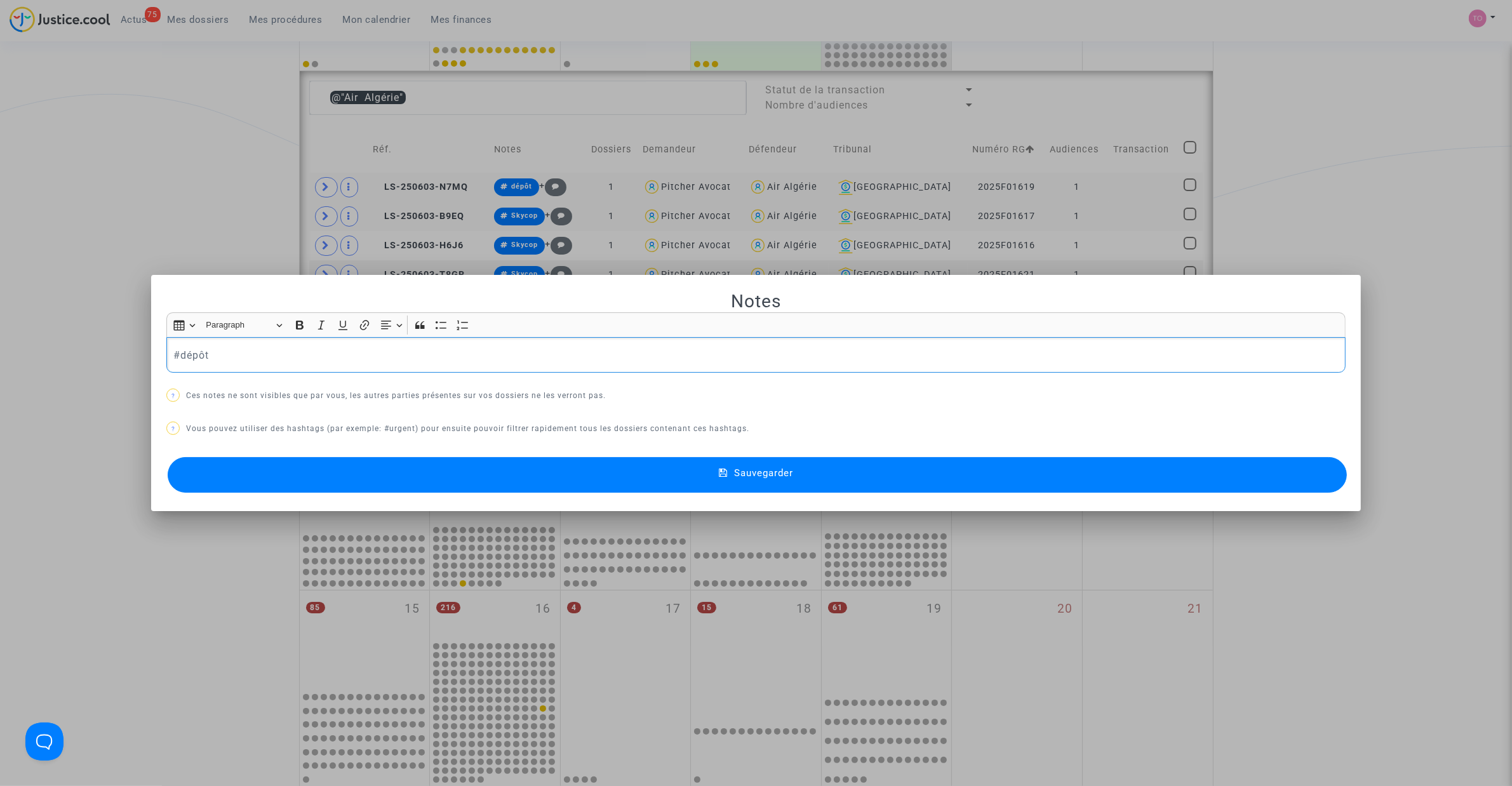
click at [445, 468] on button "Sauvegarder" at bounding box center [756, 475] width 1179 height 36
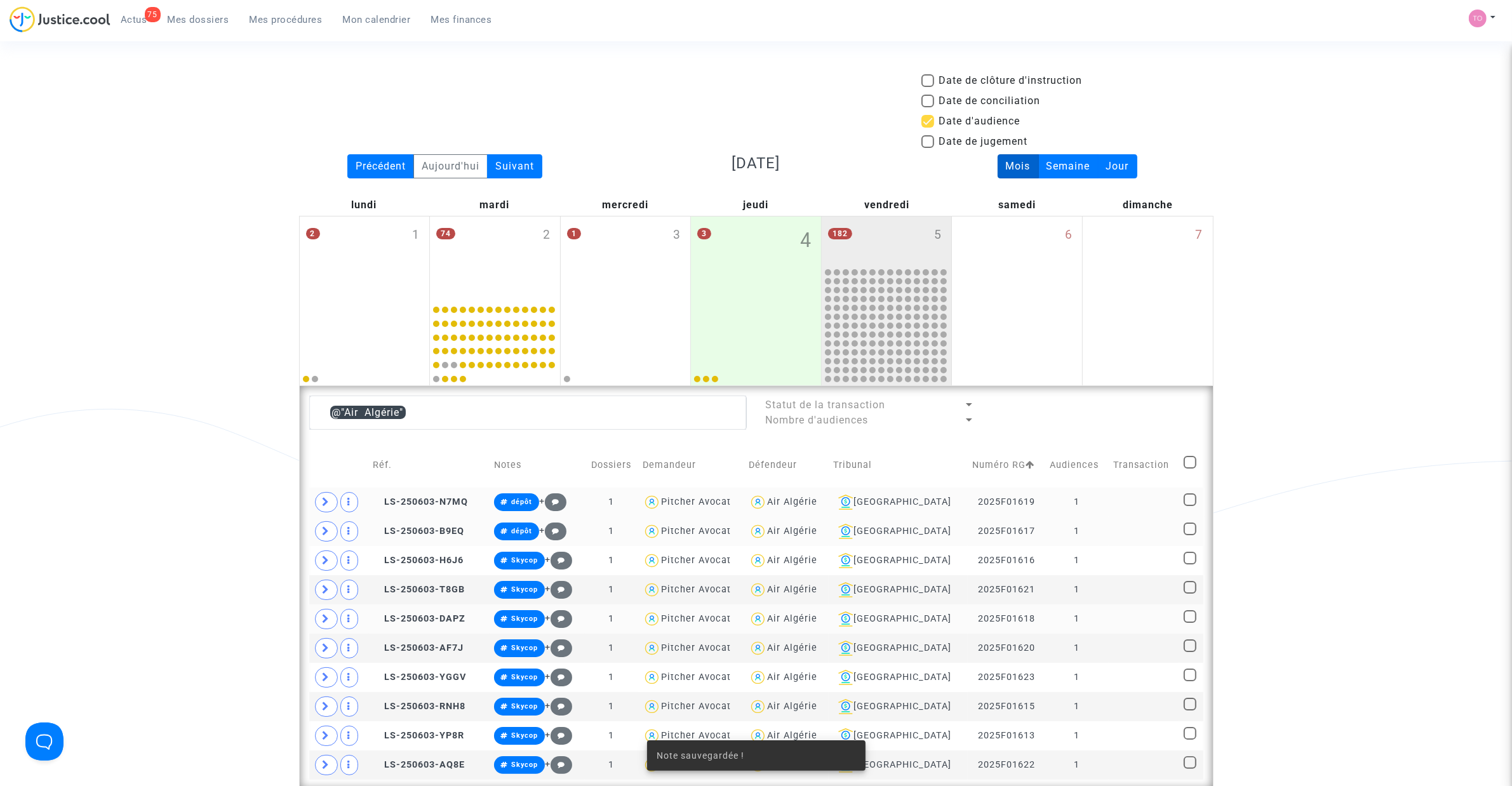
scroll to position [315, 0]
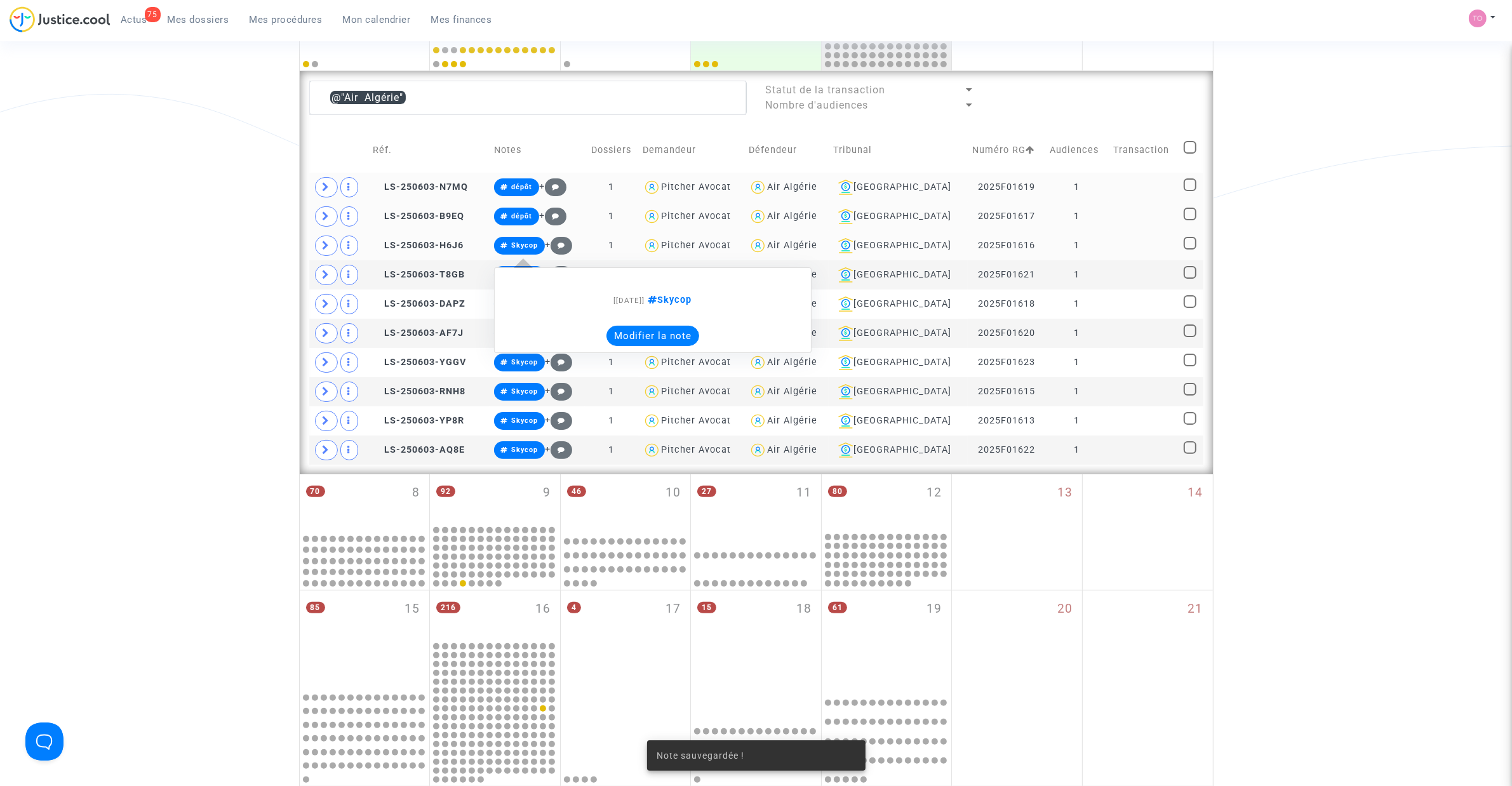
click at [632, 333] on button "Modifier la note" at bounding box center [653, 336] width 93 height 20
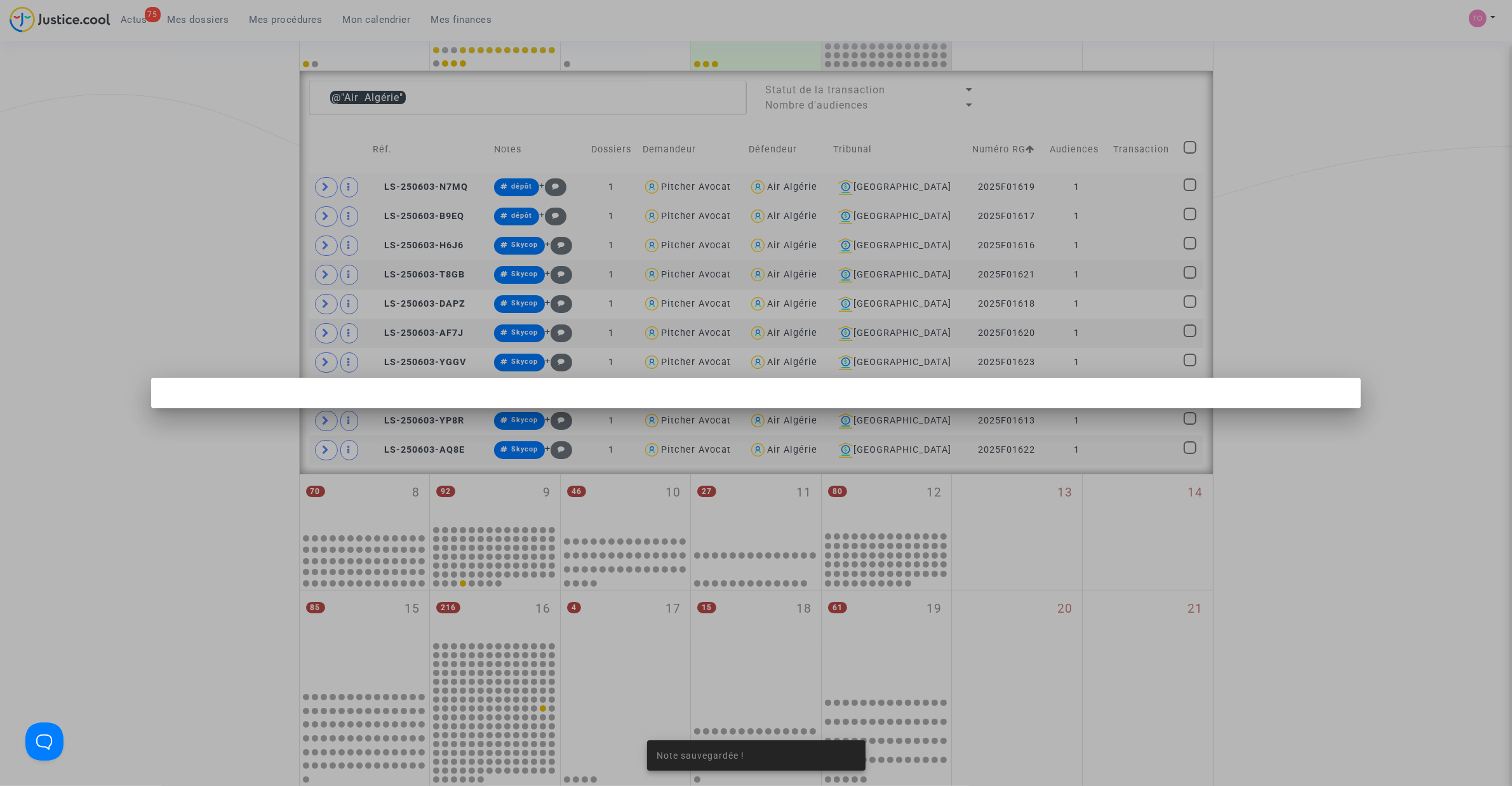
scroll to position [0, 0]
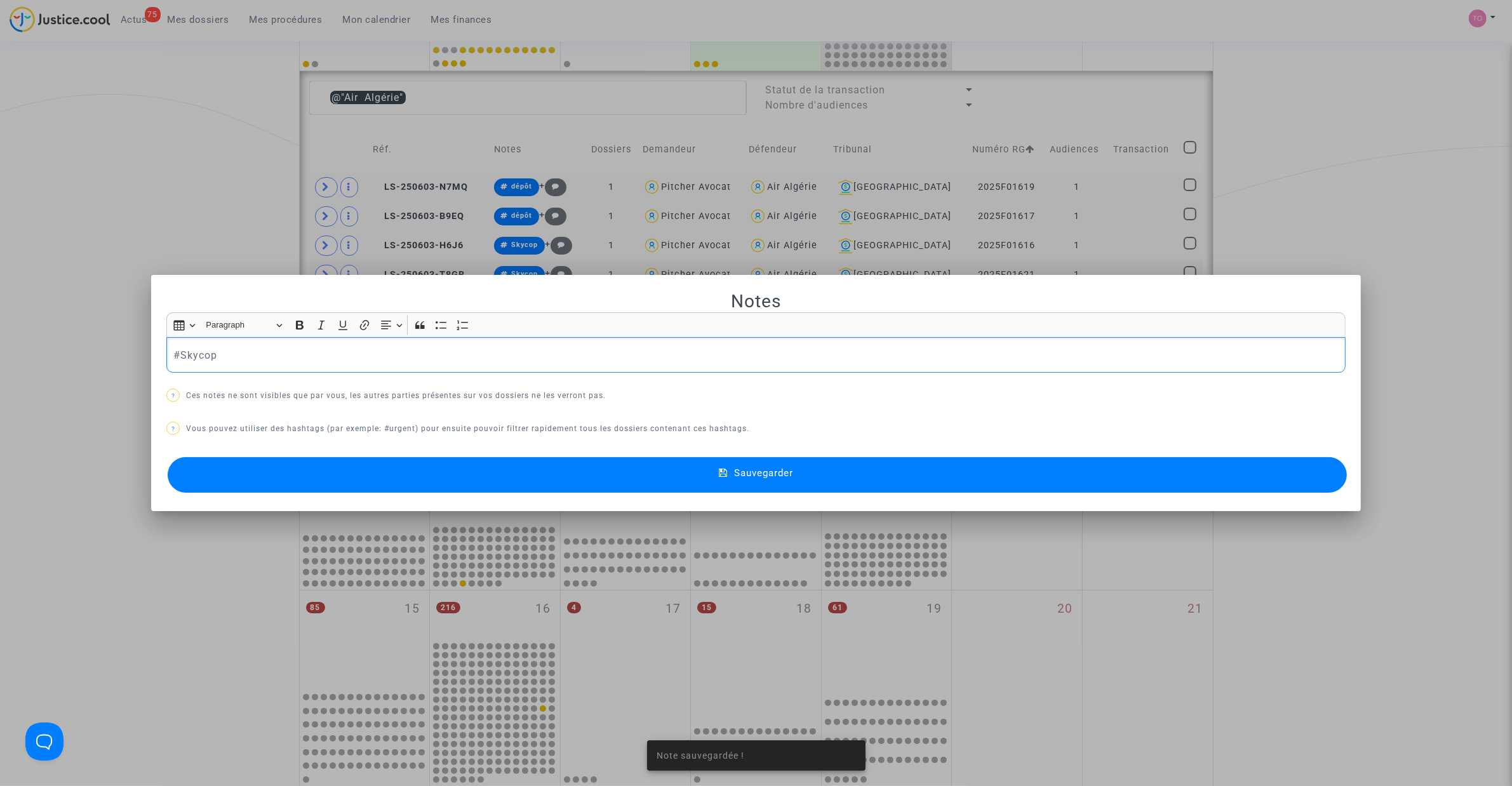
drag, startPoint x: 102, startPoint y: 351, endPoint x: 36, endPoint y: 347, distance: 66.1
click at [39, 347] on div "Note sauvegardée ! Notes Rich Text Editor Insert table Insert table Heading Par…" at bounding box center [756, 393] width 1512 height 786
click at [559, 484] on button "Sauvegarder" at bounding box center [756, 475] width 1179 height 36
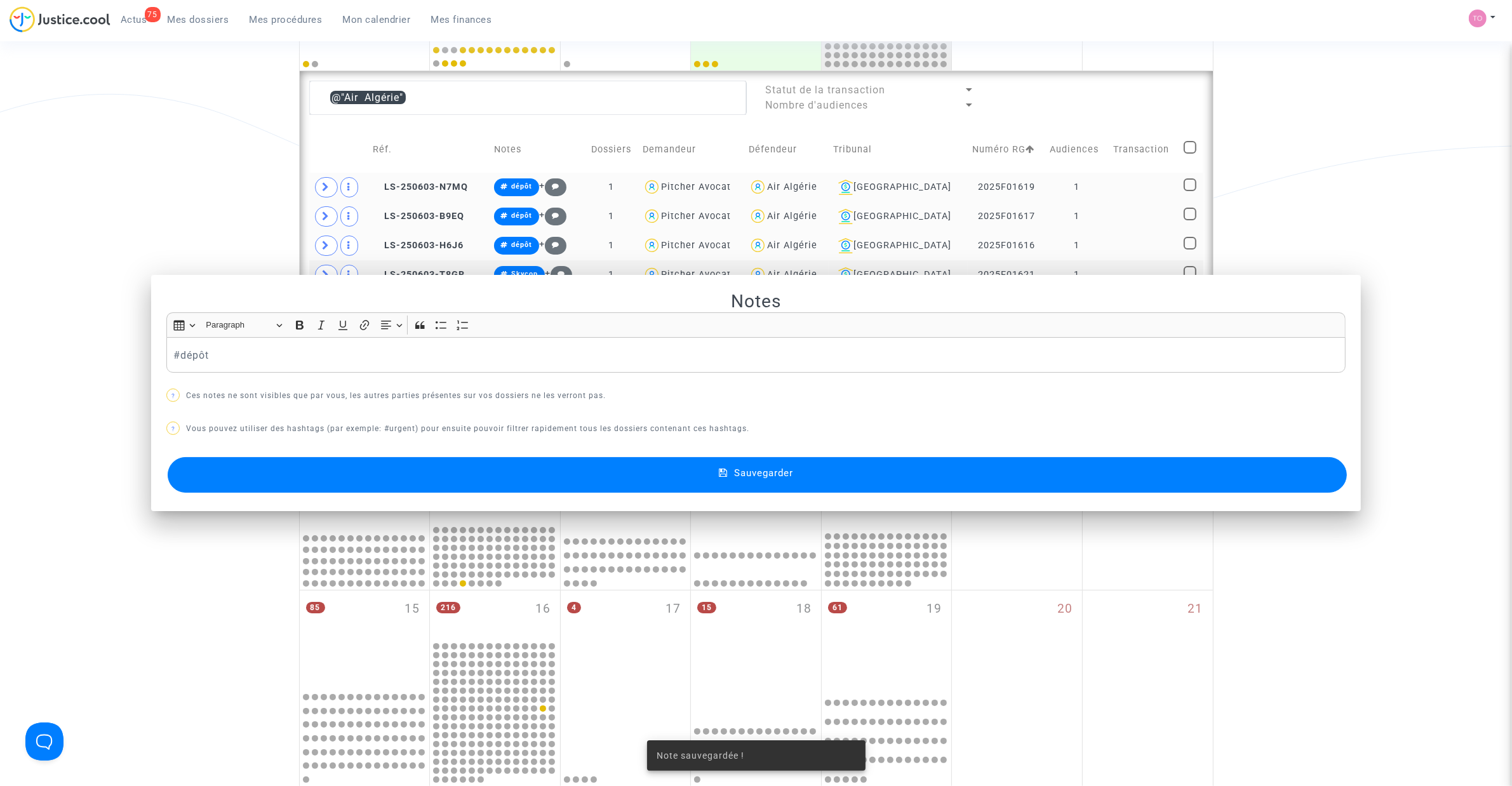
scroll to position [315, 0]
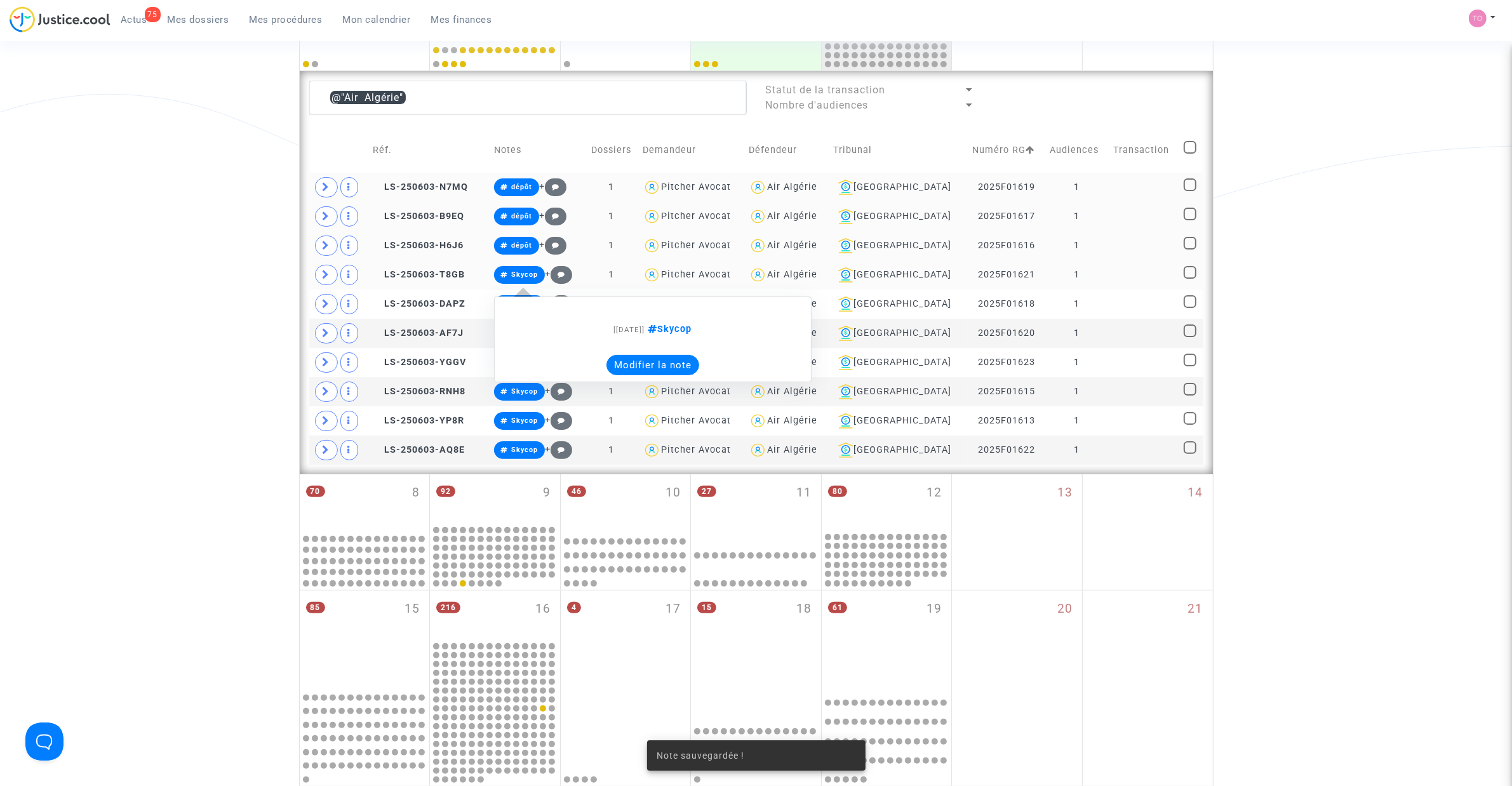
click at [652, 362] on button "Modifier la note" at bounding box center [653, 365] width 93 height 20
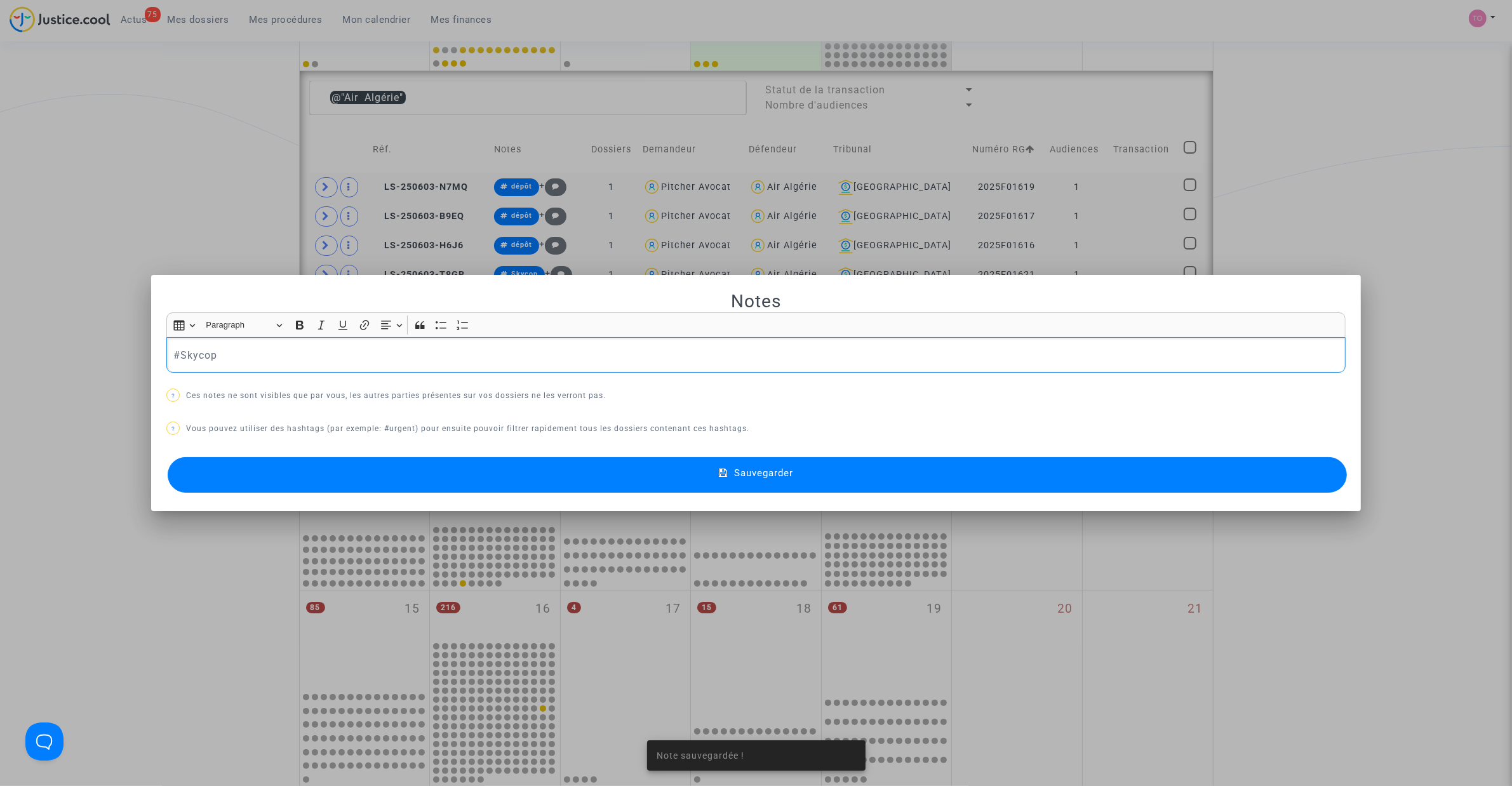
scroll to position [0, 0]
drag, startPoint x: 312, startPoint y: 345, endPoint x: 36, endPoint y: 345, distance: 276.0
click at [36, 345] on div "Note sauvegardée ! Notes Rich Text Editor Insert table Insert table Heading Par…" at bounding box center [756, 393] width 1512 height 786
click at [527, 484] on button "Sauvegarder" at bounding box center [756, 475] width 1179 height 36
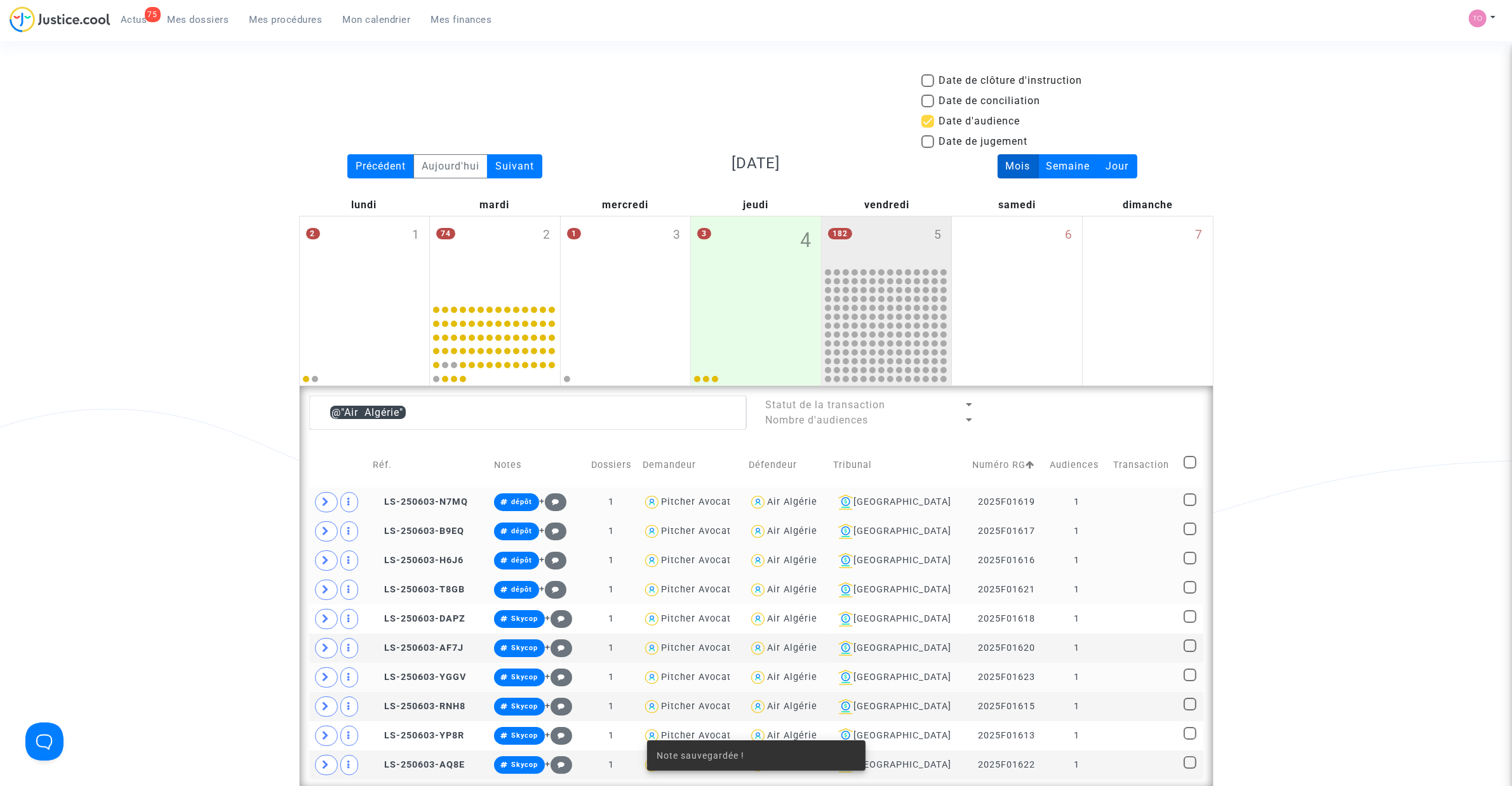
scroll to position [315, 0]
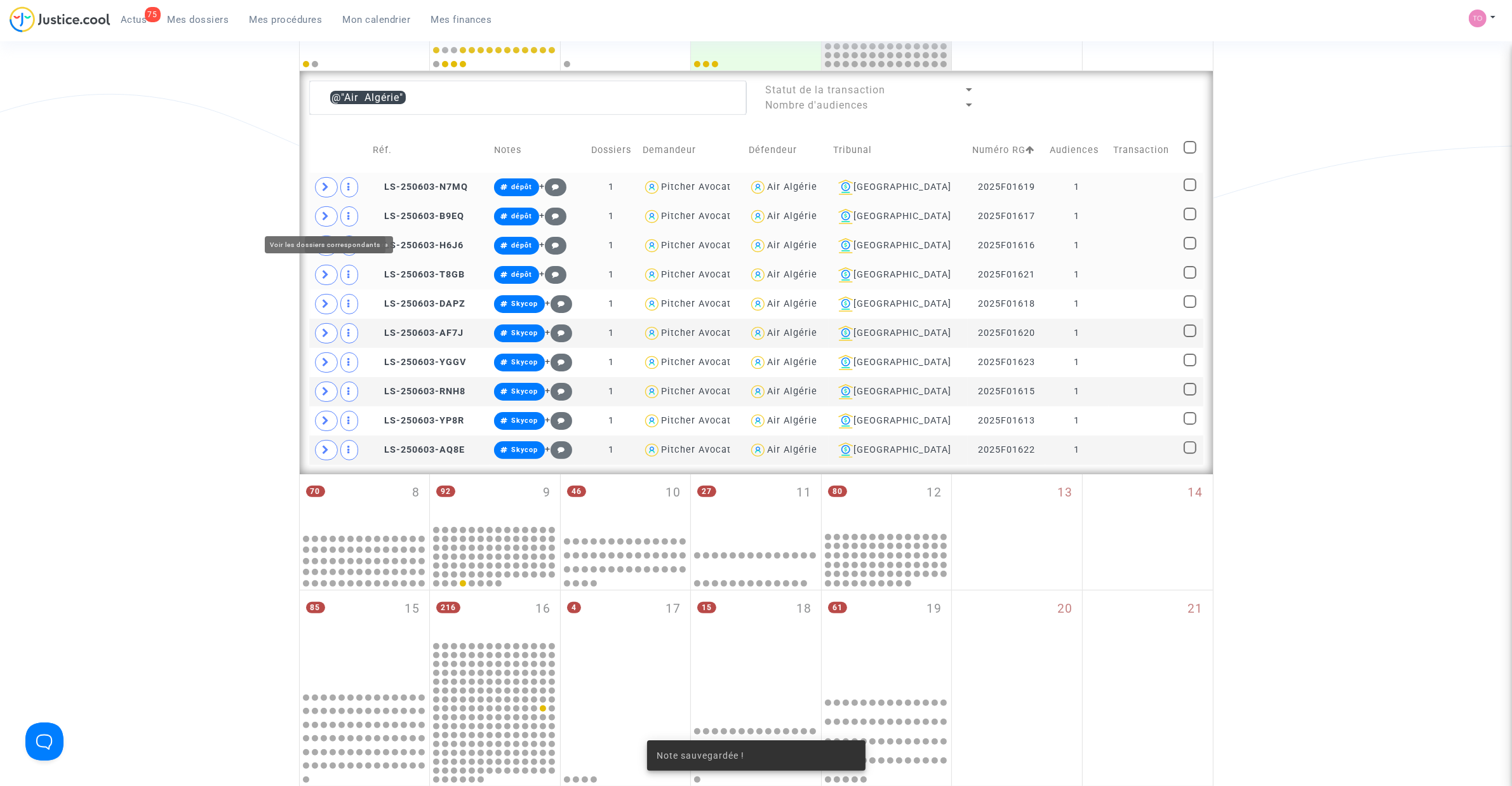
click at [322, 209] on span at bounding box center [325, 216] width 22 height 20
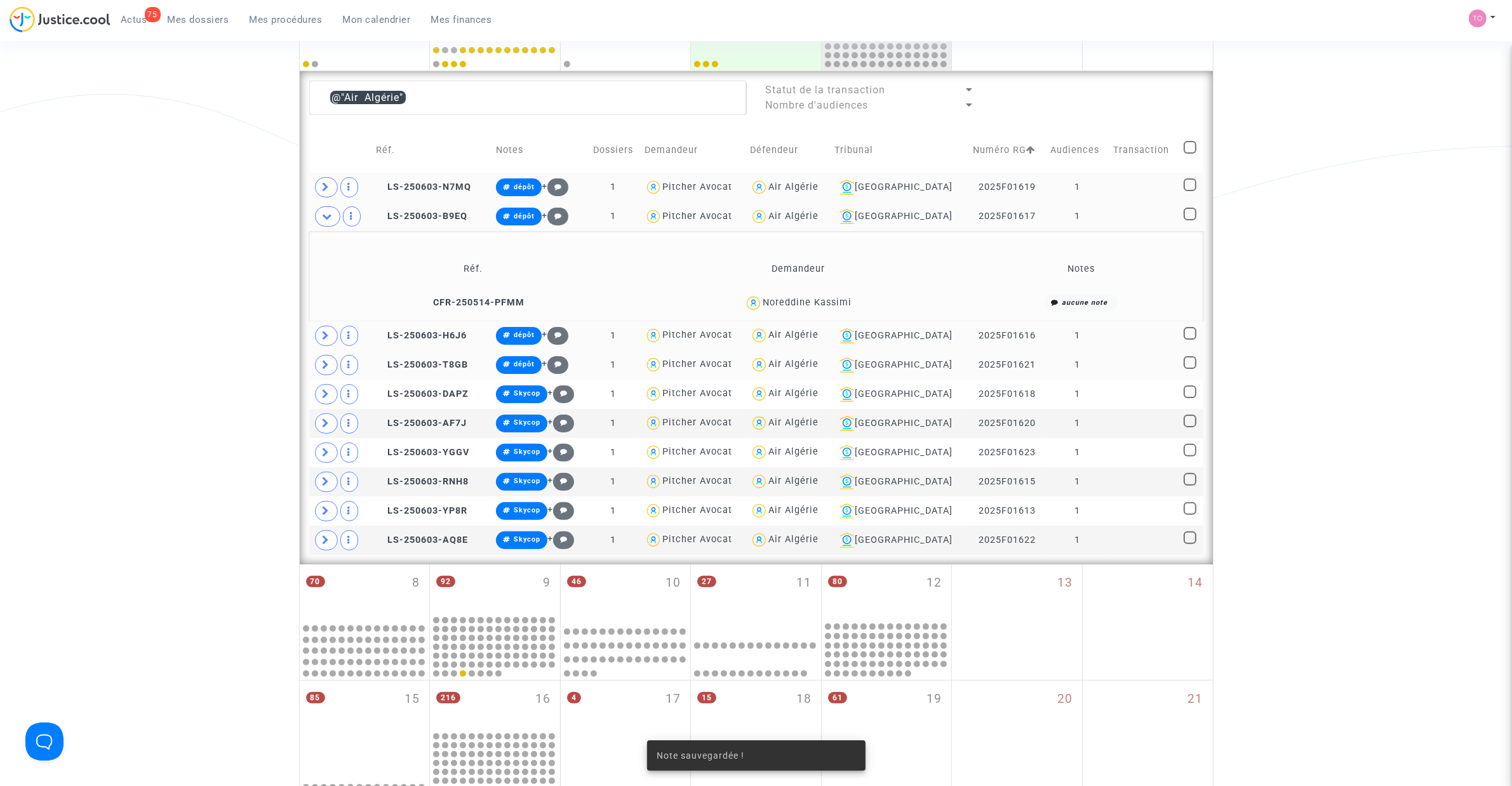
click at [829, 302] on div "Noreddine Kassimi" at bounding box center [807, 302] width 89 height 11
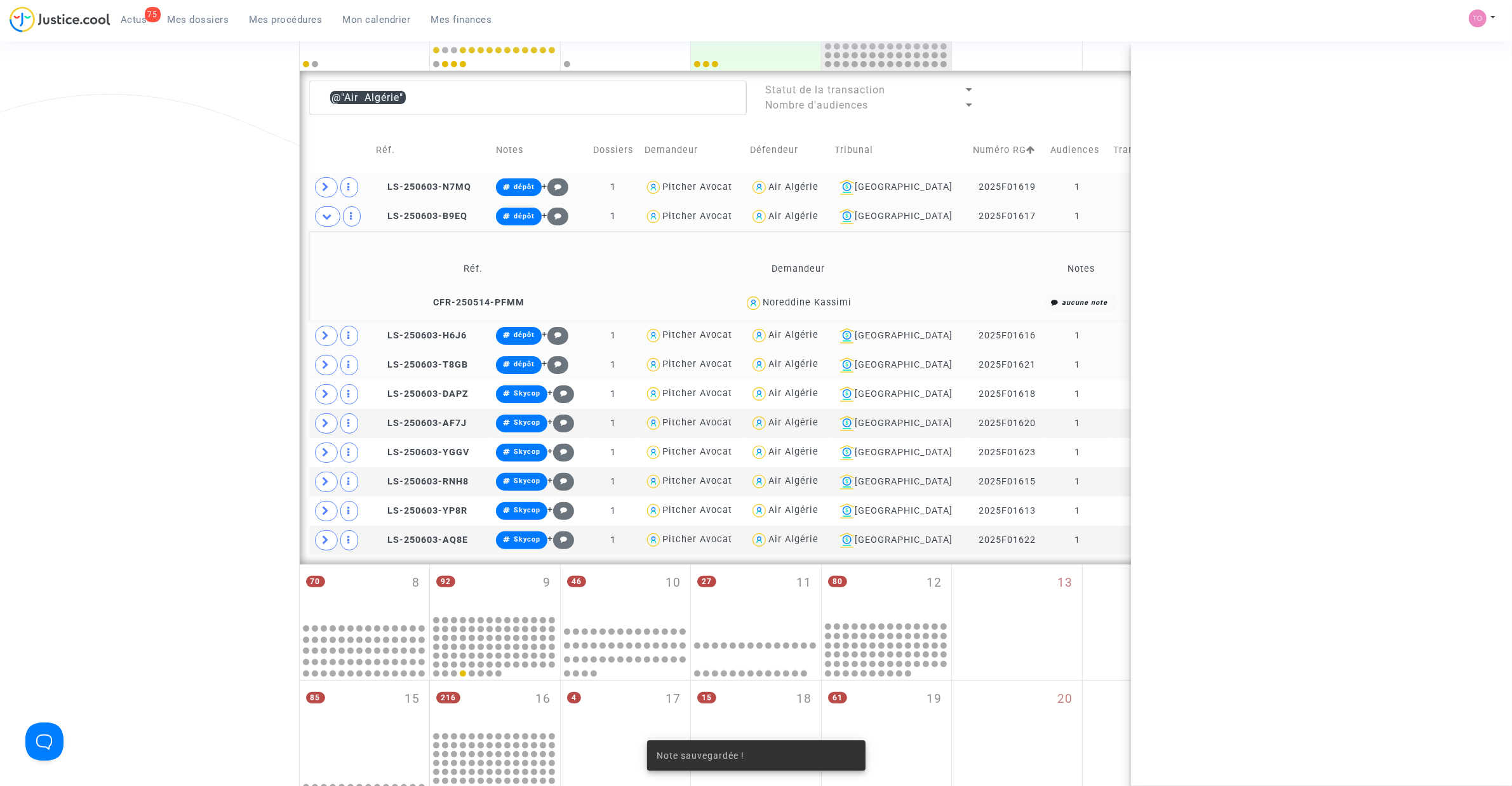
click at [829, 302] on div "Noreddine Kassimi" at bounding box center [807, 302] width 89 height 11
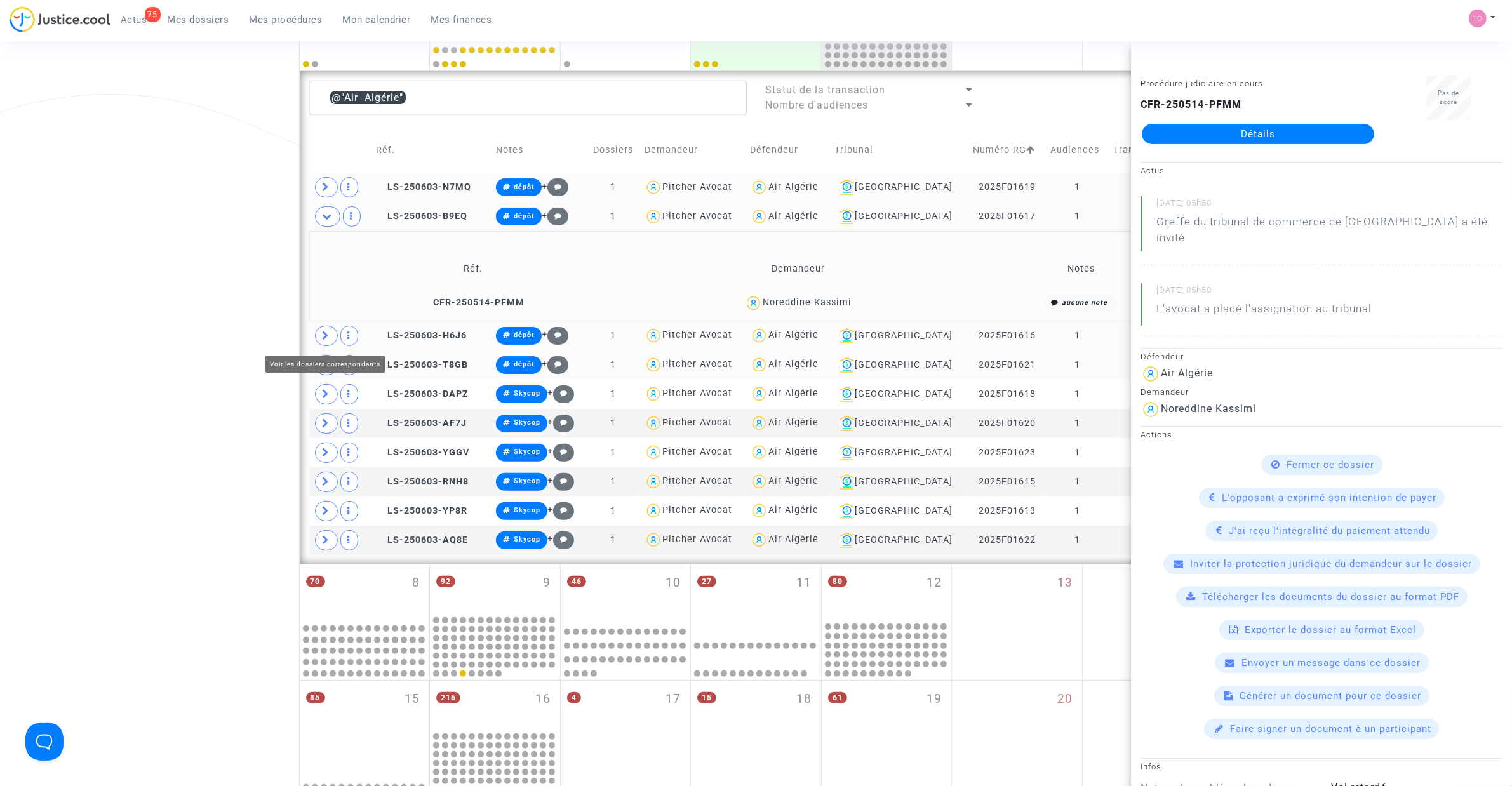
click at [336, 337] on span at bounding box center [325, 336] width 22 height 20
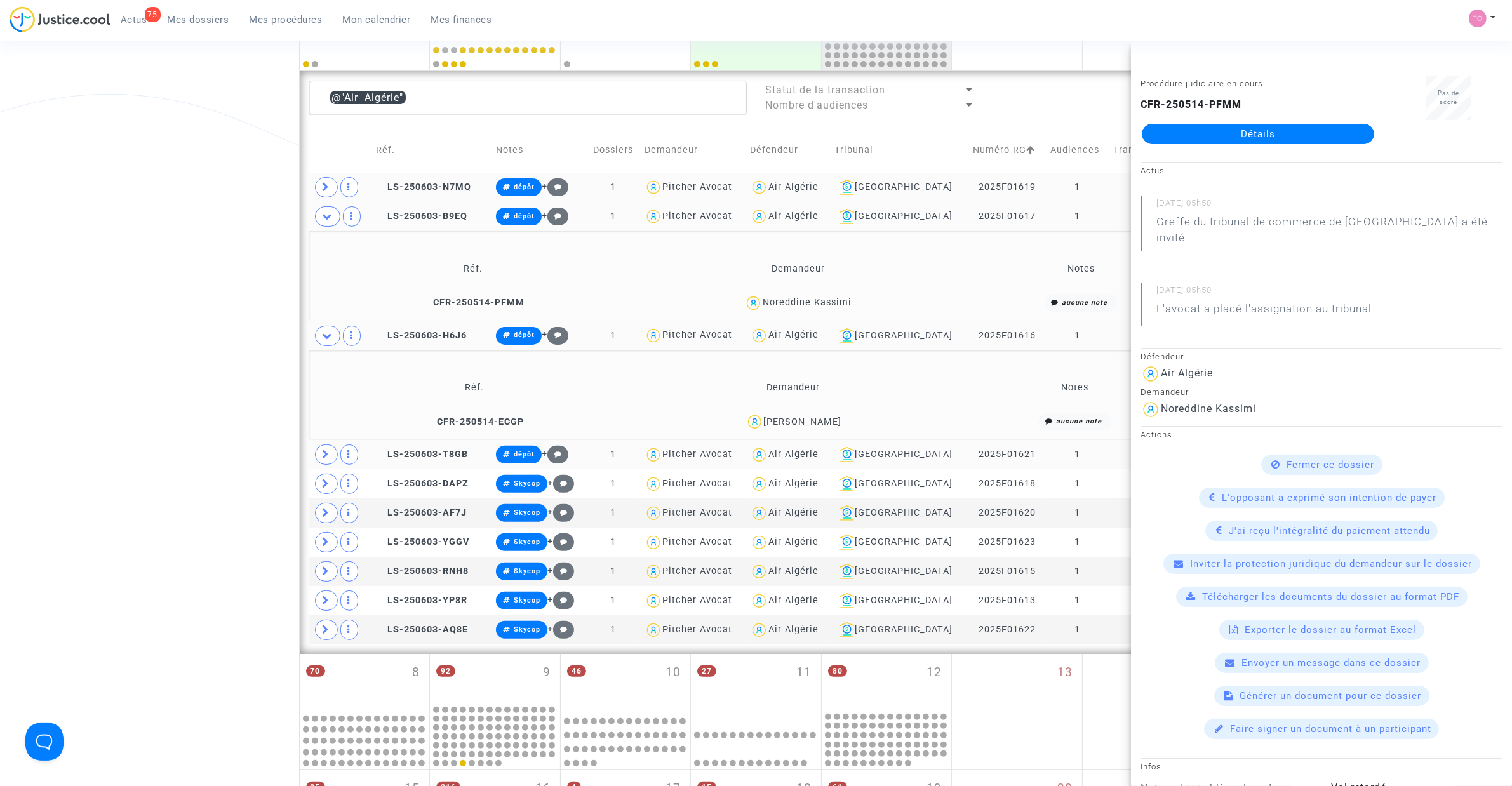
click at [822, 418] on div "KAMAL ABBES" at bounding box center [803, 422] width 78 height 11
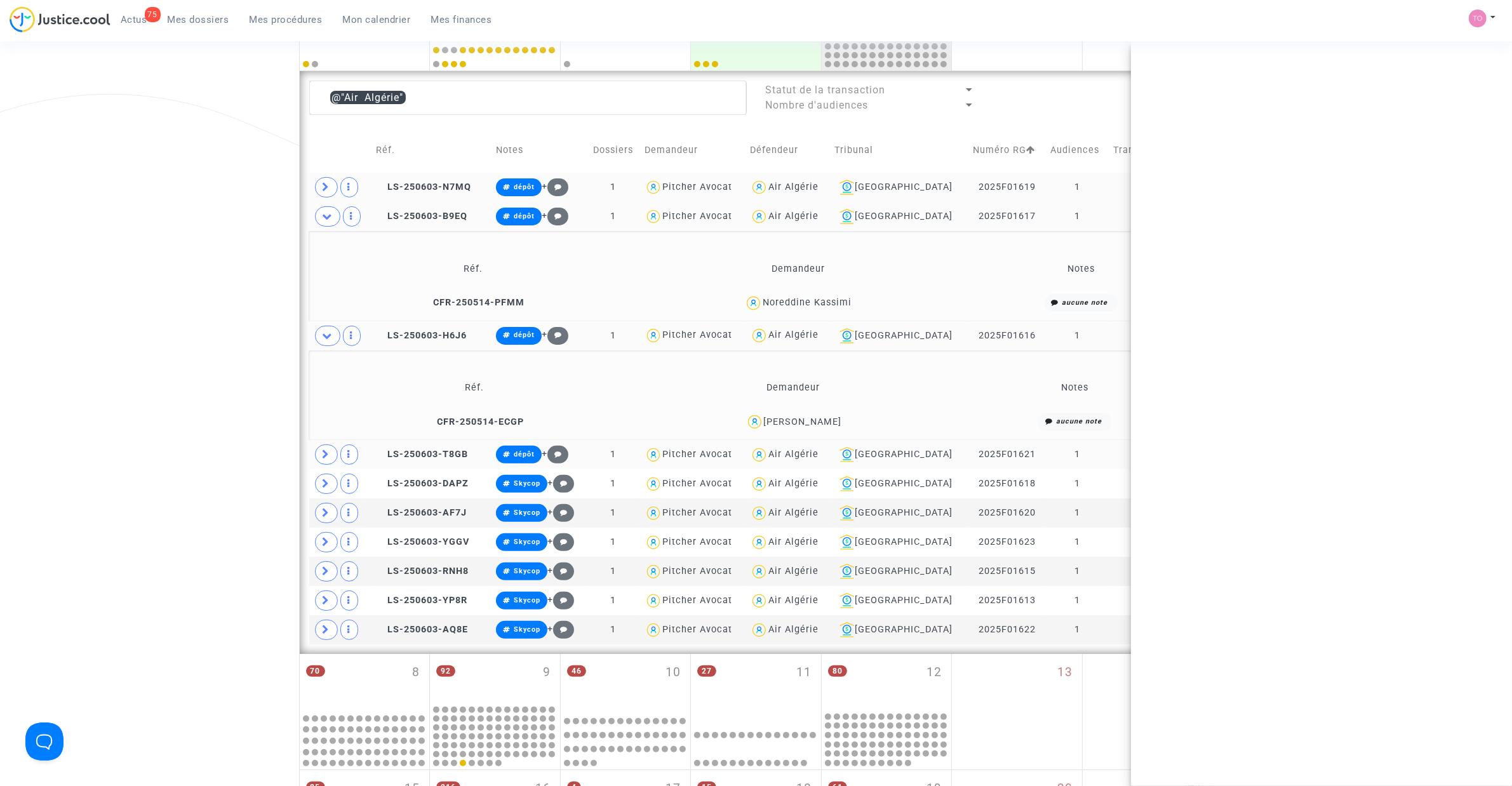
click at [822, 418] on div "KAMAL ABBES" at bounding box center [803, 422] width 78 height 11
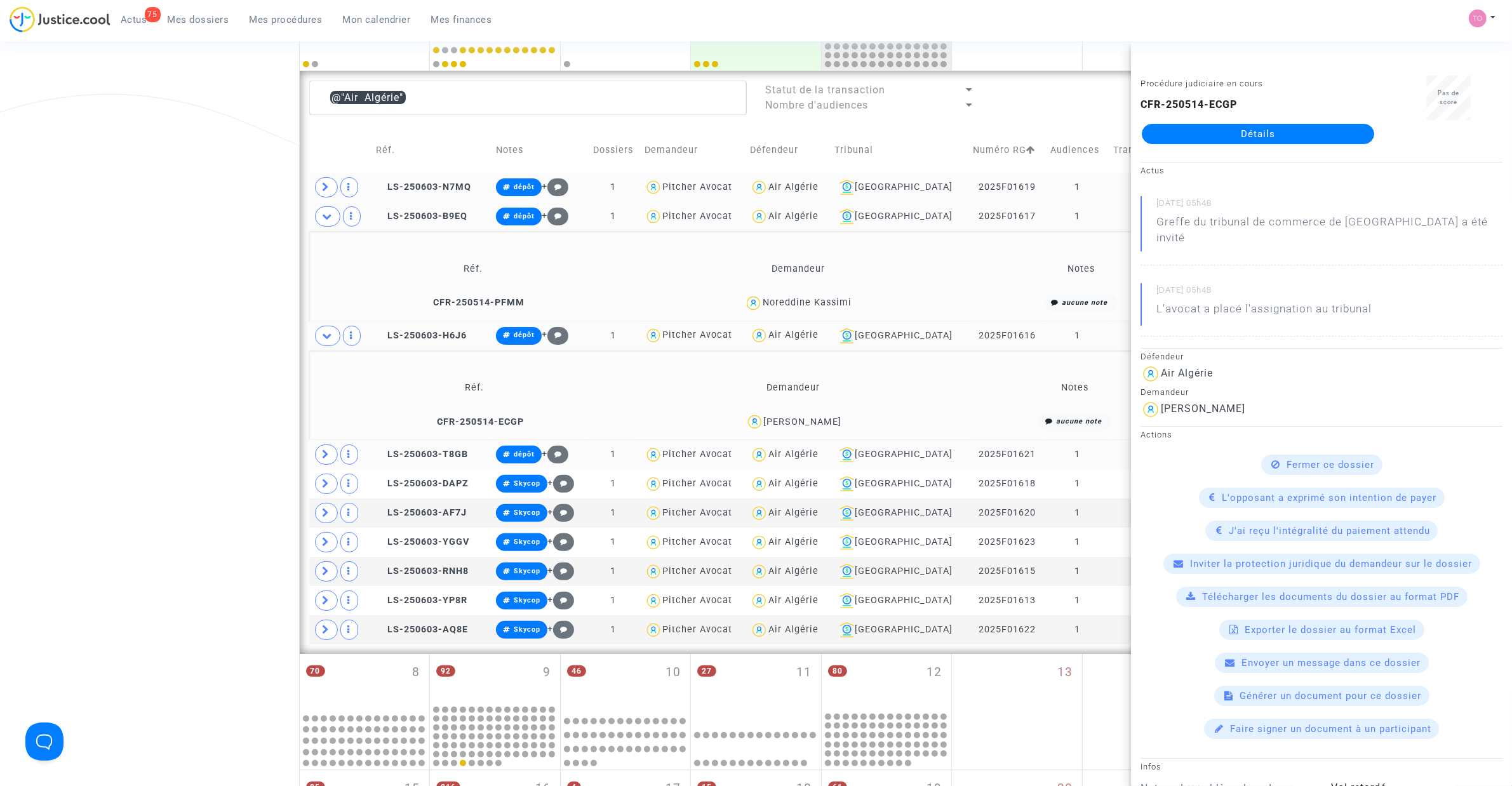
click at [329, 445] on td at bounding box center [340, 455] width 62 height 29
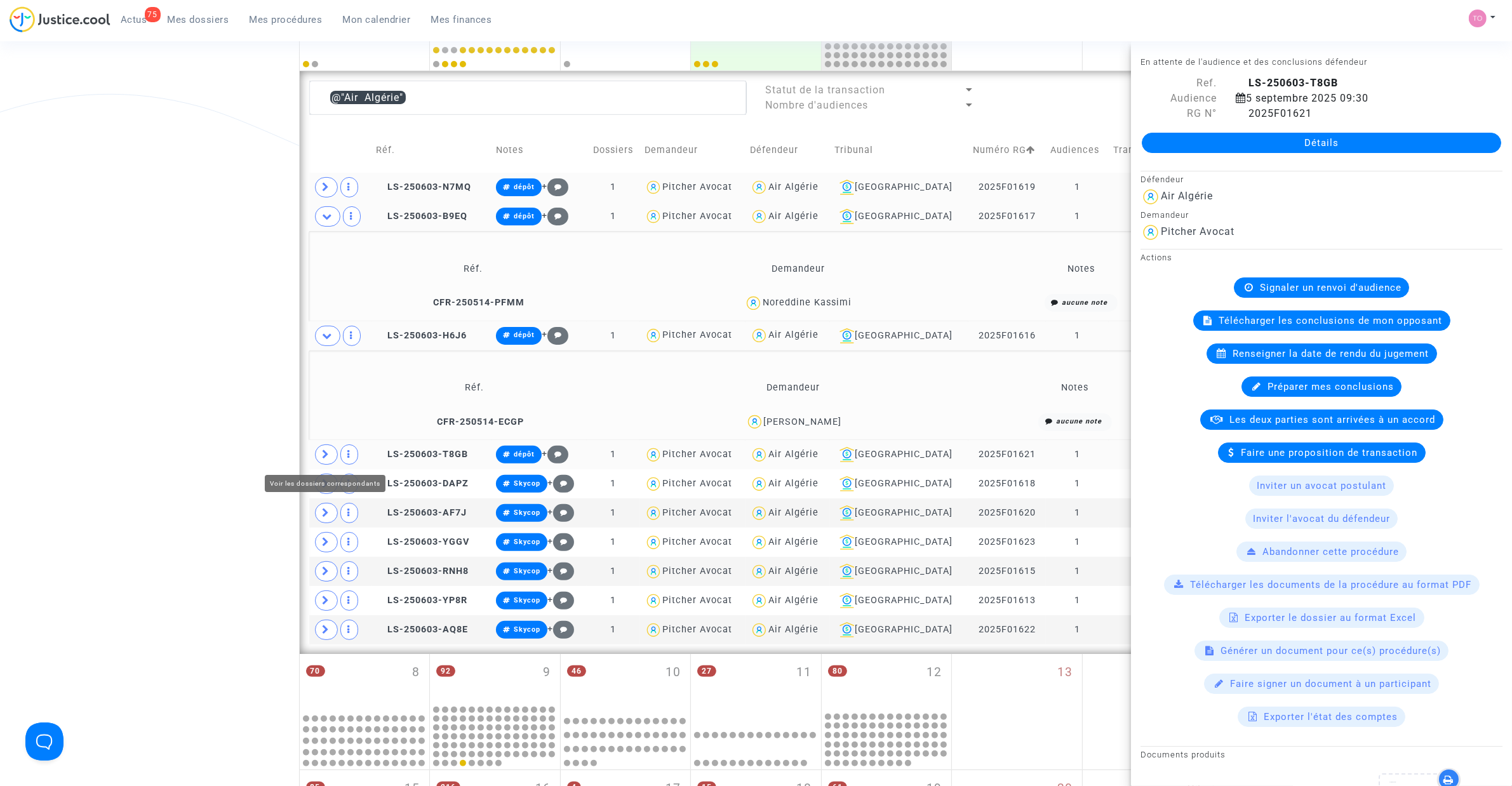
click at [321, 454] on span at bounding box center [325, 455] width 22 height 20
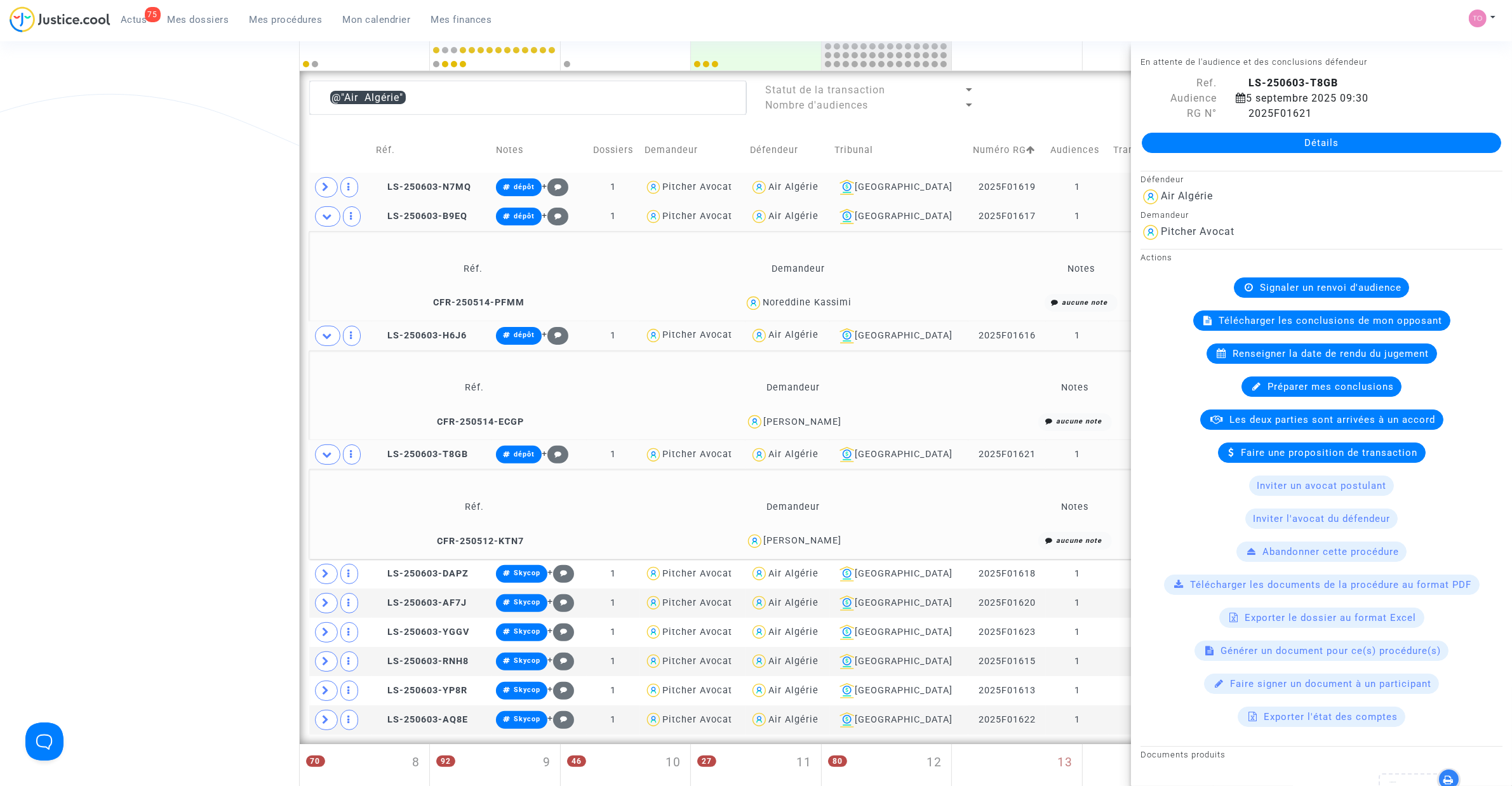
click at [821, 538] on div "Amine Amrous" at bounding box center [803, 541] width 78 height 11
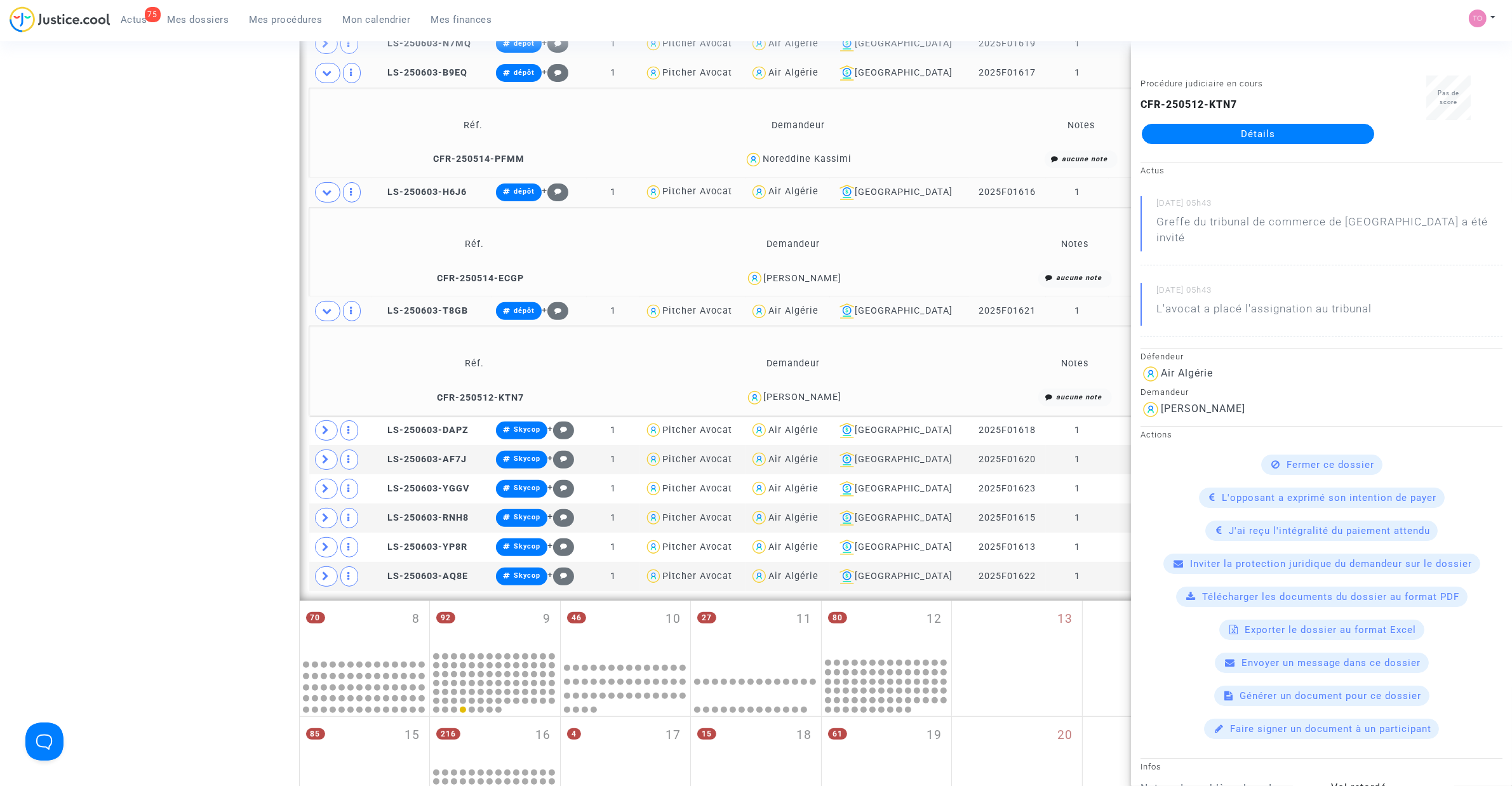
scroll to position [474, 0]
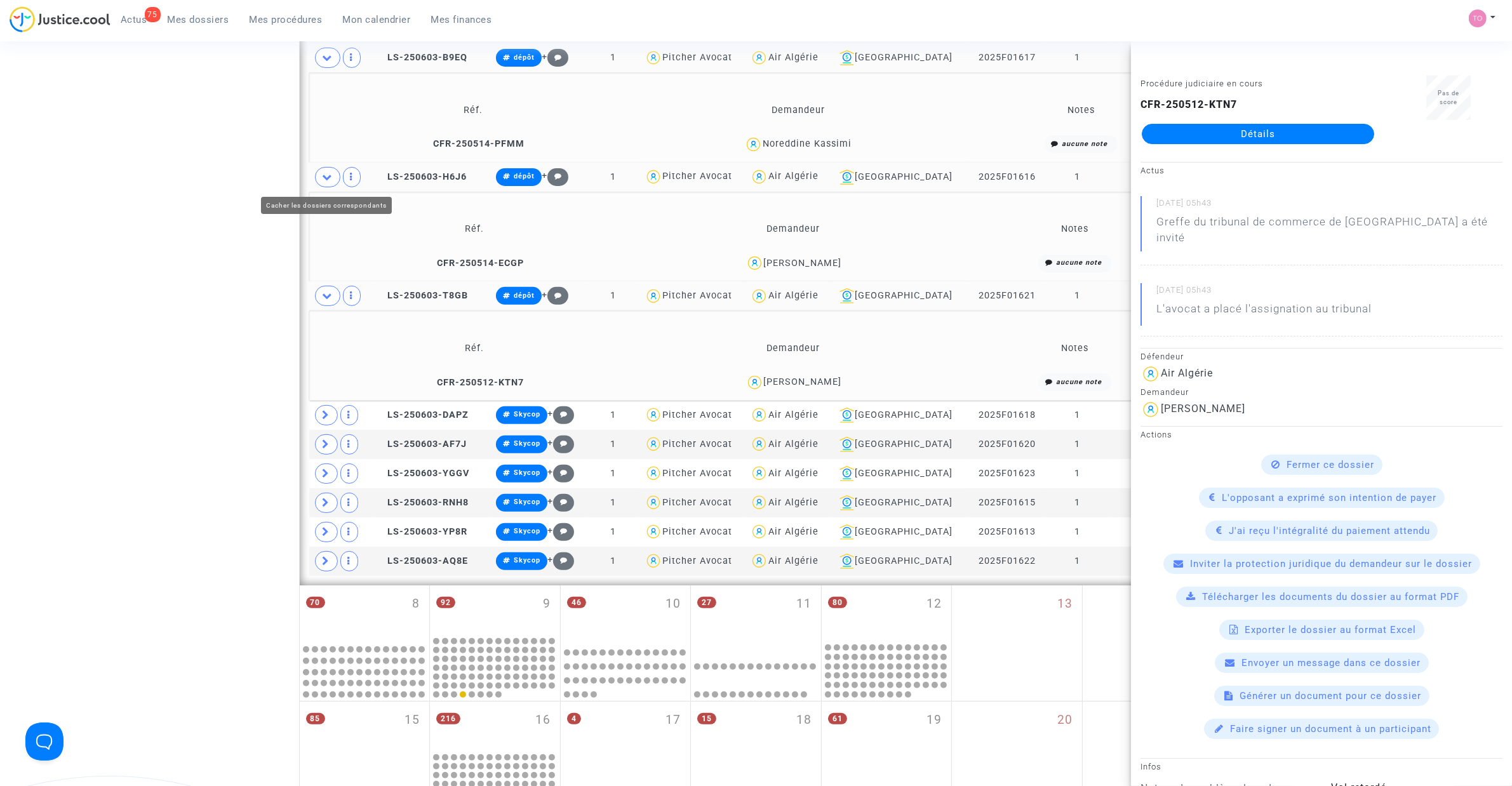
click at [332, 175] on icon at bounding box center [327, 177] width 10 height 9
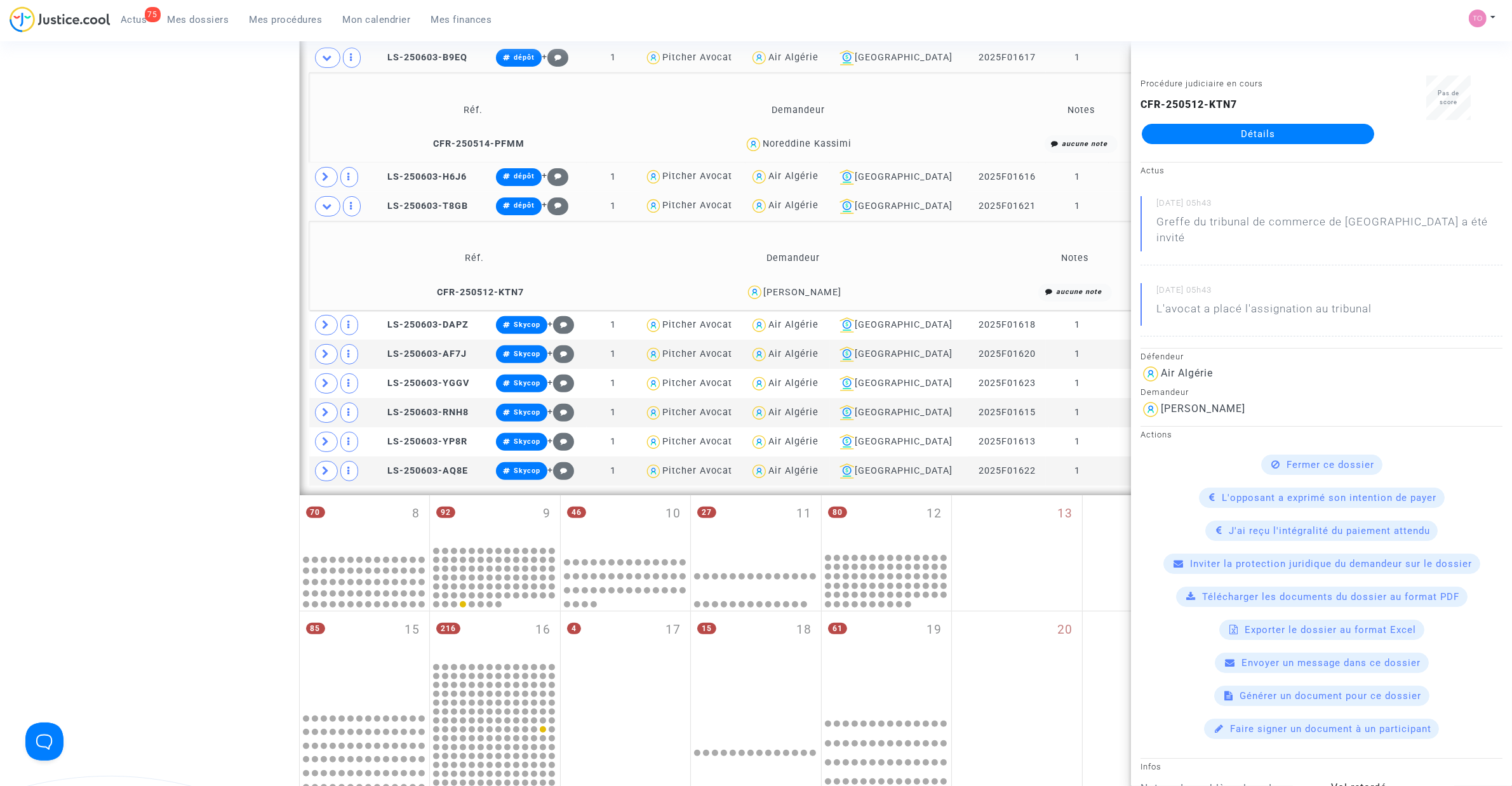
click at [329, 65] on span at bounding box center [327, 57] width 26 height 20
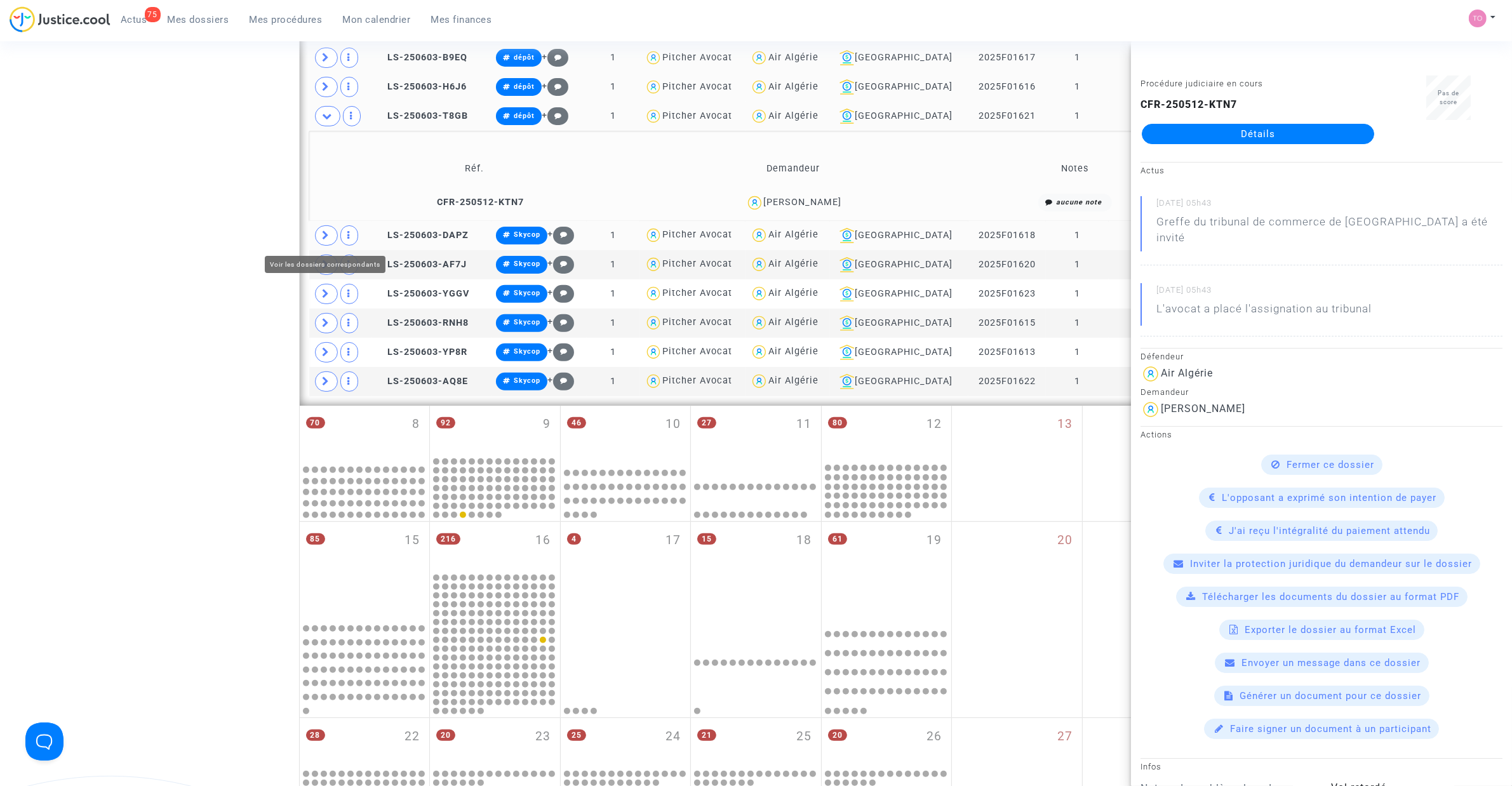
click at [322, 238] on span at bounding box center [325, 236] width 22 height 20
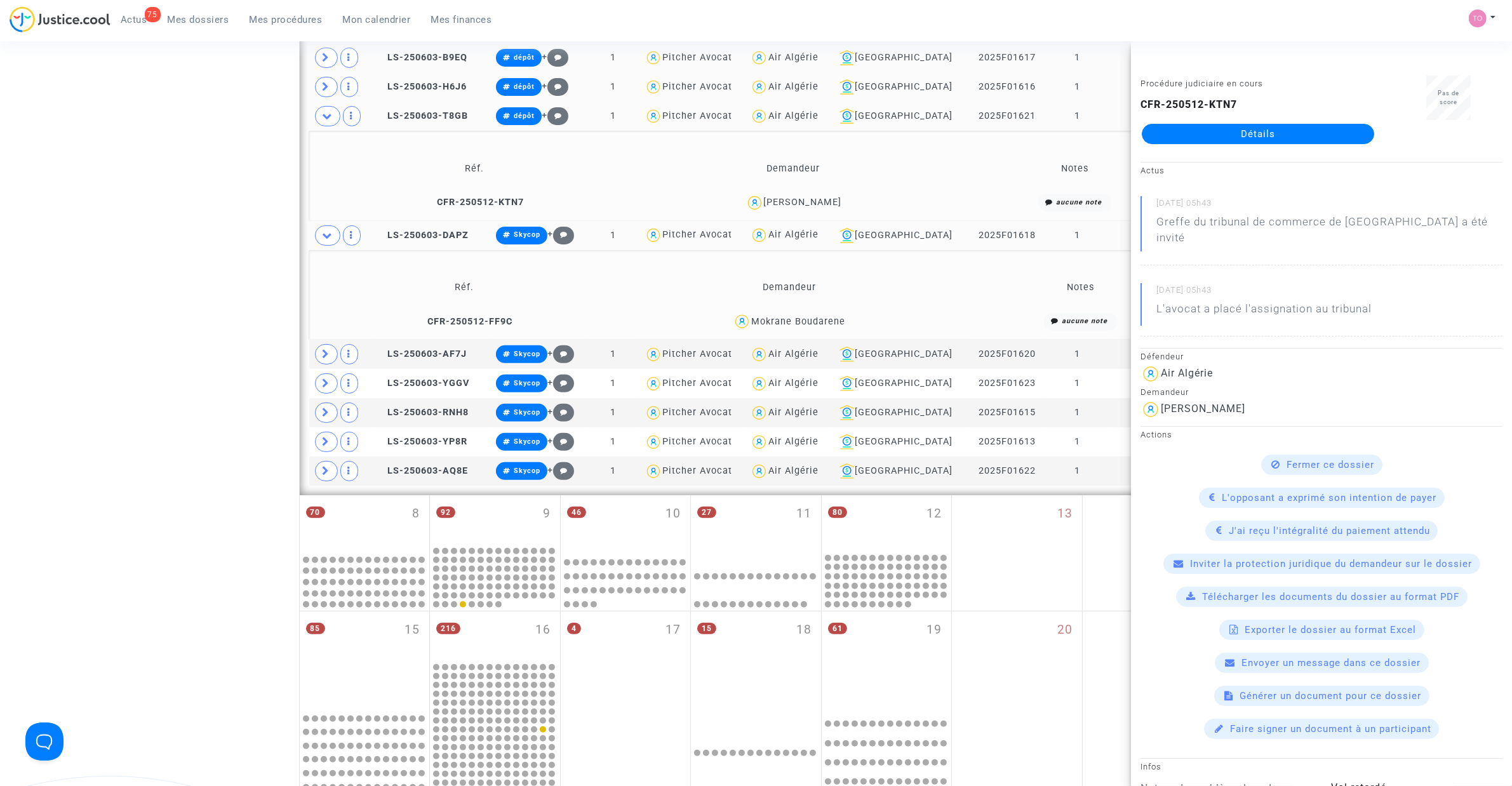
click at [825, 316] on div "Mokrane Boudarene" at bounding box center [797, 322] width 94 height 11
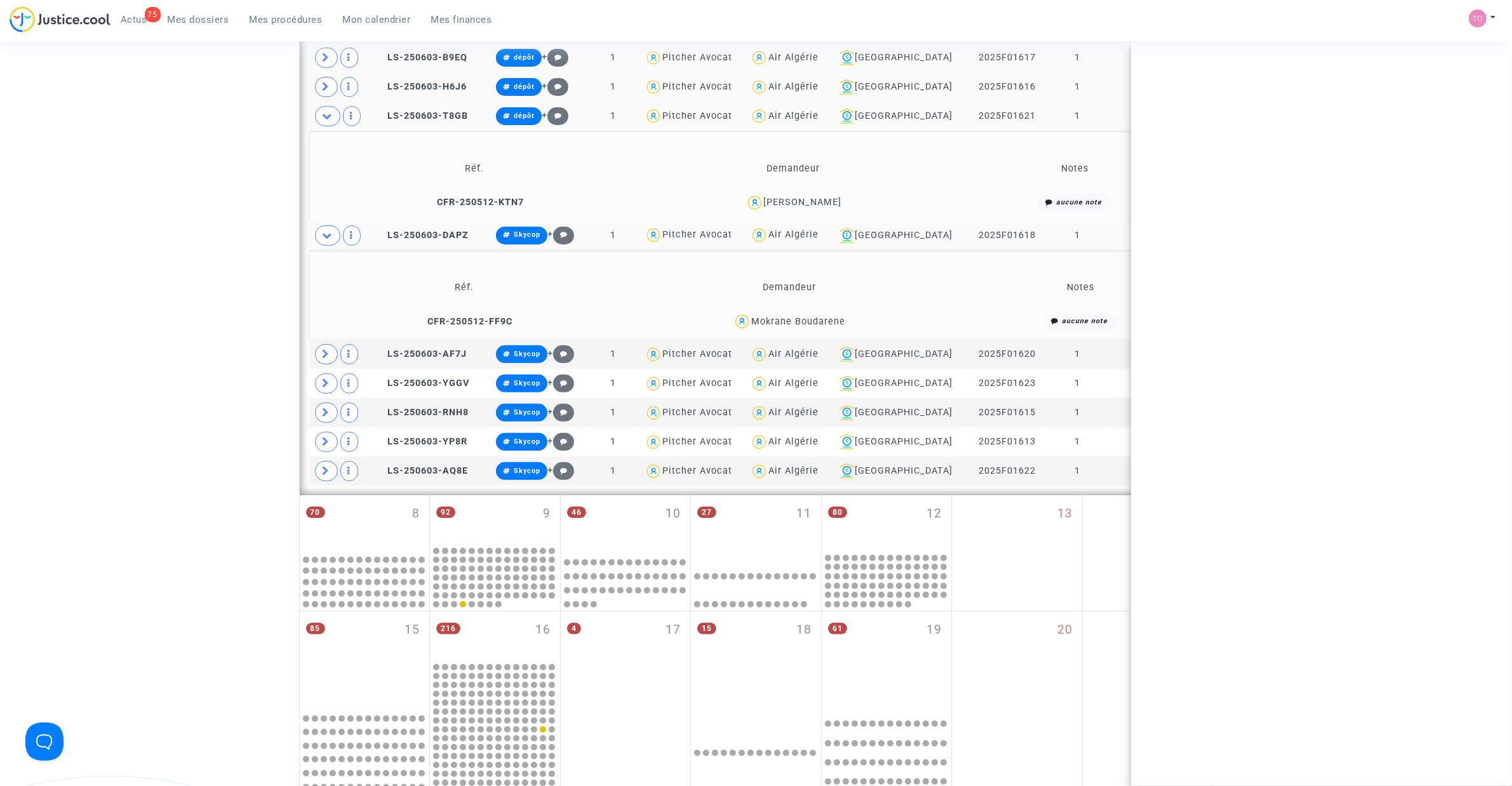
click at [825, 316] on div "Mokrane Boudarene" at bounding box center [797, 322] width 94 height 11
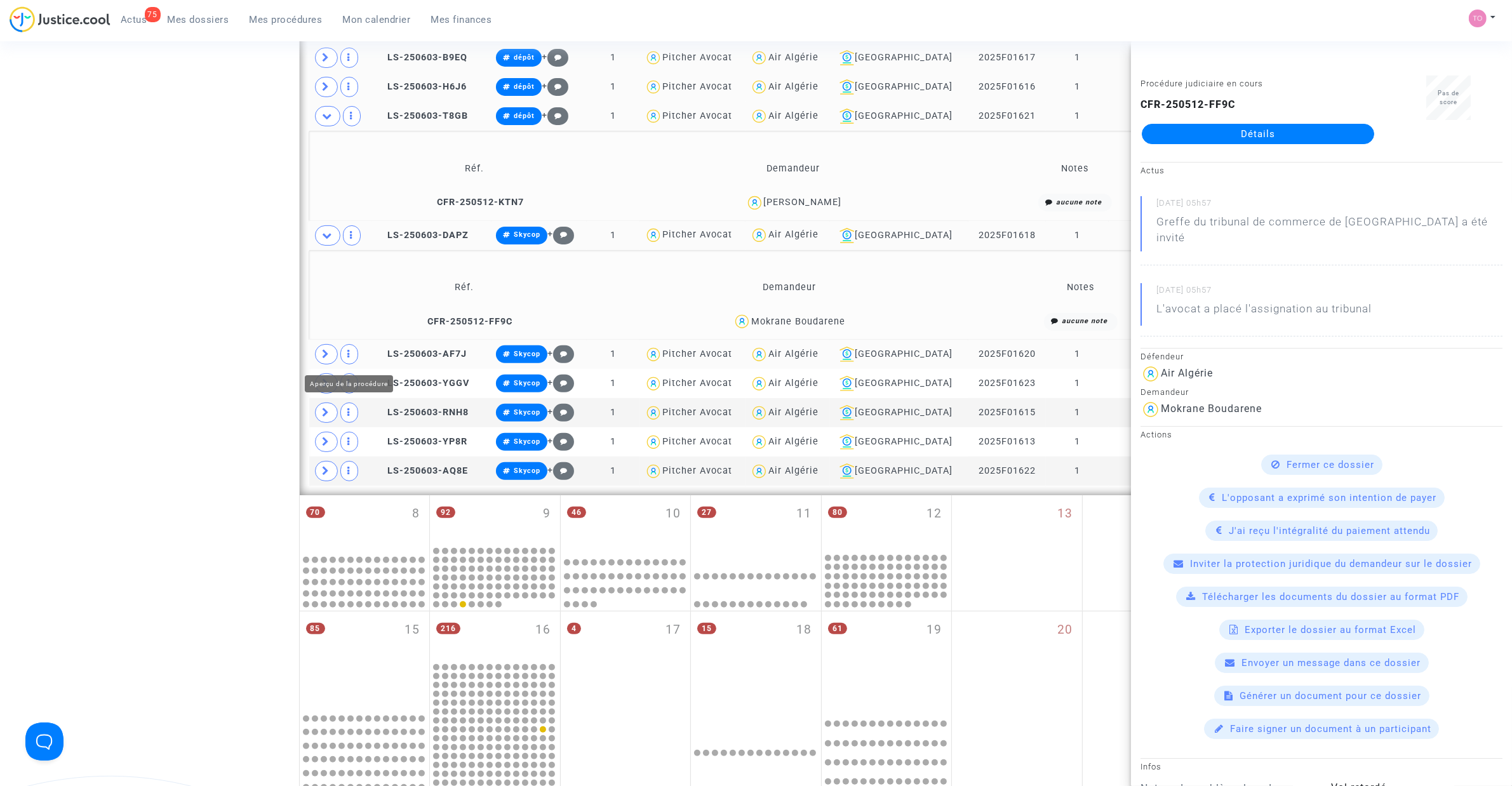
click at [335, 357] on span at bounding box center [325, 354] width 22 height 20
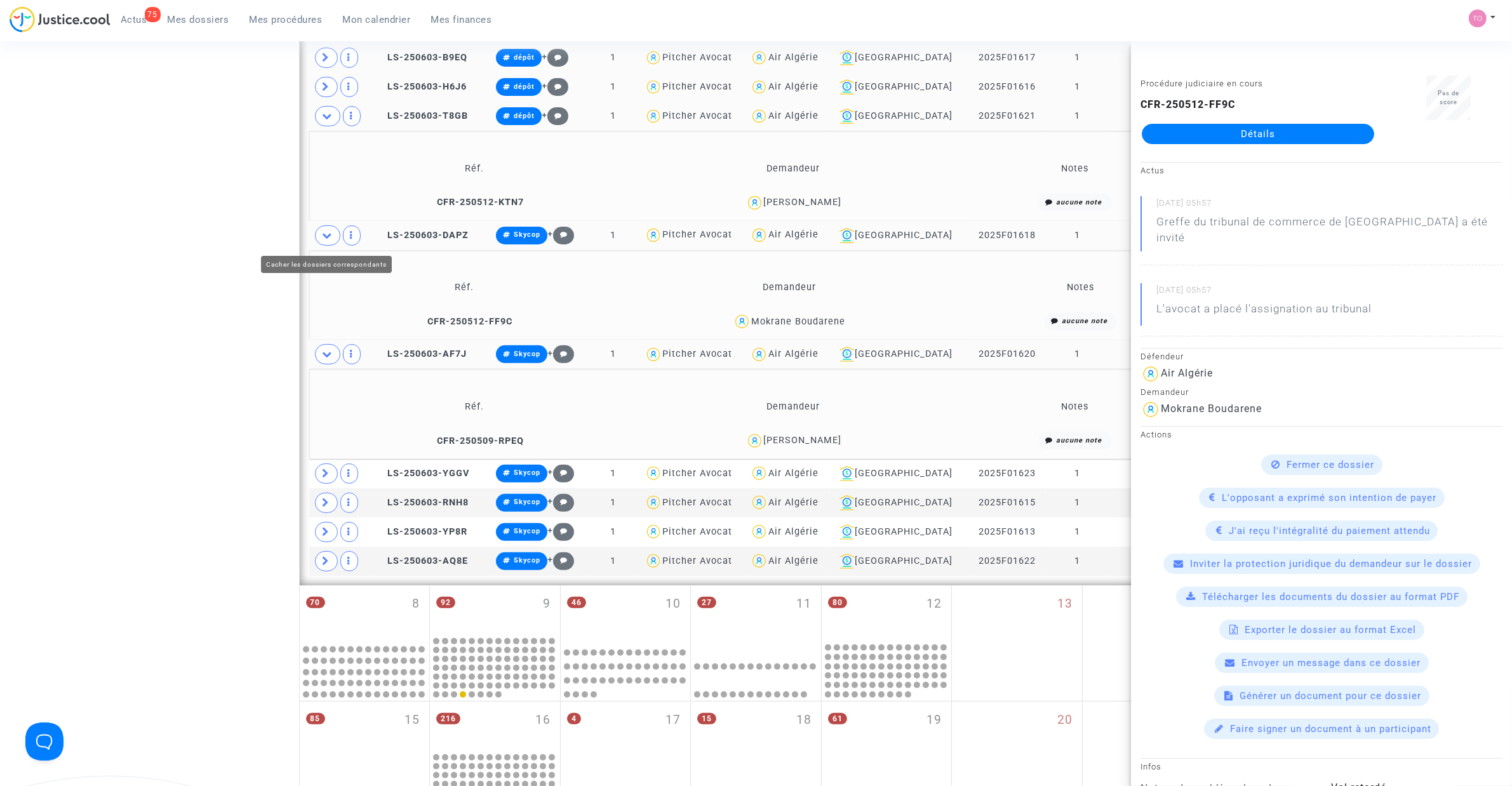
drag, startPoint x: 329, startPoint y: 237, endPoint x: 477, endPoint y: 302, distance: 161.6
click at [329, 237] on icon at bounding box center [327, 235] width 10 height 9
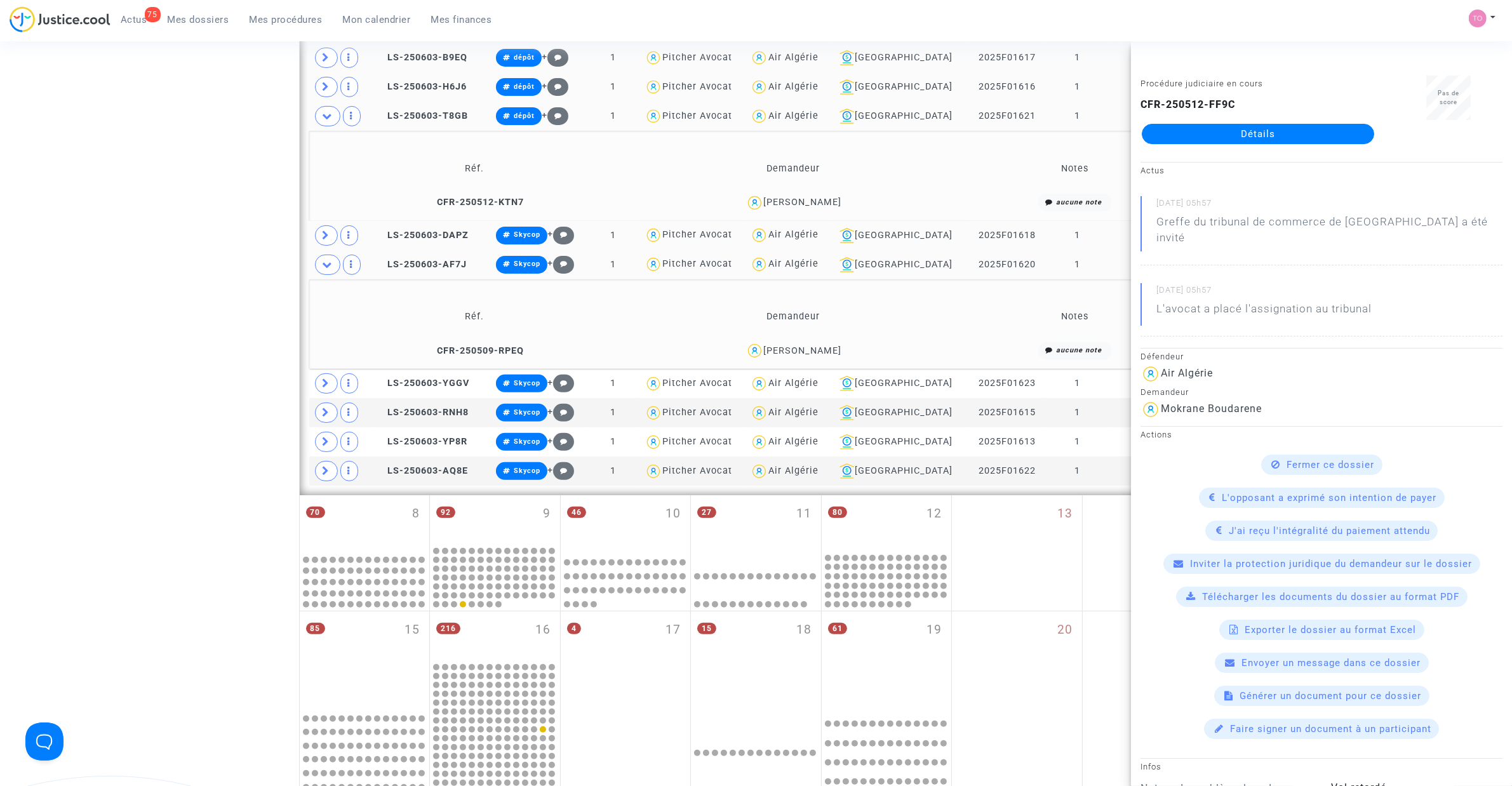
click at [835, 350] on div "Marouane Rezzik" at bounding box center [803, 351] width 78 height 11
click at [325, 385] on icon at bounding box center [326, 383] width 8 height 9
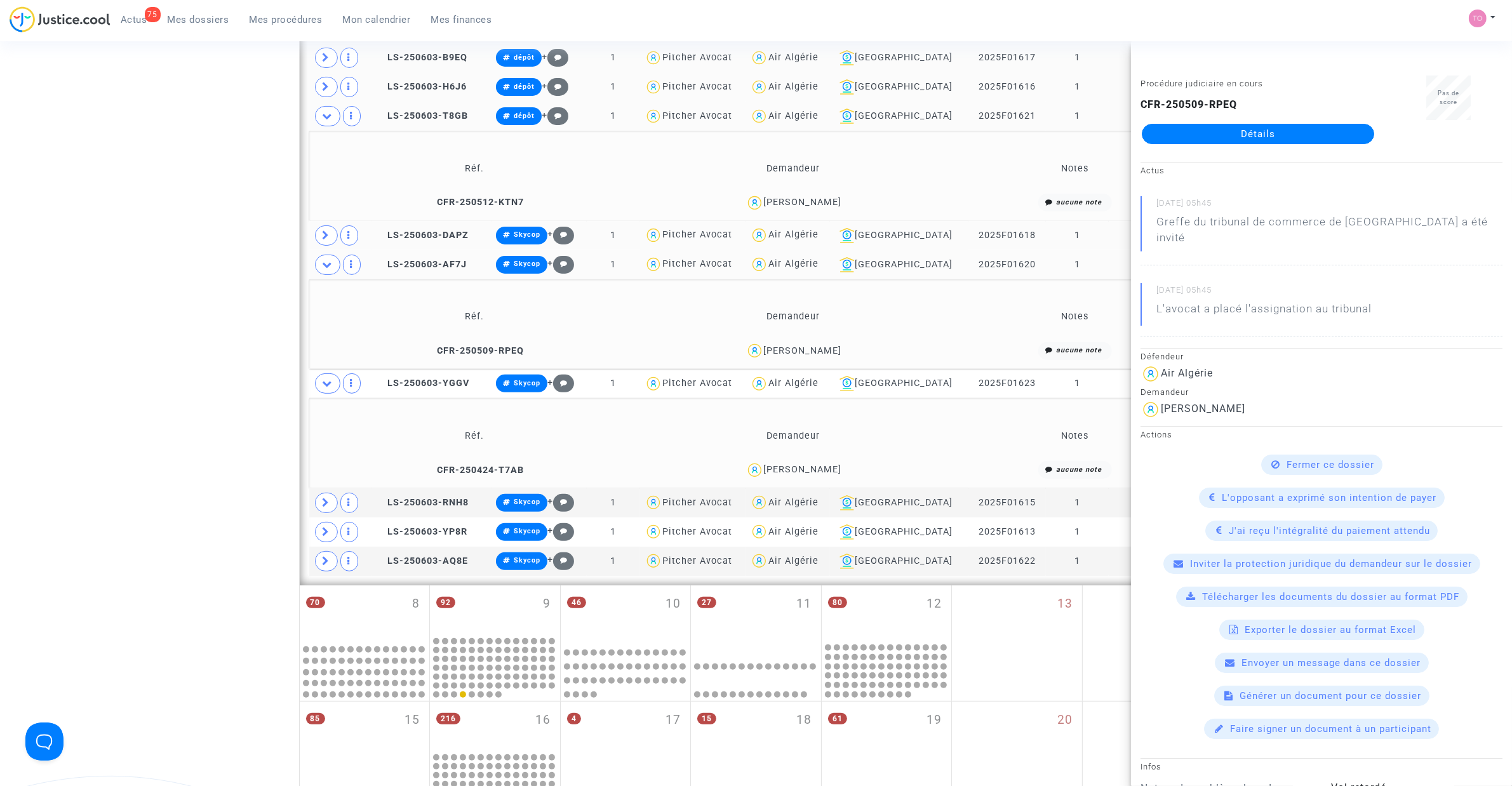
click at [329, 267] on icon at bounding box center [327, 264] width 10 height 9
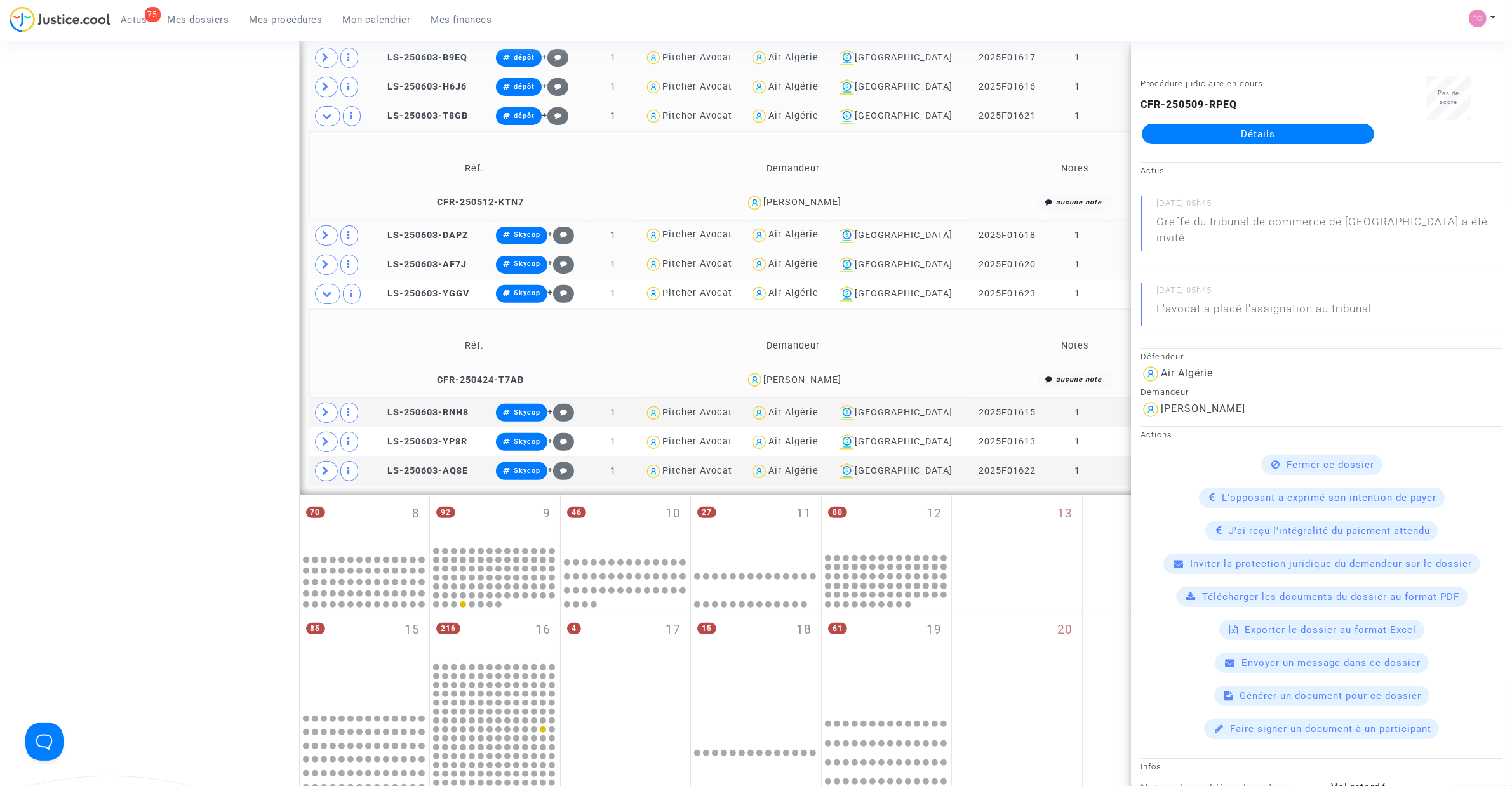
click at [828, 377] on div "Karima Hakem" at bounding box center [803, 380] width 78 height 11
drag, startPoint x: 327, startPoint y: 409, endPoint x: 430, endPoint y: 409, distance: 103.0
click at [329, 409] on span at bounding box center [325, 412] width 22 height 20
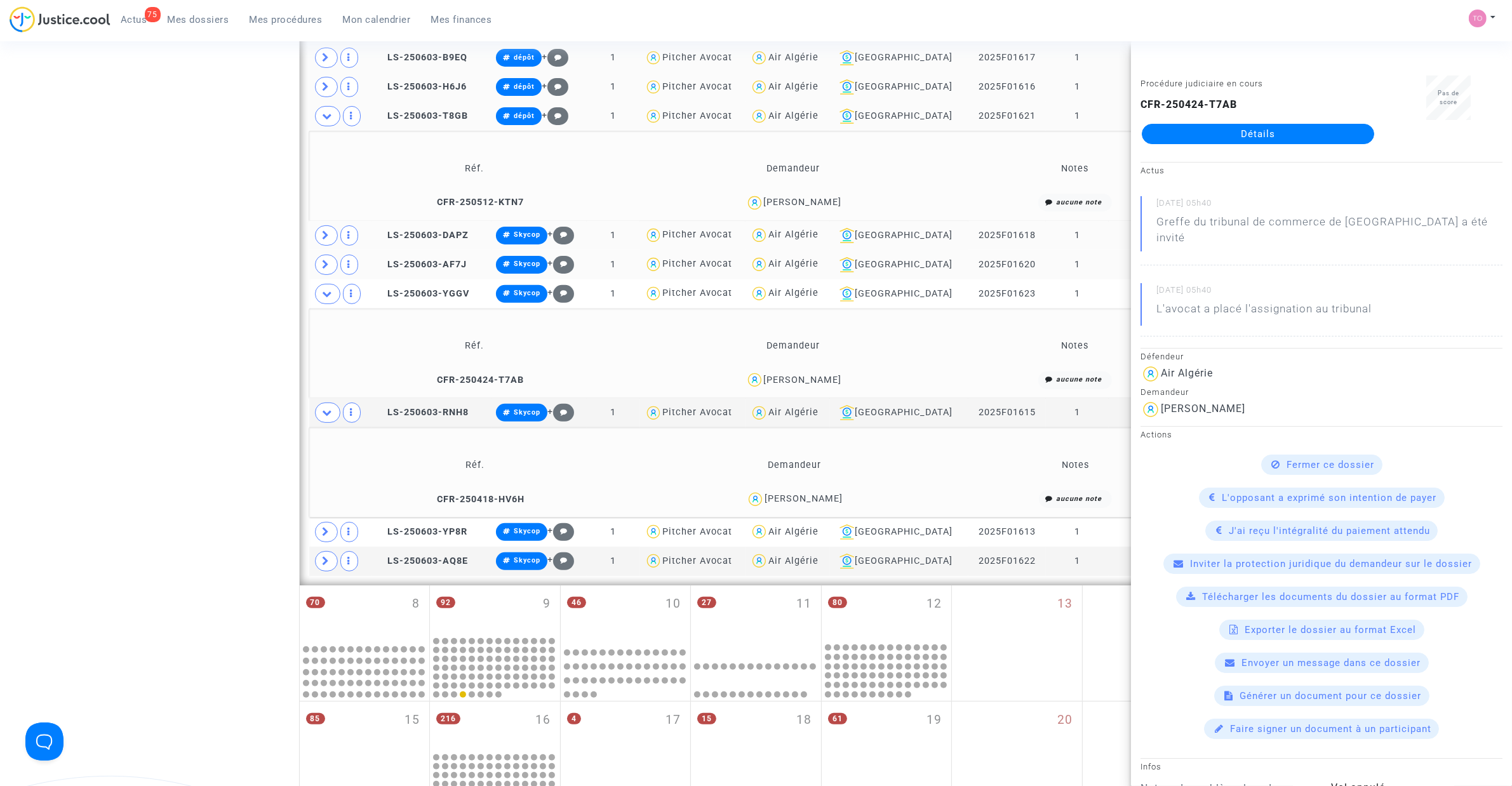
click at [825, 496] on div "Djamel Benabdelmoumene" at bounding box center [803, 499] width 78 height 11
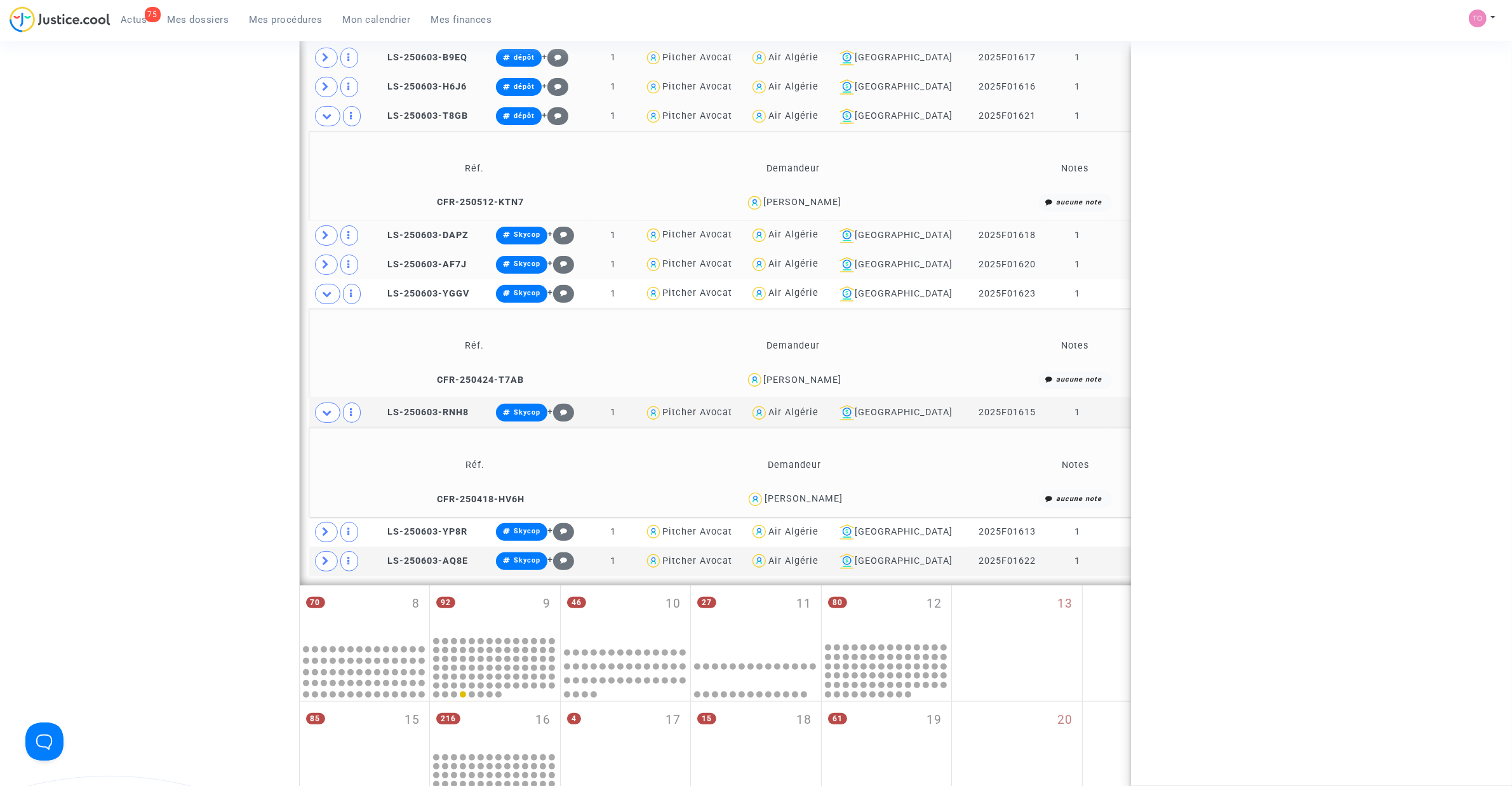
click at [825, 496] on div "Djamel Benabdelmoumene" at bounding box center [803, 499] width 78 height 11
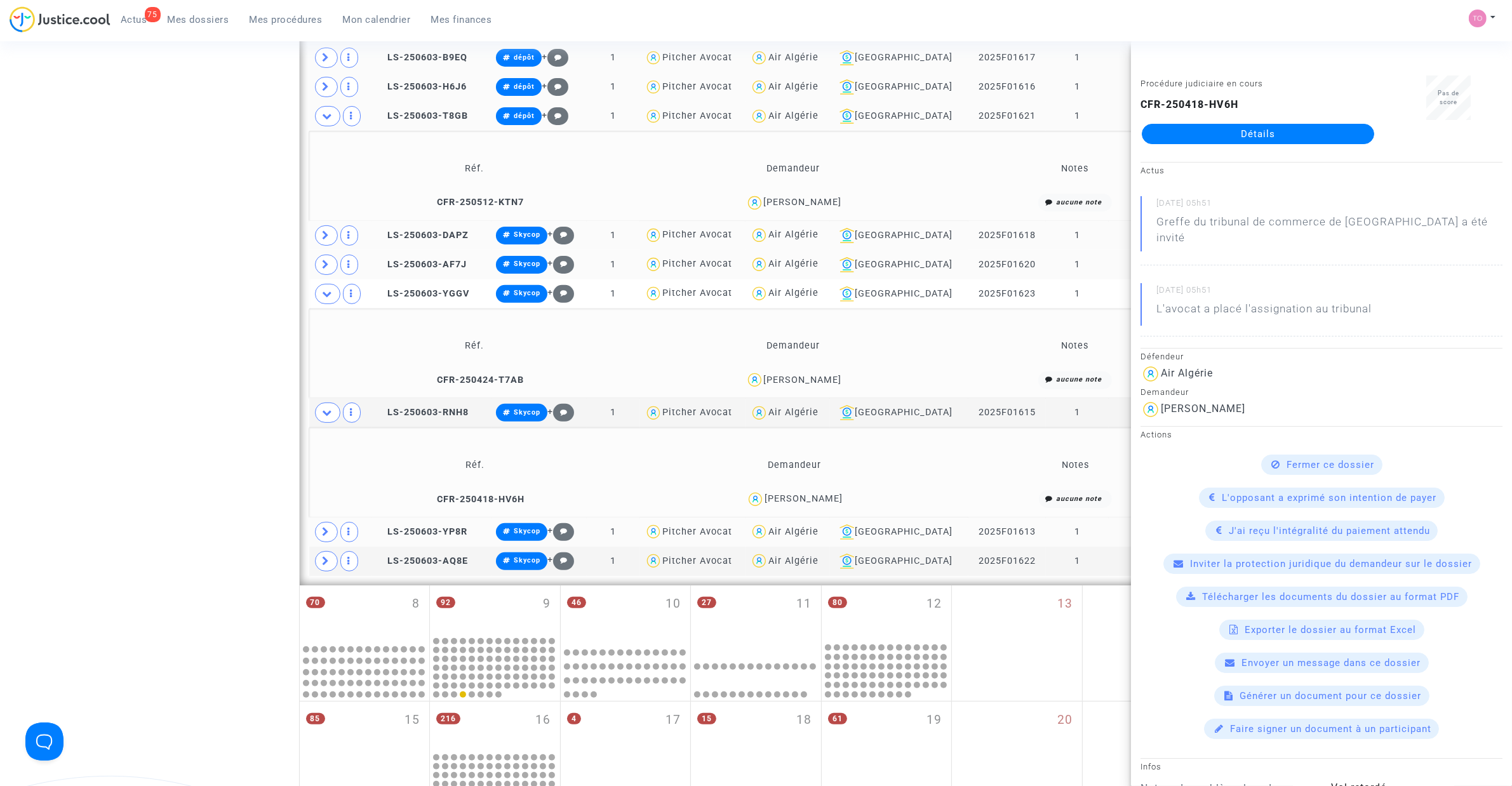
click at [333, 524] on td at bounding box center [340, 533] width 62 height 29
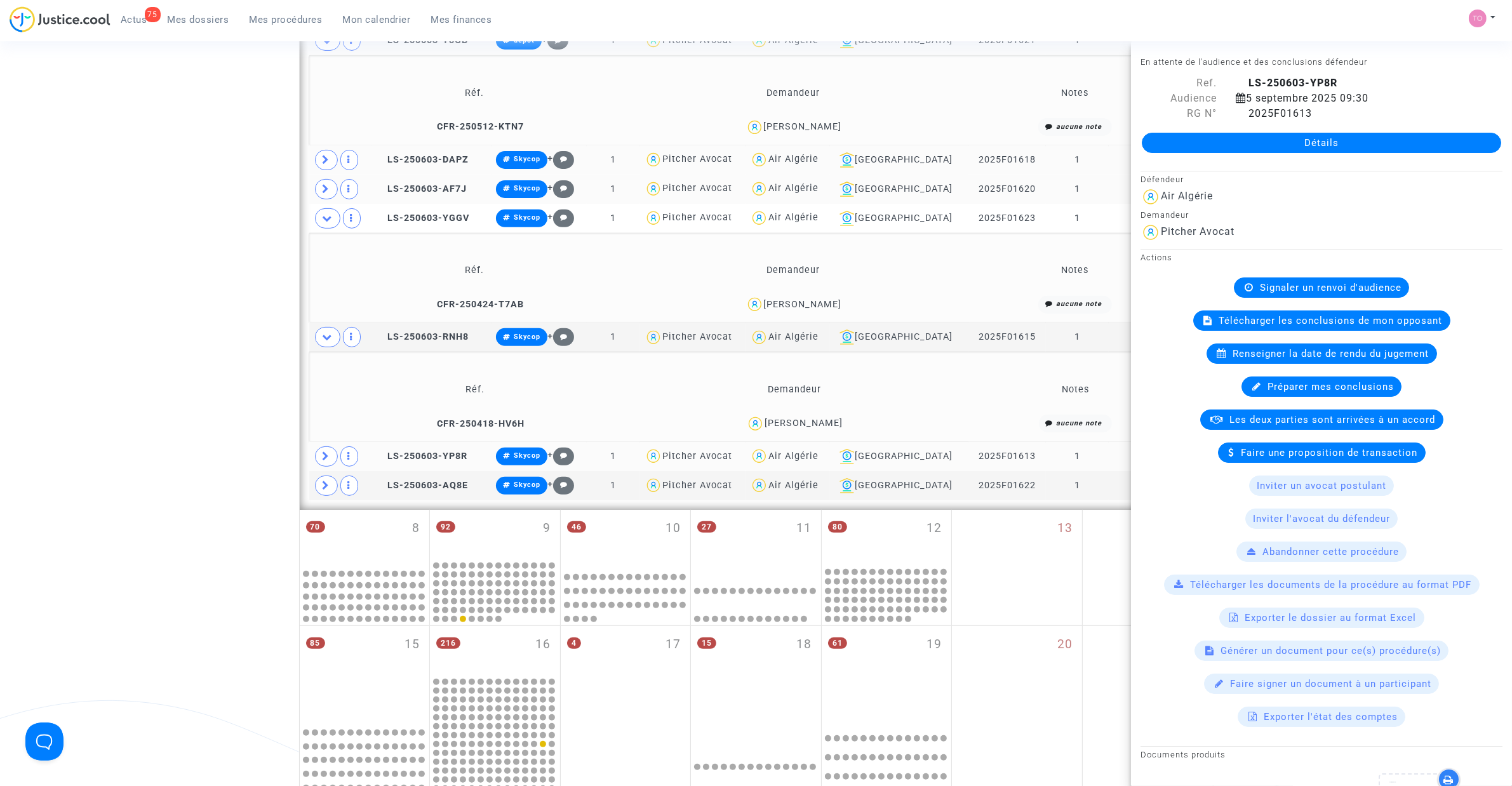
scroll to position [553, 0]
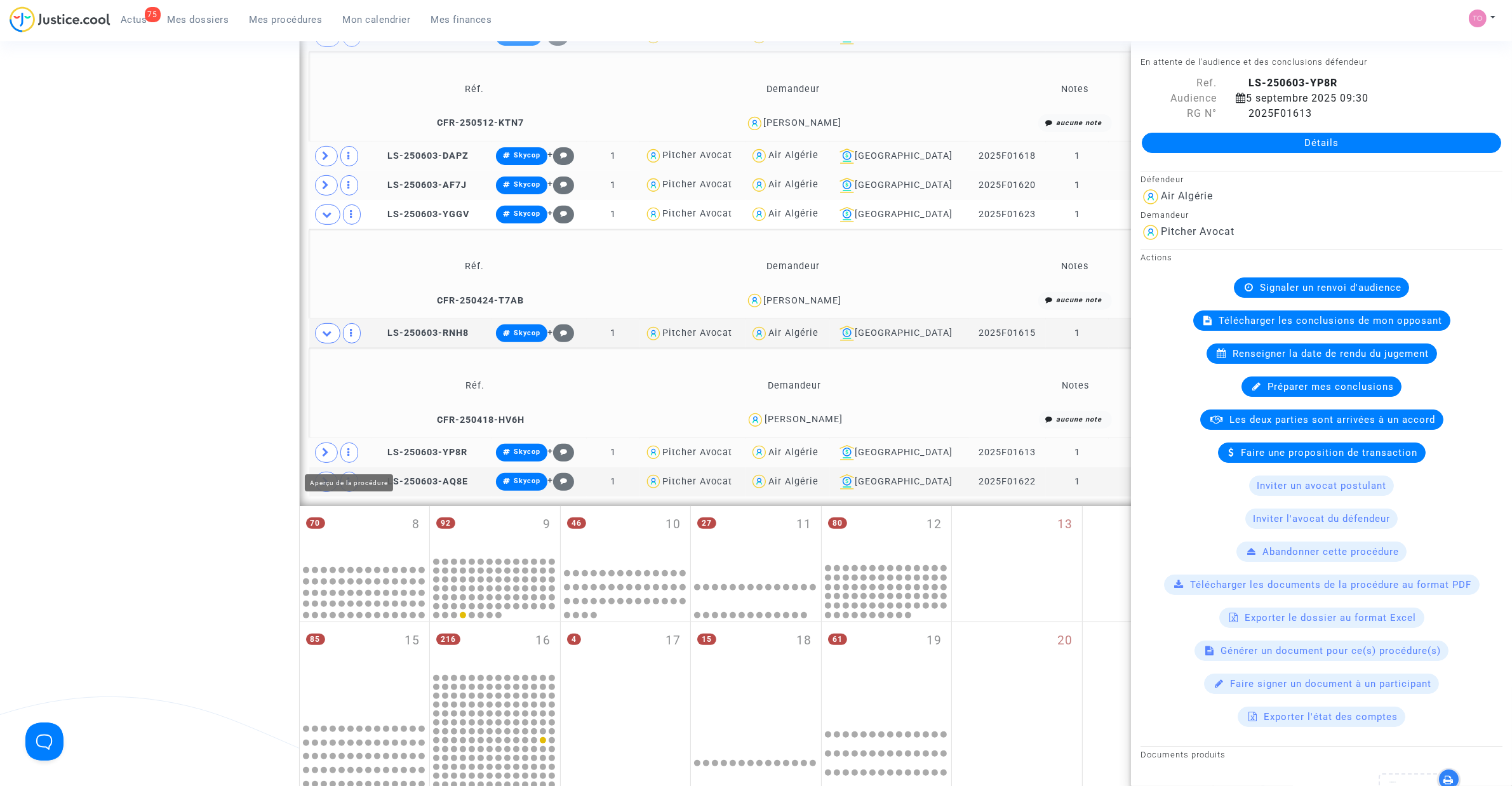
click at [339, 452] on td at bounding box center [340, 453] width 62 height 29
click at [330, 452] on span at bounding box center [325, 453] width 22 height 20
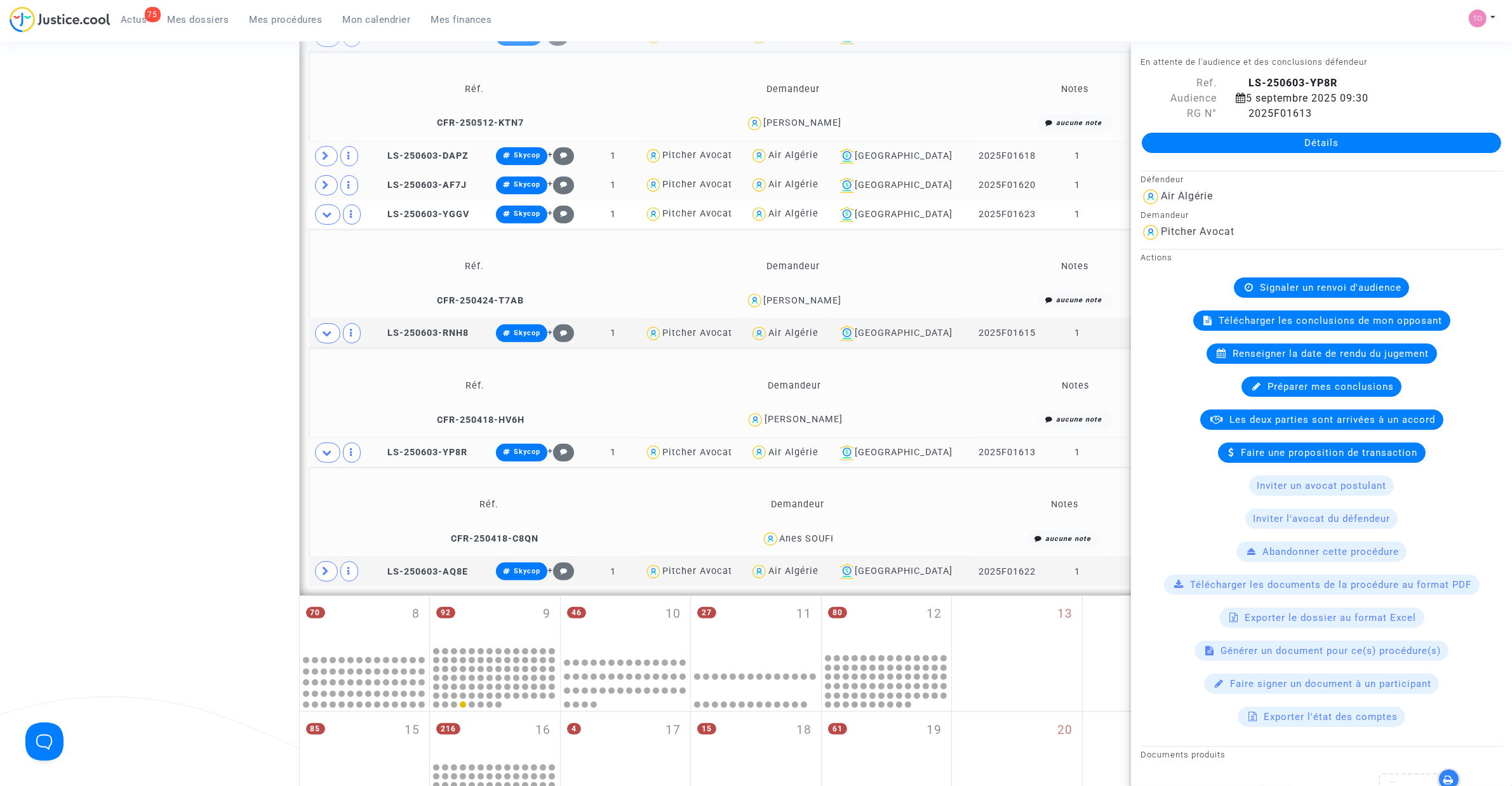
click at [821, 539] on div "Anes SOUFI" at bounding box center [807, 539] width 54 height 11
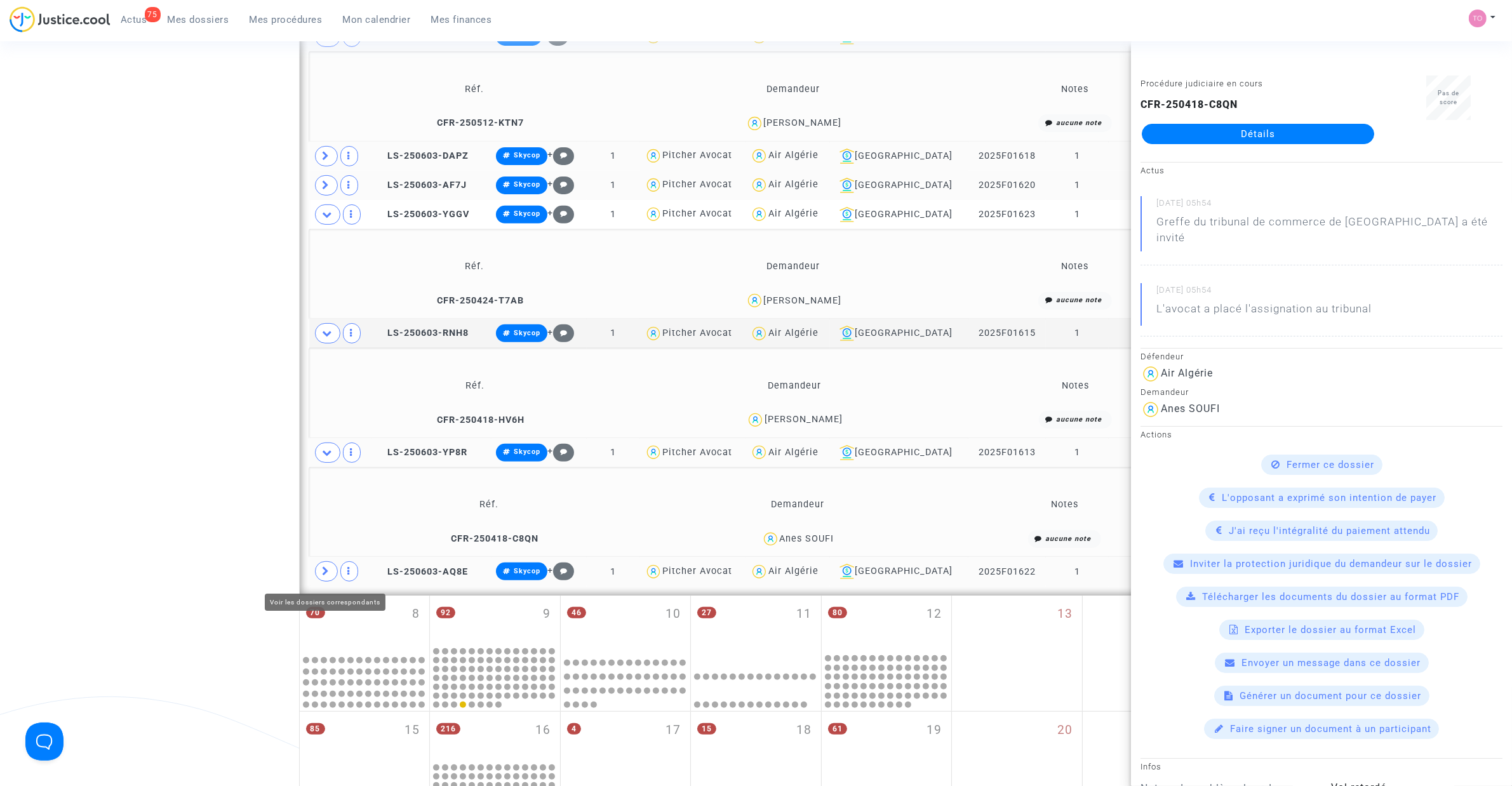
click at [333, 574] on span at bounding box center [325, 571] width 22 height 20
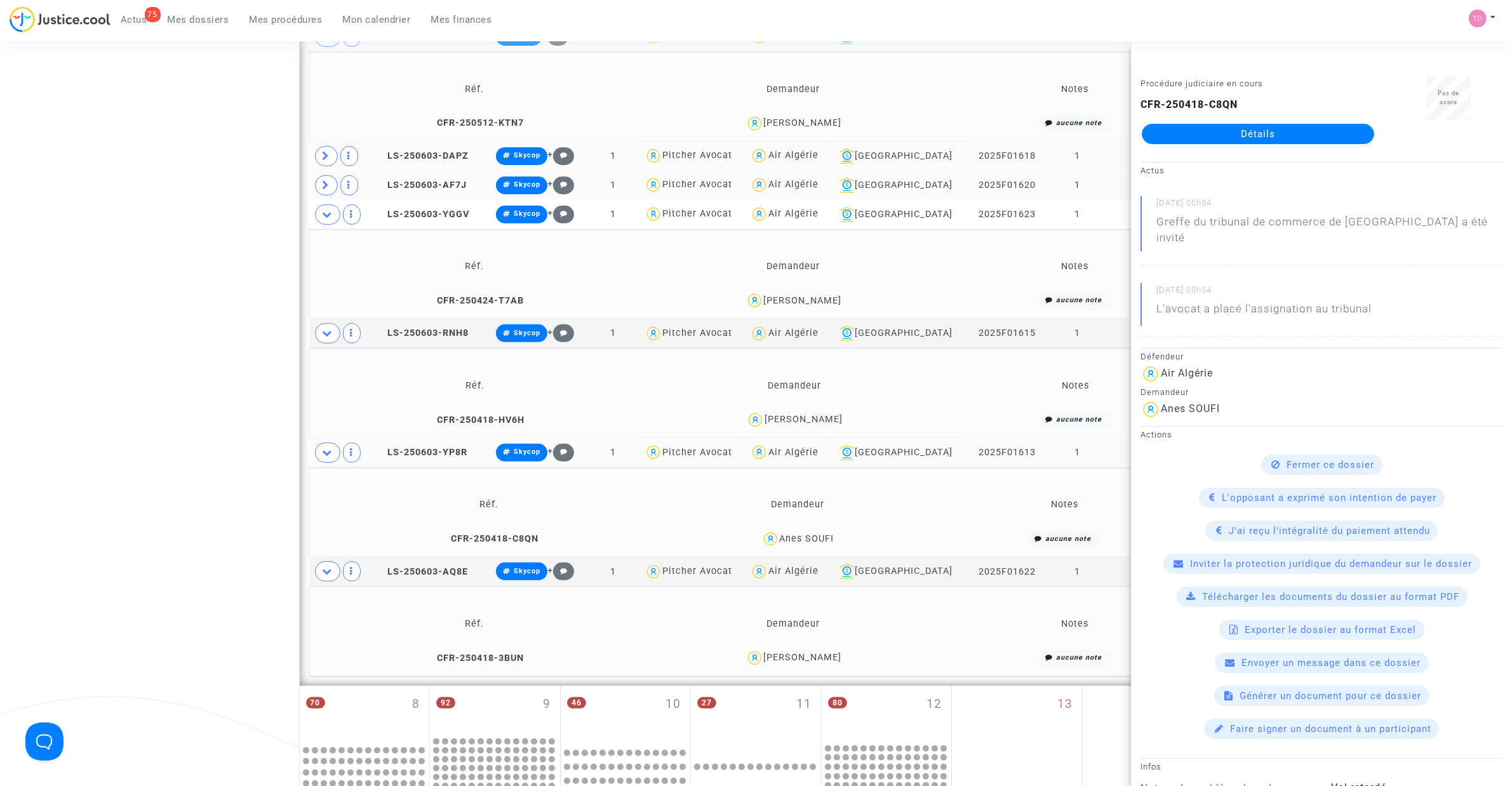
click at [821, 651] on td "Walid Khellas" at bounding box center [794, 658] width 316 height 27
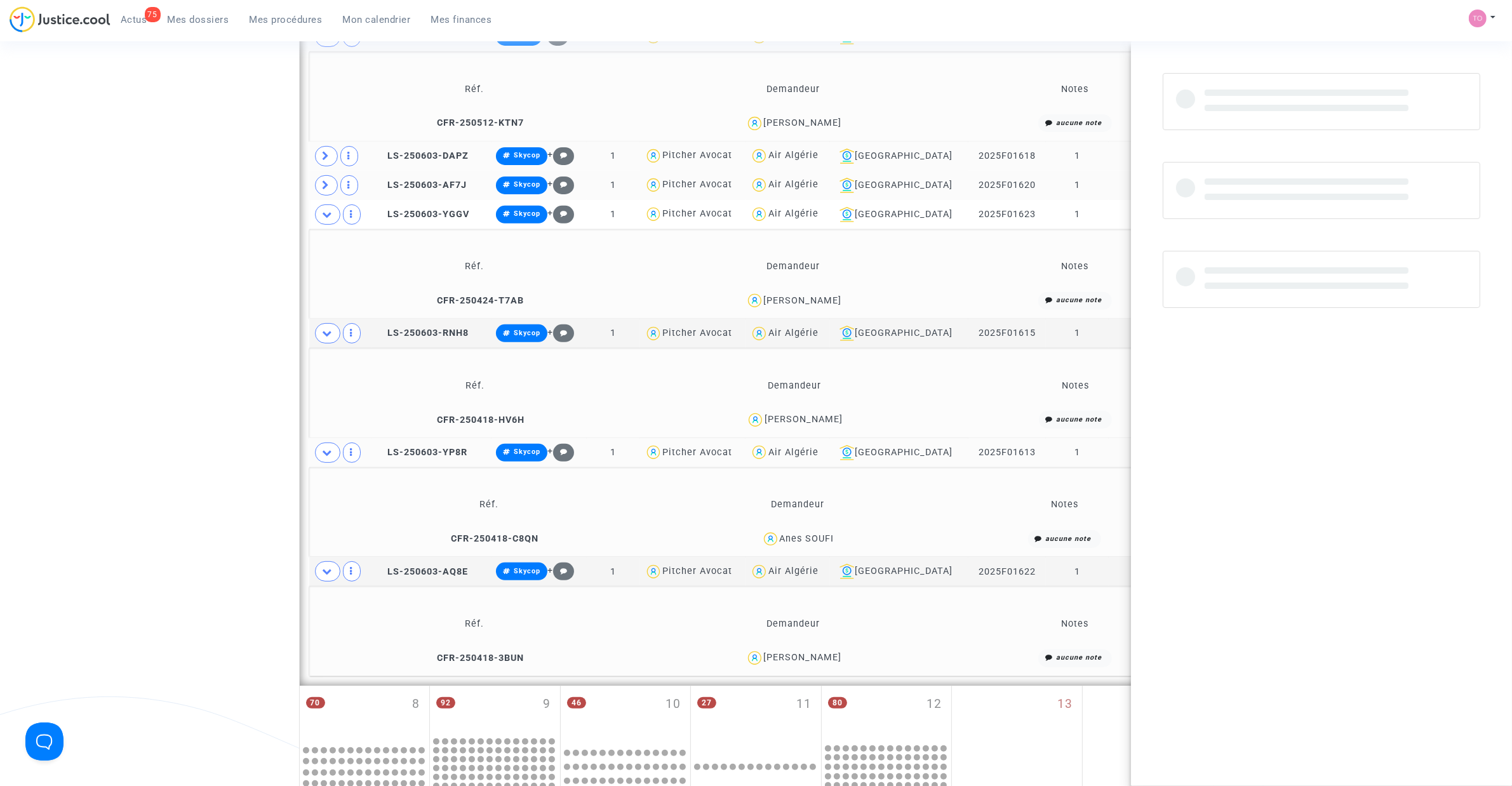
click at [821, 651] on td "Walid Khellas" at bounding box center [794, 658] width 316 height 27
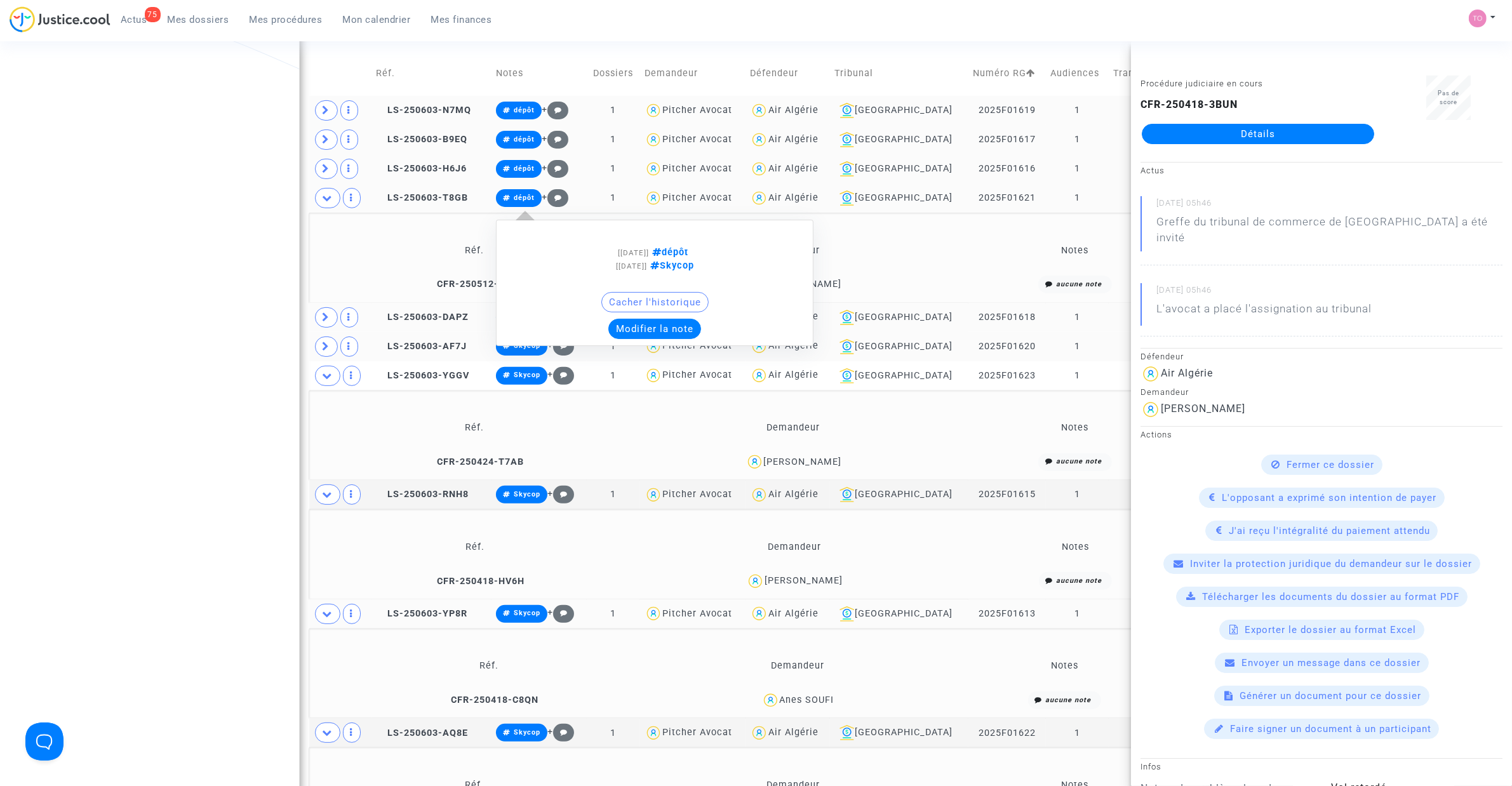
scroll to position [315, 0]
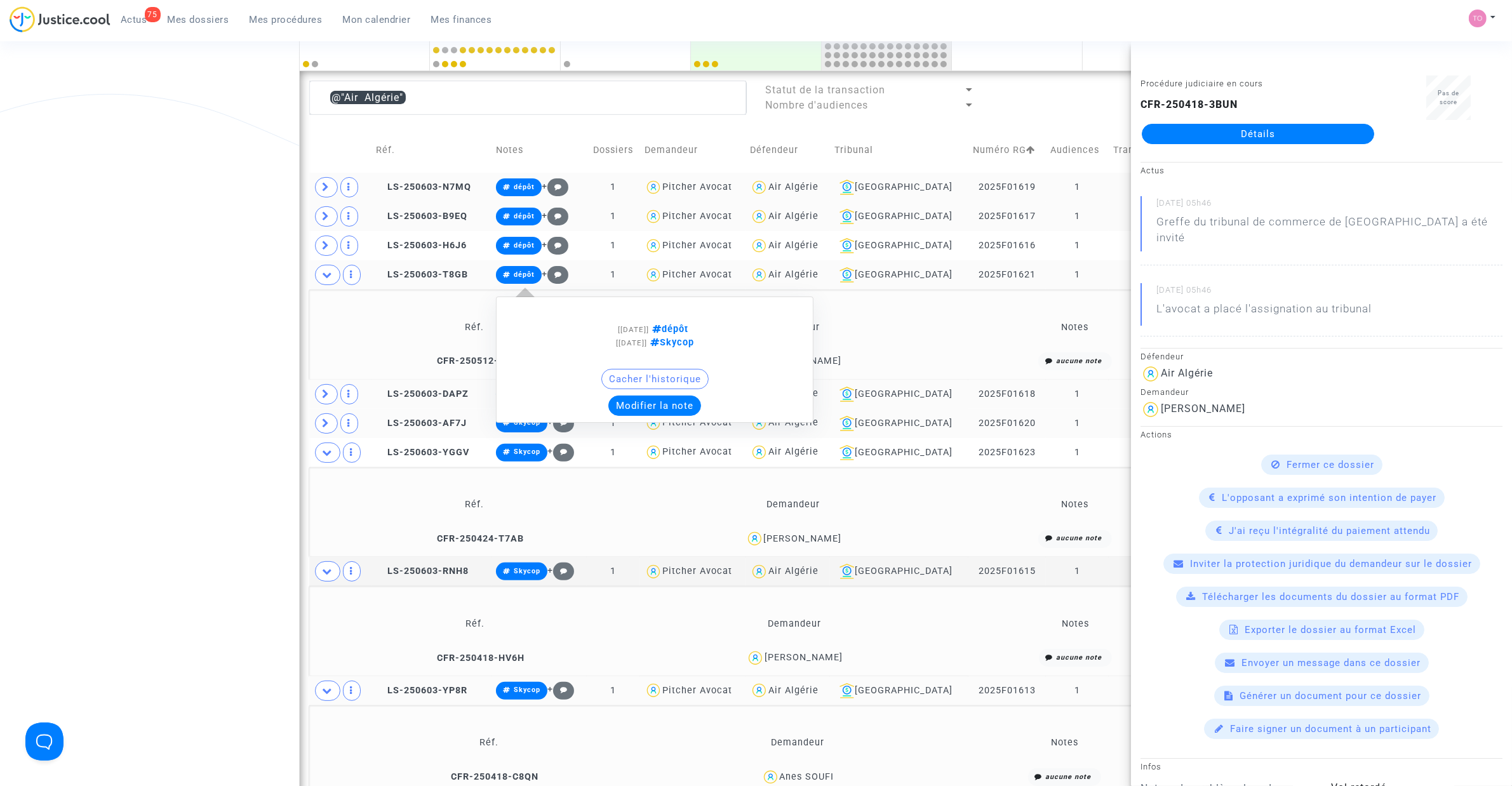
click at [662, 408] on button "Modifier la note" at bounding box center [655, 405] width 93 height 20
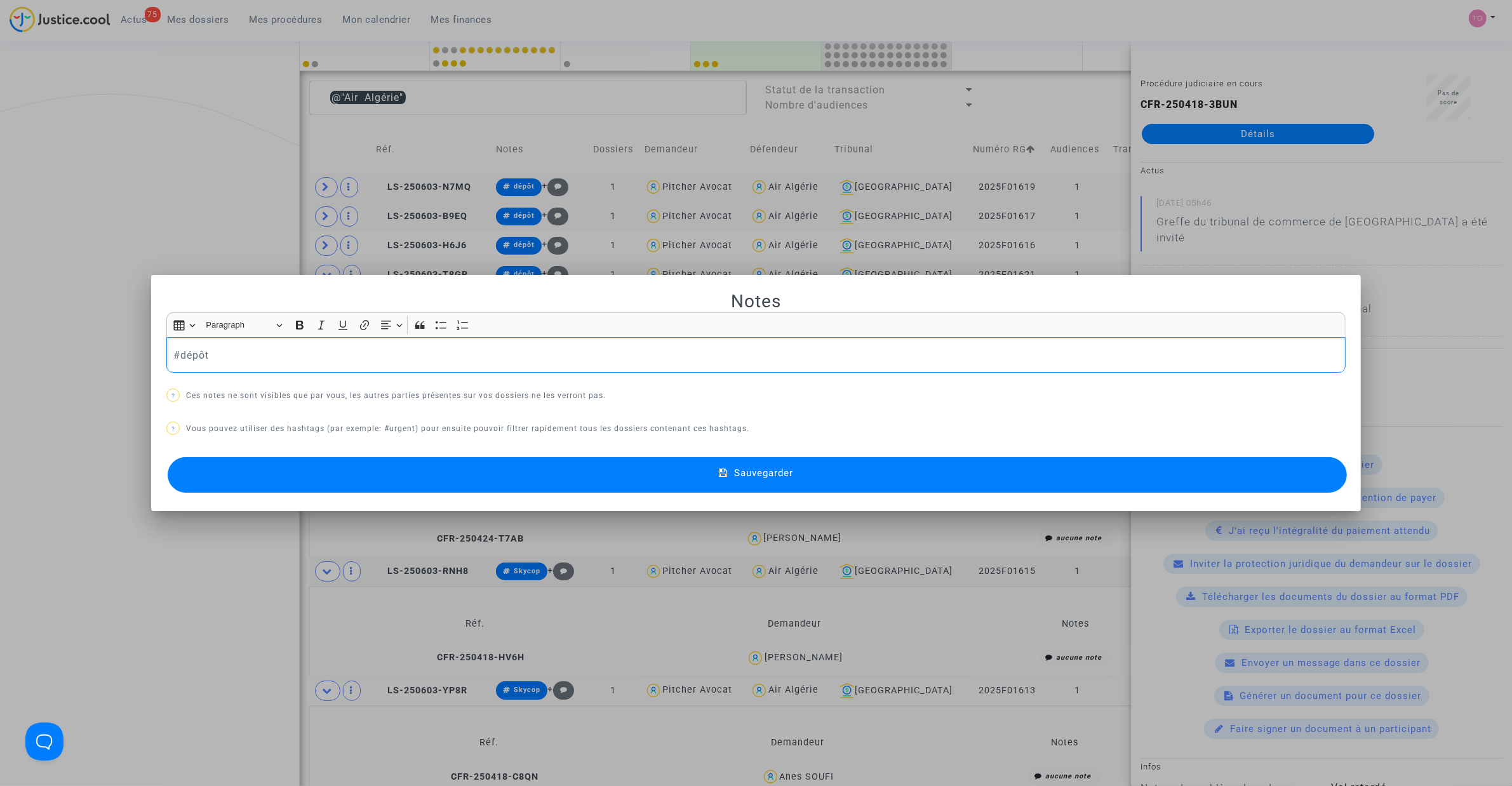
drag, startPoint x: 263, startPoint y: 353, endPoint x: -41, endPoint y: 350, distance: 304.0
drag, startPoint x: 13, startPoint y: 398, endPoint x: 40, endPoint y: 402, distance: 27.3
click at [14, 398] on div at bounding box center [756, 393] width 1512 height 786
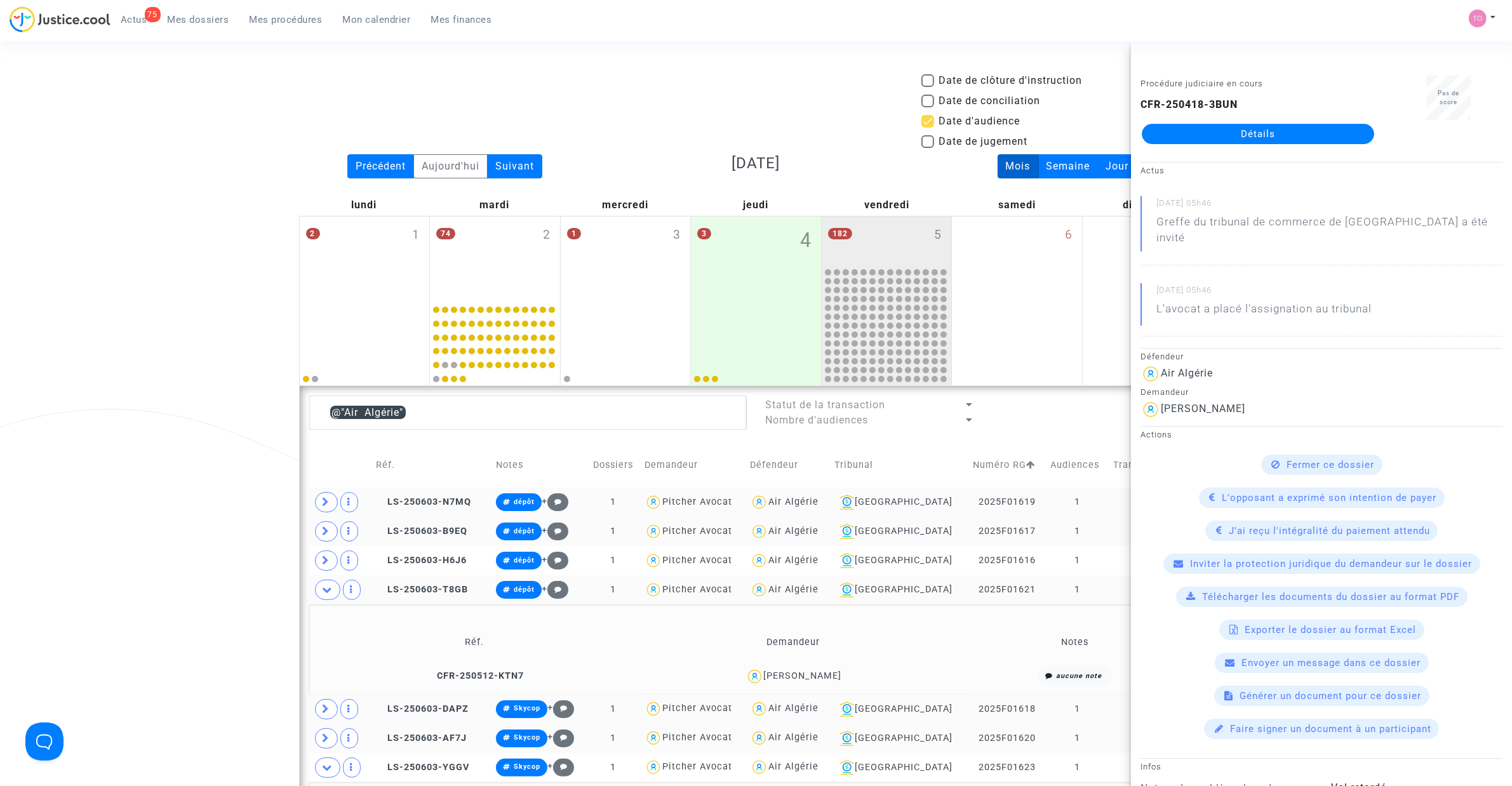
scroll to position [315, 0]
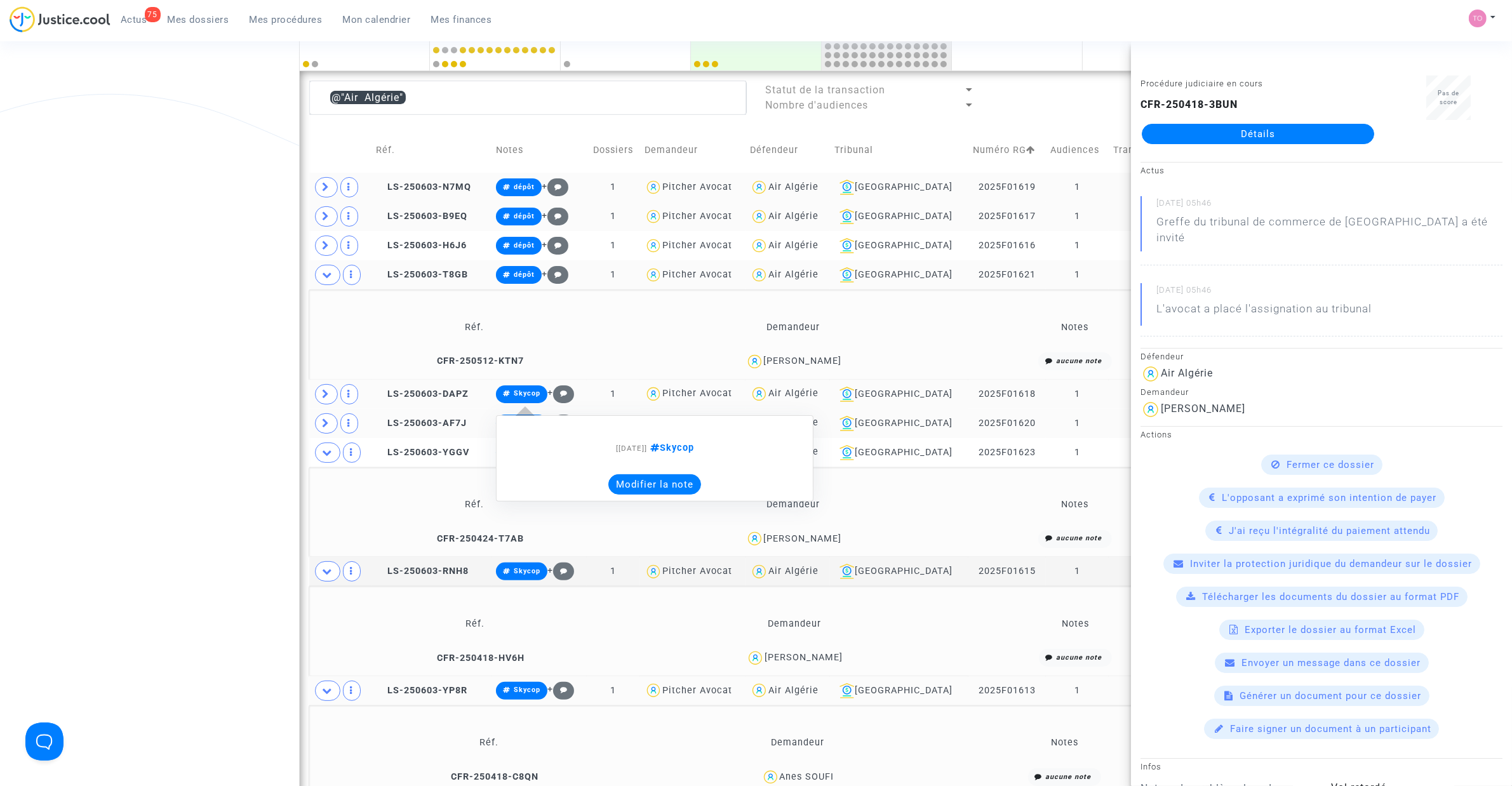
click at [653, 484] on button "Modifier la note" at bounding box center [655, 484] width 93 height 20
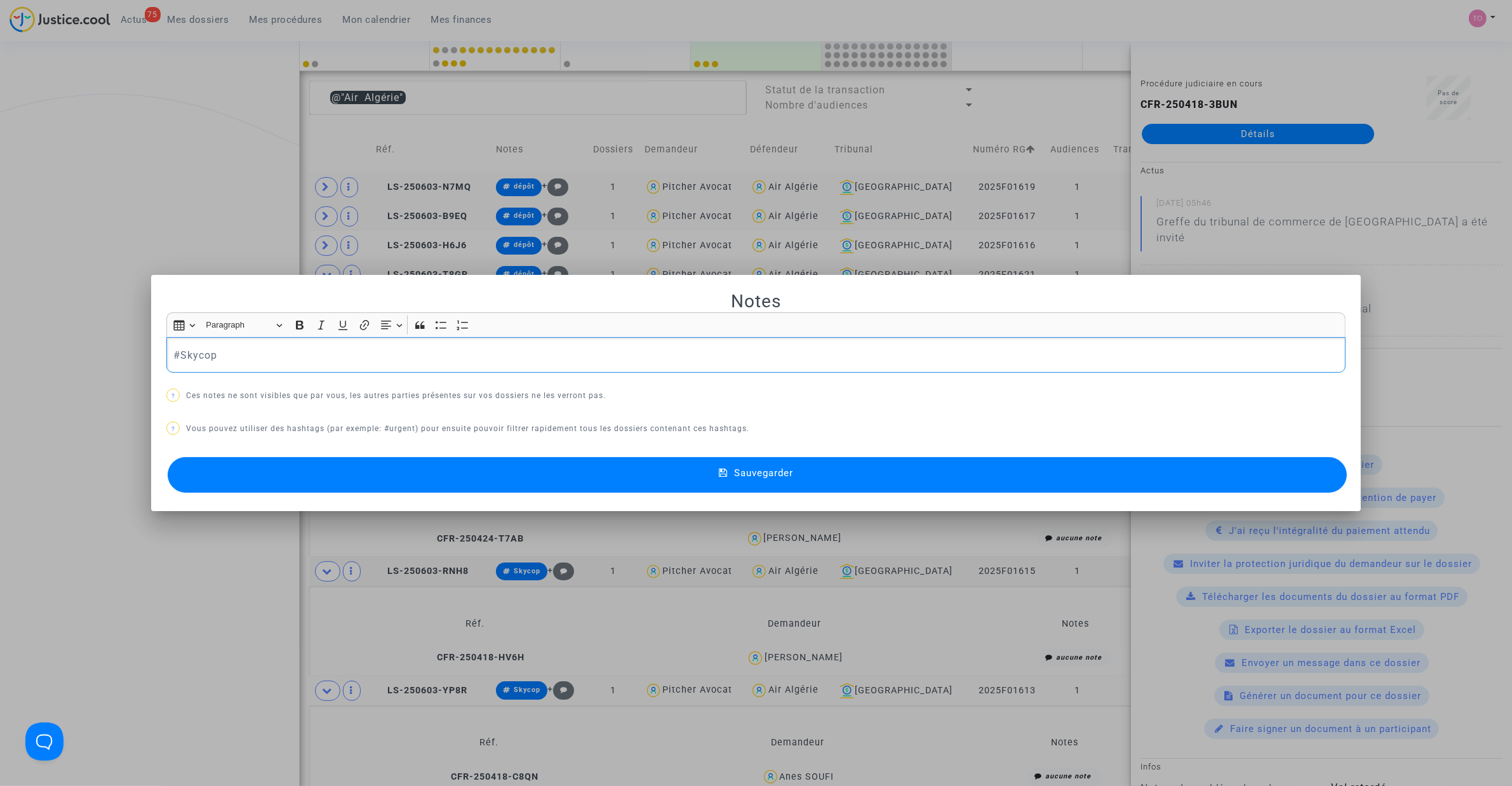
drag, startPoint x: 205, startPoint y: 364, endPoint x: 50, endPoint y: 356, distance: 155.2
click at [50, 356] on div "Notes Rich Text Editor Insert table Insert table Heading Paragraph Paragraph He…" at bounding box center [756, 393] width 1512 height 786
drag, startPoint x: 246, startPoint y: 353, endPoint x: 54, endPoint y: 354, distance: 192.0
click at [51, 353] on div "Notes Rich Text Editor Insert table Insert table Heading Paragraph Paragraph He…" at bounding box center [756, 393] width 1512 height 786
click at [494, 468] on button "Sauvegarder" at bounding box center [756, 475] width 1179 height 36
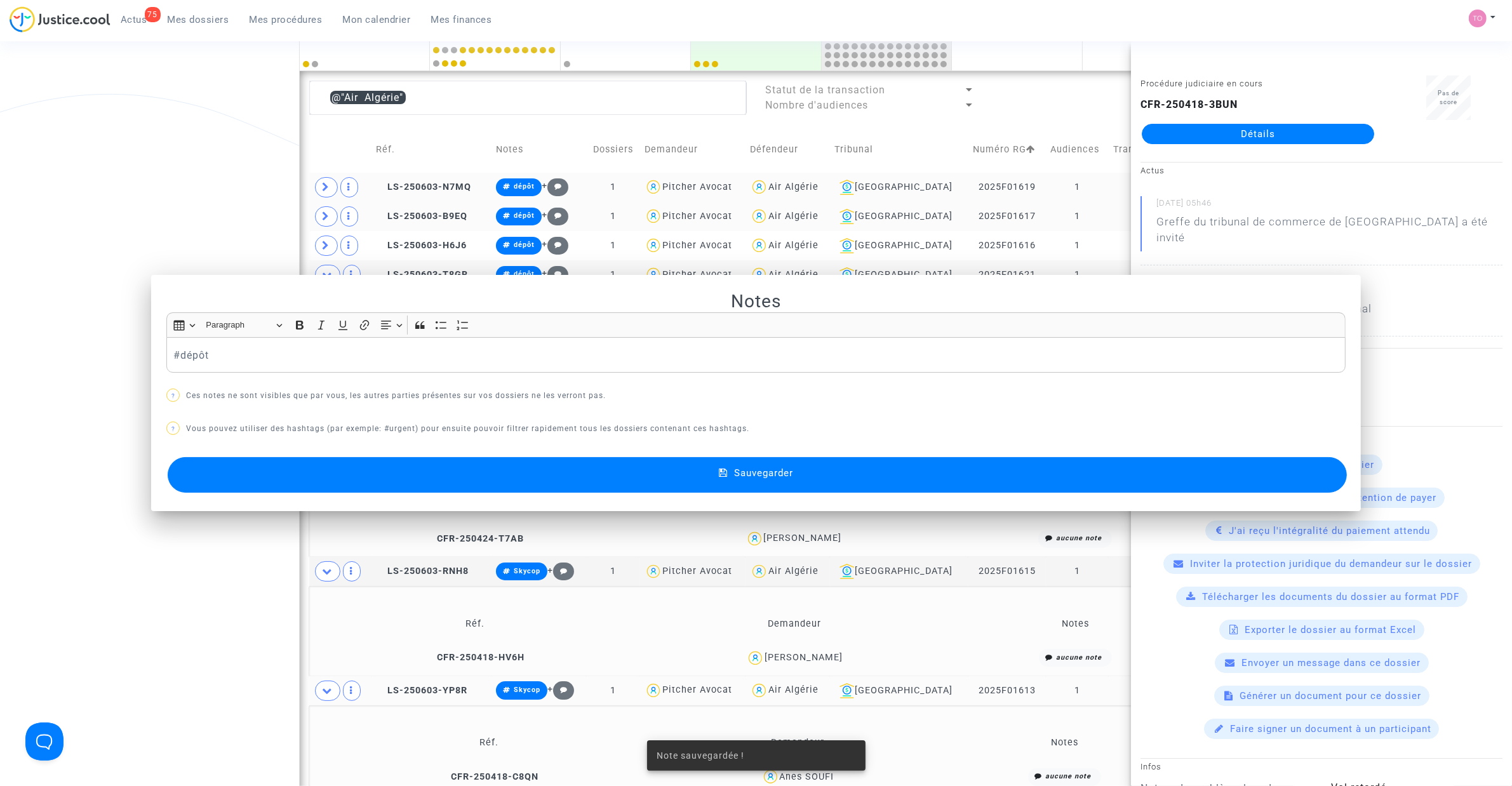
scroll to position [315, 0]
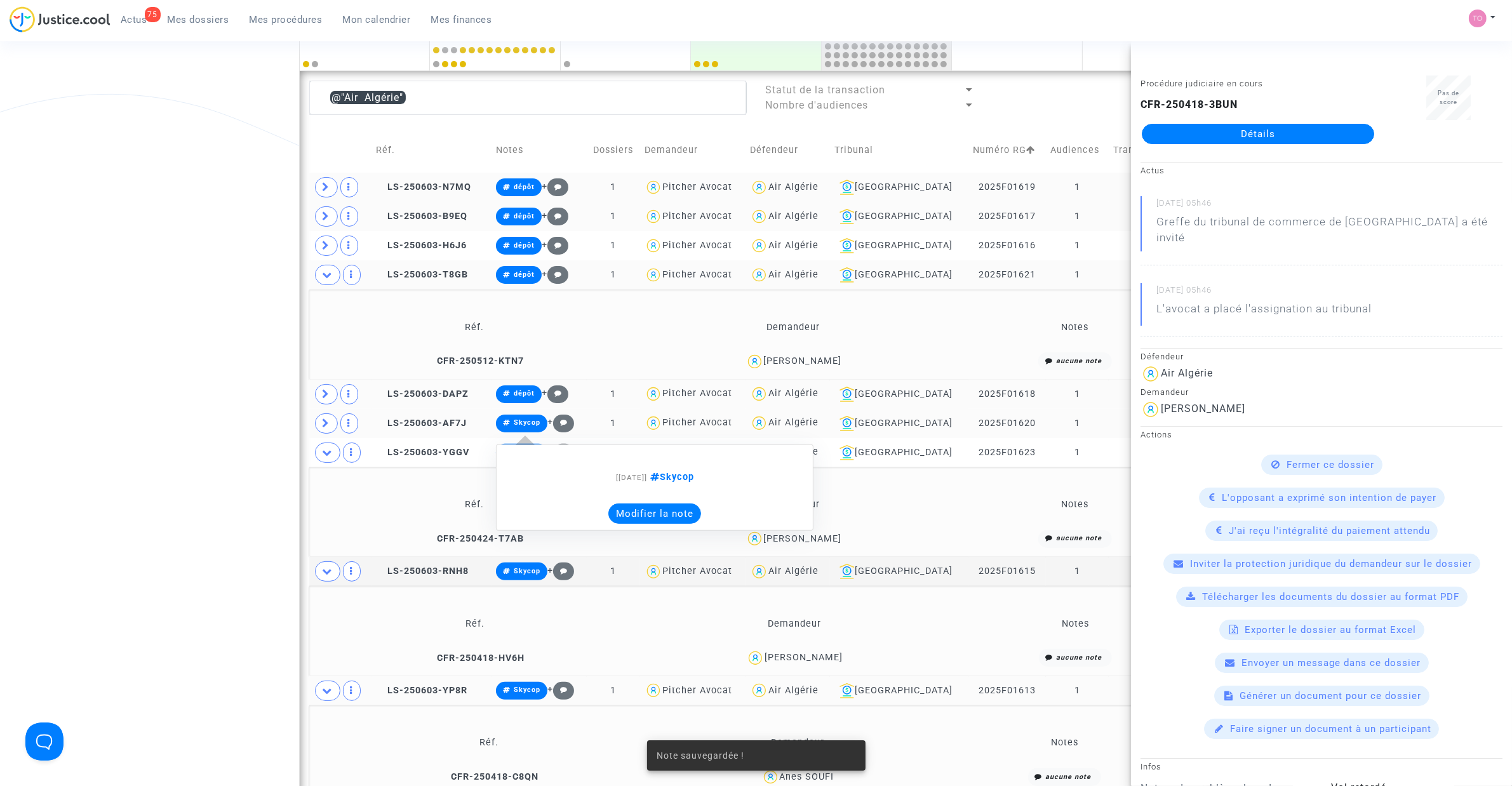
click at [666, 509] on button "Modifier la note" at bounding box center [655, 514] width 93 height 20
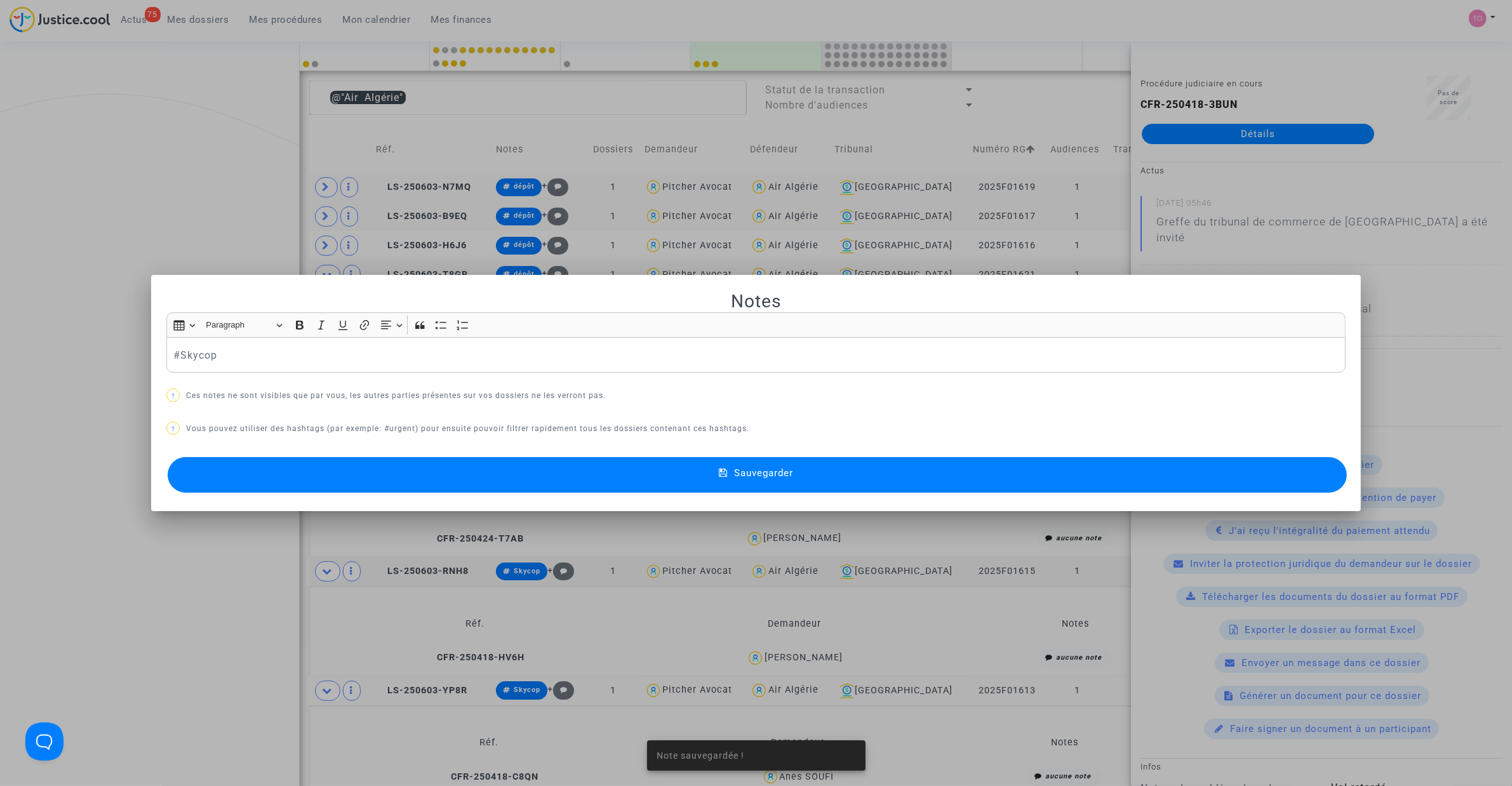
scroll to position [0, 0]
drag, startPoint x: 251, startPoint y: 345, endPoint x: 91, endPoint y: 356, distance: 160.4
click at [97, 353] on div "Note sauvegardée ! Notes Rich Text Editor Insert table Insert table Heading Par…" at bounding box center [756, 393] width 1512 height 786
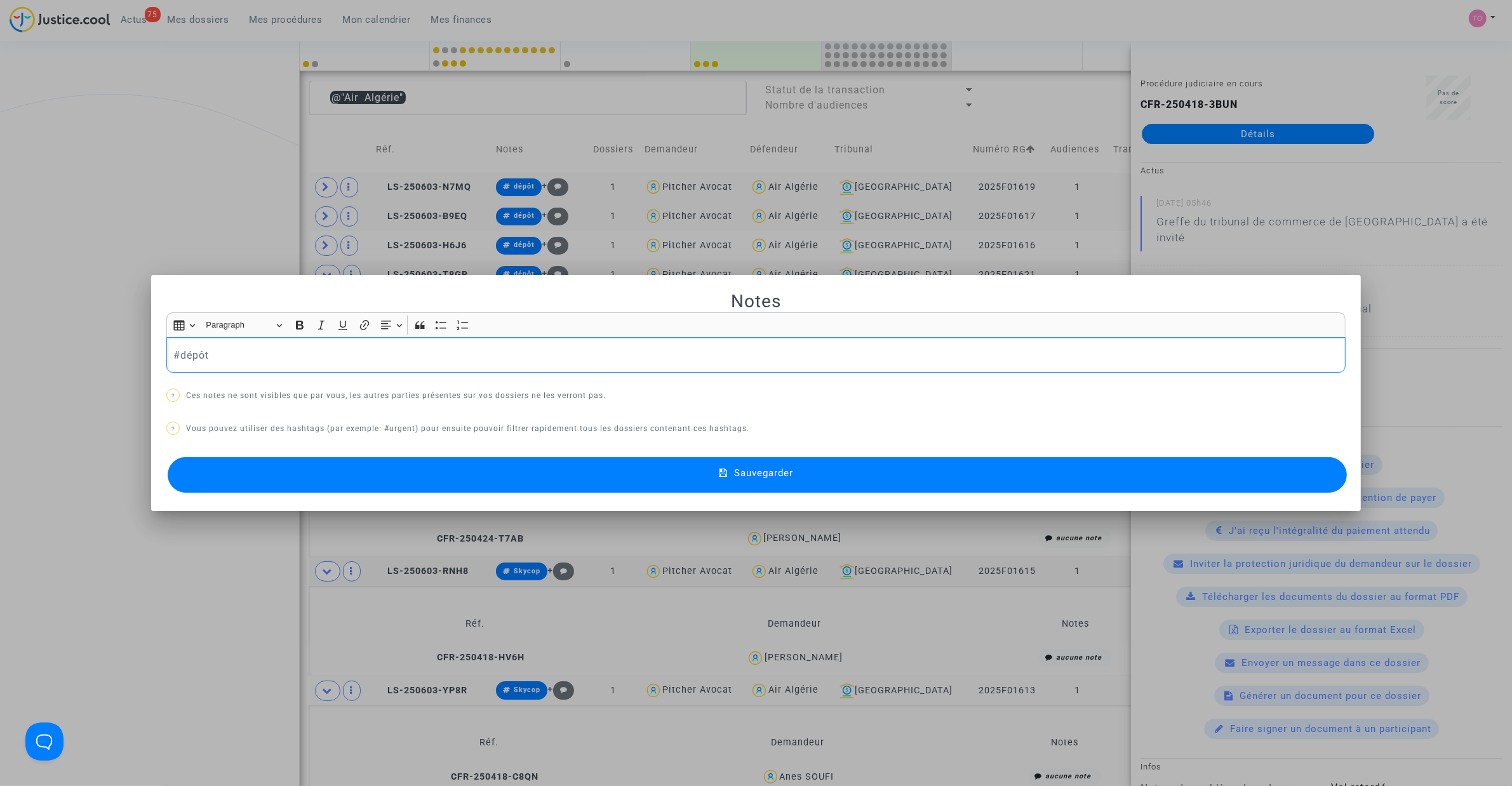
click at [550, 475] on button "Sauvegarder" at bounding box center [756, 475] width 1179 height 36
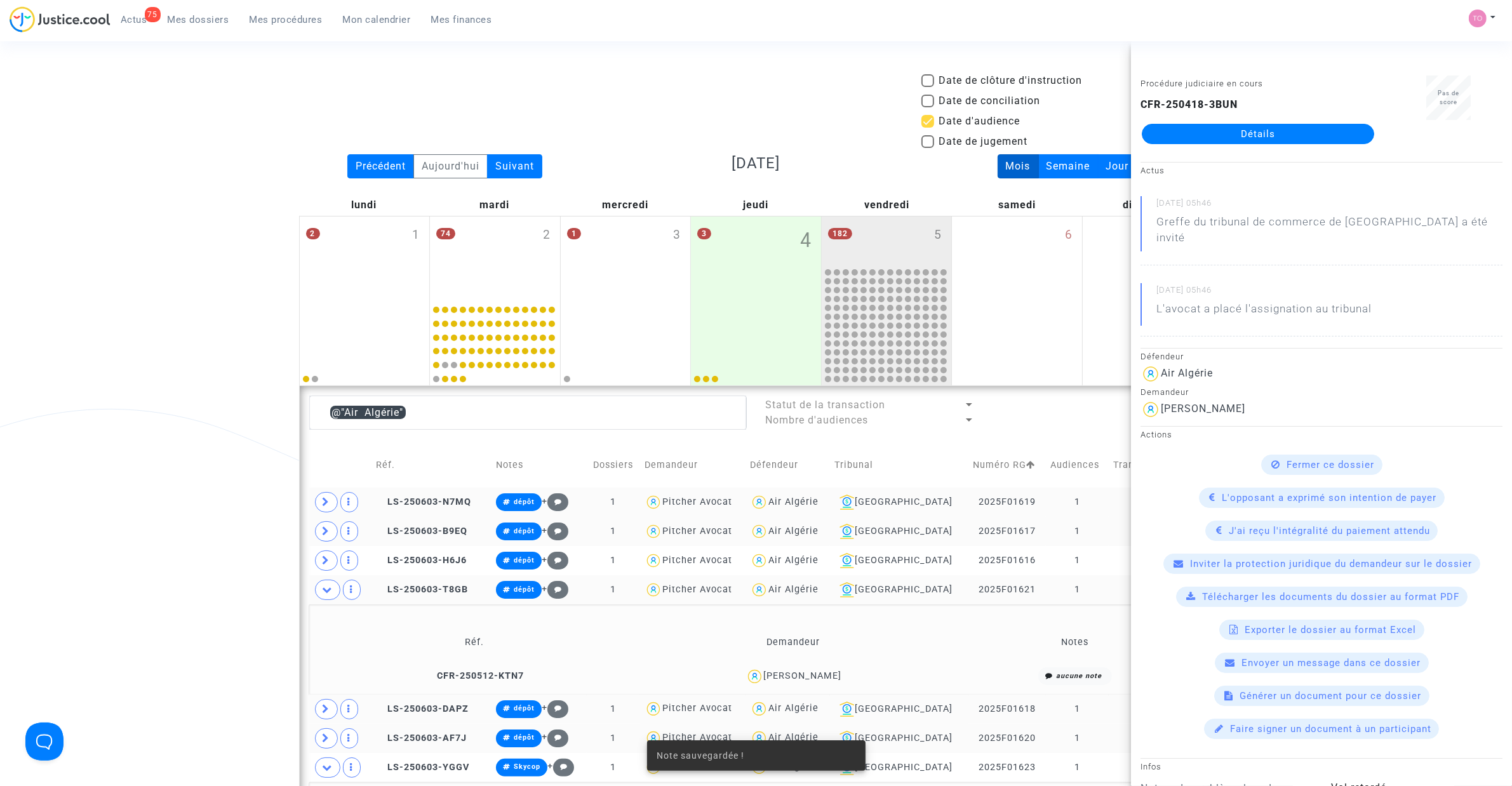
scroll to position [315, 0]
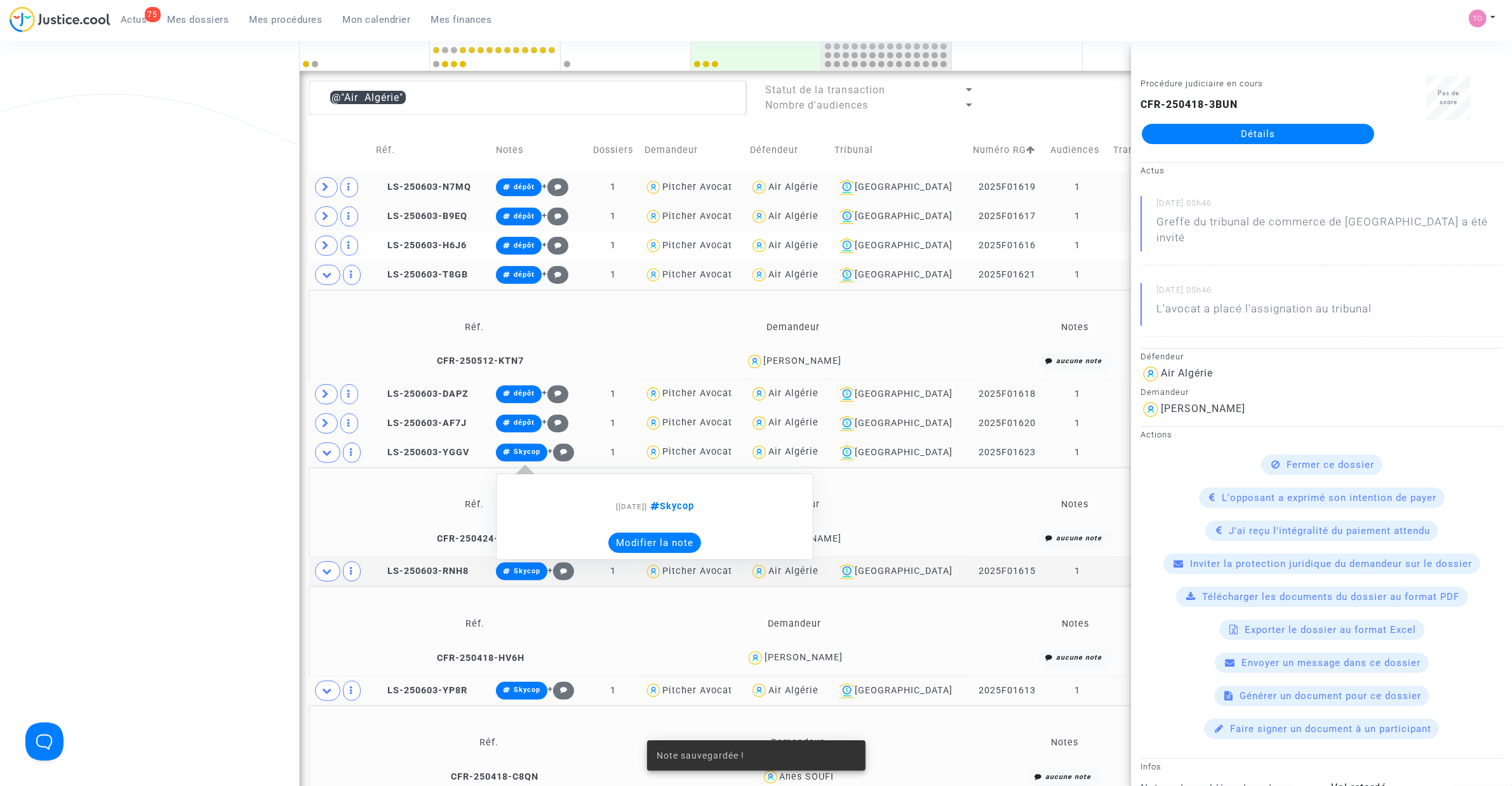
click at [656, 542] on button "Modifier la note" at bounding box center [655, 543] width 93 height 20
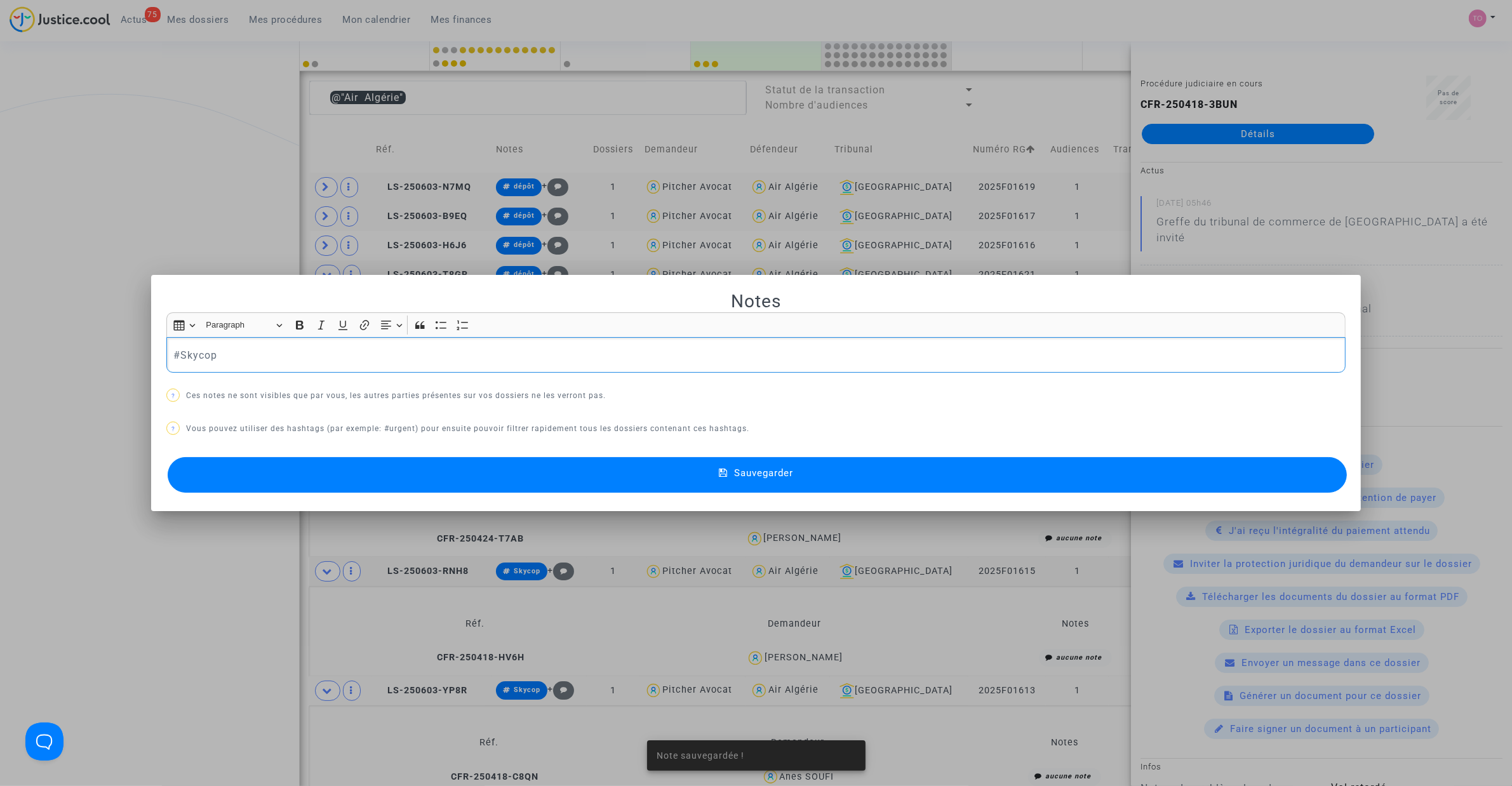
drag, startPoint x: 249, startPoint y: 357, endPoint x: 61, endPoint y: 376, distance: 189.0
click at [71, 373] on div "Note sauvegardée ! Notes Rich Text Editor Insert table Insert table Heading Par…" at bounding box center [756, 393] width 1512 height 786
click at [427, 457] on div "Sauvegarder" at bounding box center [756, 475] width 1179 height 42
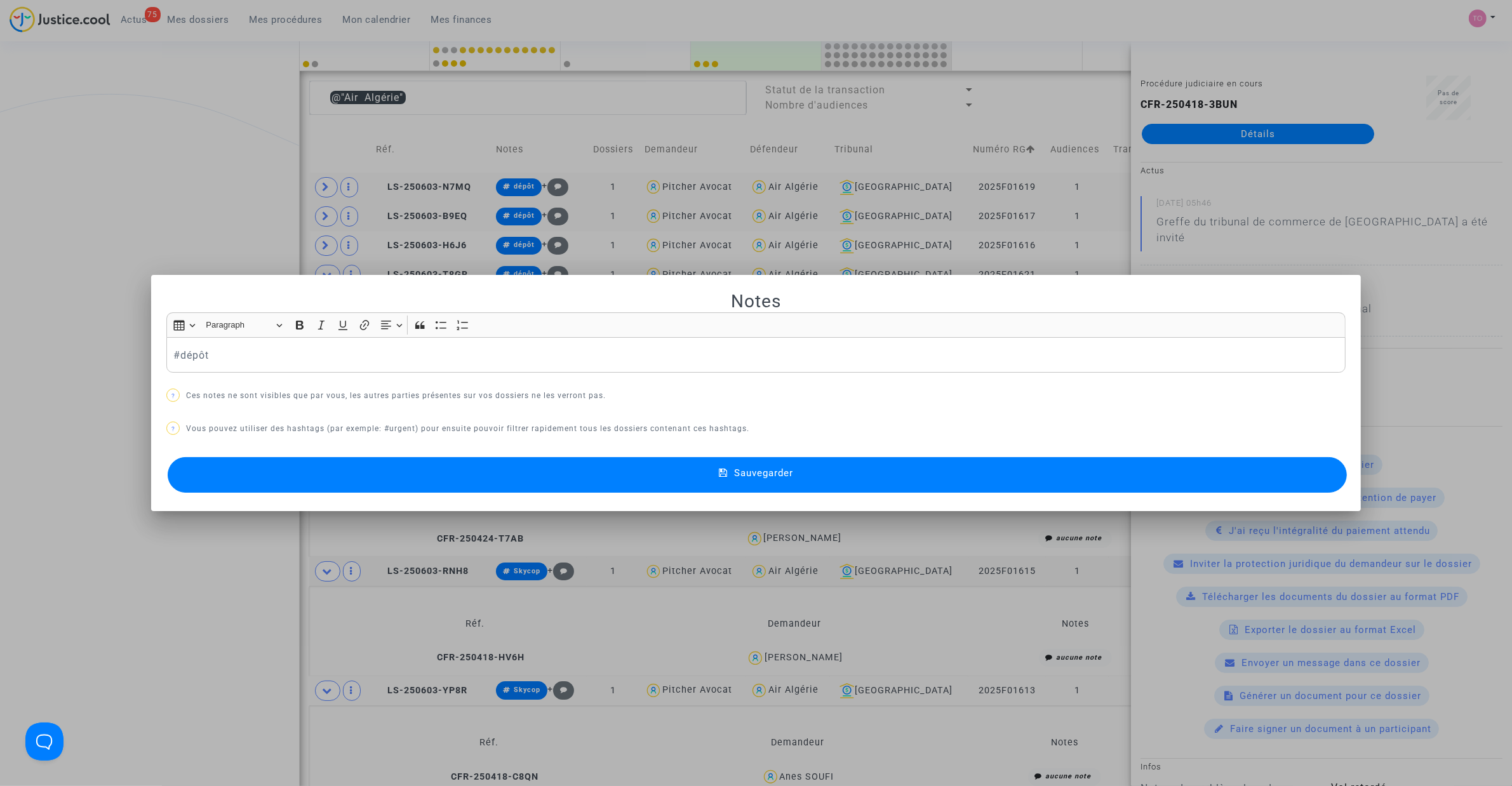
click at [429, 467] on button "Sauvegarder" at bounding box center [756, 475] width 1179 height 36
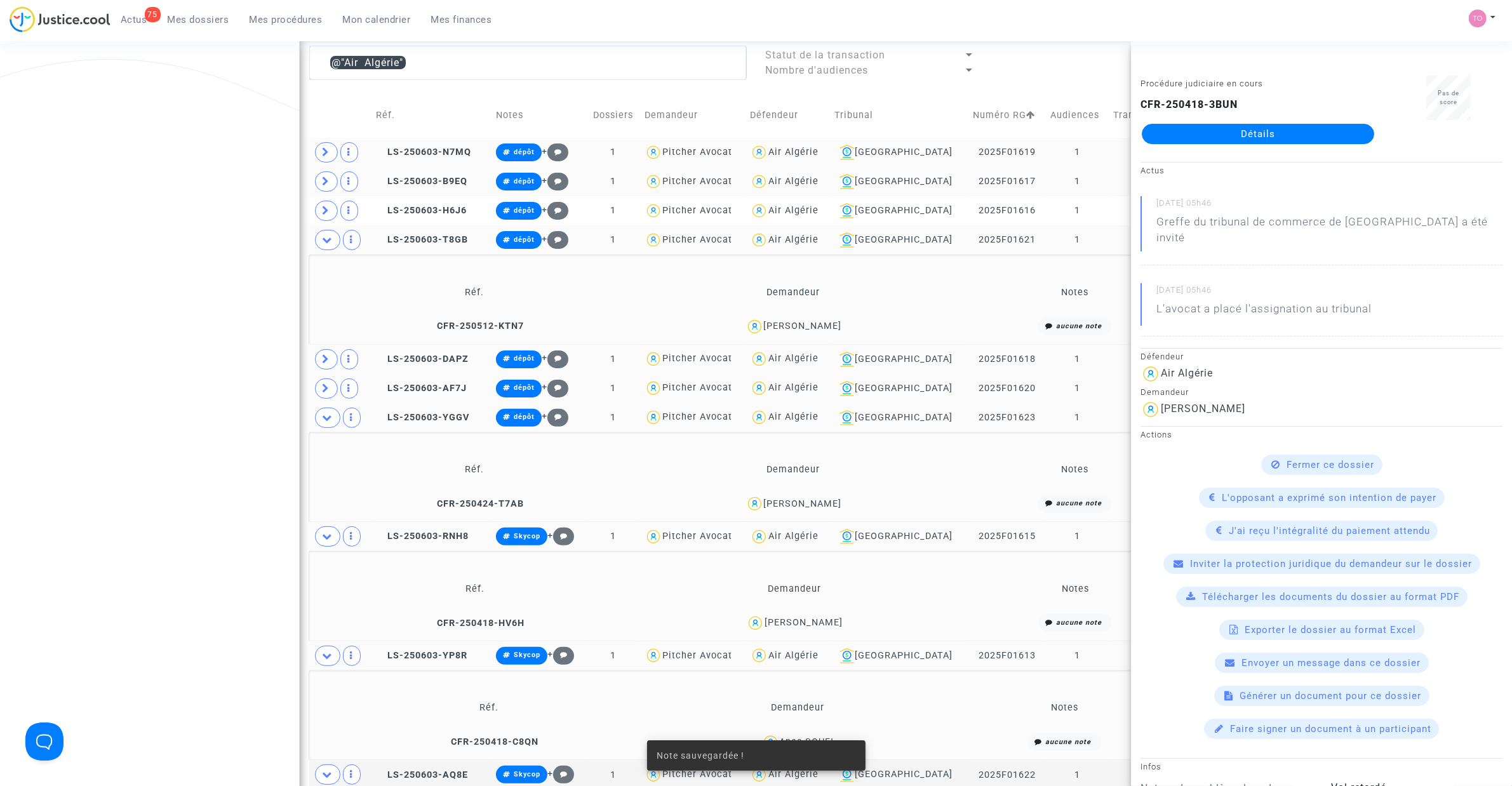
scroll to position [395, 0]
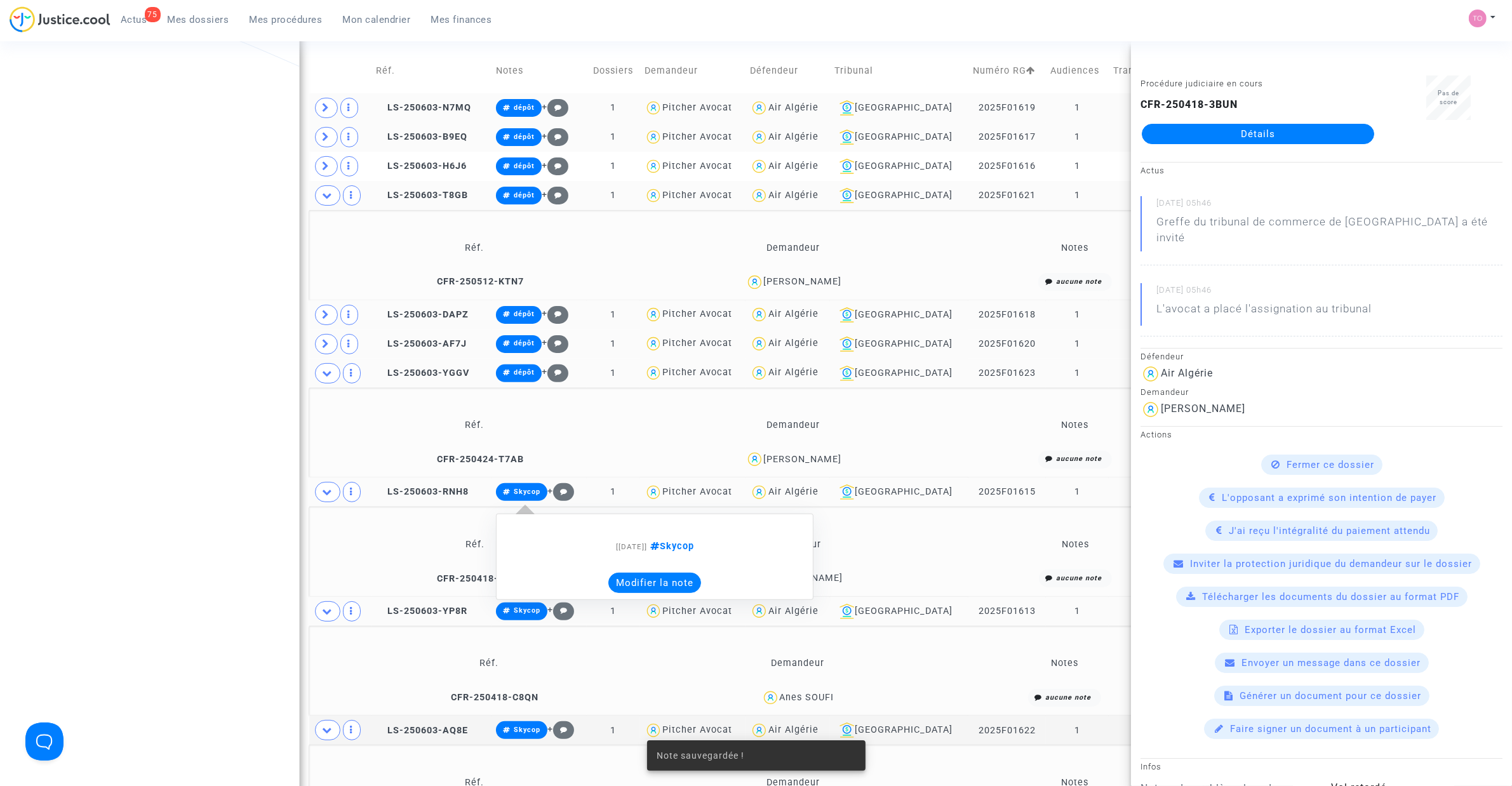
click at [651, 579] on button "Modifier la note" at bounding box center [655, 583] width 93 height 20
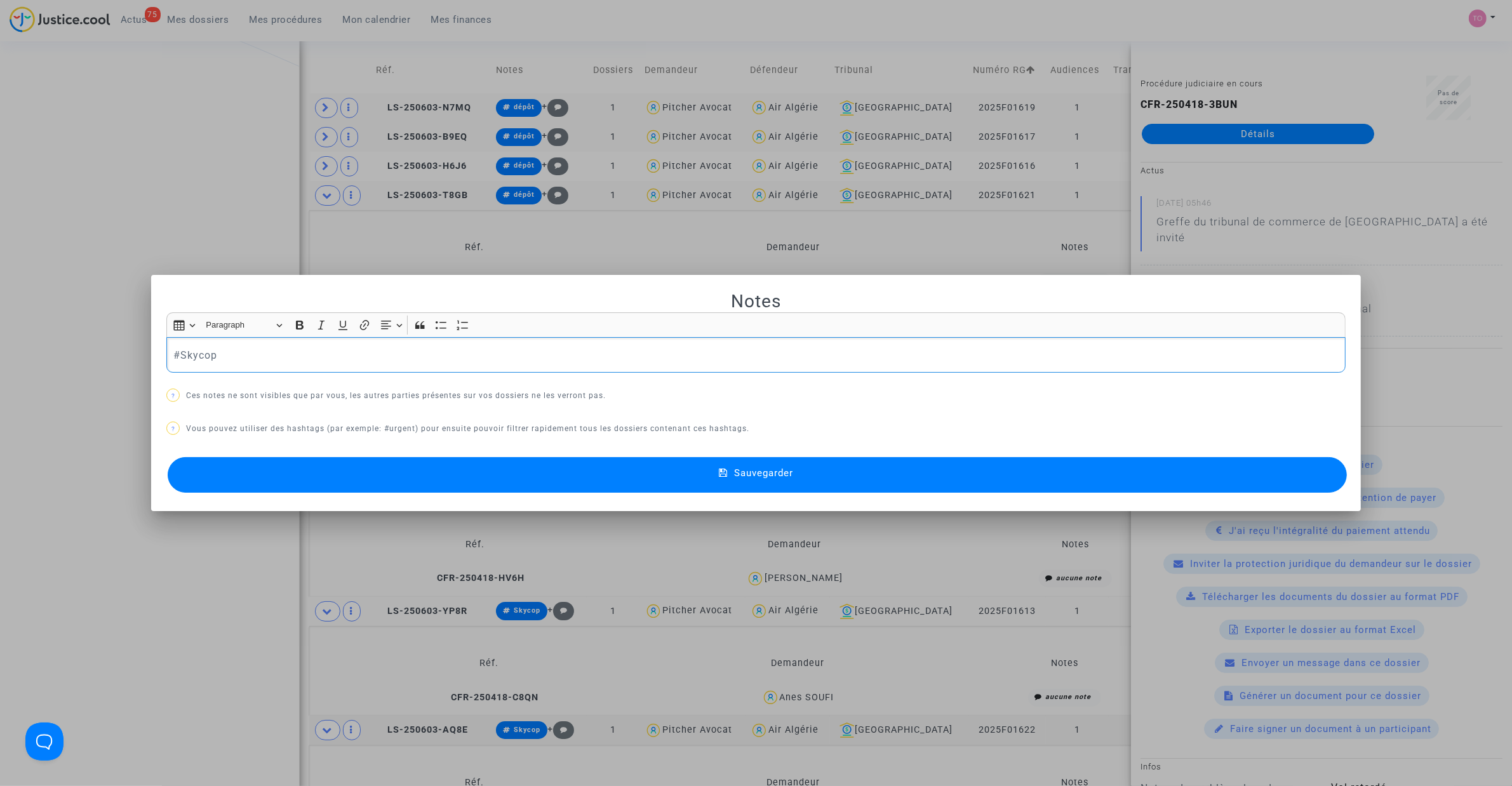
drag, startPoint x: 219, startPoint y: 367, endPoint x: 38, endPoint y: 369, distance: 181.0
click at [56, 367] on div "Notes Rich Text Editor Insert table Insert table Heading Paragraph Paragraph He…" at bounding box center [756, 393] width 1512 height 786
click at [543, 475] on button "Sauvegarder" at bounding box center [756, 475] width 1179 height 36
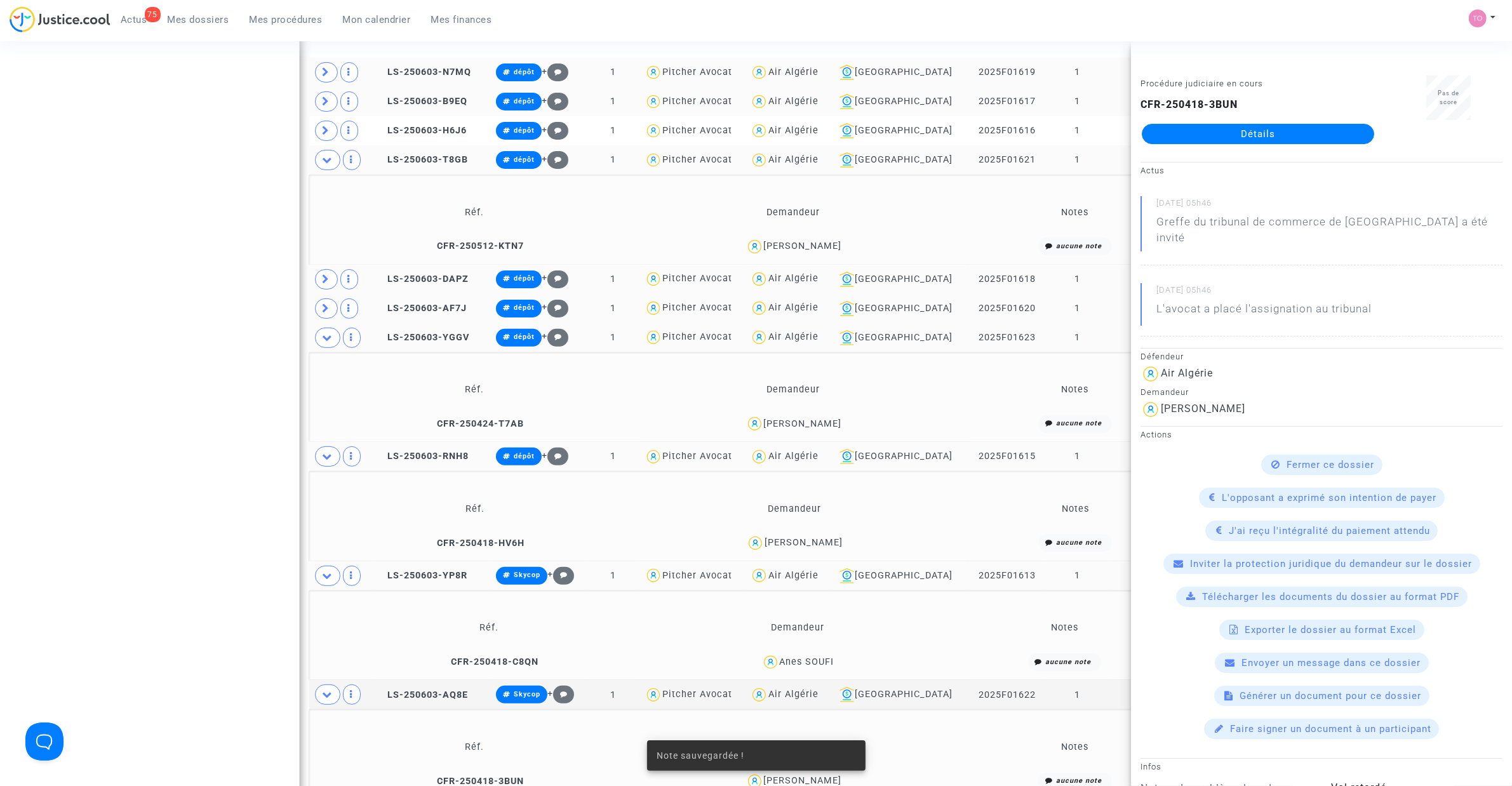
scroll to position [553, 0]
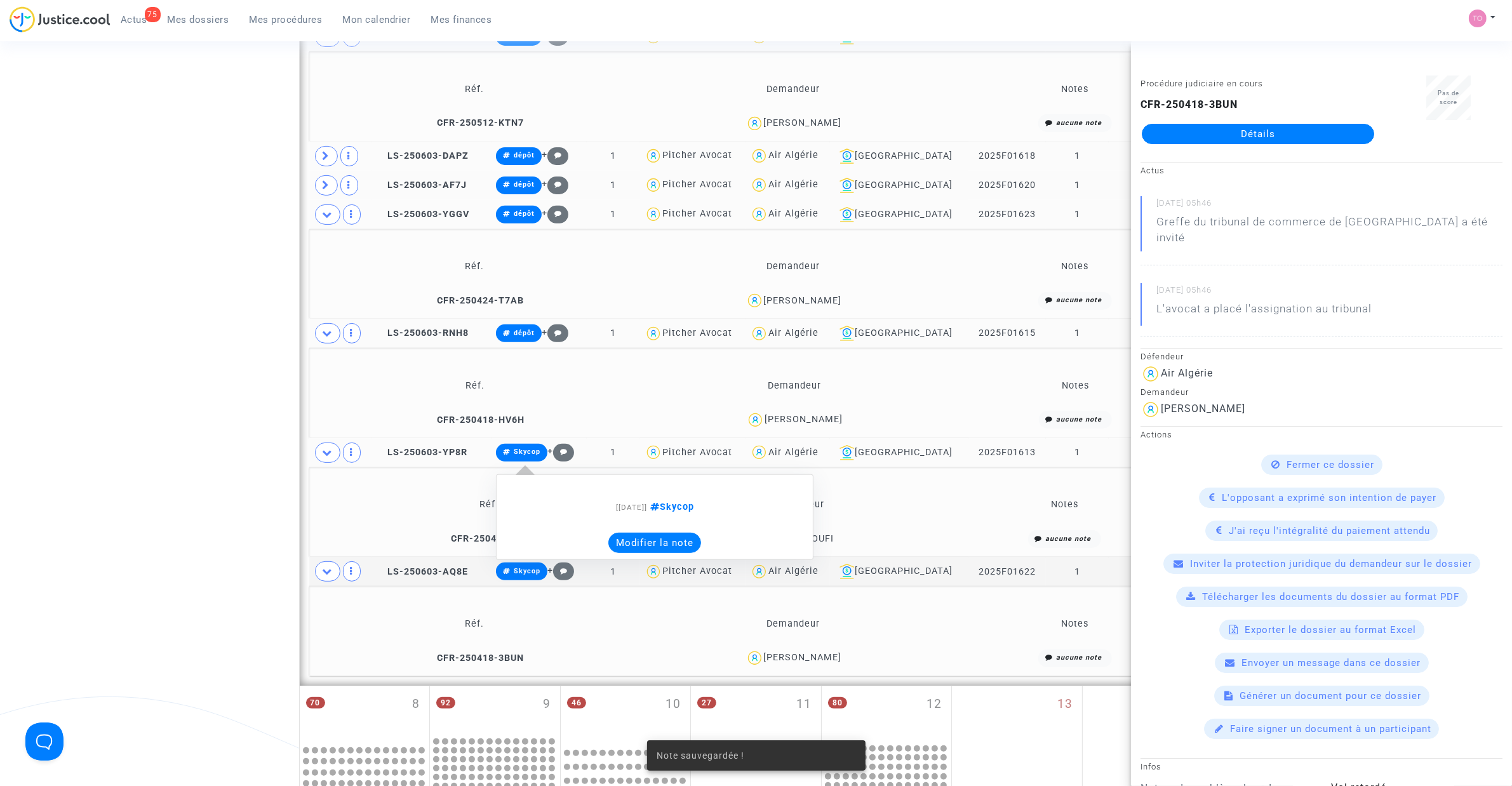
click at [656, 550] on button "Modifier la note" at bounding box center [655, 543] width 93 height 20
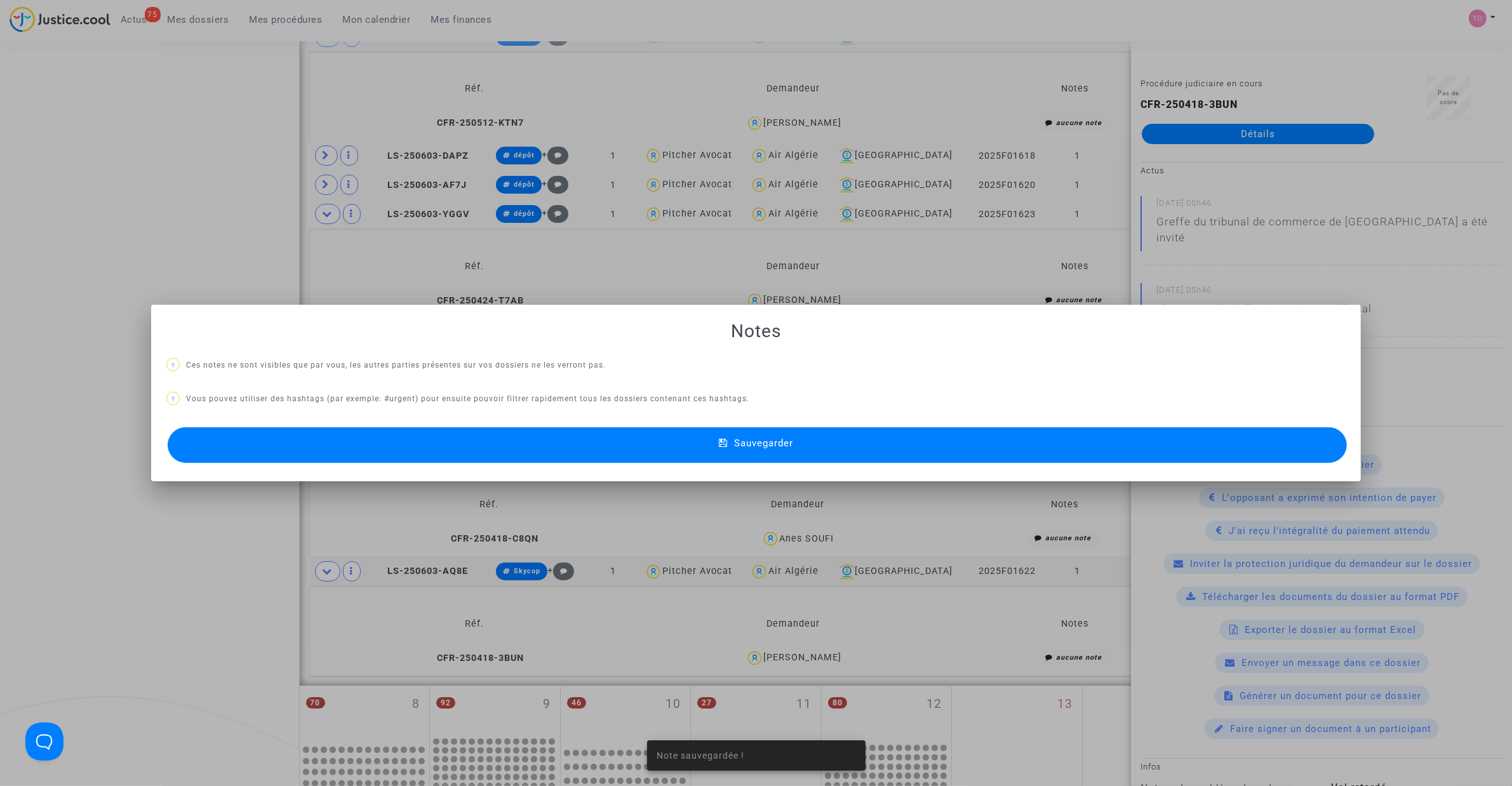
scroll to position [0, 0]
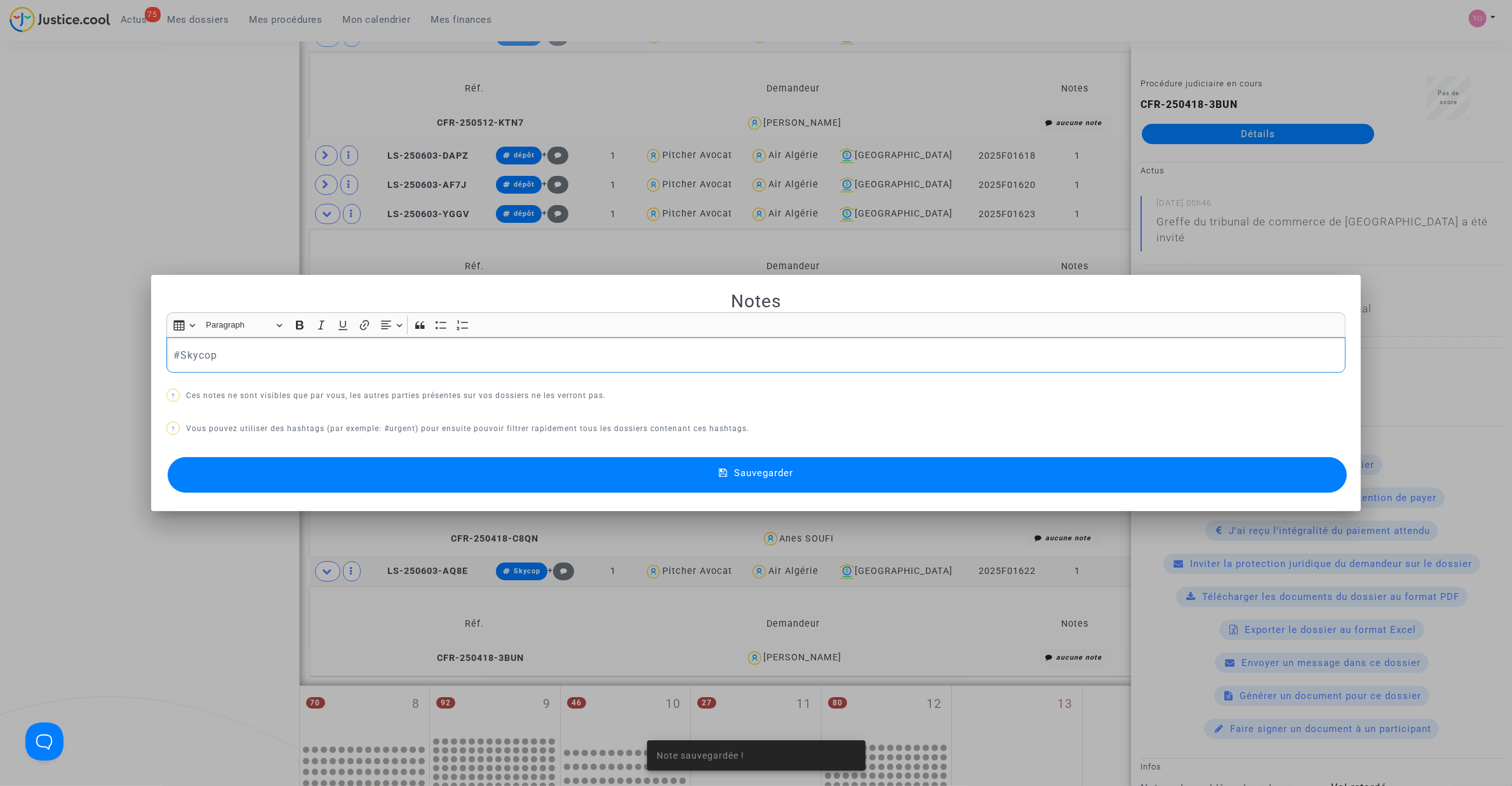
drag, startPoint x: 160, startPoint y: 357, endPoint x: 1, endPoint y: 360, distance: 159.0
click at [21, 359] on div "Note sauvegardée ! Notes Rich Text Editor Insert table Insert table Heading Par…" at bounding box center [756, 393] width 1512 height 786
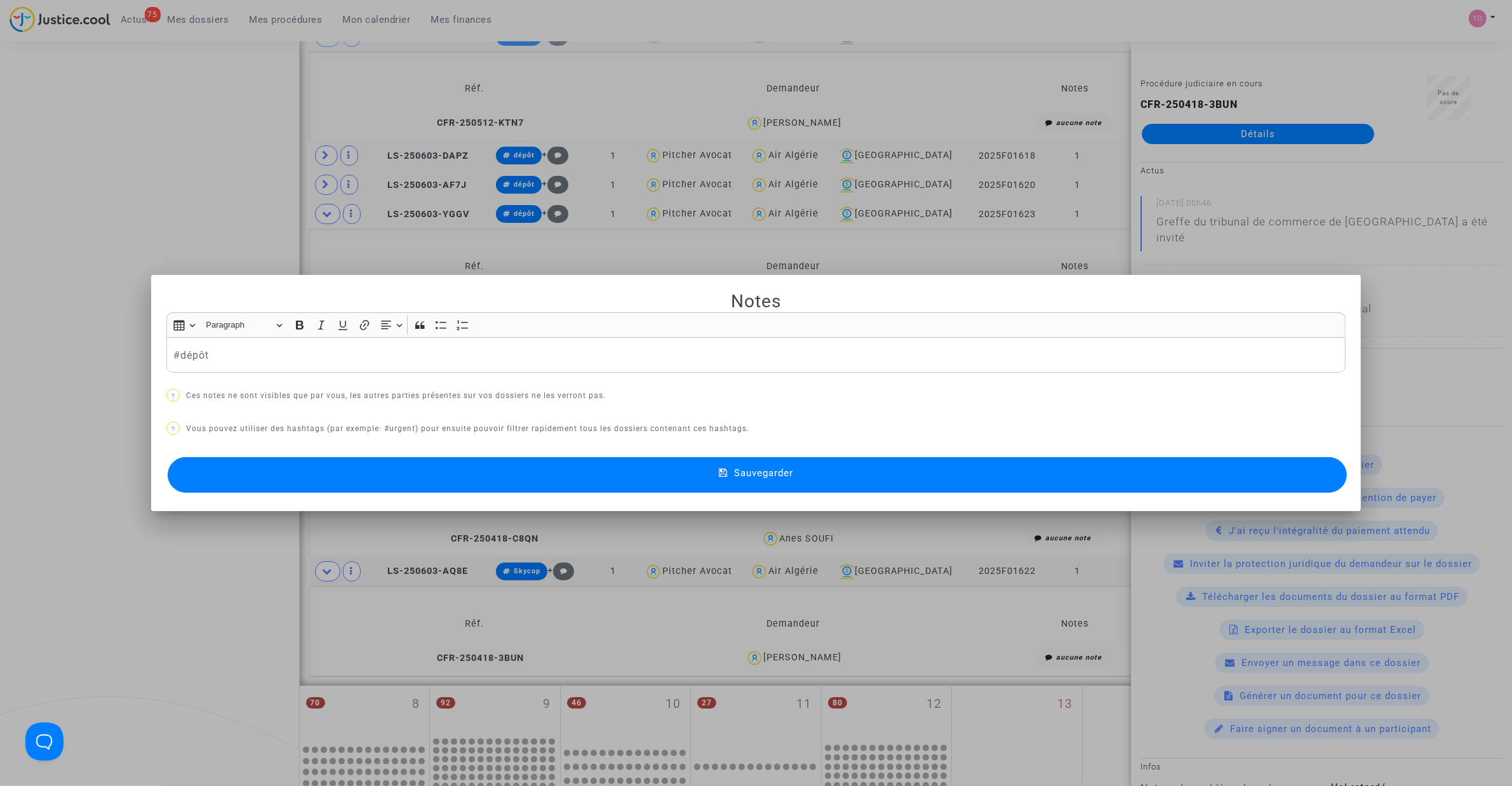
click at [522, 481] on button "Sauvegarder" at bounding box center [756, 475] width 1179 height 36
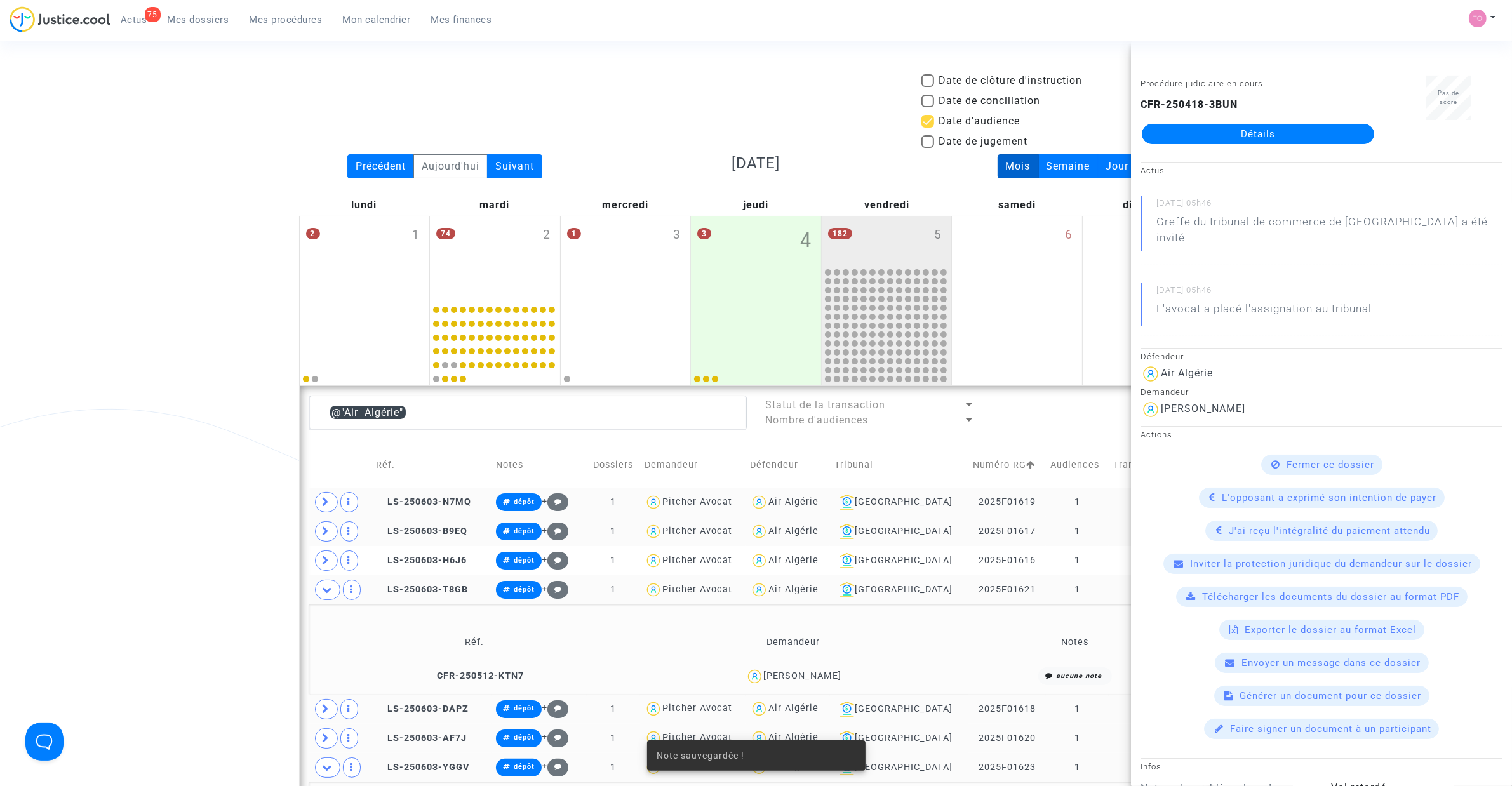
scroll to position [553, 0]
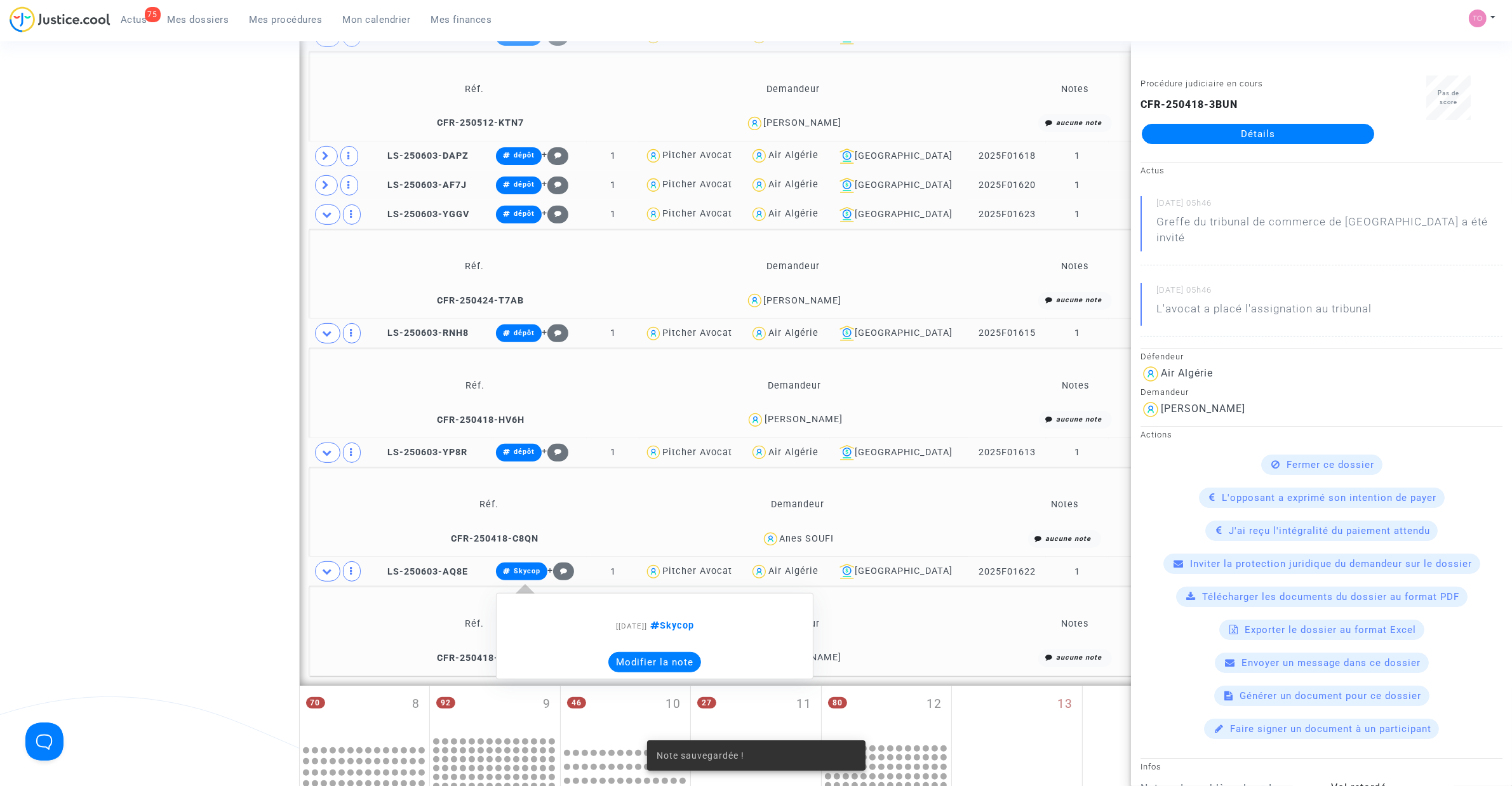
click at [663, 664] on button "Modifier la note" at bounding box center [655, 662] width 93 height 20
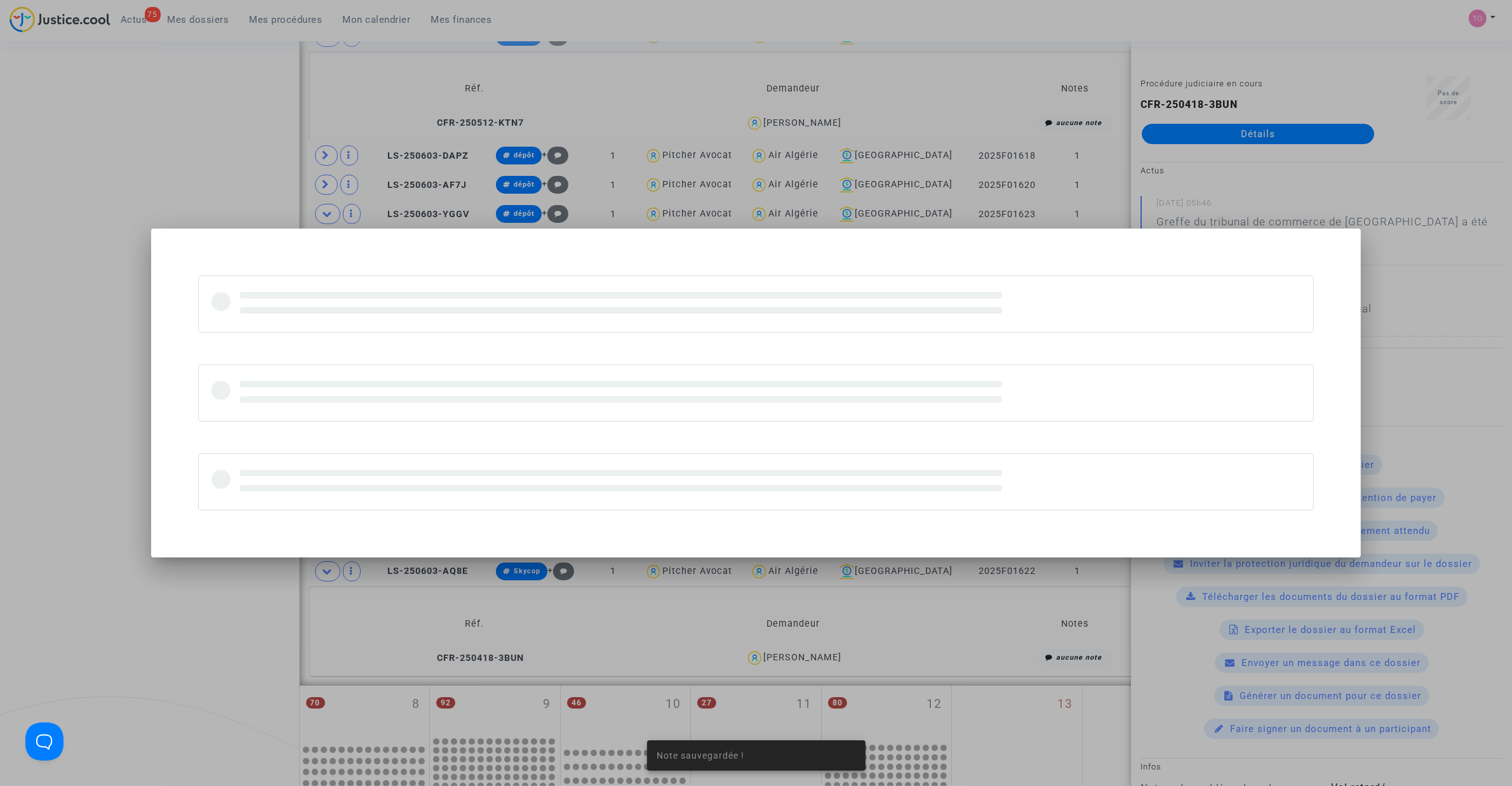
scroll to position [0, 0]
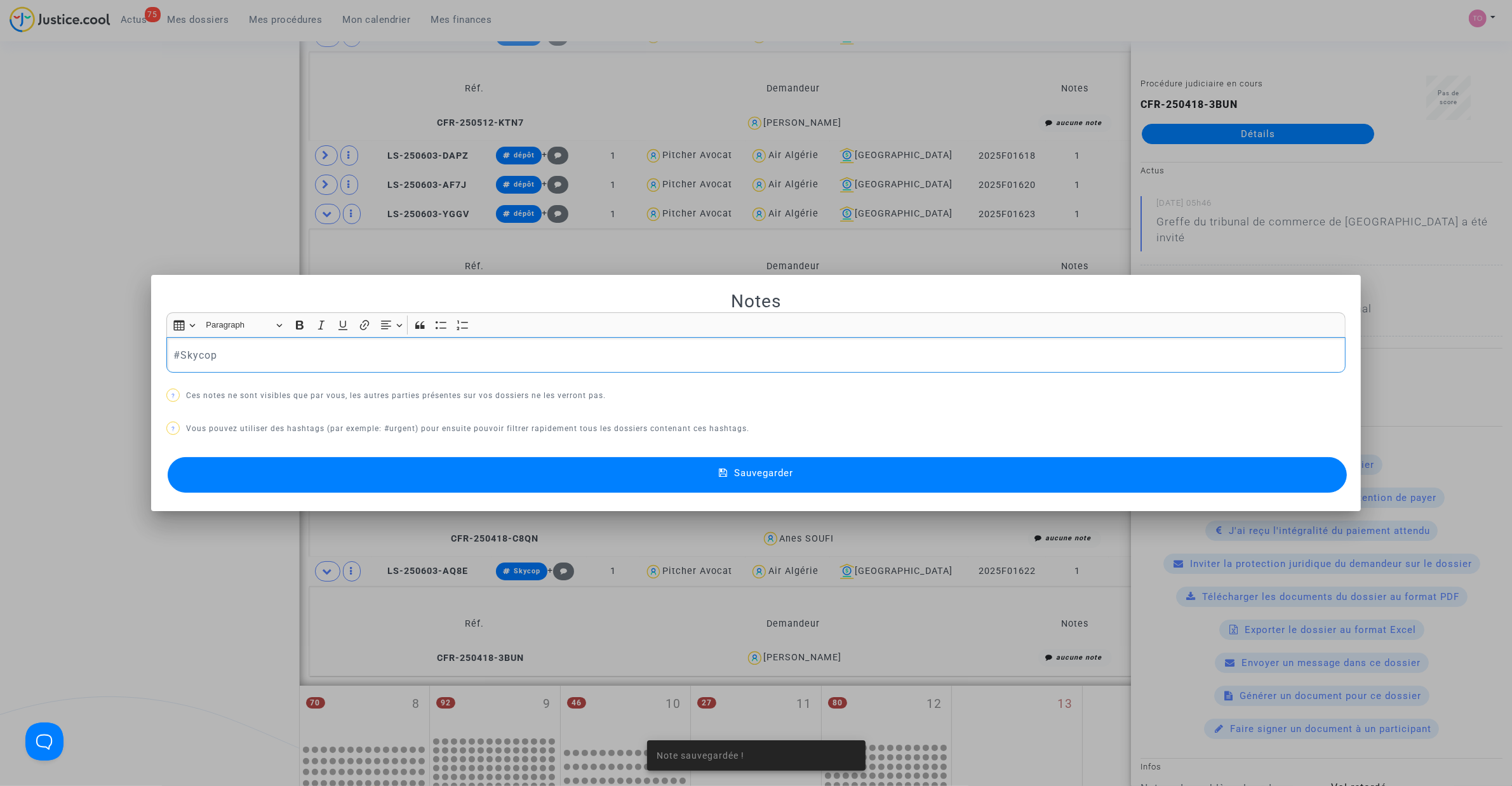
drag, startPoint x: 417, startPoint y: 368, endPoint x: 67, endPoint y: 375, distance: 350.1
click at [70, 375] on div "Note sauvegardée ! Notes Rich Text Editor Insert table Insert table Heading Par…" at bounding box center [756, 393] width 1512 height 786
drag, startPoint x: 407, startPoint y: 508, endPoint x: 463, endPoint y: 515, distance: 56.4
click at [443, 513] on div "Note sauvegardée ! Notes Rich Text Editor Insert table Insert table Heading Par…" at bounding box center [756, 393] width 1512 height 786
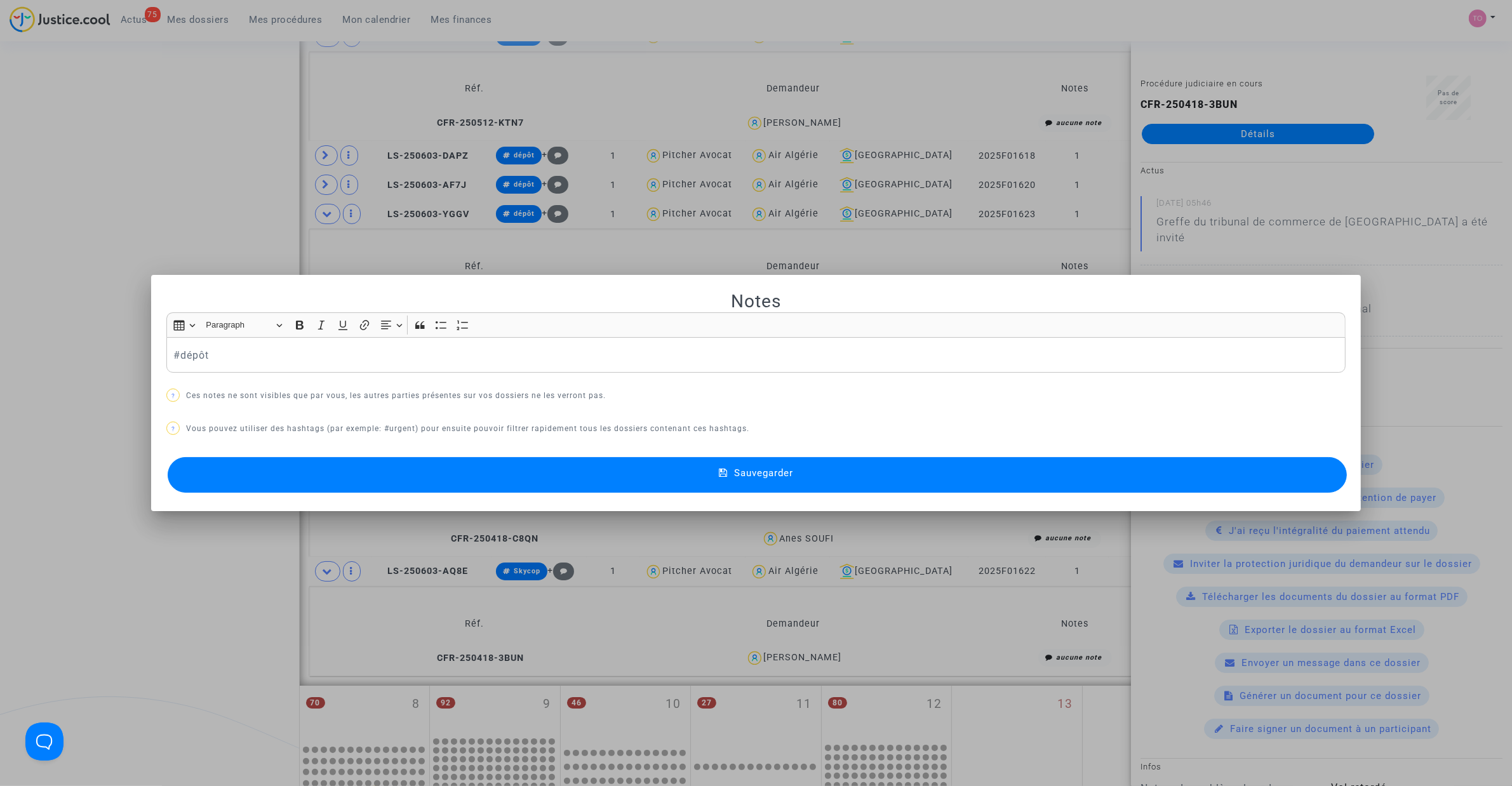
click at [462, 480] on button "Sauvegarder" at bounding box center [756, 475] width 1179 height 36
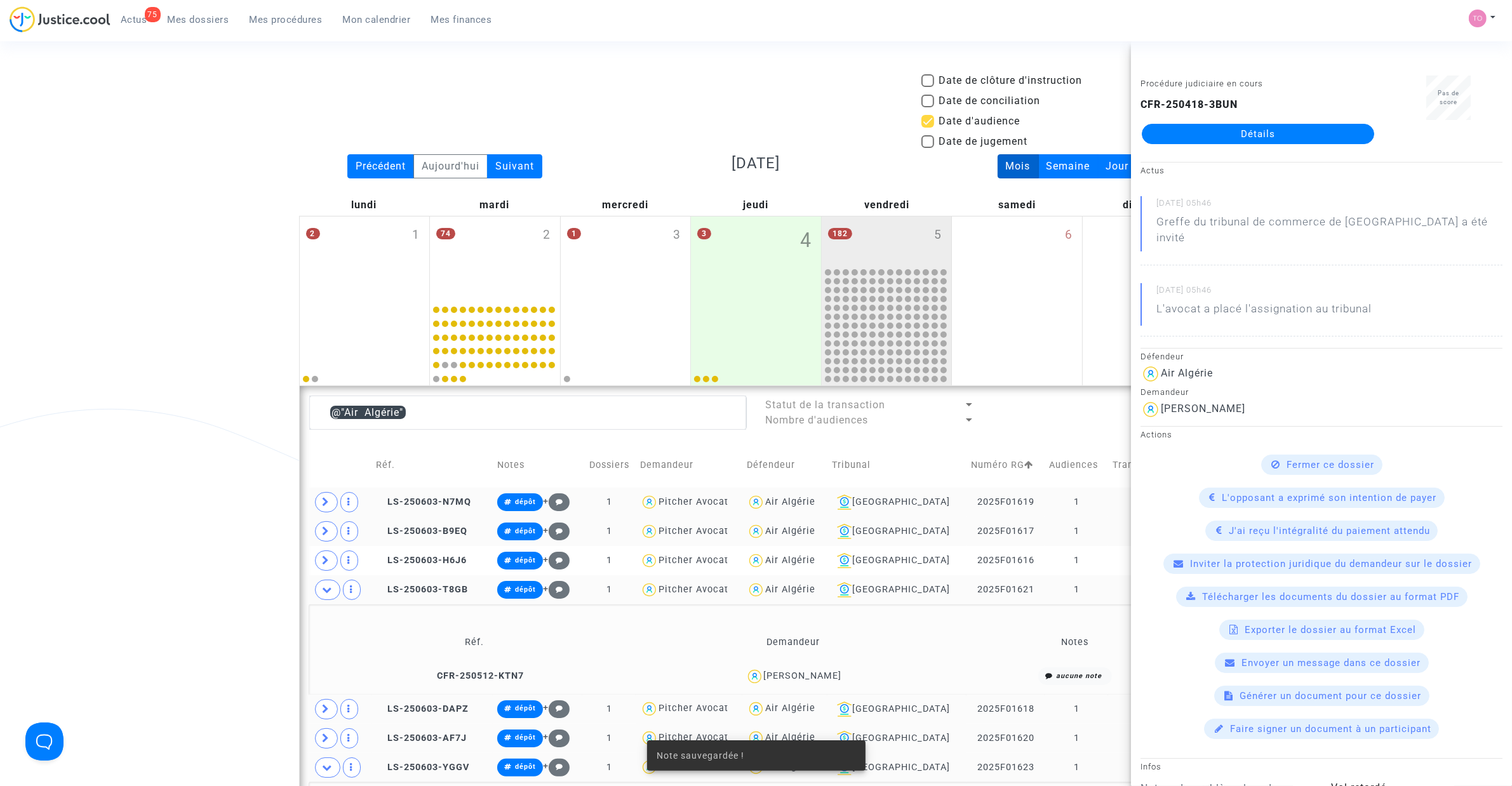
scroll to position [553, 0]
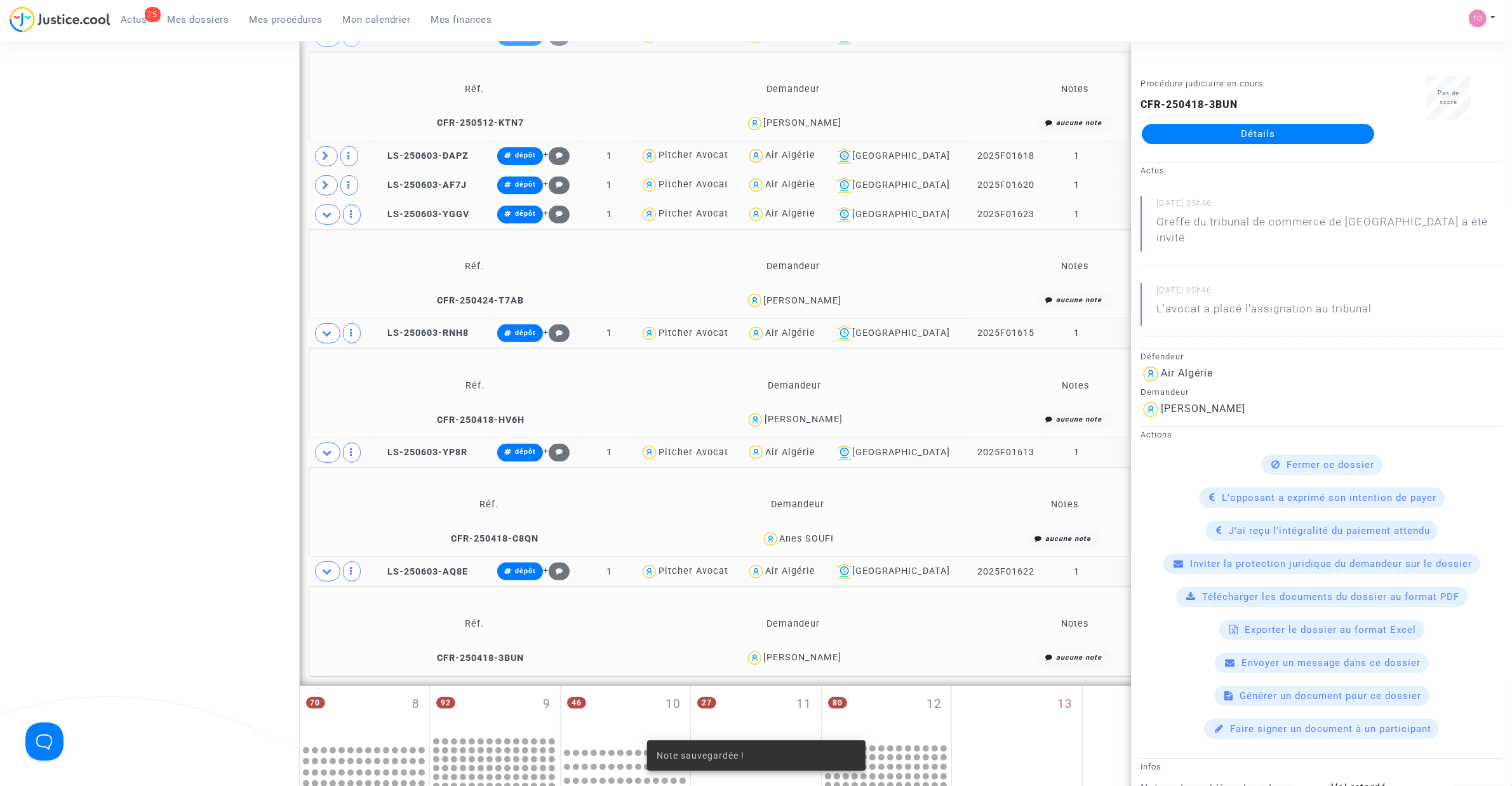
click at [226, 450] on div "Date de clôture d'instruction Date de conciliation Date d'audience Date de juge…" at bounding box center [756, 375] width 1512 height 1711
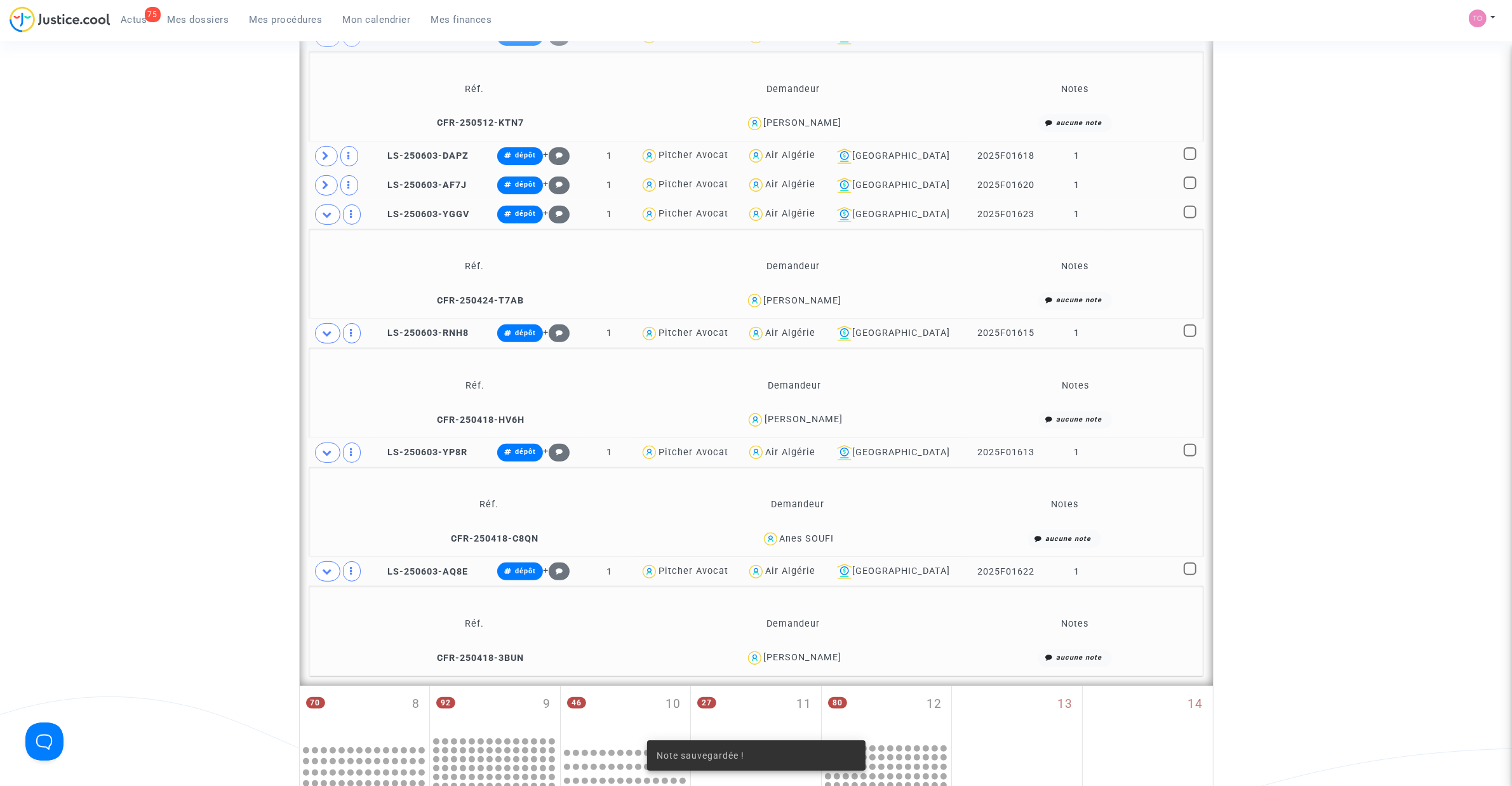
click at [319, 571] on span at bounding box center [327, 571] width 26 height 20
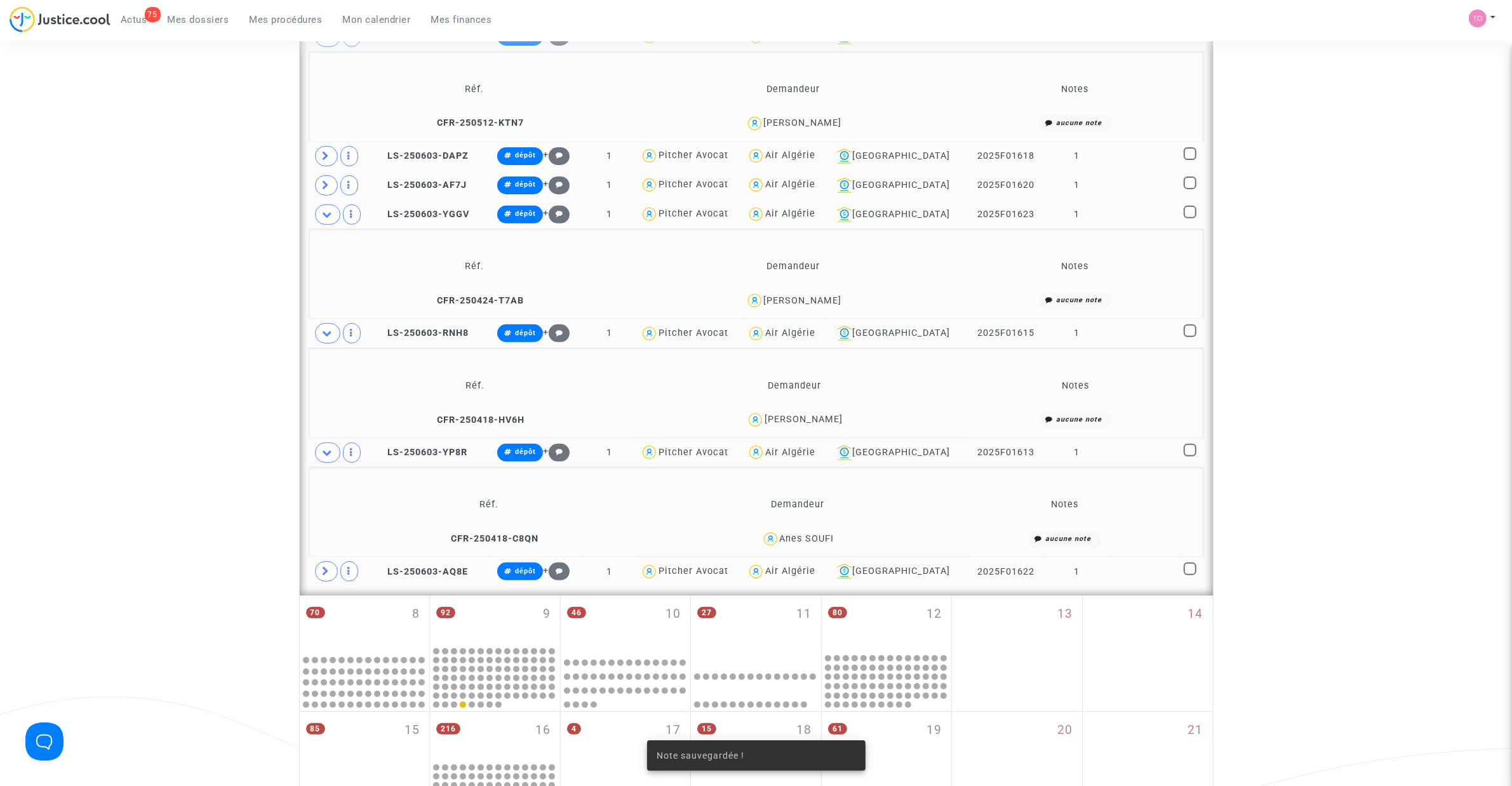
click at [322, 455] on span at bounding box center [327, 453] width 26 height 20
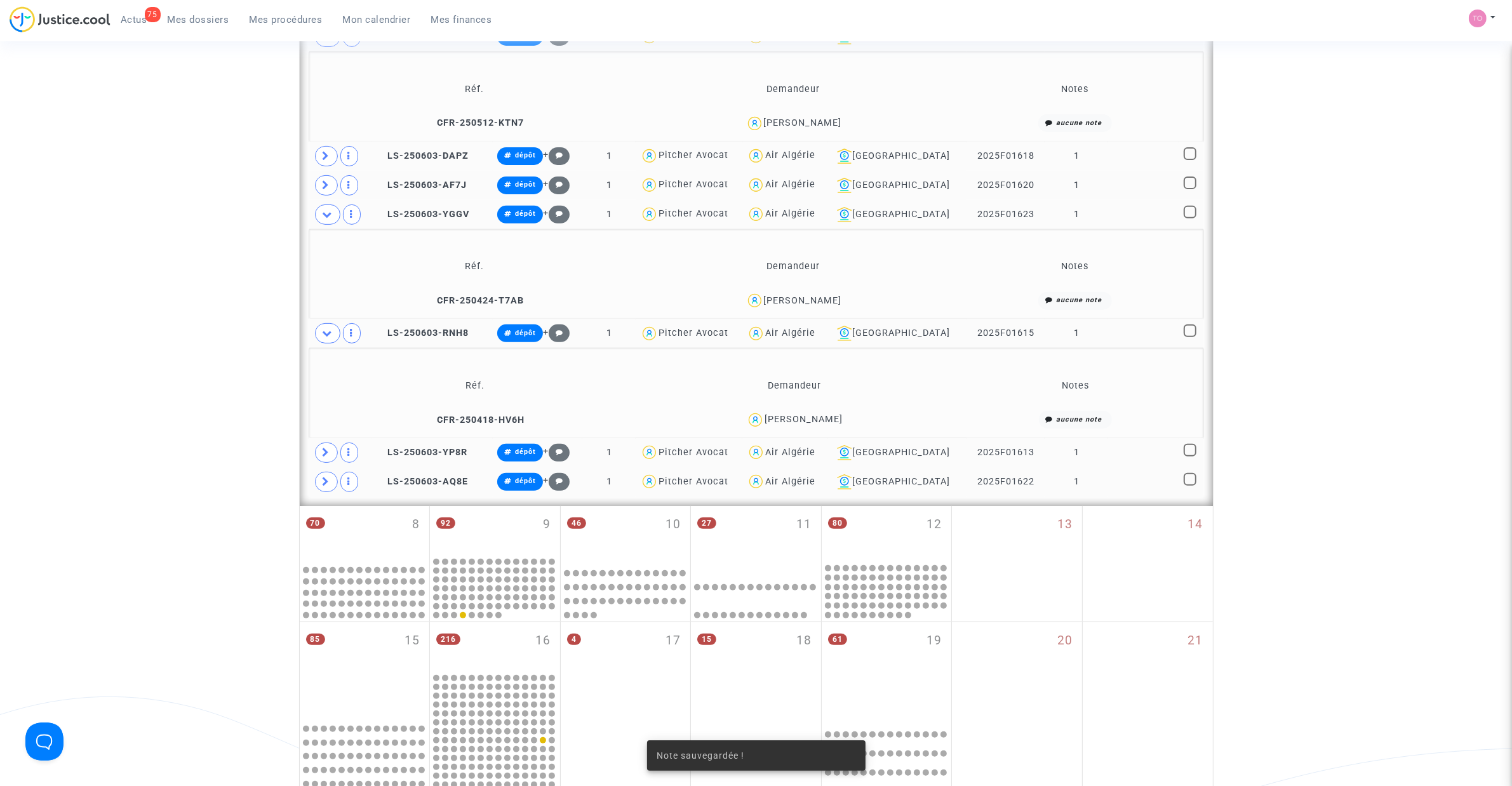
click at [321, 339] on span at bounding box center [327, 333] width 26 height 20
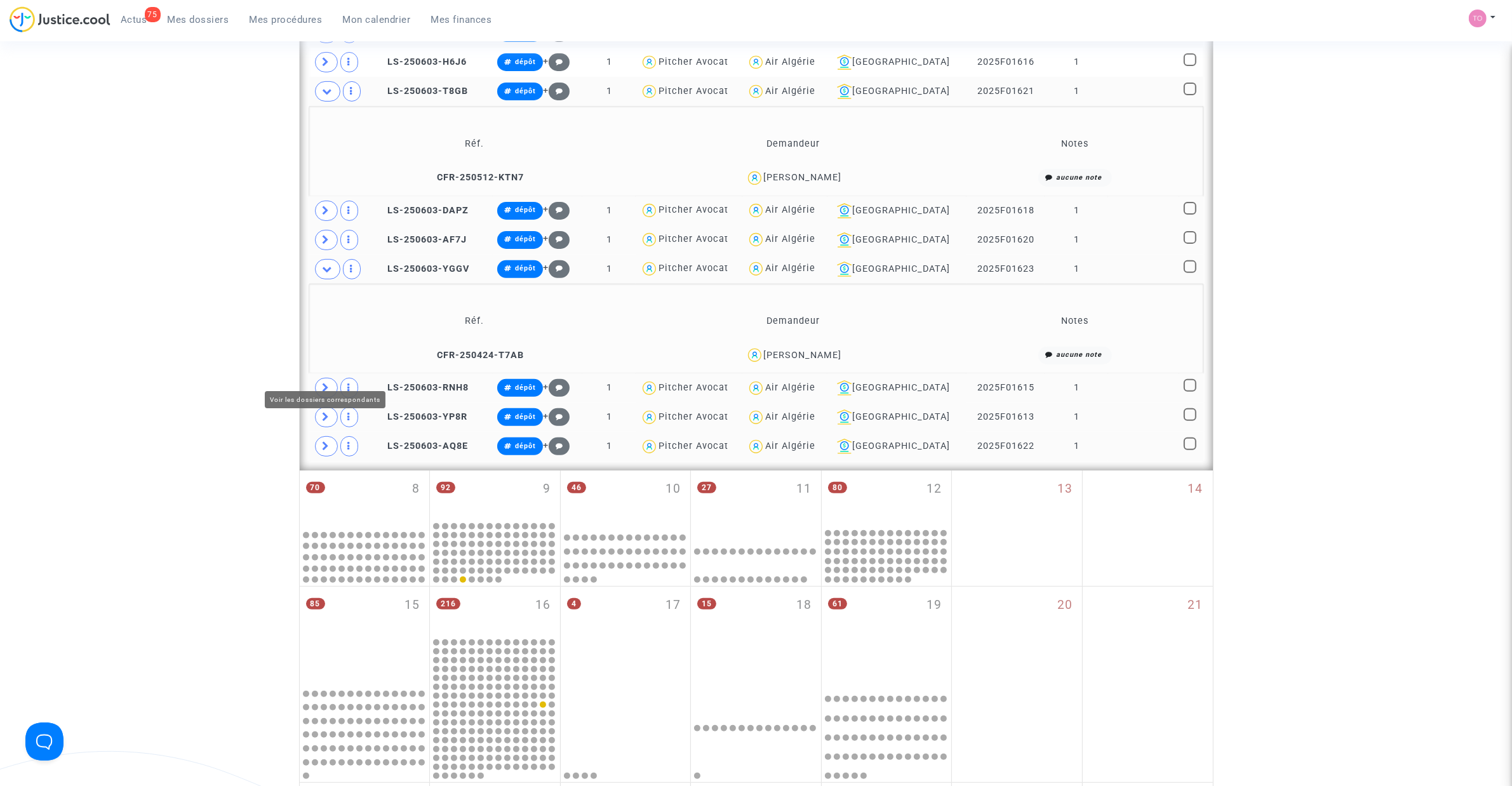
scroll to position [315, 0]
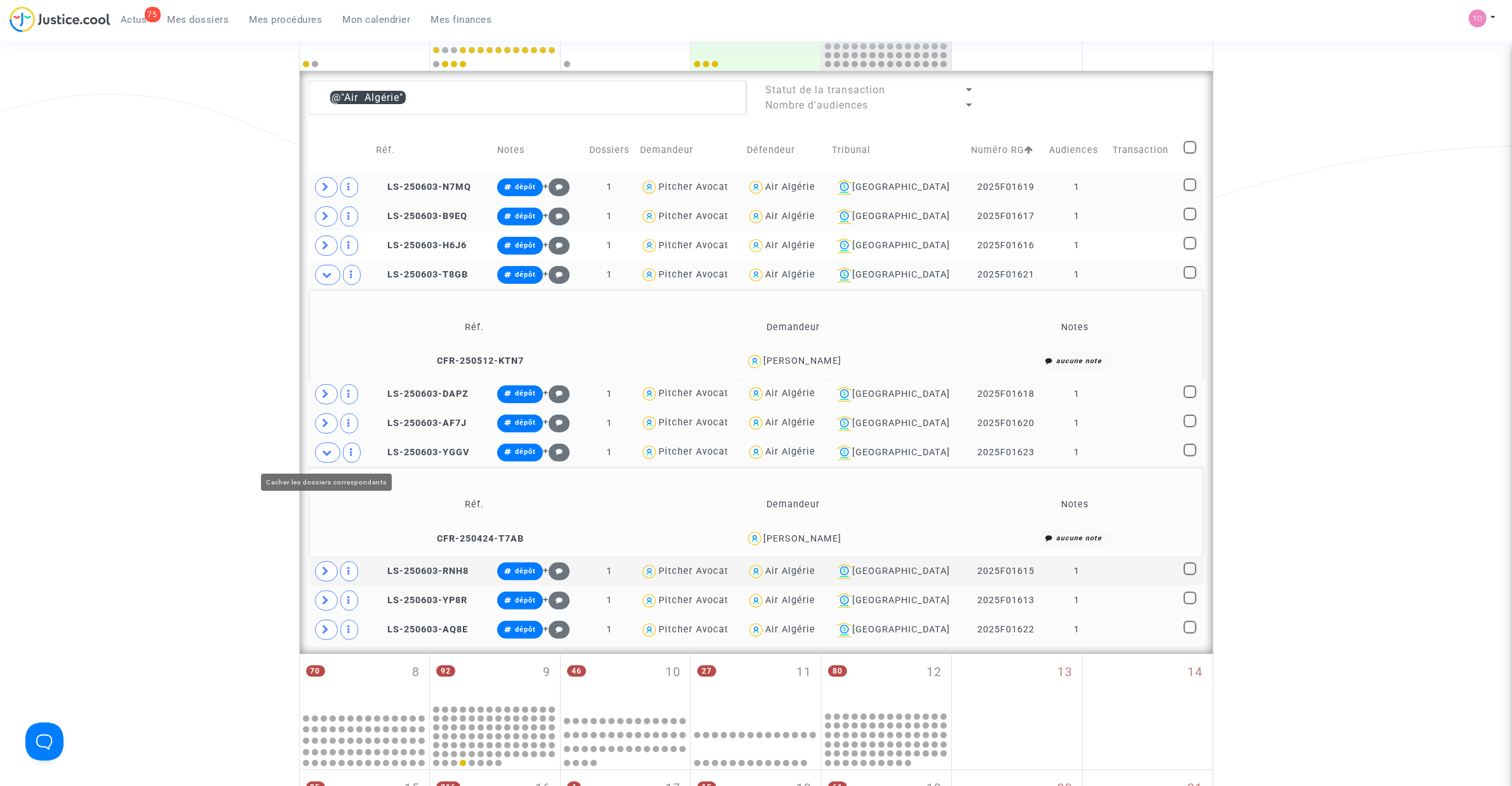
click at [329, 457] on icon at bounding box center [327, 453] width 10 height 9
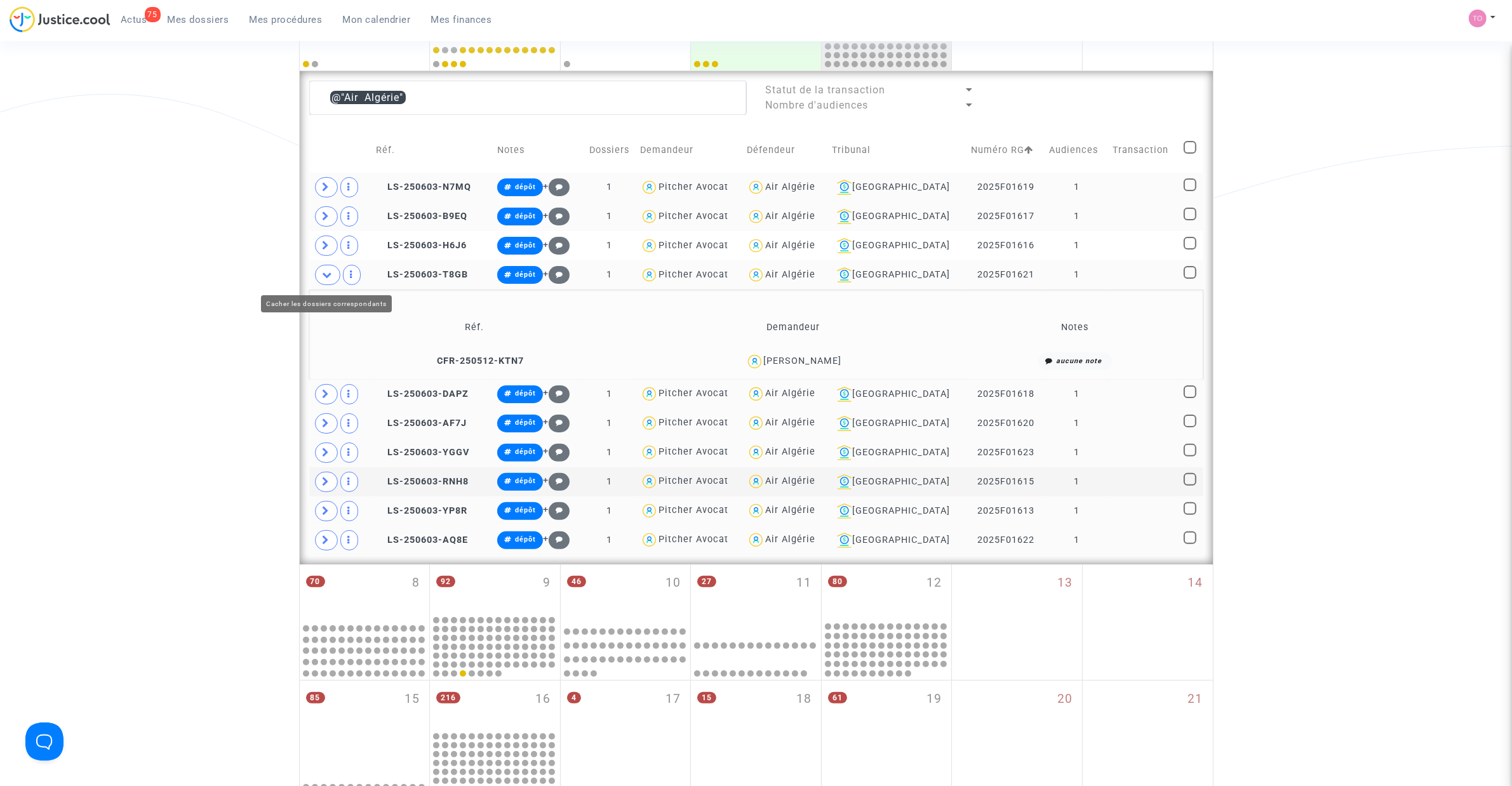
click at [325, 280] on icon at bounding box center [327, 274] width 10 height 9
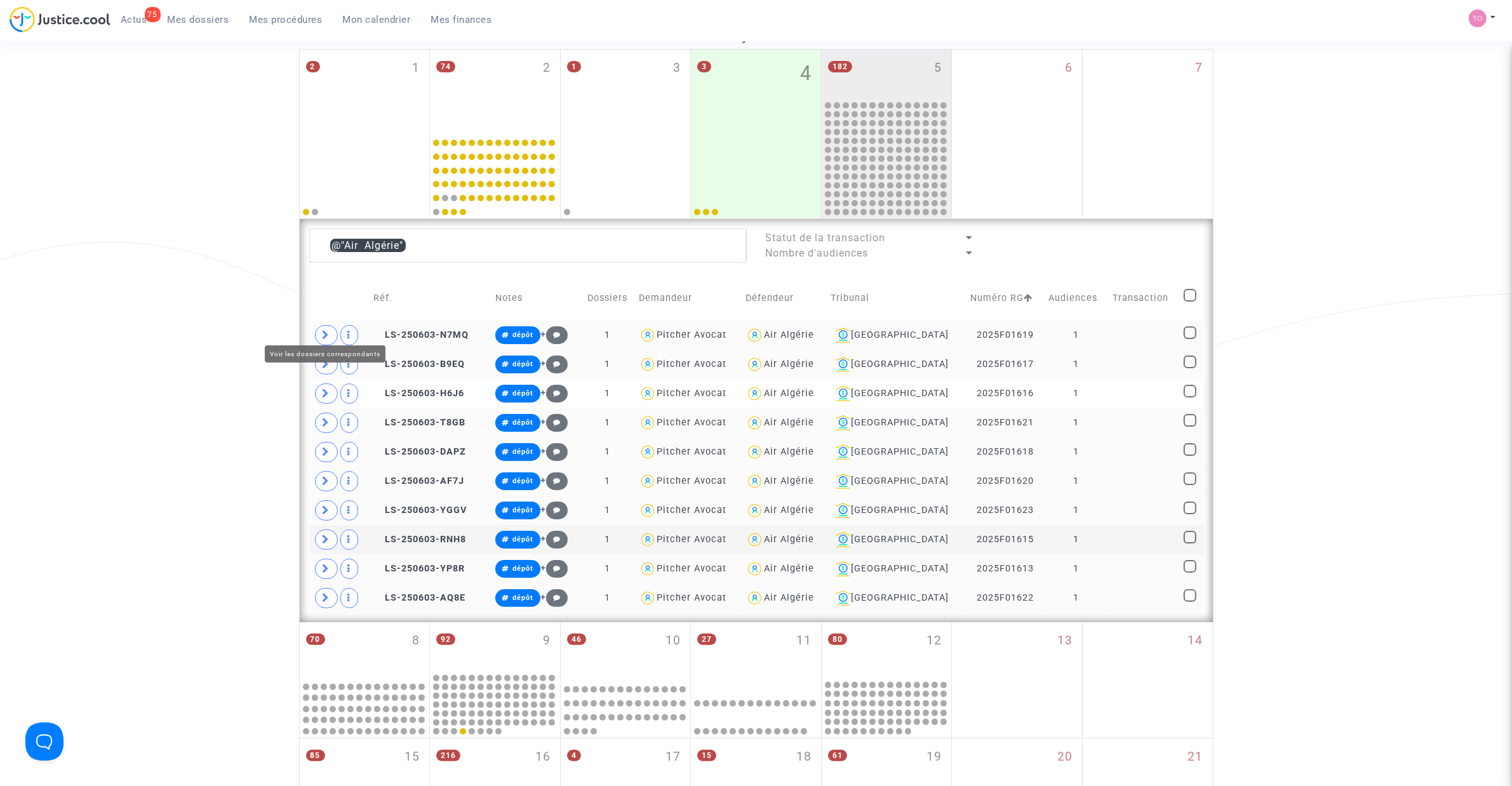
scroll to position [157, 0]
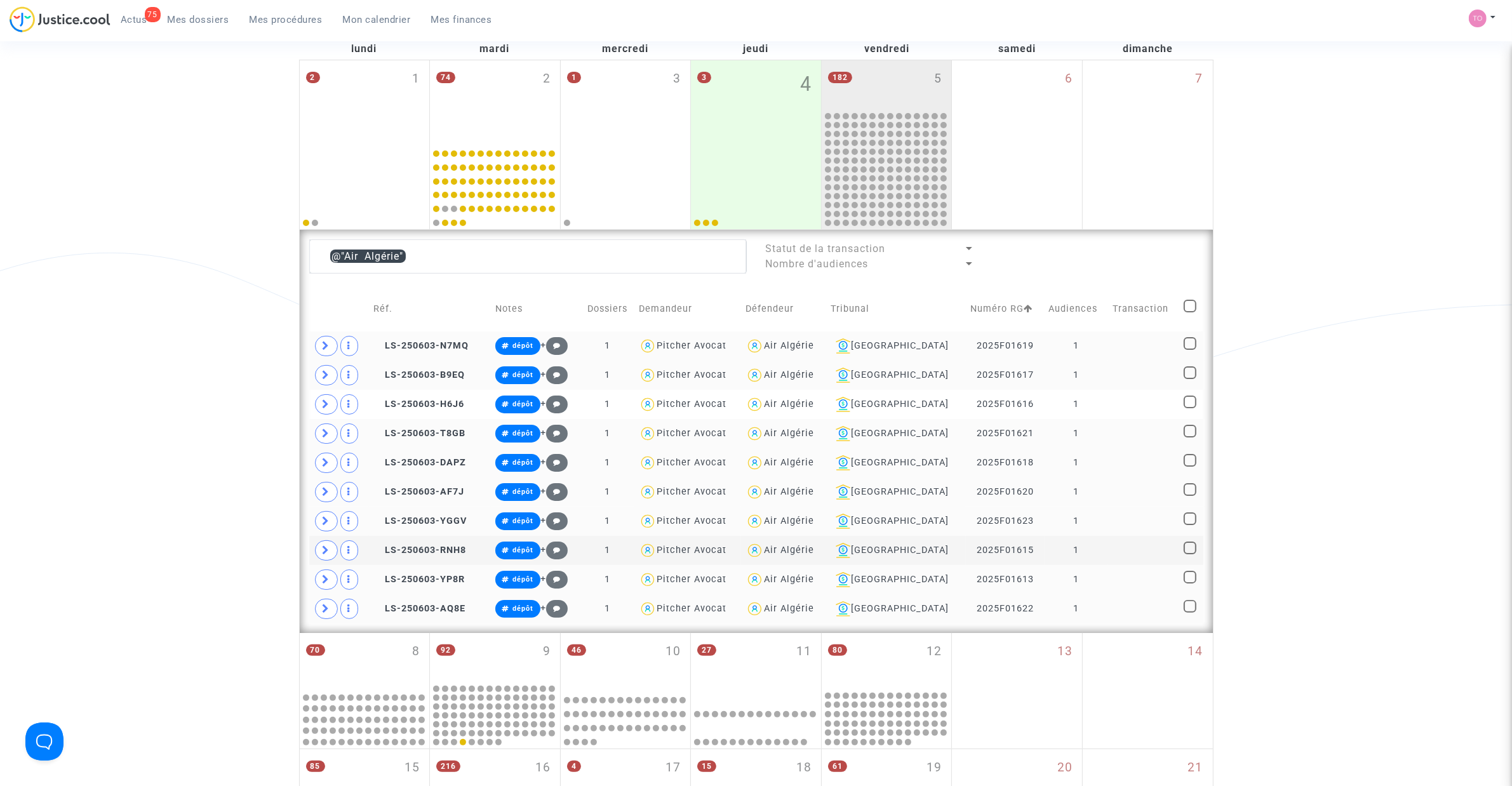
click at [811, 350] on div "Air Algérie" at bounding box center [789, 346] width 50 height 11
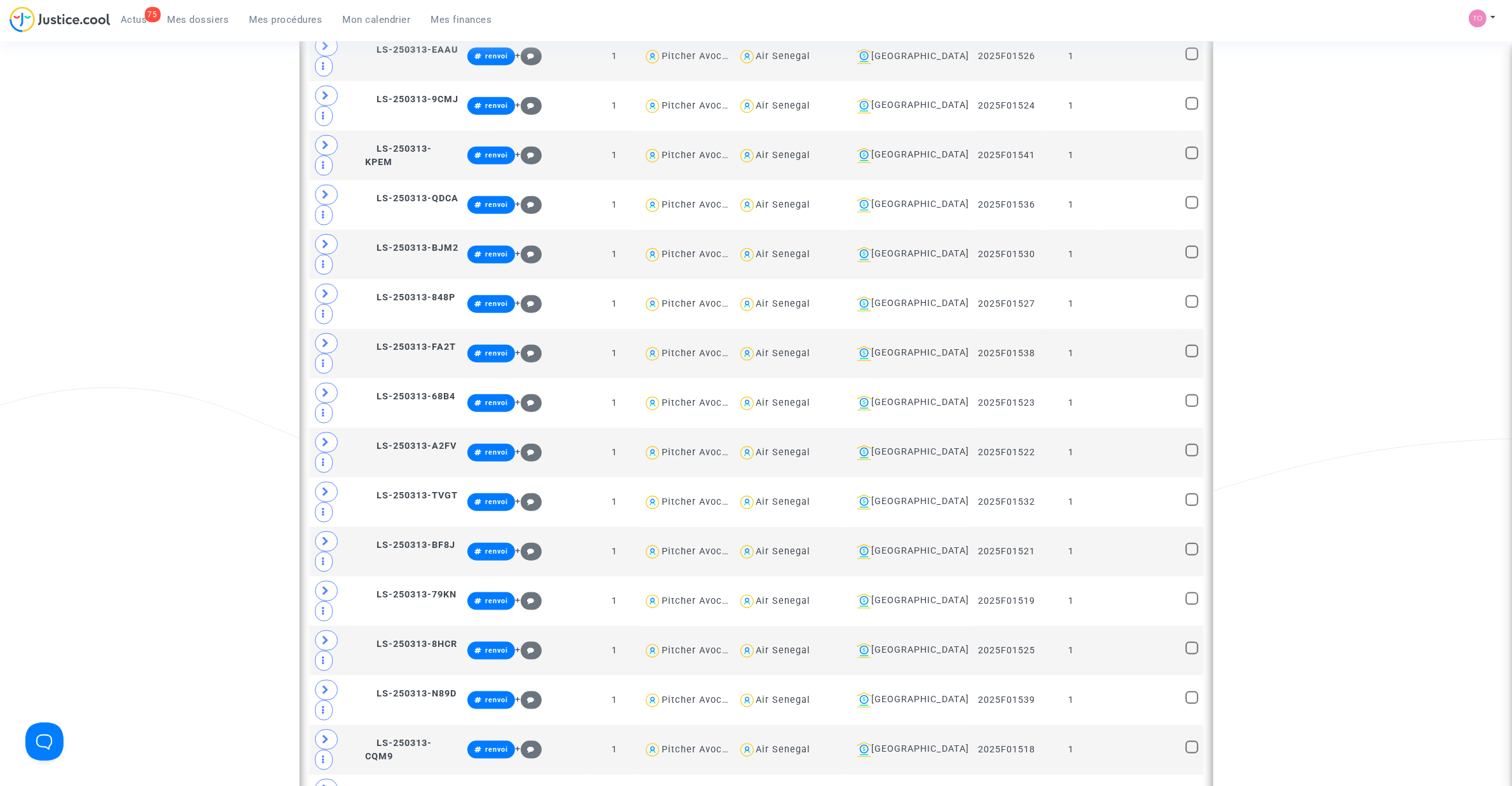
scroll to position [1664, 0]
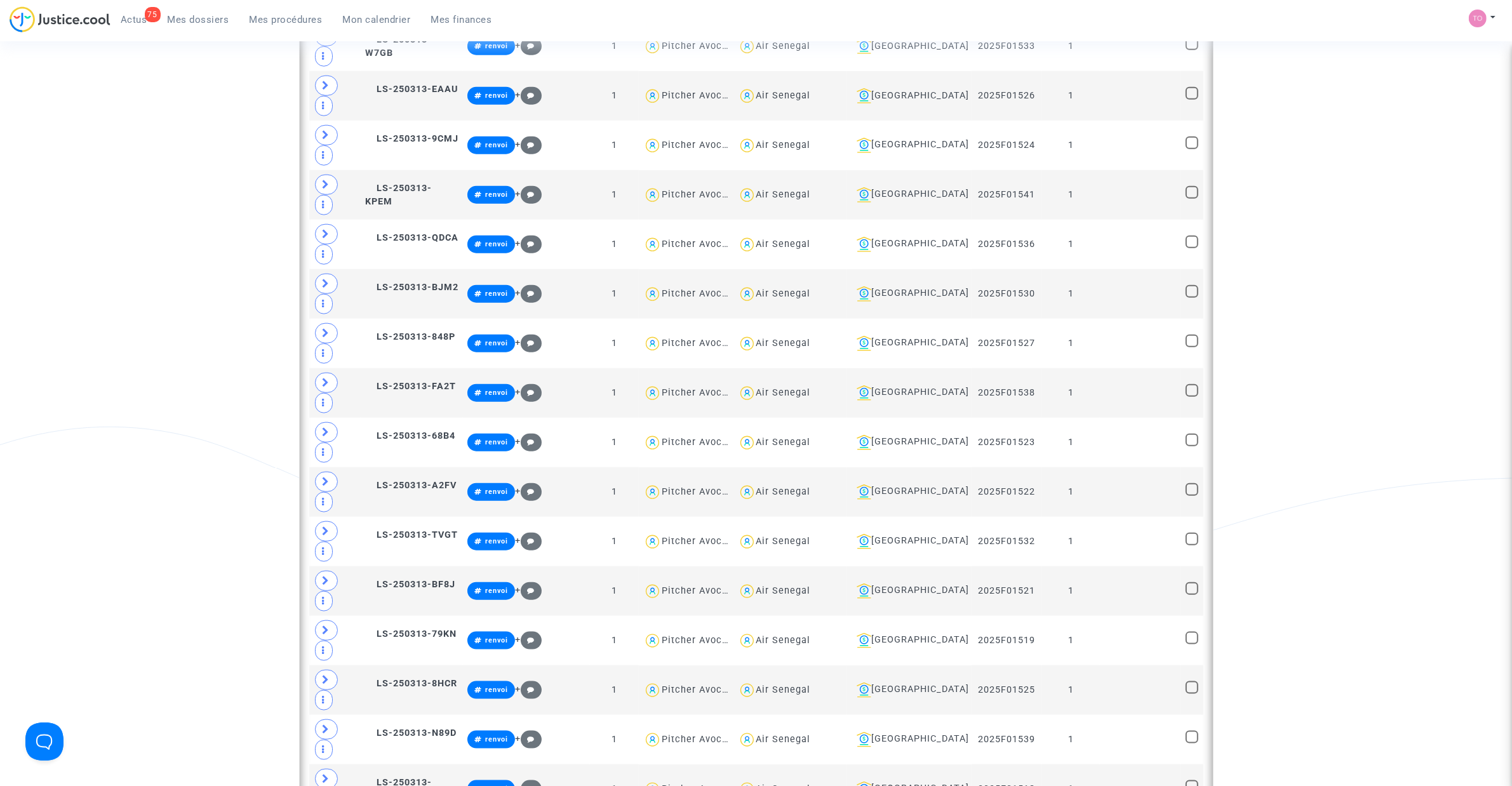
type textarea "@Lufthansa"
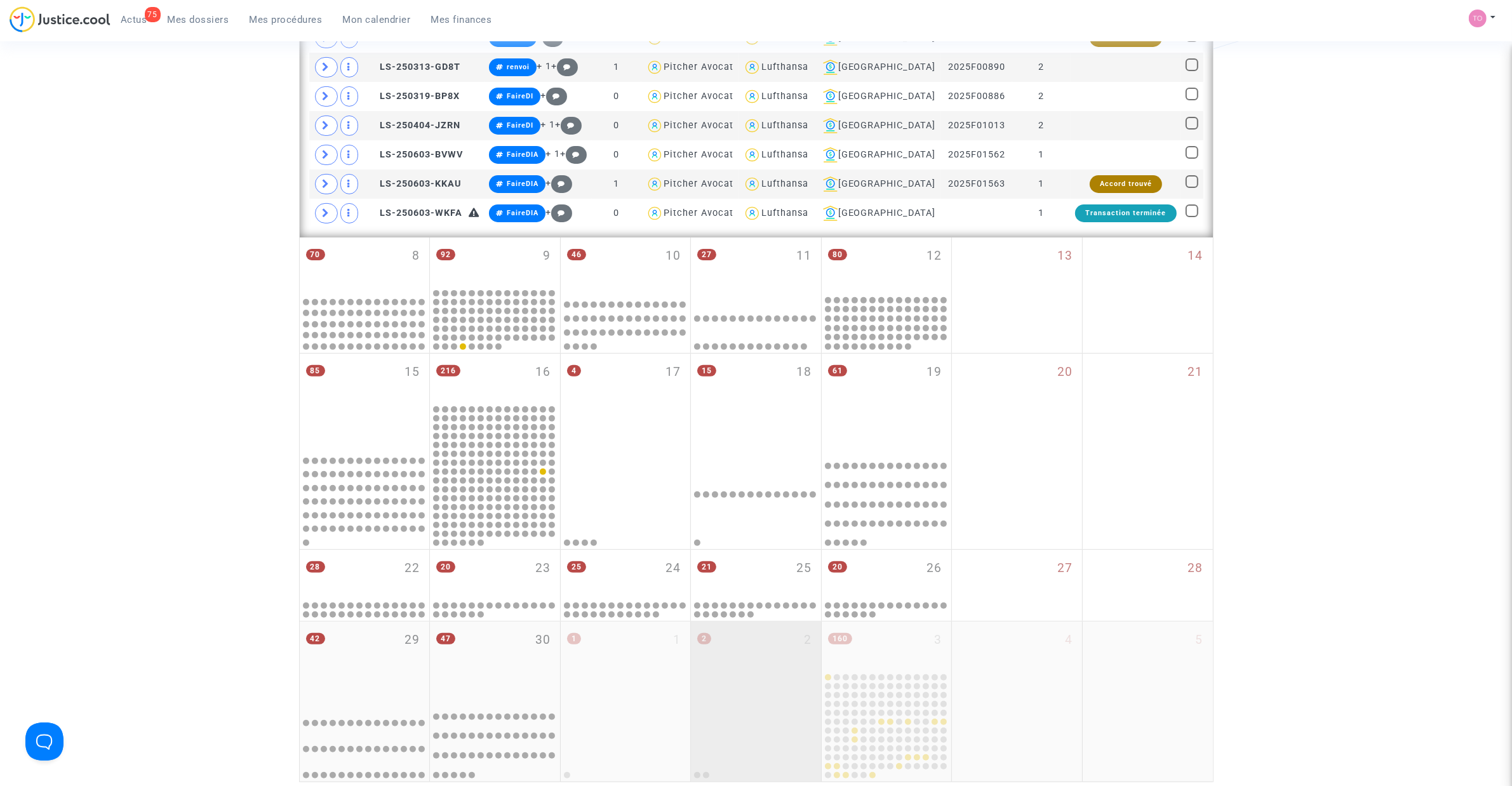
scroll to position [67, 0]
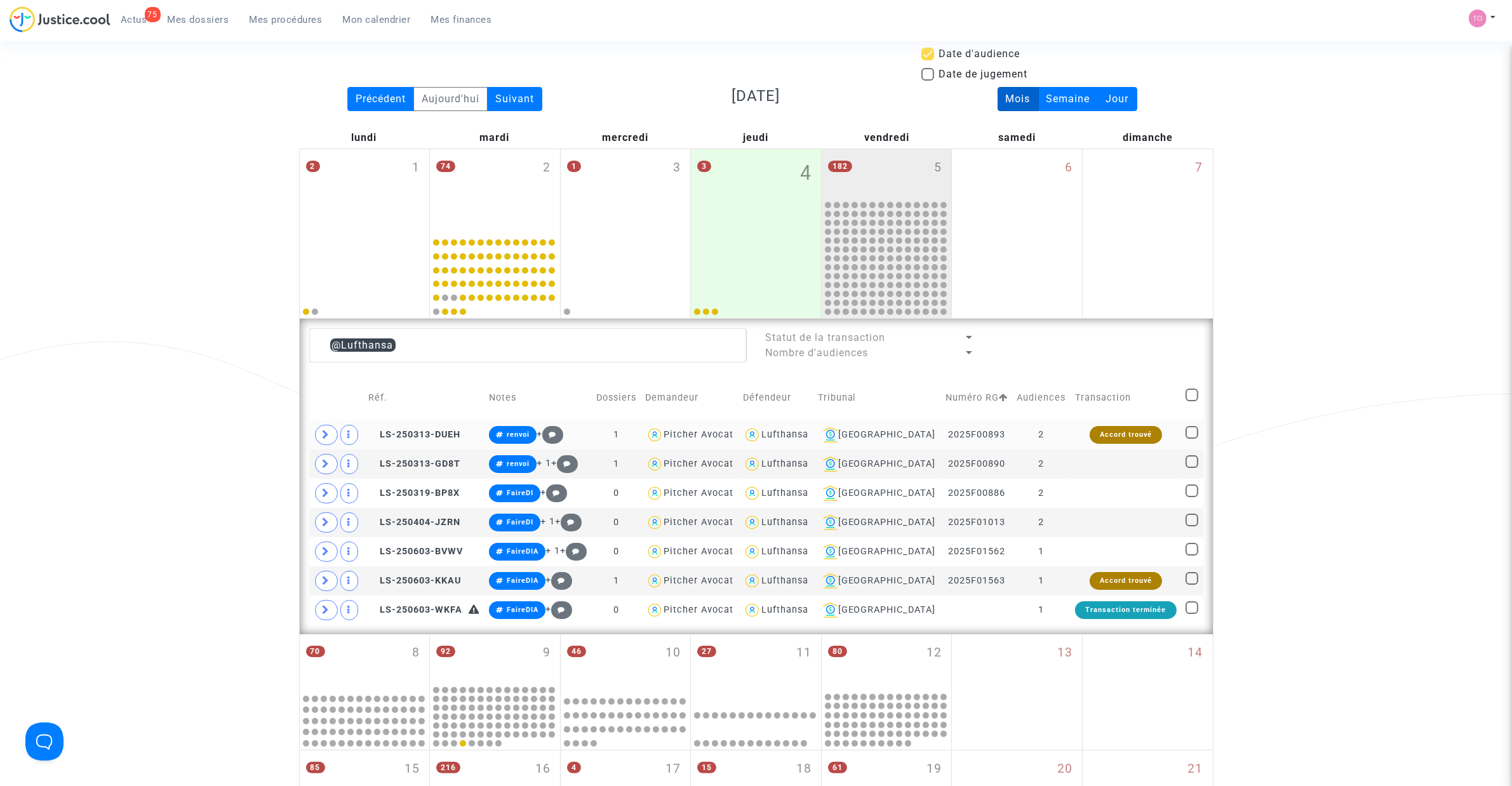
click at [808, 433] on div "Lufthansa" at bounding box center [784, 435] width 47 height 11
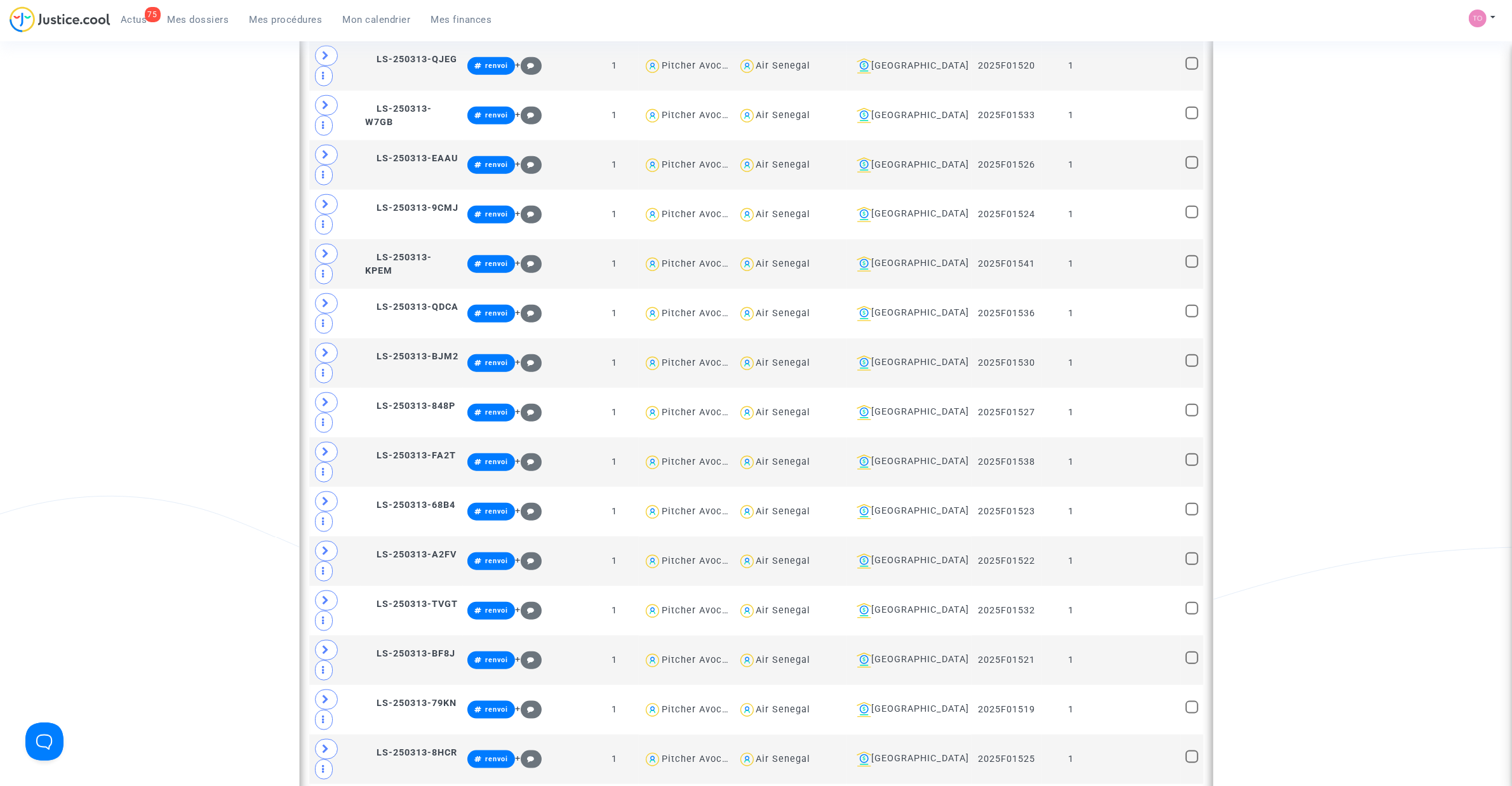
scroll to position [1655, 0]
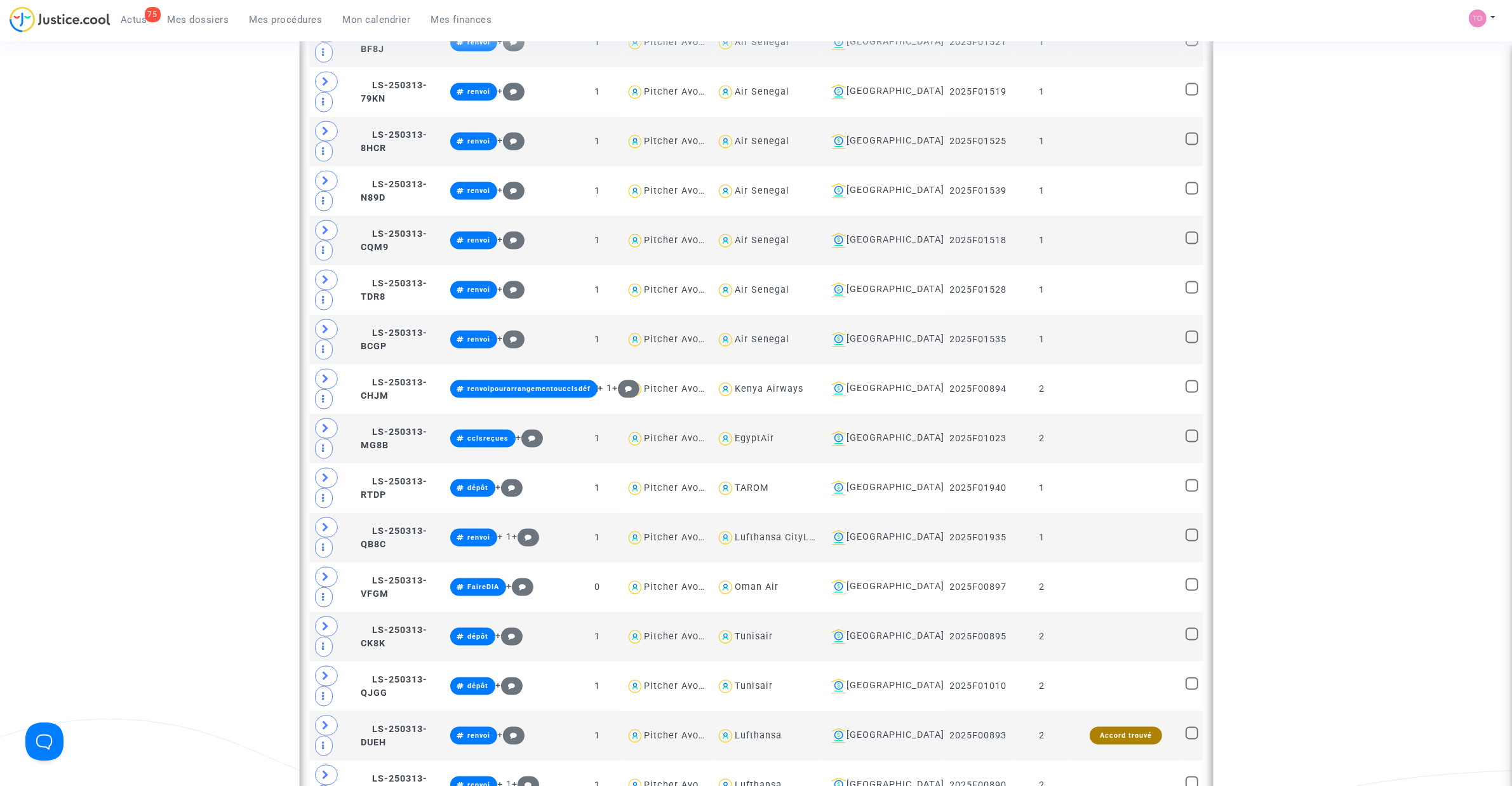
scroll to position [2211, 0]
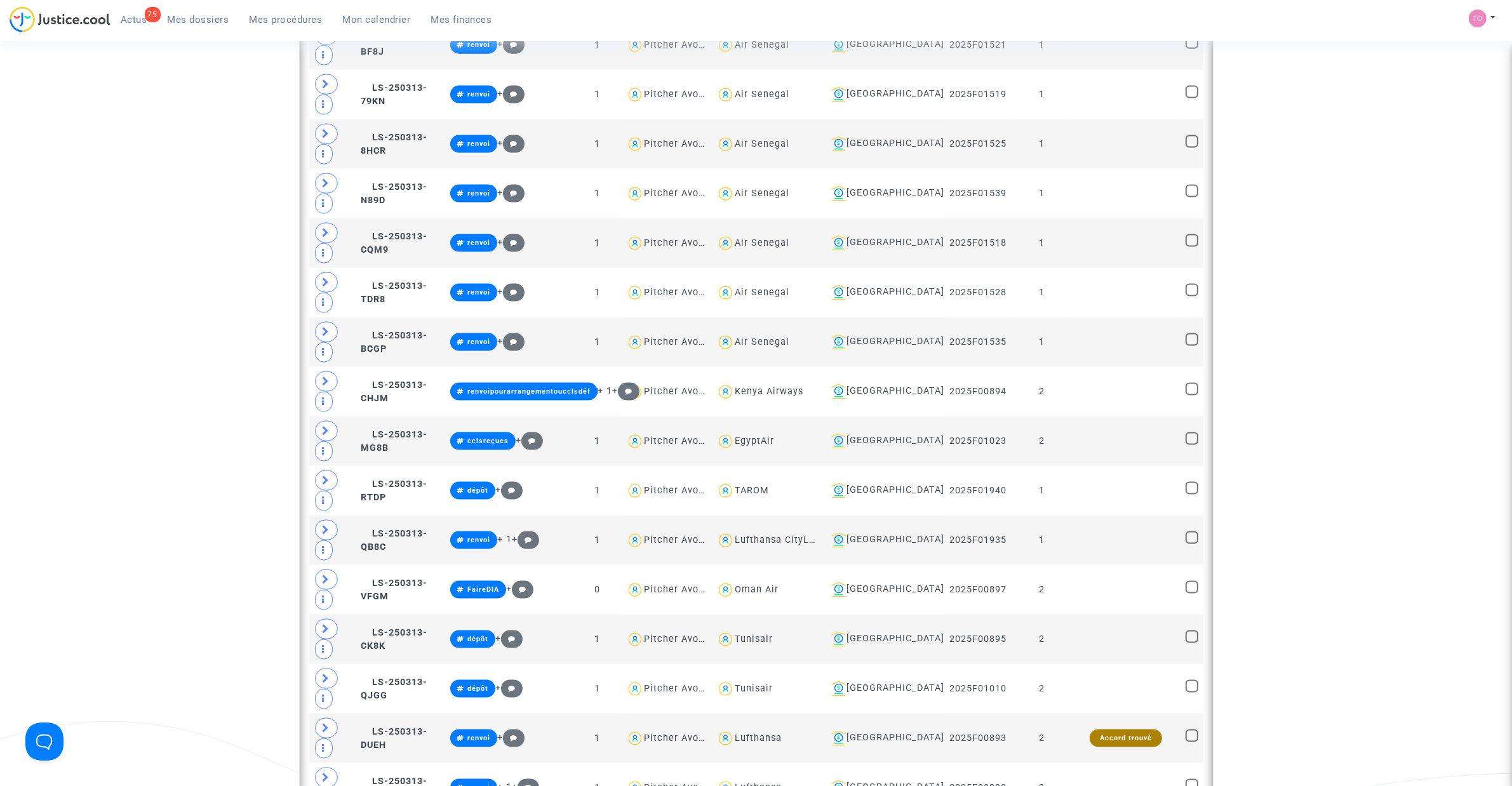
type textarea "@Saudia"
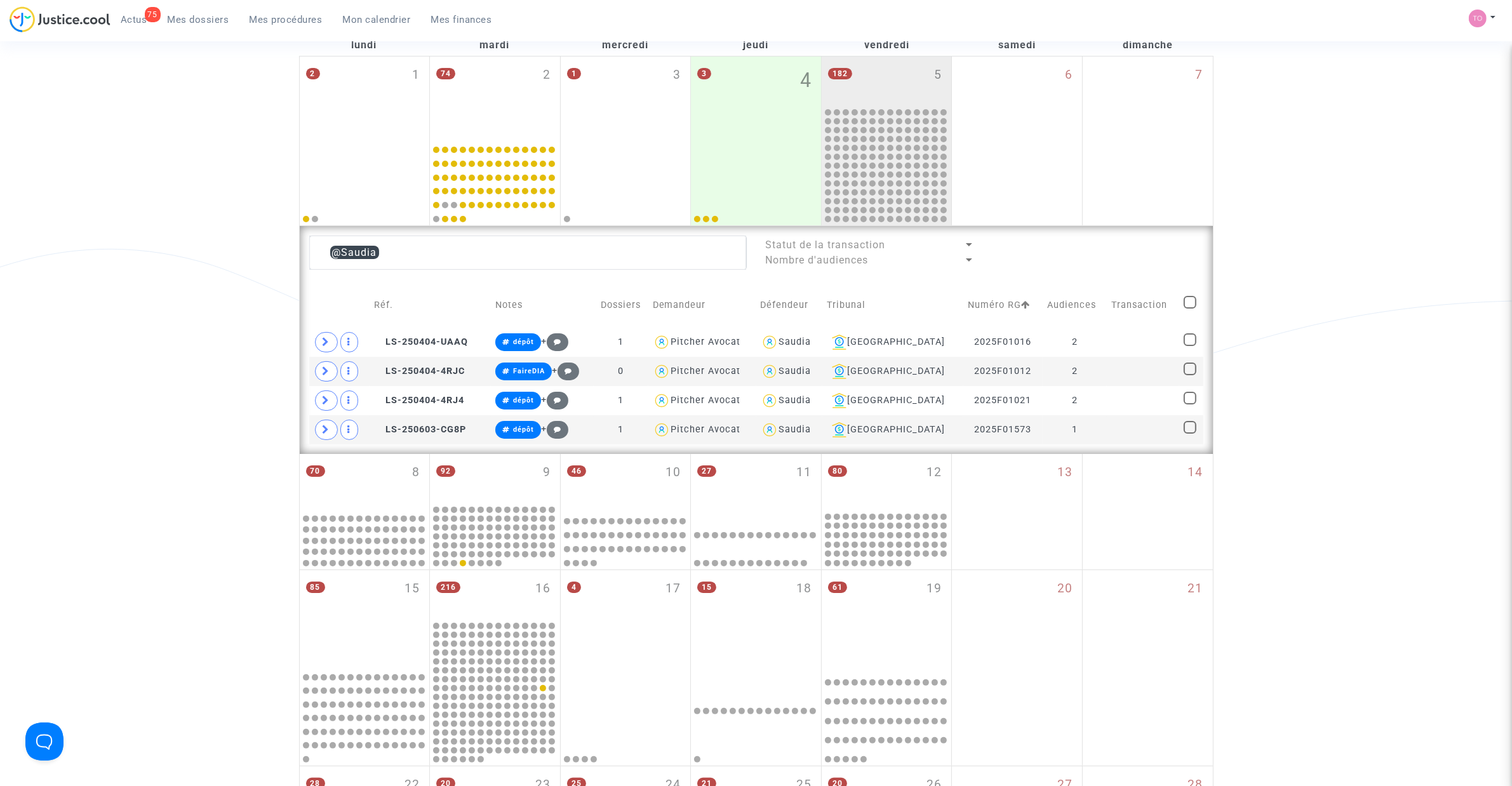
scroll to position [138, 0]
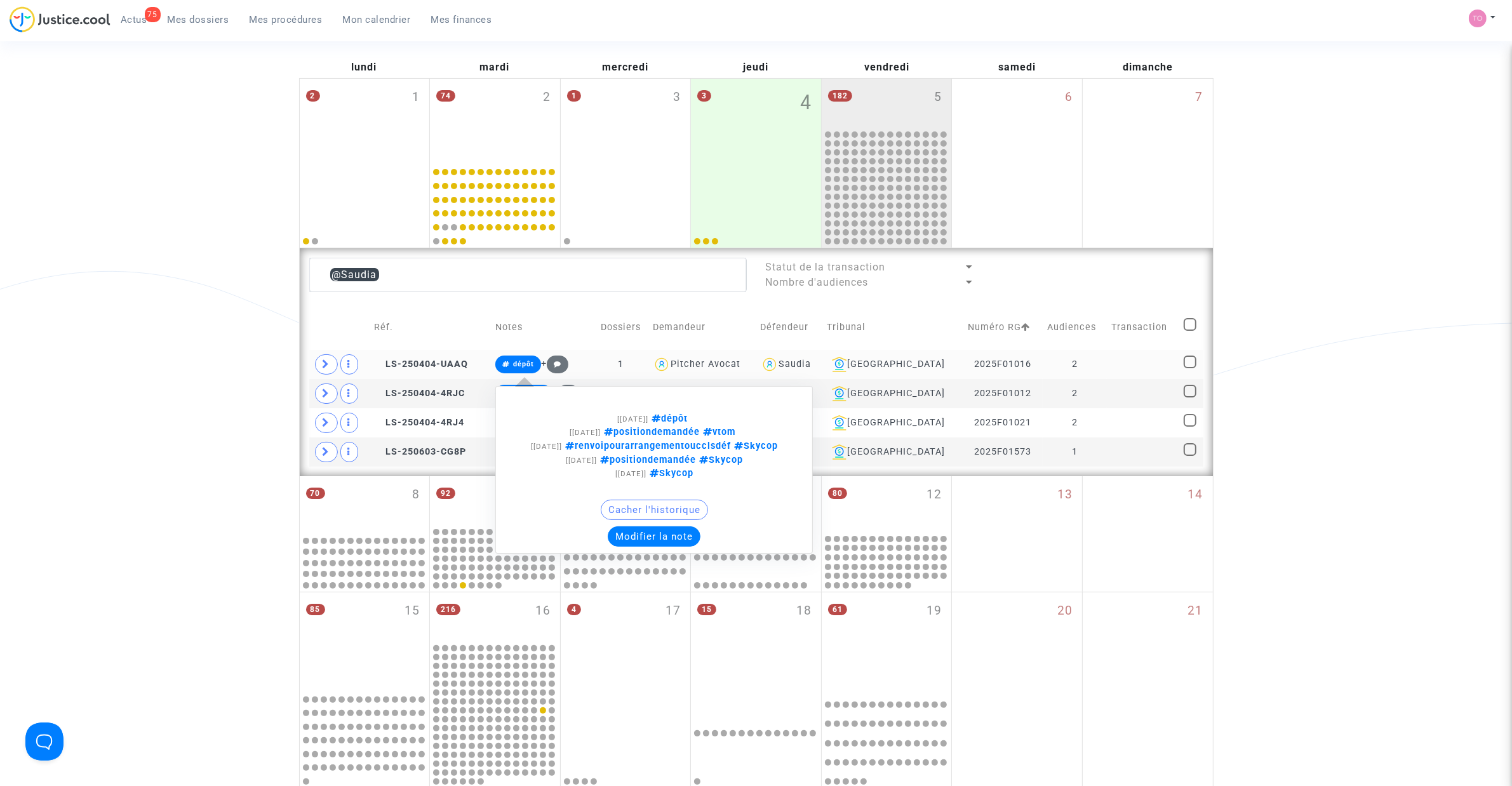
click at [656, 546] on button "Modifier la note" at bounding box center [654, 536] width 93 height 20
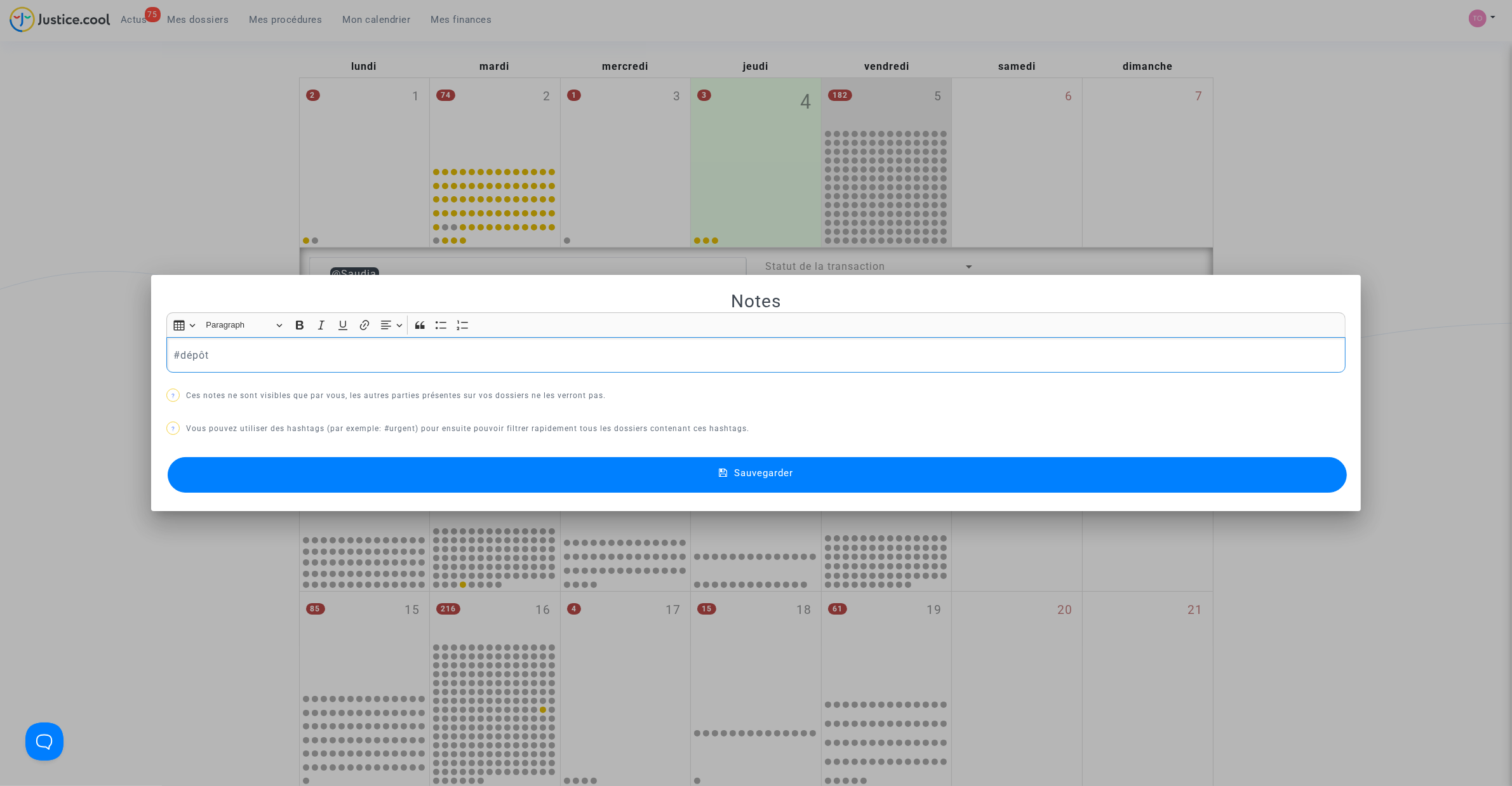
drag, startPoint x: 198, startPoint y: 345, endPoint x: 71, endPoint y: 353, distance: 127.3
click at [71, 353] on div "Notes Rich Text Editor Insert table Insert table Heading Paragraph Paragraph He…" at bounding box center [756, 393] width 1512 height 786
drag, startPoint x: 153, startPoint y: 347, endPoint x: -14, endPoint y: 342, distance: 167.1
click at [0, 342] on html "75 Actus Mes dossiers Mes procédures Mon calendrier Mes finances Mon profil Par…" at bounding box center [756, 680] width 1512 height 1636
drag, startPoint x: 173, startPoint y: 350, endPoint x: 16, endPoint y: 357, distance: 157.2
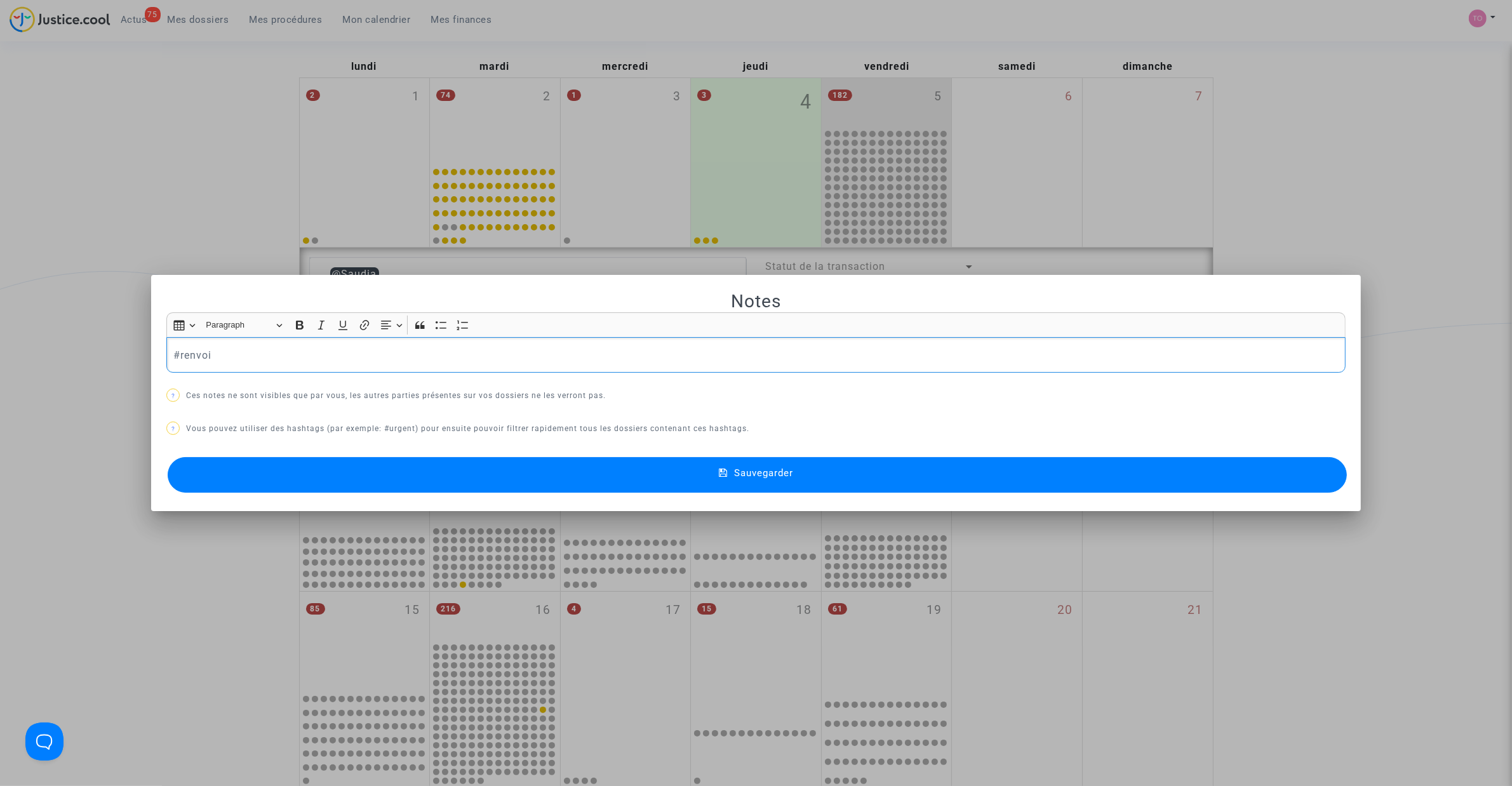
click at [16, 353] on div "Notes Rich Text Editor Insert table Insert table Heading Paragraph Paragraph He…" at bounding box center [756, 393] width 1512 height 786
drag, startPoint x: 258, startPoint y: 378, endPoint x: 83, endPoint y: 371, distance: 175.1
click at [83, 371] on div "Notes Rich Text Editor Insert table Insert table Heading Paragraph Paragraph He…" at bounding box center [756, 393] width 1512 height 786
click at [262, 364] on div "#renvoi" at bounding box center [756, 355] width 1179 height 36
click at [229, 347] on p "#renvoi" at bounding box center [756, 355] width 1166 height 16
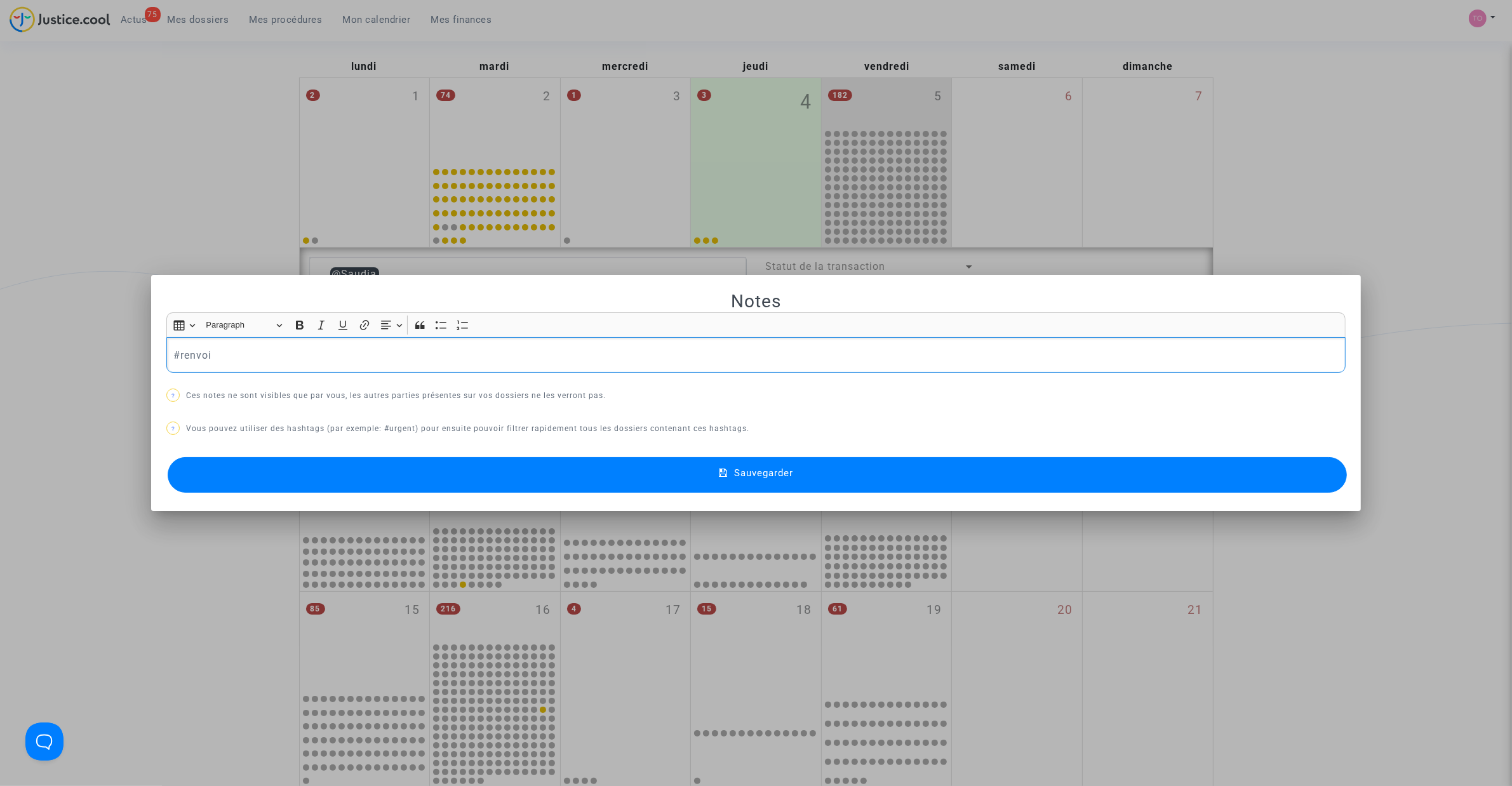
drag, startPoint x: 226, startPoint y: 350, endPoint x: 108, endPoint y: 350, distance: 118.0
click at [108, 350] on div "Notes Rich Text Editor Insert table Insert table Heading Paragraph Paragraph He…" at bounding box center [756, 393] width 1512 height 786
click at [598, 480] on button "Sauvegarder" at bounding box center [756, 475] width 1179 height 36
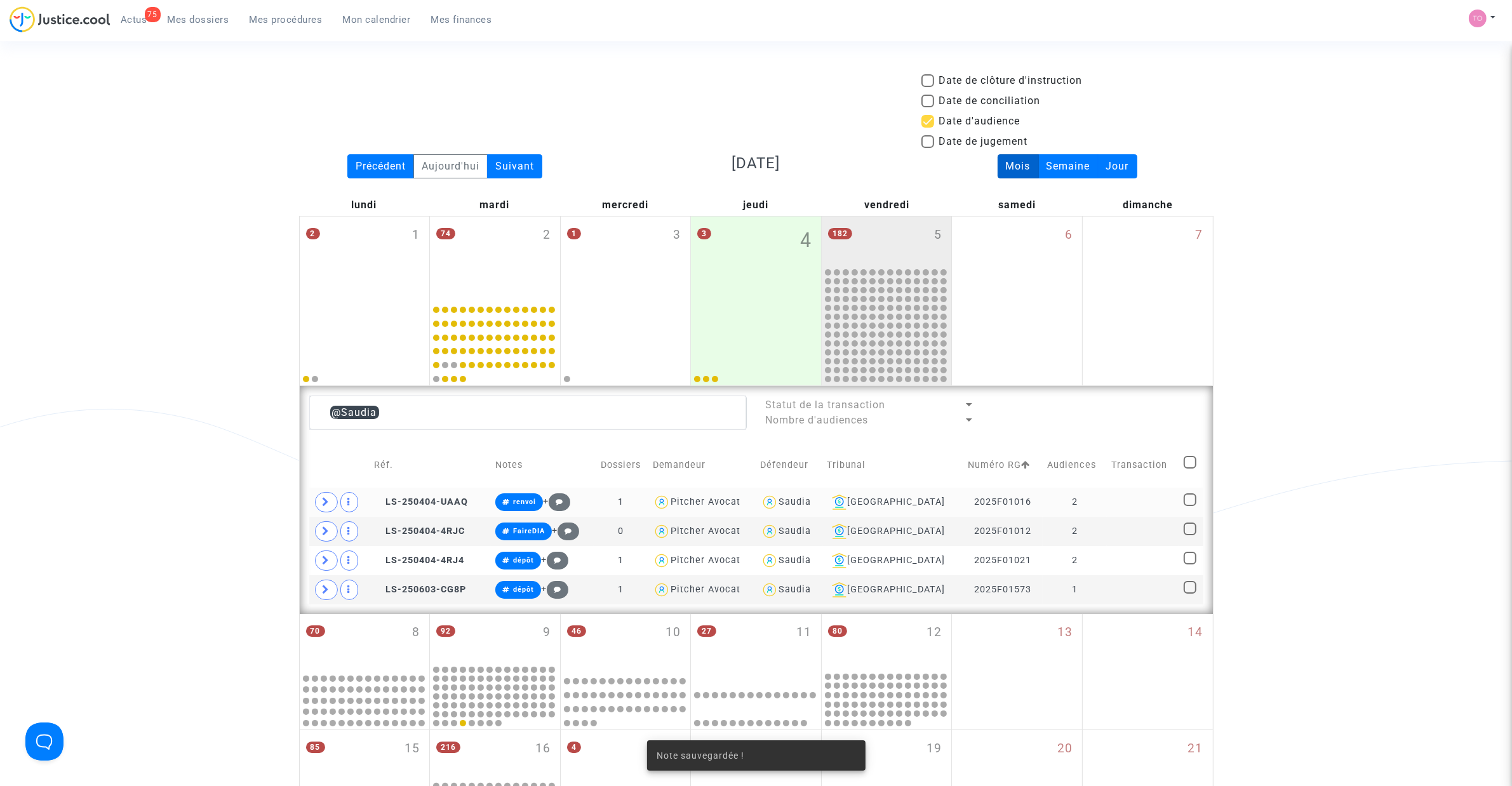
scroll to position [138, 0]
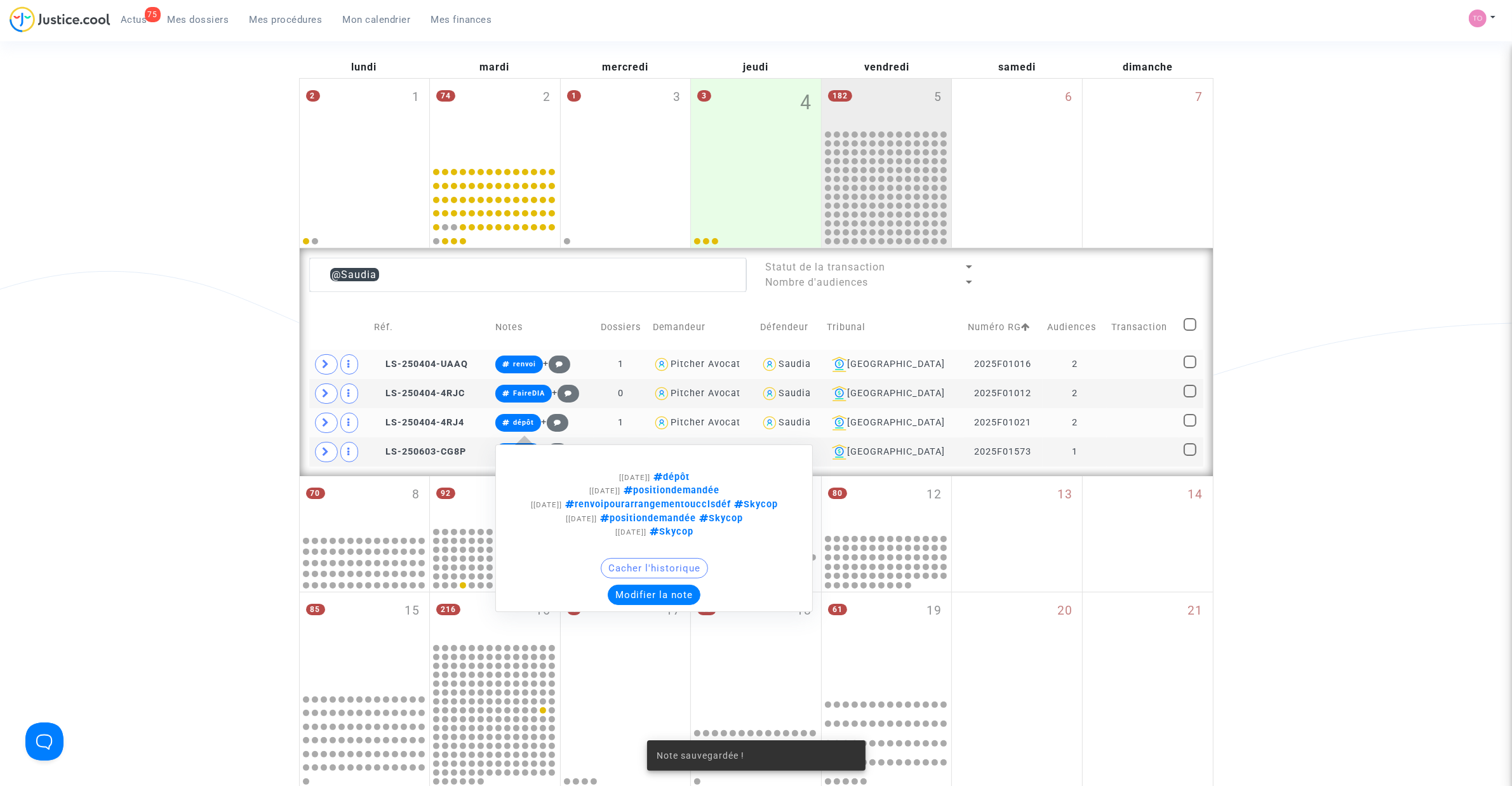
click at [674, 605] on button "Modifier la note" at bounding box center [654, 595] width 93 height 20
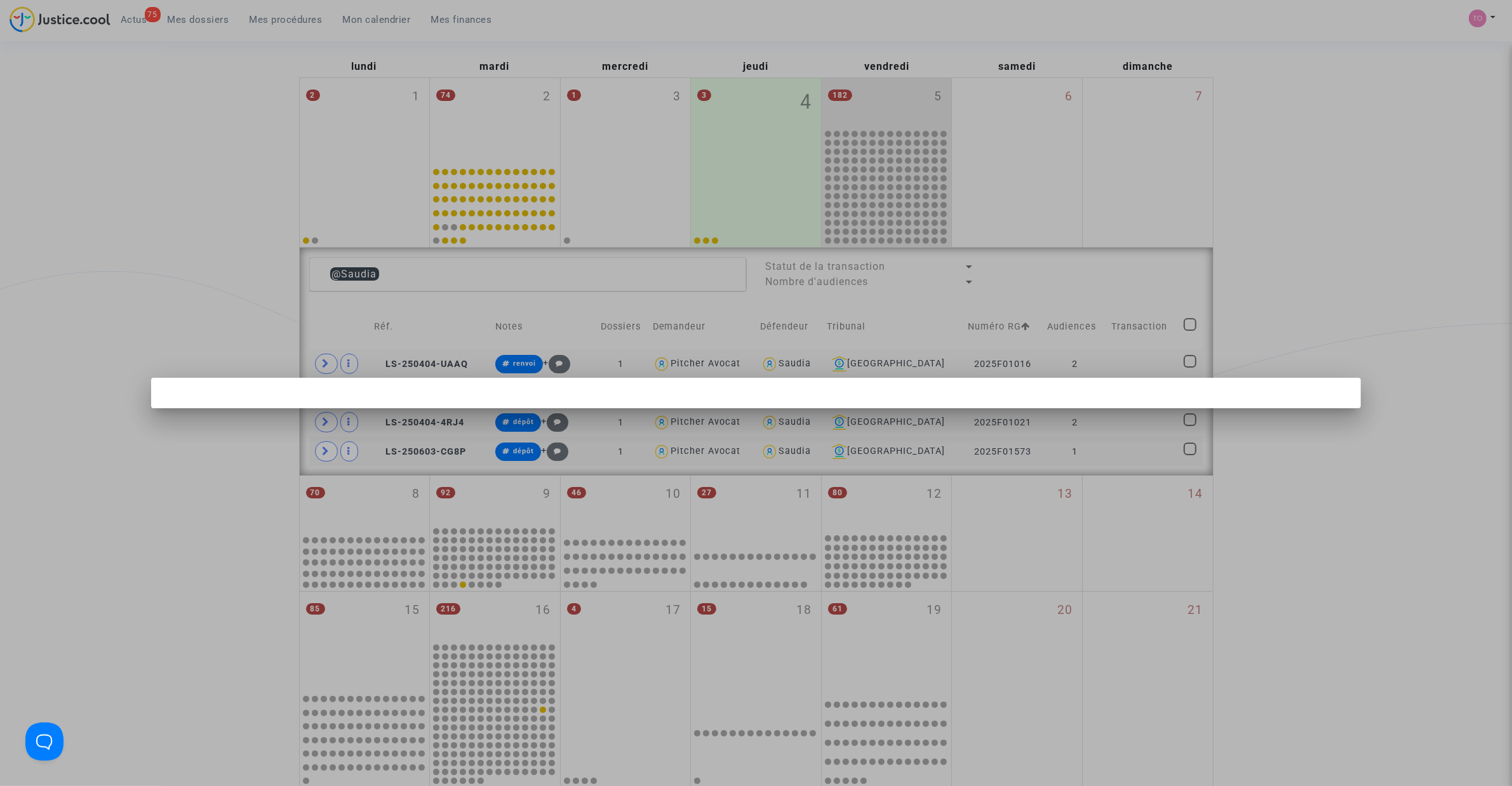
scroll to position [0, 0]
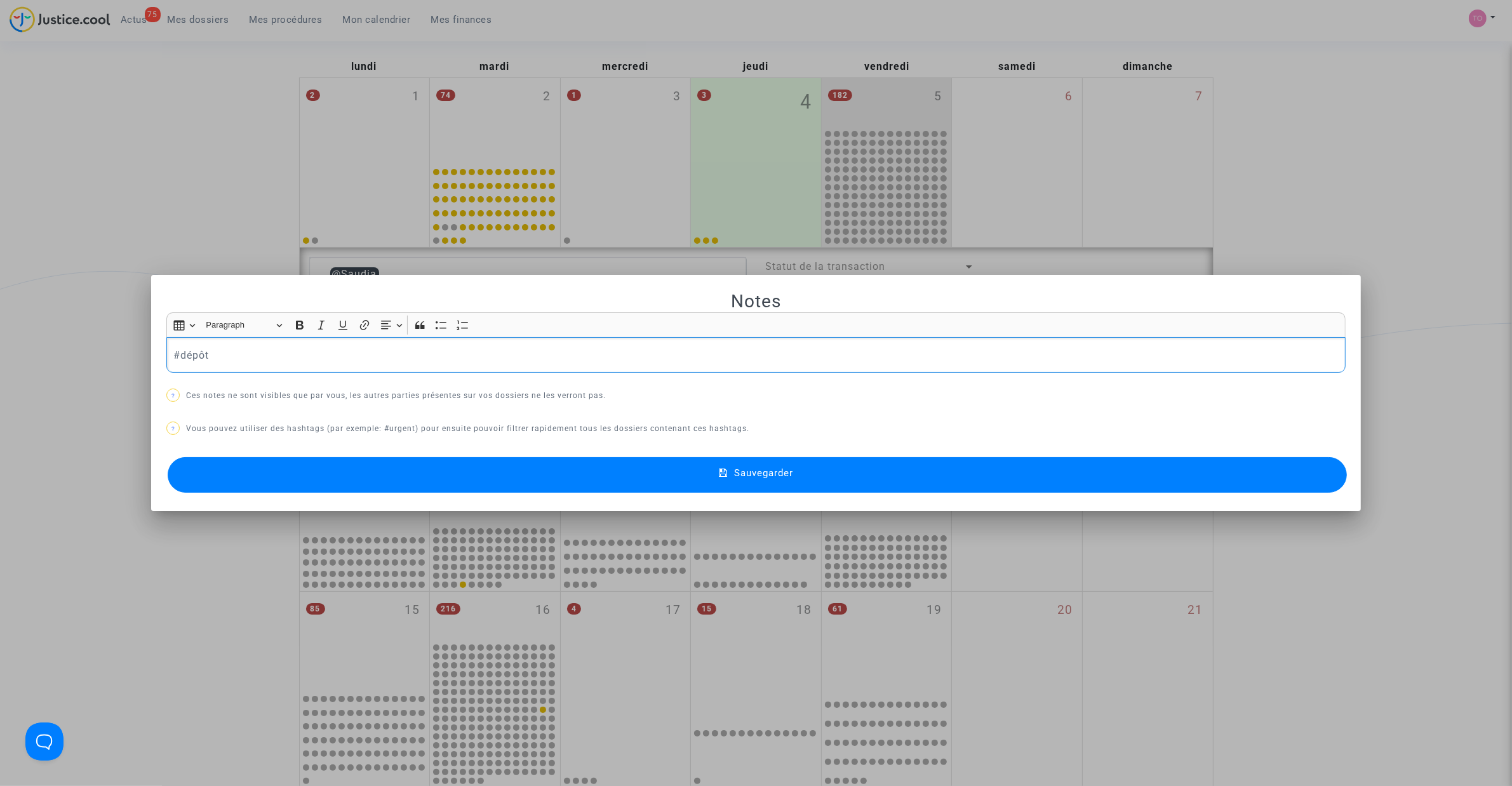
drag, startPoint x: 229, startPoint y: 359, endPoint x: 65, endPoint y: 359, distance: 164.0
click at [65, 359] on div "Notes Rich Text Editor Insert table Insert table Heading Paragraph Paragraph He…" at bounding box center [756, 393] width 1512 height 786
click at [423, 466] on button "Sauvegarder" at bounding box center [756, 475] width 1179 height 36
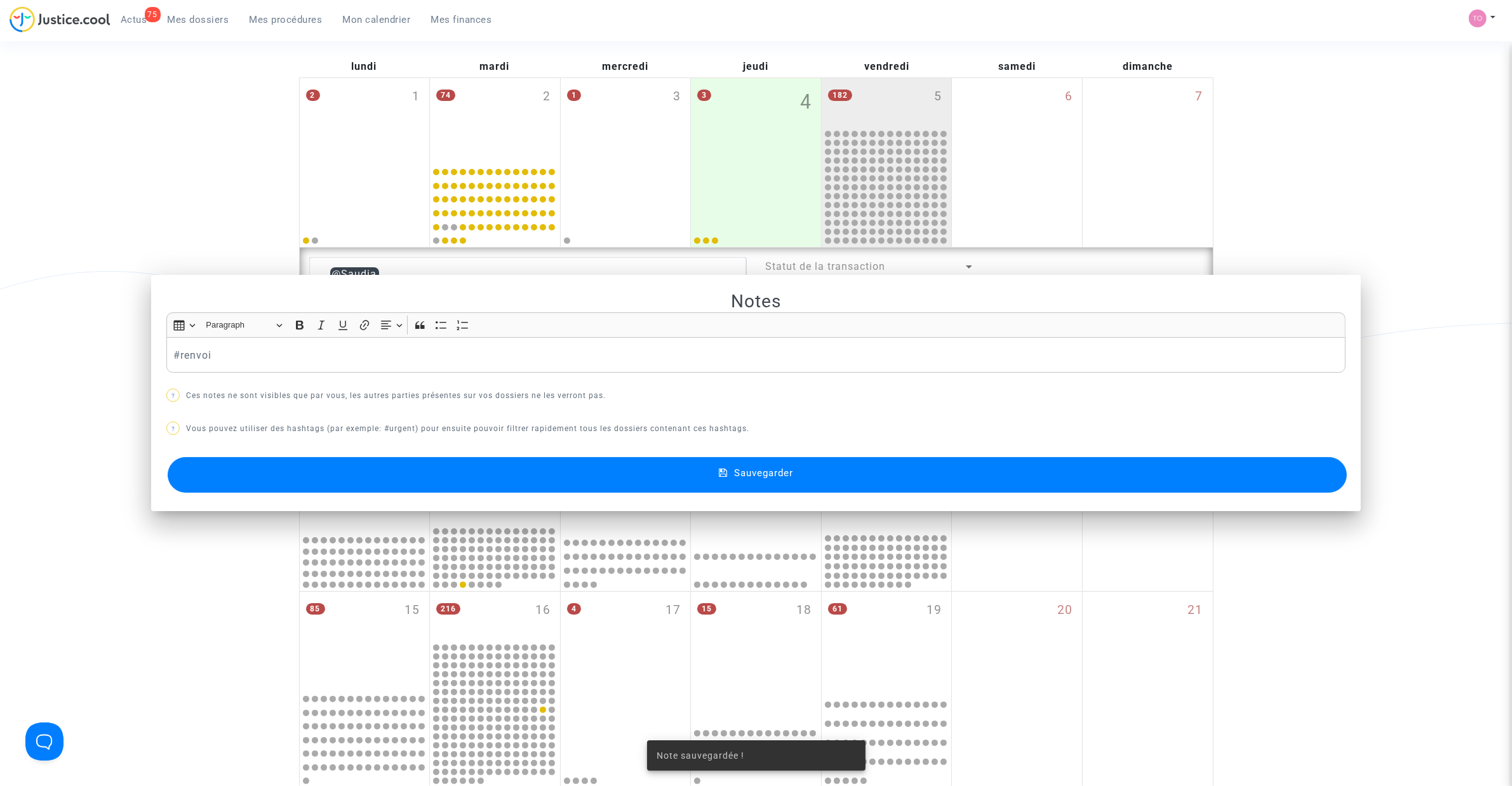
scroll to position [138, 0]
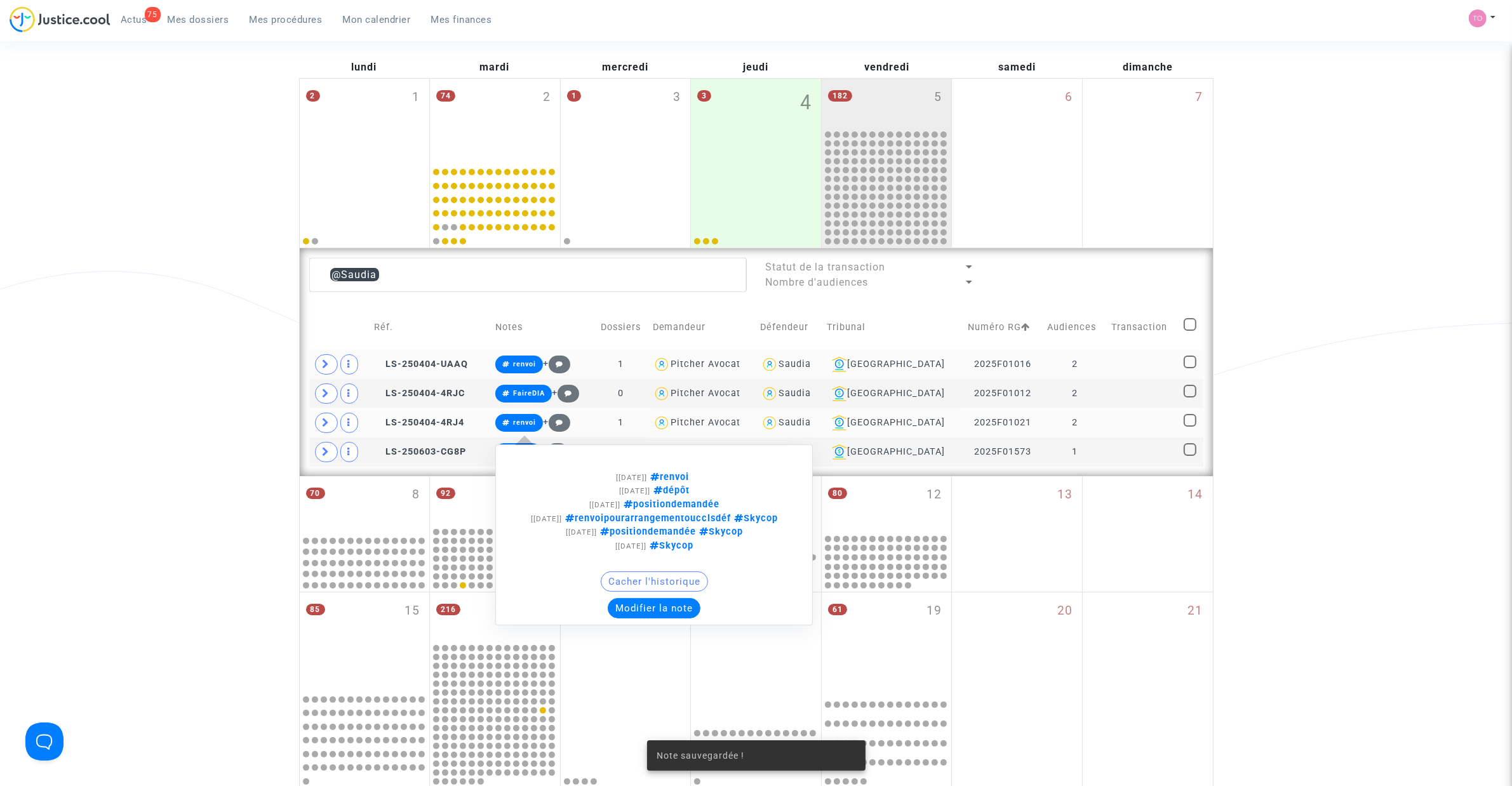
click at [659, 618] on button "Modifier la note" at bounding box center [654, 608] width 93 height 20
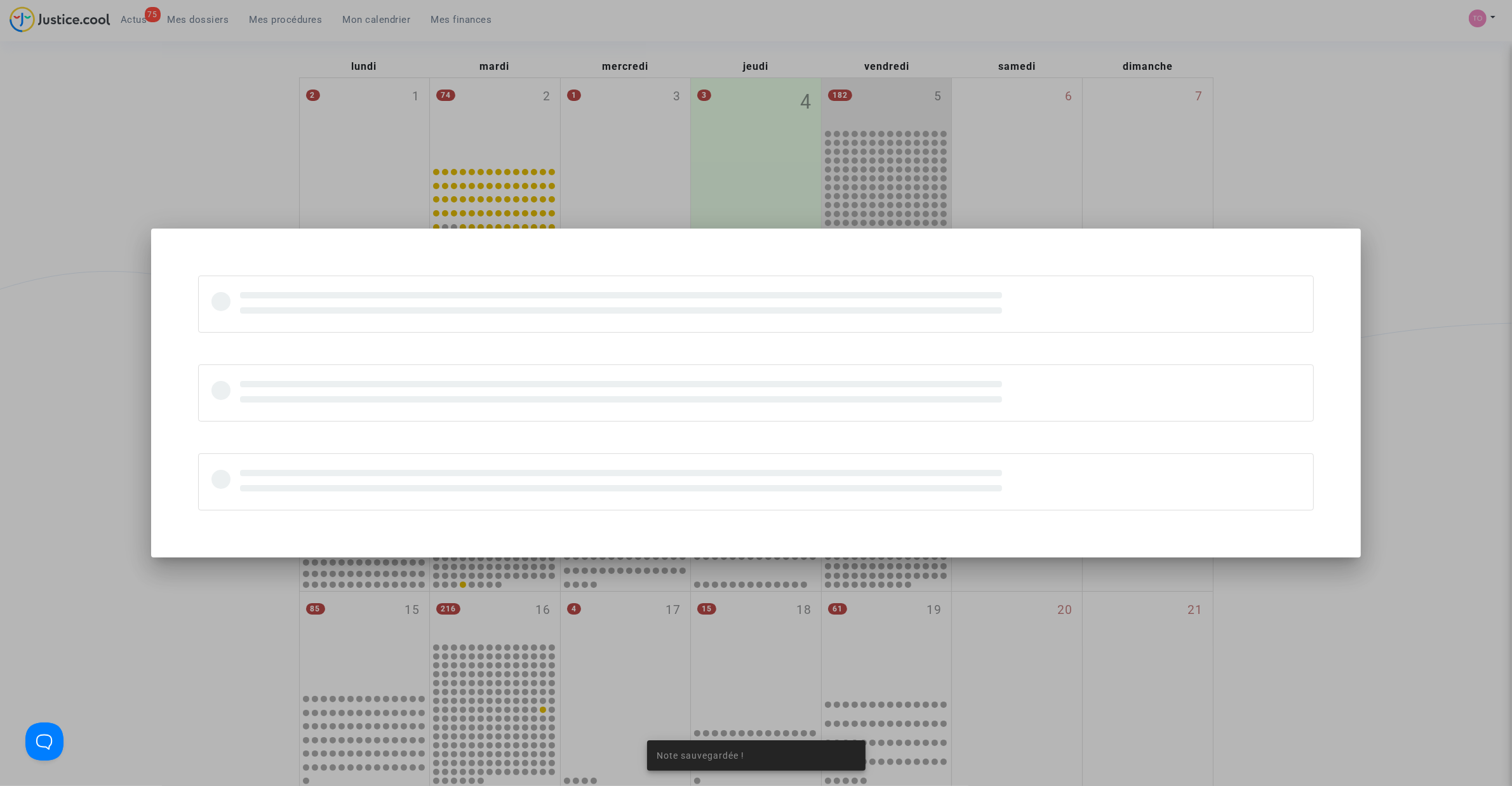
scroll to position [0, 0]
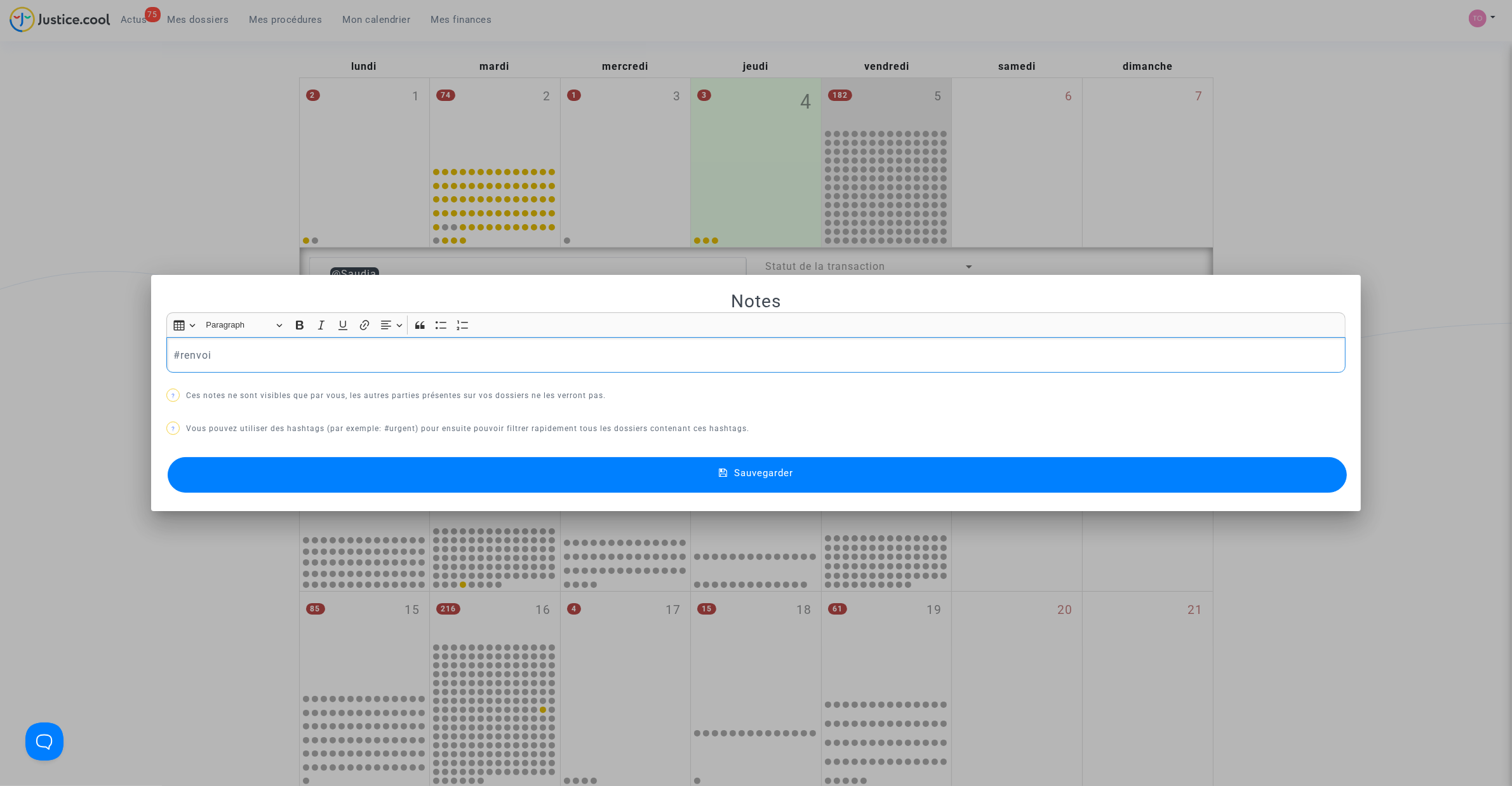
drag, startPoint x: 205, startPoint y: 360, endPoint x: 37, endPoint y: 357, distance: 168.0
click at [37, 357] on div "Notes Rich Text Editor Insert table Insert table Heading Paragraph Paragraph He…" at bounding box center [756, 393] width 1512 height 786
click at [436, 473] on button "Sauvegarder" at bounding box center [756, 475] width 1179 height 36
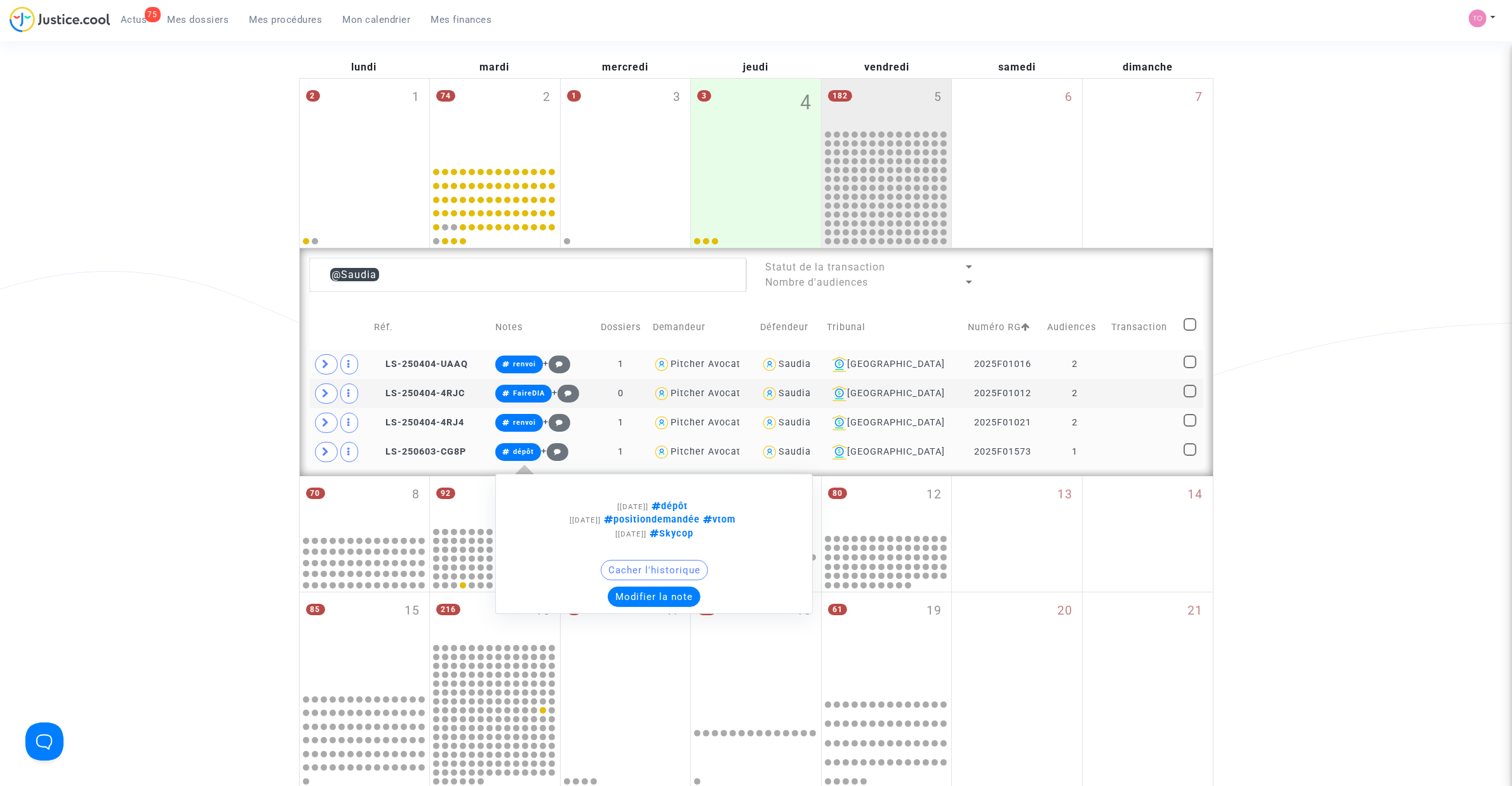
click at [661, 600] on button "Modifier la note" at bounding box center [654, 597] width 93 height 20
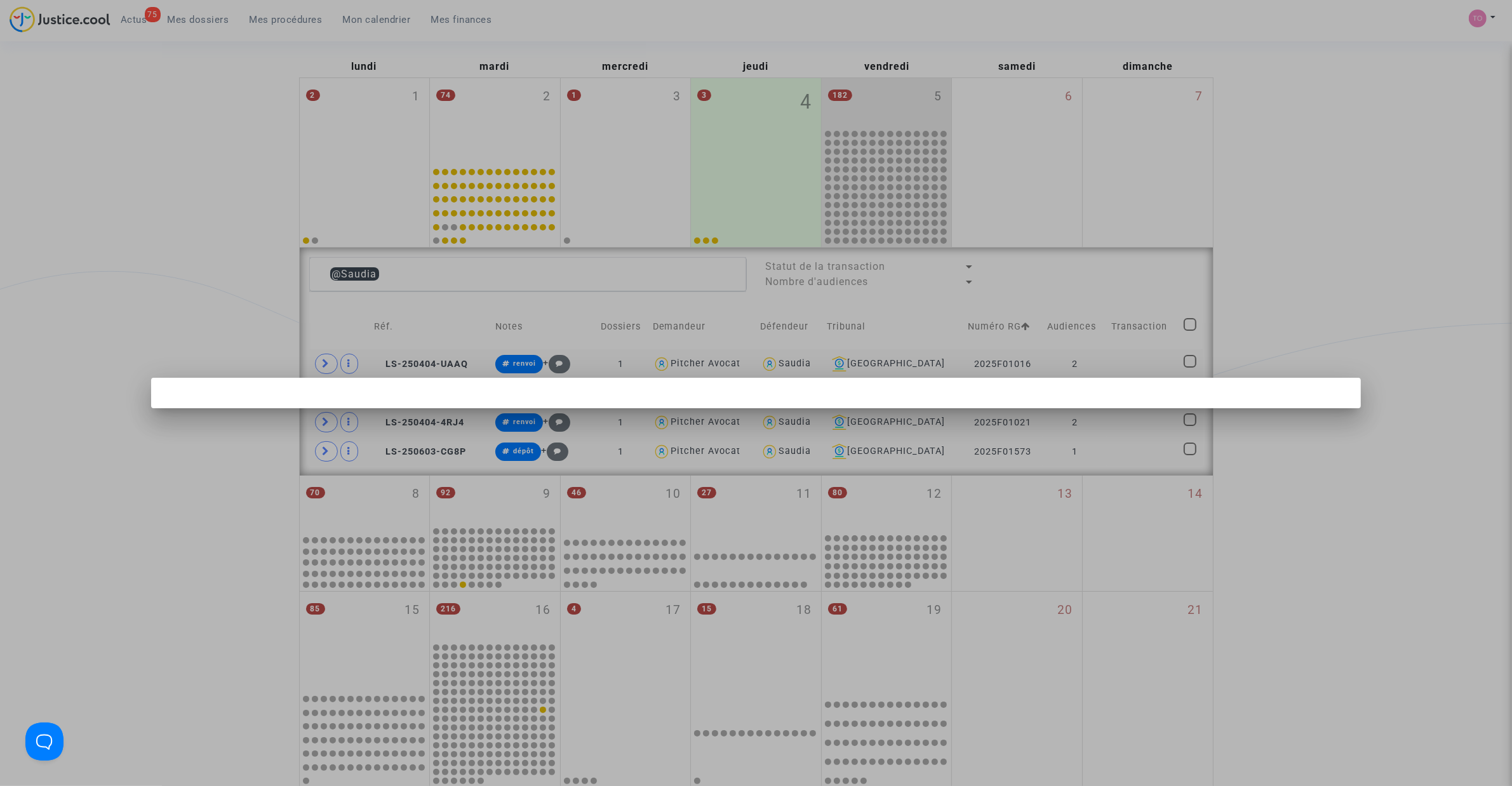
scroll to position [0, 0]
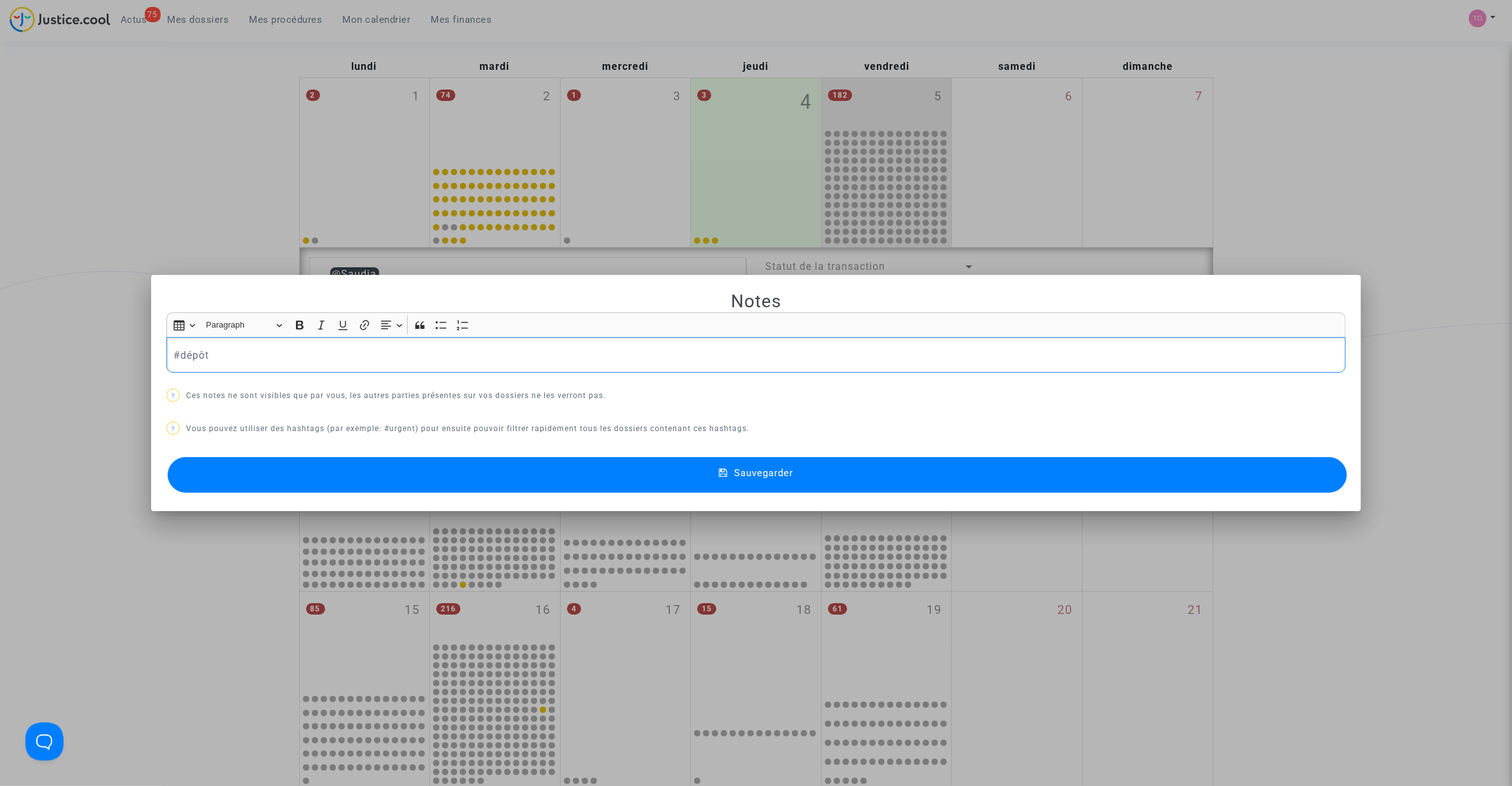
drag, startPoint x: 236, startPoint y: 366, endPoint x: 36, endPoint y: 353, distance: 200.4
click at [36, 353] on div "Notes Rich Text Editor Insert table Insert table Heading Paragraph Paragraph He…" at bounding box center [756, 393] width 1512 height 786
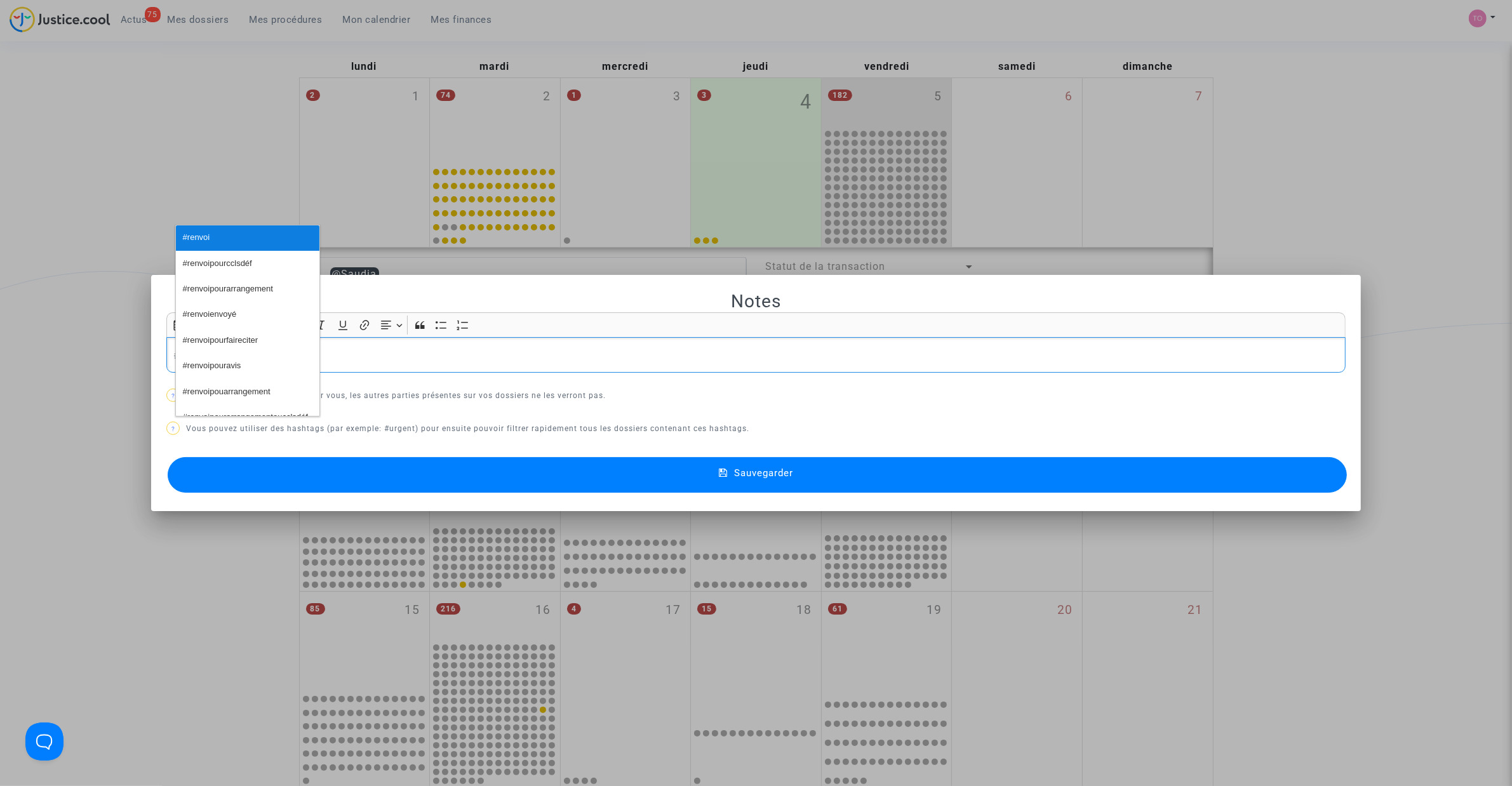
click at [208, 239] on span "#renvoi" at bounding box center [196, 238] width 27 height 19
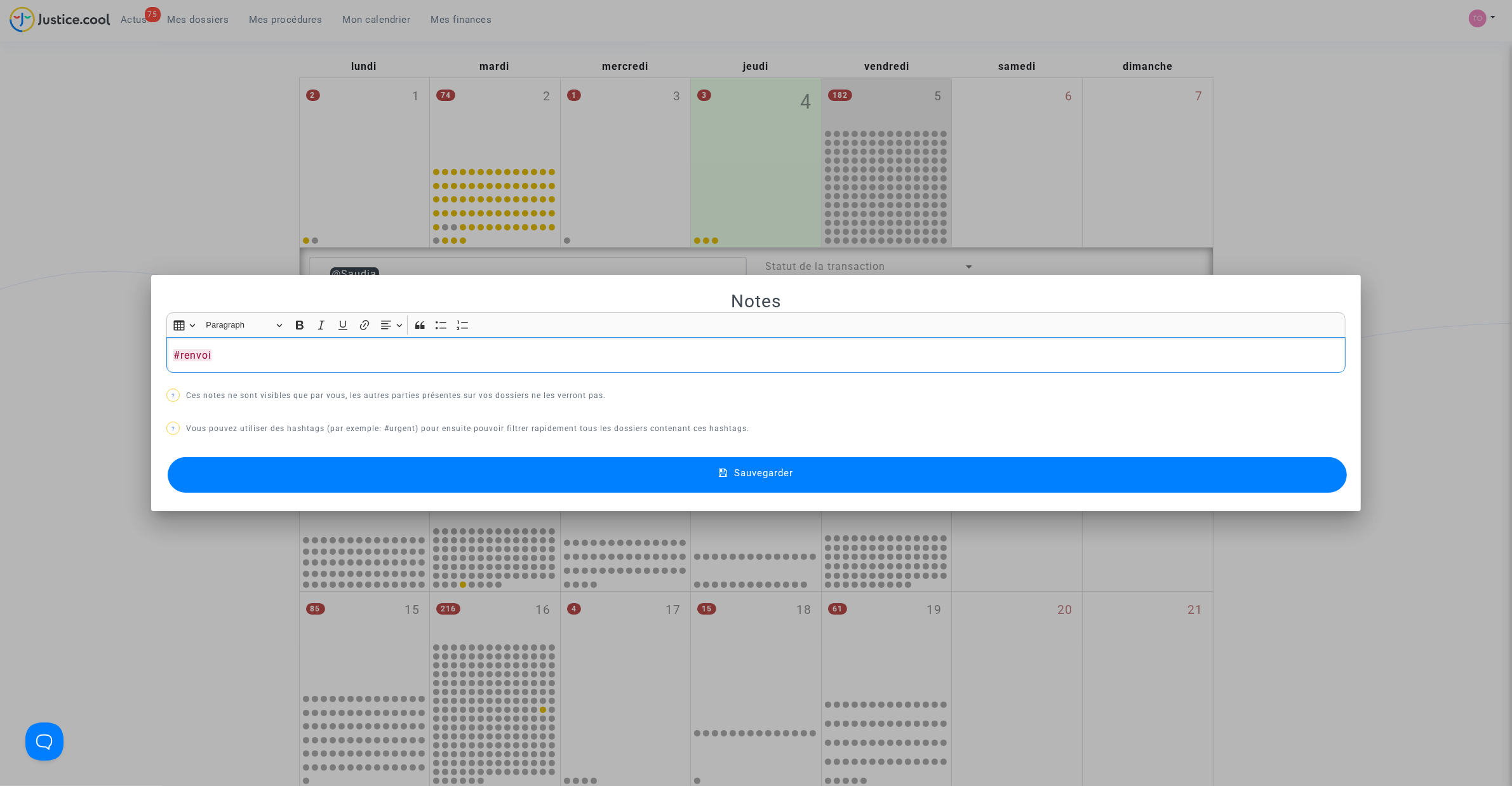
click at [388, 475] on button "Sauvegarder" at bounding box center [756, 475] width 1179 height 36
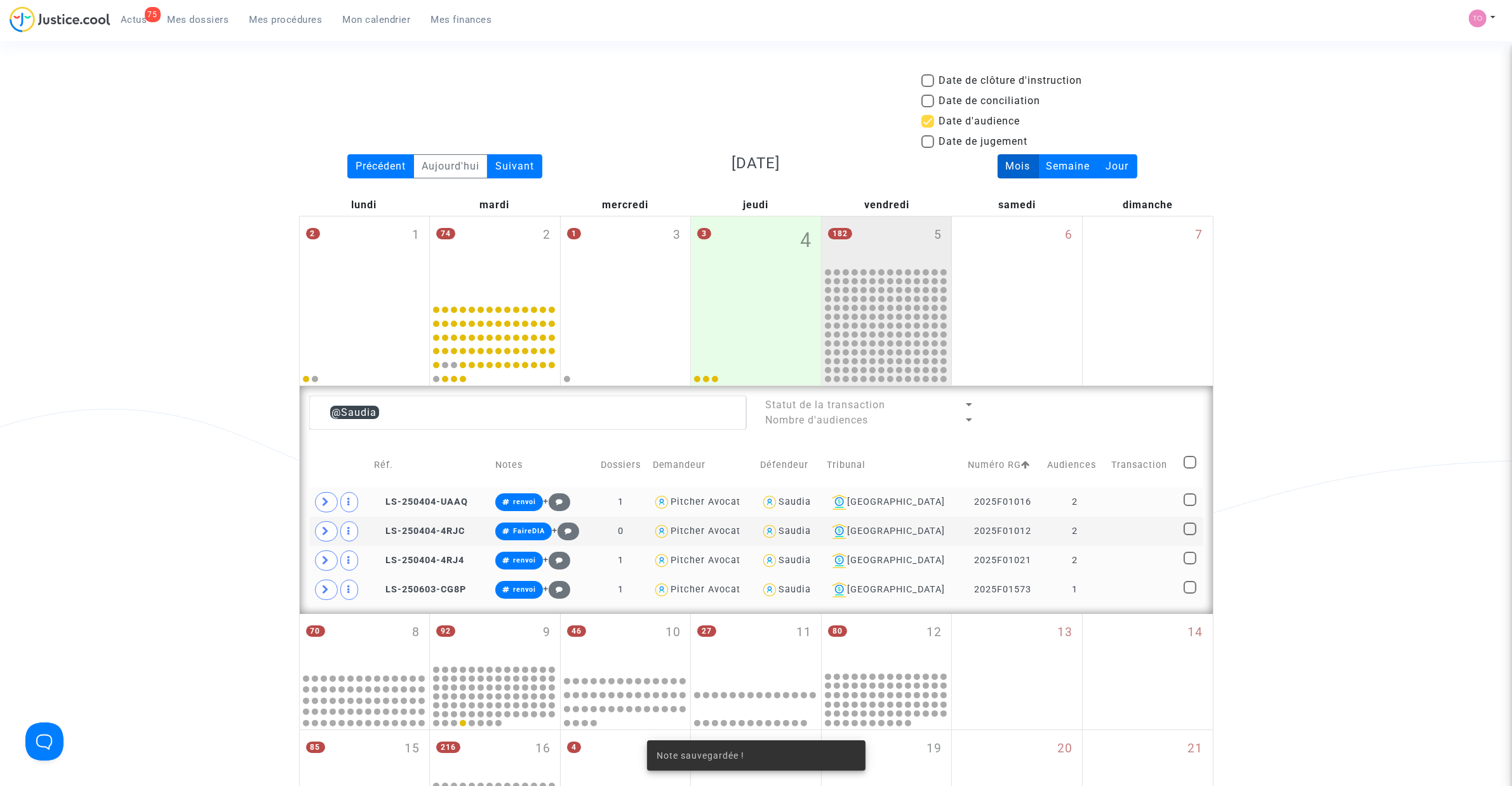
scroll to position [138, 0]
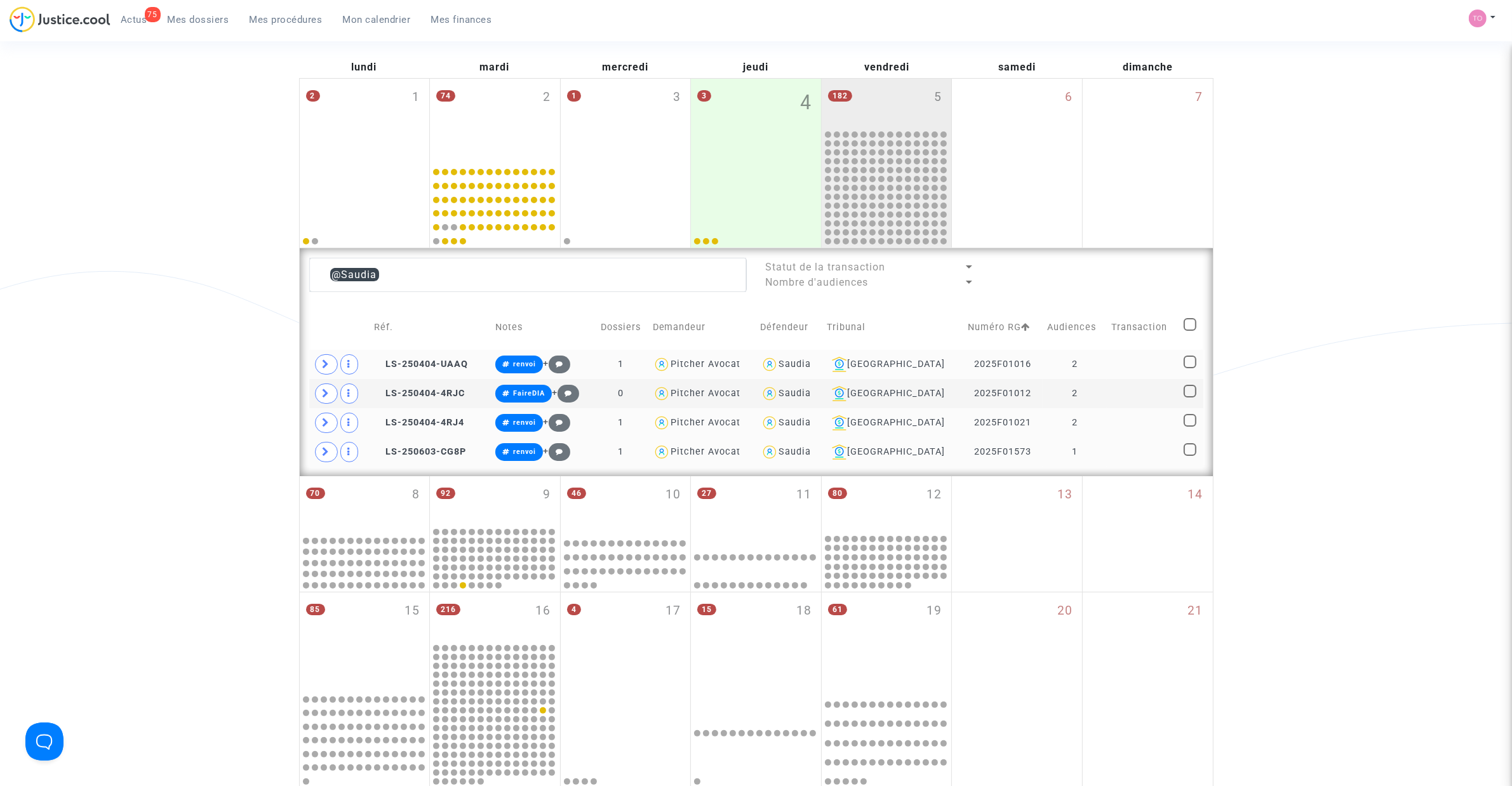
click at [811, 362] on div "Saudia" at bounding box center [794, 364] width 33 height 11
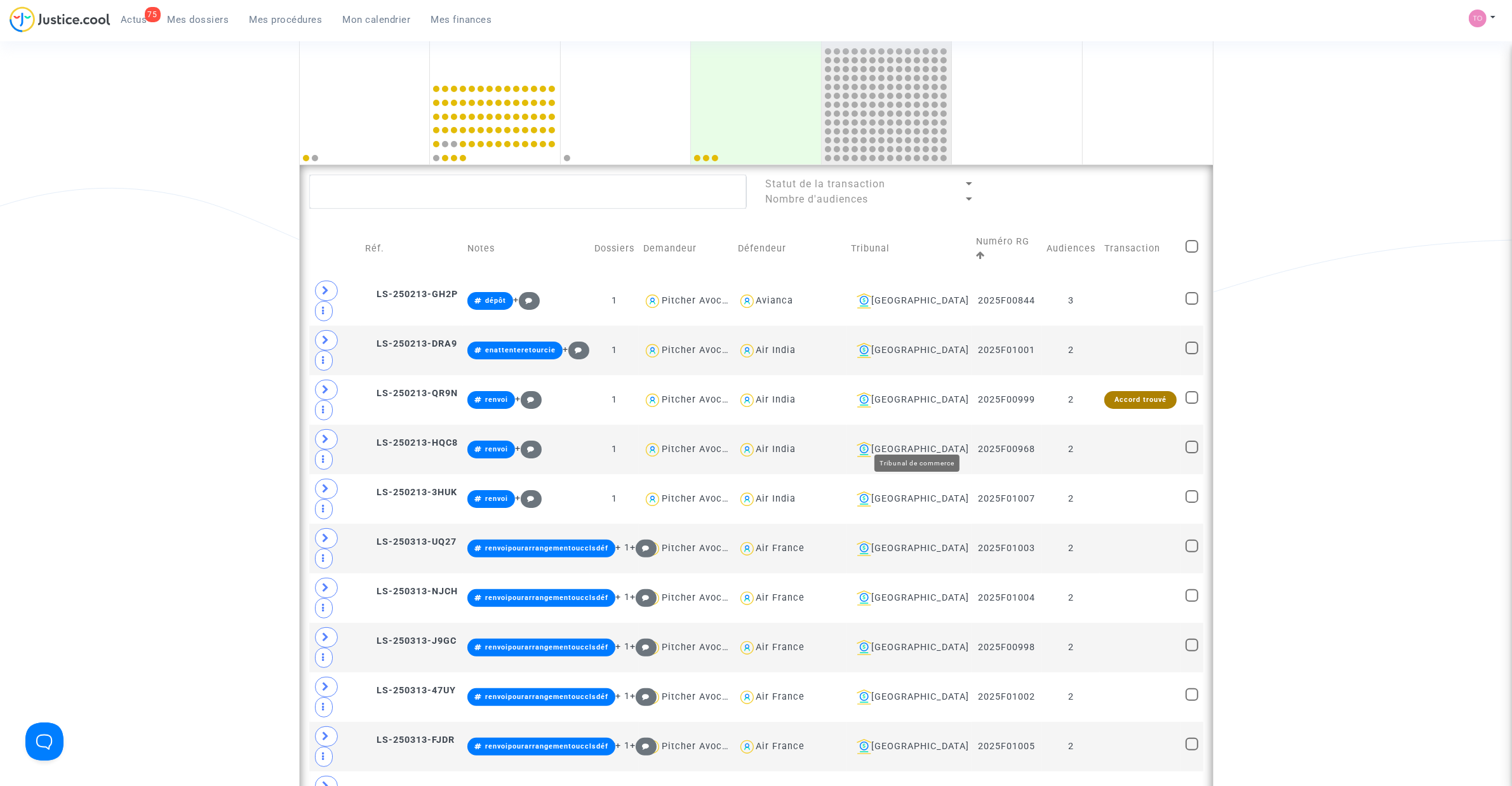
scroll to position [79, 0]
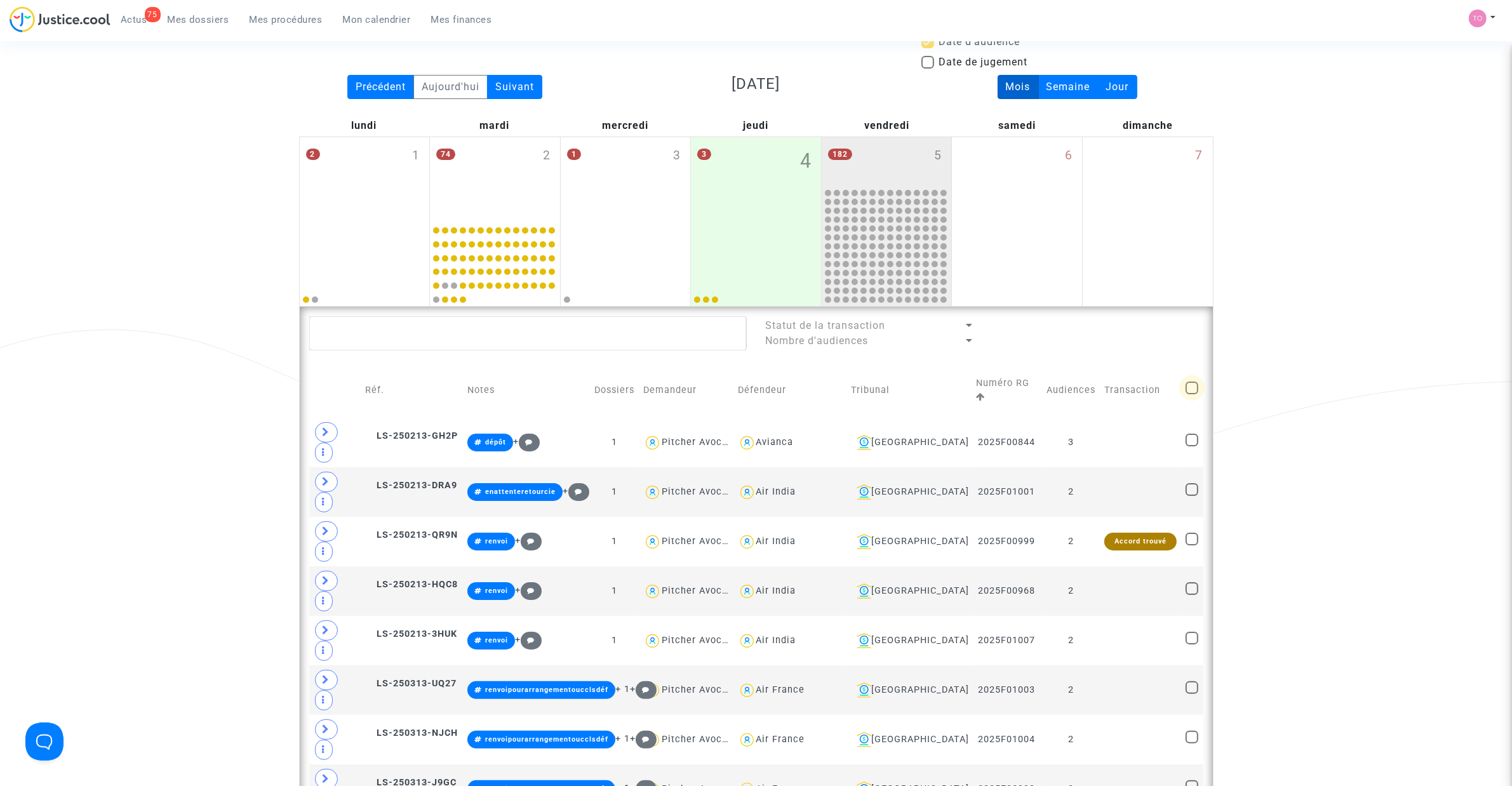
click at [1194, 381] on span at bounding box center [1192, 388] width 12 height 12
click at [1192, 395] on input "checkbox" at bounding box center [1191, 395] width 1 height 1
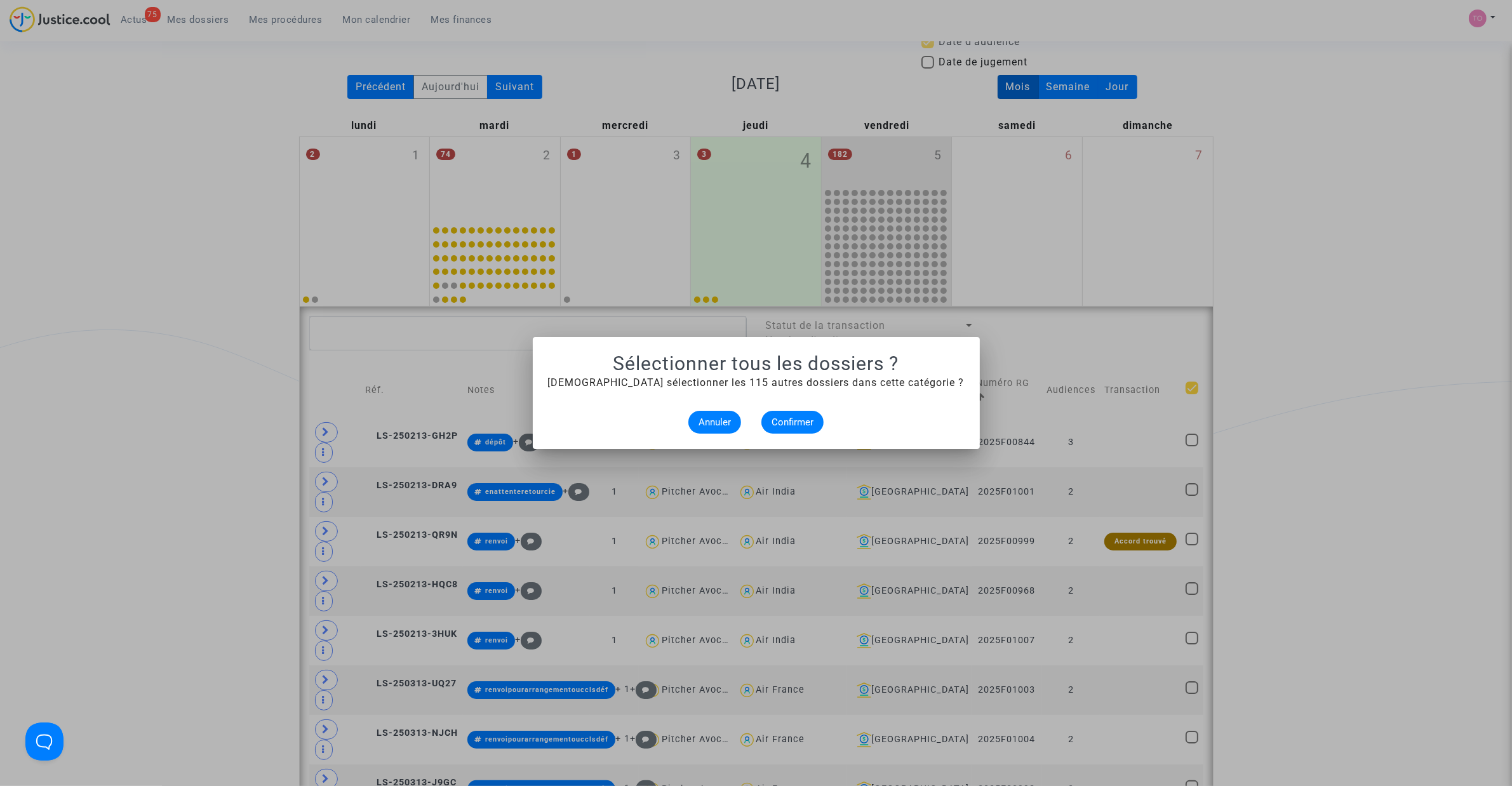
scroll to position [0, 0]
click at [1485, 398] on div at bounding box center [756, 393] width 1512 height 786
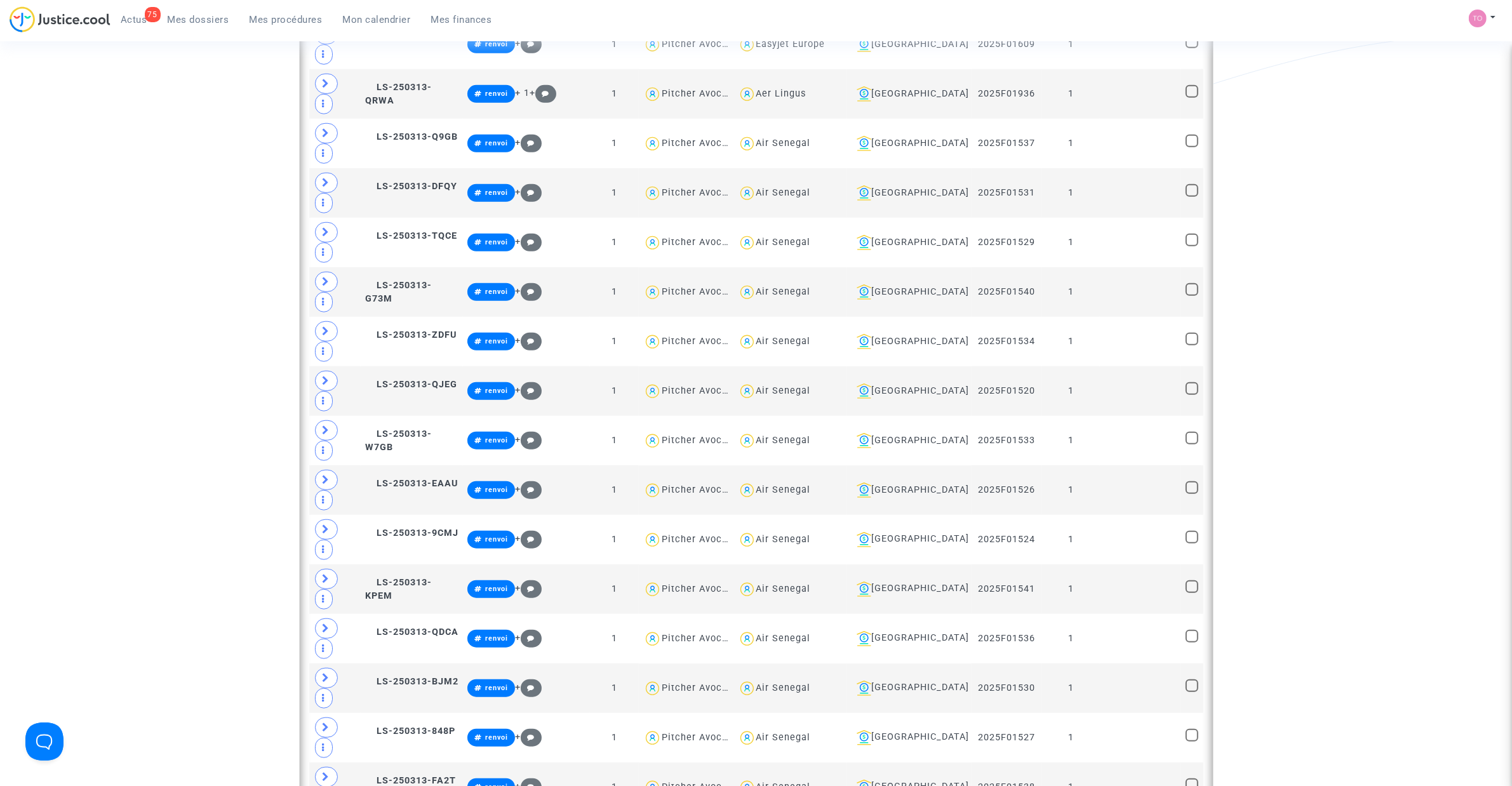
scroll to position [1746, 0]
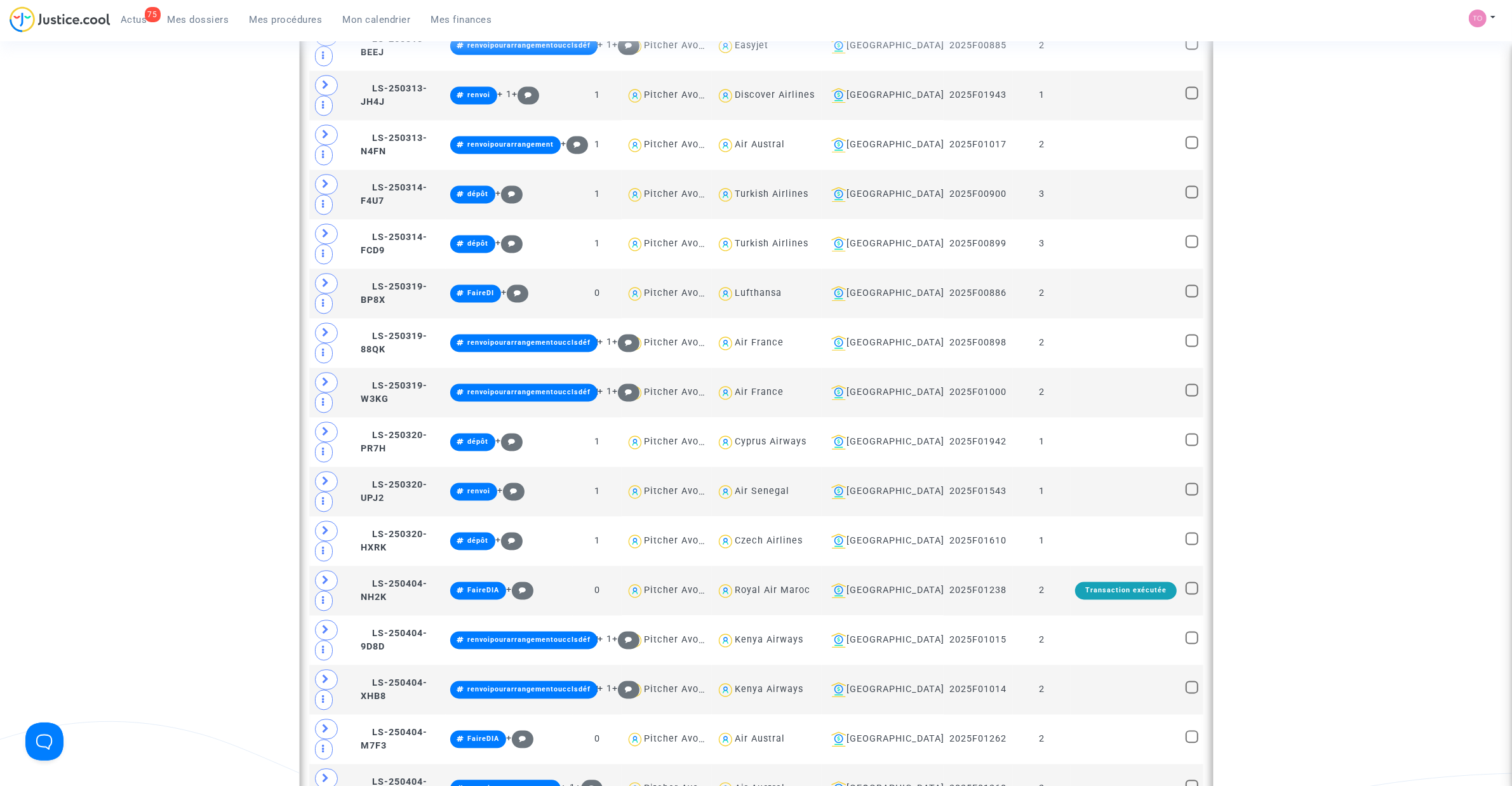
scroll to position [3176, 0]
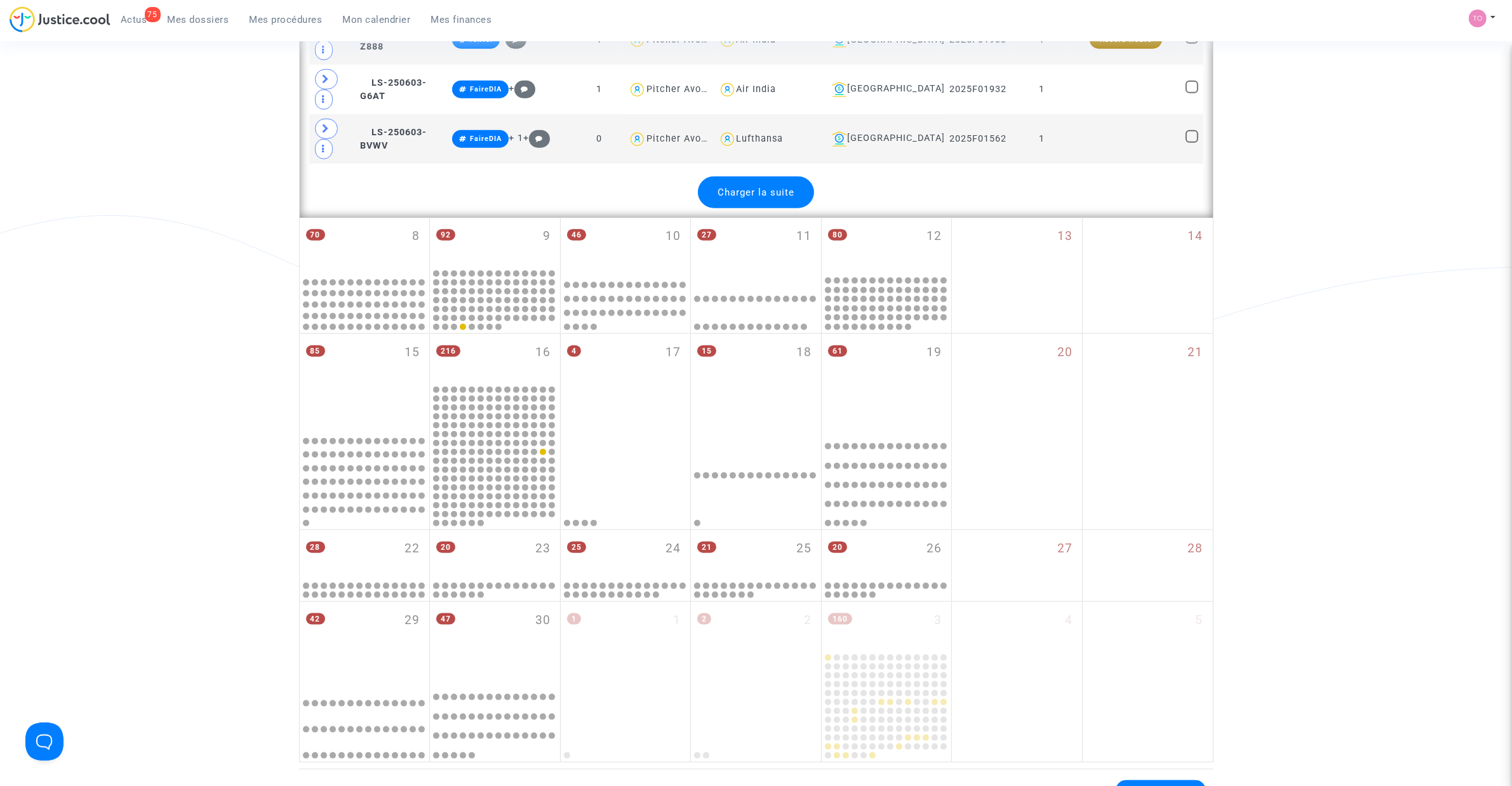
scroll to position [7859, 0]
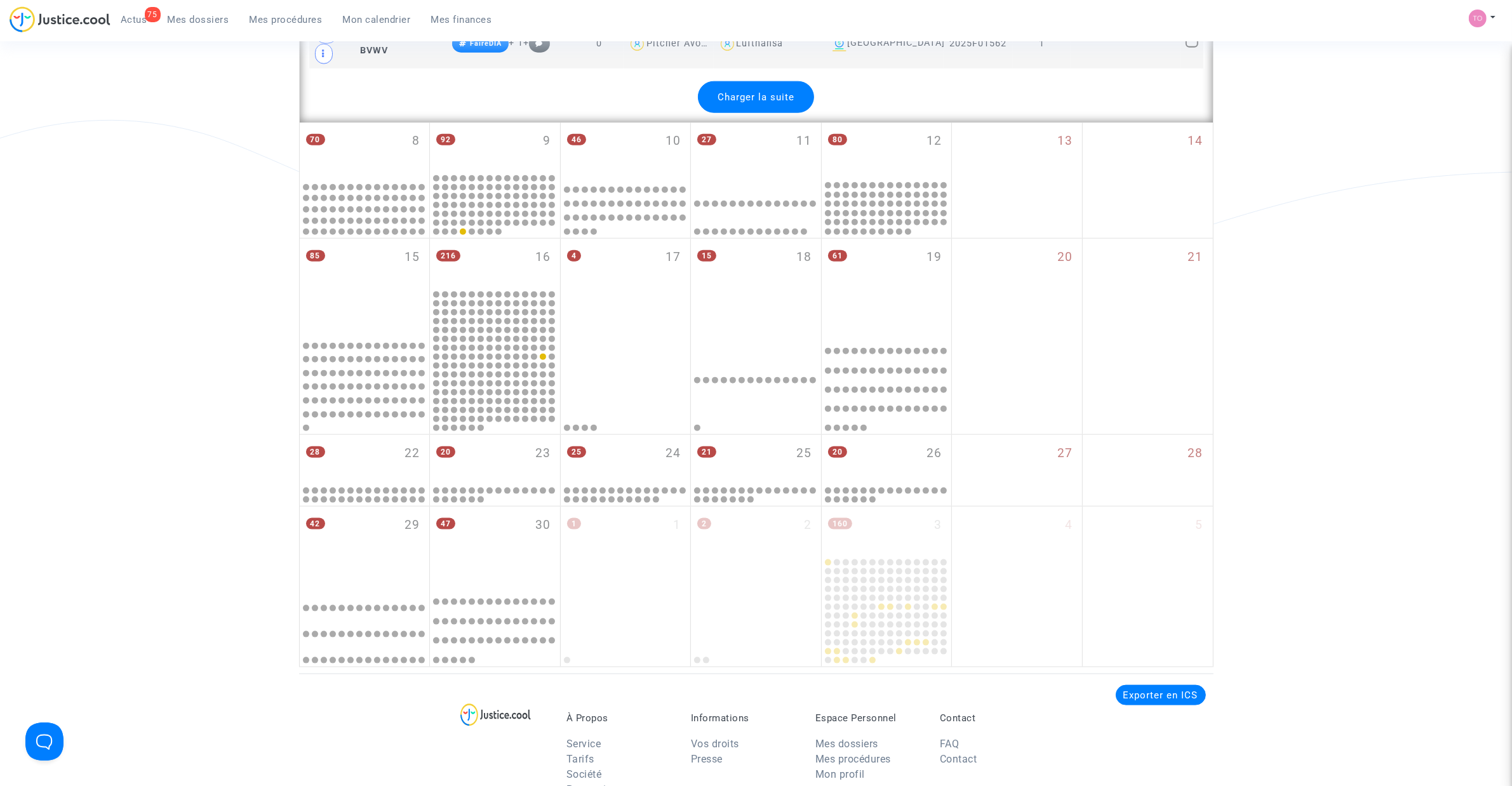
click at [769, 103] on span "Charger la suite" at bounding box center [756, 97] width 77 height 12
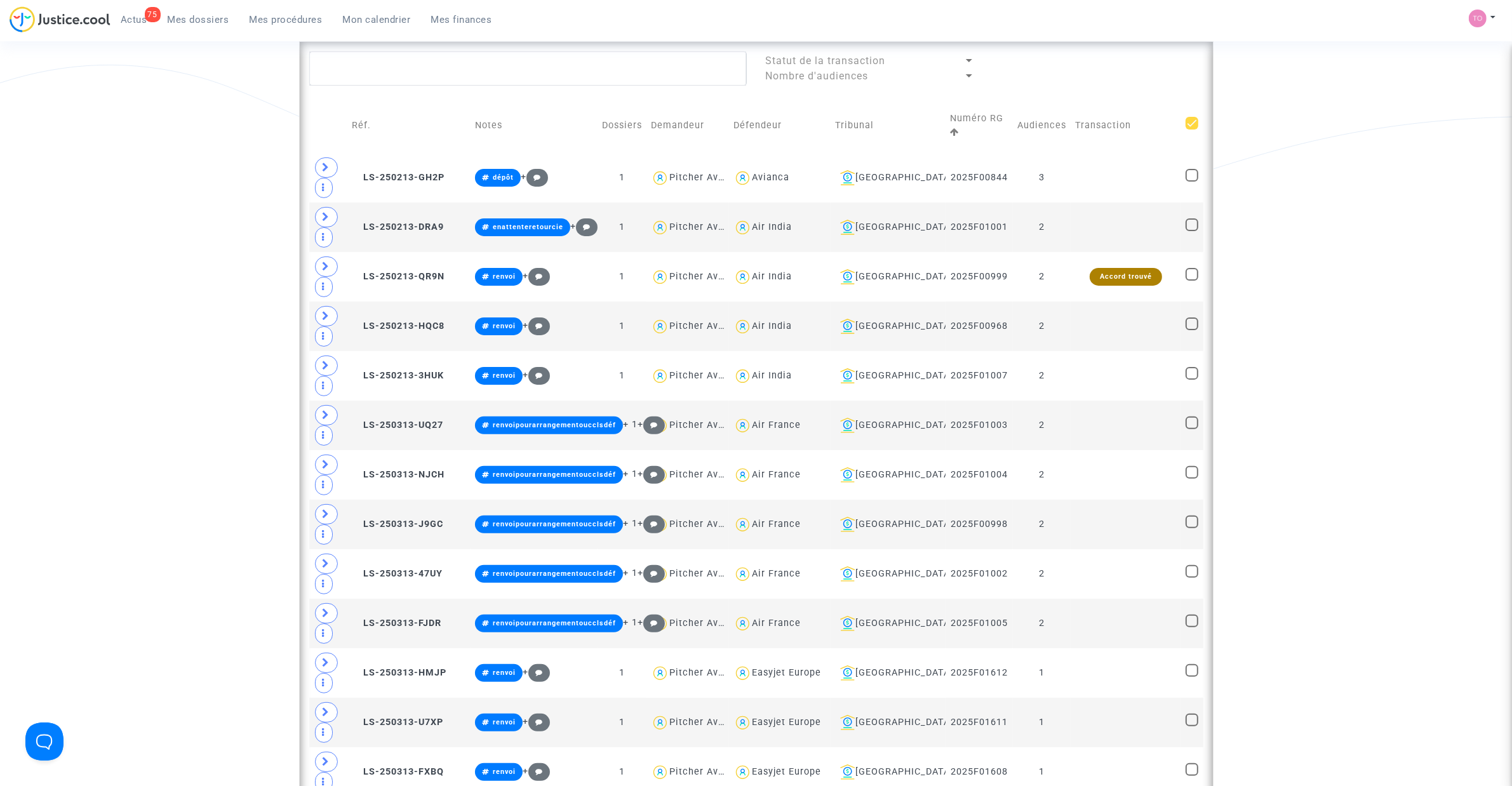
scroll to position [159, 0]
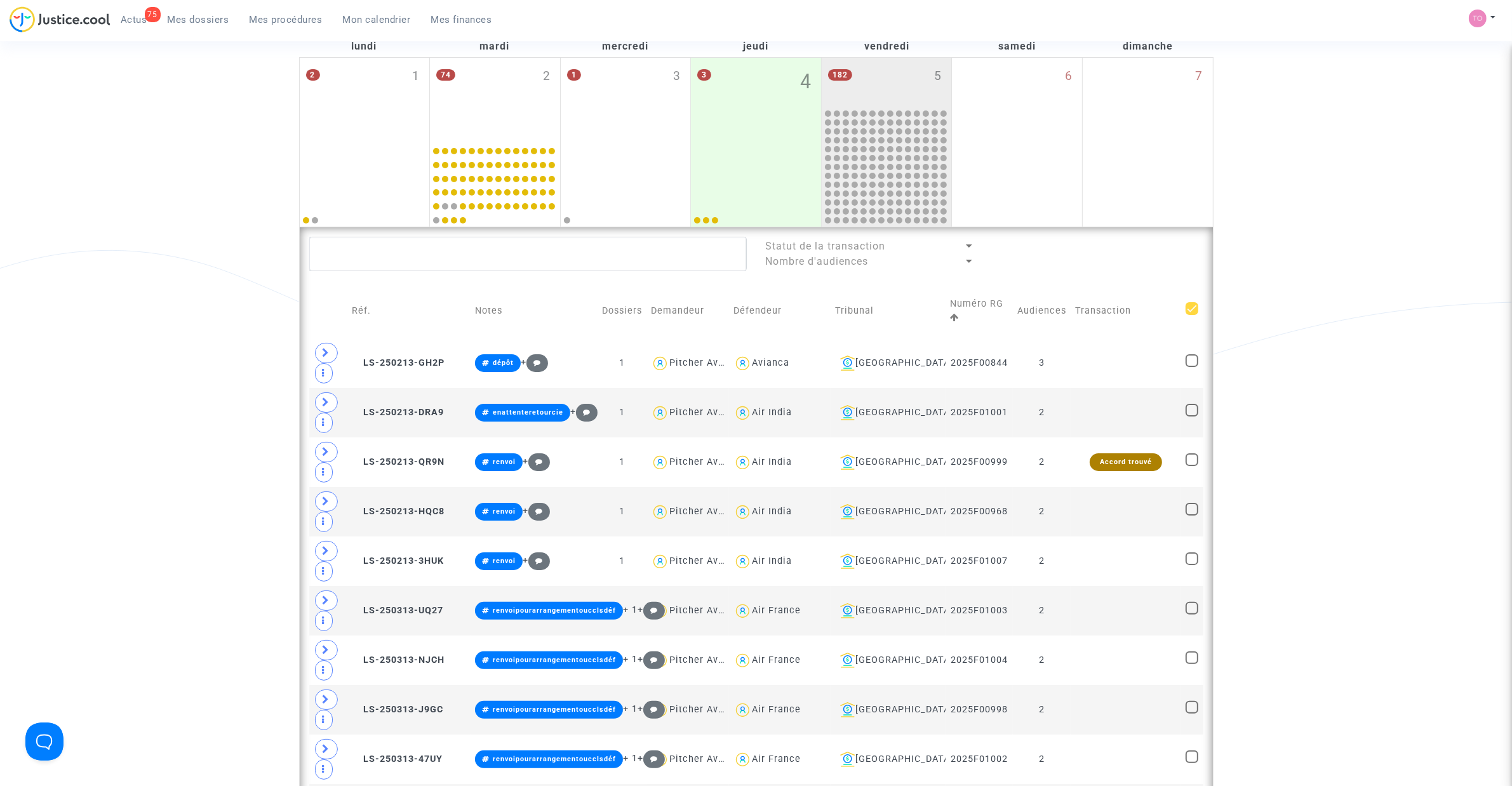
click at [1201, 307] on td at bounding box center [1192, 311] width 22 height 54
click at [1194, 309] on span at bounding box center [1192, 309] width 12 height 12
click at [1192, 315] on input "checkbox" at bounding box center [1191, 315] width 1 height 1
click at [1193, 311] on span at bounding box center [1192, 309] width 12 height 12
click at [1192, 315] on input "checkbox" at bounding box center [1191, 315] width 1 height 1
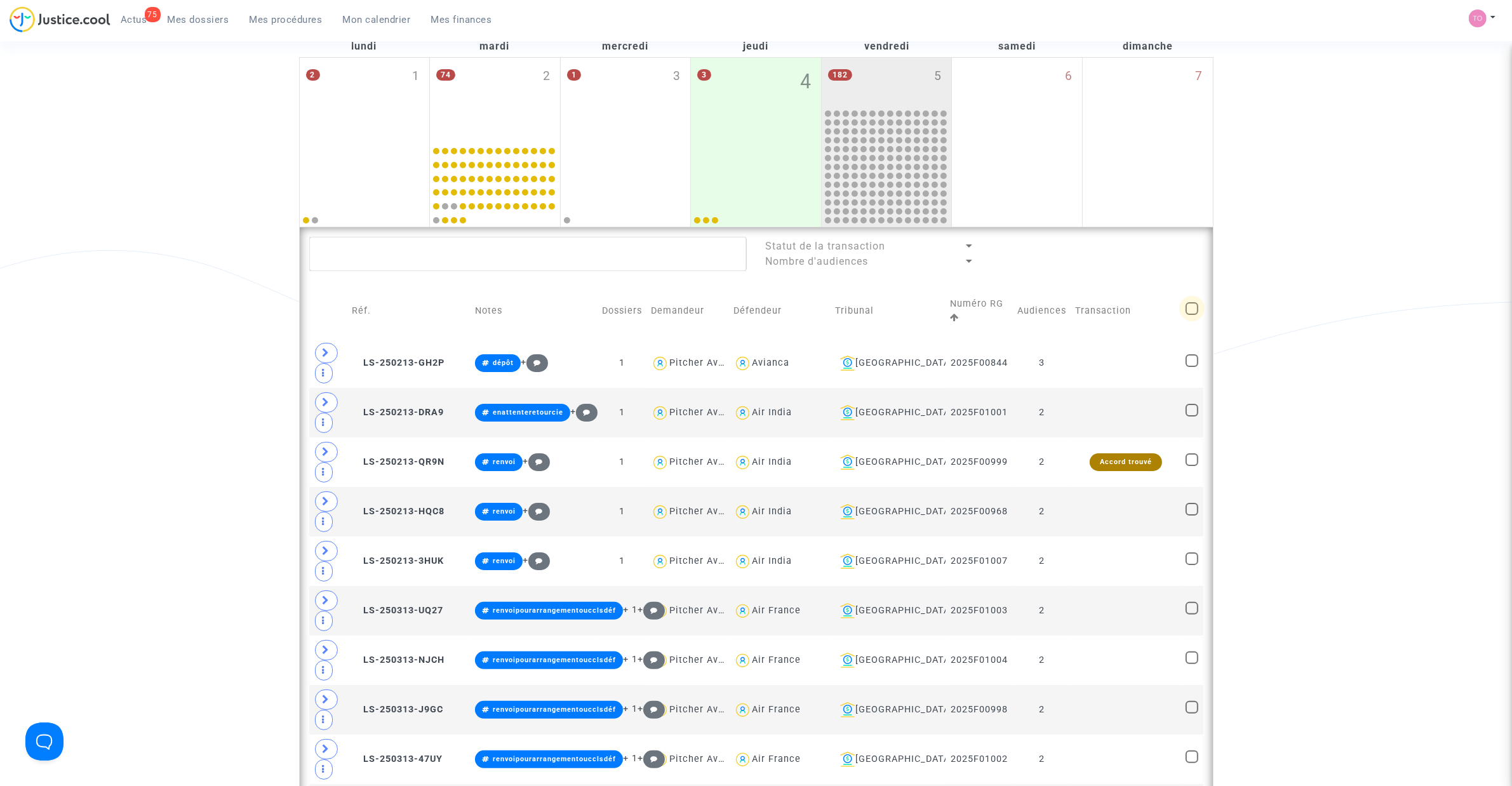
checkbox input "true"
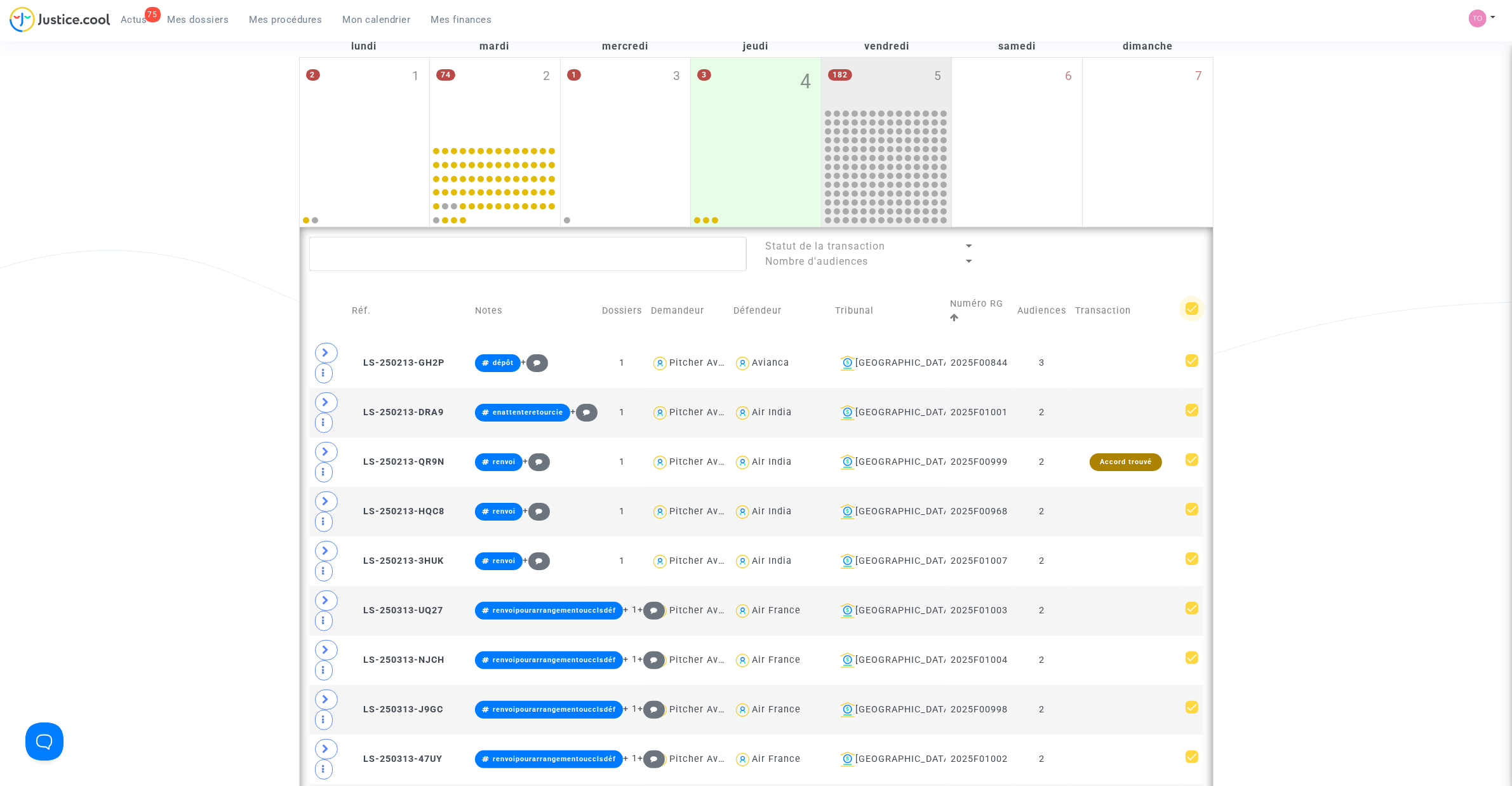
checkbox input "true"
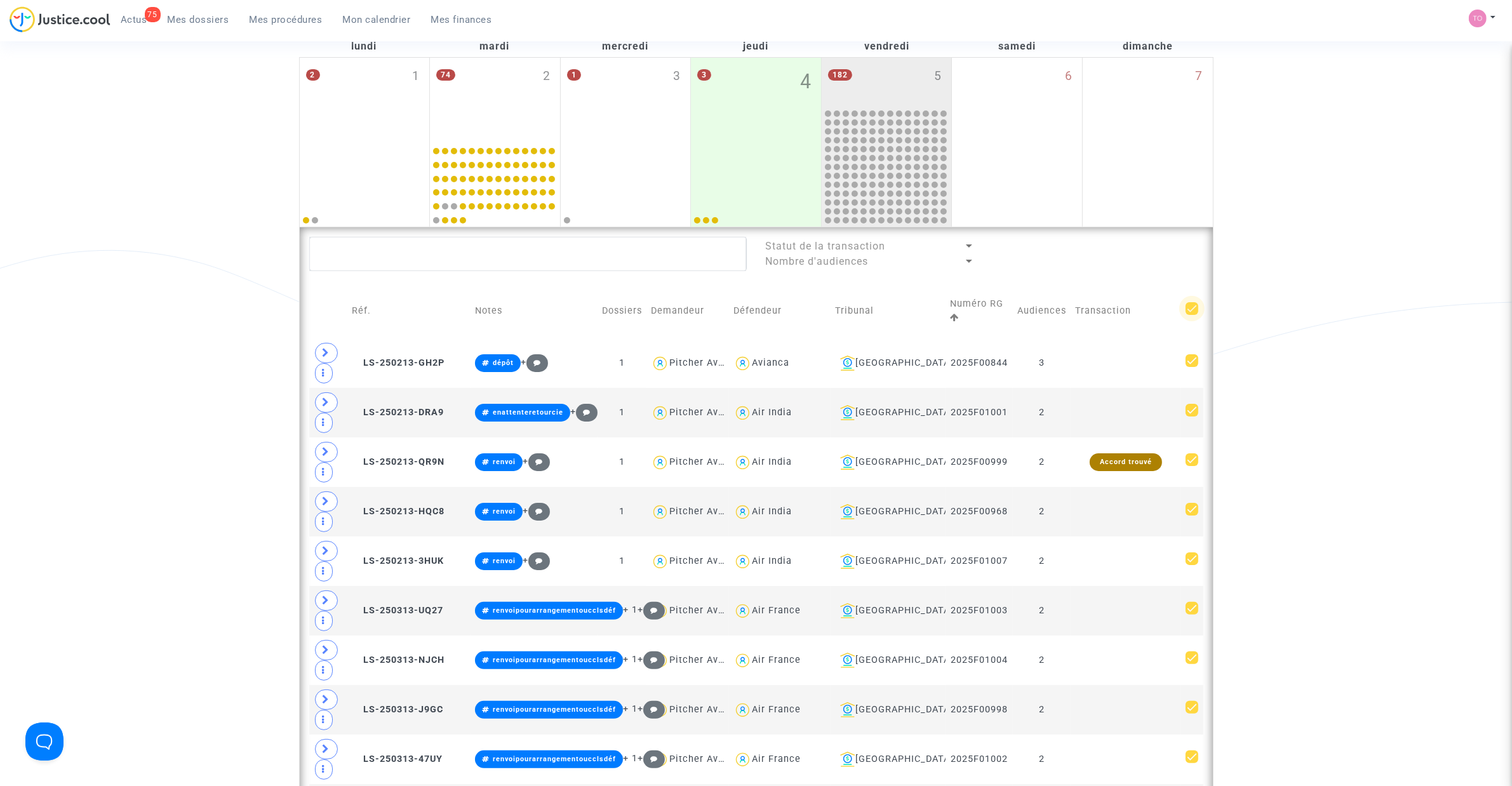
checkbox input "true"
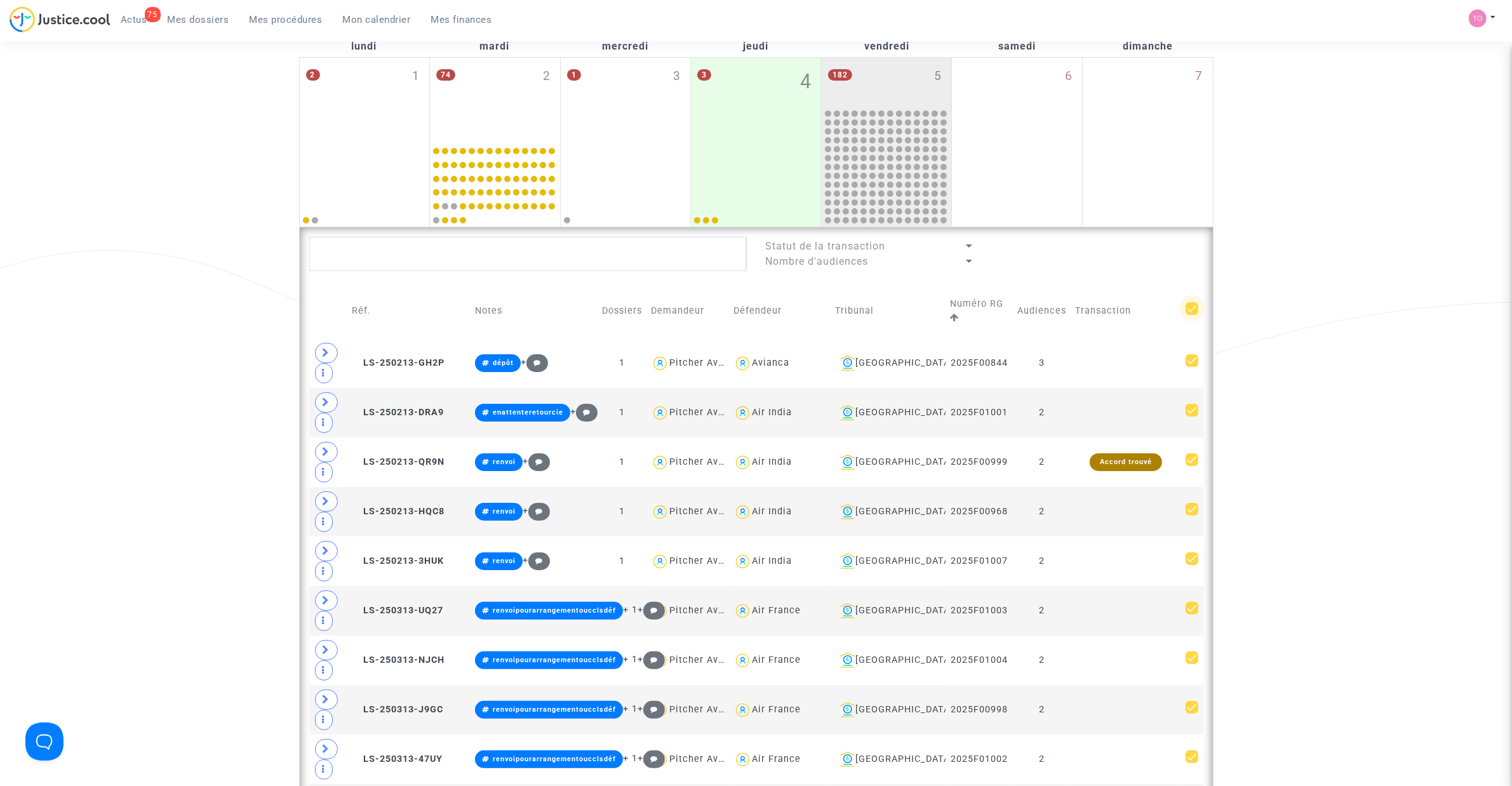
checkbox input "true"
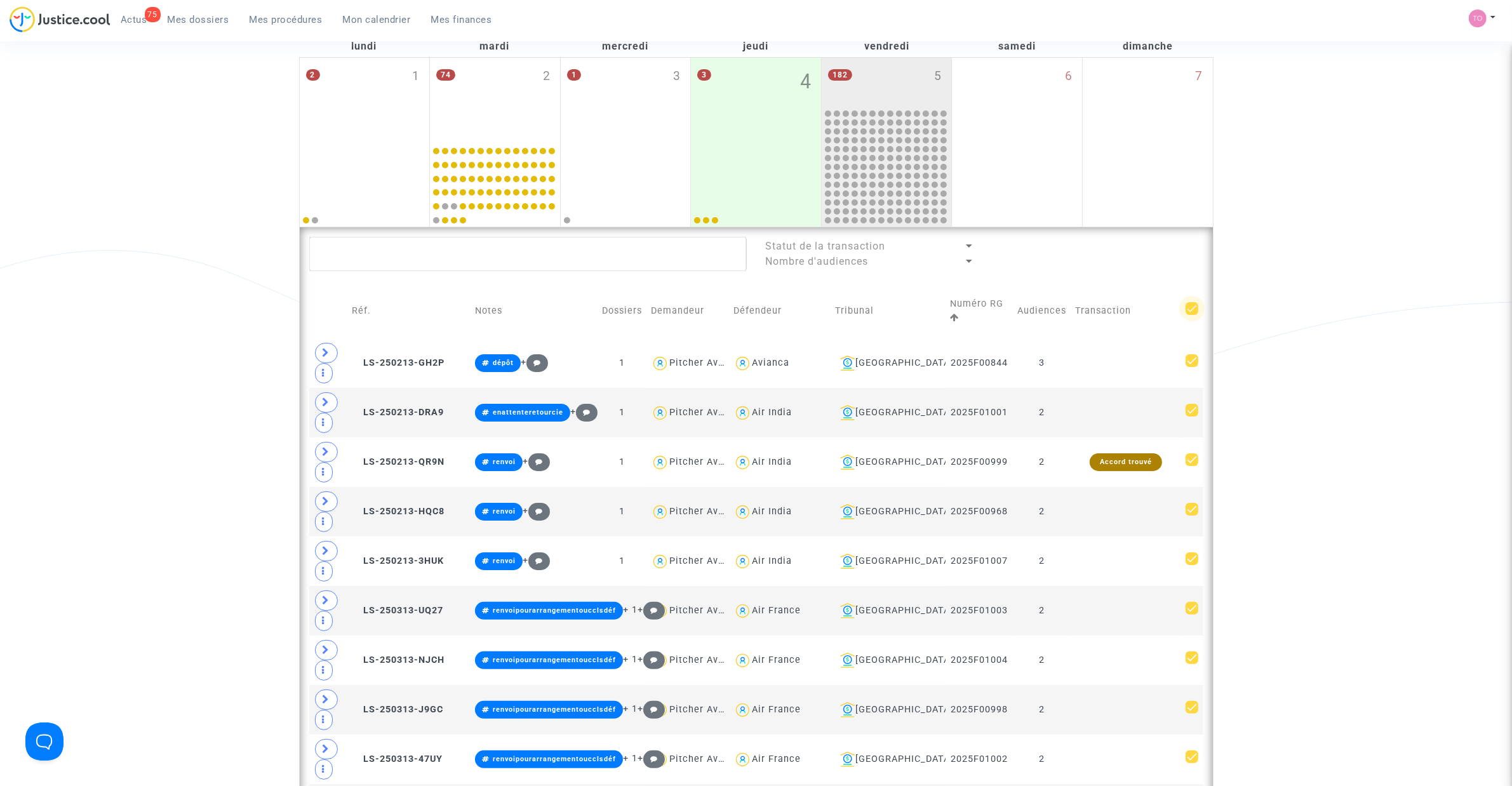
checkbox input "true"
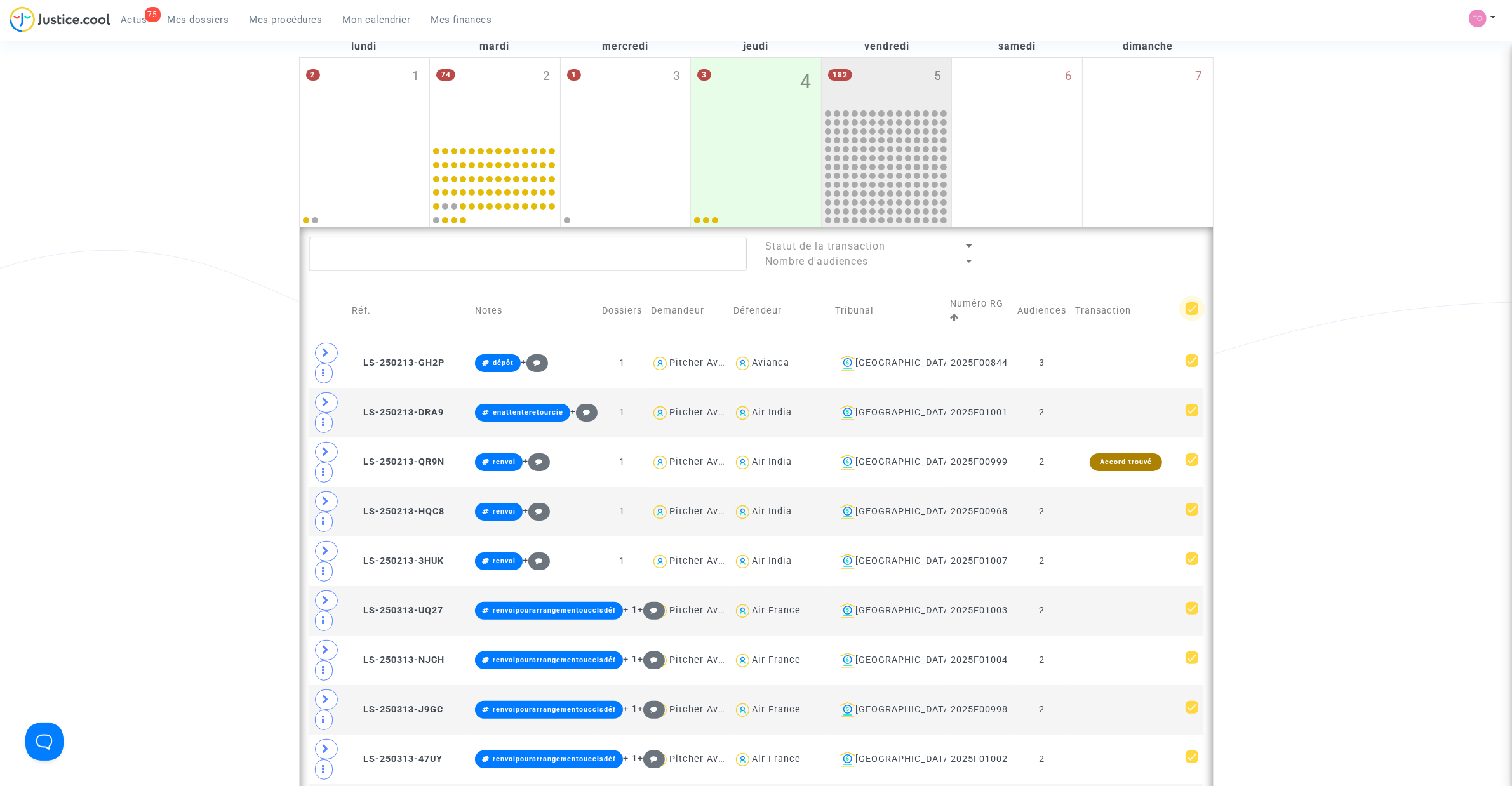
checkbox input "true"
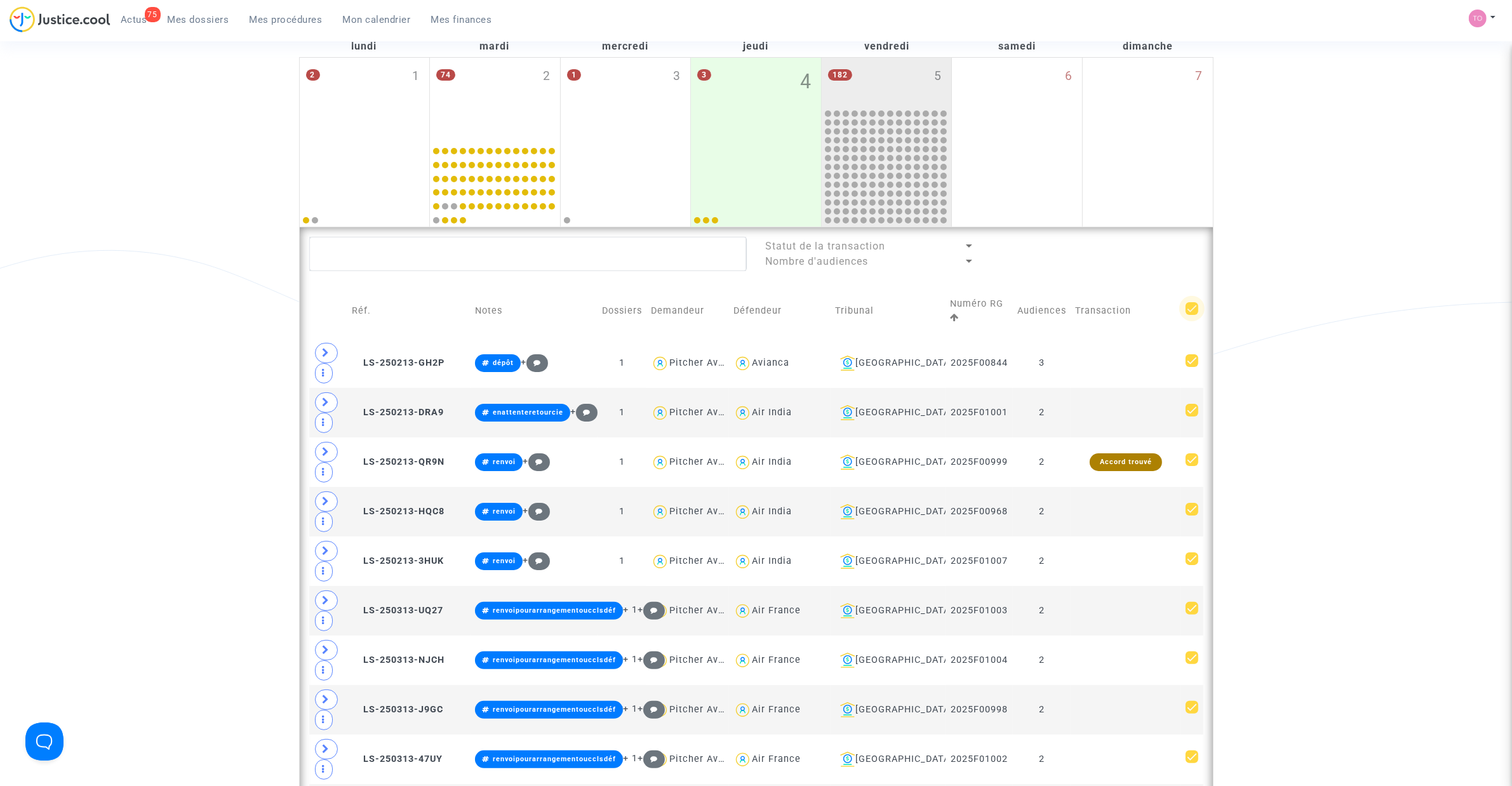
checkbox input "true"
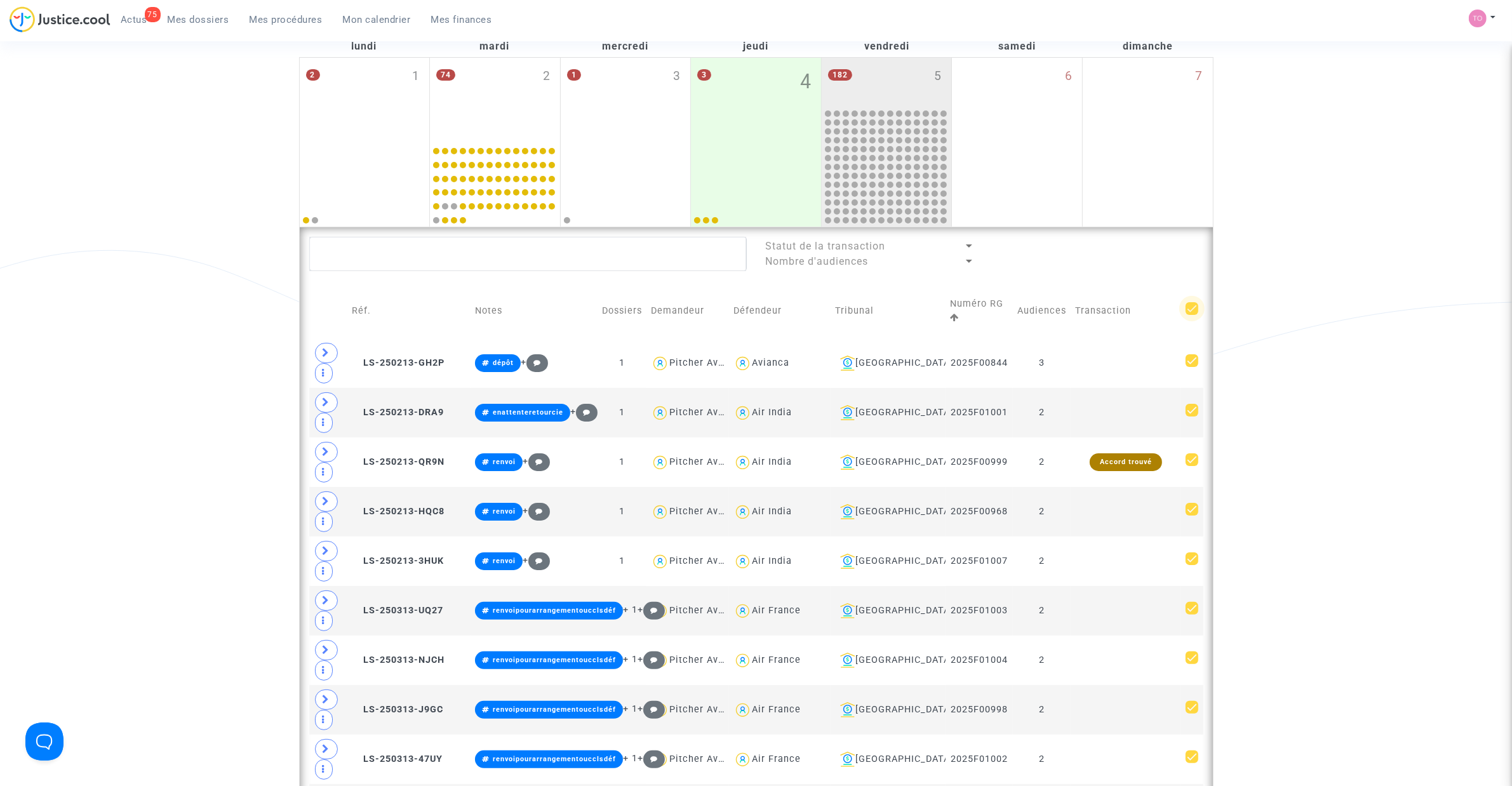
checkbox input "true"
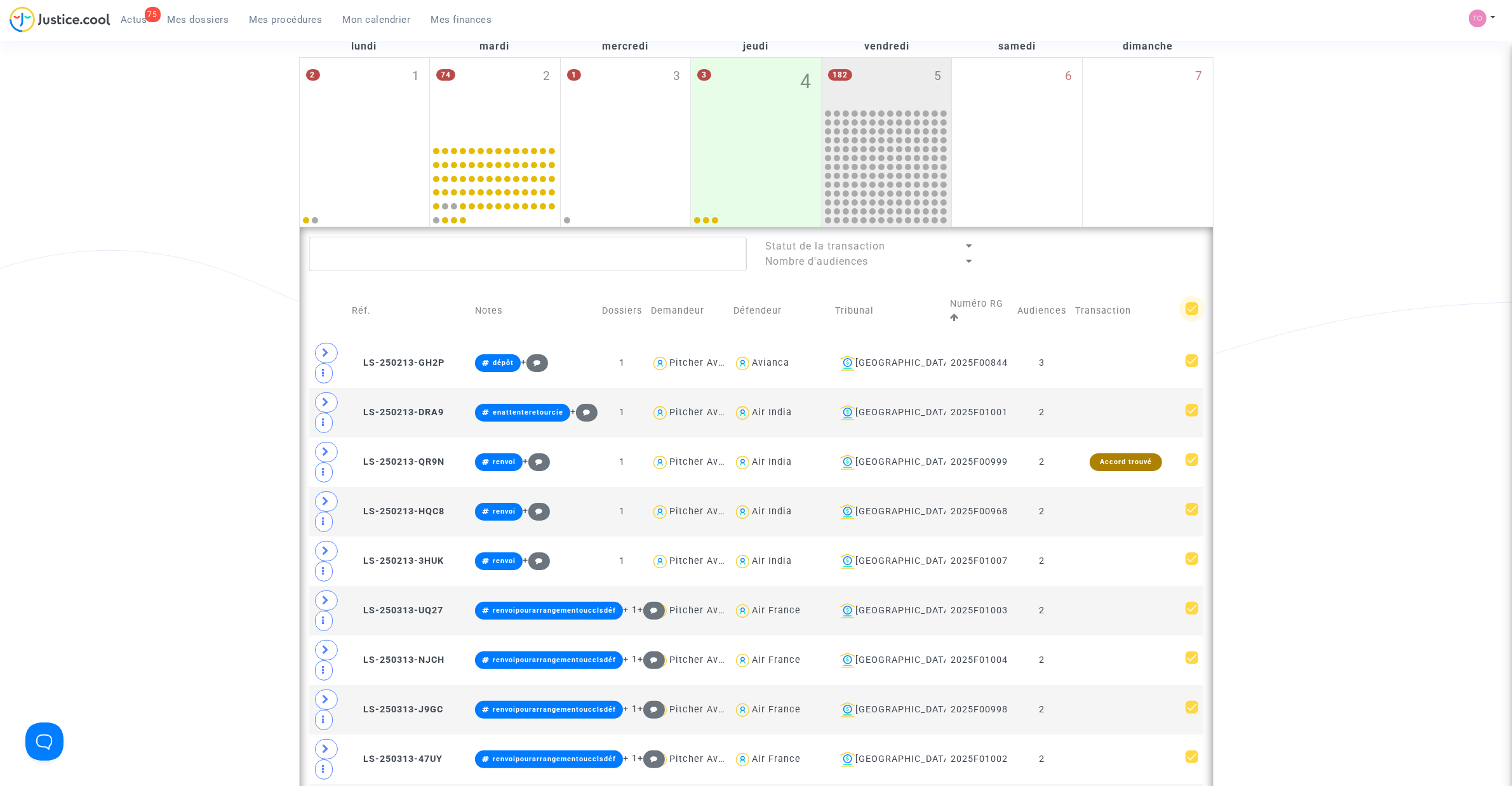
checkbox input "true"
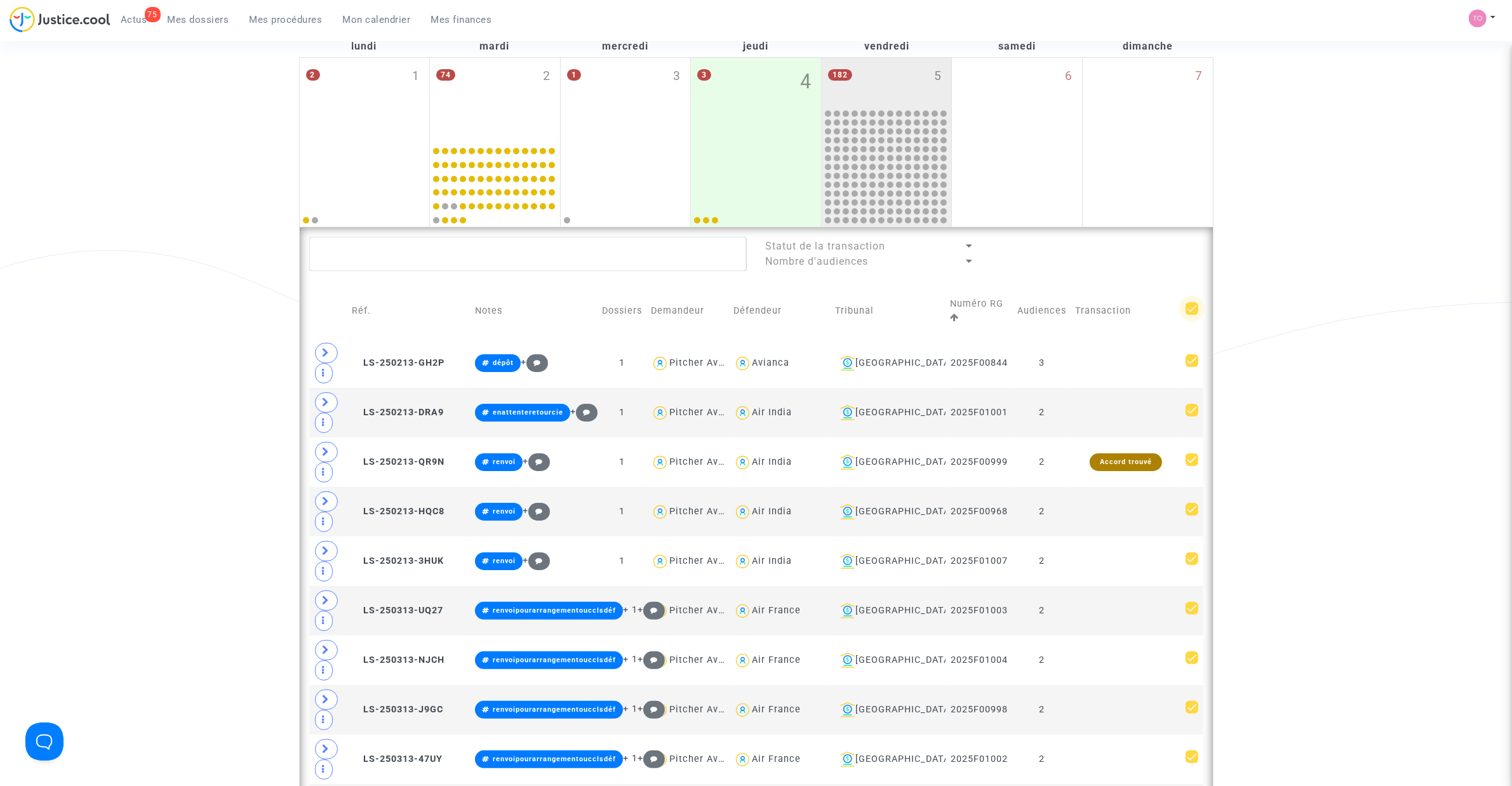
checkbox input "true"
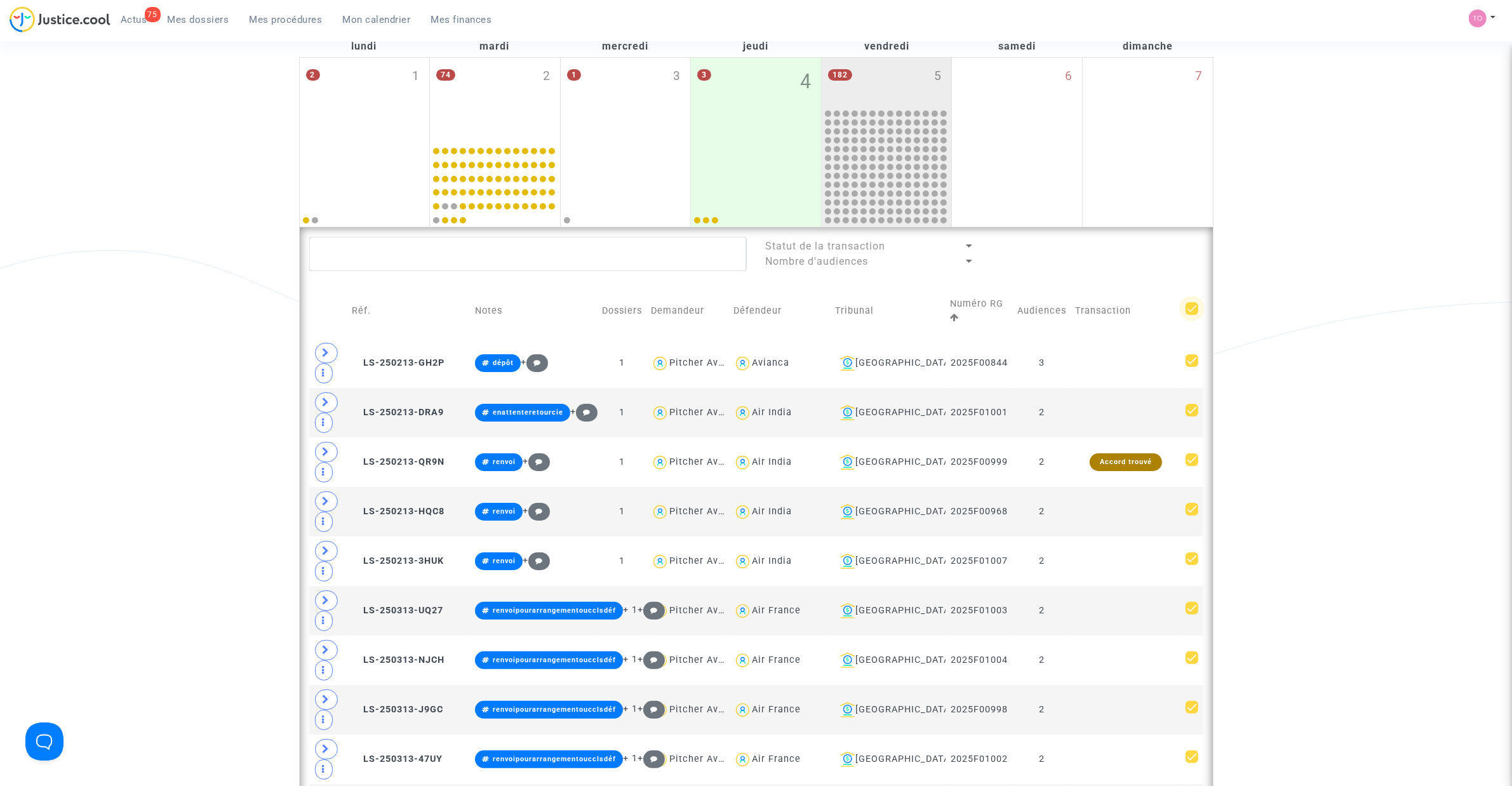
checkbox input "true"
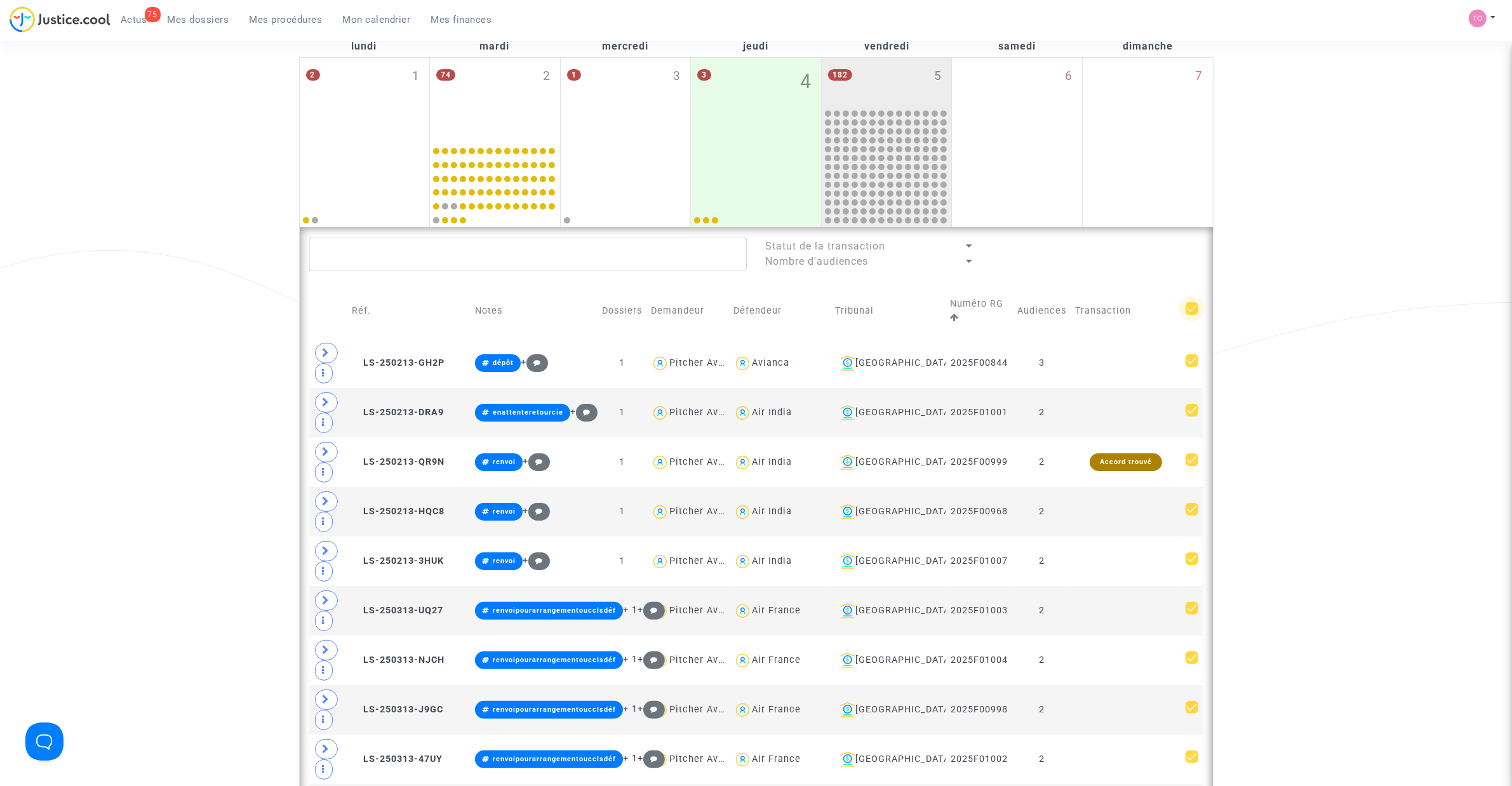
checkbox input "true"
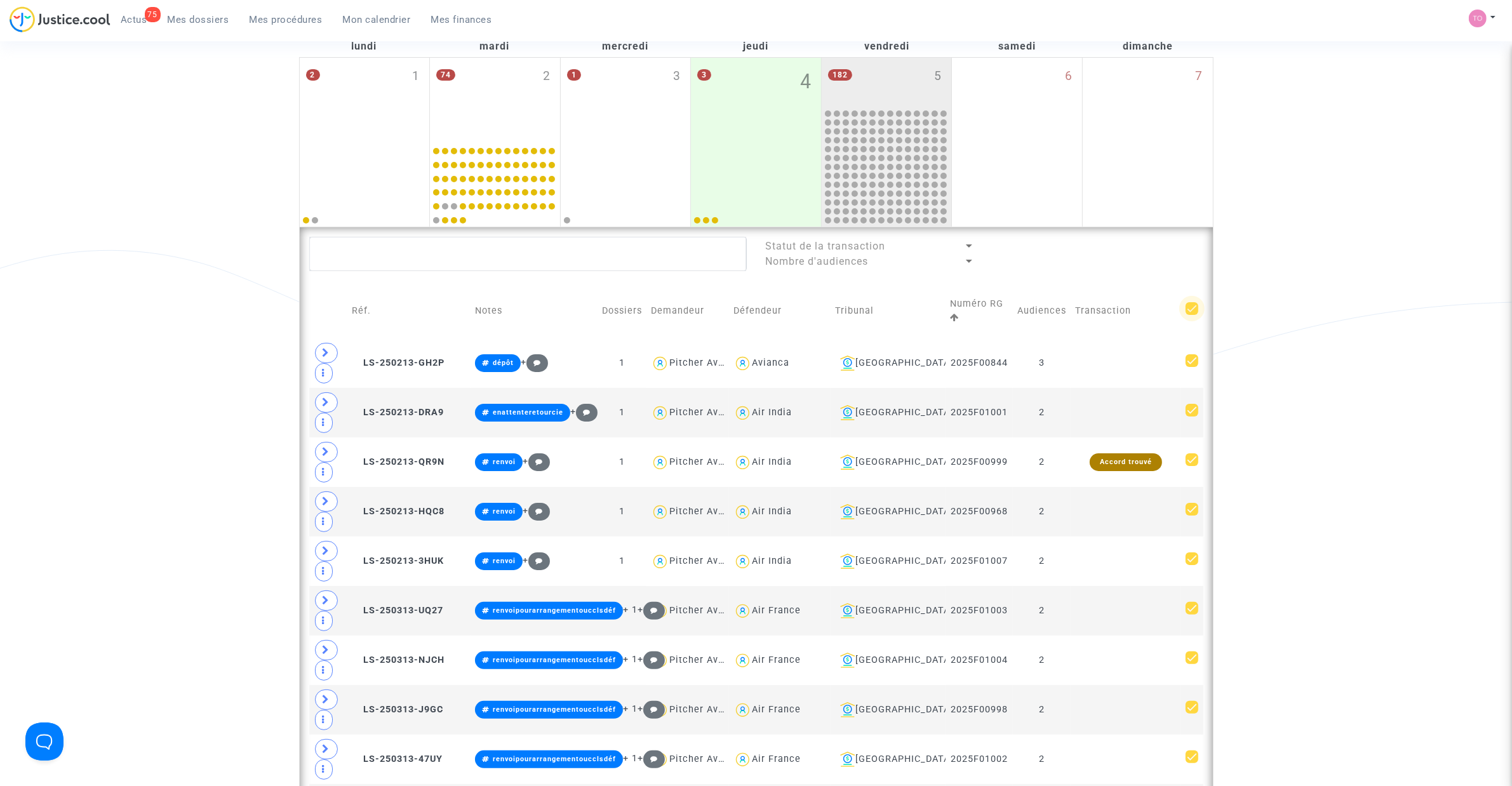
checkbox input "true"
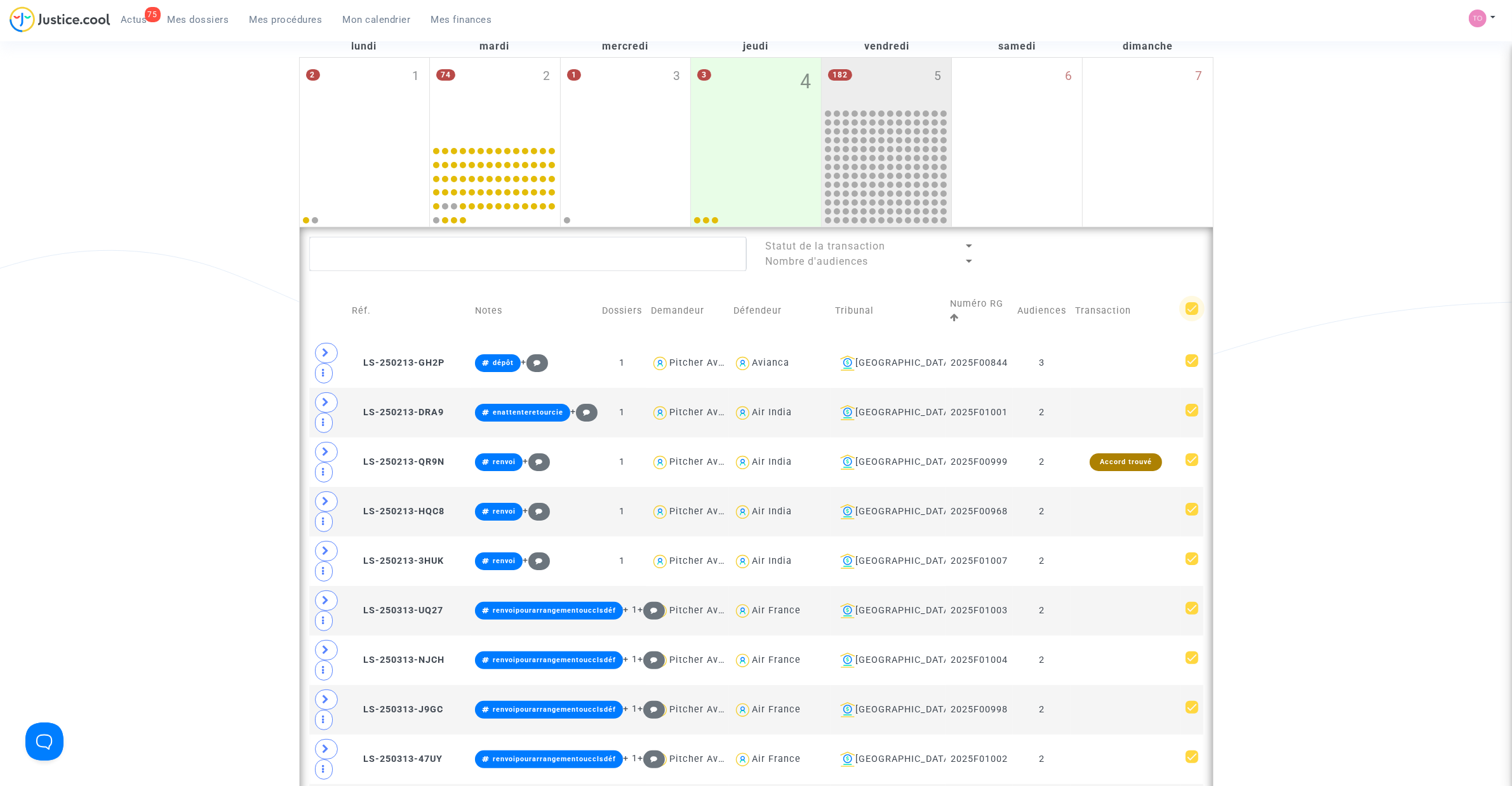
checkbox input "true"
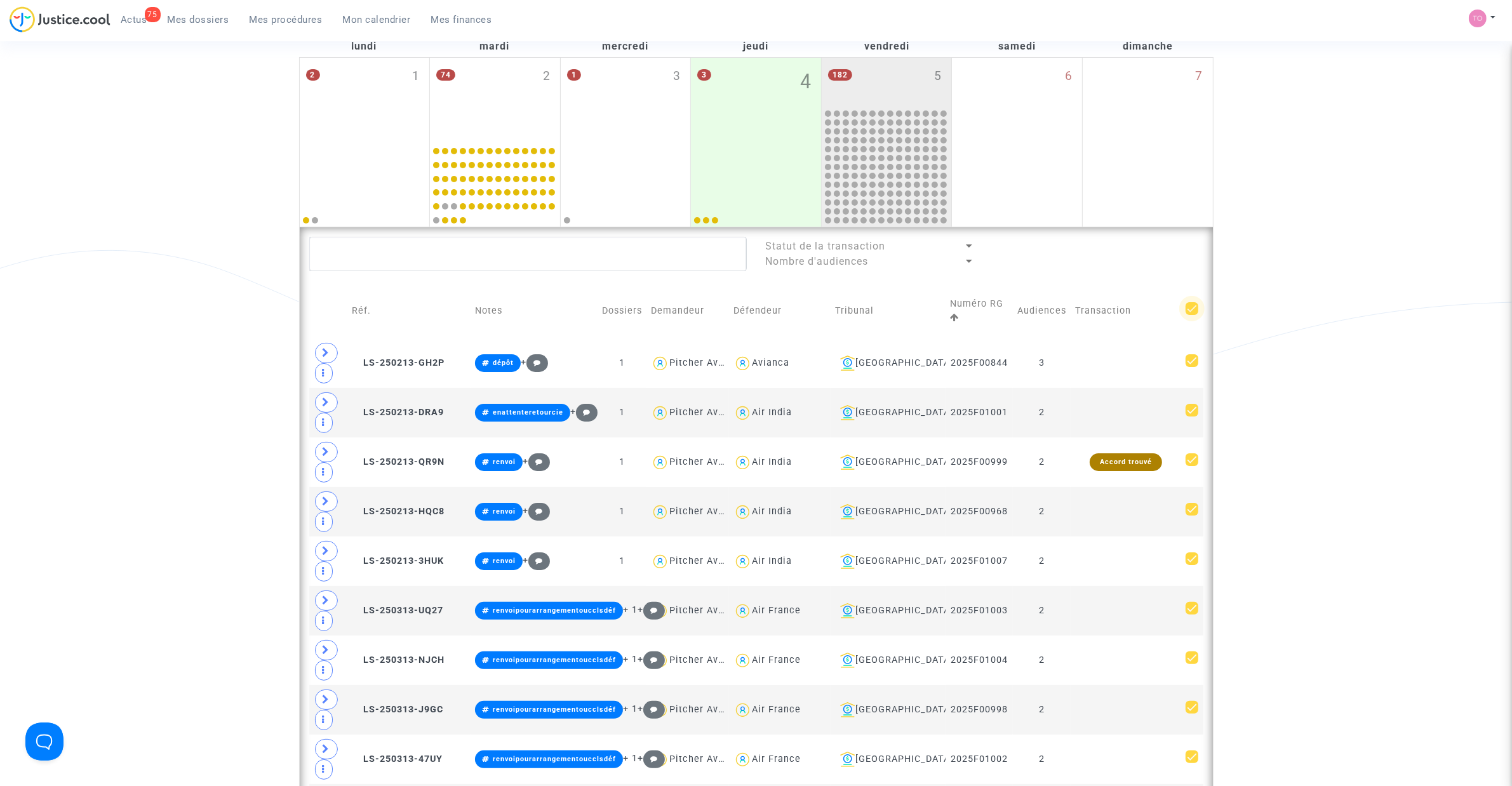
checkbox input "true"
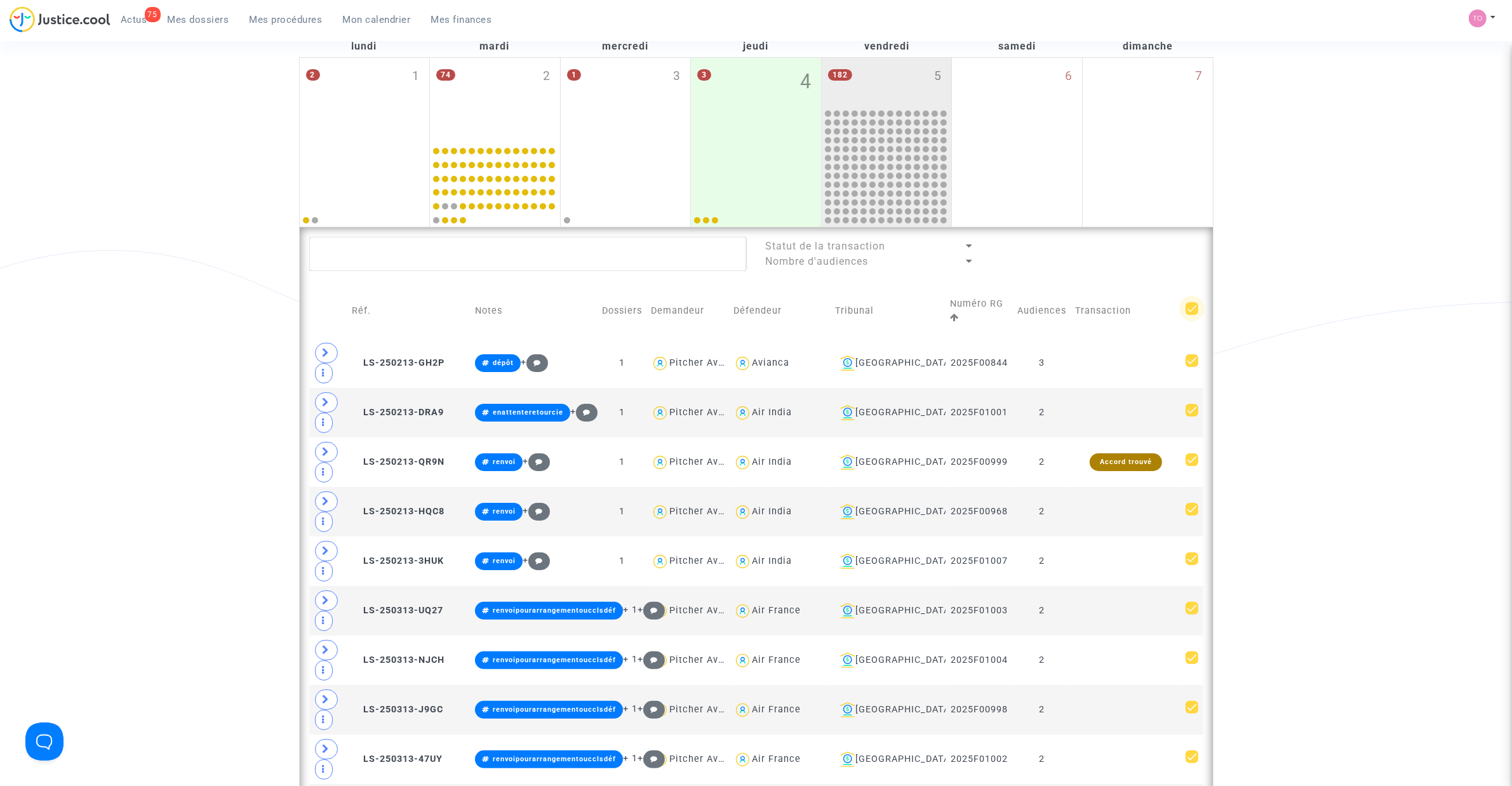
checkbox input "true"
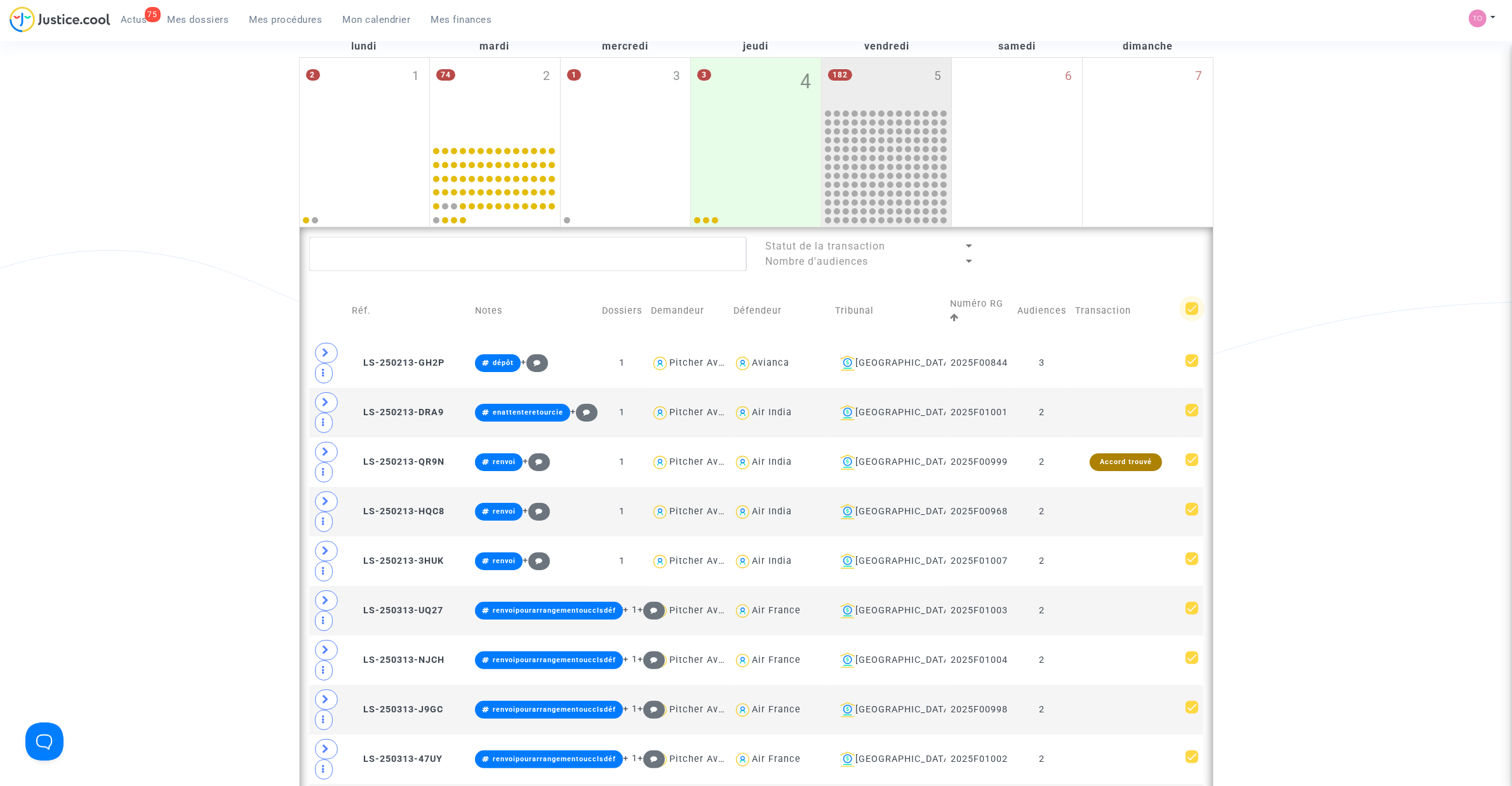
checkbox input "true"
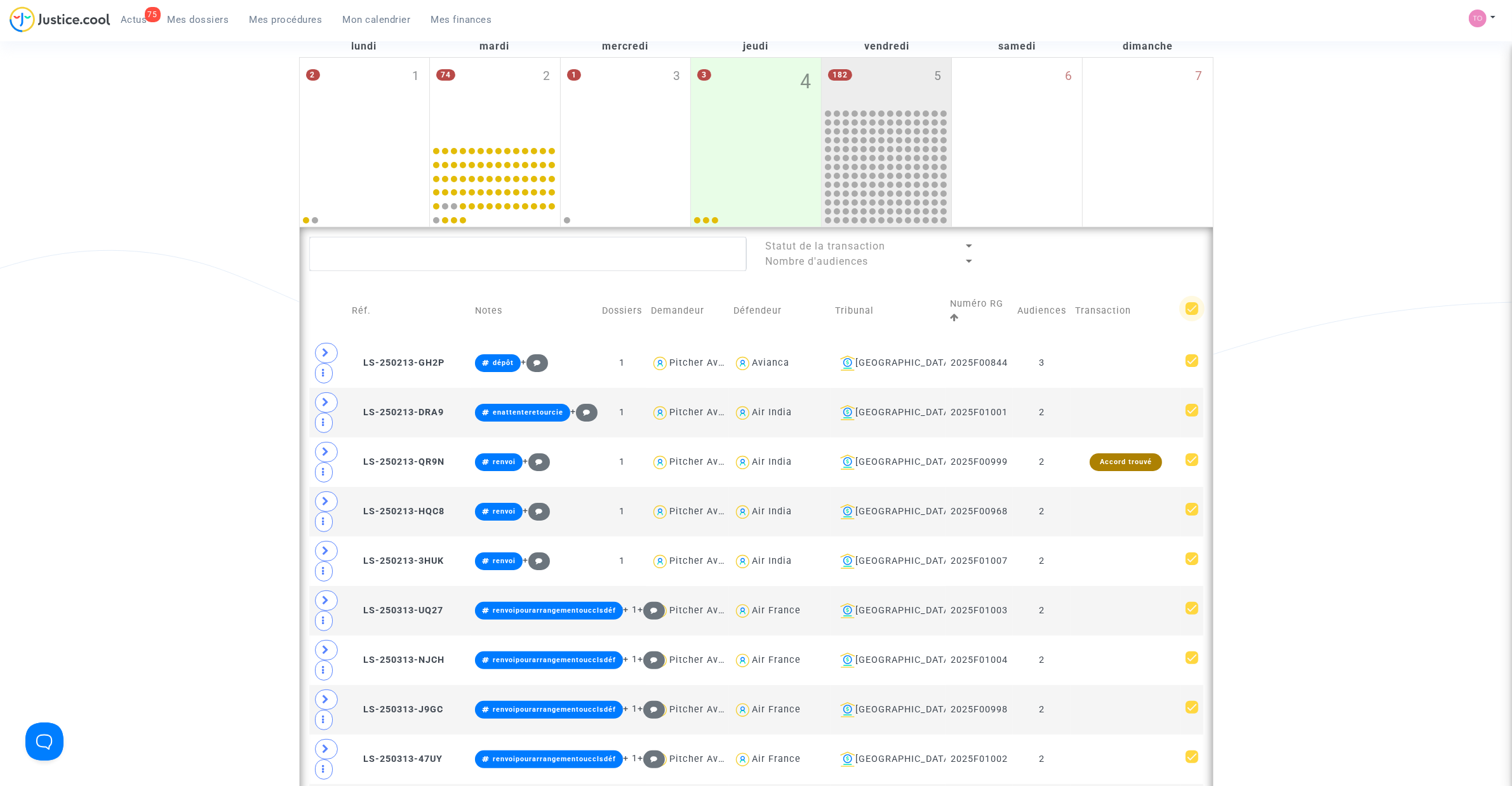
checkbox input "true"
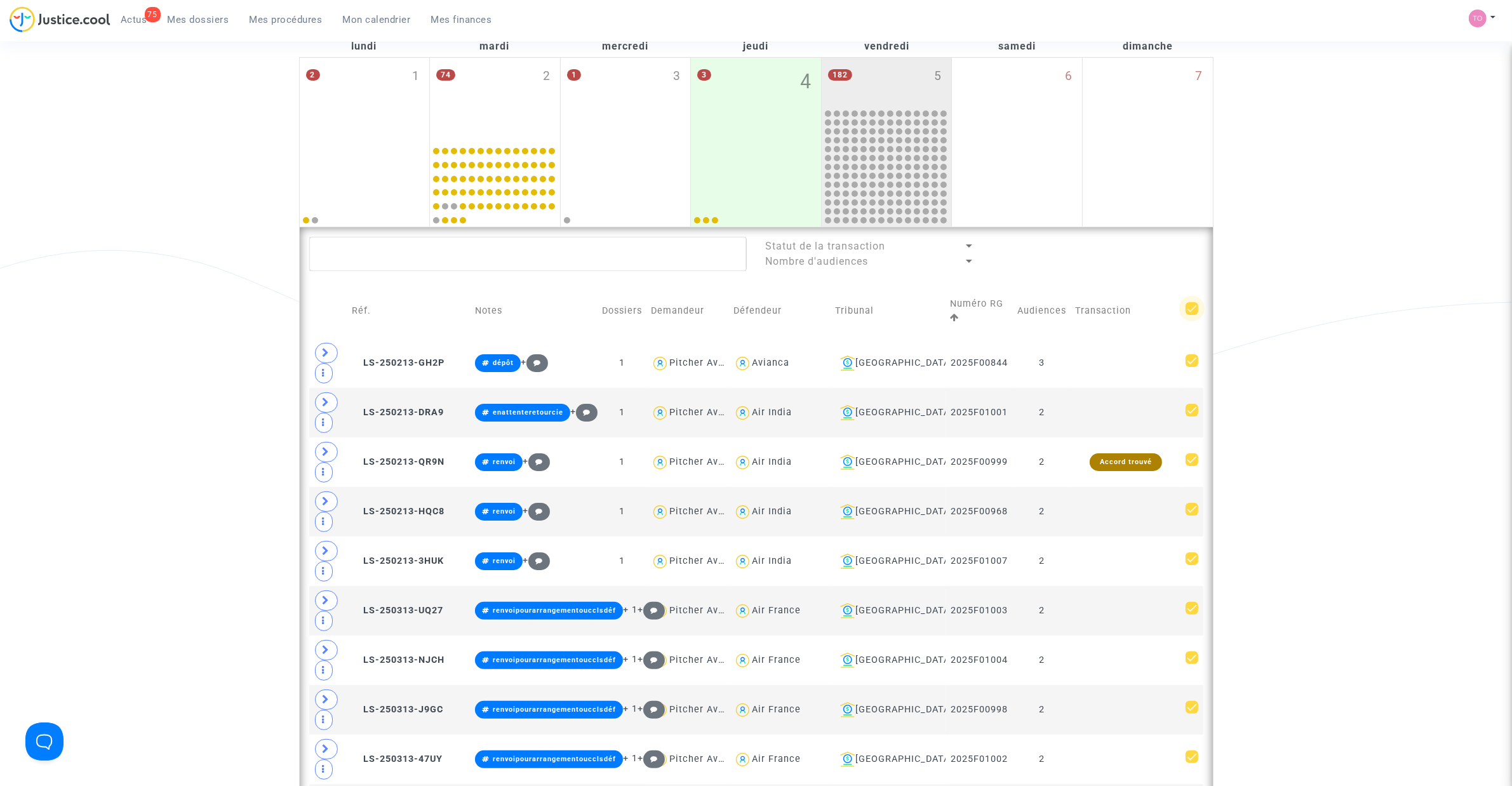
checkbox input "true"
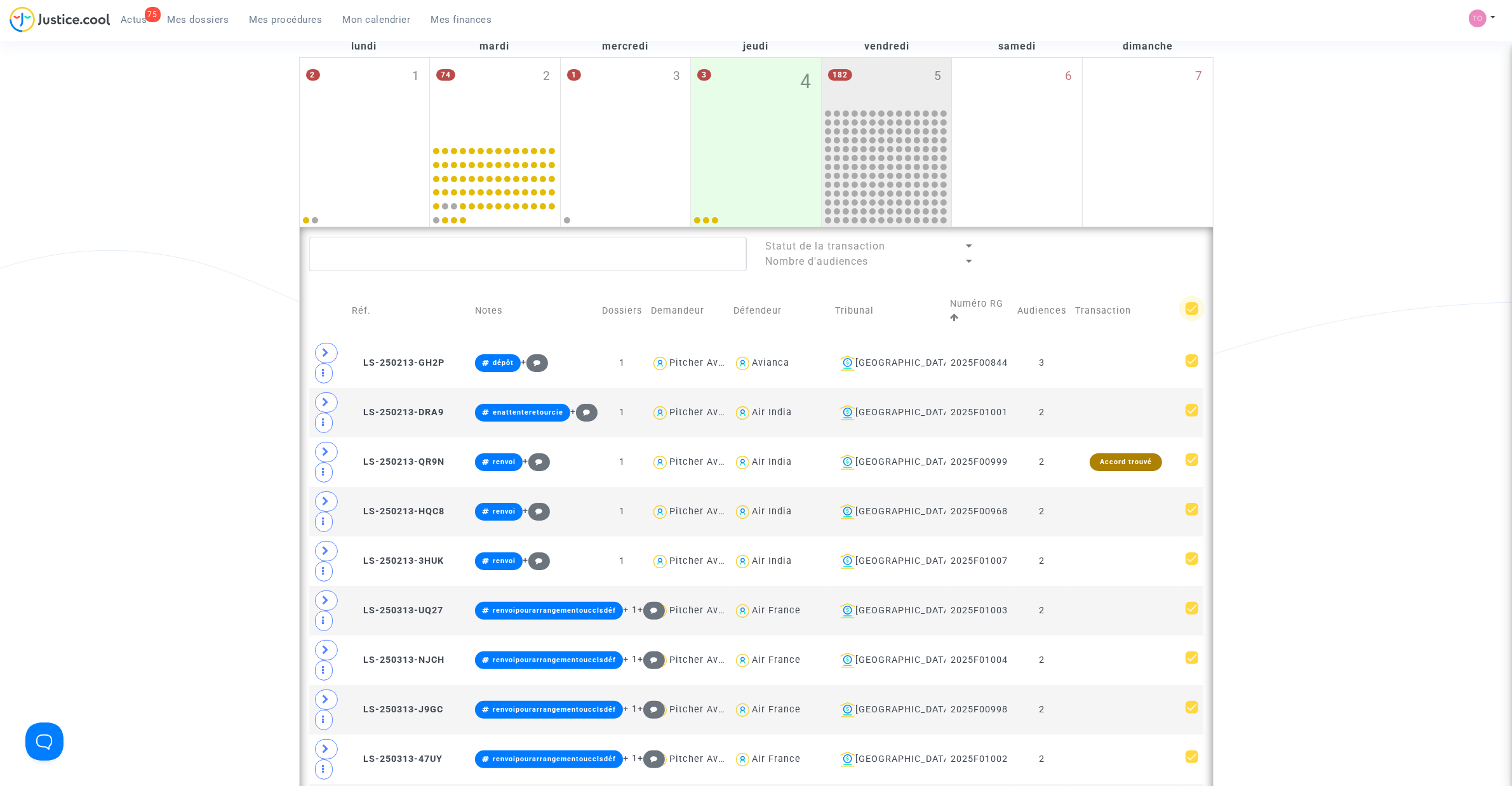
checkbox input "true"
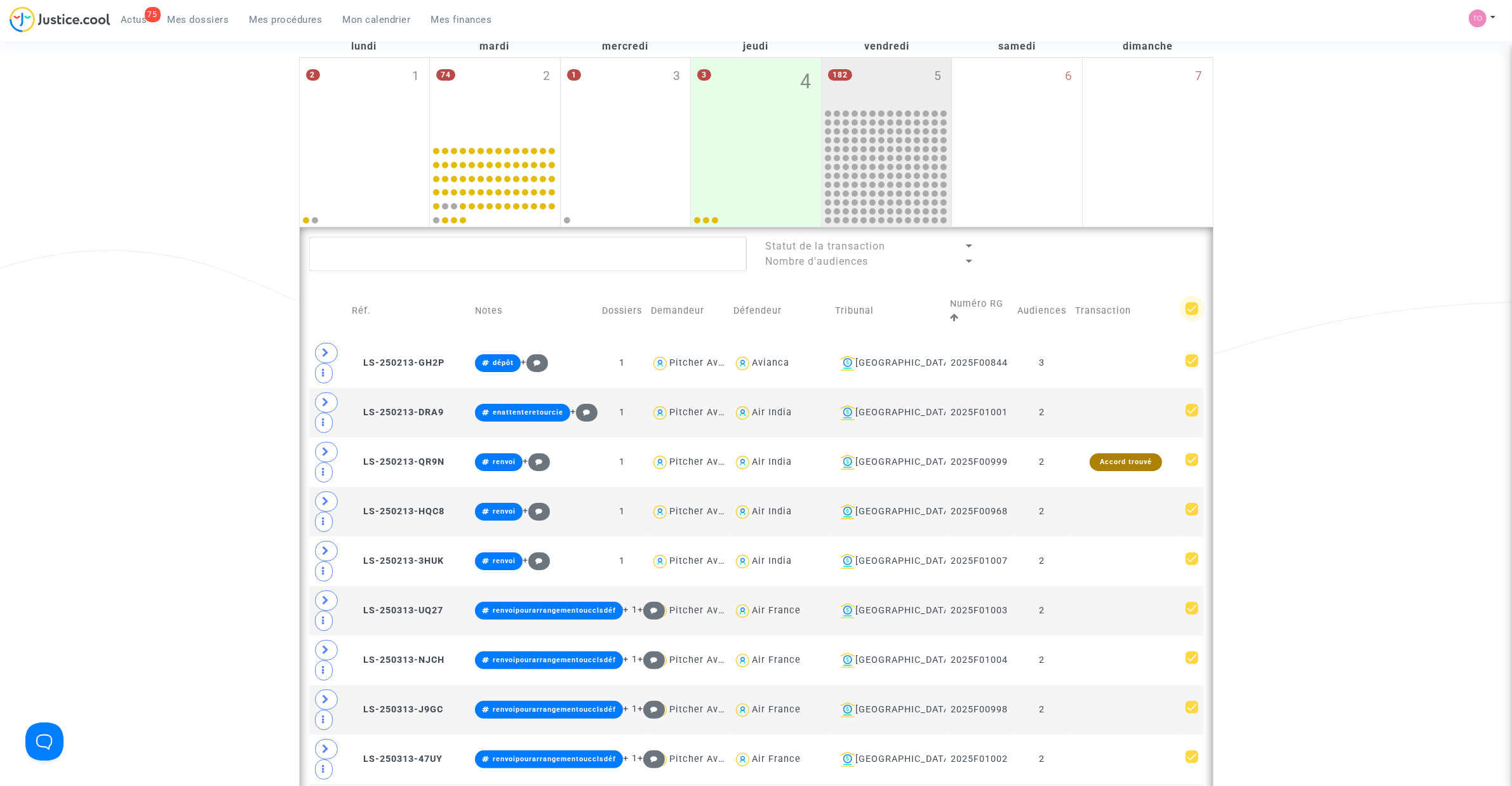
checkbox input "true"
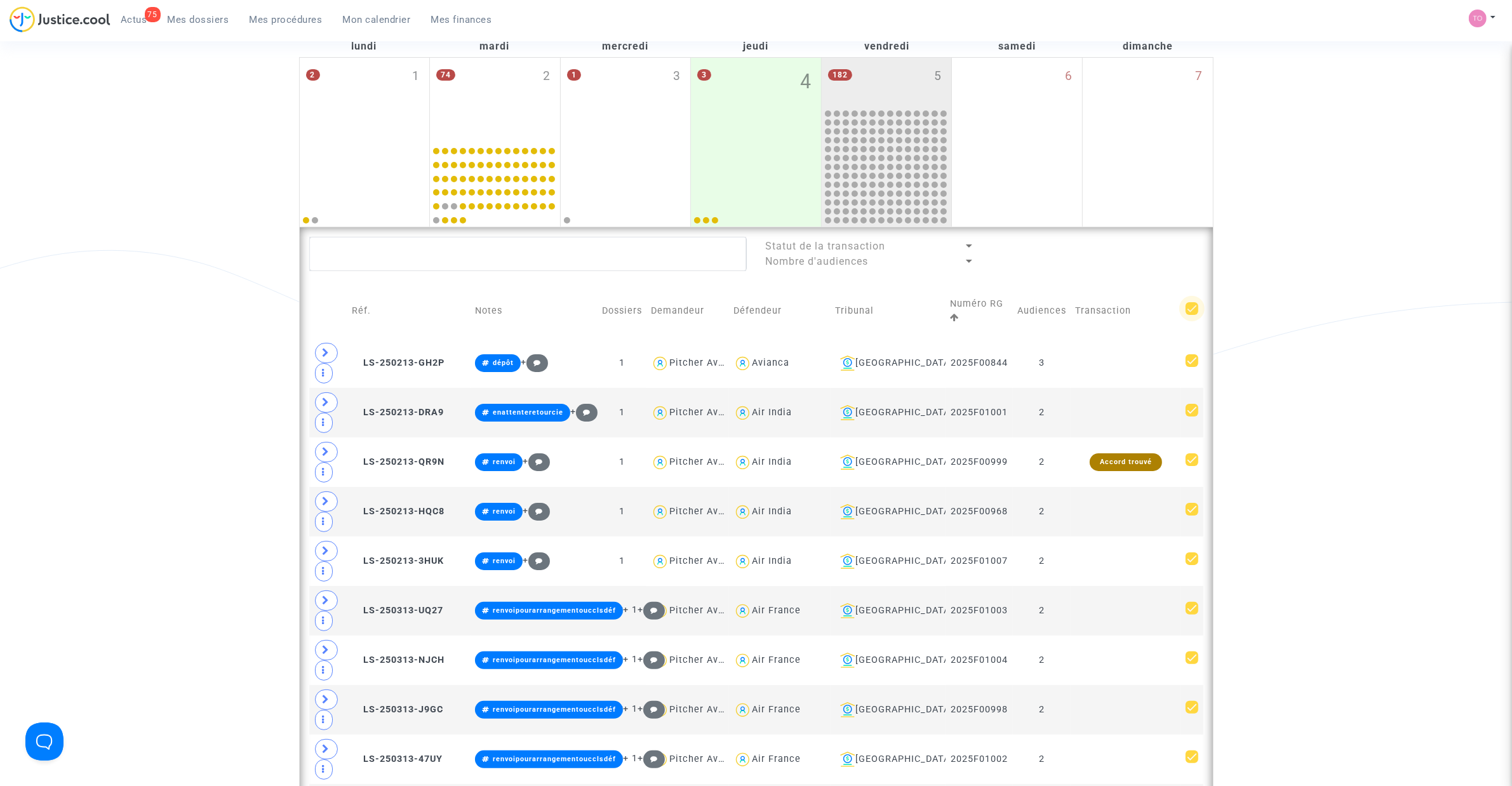
checkbox input "true"
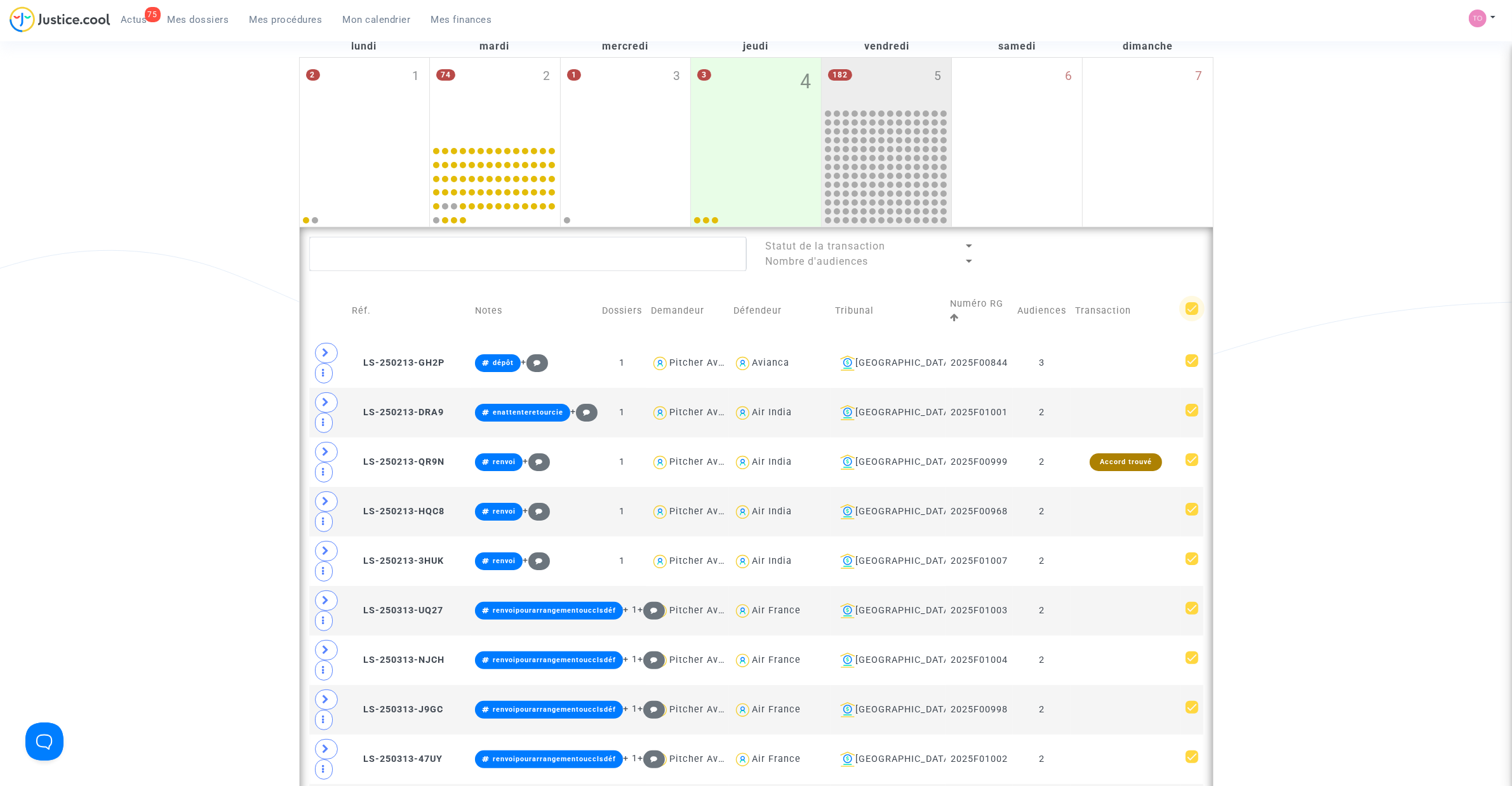
checkbox input "true"
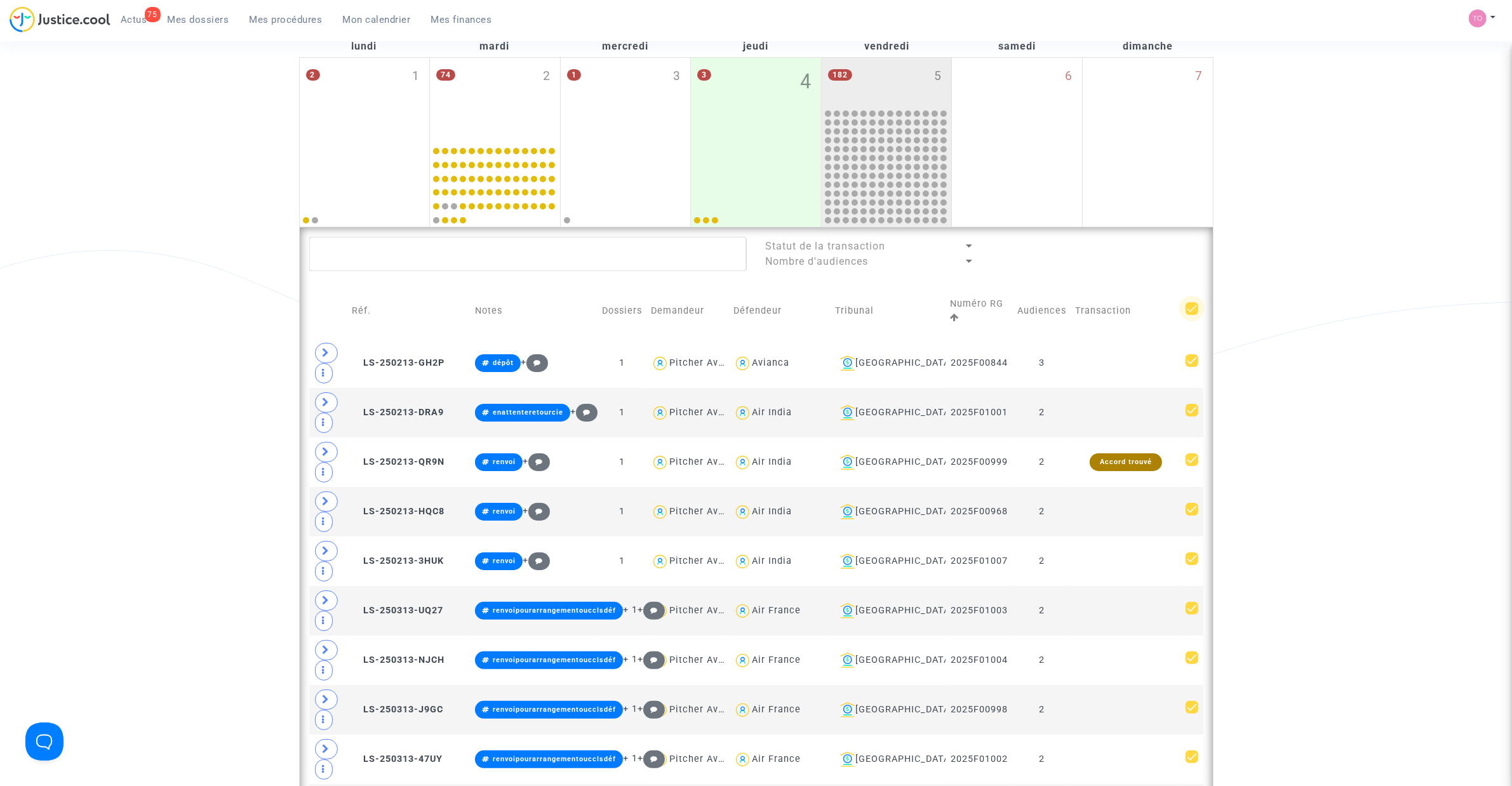
checkbox input "true"
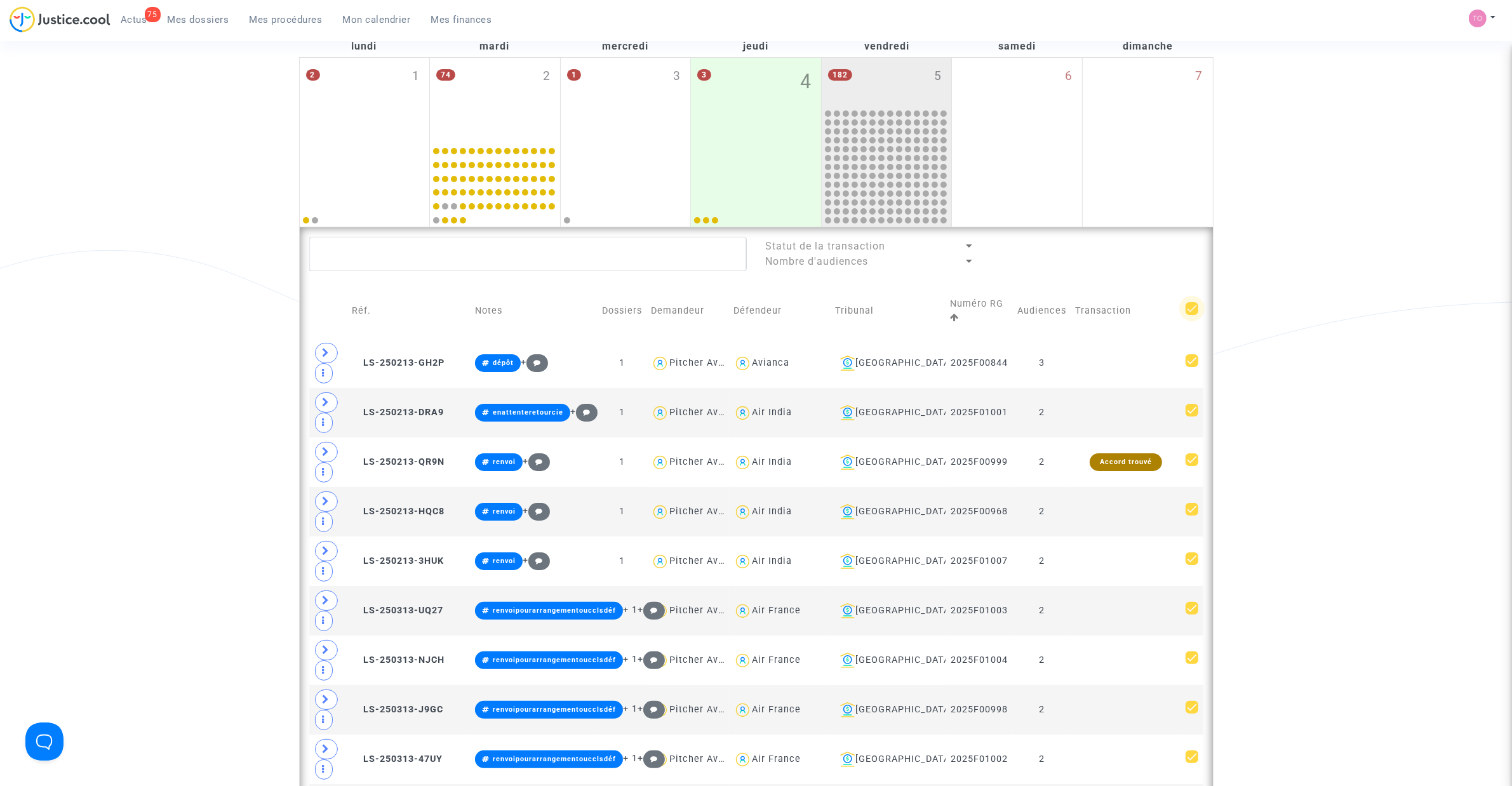
checkbox input "true"
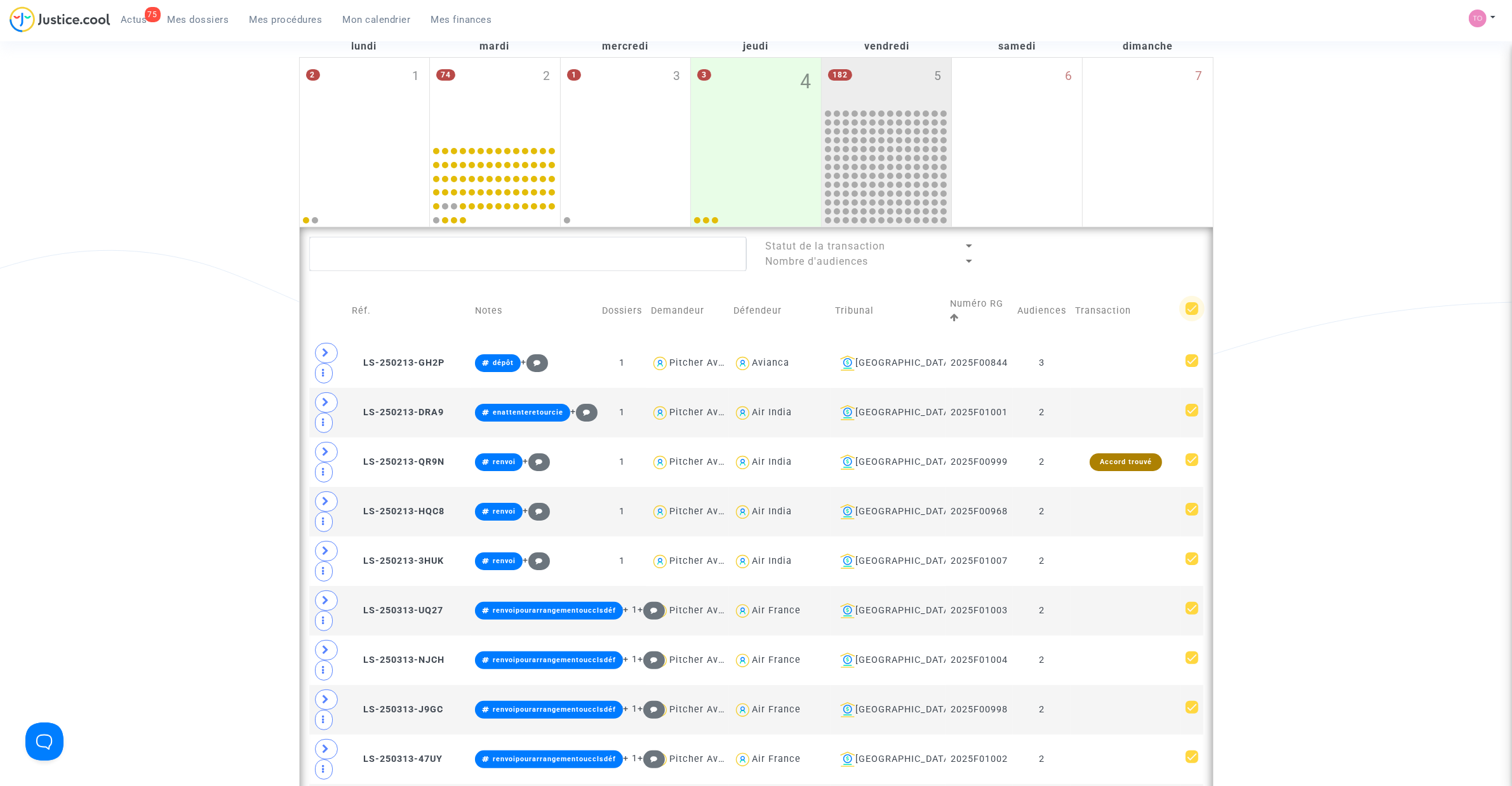
checkbox input "true"
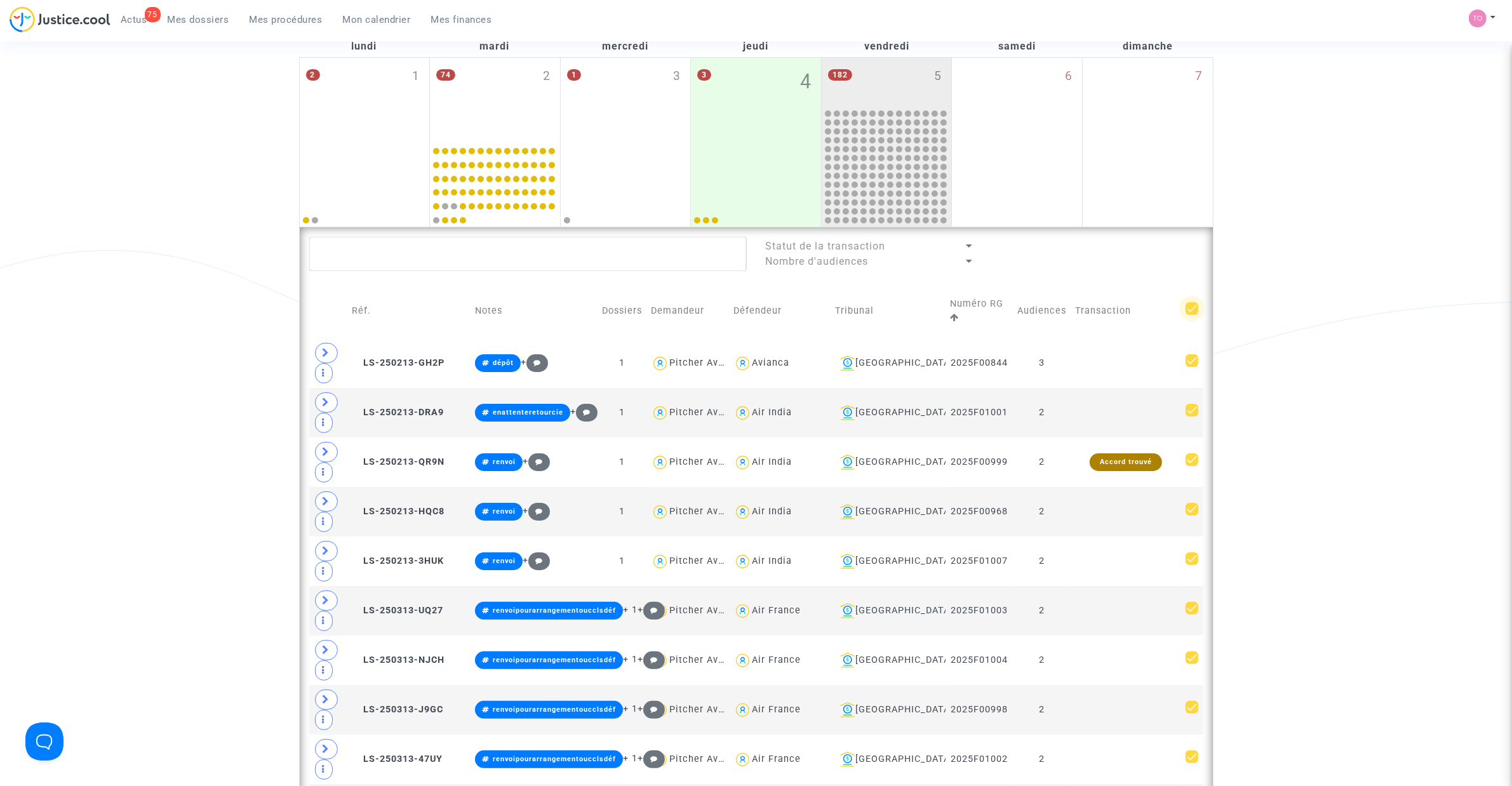
checkbox input "true"
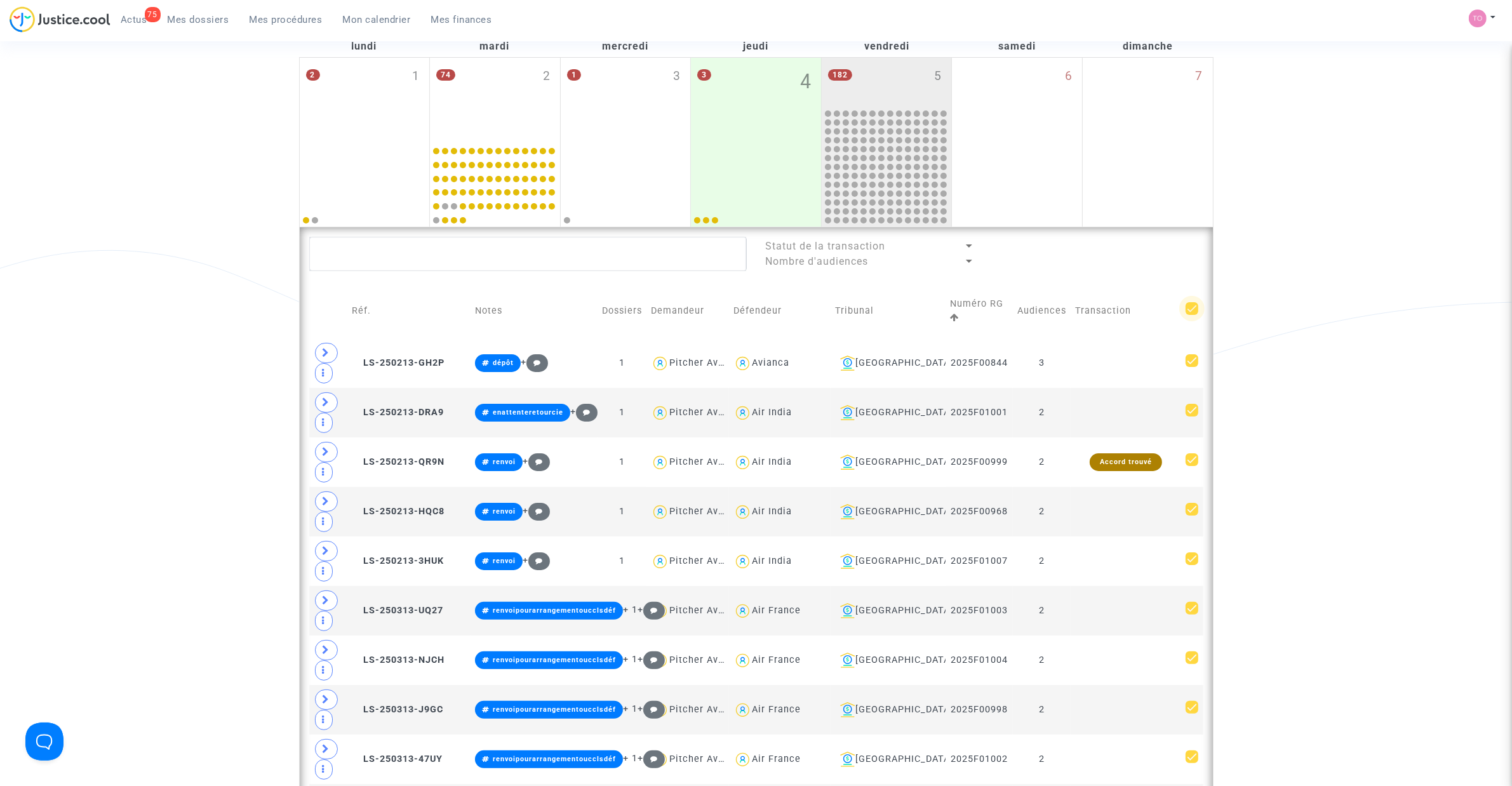
checkbox input "true"
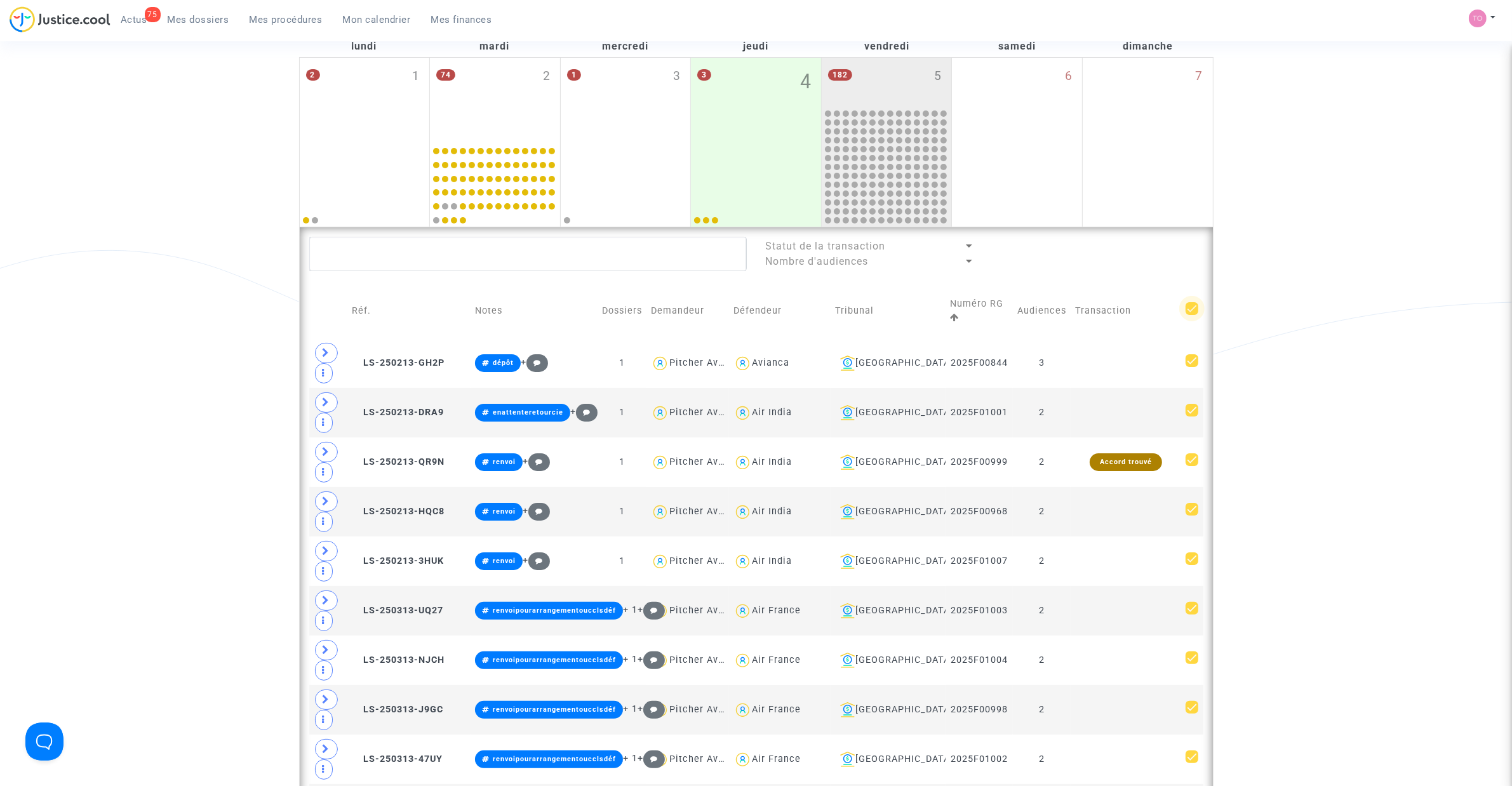
checkbox input "true"
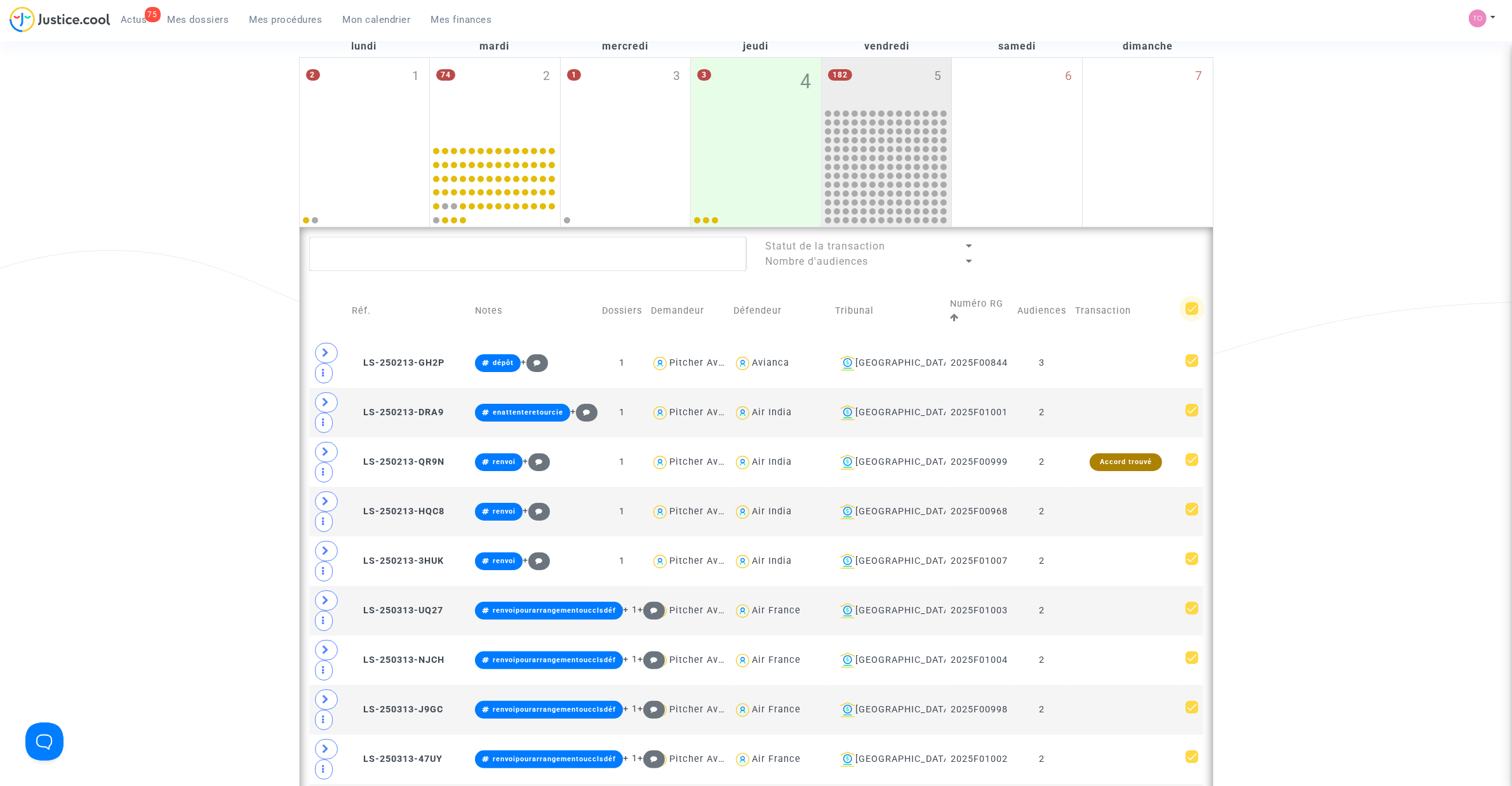
checkbox input "true"
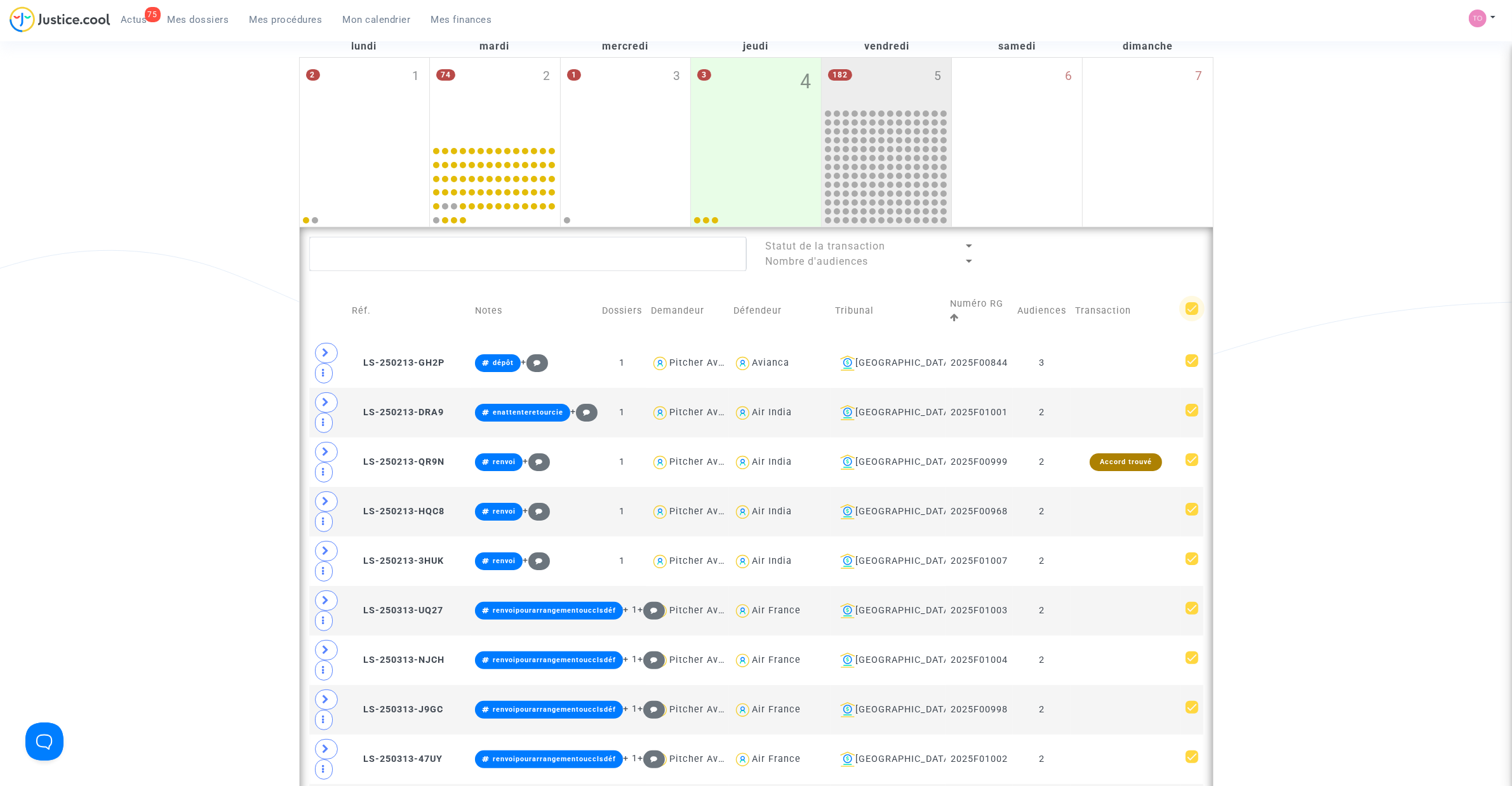
checkbox input "true"
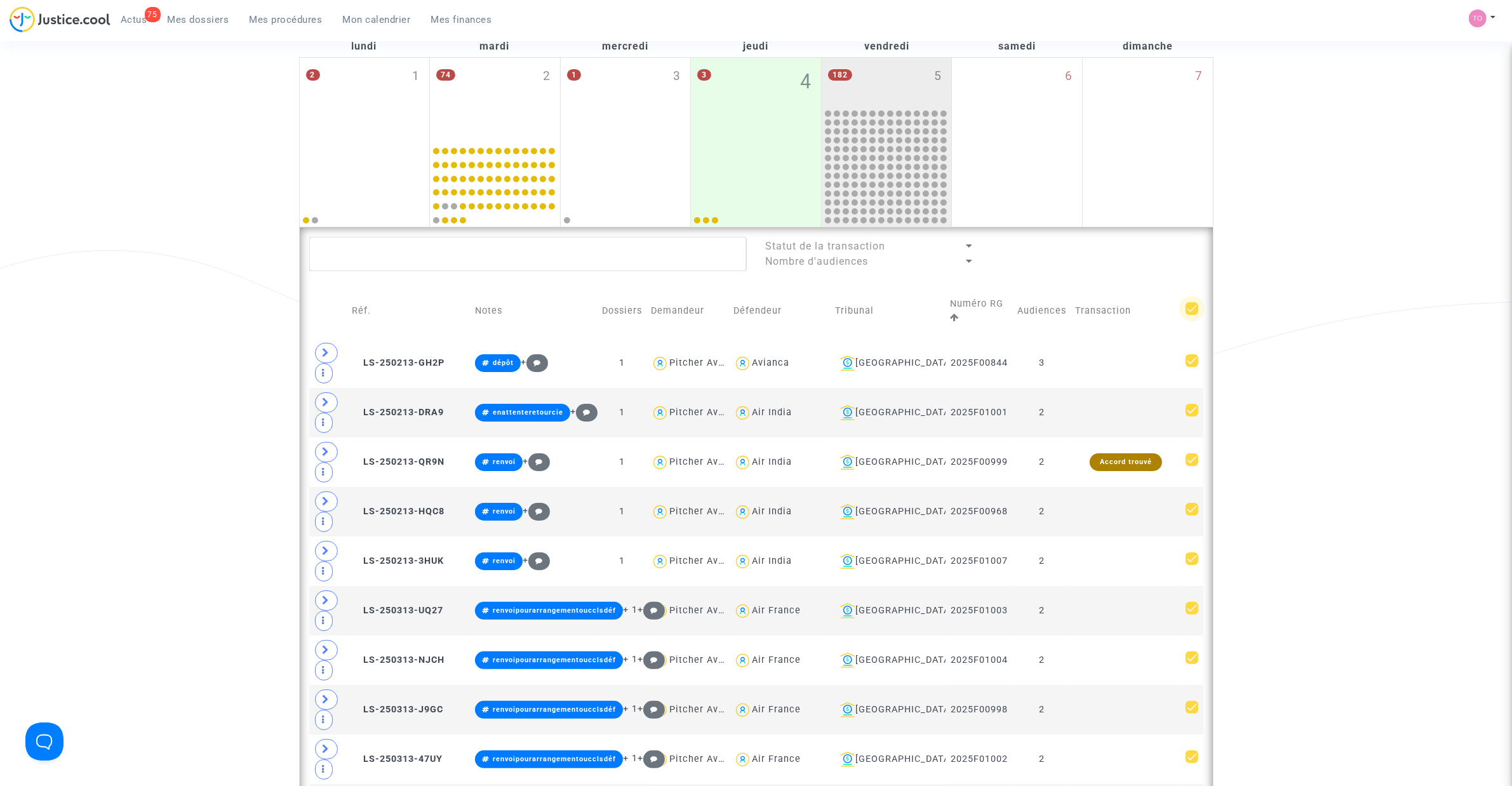
checkbox input "true"
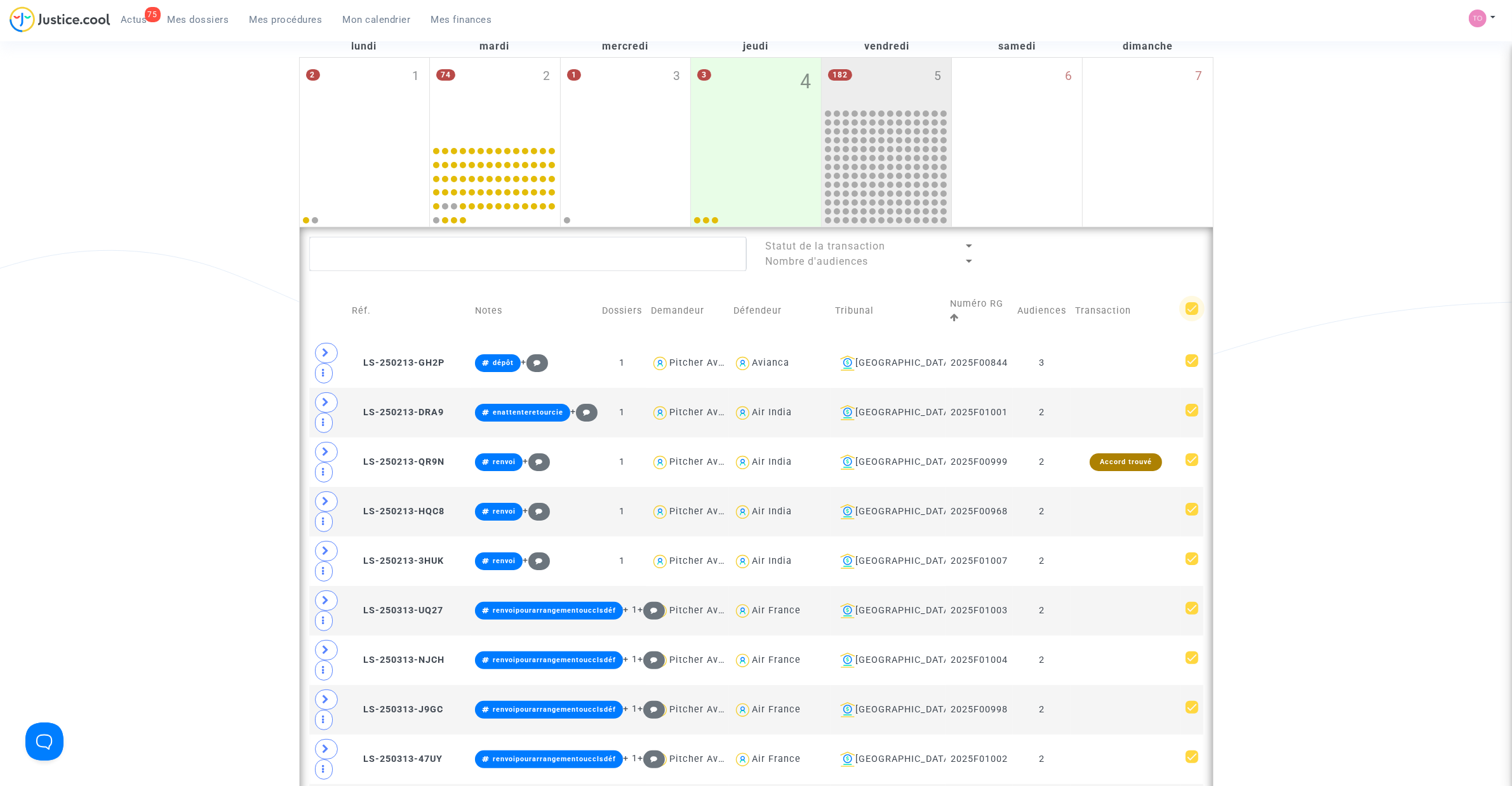
checkbox input "true"
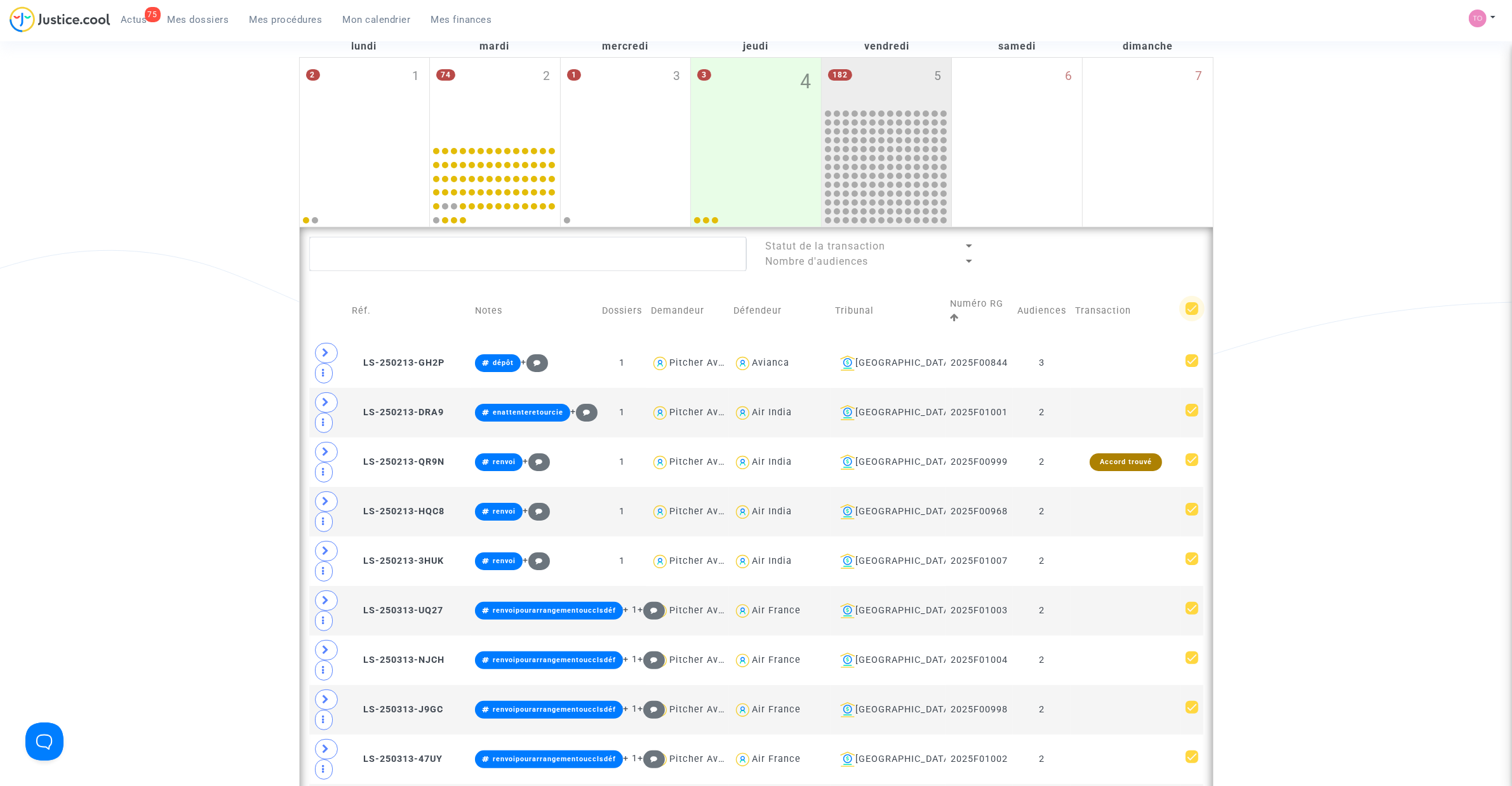
checkbox input "true"
click at [1155, 249] on span "Sélection (165)" at bounding box center [1149, 253] width 80 height 12
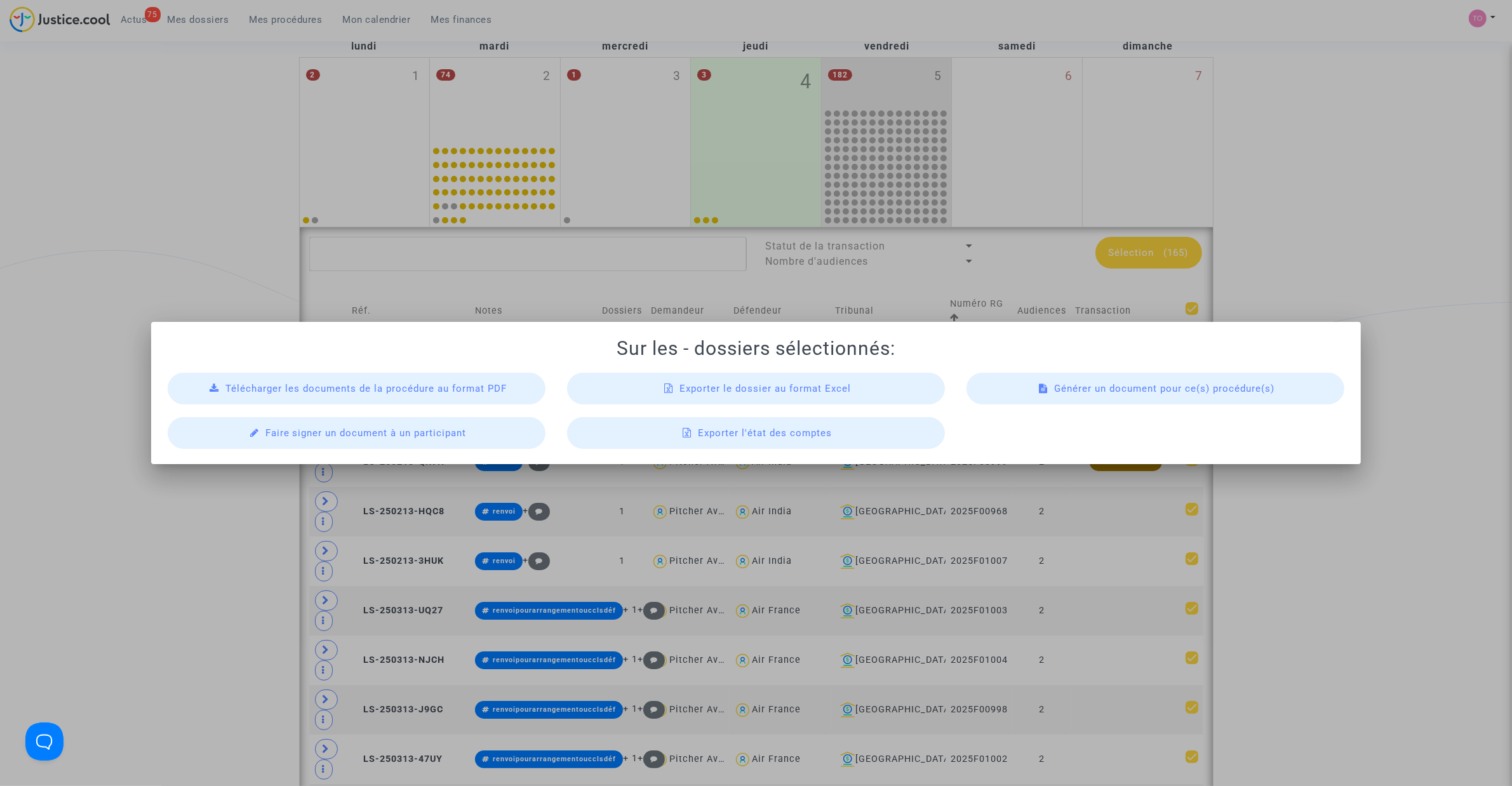
scroll to position [0, 0]
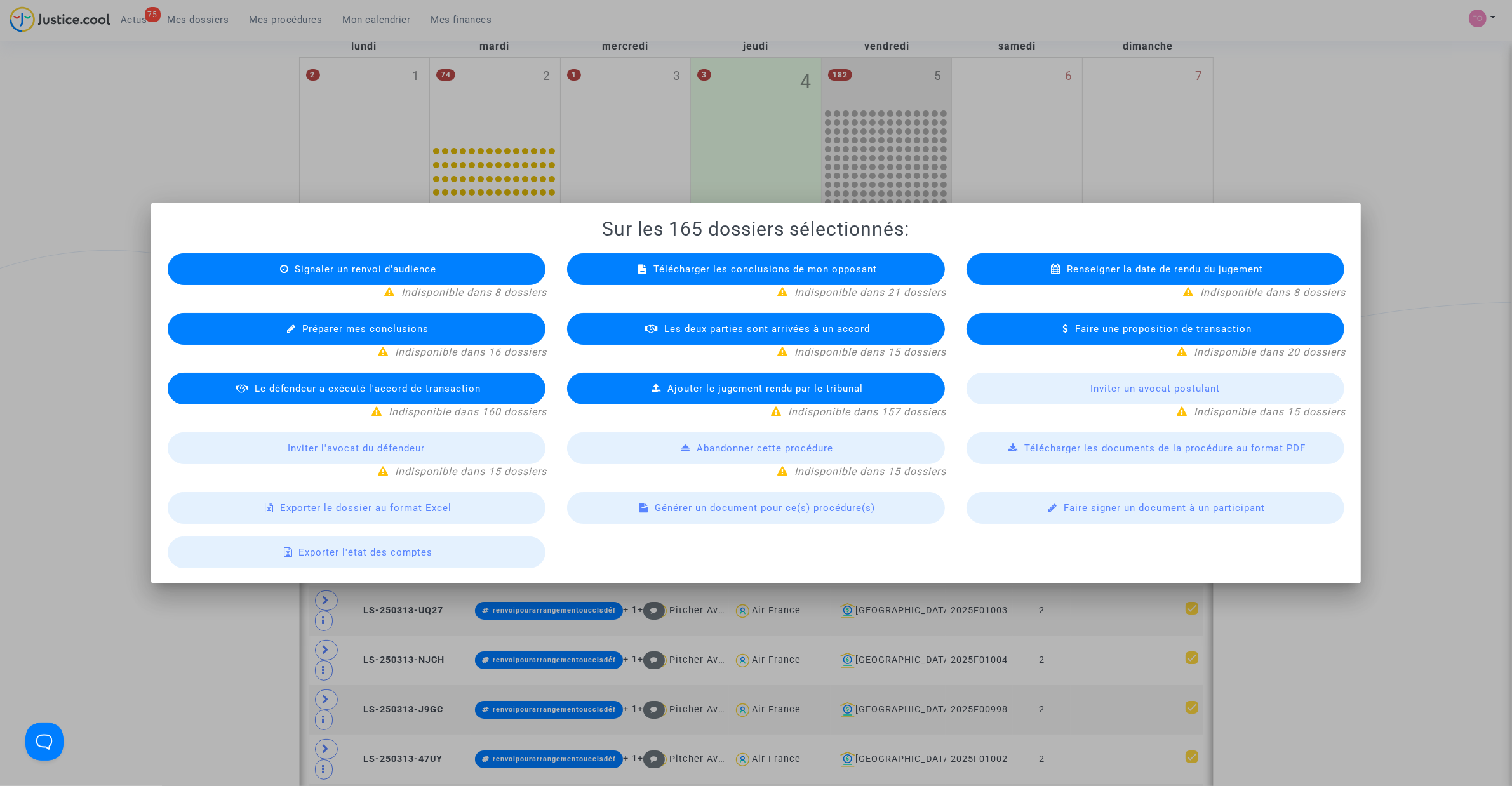
click at [362, 508] on span "Exporter le dossier au format Excel" at bounding box center [365, 508] width 171 height 12
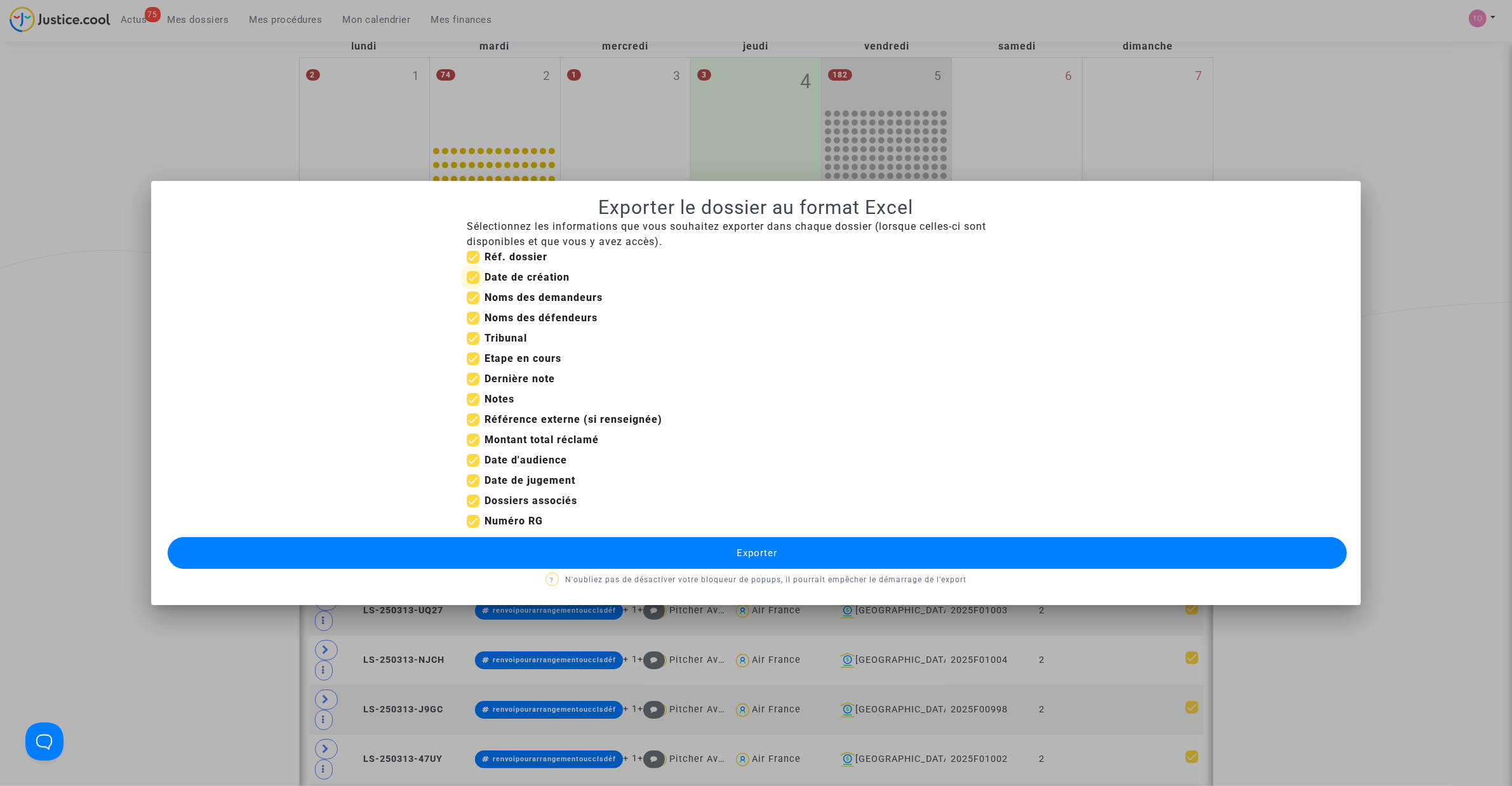
click at [470, 277] on span at bounding box center [473, 278] width 12 height 12
click at [473, 284] on input "Date de création" at bounding box center [473, 284] width 1 height 1
checkbox input "false"
click at [471, 440] on span at bounding box center [473, 440] width 12 height 12
click at [473, 446] on input "Montant total réclamé" at bounding box center [473, 446] width 1 height 1
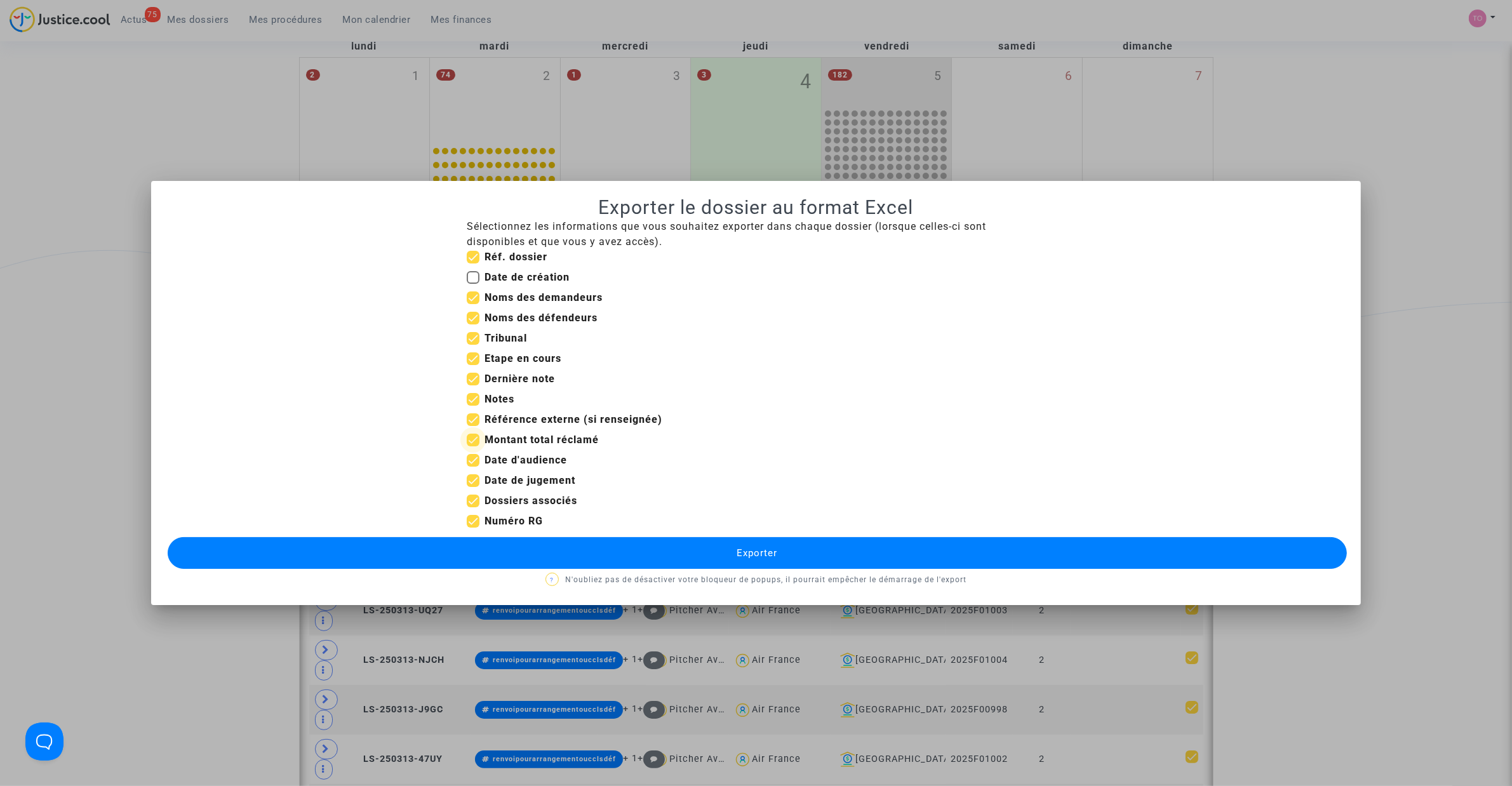
checkbox input "false"
click at [474, 483] on span at bounding box center [473, 481] width 12 height 12
click at [473, 487] on input "Date de jugement" at bounding box center [473, 487] width 1 height 1
checkbox input "false"
click at [594, 562] on button "Exporter" at bounding box center [756, 553] width 1179 height 32
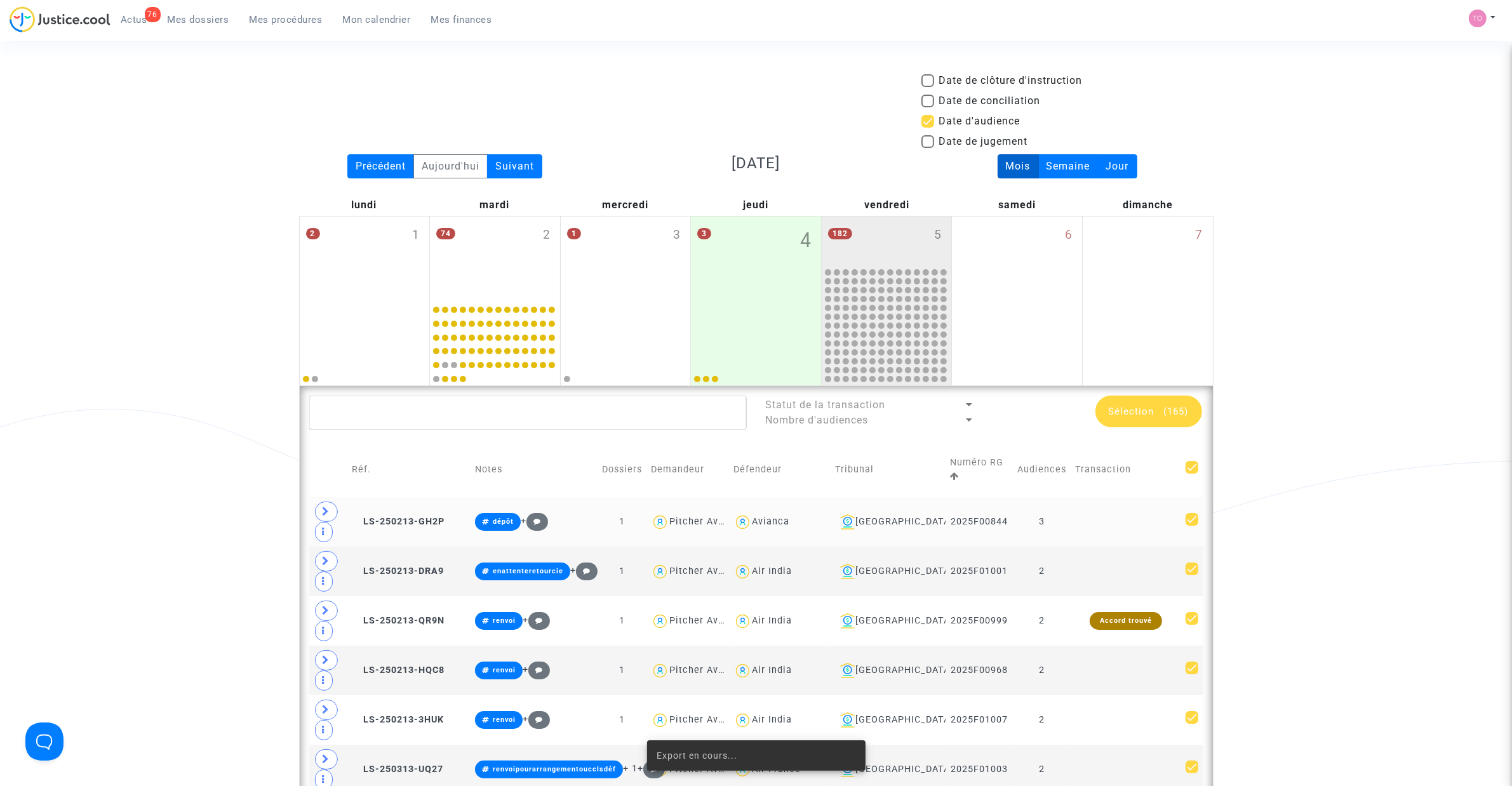
scroll to position [159, 0]
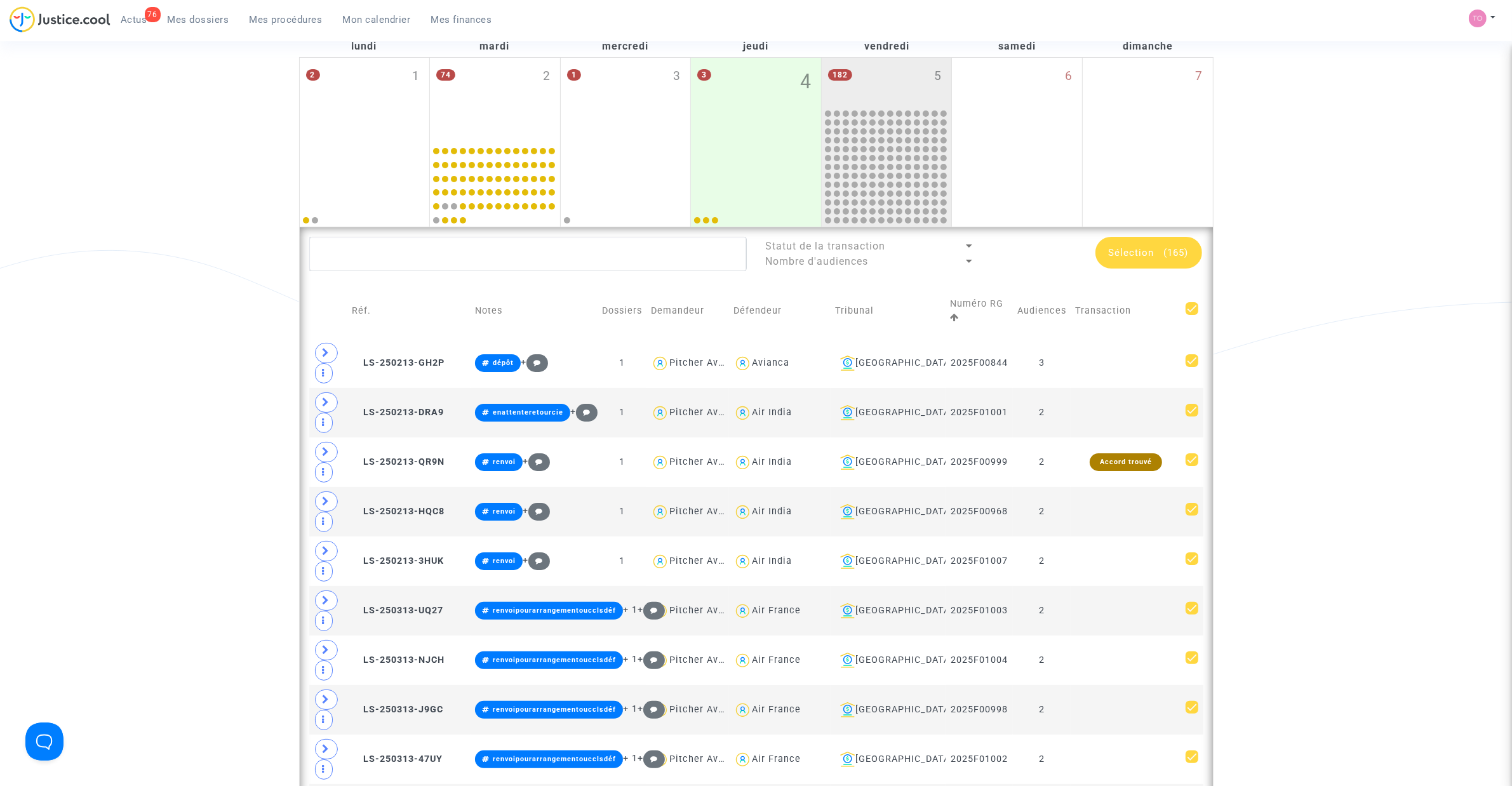
click at [1125, 264] on div "Sélection (165)" at bounding box center [1149, 253] width 107 height 32
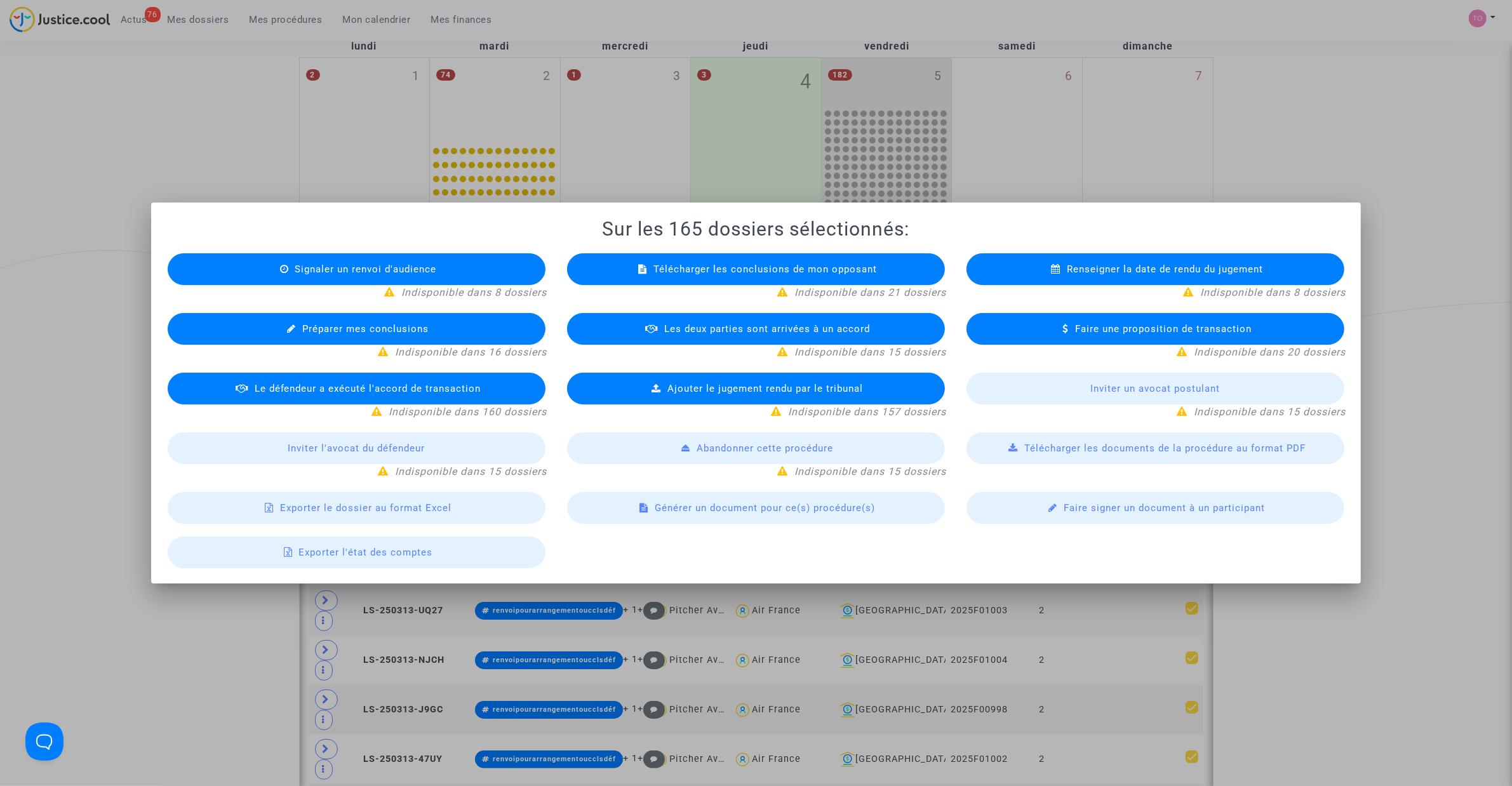
click at [322, 515] on div "Exporter le dossier au format Excel" at bounding box center [356, 508] width 377 height 32
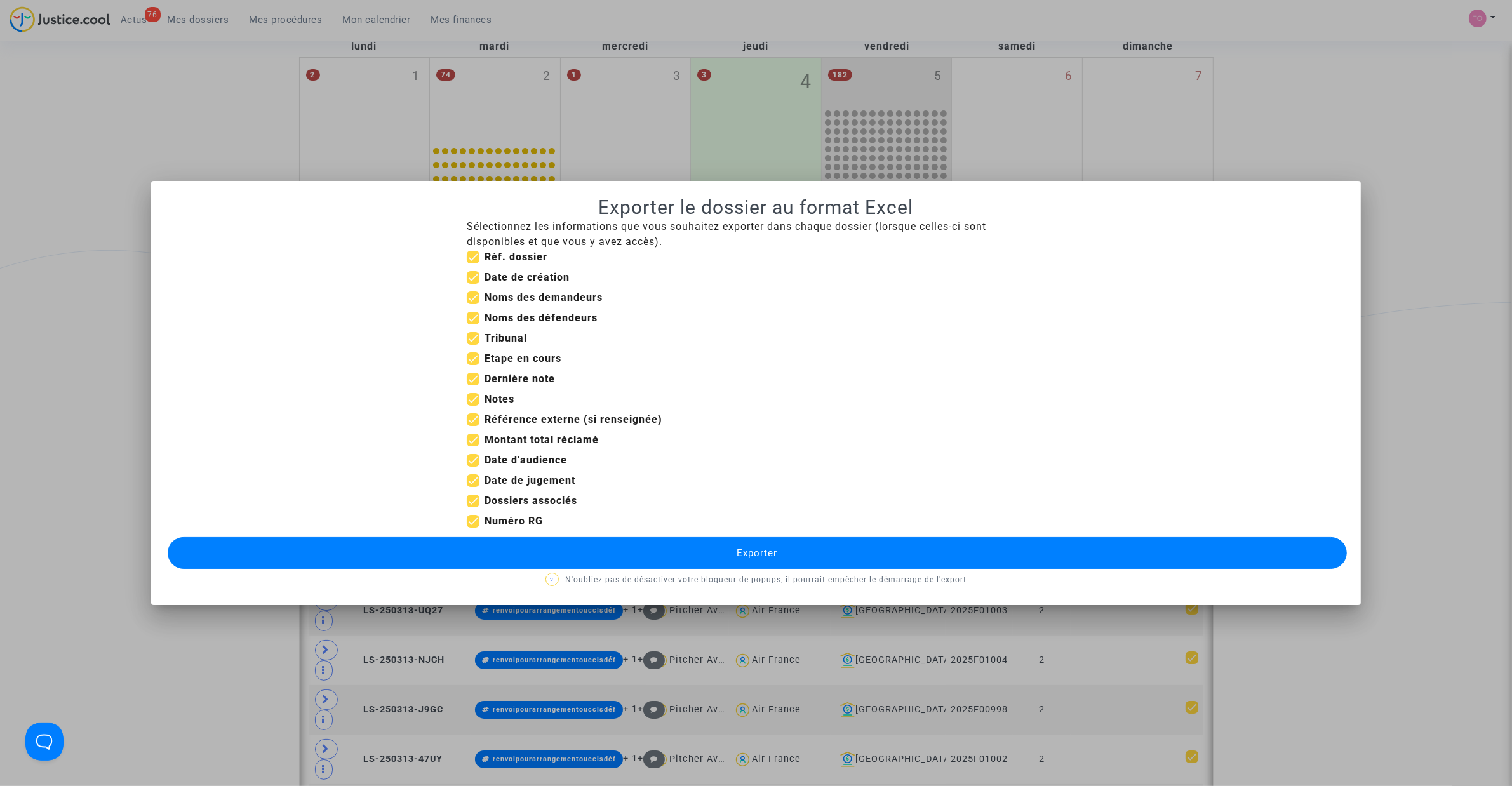
click at [473, 477] on span at bounding box center [473, 481] width 12 height 12
click at [473, 487] on input "Date de jugement" at bounding box center [473, 487] width 1 height 1
checkbox input "false"
click at [480, 281] on span at bounding box center [473, 278] width 12 height 12
click at [473, 284] on input "Date de création" at bounding box center [473, 284] width 1 height 1
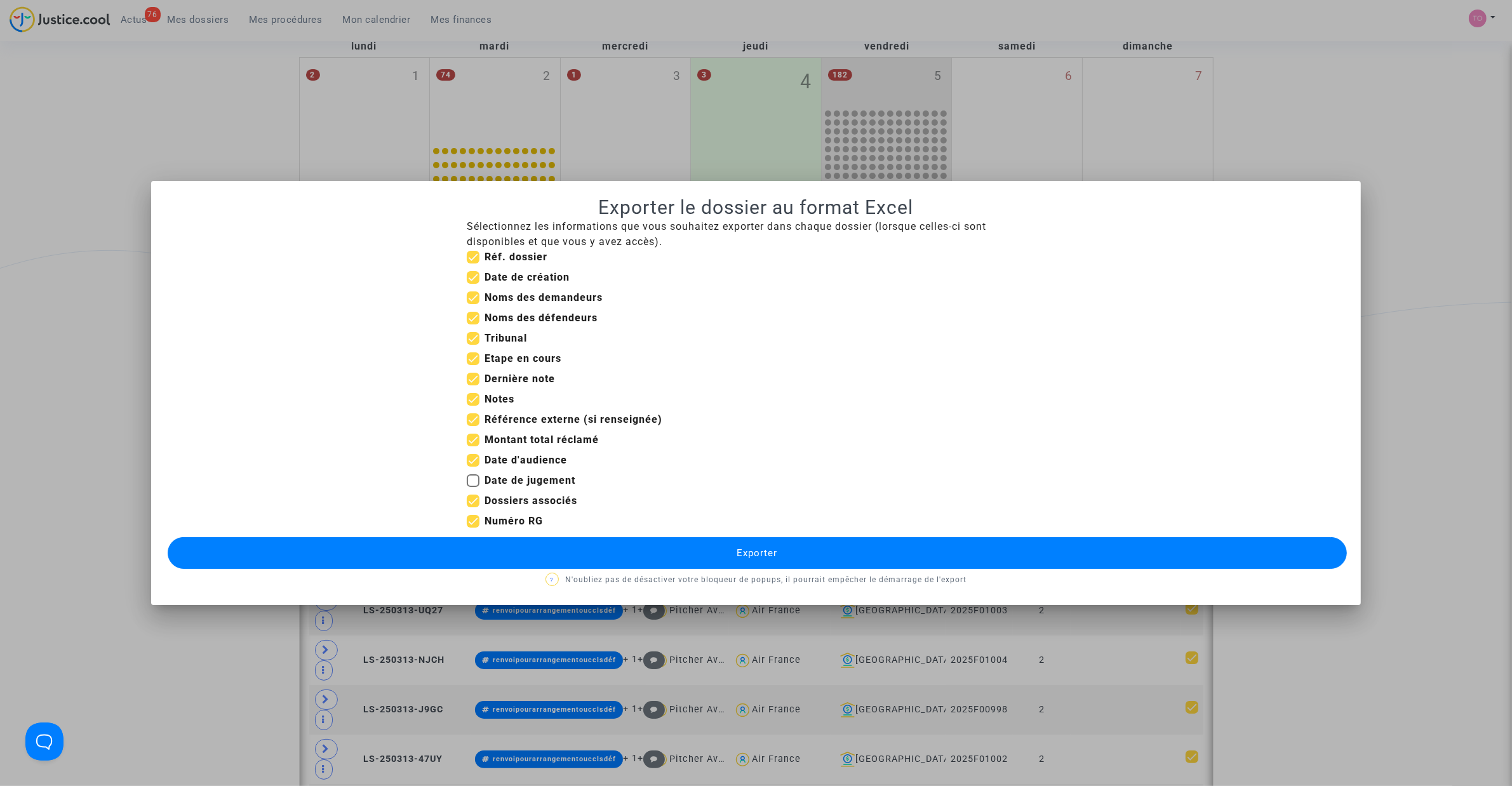
checkbox input "false"
click at [473, 439] on span at bounding box center [473, 440] width 12 height 12
click at [473, 446] on input "Montant total réclamé" at bounding box center [473, 446] width 1 height 1
checkbox input "false"
click at [694, 551] on button "Exporter" at bounding box center [756, 553] width 1179 height 32
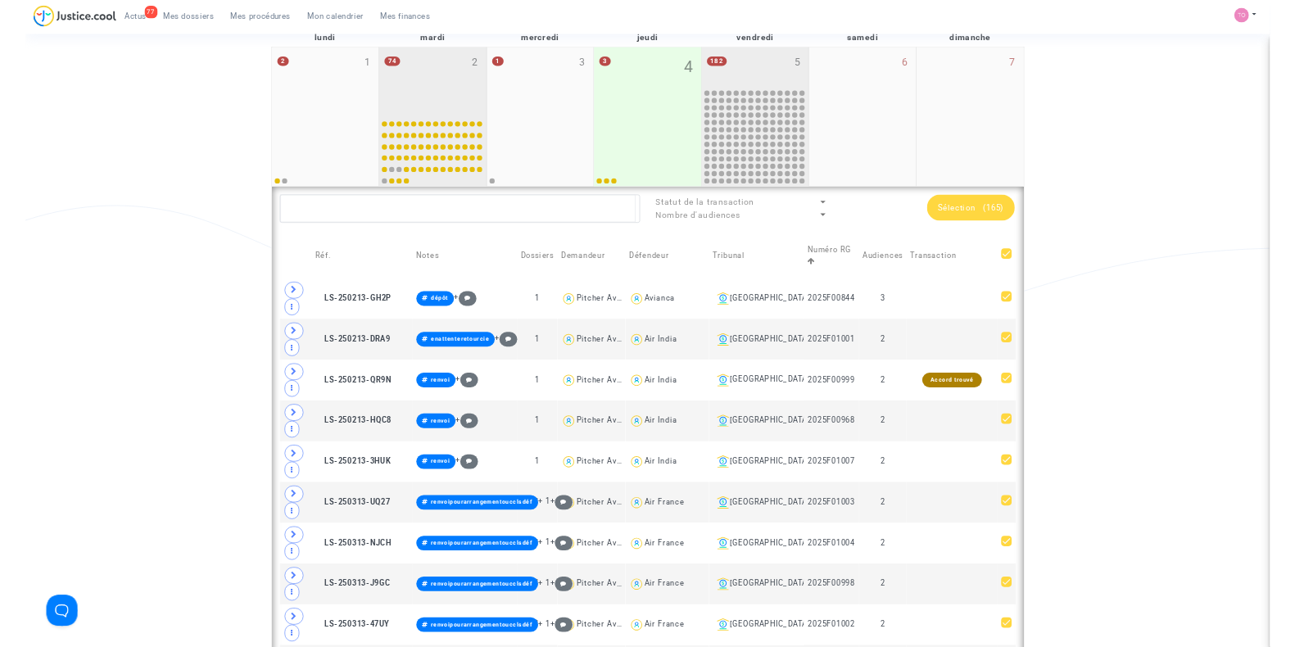
scroll to position [204, 0]
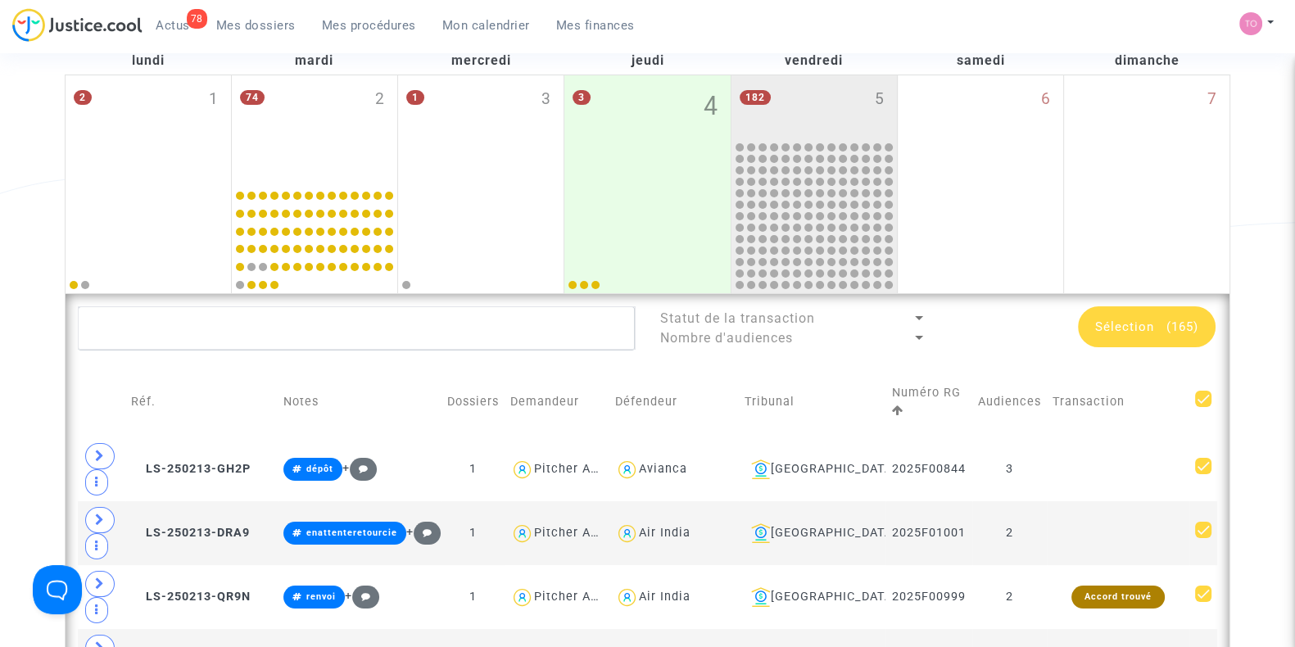
click at [246, 18] on span "Mes dossiers" at bounding box center [255, 25] width 79 height 15
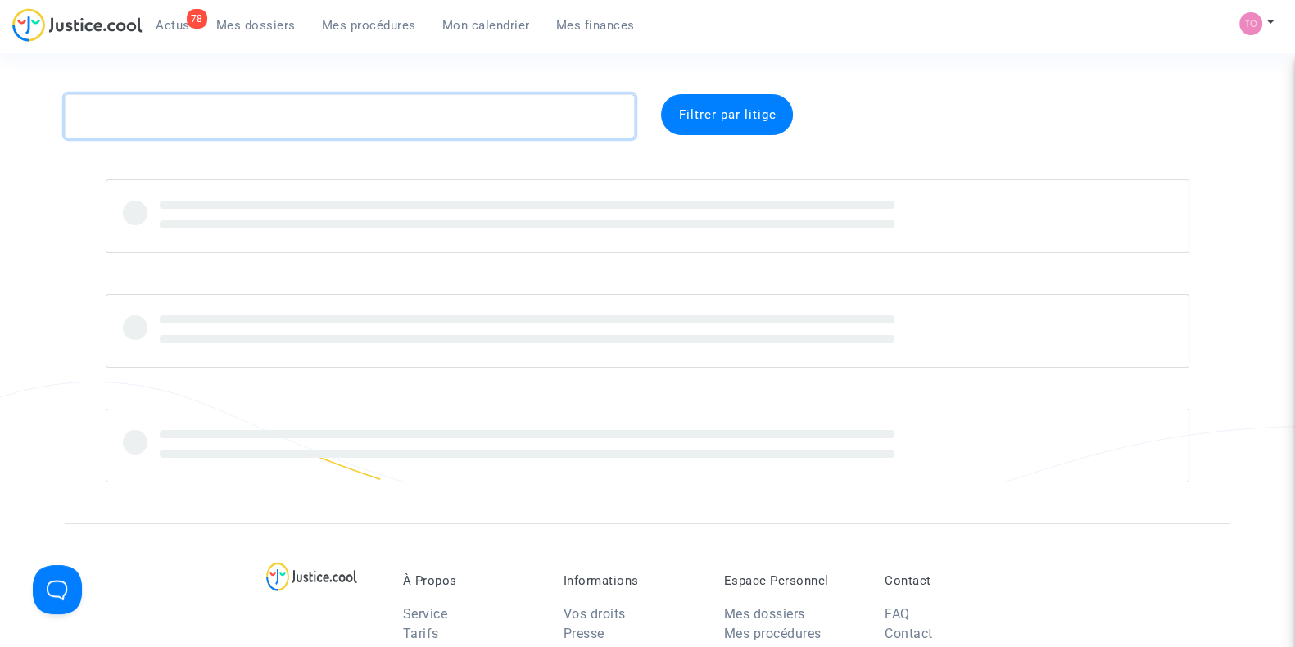
click at [236, 112] on textarea at bounding box center [350, 116] width 570 height 44
paste textarea "Rwuta"
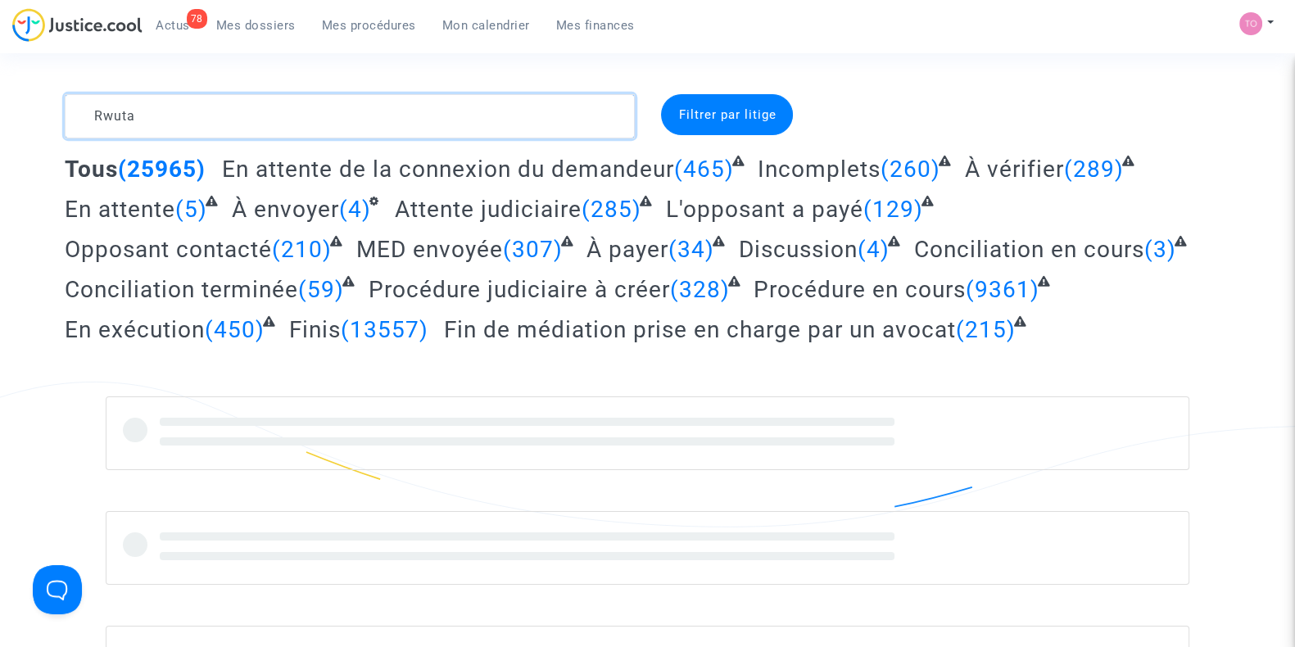
type textarea "Rwuta"
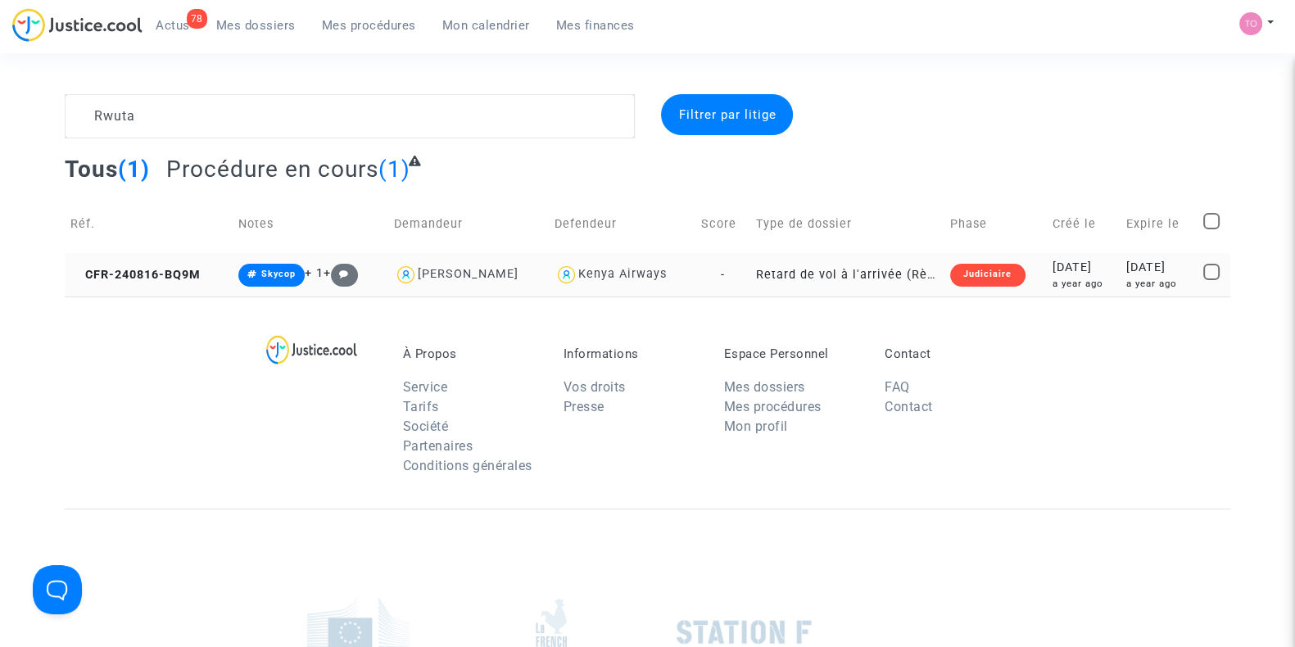
click at [1072, 280] on div "a year ago" at bounding box center [1084, 284] width 62 height 14
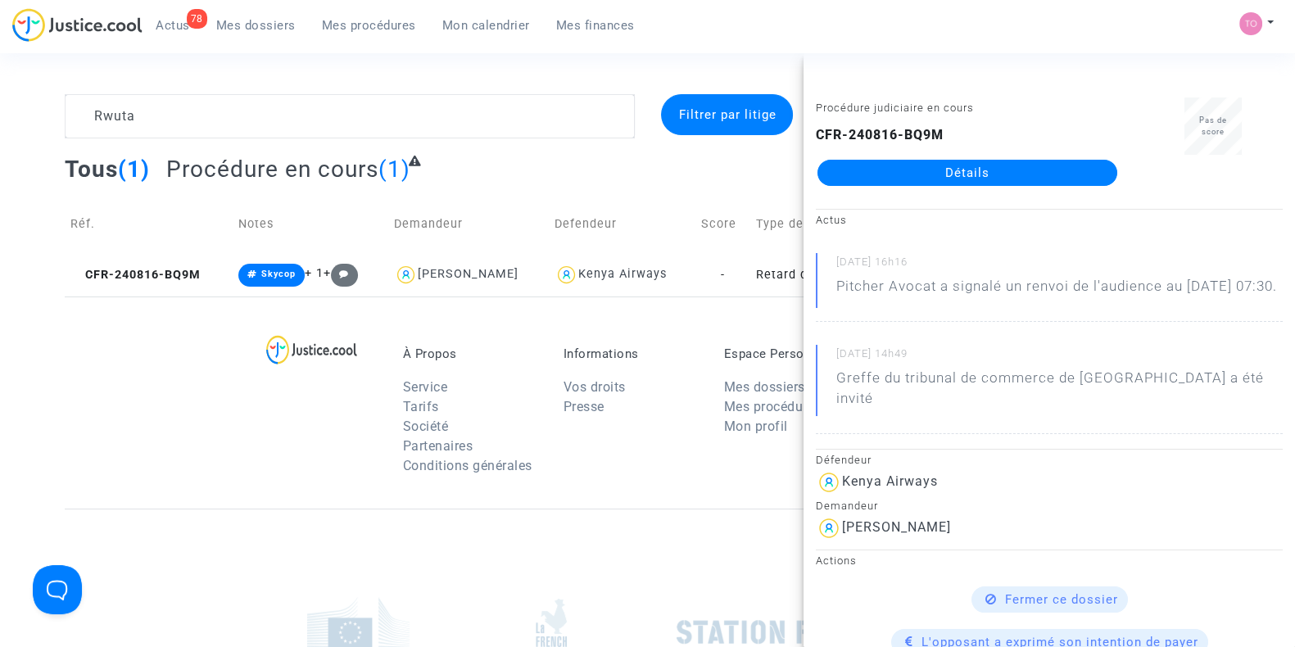
click at [479, 24] on span "Mon calendrier" at bounding box center [486, 25] width 88 height 15
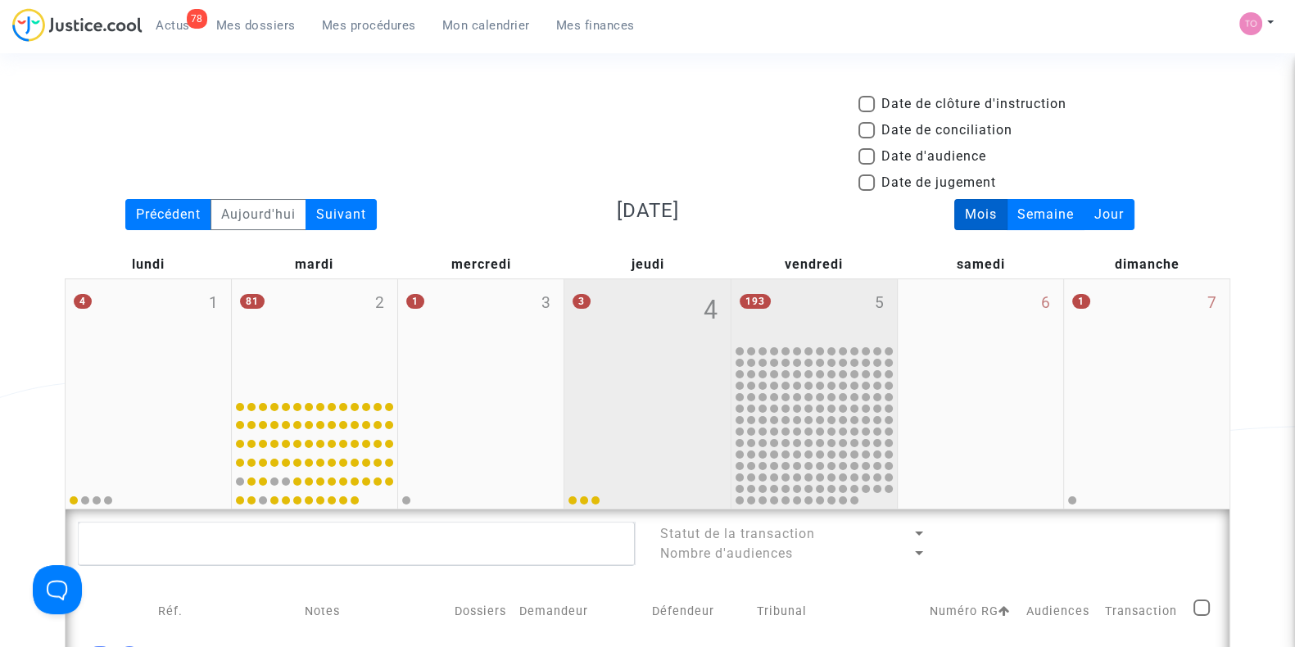
click at [800, 321] on div "193 5" at bounding box center [815, 311] width 166 height 64
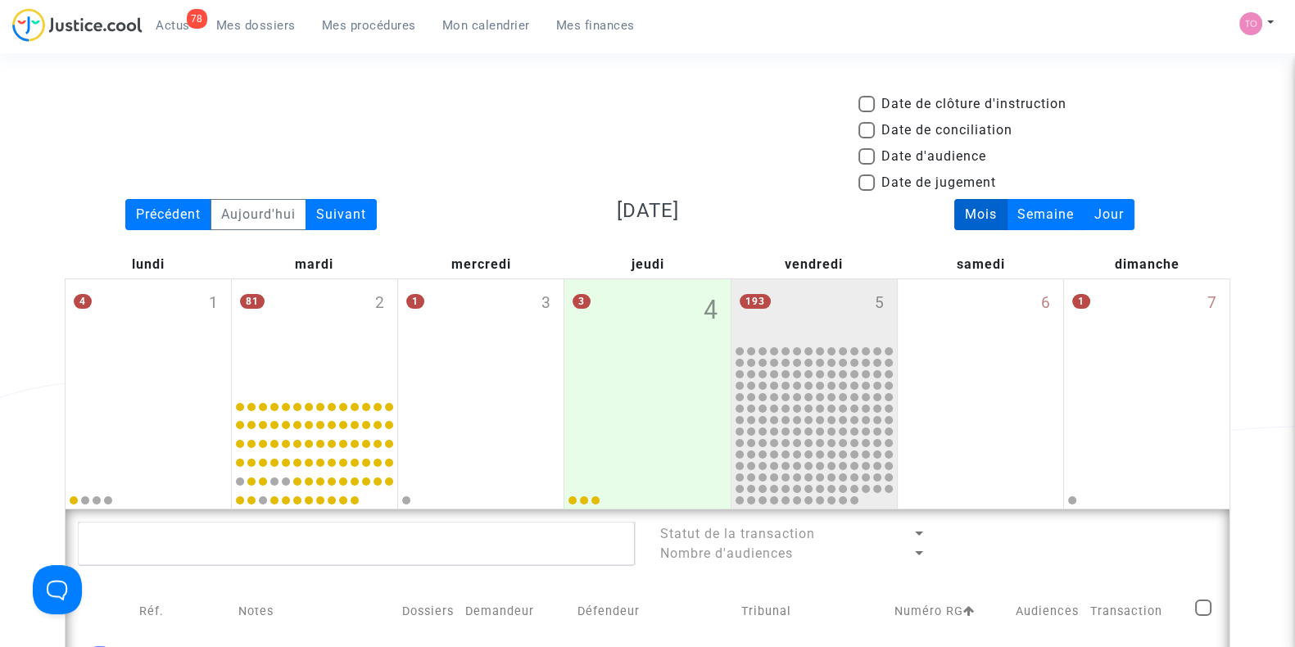
click at [867, 153] on span at bounding box center [867, 156] width 16 height 16
click at [867, 165] on input "Date d'audience" at bounding box center [866, 165] width 1 height 1
checkbox input "true"
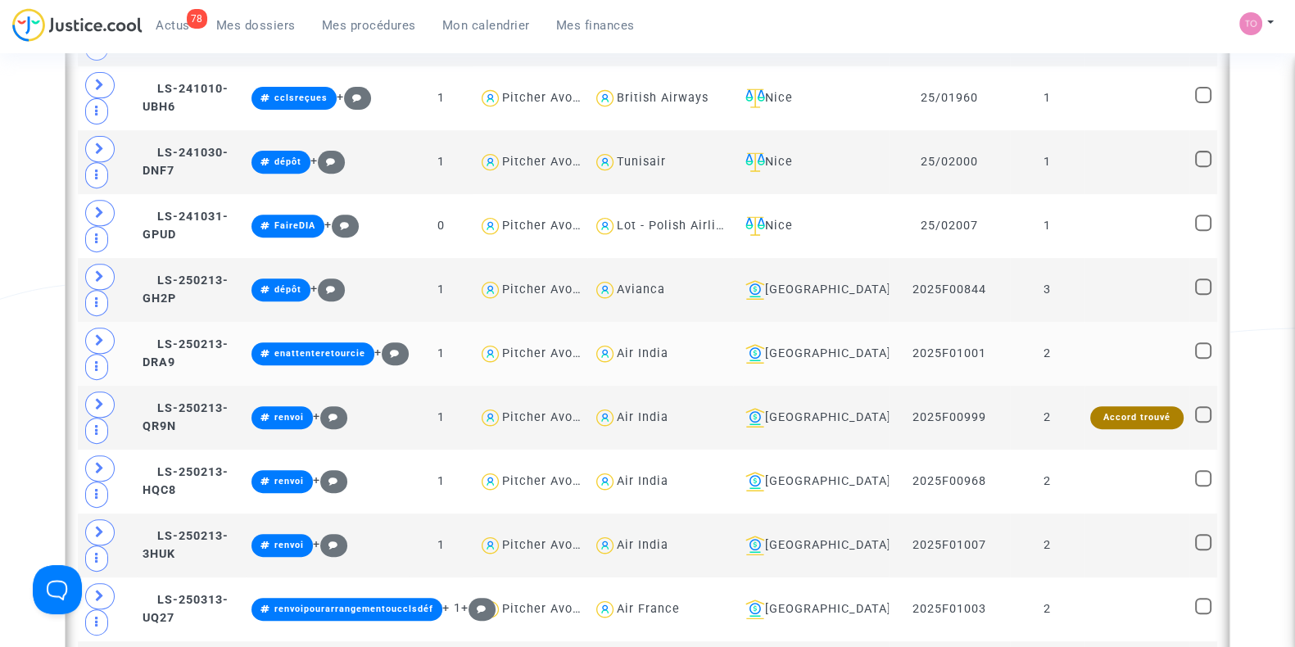
scroll to position [819, 0]
click at [832, 359] on div "[GEOGRAPHIC_DATA]" at bounding box center [811, 354] width 144 height 20
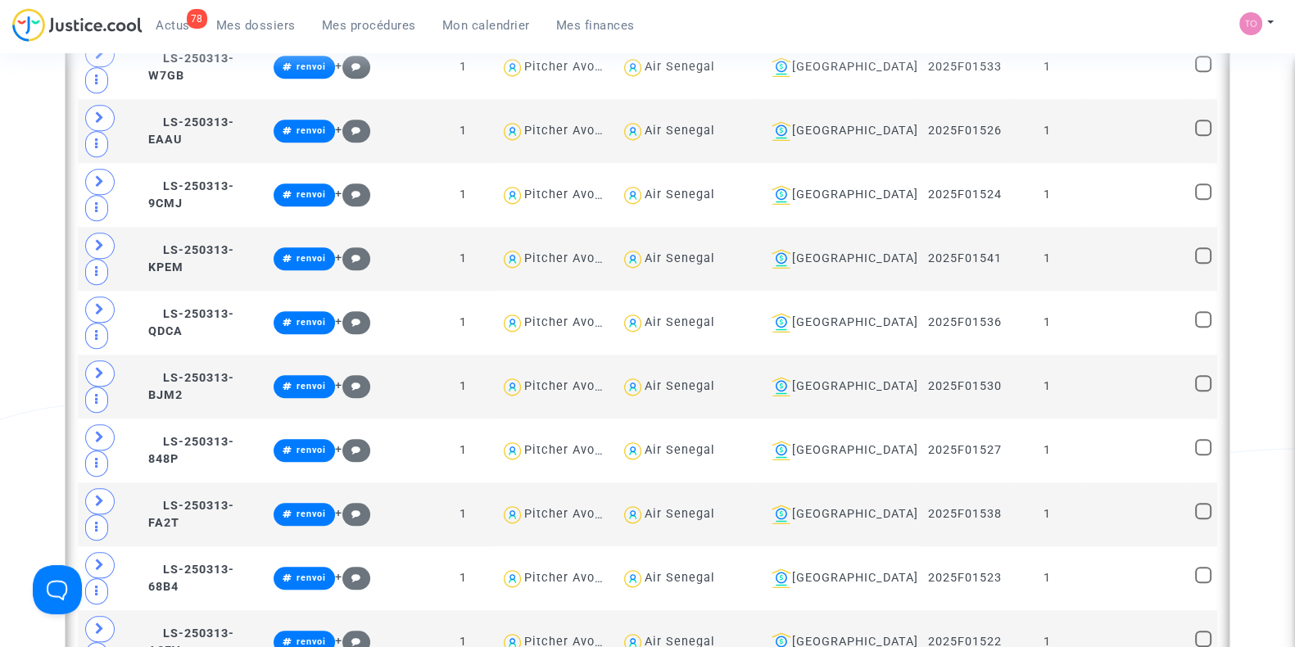
scroll to position [2151, 0]
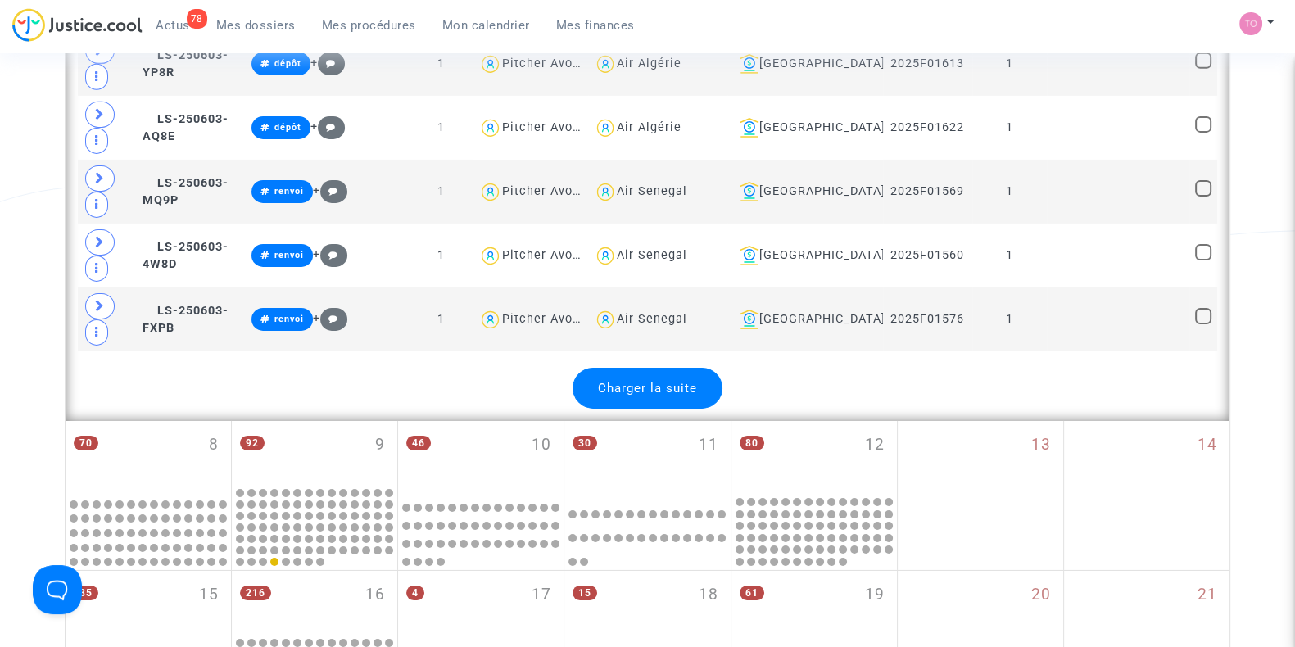
scroll to position [6759, 0]
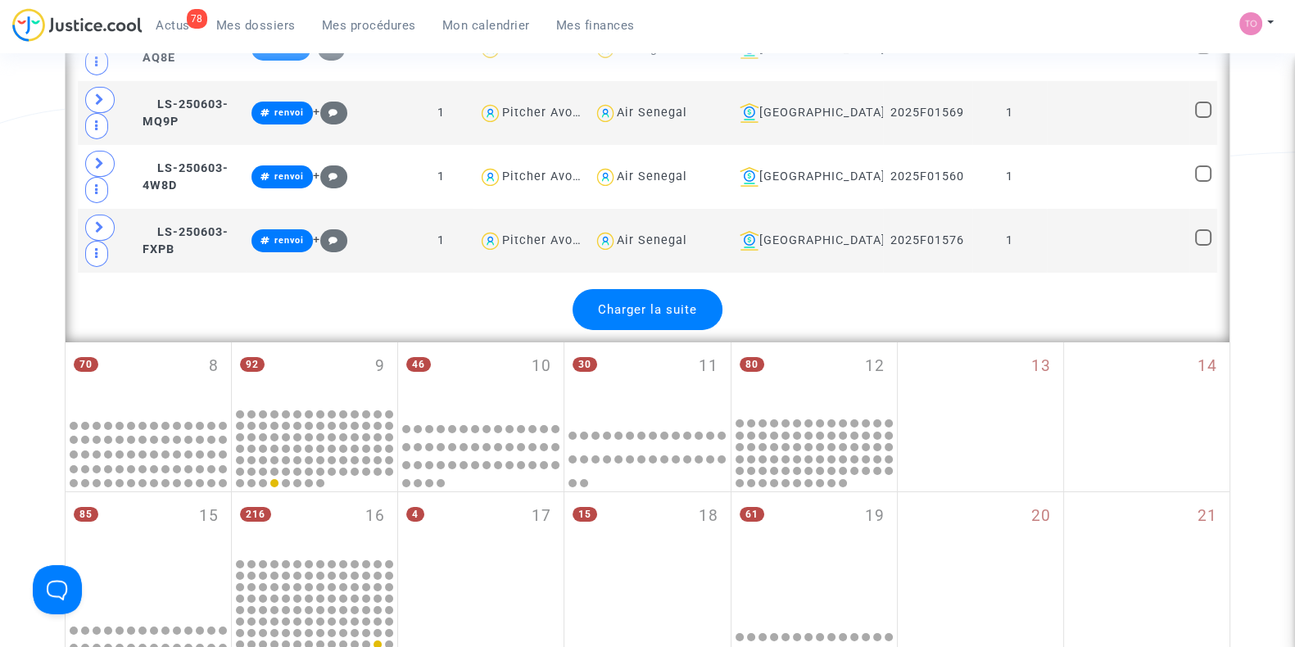
click at [653, 289] on div "Charger la suite" at bounding box center [648, 309] width 150 height 41
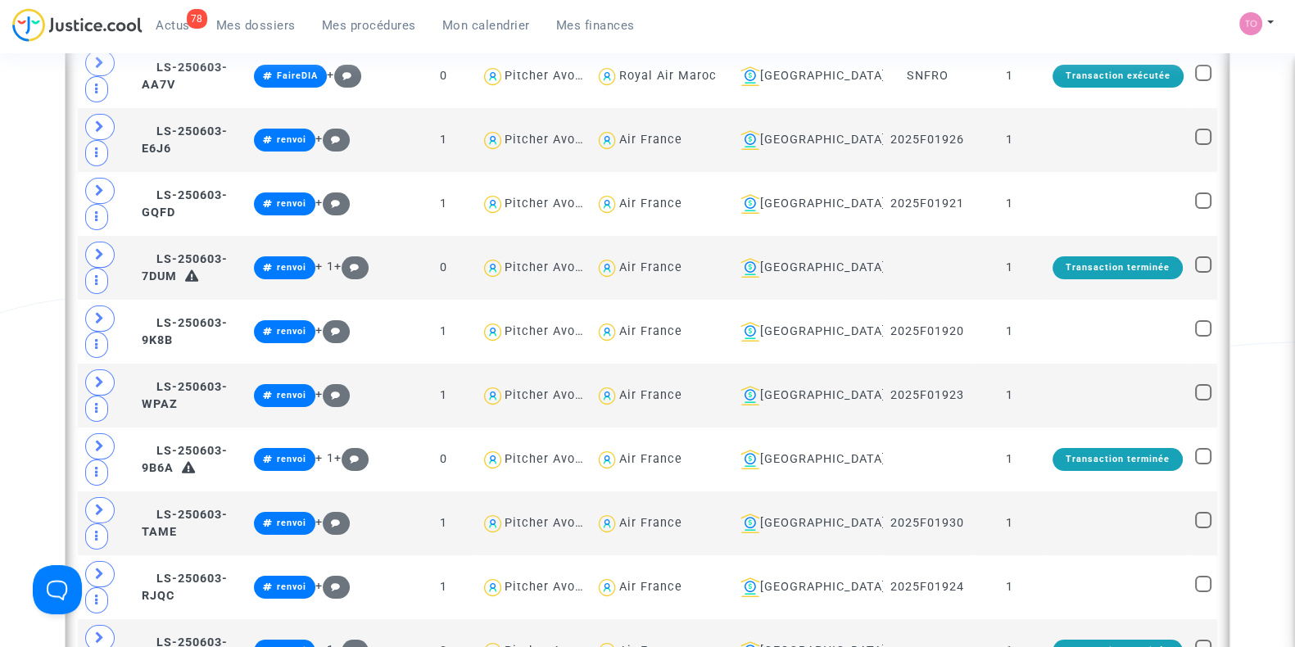
scroll to position [7988, 0]
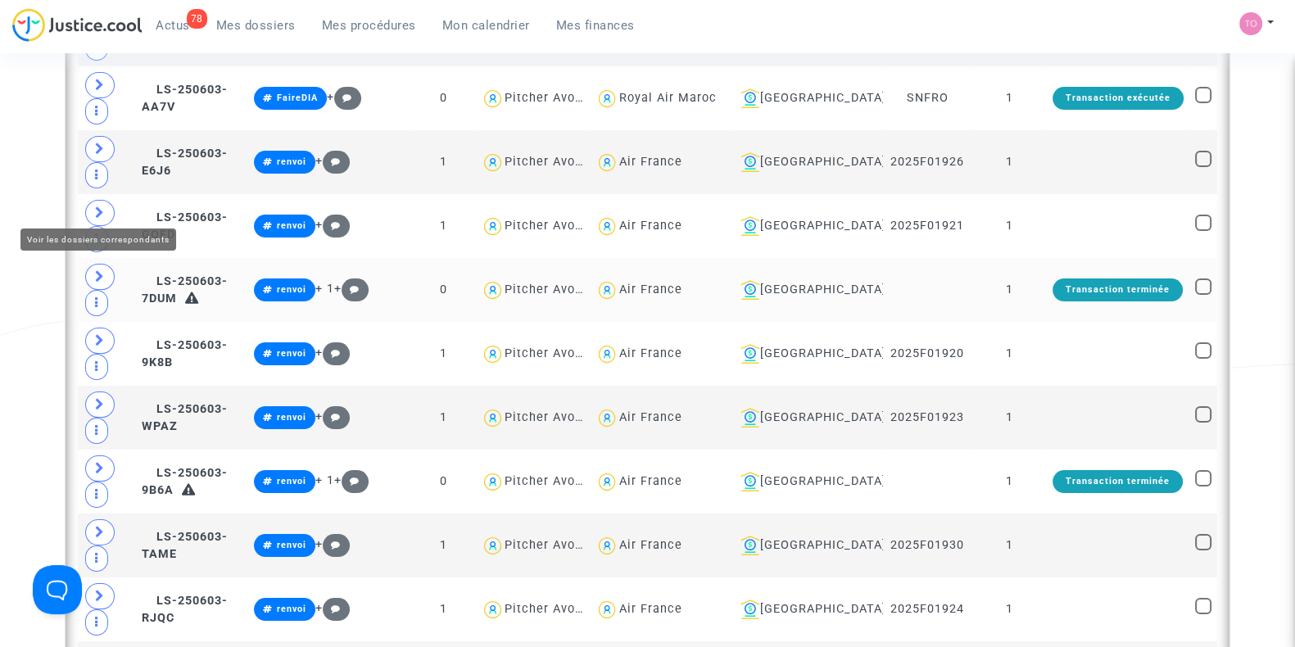
click at [98, 270] on icon at bounding box center [100, 276] width 10 height 12
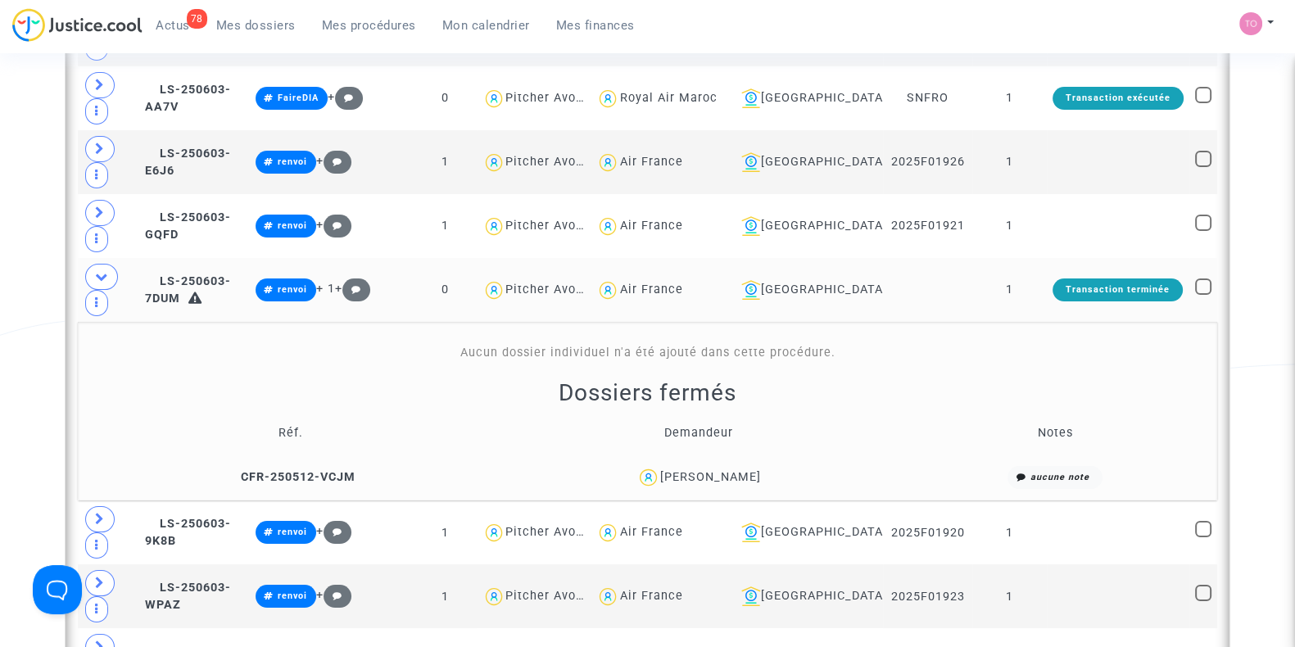
click at [719, 470] on div "Ana Leite" at bounding box center [710, 477] width 101 height 14
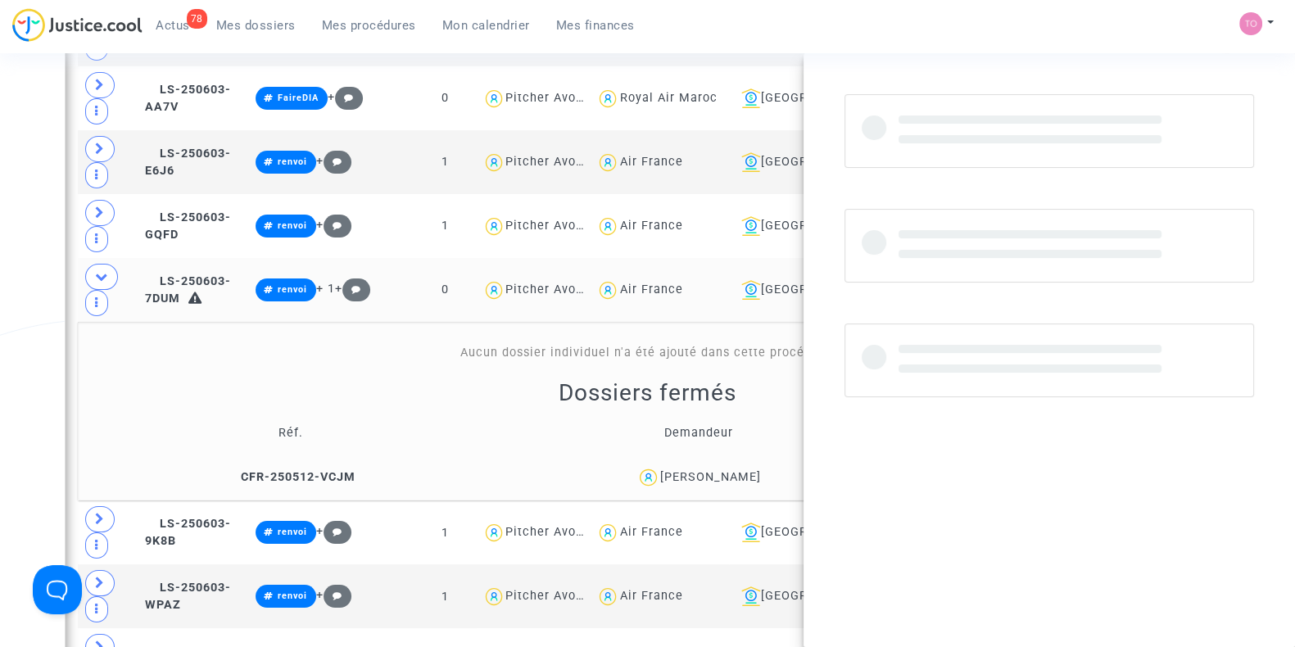
click at [719, 470] on div "Ana Leite" at bounding box center [710, 477] width 101 height 14
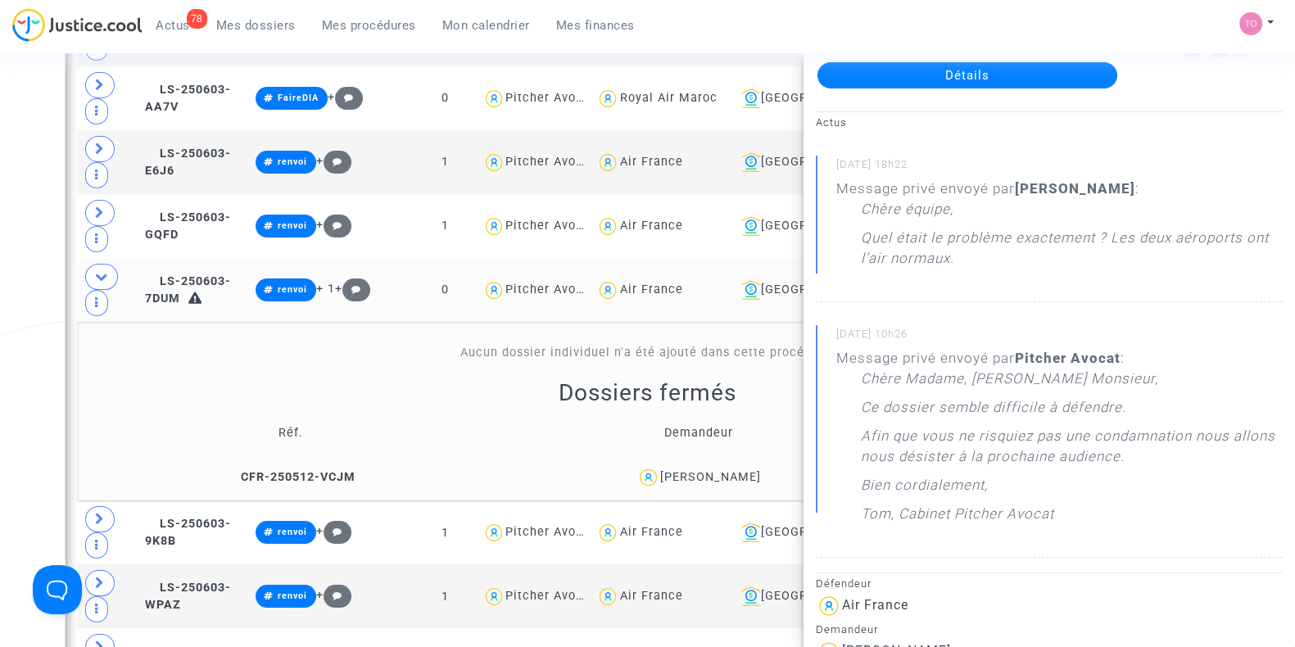
scroll to position [102, 0]
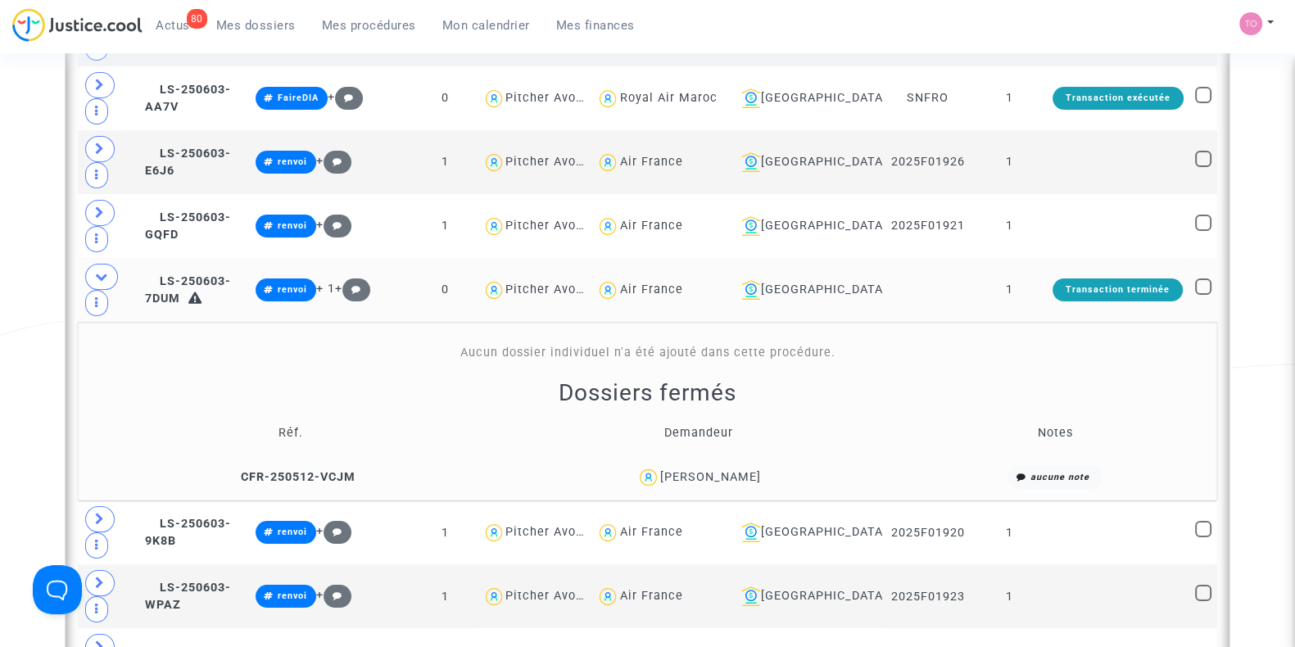
scroll to position [0, 0]
click at [714, 470] on div "Ana Leite" at bounding box center [710, 477] width 101 height 14
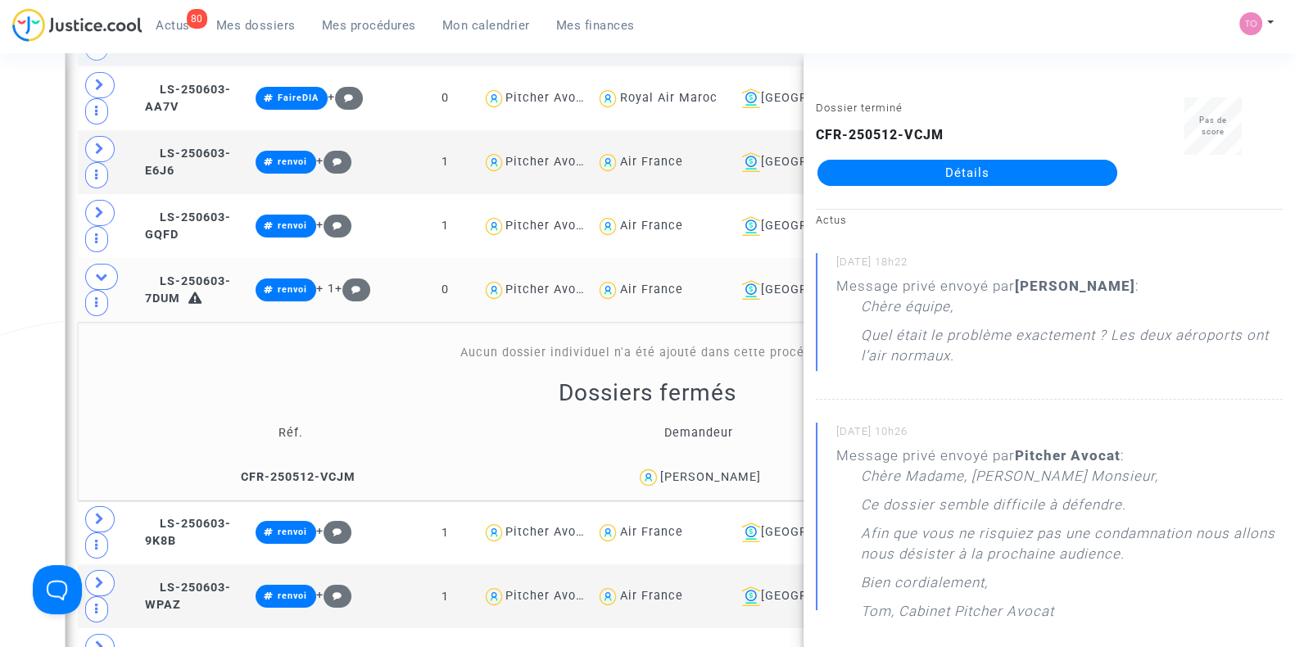
drag, startPoint x: 0, startPoint y: 250, endPoint x: 306, endPoint y: 374, distance: 330.5
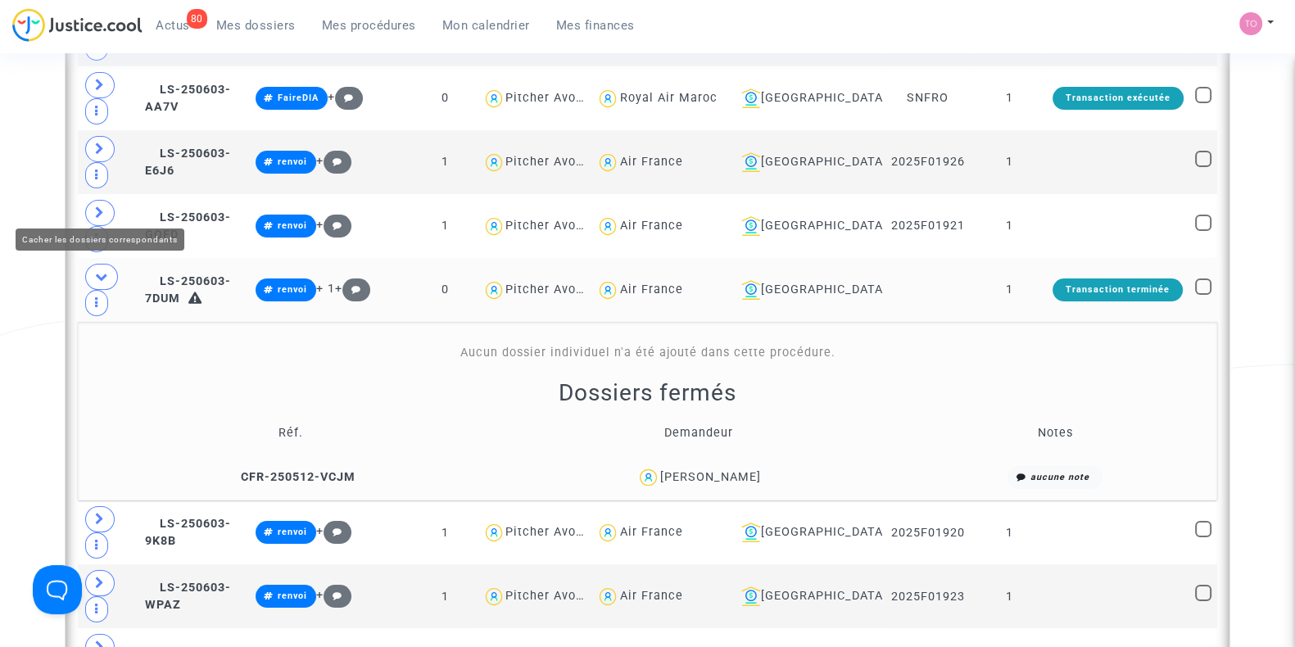
click at [107, 270] on icon at bounding box center [101, 276] width 13 height 12
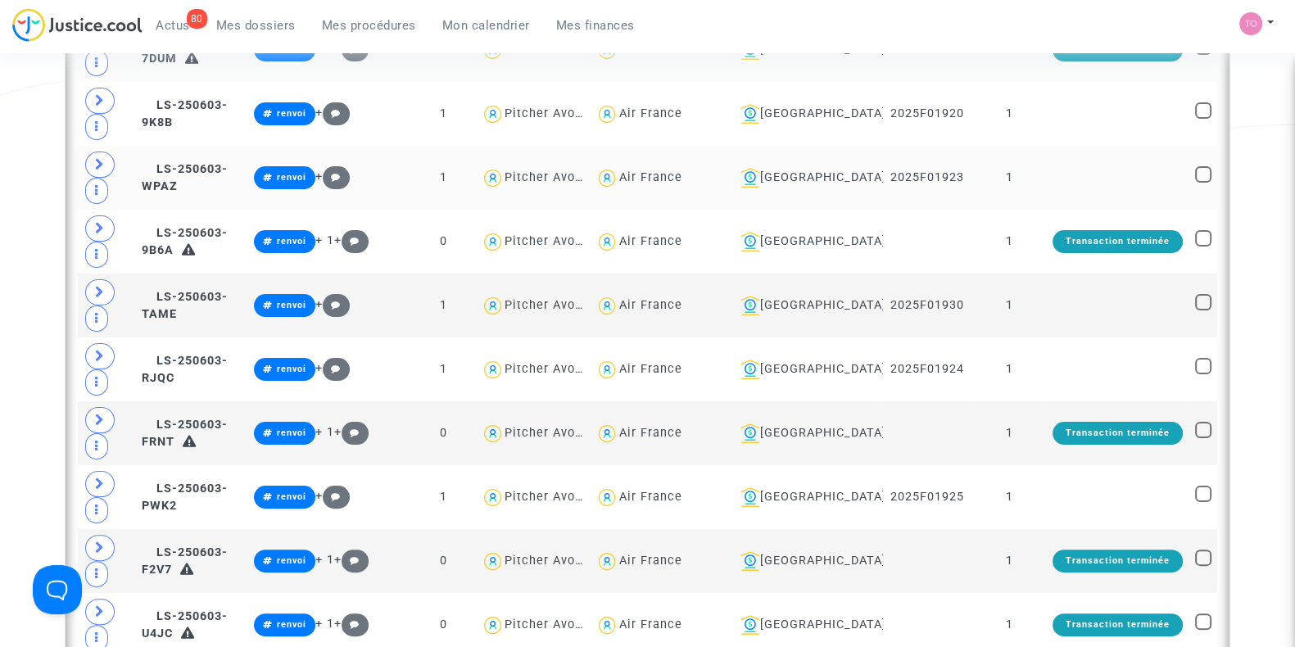
scroll to position [8296, 0]
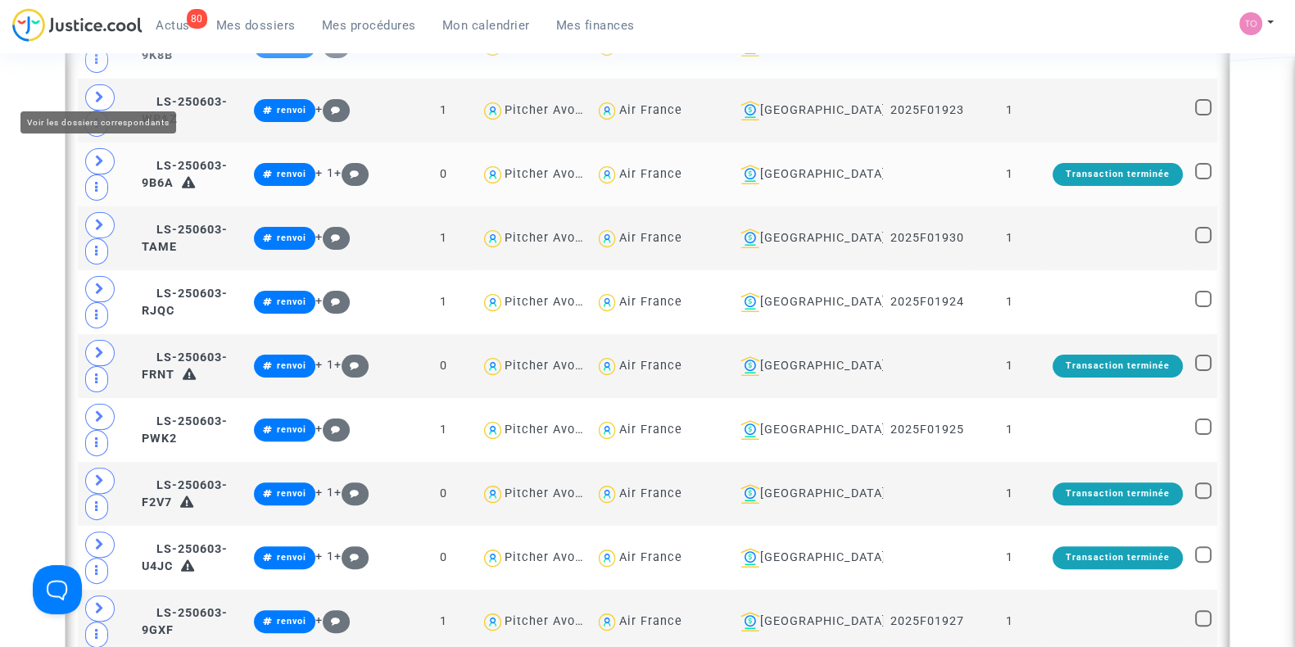
click at [107, 148] on span at bounding box center [99, 161] width 29 height 26
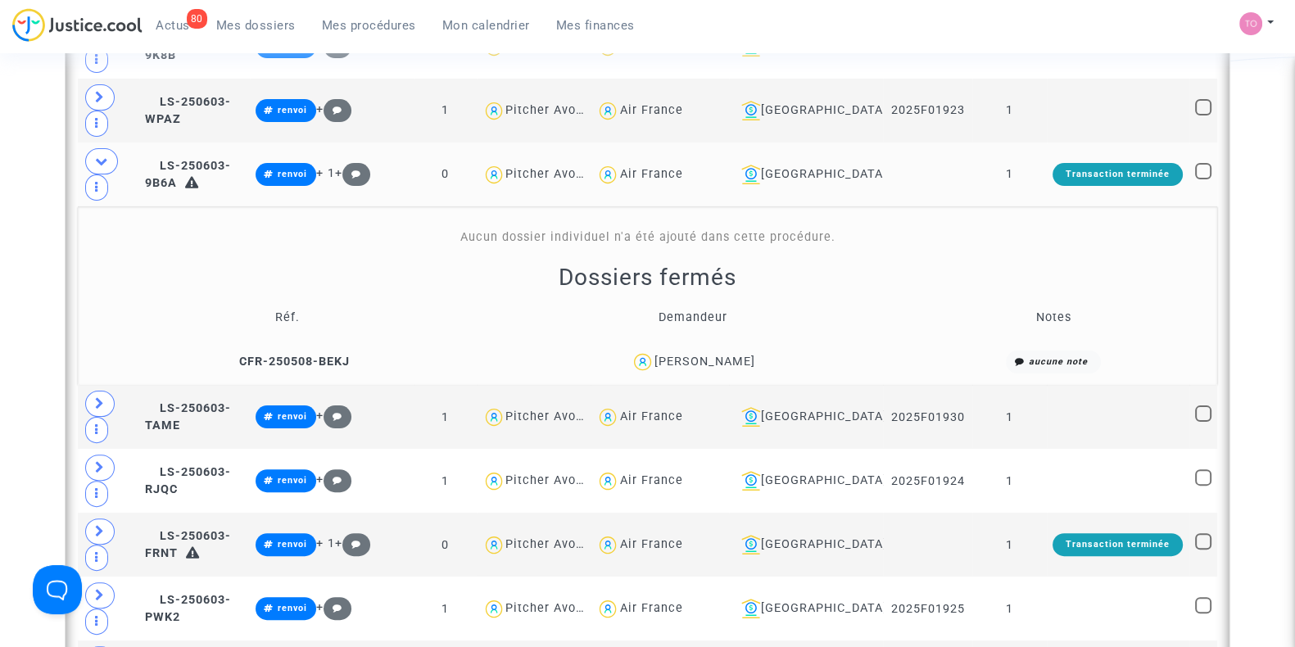
click at [729, 355] on div "Djamila Saad" at bounding box center [705, 362] width 101 height 14
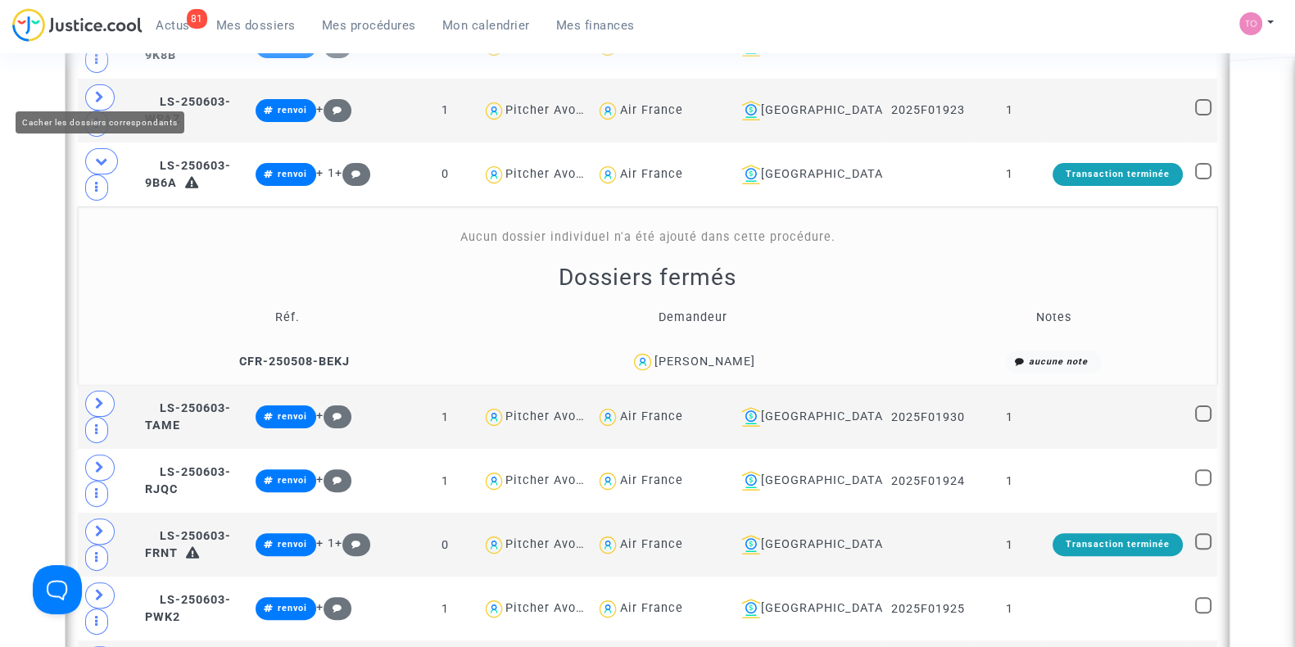
click at [107, 148] on span at bounding box center [101, 161] width 33 height 26
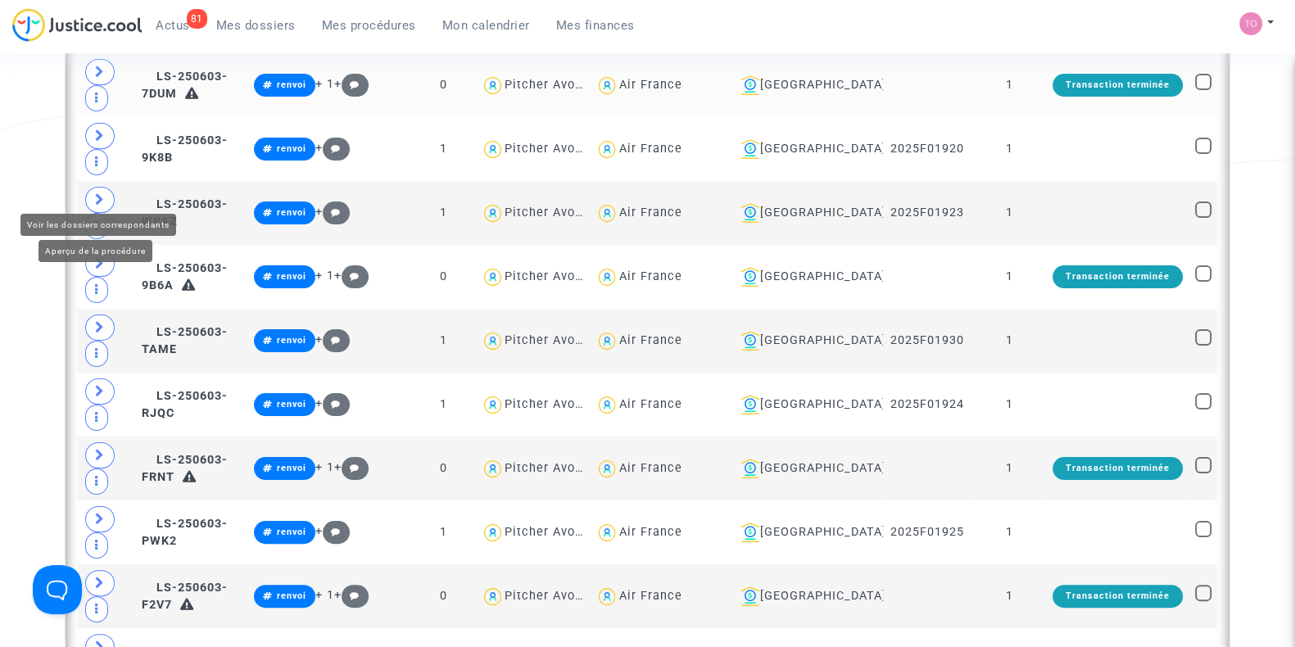
click at [98, 257] on icon at bounding box center [100, 263] width 10 height 12
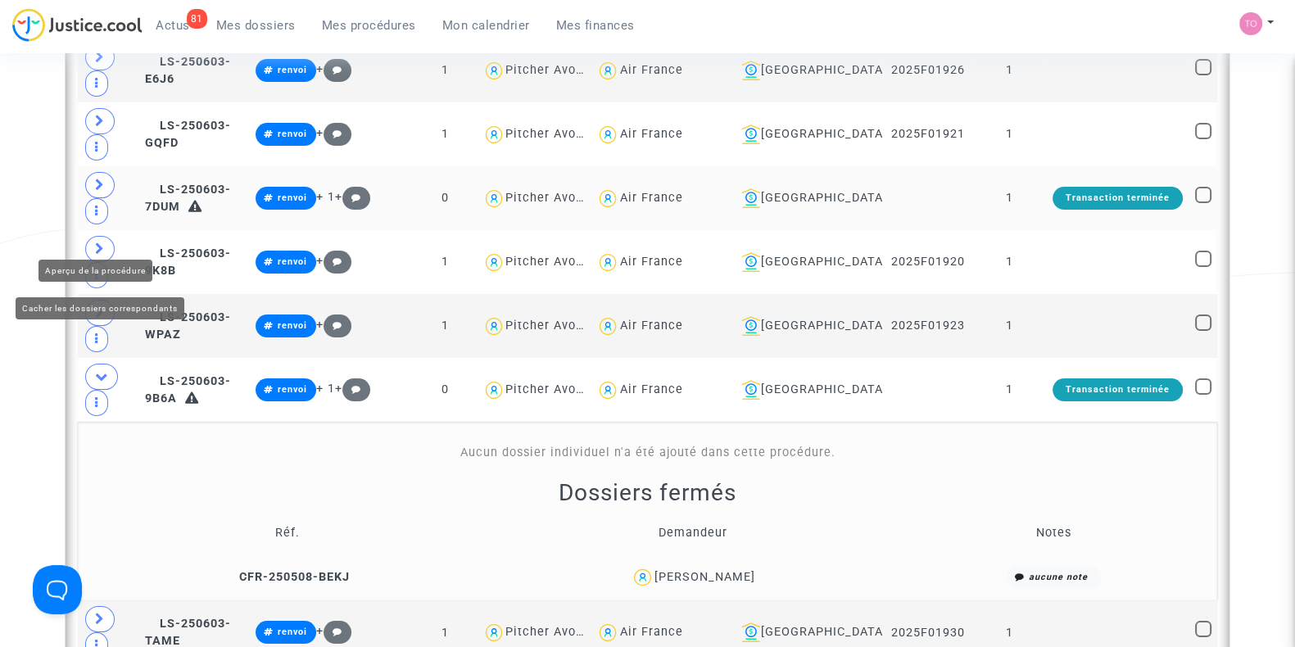
scroll to position [7988, 0]
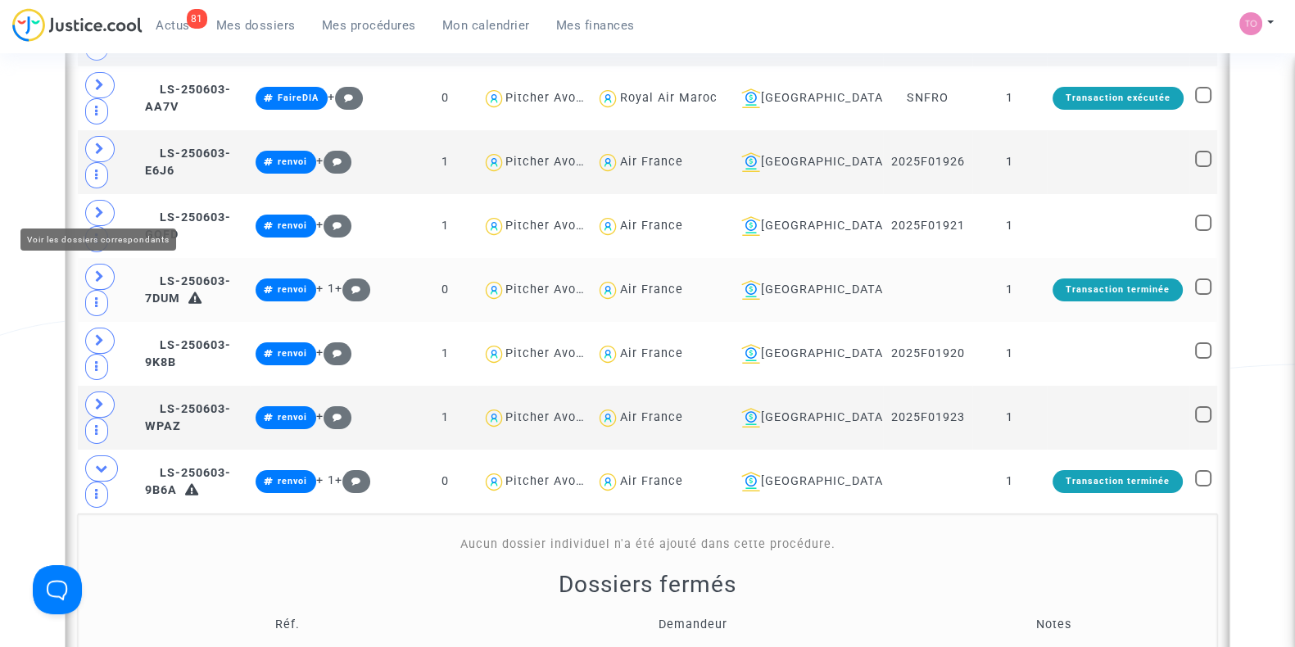
click at [95, 270] on icon at bounding box center [100, 276] width 10 height 12
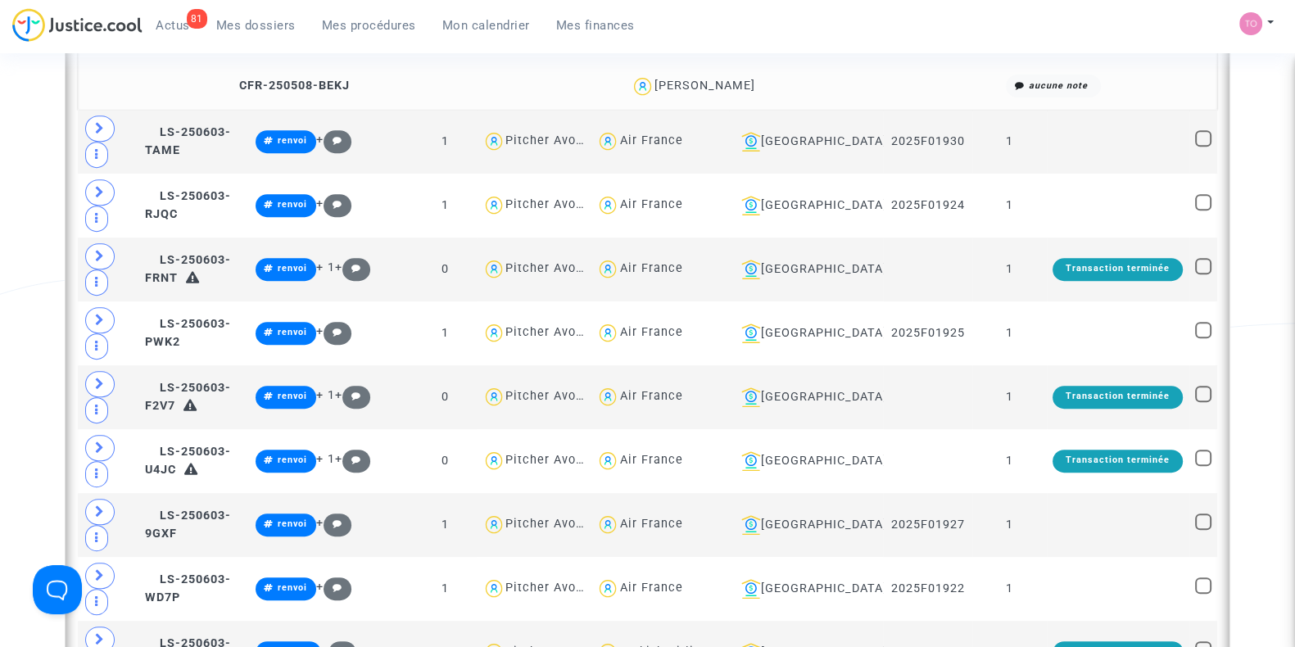
scroll to position [8808, 0]
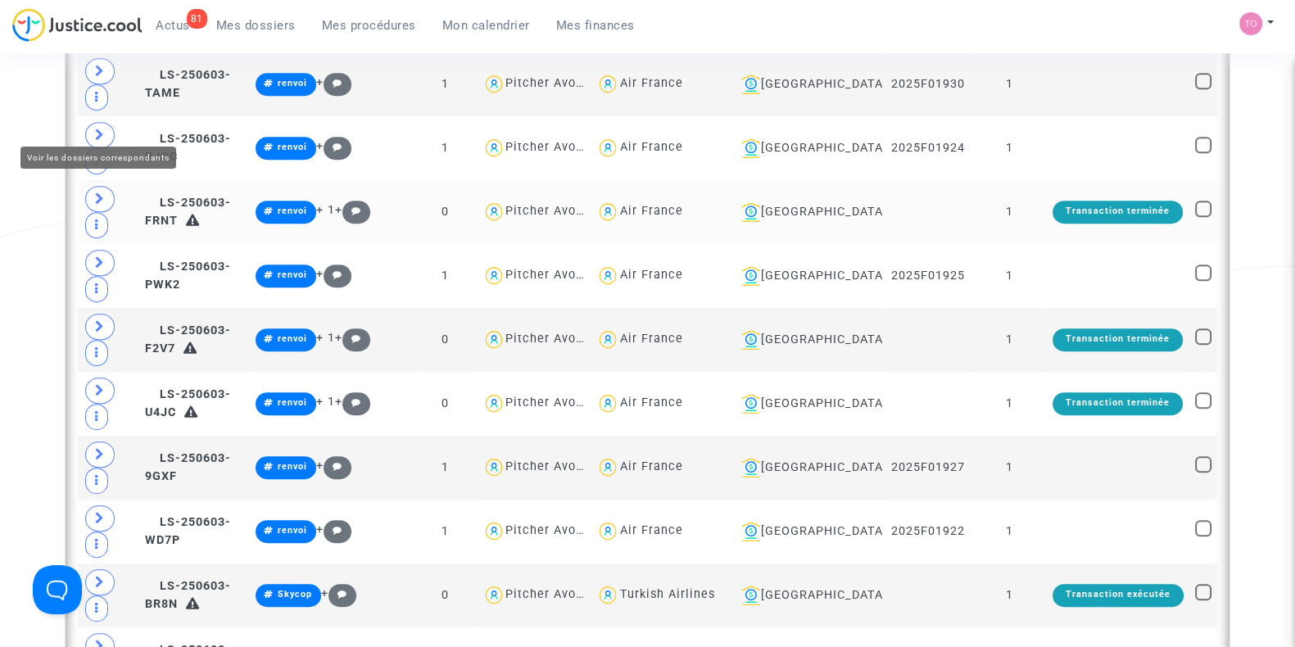
click at [101, 193] on icon at bounding box center [100, 199] width 10 height 12
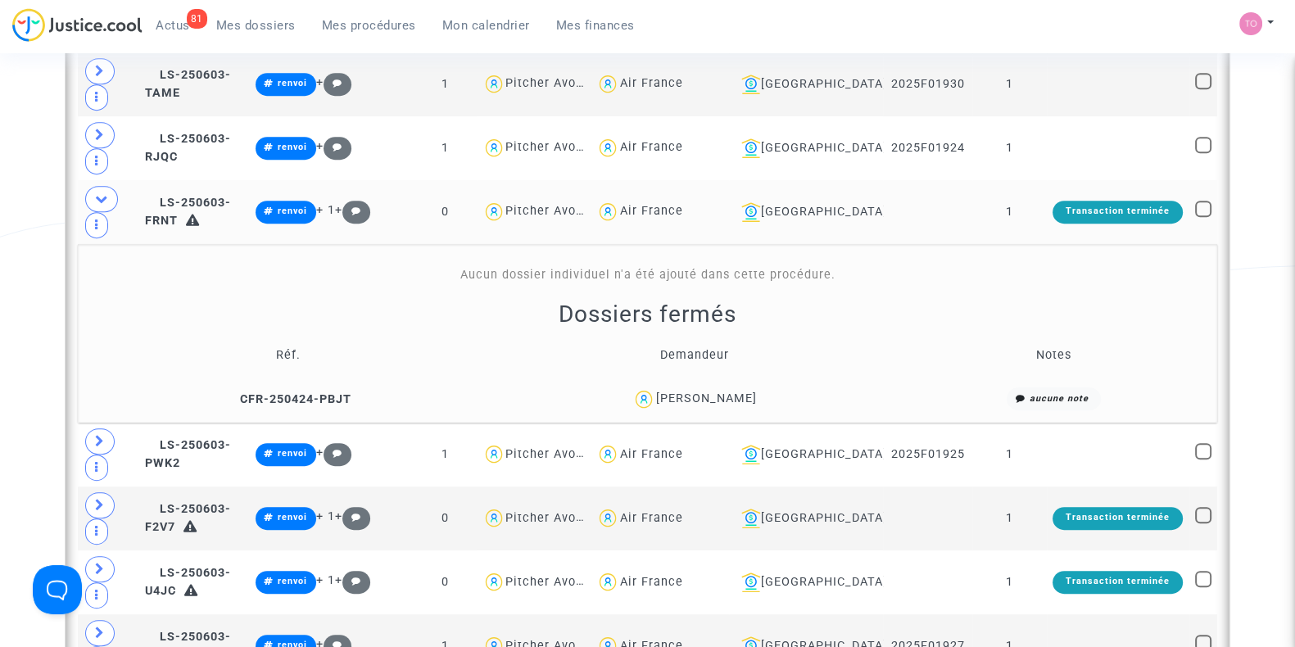
click at [232, 180] on td "LS-250603-FRNT" at bounding box center [194, 212] width 111 height 64
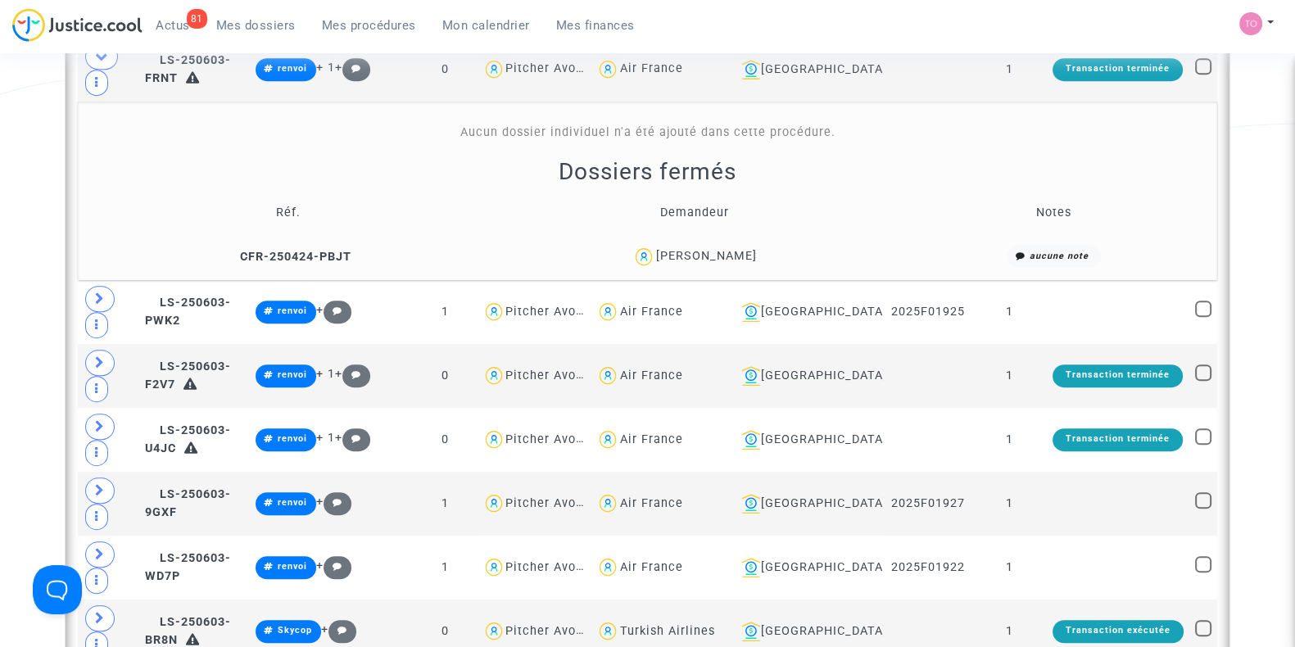
scroll to position [9115, 0]
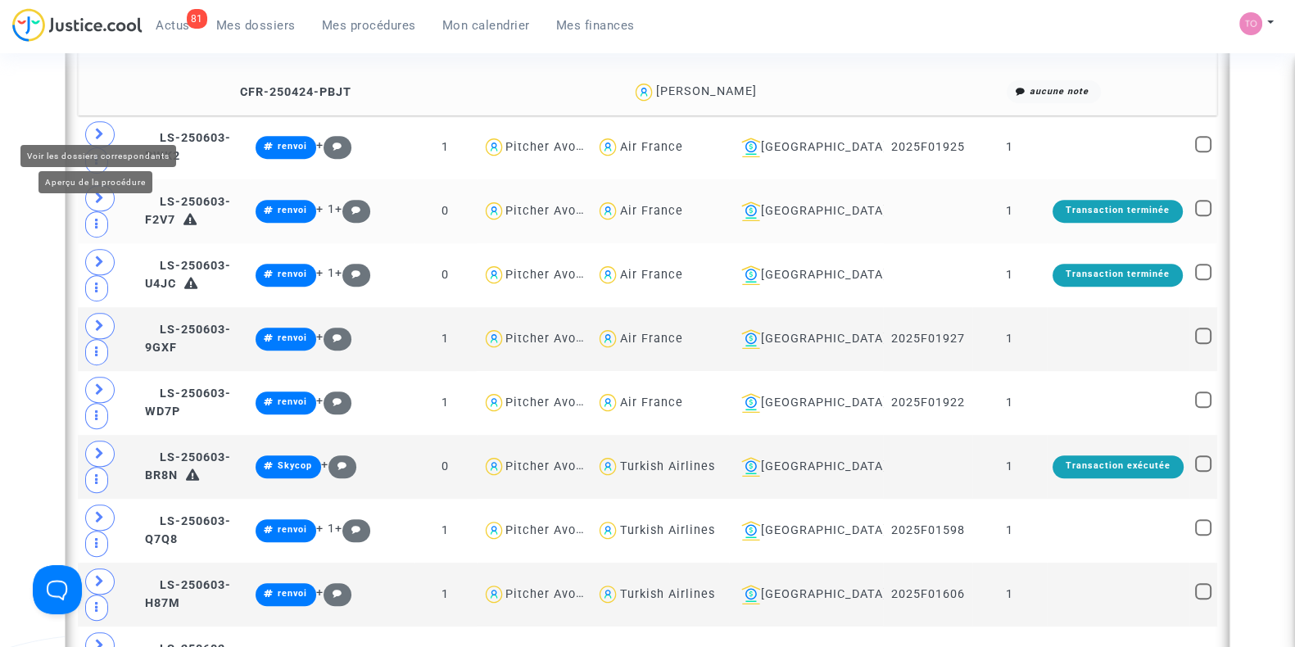
click at [95, 192] on icon at bounding box center [100, 198] width 10 height 12
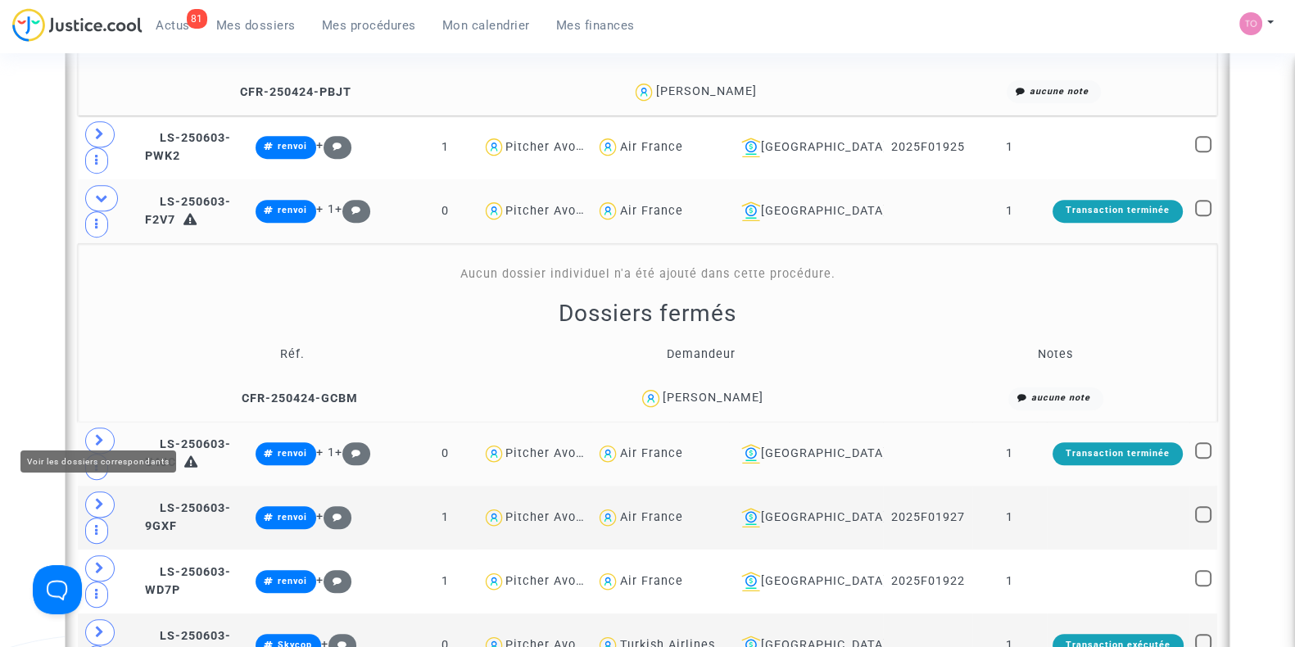
click at [111, 428] on span at bounding box center [99, 441] width 29 height 26
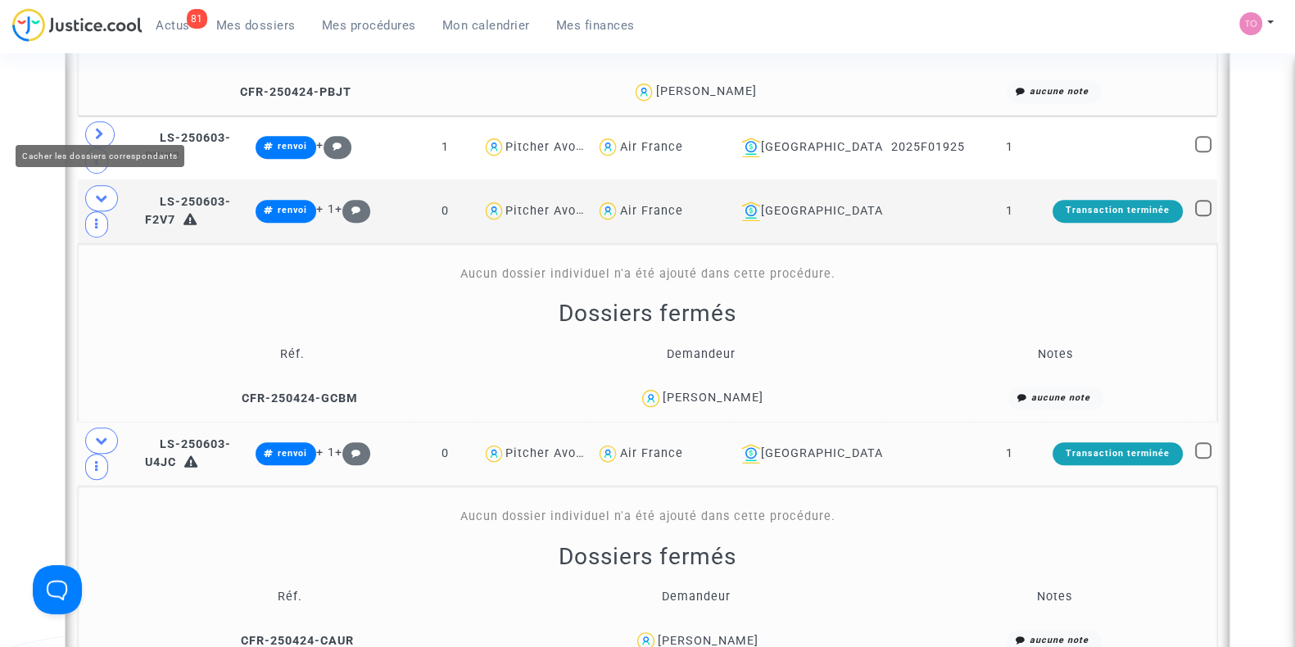
drag, startPoint x: 94, startPoint y: 110, endPoint x: 103, endPoint y: 260, distance: 150.2
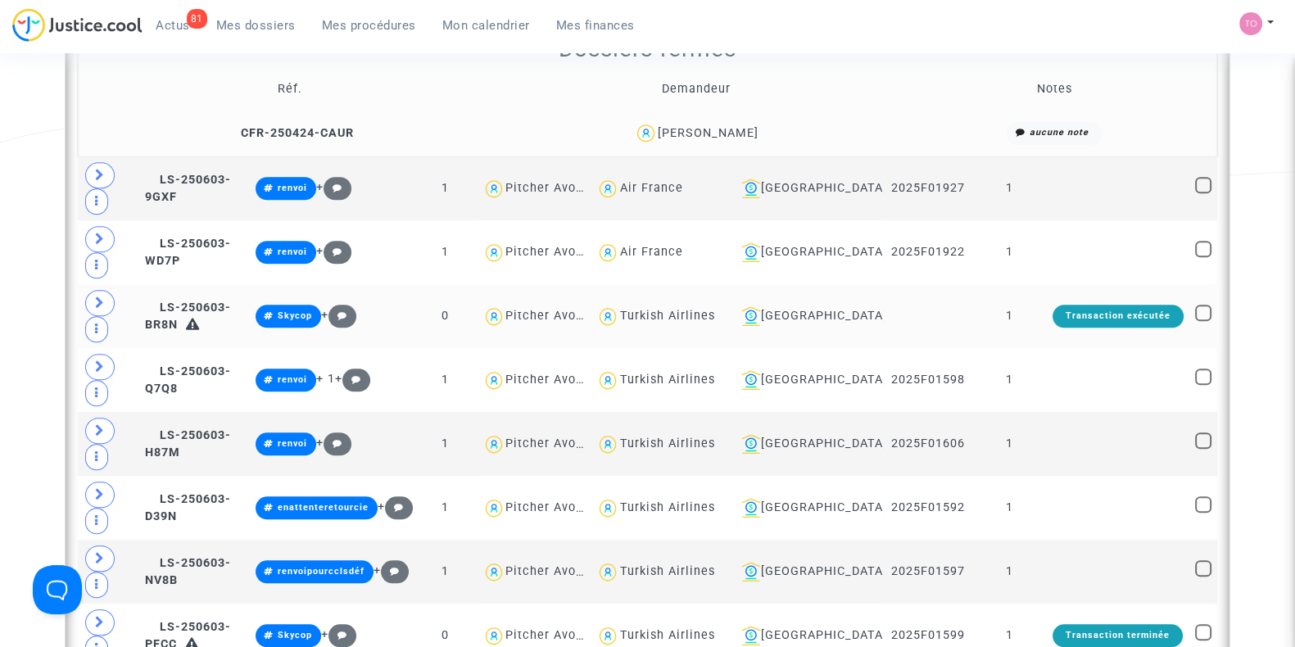
scroll to position [9627, 0]
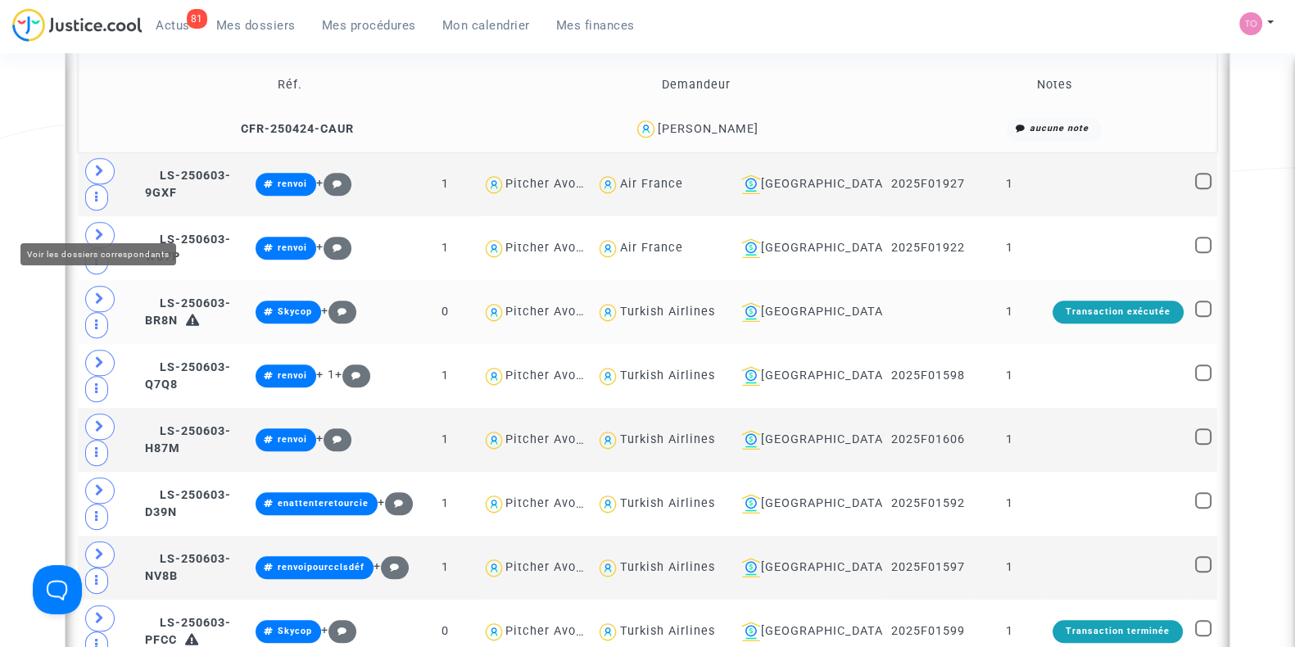
click at [107, 286] on span at bounding box center [99, 299] width 29 height 26
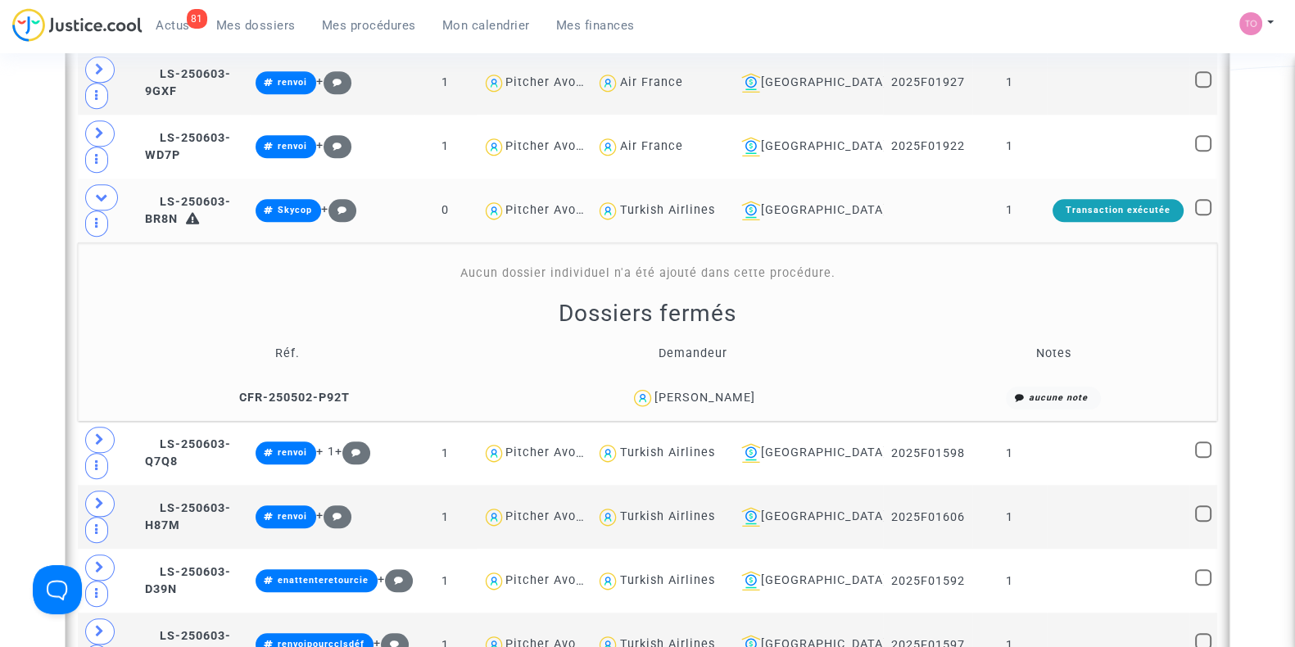
scroll to position [9729, 0]
click at [740, 390] on div "Jonathan Redon" at bounding box center [705, 397] width 101 height 14
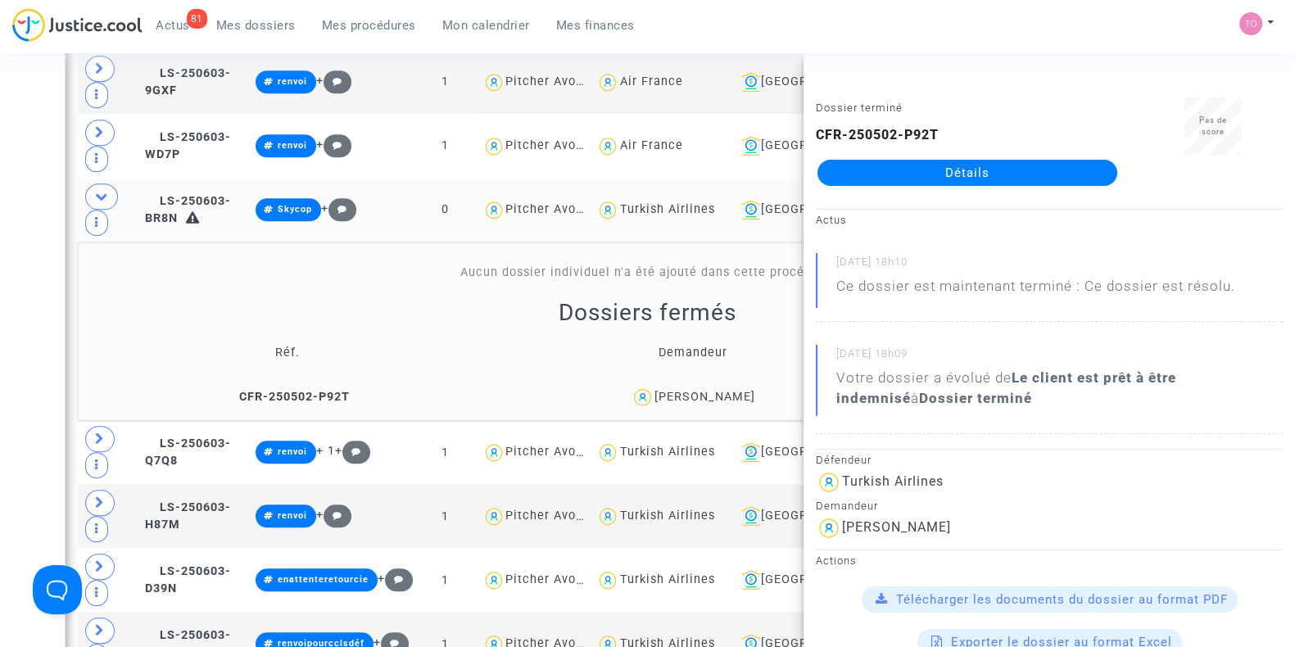
click at [234, 178] on td "LS-250603-BR8N" at bounding box center [194, 210] width 111 height 64
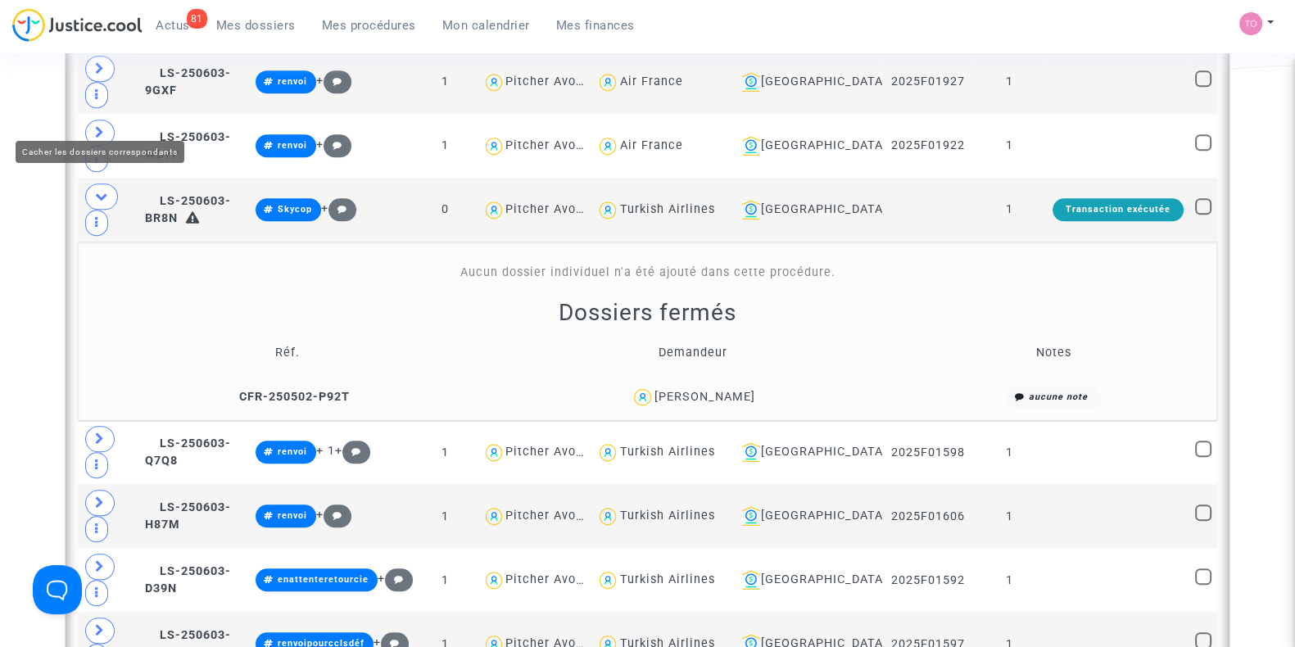
click at [95, 190] on icon at bounding box center [101, 196] width 13 height 12
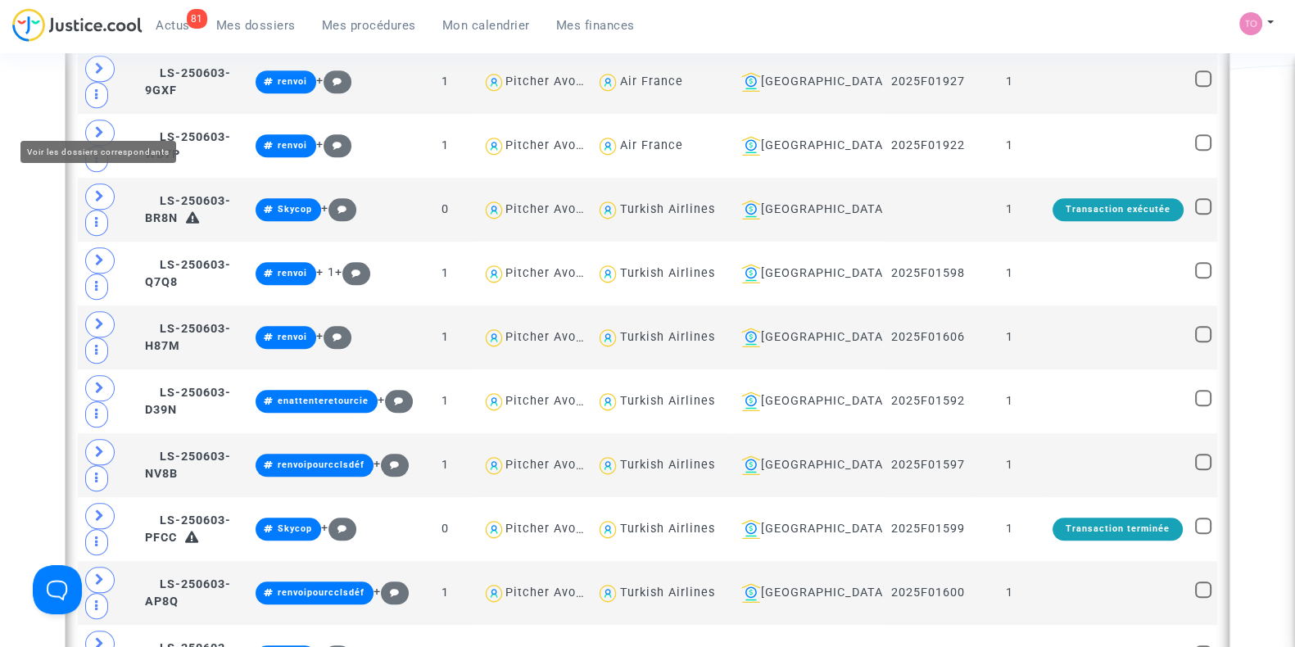
click at [95, 190] on icon at bounding box center [100, 196] width 10 height 12
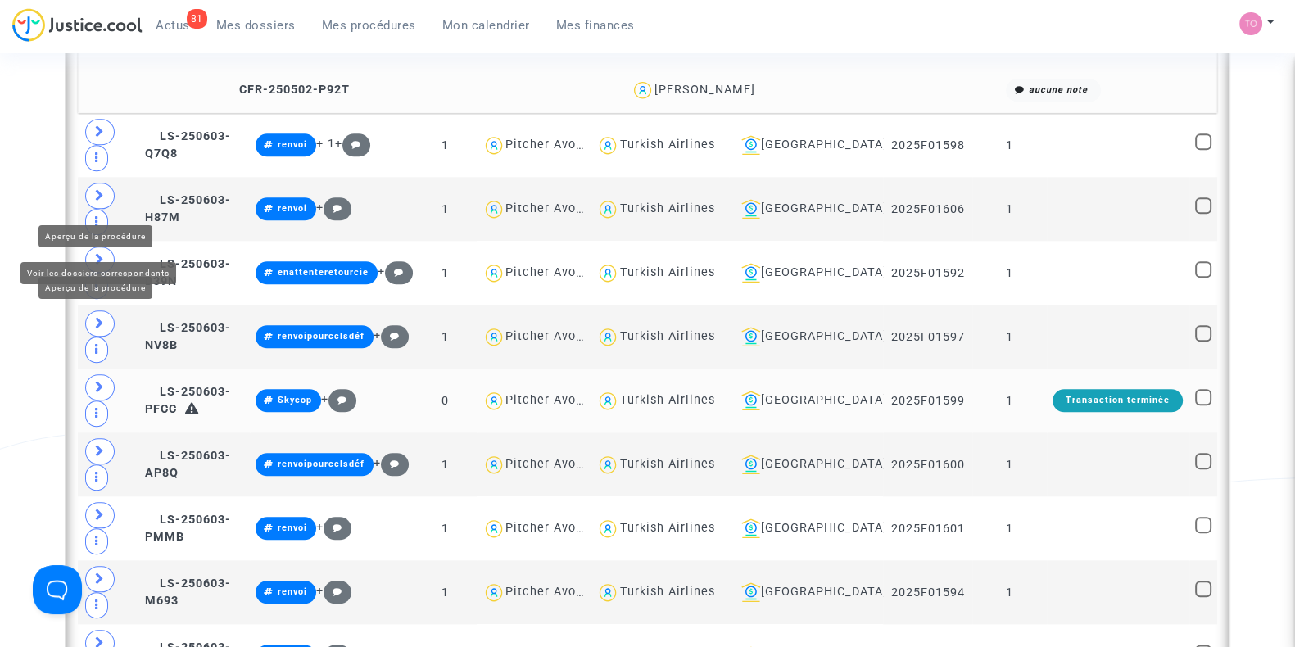
scroll to position [10138, 0]
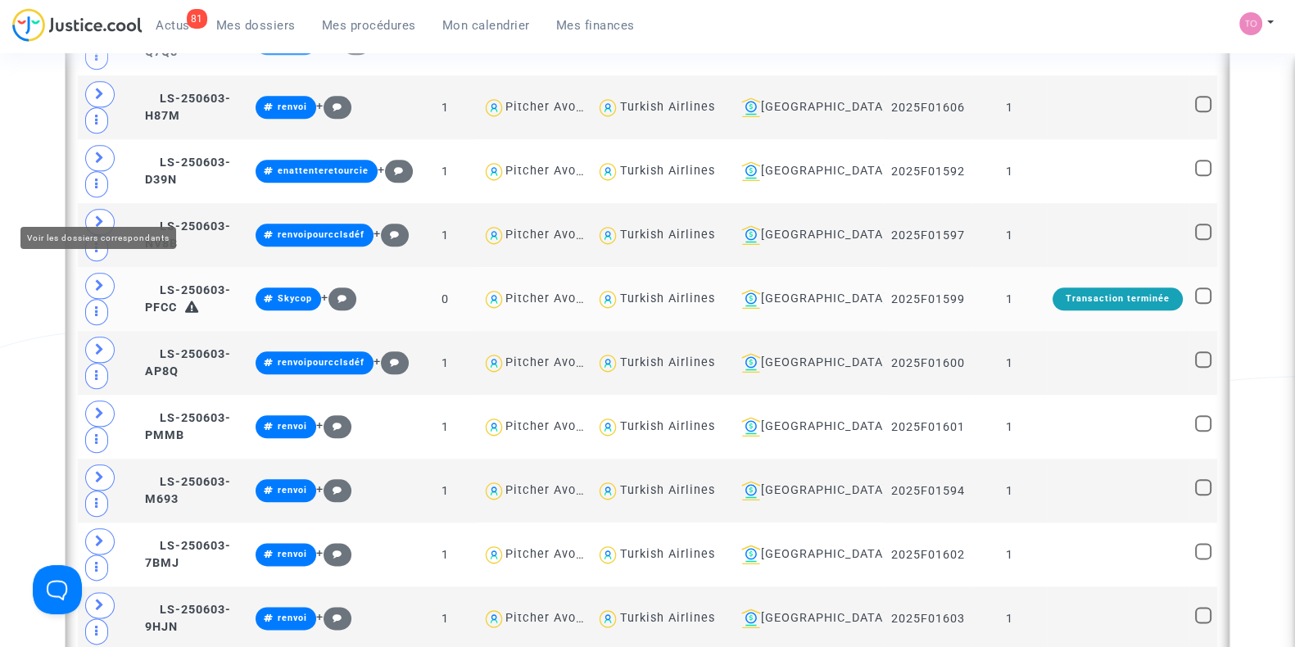
click at [96, 279] on icon at bounding box center [100, 285] width 10 height 12
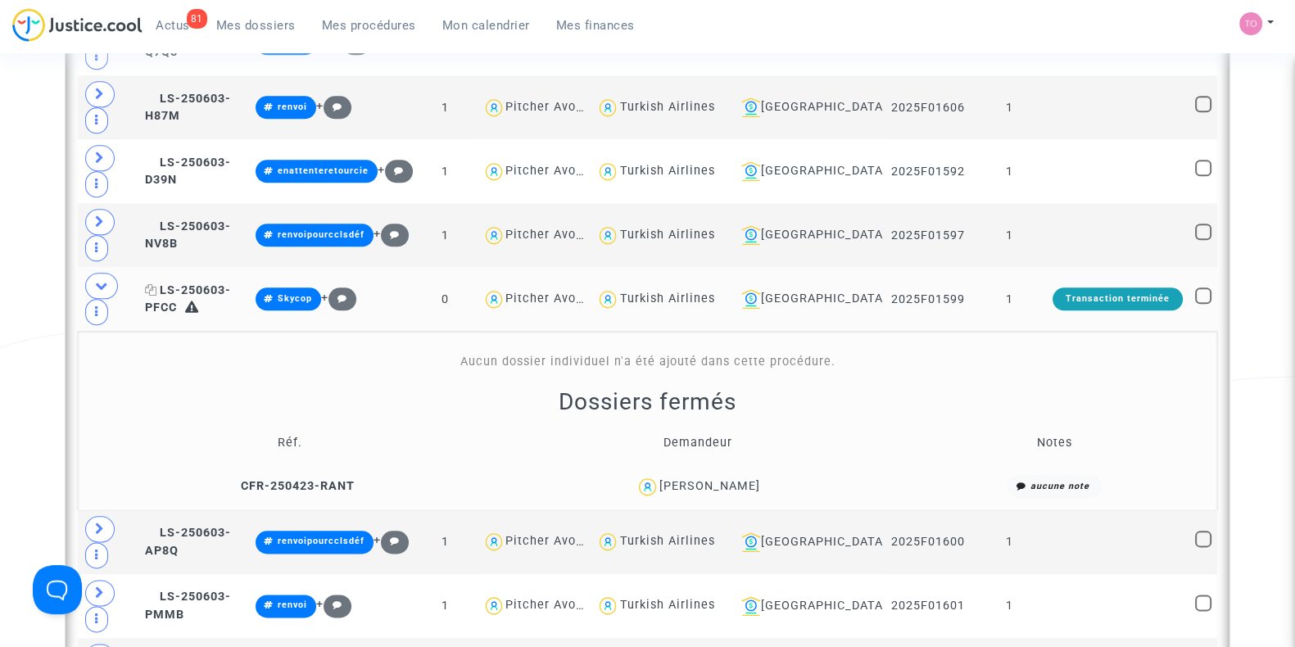
click at [231, 283] on span "LS-250603-PFCC" at bounding box center [188, 299] width 86 height 32
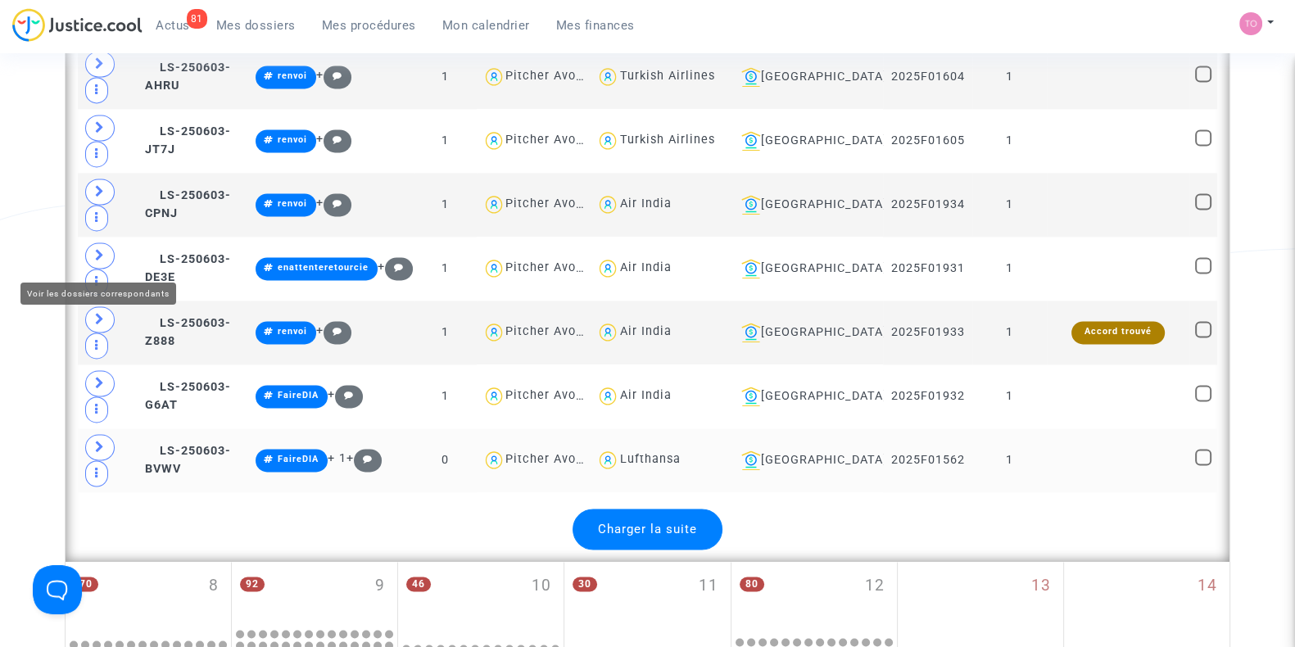
scroll to position [10958, 0]
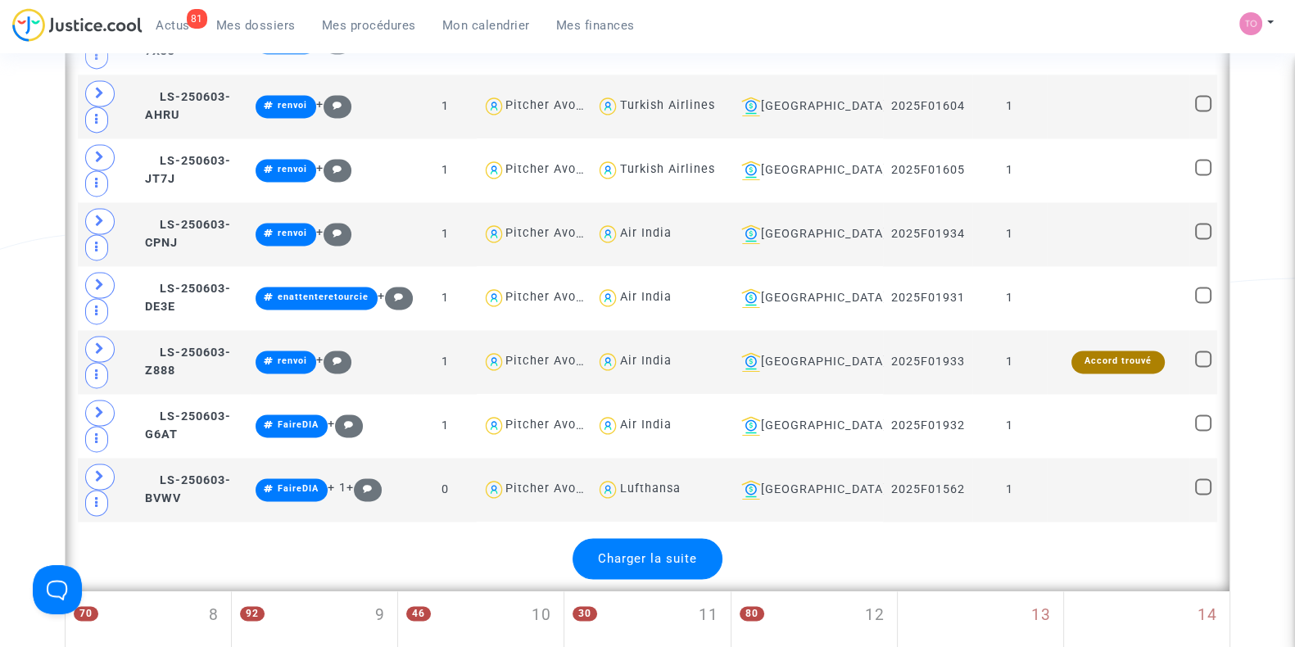
click at [657, 551] on span "Charger la suite" at bounding box center [647, 558] width 99 height 15
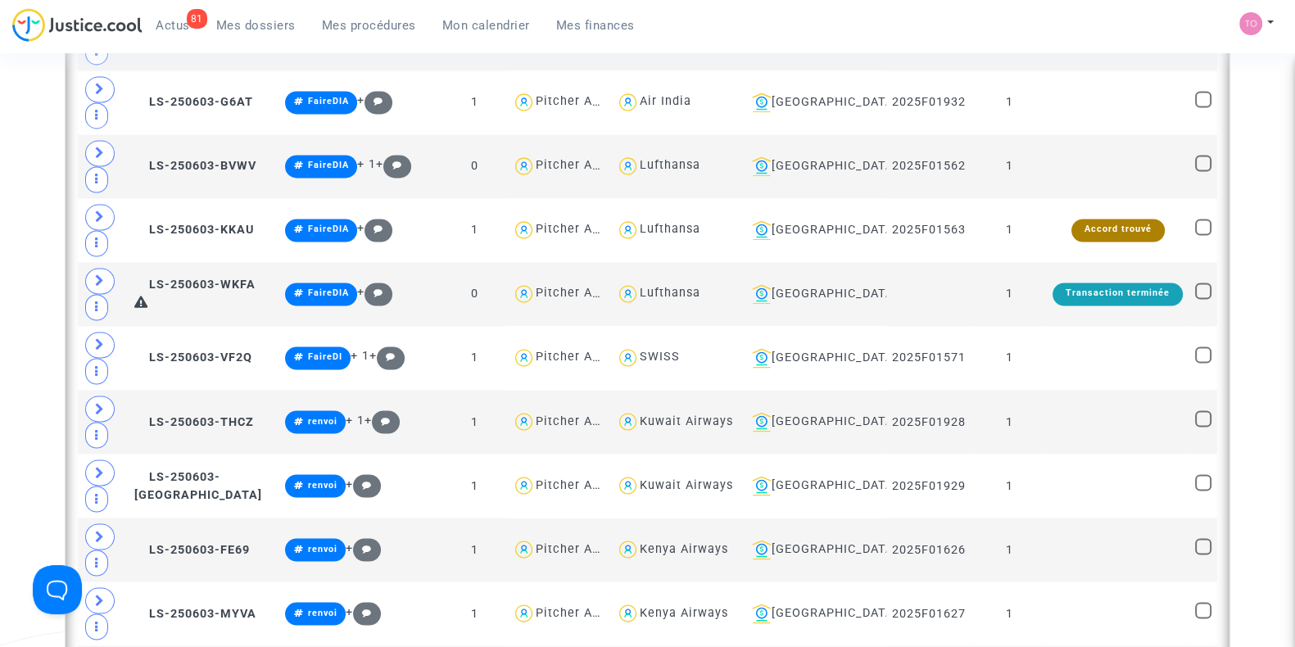
scroll to position [11265, 0]
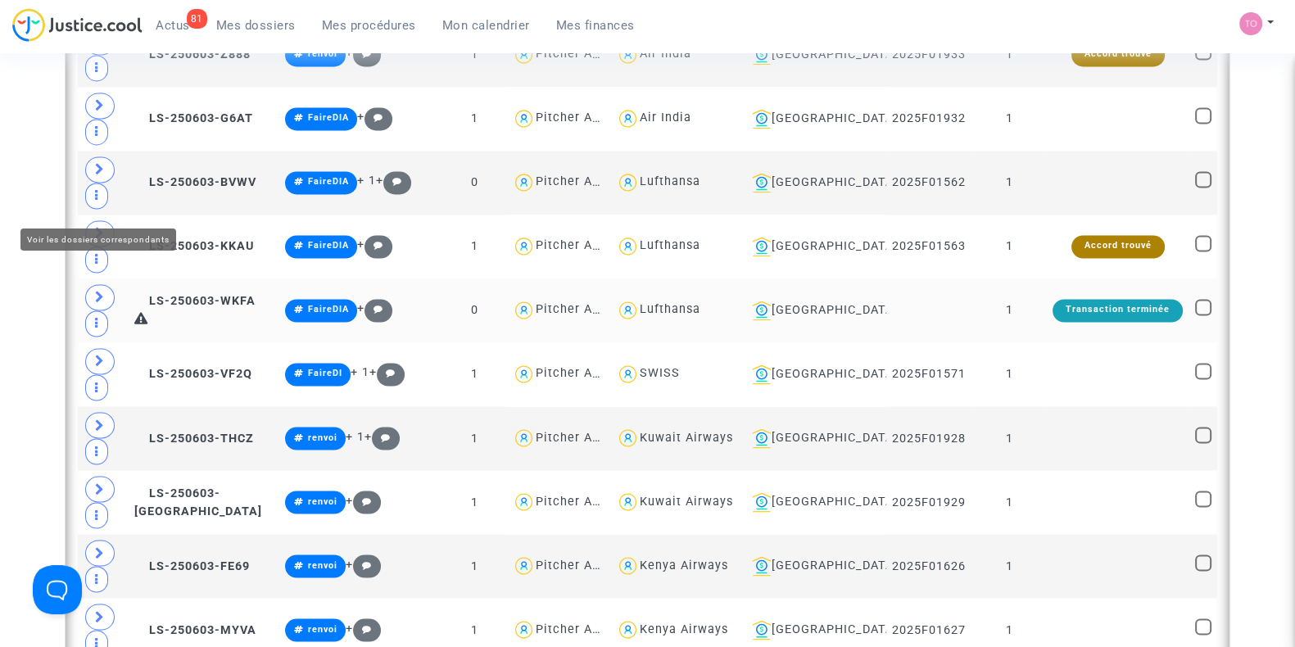
click at [95, 291] on icon at bounding box center [100, 297] width 10 height 12
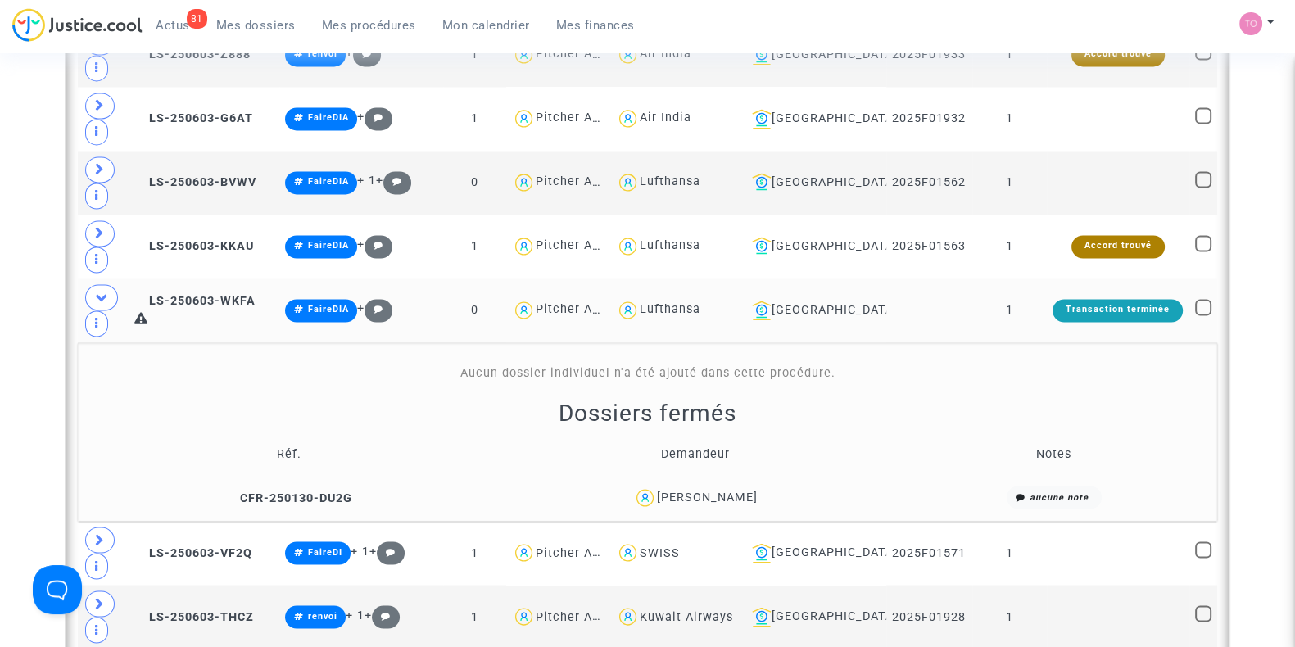
click at [726, 490] on div "Luz Vega" at bounding box center [707, 497] width 101 height 14
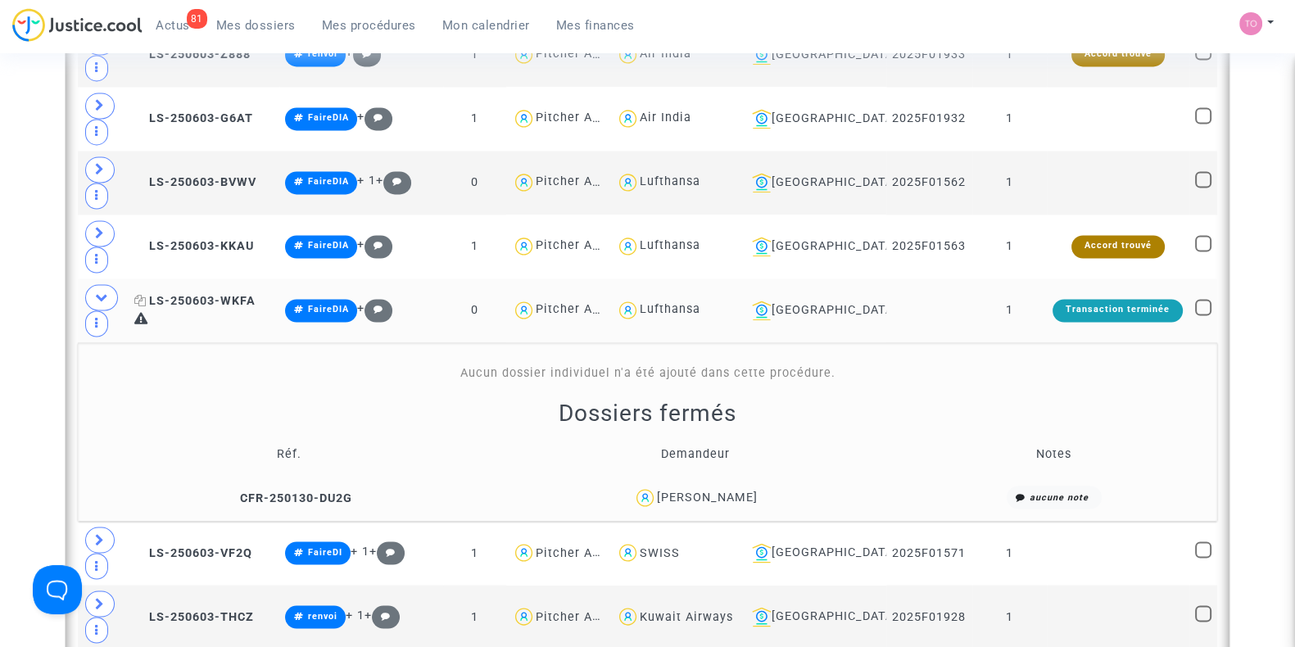
click at [244, 294] on span "LS-250603-WKFA" at bounding box center [194, 301] width 121 height 14
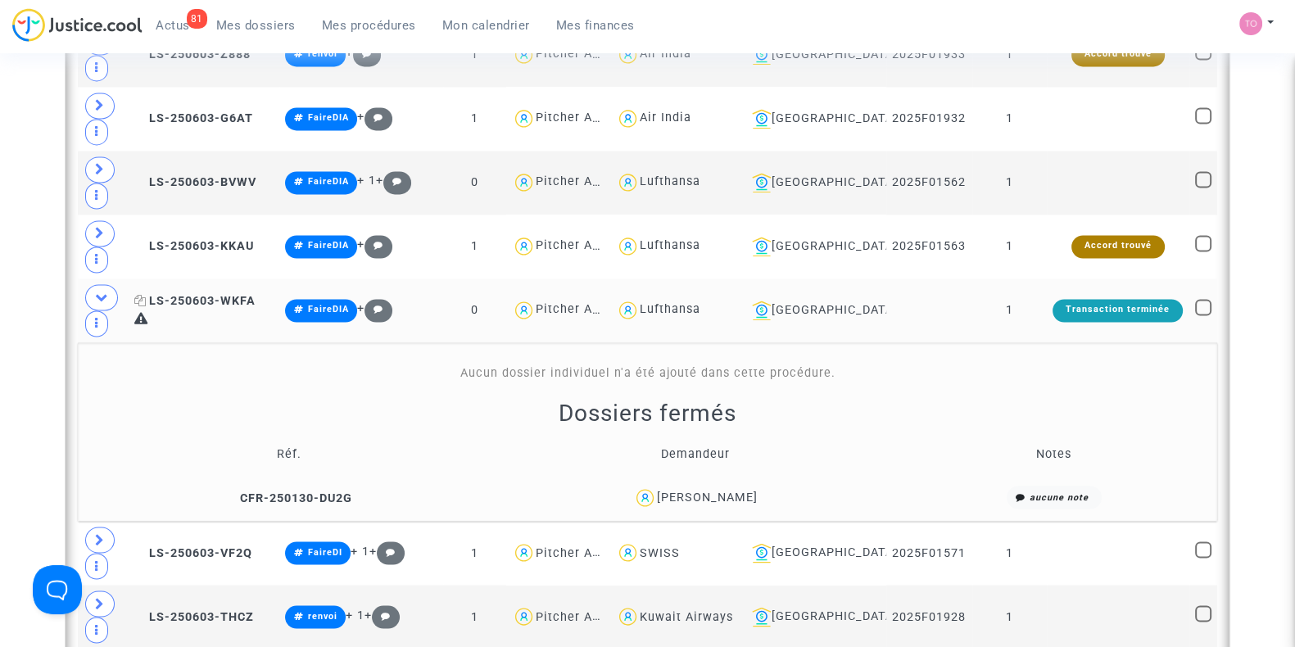
click at [245, 294] on span "LS-250603-WKFA" at bounding box center [194, 301] width 121 height 14
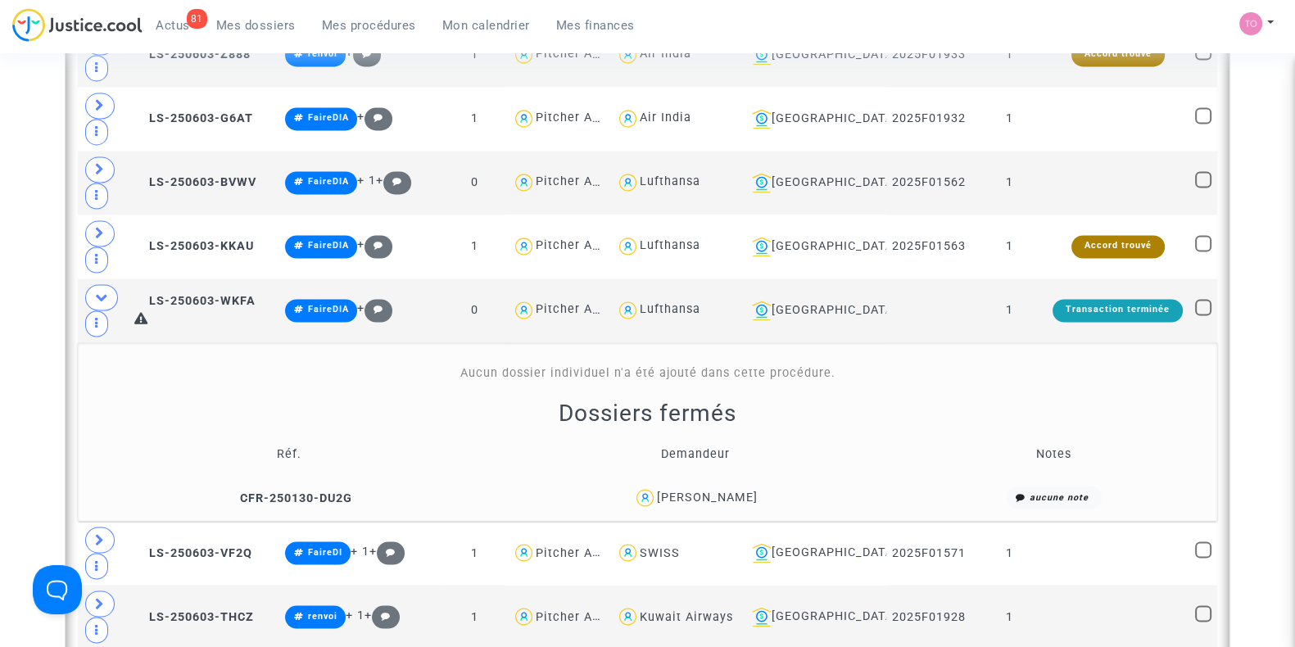
click at [730, 490] on div "Luz Vega" at bounding box center [707, 497] width 101 height 14
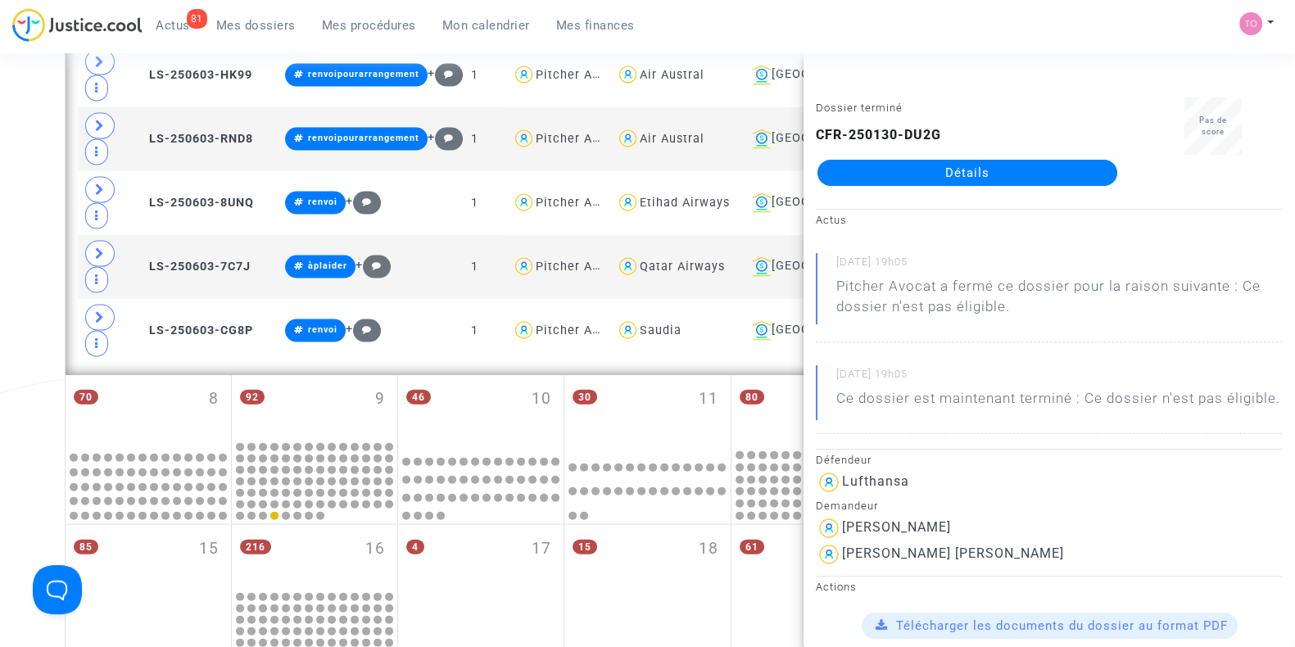
scroll to position [12289, 0]
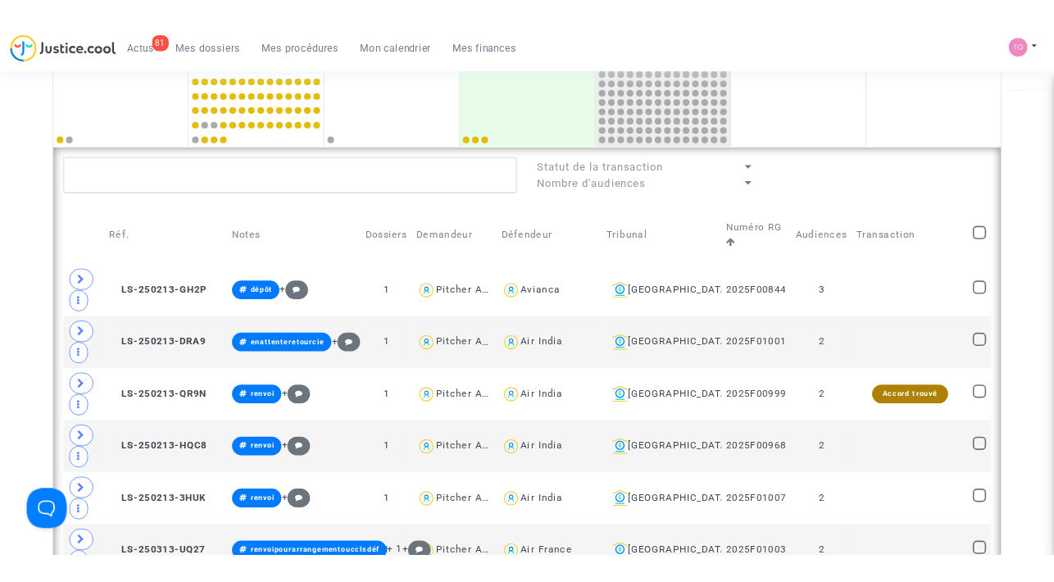
scroll to position [409, 0]
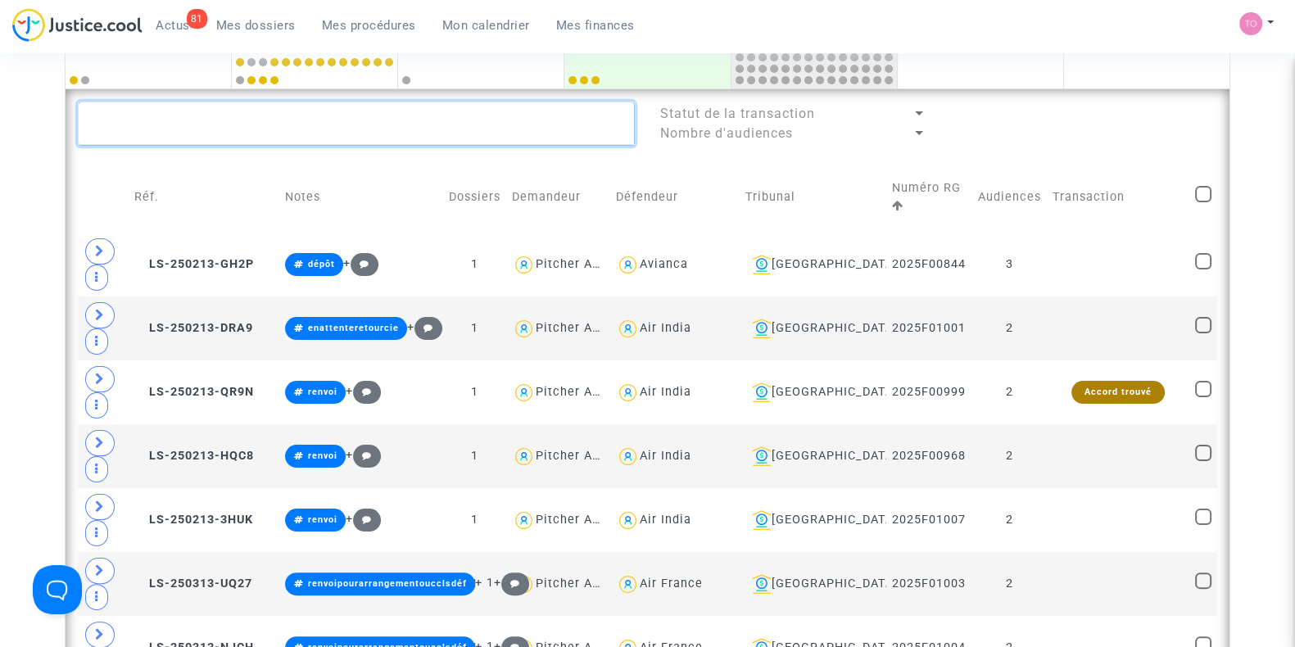
click at [200, 125] on textarea at bounding box center [356, 124] width 557 height 44
paste textarea "AA7V"
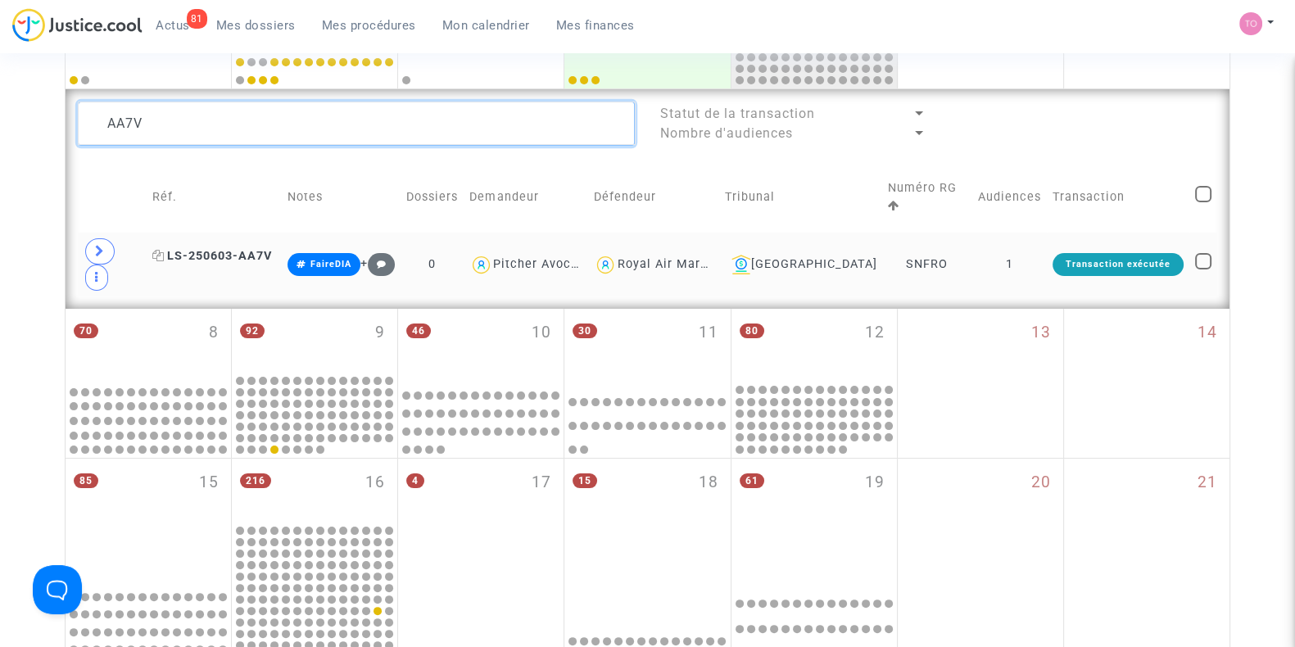
type textarea "AA7V"
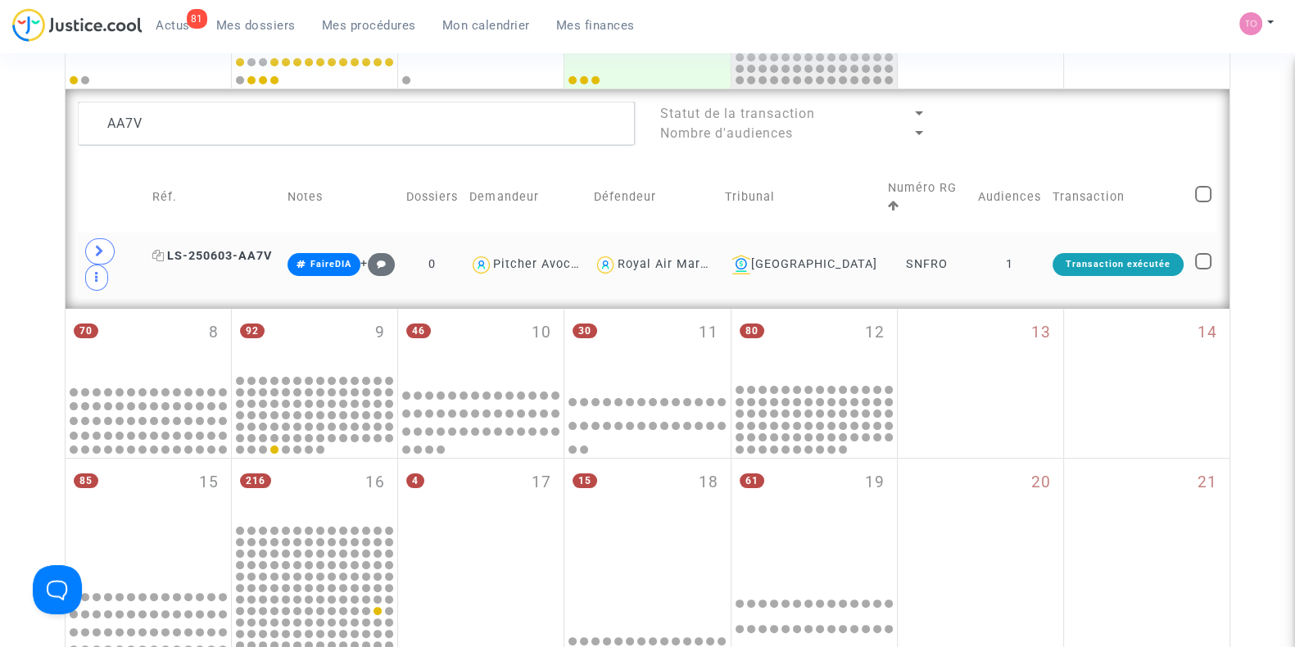
click at [198, 249] on span "LS-250603-AA7V" at bounding box center [212, 256] width 120 height 14
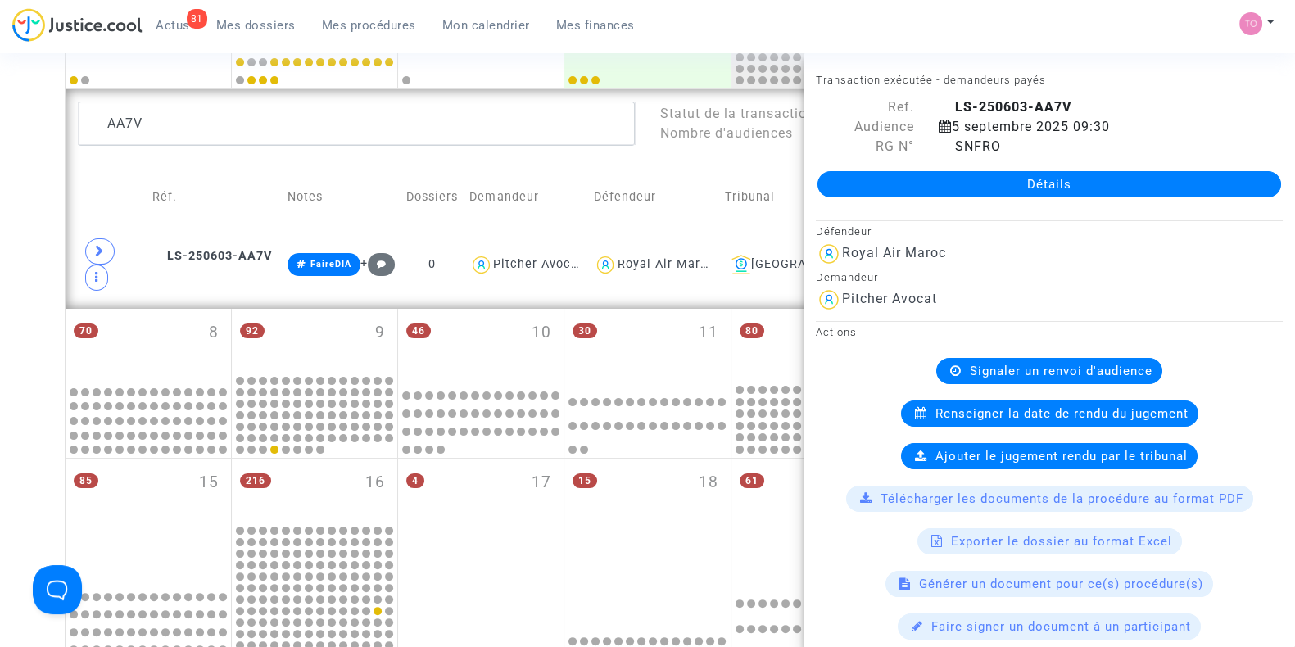
click at [0, 228] on div "Date de clôture d'instruction Date de conciliation Date d'audience Date de juge…" at bounding box center [647, 348] width 1295 height 1326
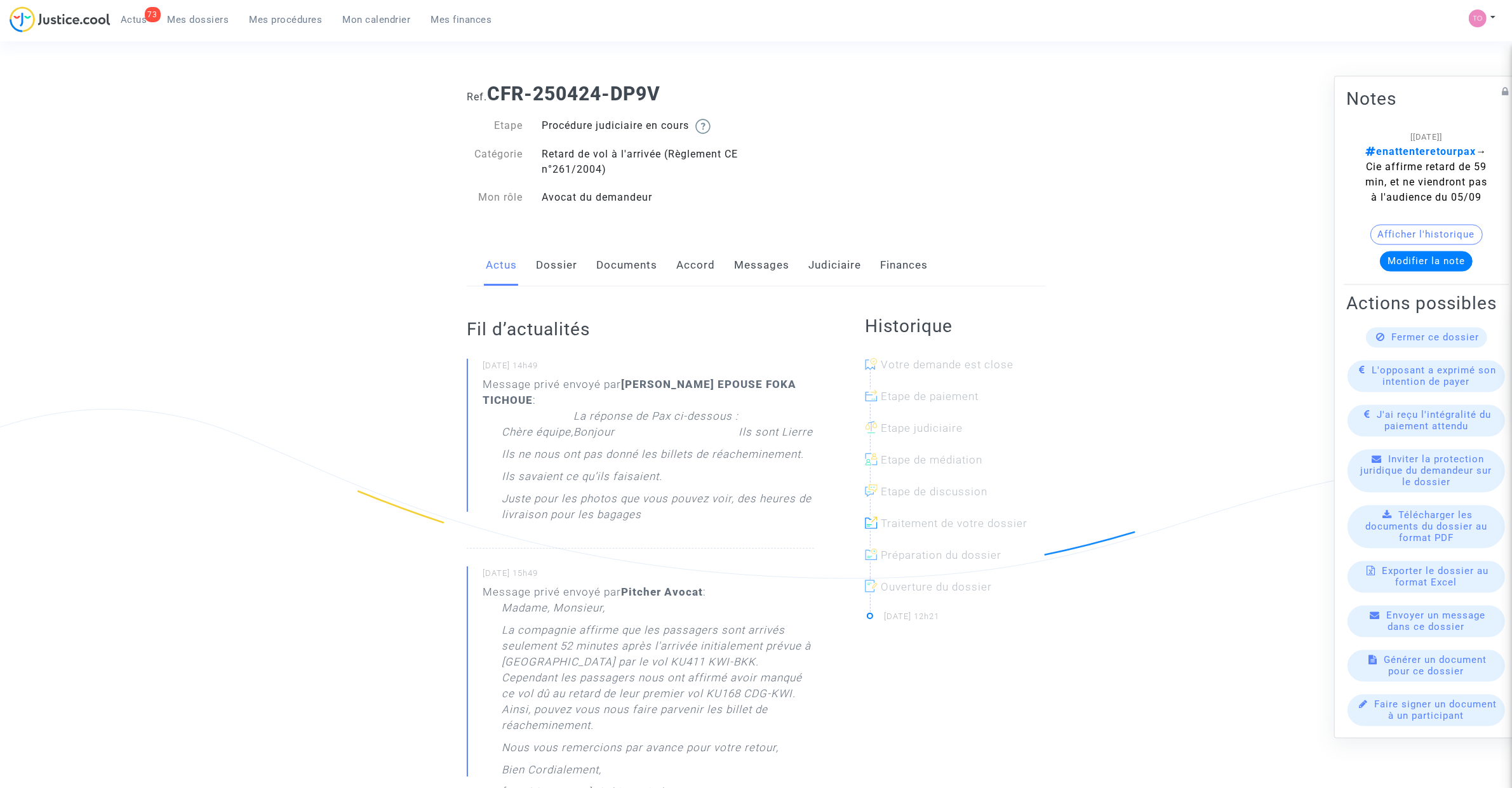
click at [543, 267] on link "Dossier" at bounding box center [556, 265] width 41 height 42
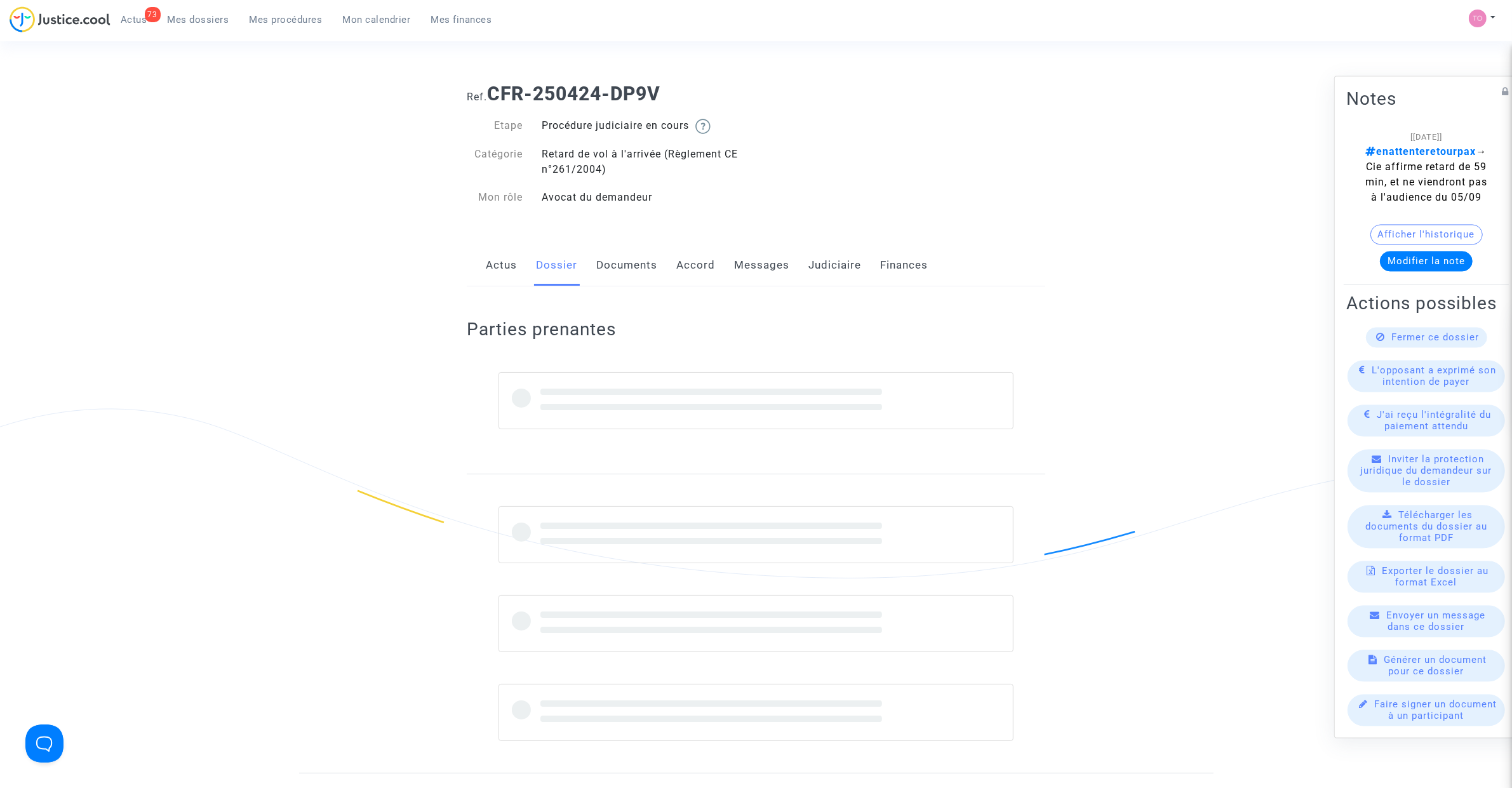
click at [598, 262] on link "Documents" at bounding box center [626, 265] width 61 height 42
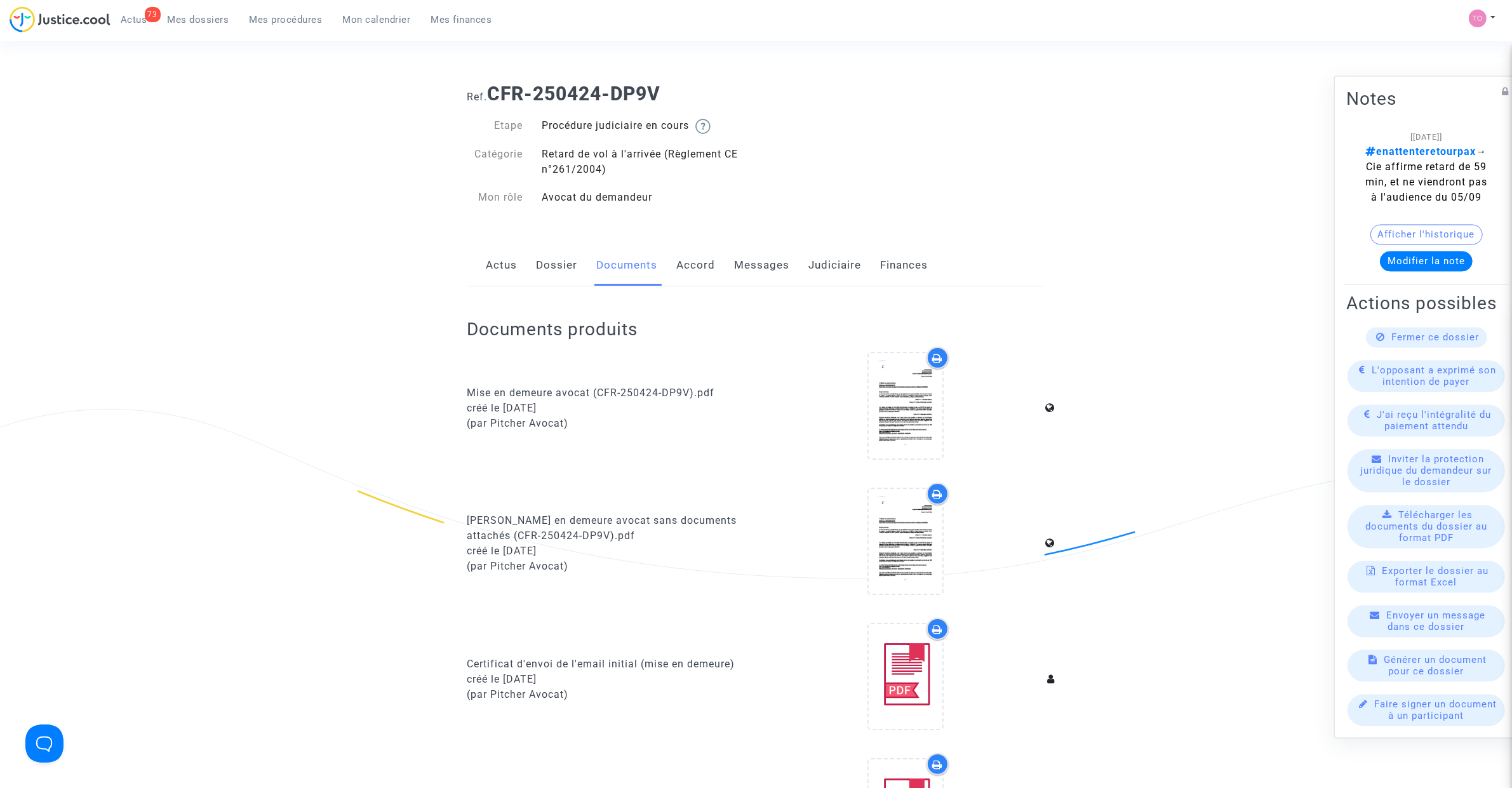
click at [756, 256] on link "Messages" at bounding box center [761, 265] width 55 height 42
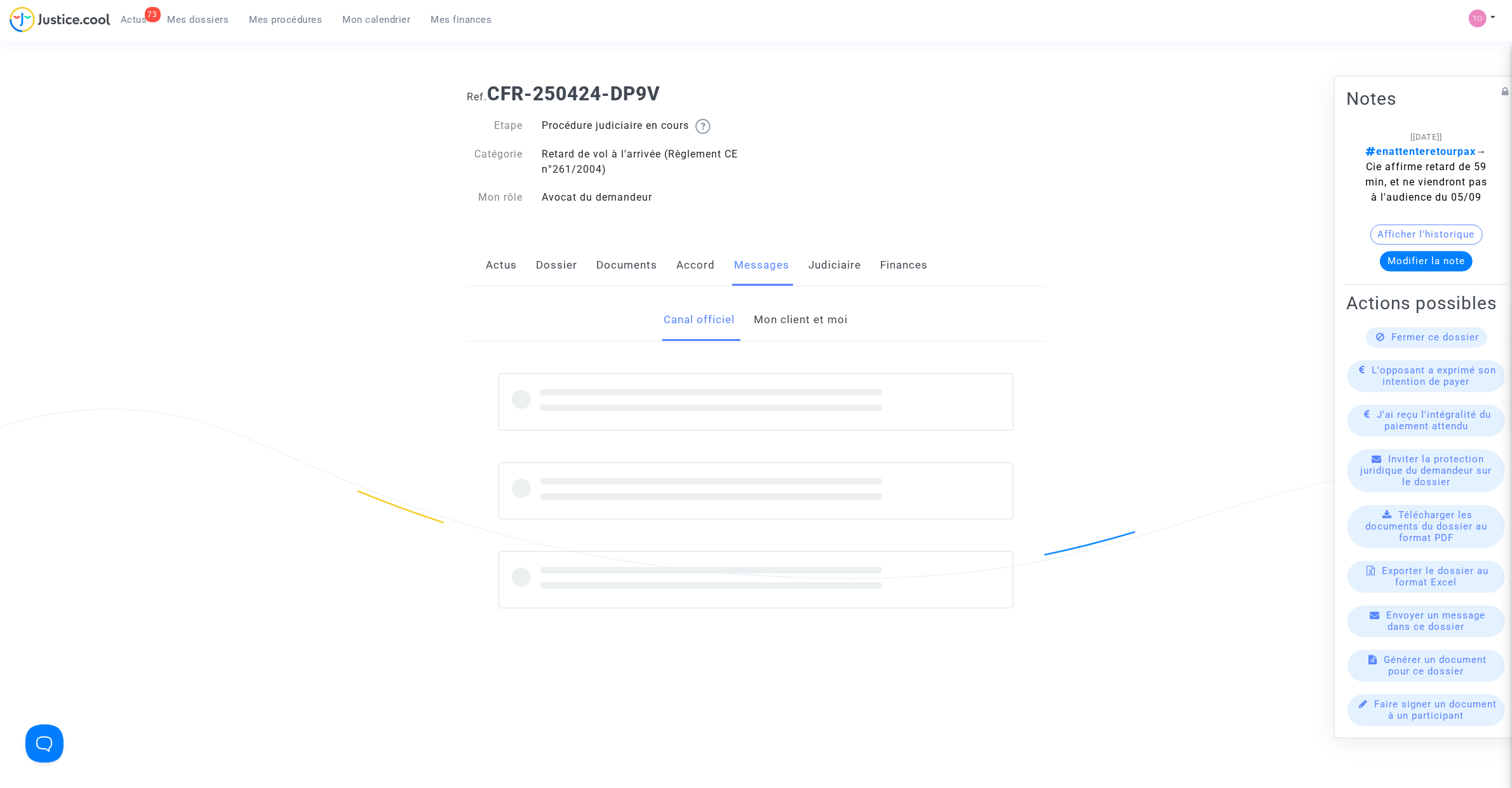
click at [804, 322] on link "Mon client et moi" at bounding box center [801, 320] width 94 height 42
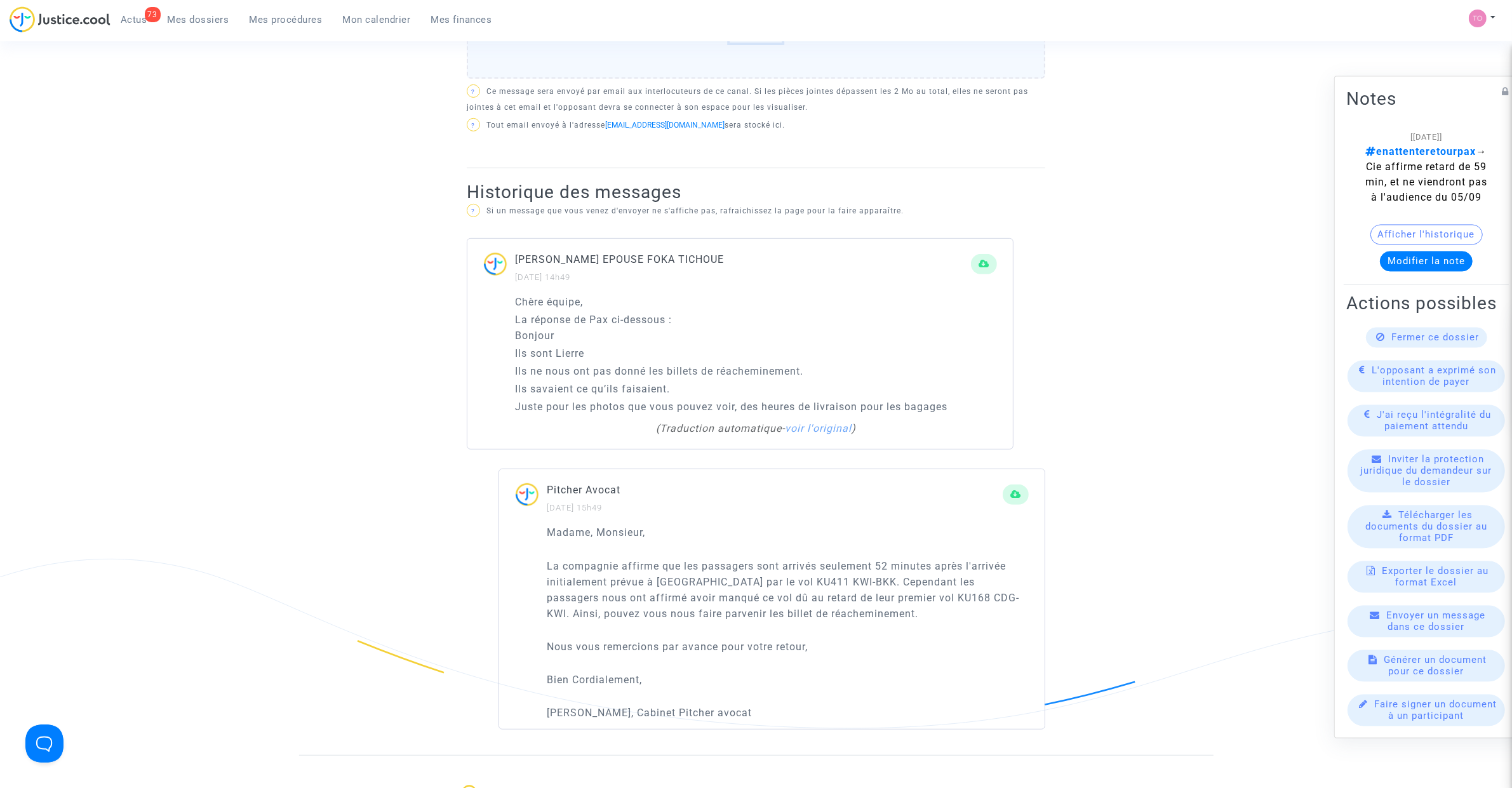
scroll to position [714, 0]
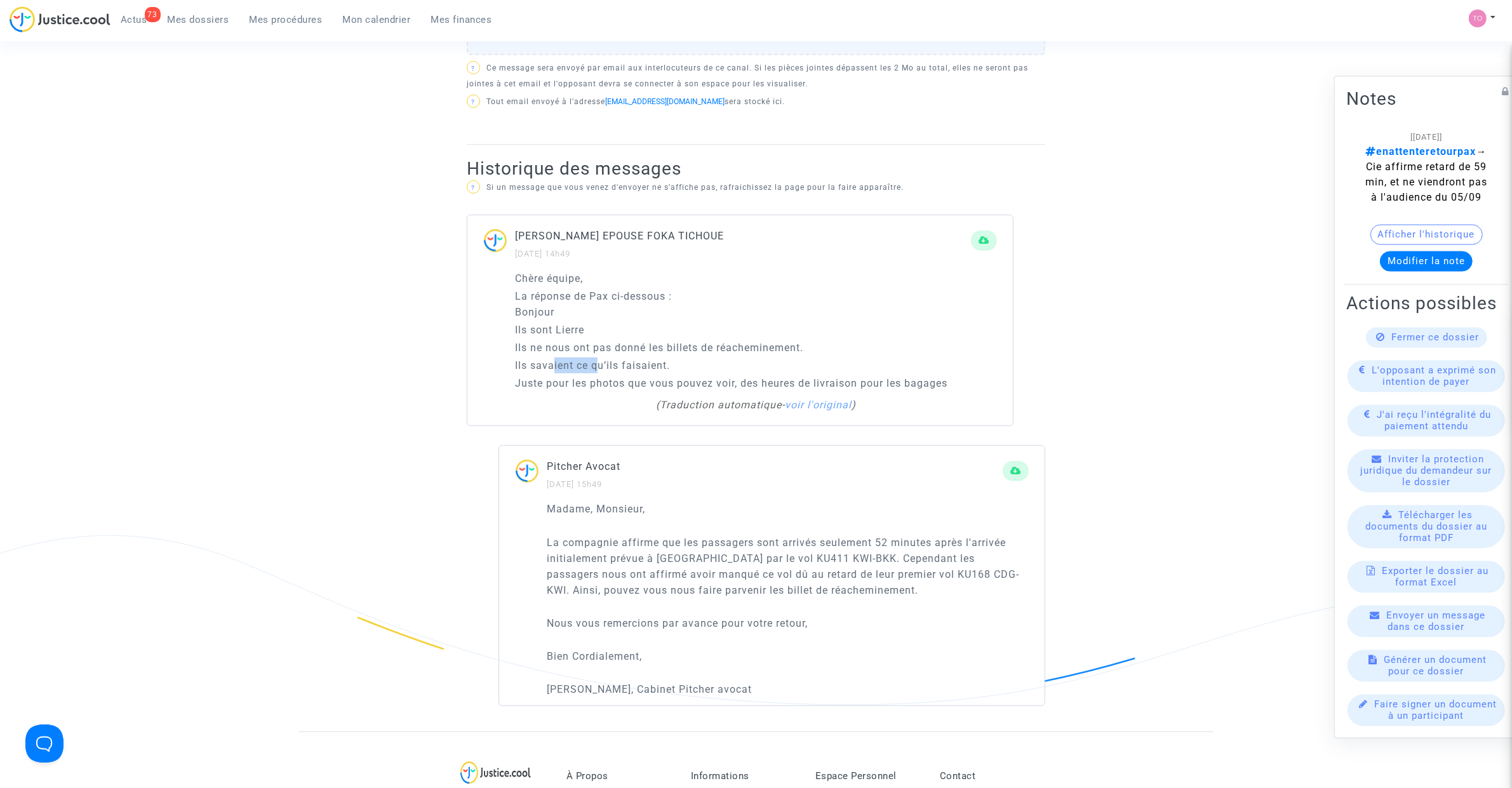
drag, startPoint x: 553, startPoint y: 360, endPoint x: 597, endPoint y: 360, distance: 44.0
click at [597, 360] on p "Ils savaient ce qu’ils faisaient." at bounding box center [756, 365] width 482 height 15
drag, startPoint x: 545, startPoint y: 385, endPoint x: 852, endPoint y: 377, distance: 307.1
click at [852, 377] on p "Juste pour les photos que vous pouvez voir, des heures de livraison pour les ba…" at bounding box center [756, 383] width 482 height 15
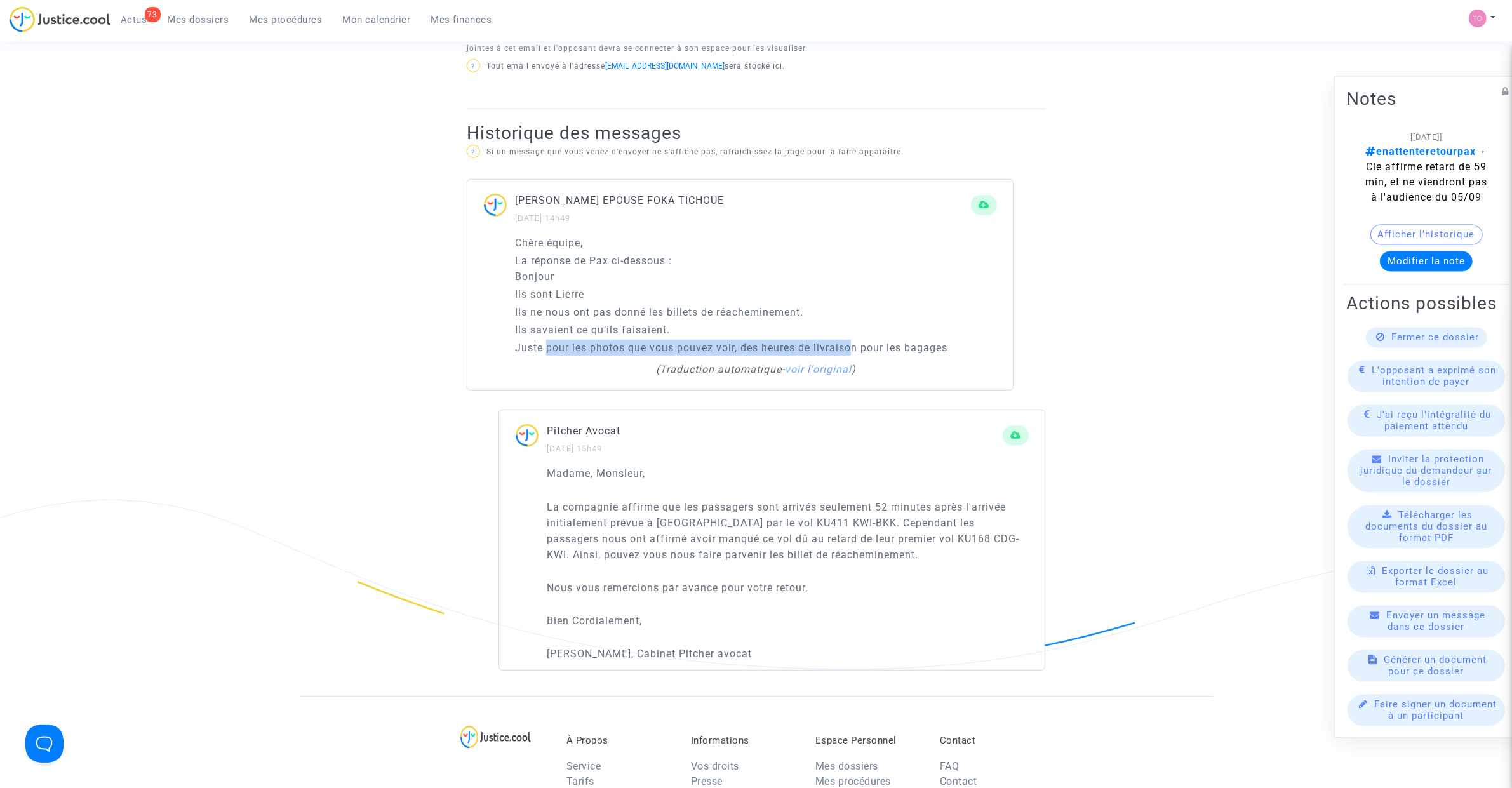
scroll to position [873, 0]
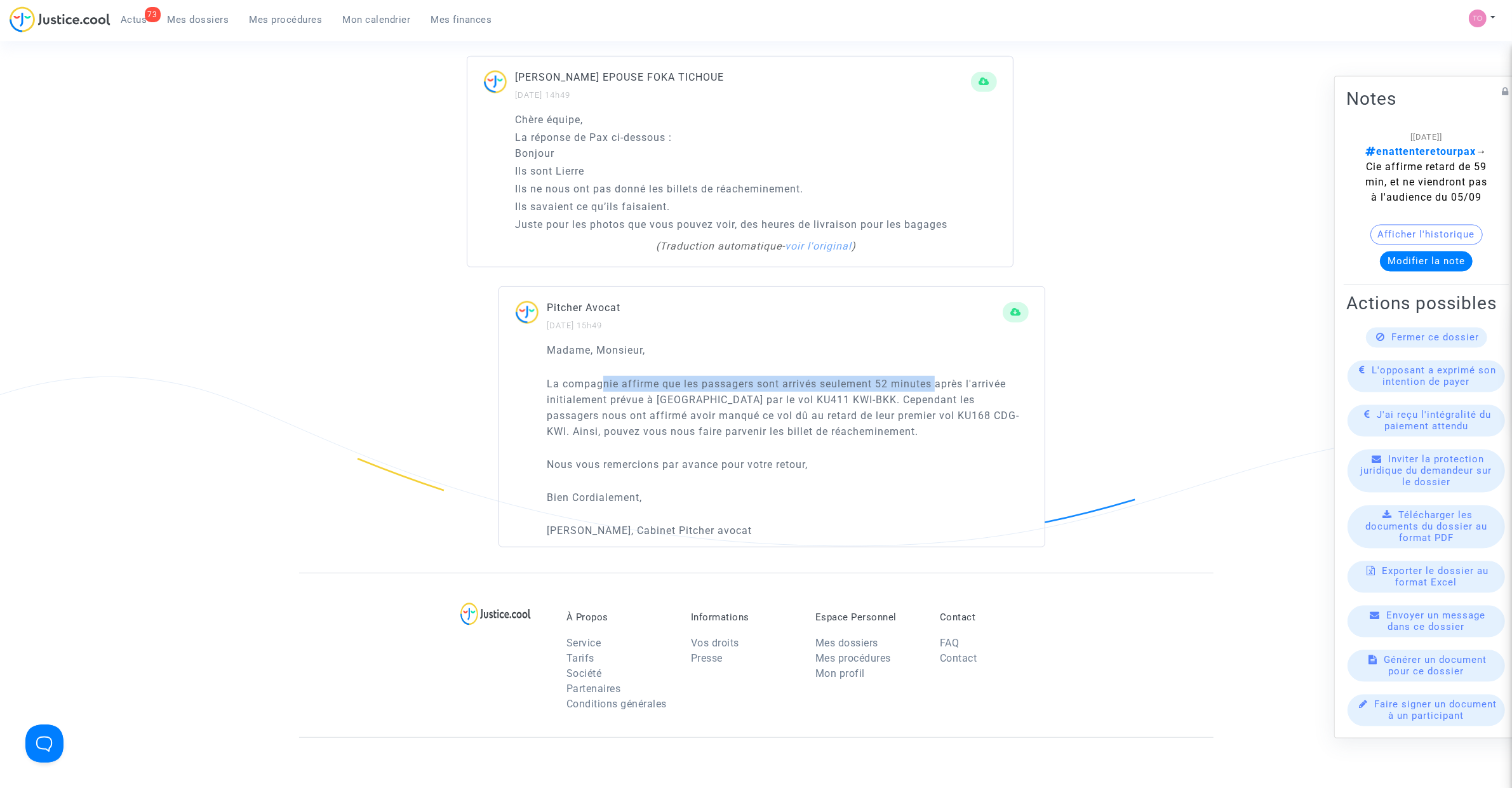
drag, startPoint x: 601, startPoint y: 383, endPoint x: 856, endPoint y: 395, distance: 255.3
click at [937, 381] on p "La compagnie affirme que les passagers sont arrivés seulement 52 minutes après …" at bounding box center [787, 408] width 482 height 64
drag, startPoint x: 627, startPoint y: 395, endPoint x: 826, endPoint y: 395, distance: 199.0
click at [826, 395] on p "La compagnie affirme que les passagers sont arrivés seulement 52 minutes après …" at bounding box center [787, 408] width 482 height 64
drag, startPoint x: 852, startPoint y: 399, endPoint x: 839, endPoint y: 420, distance: 24.7
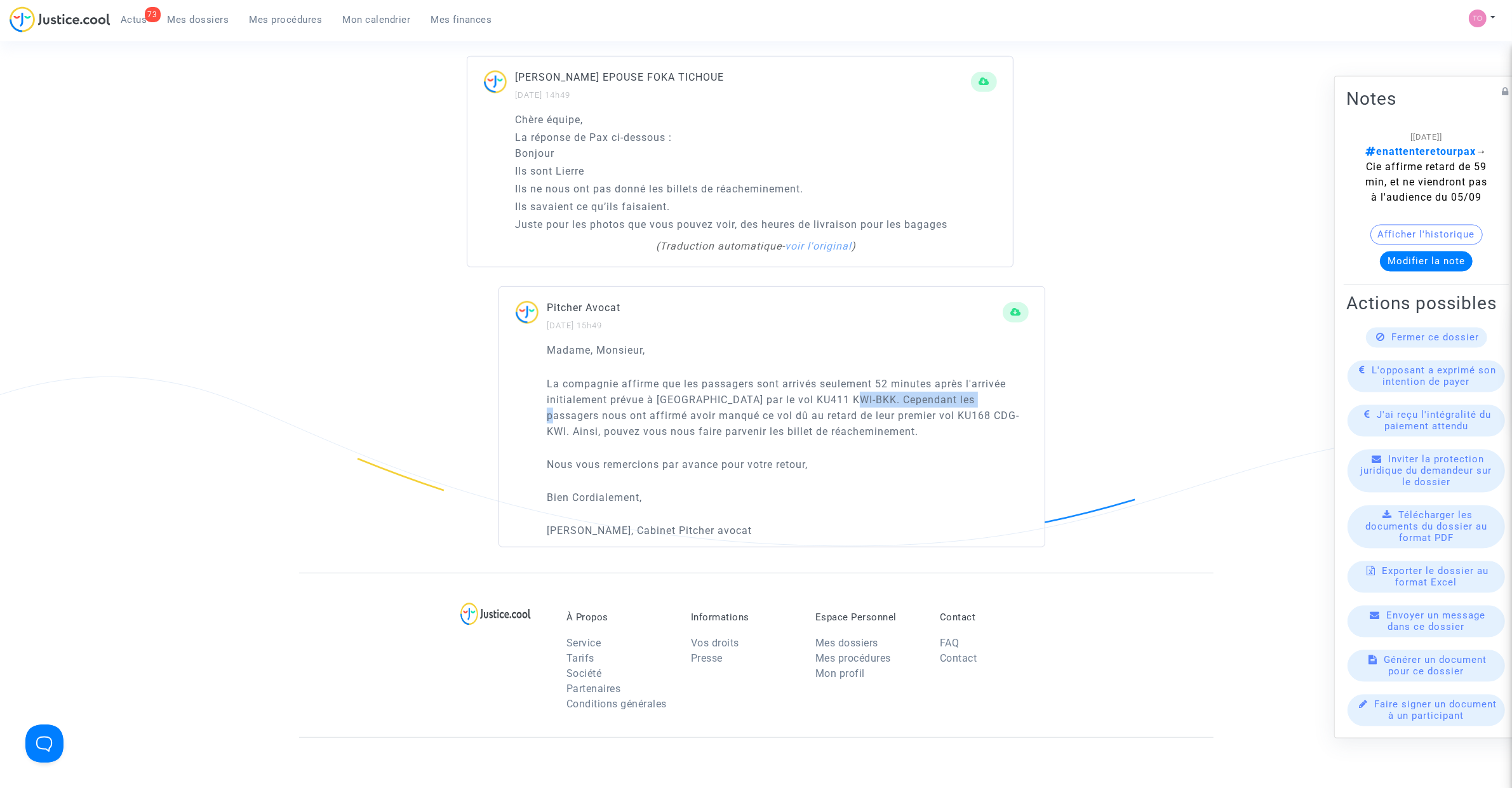
click at [980, 401] on p "La compagnie affirme que les passagers sont arrivés seulement 52 minutes après …" at bounding box center [787, 408] width 482 height 64
drag, startPoint x: 576, startPoint y: 418, endPoint x: 770, endPoint y: 409, distance: 194.2
click at [770, 409] on p "La compagnie affirme que les passagers sont arrivés seulement 52 minutes après …" at bounding box center [787, 408] width 482 height 64
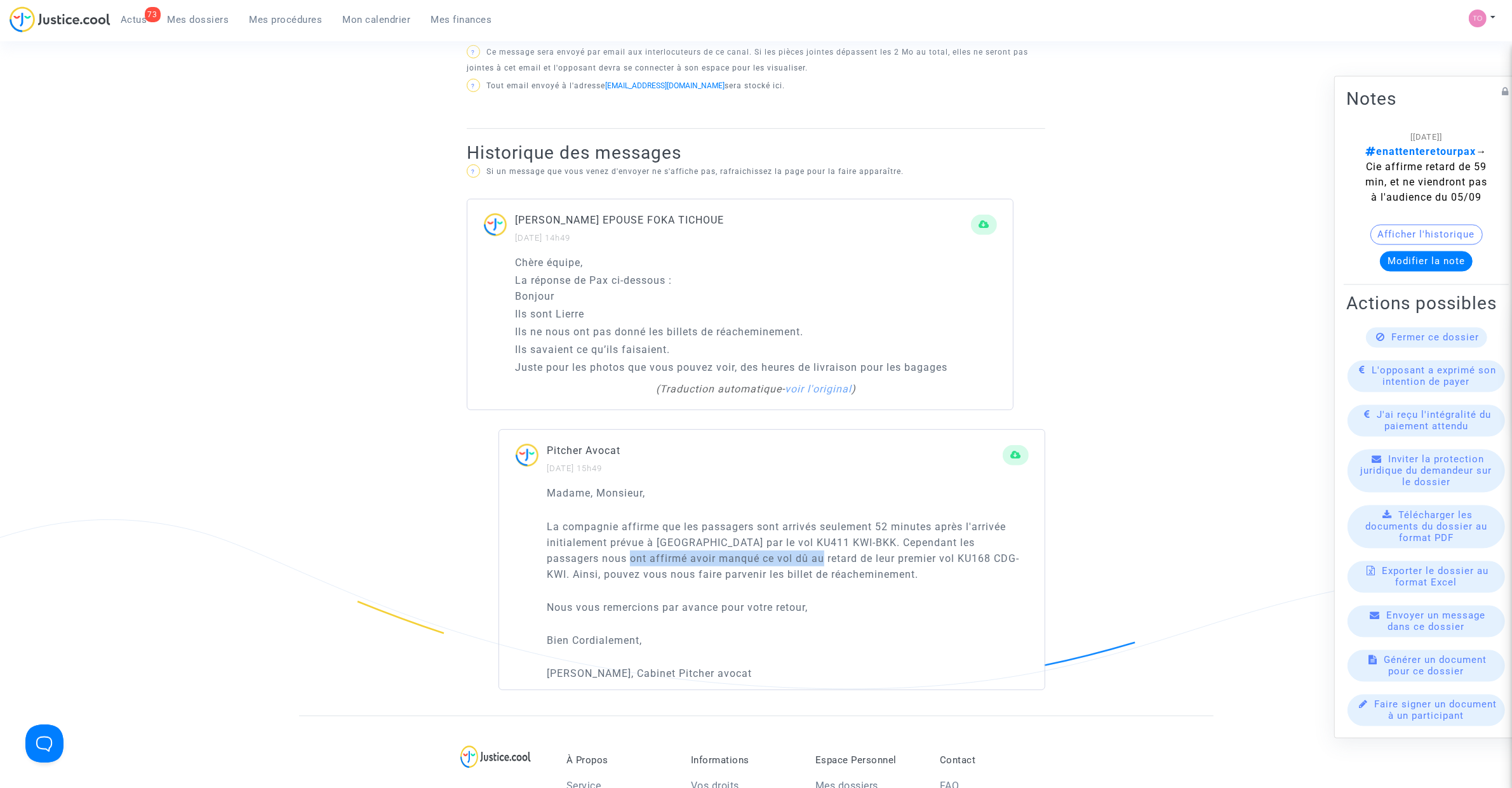
scroll to position [714, 0]
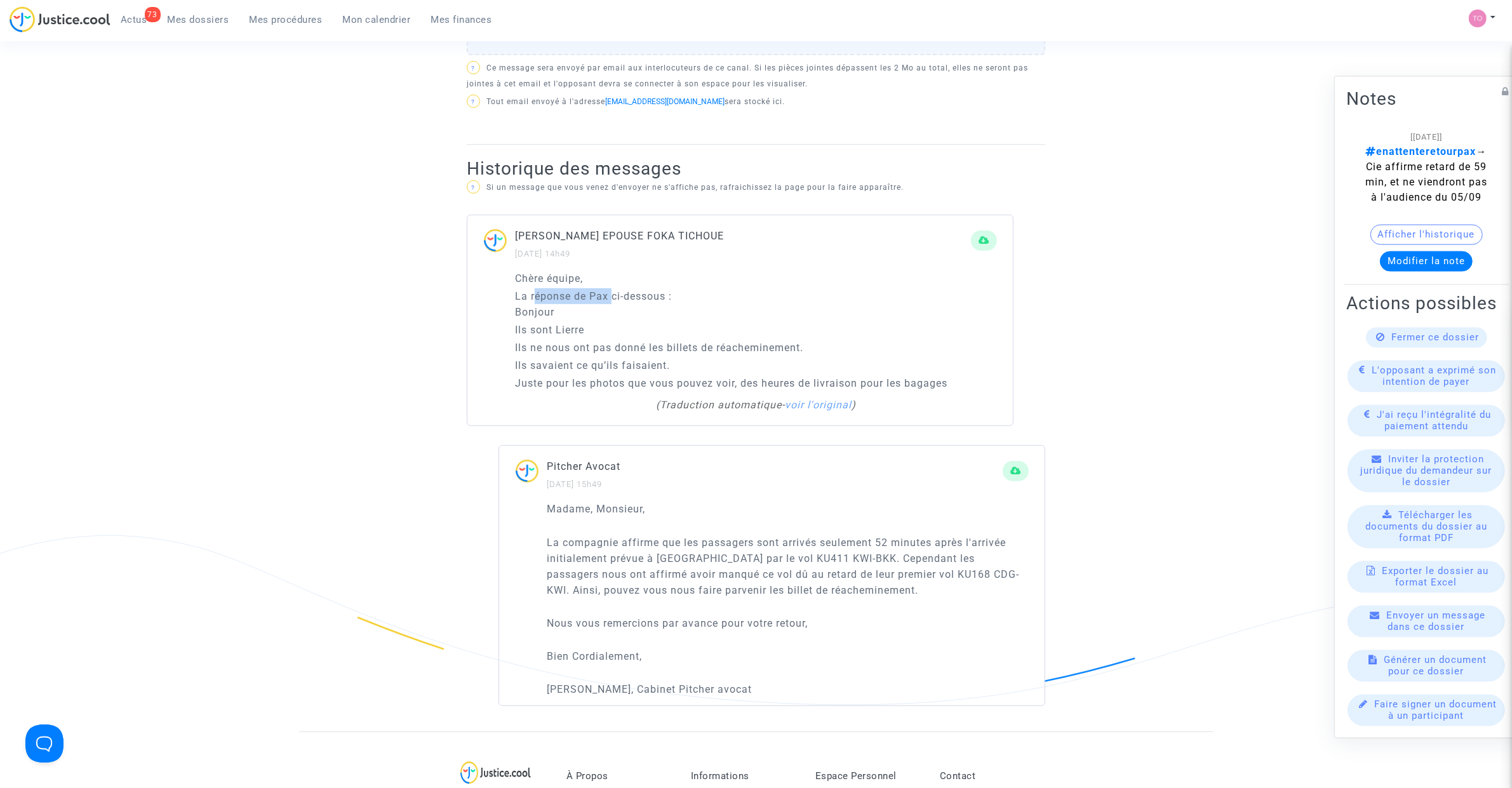
drag, startPoint x: 536, startPoint y: 293, endPoint x: 611, endPoint y: 292, distance: 75.0
click at [611, 292] on p "La réponse de Pax ci-dessous : Bonjour" at bounding box center [756, 304] width 482 height 32
drag, startPoint x: 540, startPoint y: 329, endPoint x: 568, endPoint y: 325, distance: 28.3
click at [568, 325] on p "Ils sont Lierre" at bounding box center [756, 329] width 482 height 15
drag, startPoint x: 543, startPoint y: 347, endPoint x: 691, endPoint y: 353, distance: 148.1
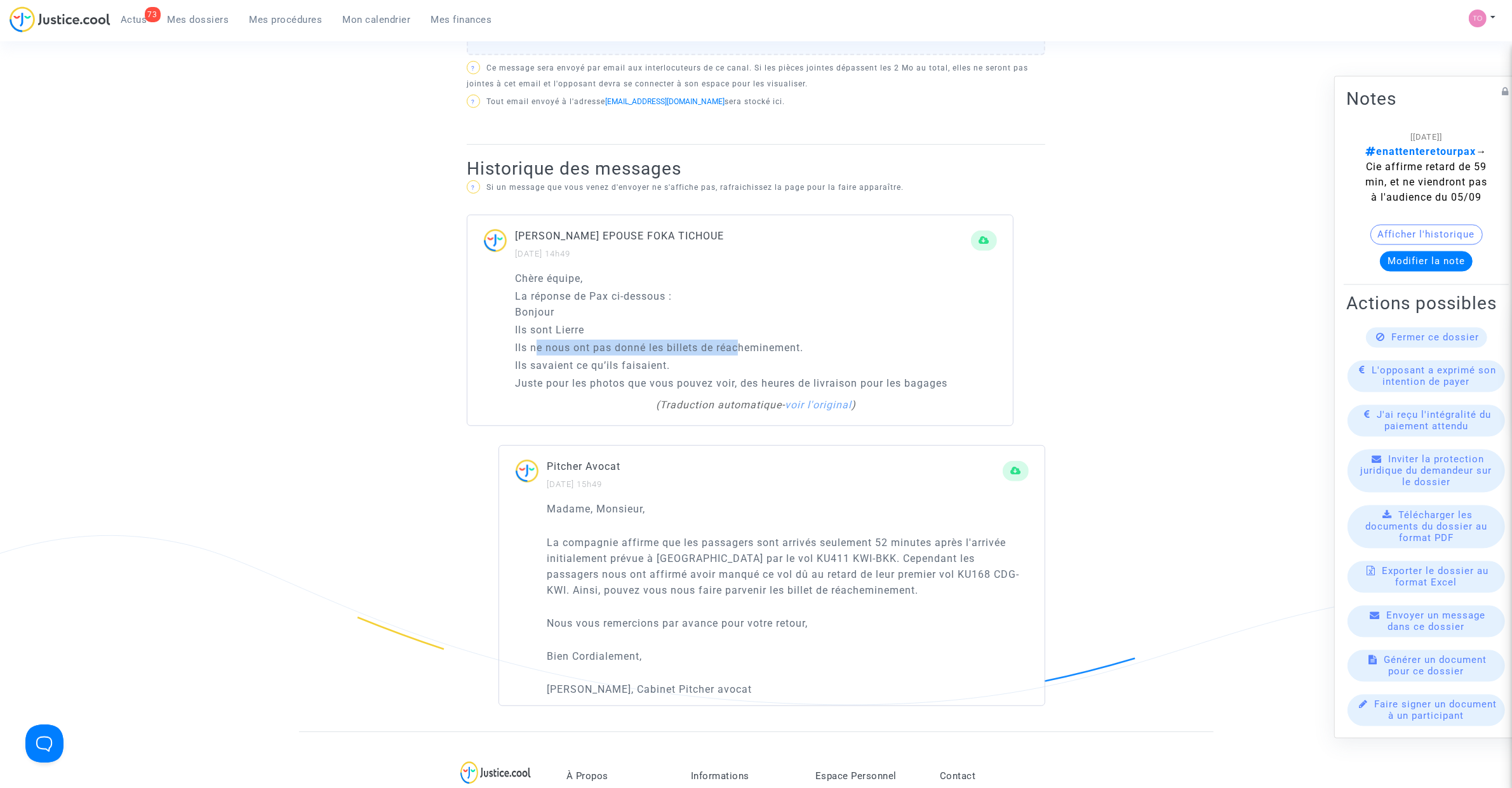
click at [735, 343] on p "Ils ne nous ont pas donné les billets de réacheminement." at bounding box center [756, 347] width 482 height 15
drag, startPoint x: 559, startPoint y: 368, endPoint x: 616, endPoint y: 363, distance: 57.2
click at [616, 363] on p "Ils savaient ce qu’ils faisaient." at bounding box center [756, 365] width 482 height 15
drag, startPoint x: 573, startPoint y: 384, endPoint x: 722, endPoint y: 374, distance: 149.3
click at [722, 374] on div "Chère équipe, La réponse de Pax ci-dessous : Bonjour Ils sont [PERSON_NAME] Ils…" at bounding box center [756, 331] width 482 height 121
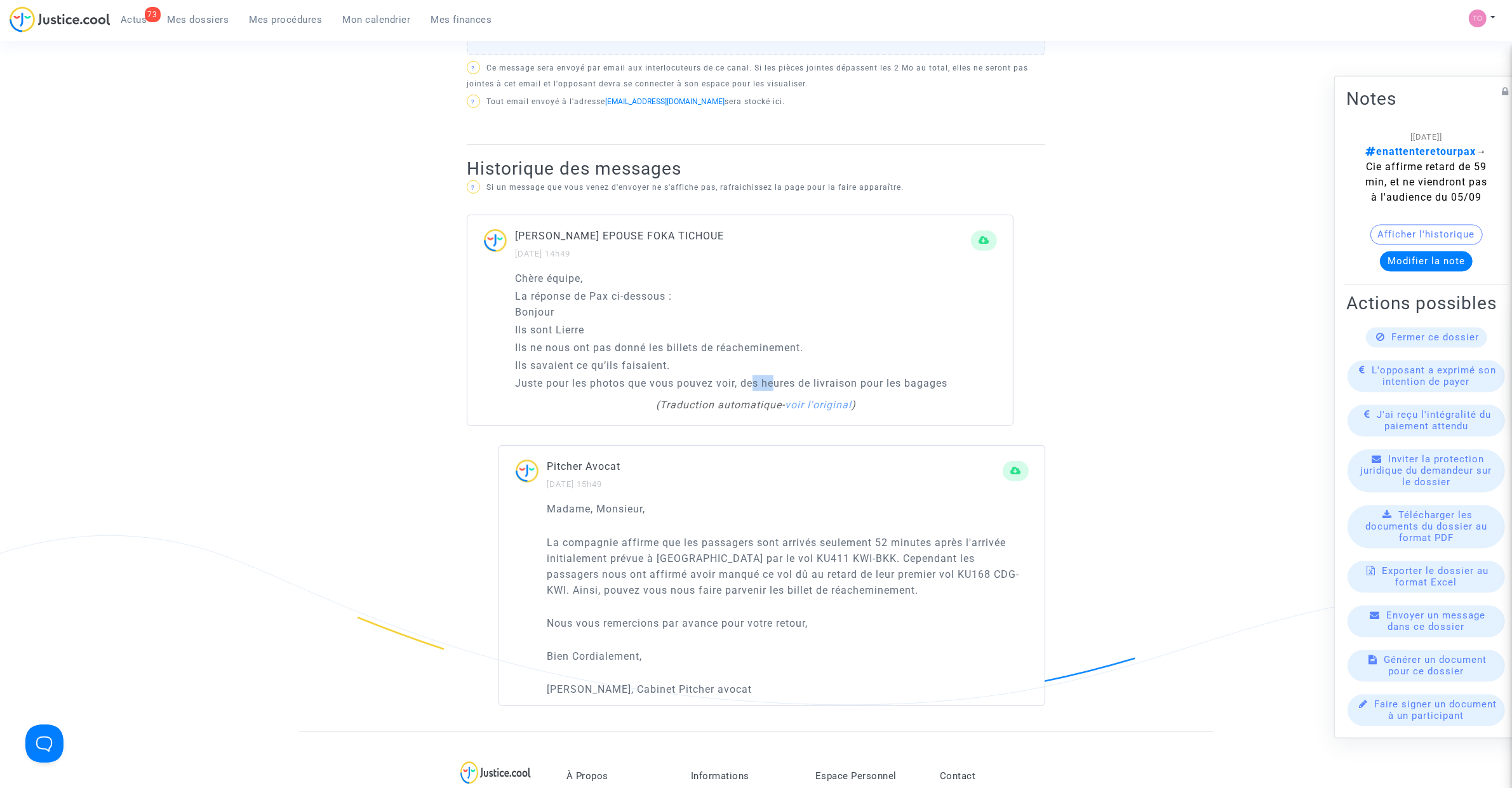
drag, startPoint x: 751, startPoint y: 383, endPoint x: 779, endPoint y: 382, distance: 28.0
click at [777, 382] on p "Juste pour les photos que vous pouvez voir, des heures de livraison pour les ba…" at bounding box center [756, 383] width 482 height 15
drag, startPoint x: 839, startPoint y: 379, endPoint x: 884, endPoint y: 379, distance: 45.0
click at [884, 379] on p "Juste pour les photos que vous pouvez voir, des heures de livraison pour les ba…" at bounding box center [756, 383] width 482 height 15
click at [825, 413] on div "( Traduction automatique - voir l'original )" at bounding box center [756, 405] width 469 height 15
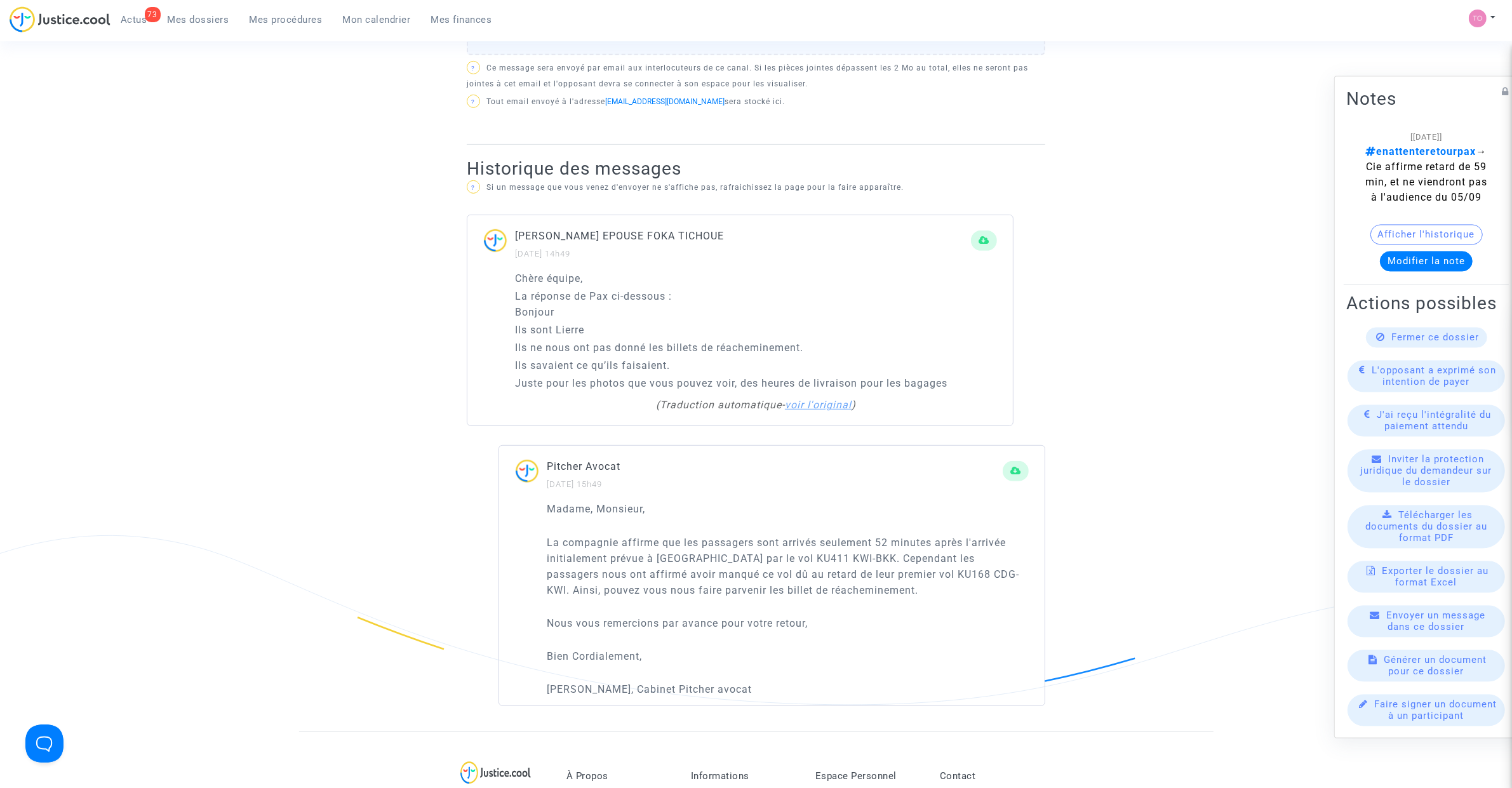
click at [828, 408] on link "voir l'original" at bounding box center [818, 405] width 67 height 12
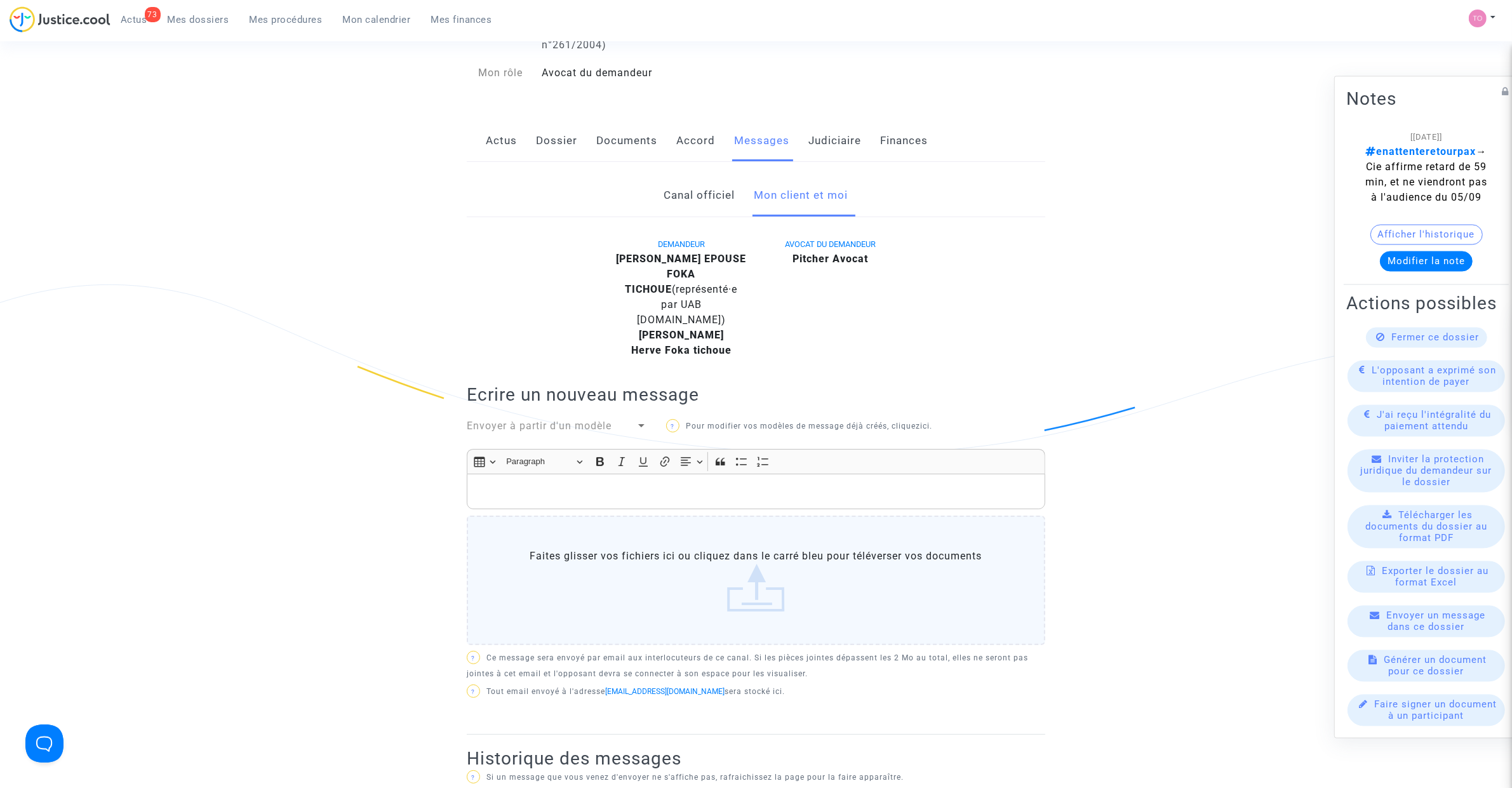
scroll to position [0, 0]
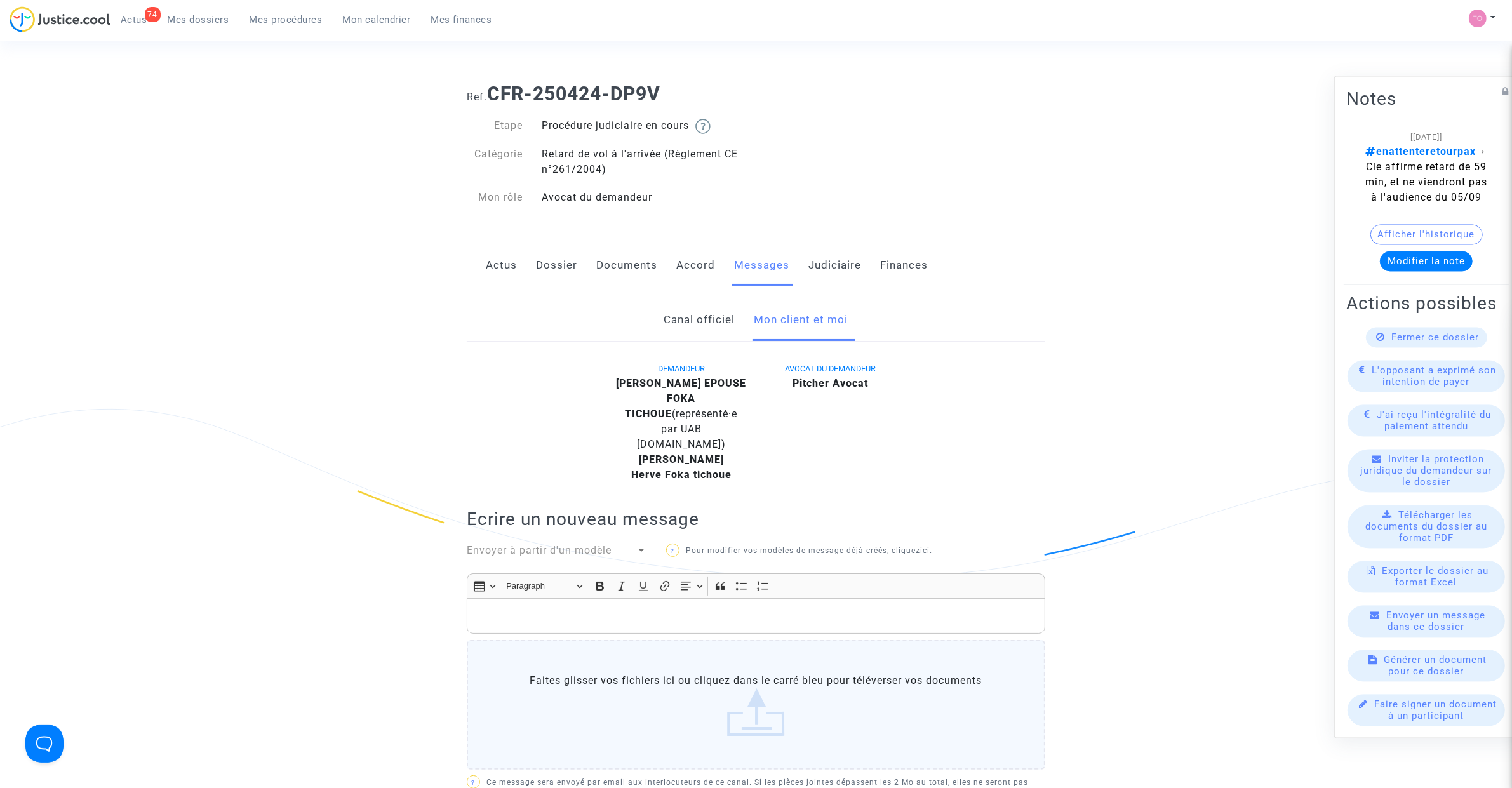
click at [678, 308] on link "Canal officiel" at bounding box center [700, 320] width 71 height 42
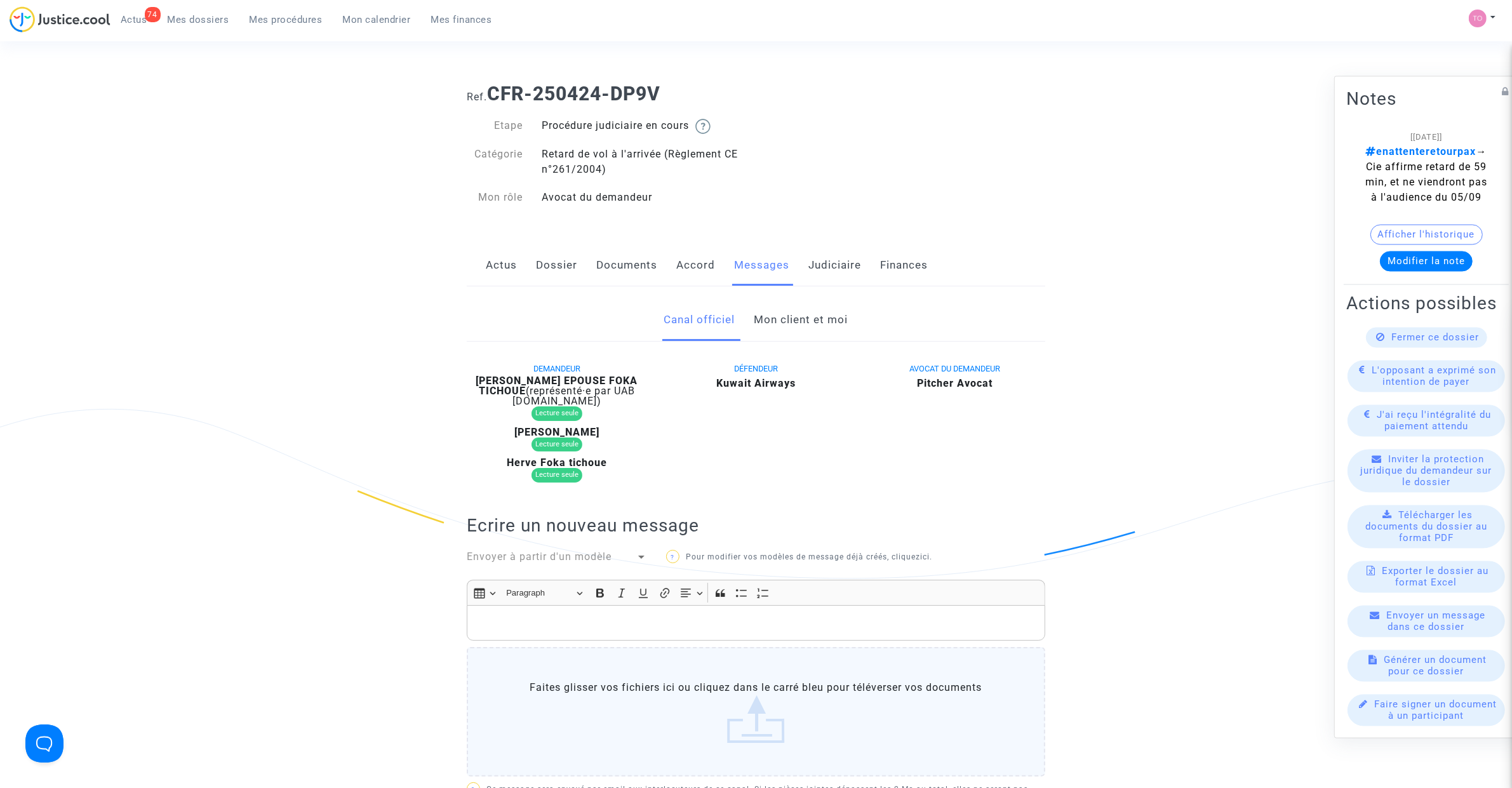
click at [786, 309] on link "Mon client et moi" at bounding box center [801, 320] width 94 height 42
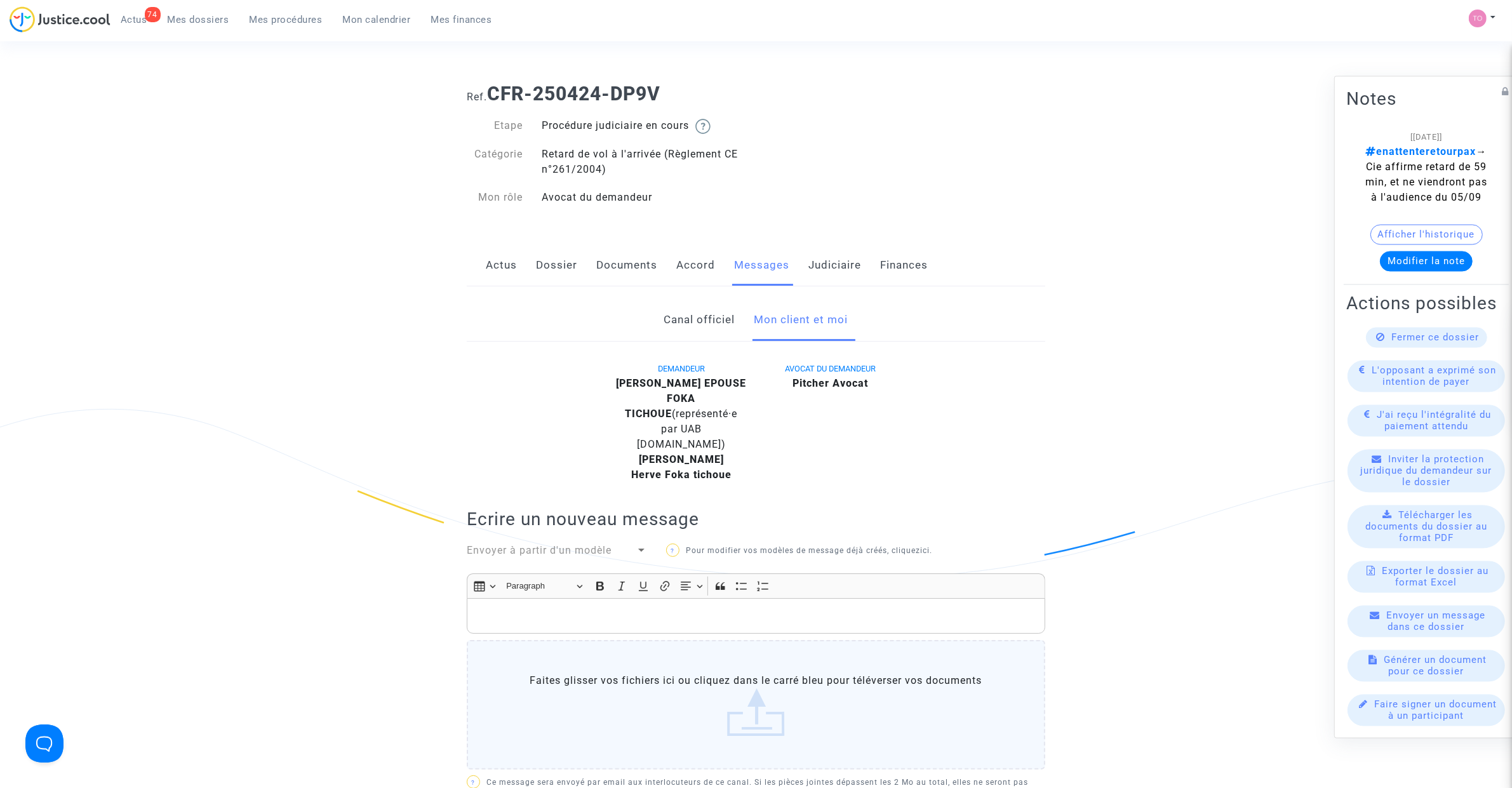
click at [699, 269] on link "Accord" at bounding box center [696, 265] width 39 height 42
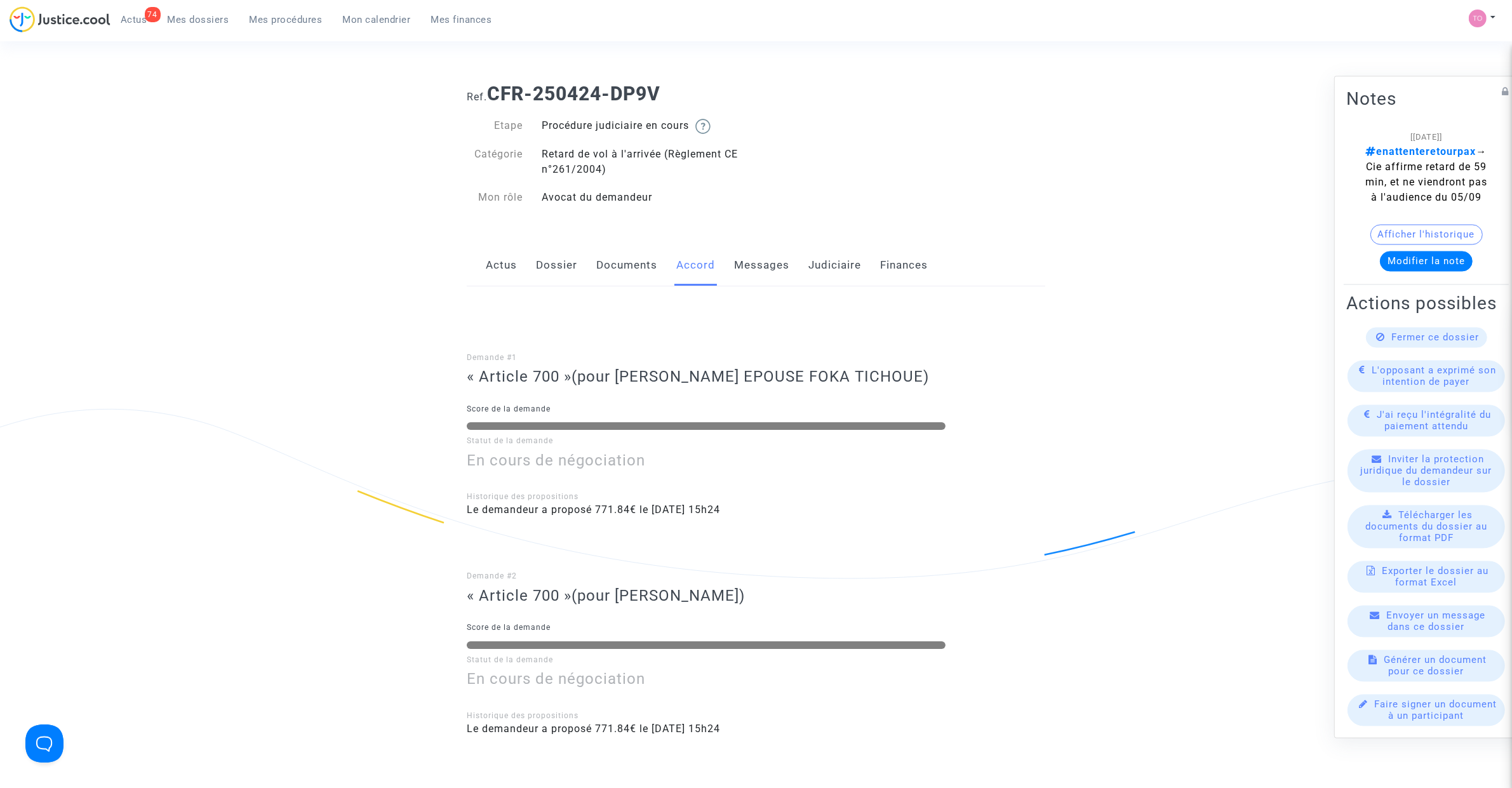
click at [620, 274] on link "Documents" at bounding box center [626, 265] width 61 height 42
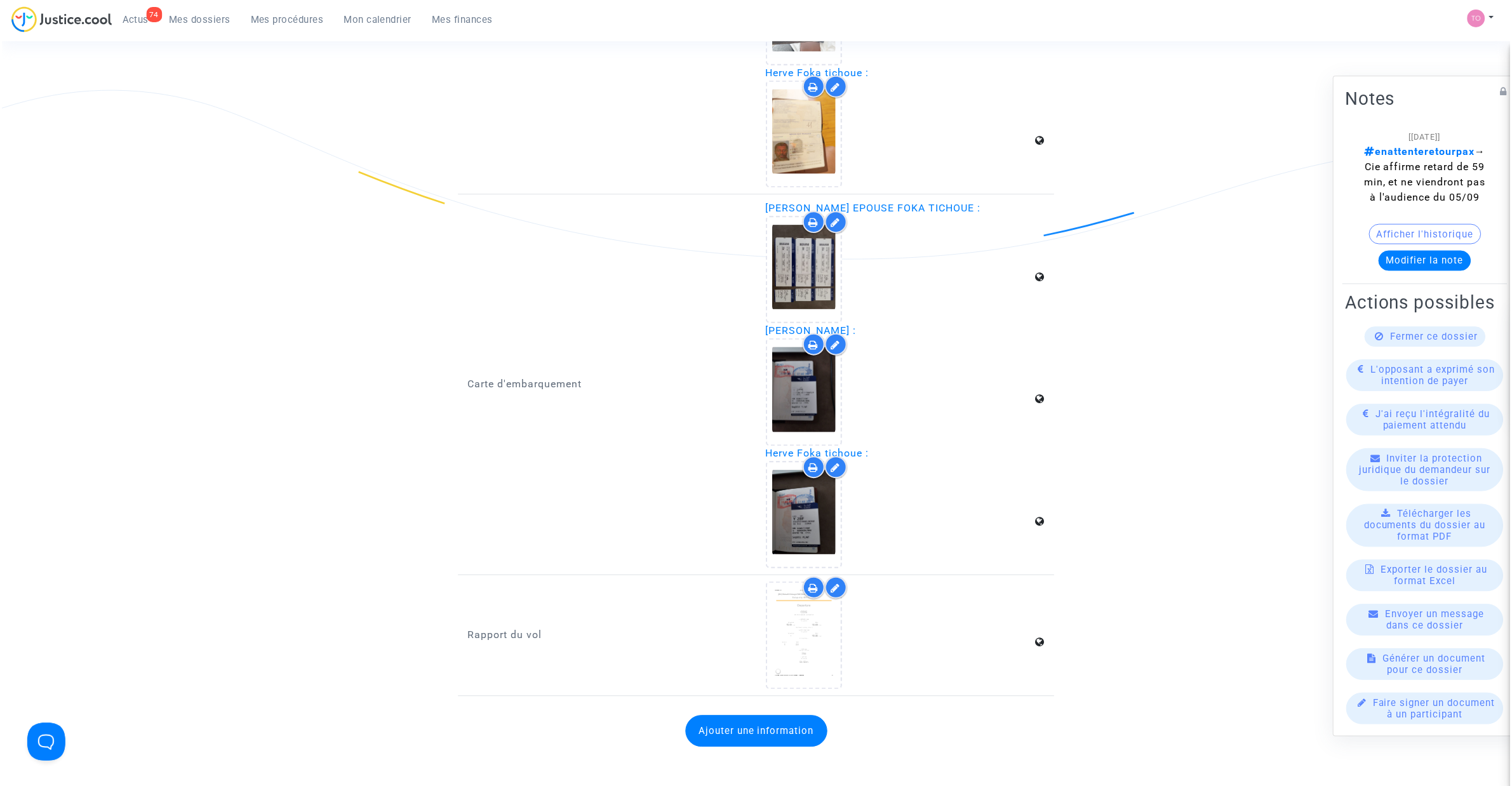
scroll to position [2064, 0]
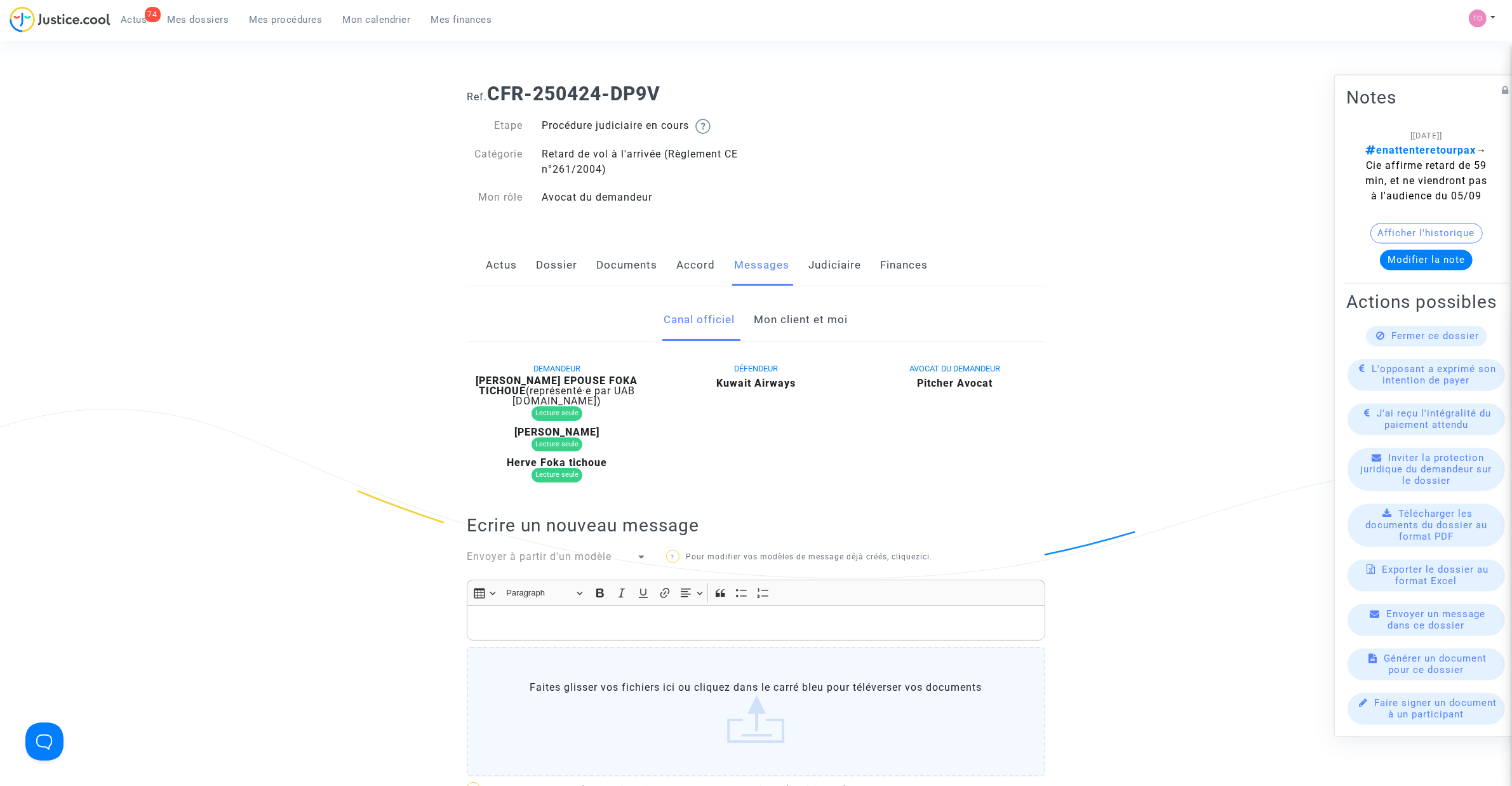
click at [801, 313] on link "Mon client et moi" at bounding box center [801, 320] width 94 height 42
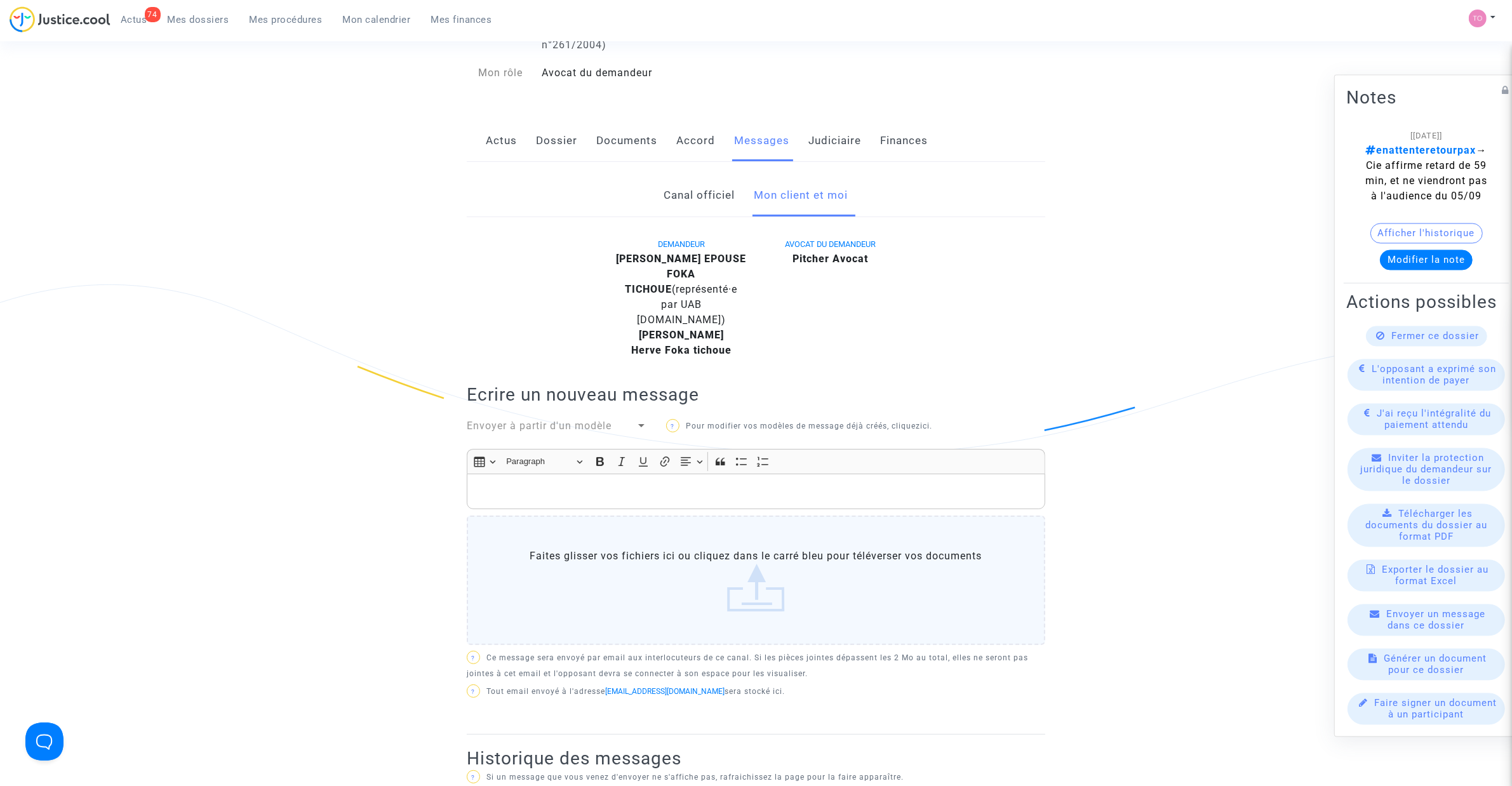
scroll to position [79, 0]
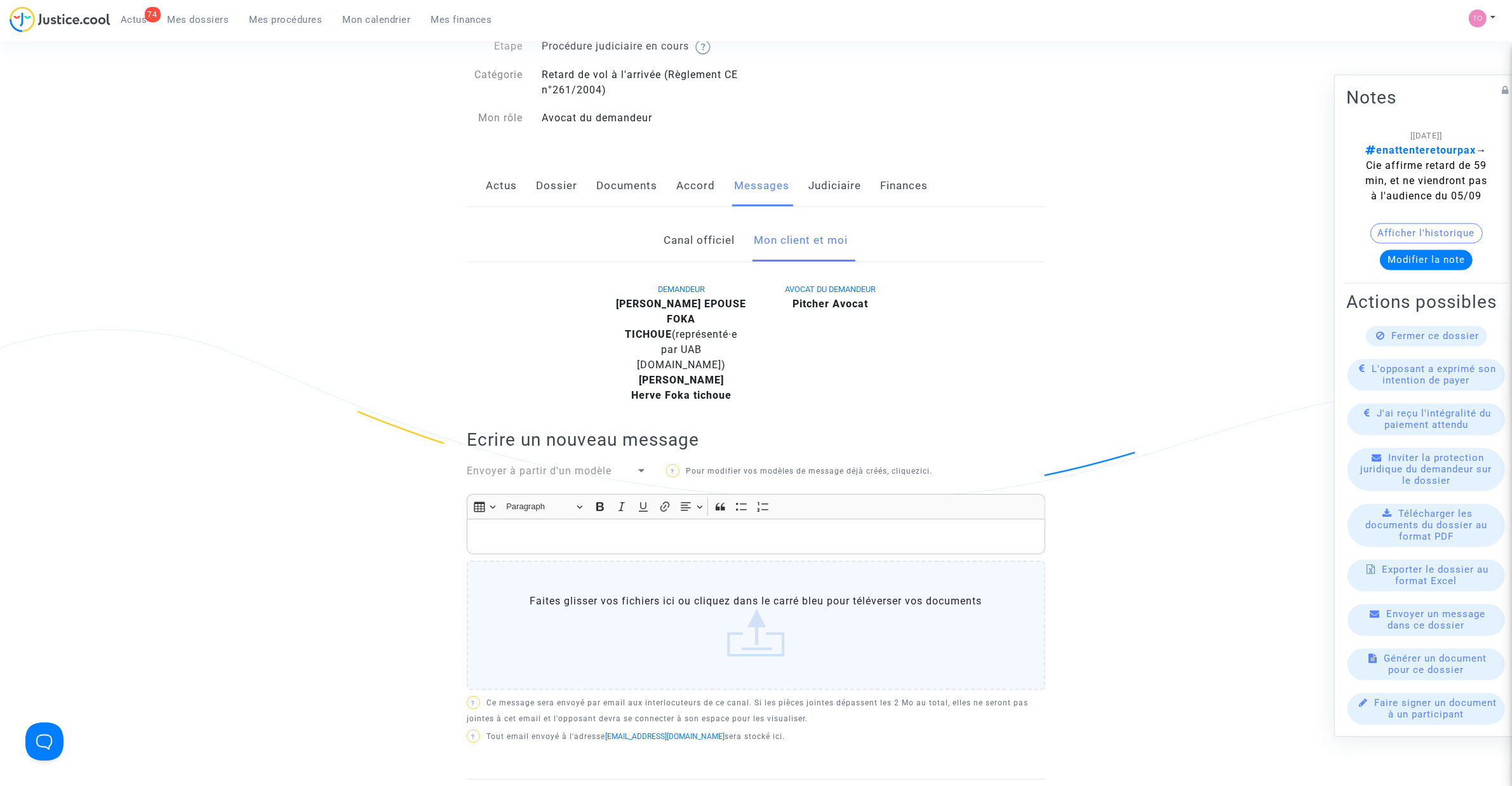
click at [519, 526] on div "Rich Text Editor, main" at bounding box center [756, 536] width 578 height 36
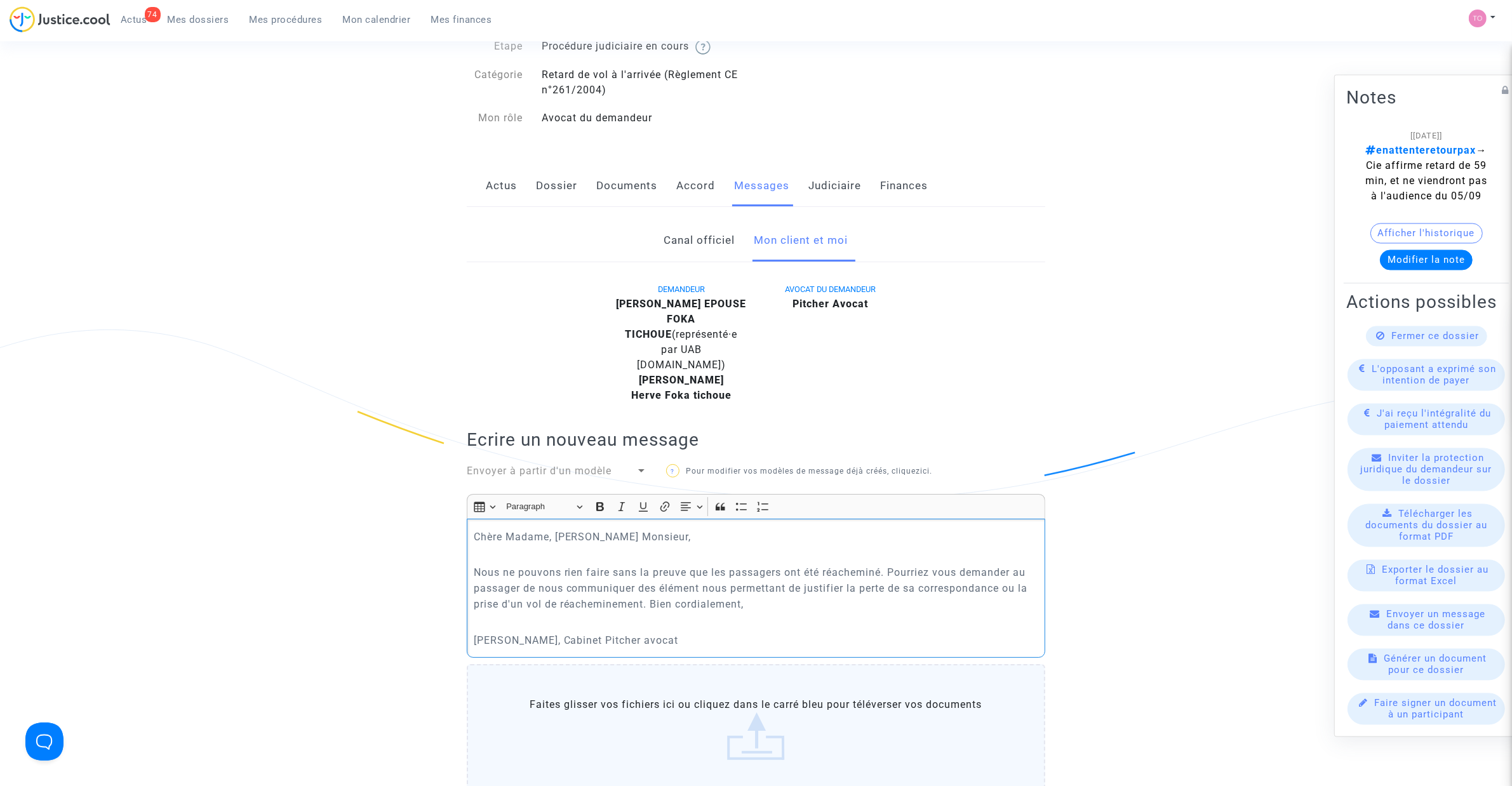
click at [651, 605] on p "Nous ne pouvons rien faire sans la preuve que les passagers ont été réacheminé.…" at bounding box center [756, 588] width 565 height 47
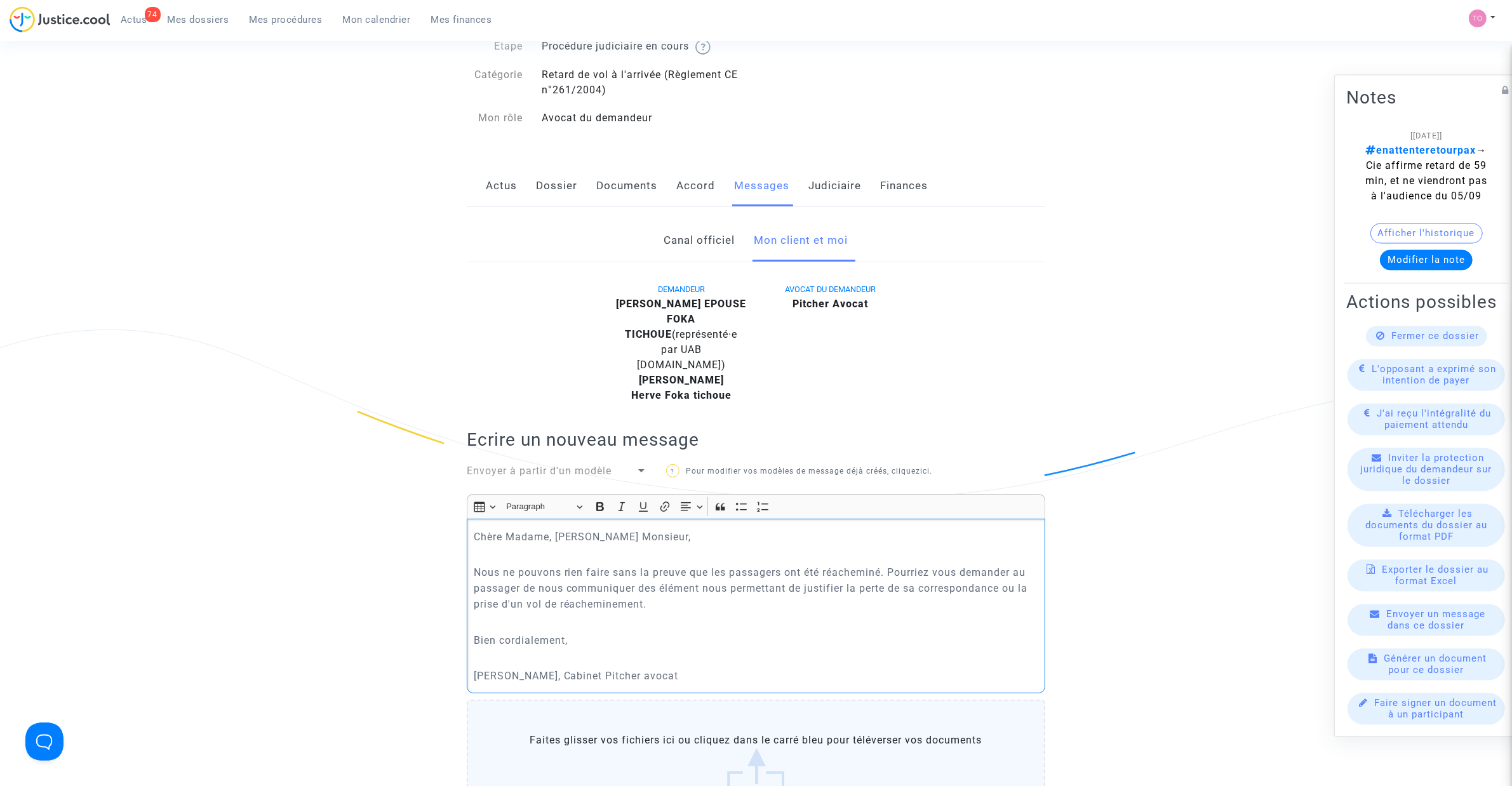
click at [487, 627] on p "Rich Text Editor, main" at bounding box center [756, 622] width 565 height 16
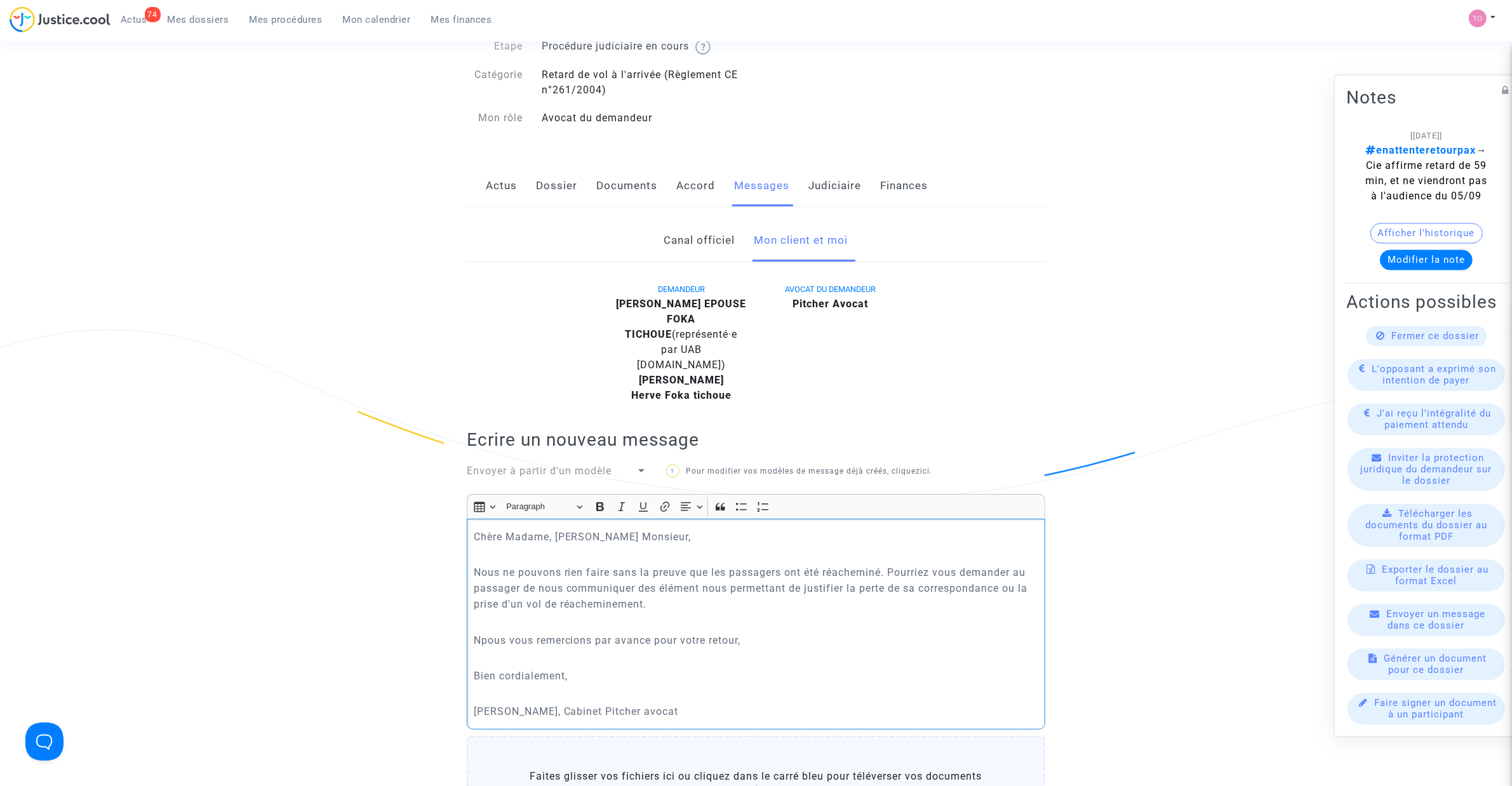
click at [484, 638] on p "Npous vous remercions par avance pour votre retour," at bounding box center [756, 640] width 565 height 16
click at [476, 656] on p "Rich Text Editor, main" at bounding box center [756, 658] width 565 height 16
click at [494, 696] on p "Rich Text Editor, main" at bounding box center [756, 694] width 565 height 16
drag, startPoint x: 510, startPoint y: 574, endPoint x: 869, endPoint y: 571, distance: 359.0
click at [869, 571] on p "Nous ne pouvons rien faire sans la preuve que les passagers ont été réacheminé.…" at bounding box center [756, 588] width 565 height 47
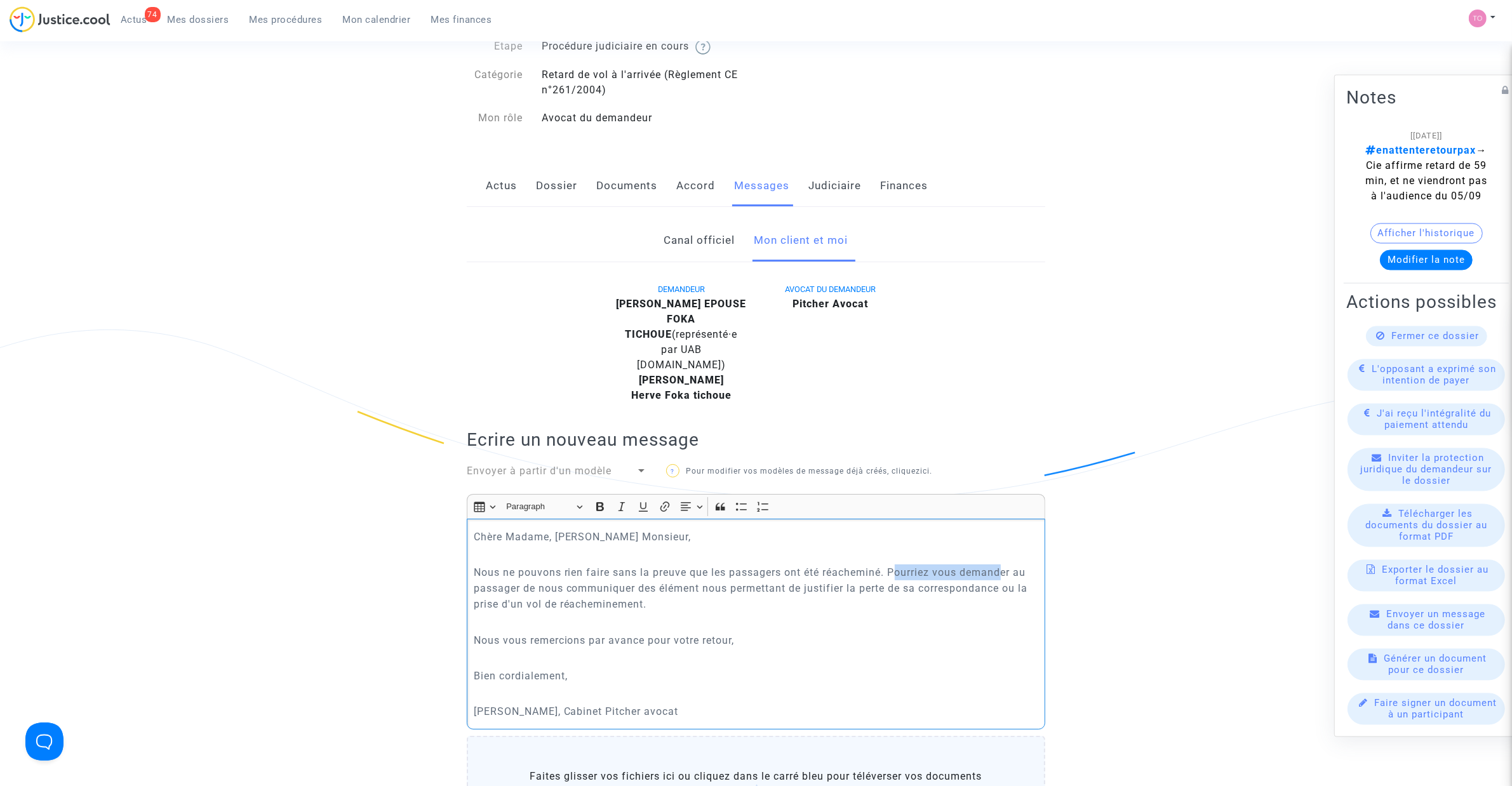
drag, startPoint x: 901, startPoint y: 574, endPoint x: 1005, endPoint y: 575, distance: 104.0
click at [1005, 575] on p "Nous ne pouvons rien faire sans la preuve que les passagers ont été réacheminé.…" at bounding box center [756, 588] width 565 height 47
drag, startPoint x: 503, startPoint y: 588, endPoint x: 722, endPoint y: 584, distance: 219.0
click at [722, 584] on p "Nous ne pouvons rien faire sans la preuve que les passagers ont été réacheminé.…" at bounding box center [756, 588] width 565 height 47
click at [701, 591] on p "Nous ne pouvons rien faire sans la preuve que les passagers ont été réacheminé.…" at bounding box center [756, 588] width 565 height 47
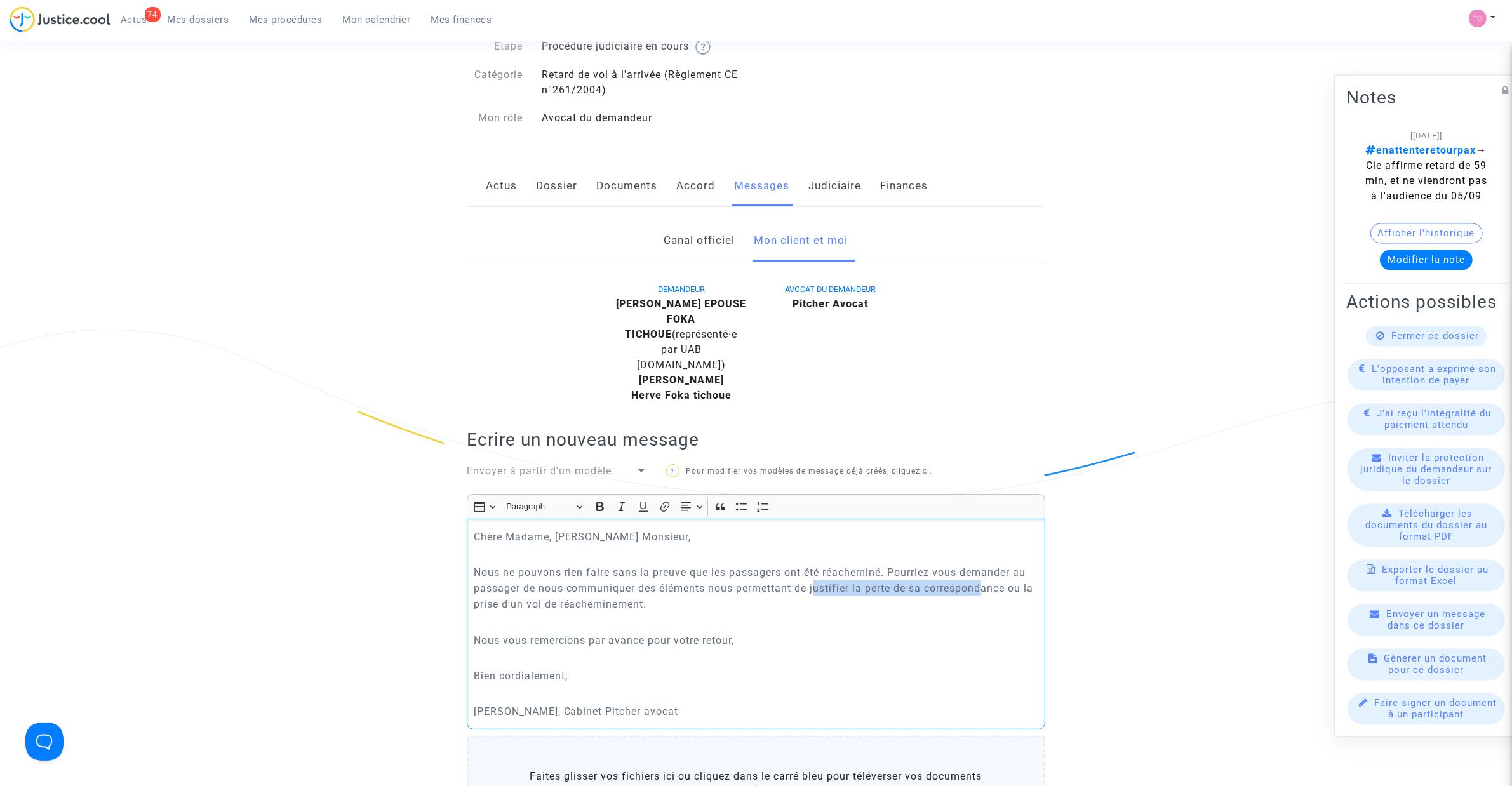
drag, startPoint x: 877, startPoint y: 591, endPoint x: 992, endPoint y: 591, distance: 115.0
click at [988, 591] on p "Nous ne pouvons rien faire sans la preuve que les passagers ont été réacheminé.…" at bounding box center [756, 588] width 565 height 47
drag, startPoint x: 490, startPoint y: 605, endPoint x: 622, endPoint y: 602, distance: 132.0
click at [622, 602] on p "Nous ne pouvons rien faire sans la preuve que les passagers ont été réacheminé.…" at bounding box center [756, 588] width 565 height 47
click at [680, 605] on p "Nous ne pouvons rien faire sans la preuve que les passagers ont été réacheminé.…" at bounding box center [756, 588] width 565 height 47
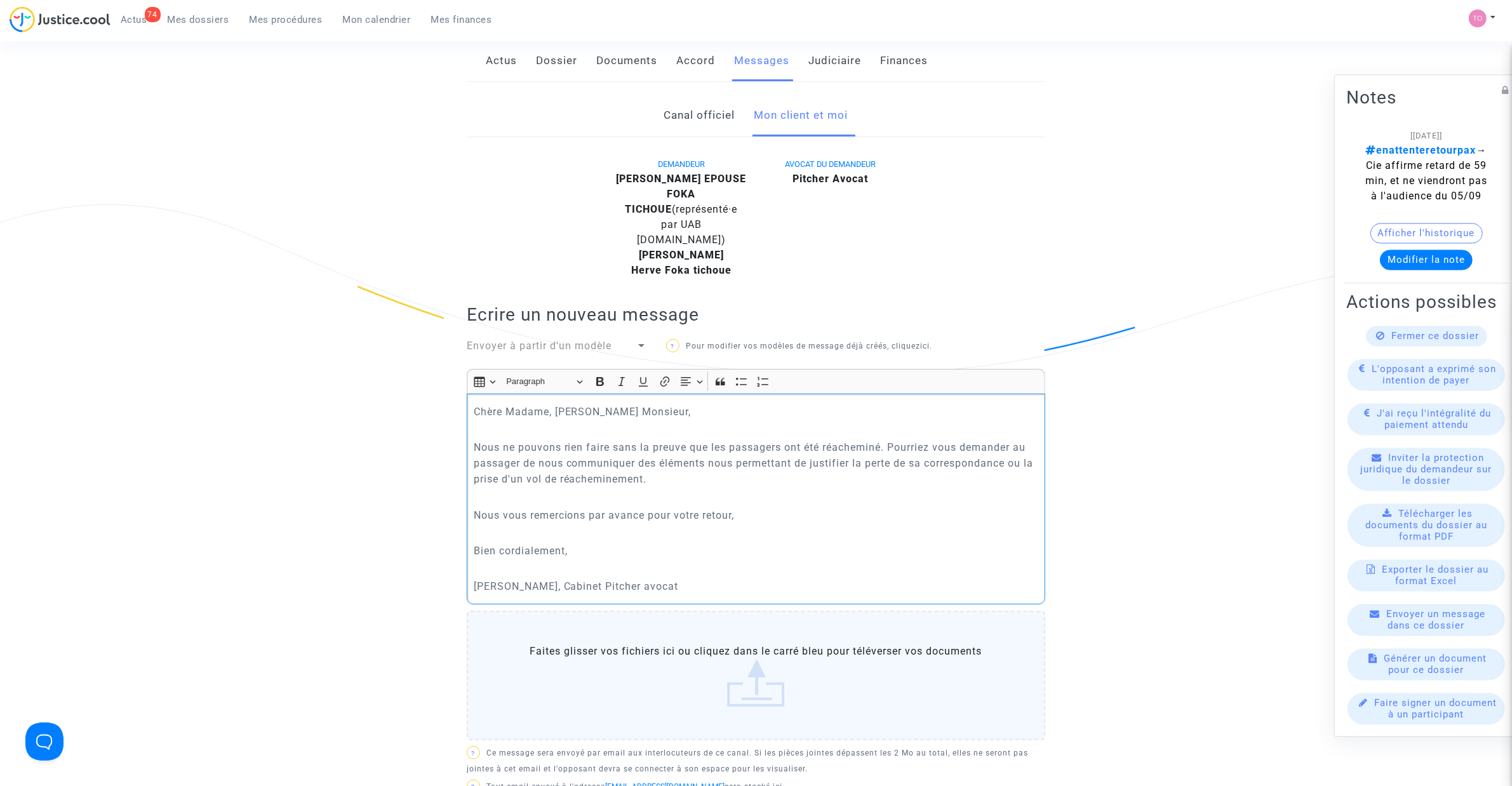
scroll to position [476, 0]
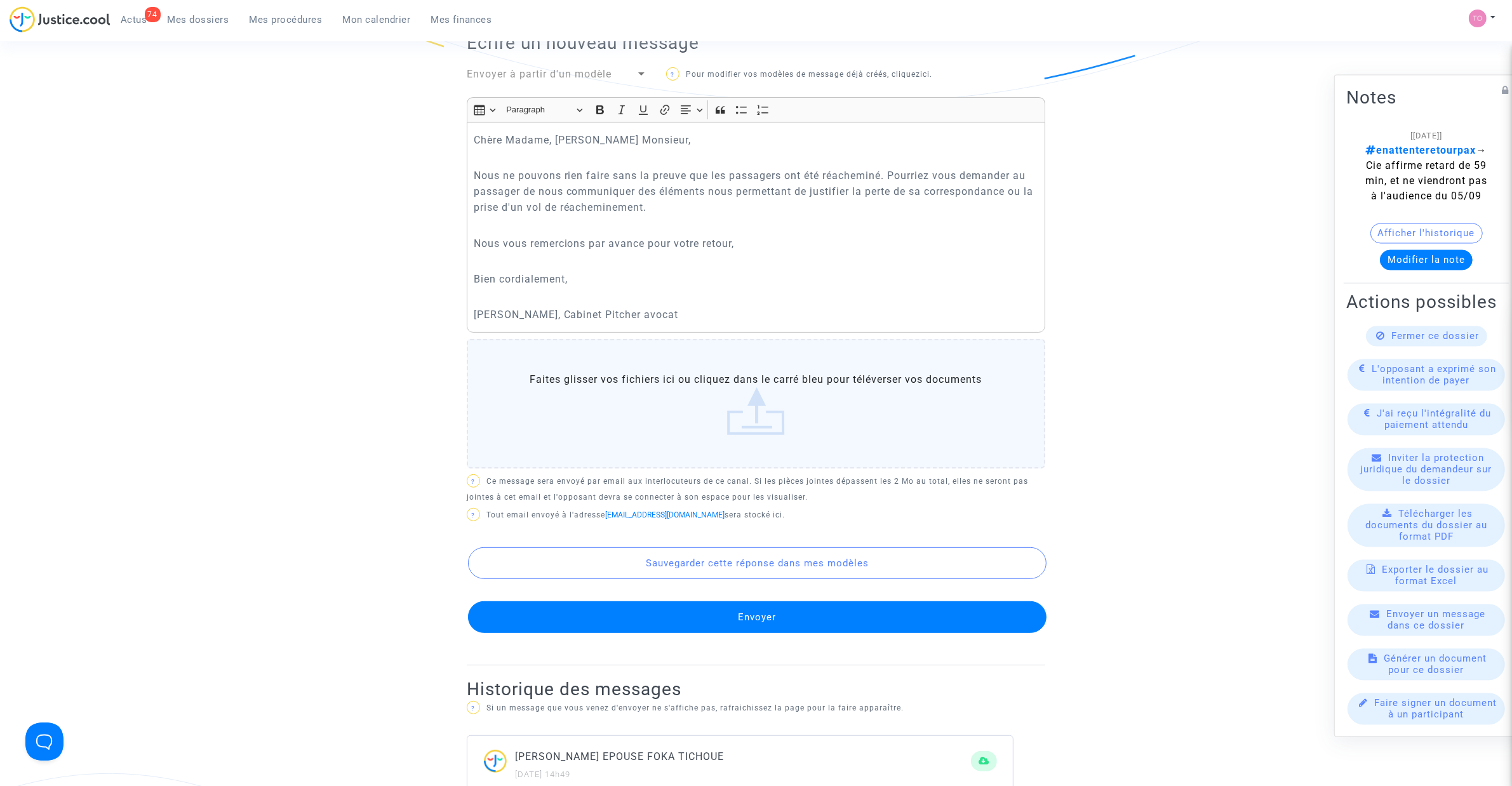
click at [729, 613] on button "Envoyer" at bounding box center [757, 617] width 578 height 32
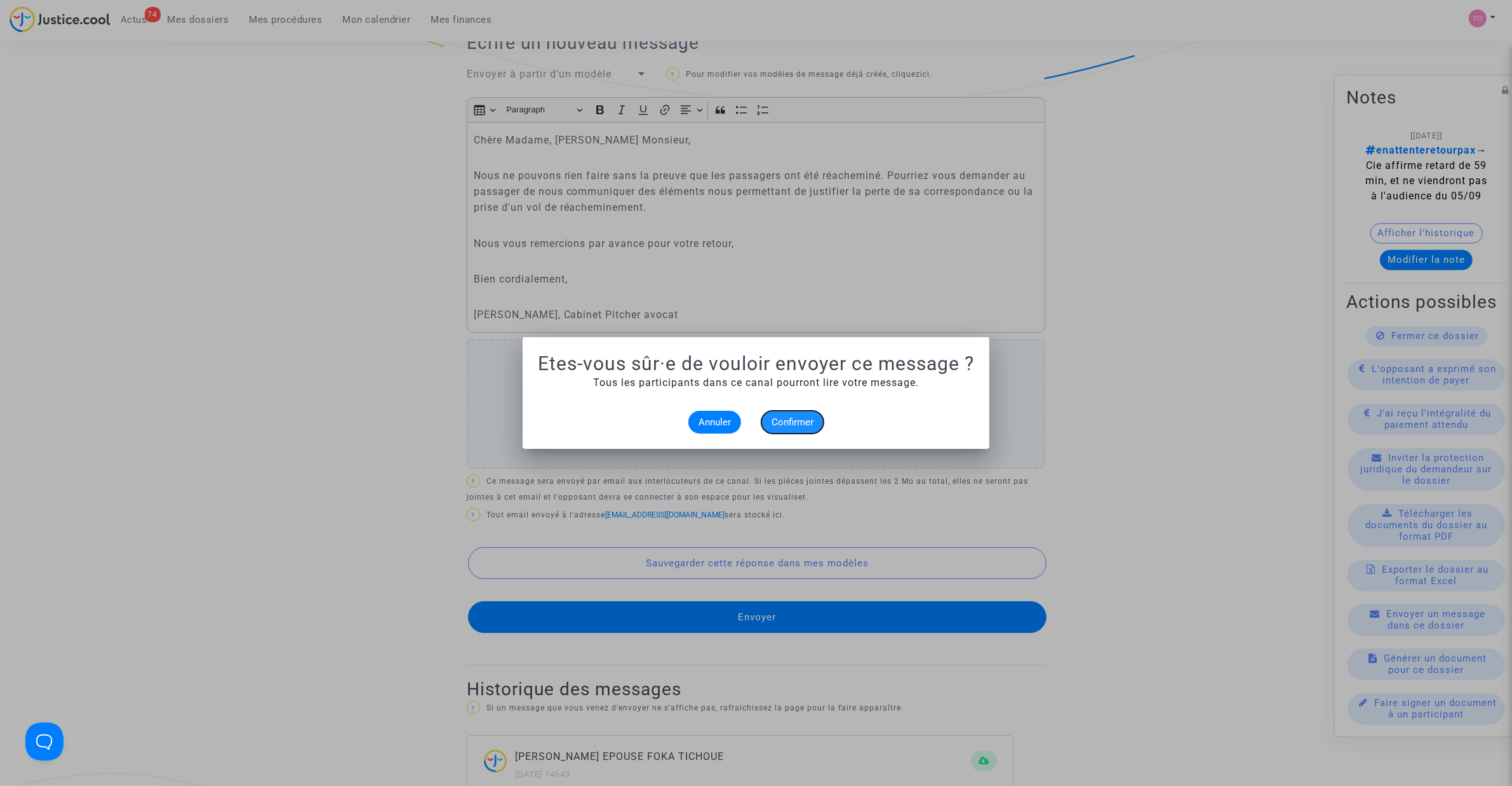
click at [801, 427] on button "Confirmer" at bounding box center [792, 422] width 62 height 22
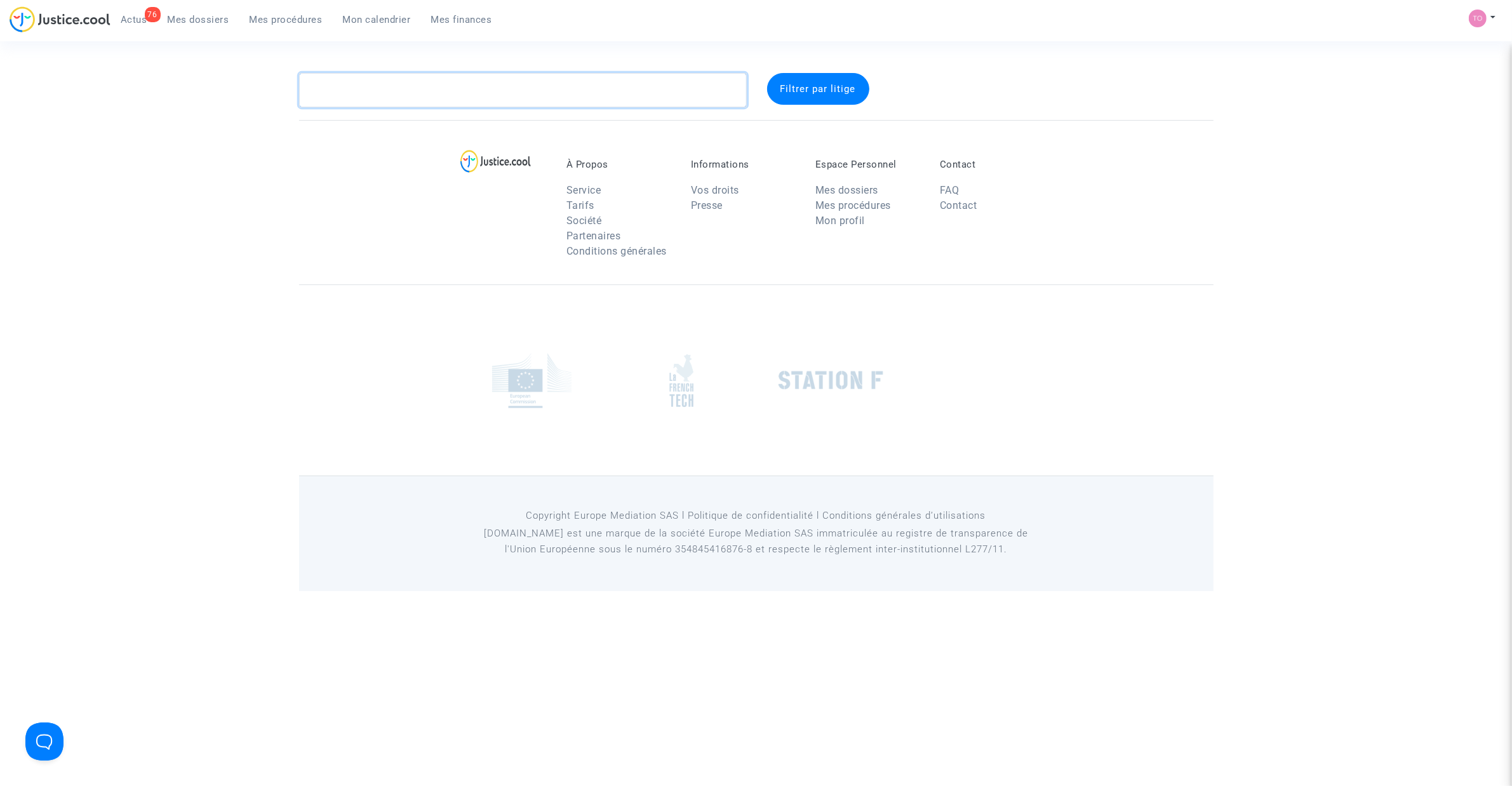
drag, startPoint x: 387, startPoint y: 93, endPoint x: 363, endPoint y: 96, distance: 24.2
click at [367, 93] on textarea at bounding box center [523, 90] width 448 height 34
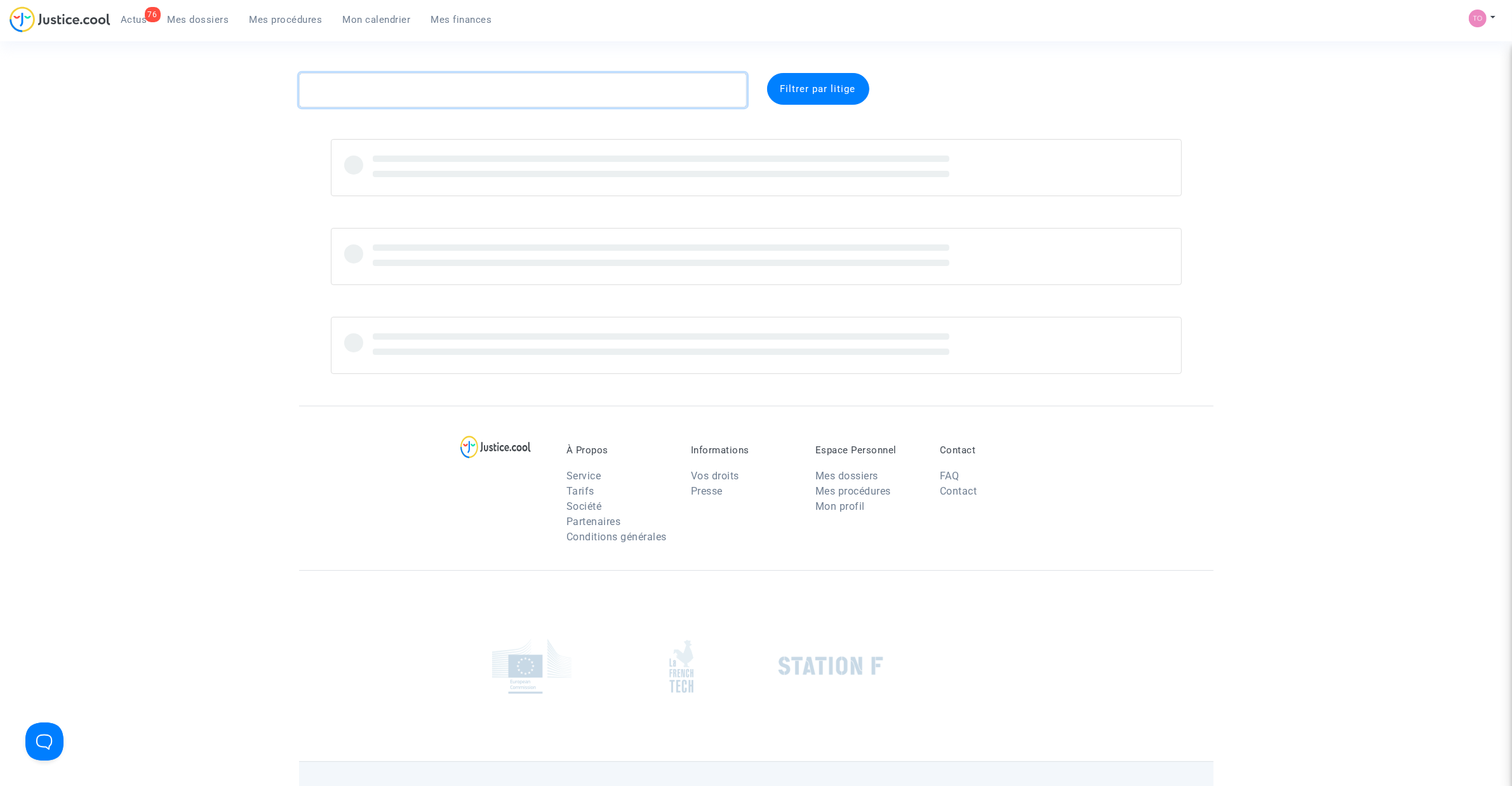
paste textarea "[PERSON_NAME]"
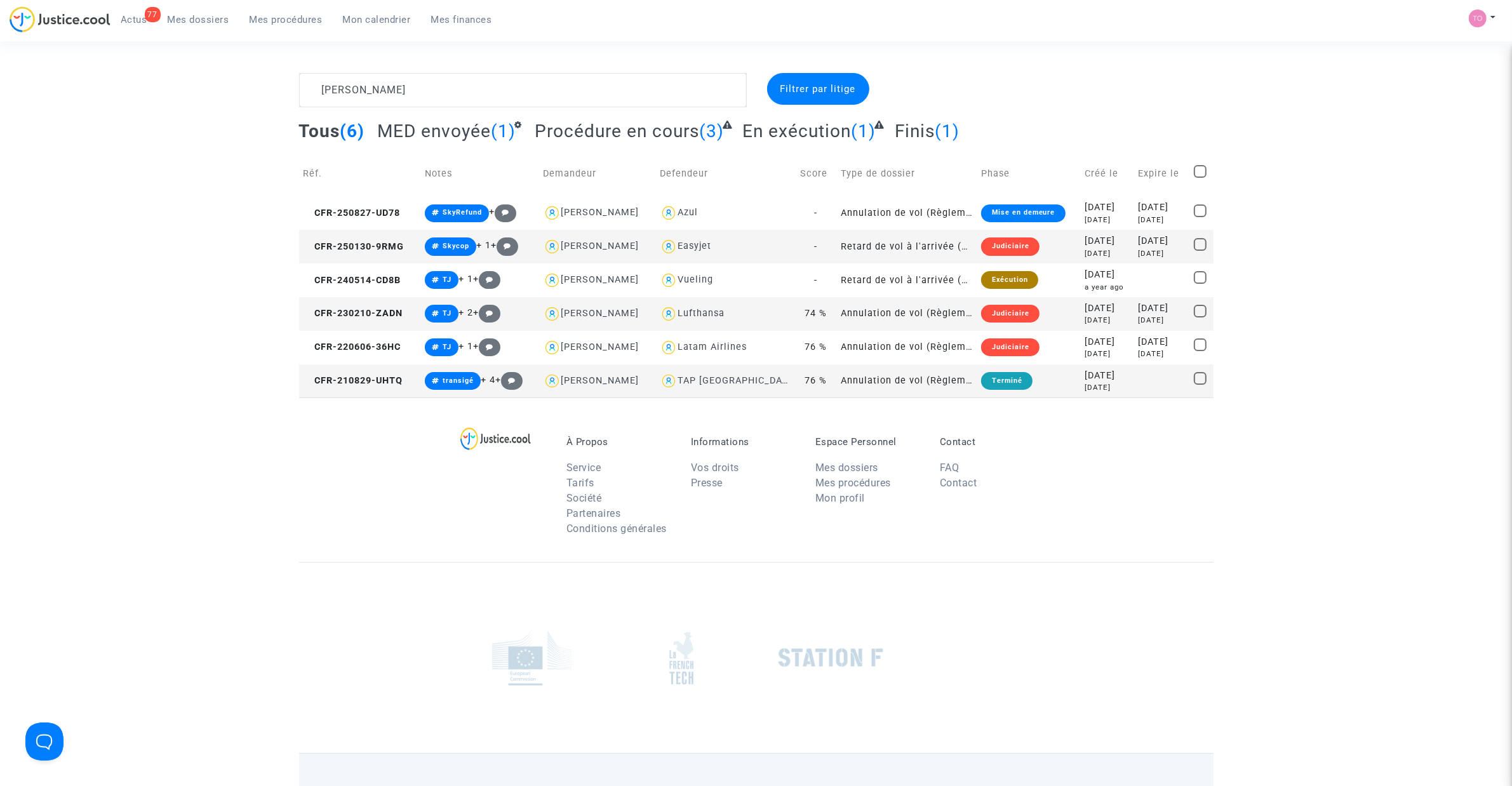
click at [711, 245] on div "Easyjet" at bounding box center [694, 246] width 33 height 11
type textarea "[PERSON_NAME] @Easyjet"
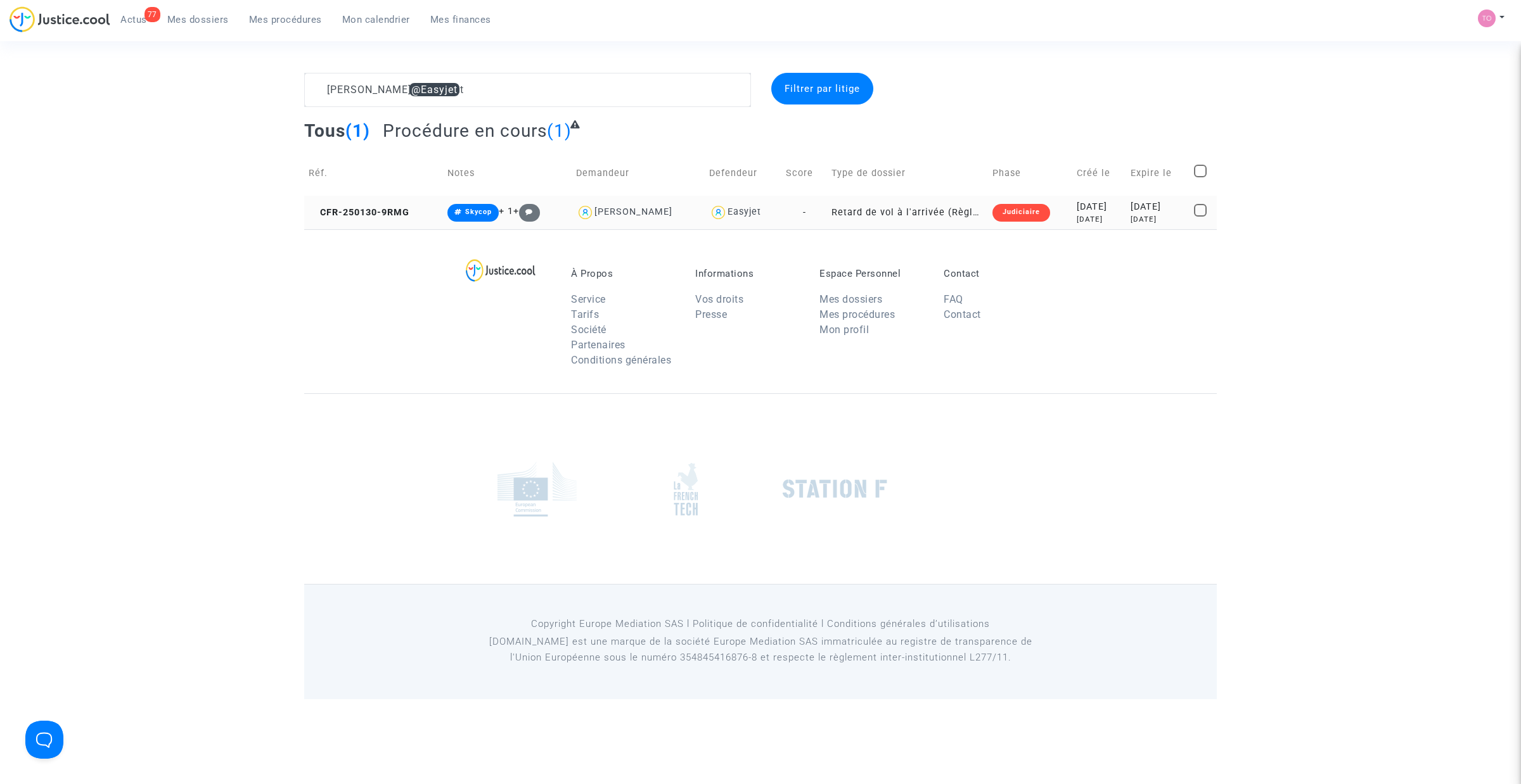
click at [1077, 210] on div "[DATE]" at bounding box center [1099, 207] width 45 height 14
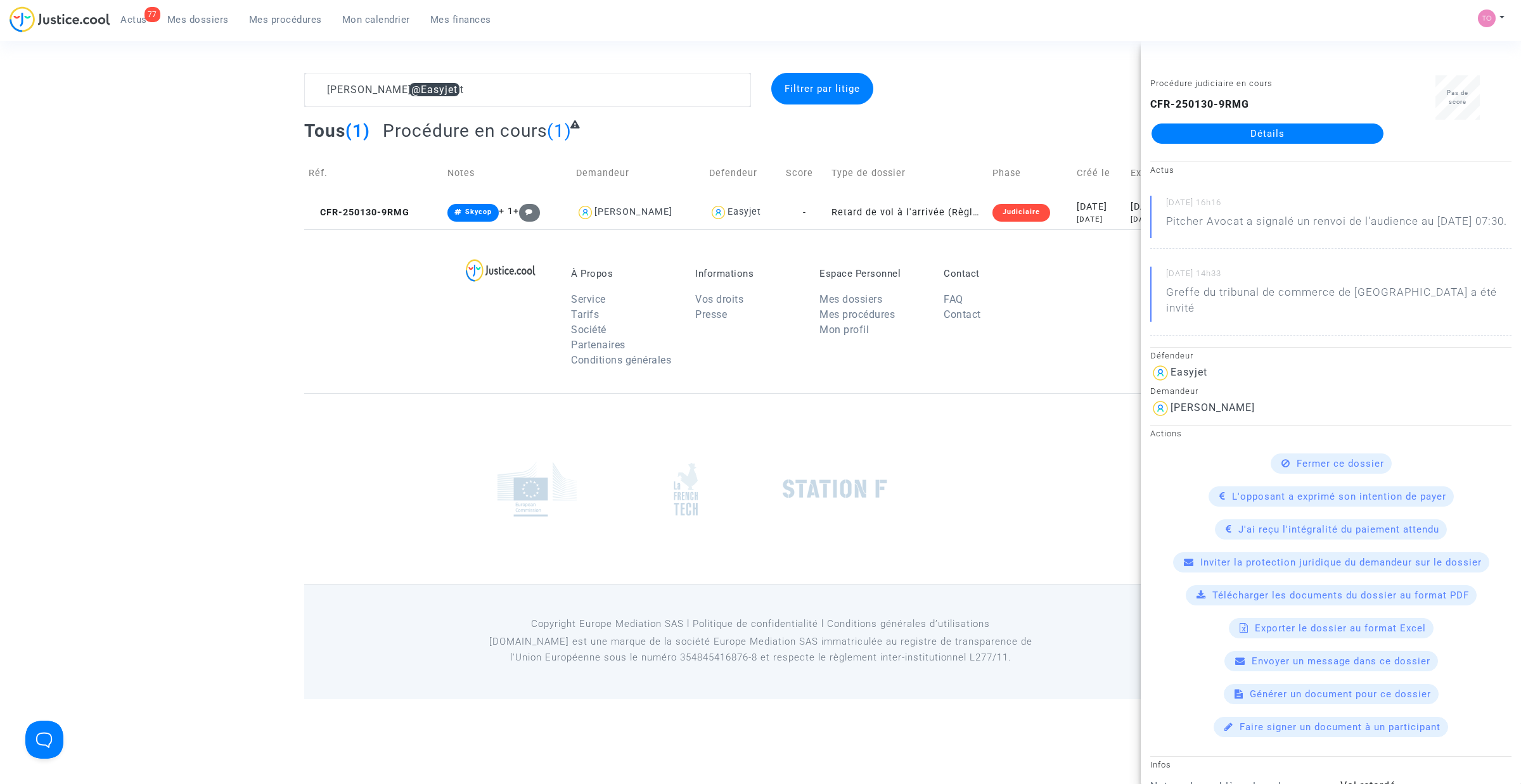
click at [1249, 131] on link "Détails" at bounding box center [1268, 134] width 232 height 20
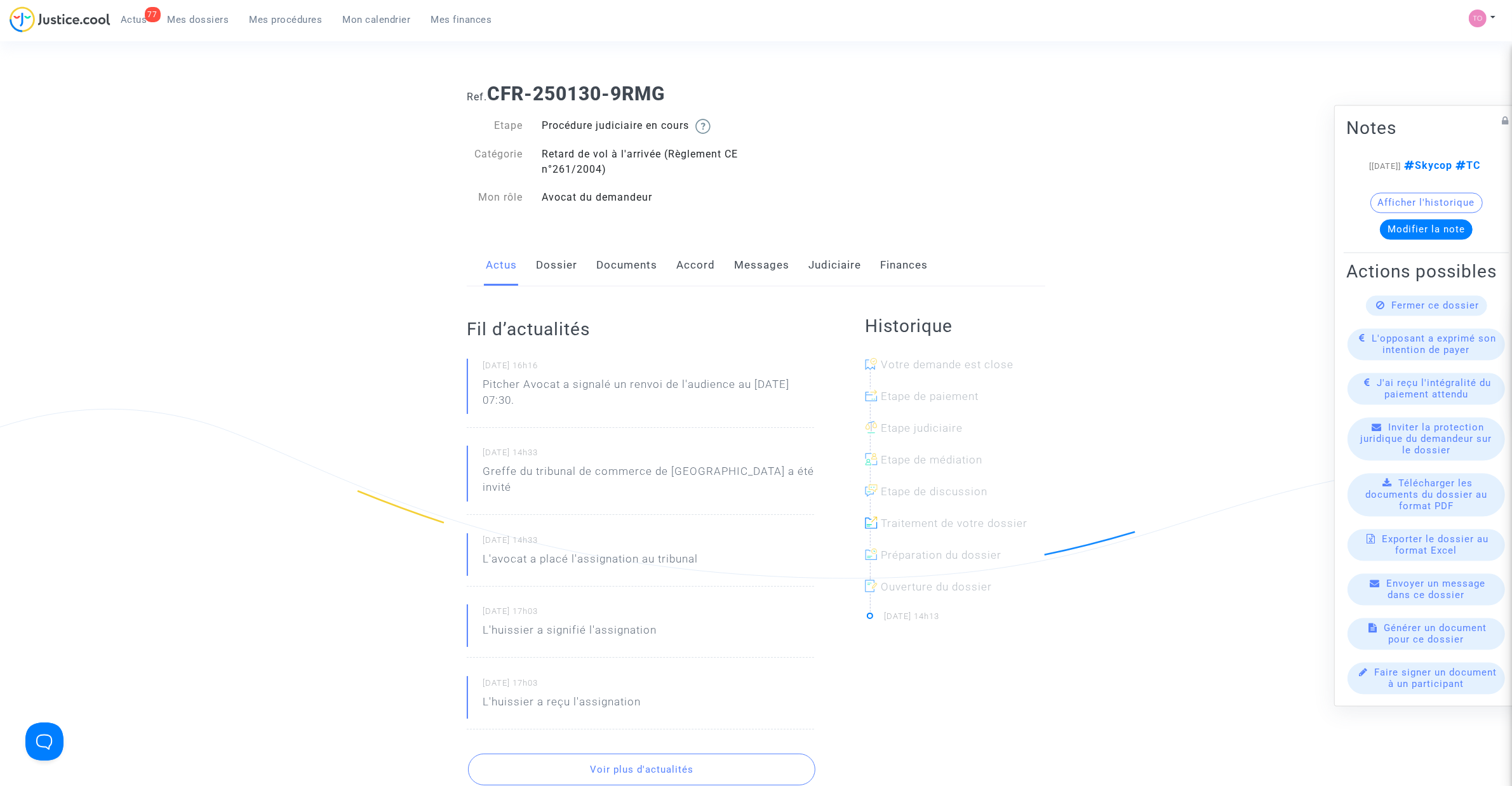
click at [770, 278] on link "Messages" at bounding box center [761, 265] width 55 height 42
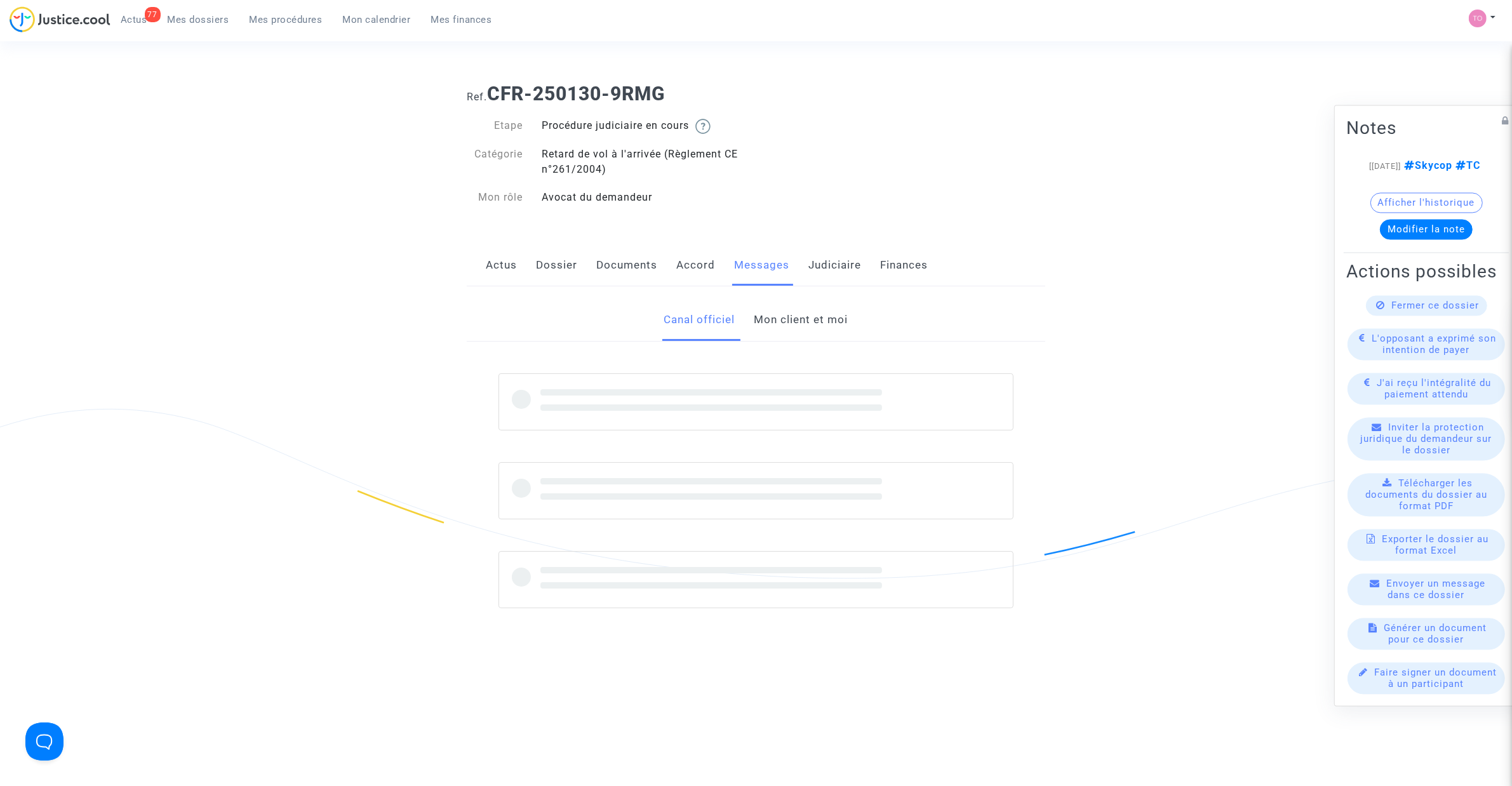
click at [830, 325] on link "Mon client et moi" at bounding box center [801, 320] width 94 height 42
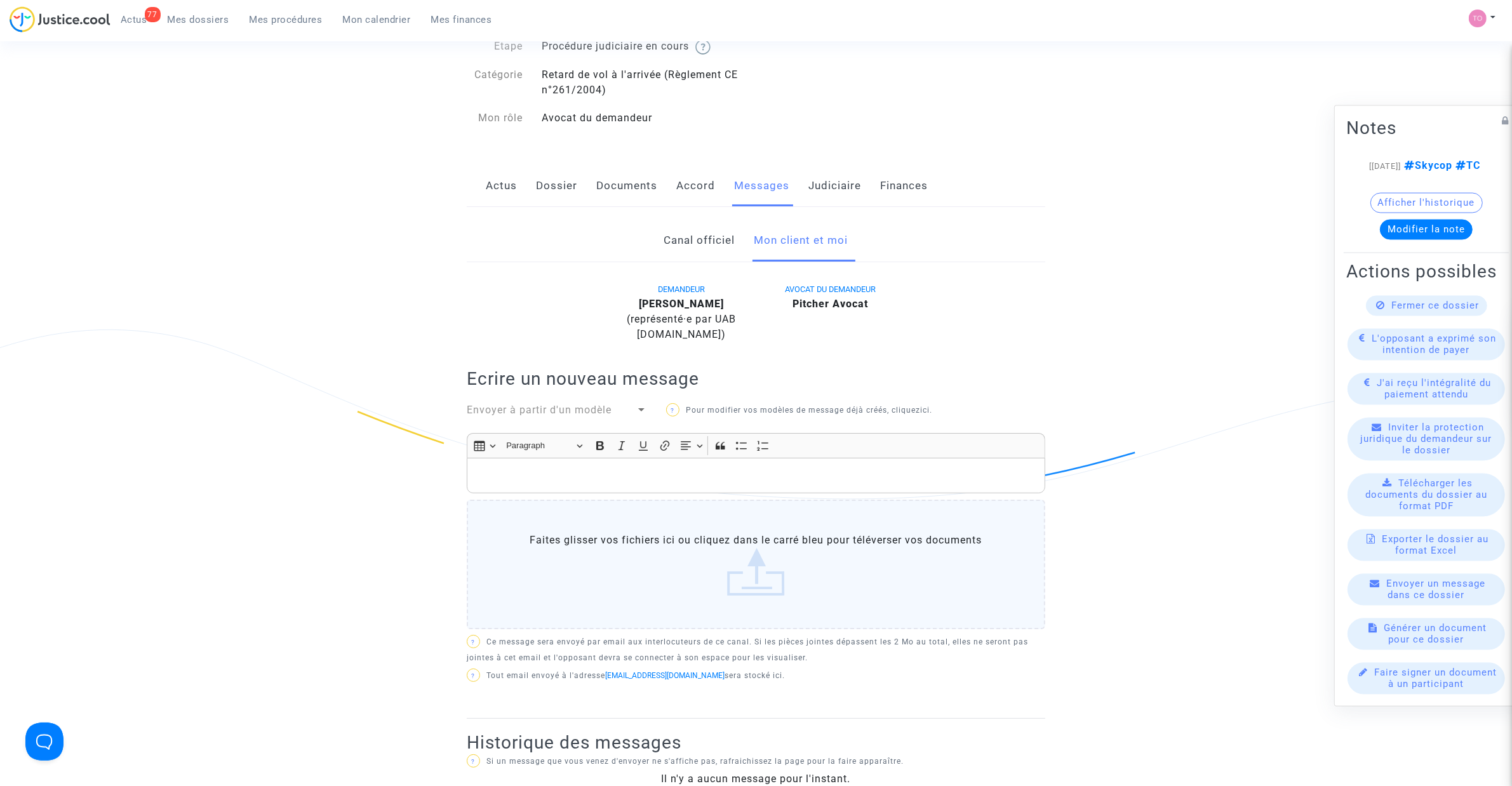
click at [566, 205] on link "Dossier" at bounding box center [556, 186] width 41 height 42
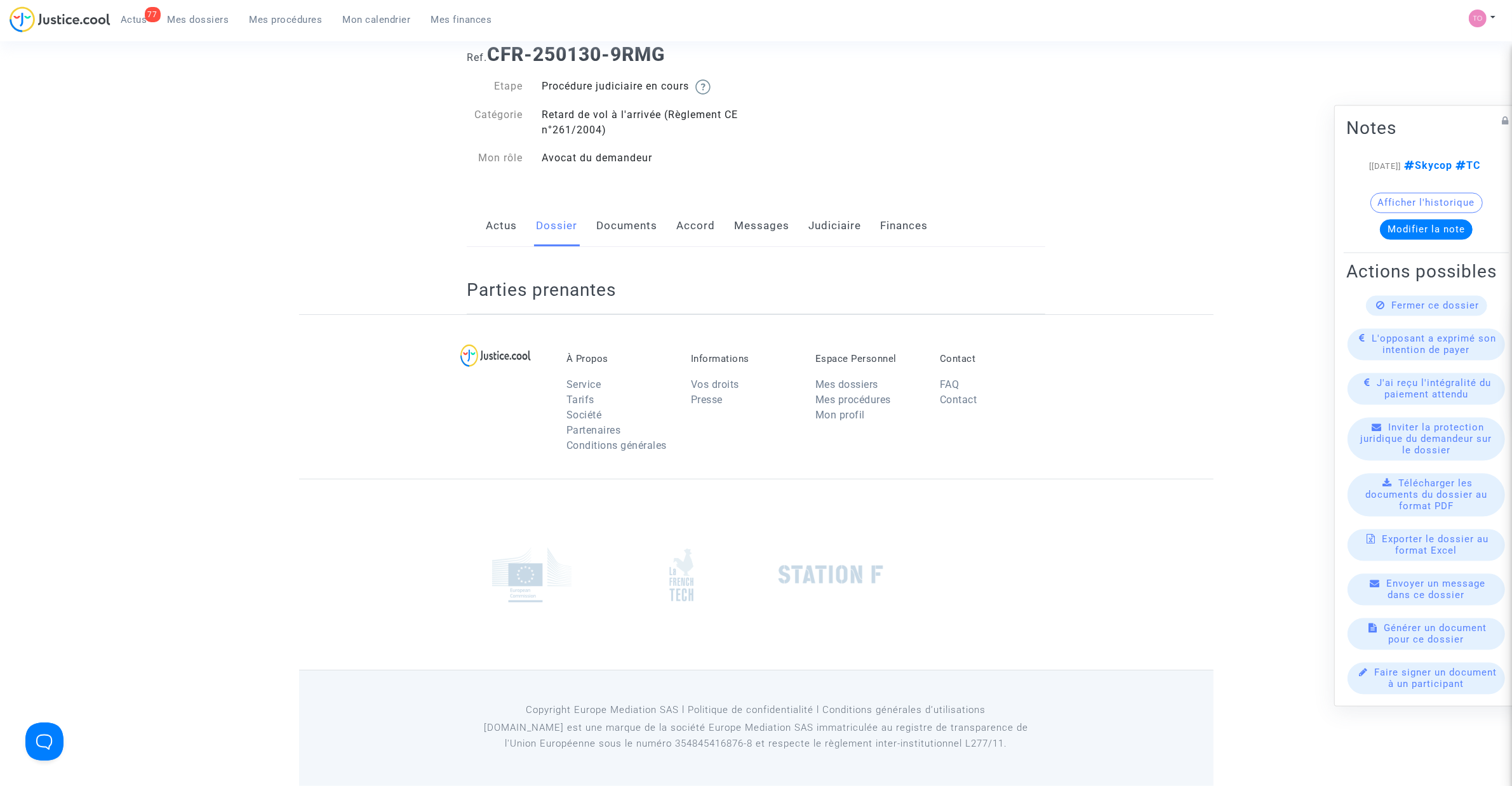
scroll to position [79, 0]
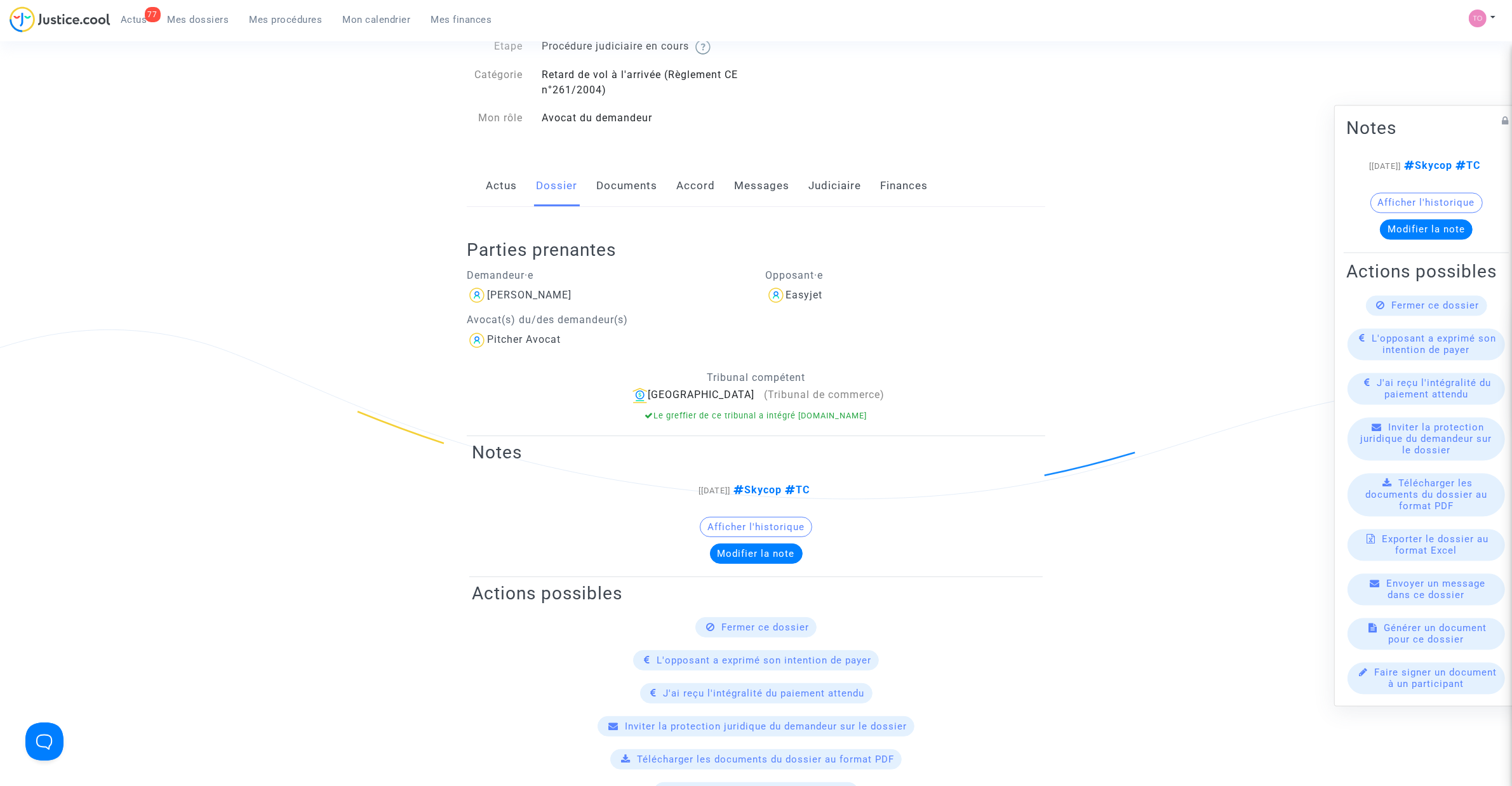
click at [814, 188] on link "Judiciaire" at bounding box center [835, 186] width 53 height 42
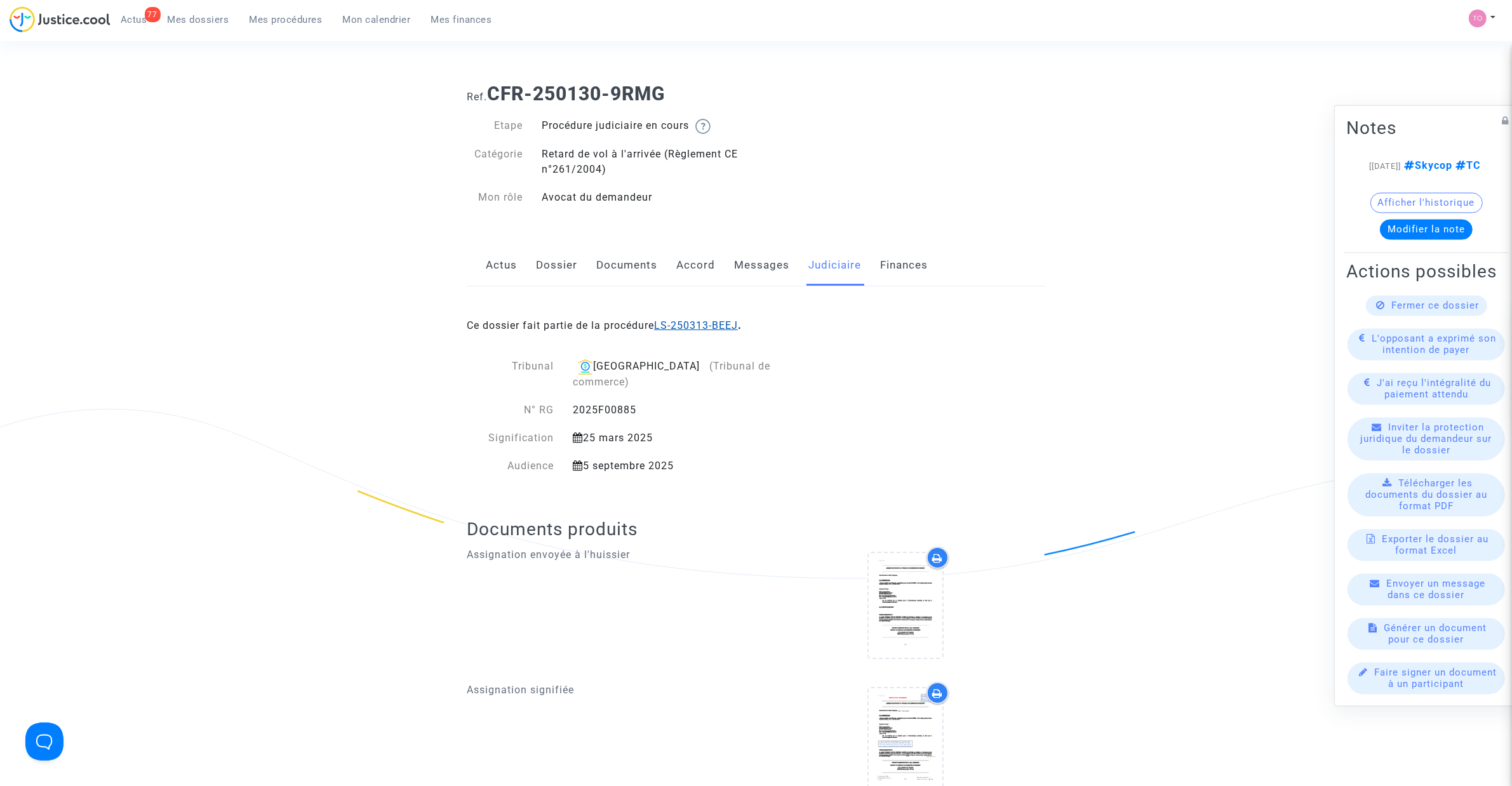
click at [725, 319] on link "LS-250313-BEEJ" at bounding box center [696, 326] width 84 height 12
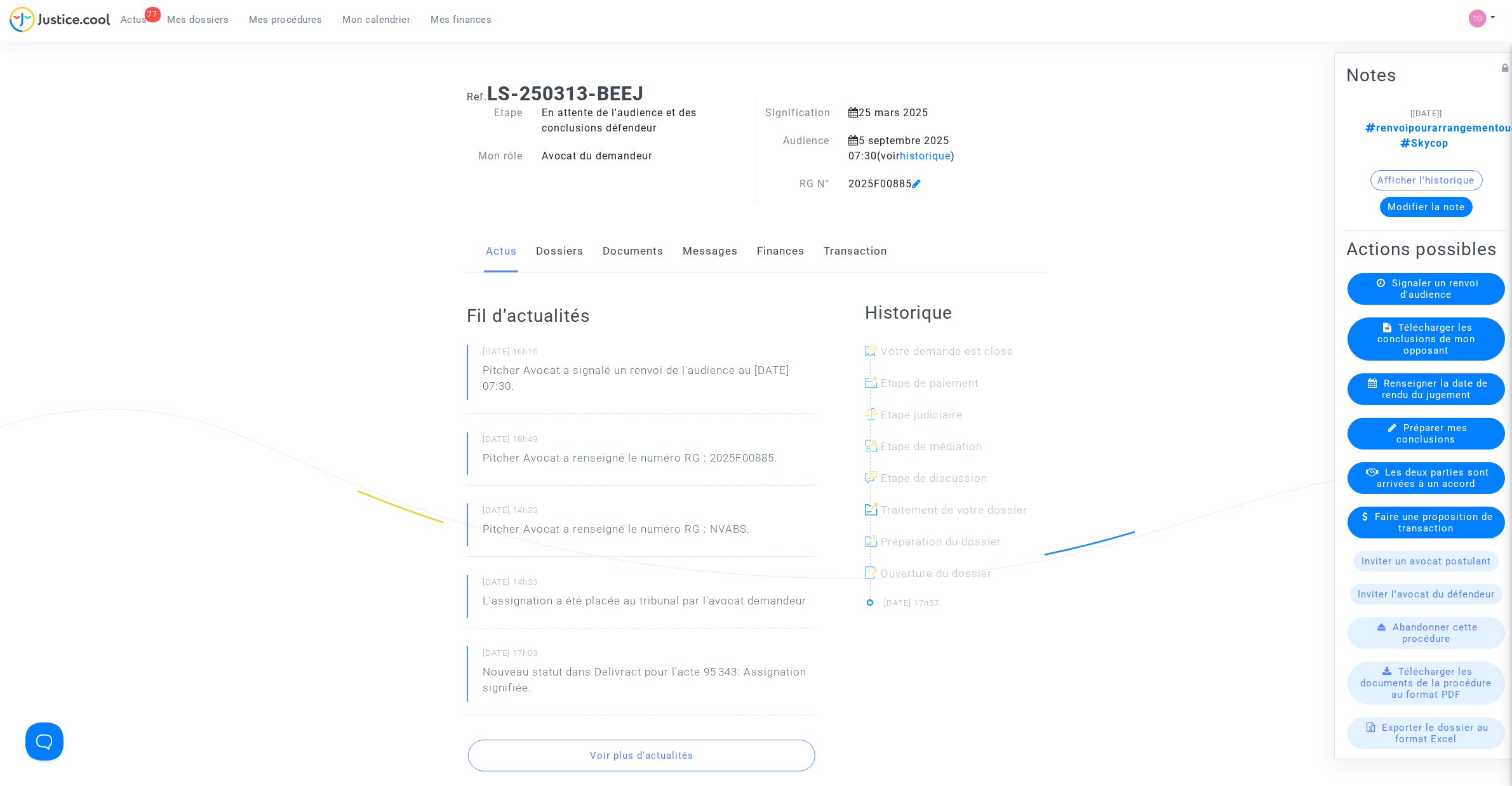
click at [1420, 171] on button "Afficher l'historique" at bounding box center [1426, 181] width 112 height 20
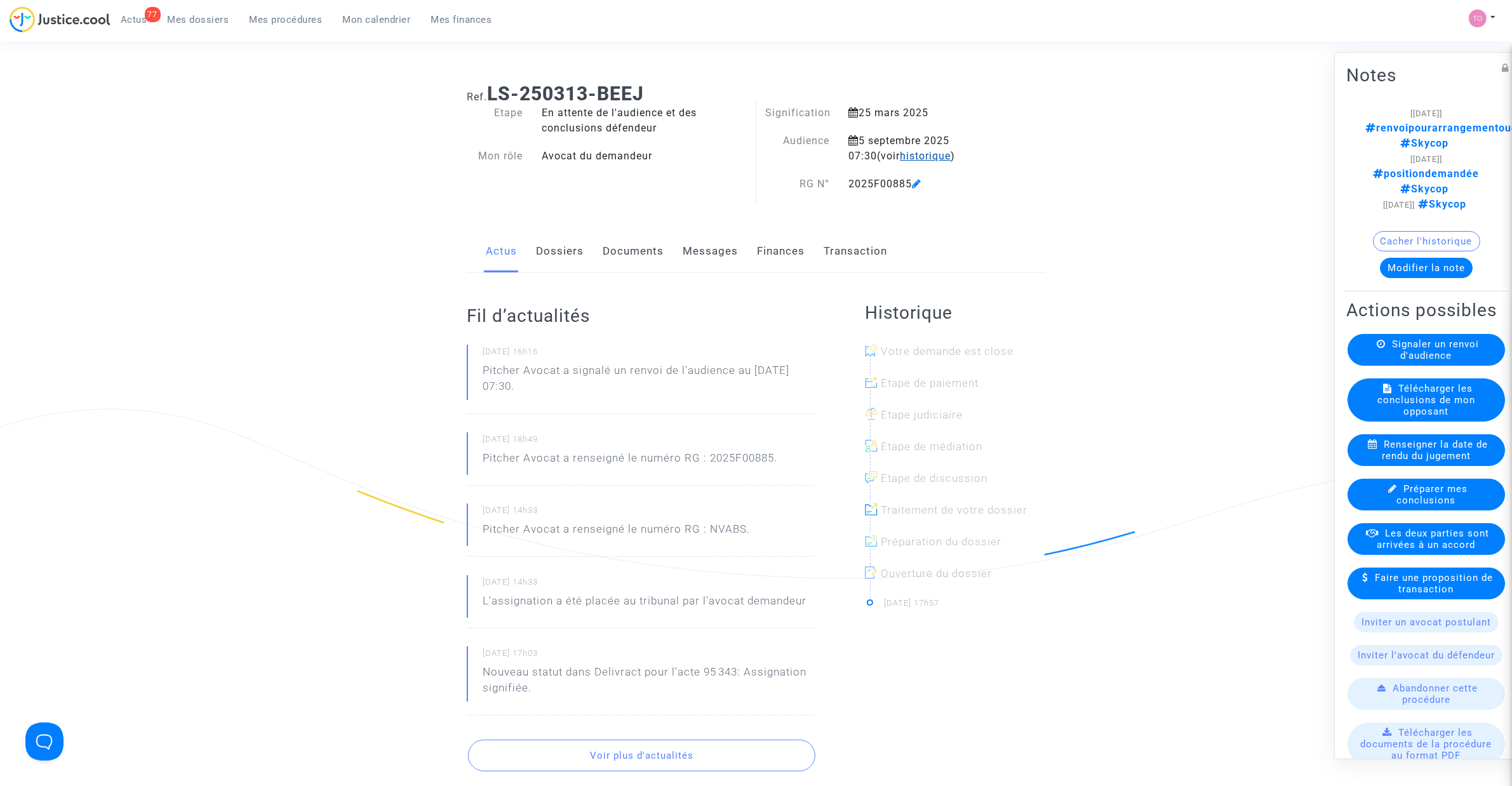
click at [900, 159] on span "historique" at bounding box center [925, 156] width 51 height 12
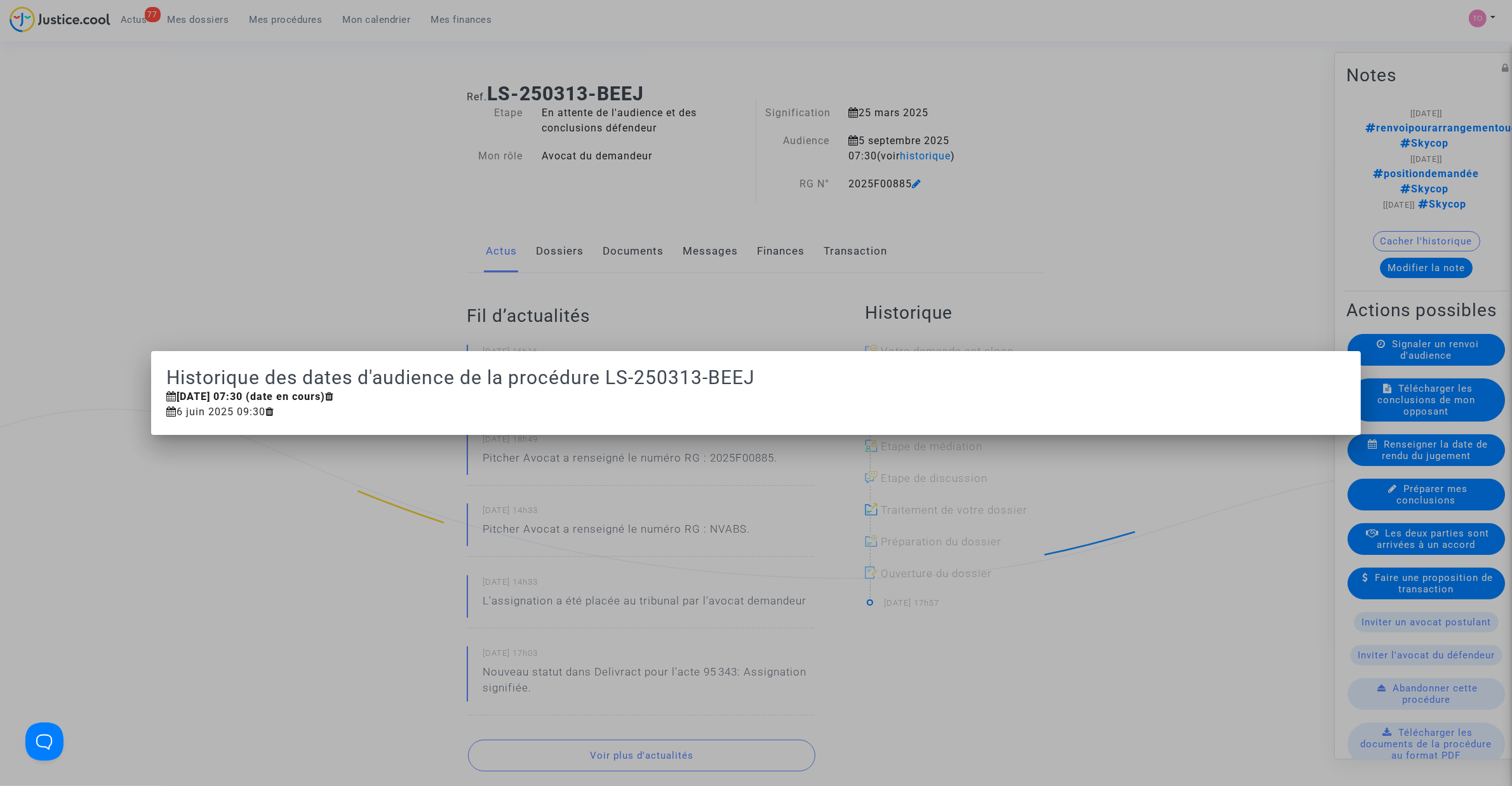
drag, startPoint x: 1065, startPoint y: 198, endPoint x: 1075, endPoint y: 207, distance: 13.5
click at [1074, 206] on div at bounding box center [756, 393] width 1512 height 786
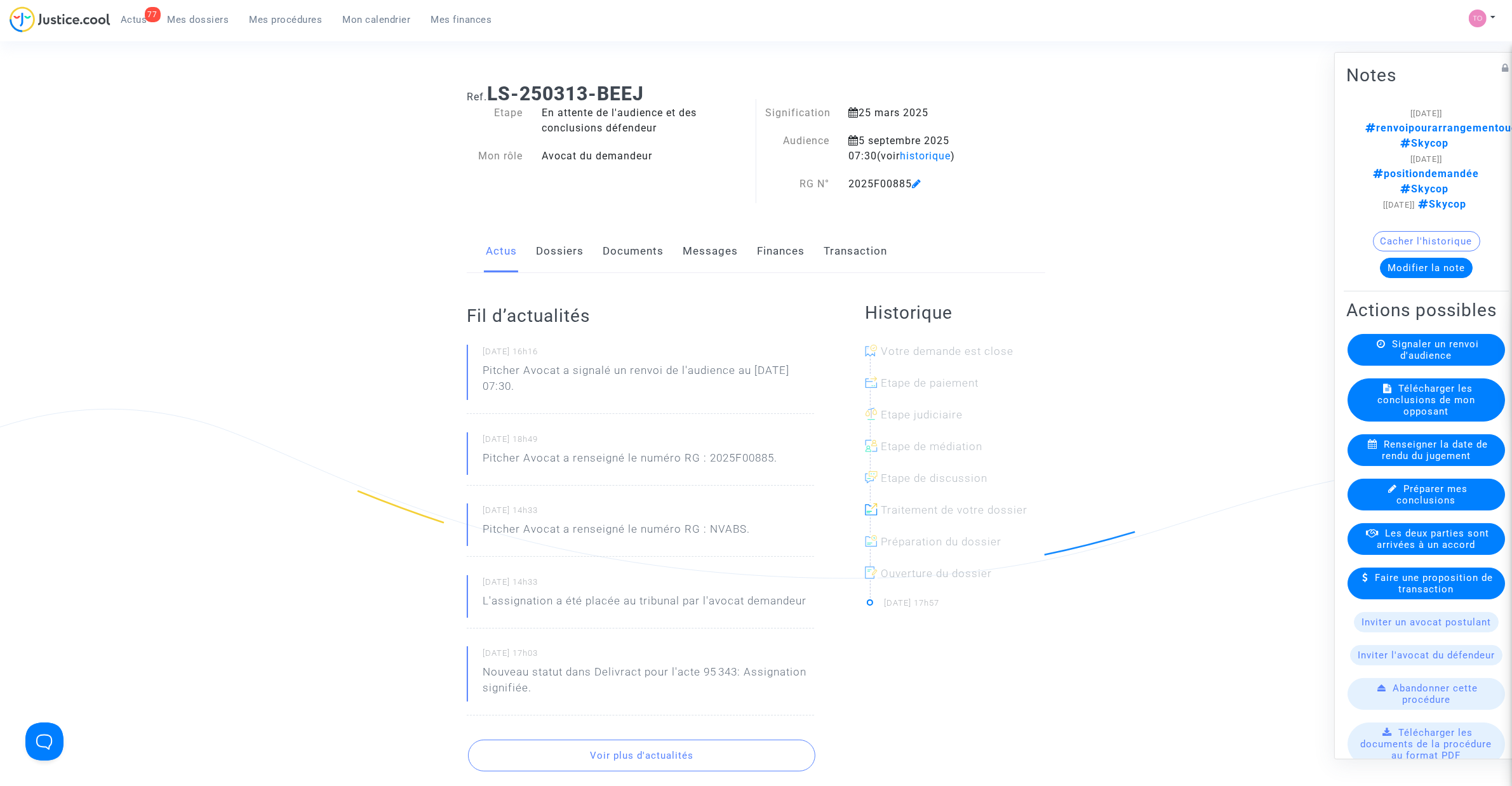
click at [212, 17] on span "Mes dossiers" at bounding box center [198, 19] width 61 height 12
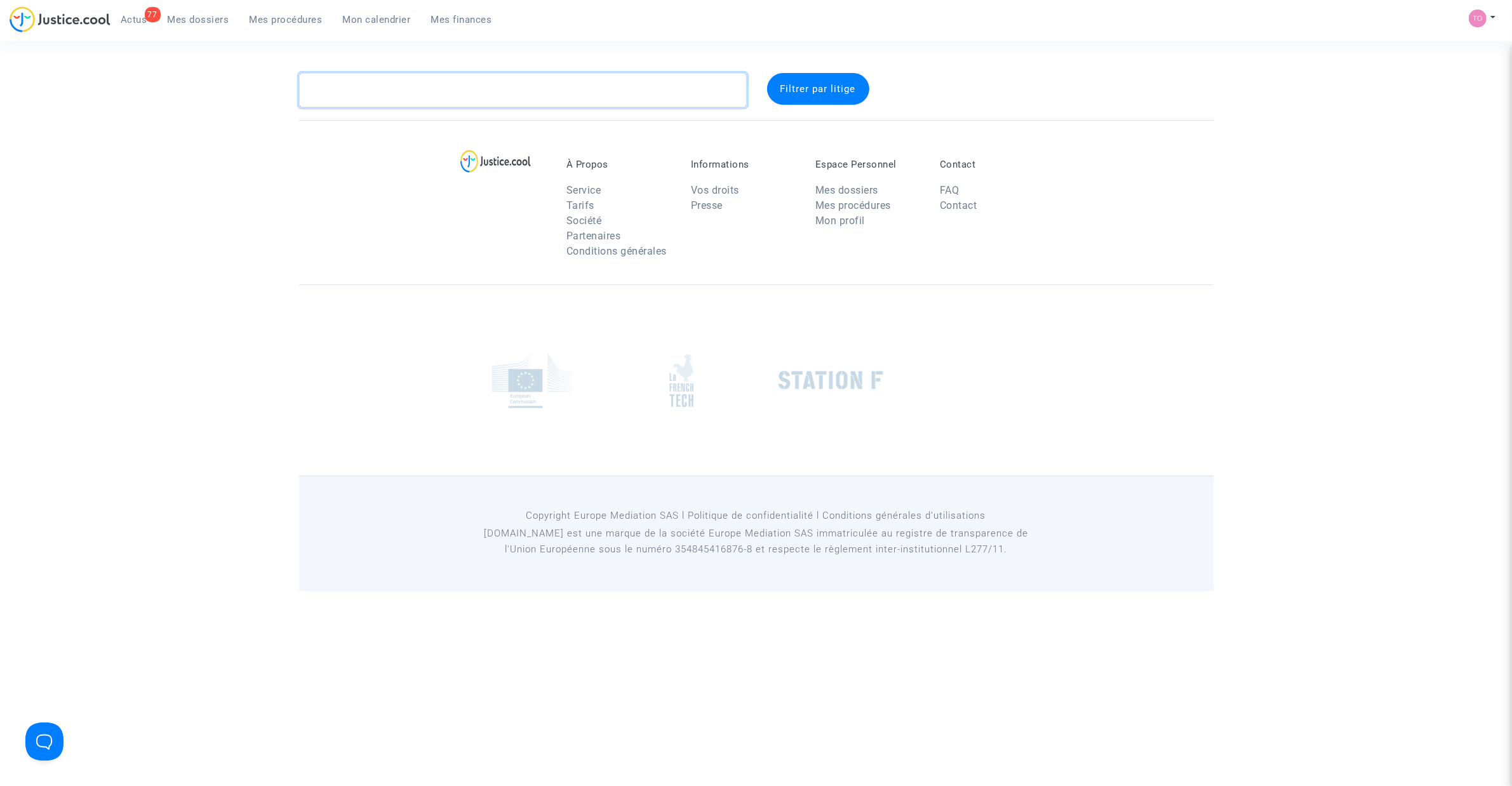
click at [423, 104] on textarea at bounding box center [523, 90] width 448 height 34
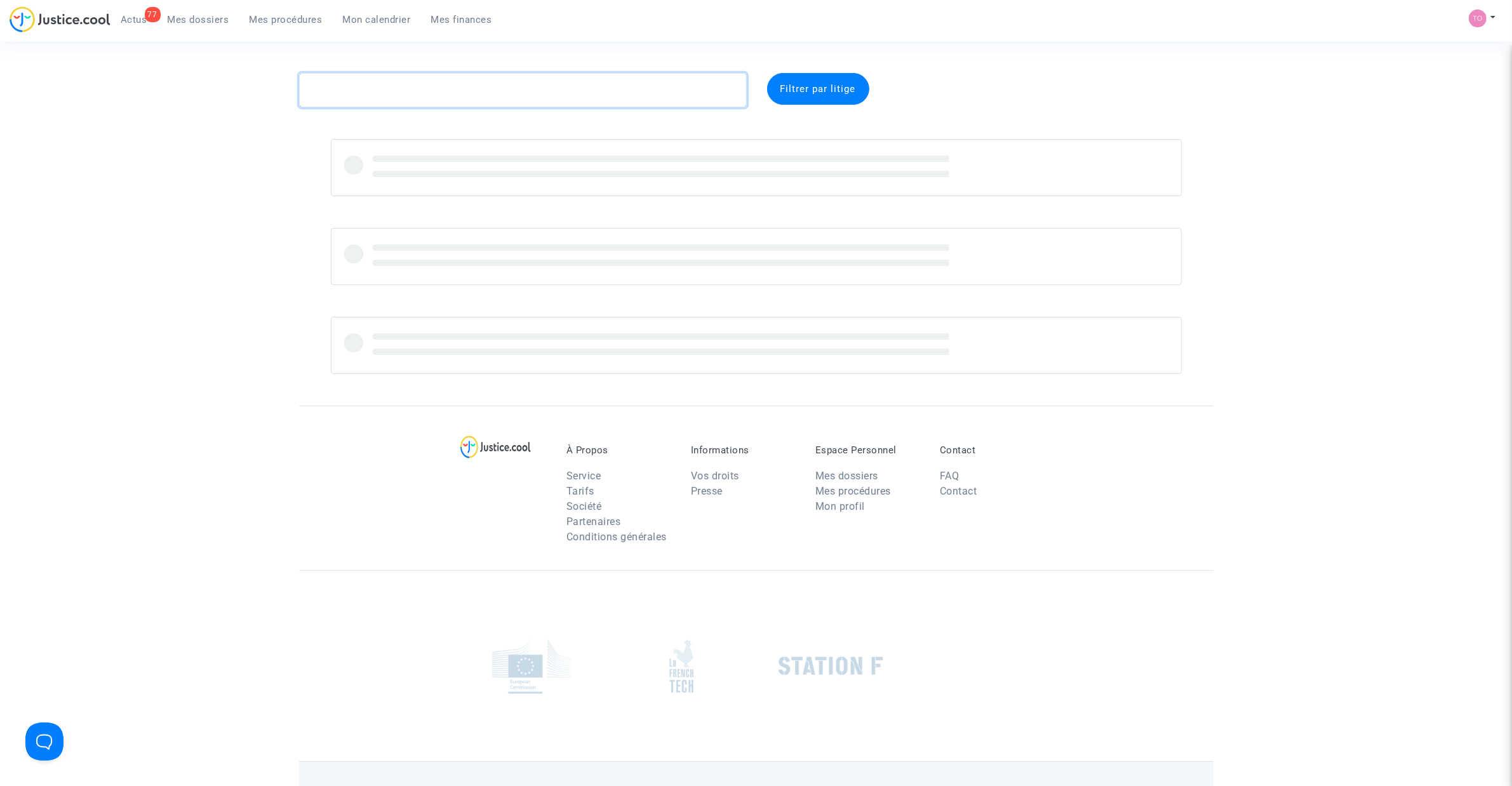
paste textarea "Lebreton"
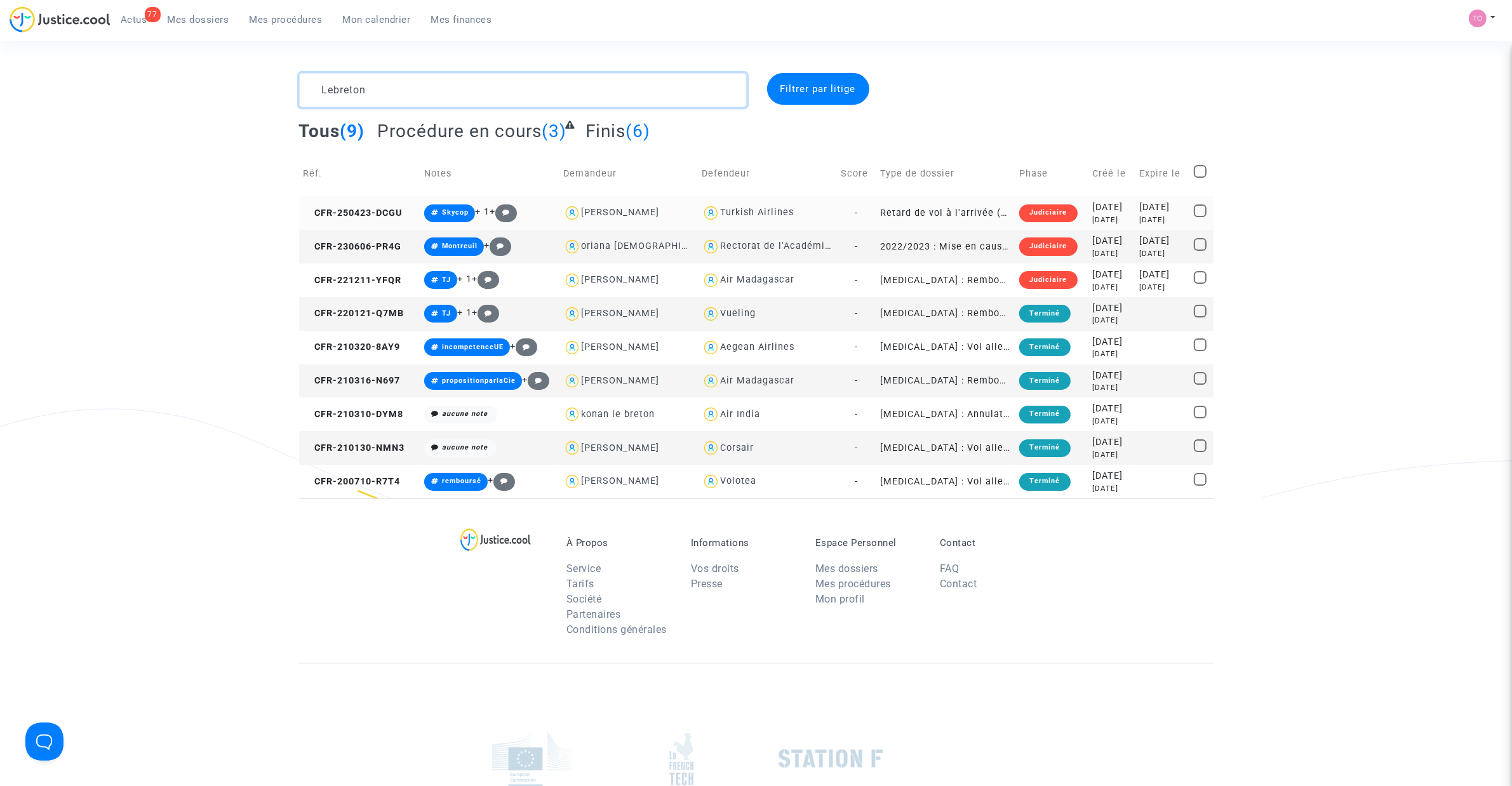
type textarea "Lebreton"
click at [1097, 205] on div "2025-04-23" at bounding box center [1111, 208] width 37 height 14
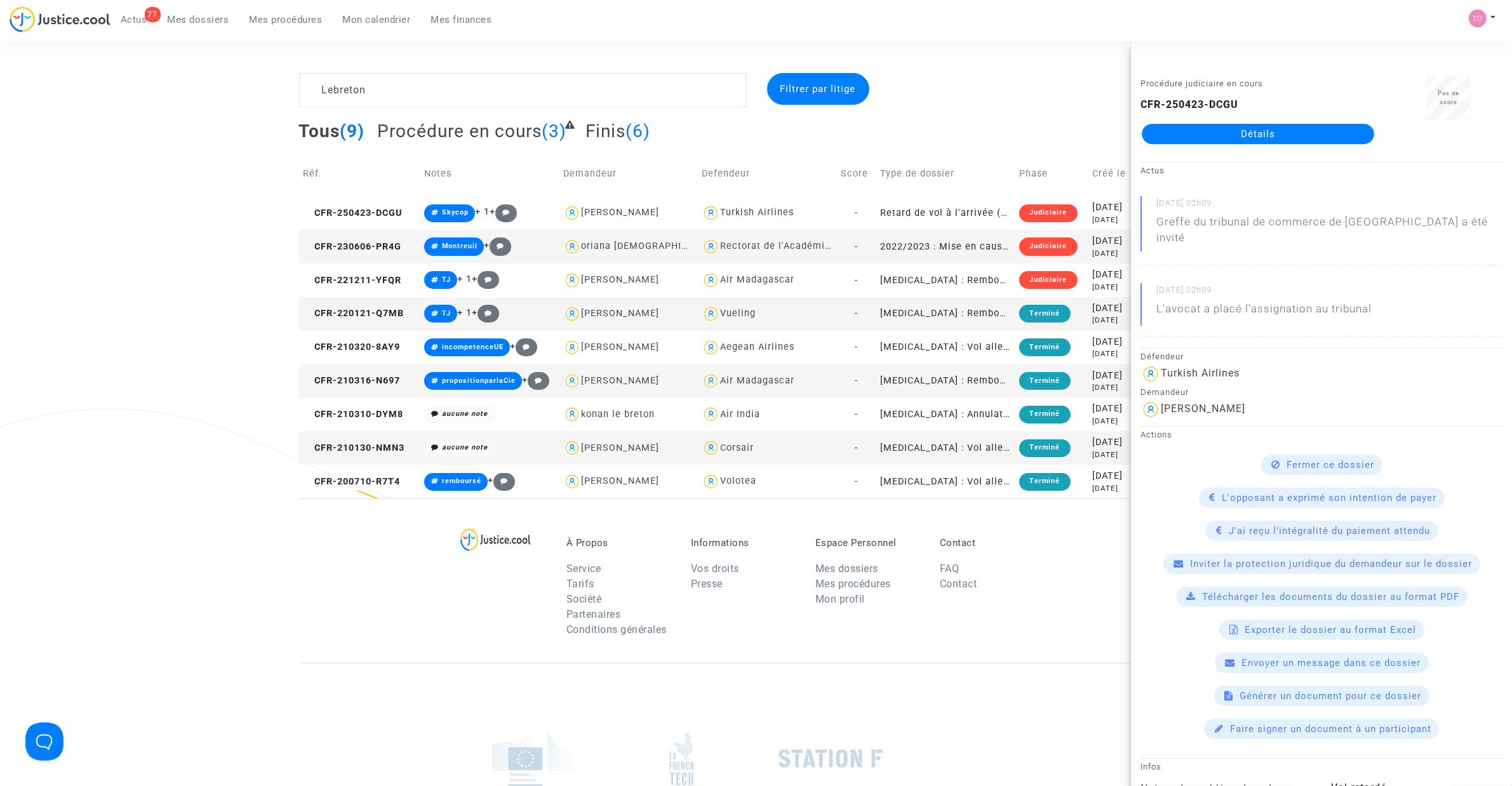
click at [1237, 136] on link "Détails" at bounding box center [1258, 134] width 232 height 20
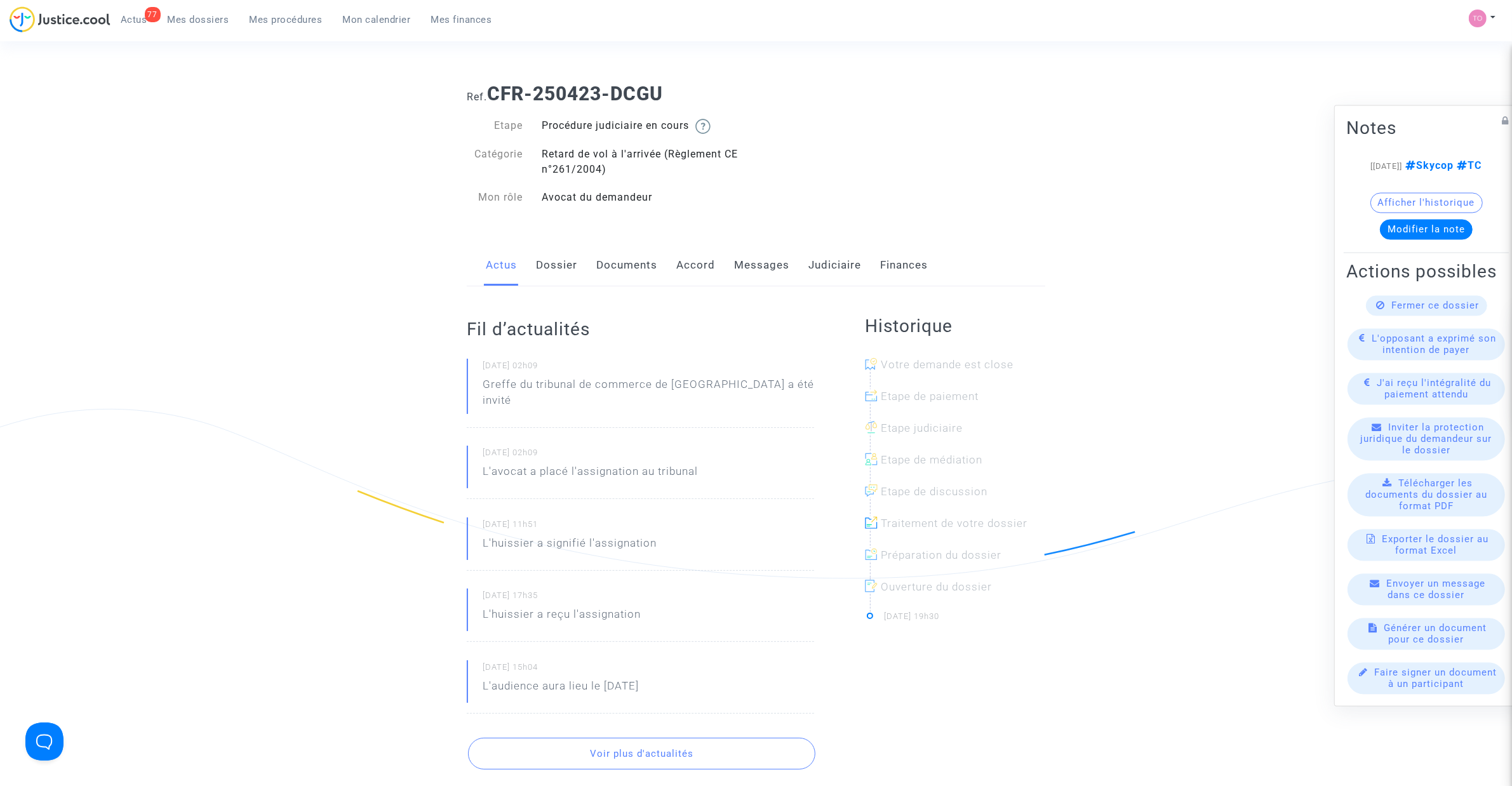
click at [849, 256] on link "Judiciaire" at bounding box center [835, 265] width 53 height 42
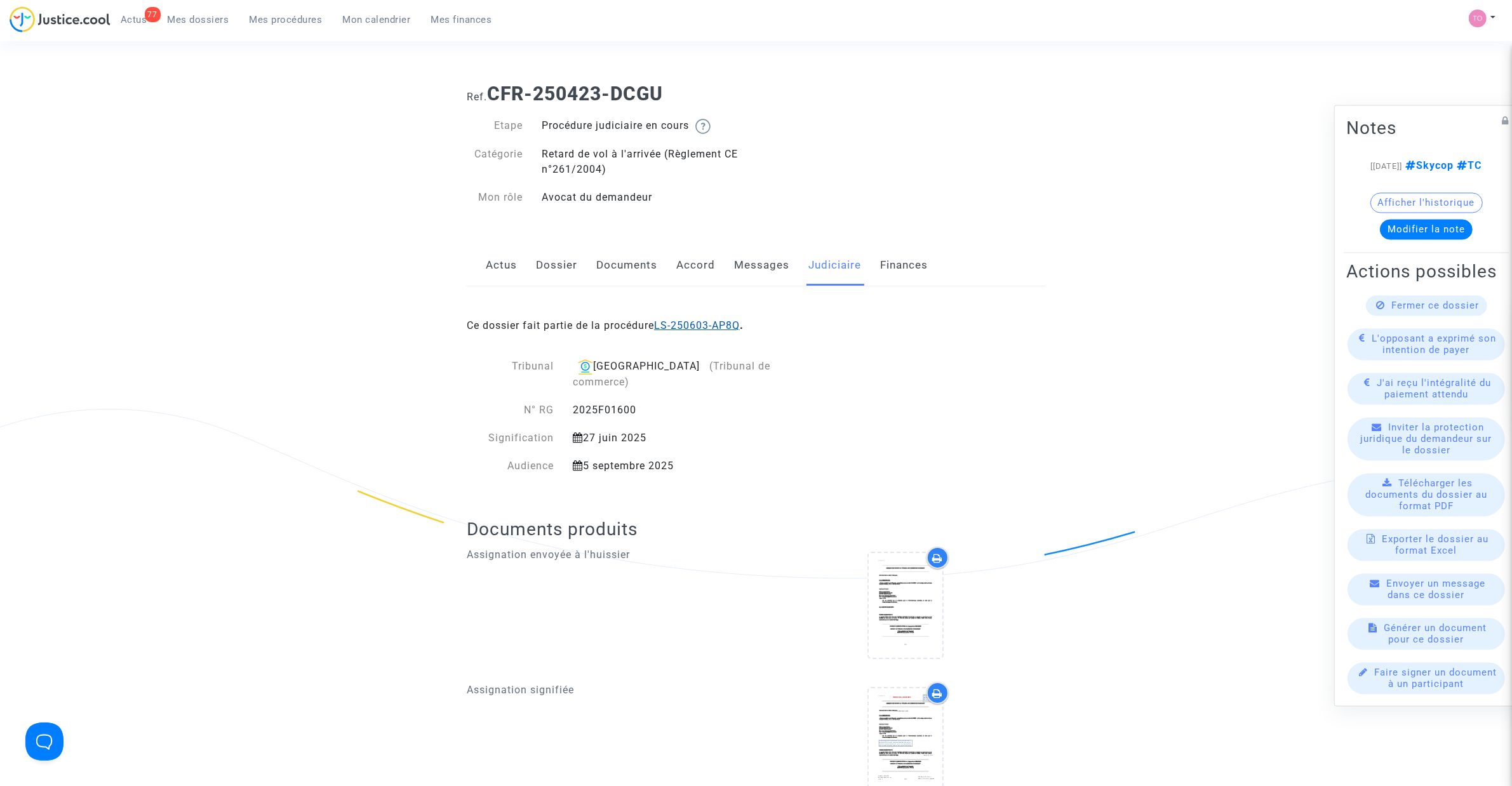
drag, startPoint x: 708, startPoint y: 315, endPoint x: 699, endPoint y: 325, distance: 13.5
click at [708, 315] on div "Ce dossier fait partie de la procédure LS-250603-AP8Q ." at bounding box center [756, 316] width 578 height 60
click at [699, 325] on link "LS-250603-AP8Q" at bounding box center [697, 326] width 86 height 12
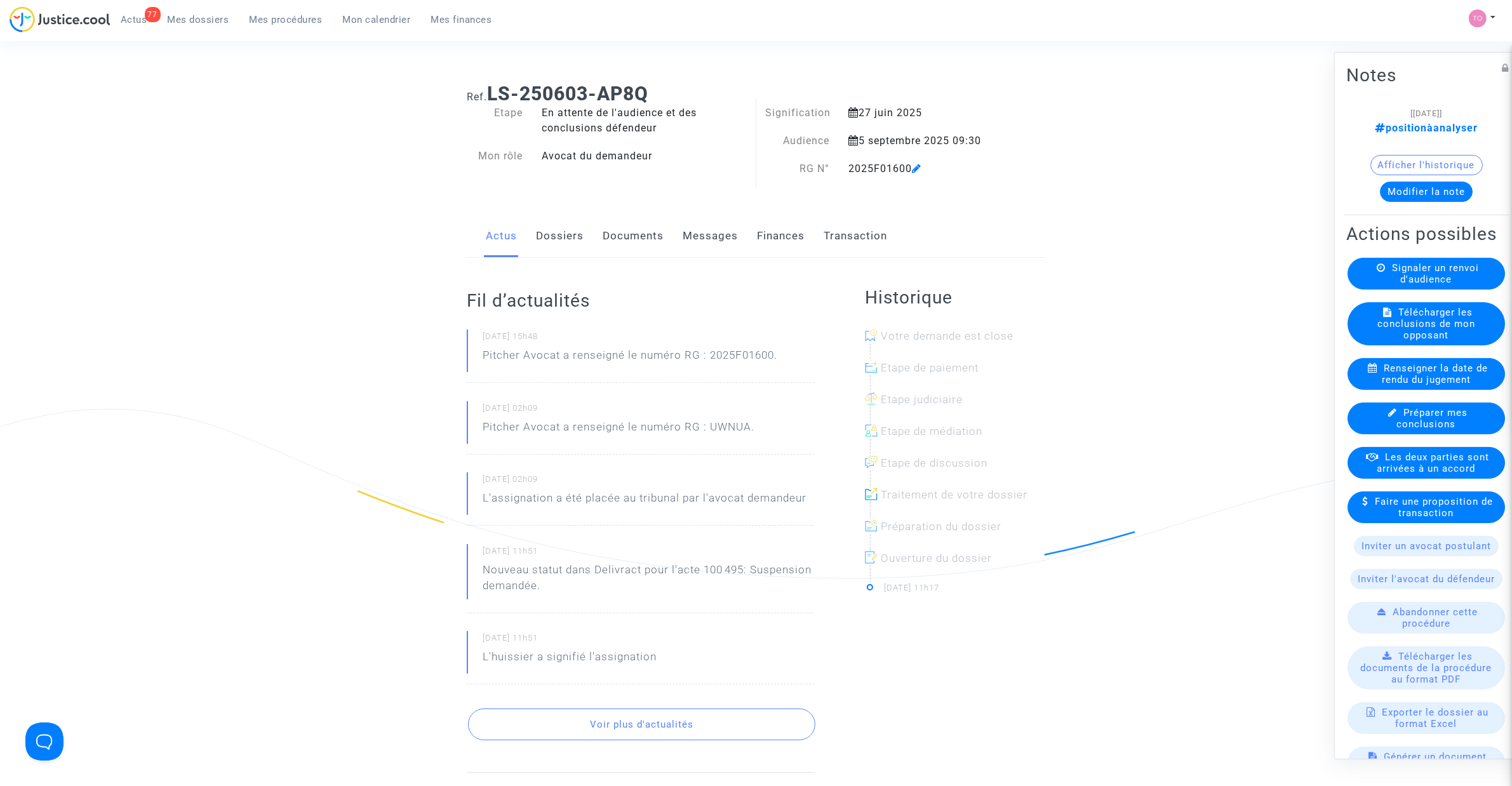
click at [1427, 159] on button "Afficher l'historique" at bounding box center [1426, 165] width 112 height 20
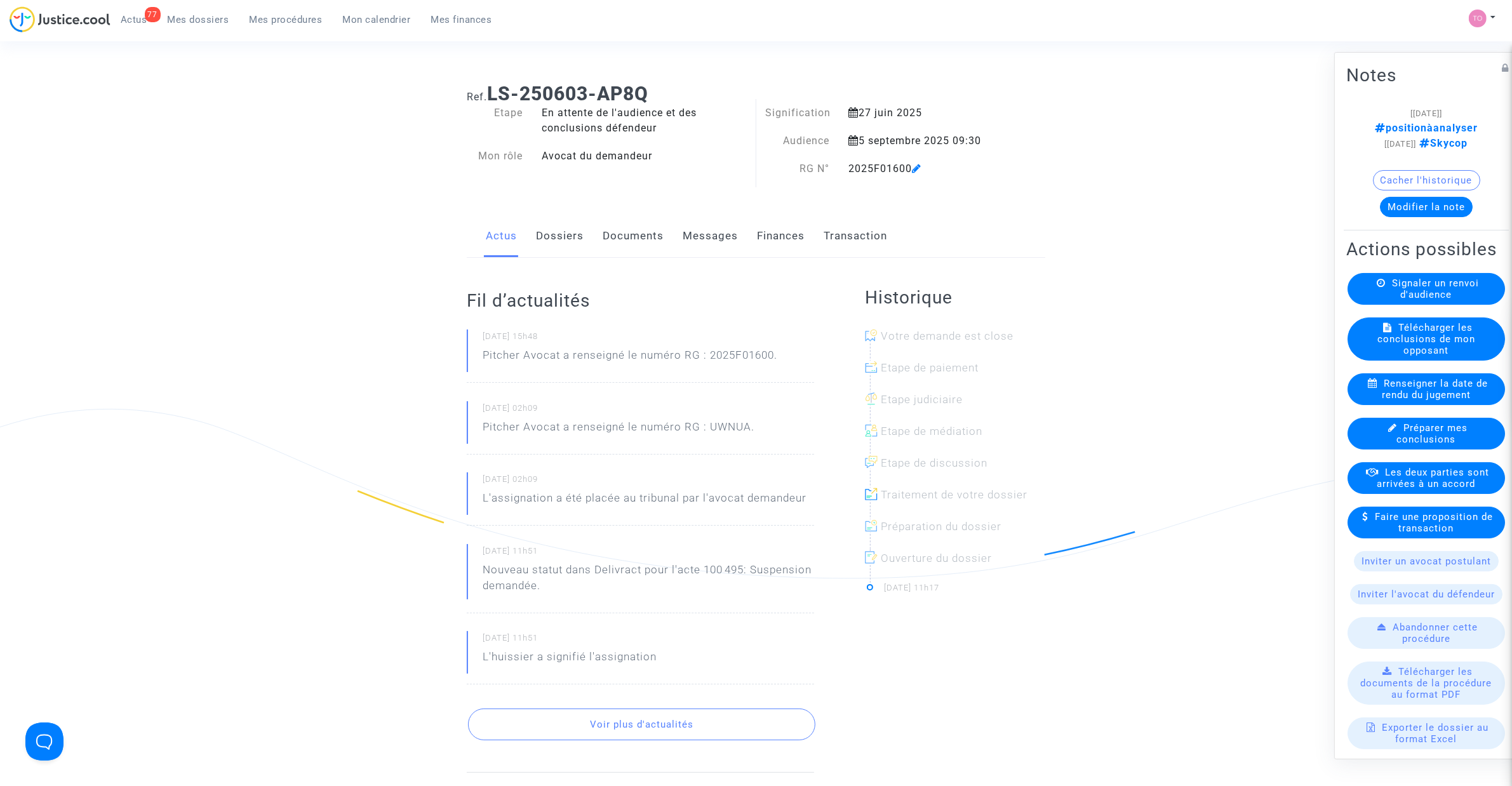
click at [1445, 203] on button "Modifier la note" at bounding box center [1426, 207] width 93 height 20
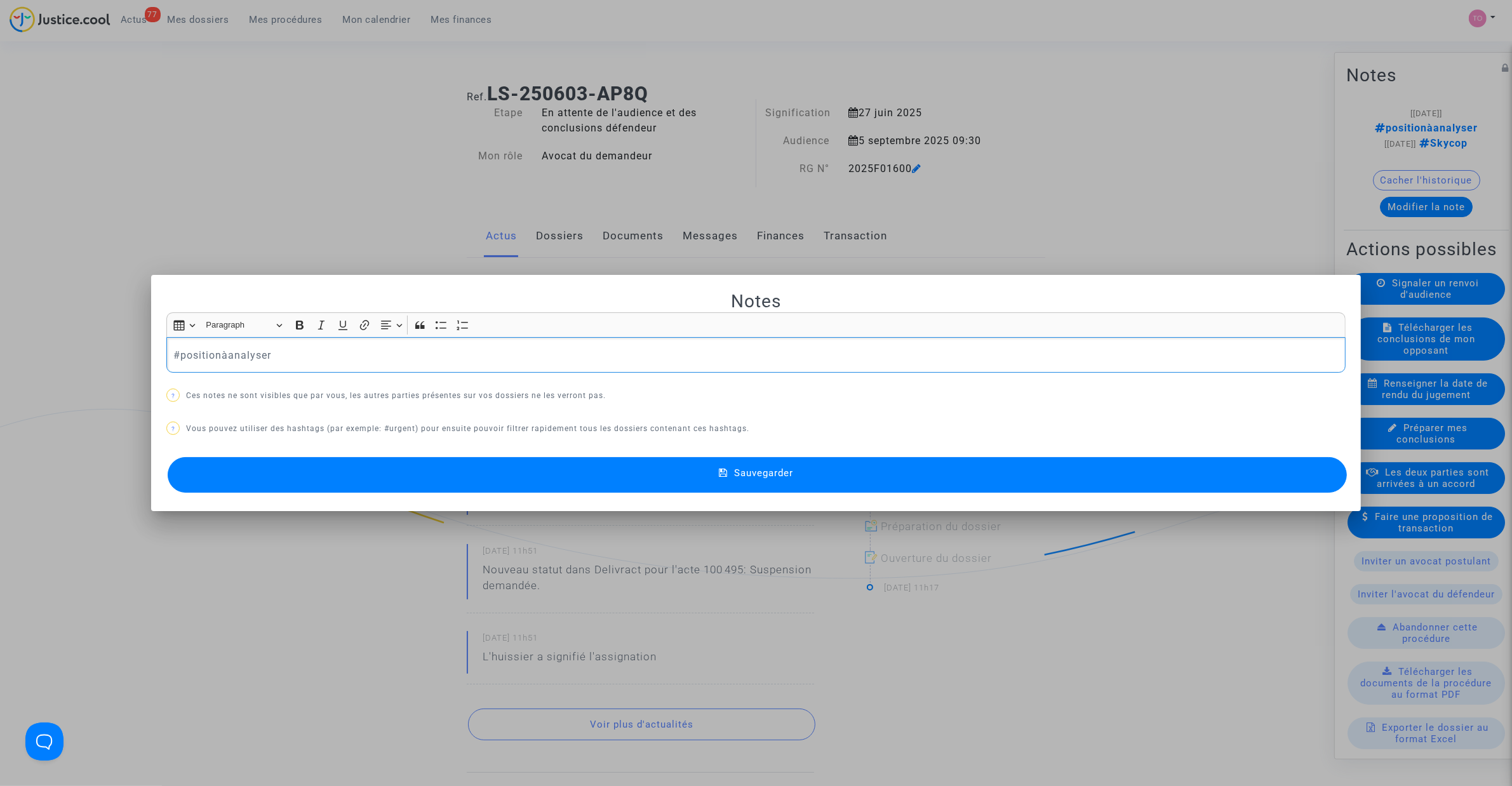
drag, startPoint x: 284, startPoint y: 364, endPoint x: -254, endPoint y: 332, distance: 539.0
click at [0, 332] on html "77 Actus Mes dossiers Mes procédures Mon calendrier Mes finances Mon profil Par…" at bounding box center [756, 738] width 1512 height 1477
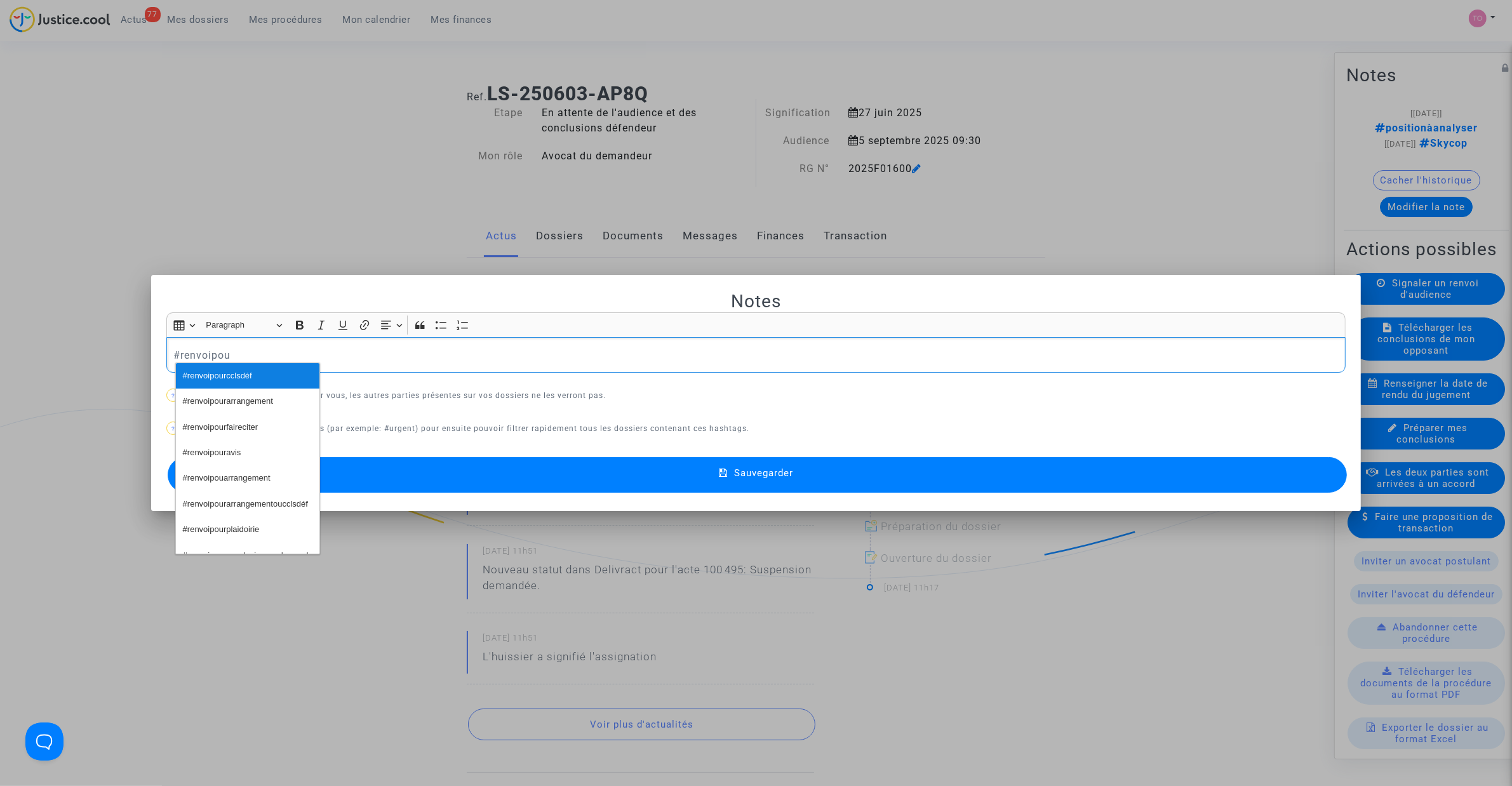
click at [238, 381] on span "#renvoipourcclsdéf" at bounding box center [217, 377] width 69 height 19
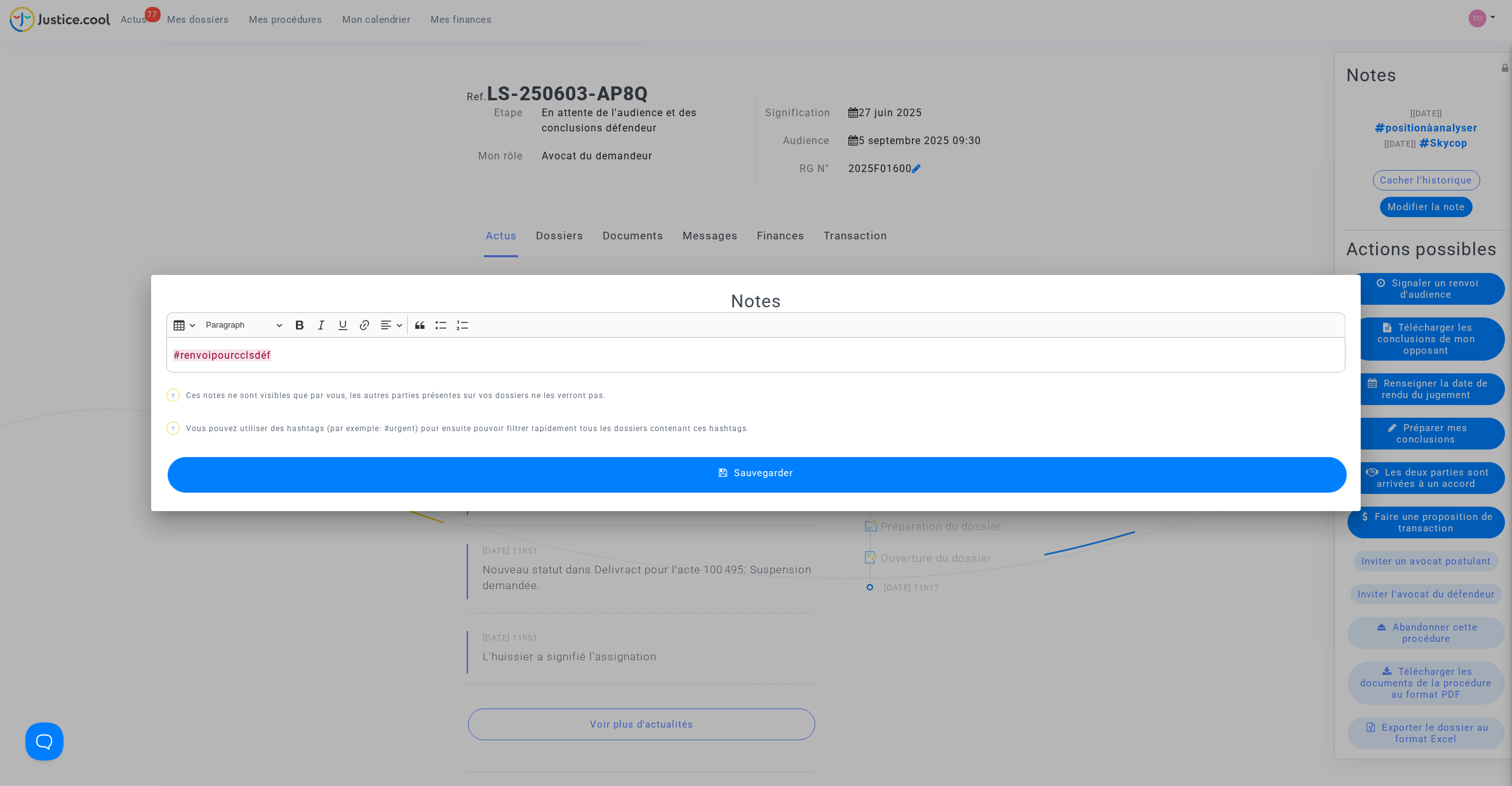
click at [438, 472] on button "Sauvegarder" at bounding box center [756, 475] width 1179 height 36
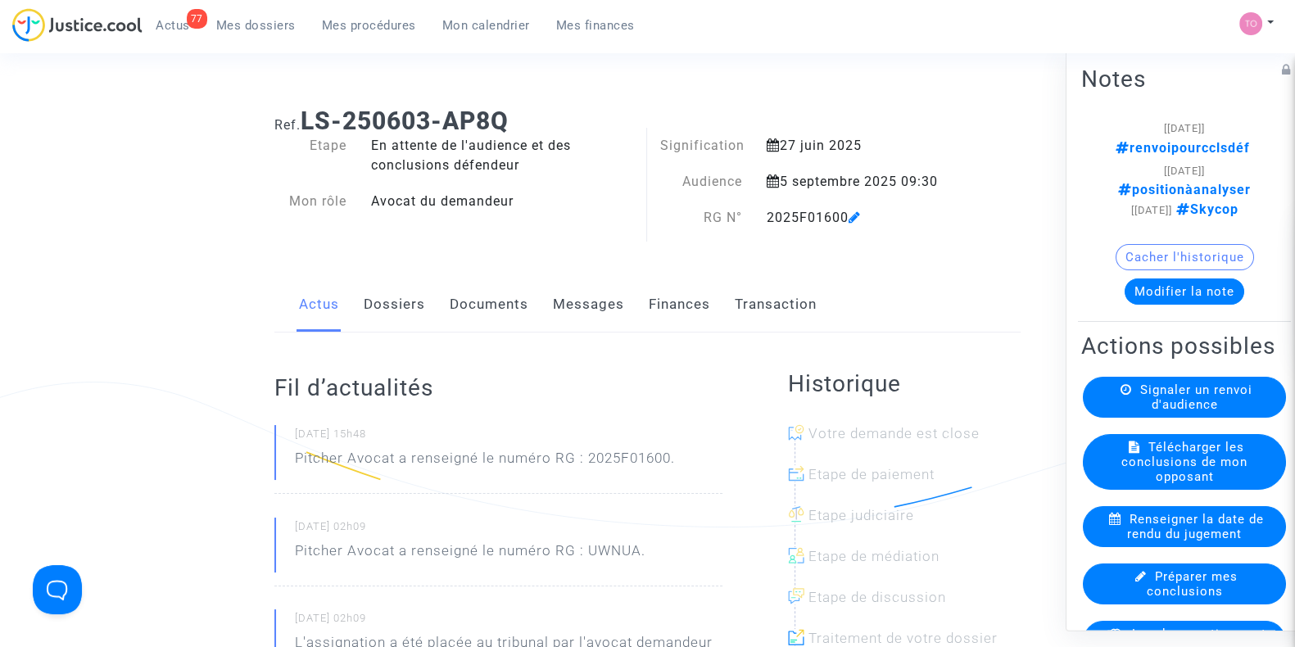
drag, startPoint x: 194, startPoint y: 22, endPoint x: 235, endPoint y: 23, distance: 41.0
click at [197, 22] on div "77" at bounding box center [197, 19] width 20 height 20
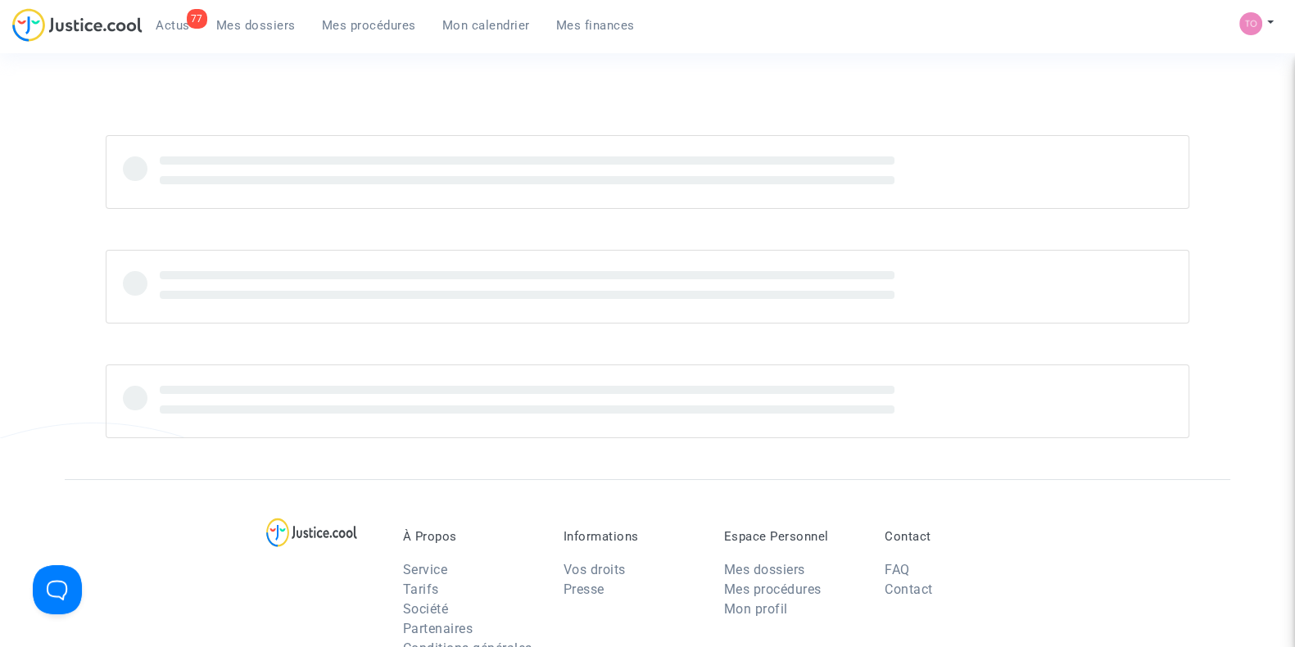
click at [238, 23] on span "Mes dossiers" at bounding box center [255, 25] width 79 height 15
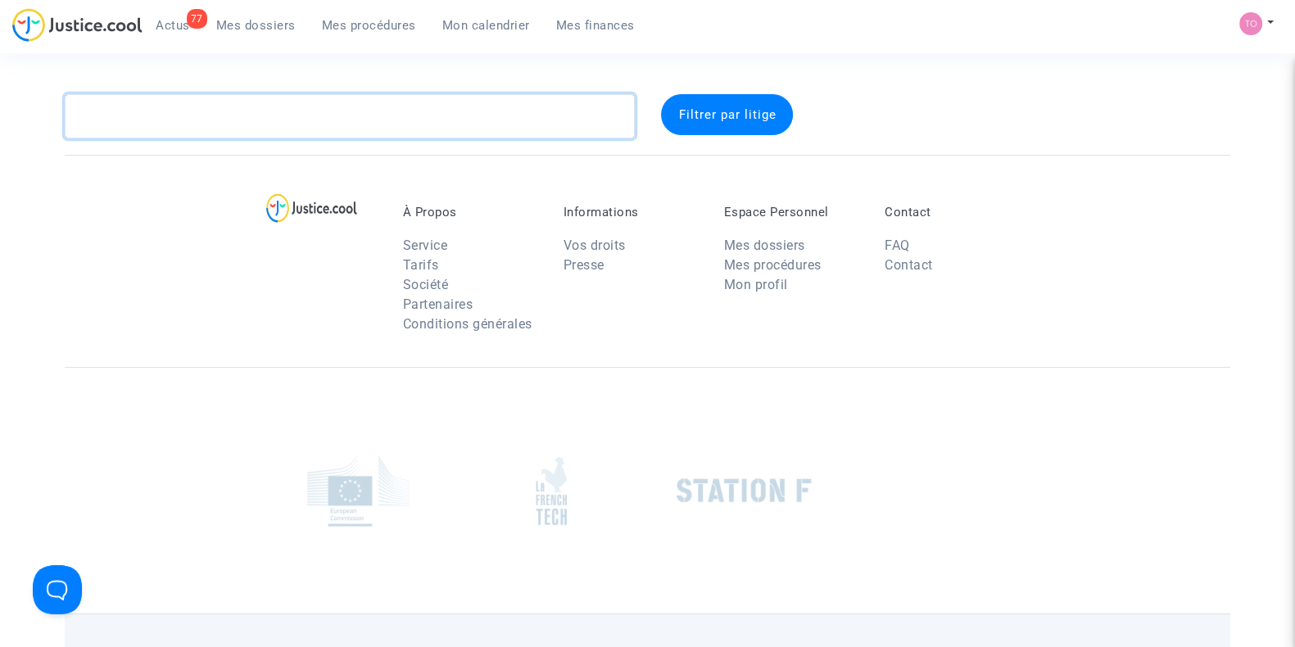
click at [198, 110] on textarea at bounding box center [350, 116] width 570 height 44
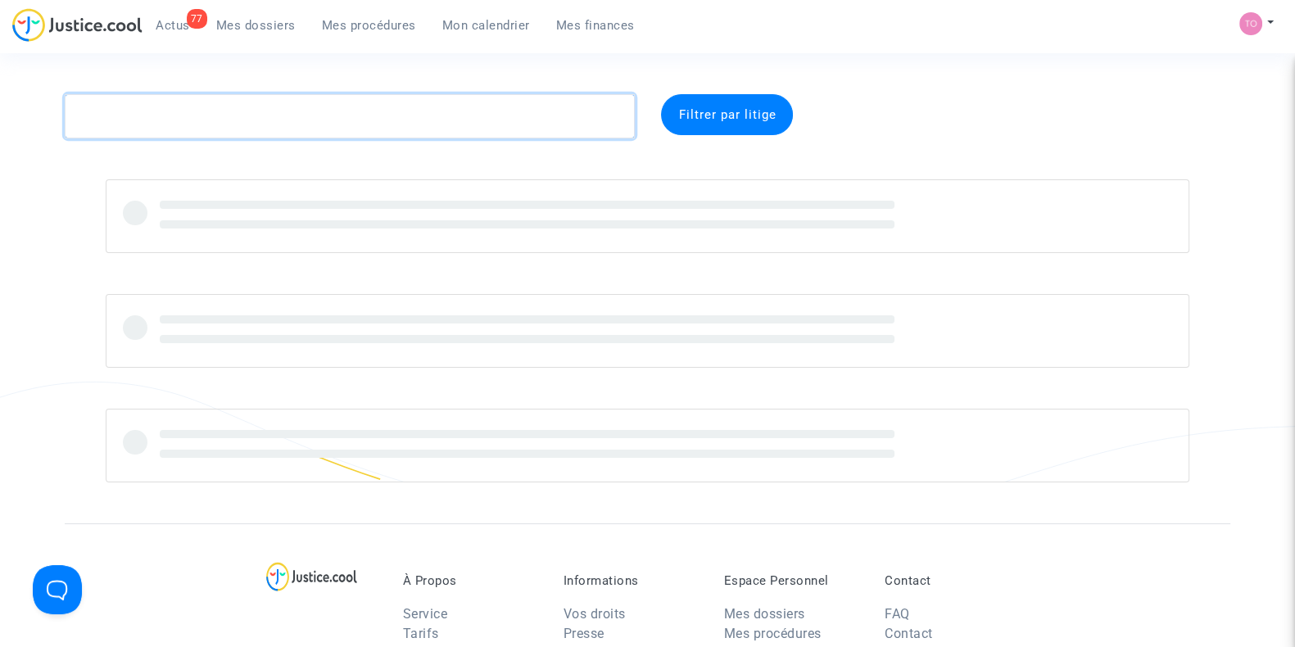
paste textarea "KECHICHE"
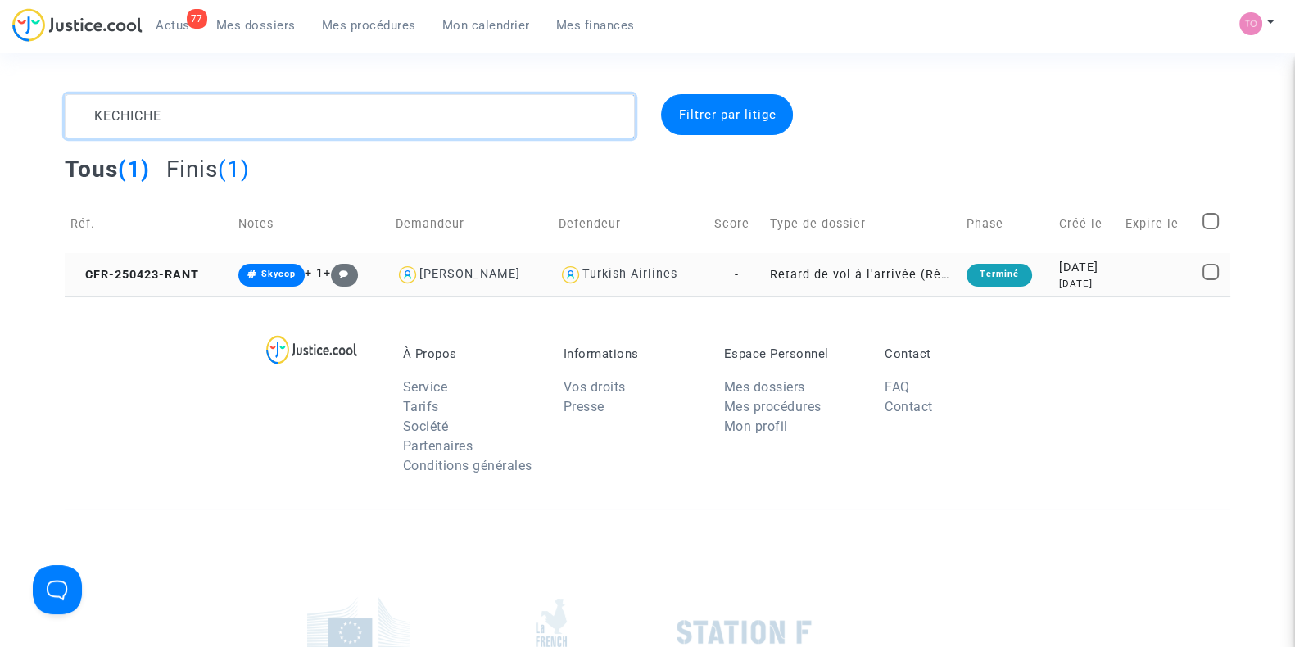
type textarea "KECHICHE"
click at [1077, 272] on div "2025-04-23" at bounding box center [1086, 268] width 54 height 18
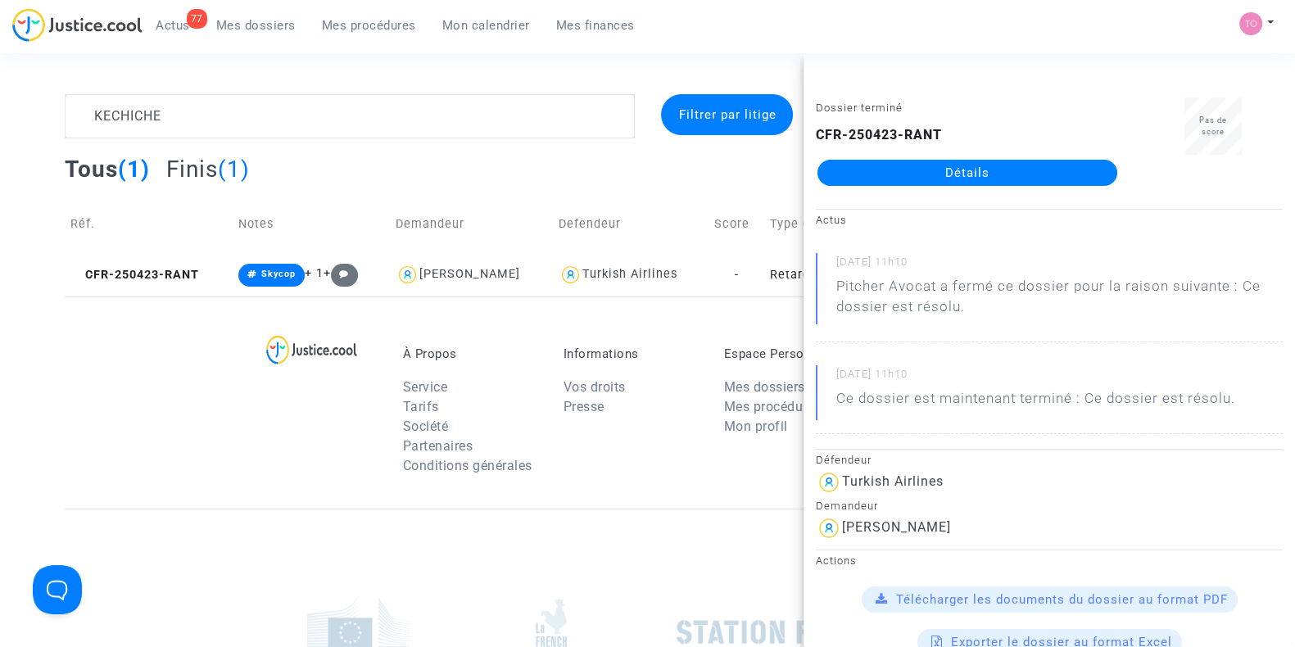
click at [965, 180] on link "Détails" at bounding box center [968, 173] width 300 height 26
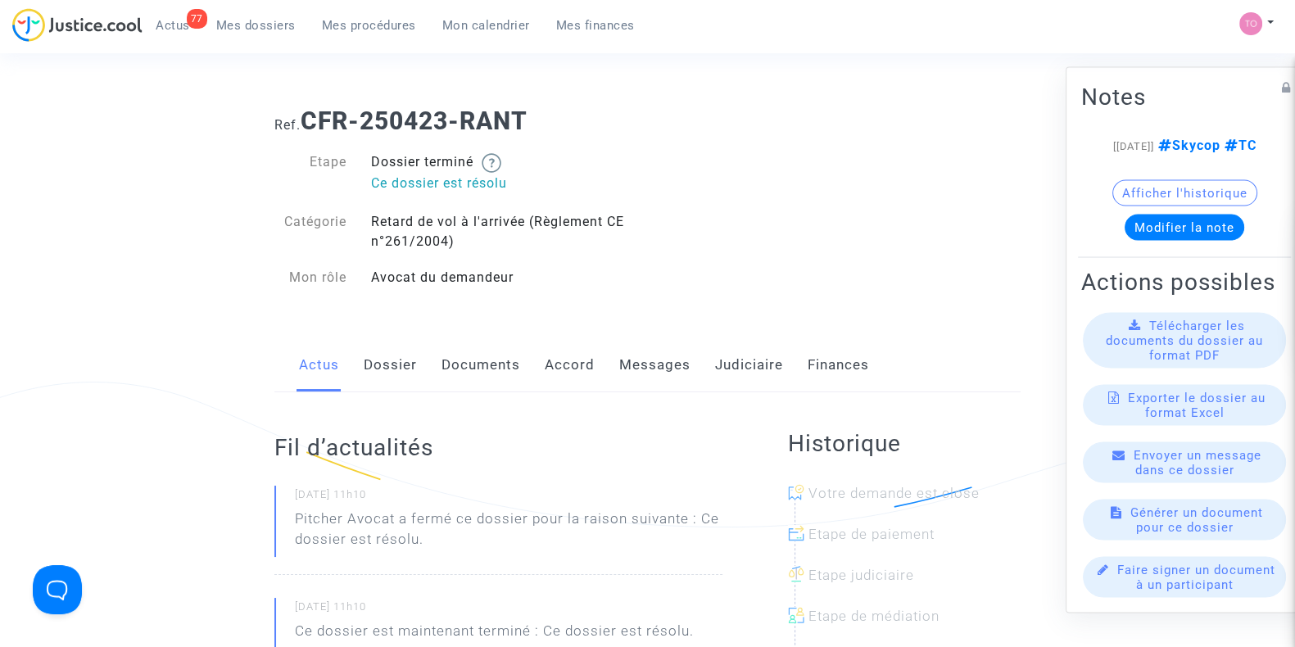
click at [754, 346] on link "Judiciaire" at bounding box center [749, 365] width 68 height 54
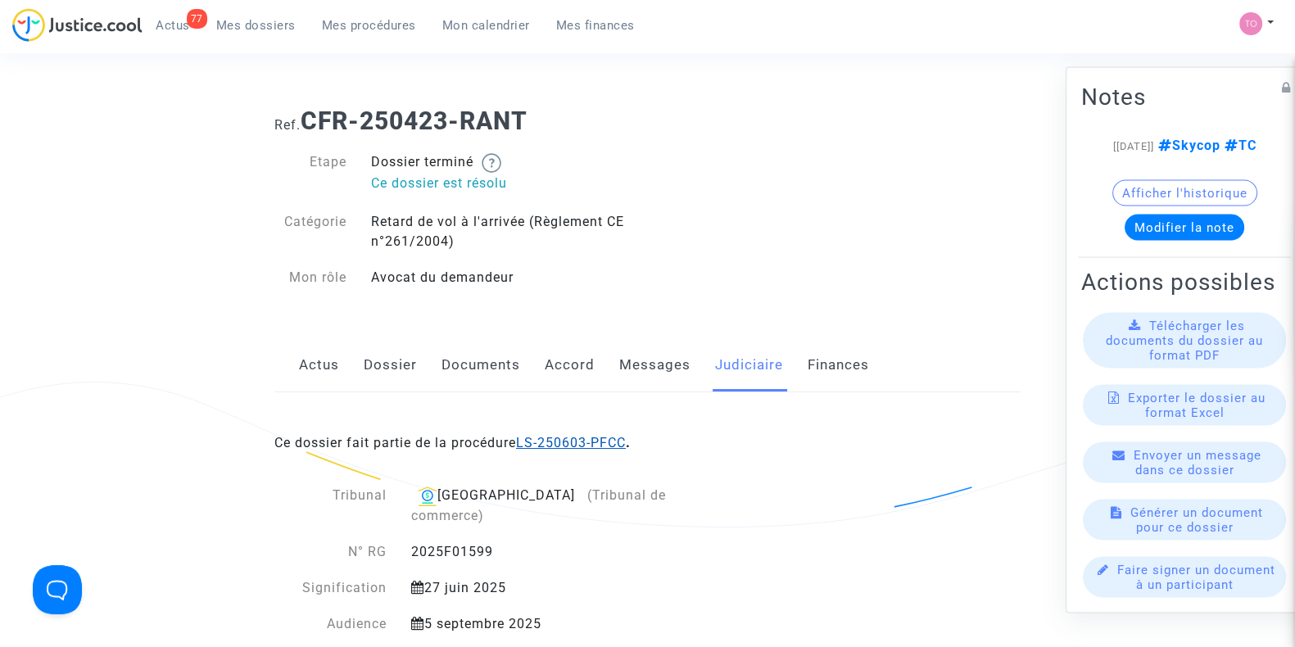
click at [574, 450] on link "LS-250603-PFCC" at bounding box center [571, 443] width 110 height 16
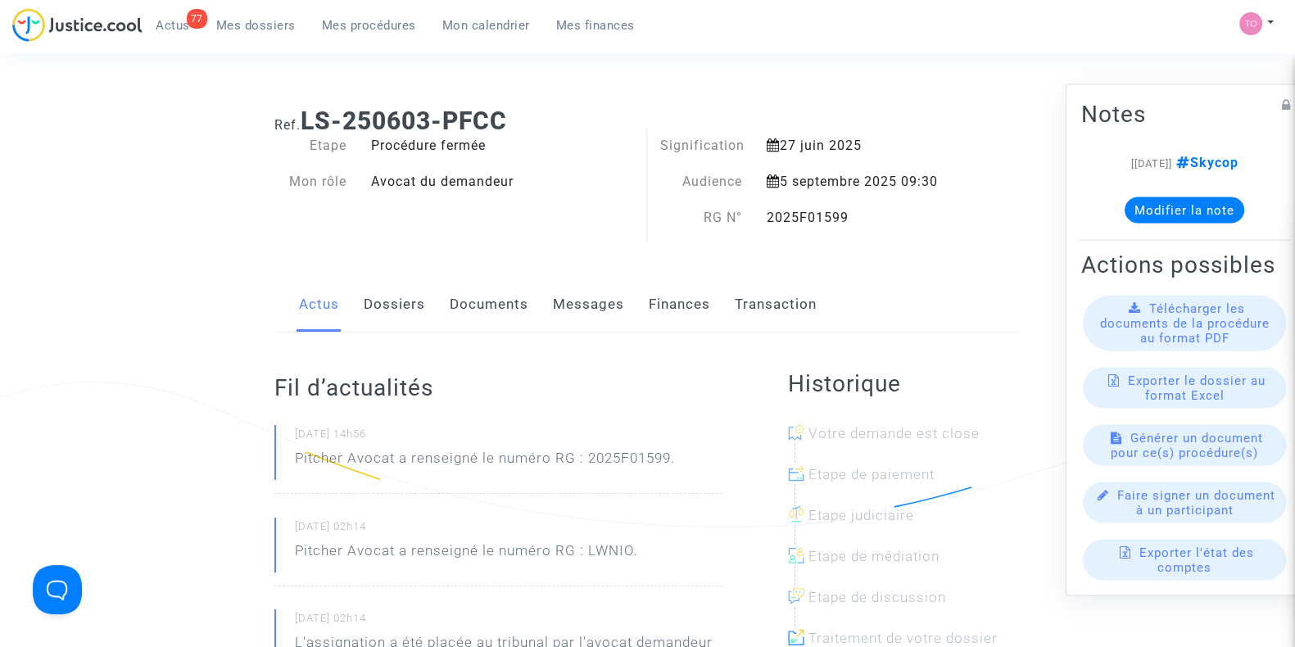
click at [401, 309] on link "Dossiers" at bounding box center [394, 305] width 61 height 54
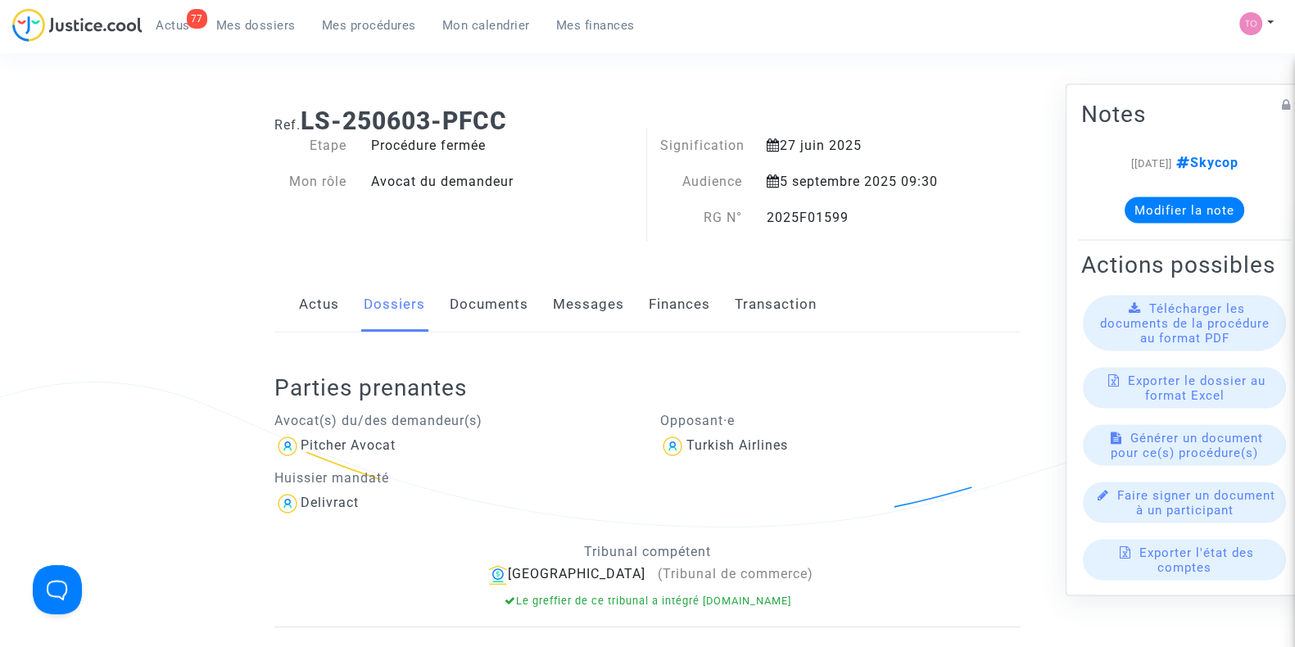
click at [463, 304] on link "Documents" at bounding box center [489, 305] width 79 height 54
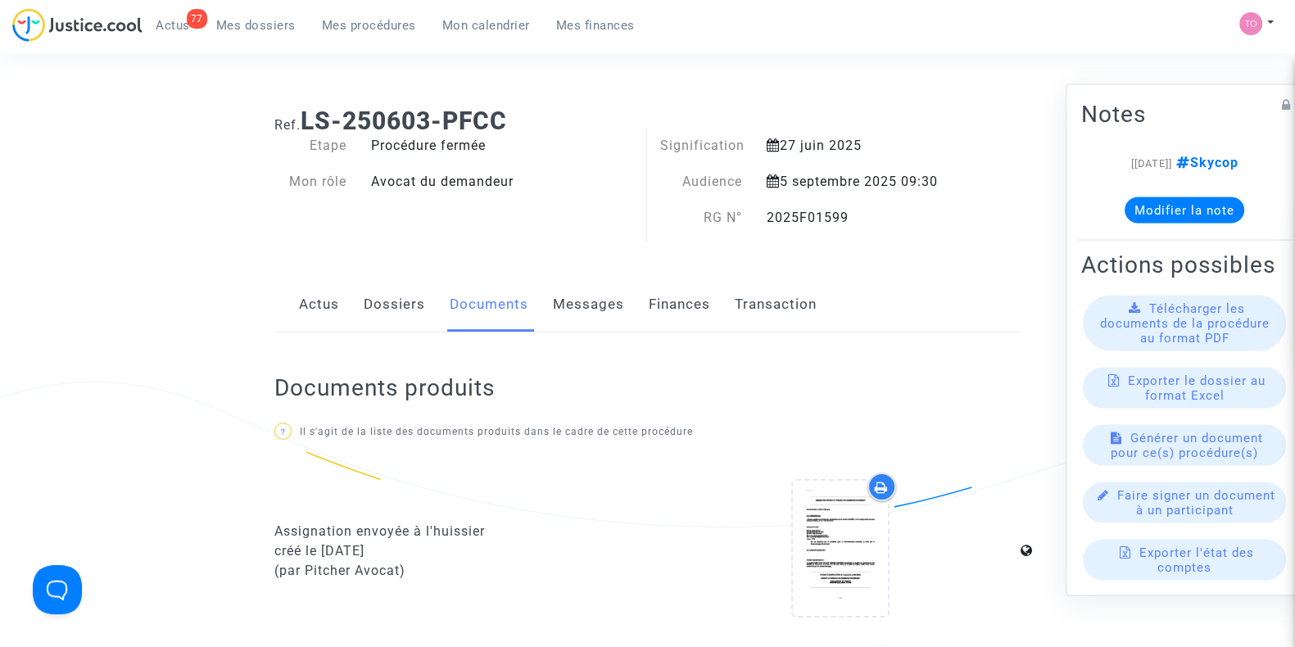
click at [392, 311] on link "Dossiers" at bounding box center [394, 305] width 61 height 54
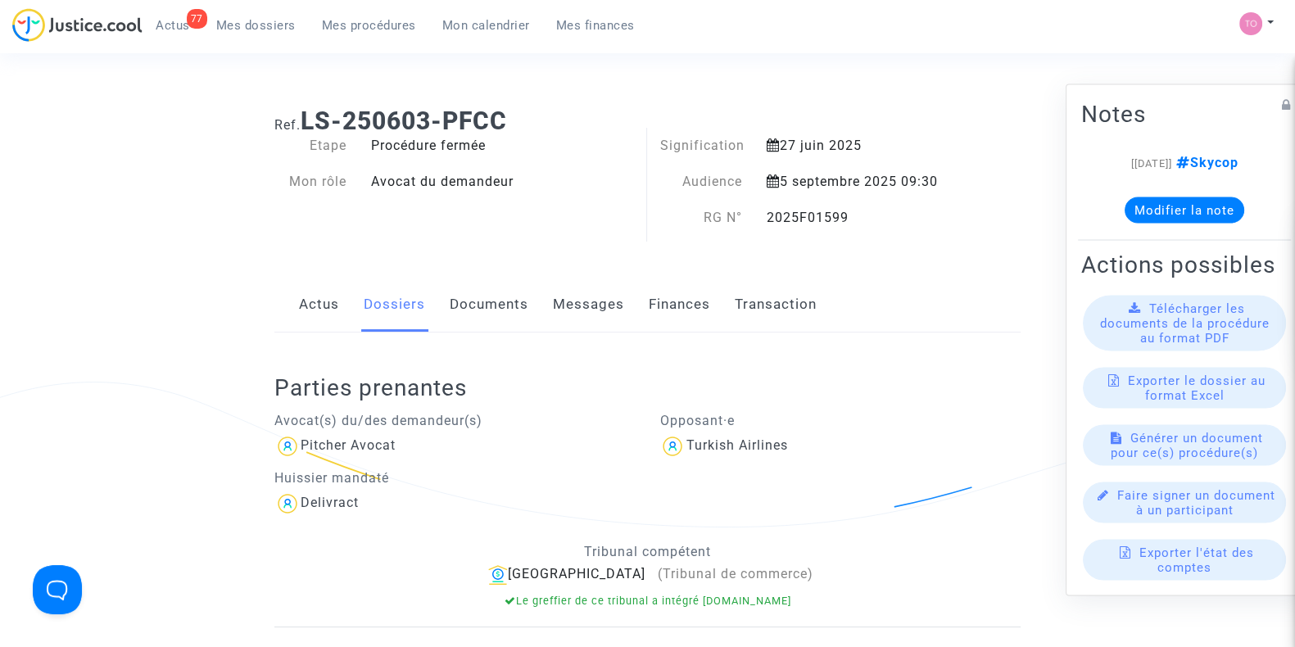
click at [438, 297] on div "Actus Dossiers Documents Messages Finances Transaction" at bounding box center [647, 305] width 746 height 55
click at [470, 301] on link "Documents" at bounding box center [489, 305] width 79 height 54
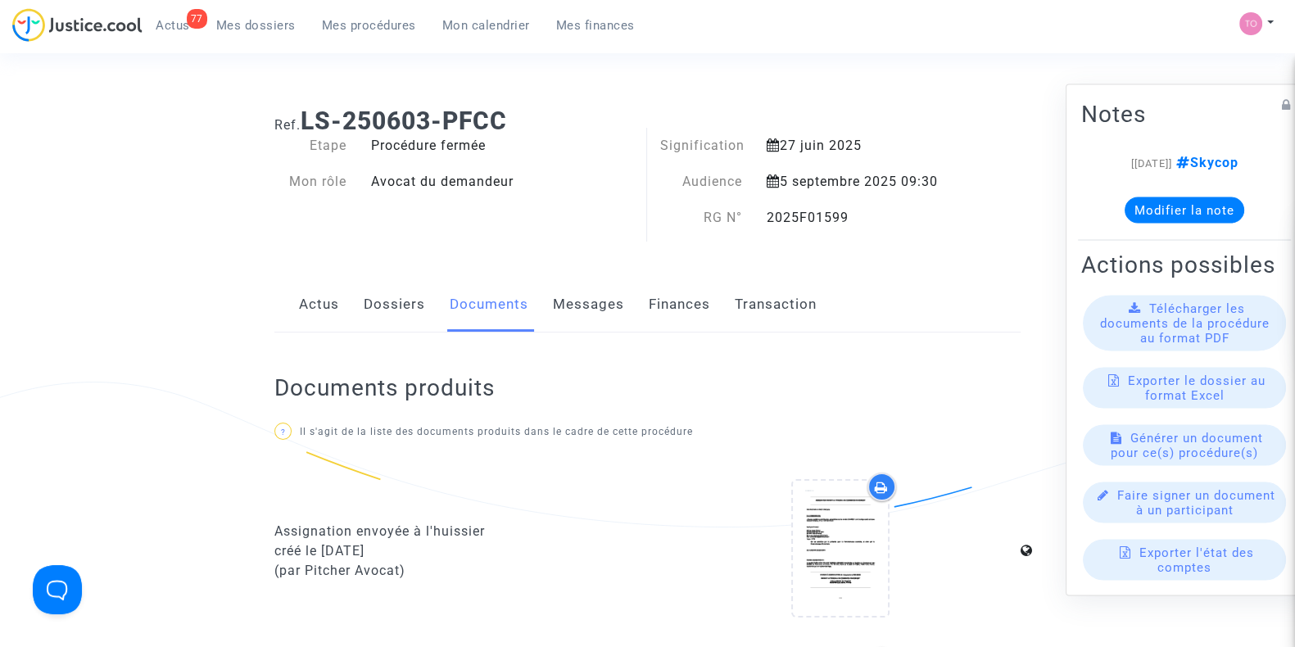
click at [401, 309] on link "Dossiers" at bounding box center [394, 305] width 61 height 54
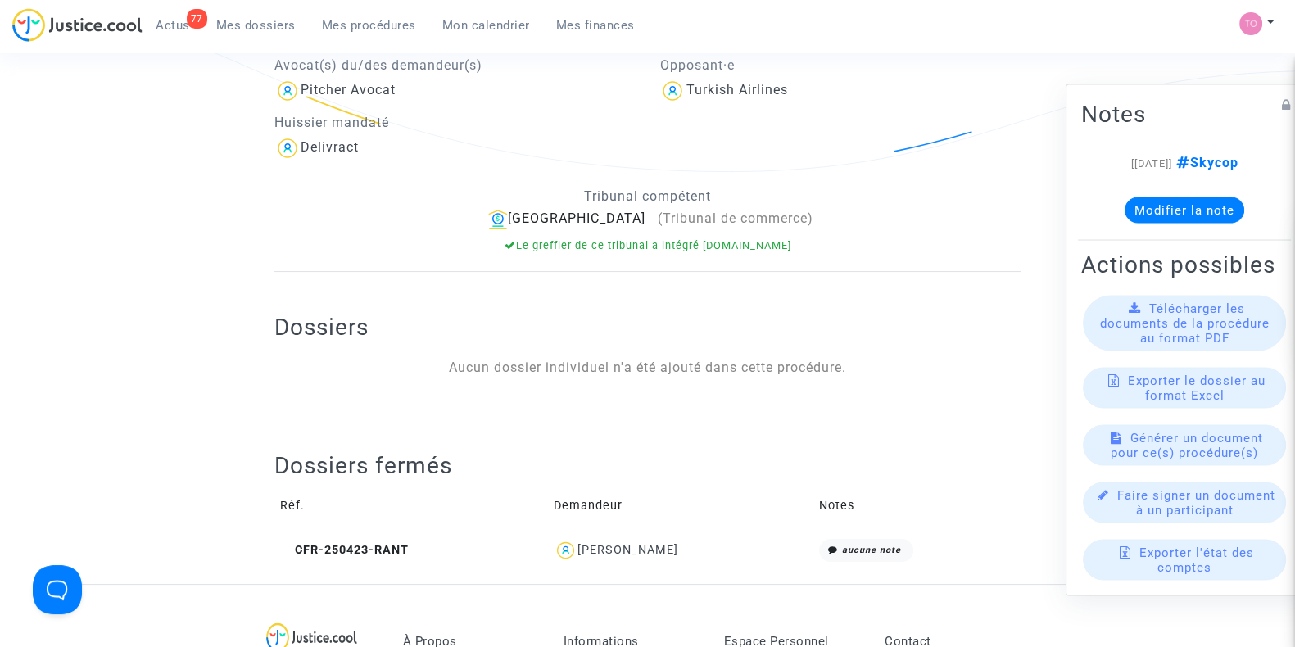
scroll to position [409, 0]
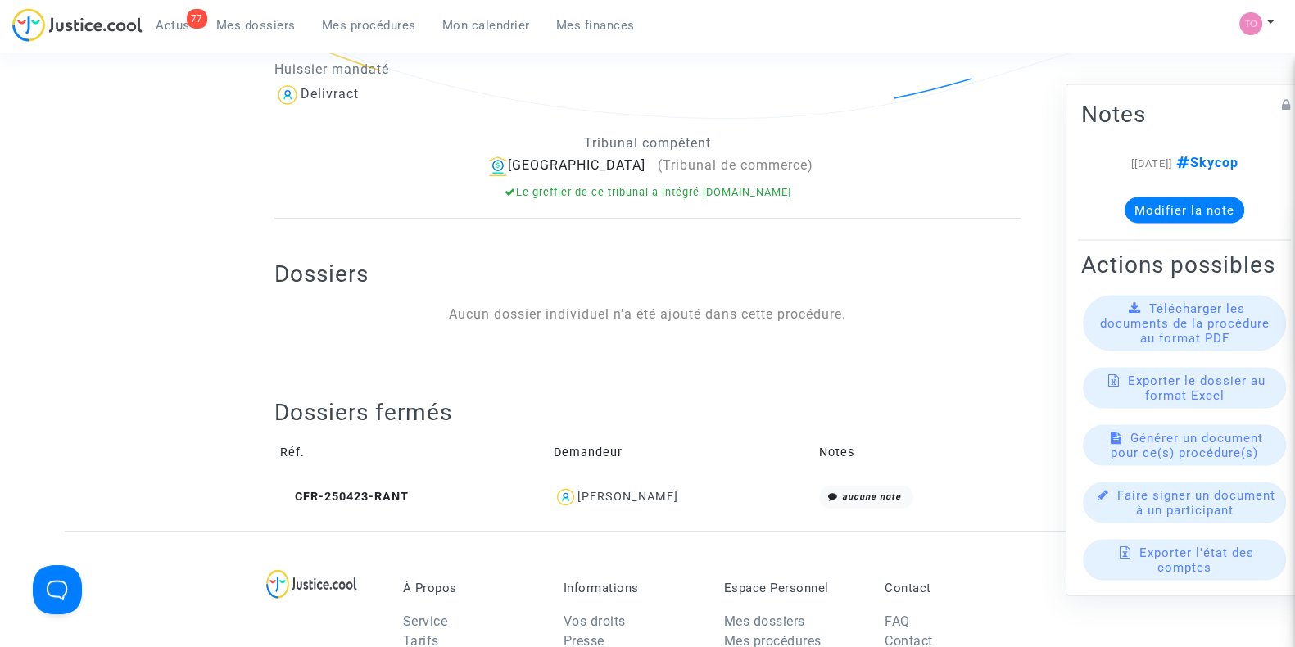
click at [622, 487] on span "Rabah KECHICHE" at bounding box center [628, 450] width 101 height 108
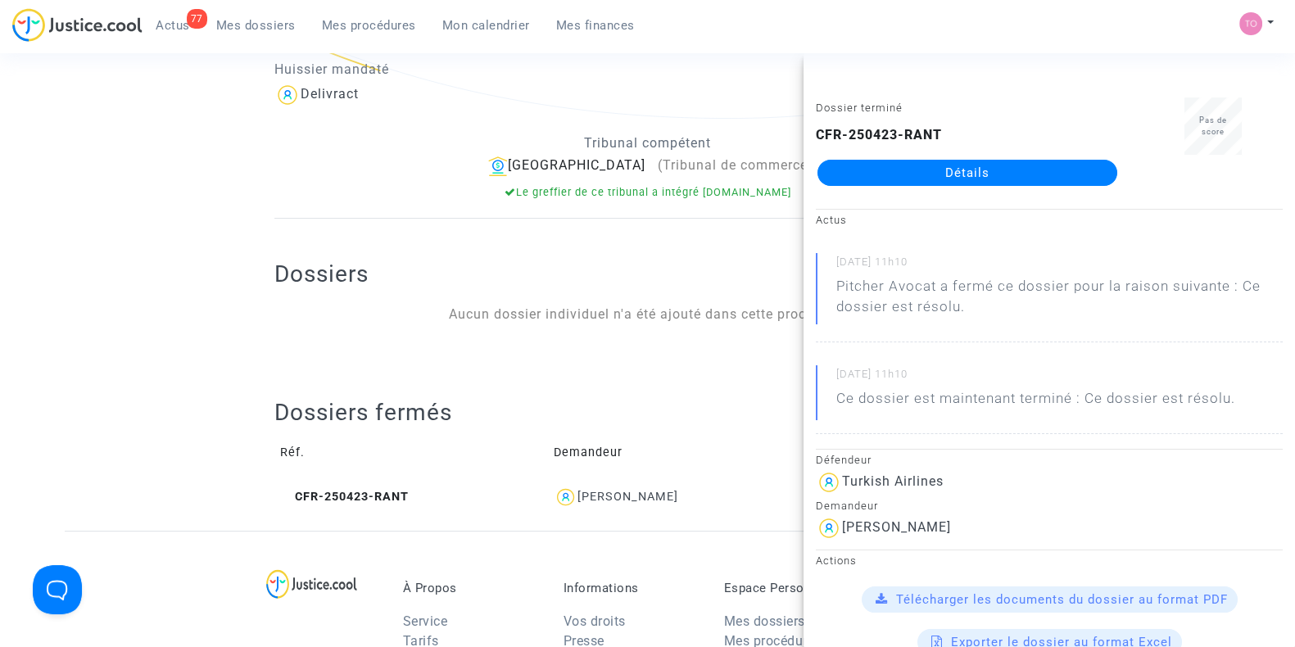
click at [876, 170] on link "Détails" at bounding box center [968, 173] width 300 height 26
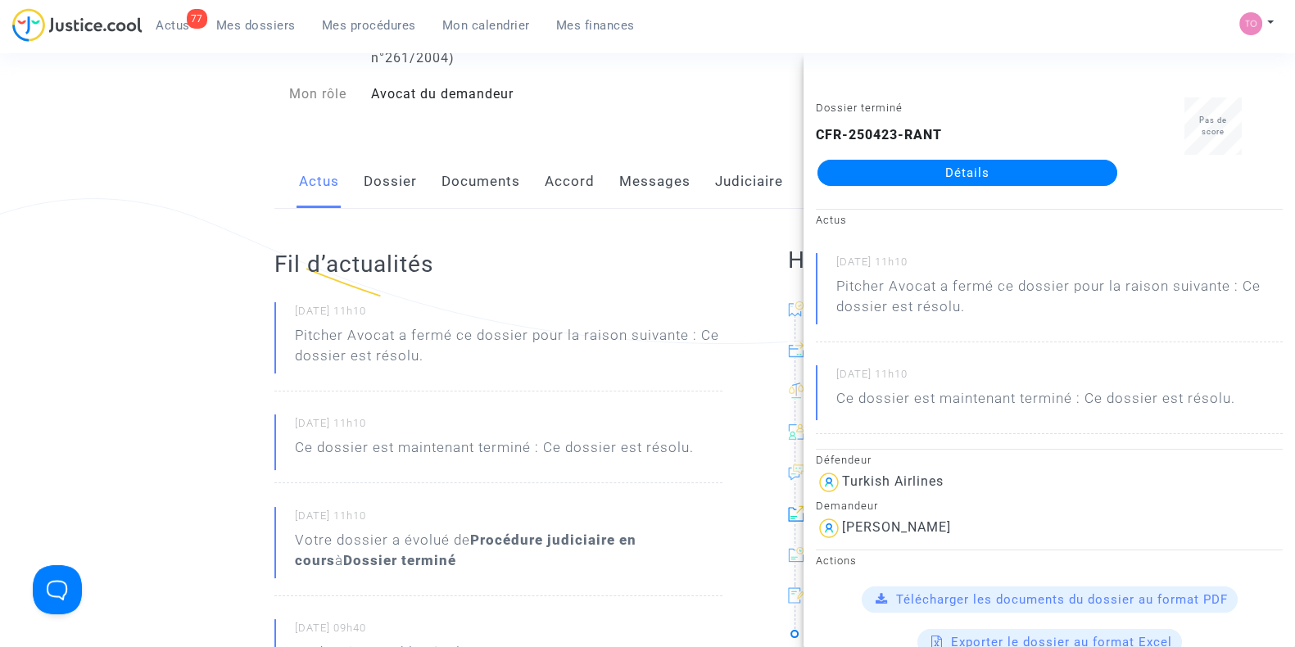
scroll to position [102, 0]
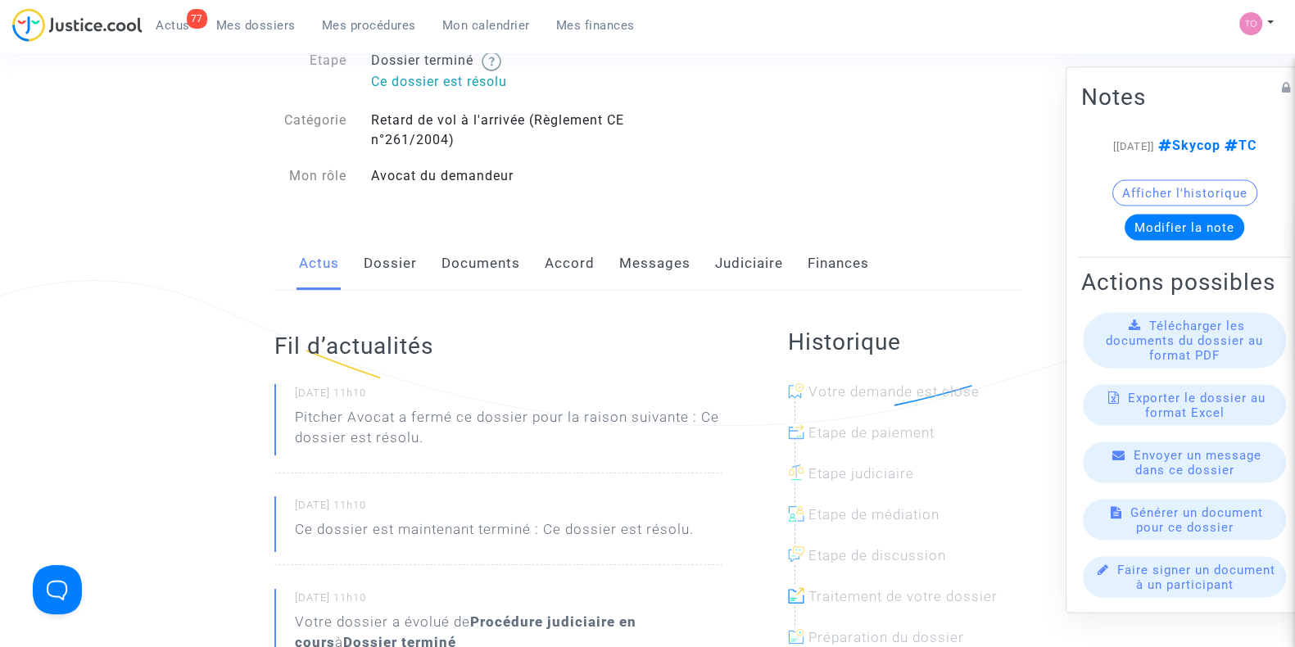
click at [681, 258] on link "Messages" at bounding box center [654, 264] width 71 height 54
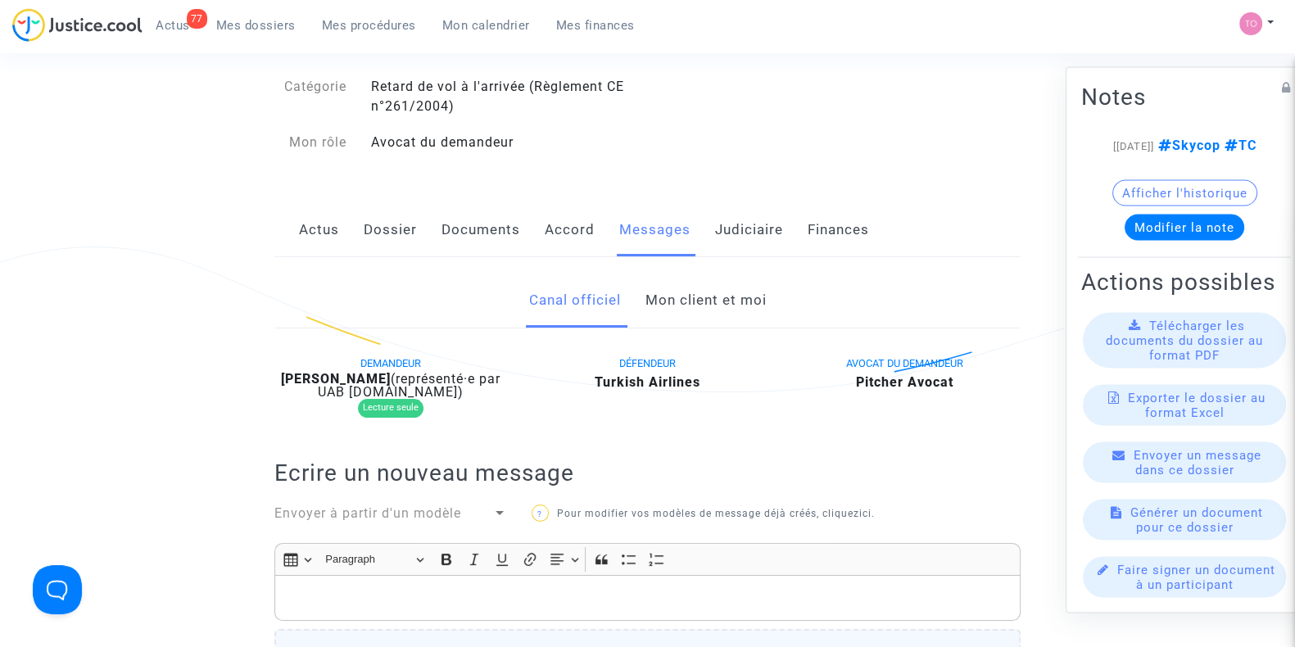
scroll to position [102, 0]
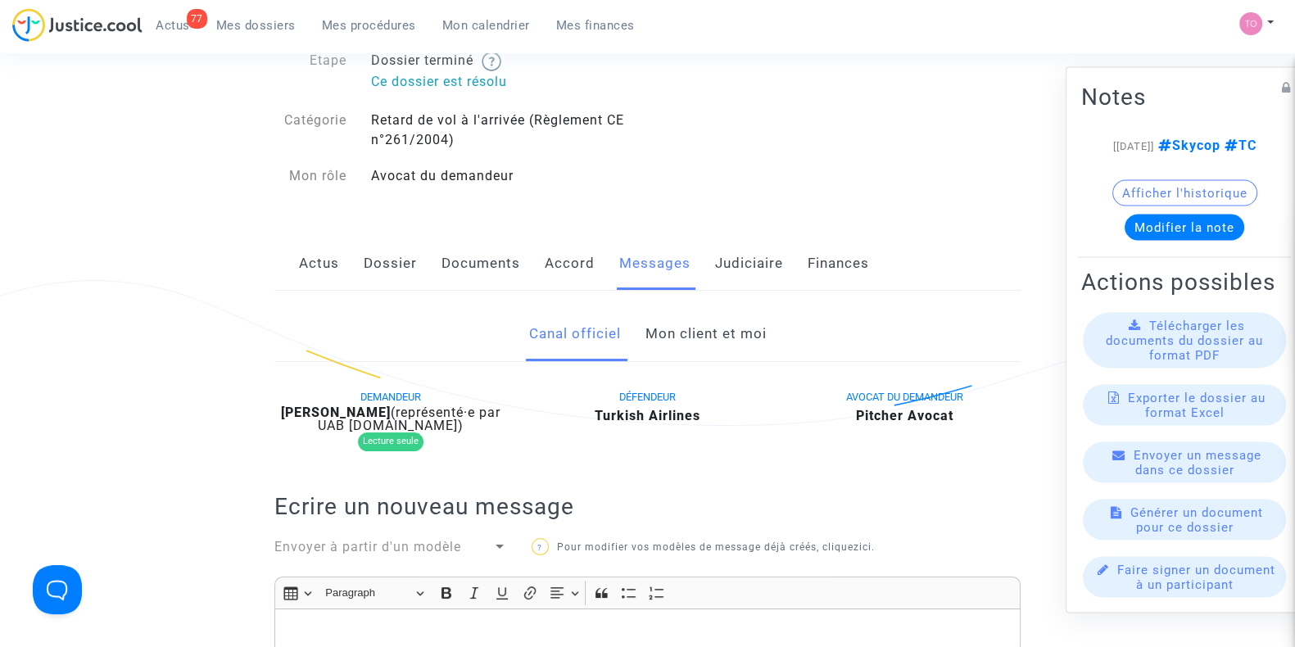
click at [250, 27] on span "Mes dossiers" at bounding box center [255, 25] width 79 height 15
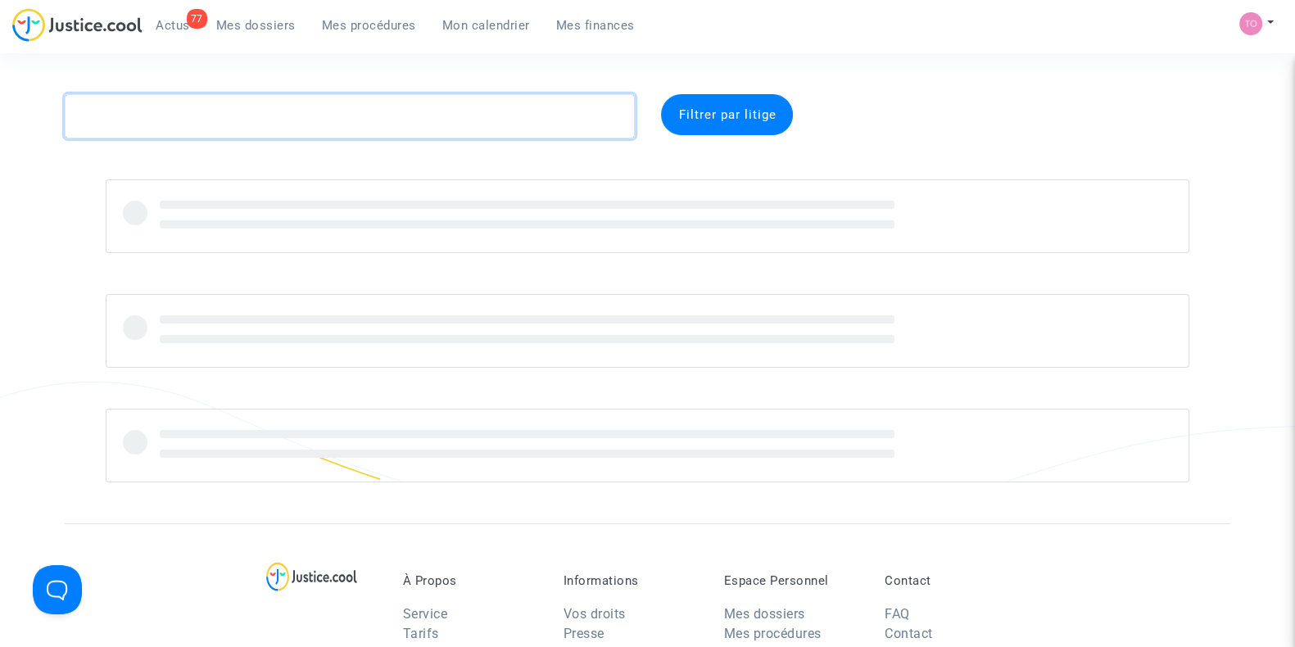
click at [279, 115] on textarea at bounding box center [350, 116] width 570 height 44
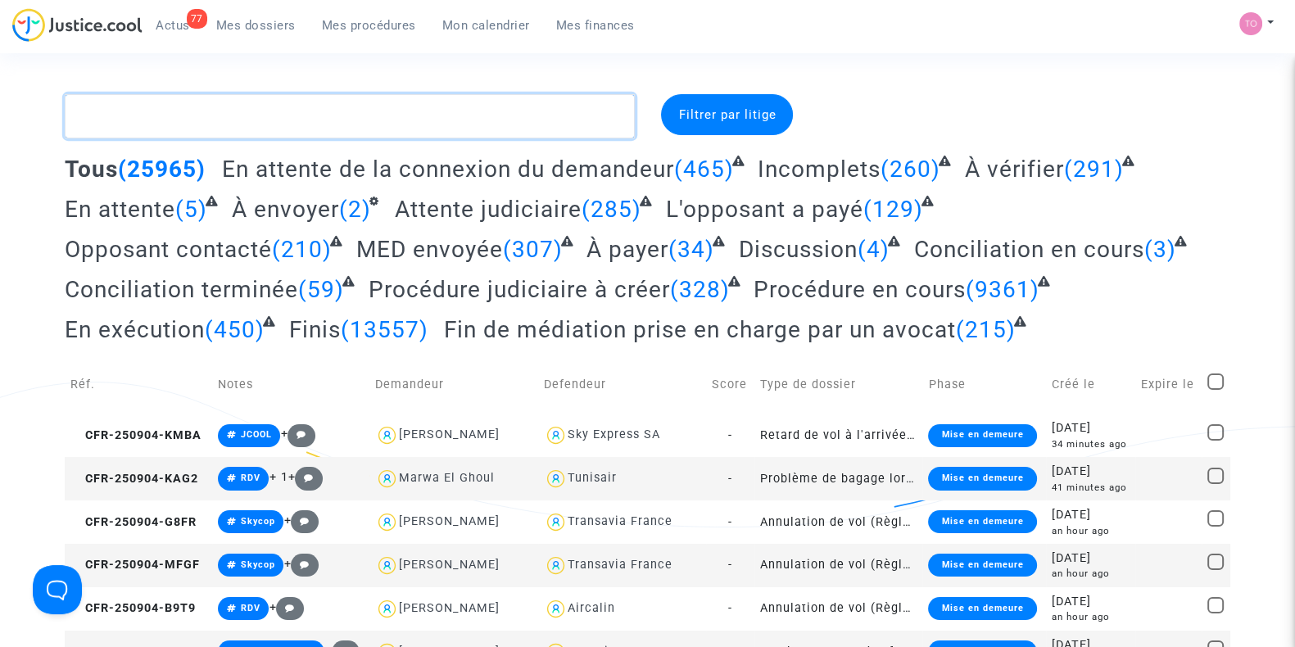
paste textarea "Byra"
click at [274, 116] on textarea at bounding box center [350, 116] width 570 height 44
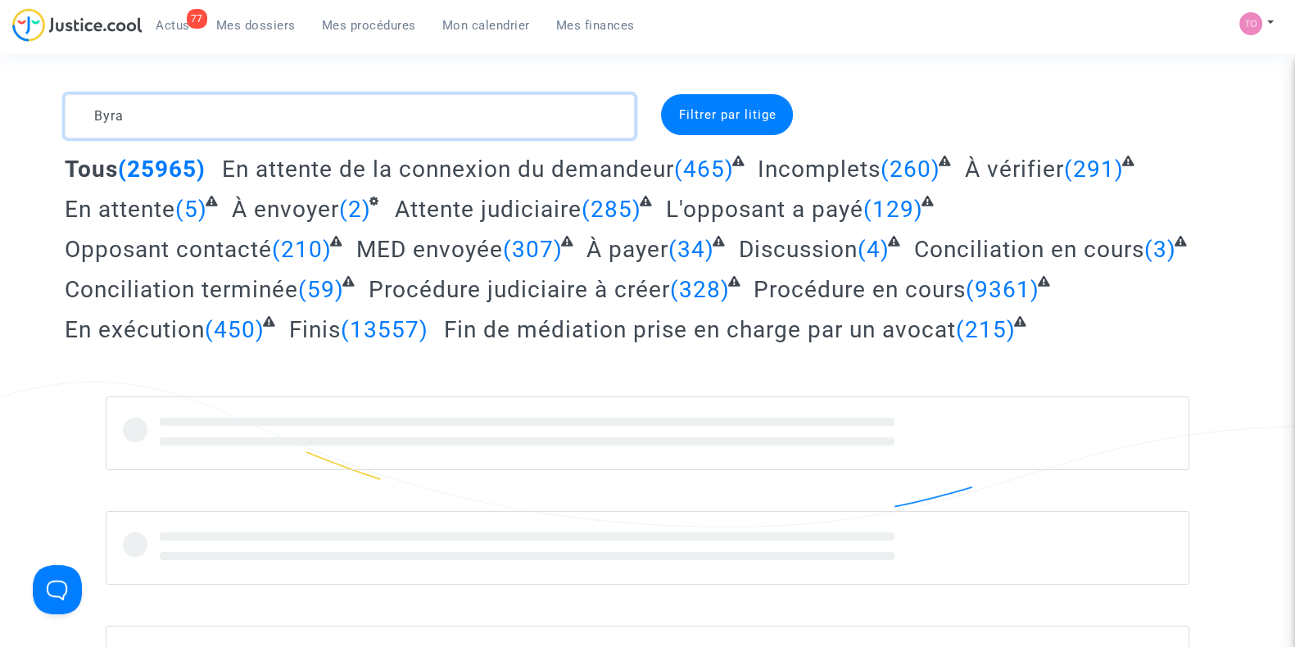
type textarea "Byra"
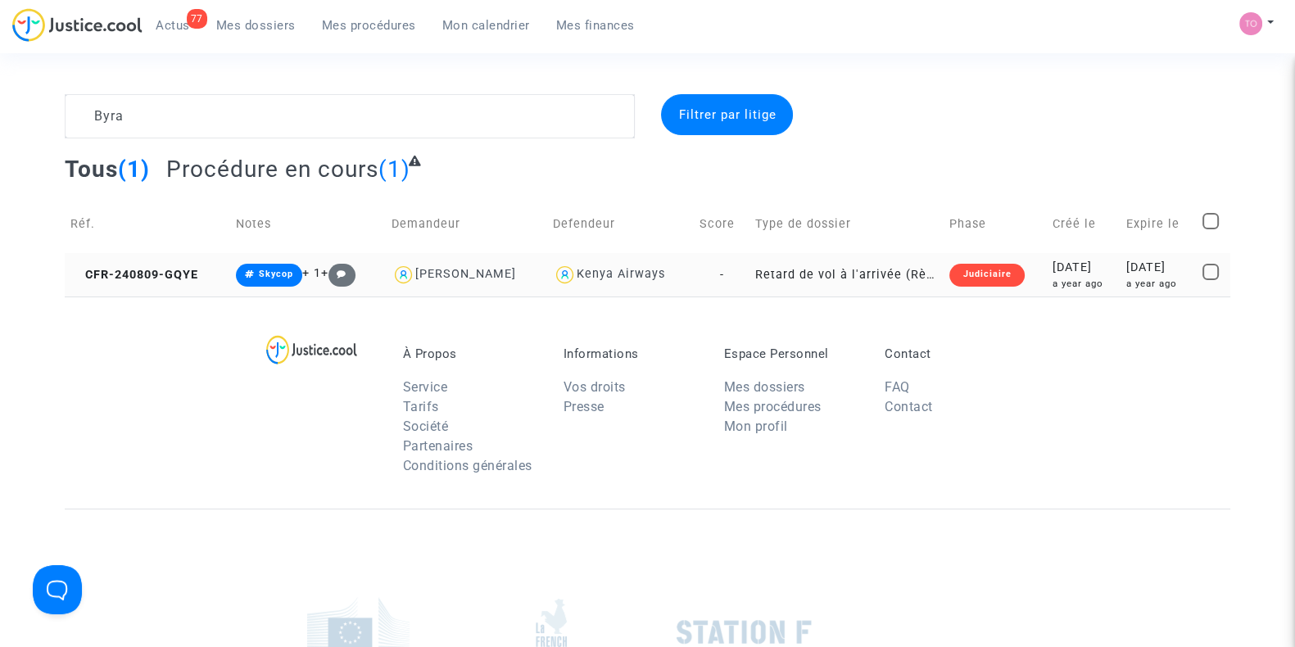
click at [1084, 273] on div "2024-08-09" at bounding box center [1083, 268] width 62 height 18
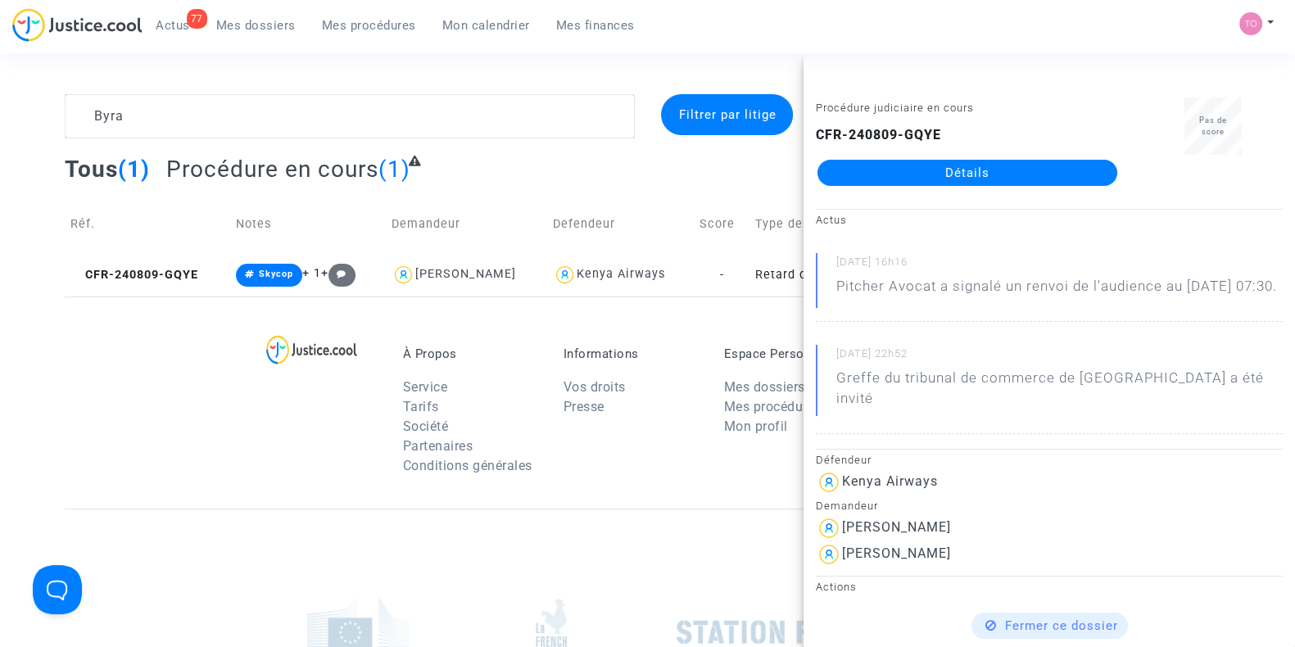
click at [953, 166] on link "Détails" at bounding box center [968, 173] width 300 height 26
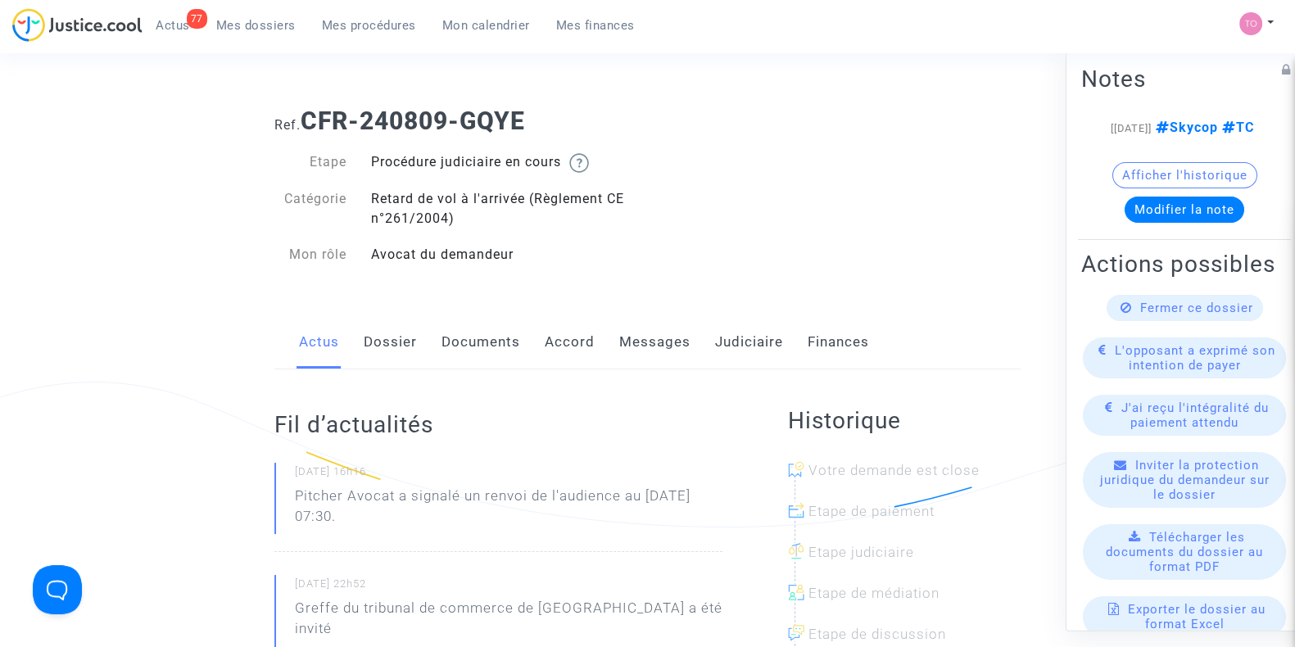
click at [668, 334] on link "Messages" at bounding box center [654, 342] width 71 height 54
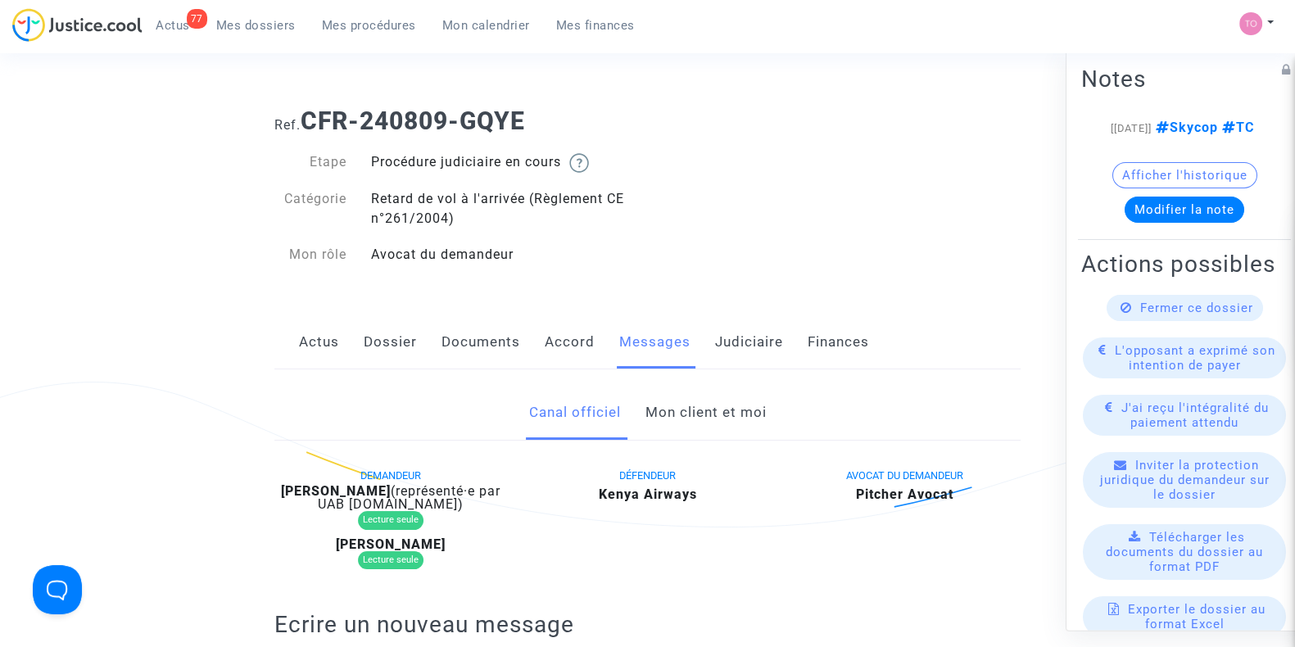
click at [673, 415] on link "Mon client et moi" at bounding box center [705, 413] width 121 height 54
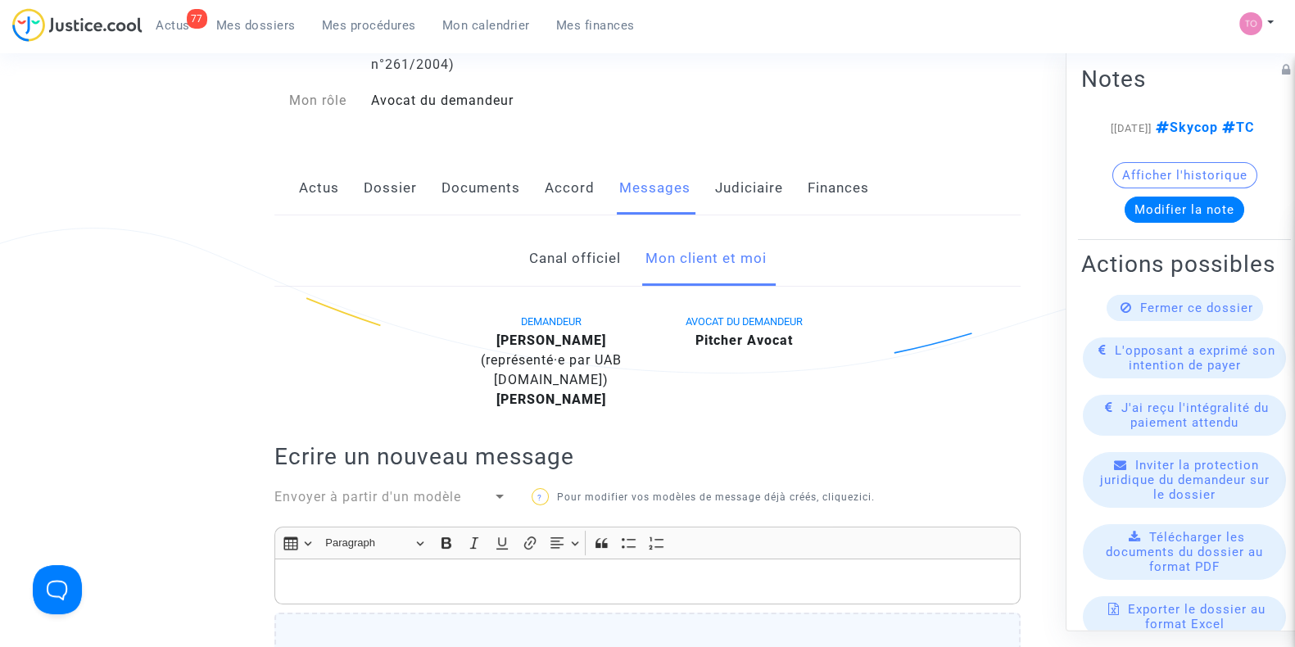
scroll to position [102, 0]
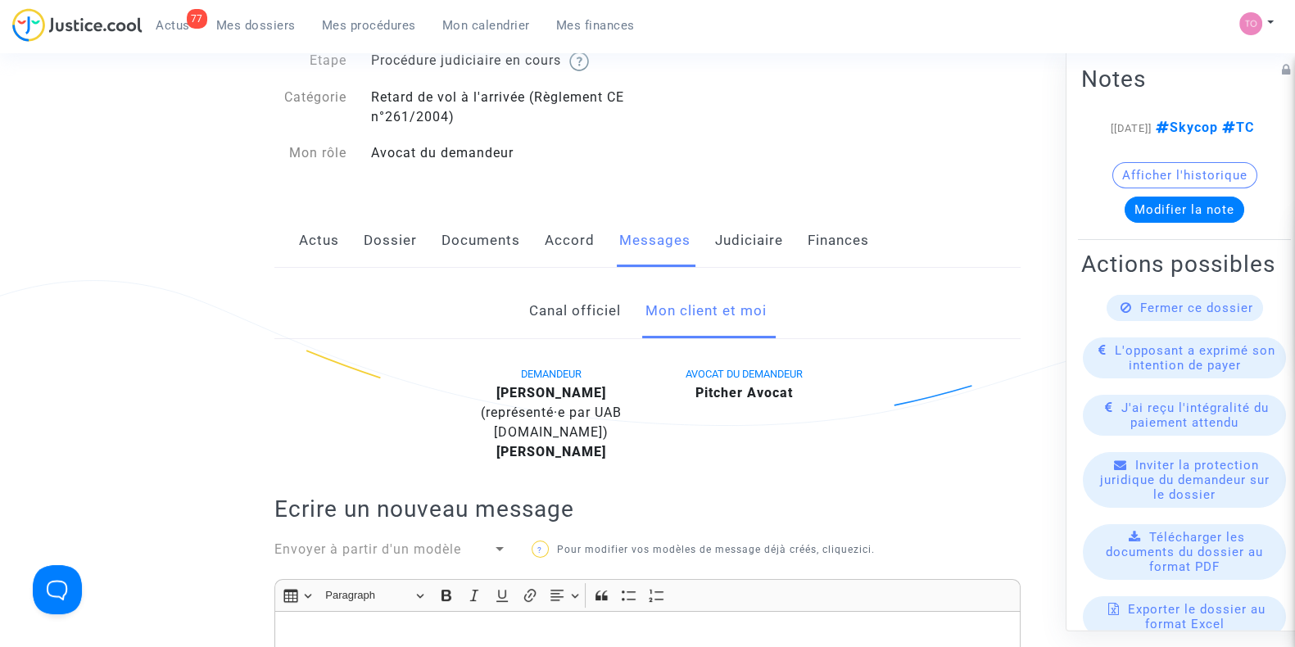
click at [519, 316] on div "Canal officiel Mon client et moi" at bounding box center [647, 311] width 746 height 55
click at [552, 311] on link "Canal officiel" at bounding box center [574, 311] width 92 height 54
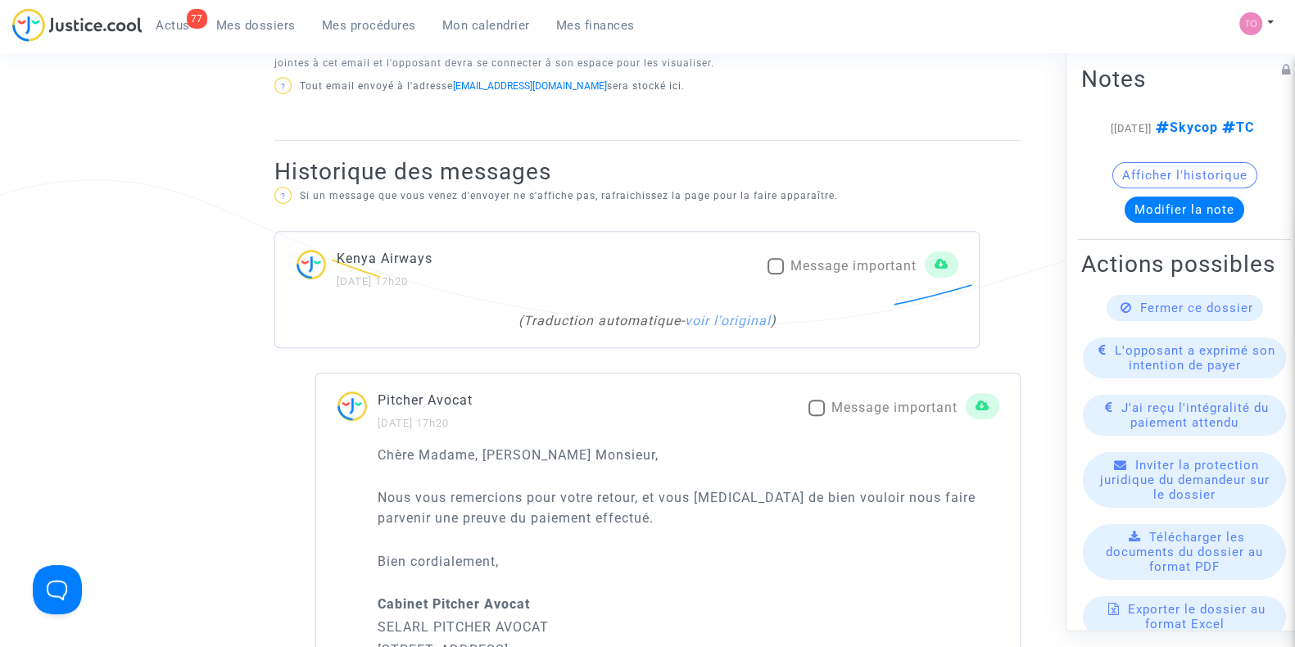
scroll to position [922, 0]
click at [730, 326] on div "( Traduction automatique - voir l'original )" at bounding box center [647, 322] width 605 height 20
click at [732, 318] on link "voir l'original" at bounding box center [728, 322] width 86 height 16
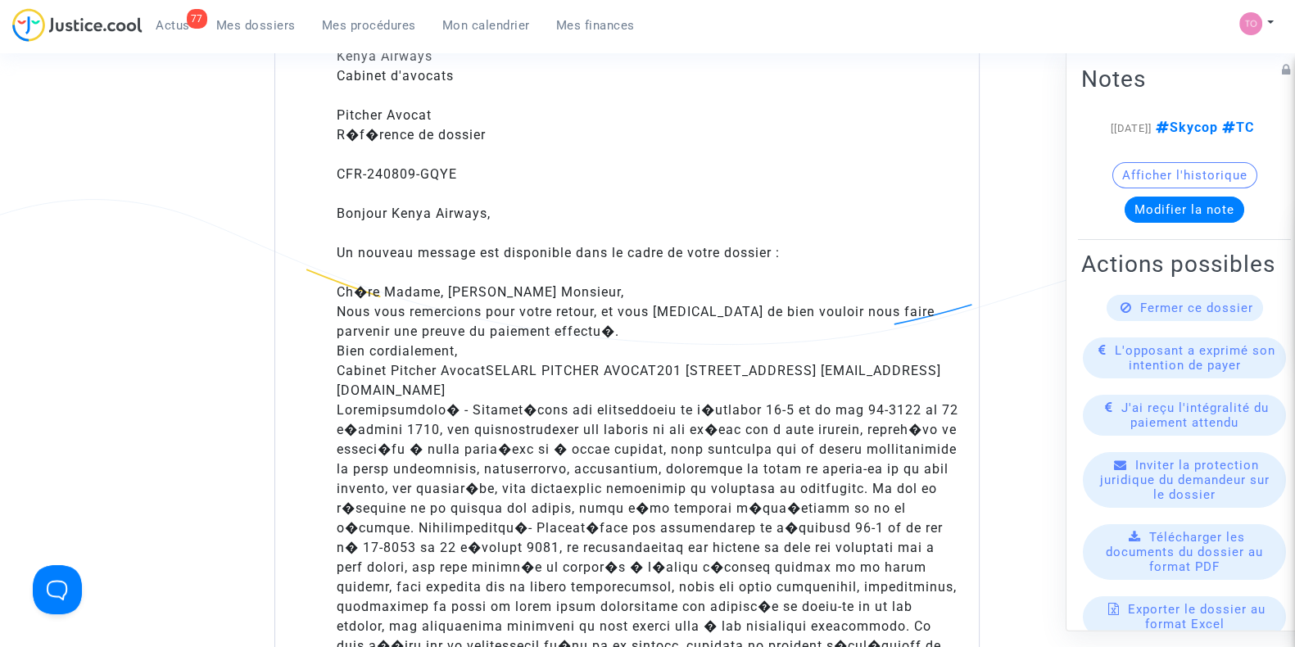
scroll to position [1638, 0]
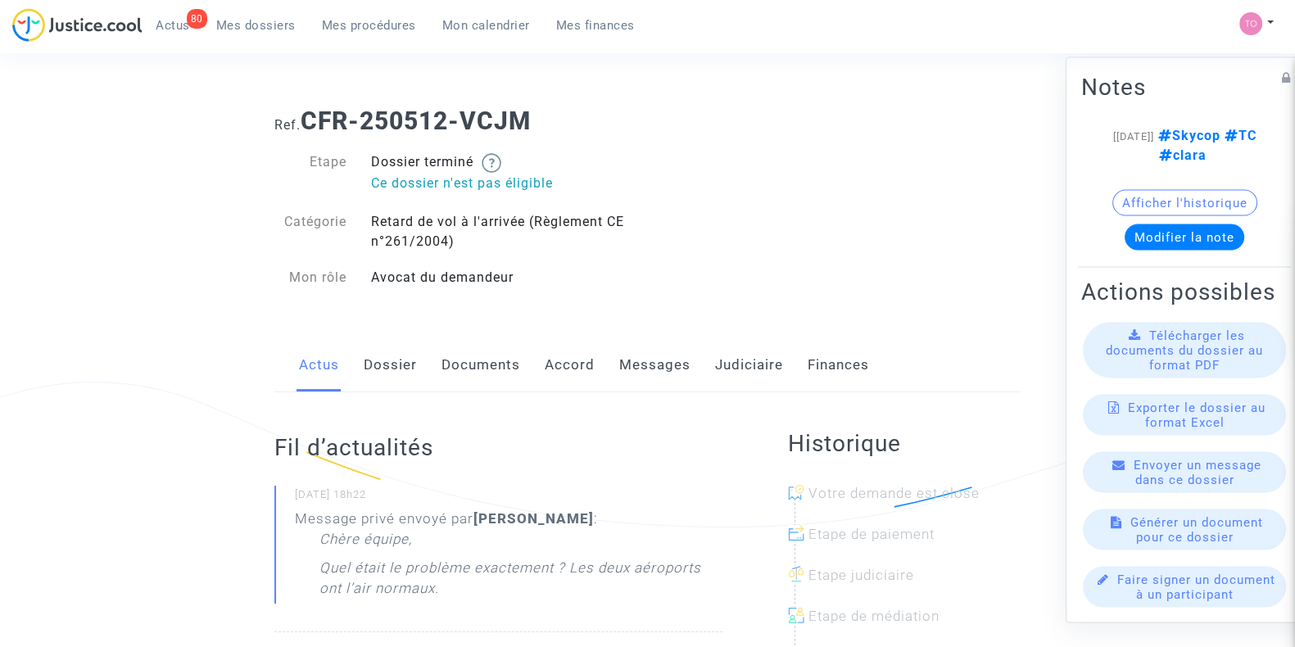
click at [748, 368] on link "Judiciaire" at bounding box center [749, 365] width 68 height 54
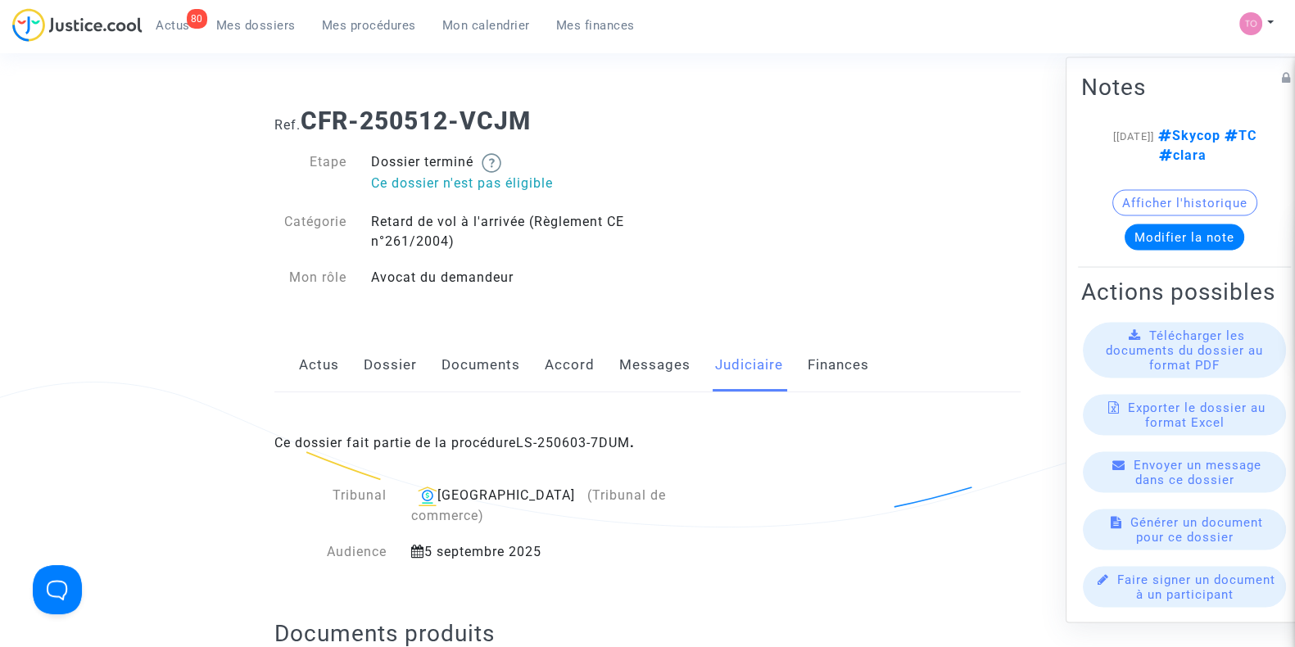
click at [574, 433] on div "Ce dossier fait partie de la procédure LS-250603-7DUM ." at bounding box center [647, 430] width 746 height 77
click at [567, 442] on link "LS-250603-7DUM" at bounding box center [573, 443] width 114 height 16
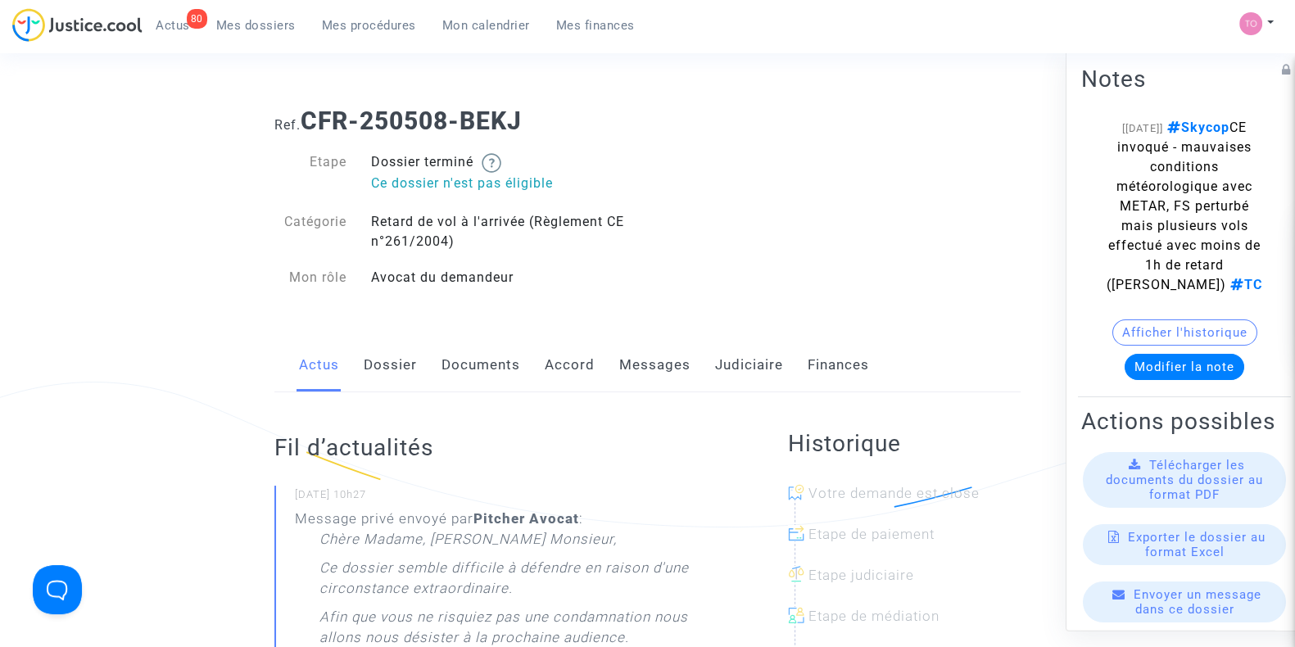
click at [741, 365] on link "Judiciaire" at bounding box center [749, 365] width 68 height 54
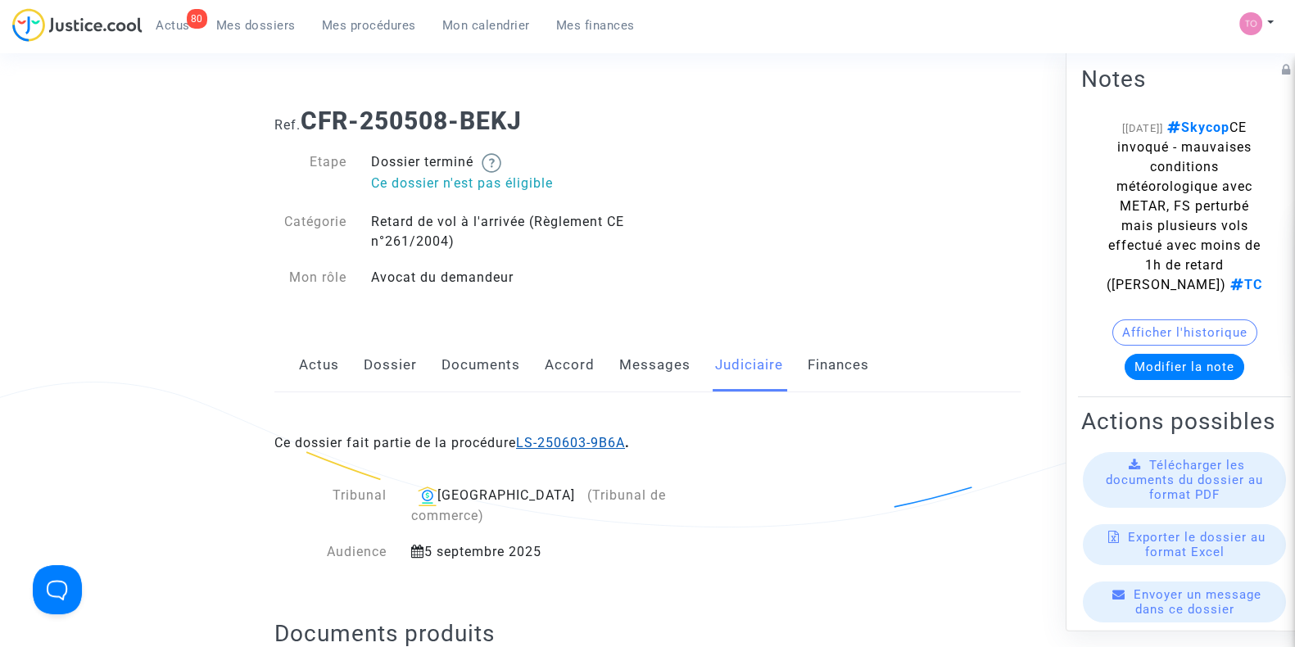
click at [570, 436] on link "LS-250603-9B6A" at bounding box center [570, 443] width 109 height 16
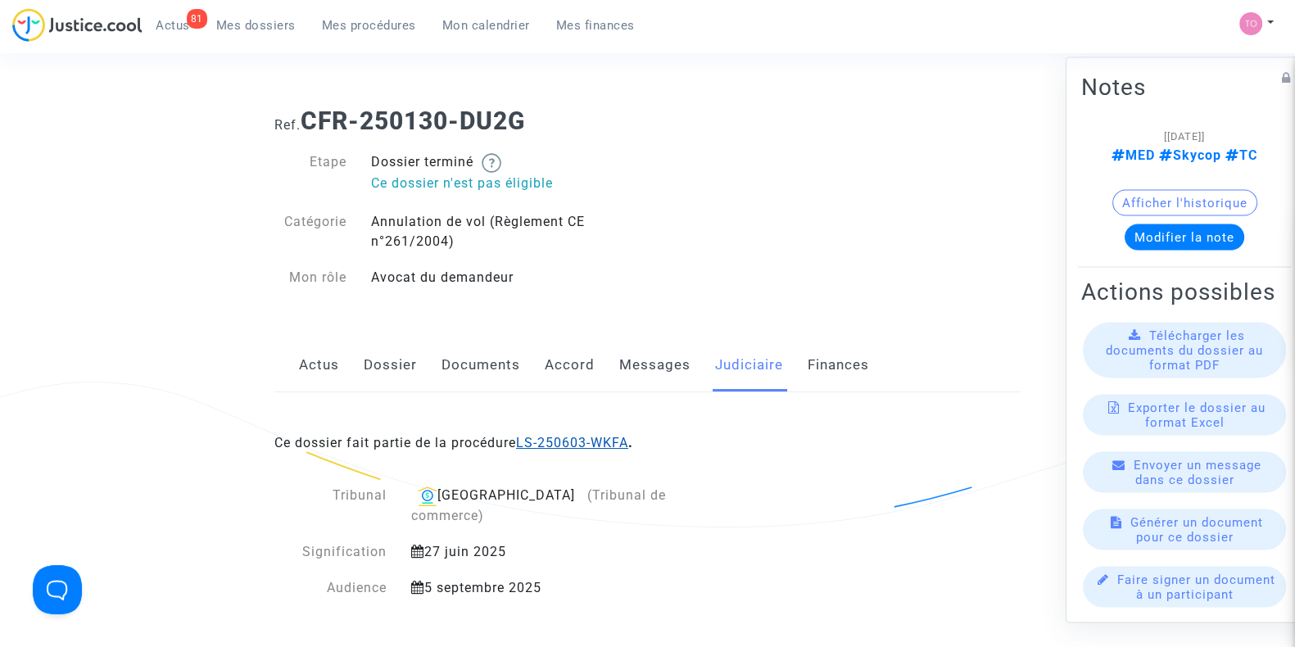
click at [596, 440] on link "LS-250603-WKFA" at bounding box center [572, 443] width 112 height 16
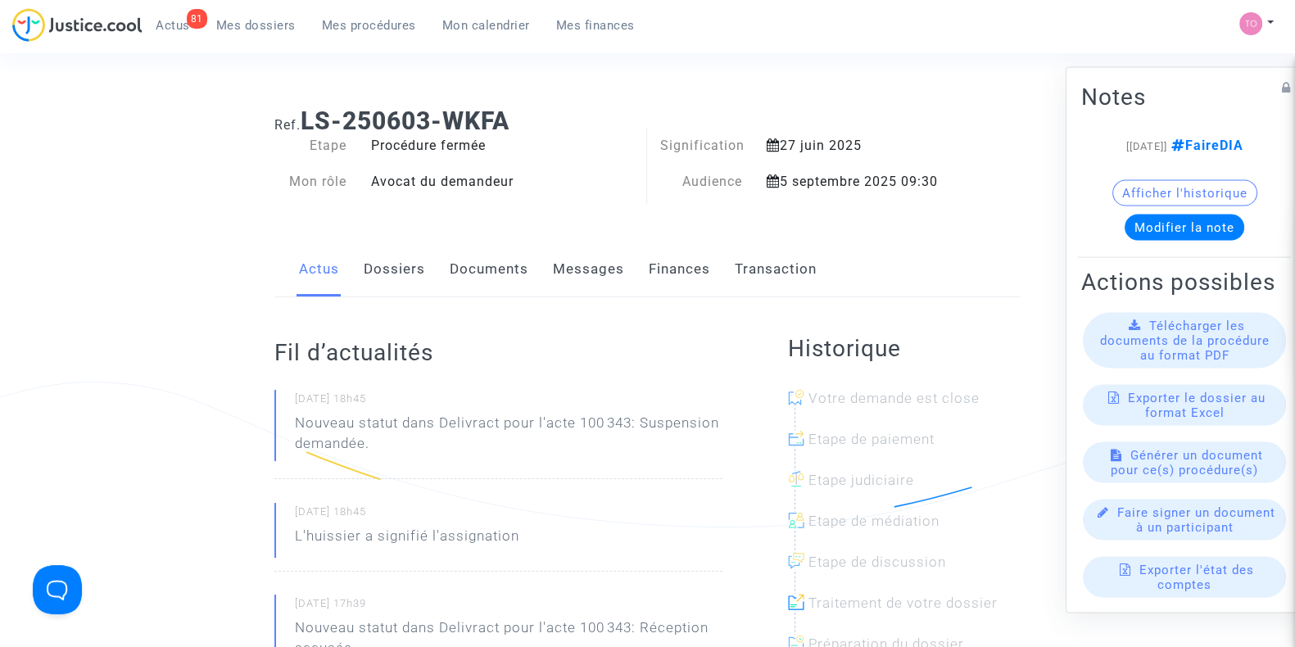
click at [823, 184] on div "5 septembre 2025 09:30" at bounding box center [862, 182] width 214 height 20
